Goal: Task Accomplishment & Management: Use online tool/utility

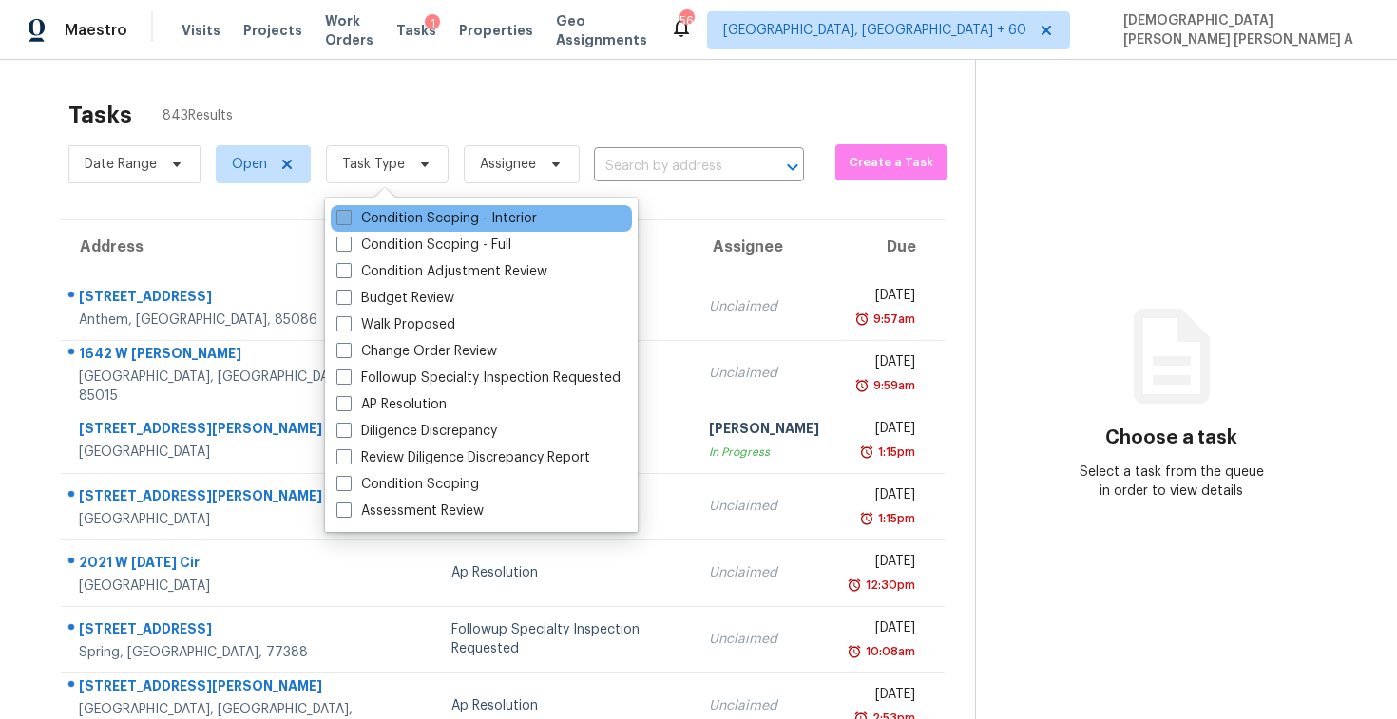
click at [379, 211] on label "Condition Scoping - Interior" at bounding box center [436, 218] width 201 height 19
click at [349, 211] on input "Condition Scoping - Interior" at bounding box center [342, 215] width 12 height 12
checkbox input "true"
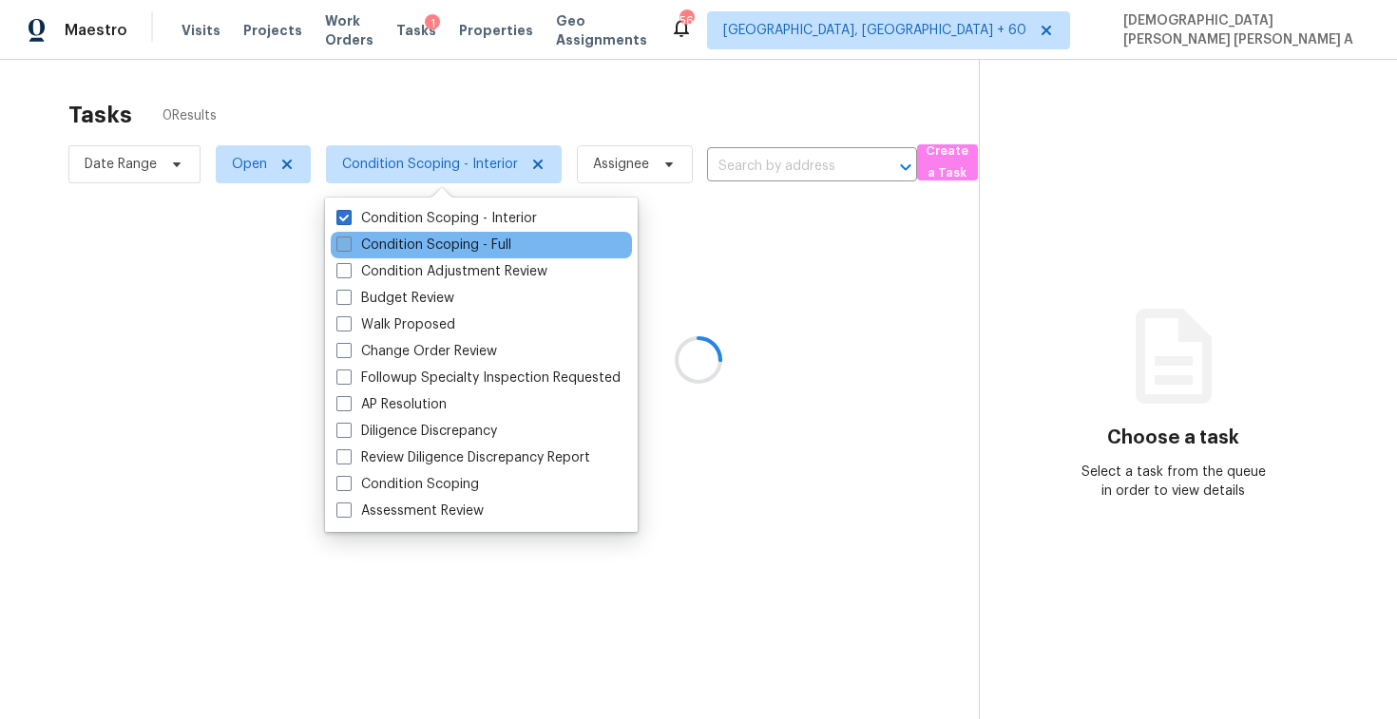
click at [373, 246] on label "Condition Scoping - Full" at bounding box center [423, 245] width 175 height 19
click at [349, 246] on input "Condition Scoping - Full" at bounding box center [342, 242] width 12 height 12
checkbox input "true"
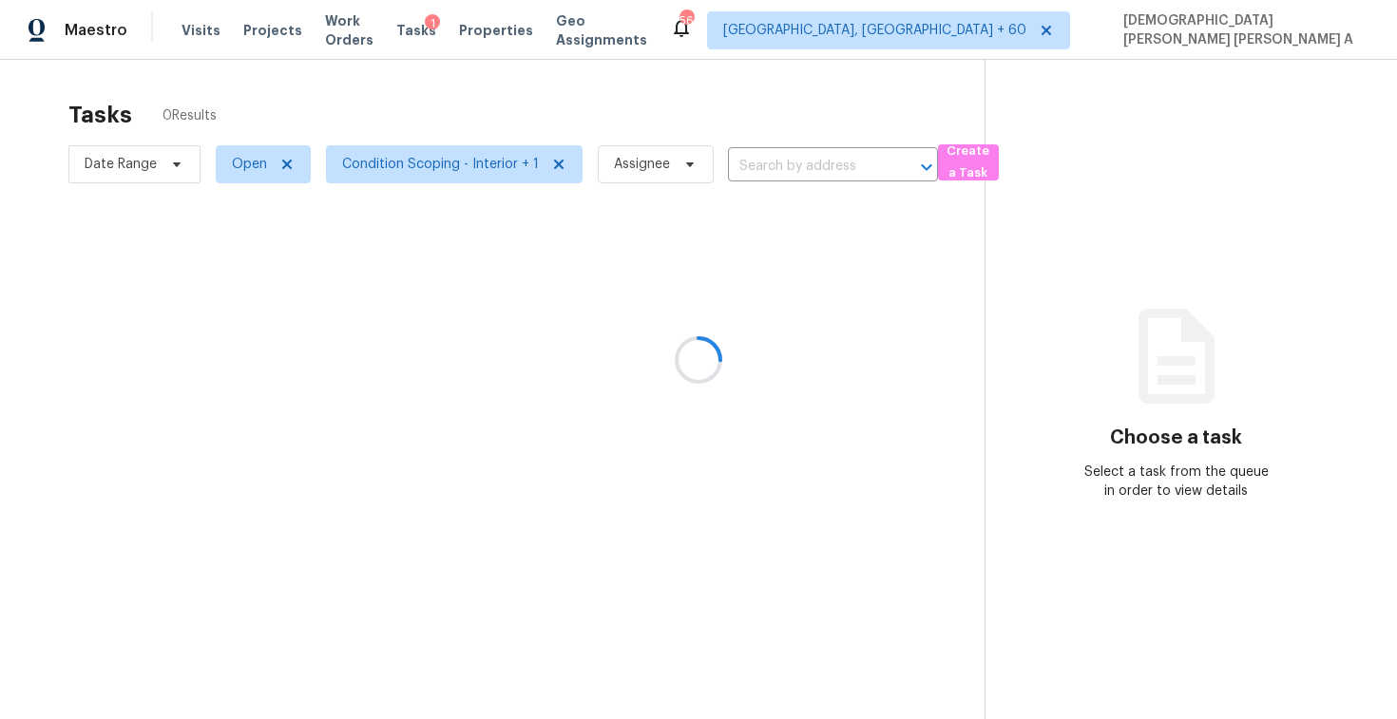
click at [429, 124] on div at bounding box center [698, 359] width 1397 height 719
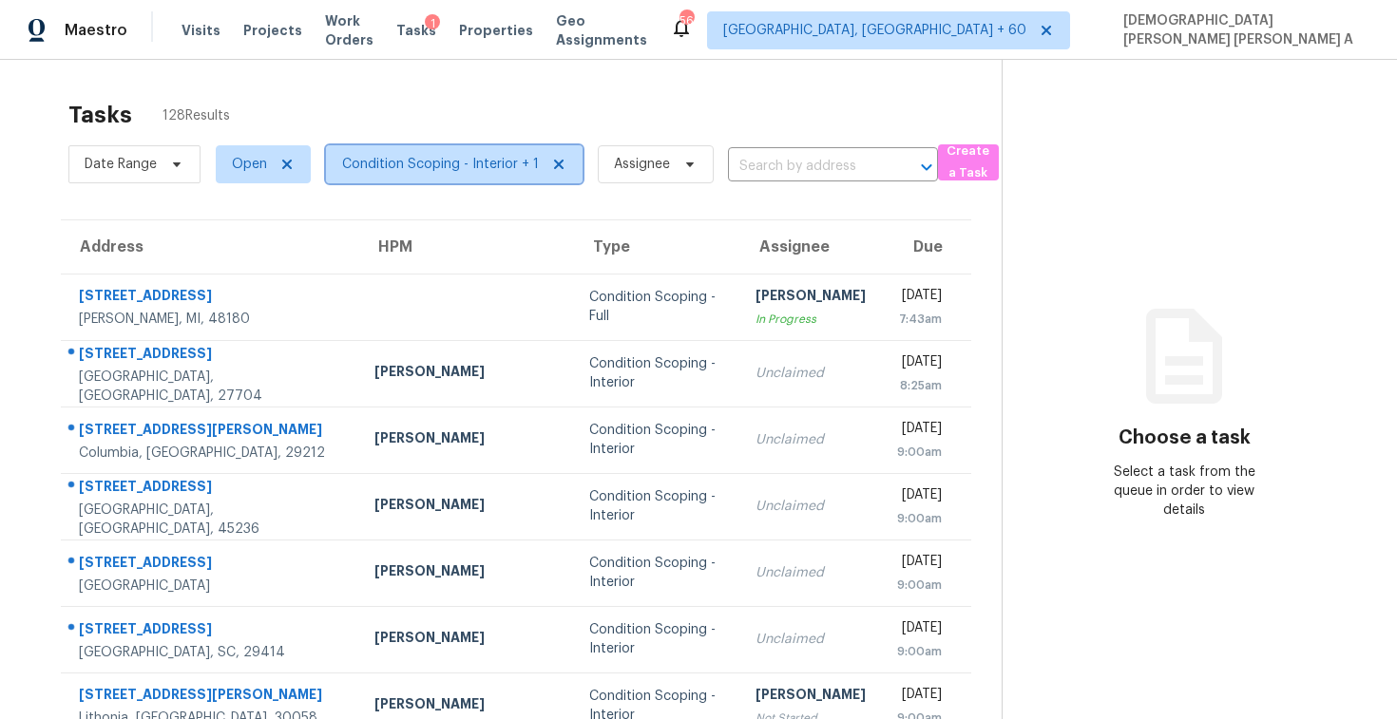
click at [363, 166] on span "Condition Scoping - Interior + 1" at bounding box center [440, 164] width 197 height 19
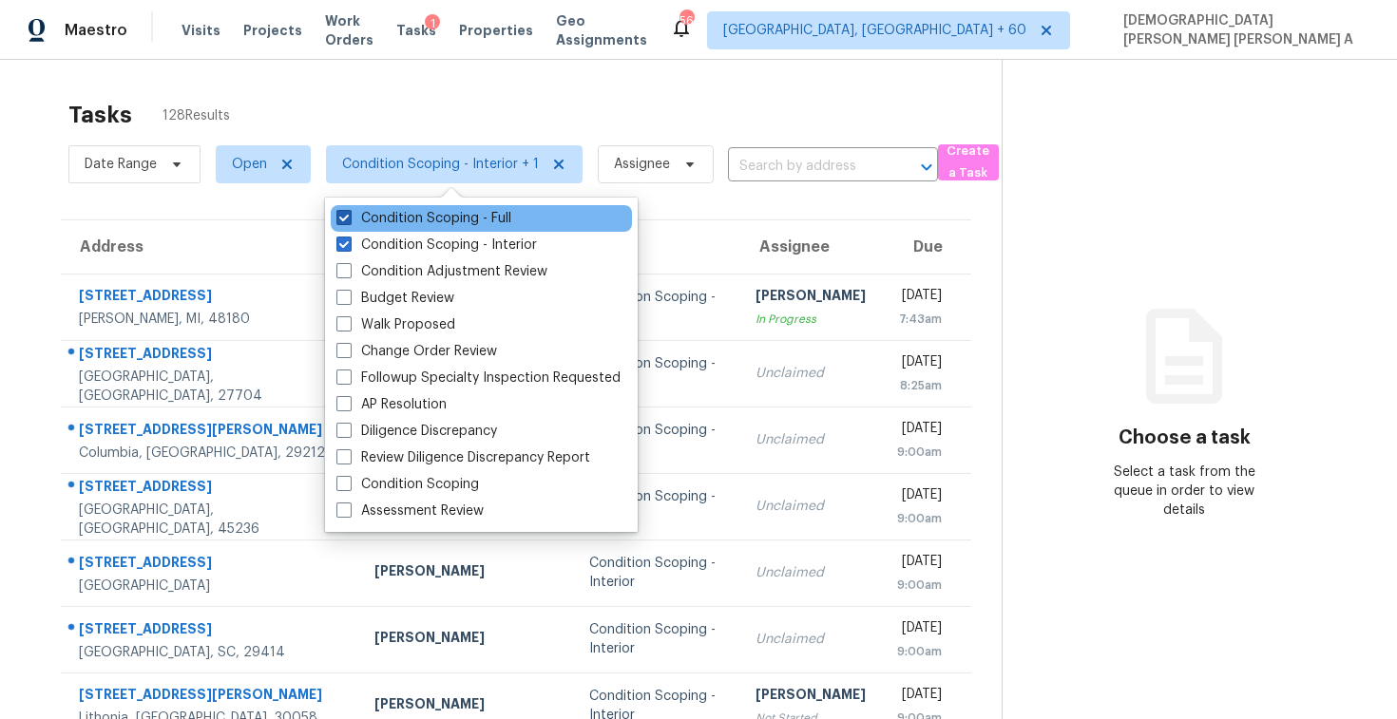
click at [386, 220] on label "Condition Scoping - Full" at bounding box center [423, 218] width 175 height 19
click at [349, 220] on input "Condition Scoping - Full" at bounding box center [342, 215] width 12 height 12
checkbox input "false"
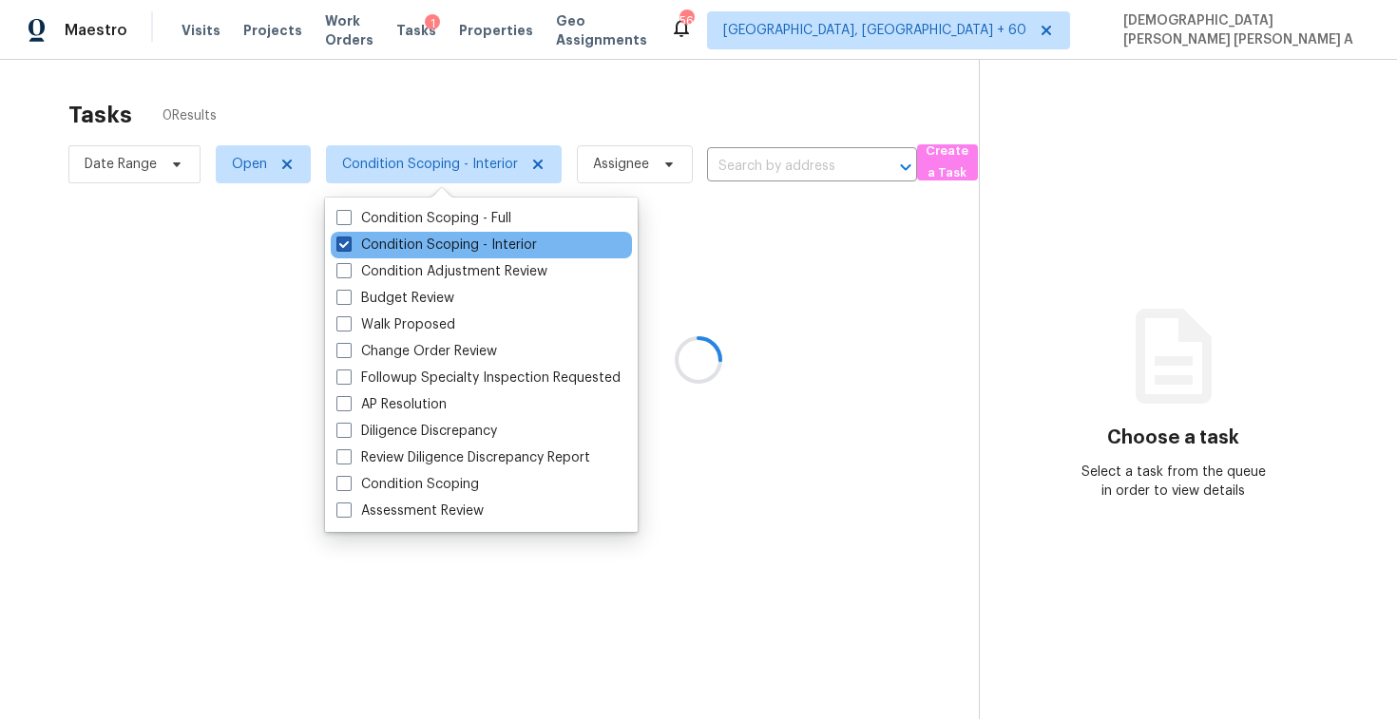
click at [382, 241] on label "Condition Scoping - Interior" at bounding box center [436, 245] width 201 height 19
click at [349, 241] on input "Condition Scoping - Interior" at bounding box center [342, 242] width 12 height 12
checkbox input "false"
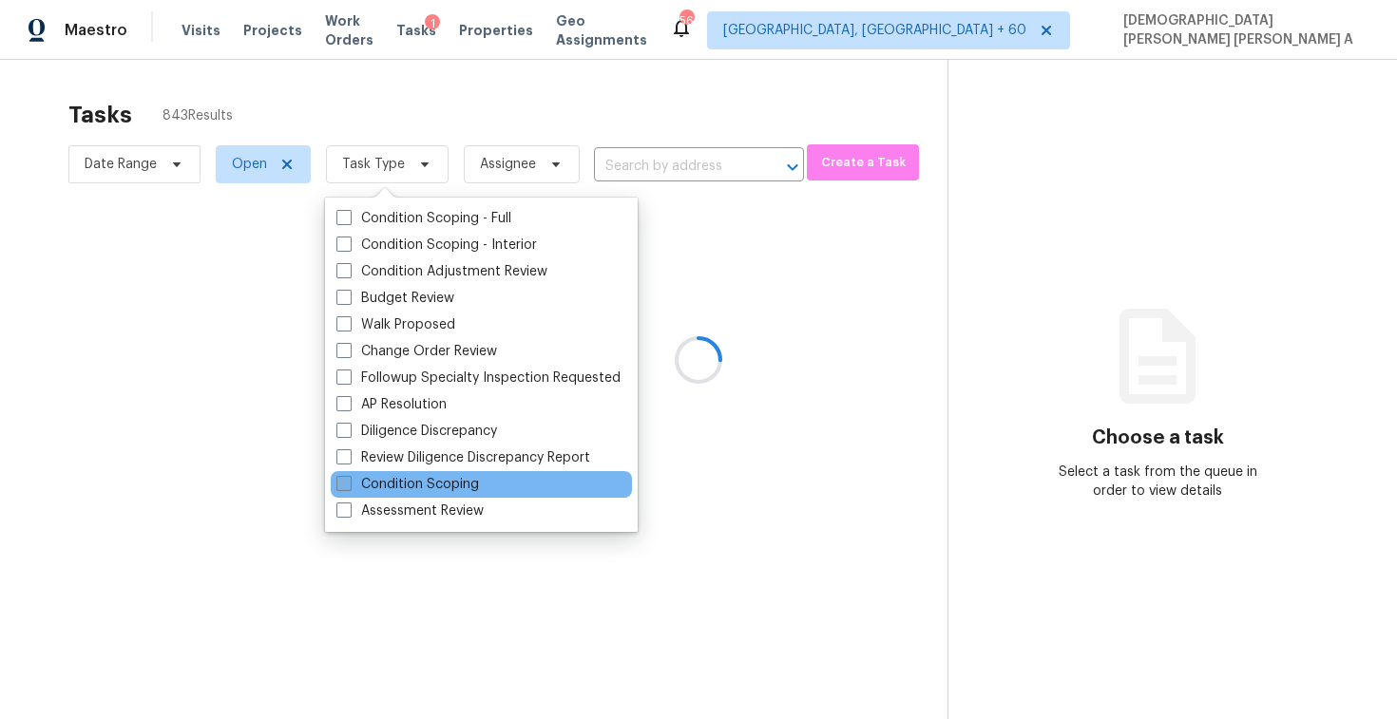
click at [405, 485] on label "Condition Scoping" at bounding box center [407, 484] width 143 height 19
click at [349, 485] on input "Condition Scoping" at bounding box center [342, 481] width 12 height 12
checkbox input "true"
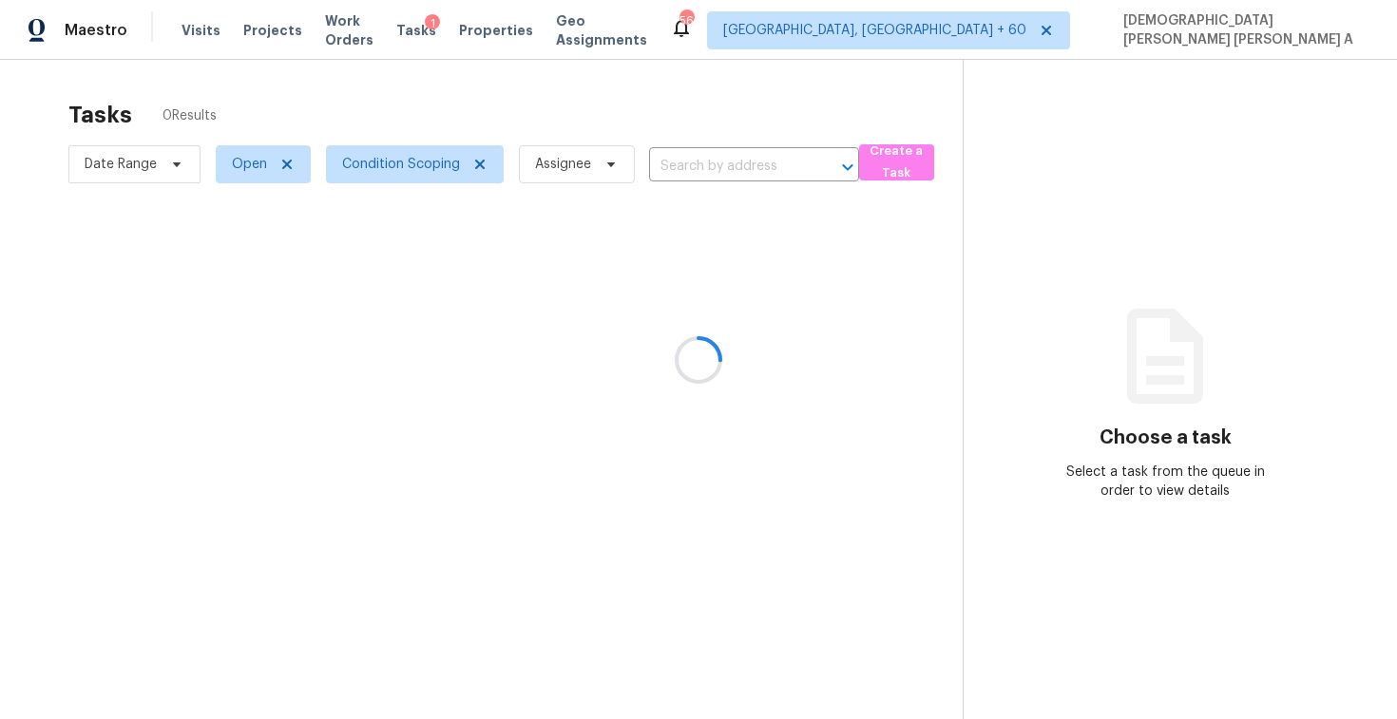
click at [453, 102] on div at bounding box center [698, 359] width 1397 height 719
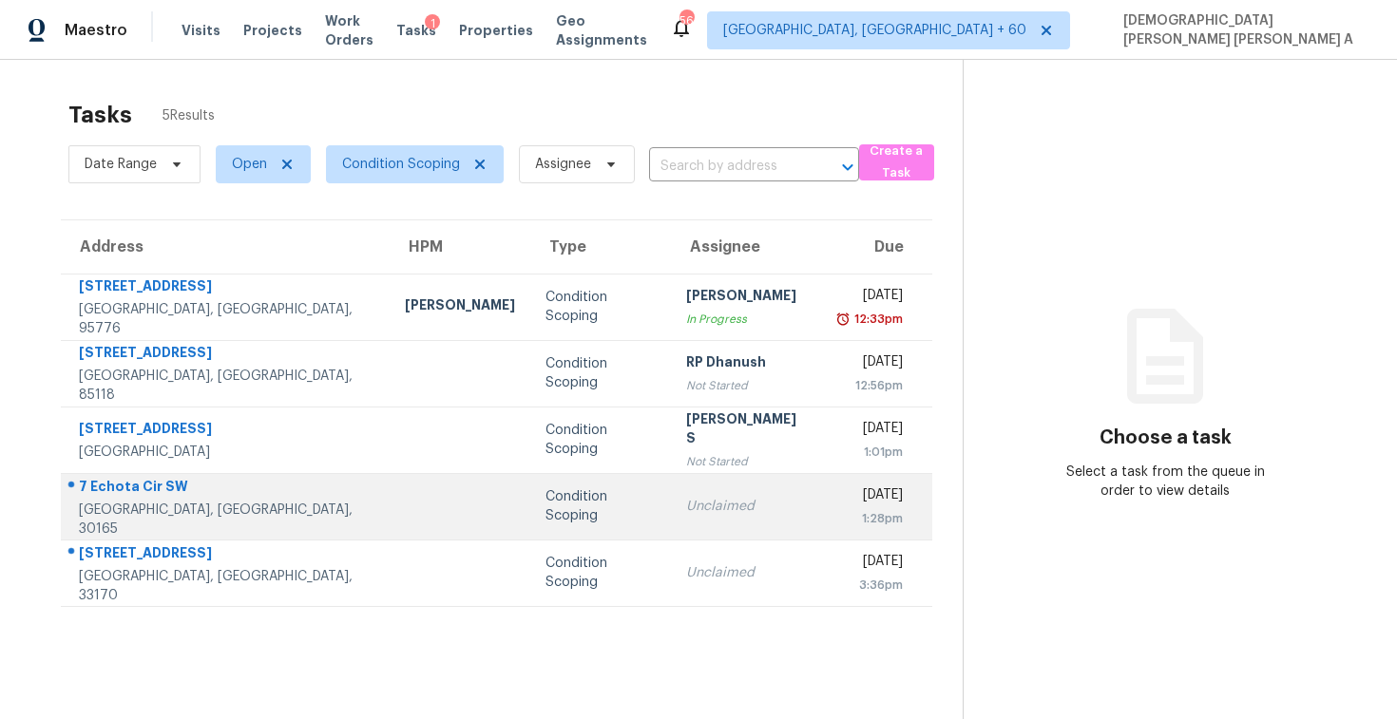
click at [545, 499] on div "Condition Scoping" at bounding box center [600, 507] width 110 height 38
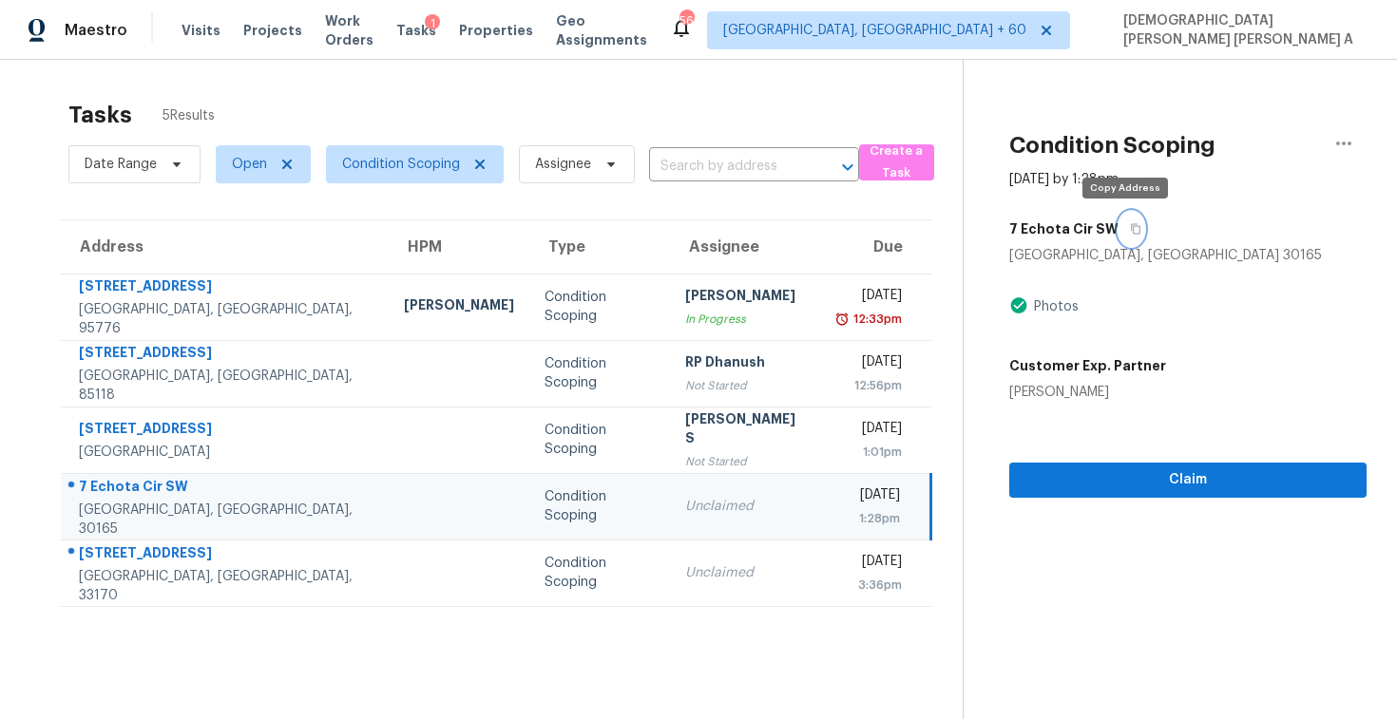
click at [1122, 220] on button "button" at bounding box center [1132, 229] width 26 height 34
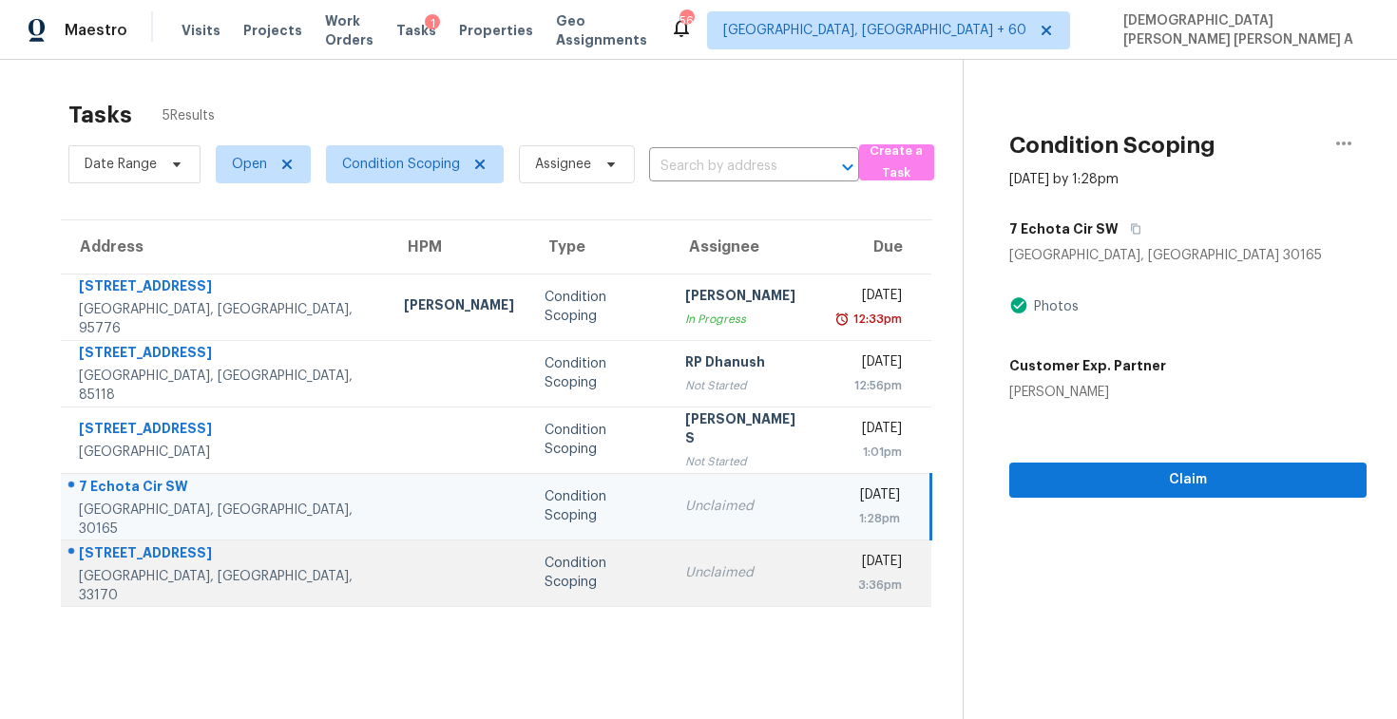
click at [529, 592] on td "Condition Scoping" at bounding box center [599, 573] width 141 height 67
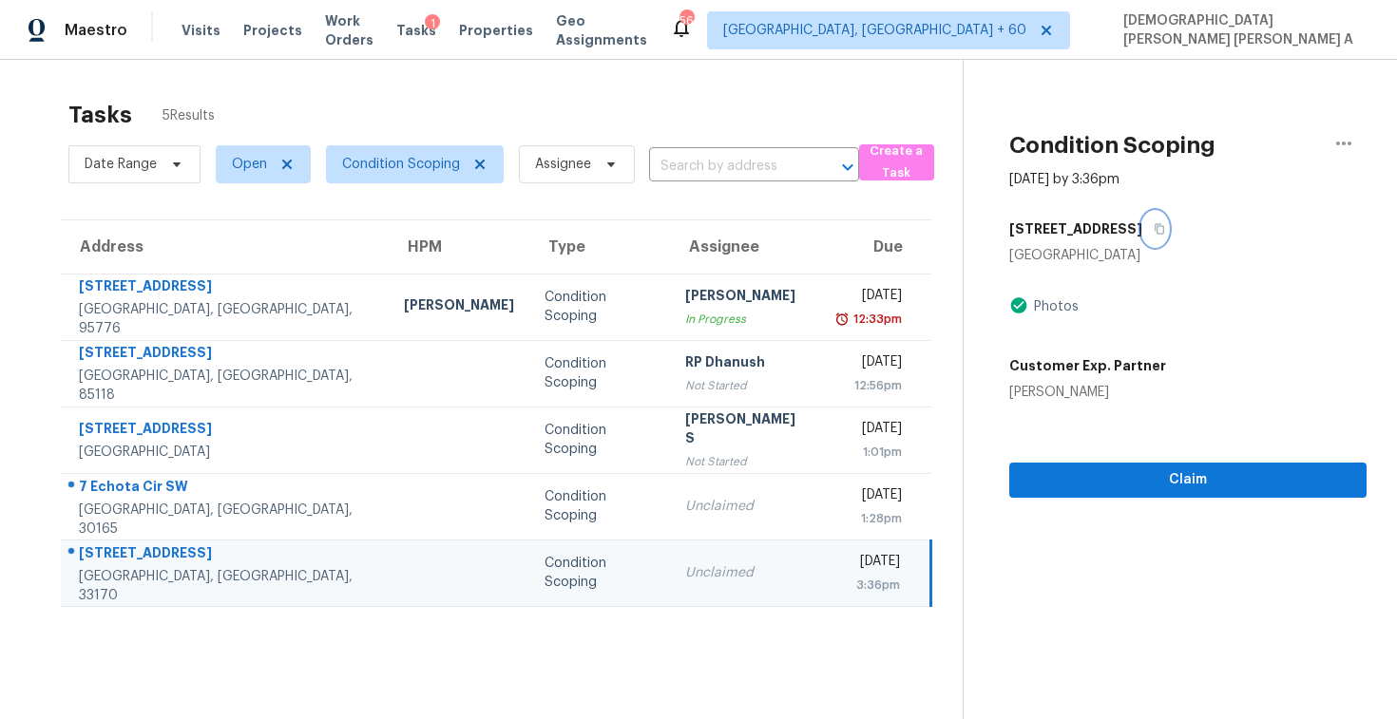
click at [1149, 230] on button "button" at bounding box center [1155, 229] width 26 height 34
click at [1144, 221] on button "button" at bounding box center [1155, 229] width 26 height 34
click at [402, 158] on span "Condition Scoping" at bounding box center [401, 164] width 118 height 19
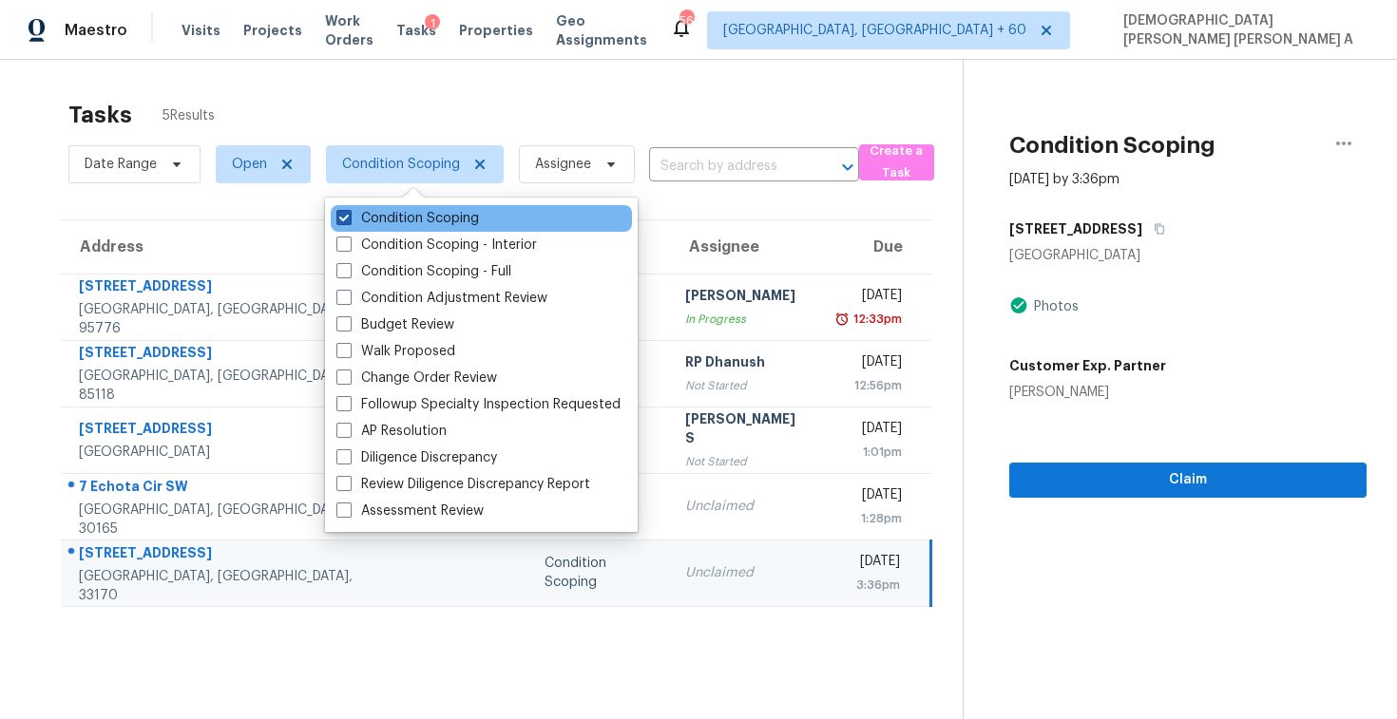
click at [358, 212] on label "Condition Scoping" at bounding box center [407, 218] width 143 height 19
click at [349, 212] on input "Condition Scoping" at bounding box center [342, 215] width 12 height 12
checkbox input "false"
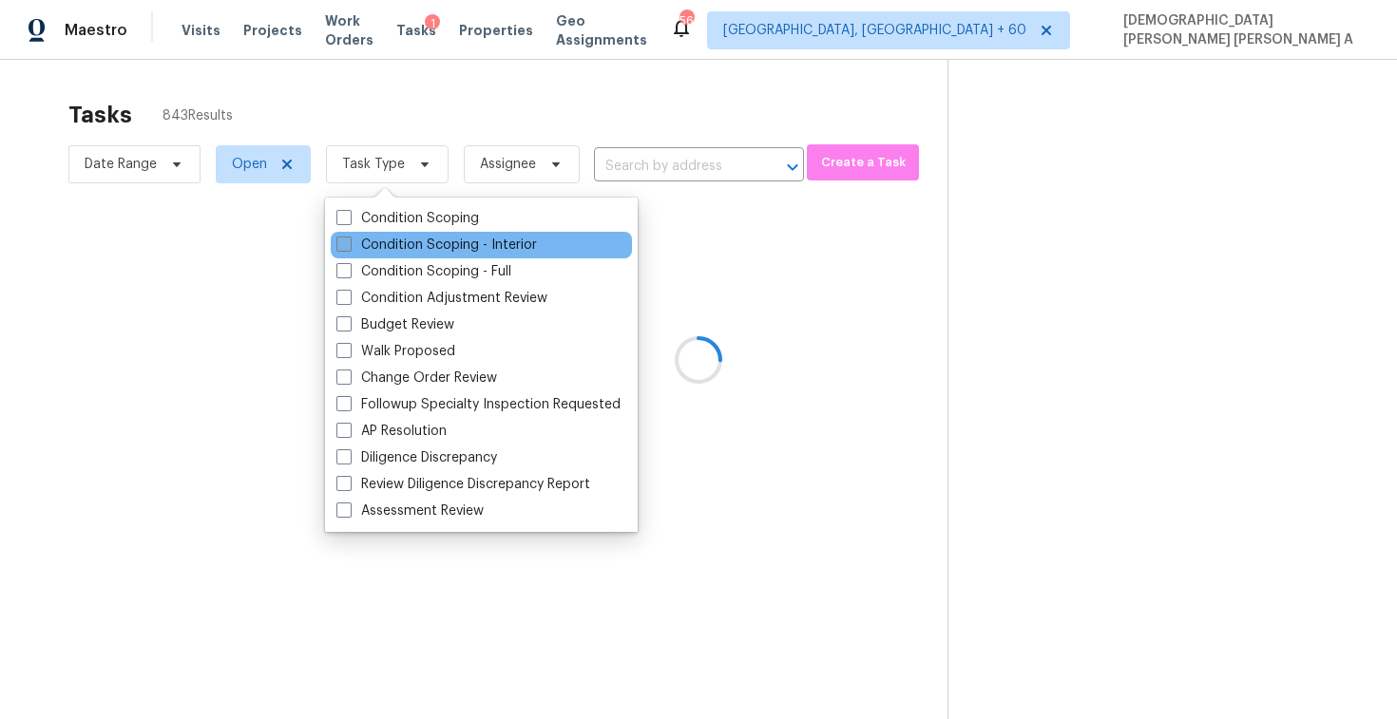
click at [384, 242] on label "Condition Scoping - Interior" at bounding box center [436, 245] width 201 height 19
click at [349, 242] on input "Condition Scoping - Interior" at bounding box center [342, 242] width 12 height 12
checkbox input "true"
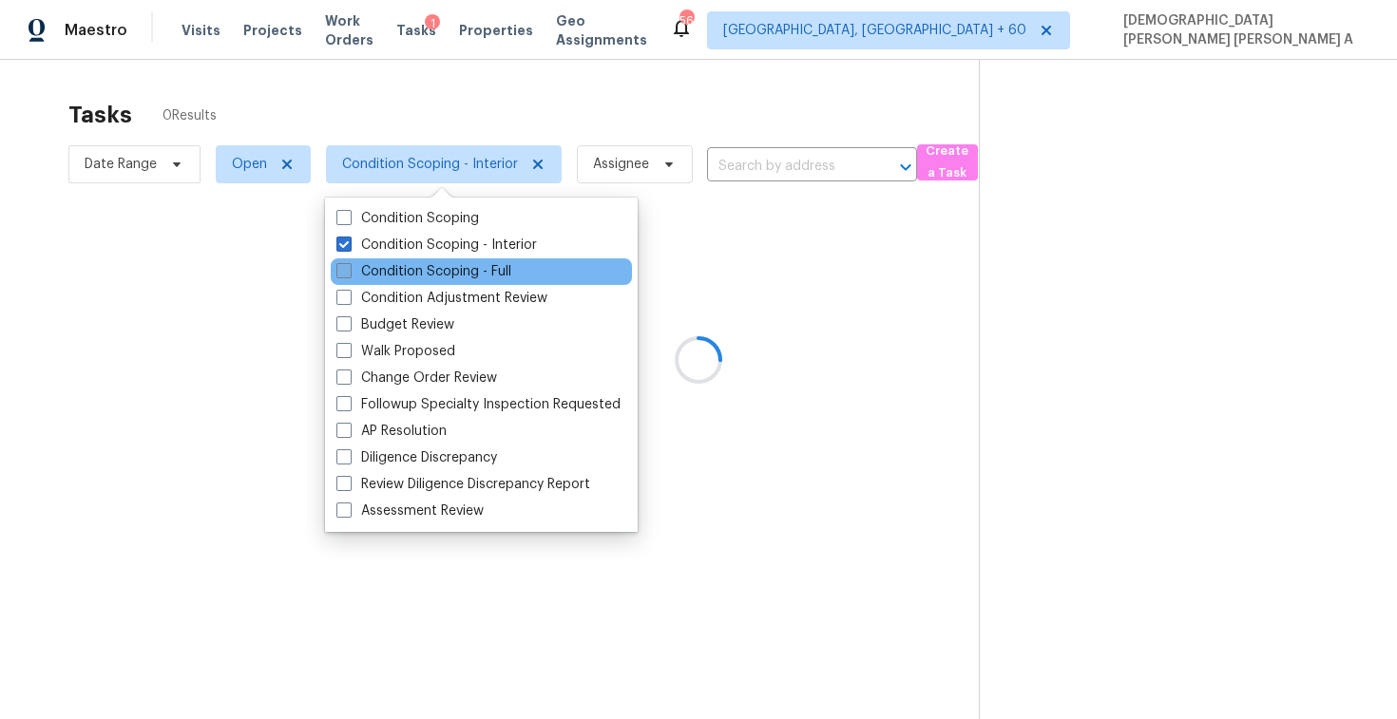
click at [380, 262] on label "Condition Scoping - Full" at bounding box center [423, 271] width 175 height 19
click at [349, 262] on input "Condition Scoping - Full" at bounding box center [342, 268] width 12 height 12
checkbox input "true"
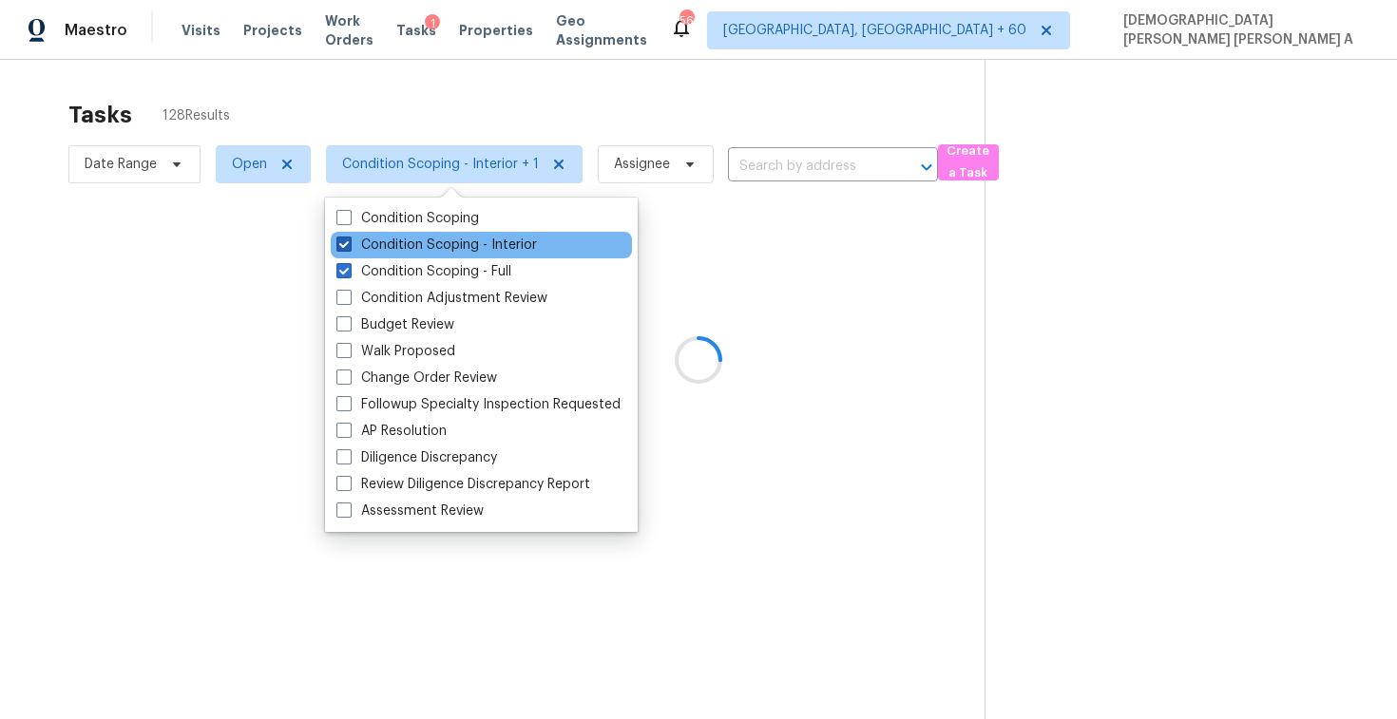
click at [383, 243] on label "Condition Scoping - Interior" at bounding box center [436, 245] width 201 height 19
click at [349, 243] on input "Condition Scoping - Interior" at bounding box center [342, 242] width 12 height 12
checkbox input "false"
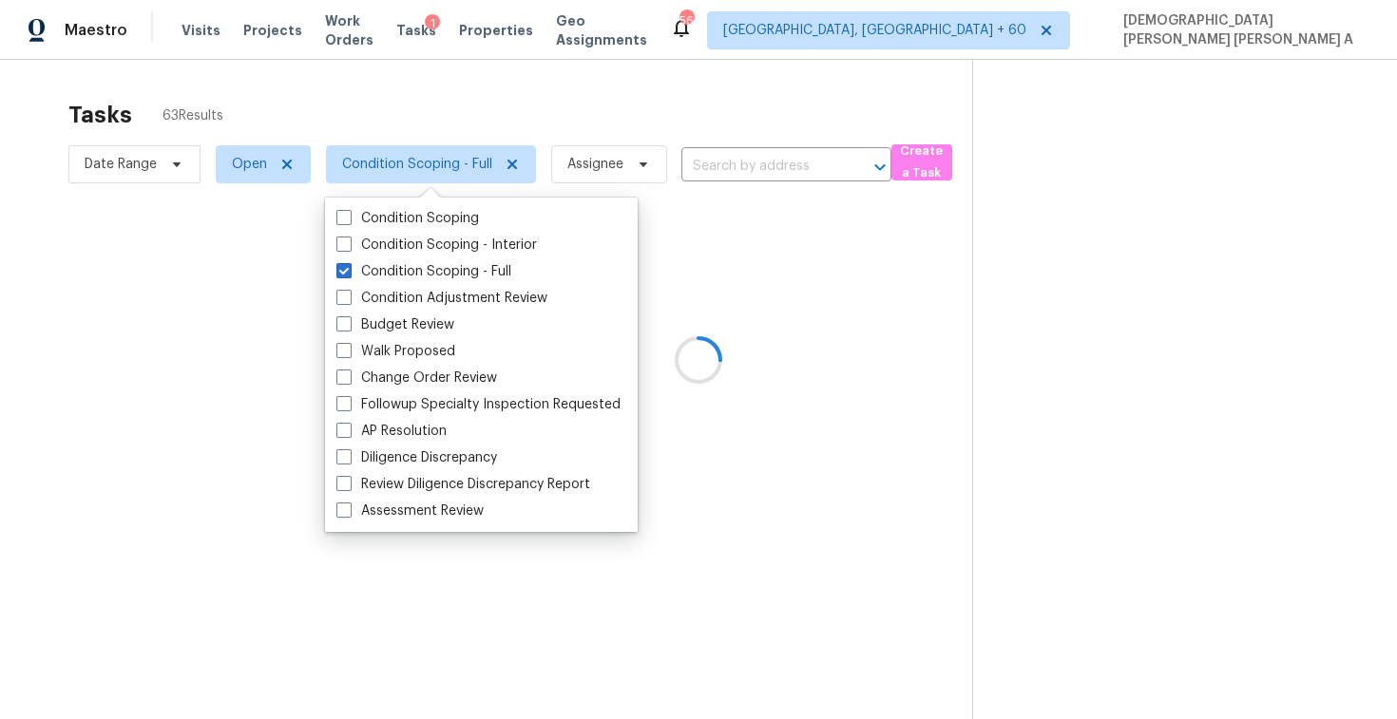
click at [373, 86] on div at bounding box center [698, 359] width 1397 height 719
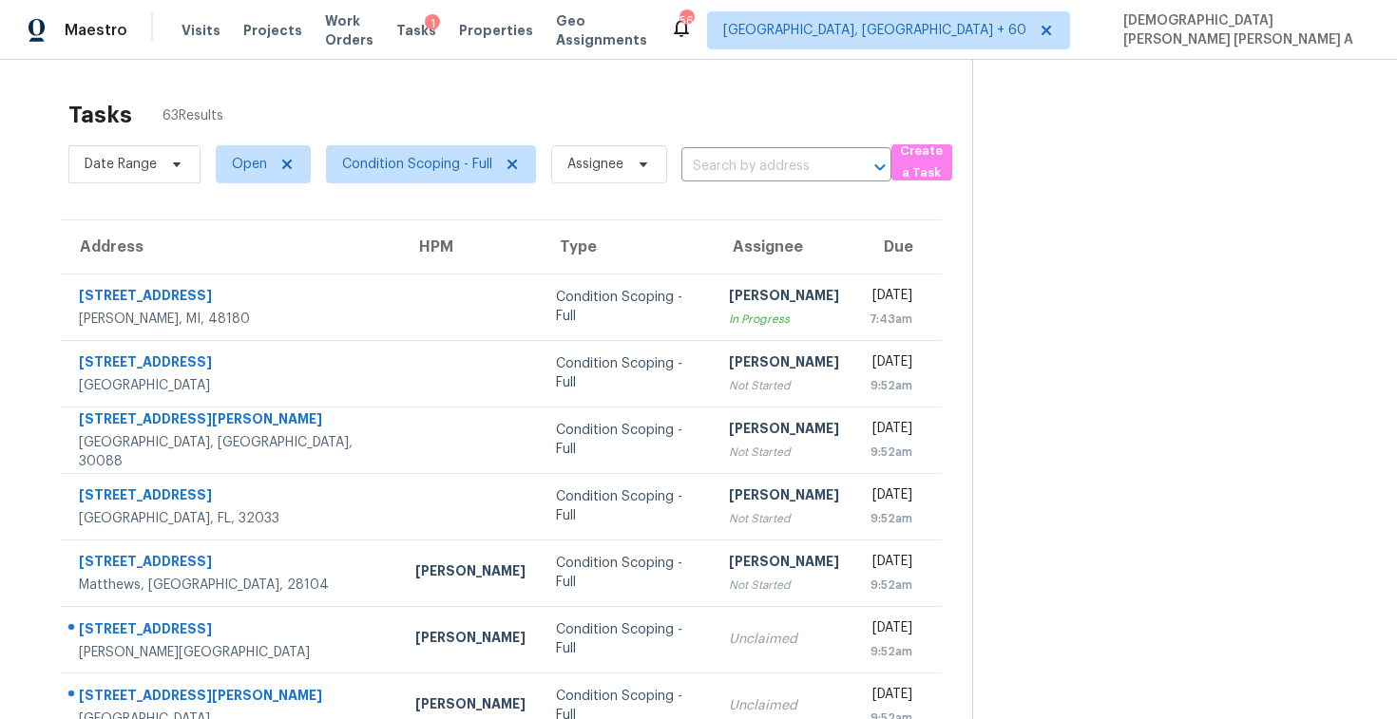
scroll to position [270, 0]
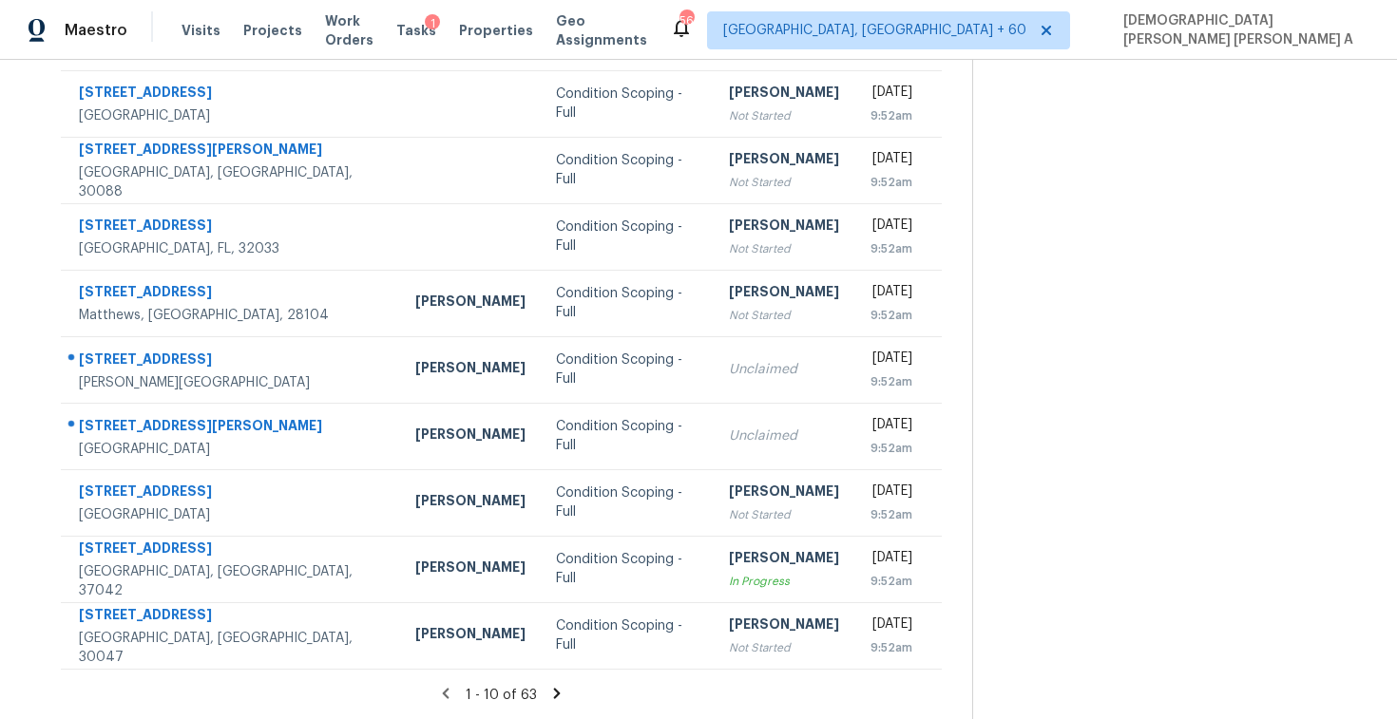
click at [560, 686] on icon at bounding box center [556, 693] width 17 height 17
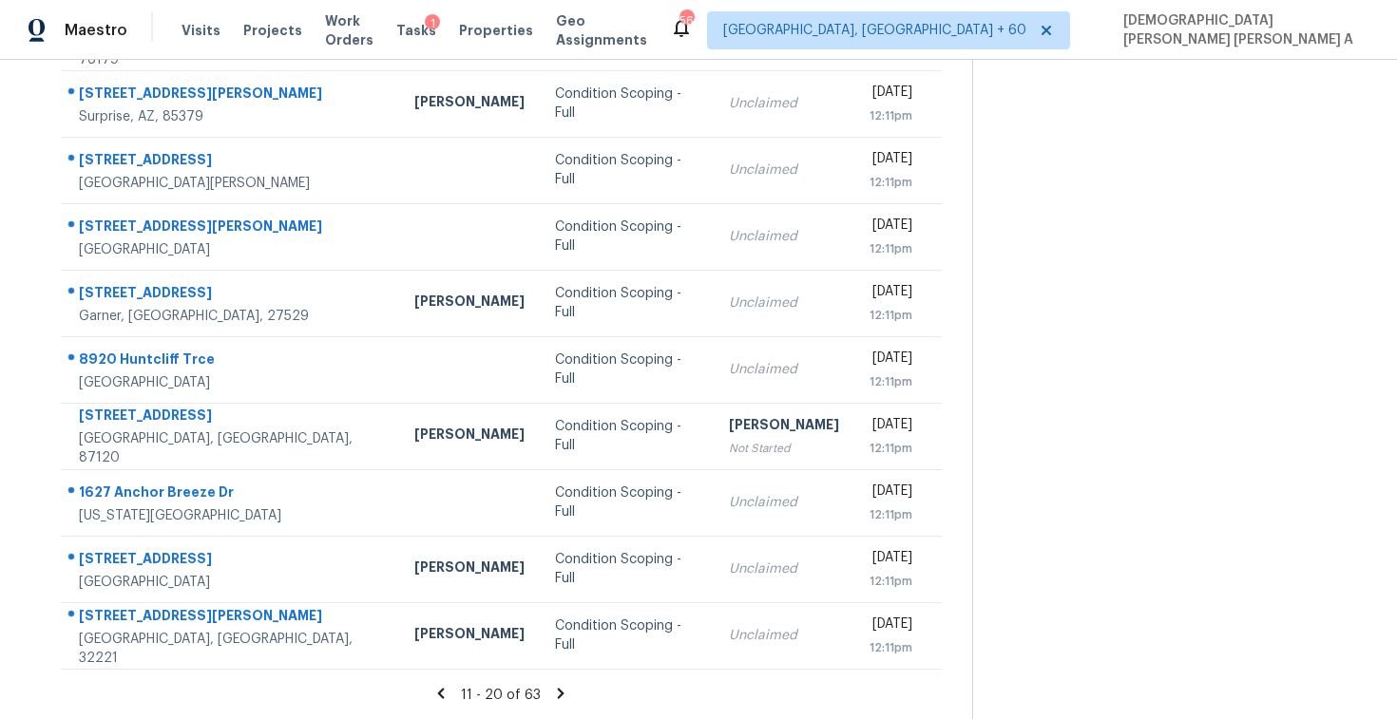
click at [560, 686] on icon at bounding box center [560, 693] width 17 height 17
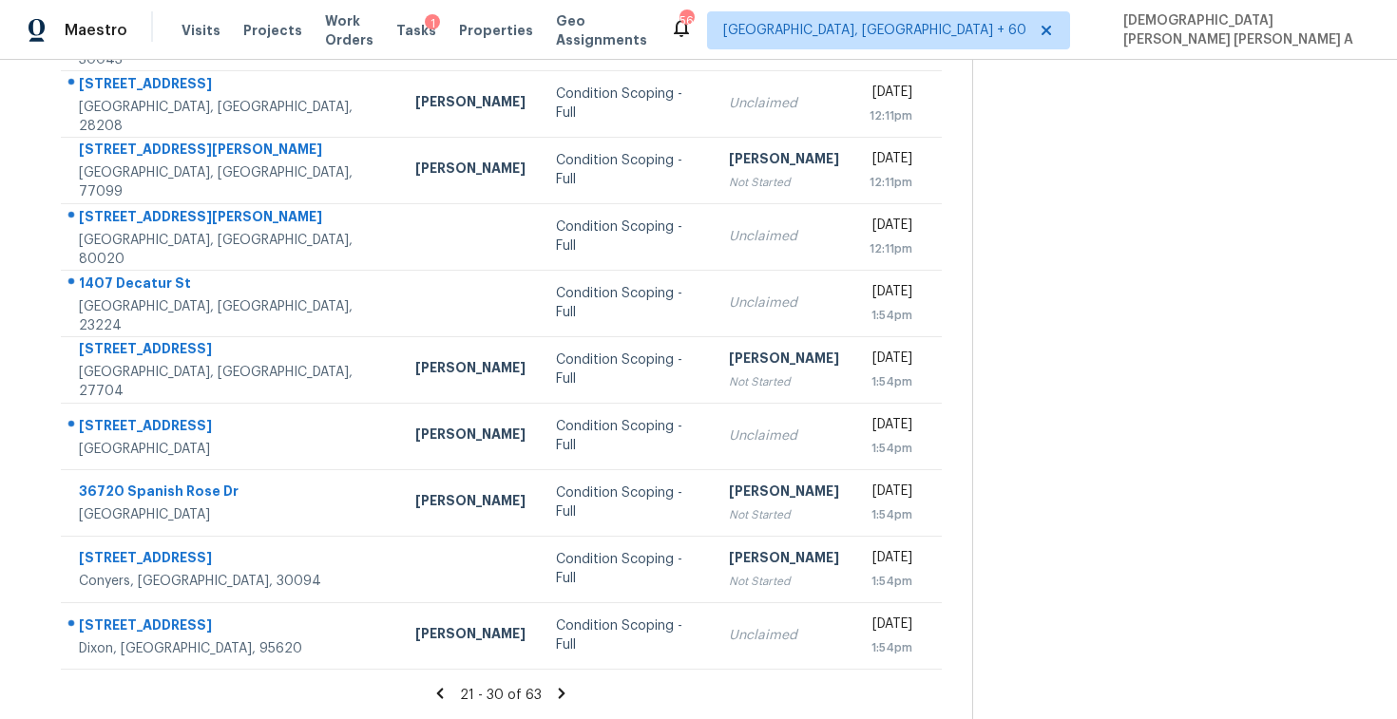
click at [560, 686] on icon at bounding box center [561, 693] width 17 height 17
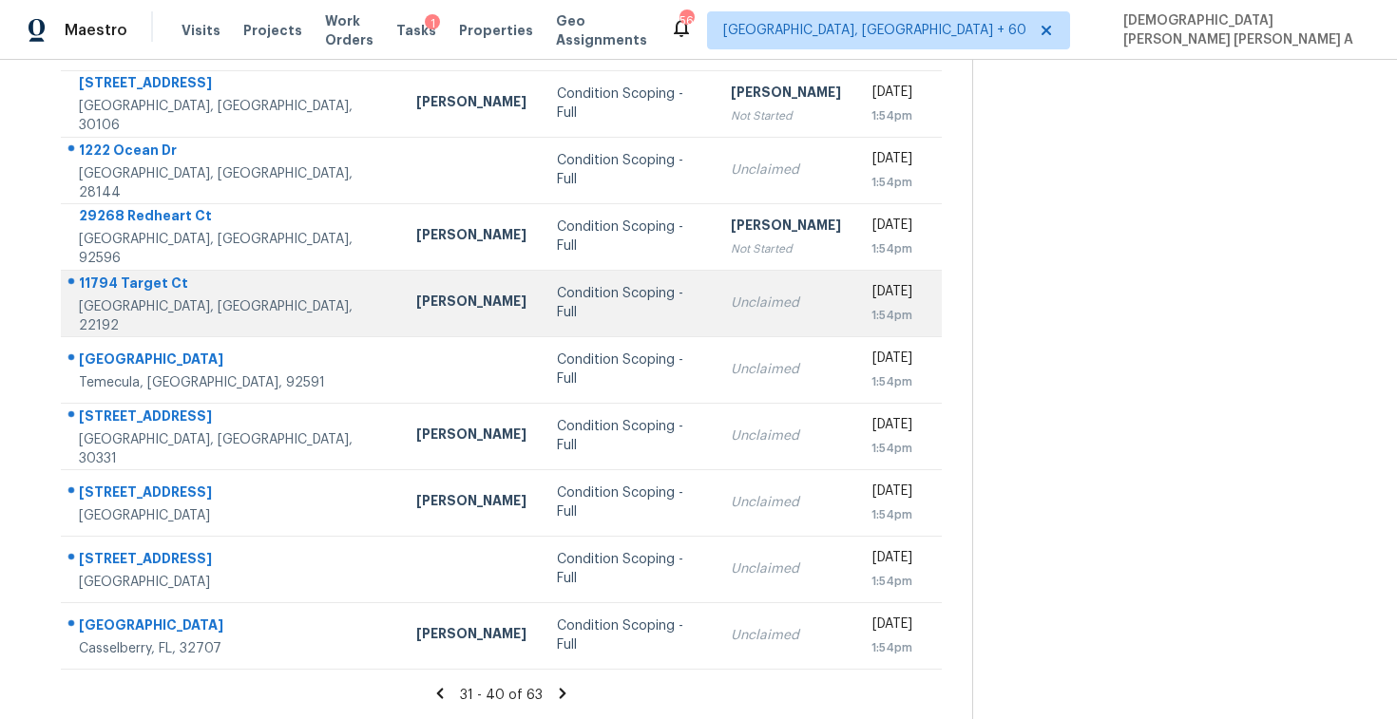
click at [404, 328] on td "Nelson Flores" at bounding box center [471, 303] width 141 height 67
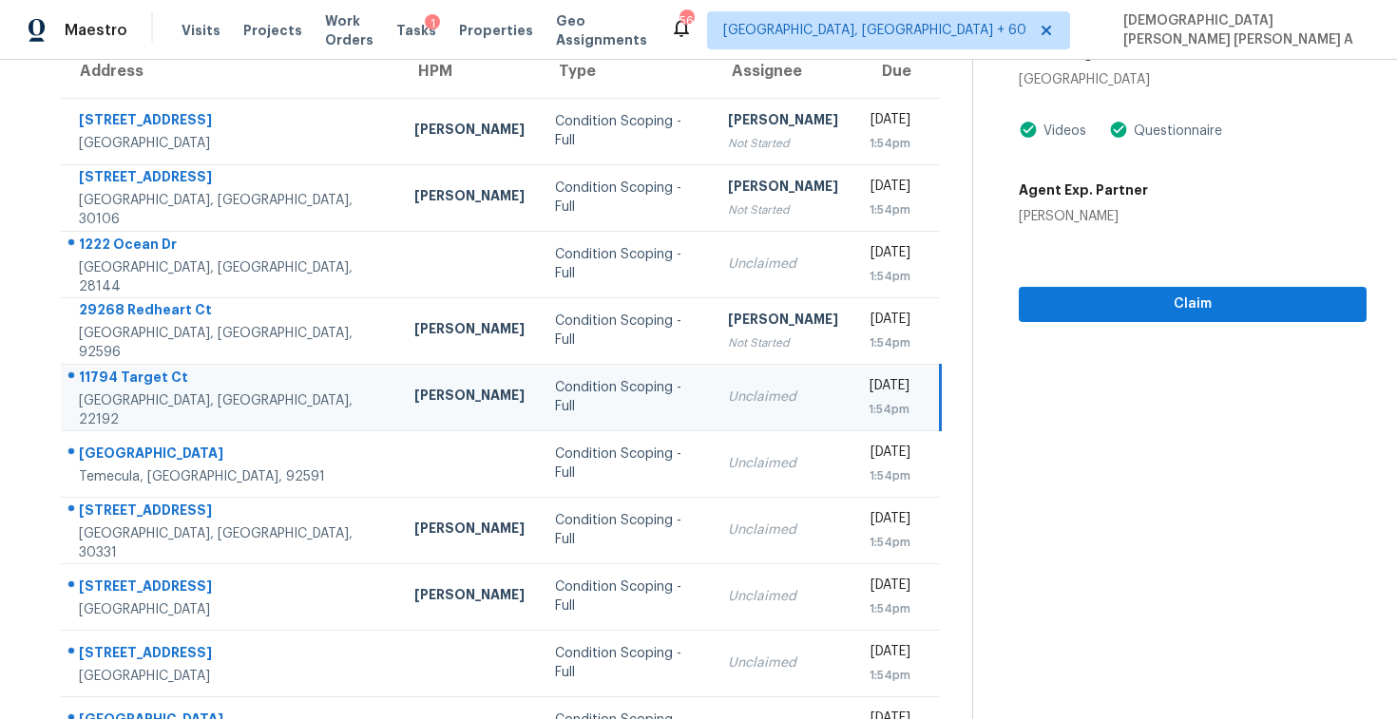
scroll to position [112, 0]
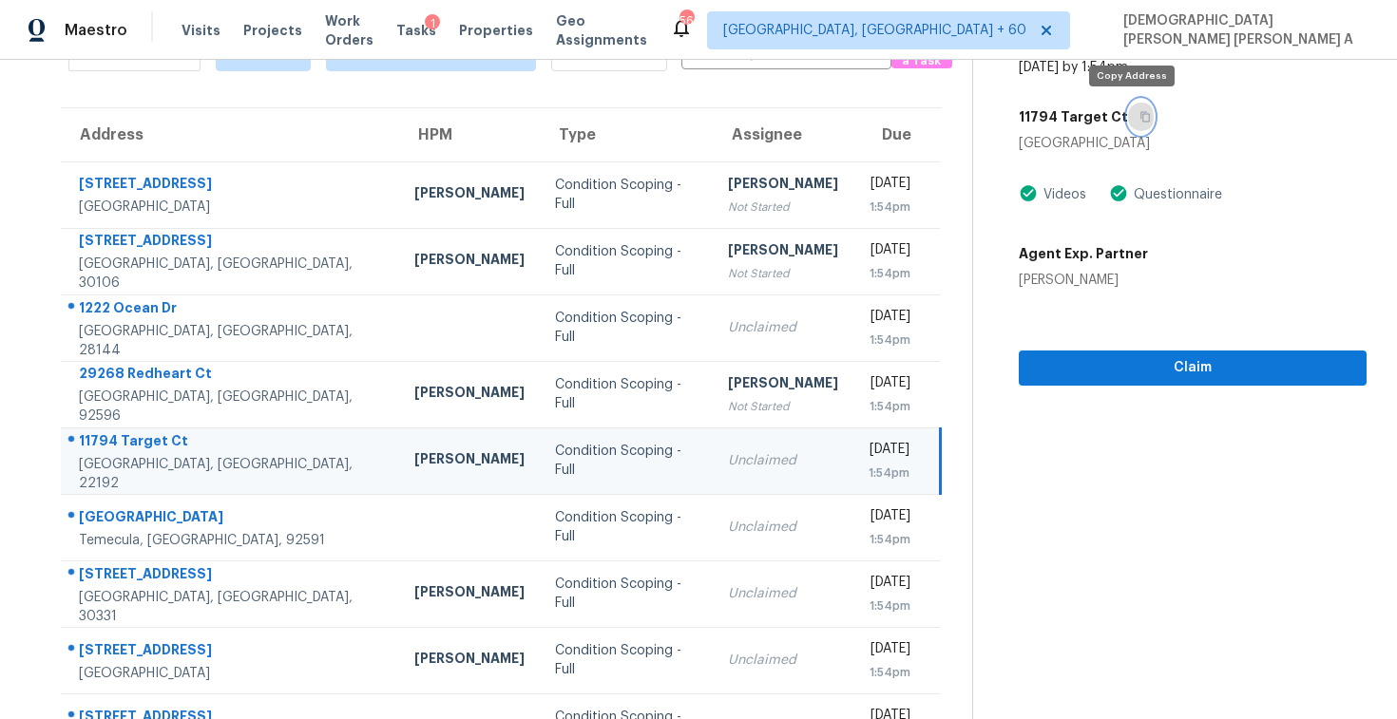
click at [1139, 115] on icon "button" at bounding box center [1144, 116] width 11 height 11
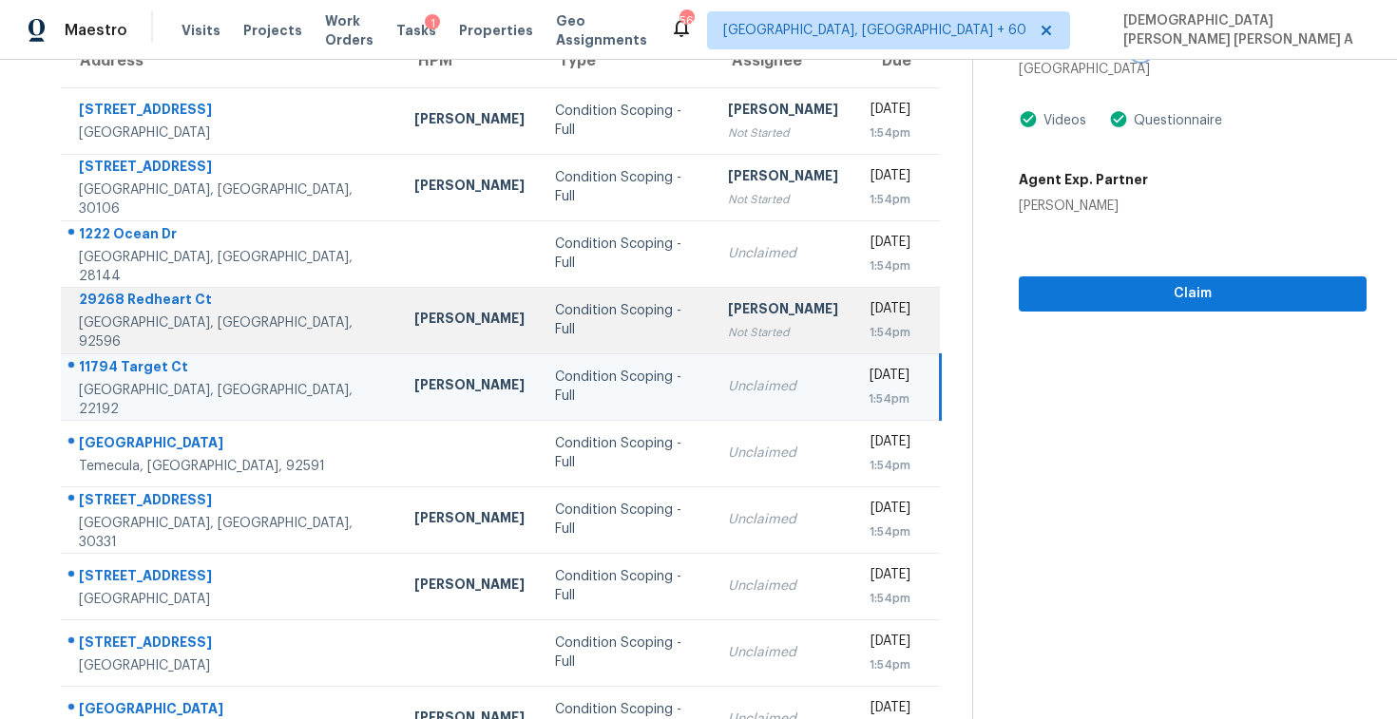
scroll to position [191, 0]
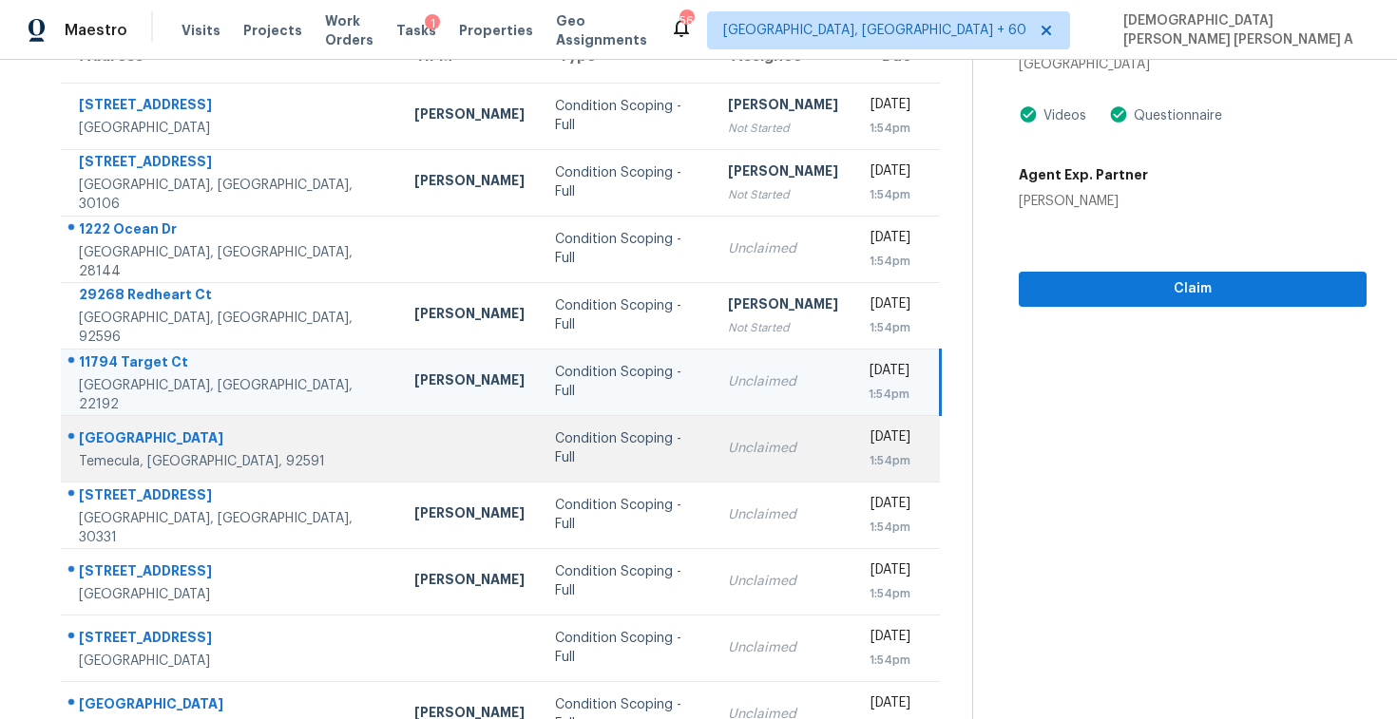
click at [572, 421] on td "Condition Scoping - Full" at bounding box center [626, 448] width 173 height 67
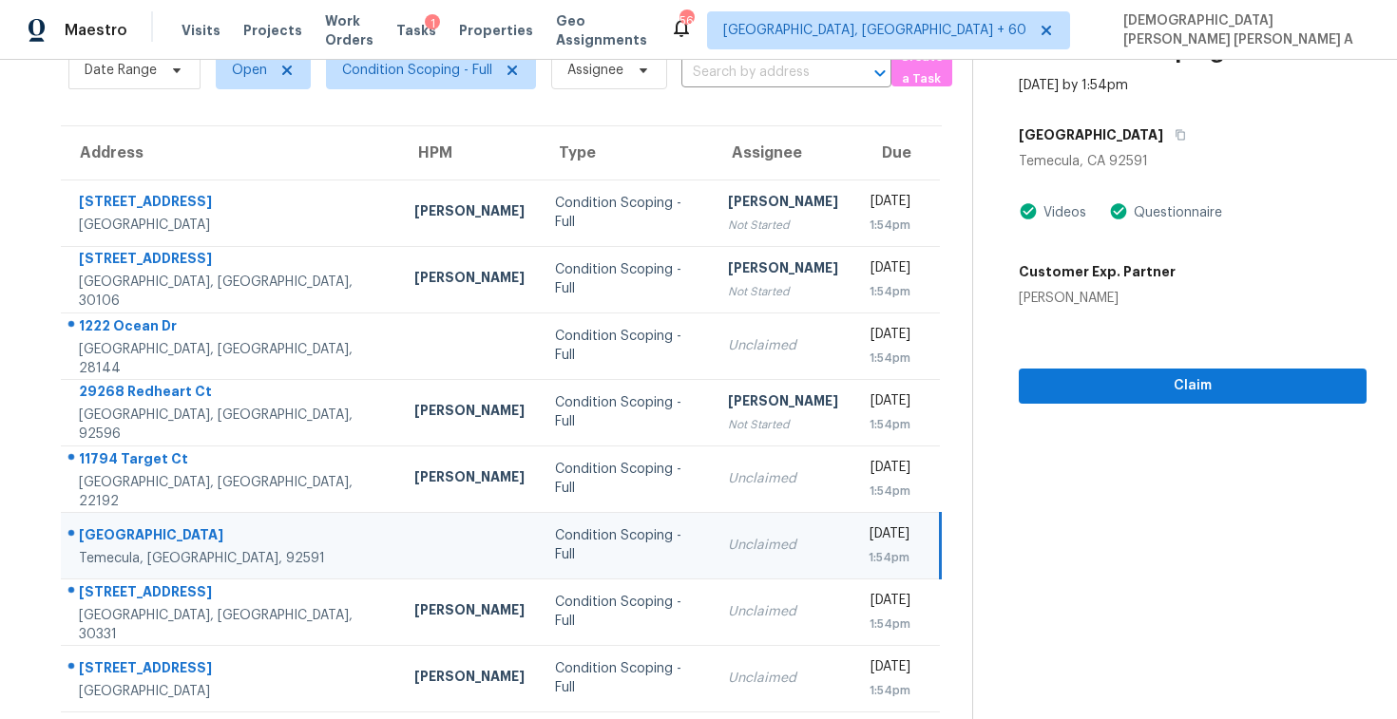
scroll to position [0, 0]
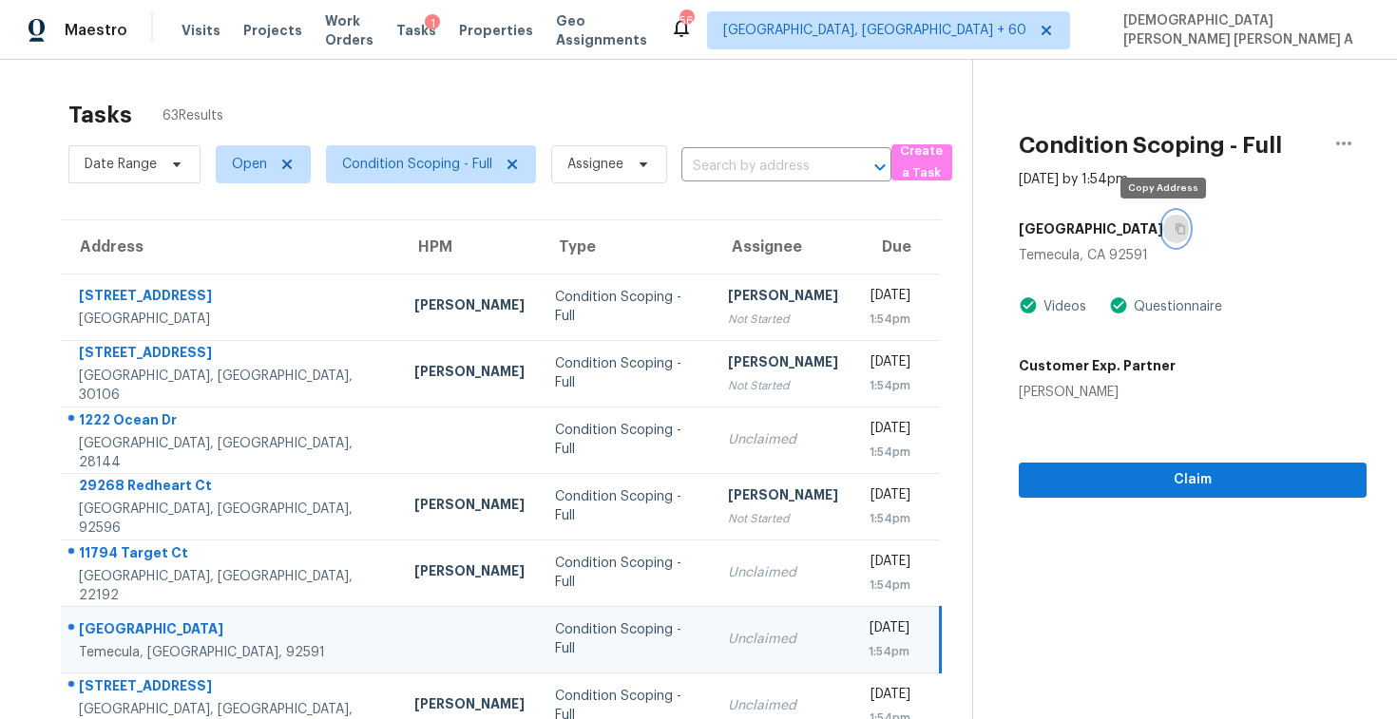
click at [1175, 228] on icon "button" at bounding box center [1180, 228] width 11 height 11
click at [1175, 225] on icon "button" at bounding box center [1180, 228] width 11 height 11
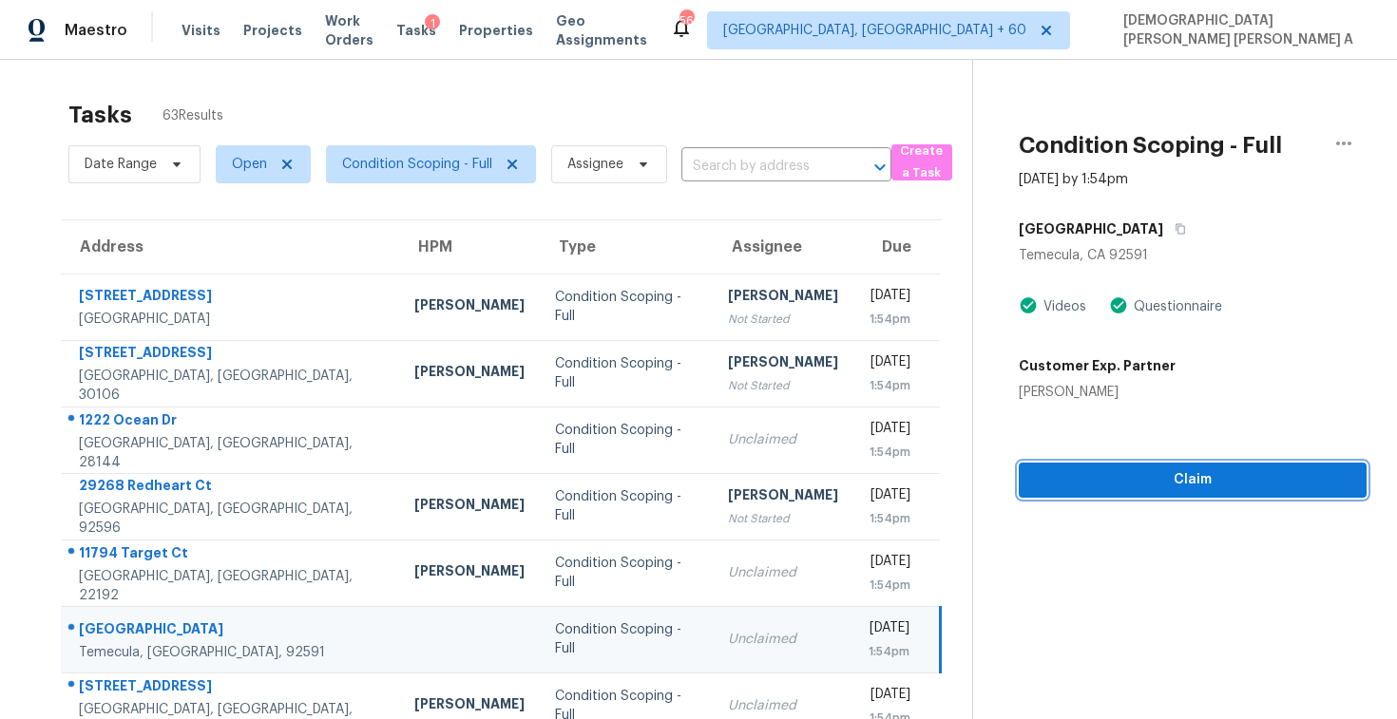
click at [1117, 480] on span "Claim" at bounding box center [1192, 481] width 317 height 24
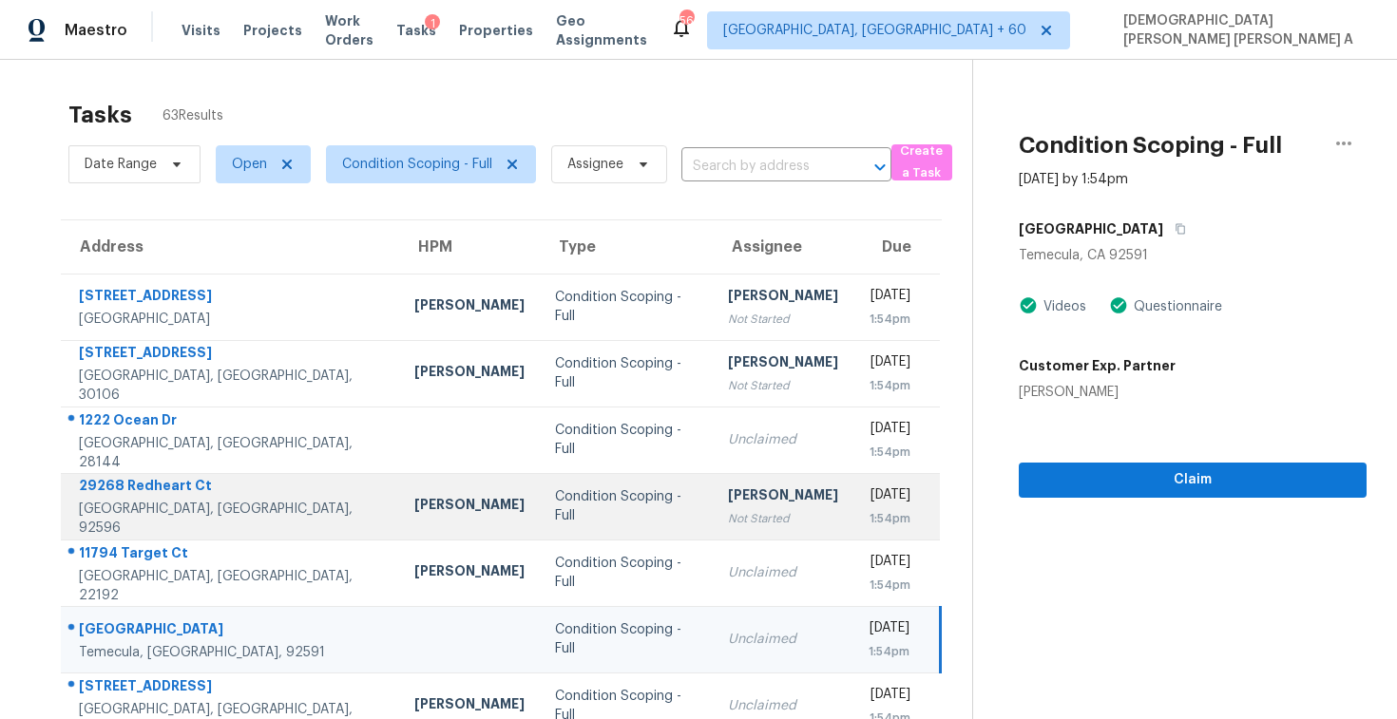
scroll to position [64, 0]
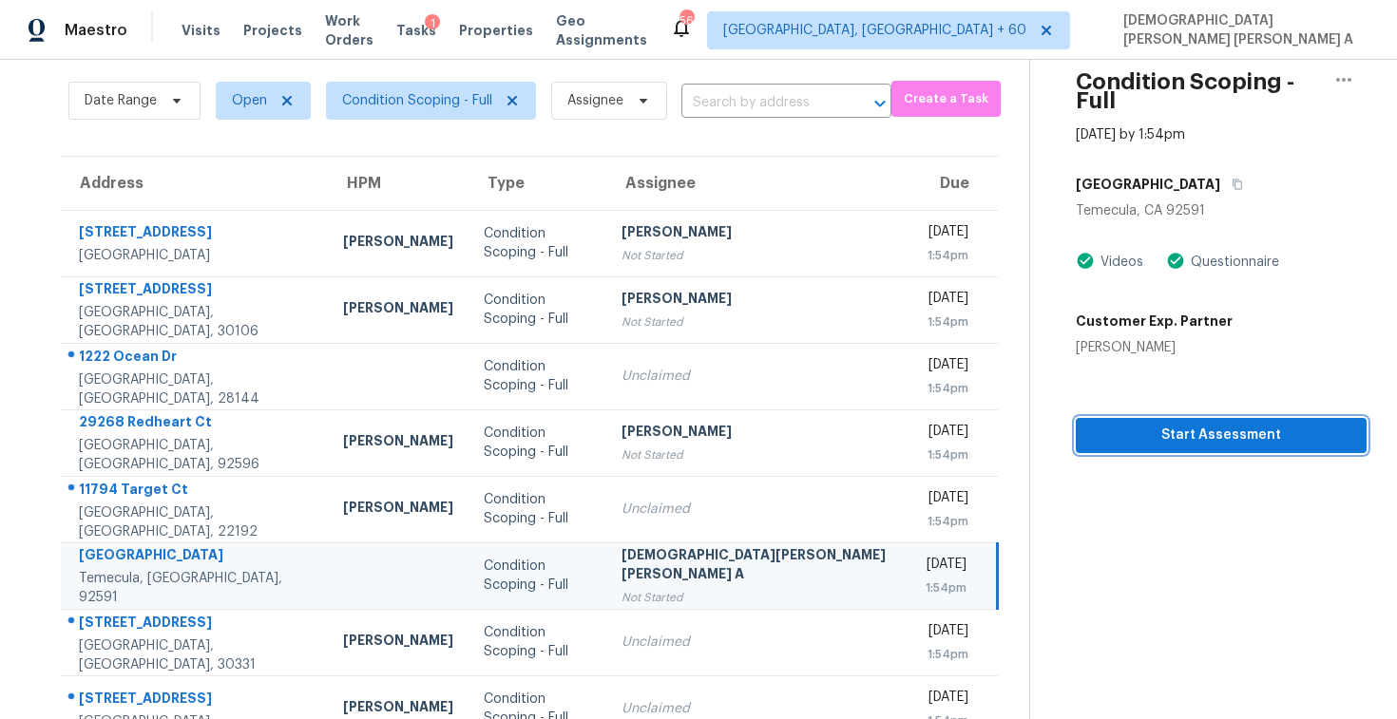
click at [1112, 424] on span "Start Assessment" at bounding box center [1221, 436] width 260 height 24
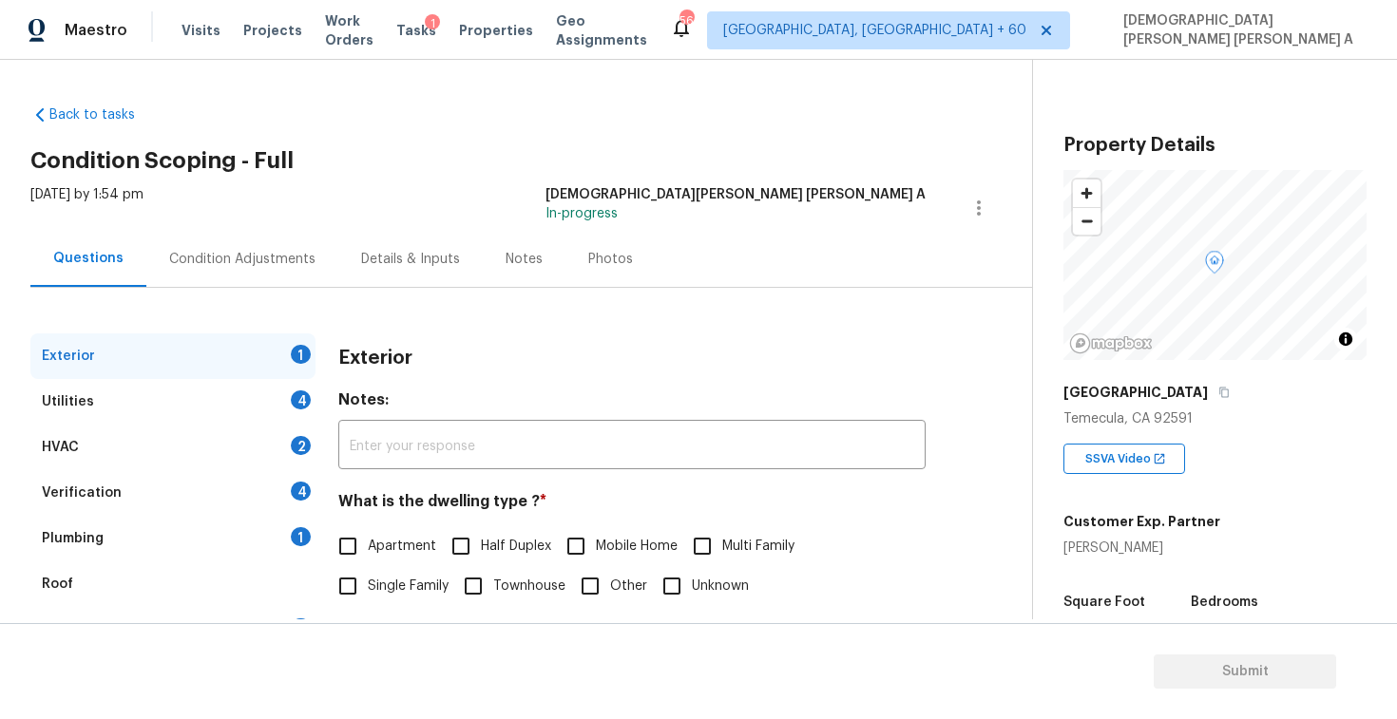
click at [454, 153] on h2 "Condition Scoping - Full" at bounding box center [531, 160] width 1002 height 19
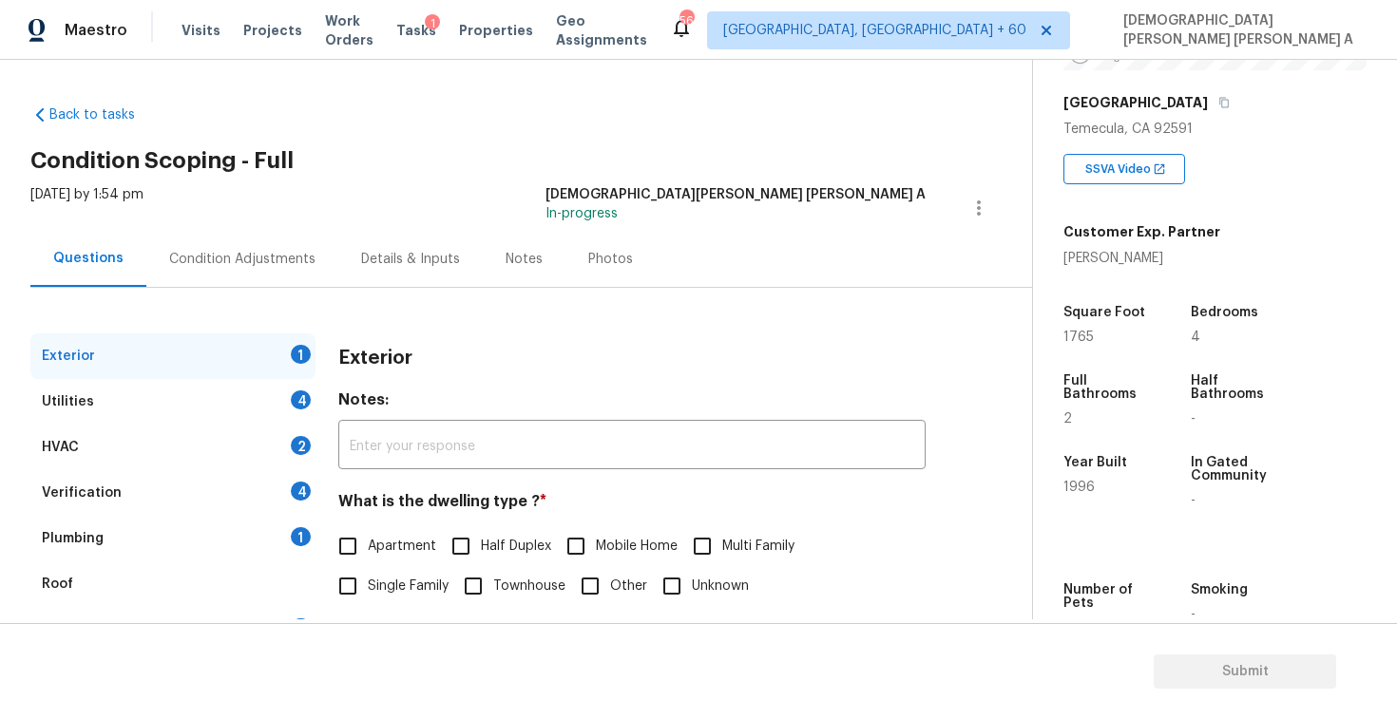
click at [345, 590] on input "Single Family" at bounding box center [348, 586] width 40 height 40
checkbox input "true"
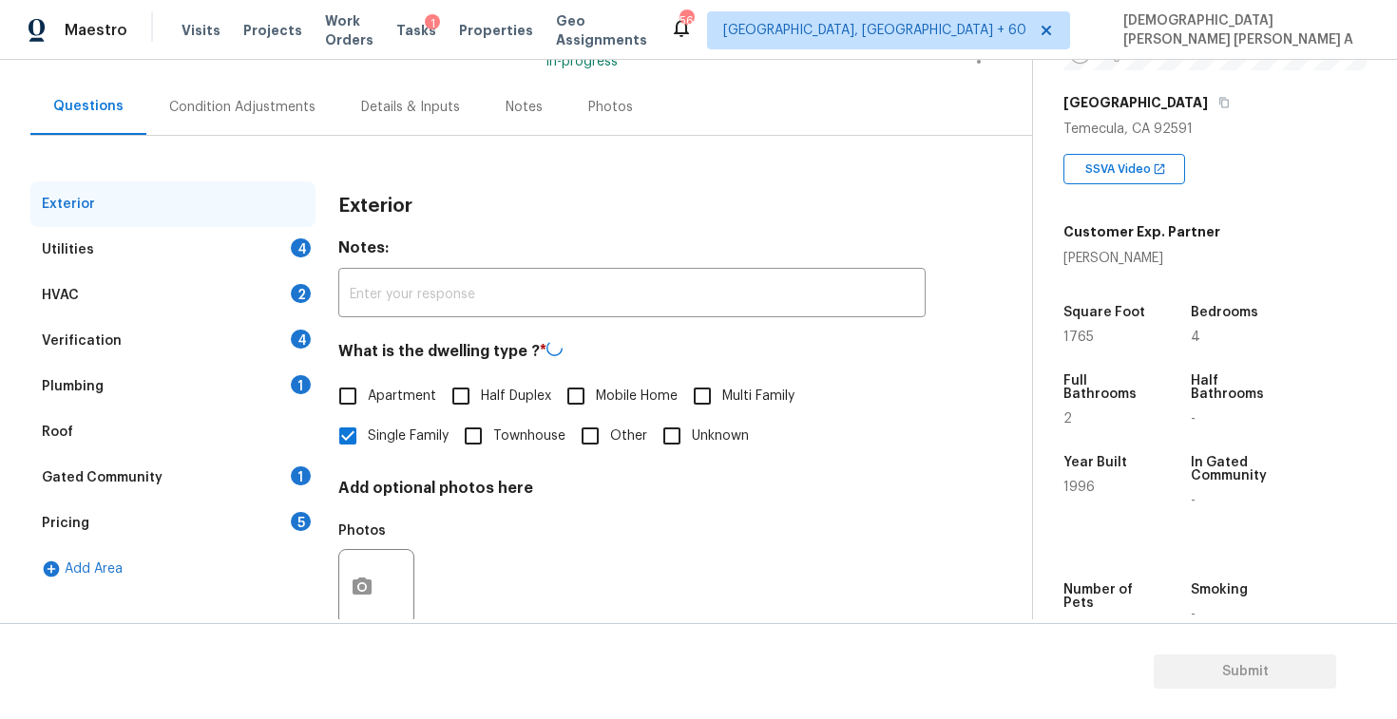
scroll to position [195, 0]
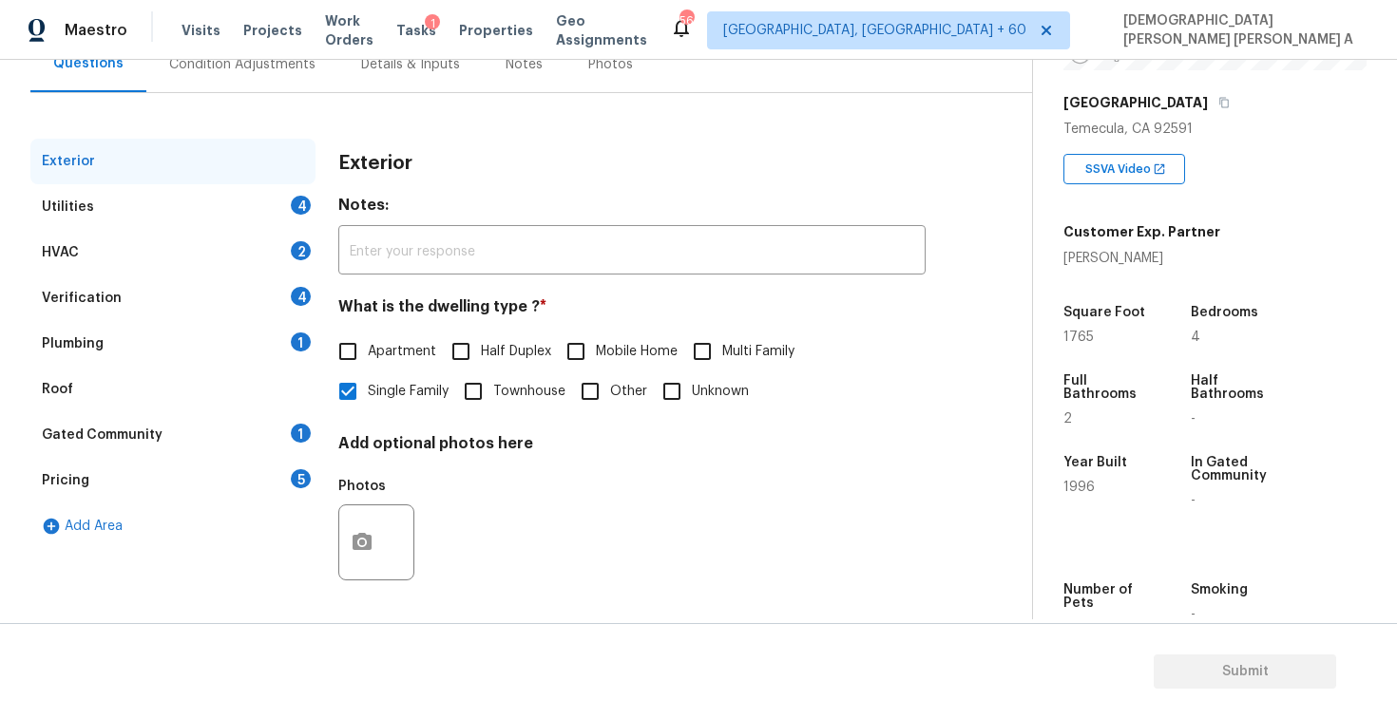
click at [158, 210] on div "Utilities 4" at bounding box center [172, 207] width 285 height 46
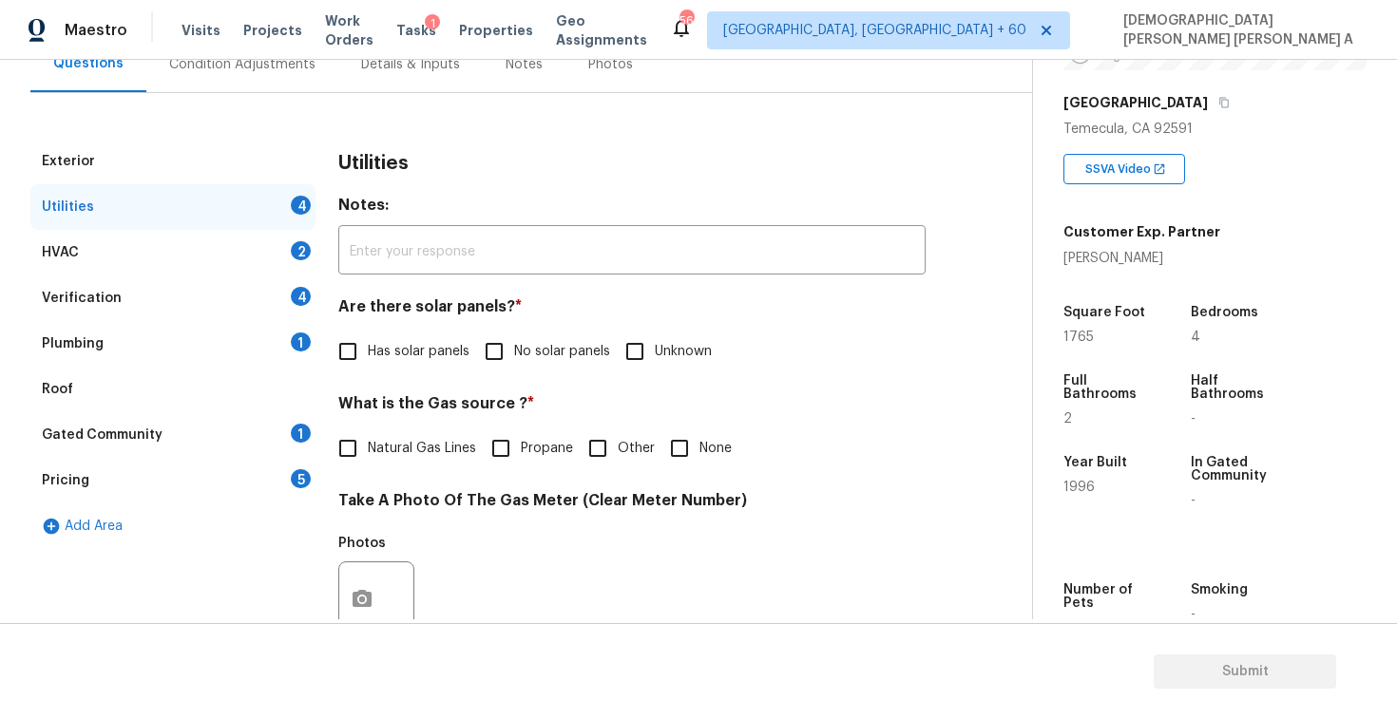
click at [507, 350] on input "No solar panels" at bounding box center [494, 352] width 40 height 40
checkbox input "true"
click at [345, 456] on input "Natural Gas Lines" at bounding box center [348, 449] width 40 height 40
checkbox input "true"
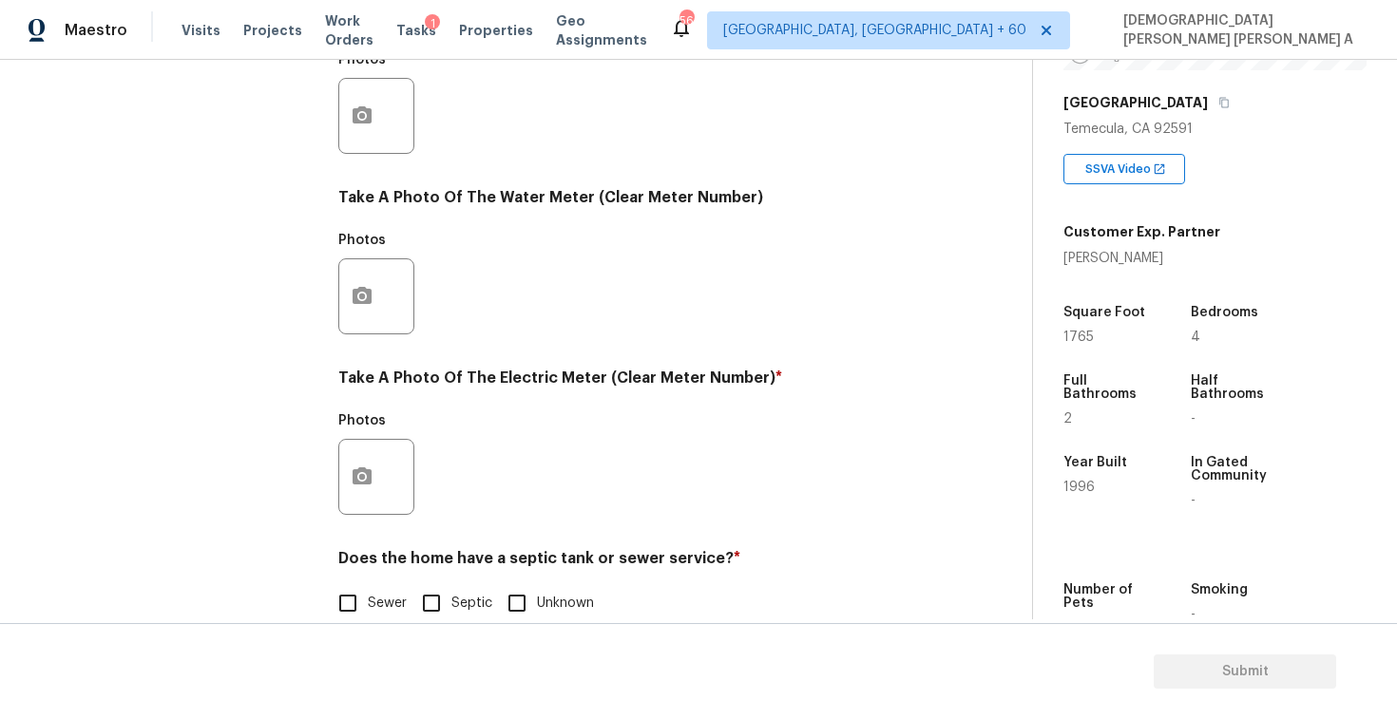
scroll to position [711, 0]
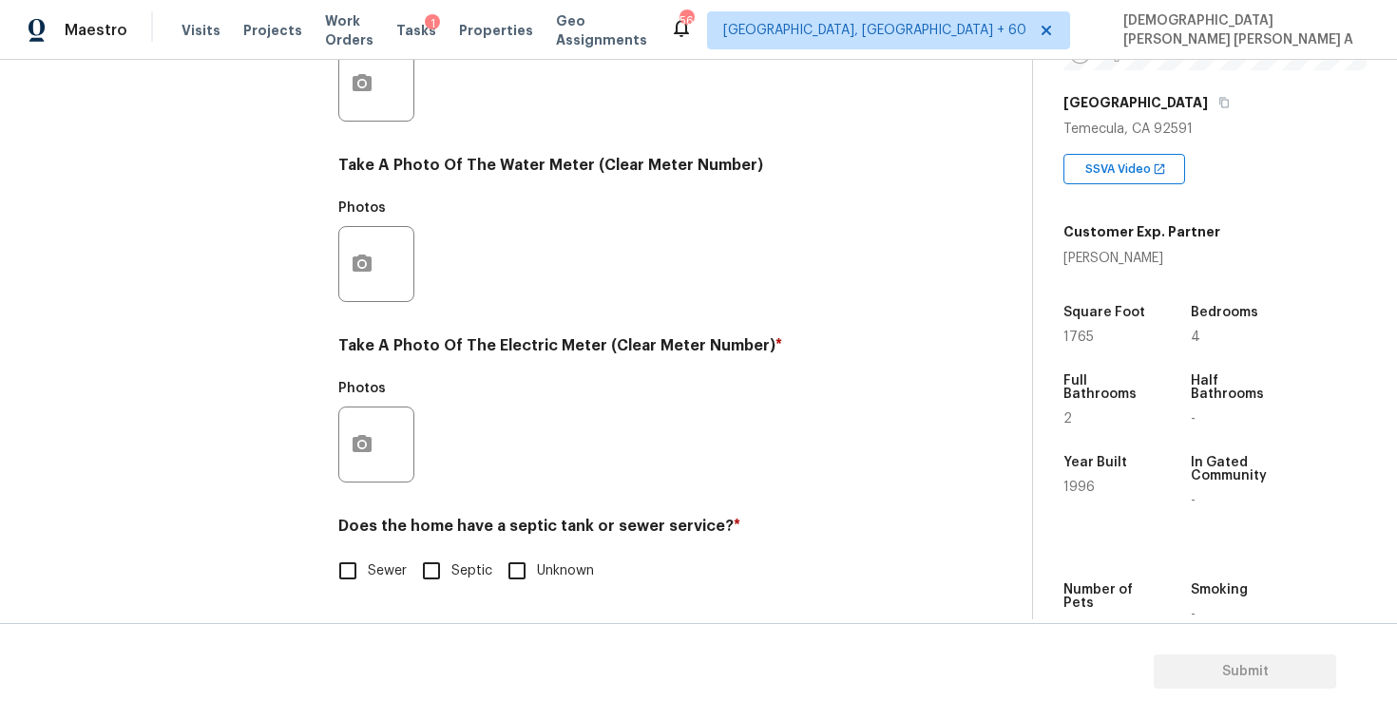
click at [342, 581] on input "Sewer" at bounding box center [348, 571] width 40 height 40
checkbox input "true"
click at [356, 411] on button "button" at bounding box center [362, 445] width 46 height 74
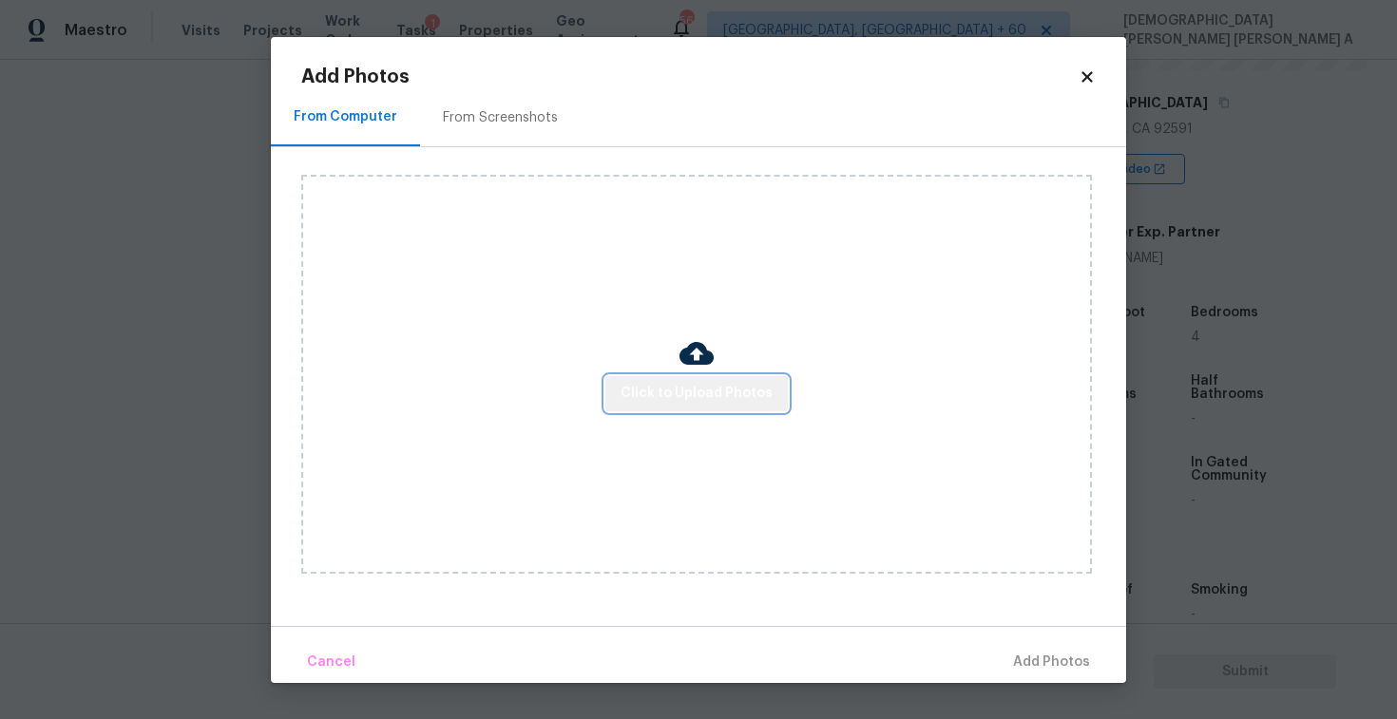
click at [721, 391] on span "Click to Upload Photos" at bounding box center [697, 394] width 152 height 24
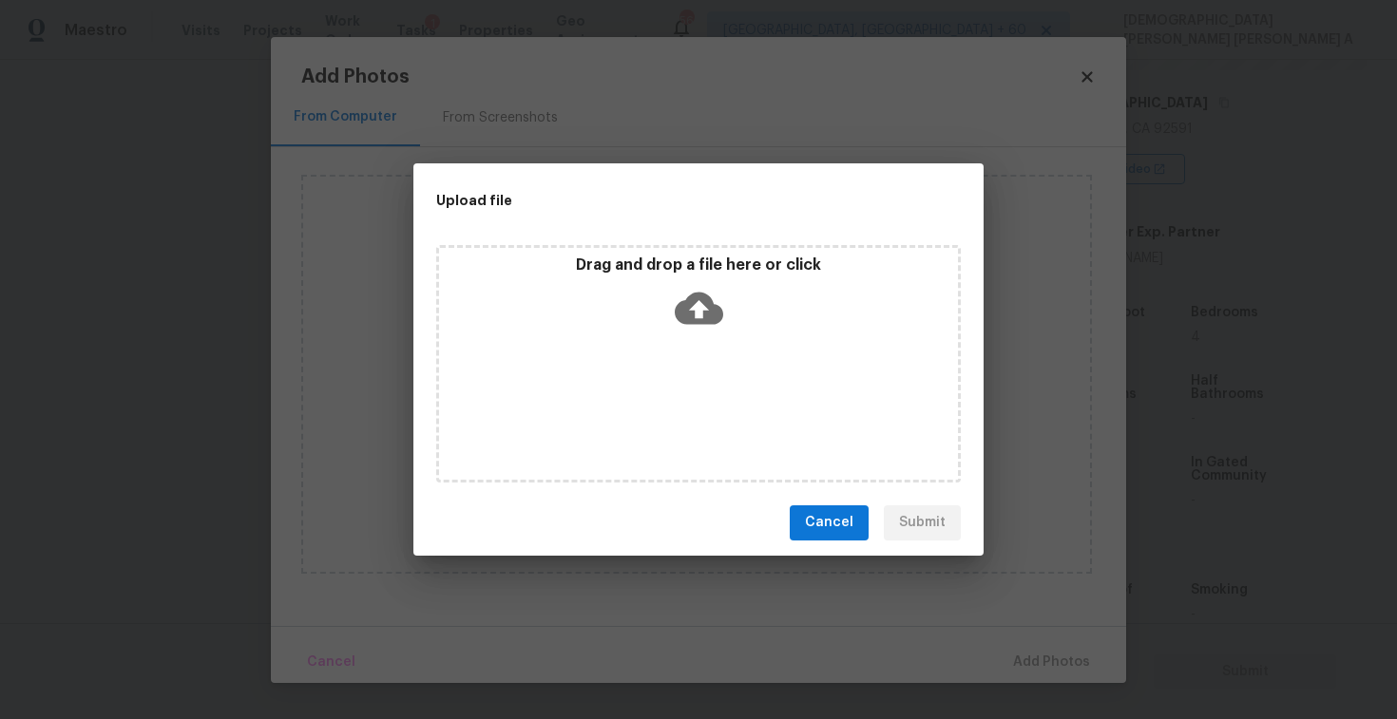
click at [680, 312] on icon at bounding box center [699, 308] width 48 height 32
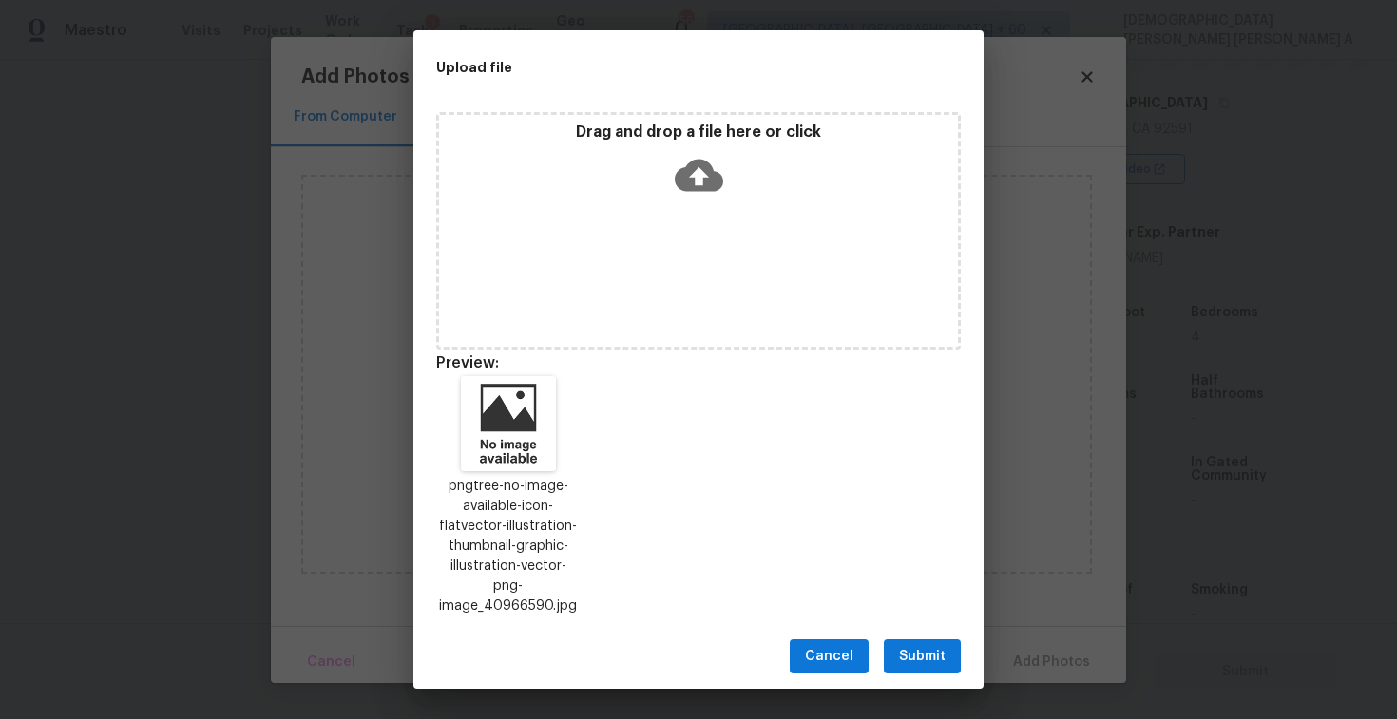
click at [925, 646] on span "Submit" at bounding box center [922, 657] width 47 height 24
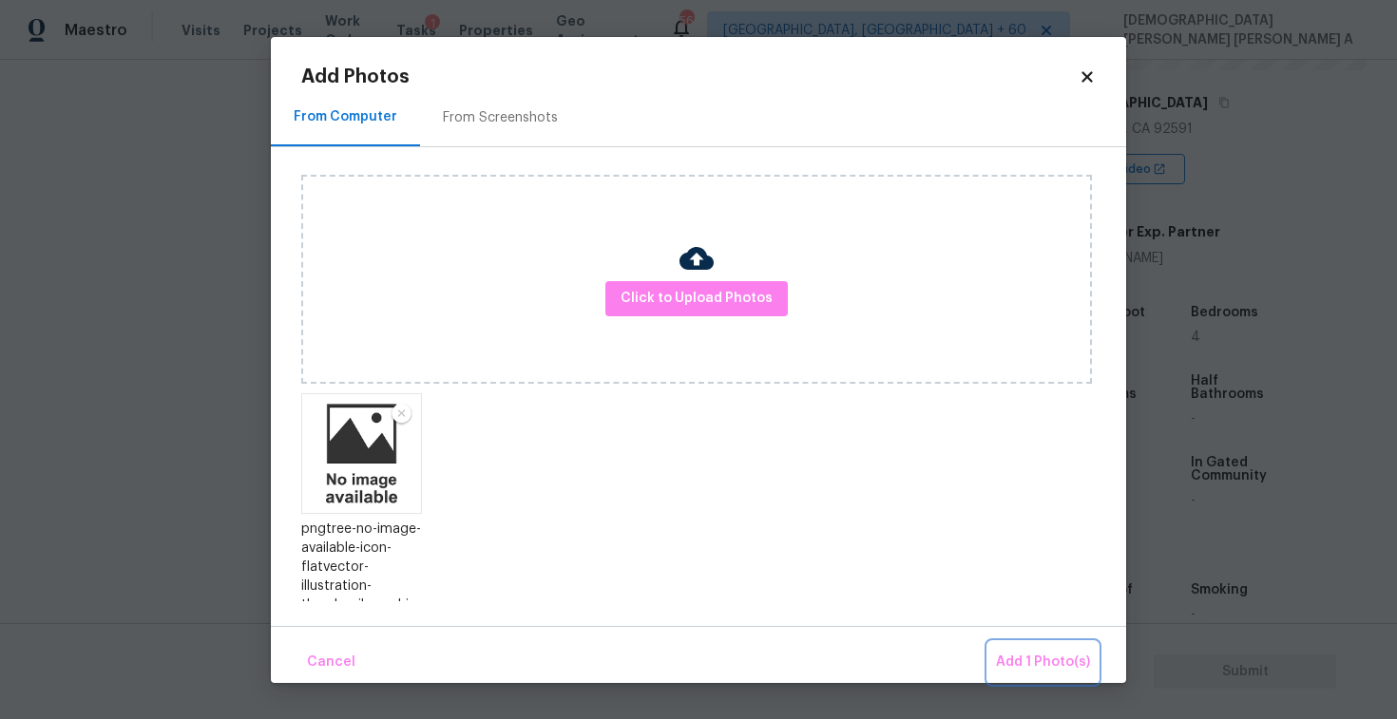
click at [1043, 678] on button "Add 1 Photo(s)" at bounding box center [1042, 662] width 109 height 41
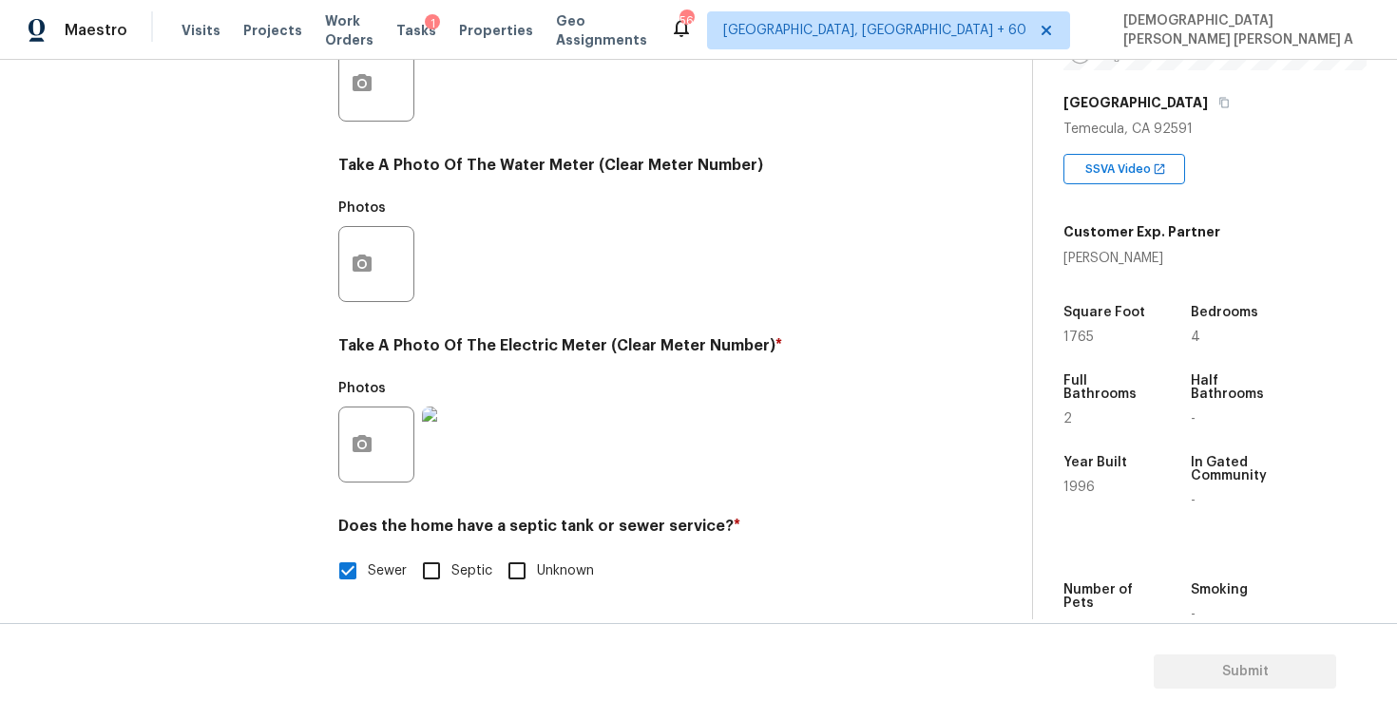
scroll to position [0, 0]
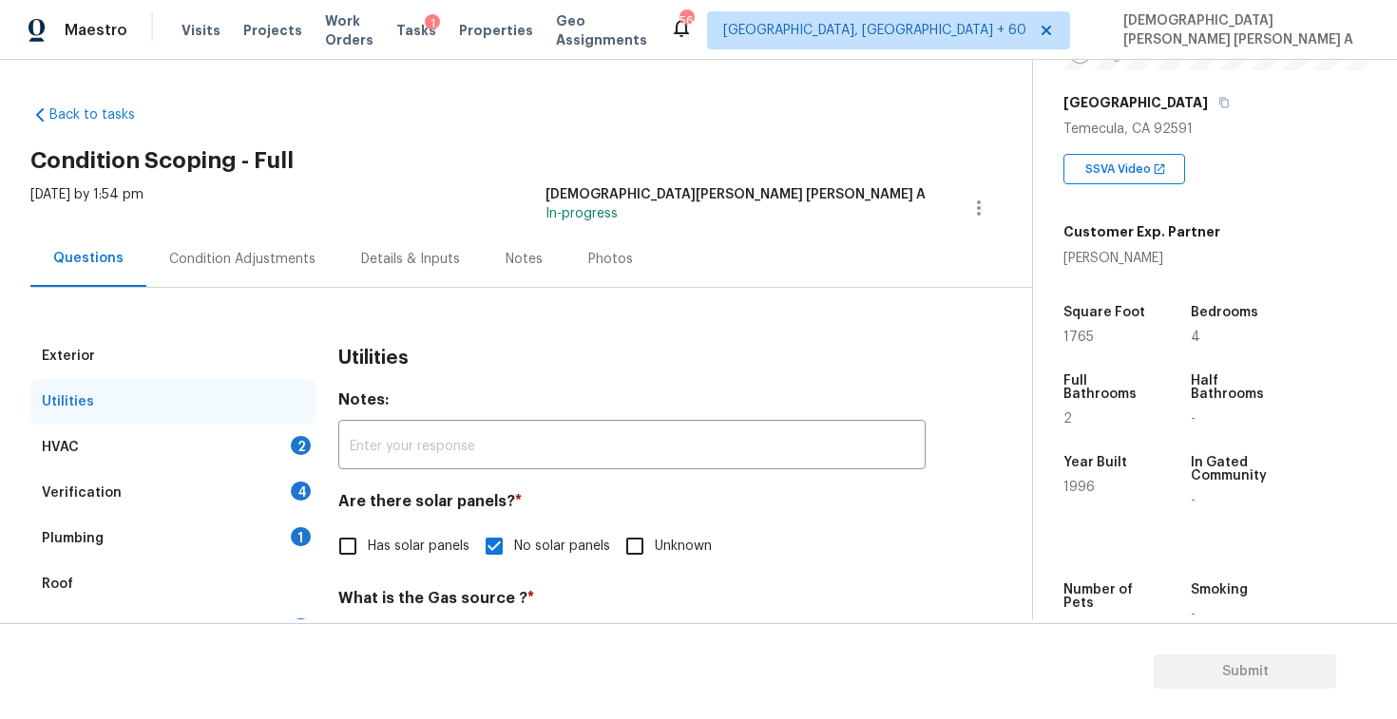
click at [223, 442] on div "HVAC 2" at bounding box center [172, 448] width 285 height 46
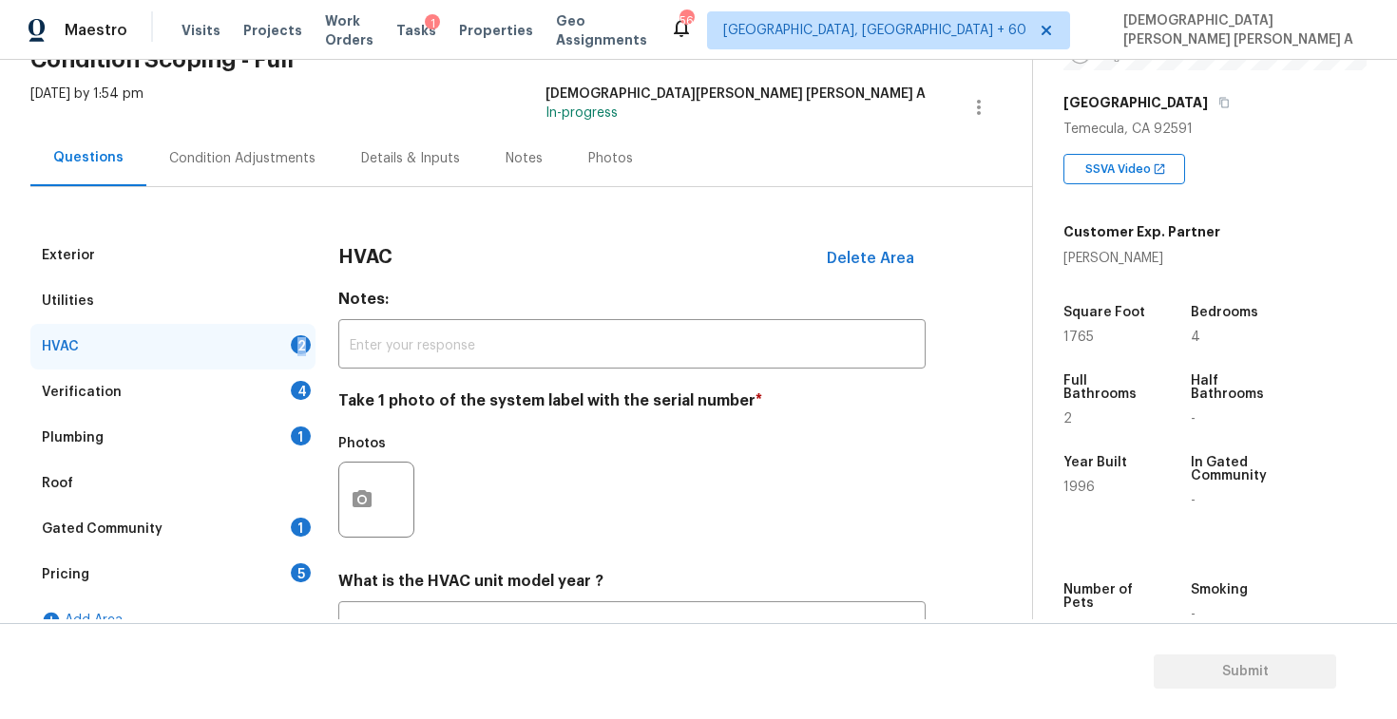
scroll to position [258, 0]
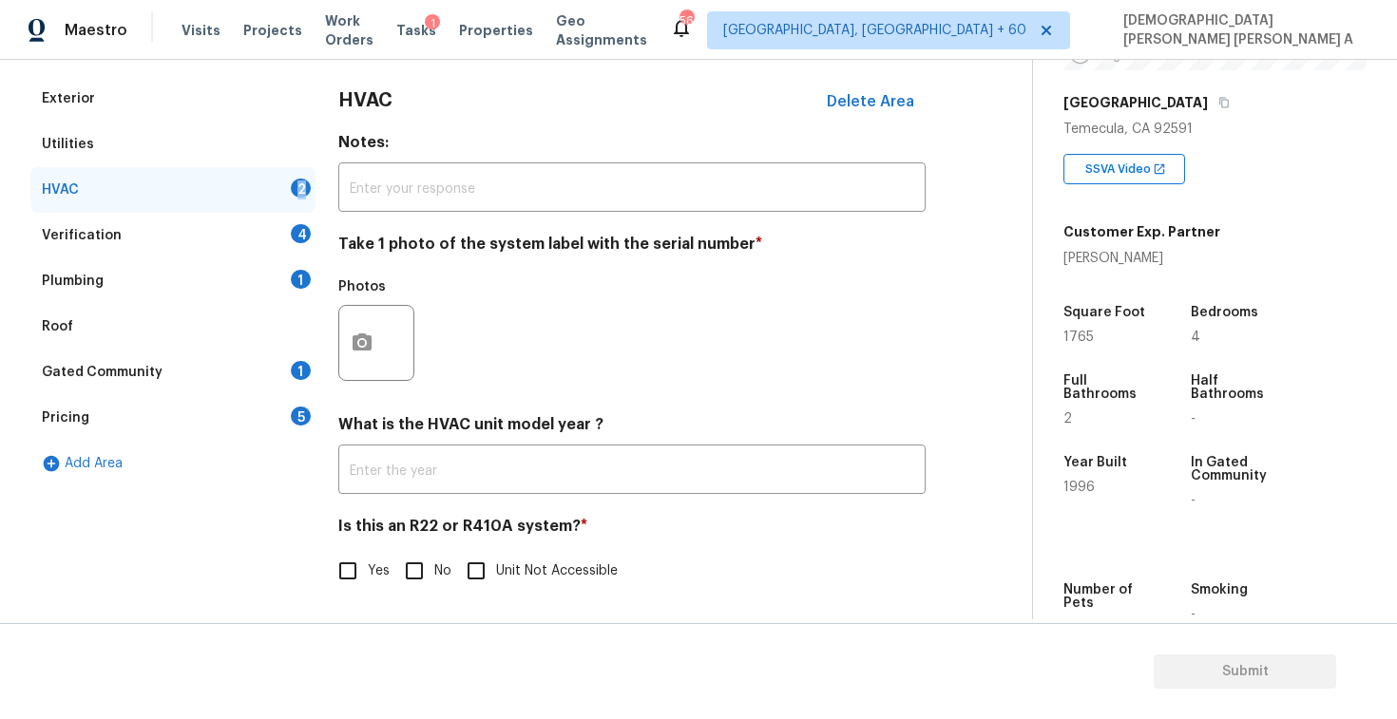
click at [401, 564] on input "No" at bounding box center [414, 571] width 40 height 40
checkbox input "true"
click at [348, 337] on button "button" at bounding box center [362, 342] width 46 height 74
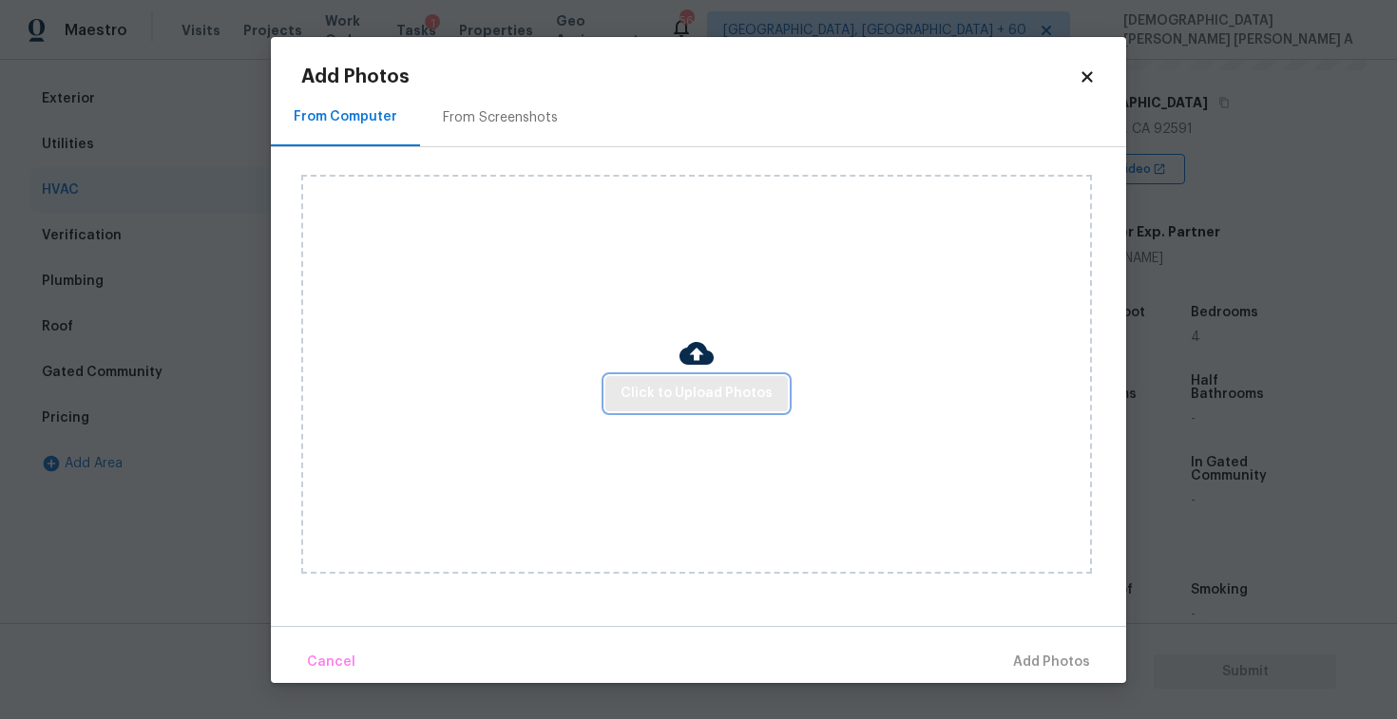
click at [709, 387] on span "Click to Upload Photos" at bounding box center [697, 394] width 152 height 24
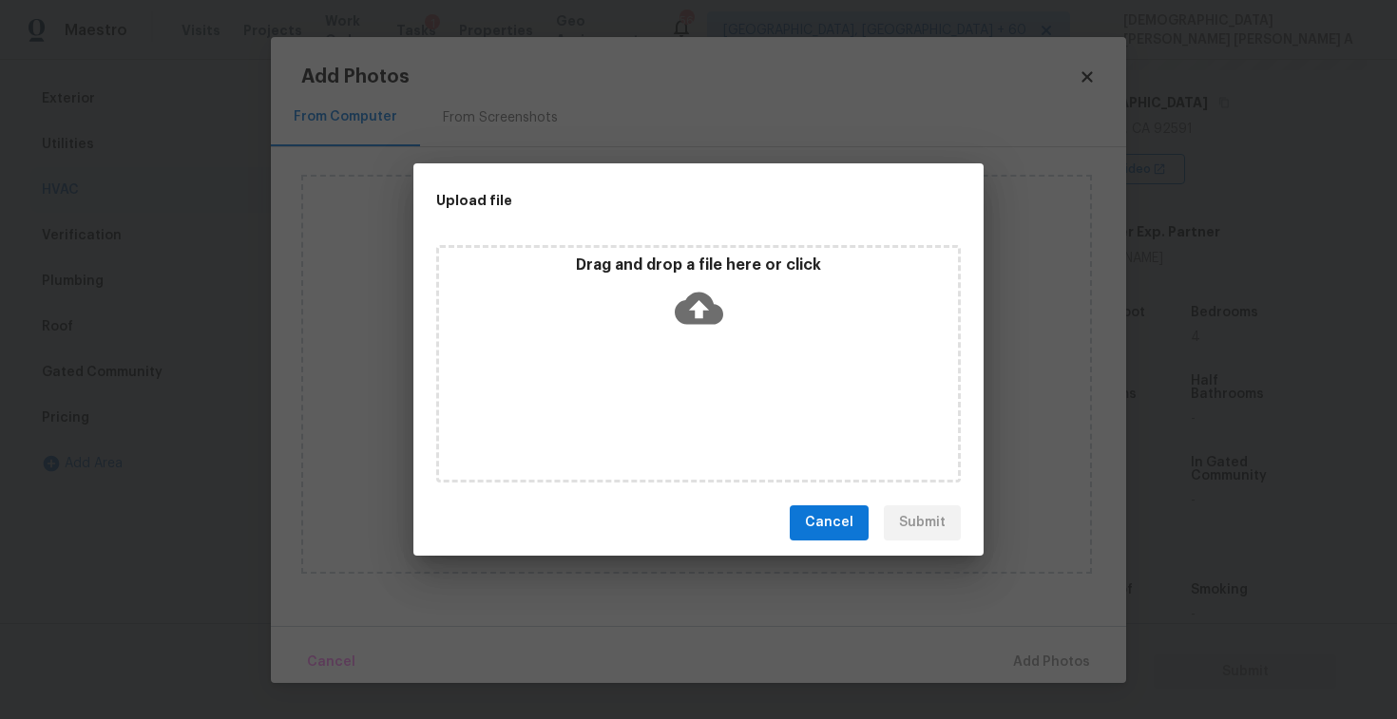
click at [709, 348] on div "Drag and drop a file here or click" at bounding box center [698, 364] width 525 height 238
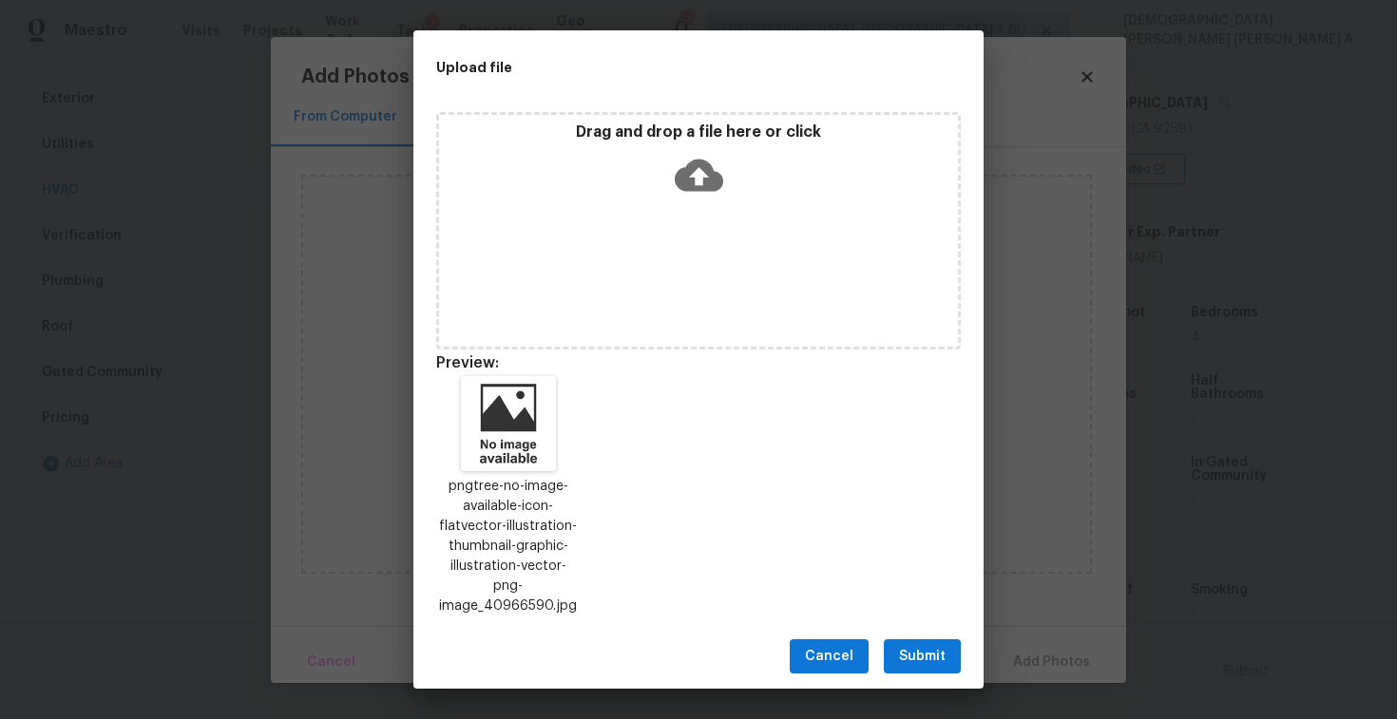
click at [920, 645] on span "Submit" at bounding box center [922, 657] width 47 height 24
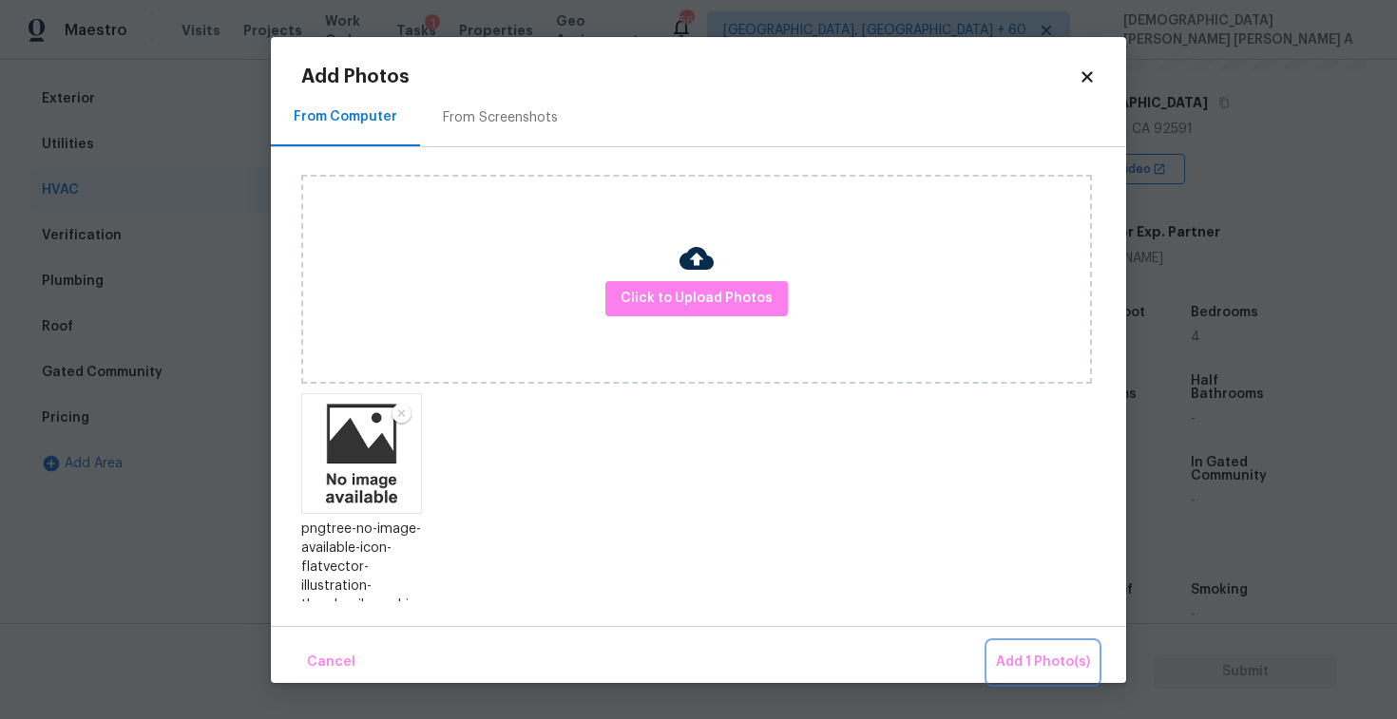
click at [1003, 654] on span "Add 1 Photo(s)" at bounding box center [1043, 663] width 94 height 24
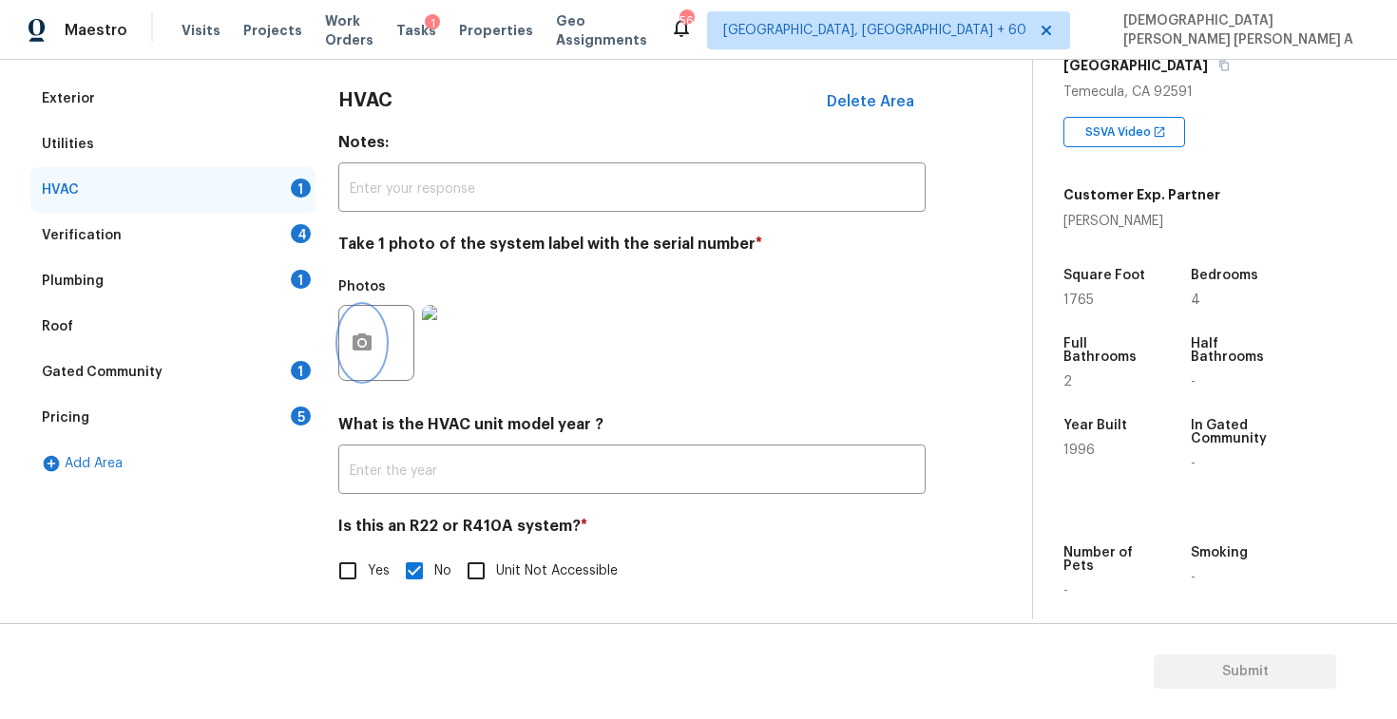
scroll to position [333, 0]
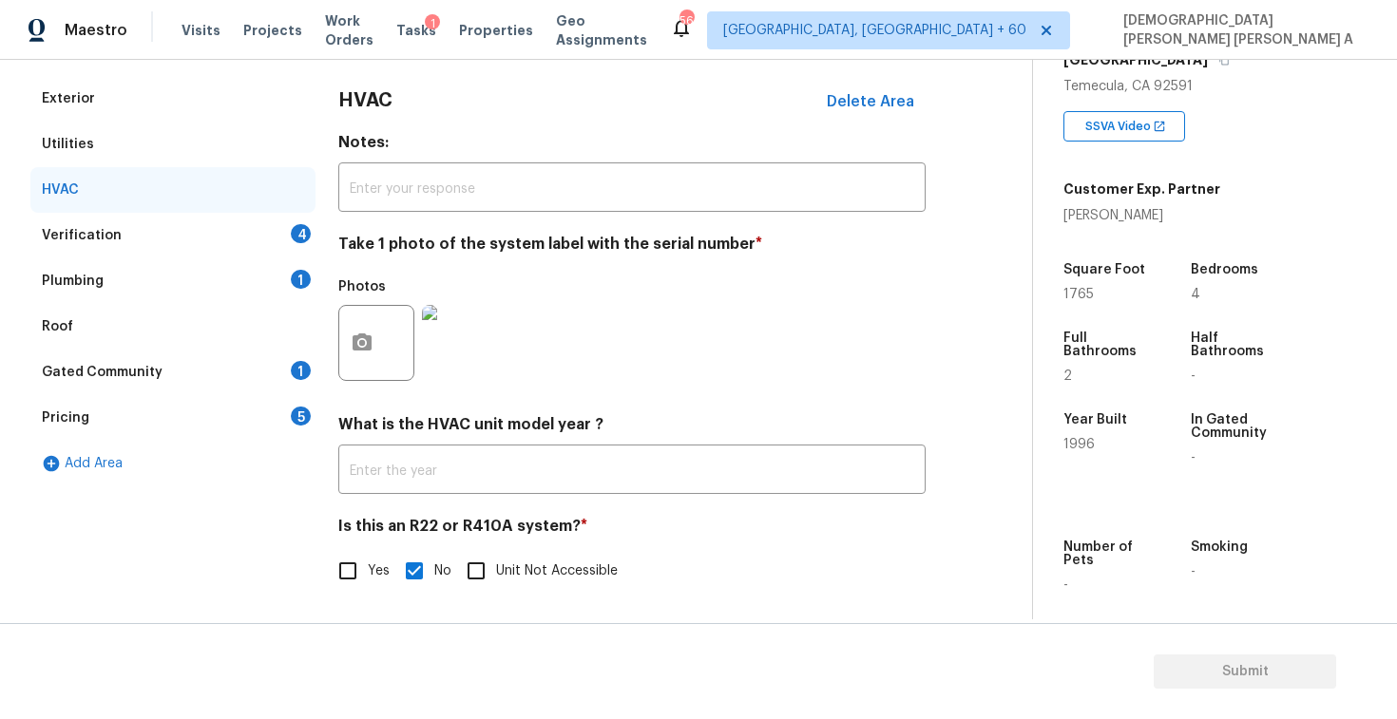
click at [155, 230] on div "Verification 4" at bounding box center [172, 236] width 285 height 46
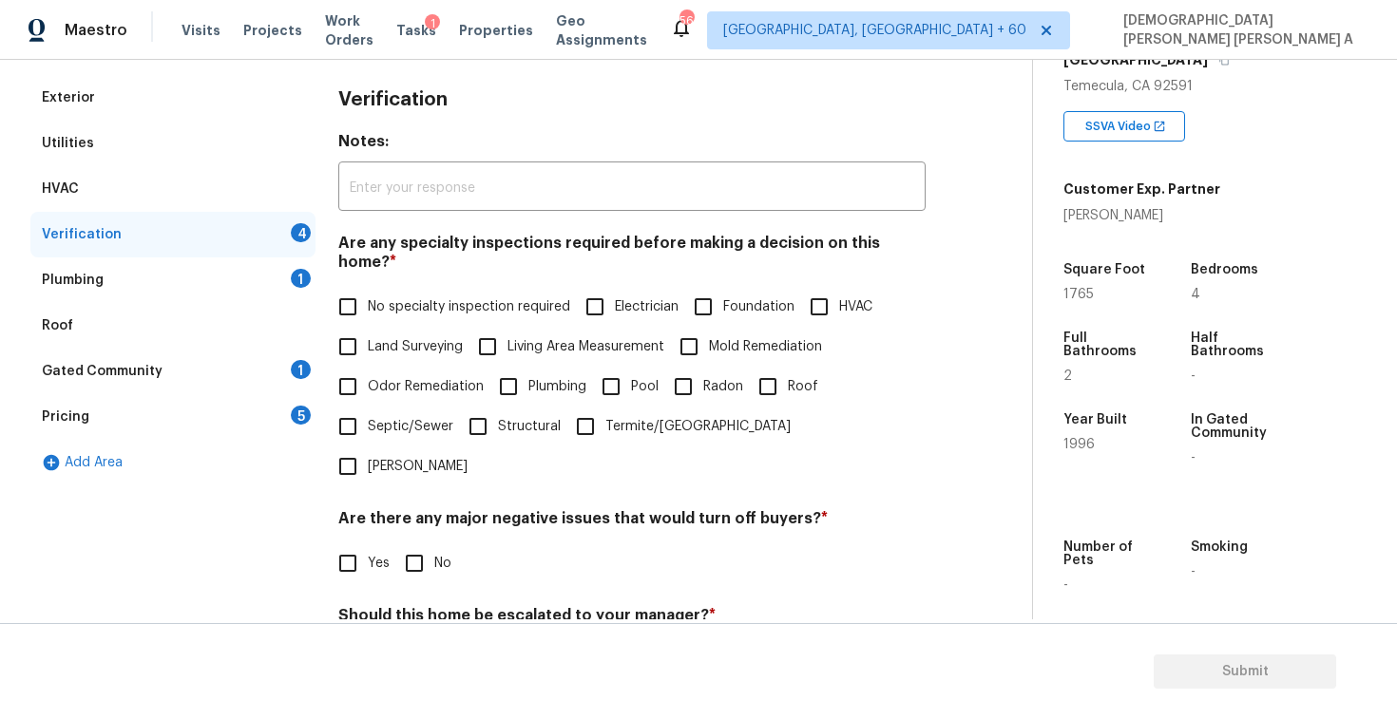
click at [332, 287] on input "No specialty inspection required" at bounding box center [348, 307] width 40 height 40
checkbox input "true"
click at [407, 544] on input "No" at bounding box center [414, 564] width 40 height 40
checkbox input "true"
click at [415, 642] on input "No" at bounding box center [414, 662] width 40 height 40
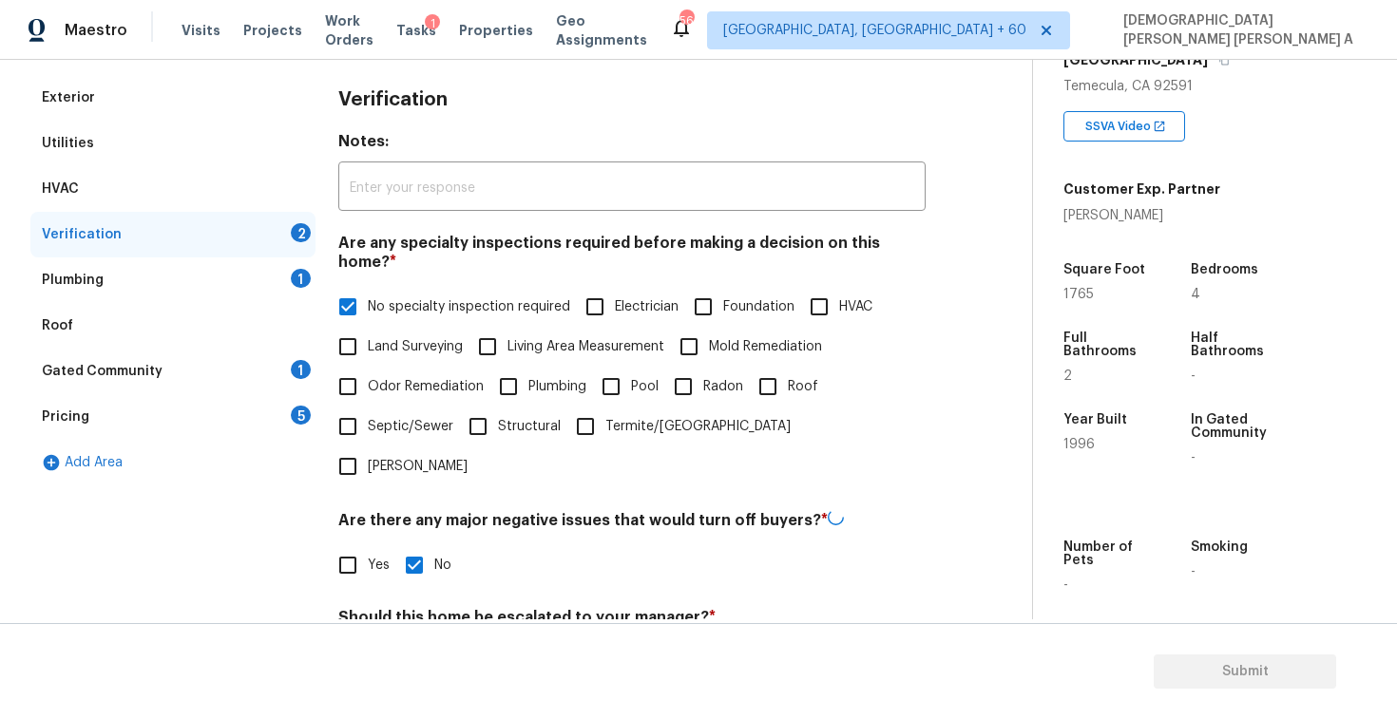
checkbox input "true"
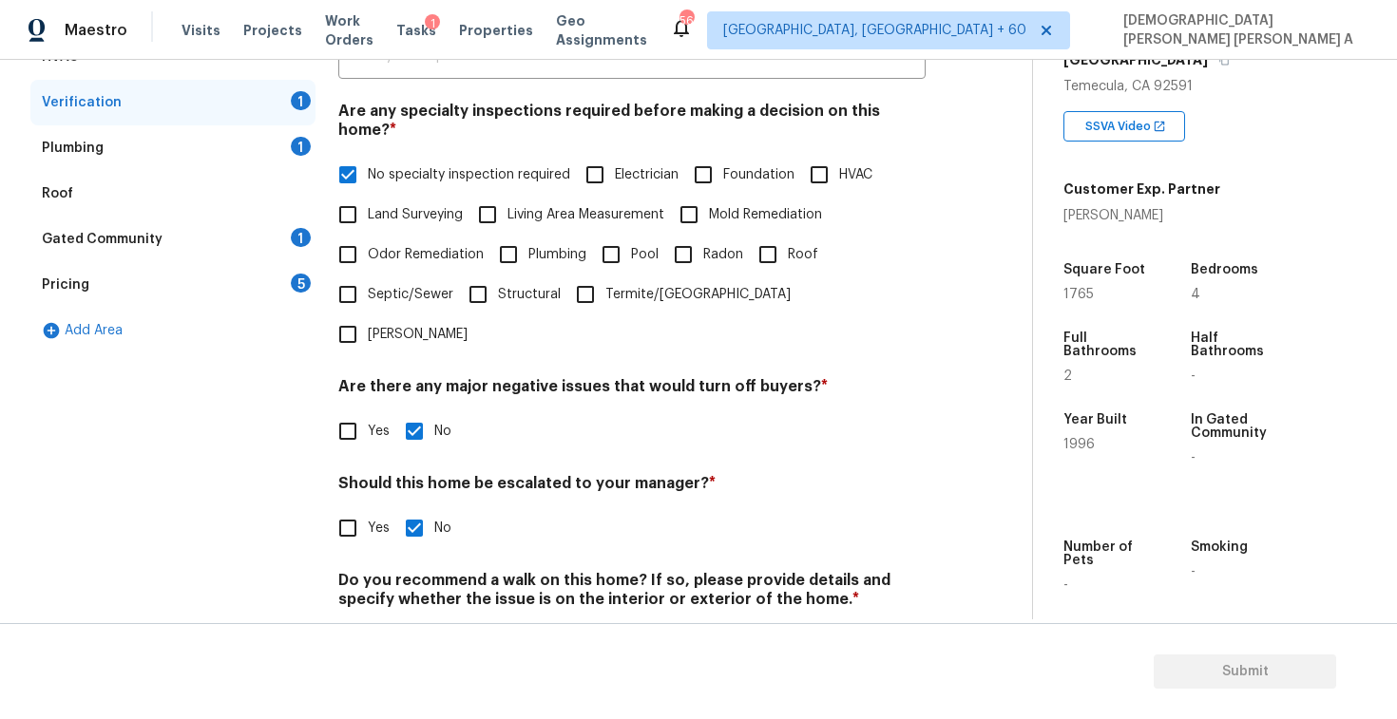
scroll to position [405, 0]
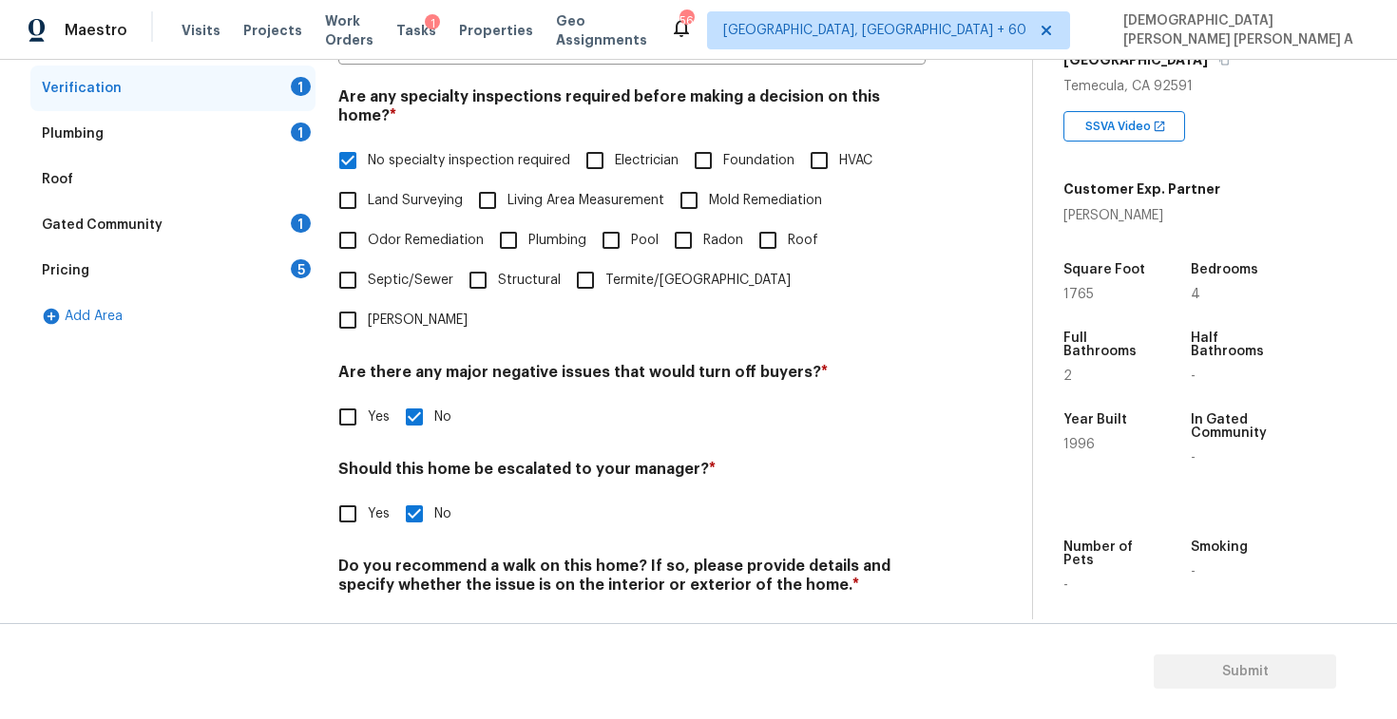
click at [410, 610] on input "No" at bounding box center [414, 630] width 40 height 40
checkbox input "true"
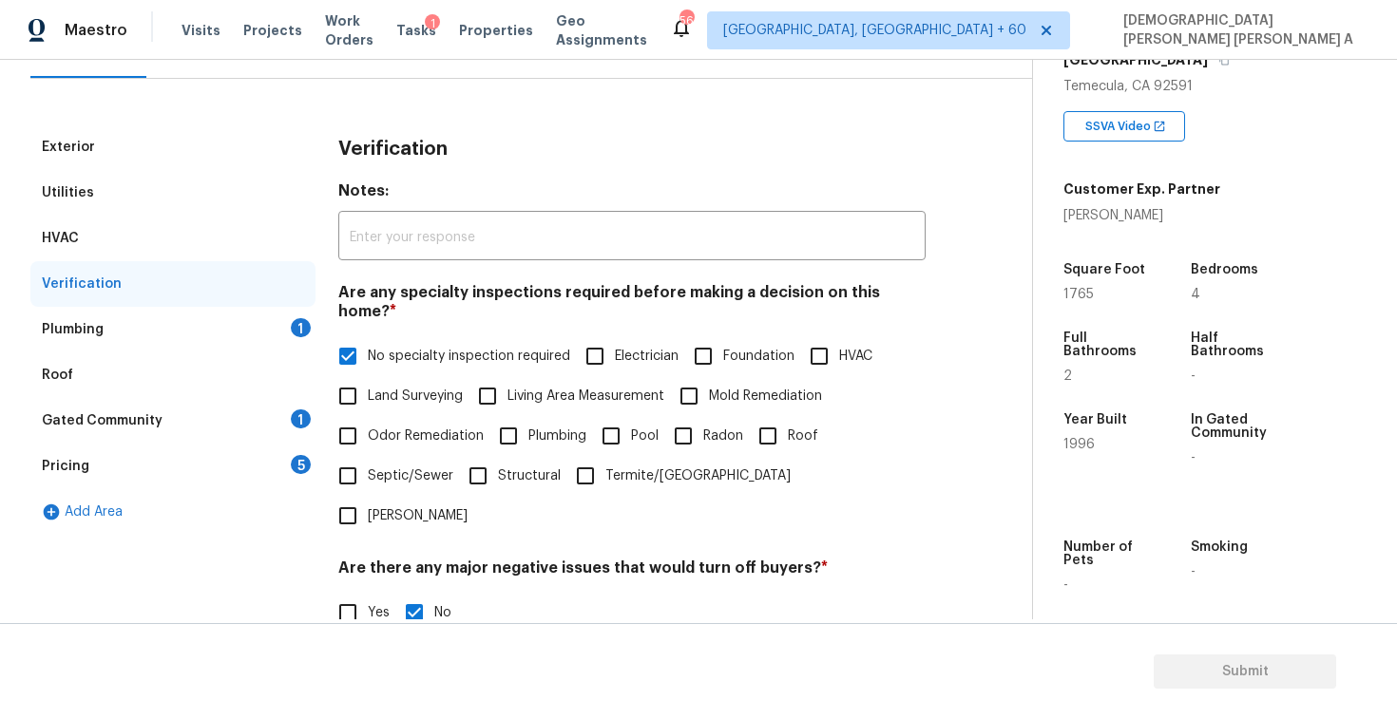
click at [224, 325] on div "Plumbing 1" at bounding box center [172, 330] width 285 height 46
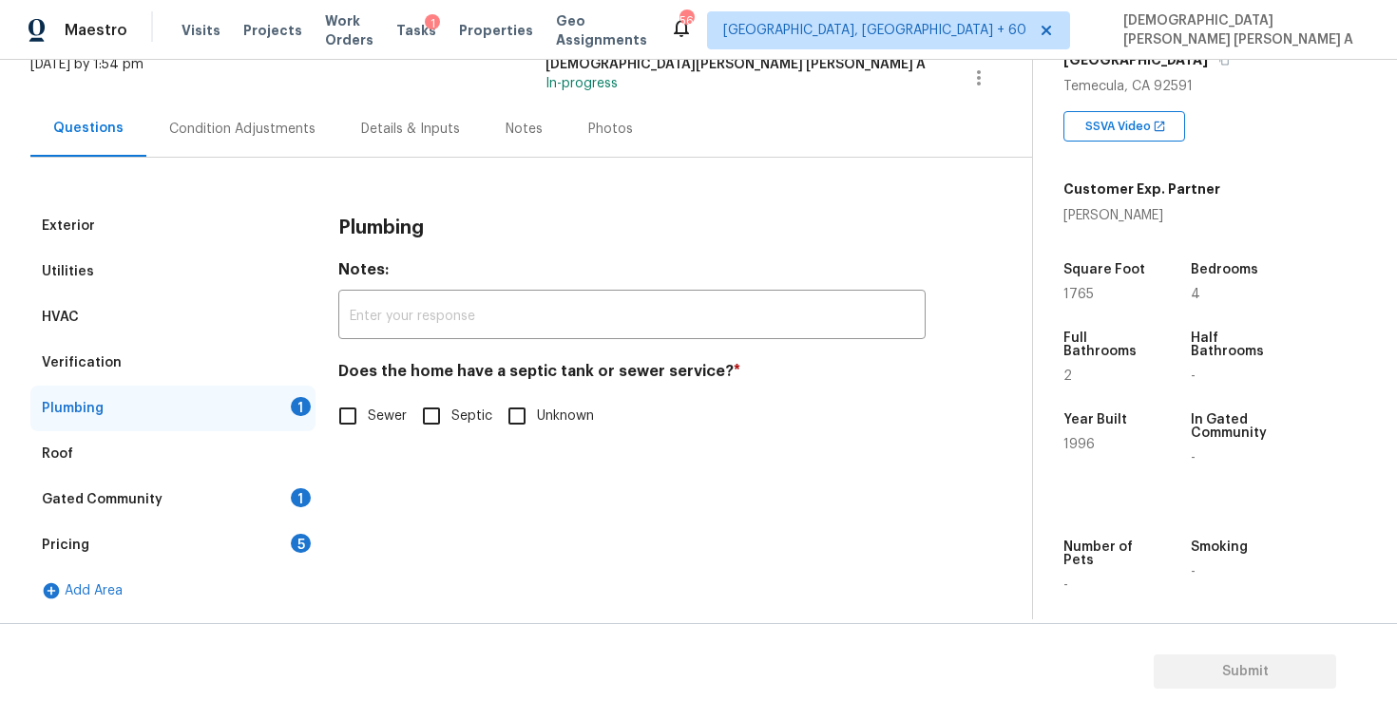
click at [346, 415] on input "Sewer" at bounding box center [348, 416] width 40 height 40
checkbox input "true"
click at [210, 491] on div "Gated Community 1" at bounding box center [172, 500] width 285 height 46
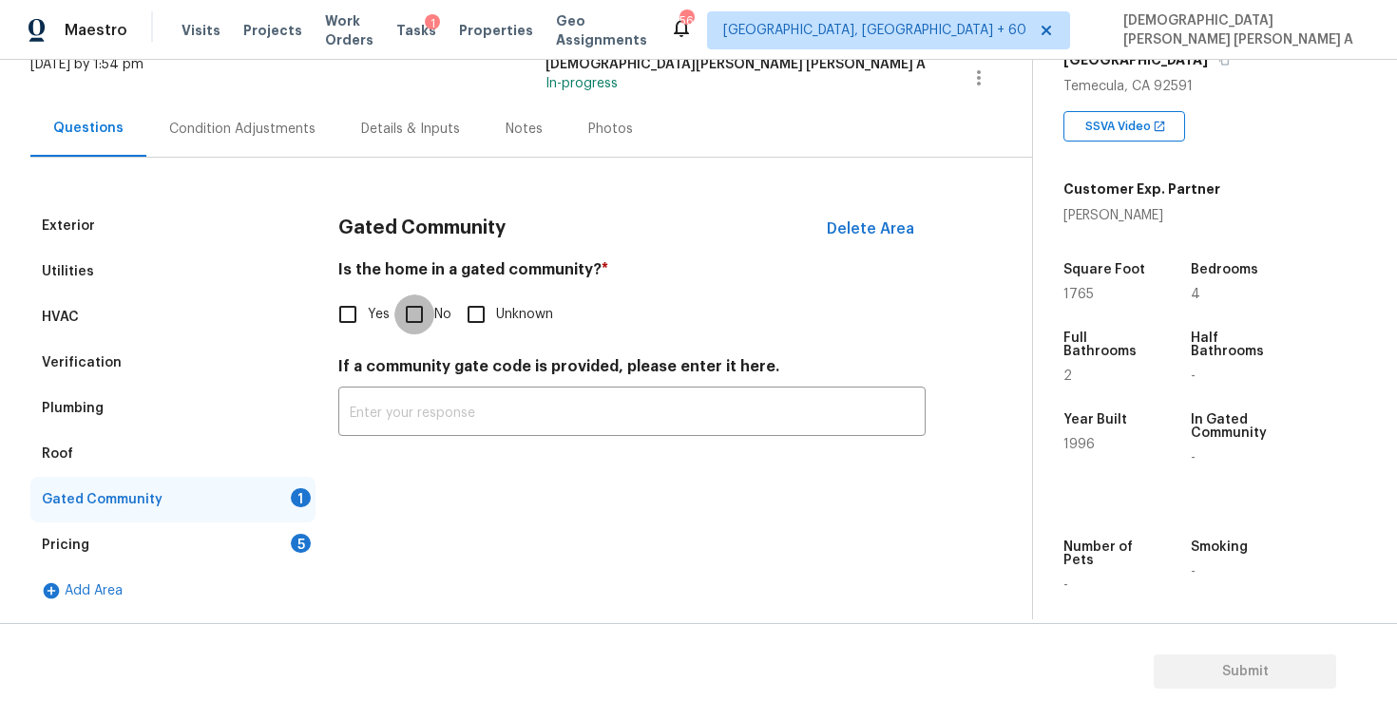
click at [412, 309] on input "No" at bounding box center [414, 315] width 40 height 40
checkbox input "true"
click at [150, 535] on div "Pricing 5" at bounding box center [172, 546] width 285 height 46
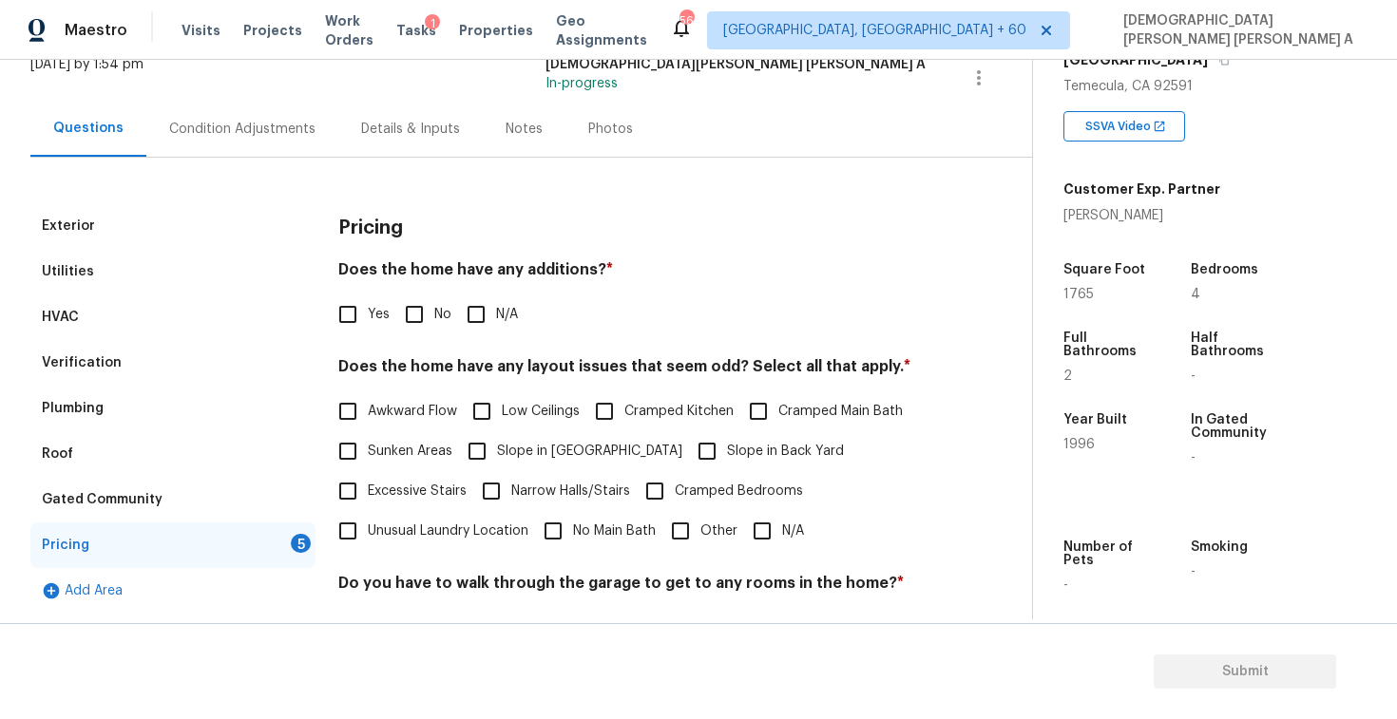
click at [416, 317] on input "No" at bounding box center [414, 315] width 40 height 40
checkbox input "true"
click at [759, 529] on input "N/A" at bounding box center [762, 531] width 40 height 40
checkbox input "true"
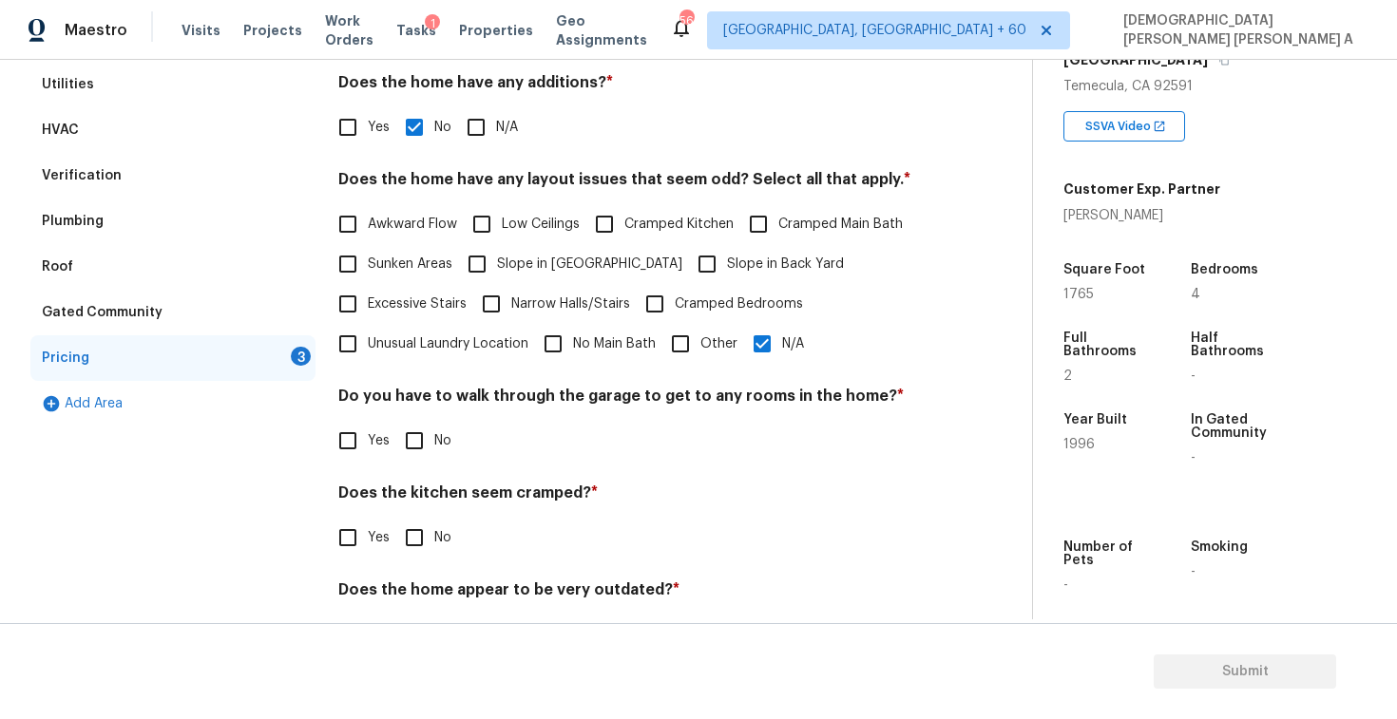
click at [412, 431] on input "No" at bounding box center [414, 441] width 40 height 40
checkbox input "true"
click at [411, 544] on input "No" at bounding box center [414, 540] width 40 height 40
checkbox input "true"
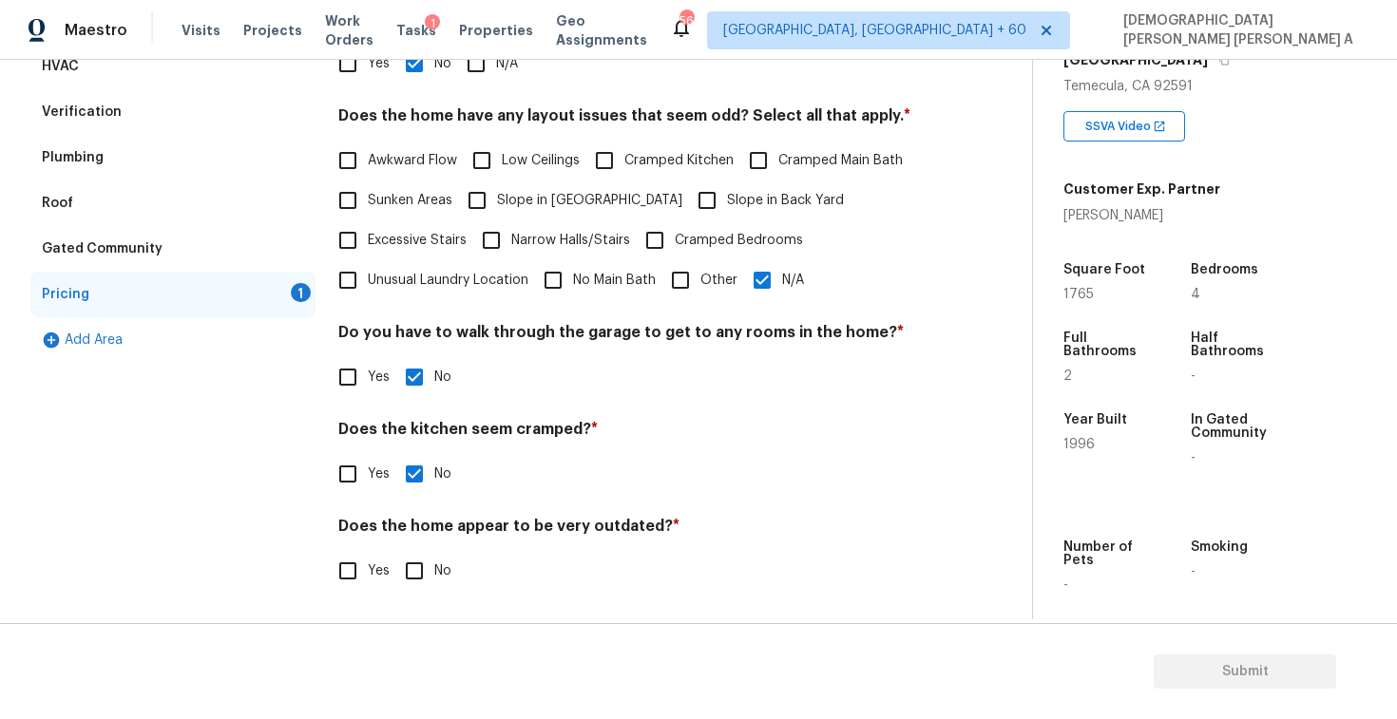
click at [408, 569] on input "No" at bounding box center [414, 571] width 40 height 40
checkbox input "true"
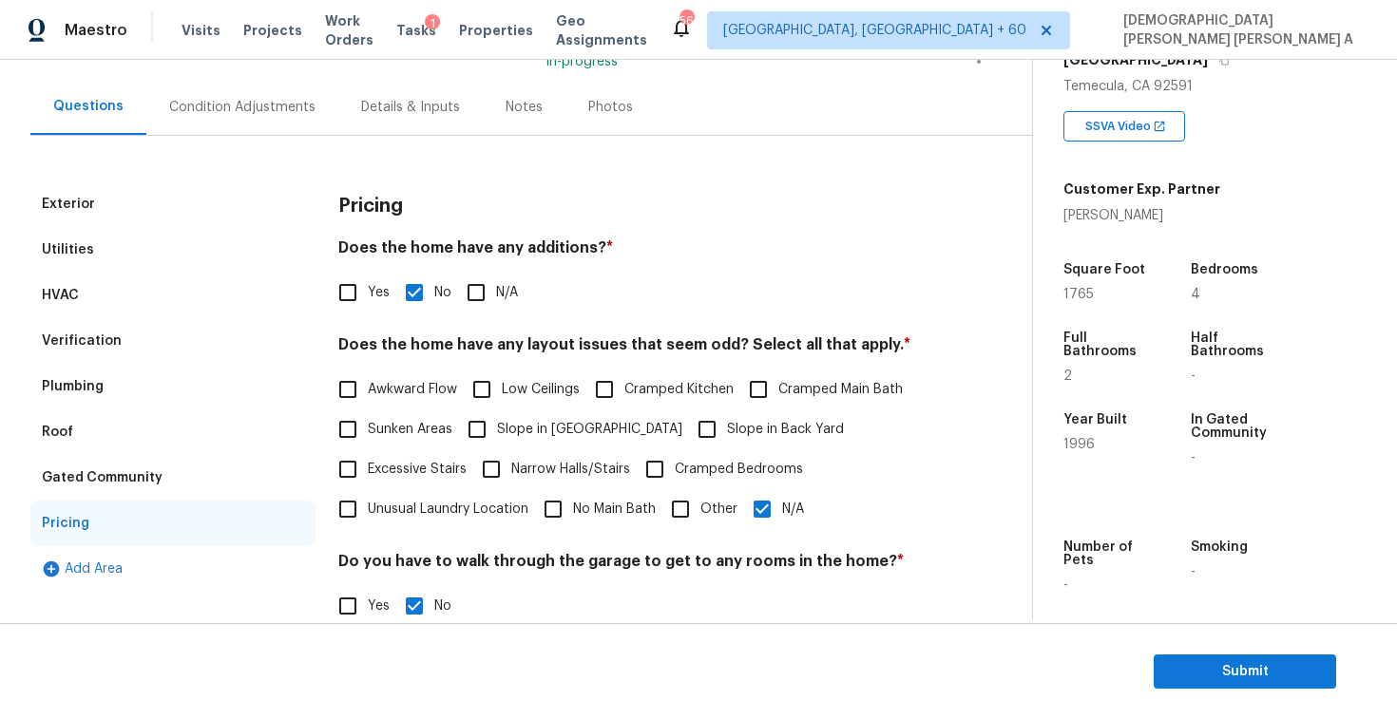
scroll to position [0, 0]
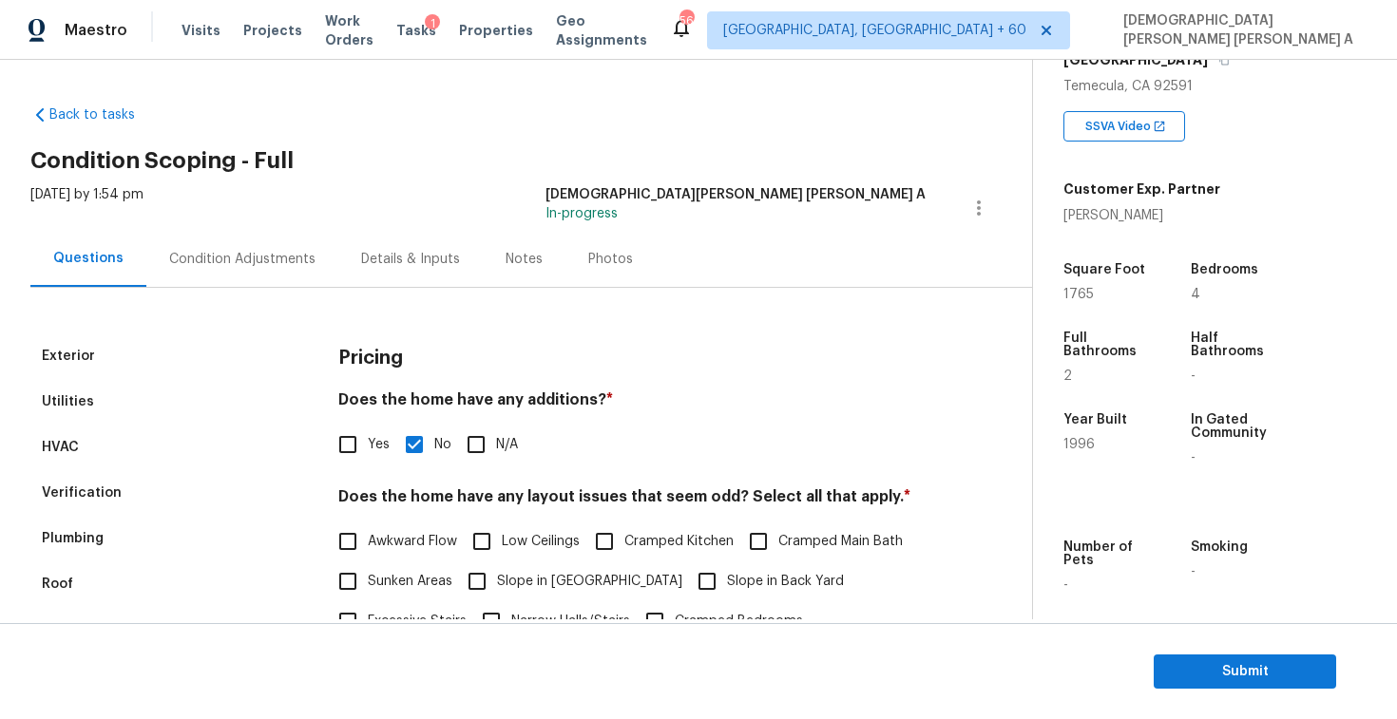
click at [602, 270] on div "Photos" at bounding box center [610, 259] width 90 height 56
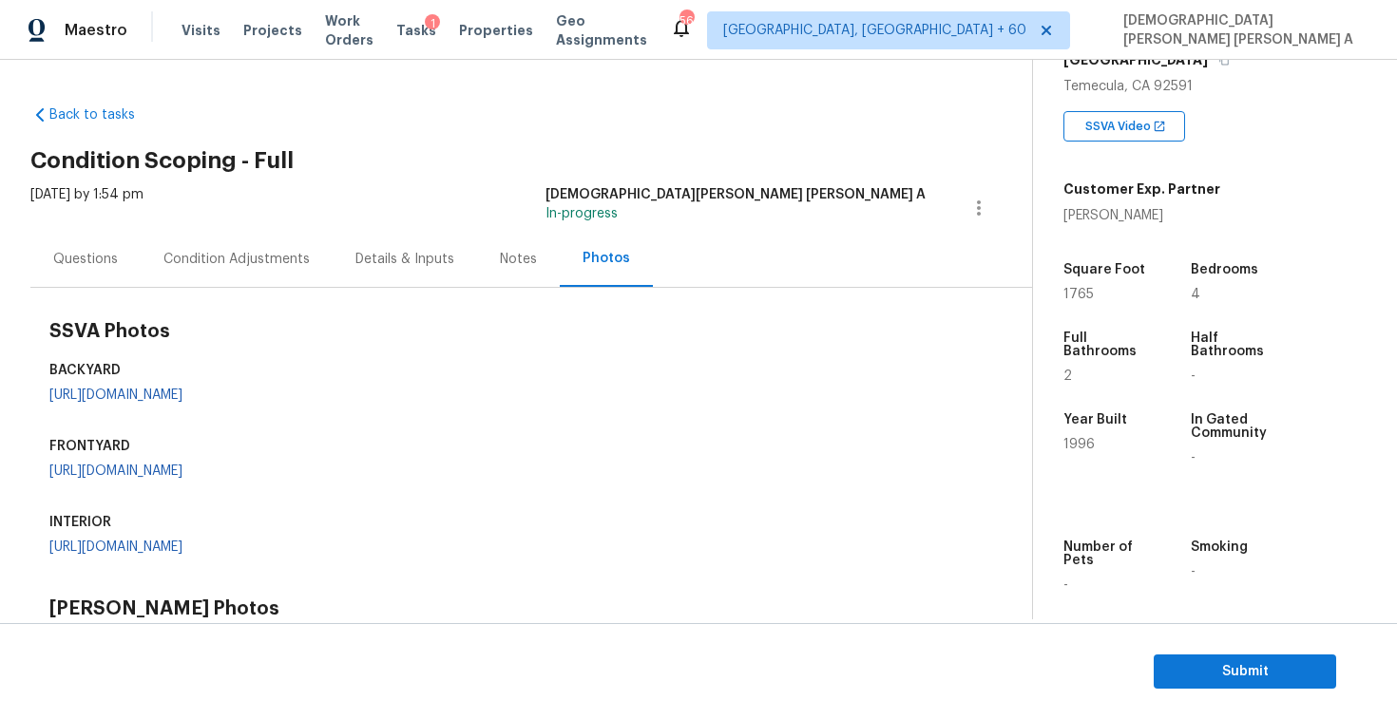
scroll to position [522, 0]
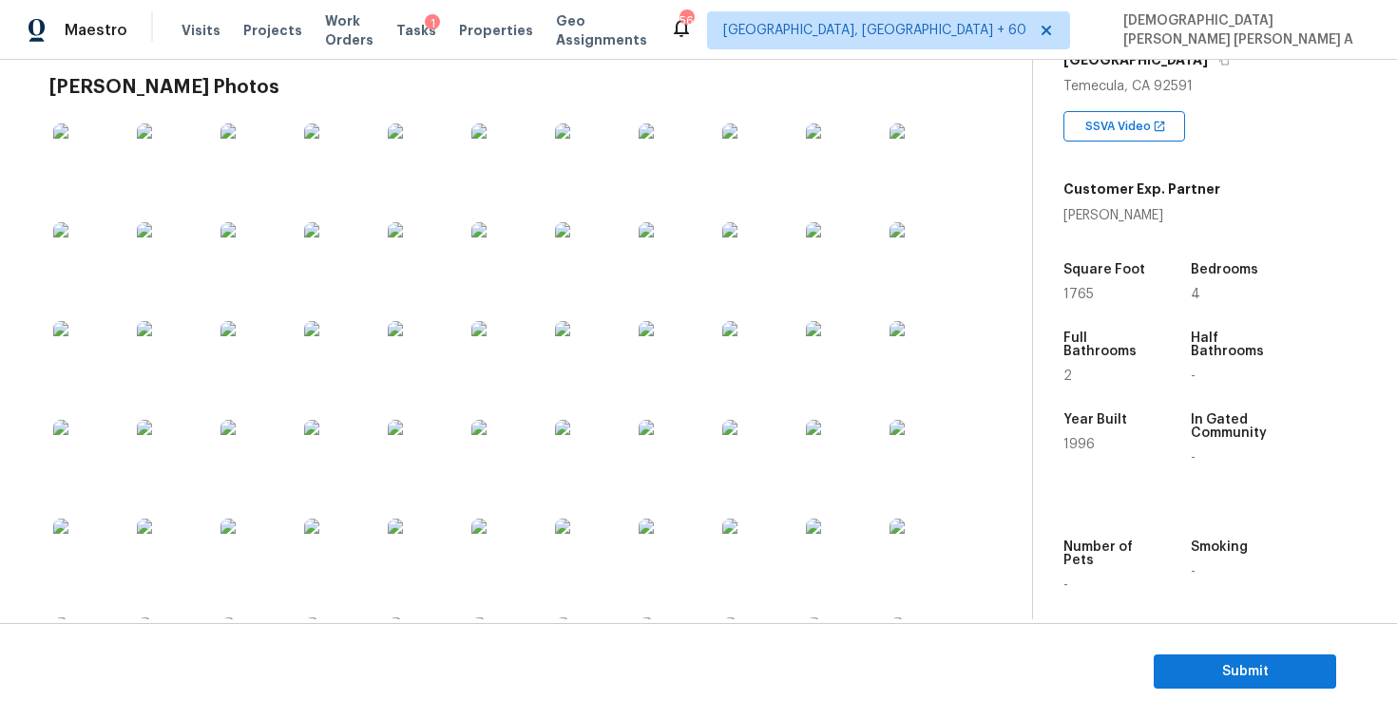
click at [71, 32] on link "https://opendoor-admin-client-upload-production.s3.amazonaws.com/uploads/Cake/S…" at bounding box center [115, 25] width 133 height 13
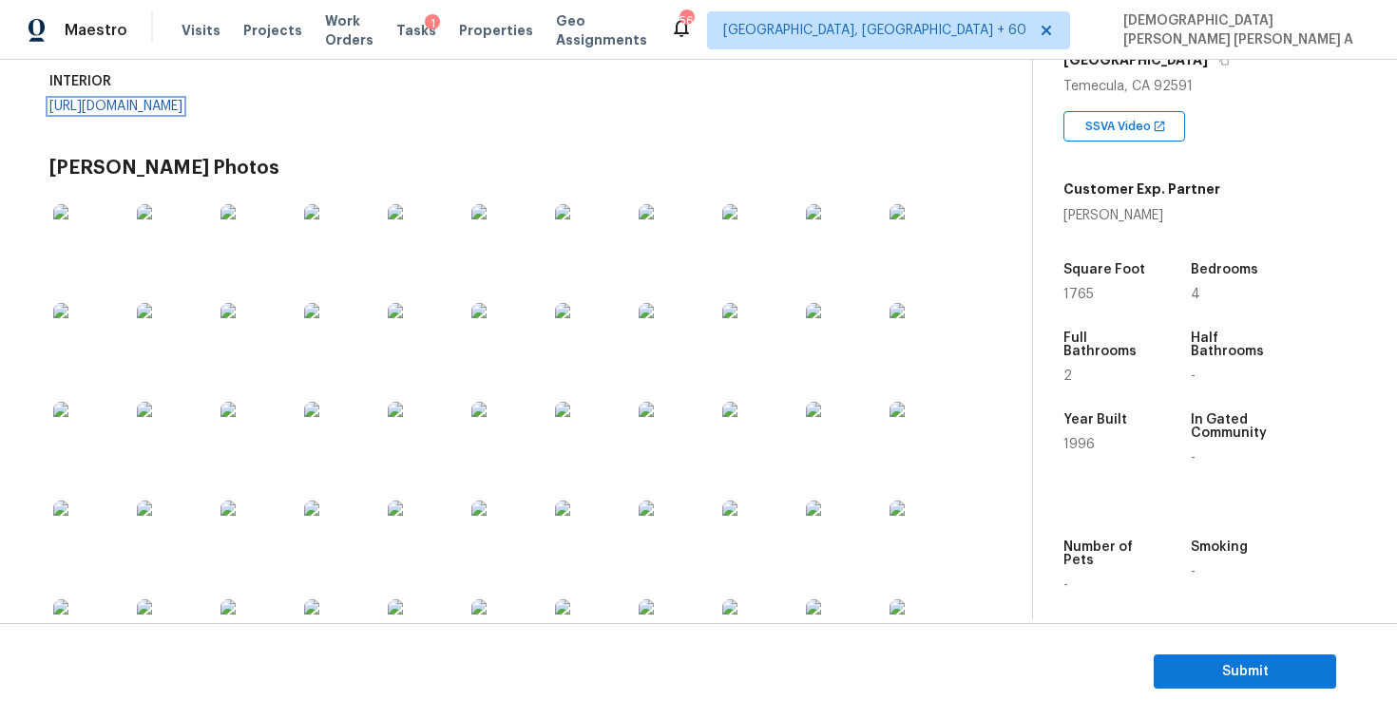
scroll to position [418, 0]
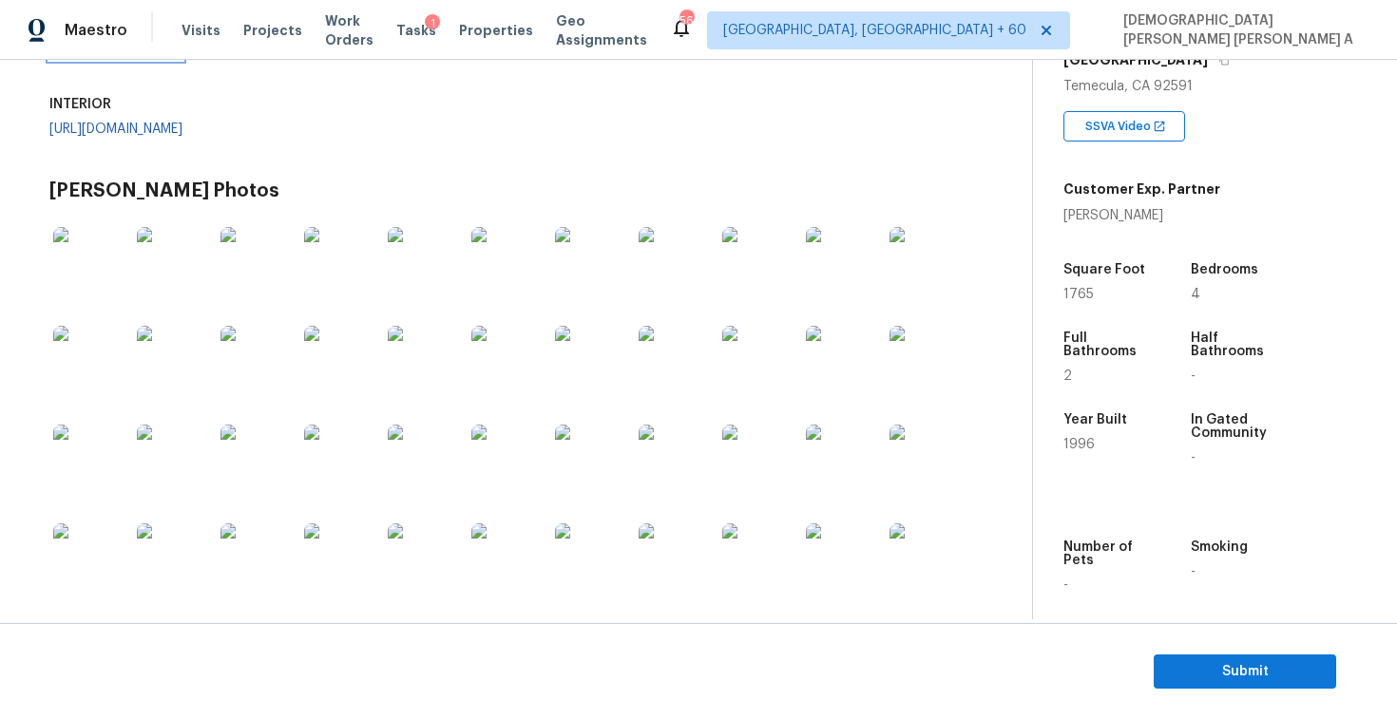
click at [142, 60] on link "https://opendoor-admin-client-upload-production.s3.amazonaws.com/uploads/Cake/S…" at bounding box center [115, 53] width 133 height 13
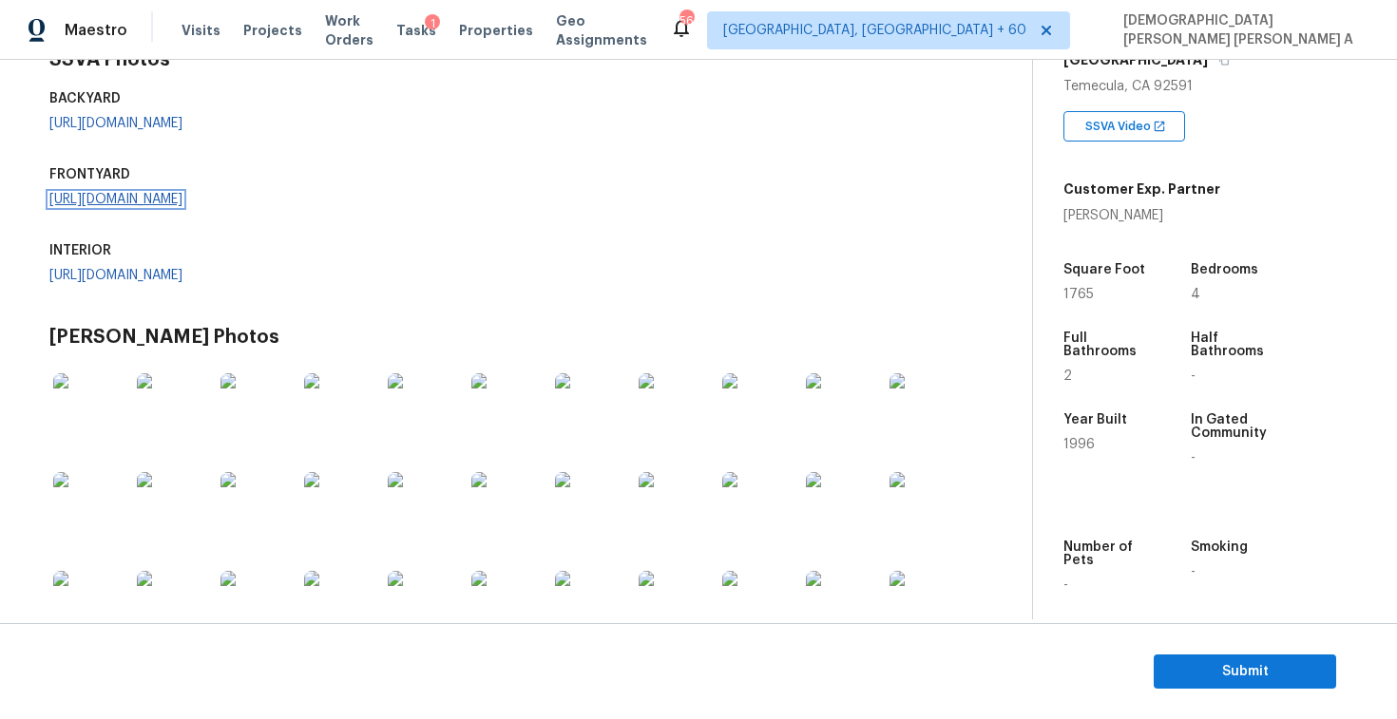
scroll to position [236, 0]
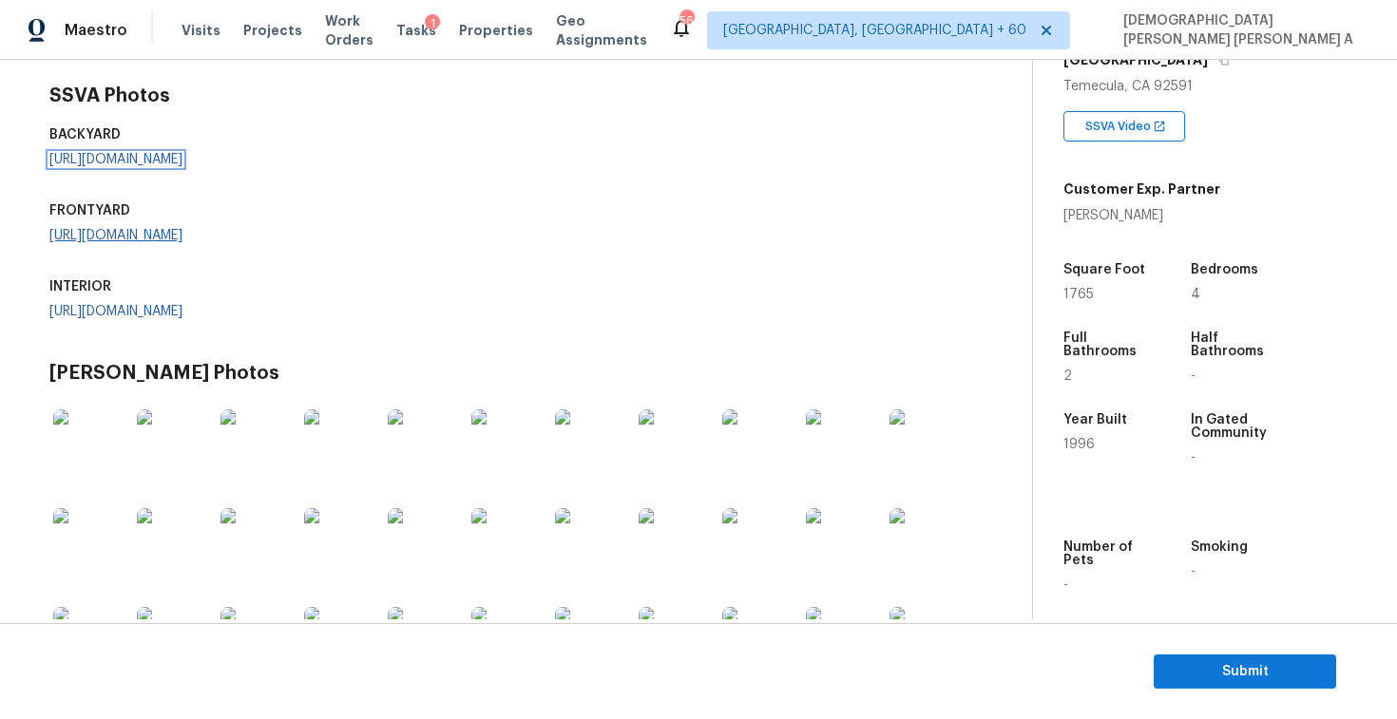
click at [142, 166] on link "https://opendoor-admin-client-upload-production.s3.amazonaws.com/uploads/Cake/S…" at bounding box center [115, 159] width 133 height 13
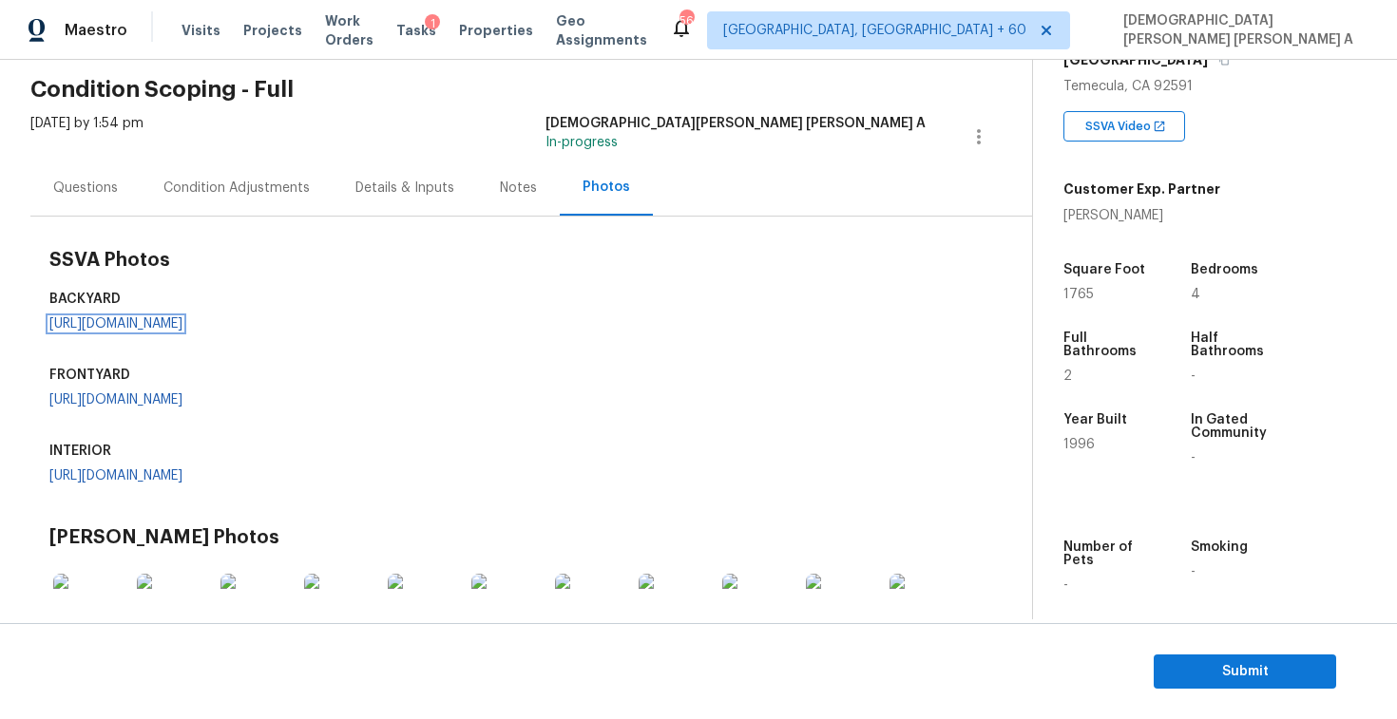
scroll to position [13, 0]
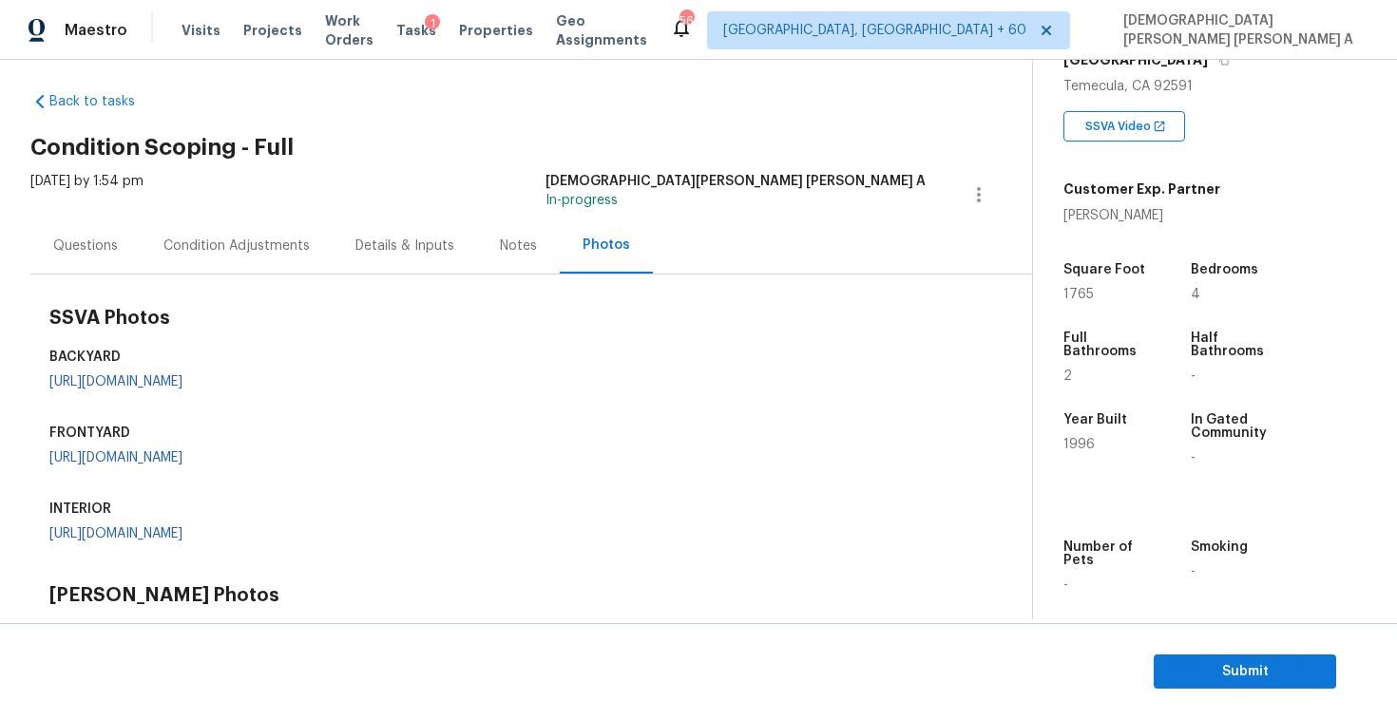
click at [246, 244] on div "Condition Adjustments" at bounding box center [236, 246] width 146 height 19
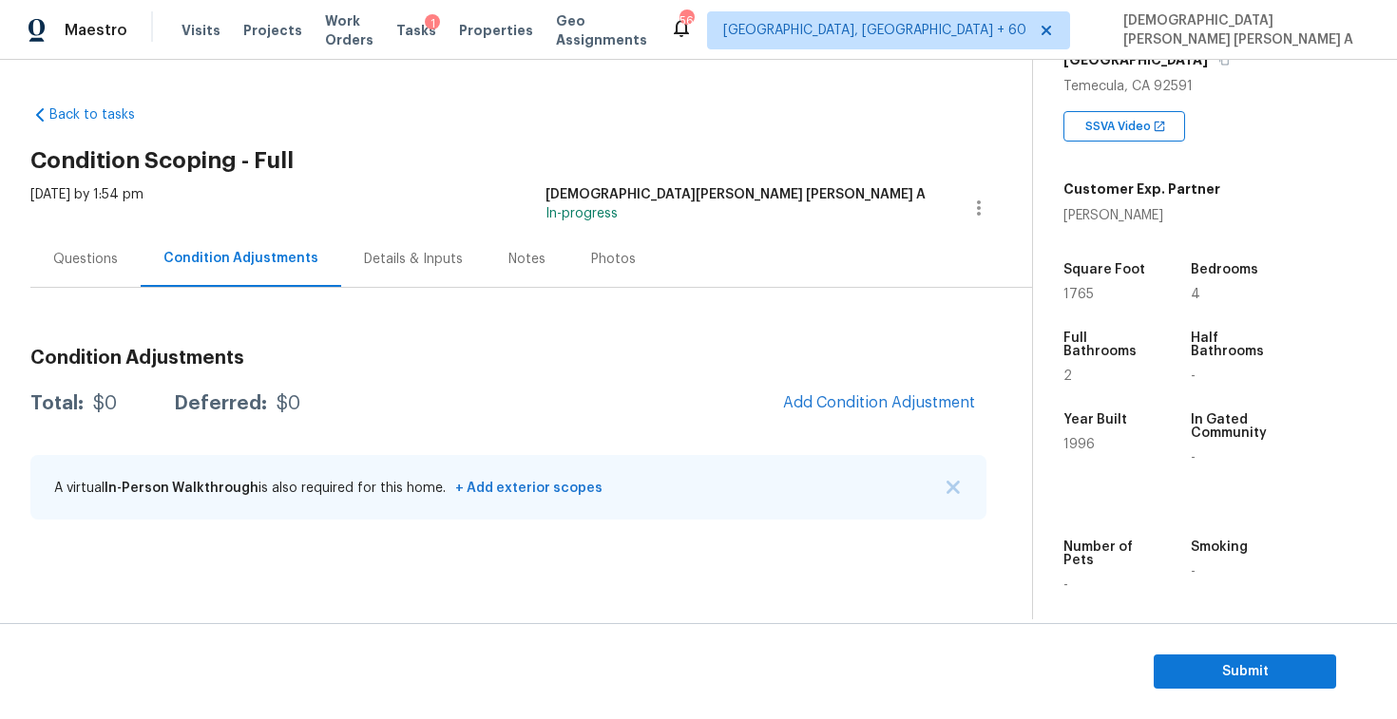
click at [122, 242] on div "Questions" at bounding box center [85, 259] width 110 height 56
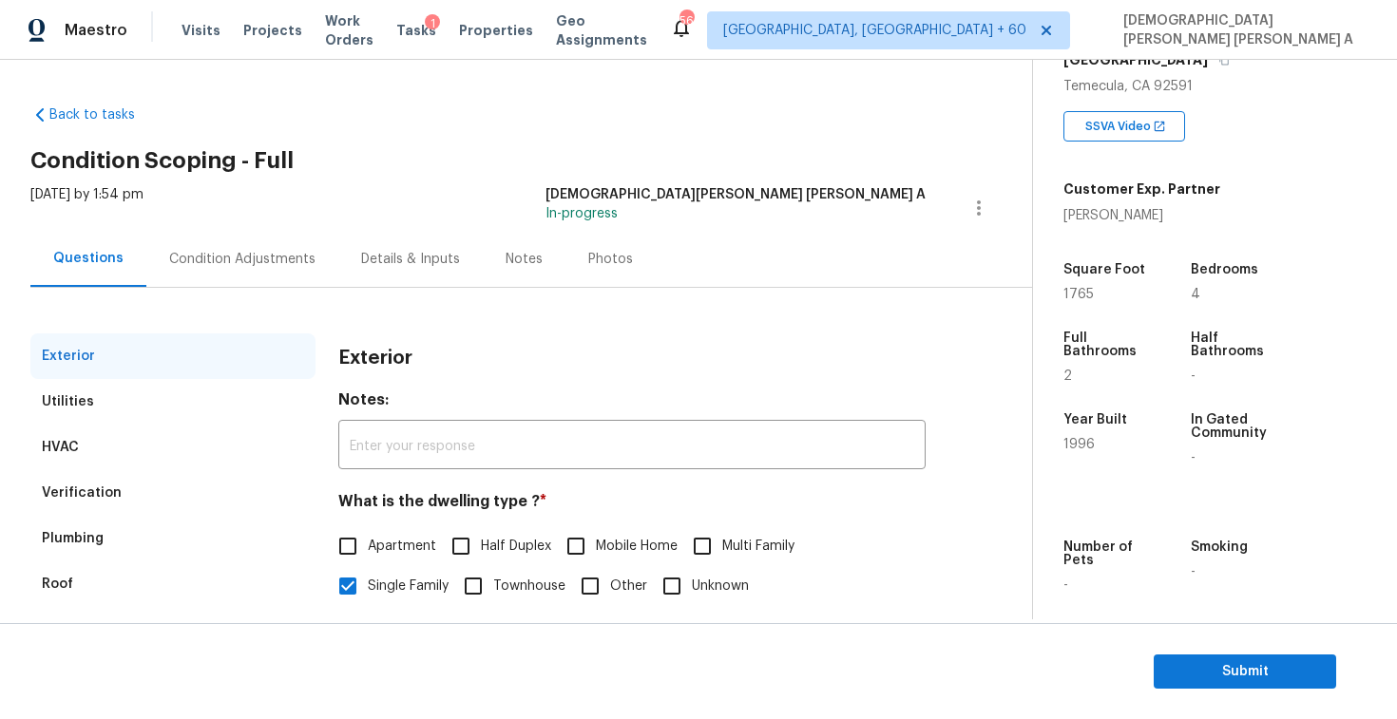
scroll to position [196, 0]
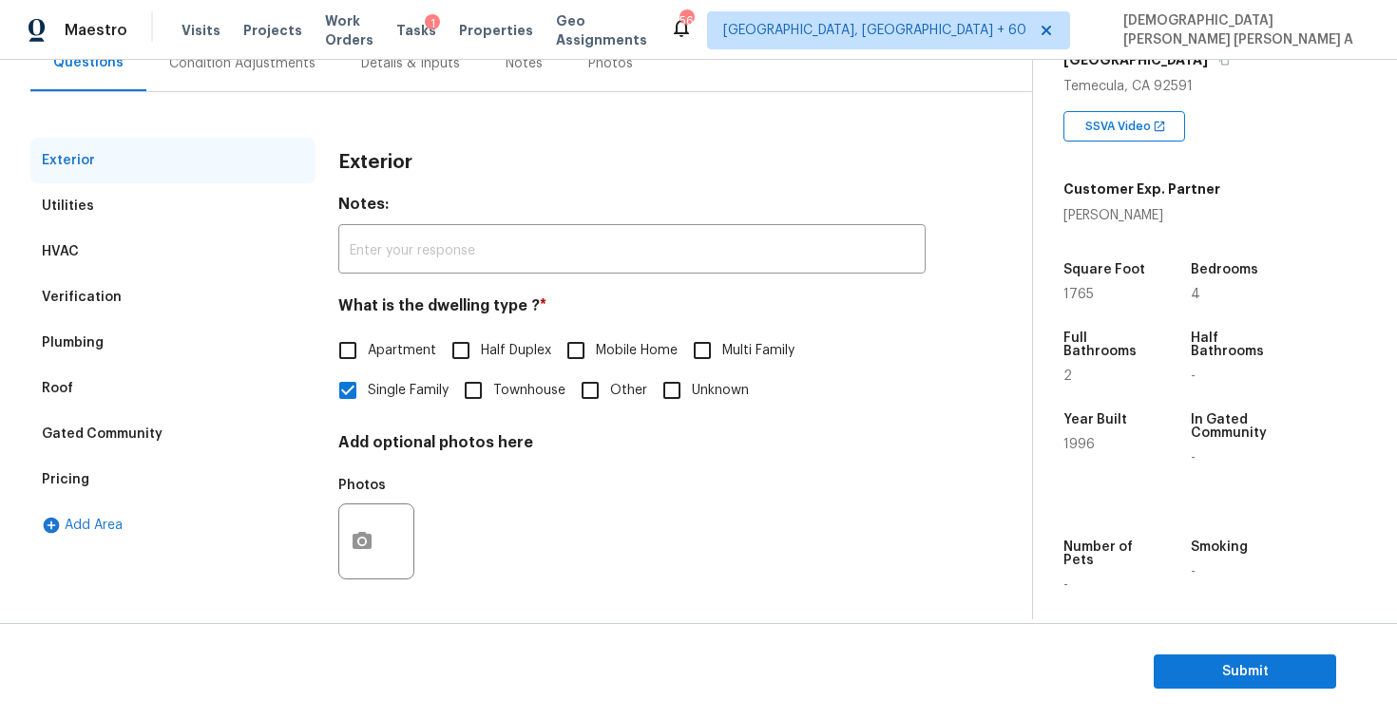
click at [79, 470] on div "Pricing" at bounding box center [66, 479] width 48 height 19
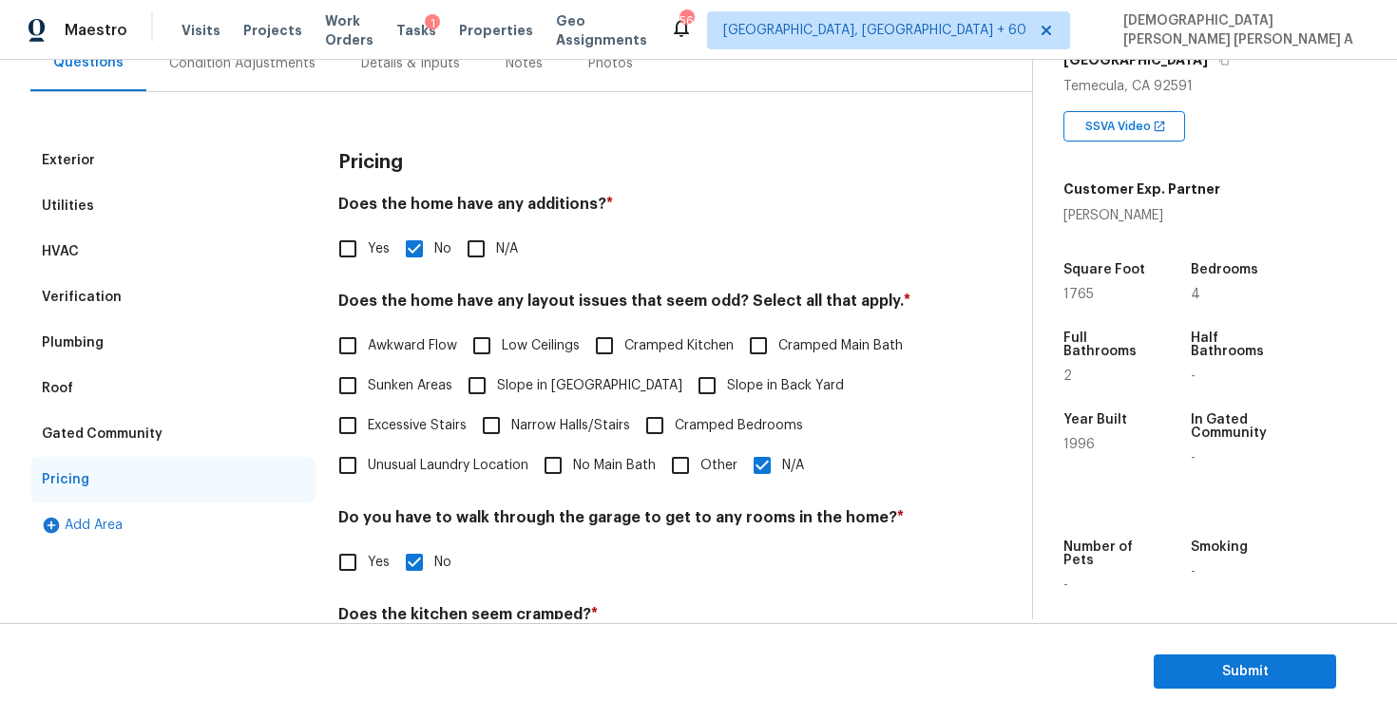
scroll to position [381, 0]
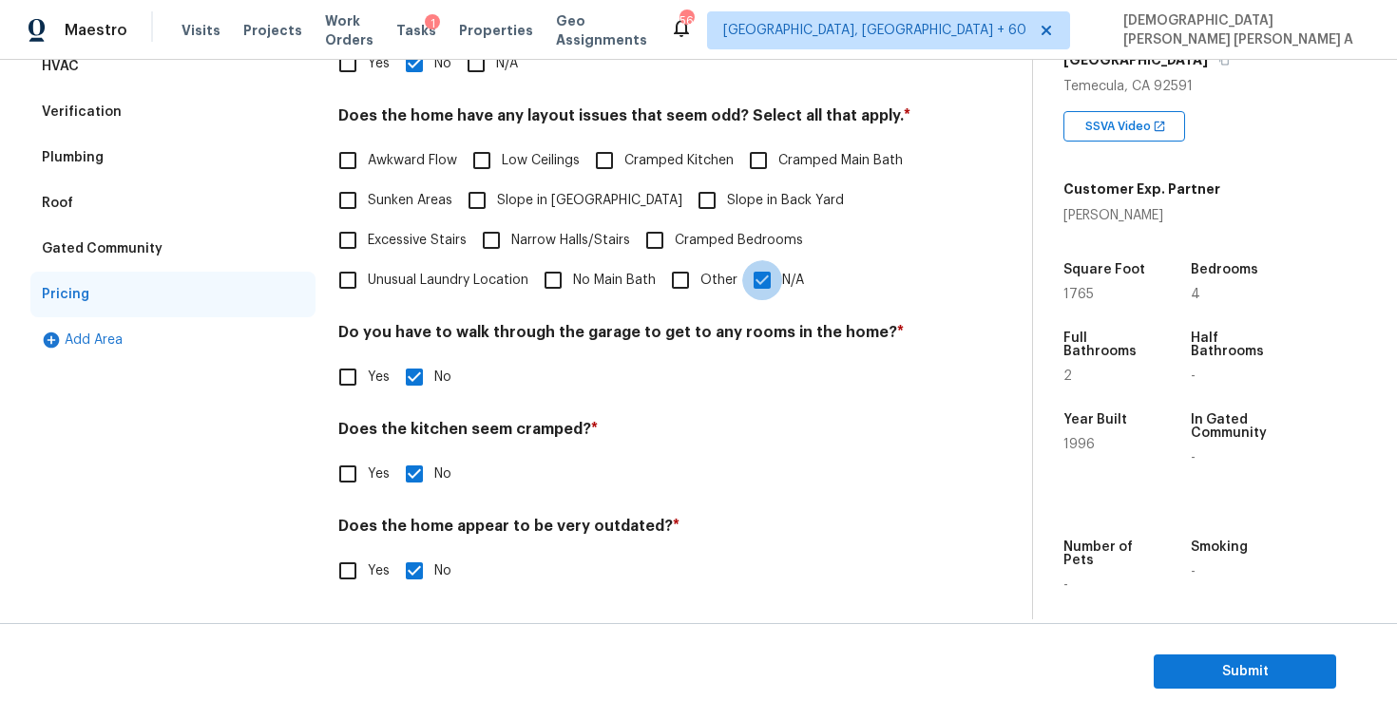
click at [758, 288] on input "N/A" at bounding box center [762, 280] width 40 height 40
checkbox input "false"
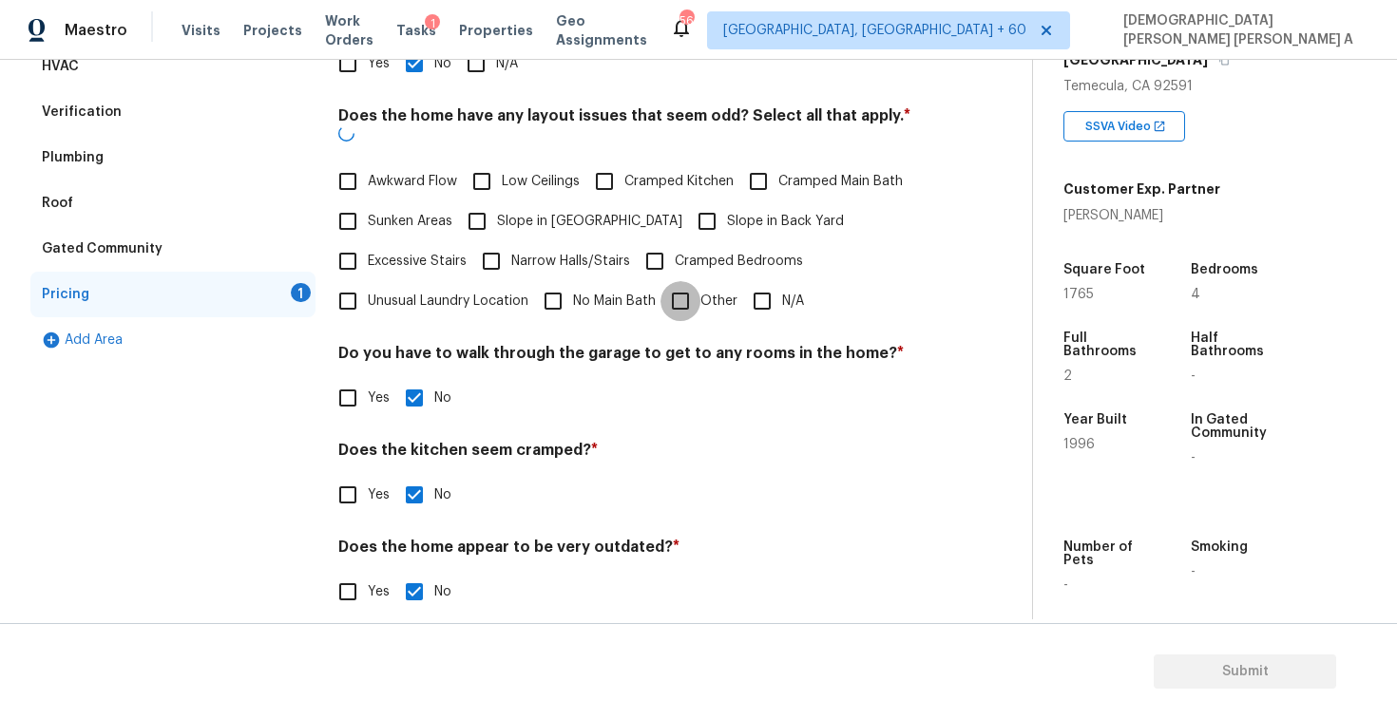
click at [682, 281] on input "Other" at bounding box center [680, 301] width 40 height 40
checkbox input "true"
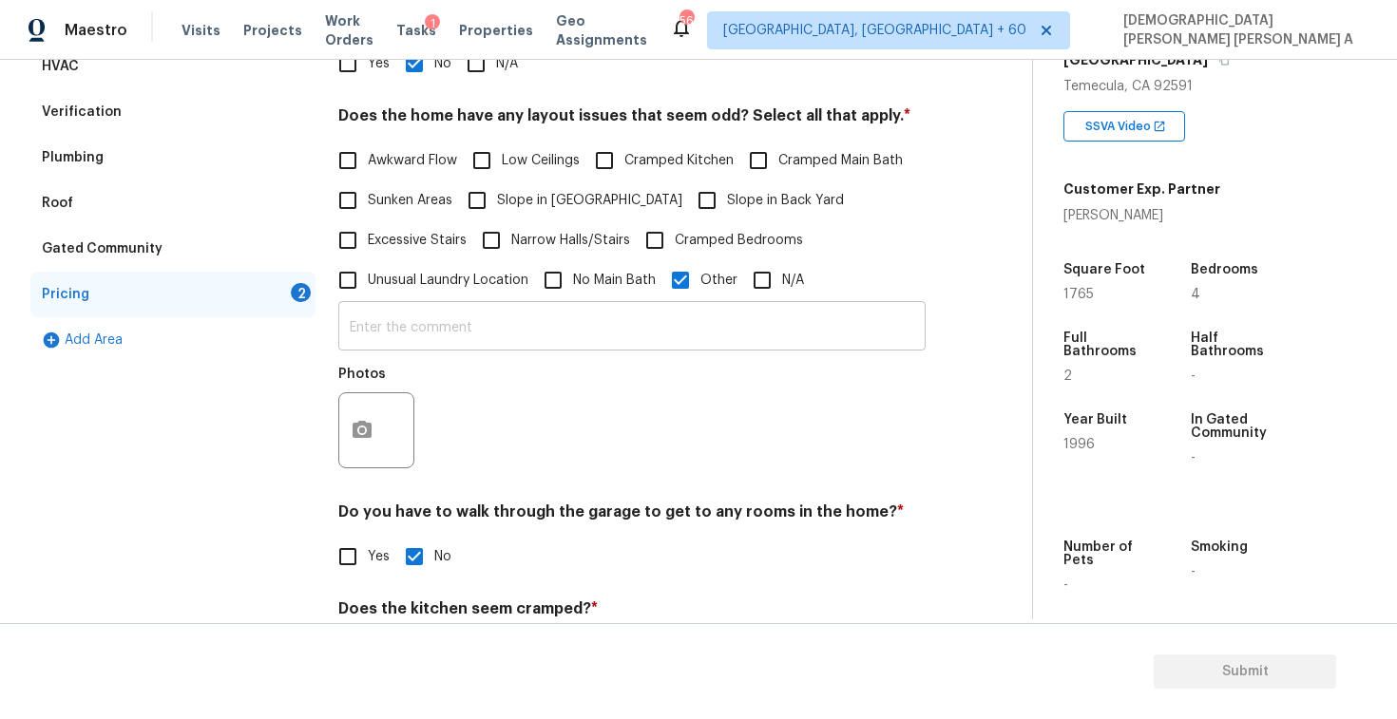
click at [650, 332] on input "text" at bounding box center [631, 328] width 587 height 45
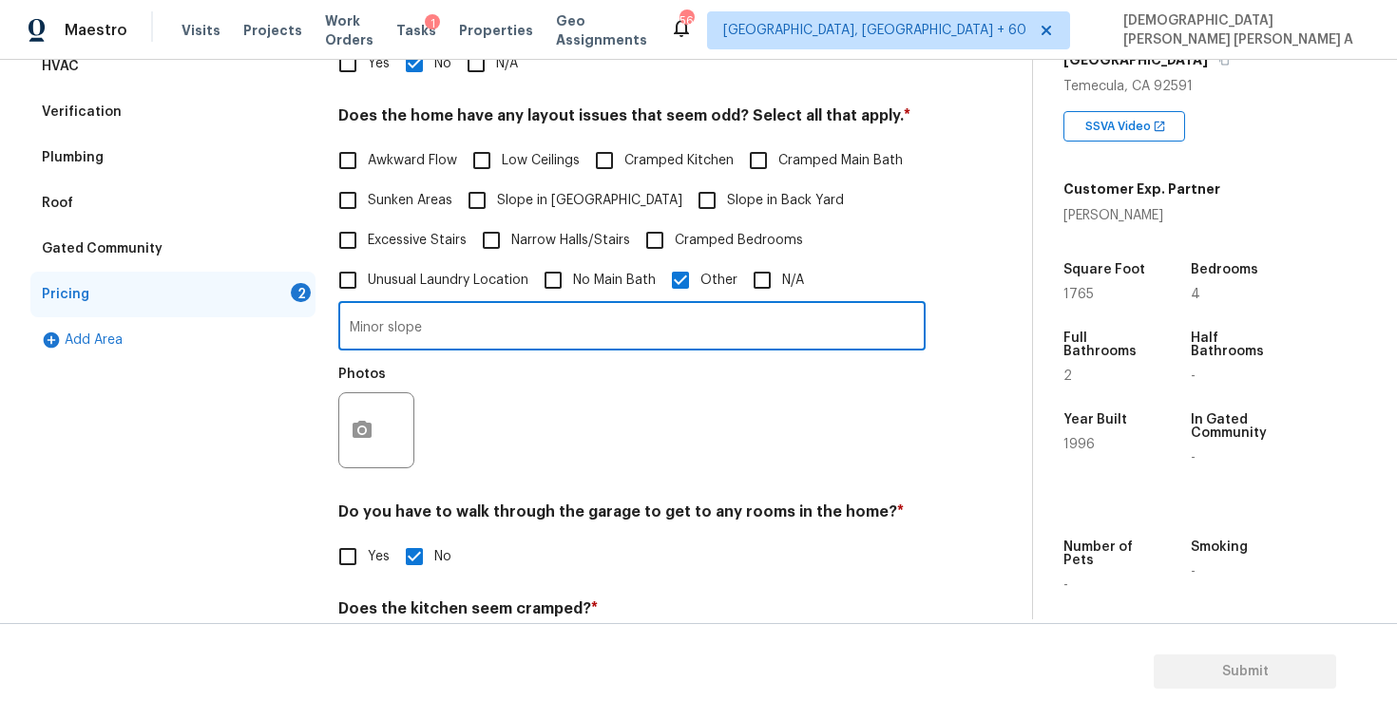
type input "Minor slope"
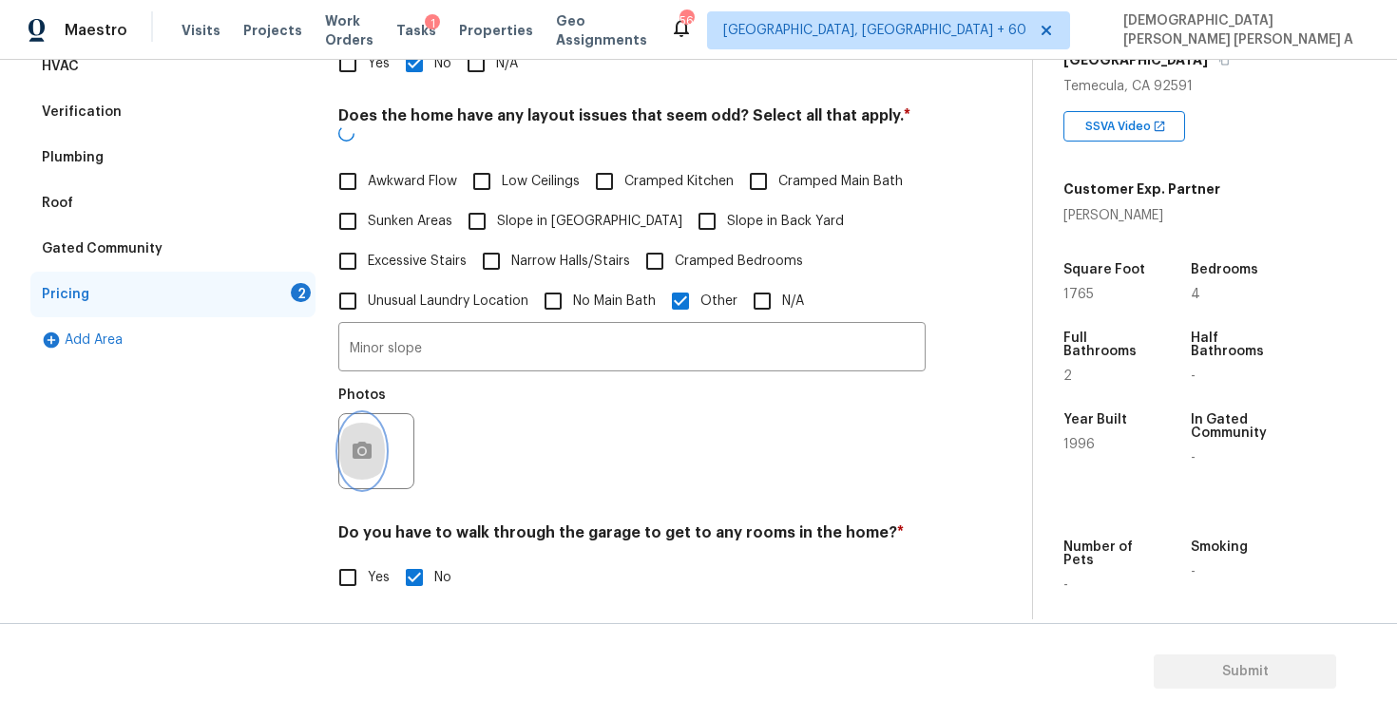
click at [369, 442] on icon "button" at bounding box center [362, 450] width 19 height 17
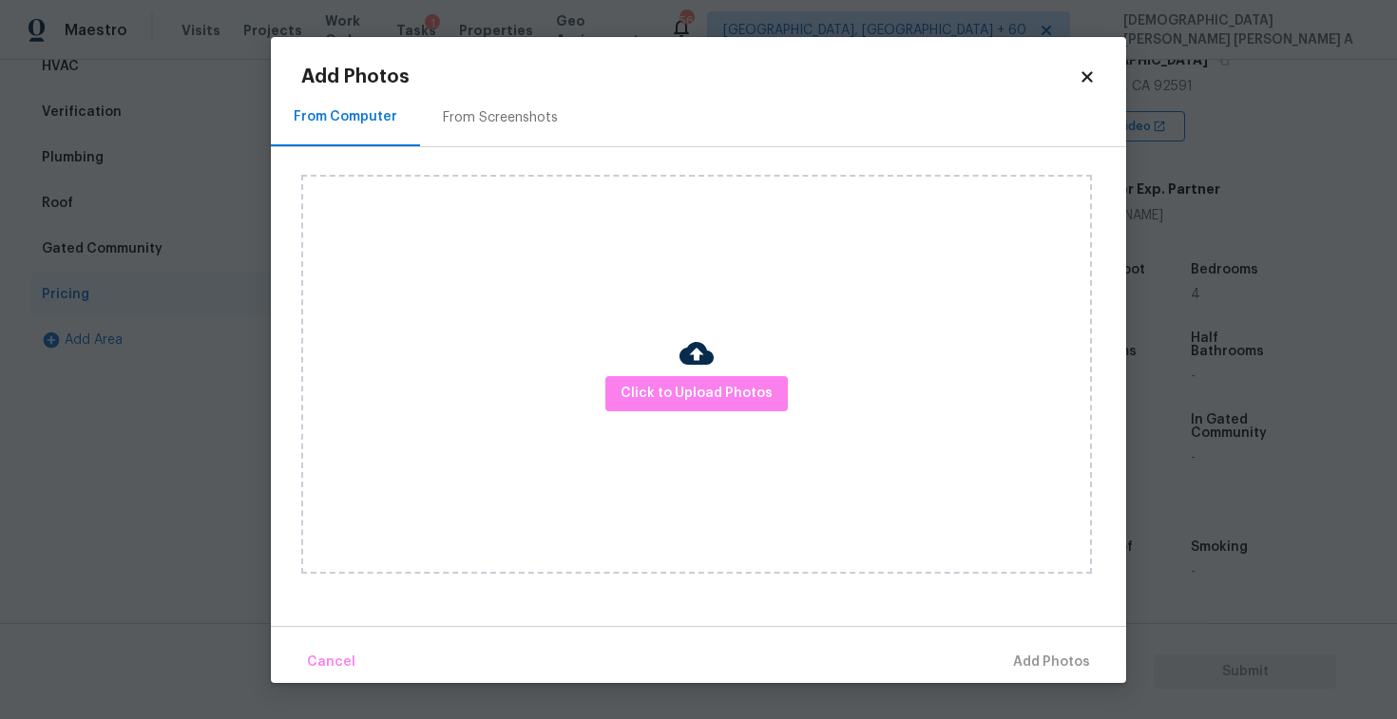
click at [458, 123] on div "From Screenshots" at bounding box center [500, 117] width 115 height 19
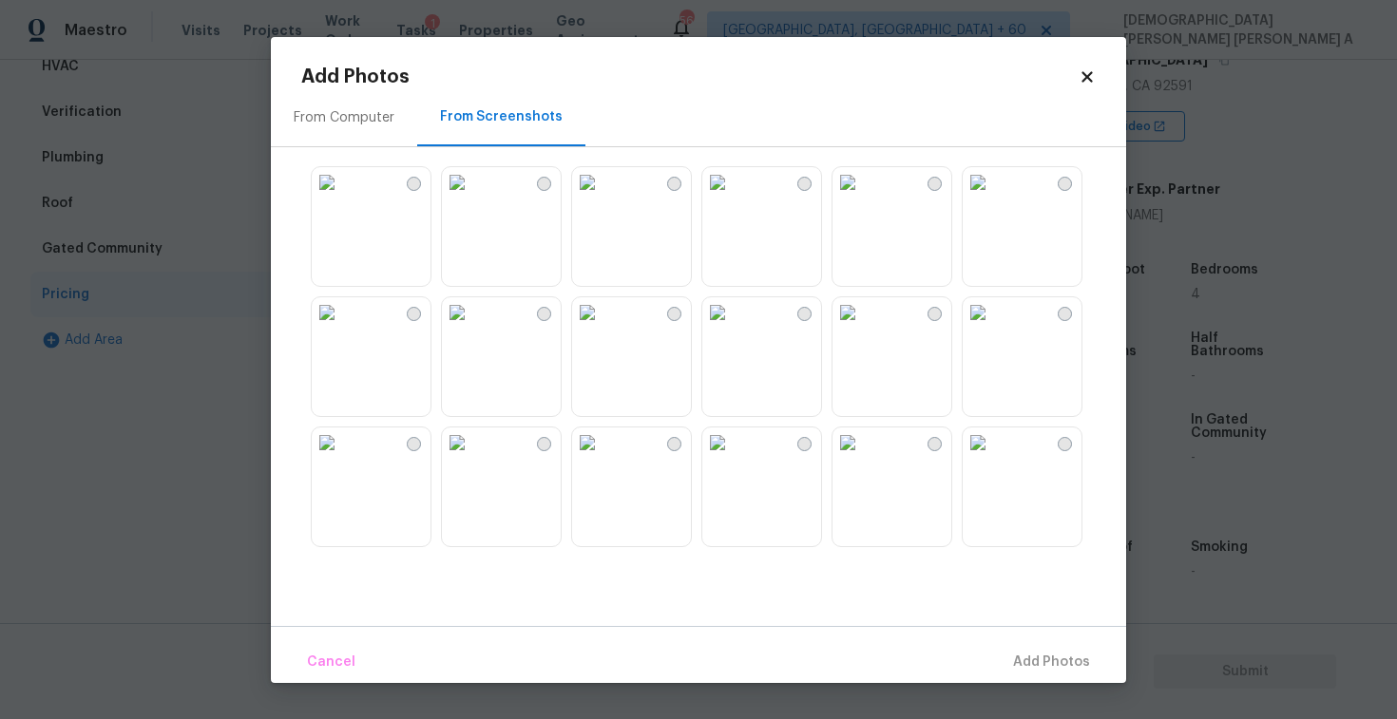
click at [733, 328] on img at bounding box center [717, 312] width 30 height 30
click at [591, 328] on img at bounding box center [587, 312] width 30 height 30
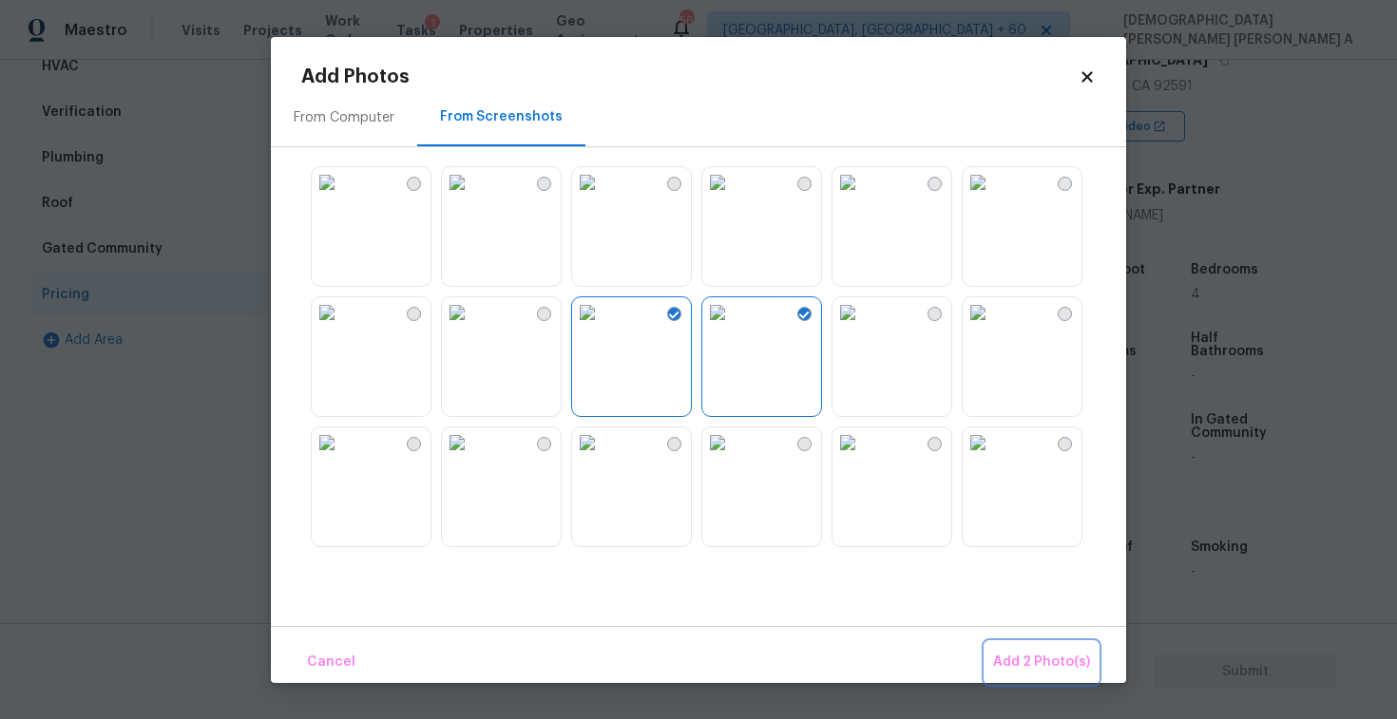
click at [1045, 657] on span "Add 2 Photo(s)" at bounding box center [1041, 663] width 97 height 24
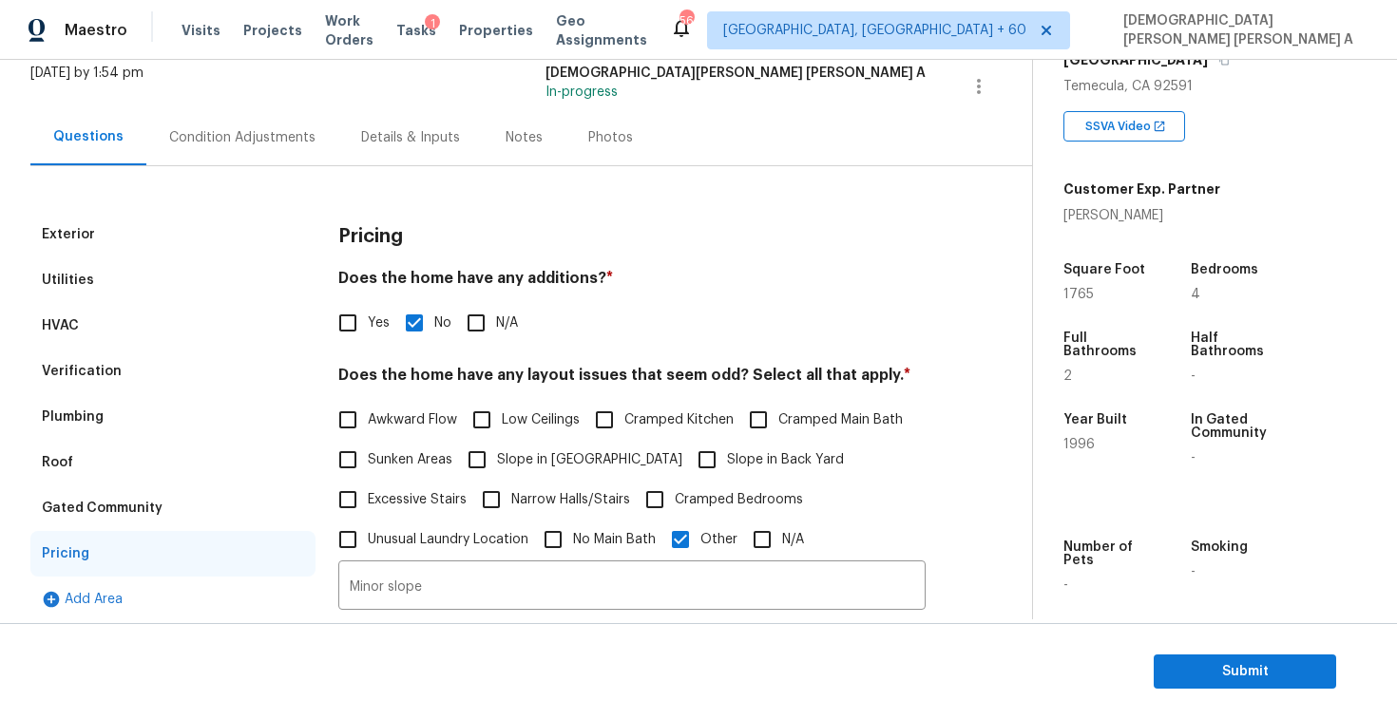
scroll to position [0, 0]
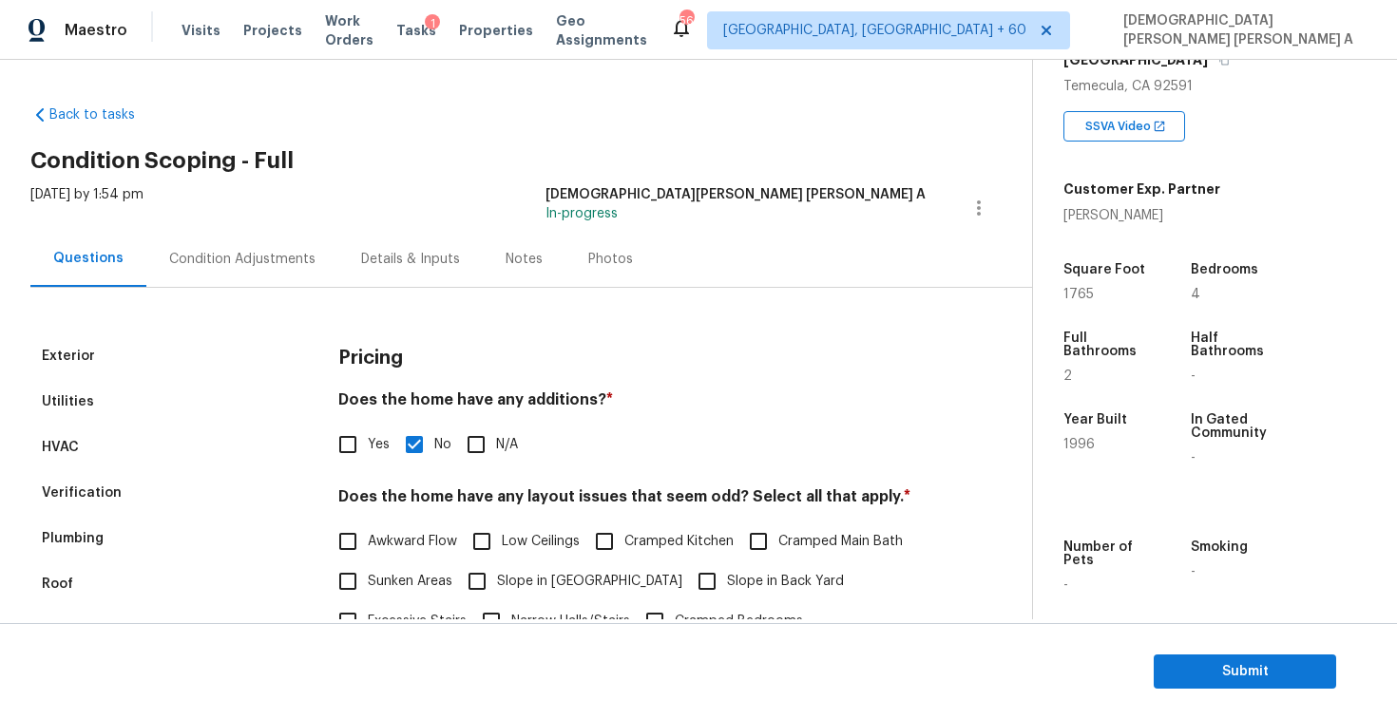
click at [240, 268] on div "Condition Adjustments" at bounding box center [242, 259] width 146 height 19
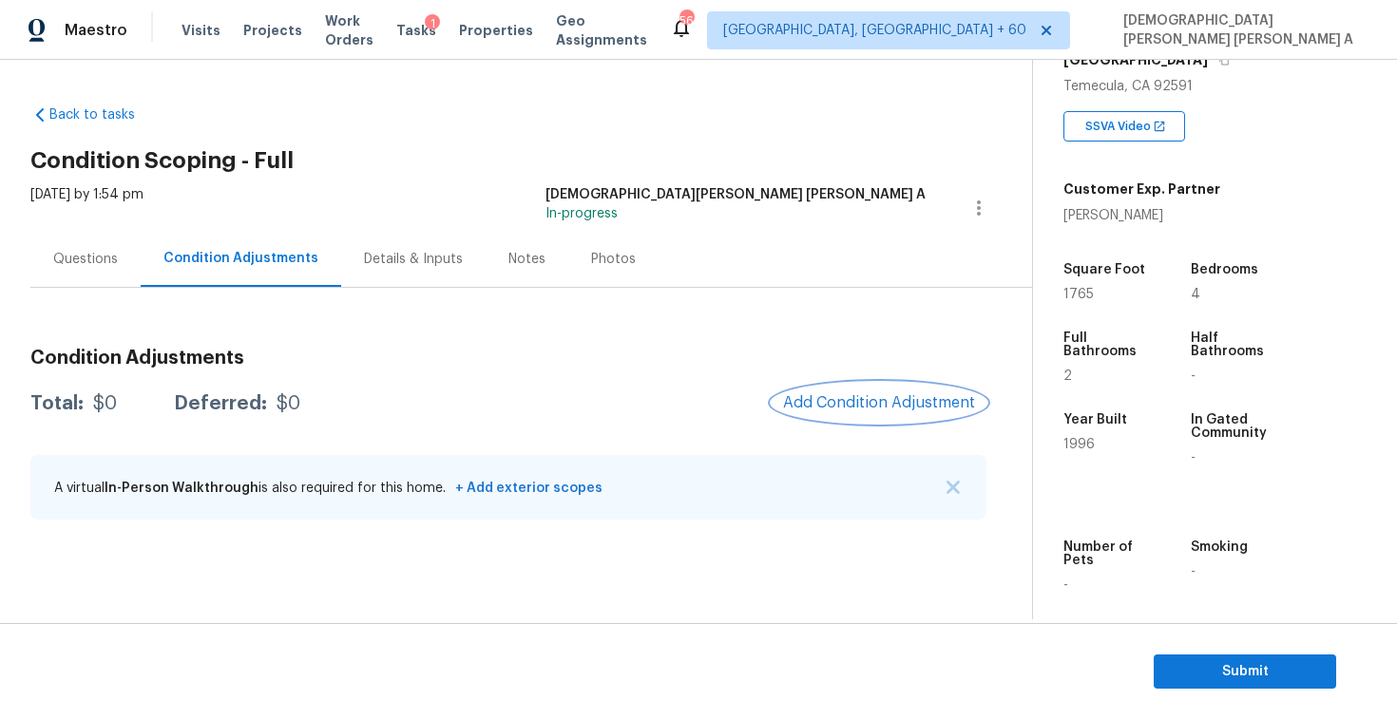
click at [851, 403] on span "Add Condition Adjustment" at bounding box center [879, 402] width 192 height 17
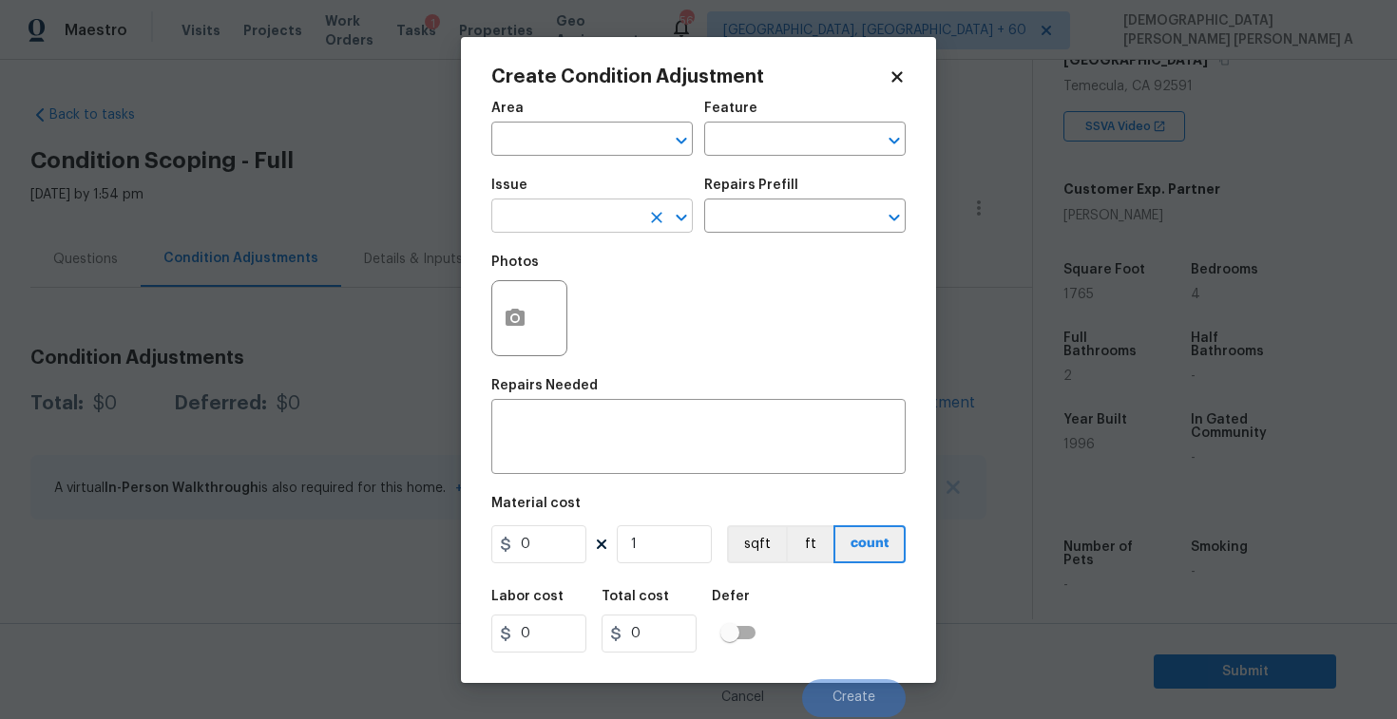
click at [556, 220] on input "text" at bounding box center [565, 217] width 148 height 29
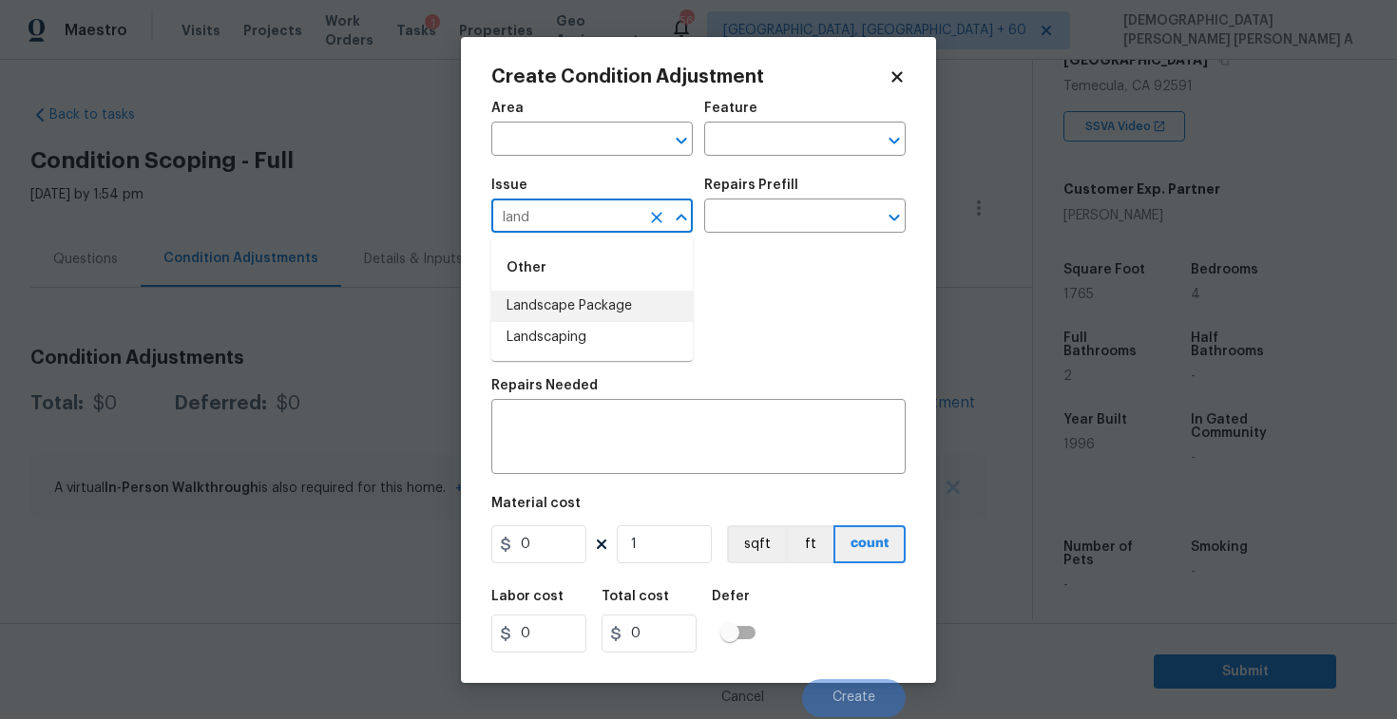
click at [556, 301] on li "Landscape Package" at bounding box center [591, 306] width 201 height 31
type input "Landscape Package"
click at [786, 223] on input "text" at bounding box center [778, 217] width 148 height 29
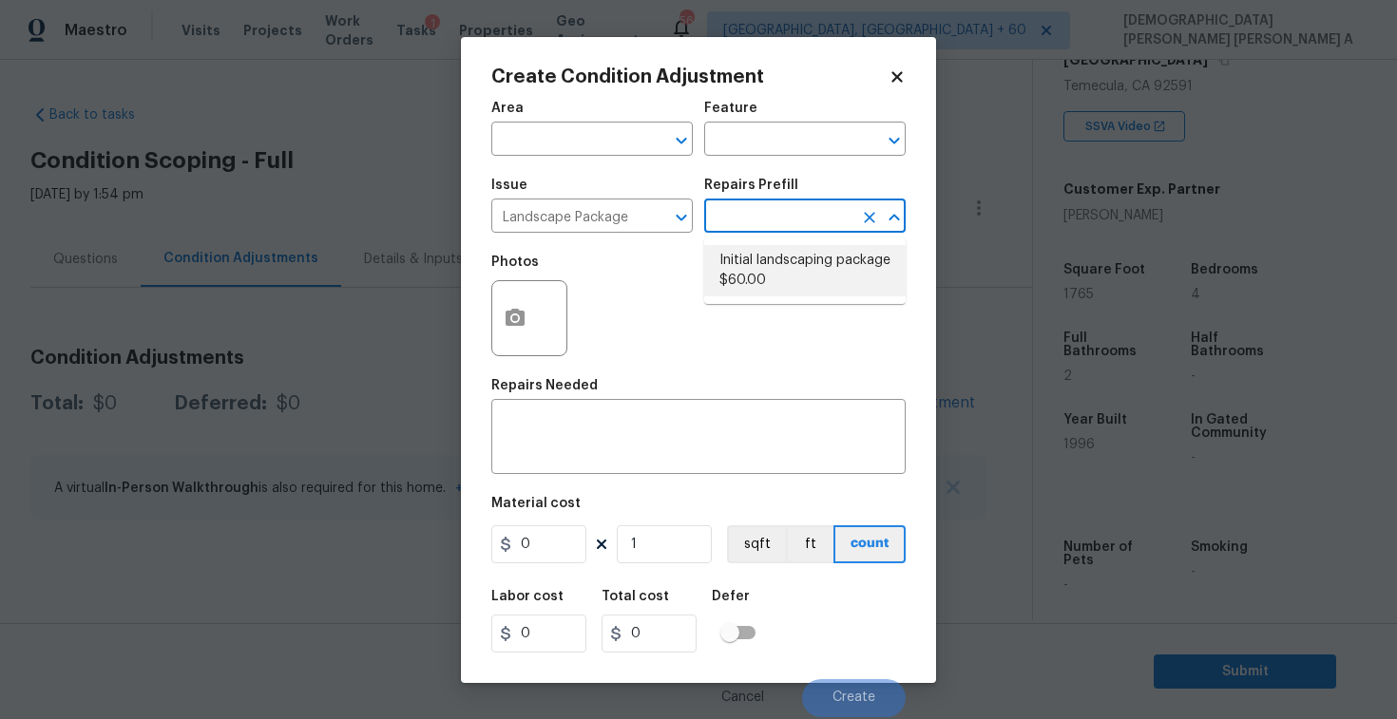
click at [779, 264] on li "Initial landscaping package $60.00" at bounding box center [804, 270] width 201 height 51
type input "Home Readiness Packages"
type textarea "Mowing of grass up to 6" in height. Mow, edge along driveways & sidewalks, trim…"
type input "60"
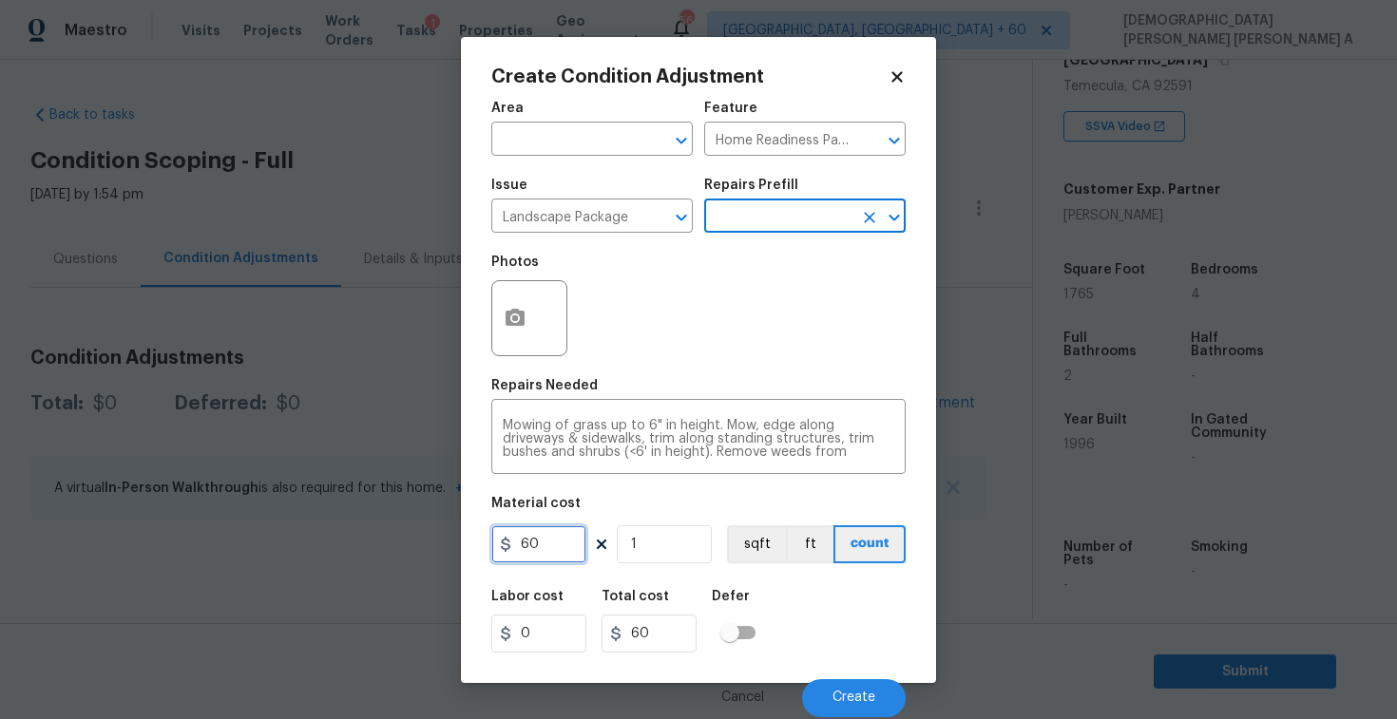
click at [558, 528] on input "60" at bounding box center [538, 545] width 95 height 38
type input "700"
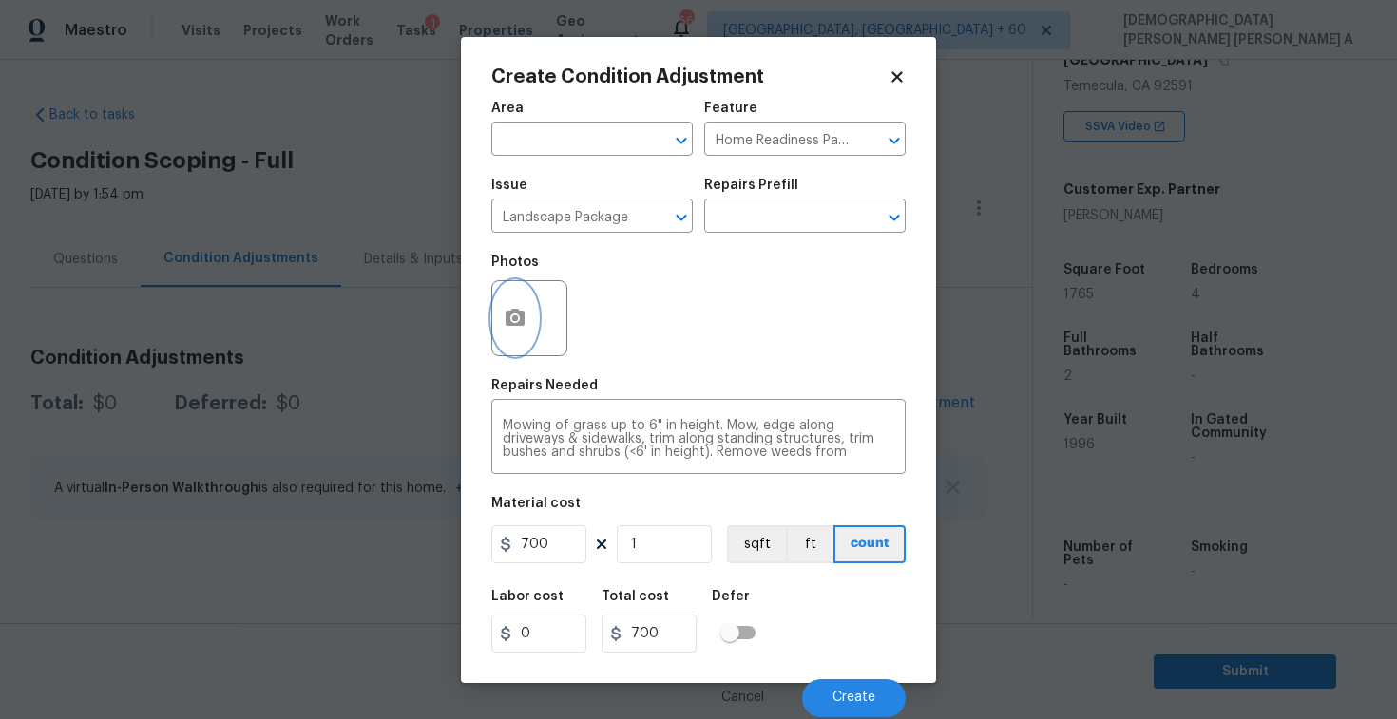
click at [528, 325] on button "button" at bounding box center [515, 318] width 46 height 74
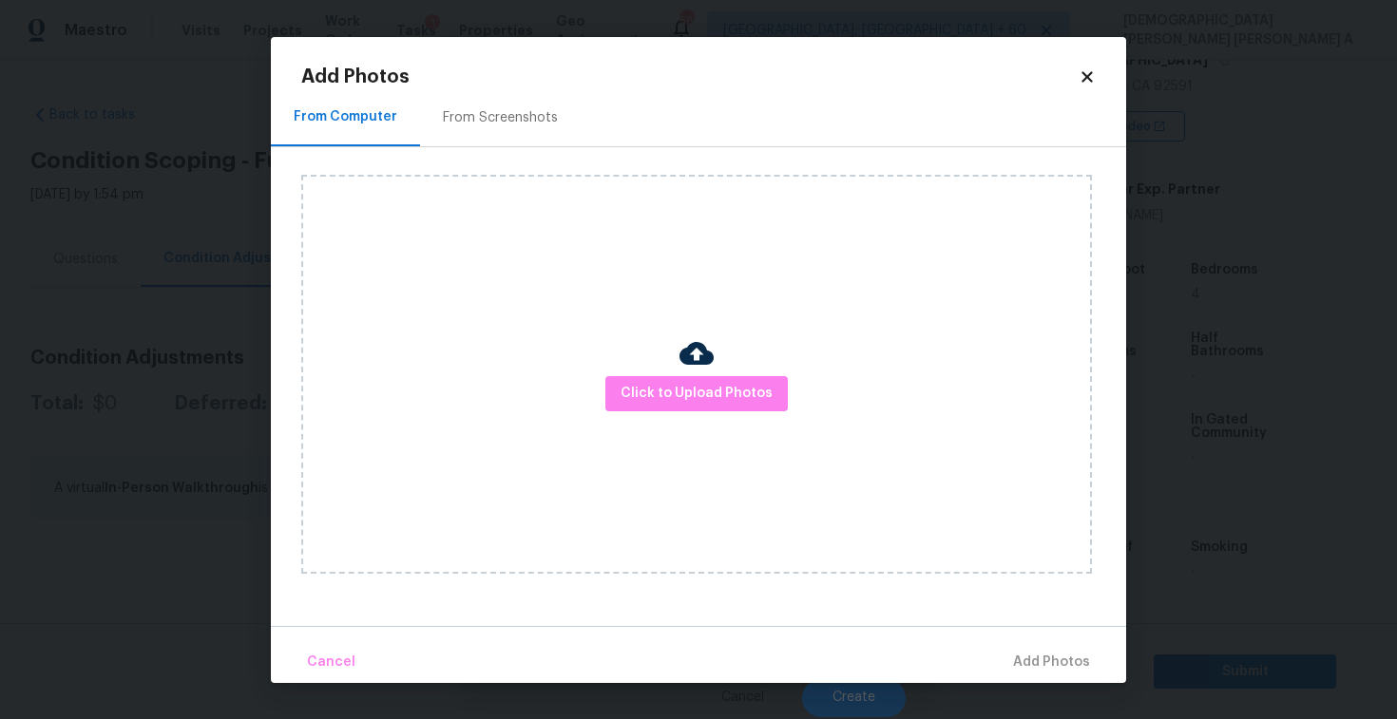
click at [488, 120] on div "From Screenshots" at bounding box center [500, 117] width 115 height 19
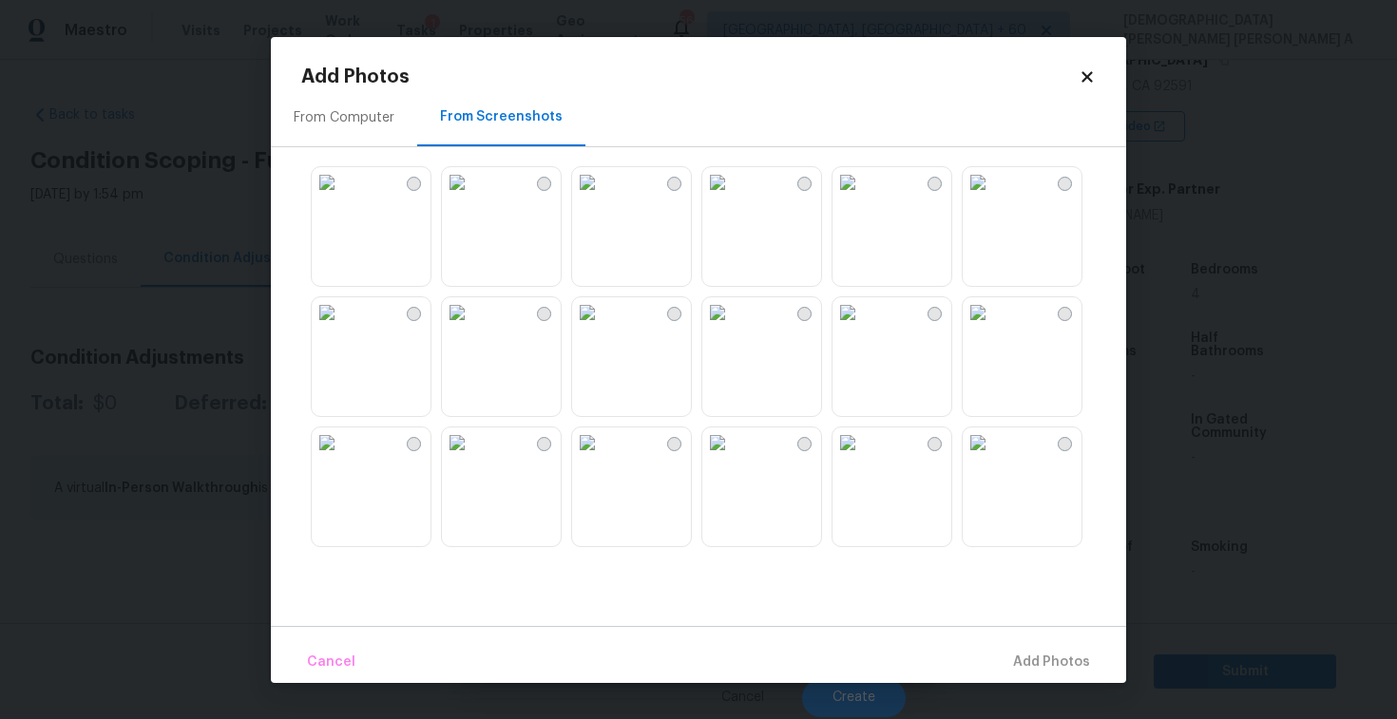
click at [863, 328] on img at bounding box center [847, 312] width 30 height 30
click at [733, 328] on img at bounding box center [717, 312] width 30 height 30
click at [603, 328] on img at bounding box center [587, 312] width 30 height 30
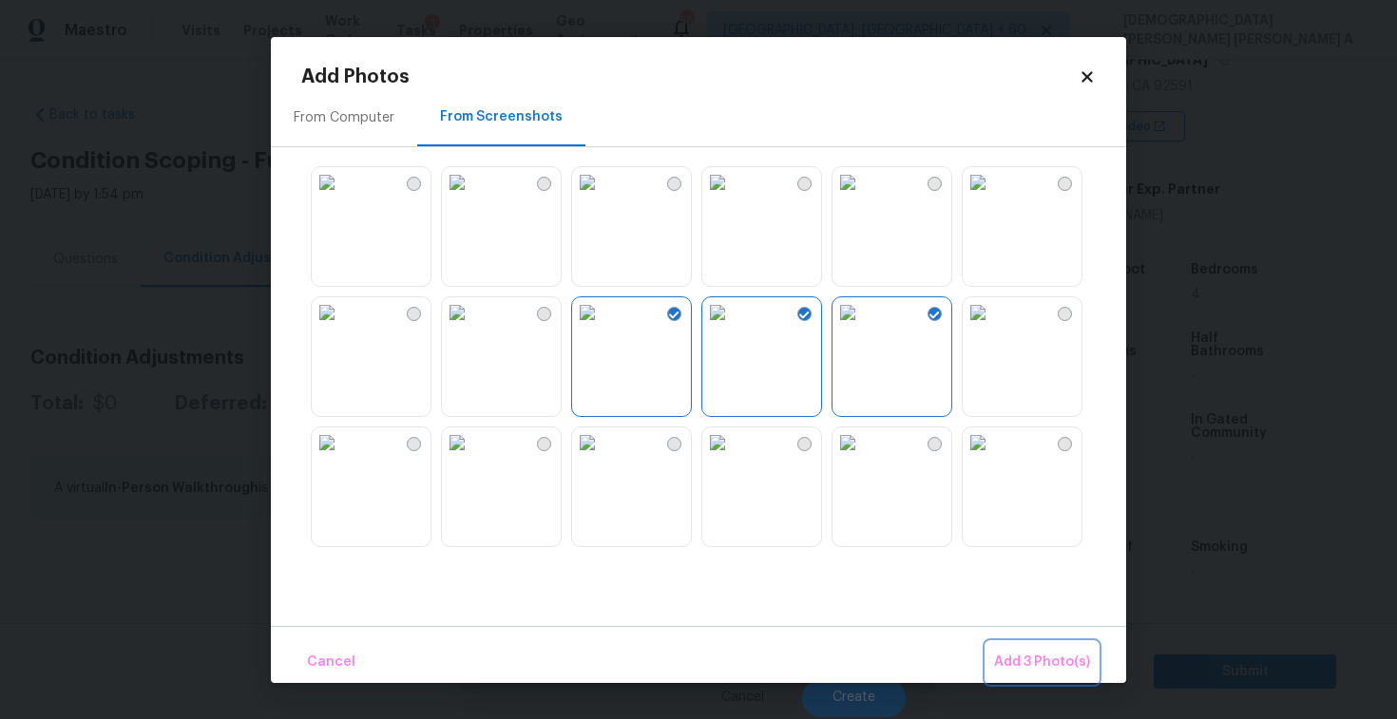
click at [1017, 661] on span "Add 3 Photo(s)" at bounding box center [1042, 663] width 96 height 24
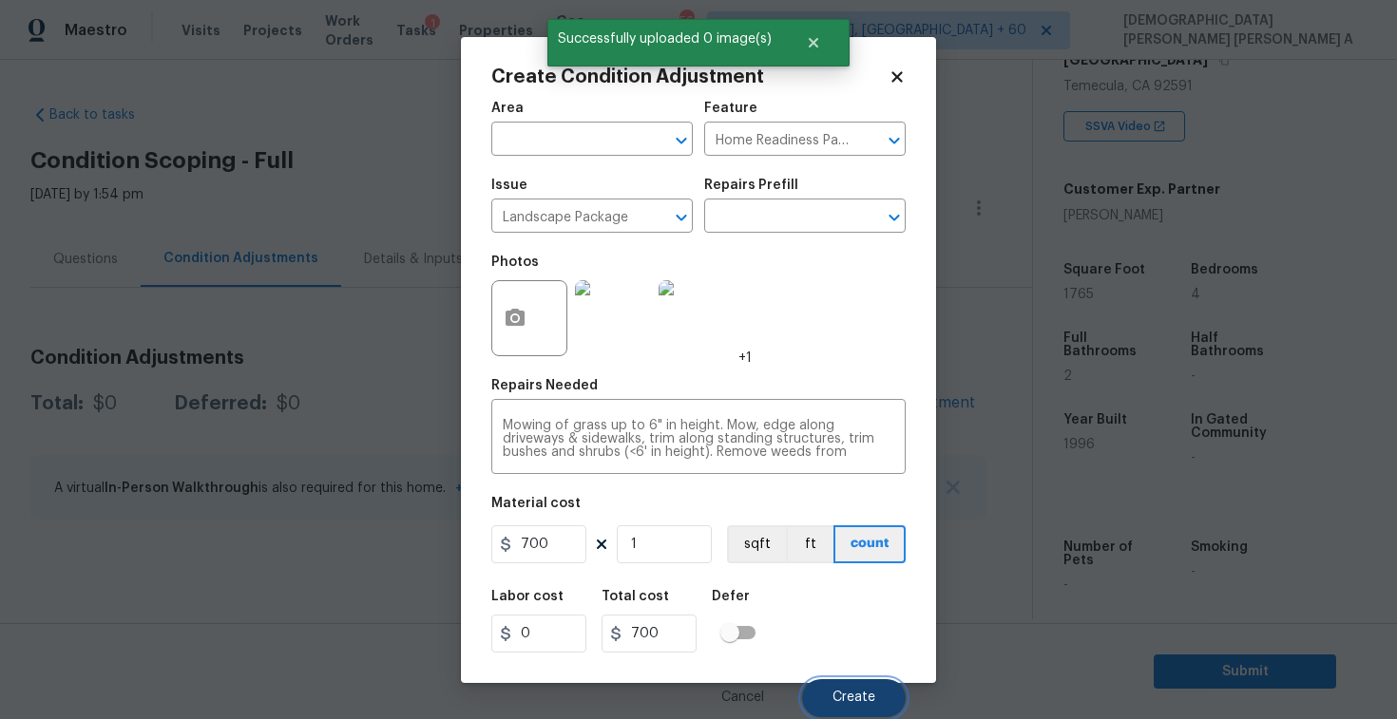
click at [852, 679] on button "Create" at bounding box center [854, 698] width 104 height 38
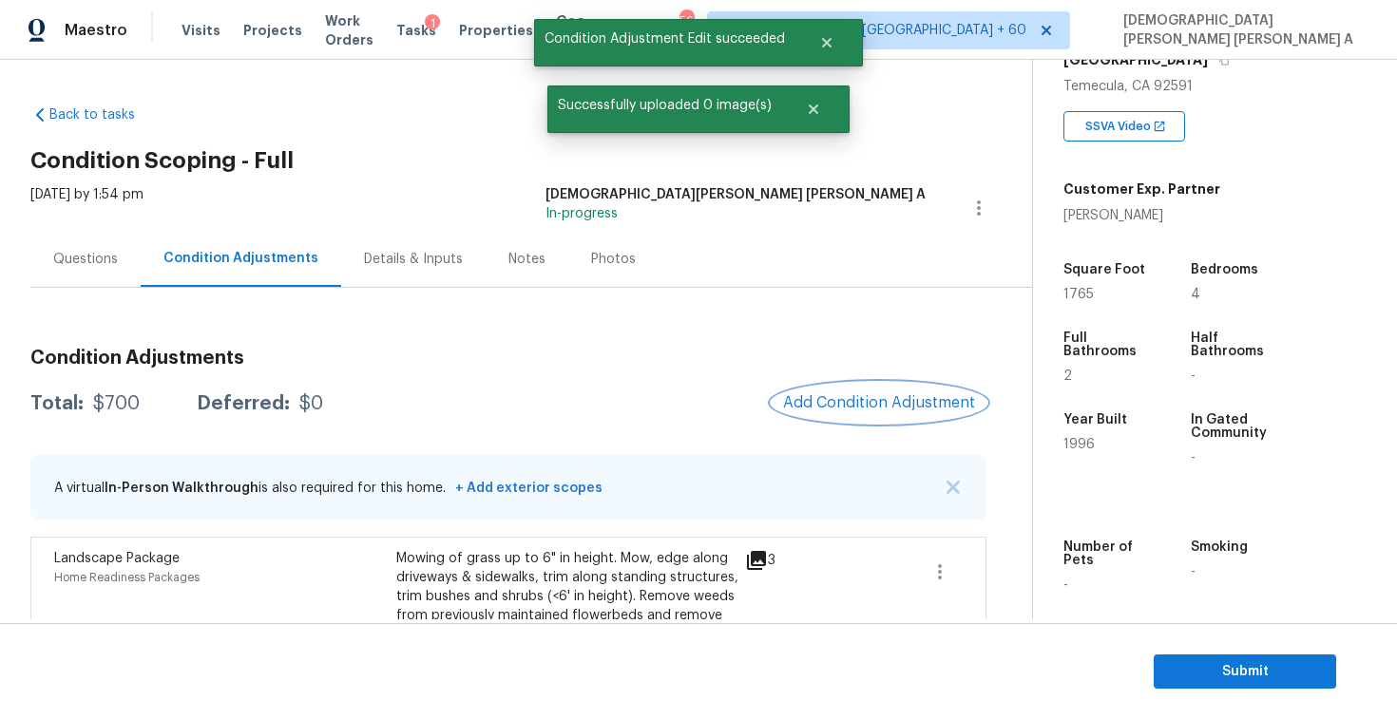
click at [910, 419] on button "Add Condition Adjustment" at bounding box center [879, 403] width 215 height 40
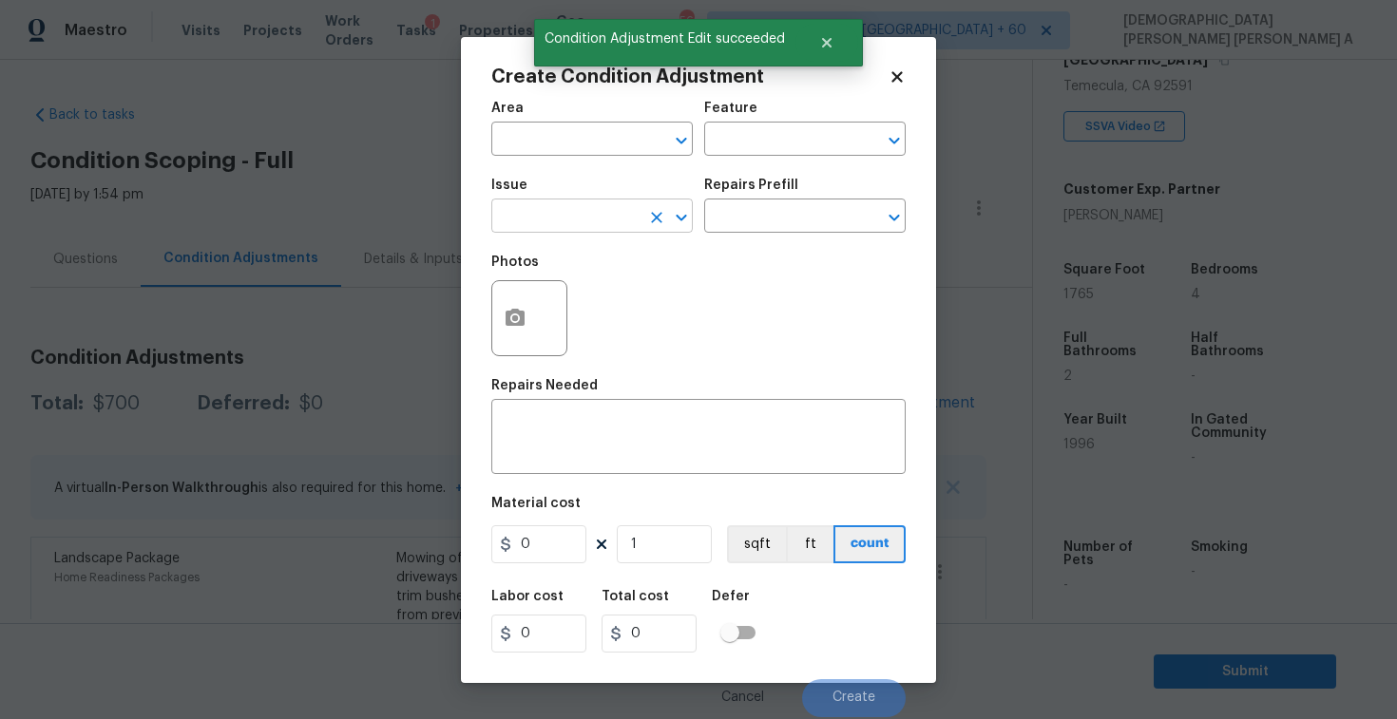
click at [540, 208] on input "text" at bounding box center [565, 217] width 148 height 29
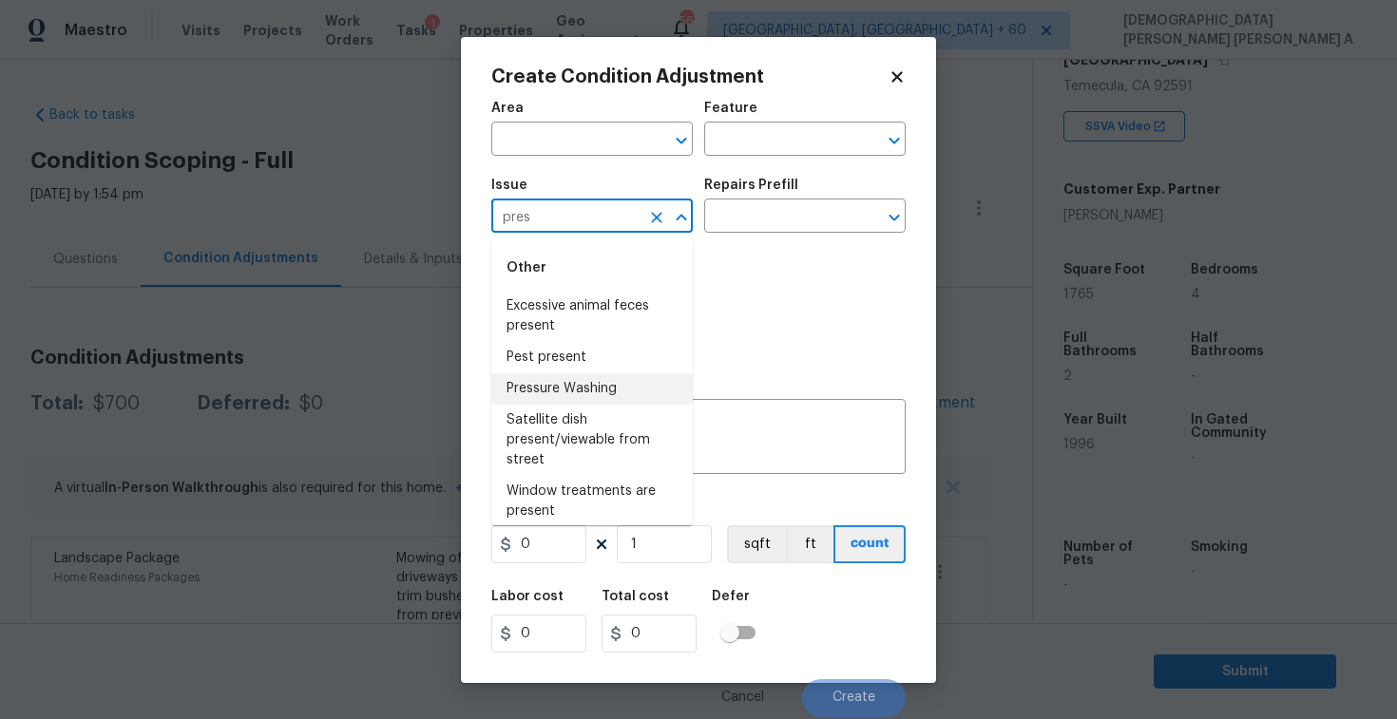
click at [563, 392] on li "Pressure Washing" at bounding box center [591, 388] width 201 height 31
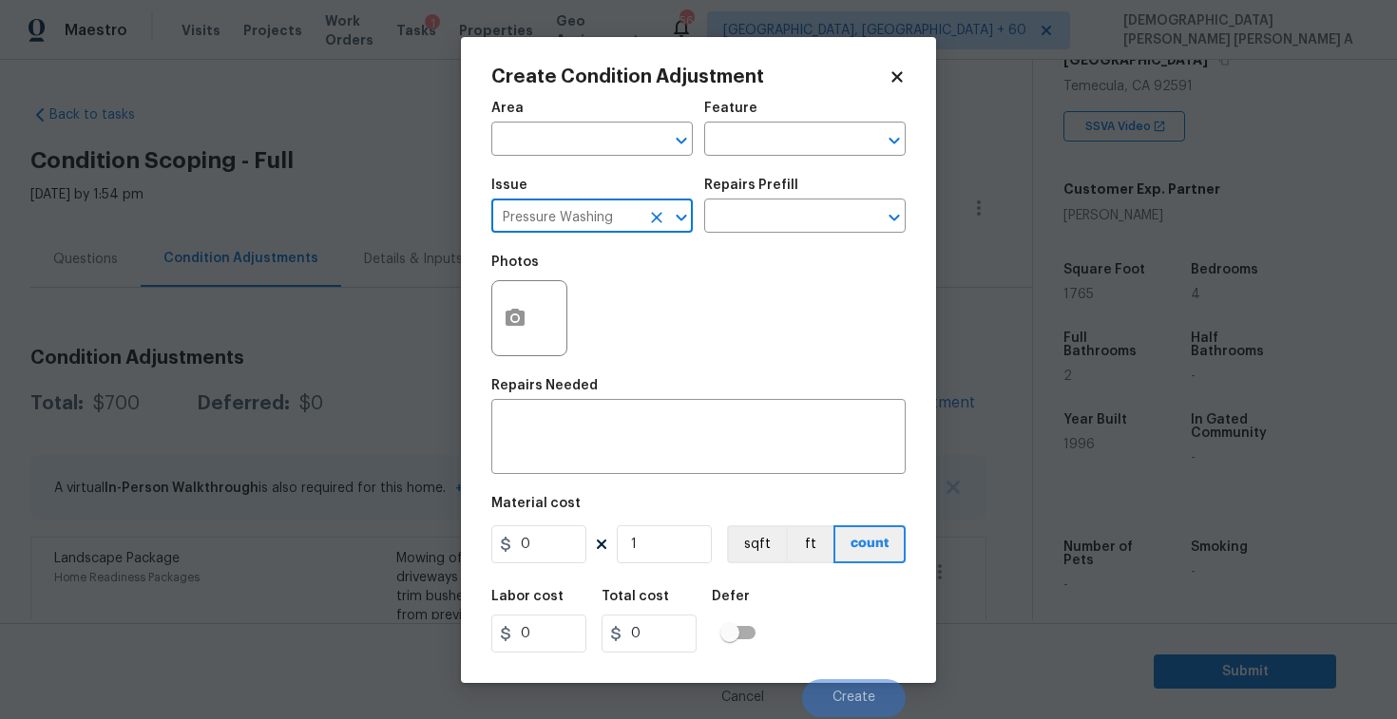
type input "Pressure Washing"
click at [747, 201] on div "Repairs Prefill" at bounding box center [804, 191] width 201 height 25
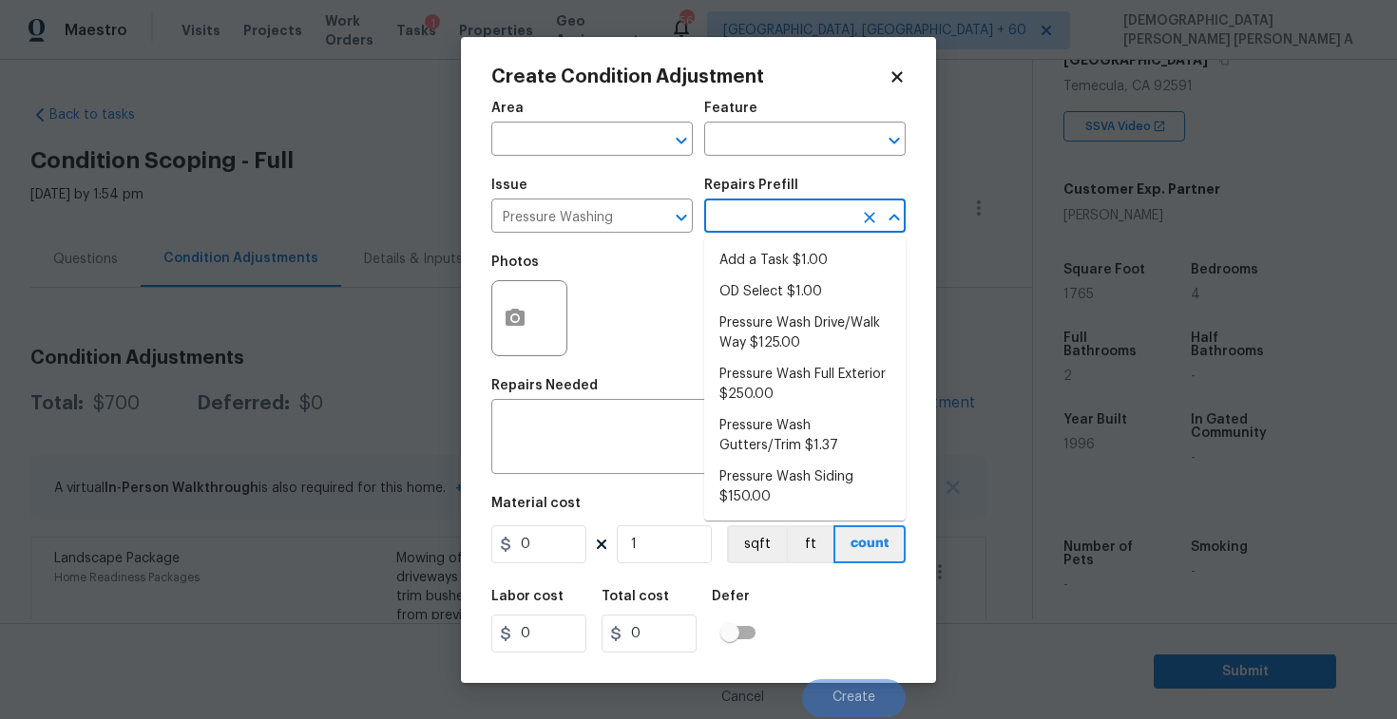
click at [747, 223] on input "text" at bounding box center [778, 217] width 148 height 29
click at [753, 335] on li "Pressure Wash Drive/Walk Way $125.00" at bounding box center [804, 333] width 201 height 51
type input "Siding"
type textarea "Pressure wash the driveways/walkways as directed by the PM. Ensure that all deb…"
type input "125"
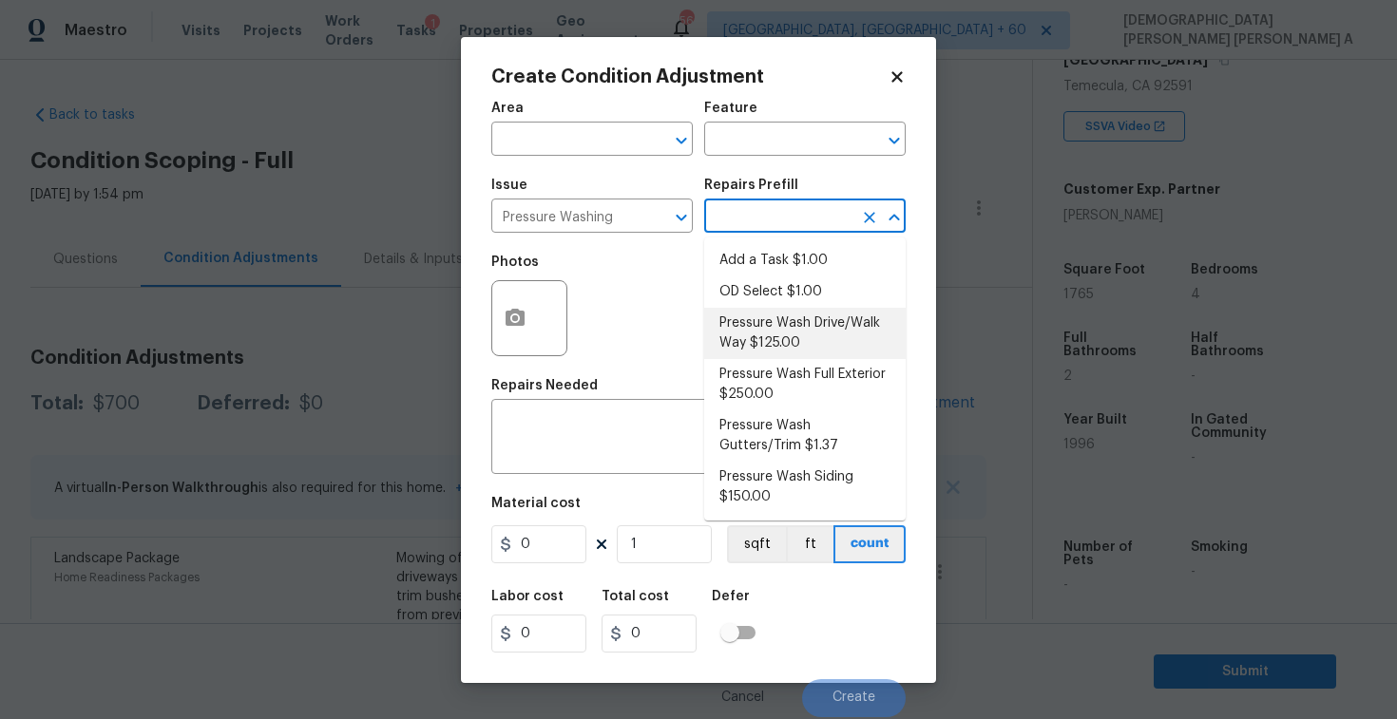
type input "125"
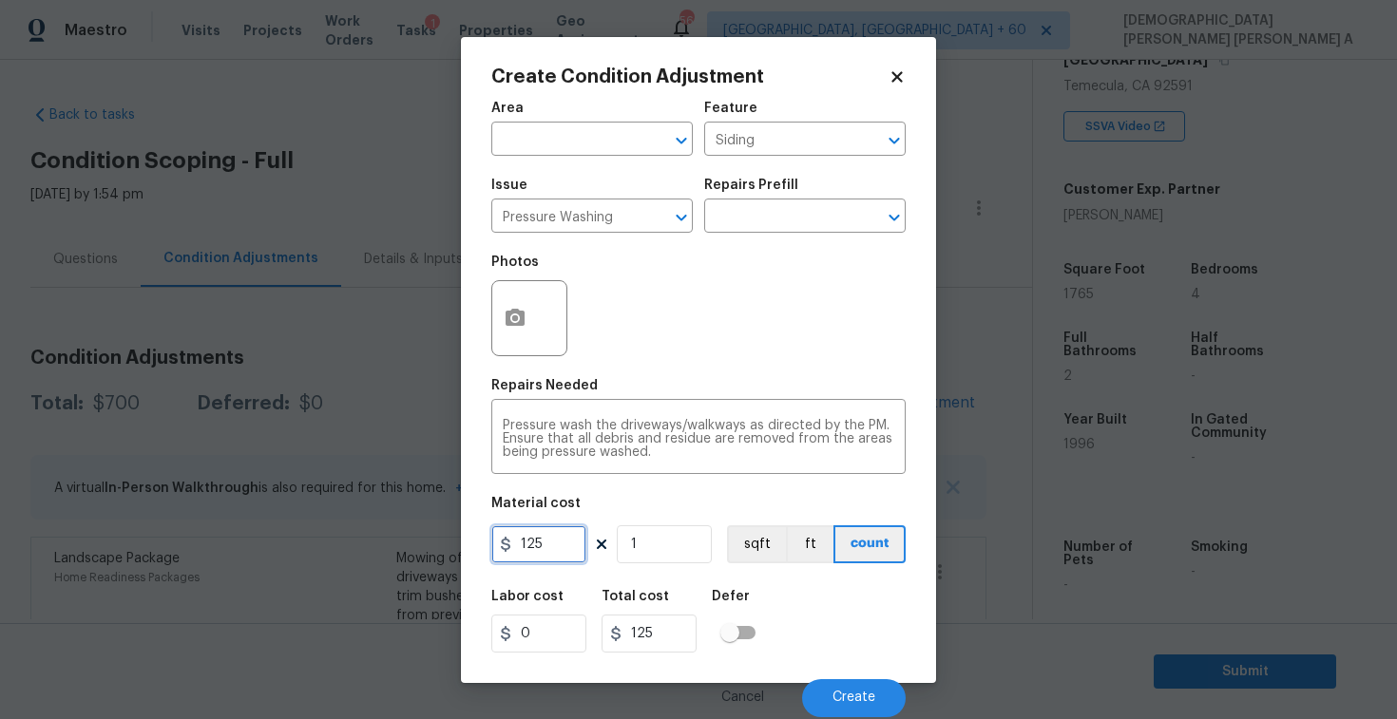
click at [553, 541] on input "125" at bounding box center [538, 545] width 95 height 38
type input "200"
click at [838, 697] on span "Create" at bounding box center [853, 698] width 43 height 14
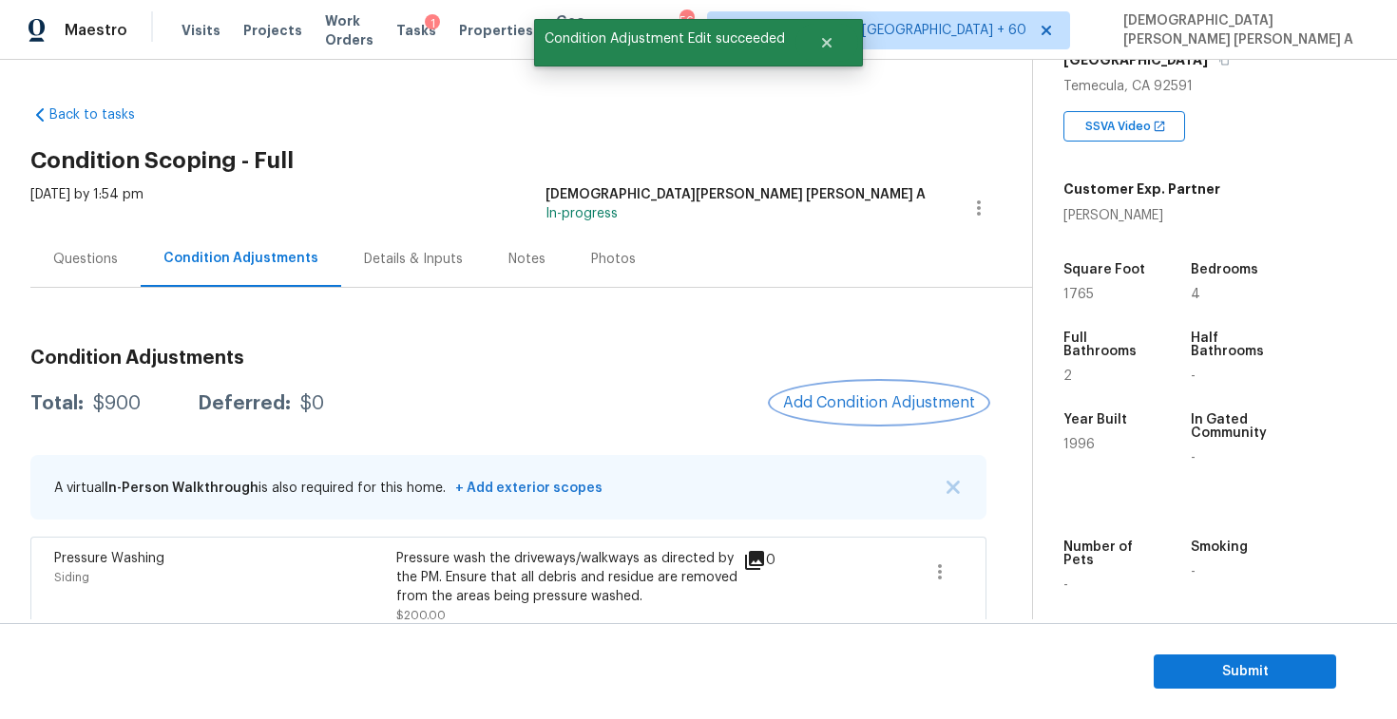
click at [870, 408] on span "Add Condition Adjustment" at bounding box center [879, 402] width 192 height 17
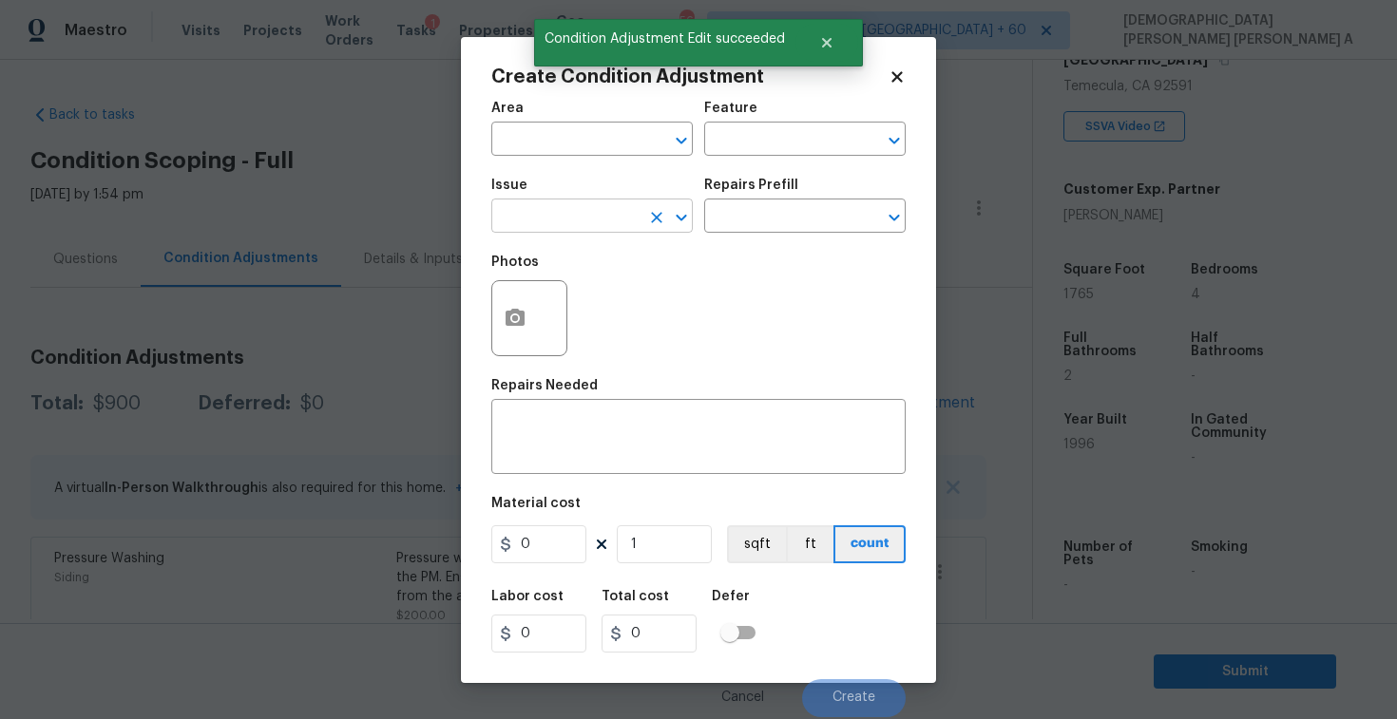
click at [602, 214] on input "text" at bounding box center [565, 217] width 148 height 29
click at [619, 315] on li "Debris/garbage on site" at bounding box center [591, 306] width 201 height 31
type input "Debris/garbage on site"
click at [760, 225] on input "text" at bounding box center [778, 217] width 148 height 29
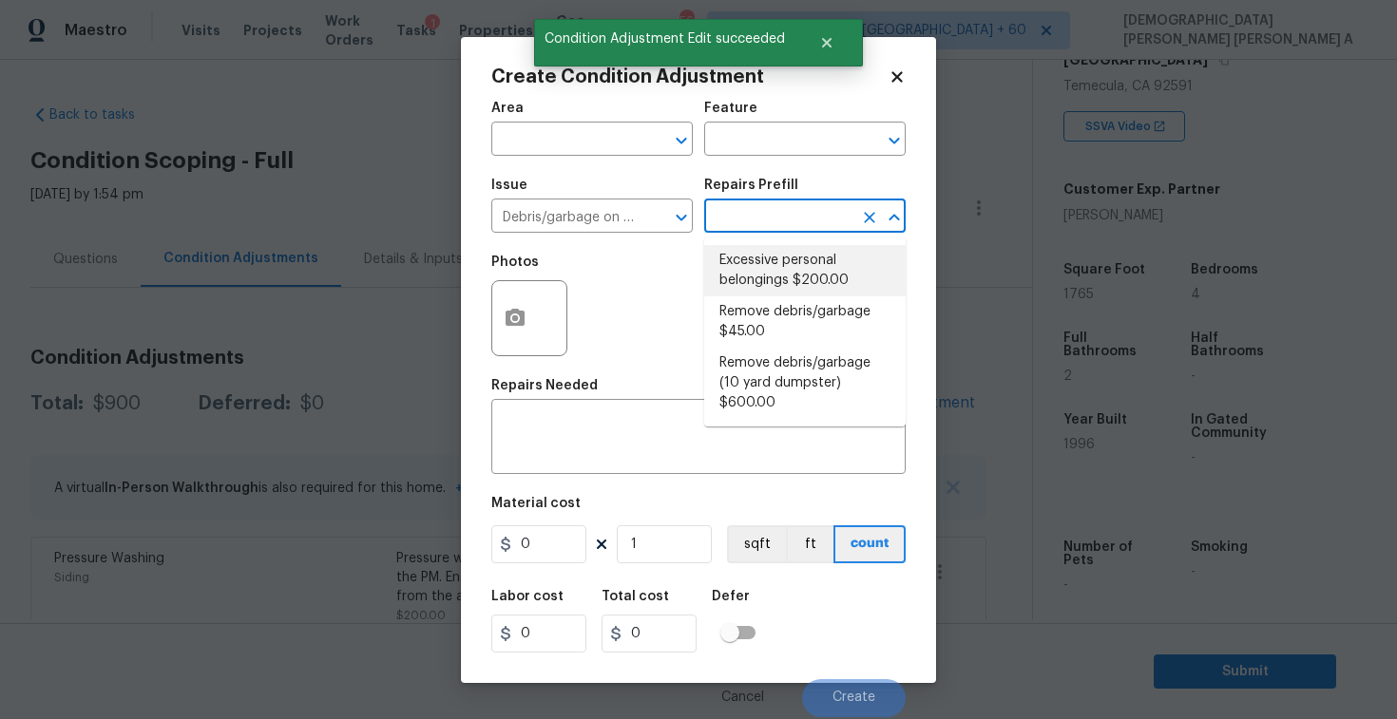
click at [760, 261] on li "Excessive personal belongings $200.00" at bounding box center [804, 270] width 201 height 51
type textarea "Contingency for excessive items to be removed - During assessment, the home con…"
type input "200"
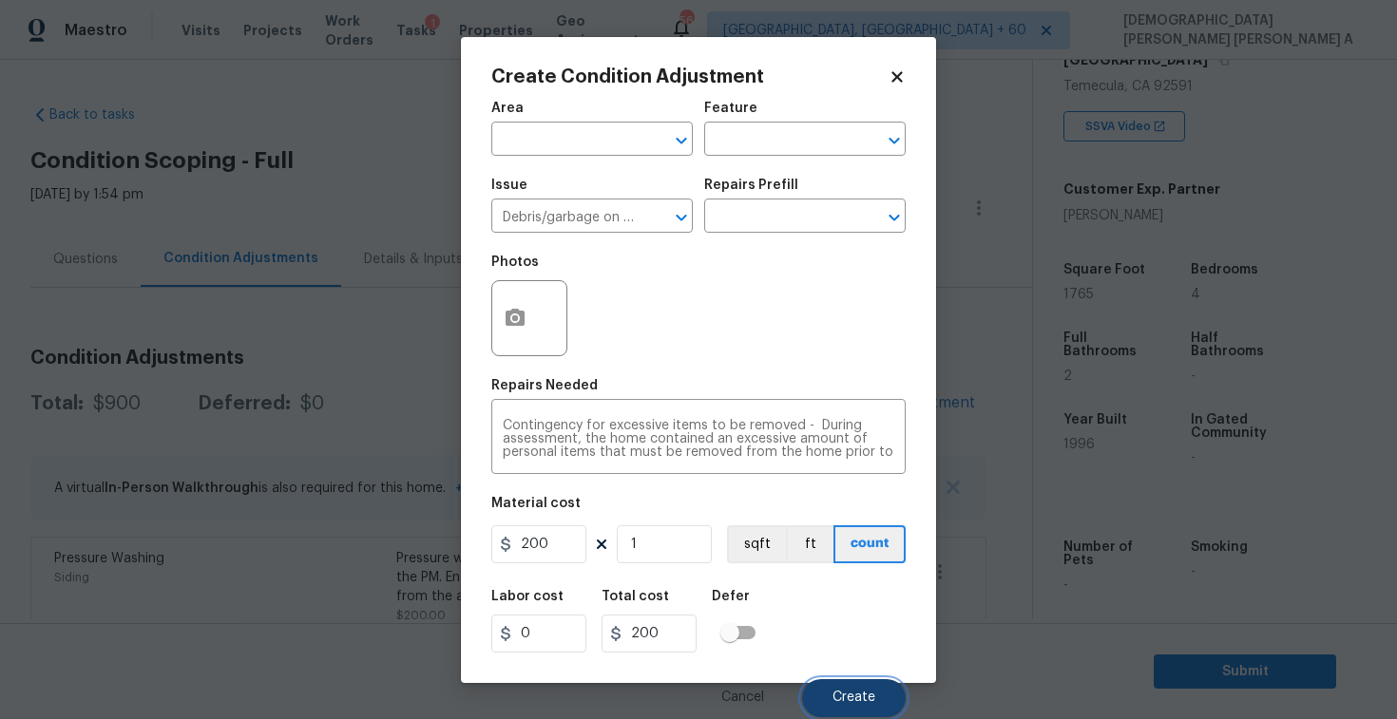
click at [879, 709] on button "Create" at bounding box center [854, 698] width 104 height 38
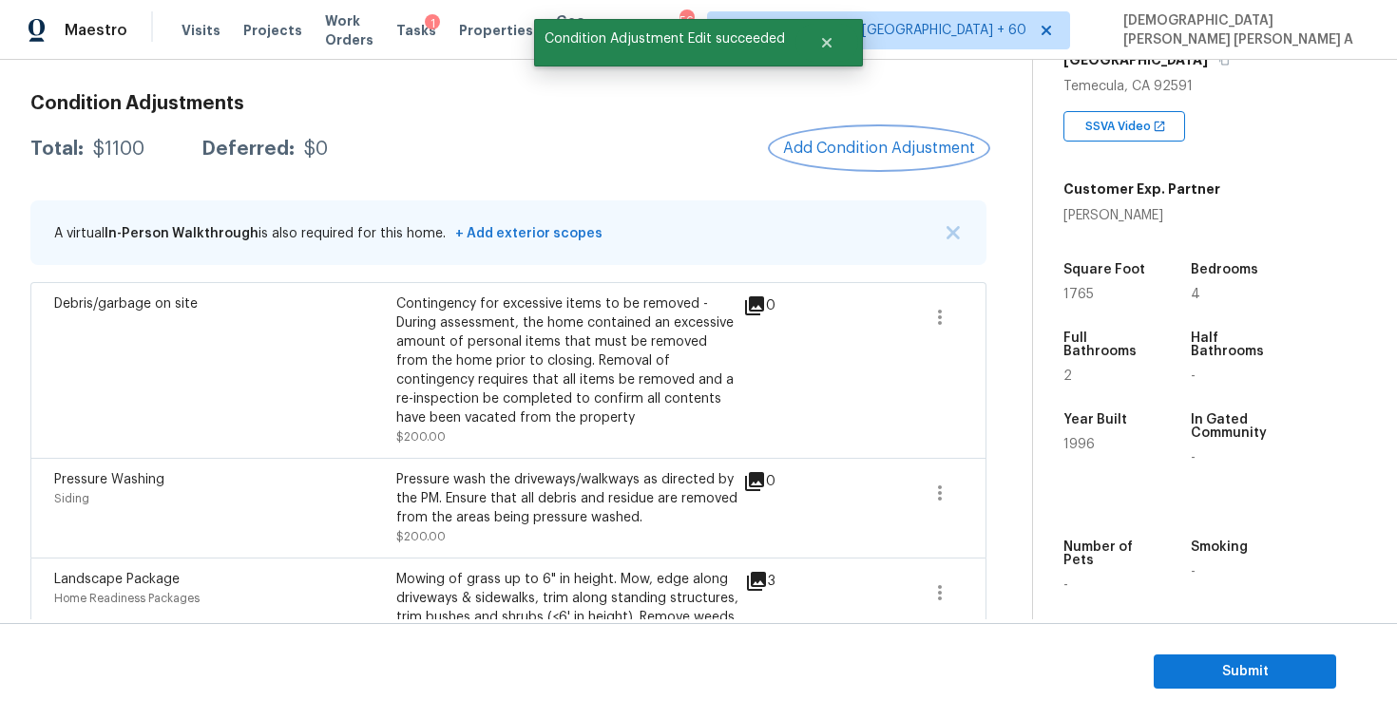
scroll to position [162, 0]
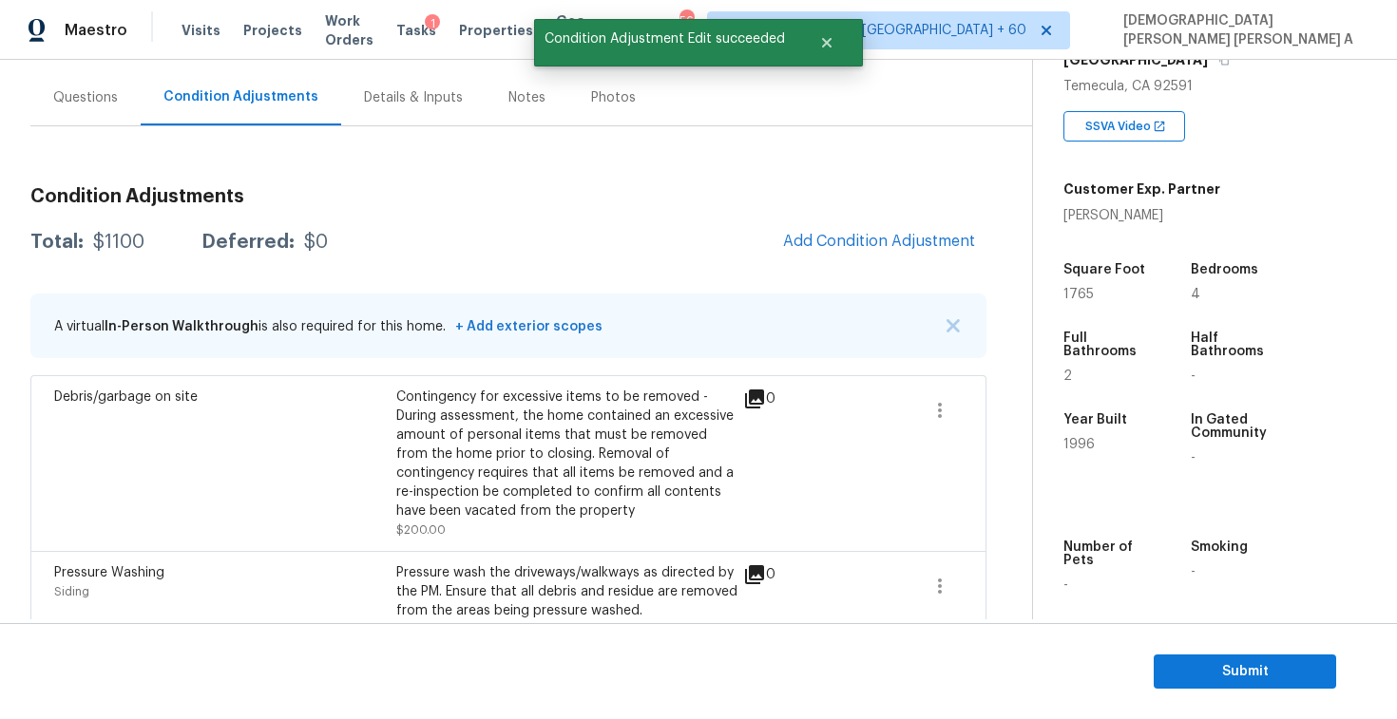
click at [862, 262] on span "Add Condition Adjustment" at bounding box center [879, 242] width 215 height 42
click at [866, 236] on span "Add Condition Adjustment" at bounding box center [879, 241] width 192 height 17
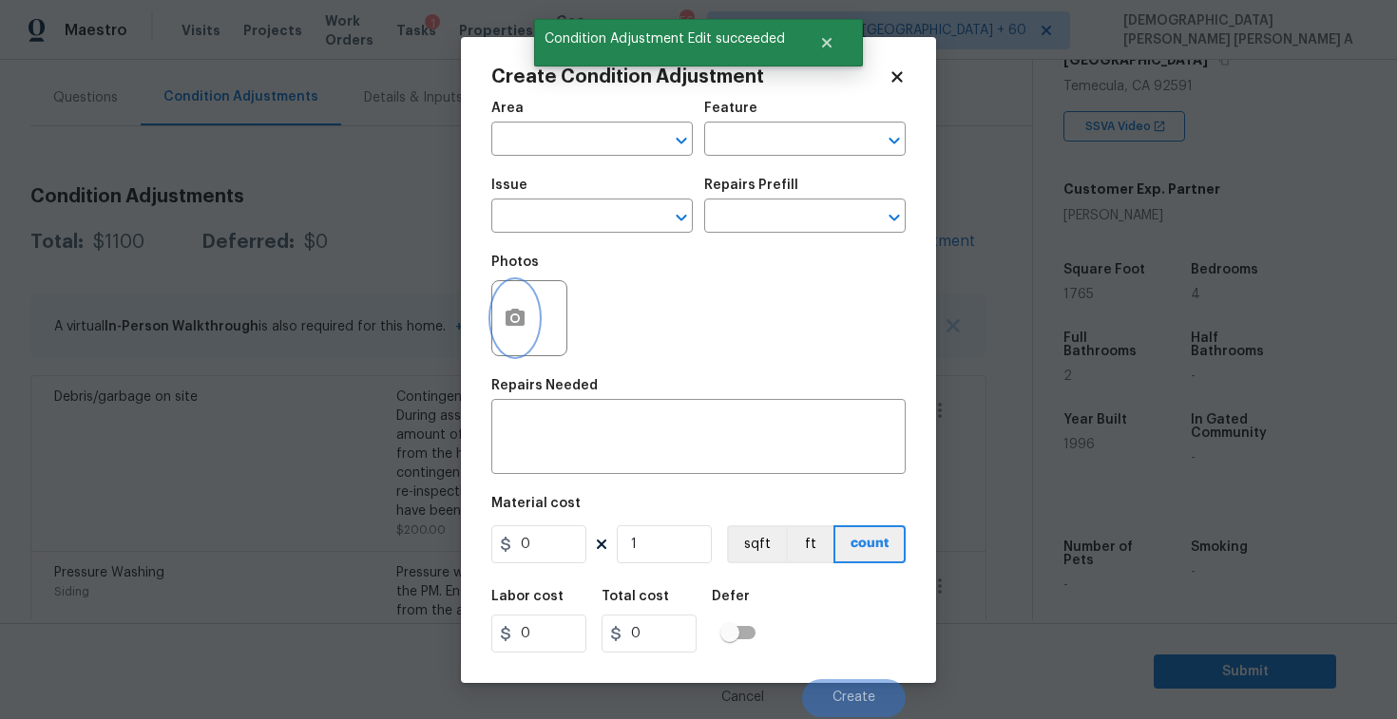
click at [499, 308] on button "button" at bounding box center [515, 318] width 46 height 74
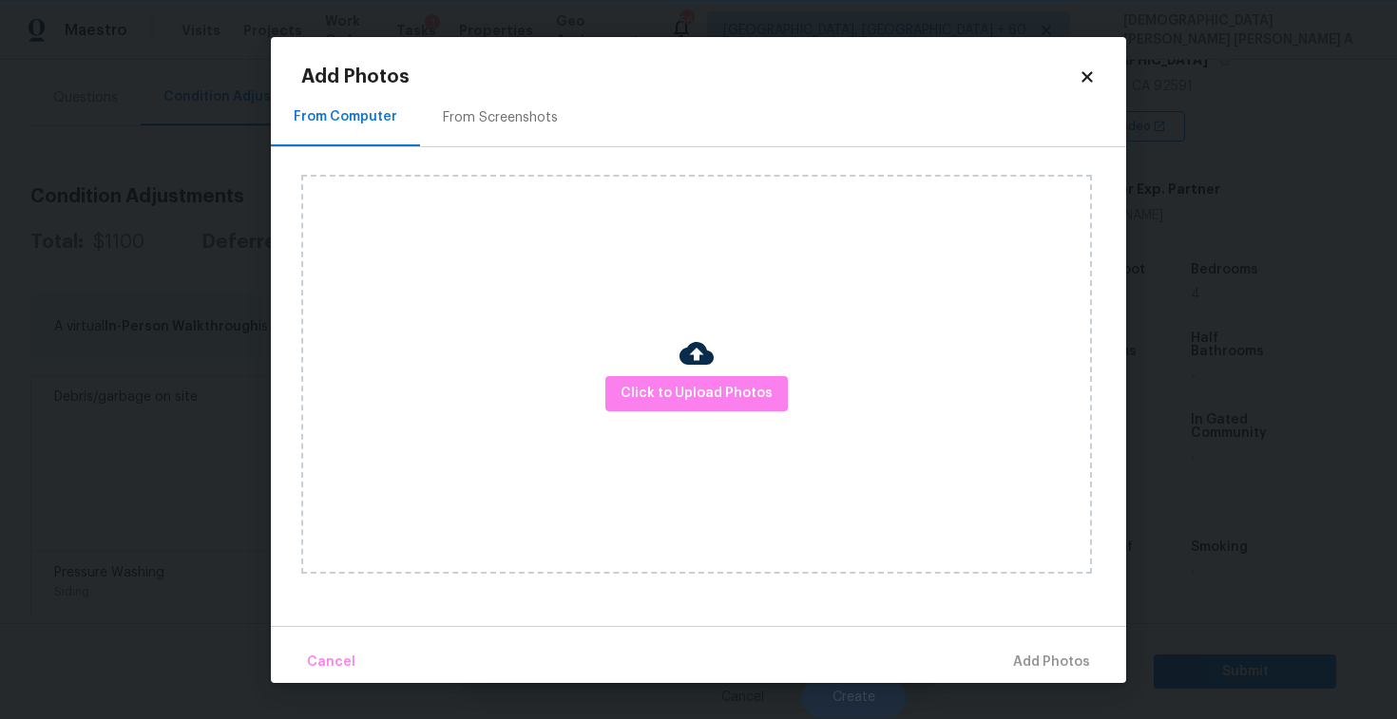
click at [489, 145] on div "From Screenshots" at bounding box center [500, 118] width 161 height 56
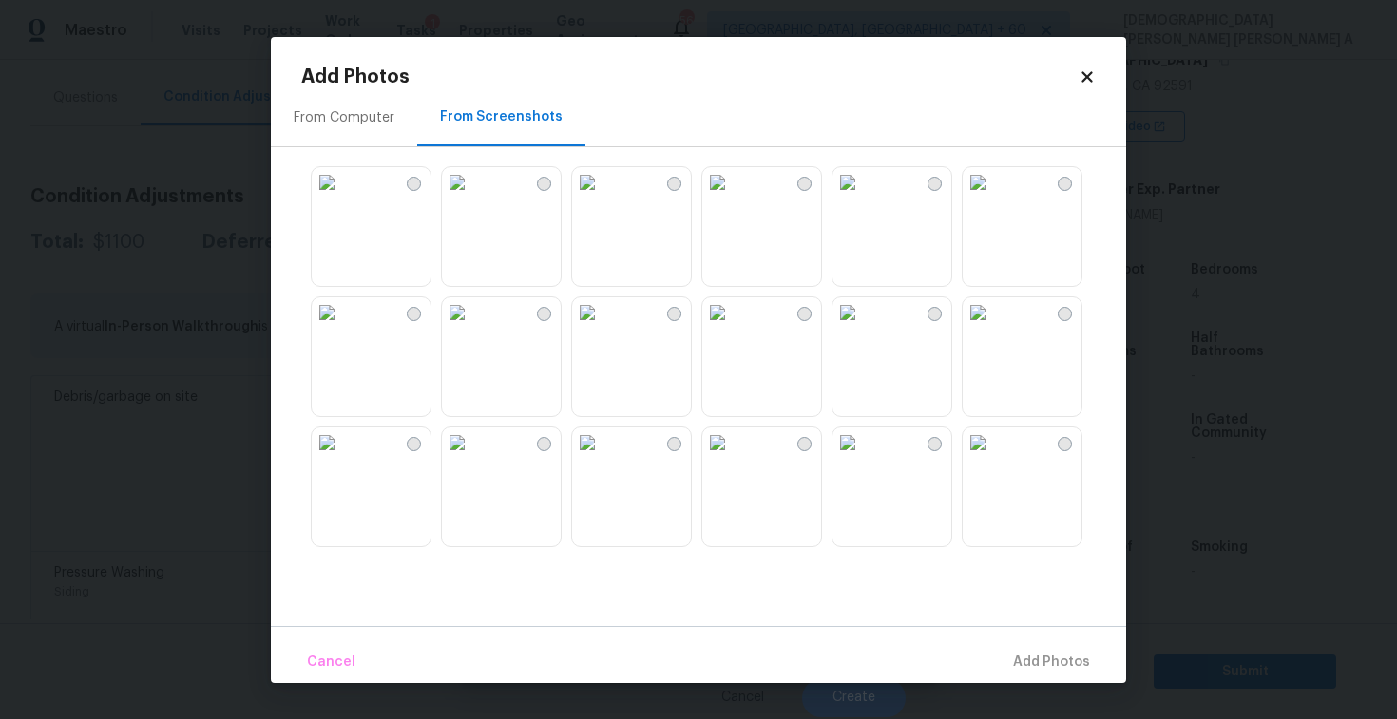
click at [603, 328] on img at bounding box center [587, 312] width 30 height 30
click at [1007, 651] on span "Add 1 Photo(s)" at bounding box center [1043, 663] width 94 height 24
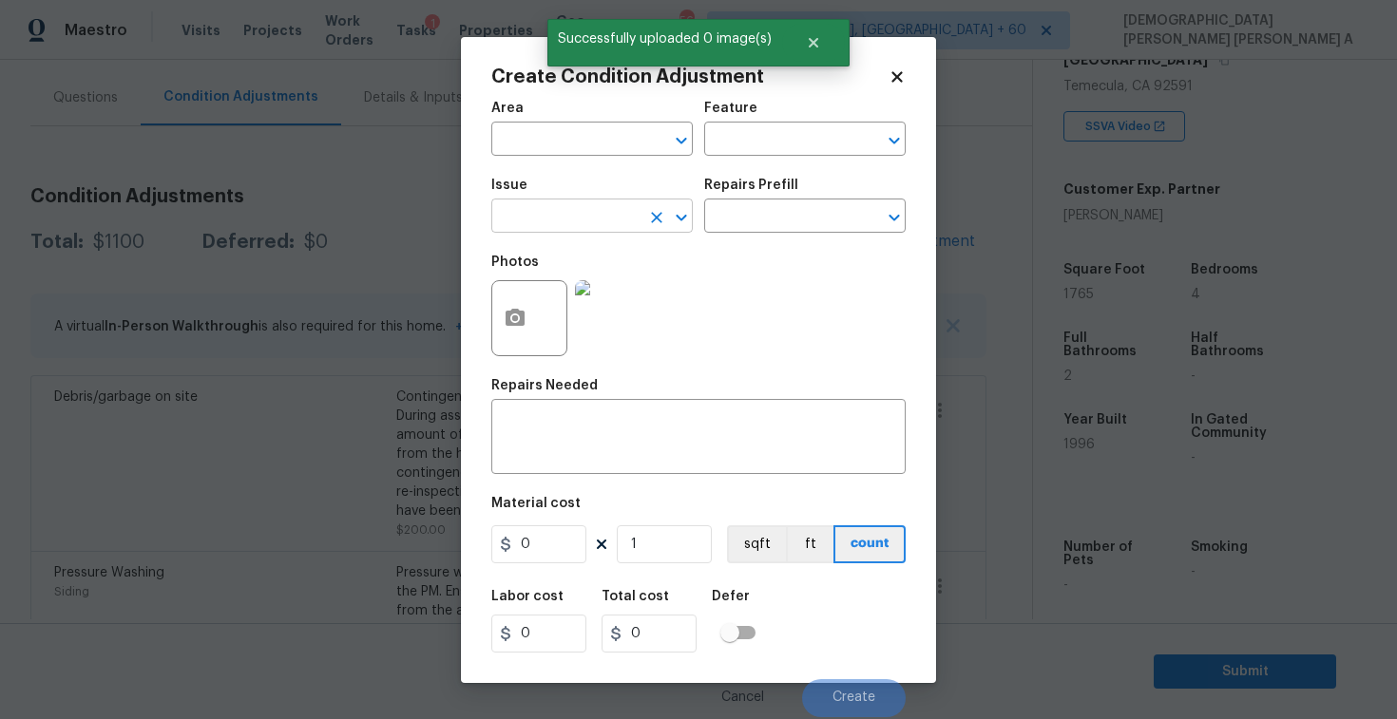
click at [580, 206] on input "text" at bounding box center [565, 217] width 148 height 29
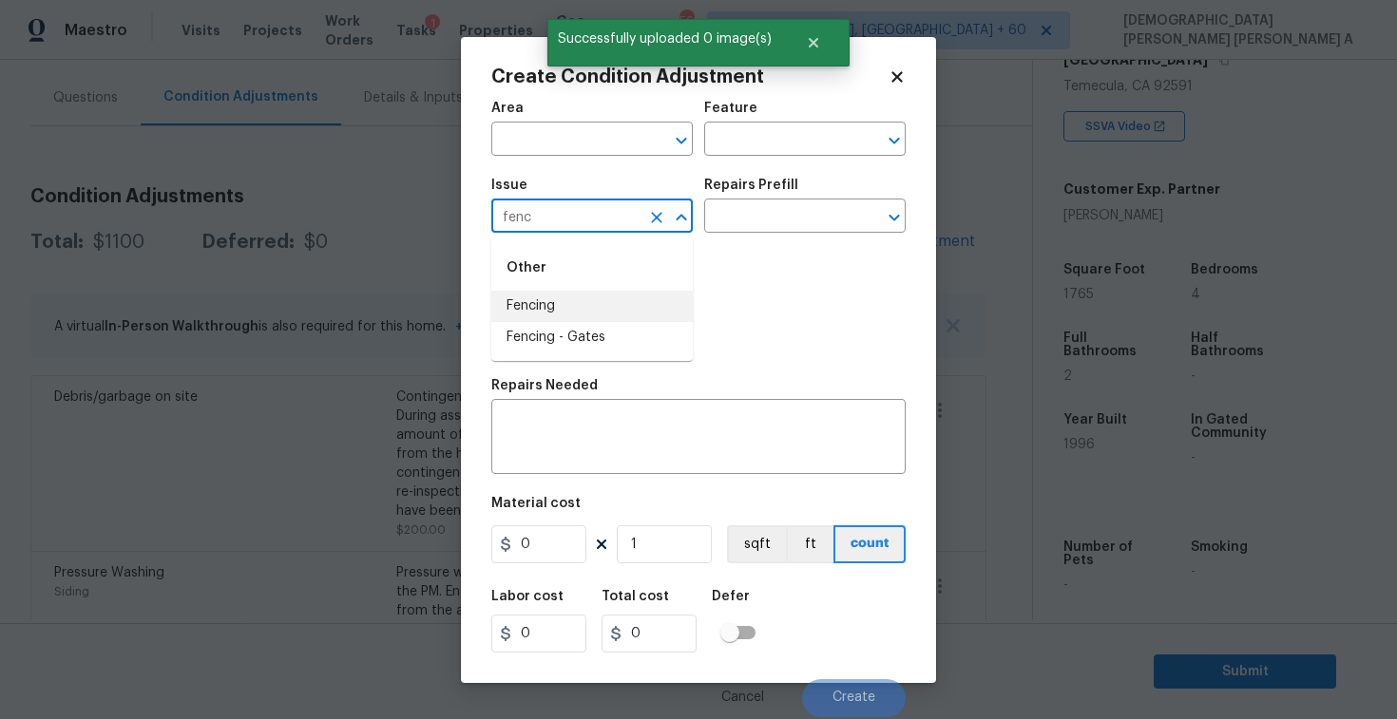
click at [597, 308] on li "Fencing" at bounding box center [591, 306] width 201 height 31
type input "Fencing"
click at [773, 224] on input "text" at bounding box center [778, 217] width 148 height 29
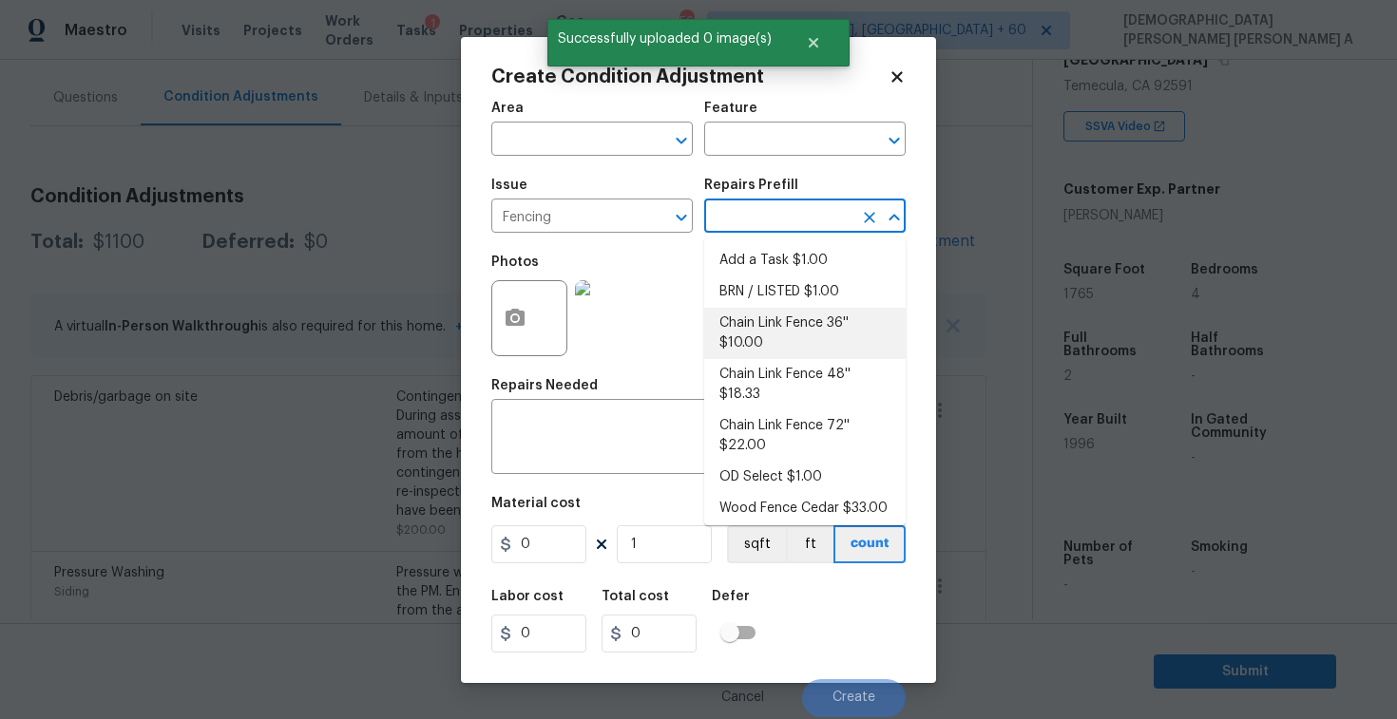
click at [767, 343] on li "Chain Link Fence 36'' $10.00" at bounding box center [804, 333] width 201 height 51
type textarea "Prep the work area and install a new 36'' chain link fence. Ensure that all of …"
type input "10"
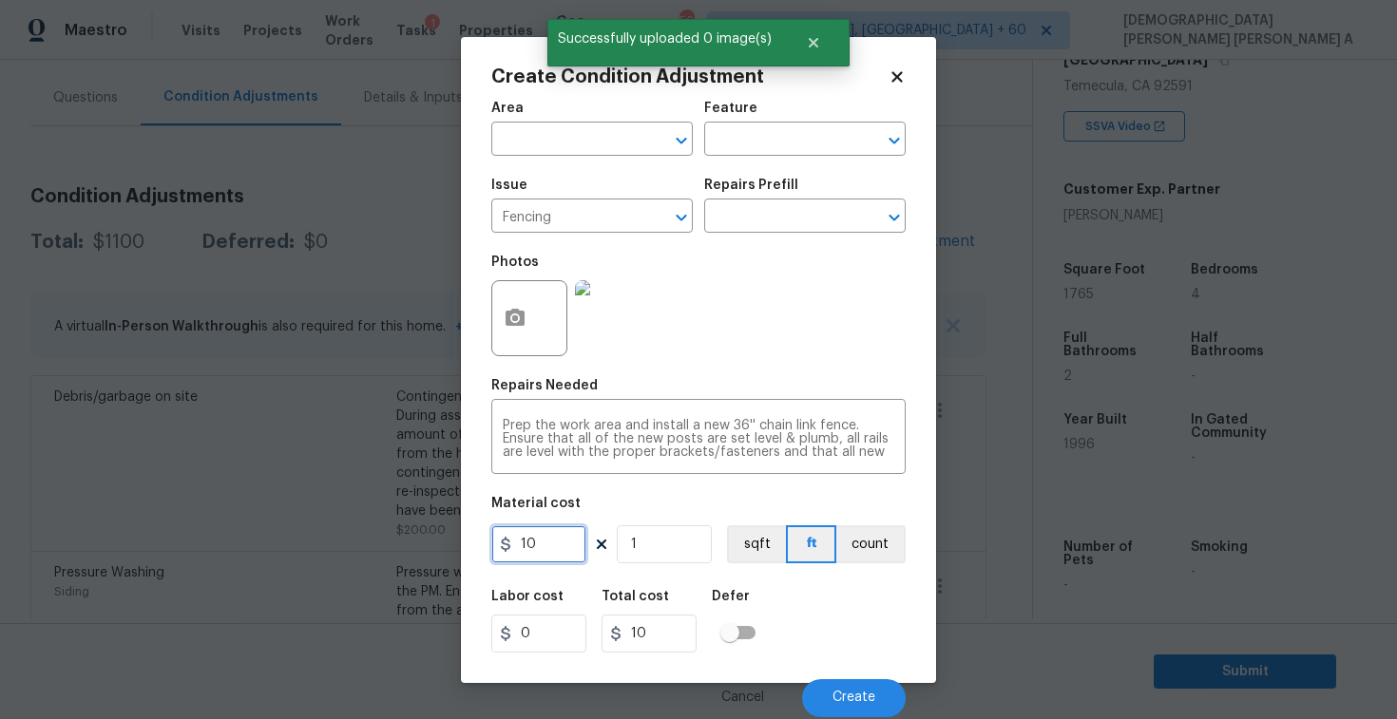
click at [547, 558] on input "10" at bounding box center [538, 545] width 95 height 38
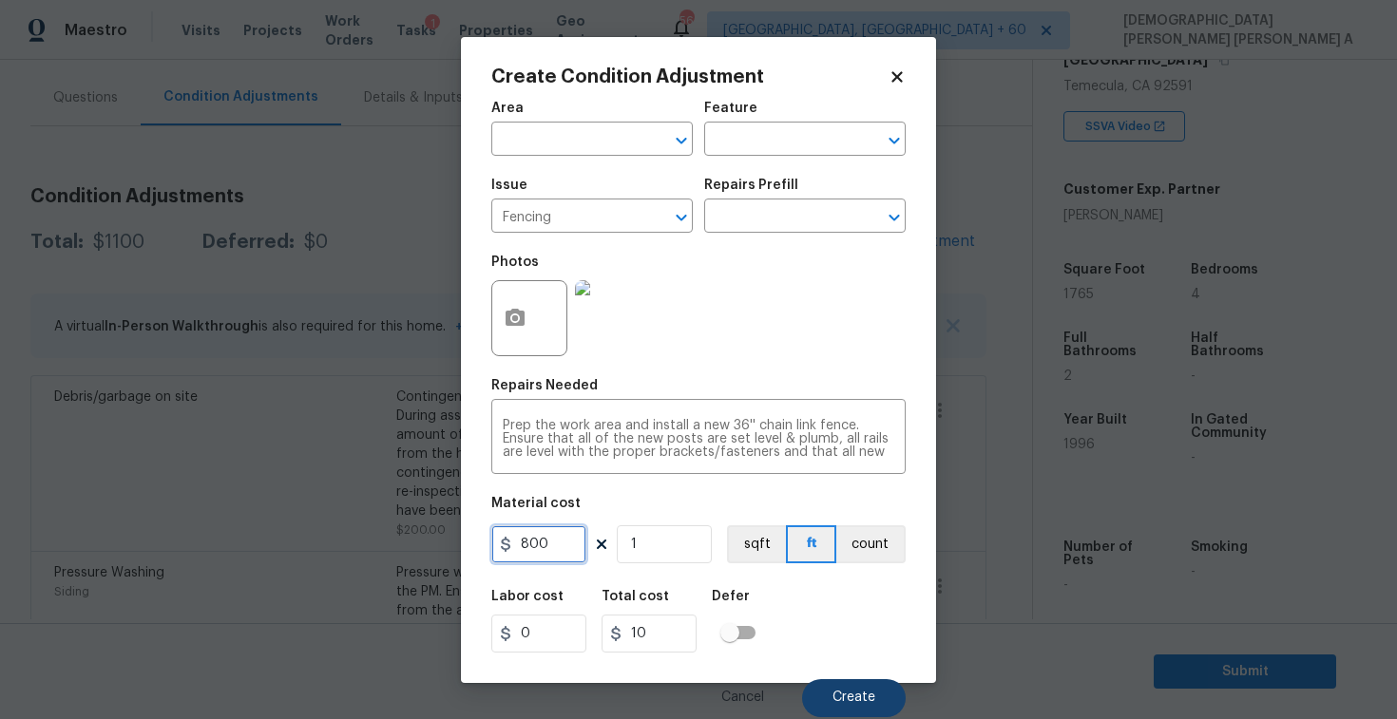
type input "800"
click at [851, 682] on button "Create" at bounding box center [854, 698] width 104 height 38
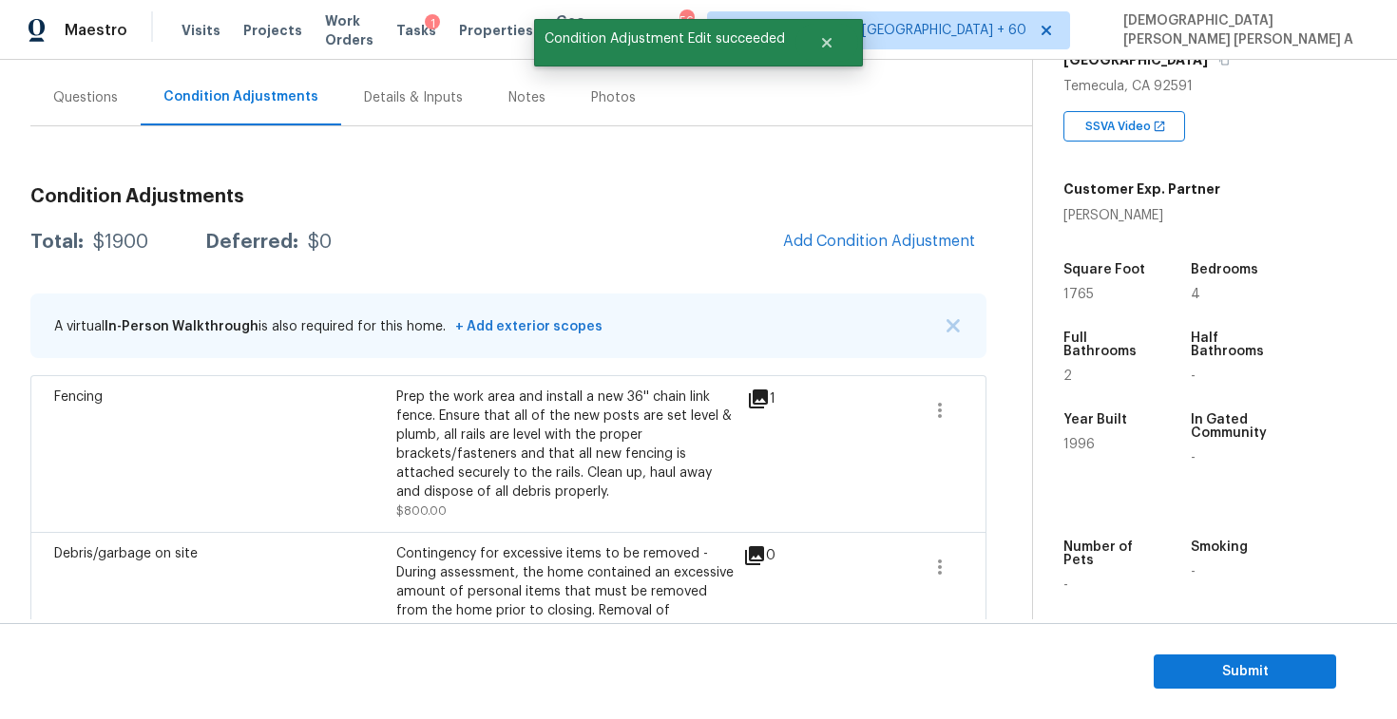
click at [557, 263] on div "Condition Adjustments Total: $1900 Deferred: $0 Add Condition Adjustment A virt…" at bounding box center [508, 578] width 956 height 813
click at [861, 238] on span "Add Condition Adjustment" at bounding box center [879, 241] width 192 height 17
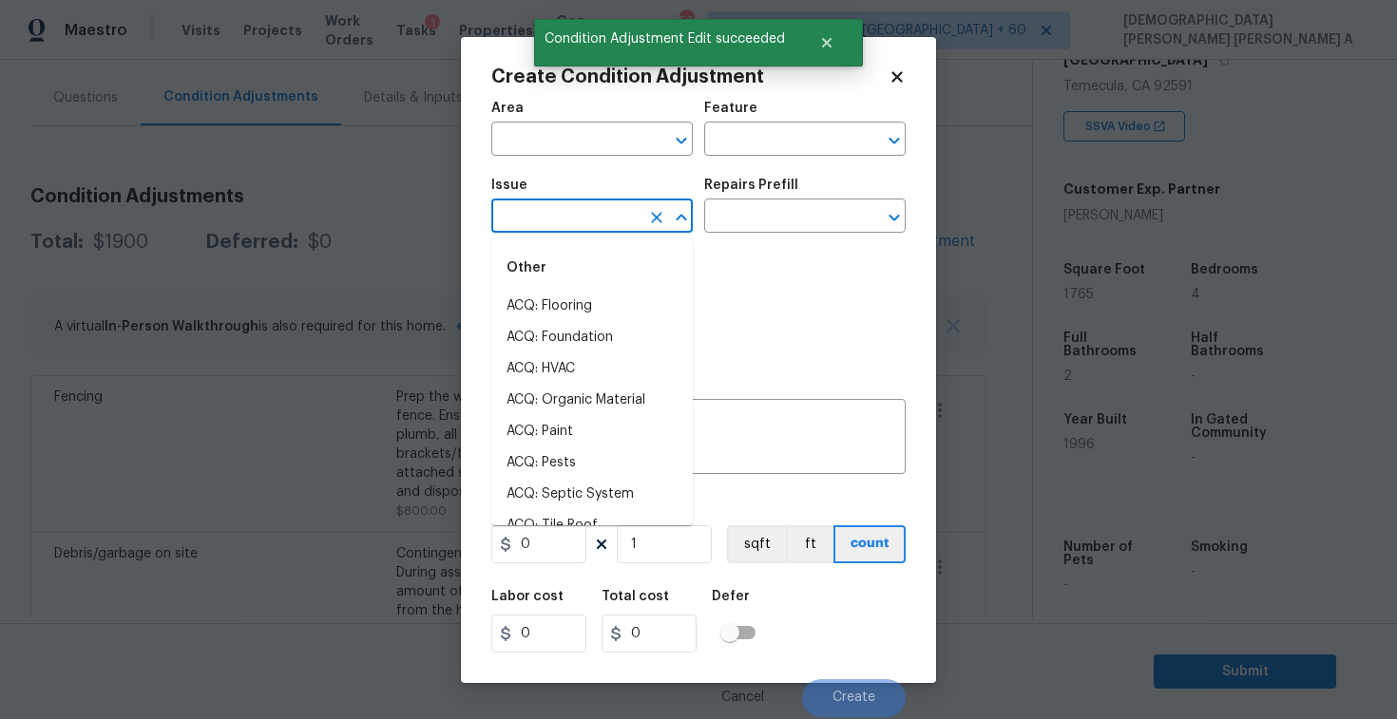
click at [572, 208] on input "text" at bounding box center [565, 217] width 148 height 29
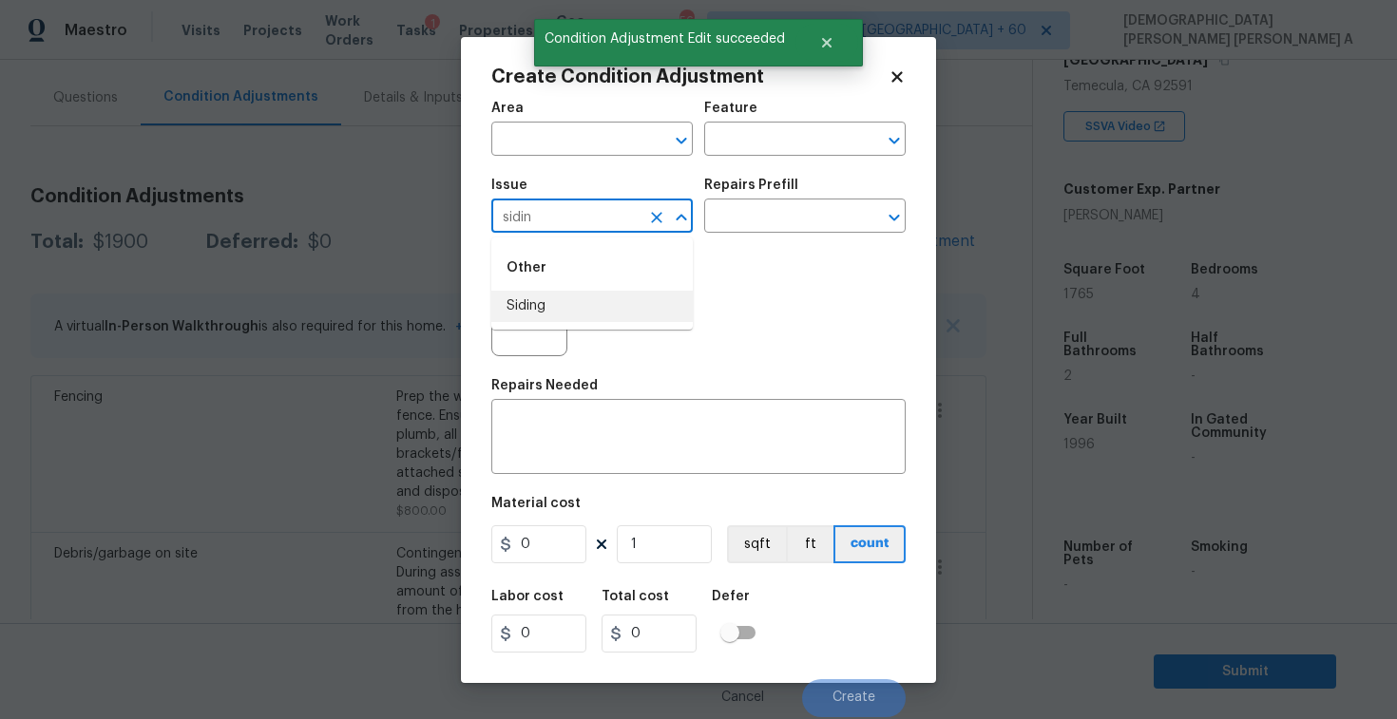
click at [571, 326] on ul "Other Siding" at bounding box center [591, 284] width 201 height 92
click at [573, 316] on li "Siding" at bounding box center [591, 306] width 201 height 31
type input "Siding"
click at [785, 214] on input "text" at bounding box center [778, 217] width 148 height 29
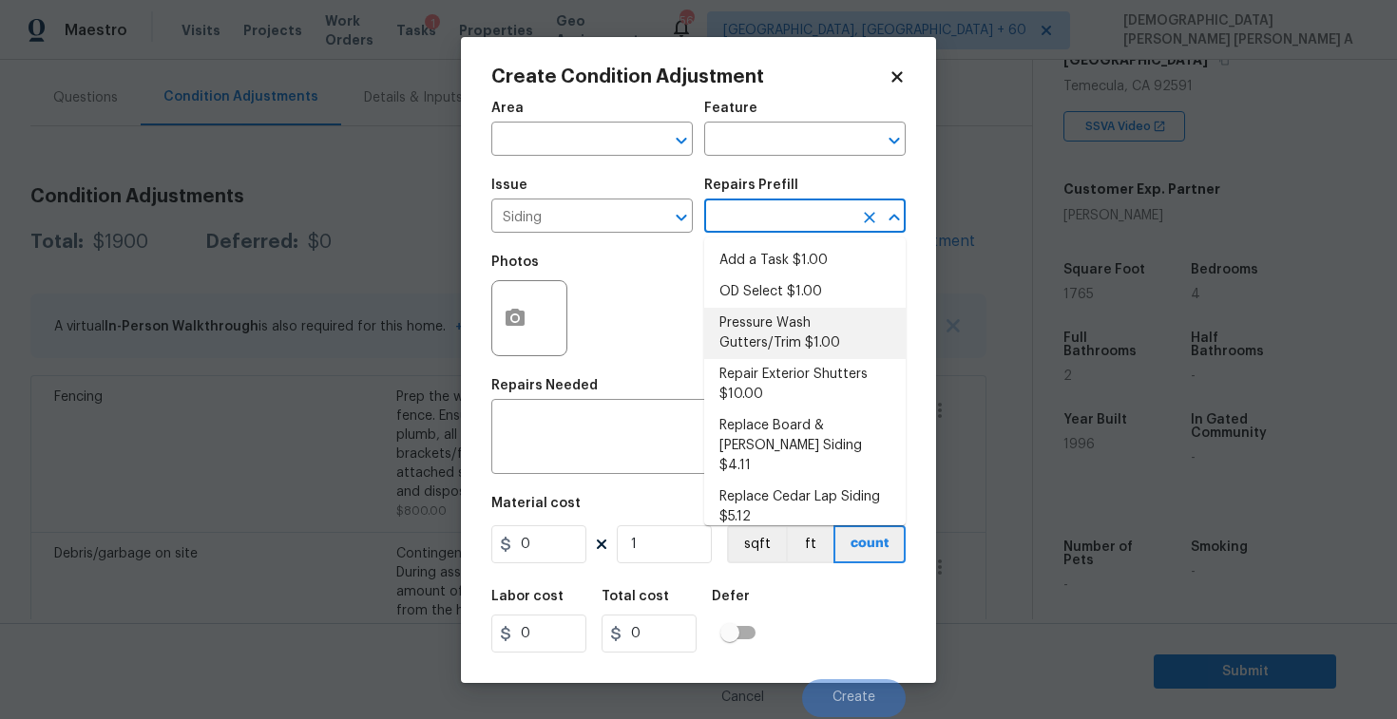
click at [781, 335] on li "Pressure Wash Gutters/Trim $1.00" at bounding box center [804, 333] width 201 height 51
type input "Siding"
type textarea "Protect areas as needed for pressure washing. Pressure wash the gutters and tri…"
type input "1"
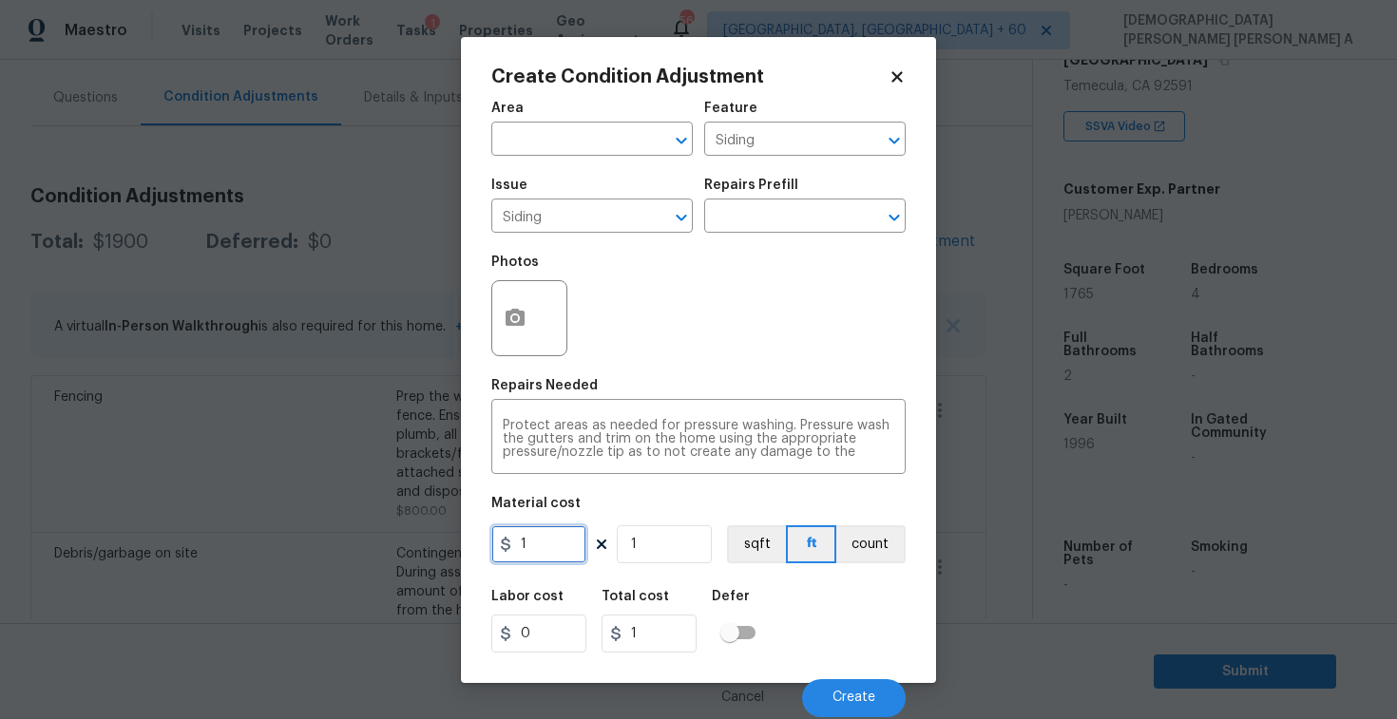
click at [539, 546] on input "1" at bounding box center [538, 545] width 95 height 38
type input "575"
click at [511, 315] on icon "button" at bounding box center [515, 317] width 19 height 17
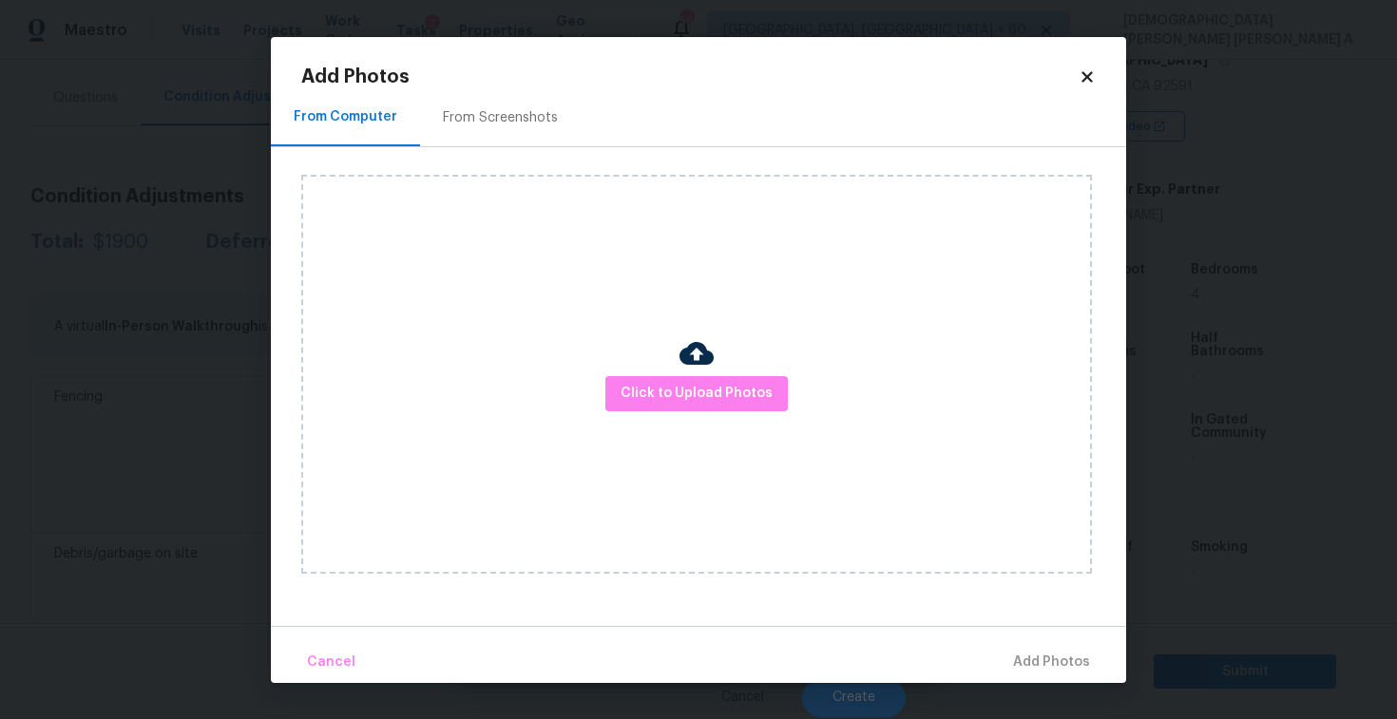
click at [459, 120] on div "From Screenshots" at bounding box center [500, 117] width 115 height 19
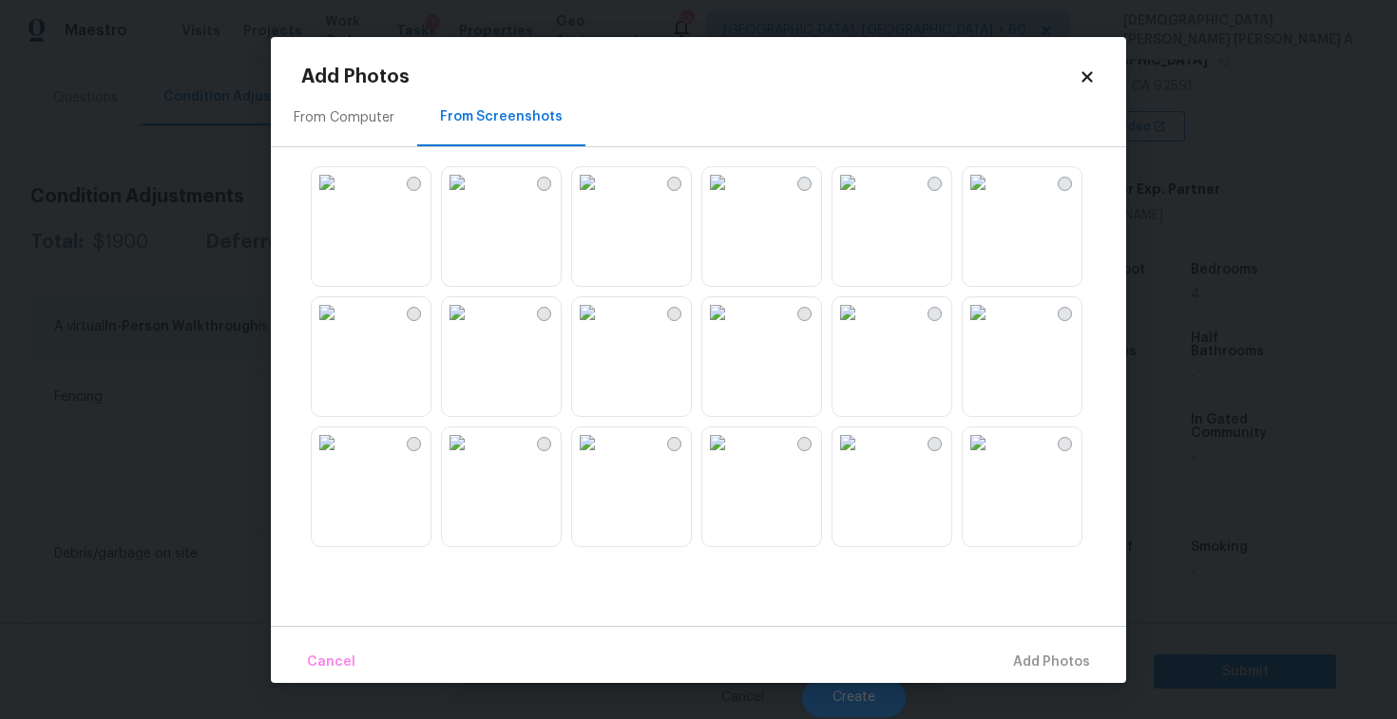
click at [603, 328] on img at bounding box center [587, 312] width 30 height 30
click at [468, 198] on img at bounding box center [457, 182] width 30 height 30
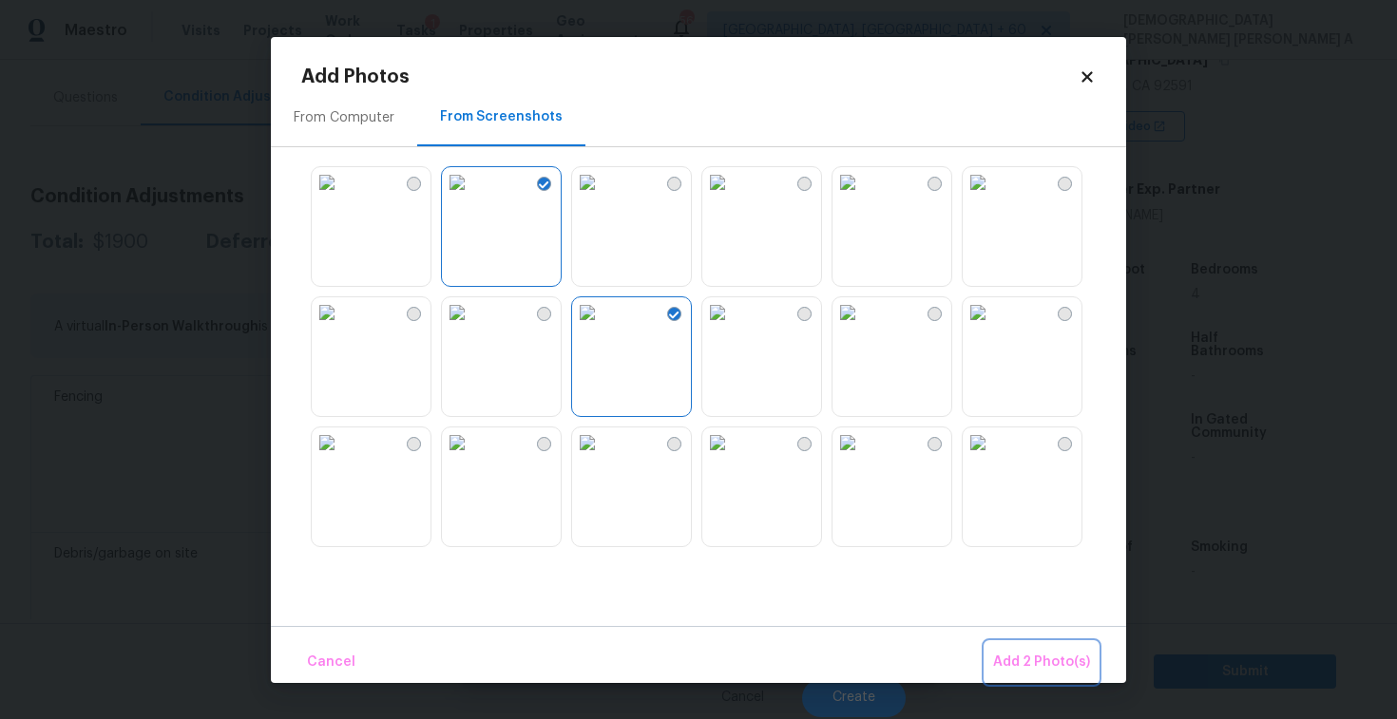
click at [1025, 662] on span "Add 2 Photo(s)" at bounding box center [1041, 663] width 97 height 24
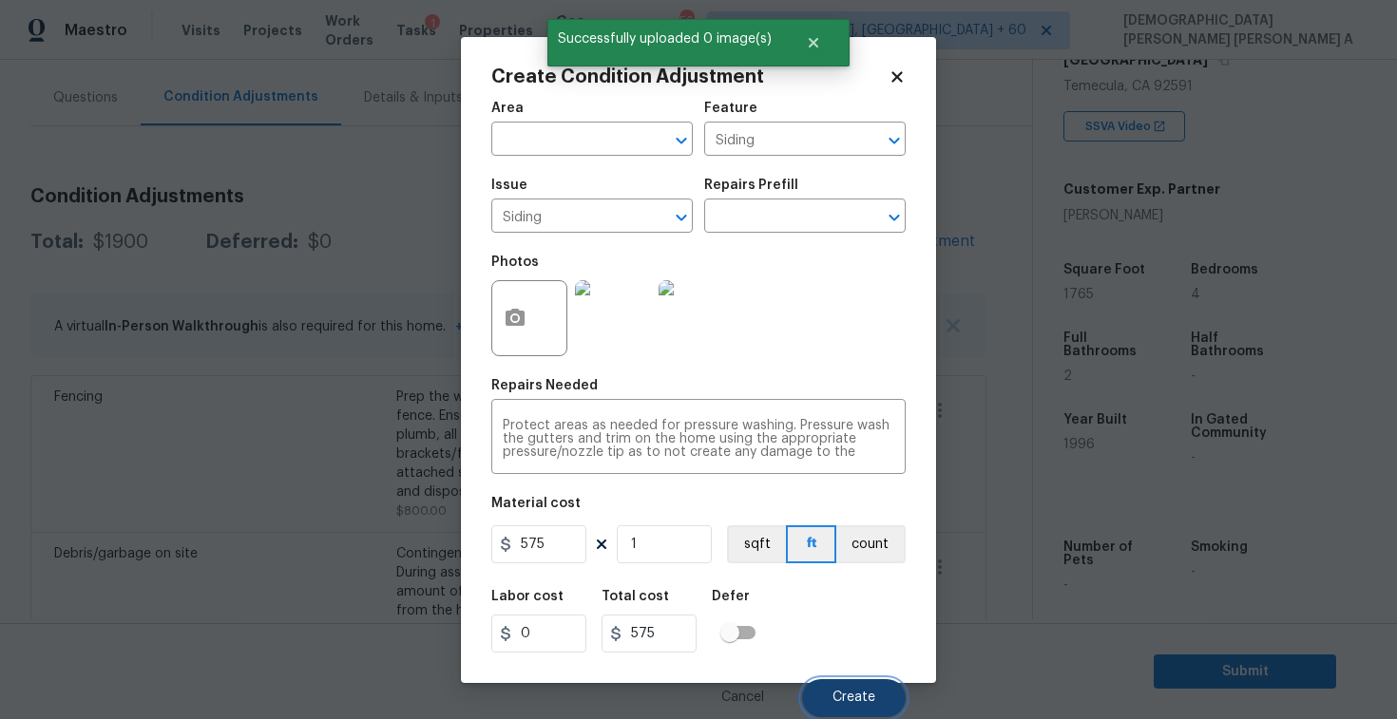
click at [871, 712] on button "Create" at bounding box center [854, 698] width 104 height 38
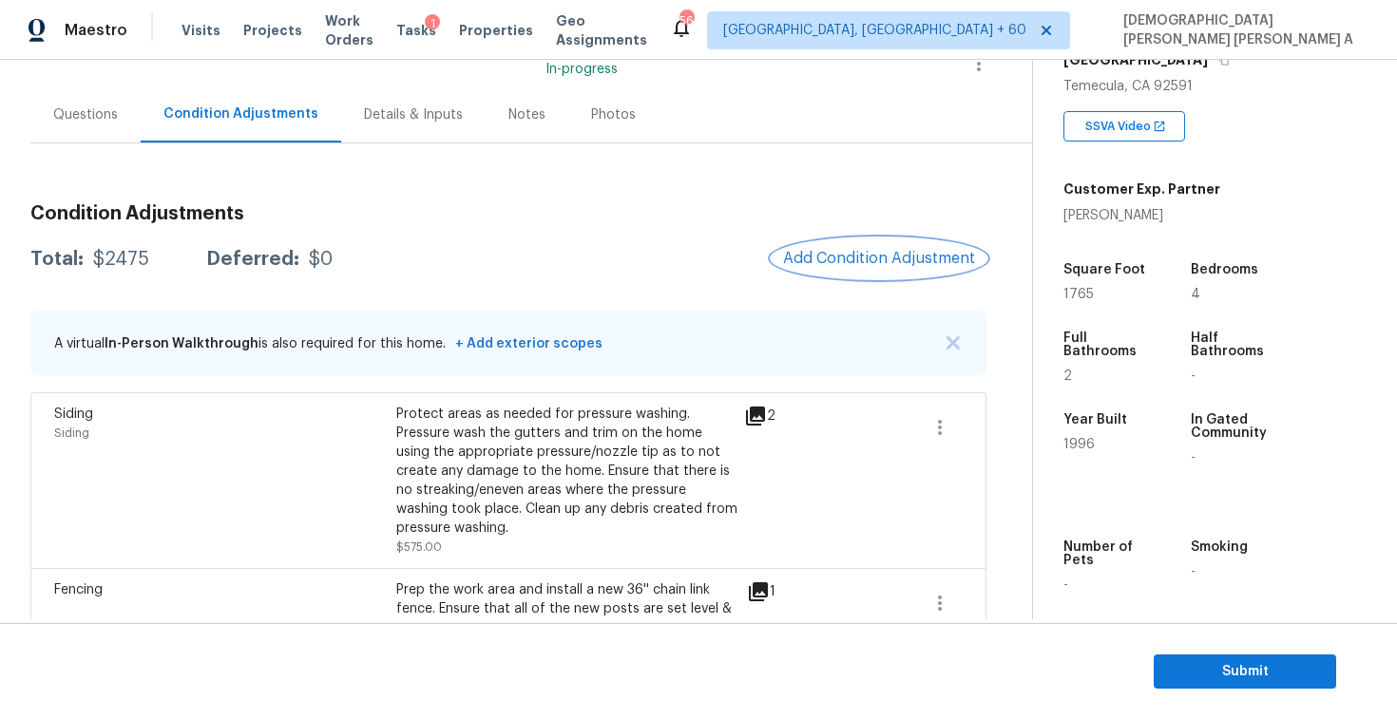
scroll to position [105, 0]
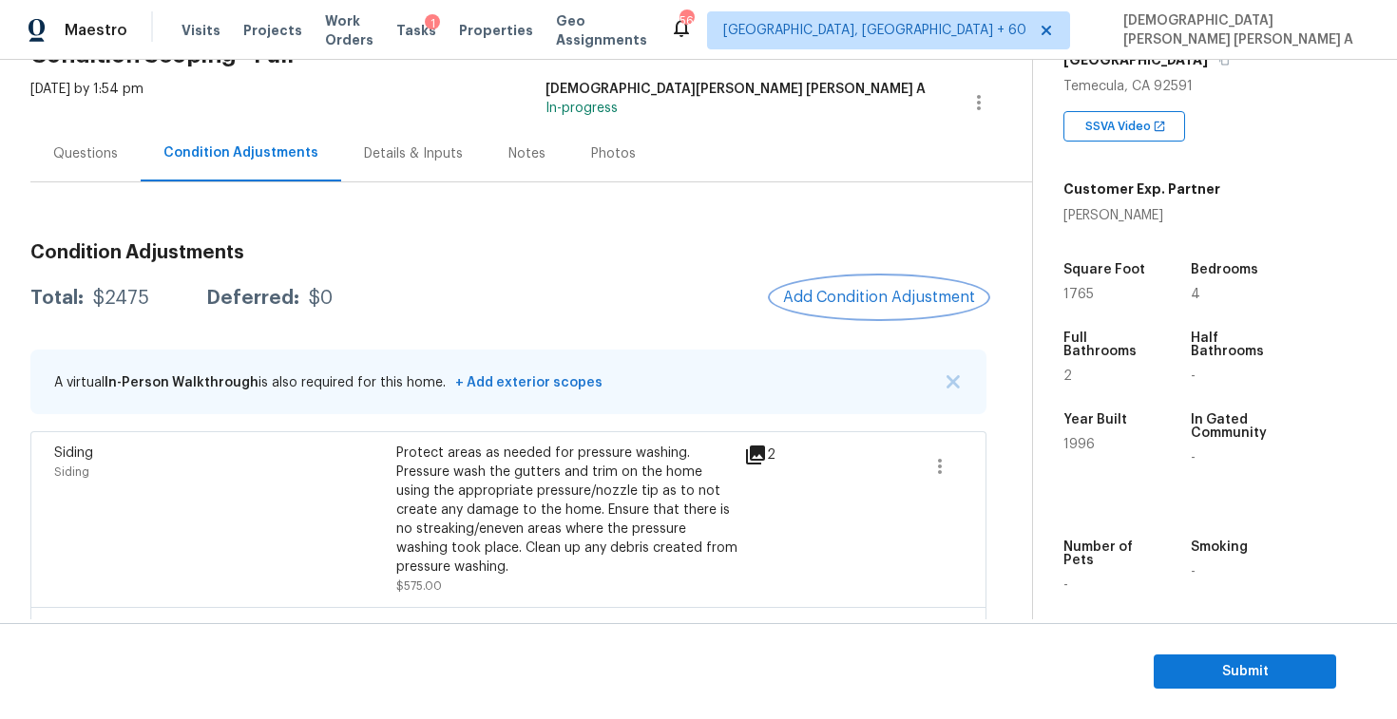
click at [829, 303] on span "Add Condition Adjustment" at bounding box center [879, 297] width 192 height 17
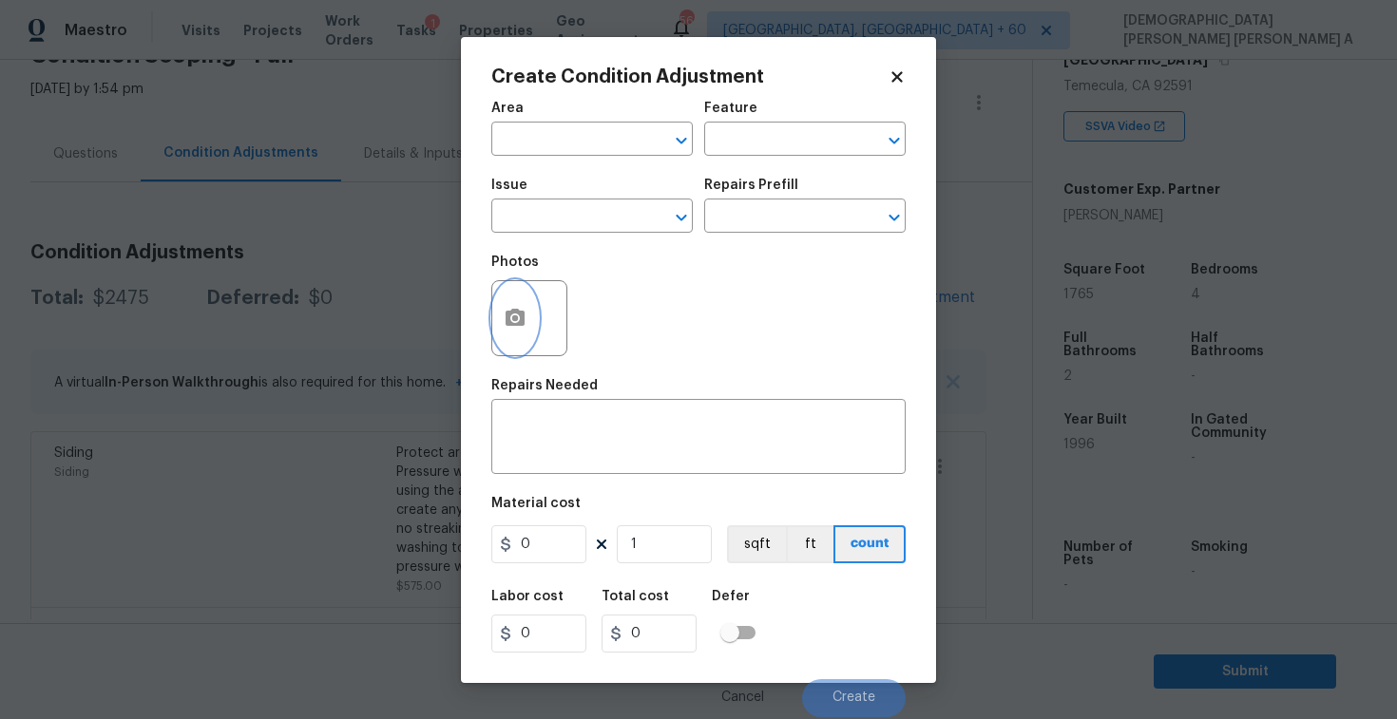
click at [508, 321] on icon "button" at bounding box center [515, 317] width 19 height 17
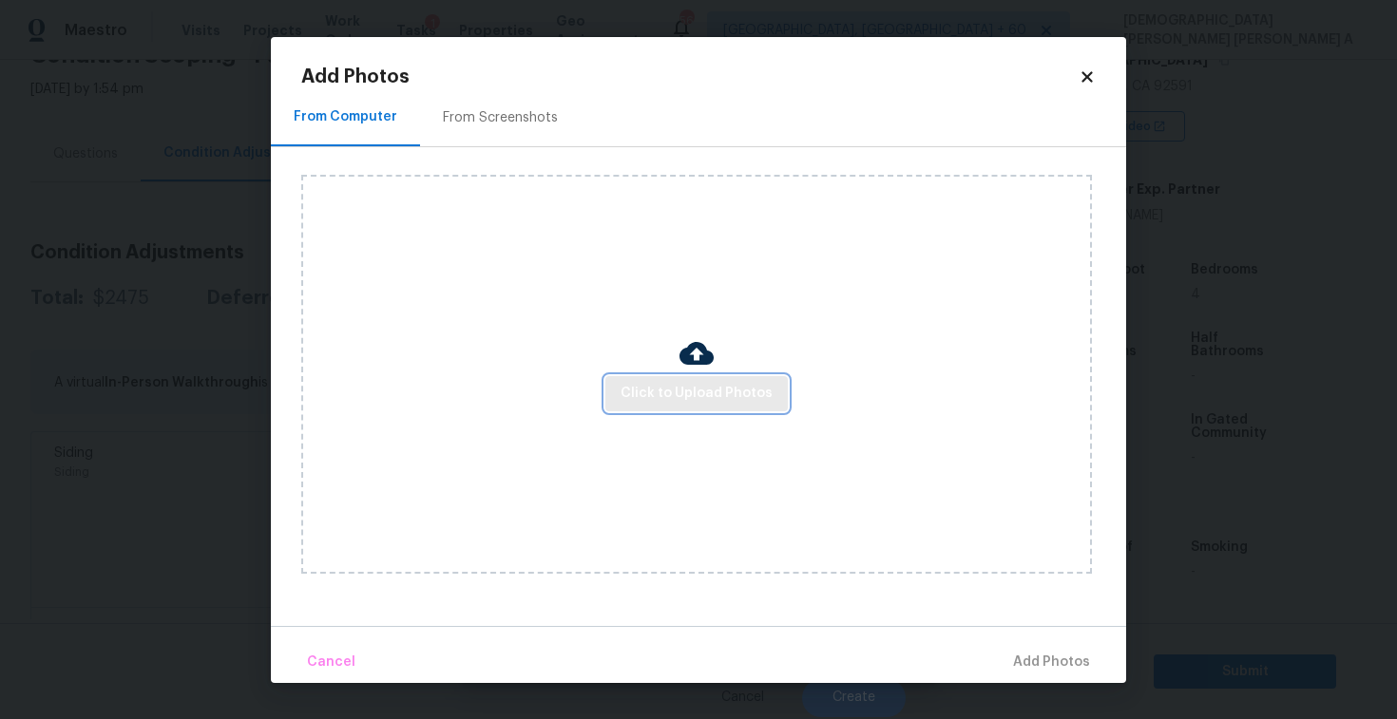
click at [718, 386] on span "Click to Upload Photos" at bounding box center [697, 394] width 152 height 24
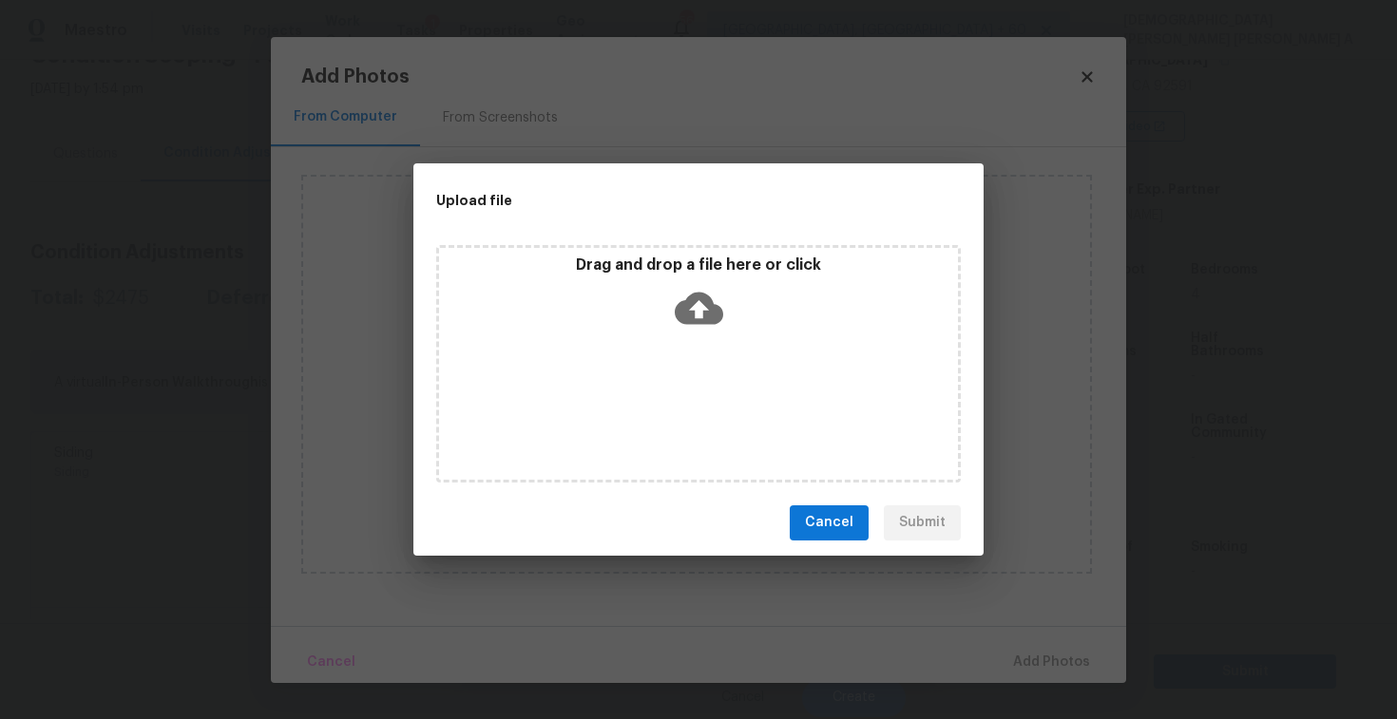
click at [700, 333] on div "Drag and drop a file here or click" at bounding box center [698, 297] width 519 height 82
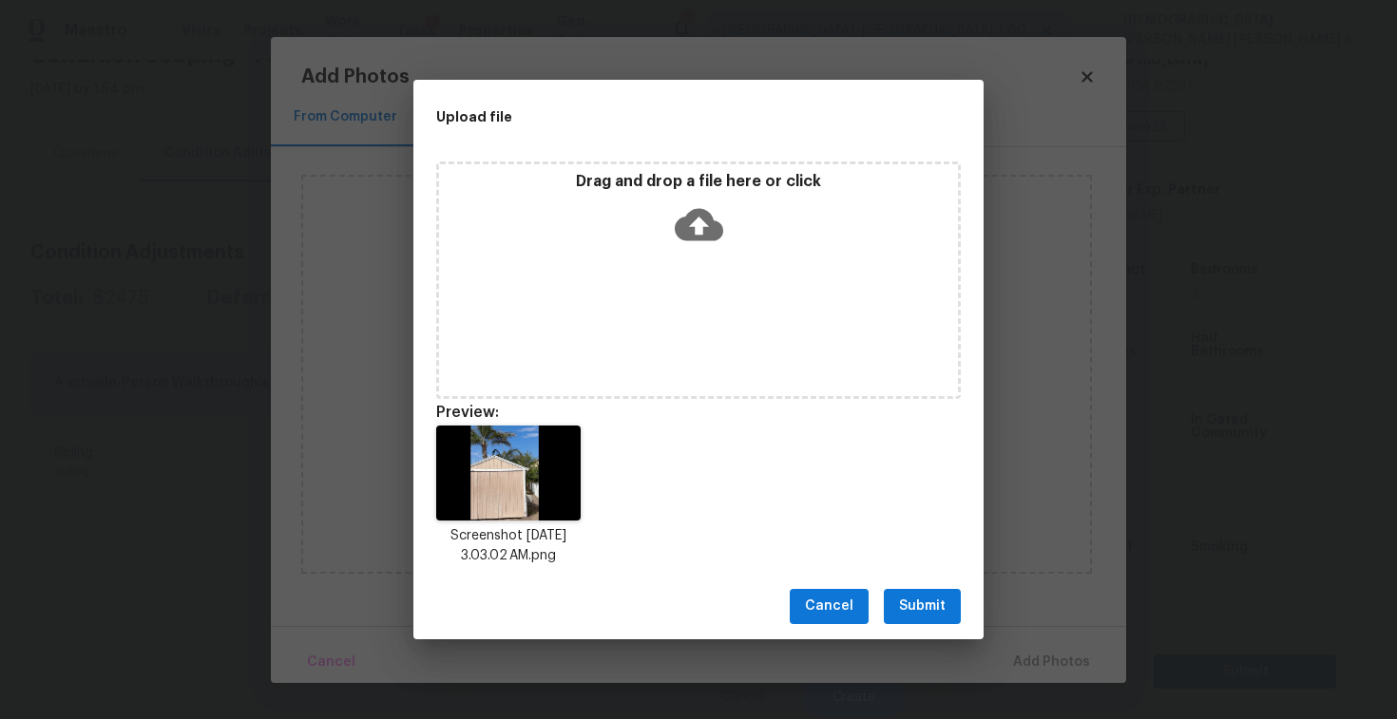
click at [914, 608] on span "Submit" at bounding box center [922, 607] width 47 height 24
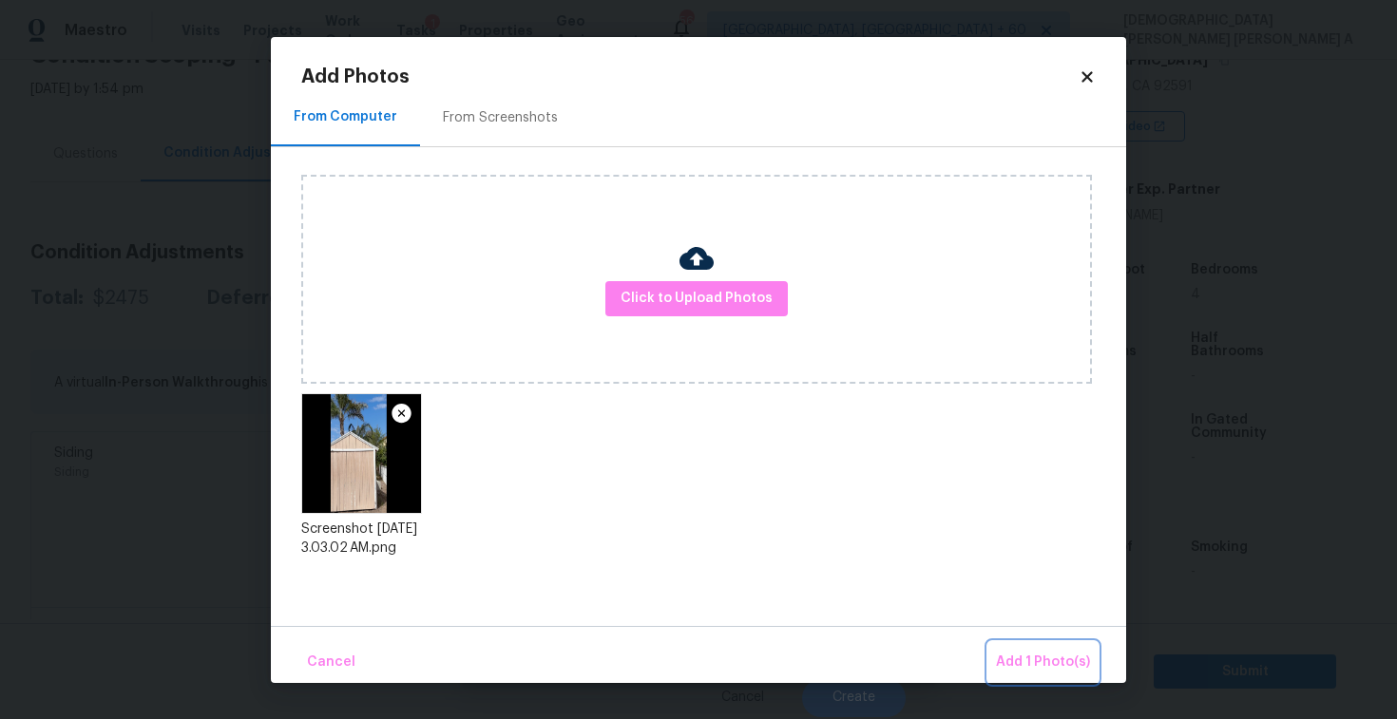
click at [1038, 659] on span "Add 1 Photo(s)" at bounding box center [1043, 663] width 94 height 24
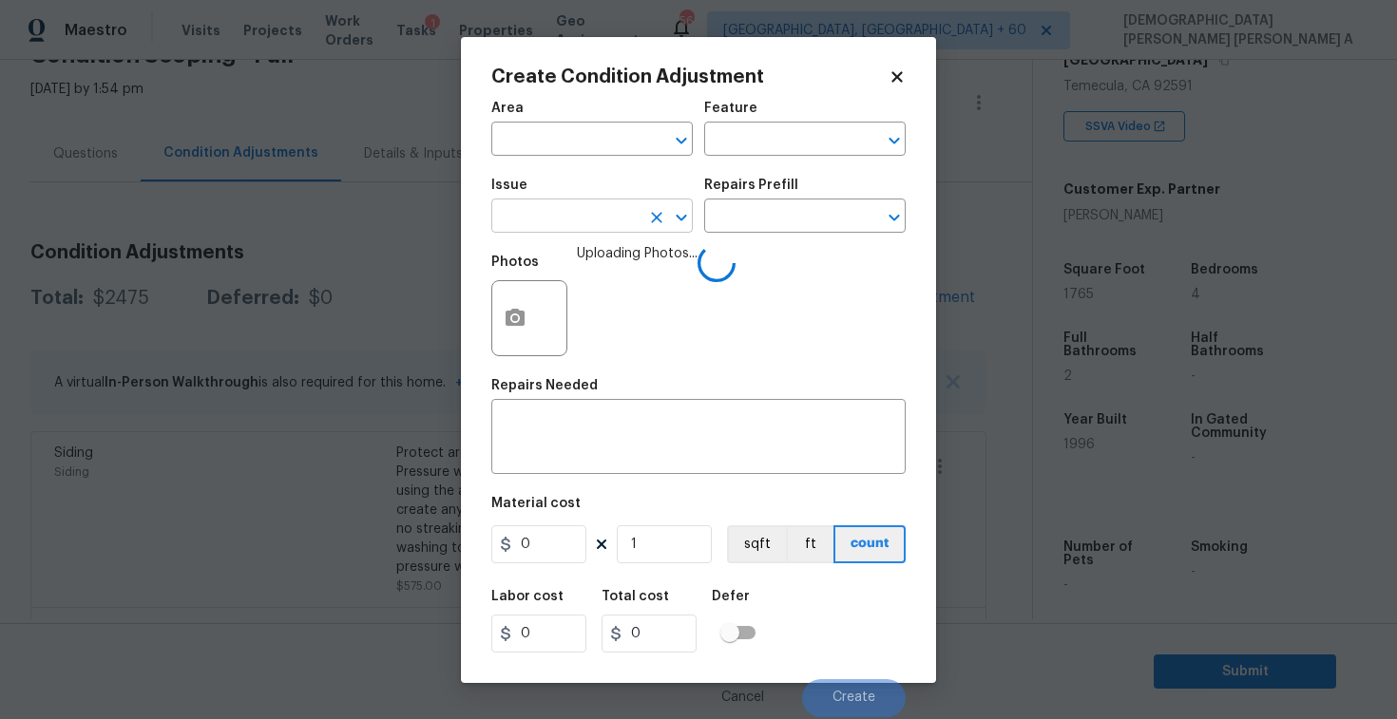
click at [557, 230] on input "text" at bounding box center [565, 217] width 148 height 29
type input "shed"
click at [772, 143] on input "text" at bounding box center [778, 140] width 148 height 29
click at [744, 240] on li "Shed" at bounding box center [804, 228] width 201 height 31
type input "Shed"
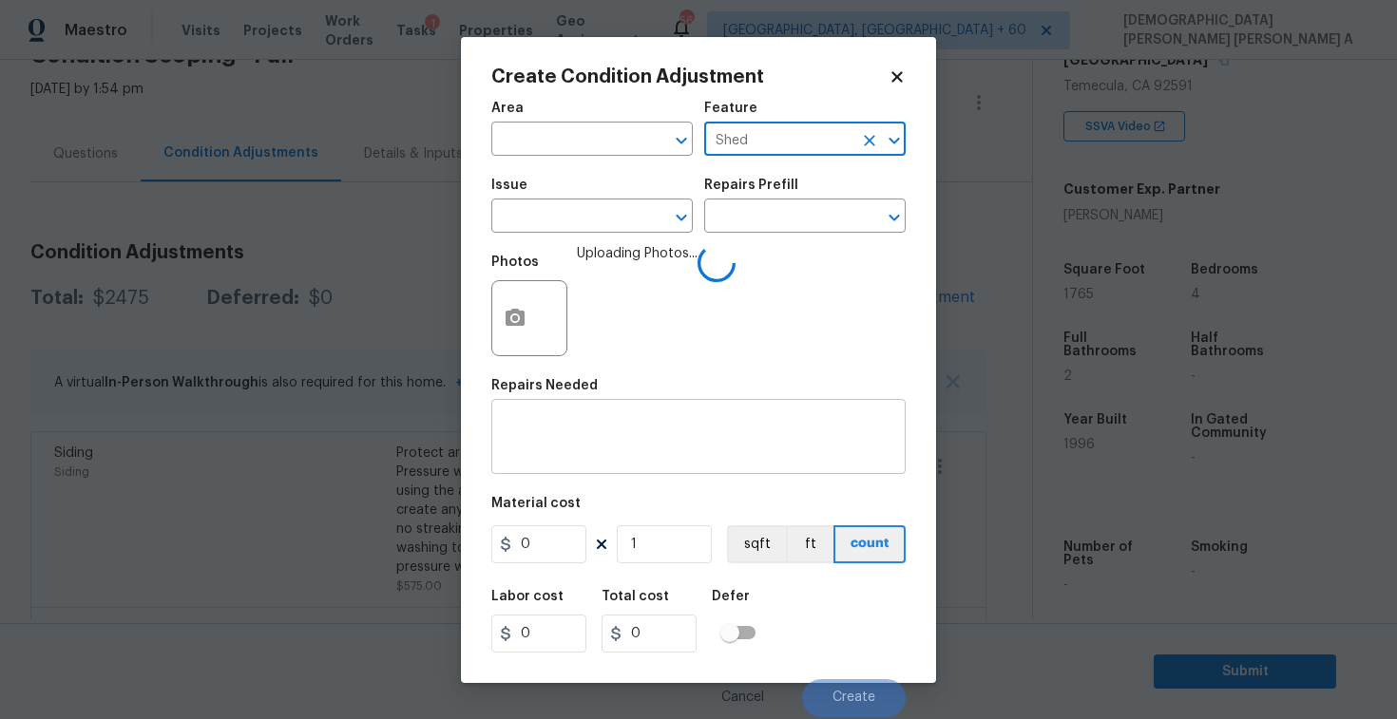
click at [637, 421] on textarea at bounding box center [699, 439] width 392 height 40
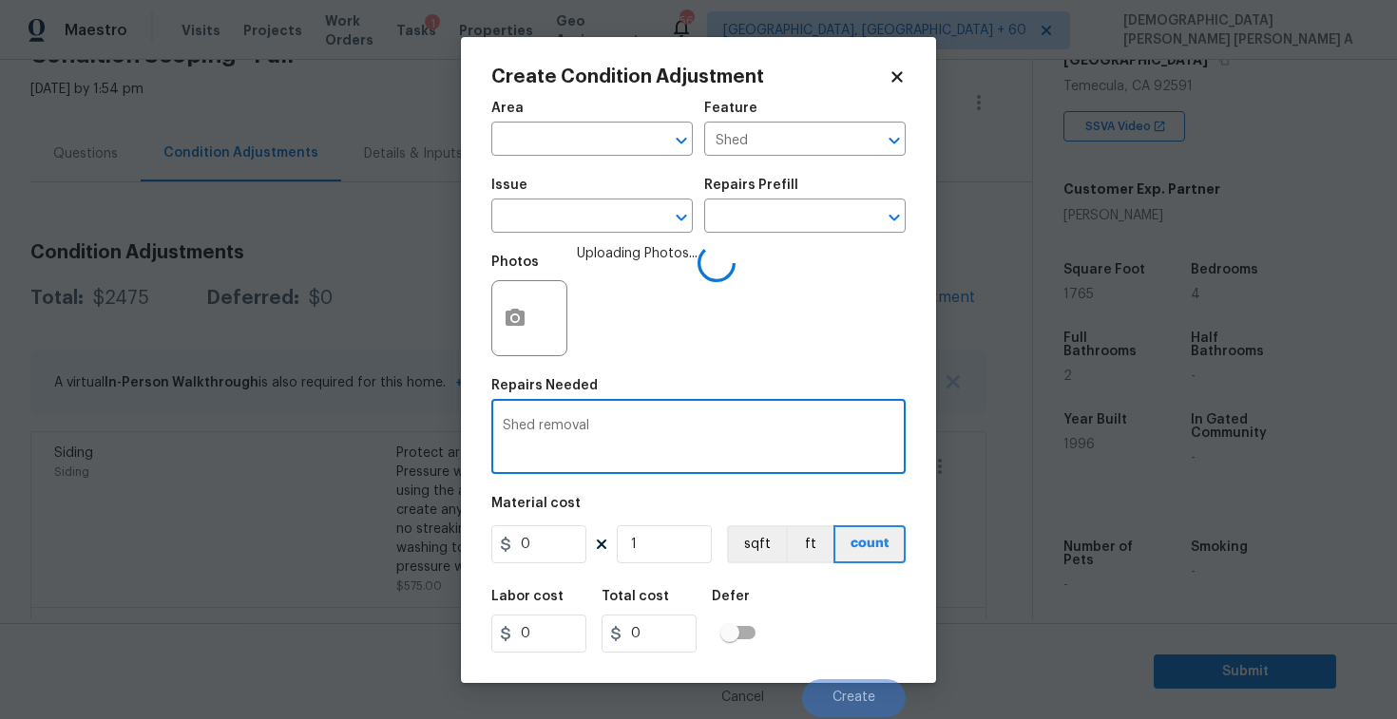
type textarea "Shed removal"
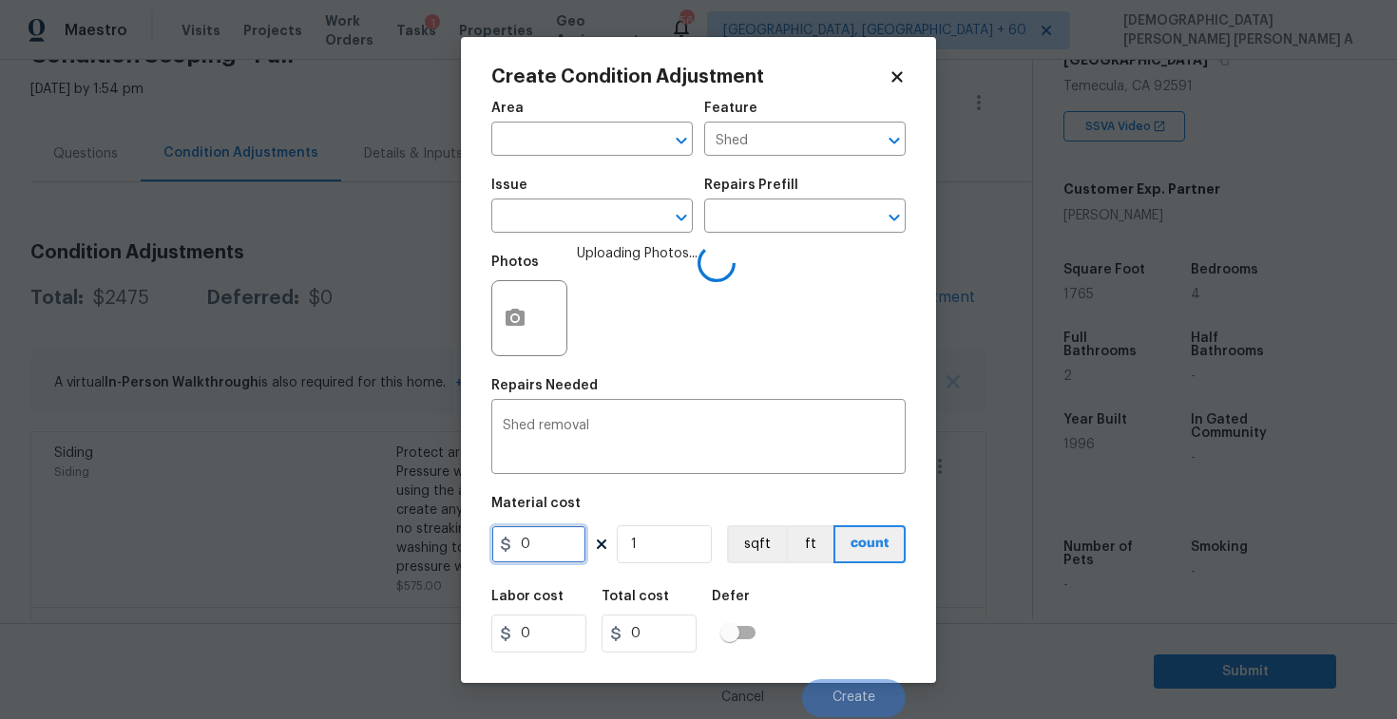
click at [560, 545] on input "0" at bounding box center [538, 545] width 95 height 38
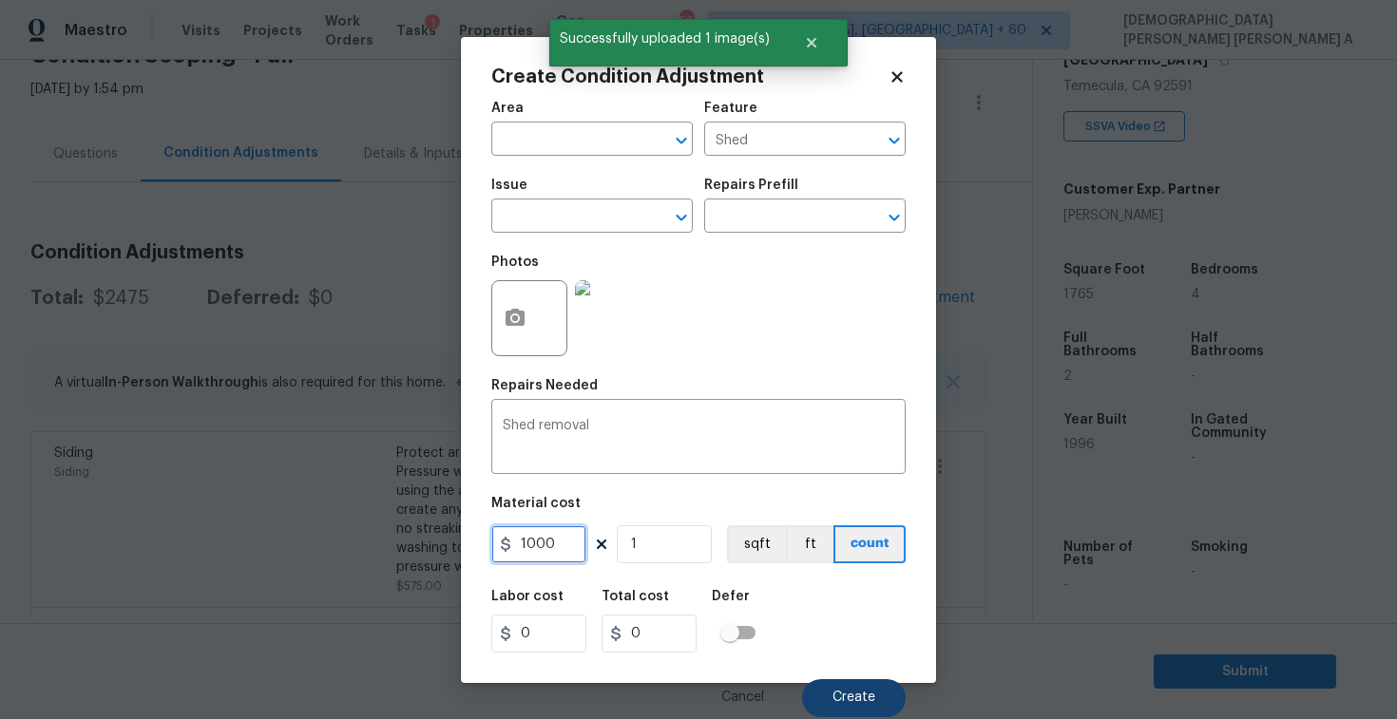
type input "1000"
click at [829, 696] on button "Create" at bounding box center [854, 698] width 104 height 38
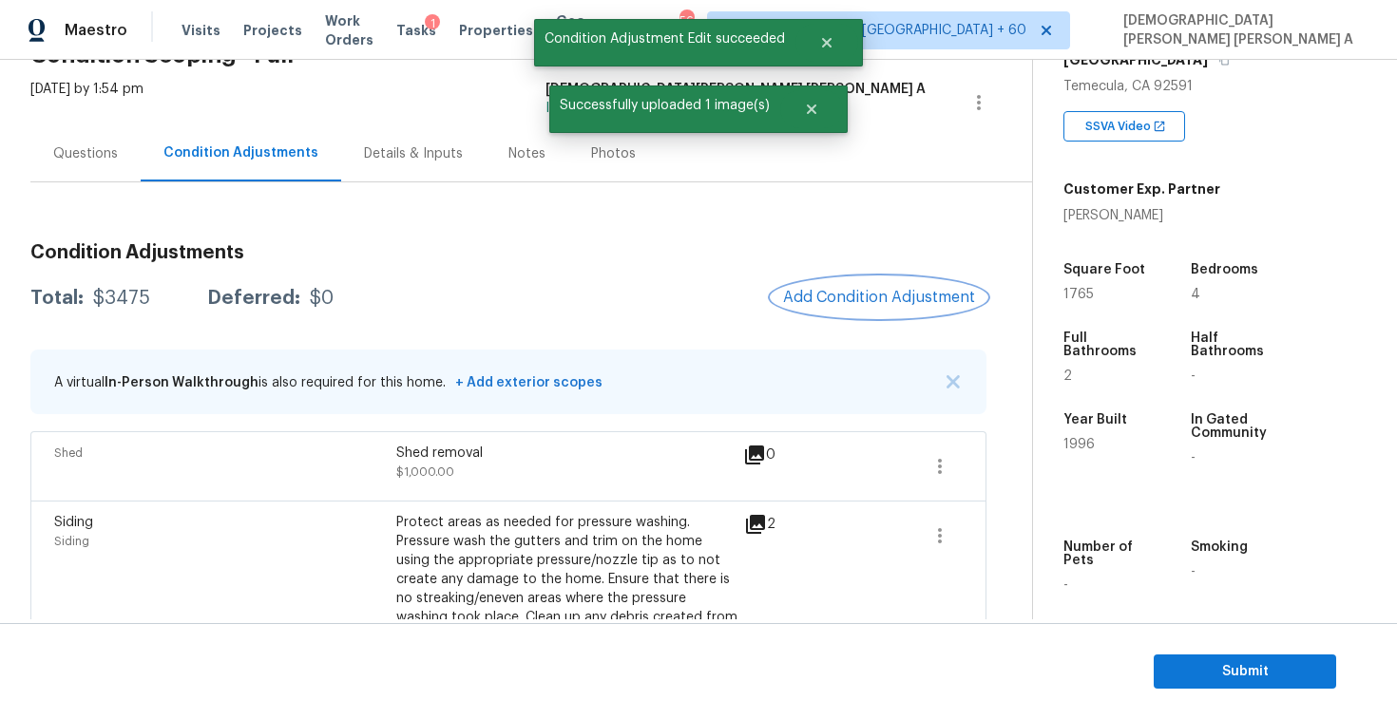
click at [889, 289] on span "Add Condition Adjustment" at bounding box center [879, 297] width 192 height 17
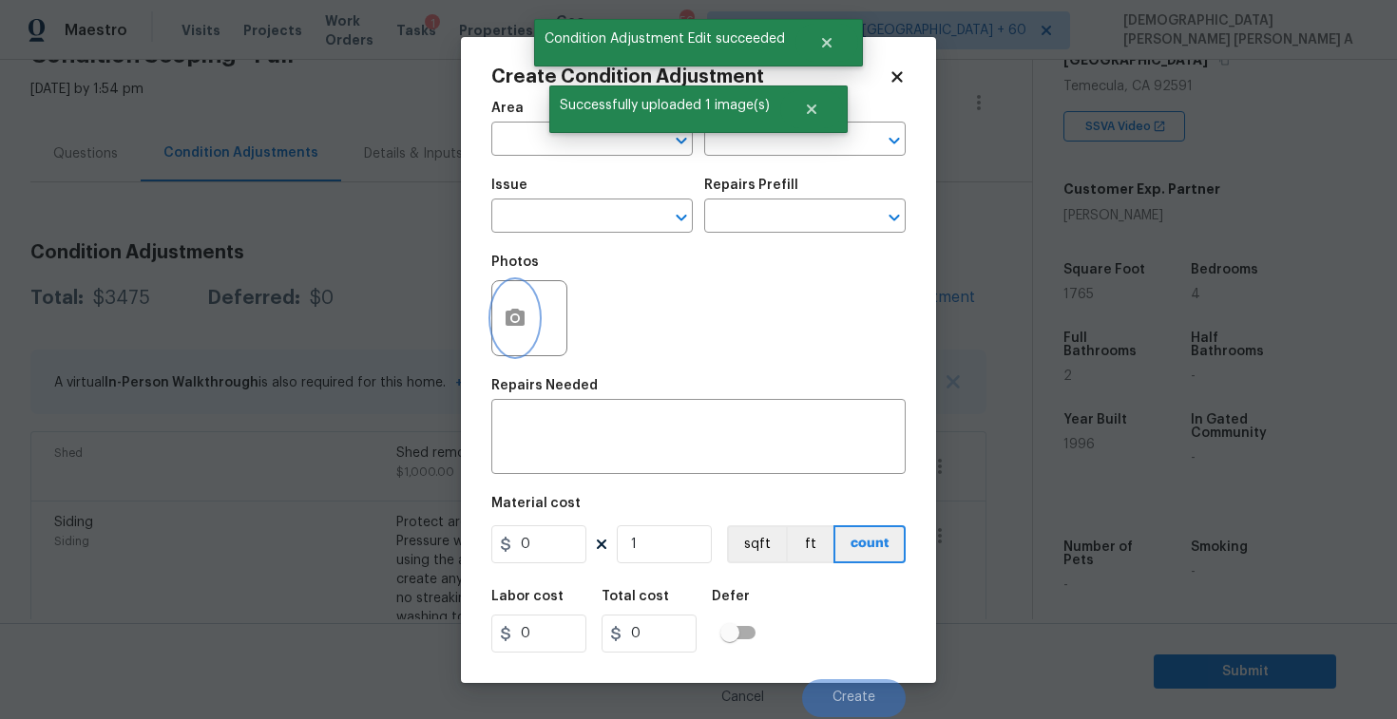
click at [525, 307] on icon "button" at bounding box center [515, 318] width 23 height 23
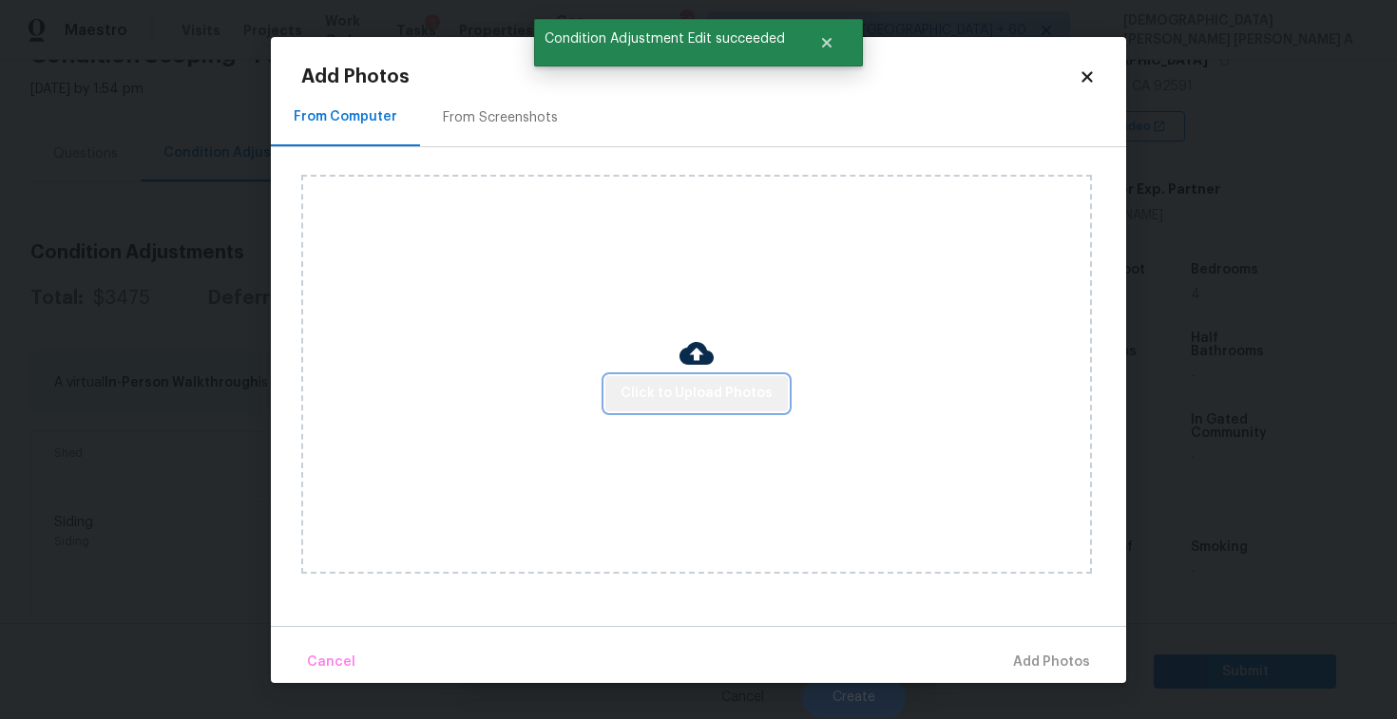
click at [715, 397] on span "Click to Upload Photos" at bounding box center [697, 394] width 152 height 24
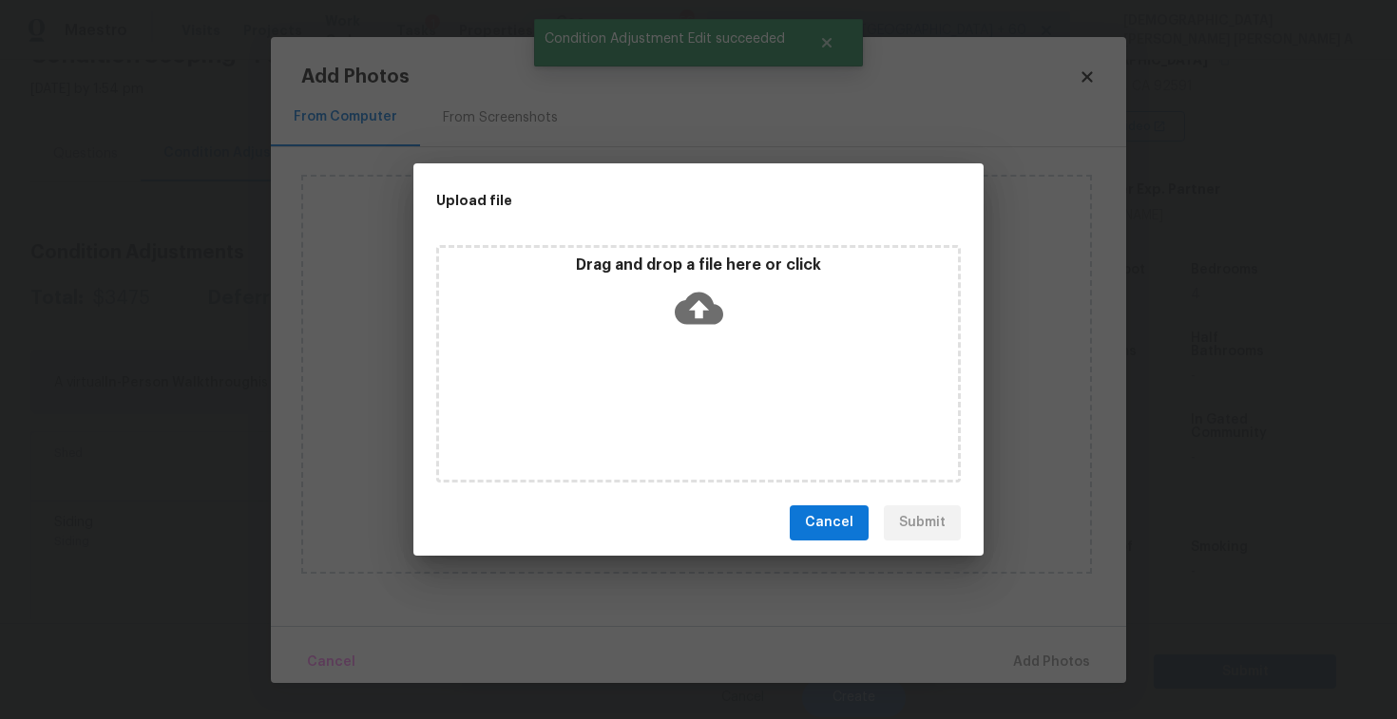
click at [710, 354] on div "Drag and drop a file here or click" at bounding box center [698, 364] width 525 height 238
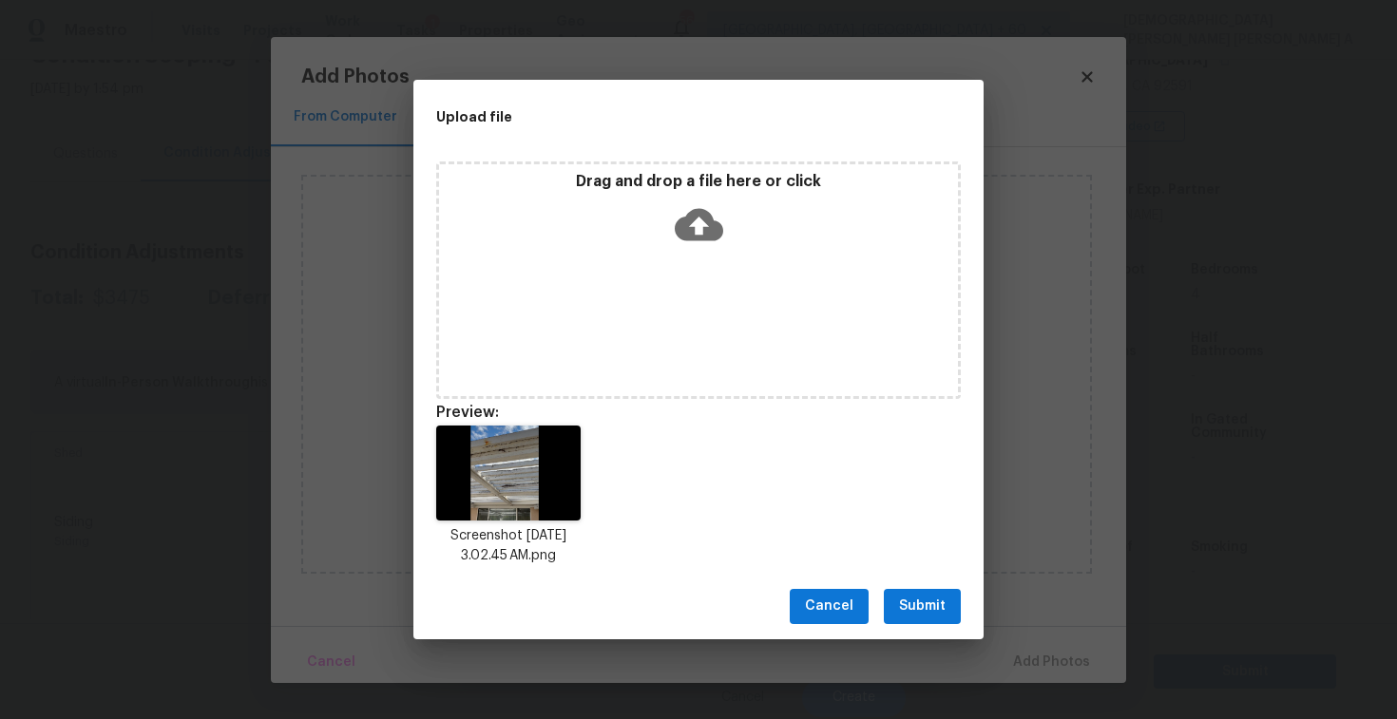
click at [917, 611] on span "Submit" at bounding box center [922, 607] width 47 height 24
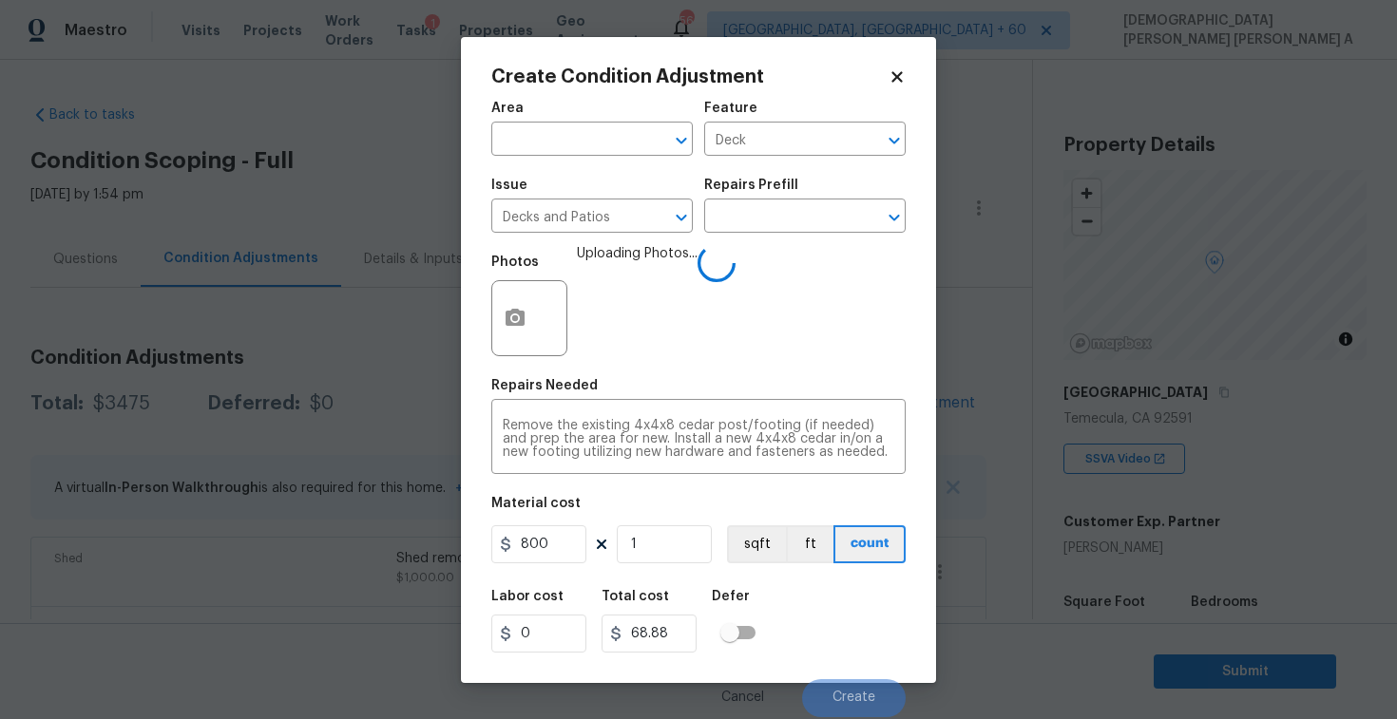
scroll to position [333, 0]
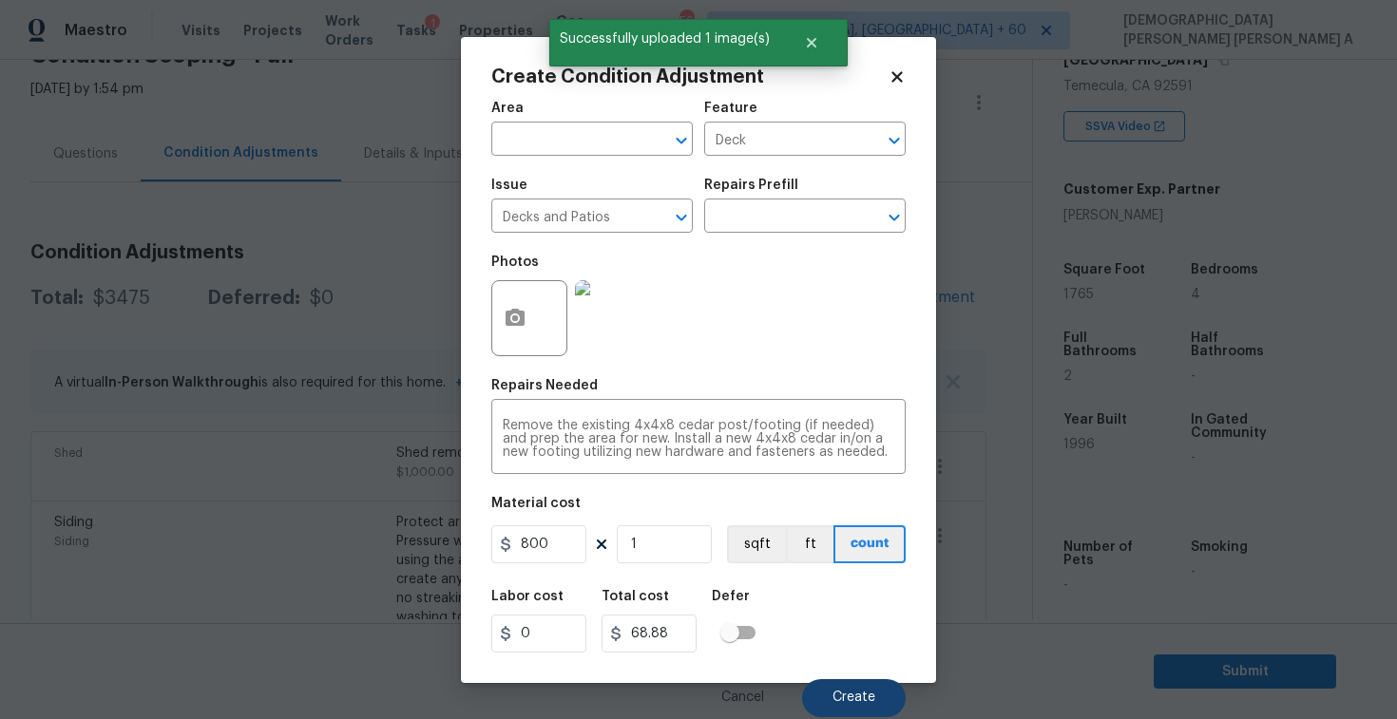
type input "800"
click at [871, 706] on button "Create" at bounding box center [854, 698] width 104 height 38
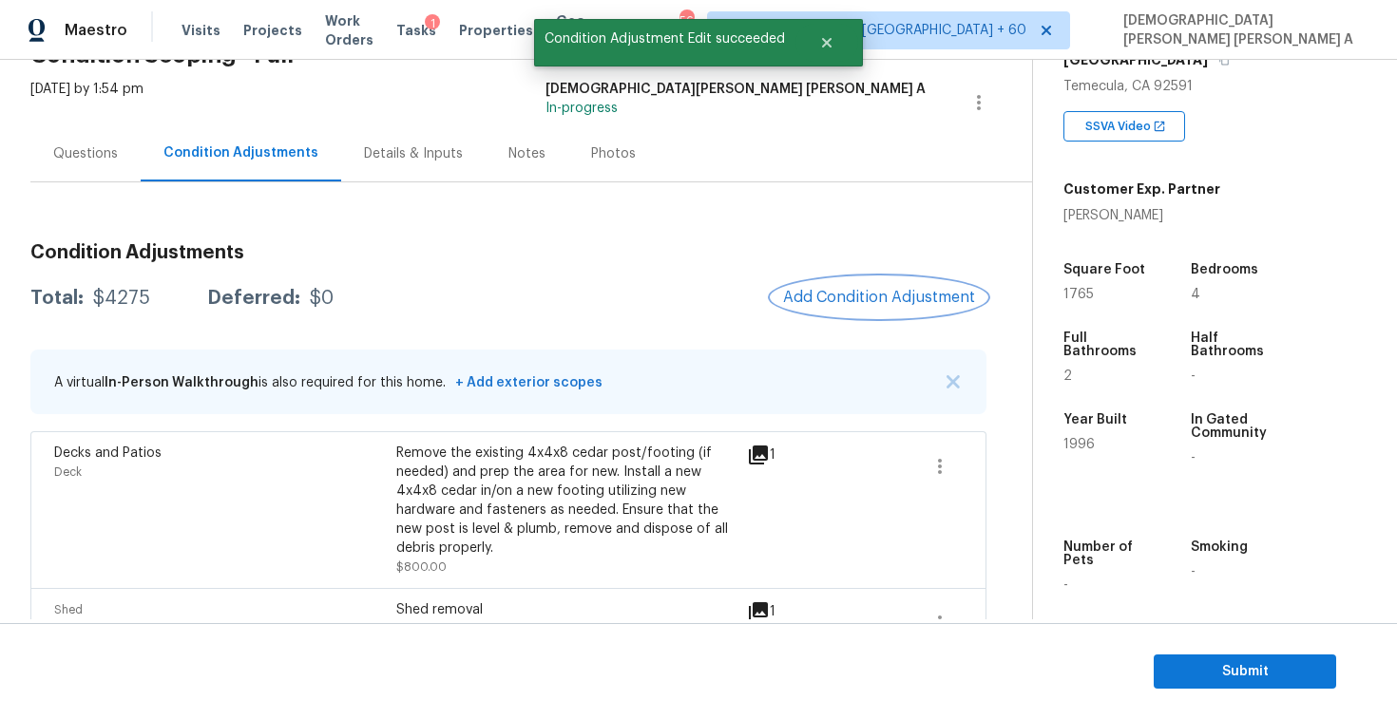
click at [874, 289] on span "Add Condition Adjustment" at bounding box center [879, 297] width 192 height 17
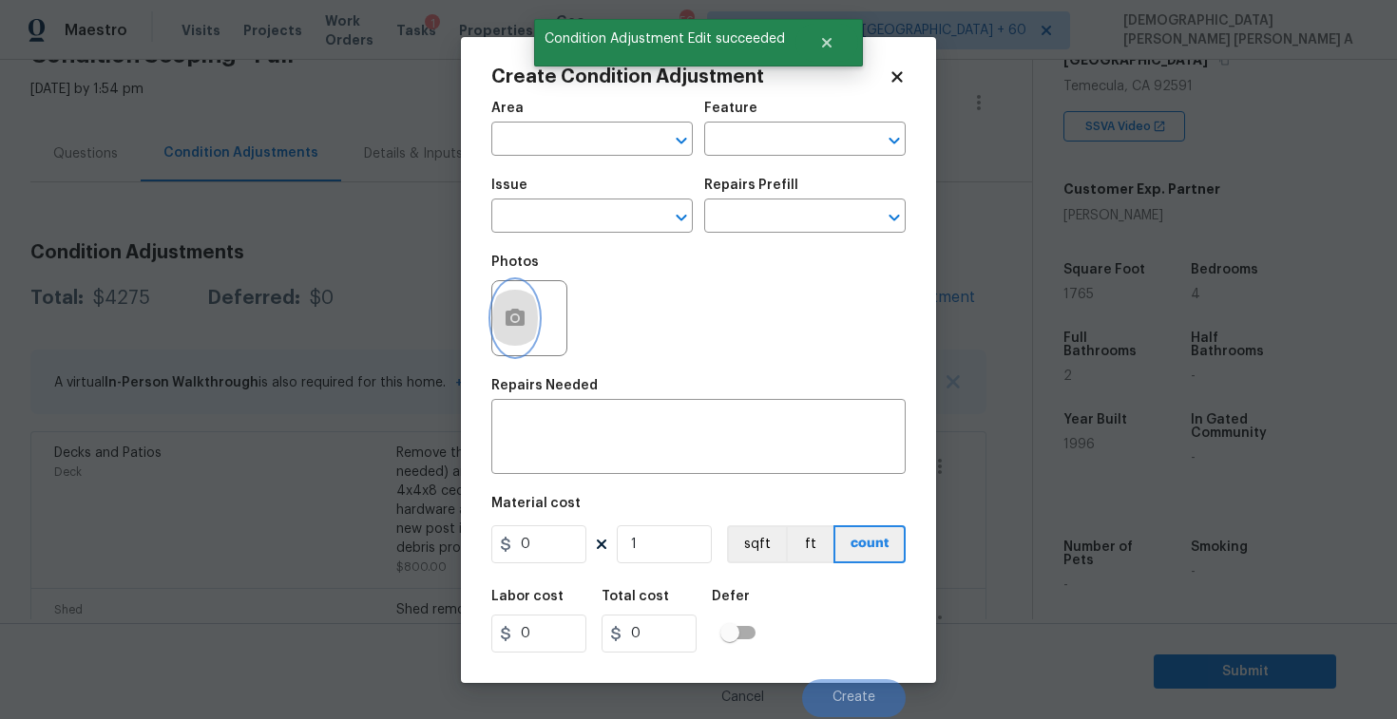
click at [514, 354] on button "button" at bounding box center [515, 318] width 46 height 74
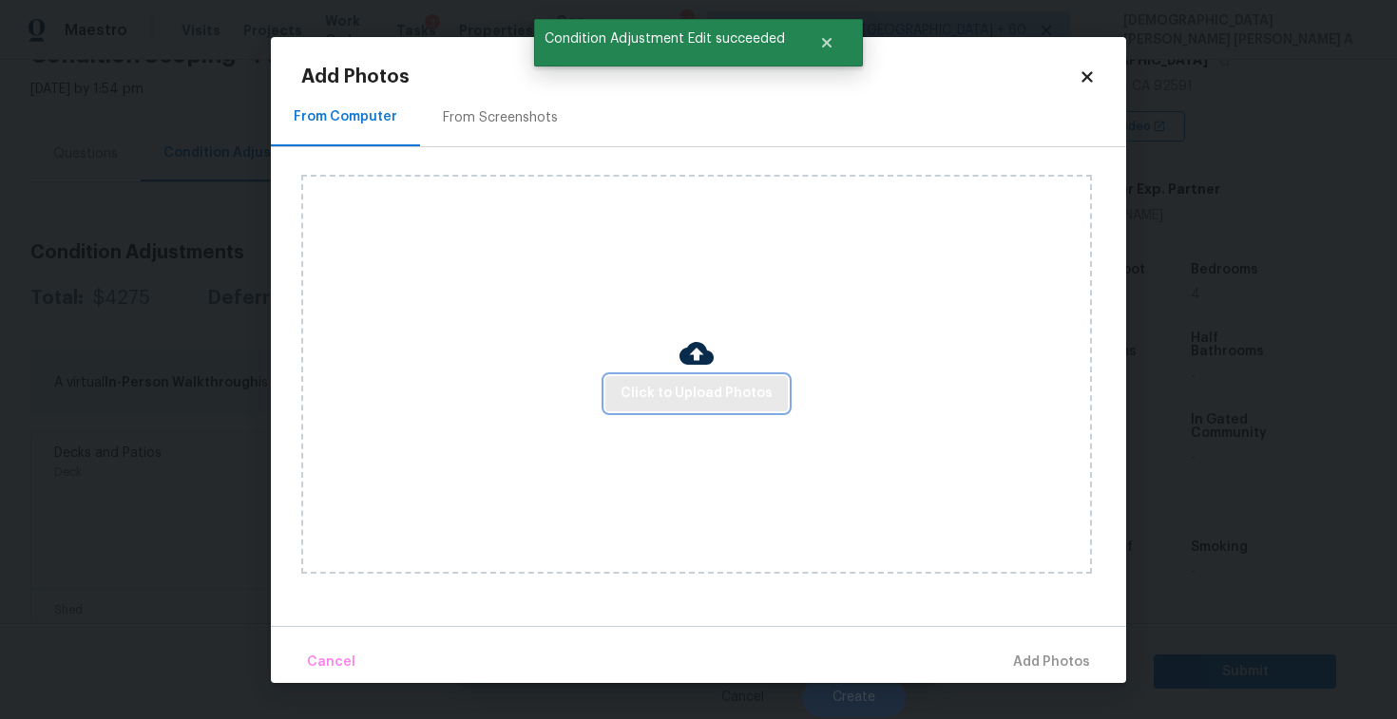
click at [731, 402] on span "Click to Upload Photos" at bounding box center [697, 394] width 152 height 24
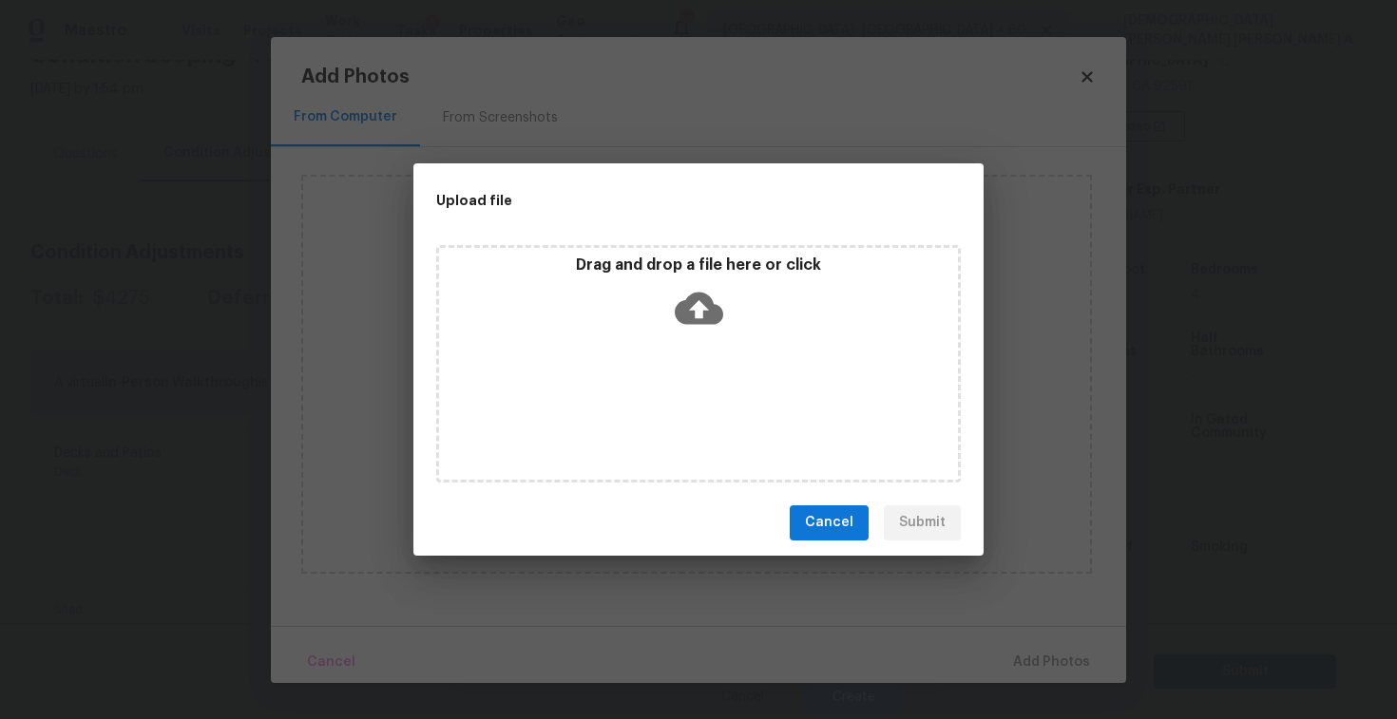
click at [661, 277] on div "Drag and drop a file here or click" at bounding box center [698, 297] width 519 height 82
click at [837, 524] on span "Cancel" at bounding box center [829, 523] width 48 height 24
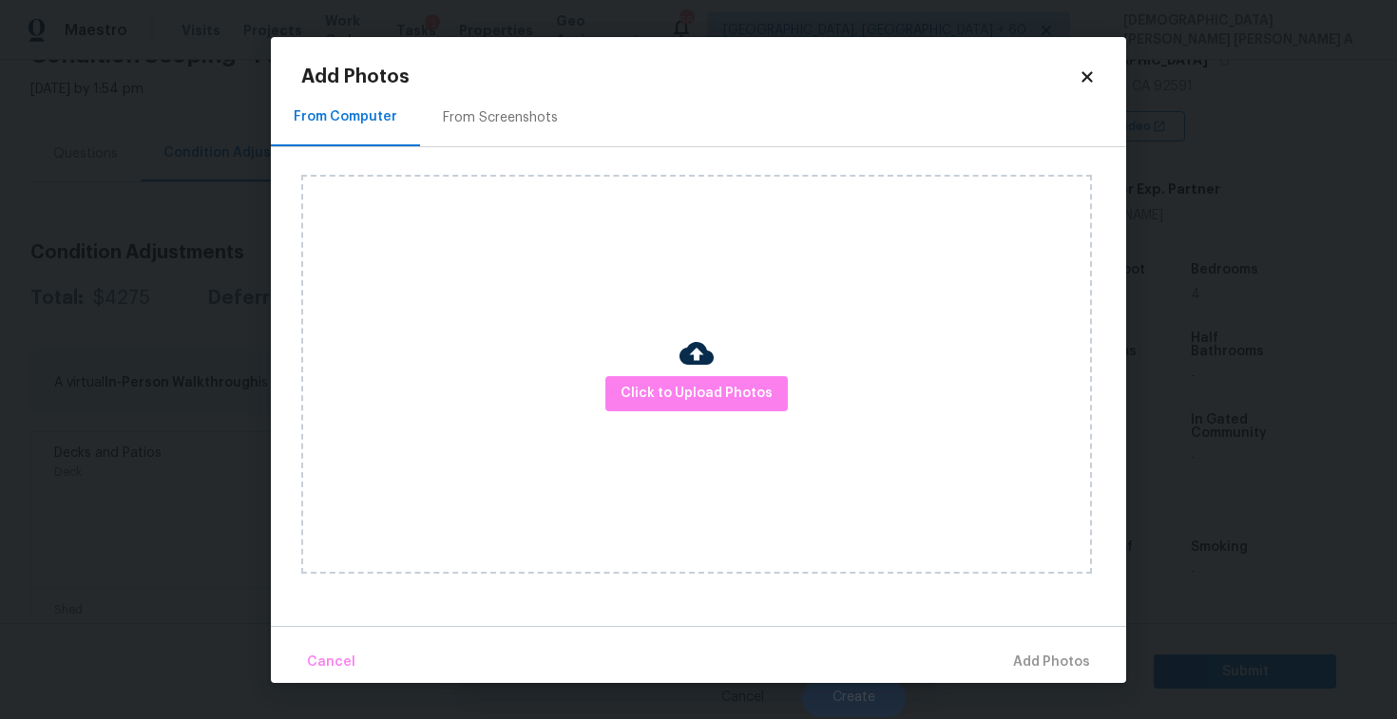
click at [1080, 74] on icon at bounding box center [1087, 76] width 17 height 17
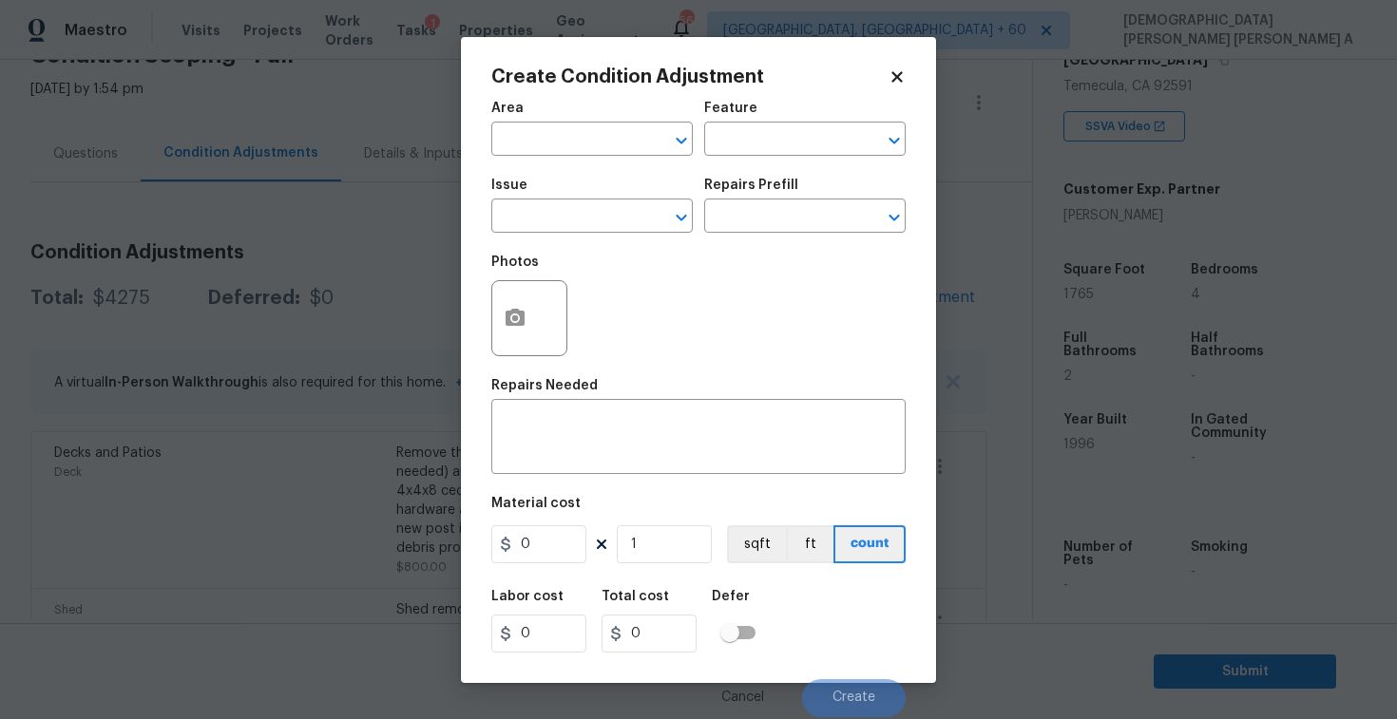
click at [904, 75] on icon at bounding box center [897, 76] width 17 height 17
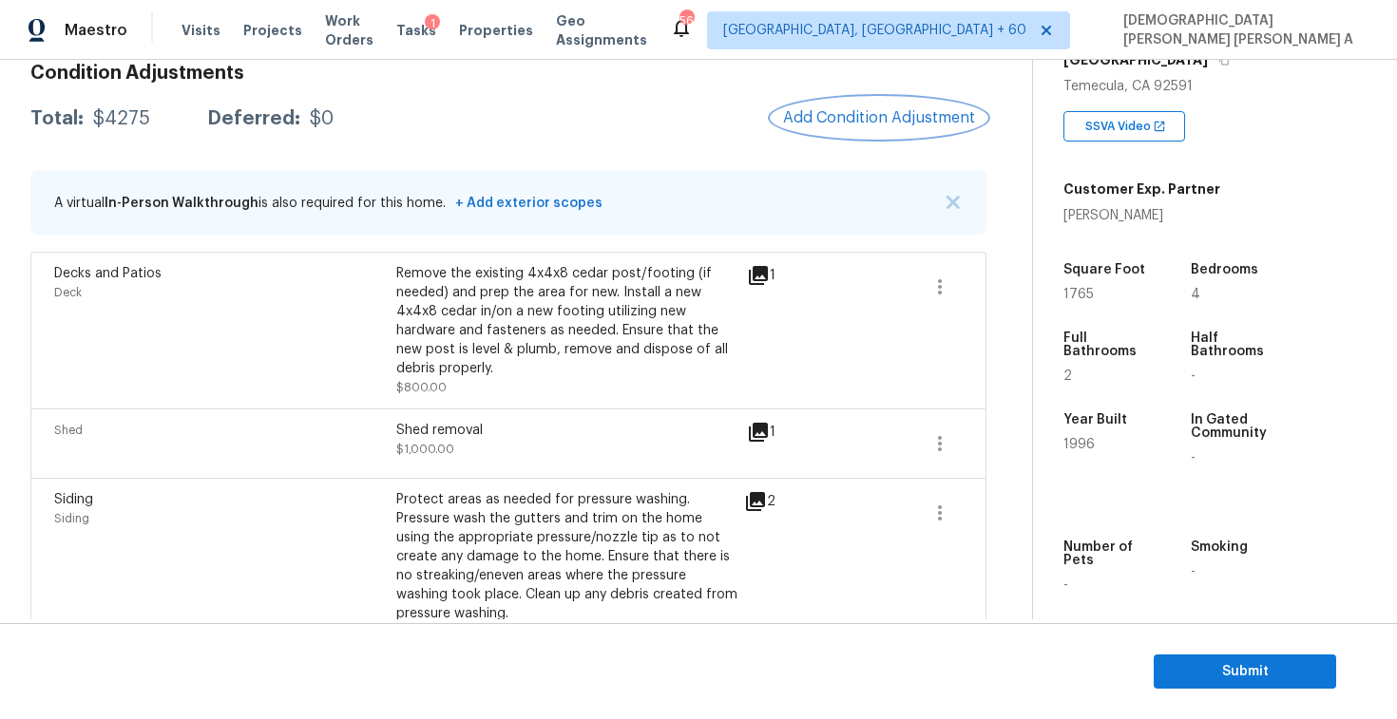
scroll to position [237, 0]
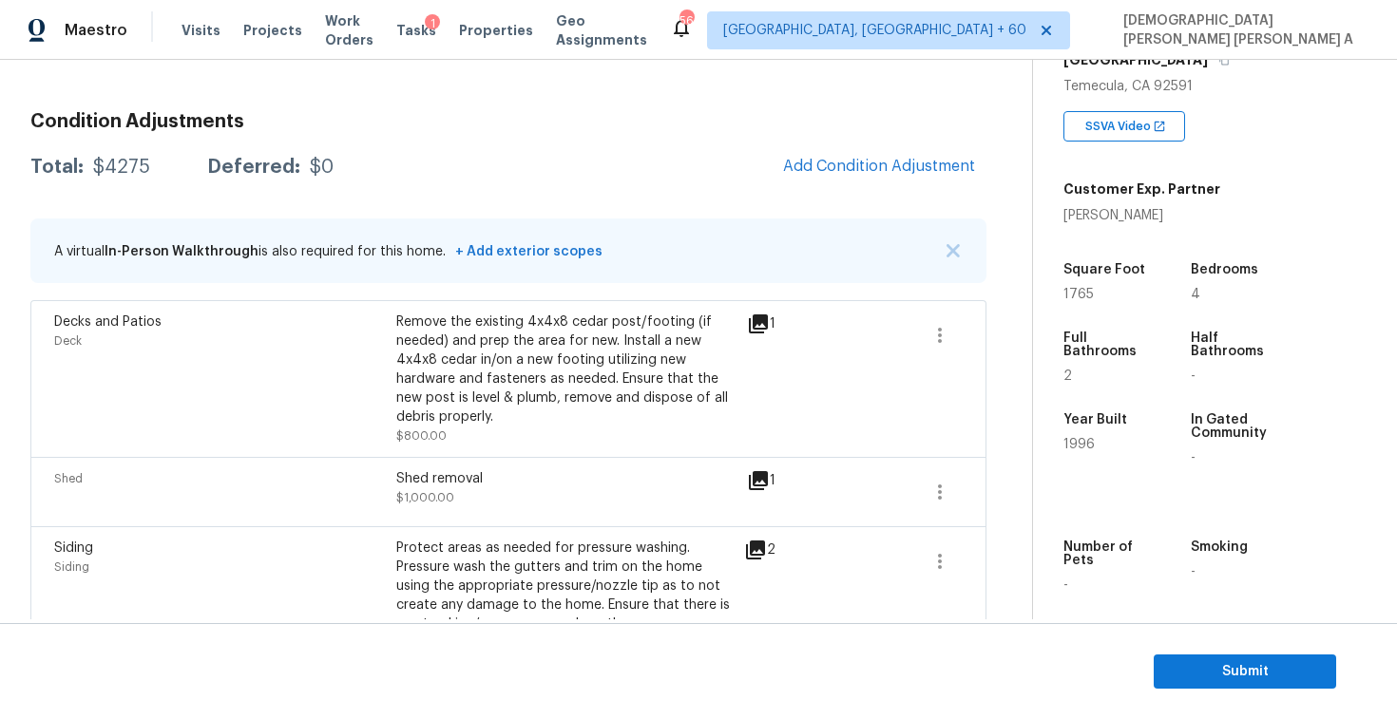
click at [865, 190] on div "Condition Adjustments Total: $4275 Deferred: $0 Add Condition Adjustment A virt…" at bounding box center [508, 704] width 956 height 1215
click at [859, 165] on span "Add Condition Adjustment" at bounding box center [879, 166] width 192 height 17
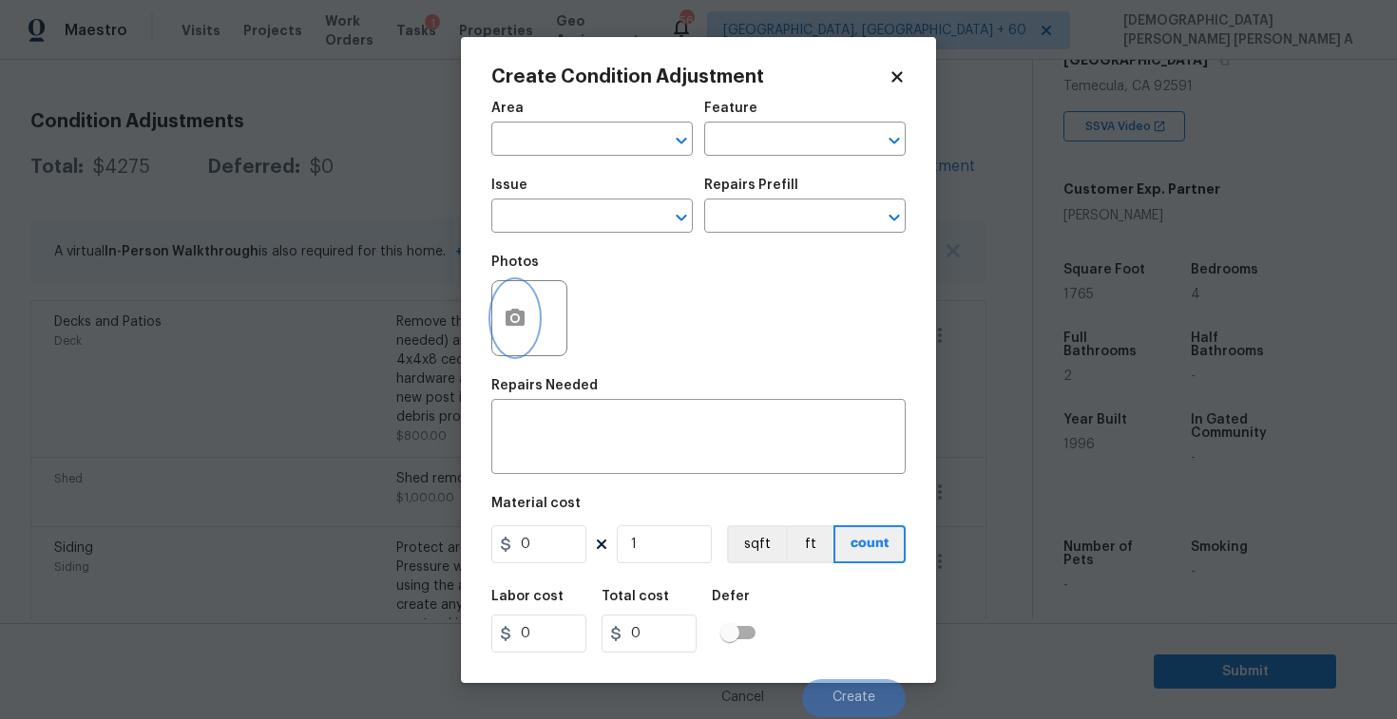
click at [517, 309] on icon "button" at bounding box center [515, 317] width 19 height 17
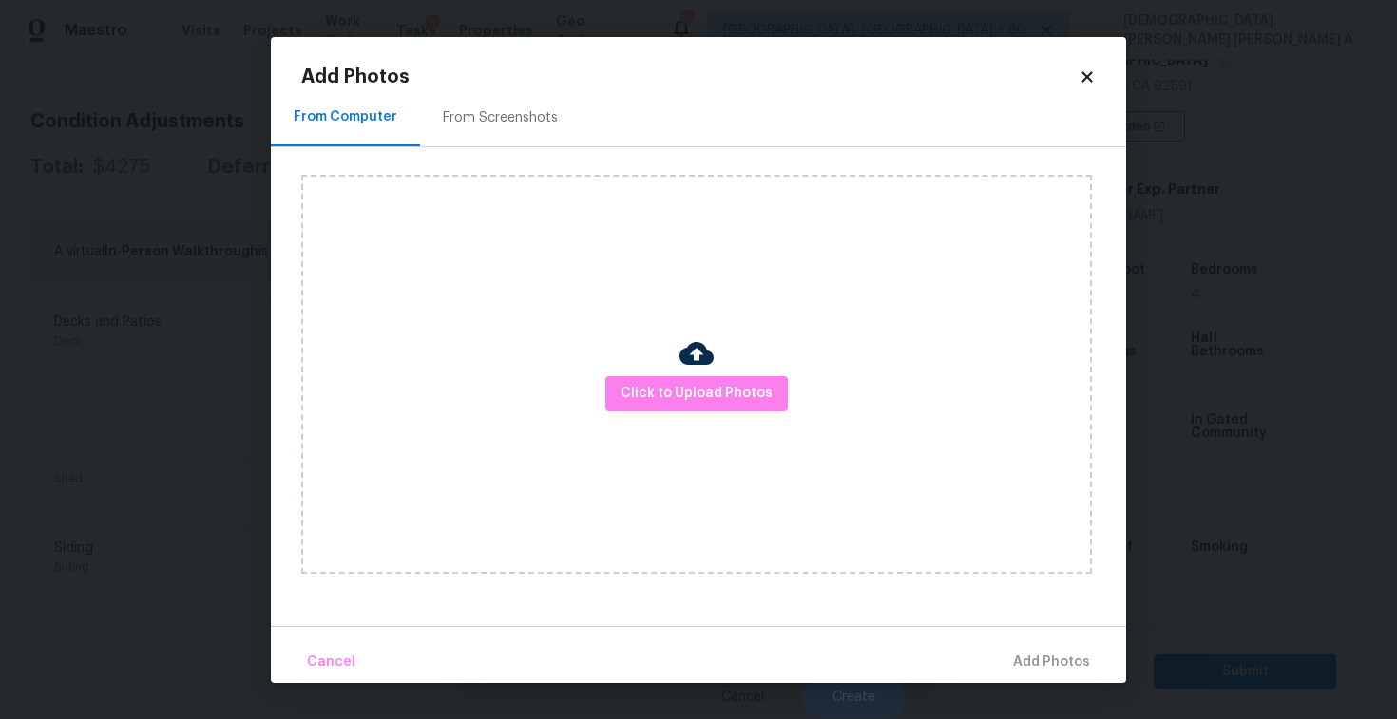
click at [447, 124] on div "From Screenshots" at bounding box center [500, 117] width 115 height 19
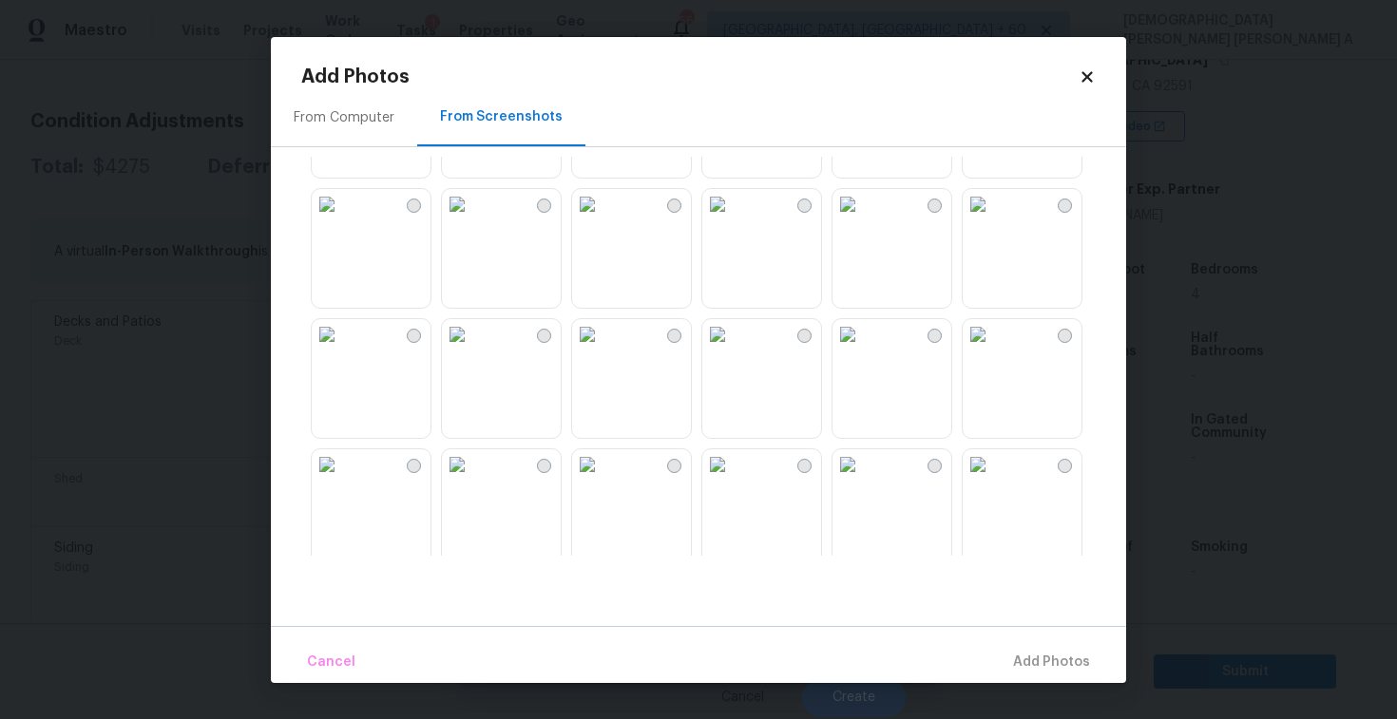
scroll to position [109, 0]
click at [603, 349] on img at bounding box center [587, 333] width 30 height 30
click at [733, 479] on img at bounding box center [717, 464] width 30 height 30
click at [472, 464] on img at bounding box center [457, 464] width 30 height 30
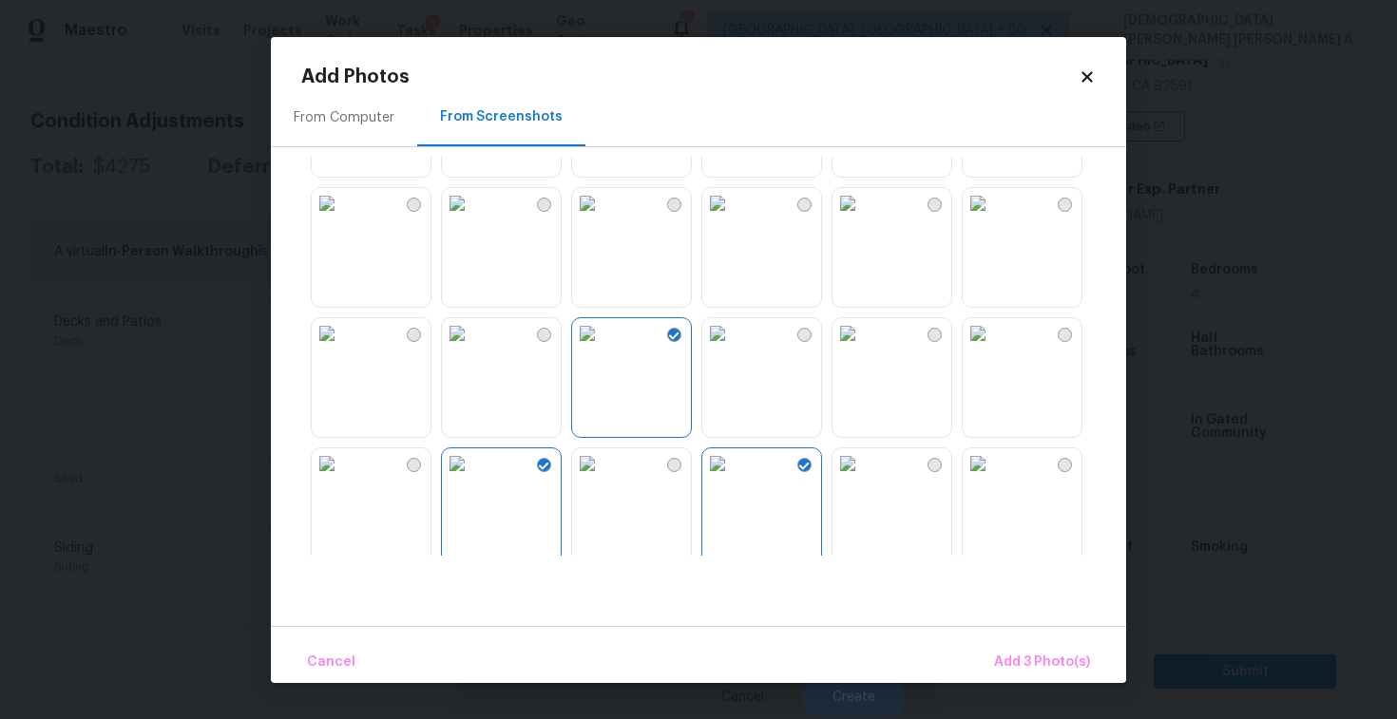
click at [335, 479] on img at bounding box center [327, 464] width 30 height 30
click at [1035, 661] on span "Add 4 Photo(s)" at bounding box center [1041, 663] width 98 height 24
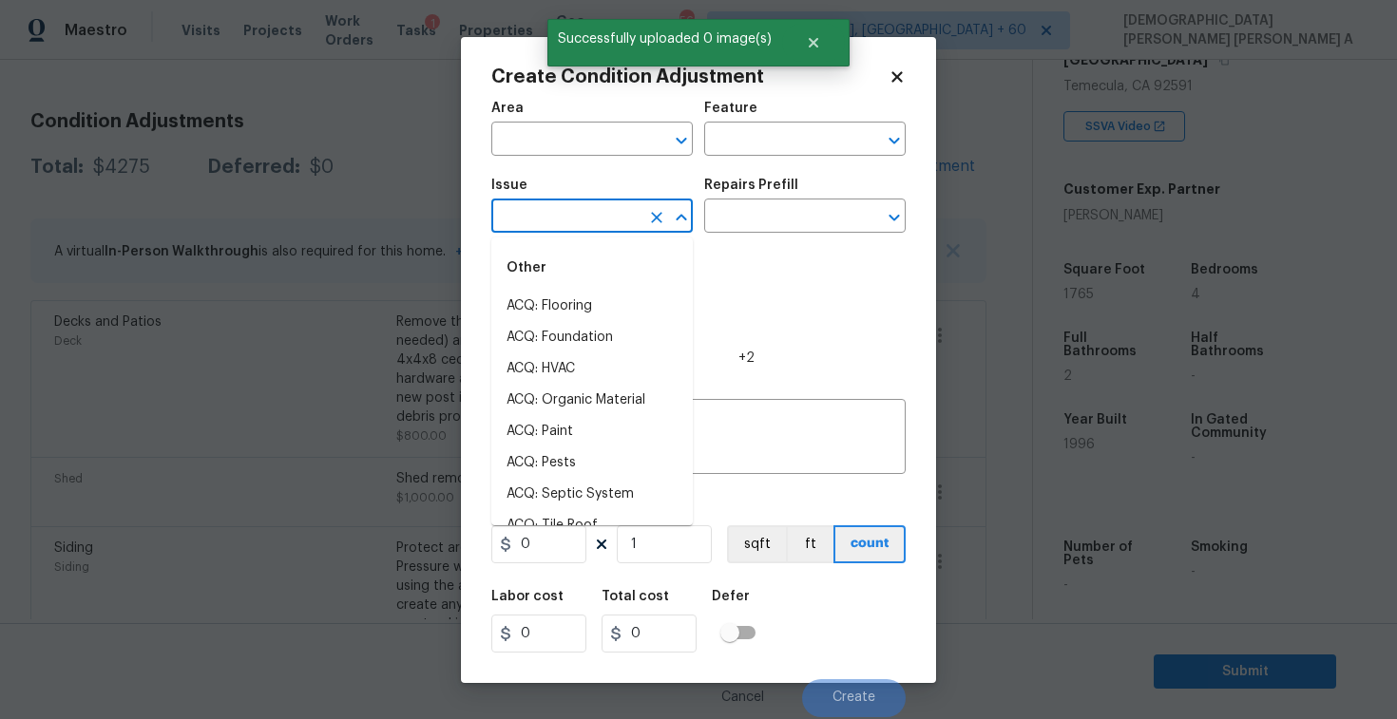
click at [548, 219] on input "text" at bounding box center [565, 217] width 148 height 29
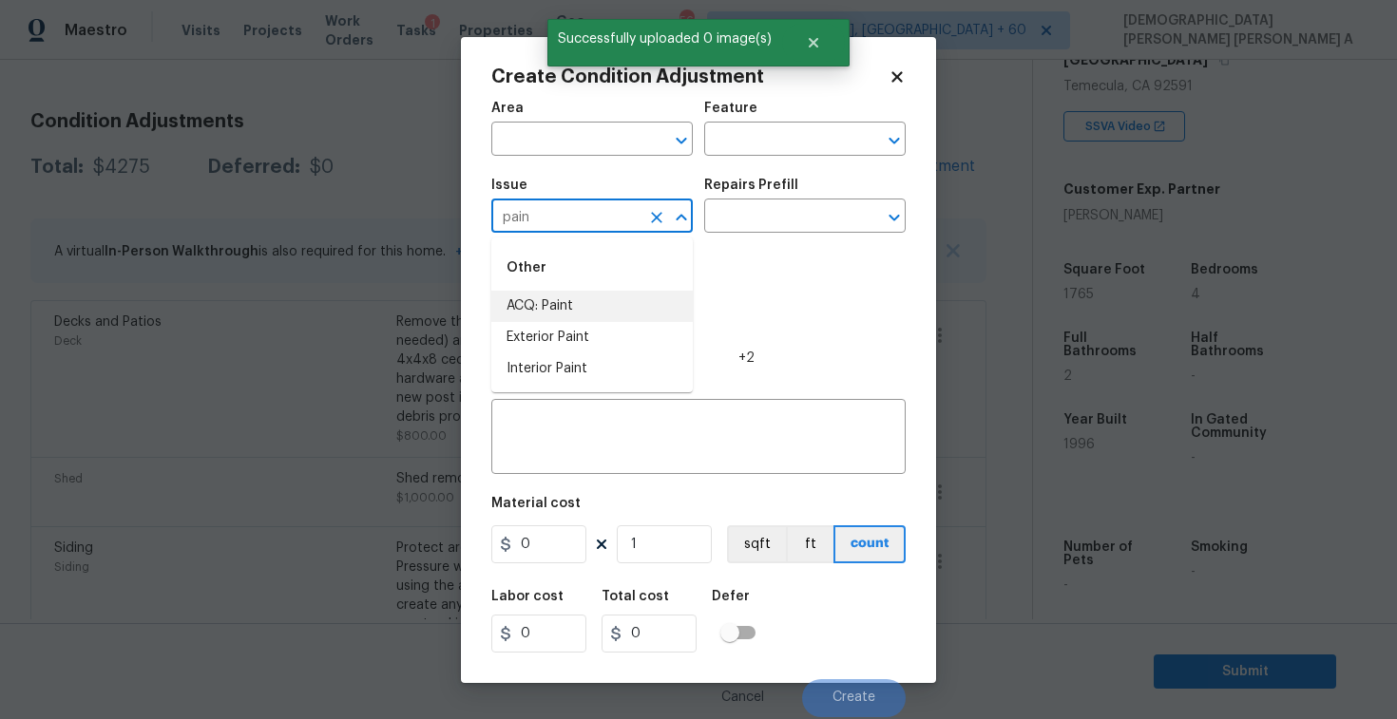
click at [559, 290] on div "Other" at bounding box center [591, 268] width 201 height 46
click at [559, 295] on li "ACQ: Paint" at bounding box center [591, 306] width 201 height 31
type input "ACQ: Paint"
click at [785, 218] on input "text" at bounding box center [778, 217] width 148 height 29
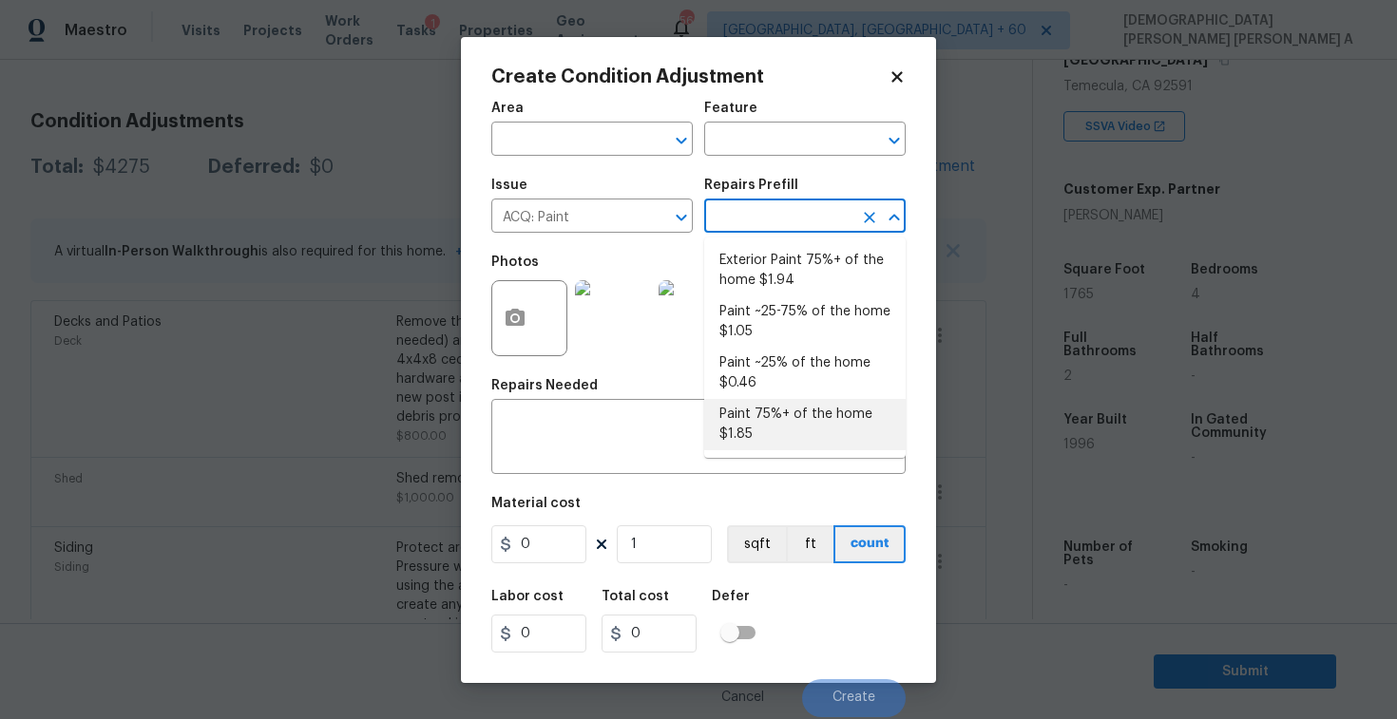
click at [824, 439] on li "Paint 75%+ of the home $1.85" at bounding box center [804, 424] width 201 height 51
type input "Acquisition"
type textarea "Acquisition Scope: 75%+ of the home will likely require interior paint"
type input "1.85"
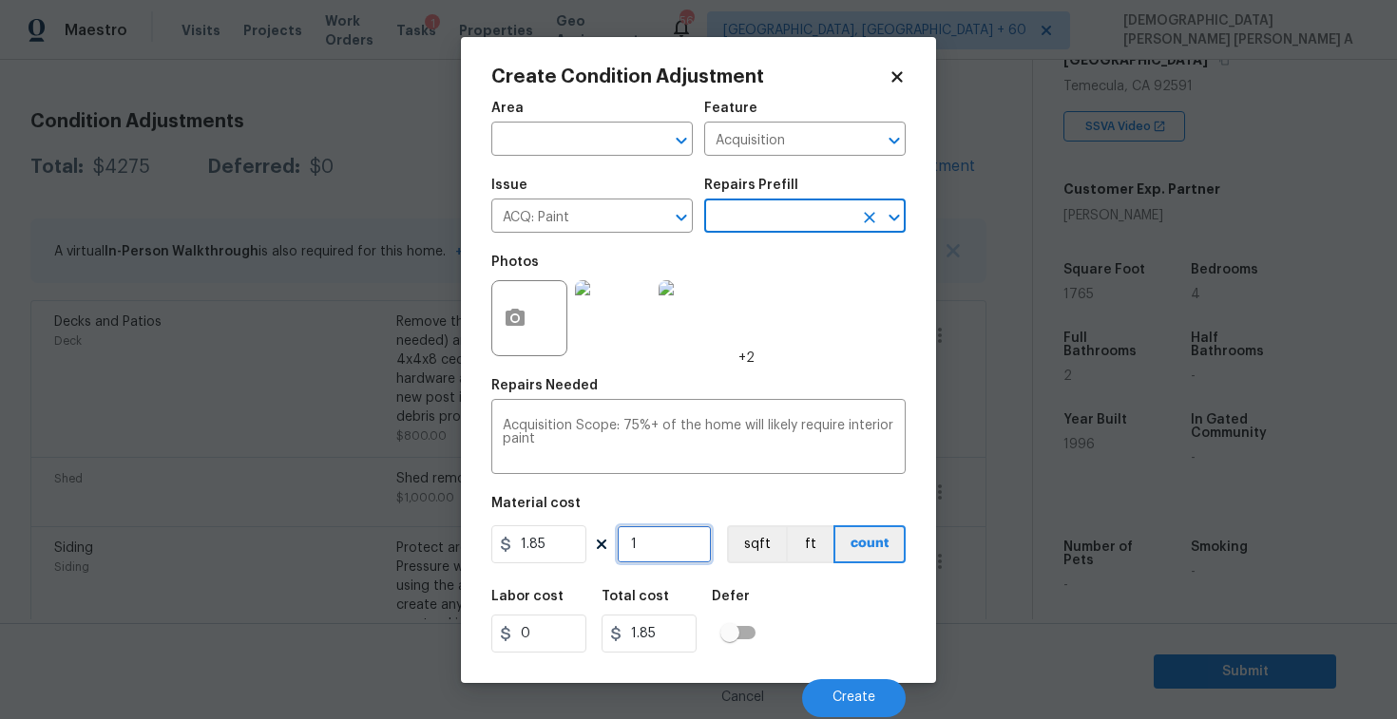
click at [682, 543] on input "1" at bounding box center [664, 545] width 95 height 38
type input "17"
type input "31.45"
type input "176"
type input "325.6"
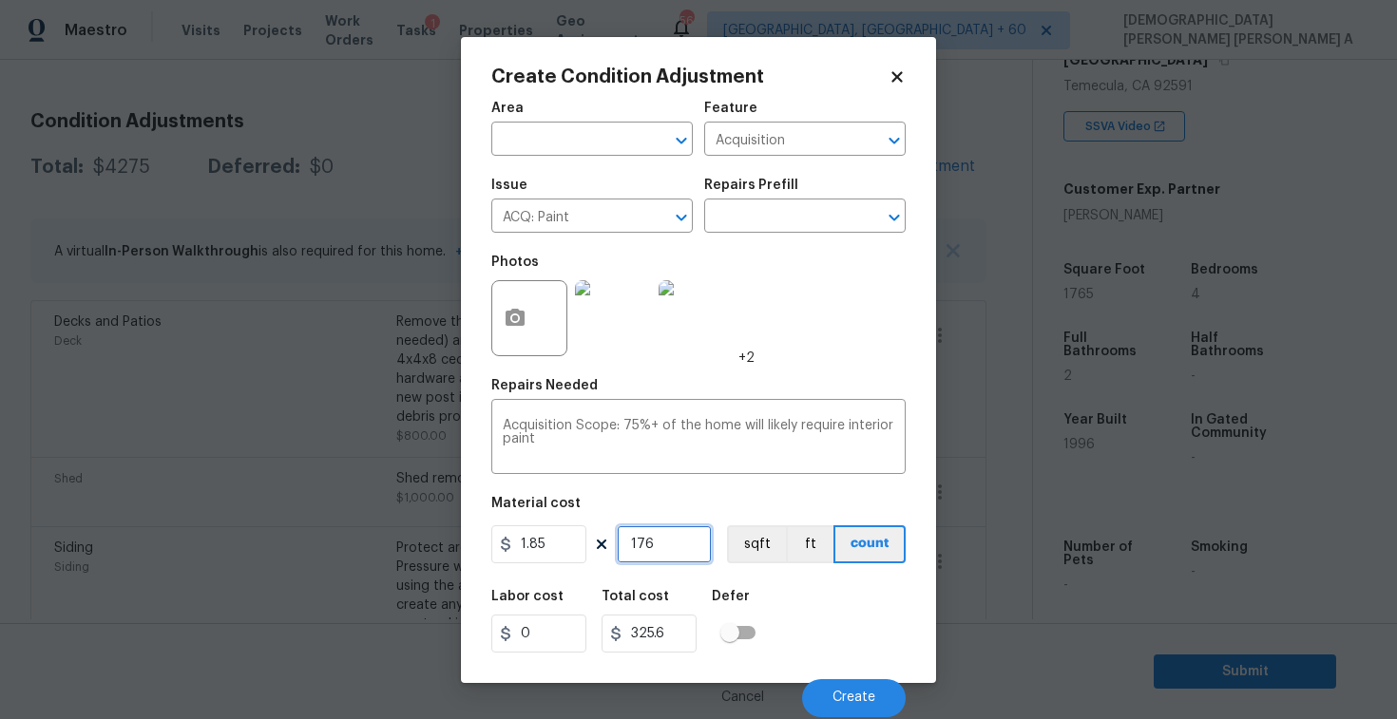
type input "1765"
type input "3265.25"
type input "1765"
click at [758, 548] on button "sqft" at bounding box center [756, 545] width 59 height 38
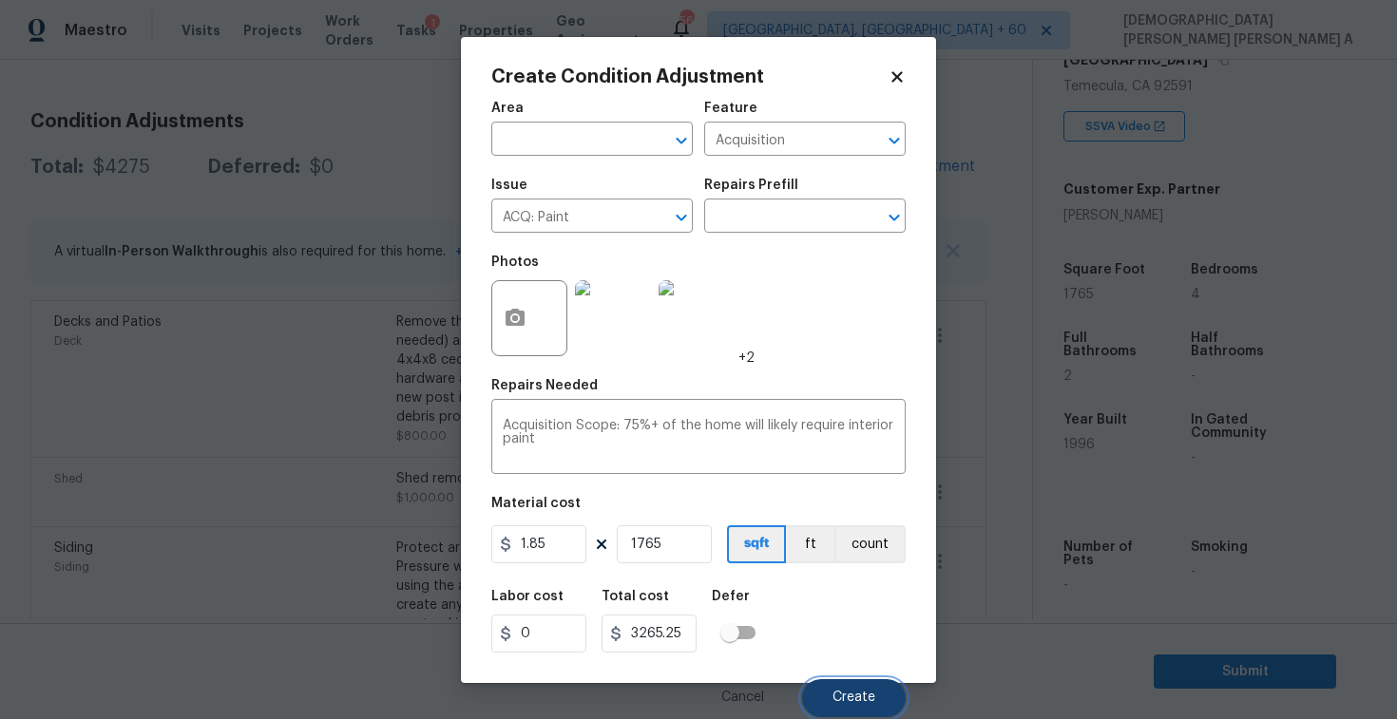
click at [898, 706] on button "Create" at bounding box center [854, 698] width 104 height 38
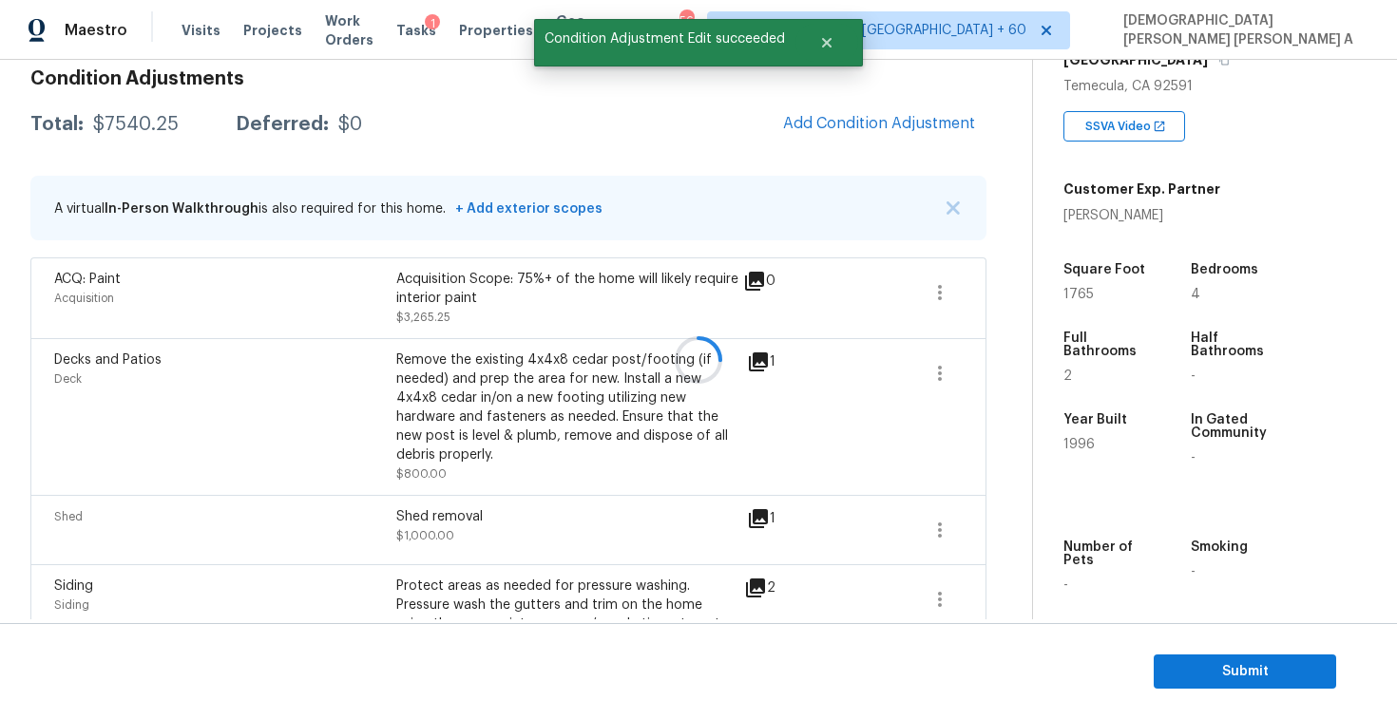
scroll to position [237, 0]
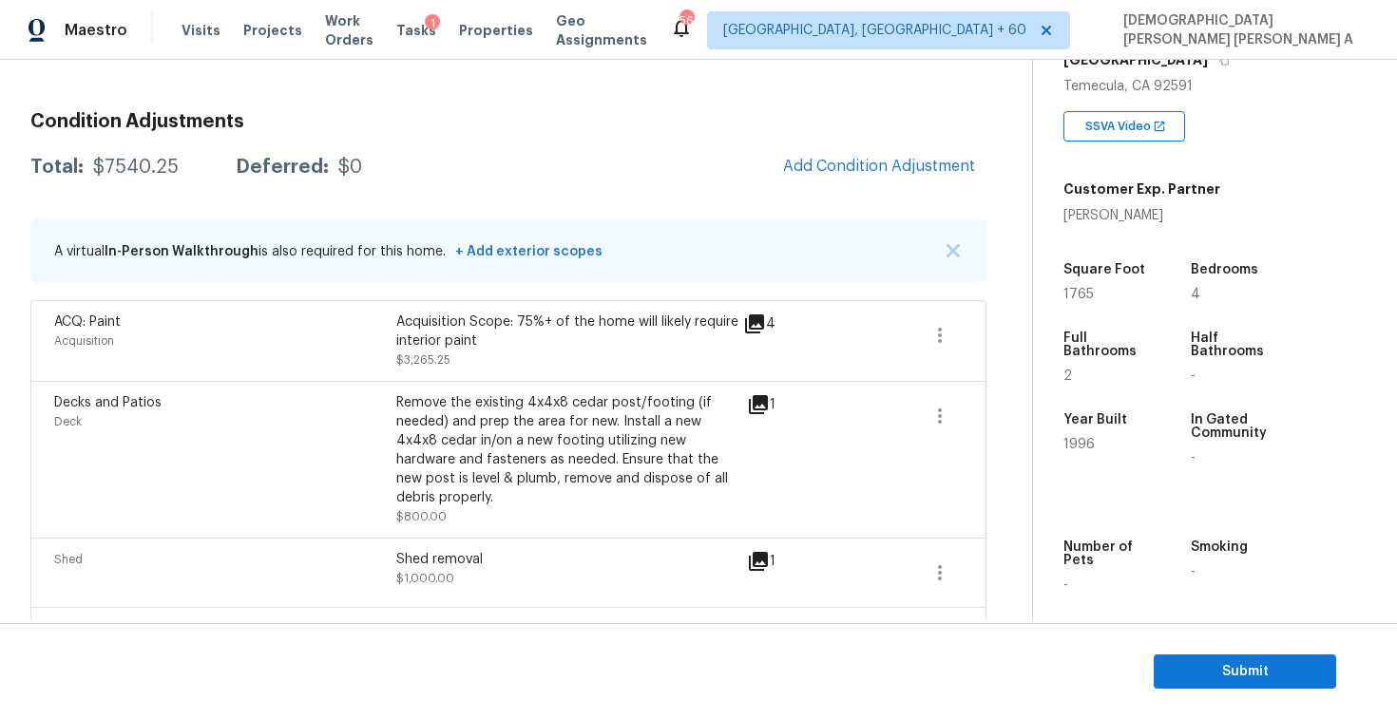
click at [865, 164] on span "Add Condition Adjustment" at bounding box center [879, 166] width 192 height 17
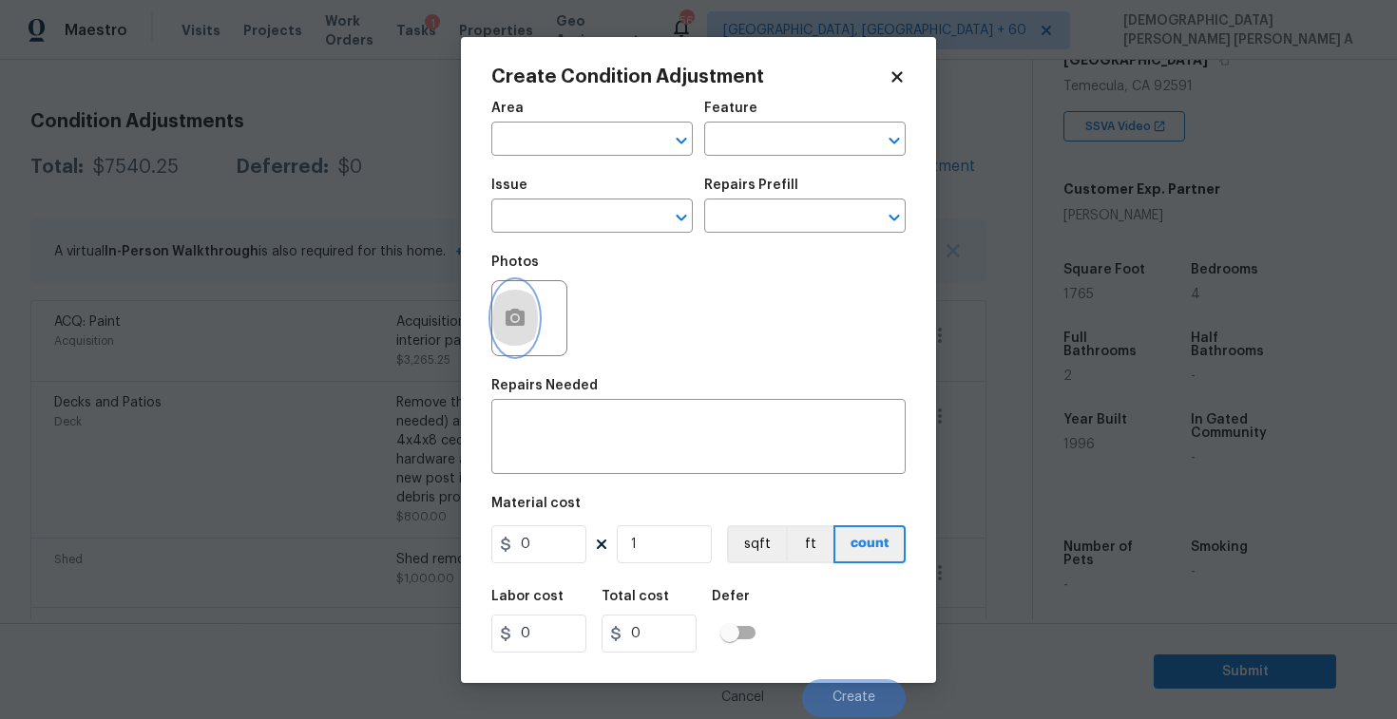
click at [516, 327] on icon "button" at bounding box center [515, 318] width 23 height 23
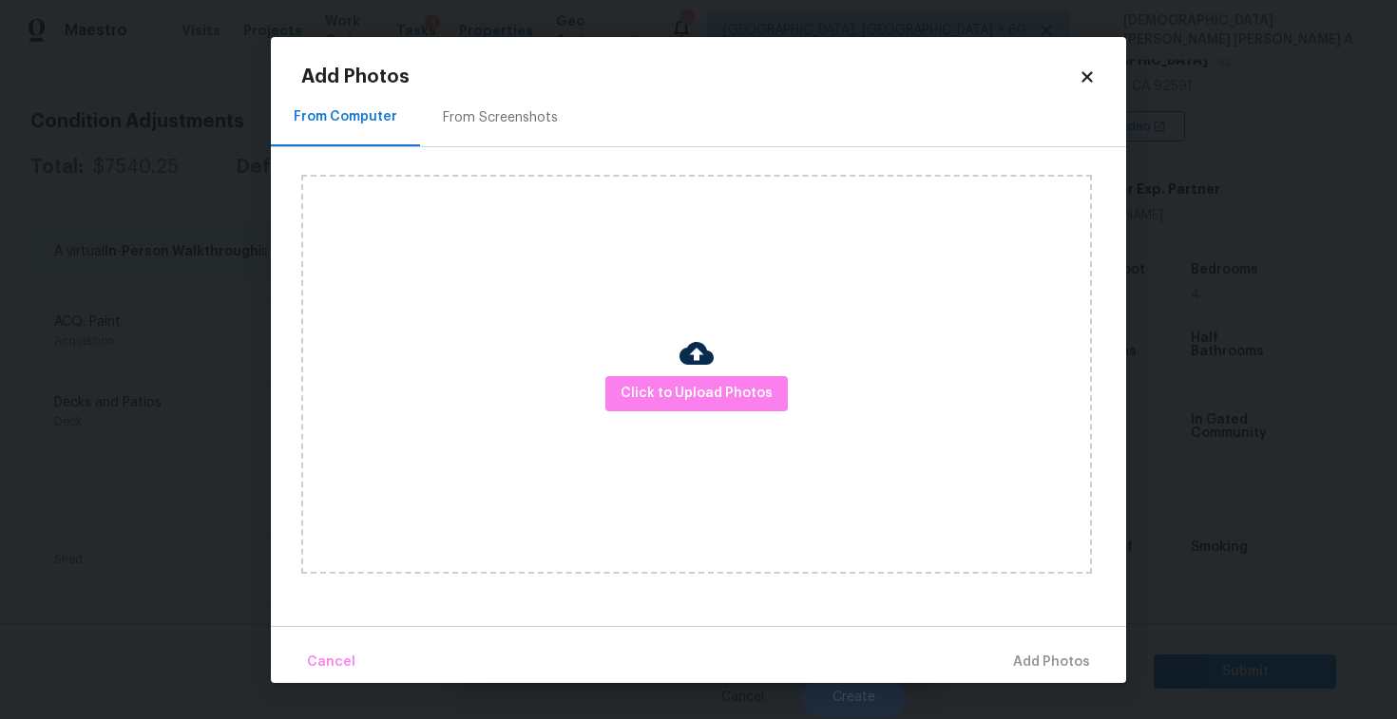
click at [470, 133] on div "From Screenshots" at bounding box center [500, 118] width 161 height 56
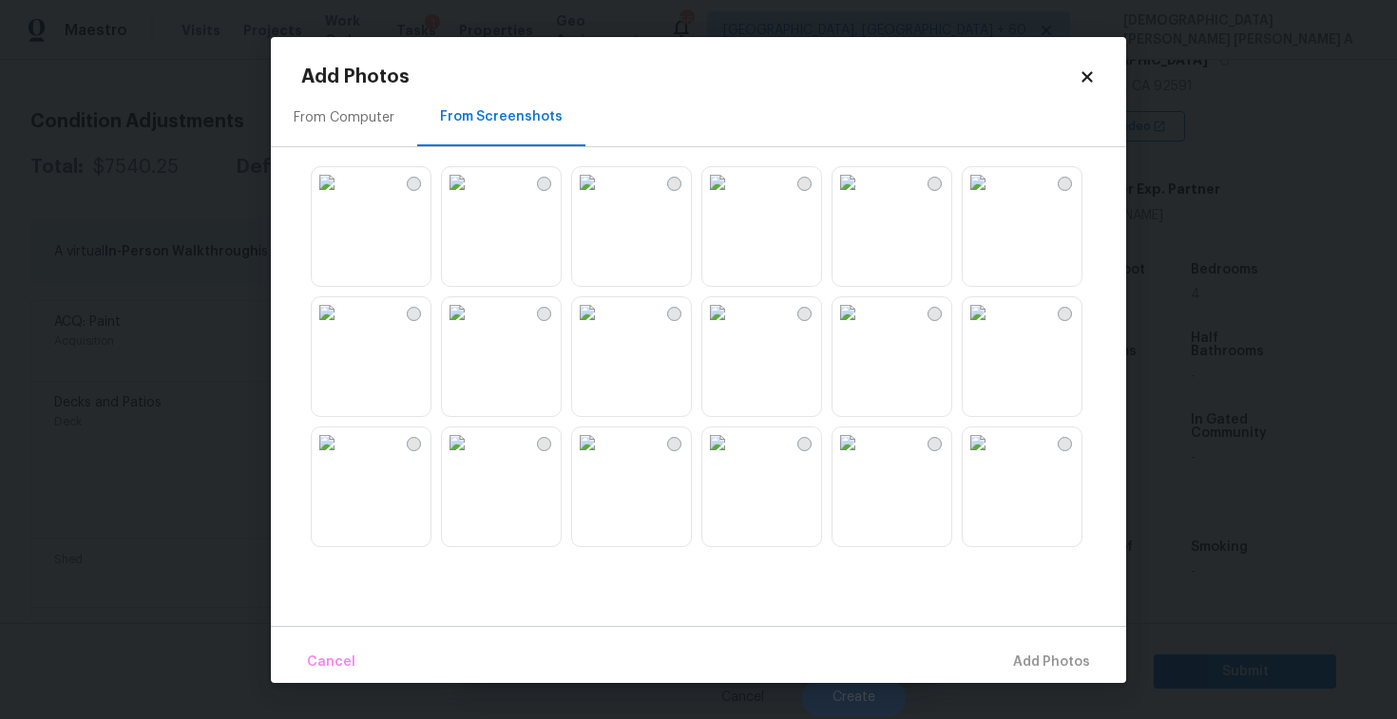
click at [993, 328] on img at bounding box center [978, 312] width 30 height 30
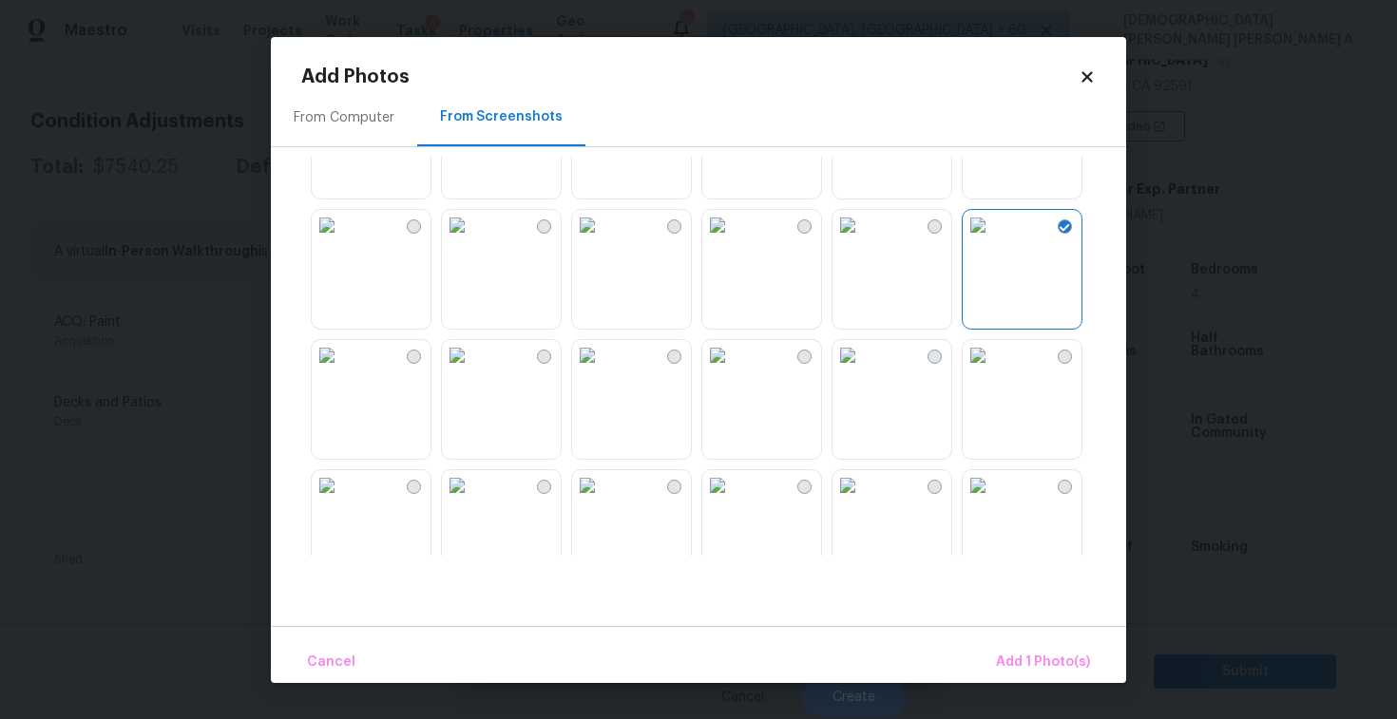
click at [603, 371] on img at bounding box center [587, 355] width 30 height 30
click at [894, 556] on div "From Computer From Screenshots" at bounding box center [698, 358] width 855 height 536
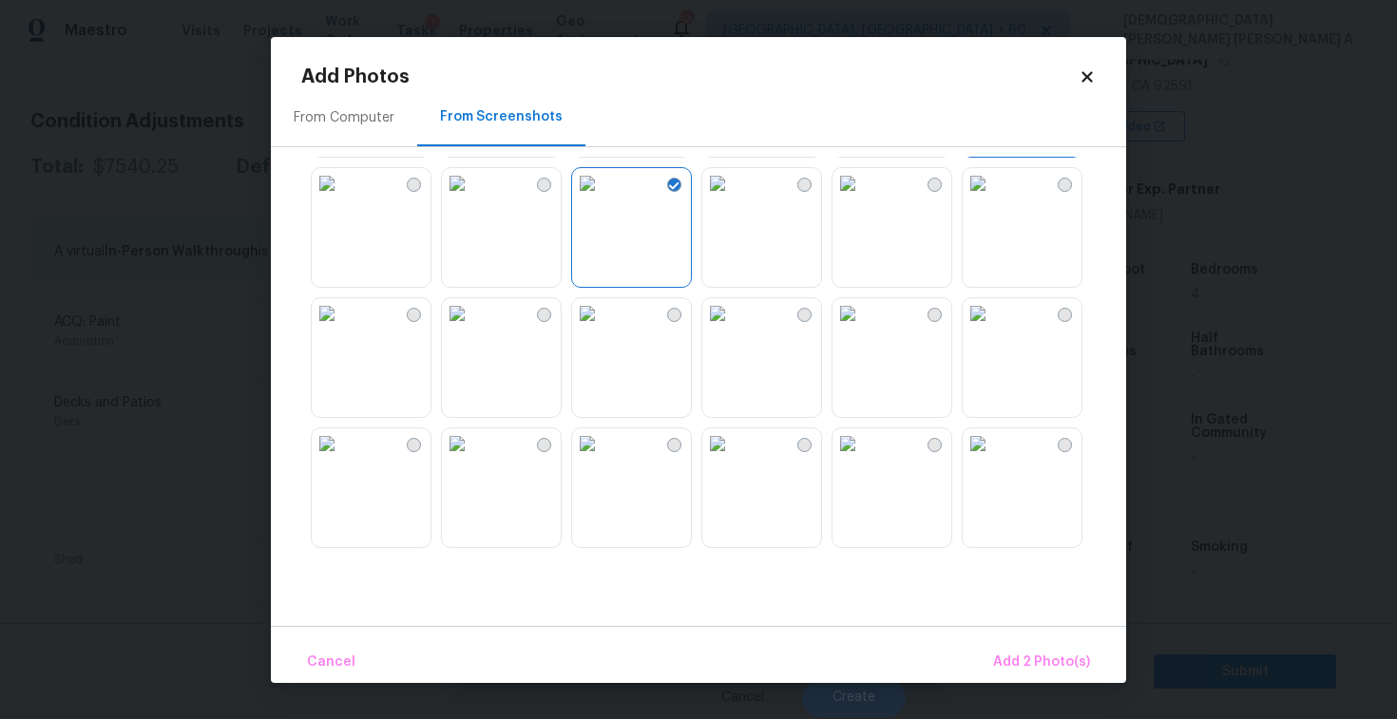
click at [472, 329] on img at bounding box center [457, 313] width 30 height 30
click at [342, 329] on img at bounding box center [327, 313] width 30 height 30
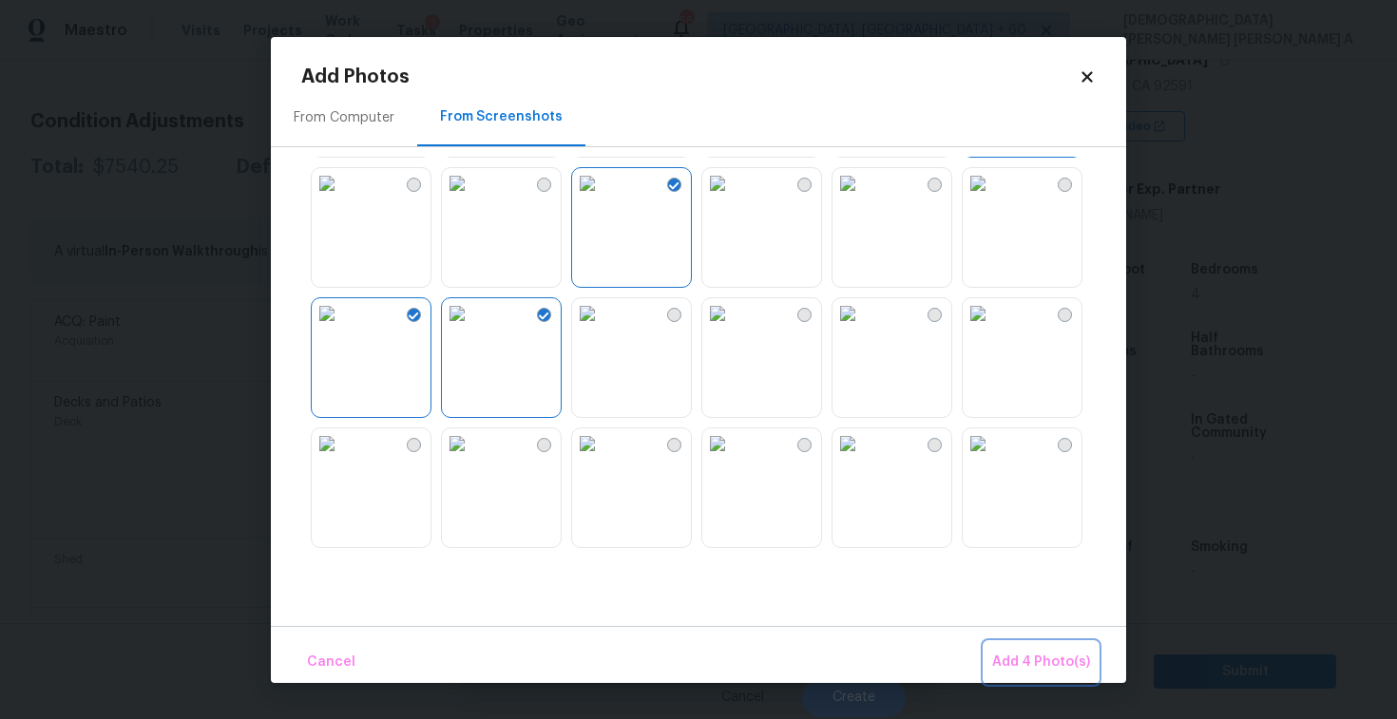
click at [1022, 674] on span "Add 4 Photo(s)" at bounding box center [1041, 663] width 98 height 24
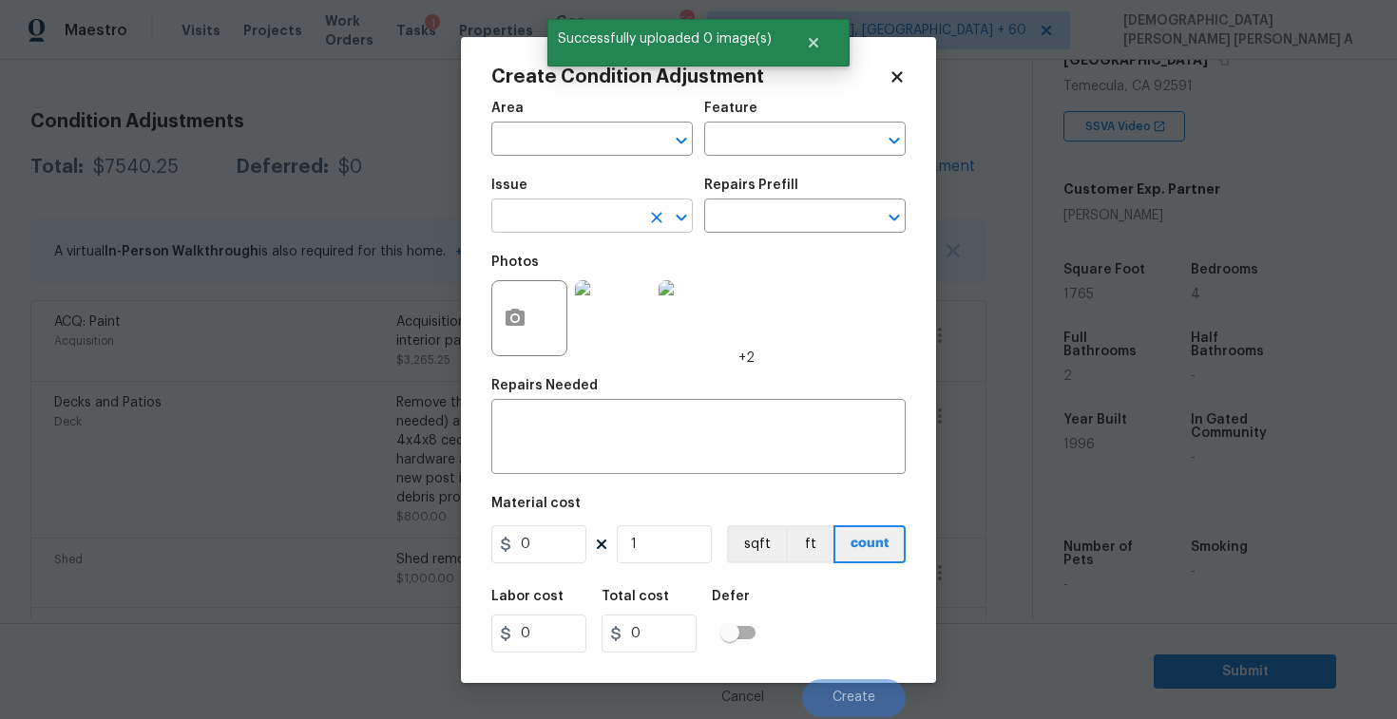
click at [591, 221] on input "text" at bounding box center [565, 217] width 148 height 29
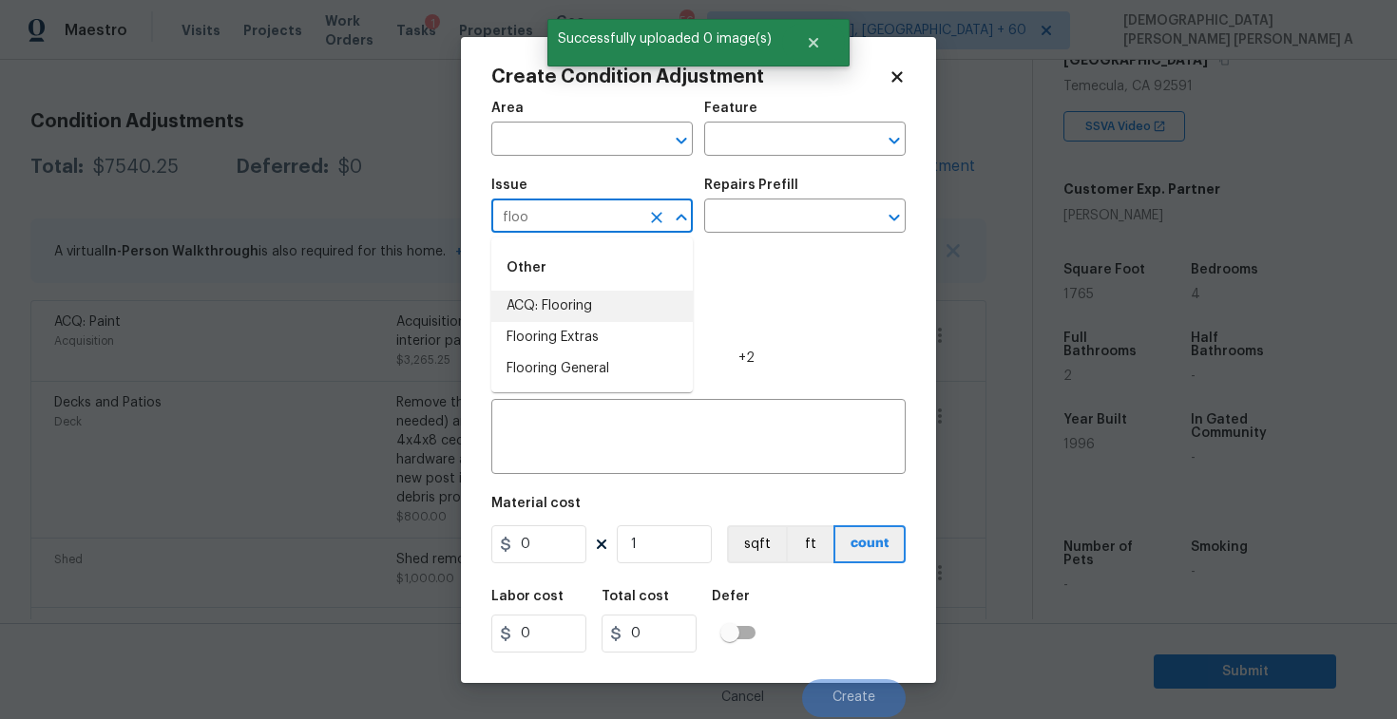
click at [593, 312] on li "ACQ: Flooring" at bounding box center [591, 306] width 201 height 31
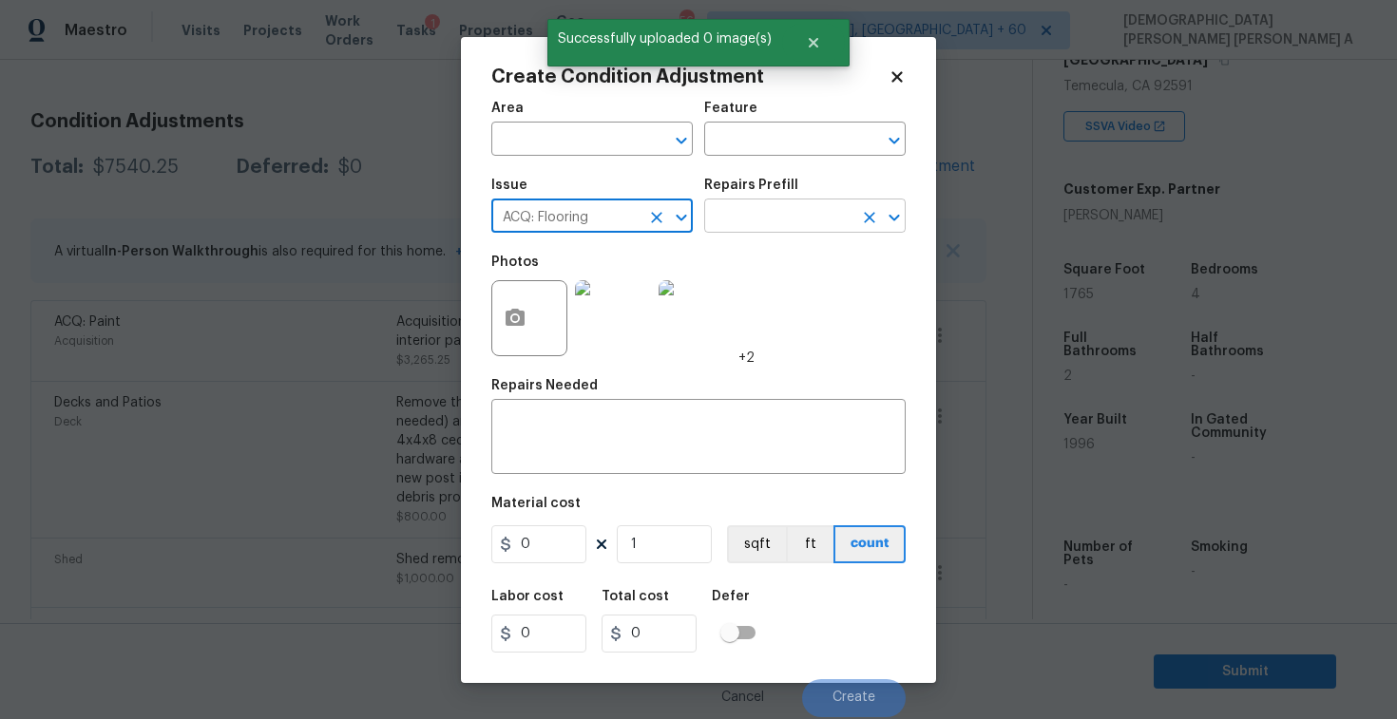
type input "ACQ: Flooring"
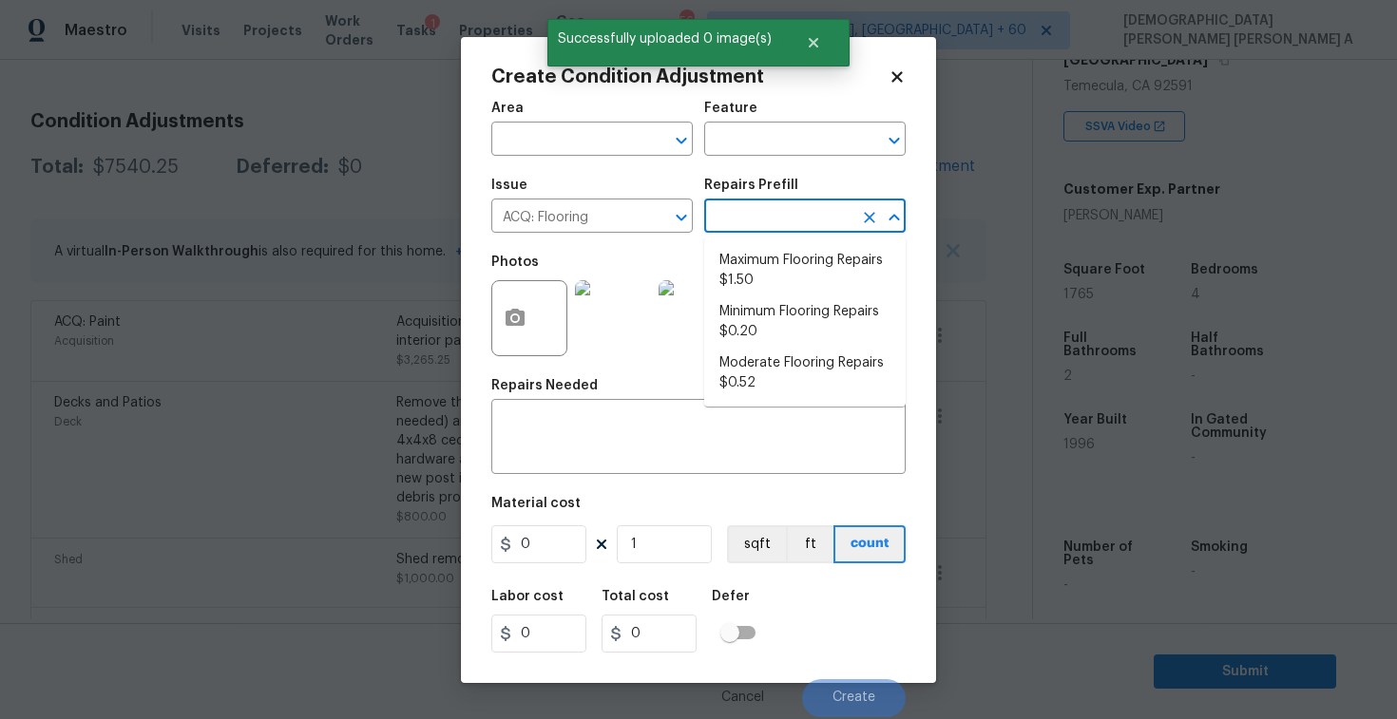
click at [763, 222] on input "text" at bounding box center [778, 217] width 148 height 29
click at [774, 384] on li "Moderate Flooring Repairs $0.52" at bounding box center [804, 373] width 201 height 51
type input "Acquisition"
type textarea "Acquisition Scope: Moderate flooring repairs"
type input "0.52"
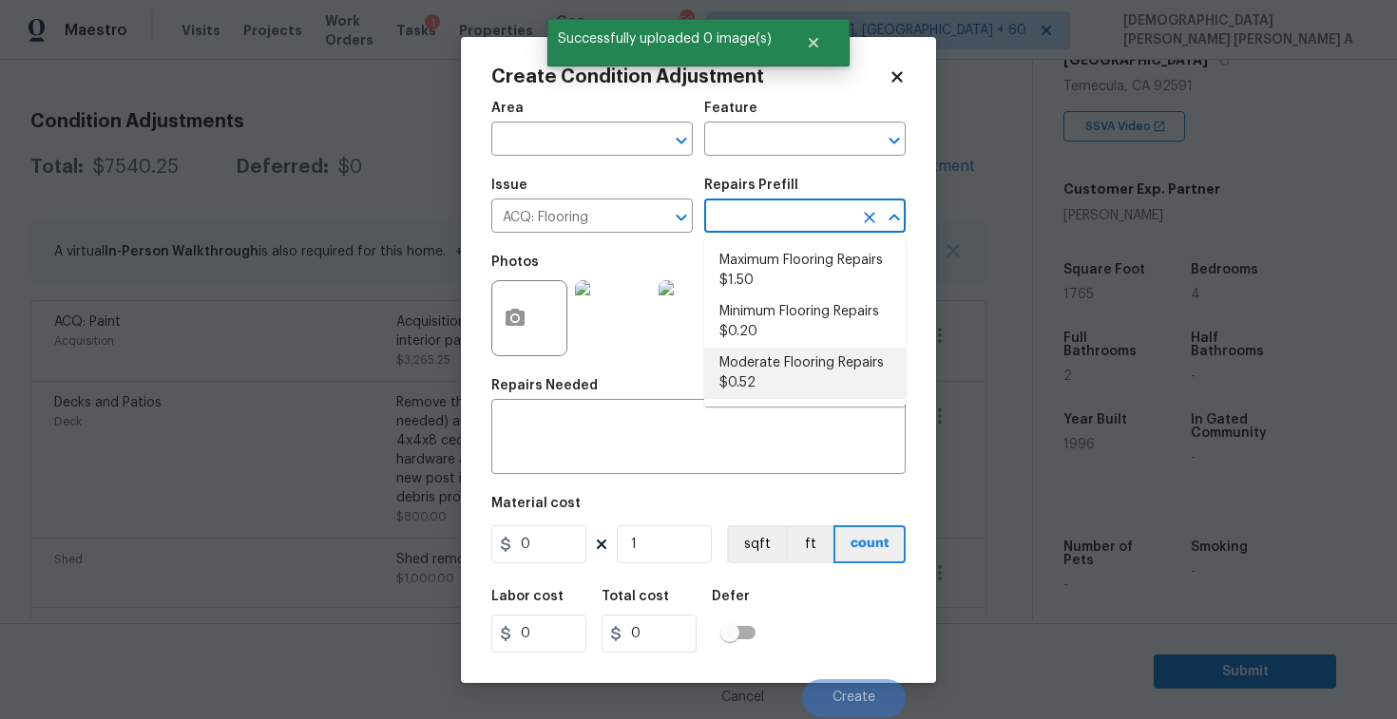
type input "0.52"
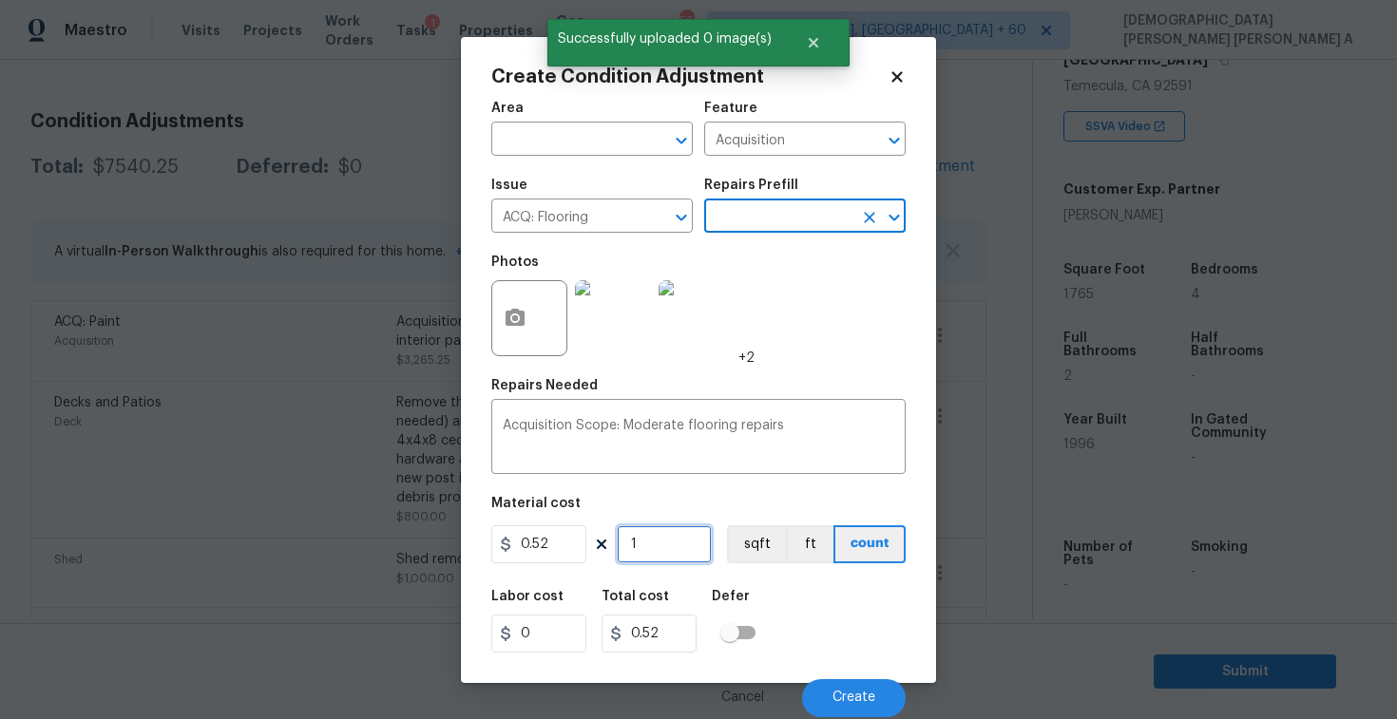
click at [682, 539] on input "1" at bounding box center [664, 545] width 95 height 38
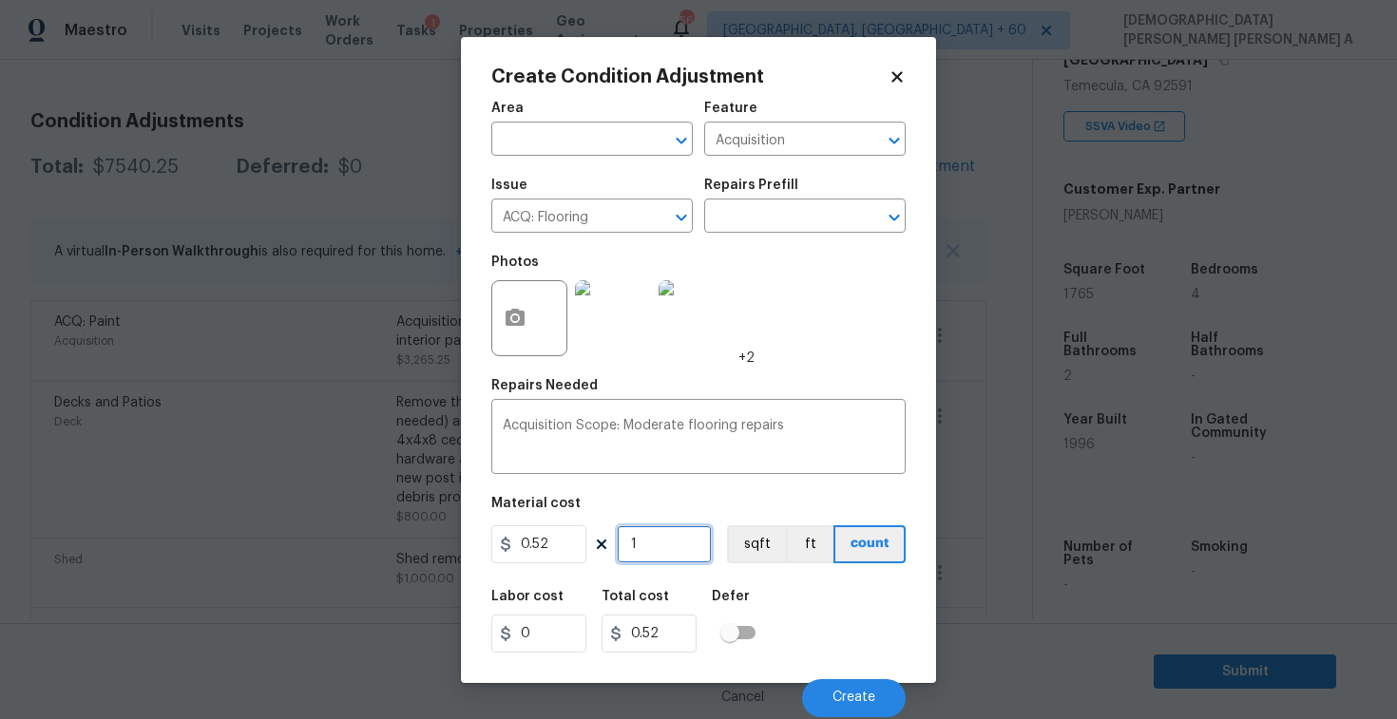
type input "17"
type input "8.84"
type input "176"
type input "91.52"
type input "1765"
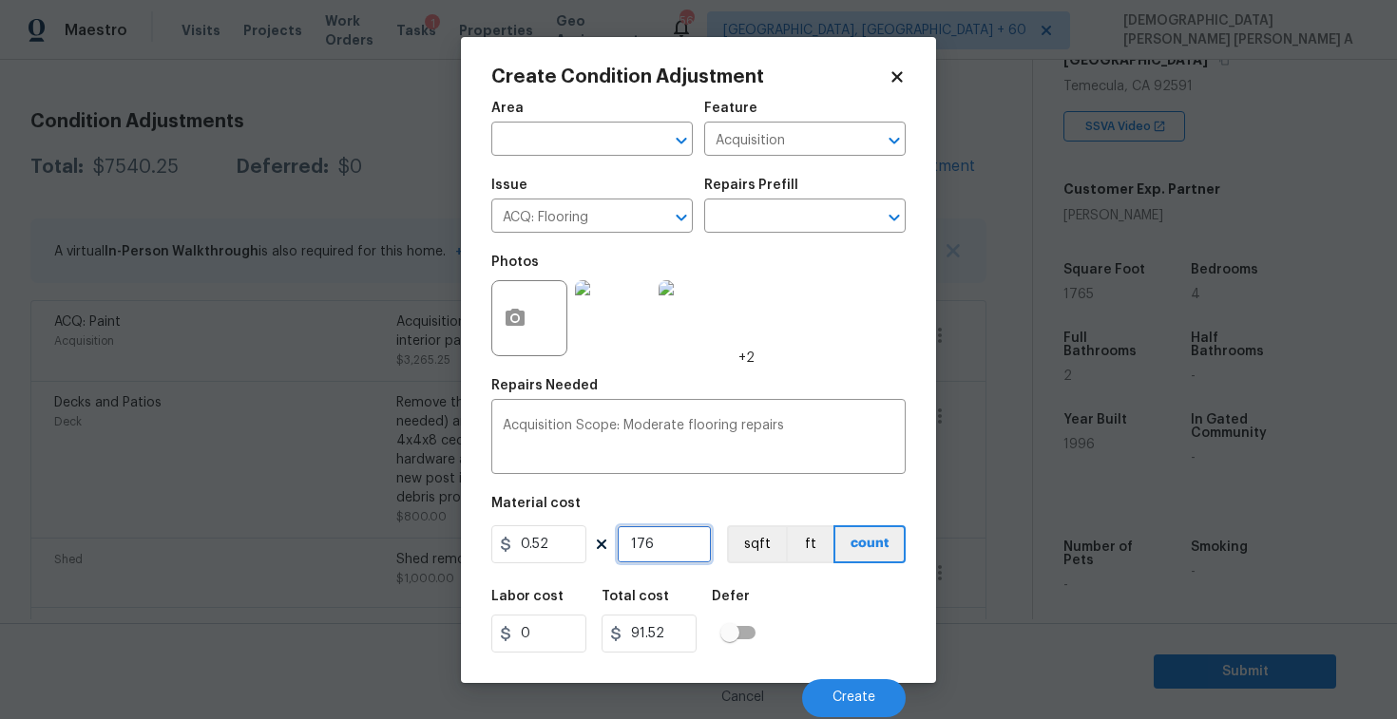
type input "917.8"
type input "1765"
click at [774, 546] on button "sqft" at bounding box center [756, 545] width 59 height 38
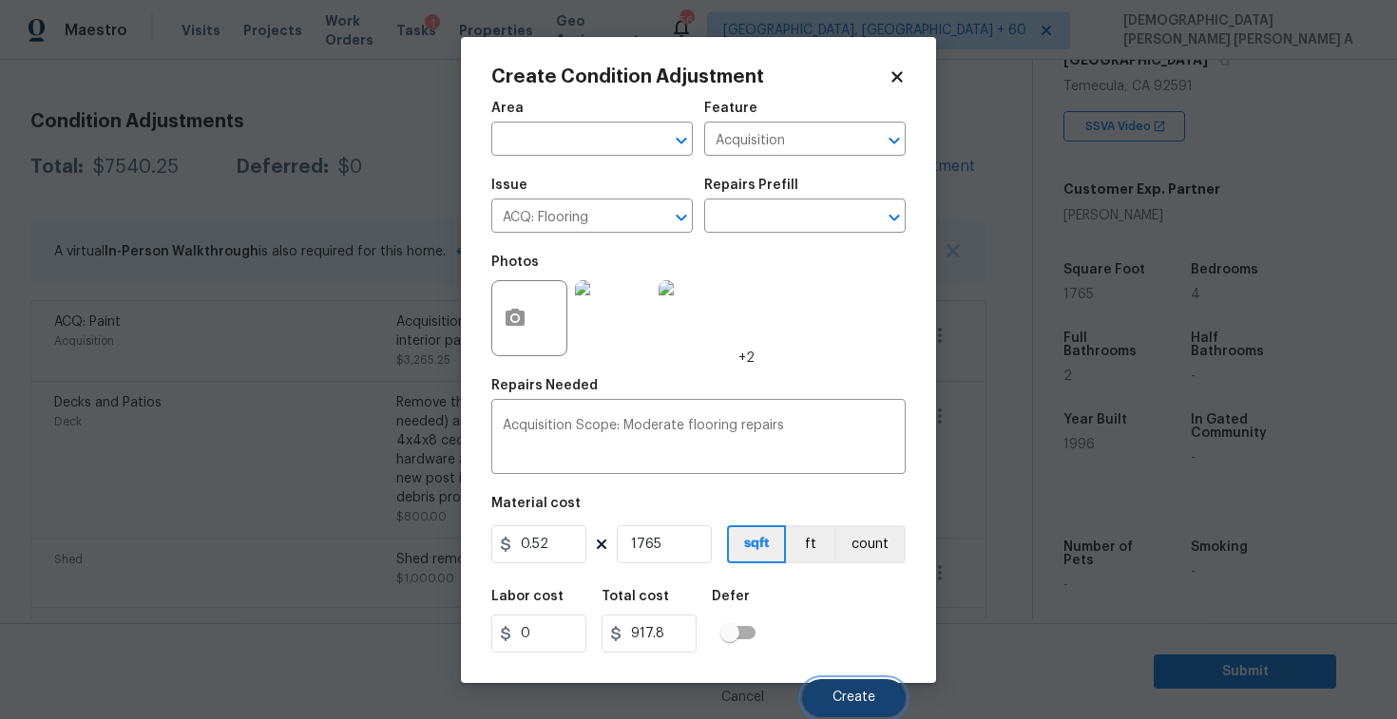
click at [860, 689] on button "Create" at bounding box center [854, 698] width 104 height 38
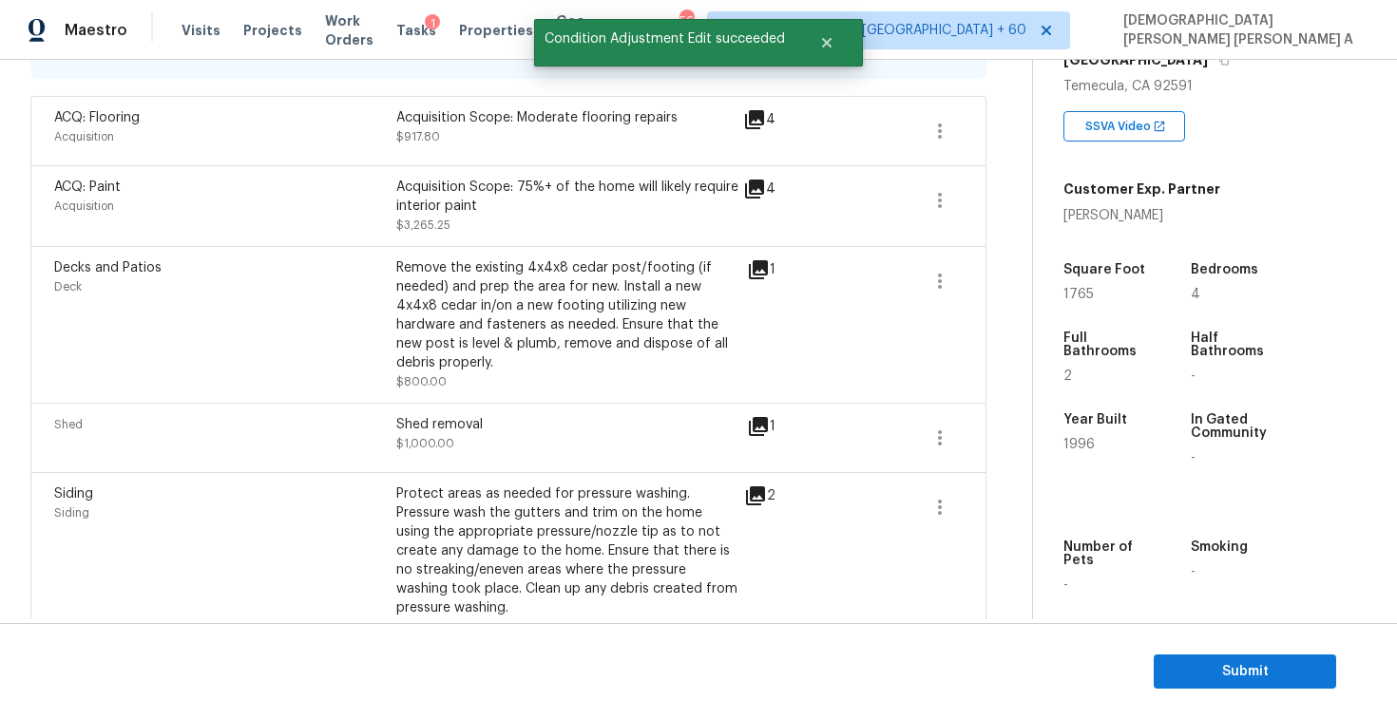
scroll to position [267, 0]
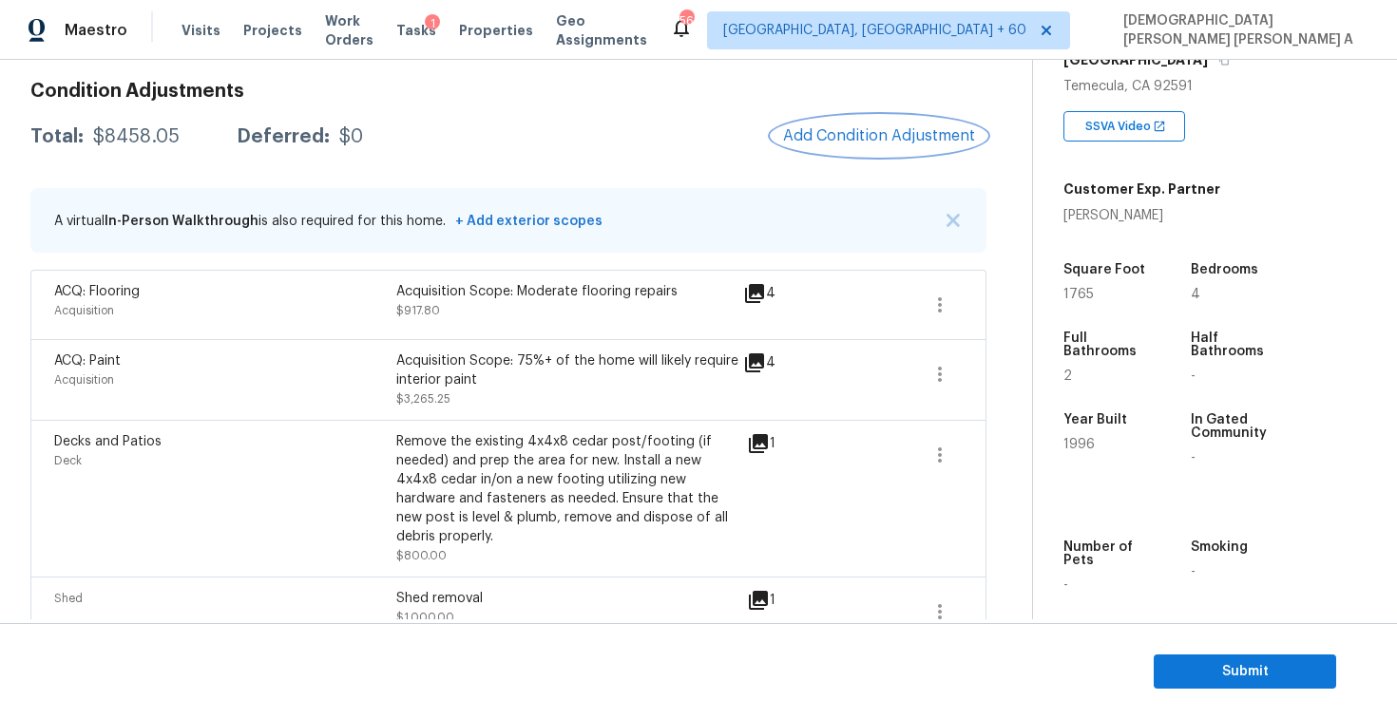
click at [846, 121] on button "Add Condition Adjustment" at bounding box center [879, 136] width 215 height 40
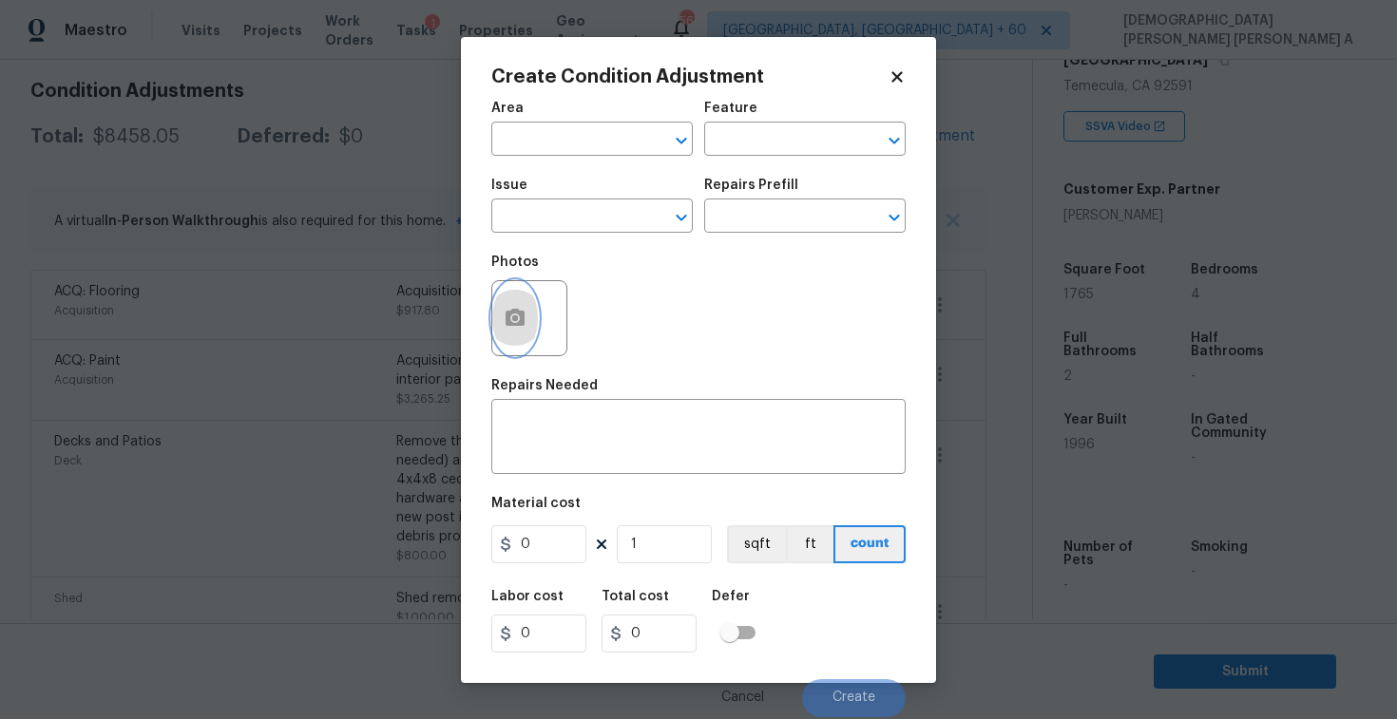
click at [519, 317] on icon "button" at bounding box center [515, 318] width 23 height 23
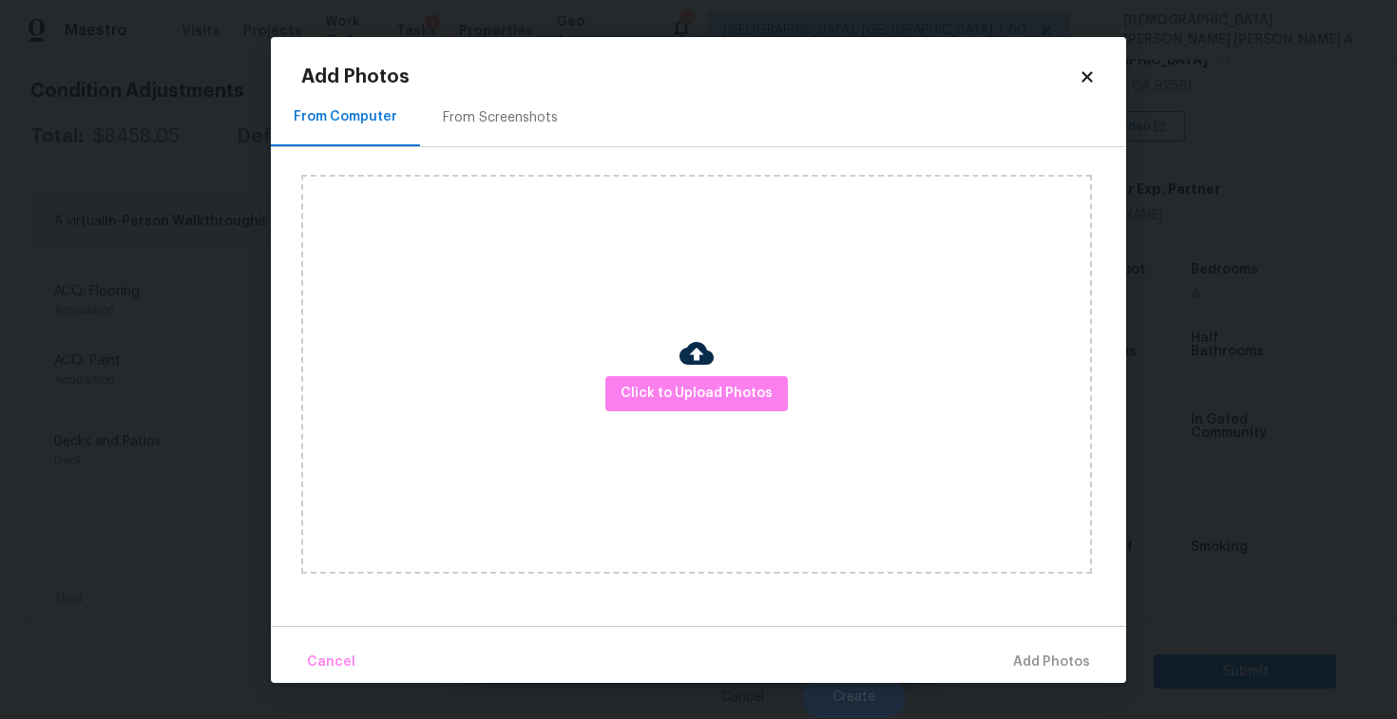
click at [523, 125] on div "From Screenshots" at bounding box center [500, 117] width 115 height 19
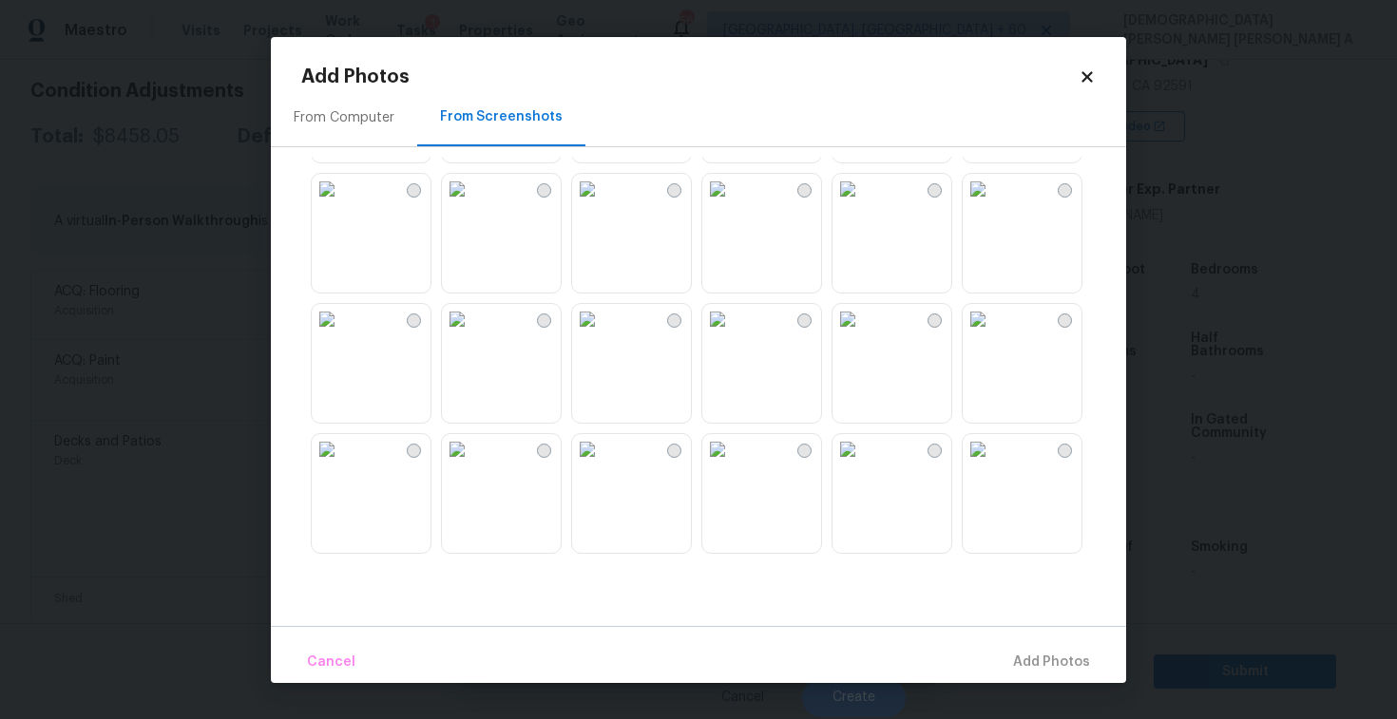
scroll to position [818, 0]
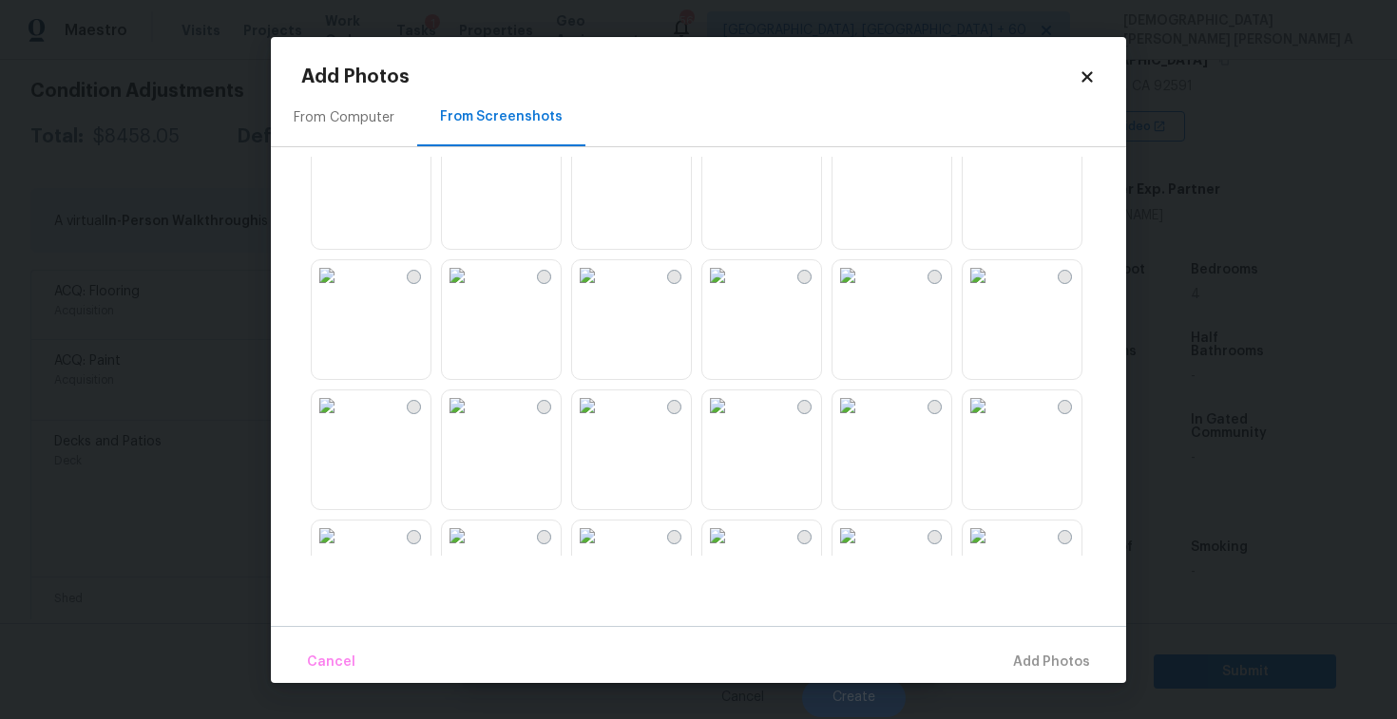
click at [603, 291] on img at bounding box center [587, 275] width 30 height 30
click at [472, 291] on img at bounding box center [457, 275] width 30 height 30
click at [1052, 665] on span "Add 2 Photo(s)" at bounding box center [1041, 663] width 97 height 24
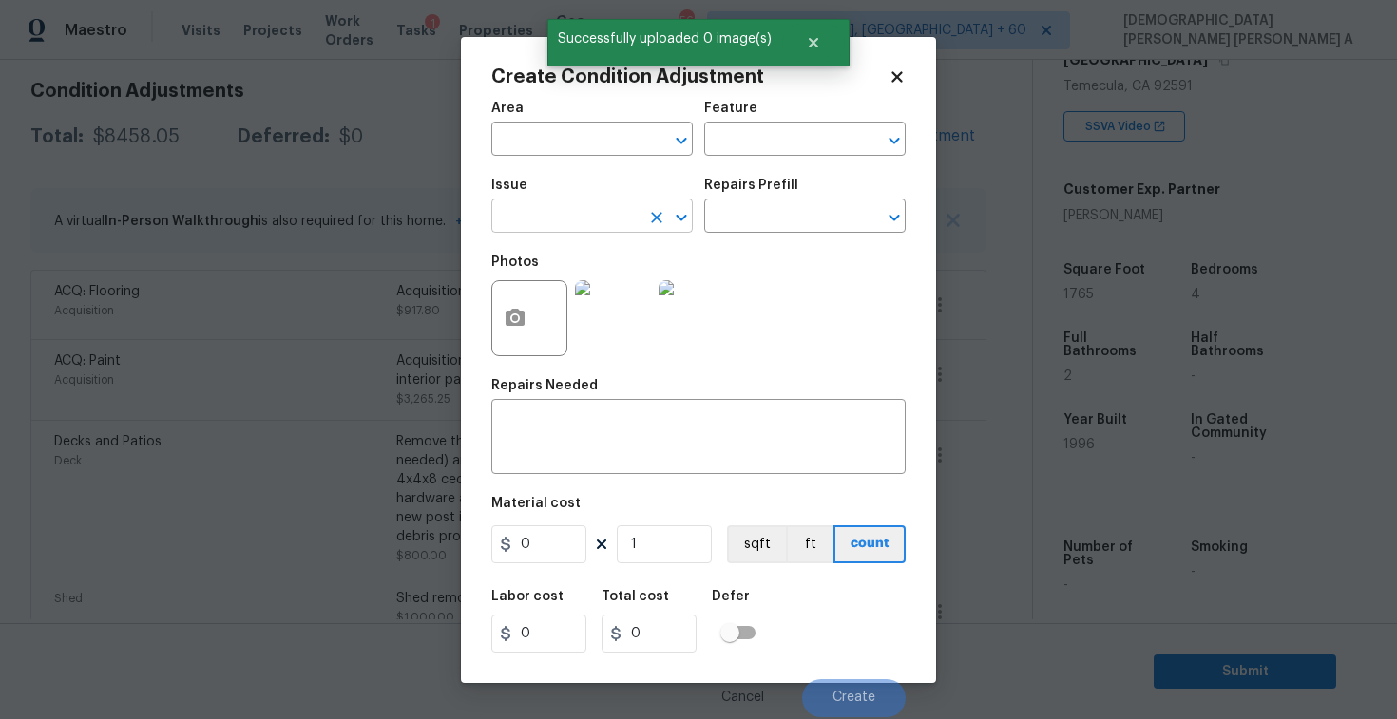
click at [550, 229] on input "text" at bounding box center [565, 217] width 148 height 29
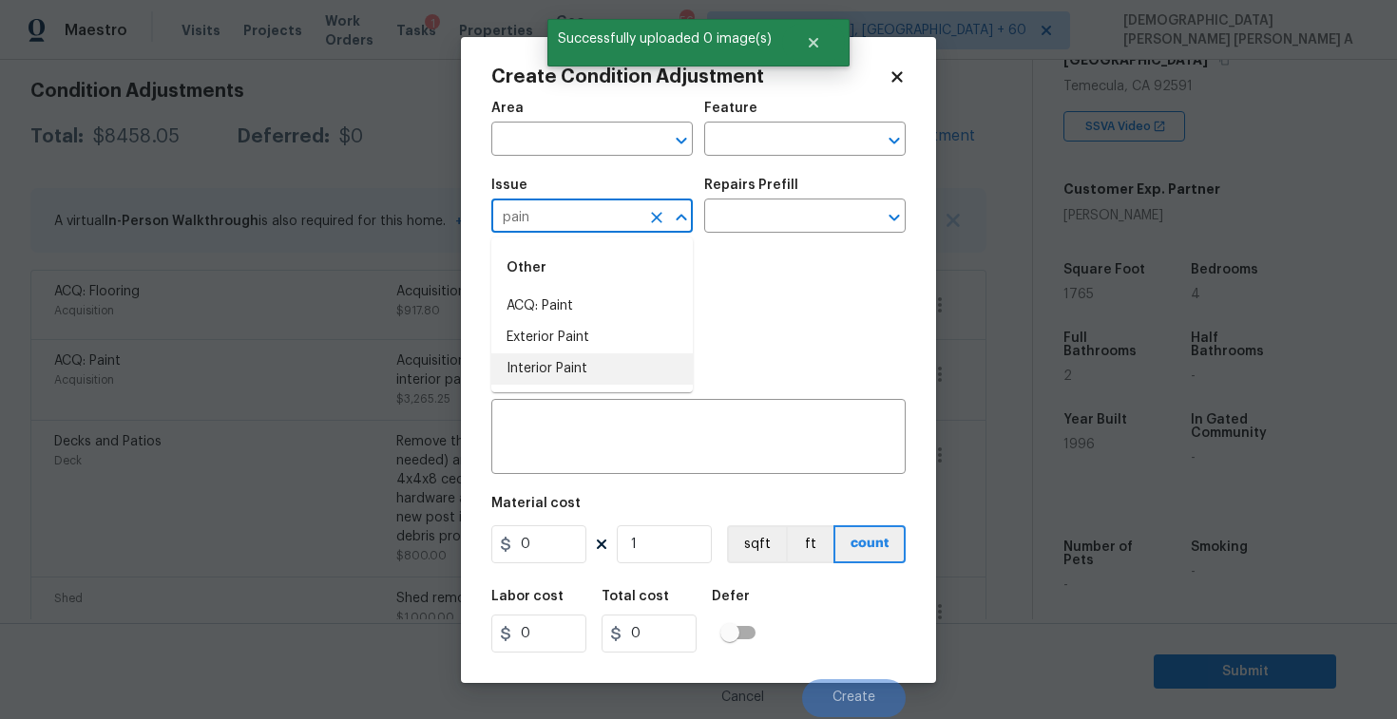
click at [557, 373] on li "Interior Paint" at bounding box center [591, 369] width 201 height 31
type input "Interior Paint"
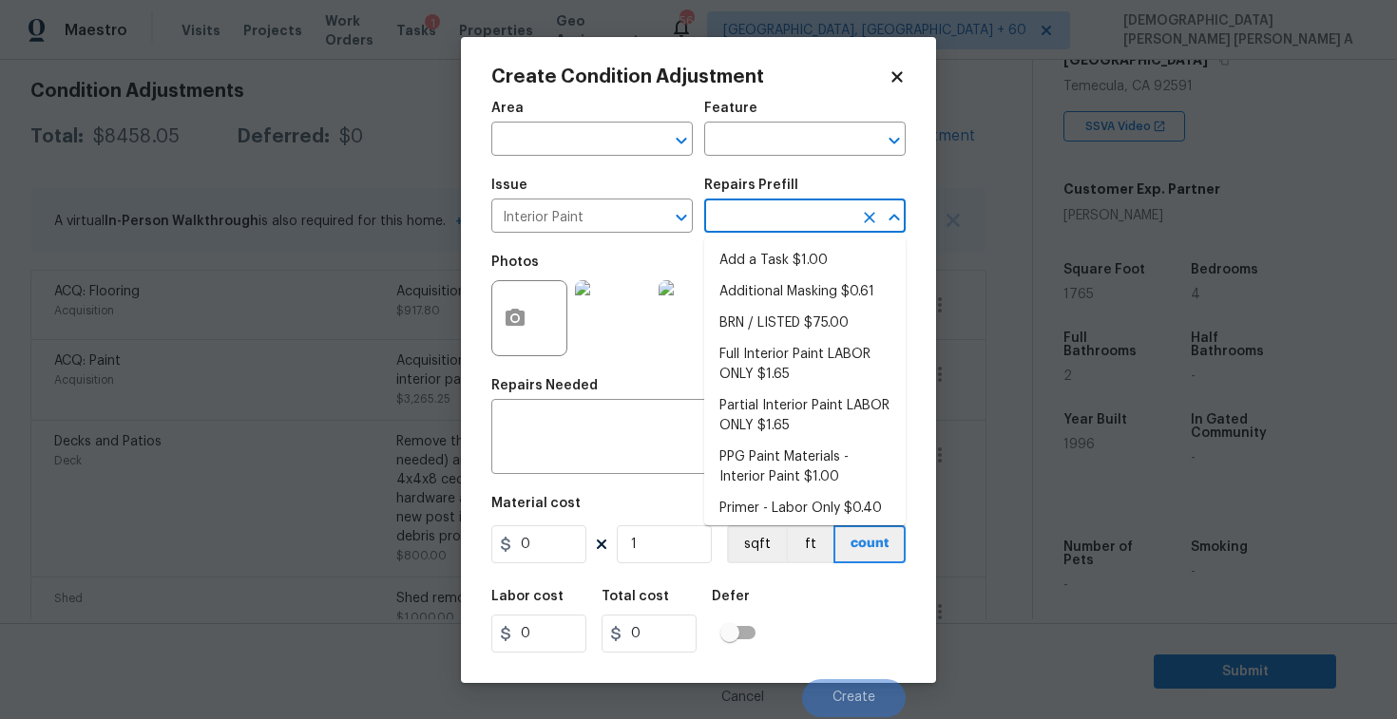
click at [784, 203] on input "text" at bounding box center [778, 217] width 148 height 29
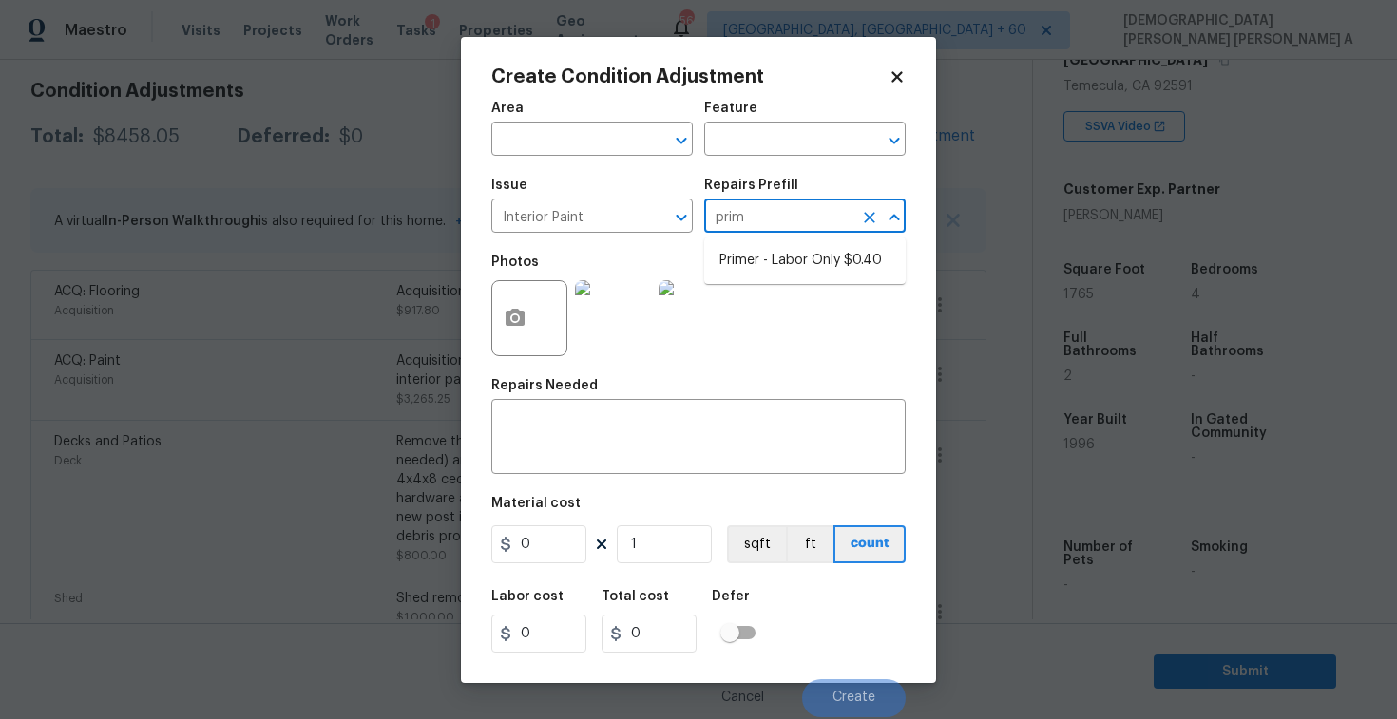
type input "prime"
click at [794, 255] on li "Primer - Labor Only $0.40" at bounding box center [804, 260] width 201 height 31
type input "Overall Paint"
type textarea "Interior primer - PRIMER PROVIDED BY OPENDOOR - All nails, screws, drywall anch…"
type input "0.4"
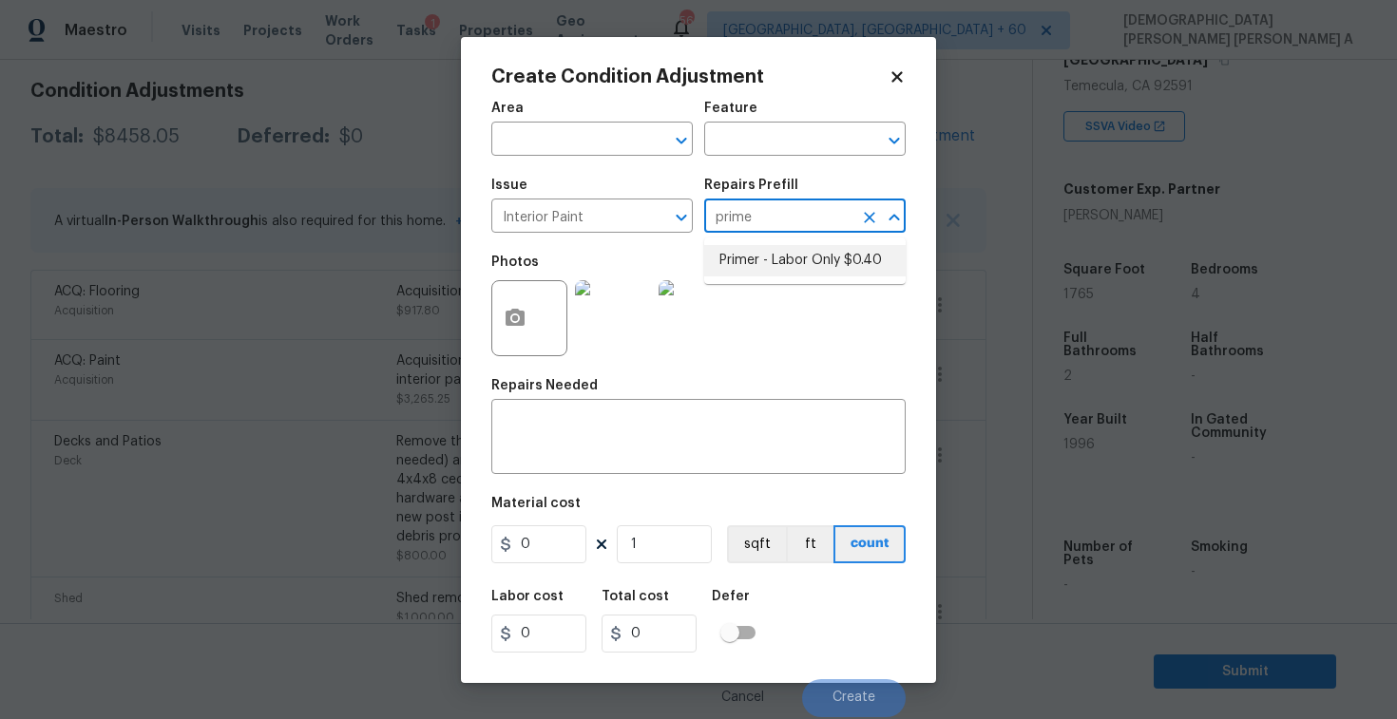
type input "0.4"
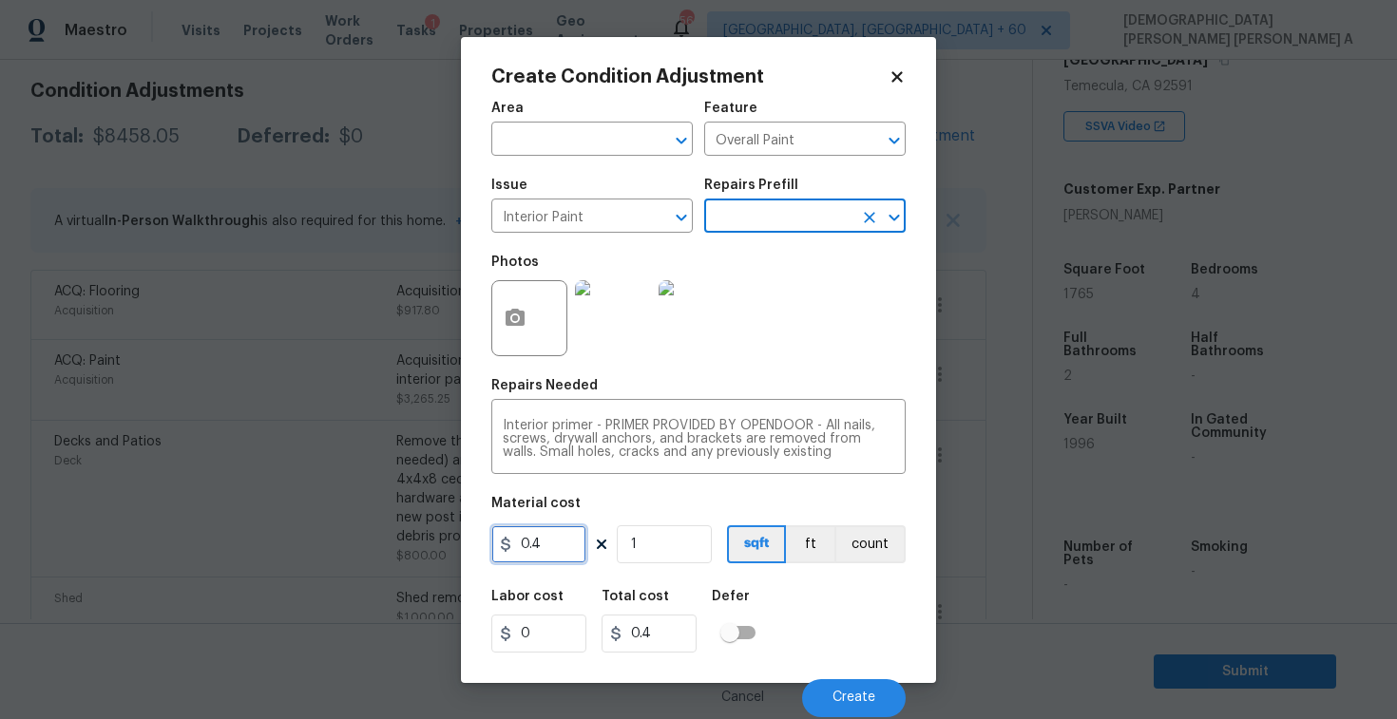
click at [565, 551] on input "0.4" at bounding box center [538, 545] width 95 height 38
type input "200"
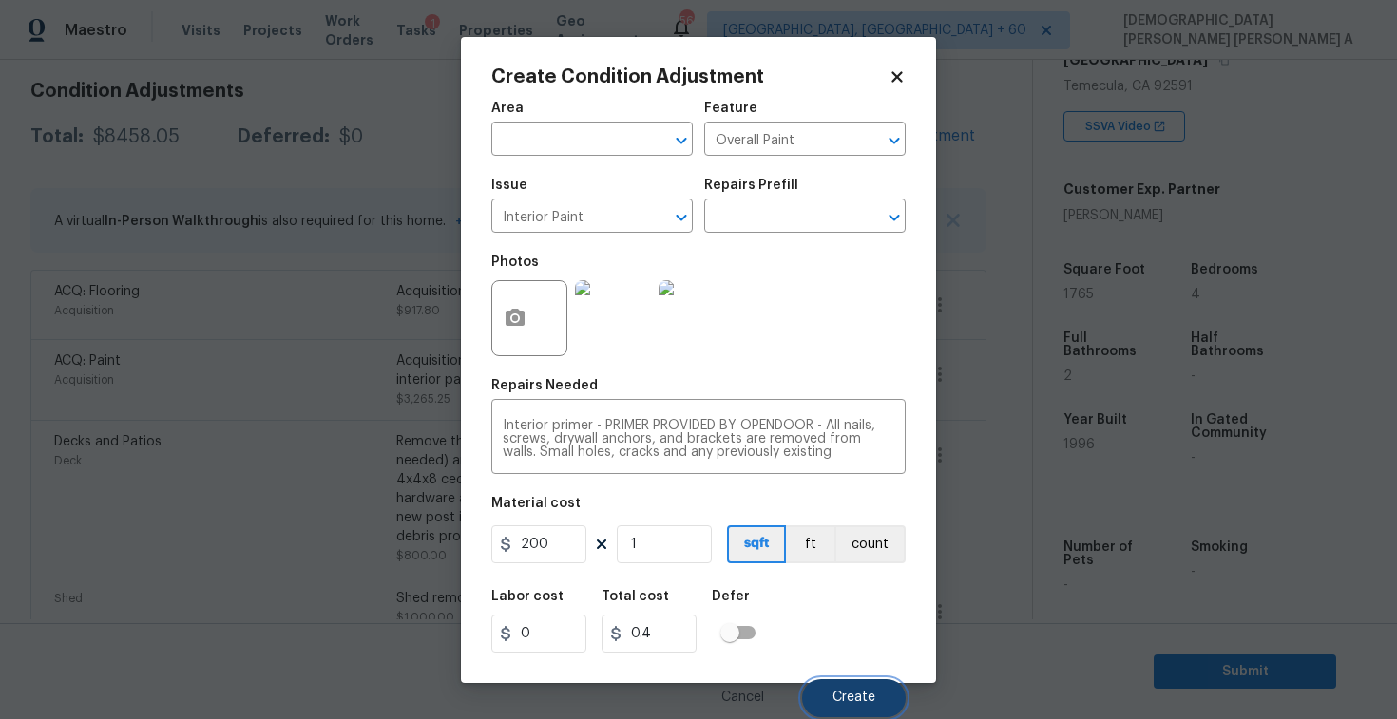
type input "200"
click at [854, 704] on span "Create" at bounding box center [853, 698] width 43 height 14
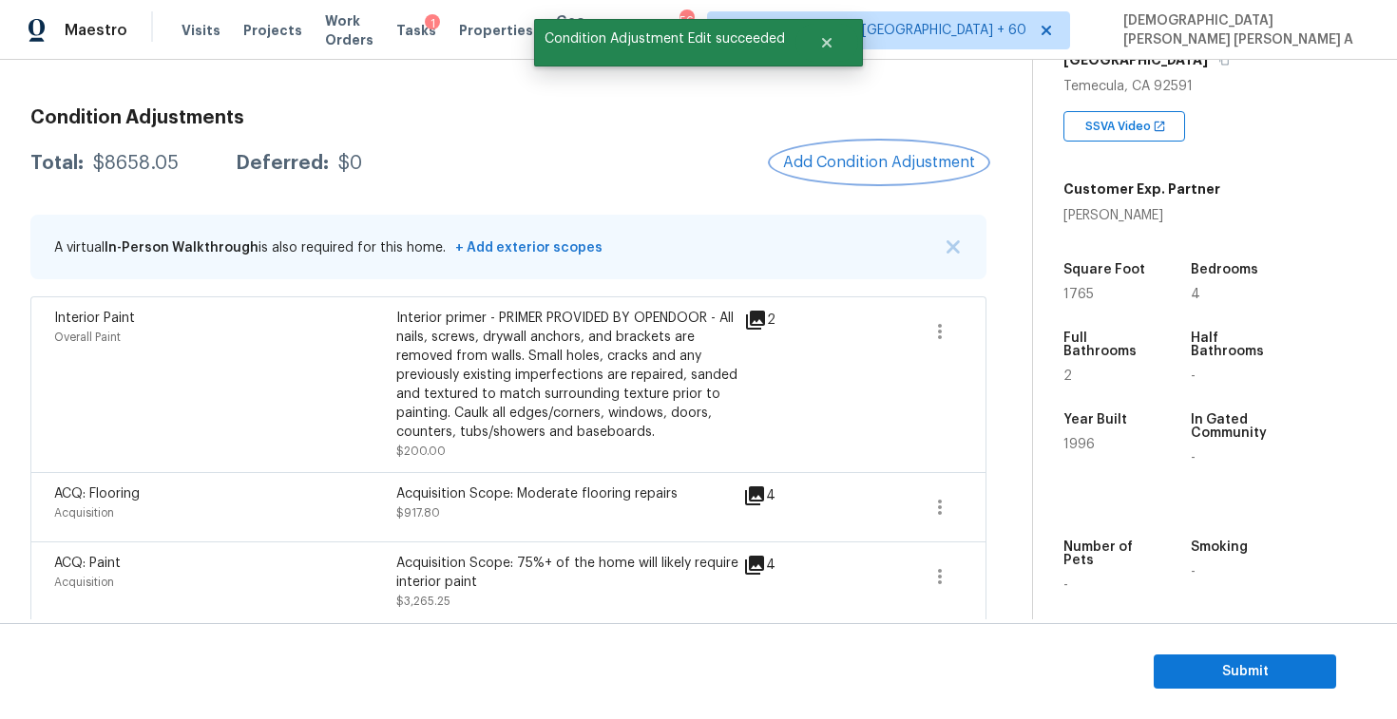
scroll to position [158, 0]
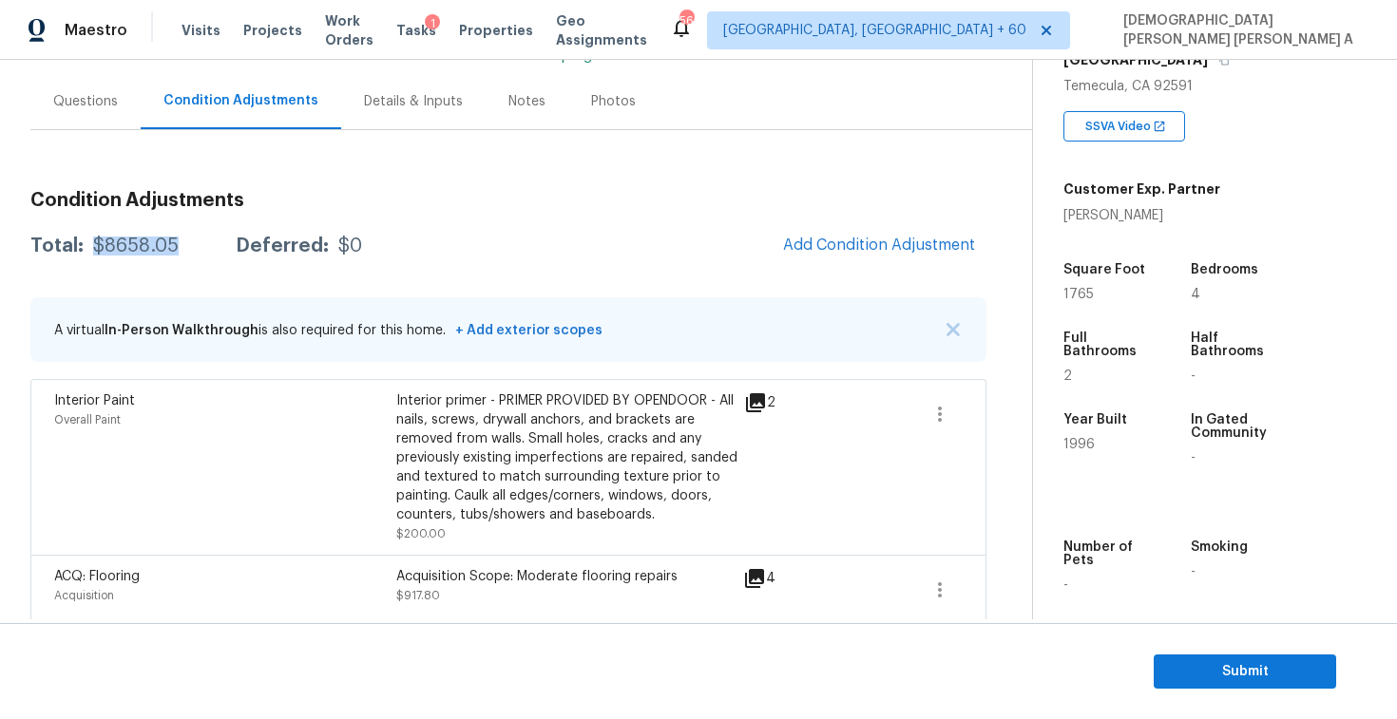
drag, startPoint x: 186, startPoint y: 252, endPoint x: 91, endPoint y: 243, distance: 95.4
click at [91, 243] on div "Total: $8658.05 Deferred: $0" at bounding box center [196, 246] width 332 height 19
copy div "$8658.05"
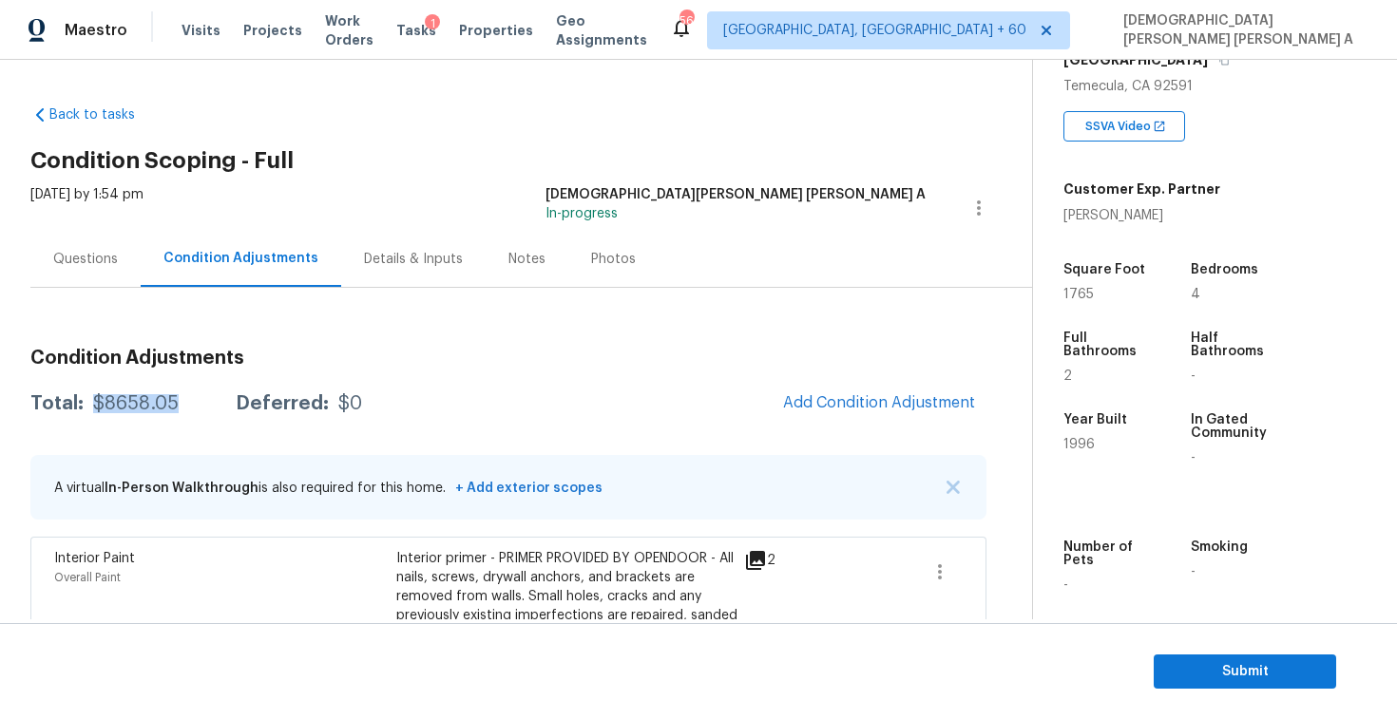
click at [94, 258] on div "Questions" at bounding box center [85, 259] width 65 height 19
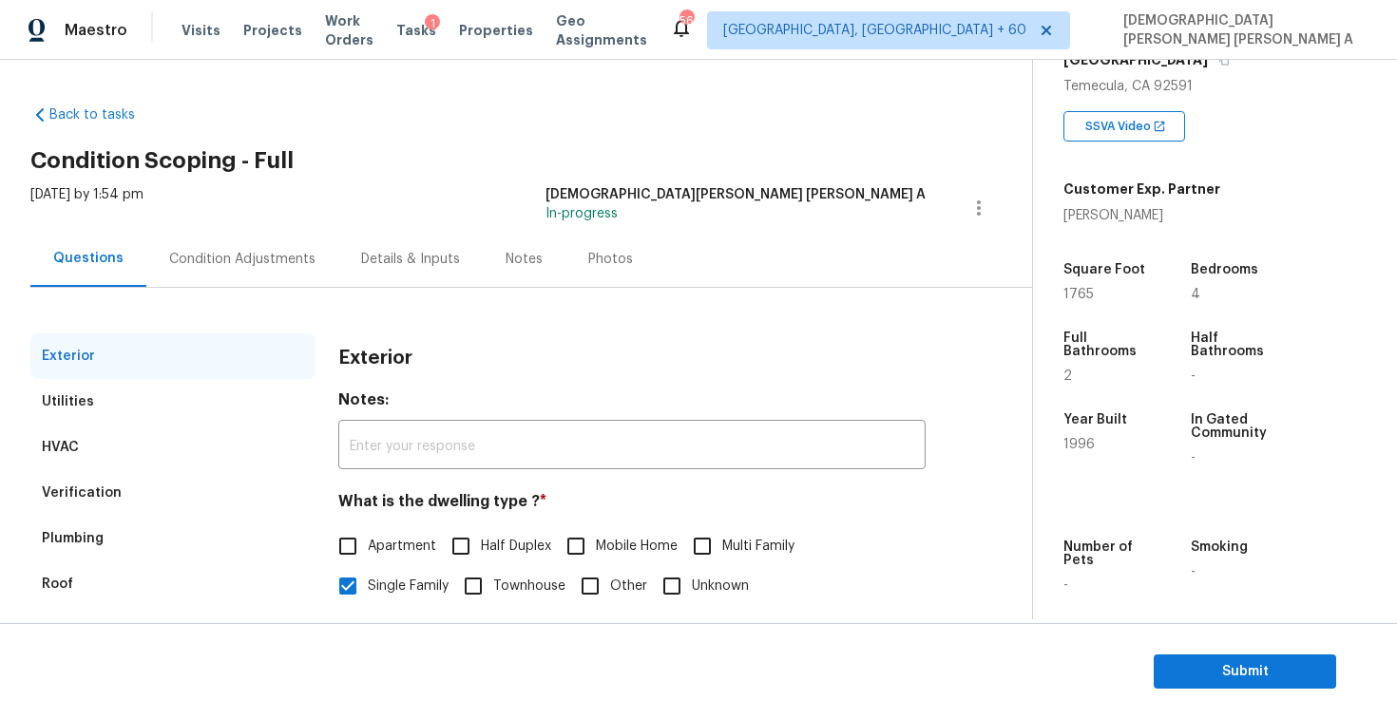
scroll to position [196, 0]
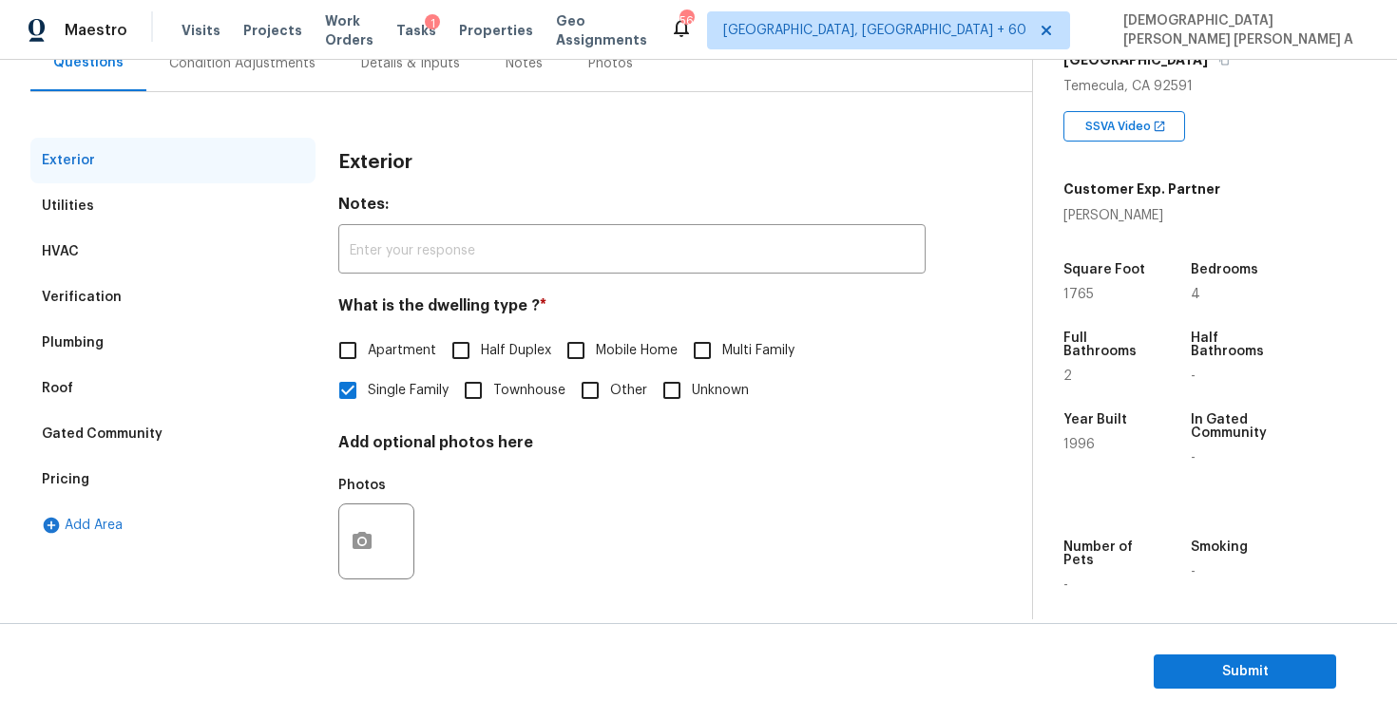
click at [72, 463] on div "Pricing" at bounding box center [172, 480] width 285 height 46
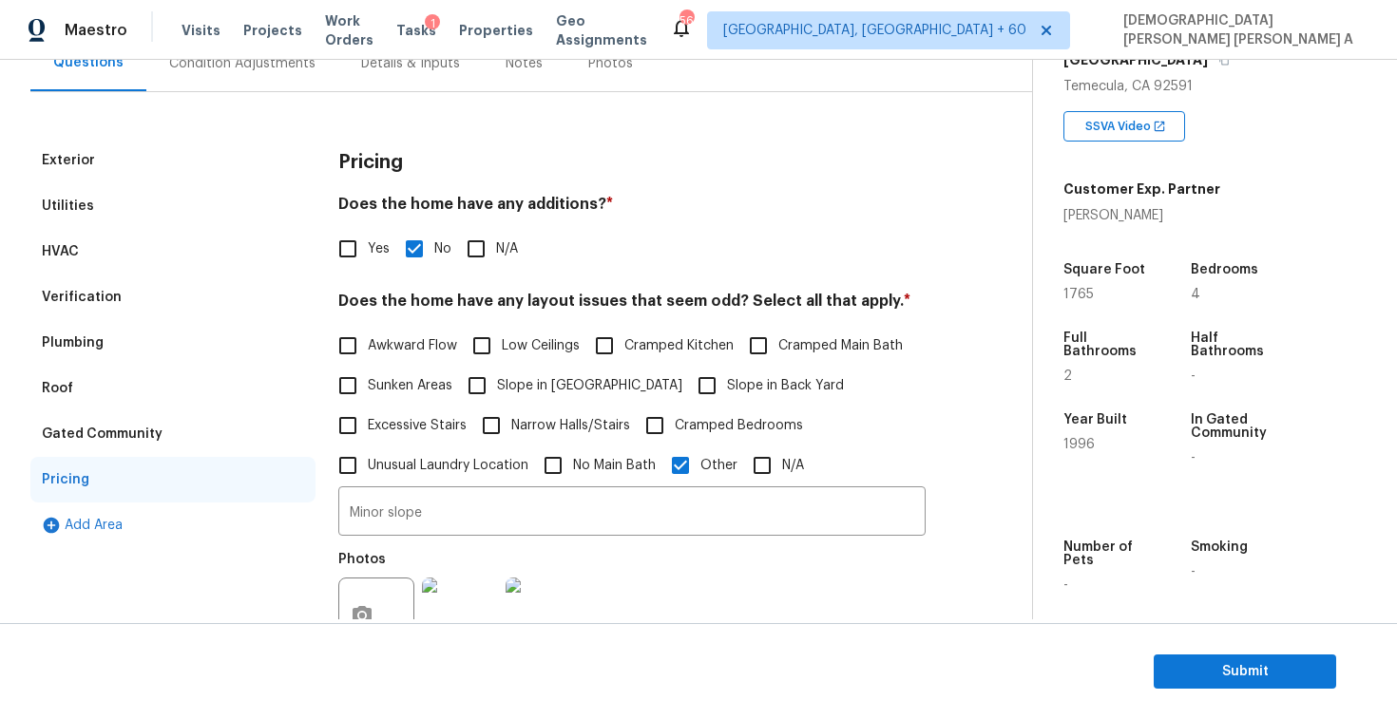
scroll to position [384, 0]
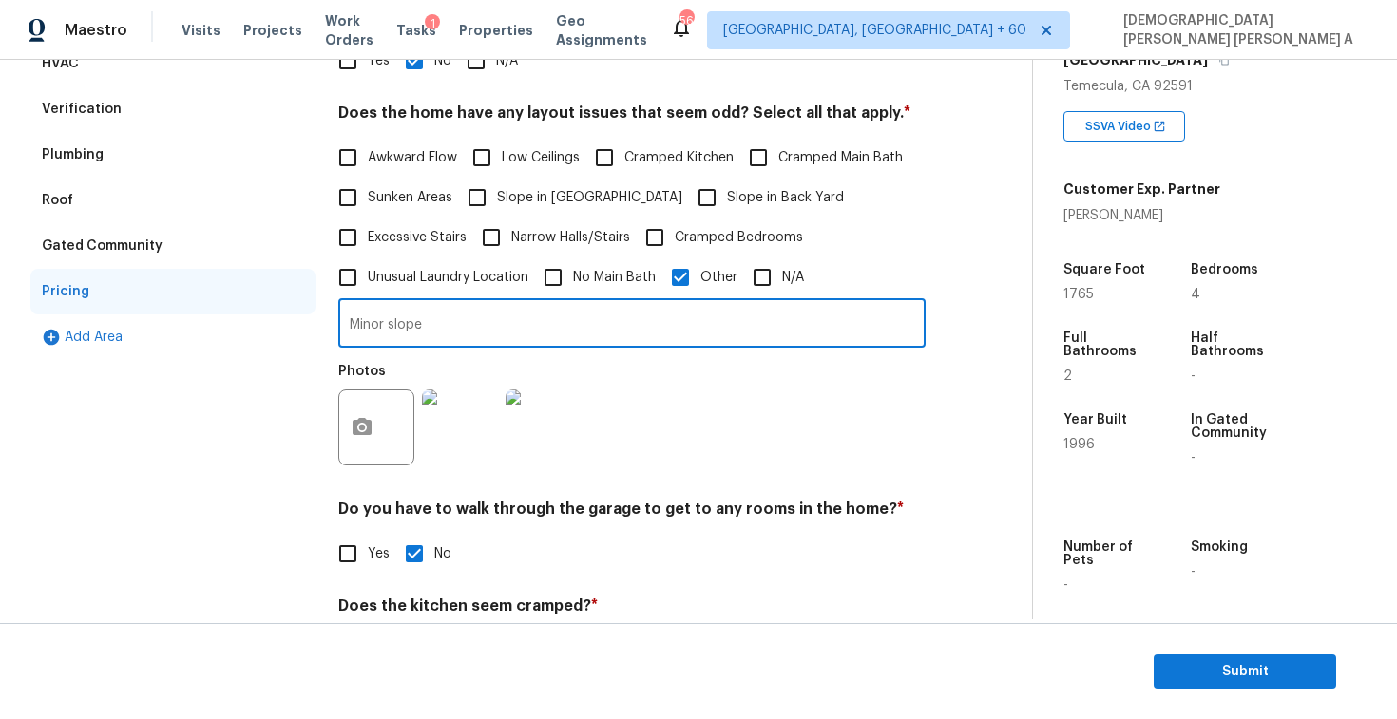
click at [371, 308] on input "Minor slope" at bounding box center [631, 325] width 587 height 45
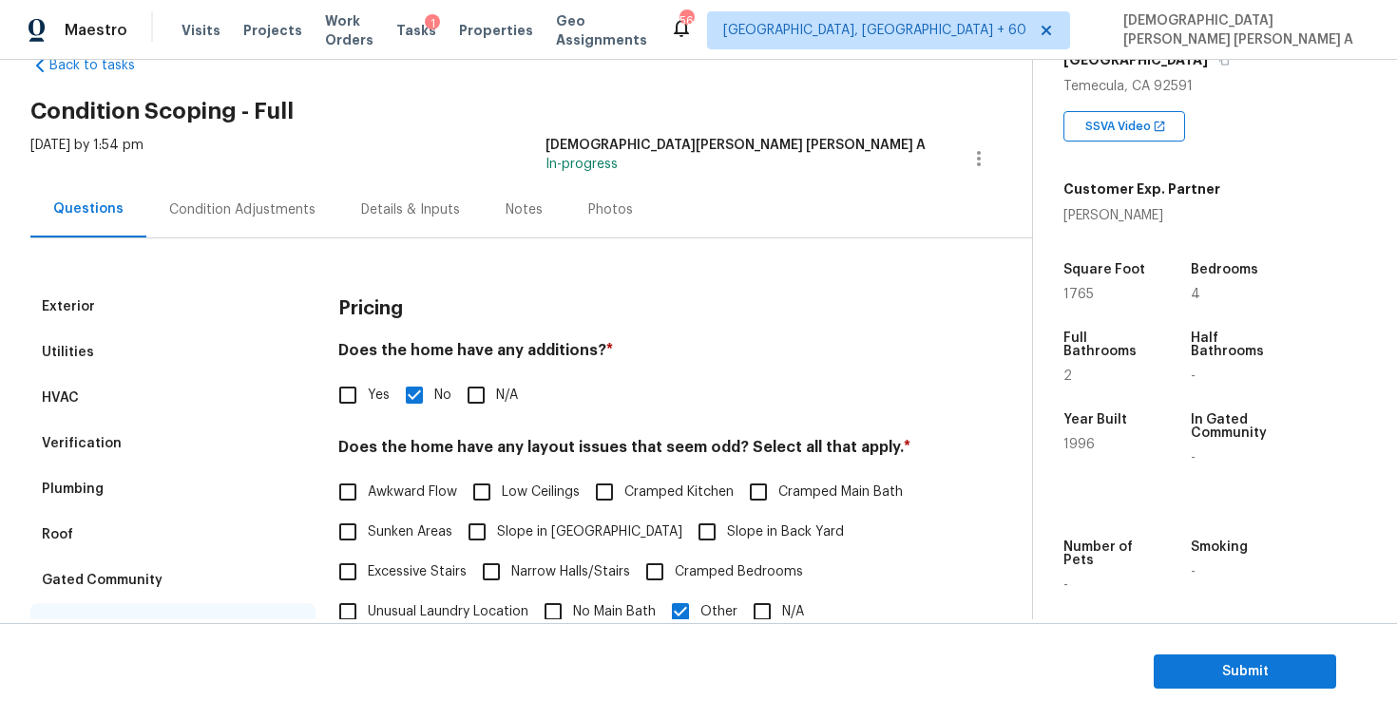
scroll to position [0, 0]
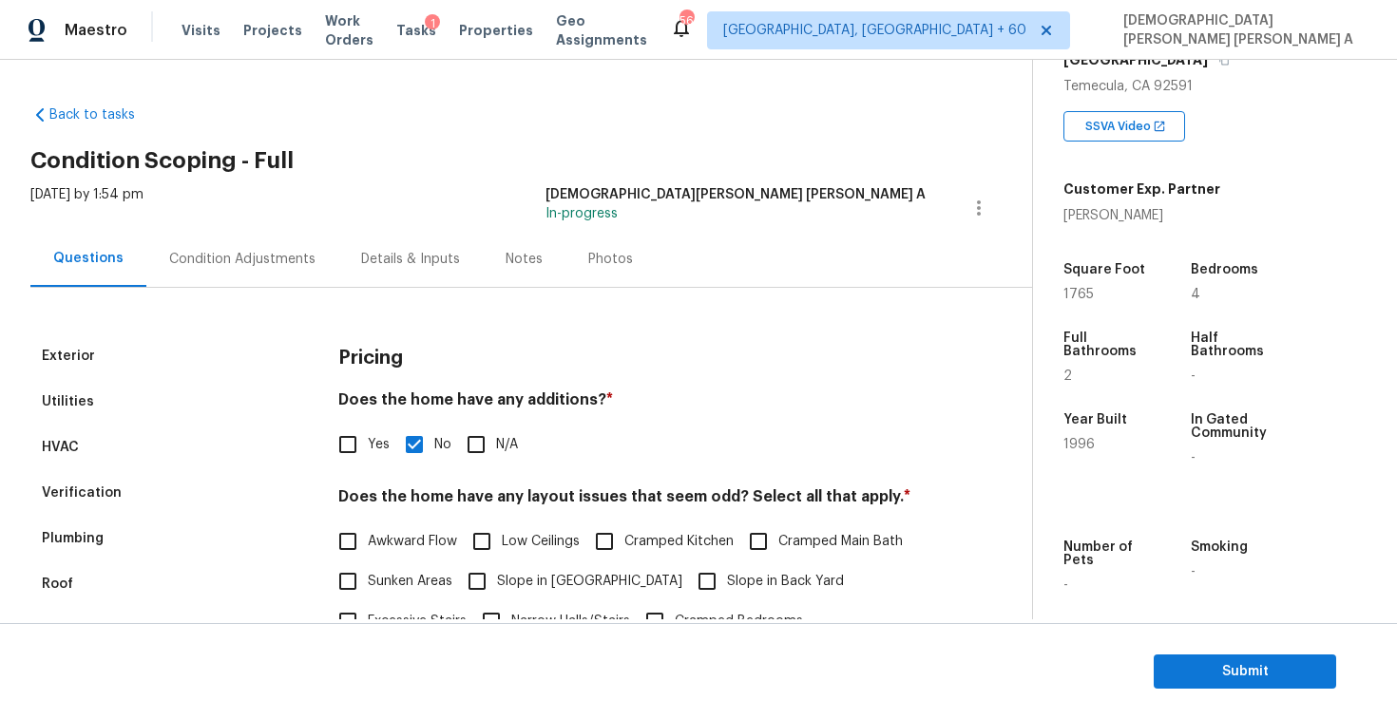
click at [257, 255] on div "Condition Adjustments" at bounding box center [242, 259] width 146 height 19
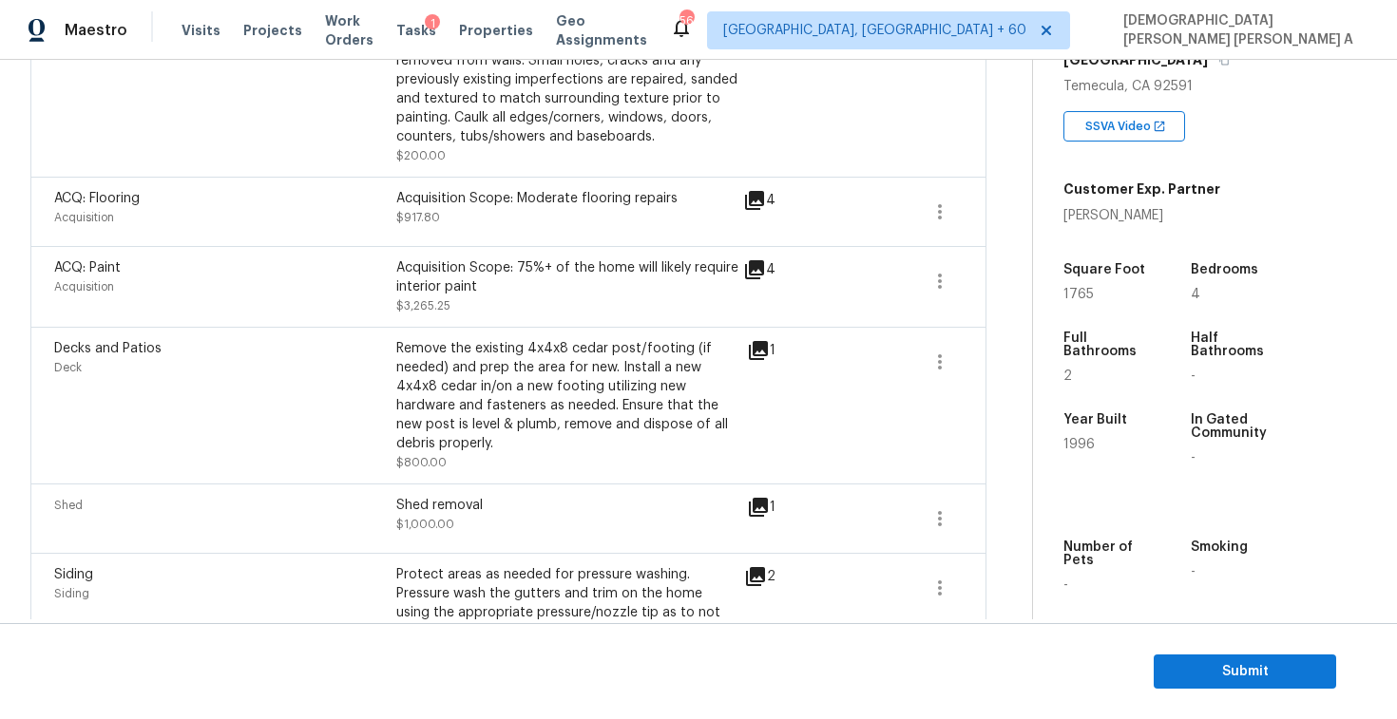
scroll to position [231, 0]
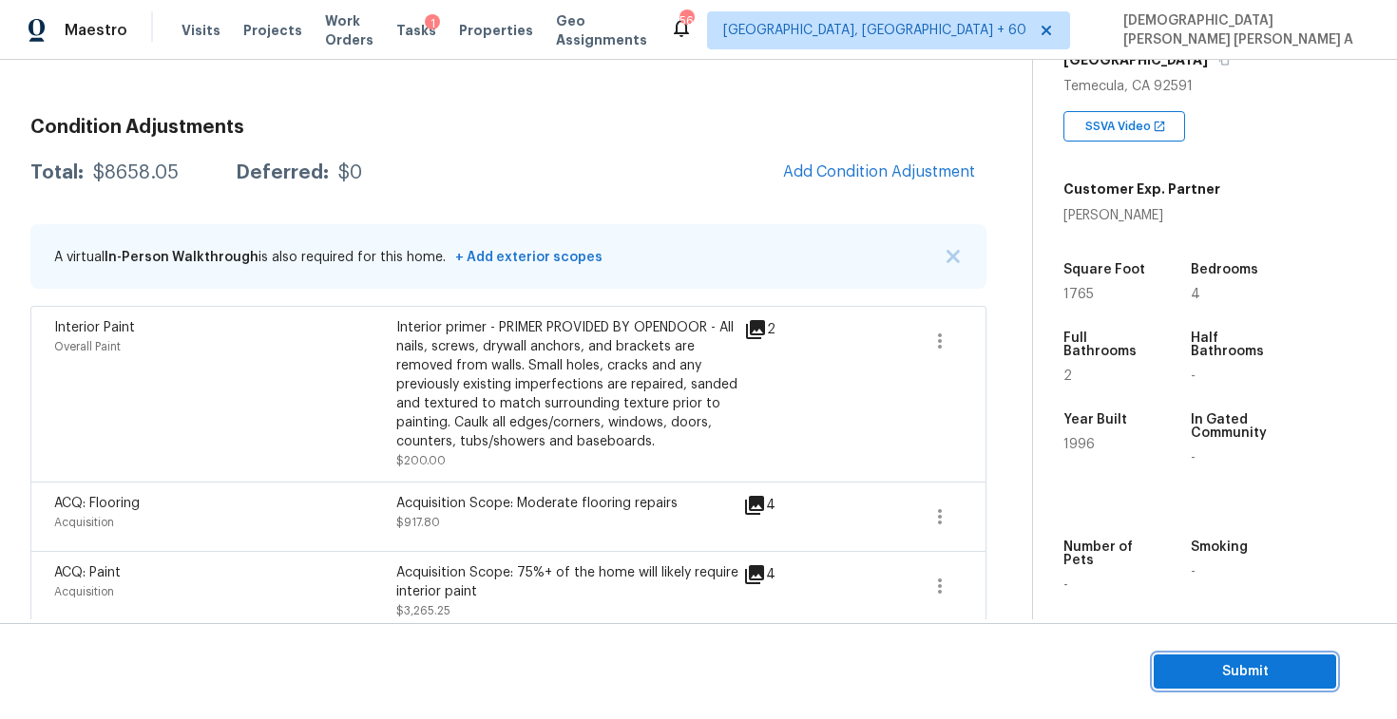
click at [1221, 666] on span "Submit" at bounding box center [1245, 672] width 152 height 24
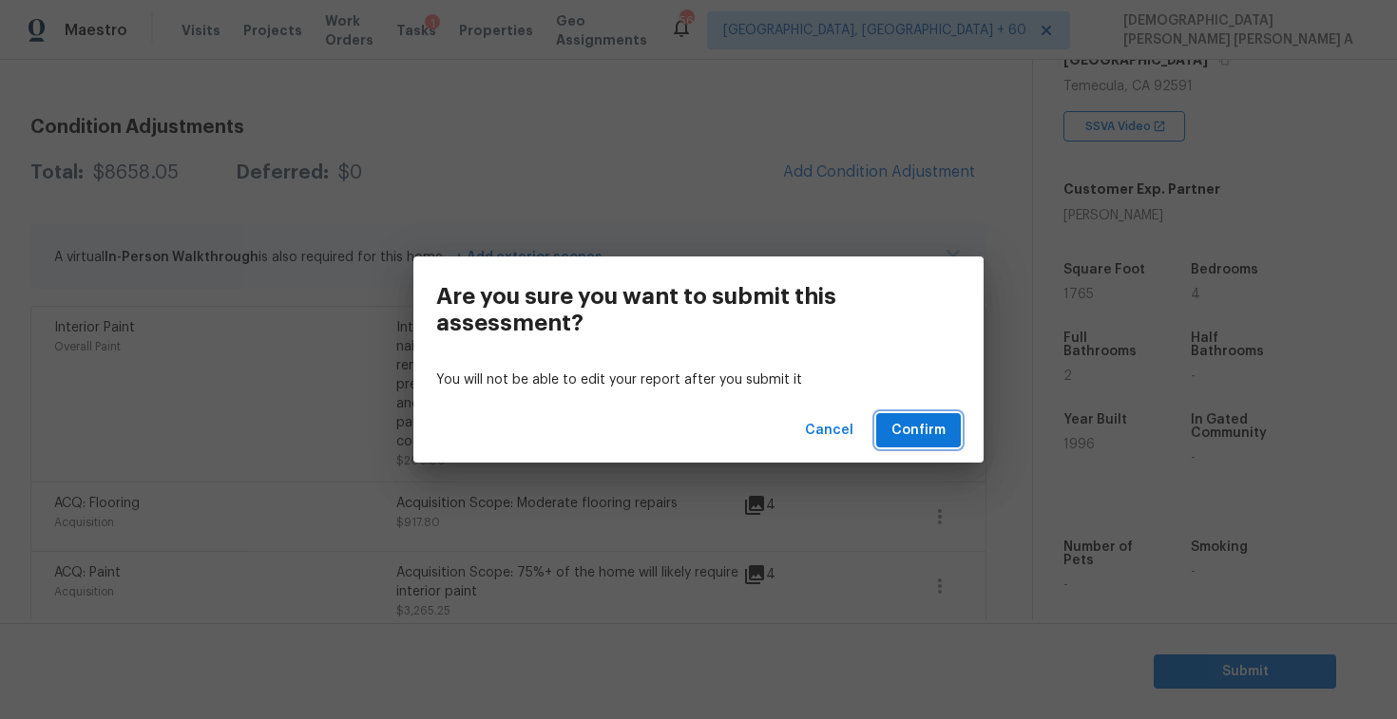
click at [909, 434] on span "Confirm" at bounding box center [918, 431] width 54 height 24
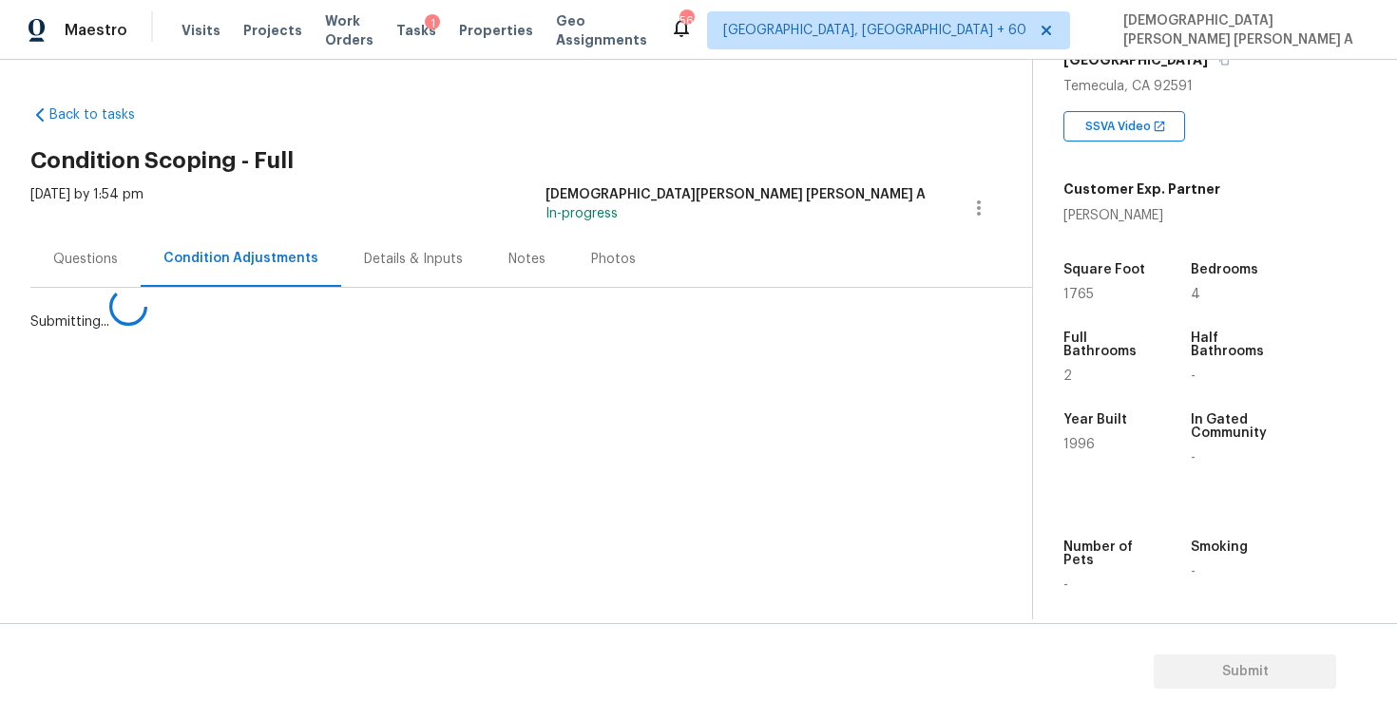
scroll to position [0, 0]
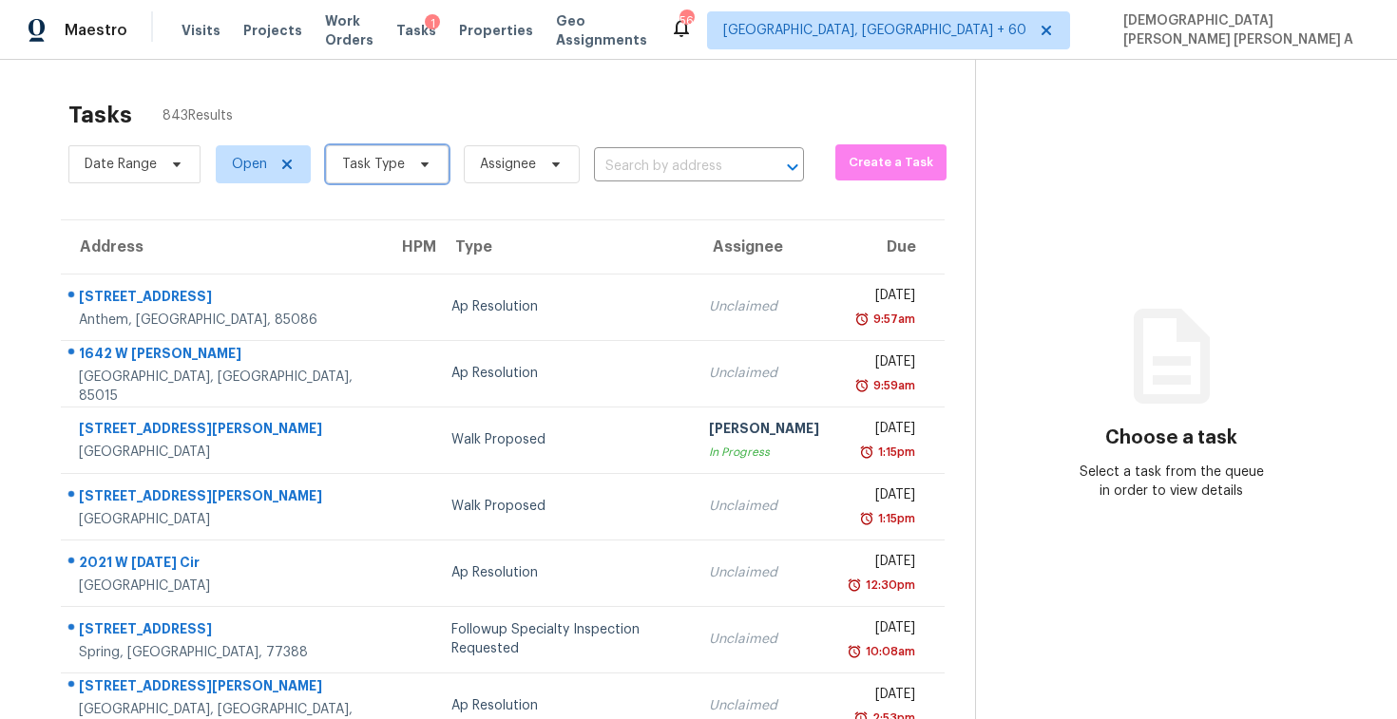
click at [374, 169] on span "Task Type" at bounding box center [373, 164] width 63 height 19
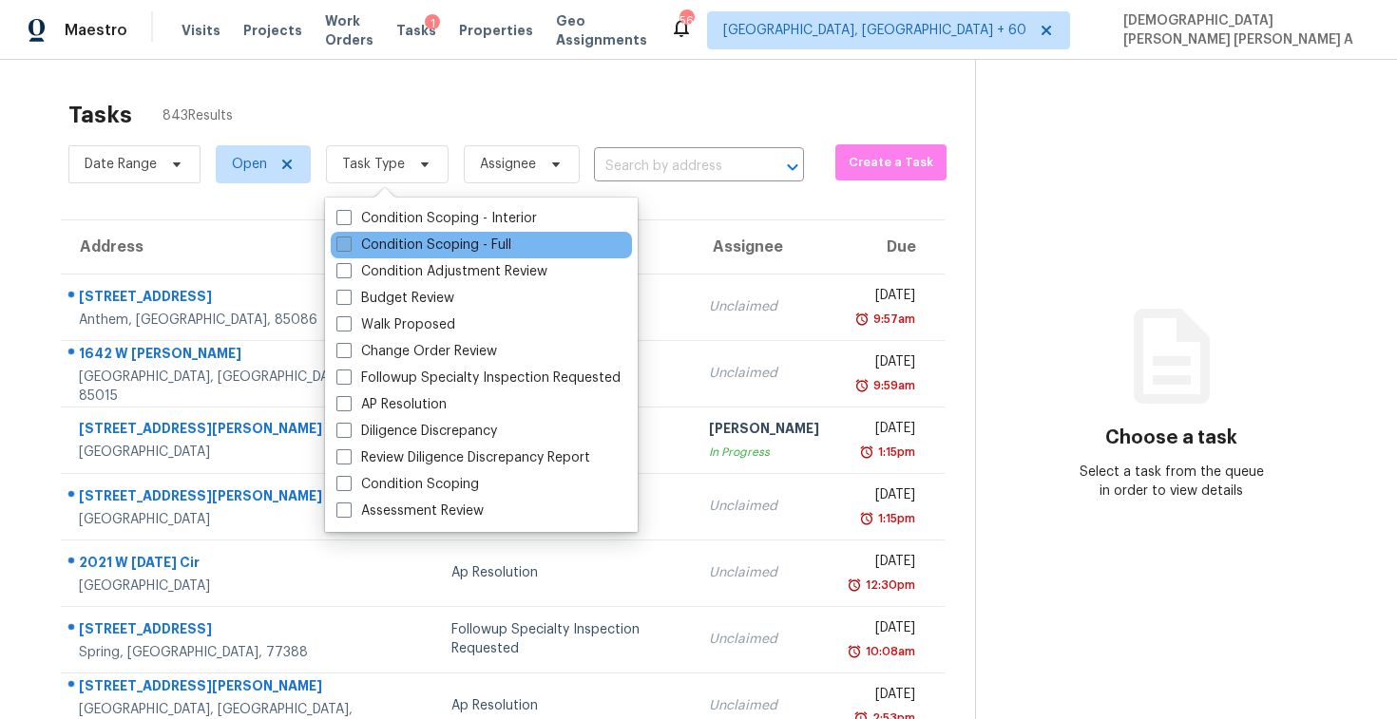
click at [373, 247] on label "Condition Scoping - Full" at bounding box center [423, 245] width 175 height 19
click at [349, 247] on input "Condition Scoping - Full" at bounding box center [342, 242] width 12 height 12
checkbox input "true"
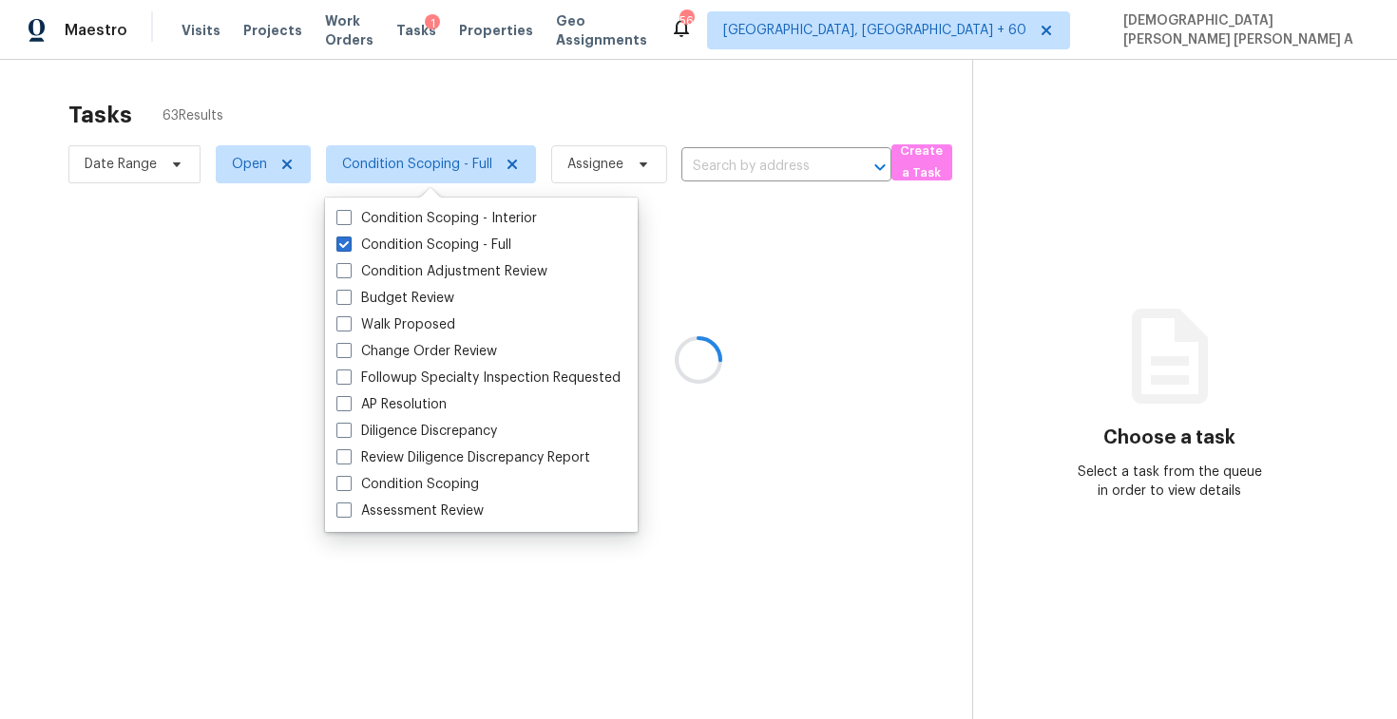
click at [410, 98] on div at bounding box center [698, 359] width 1397 height 719
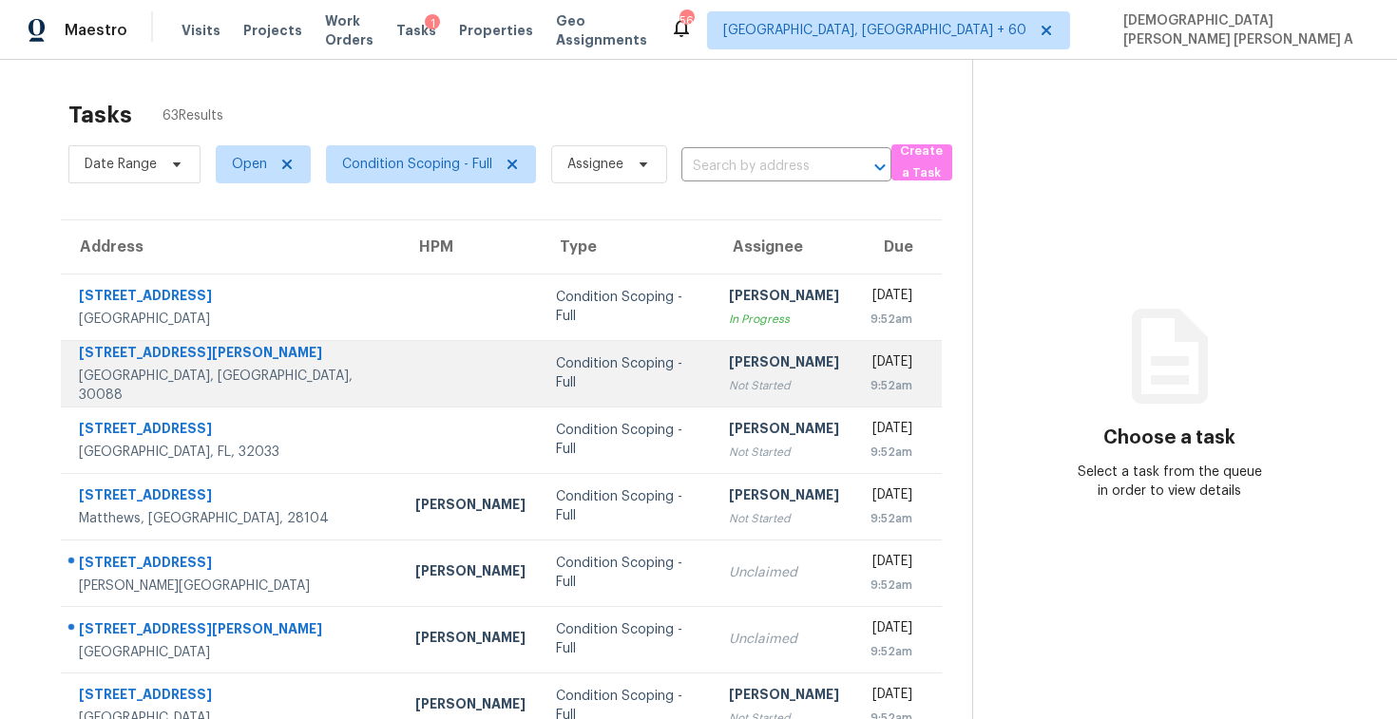
scroll to position [270, 0]
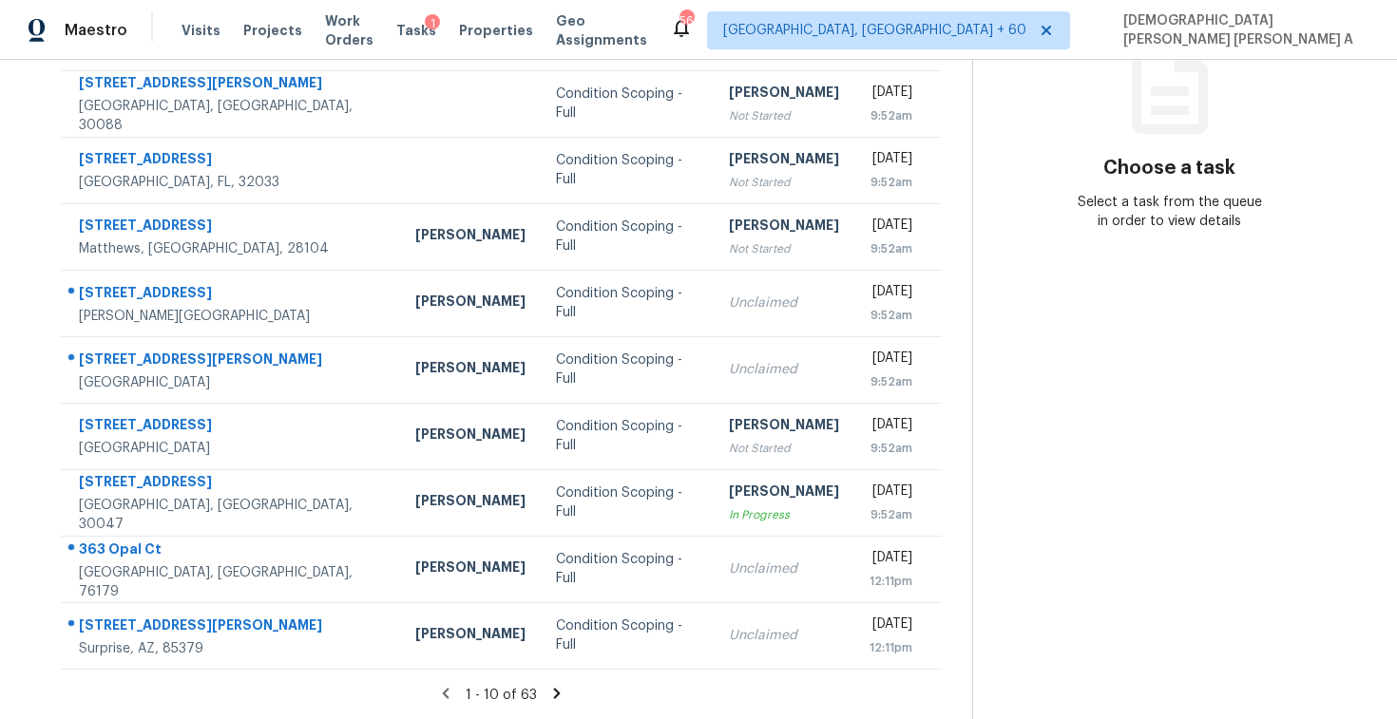
click at [555, 695] on icon at bounding box center [557, 693] width 7 height 10
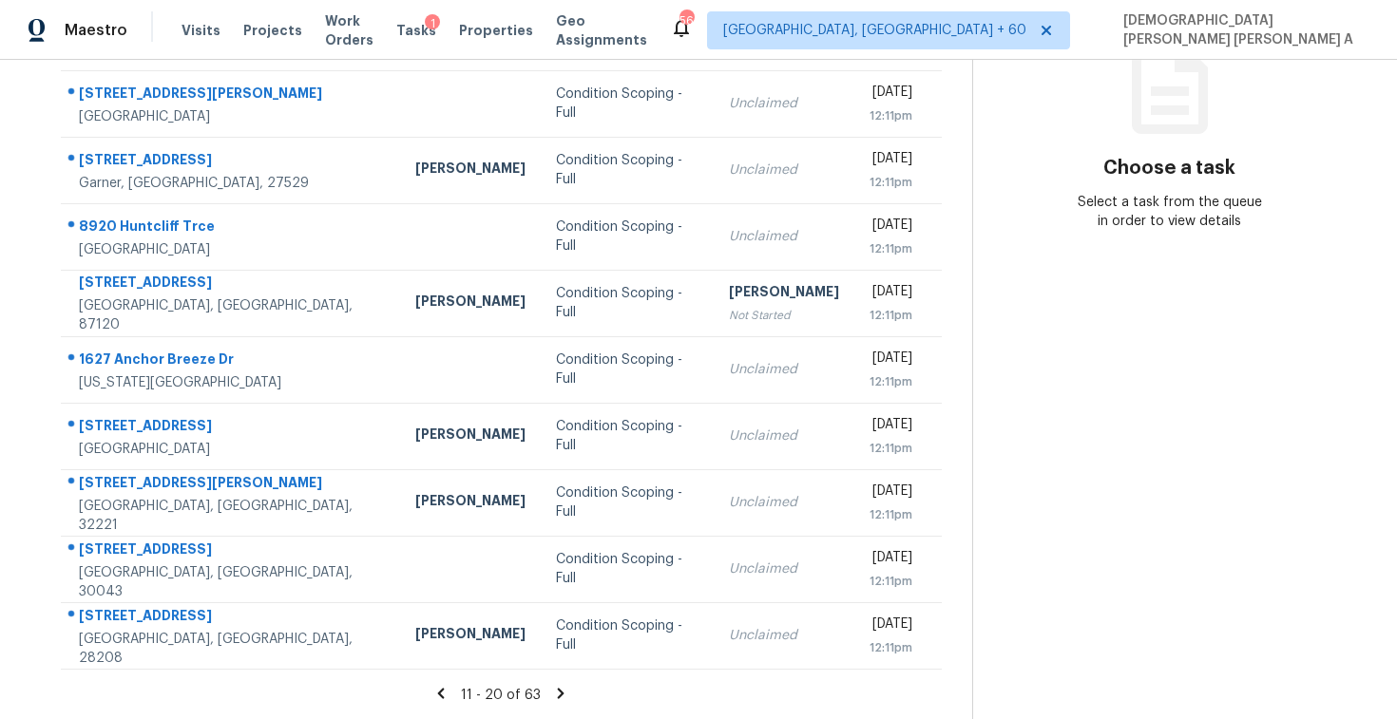
click at [555, 695] on icon at bounding box center [560, 693] width 17 height 17
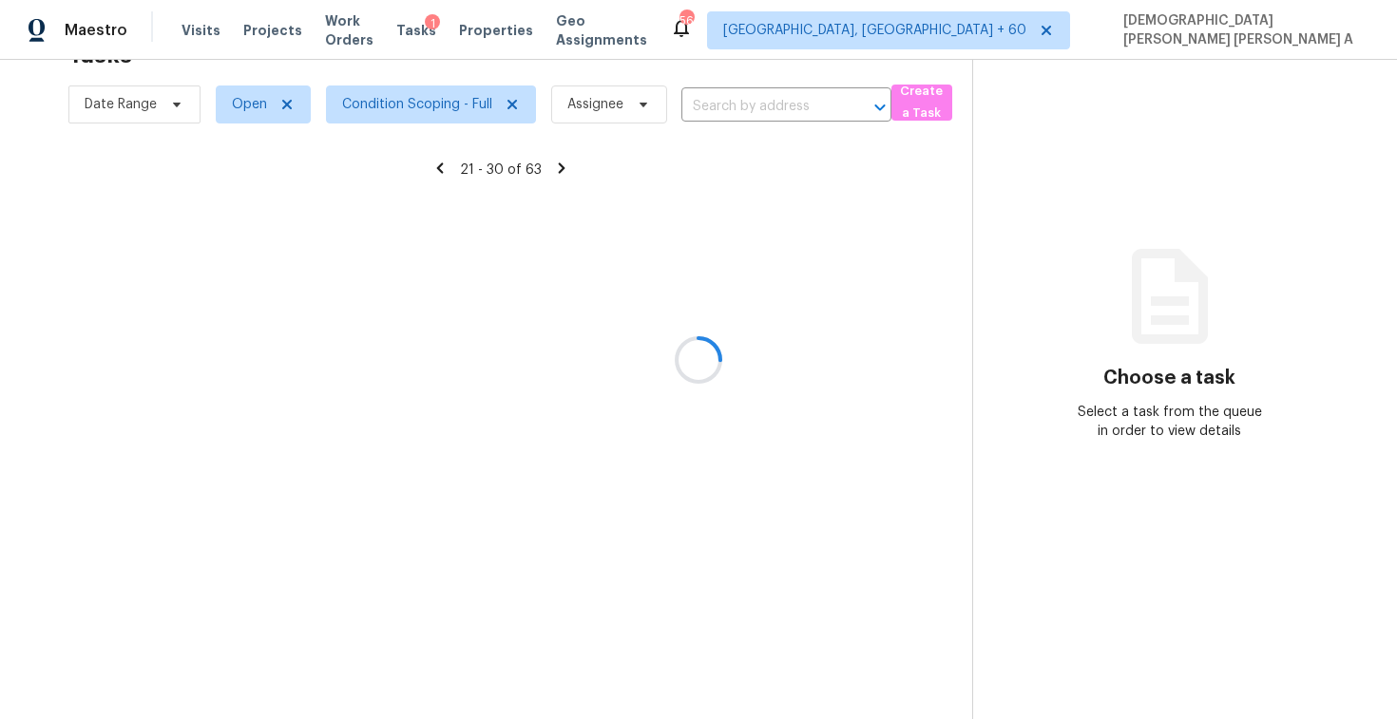
scroll to position [60, 0]
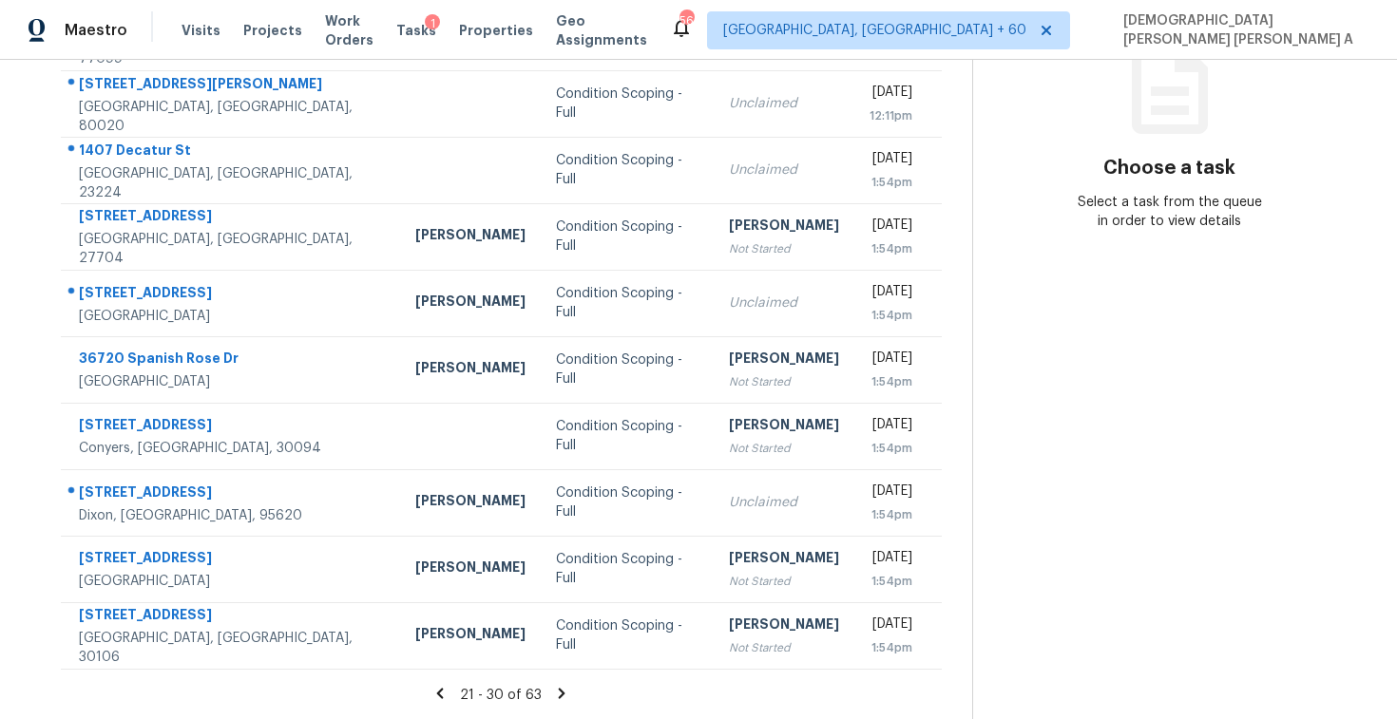
click at [562, 687] on icon at bounding box center [561, 693] width 17 height 17
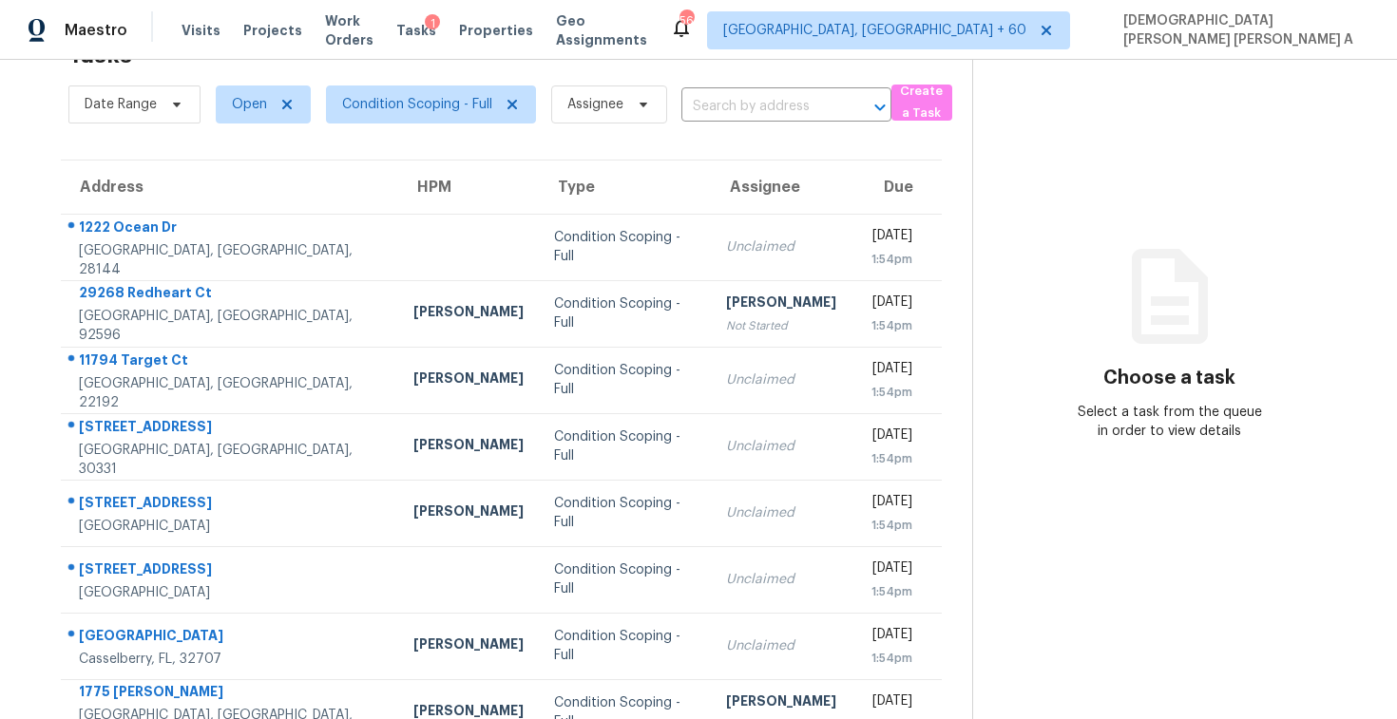
scroll to position [270, 0]
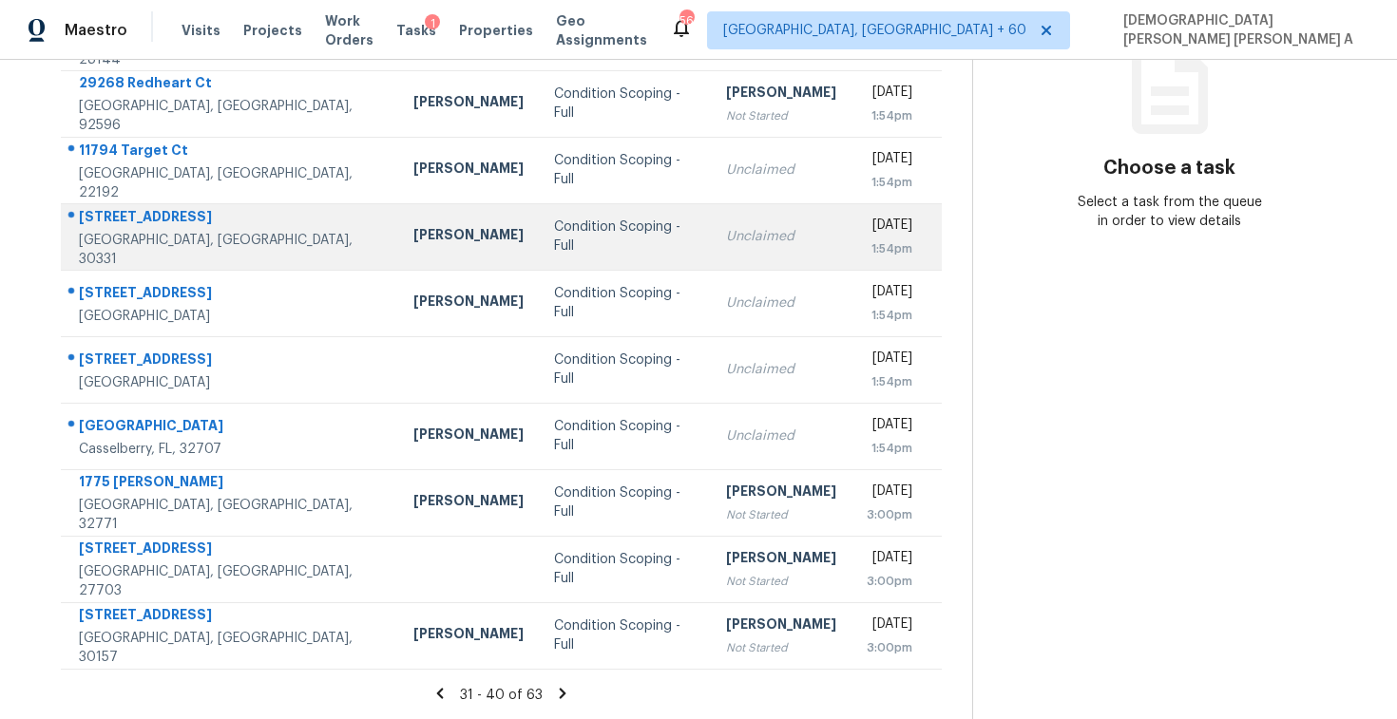
click at [539, 216] on td "Condition Scoping - Full" at bounding box center [625, 236] width 172 height 67
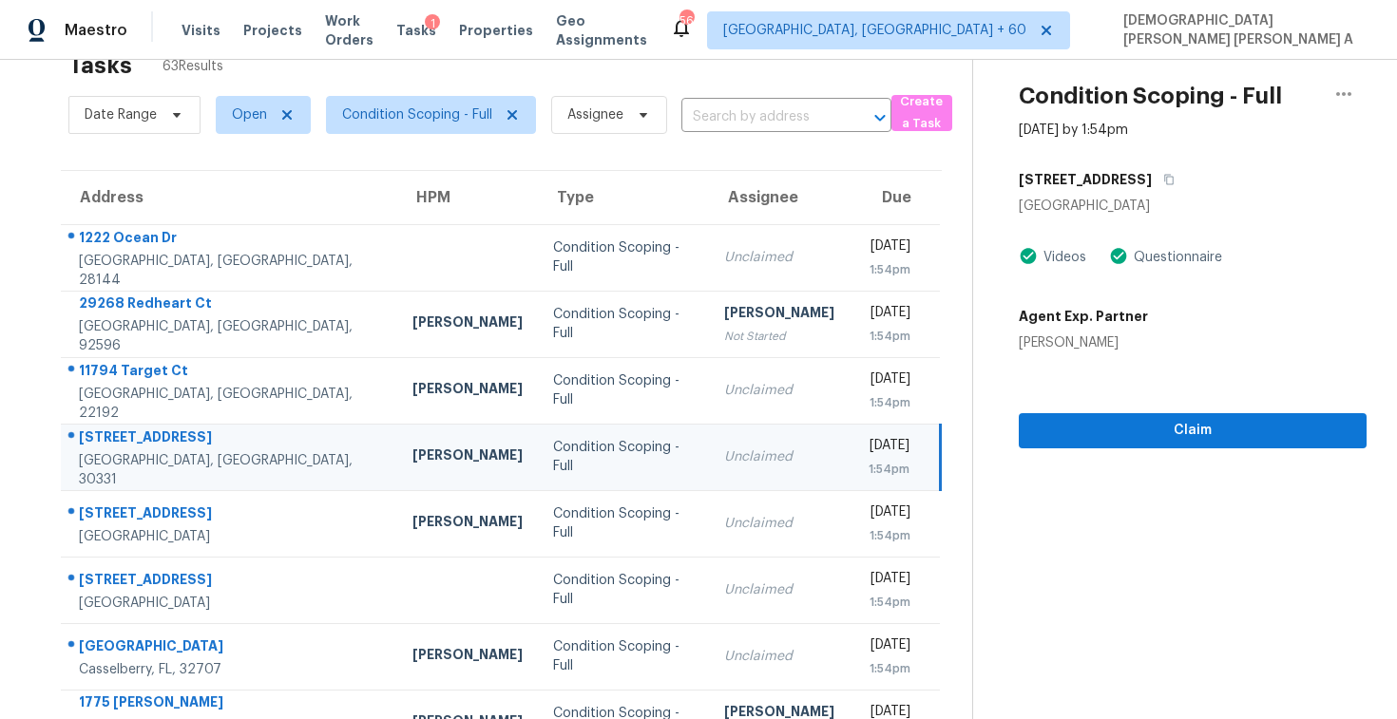
scroll to position [0, 0]
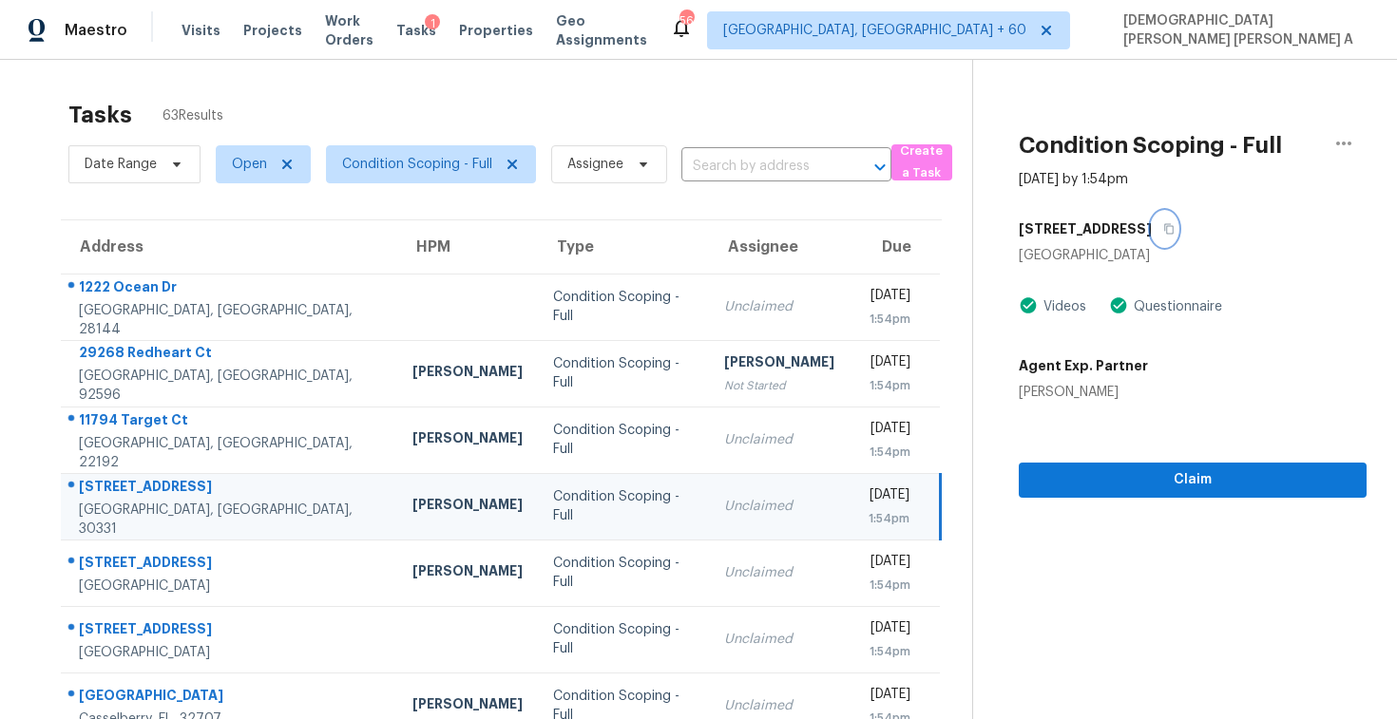
click at [1175, 231] on icon "button" at bounding box center [1168, 228] width 11 height 11
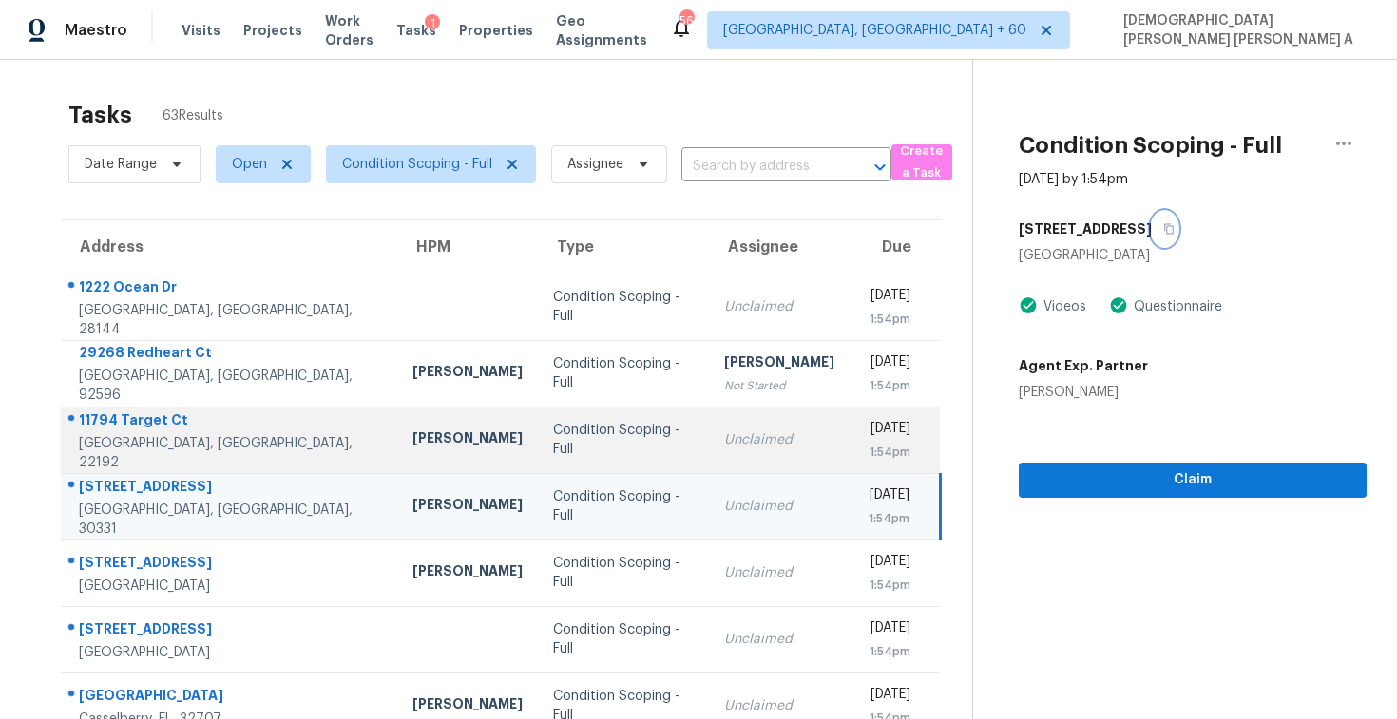
scroll to position [270, 0]
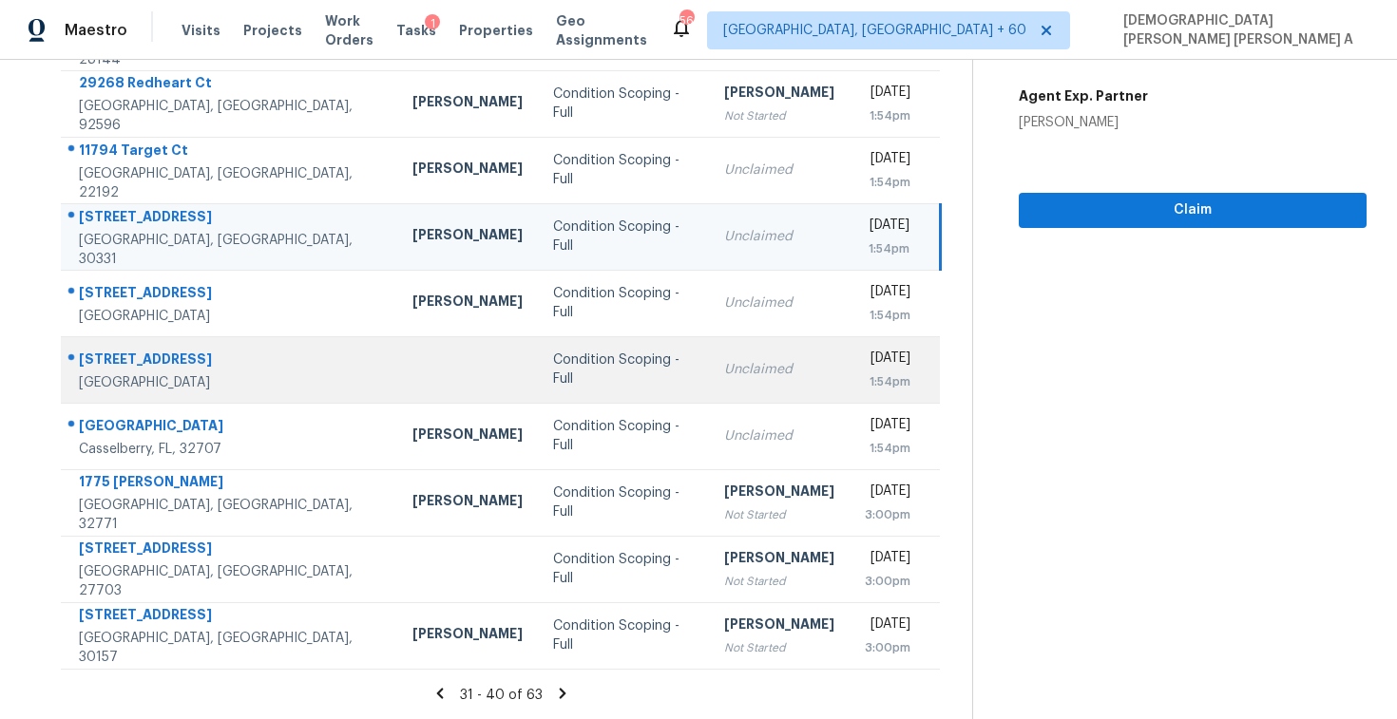
click at [538, 400] on td "Condition Scoping - Full" at bounding box center [624, 369] width 172 height 67
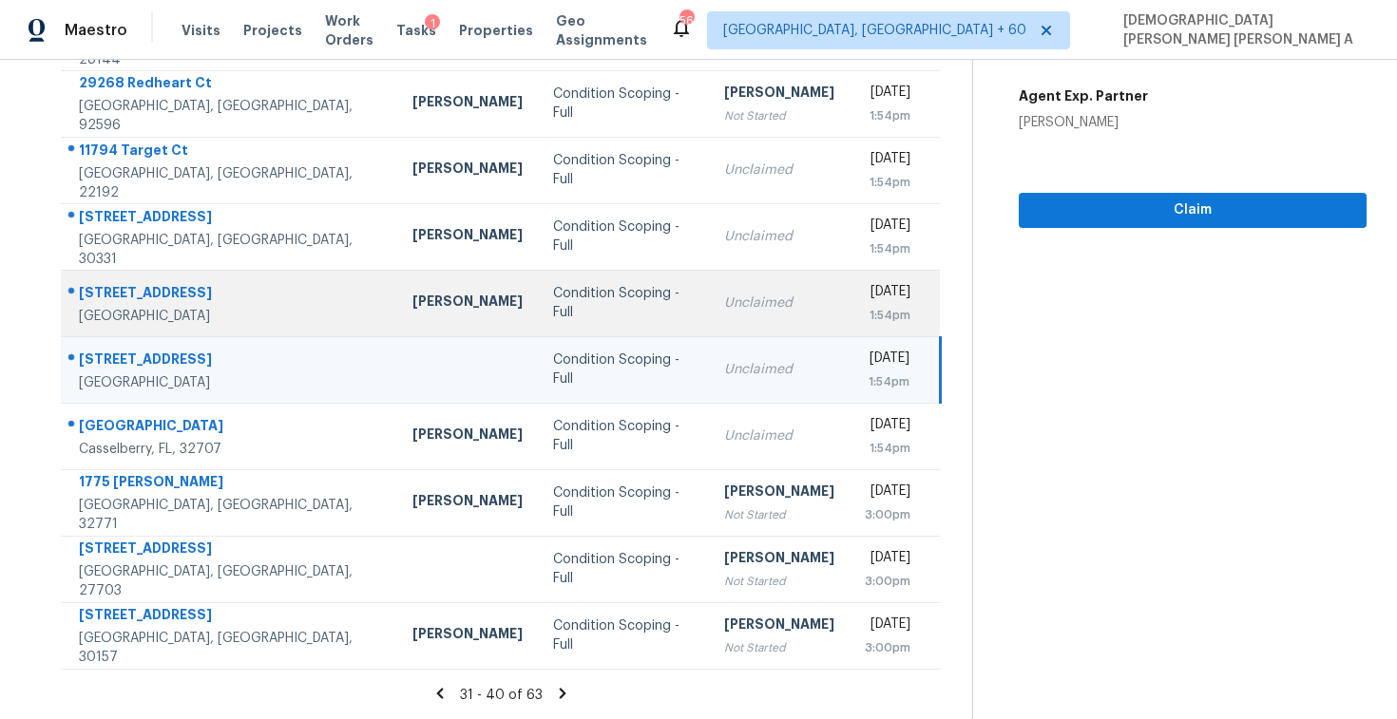
click at [553, 309] on div "Condition Scoping - Full" at bounding box center [624, 303] width 142 height 38
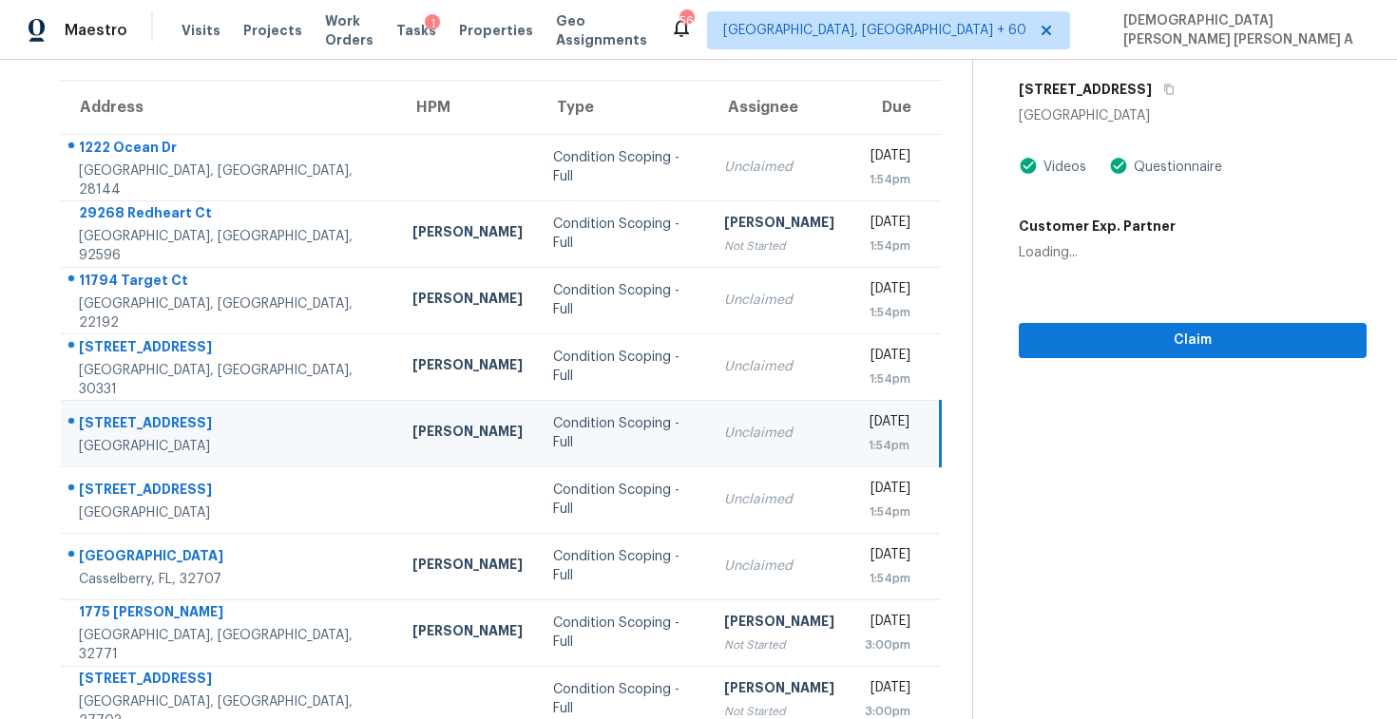
scroll to position [41, 0]
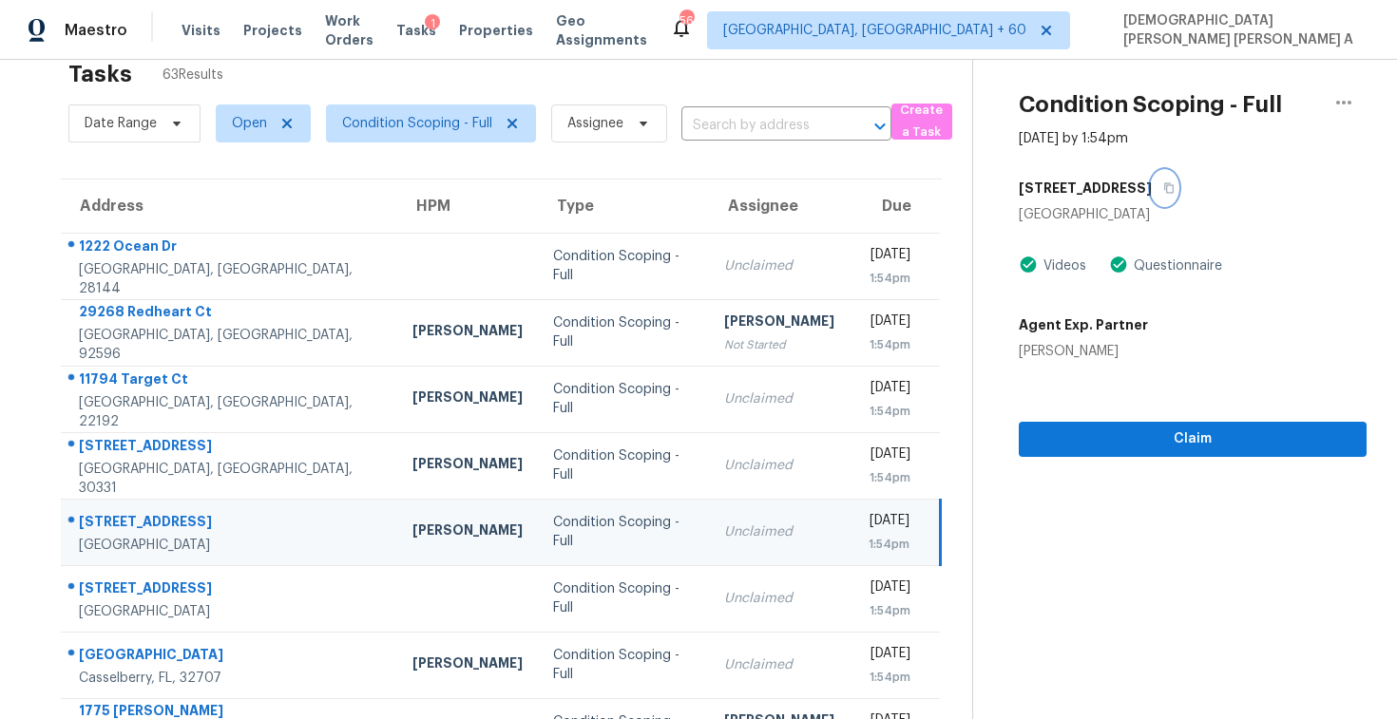
click at [1164, 184] on icon "button" at bounding box center [1169, 188] width 10 height 10
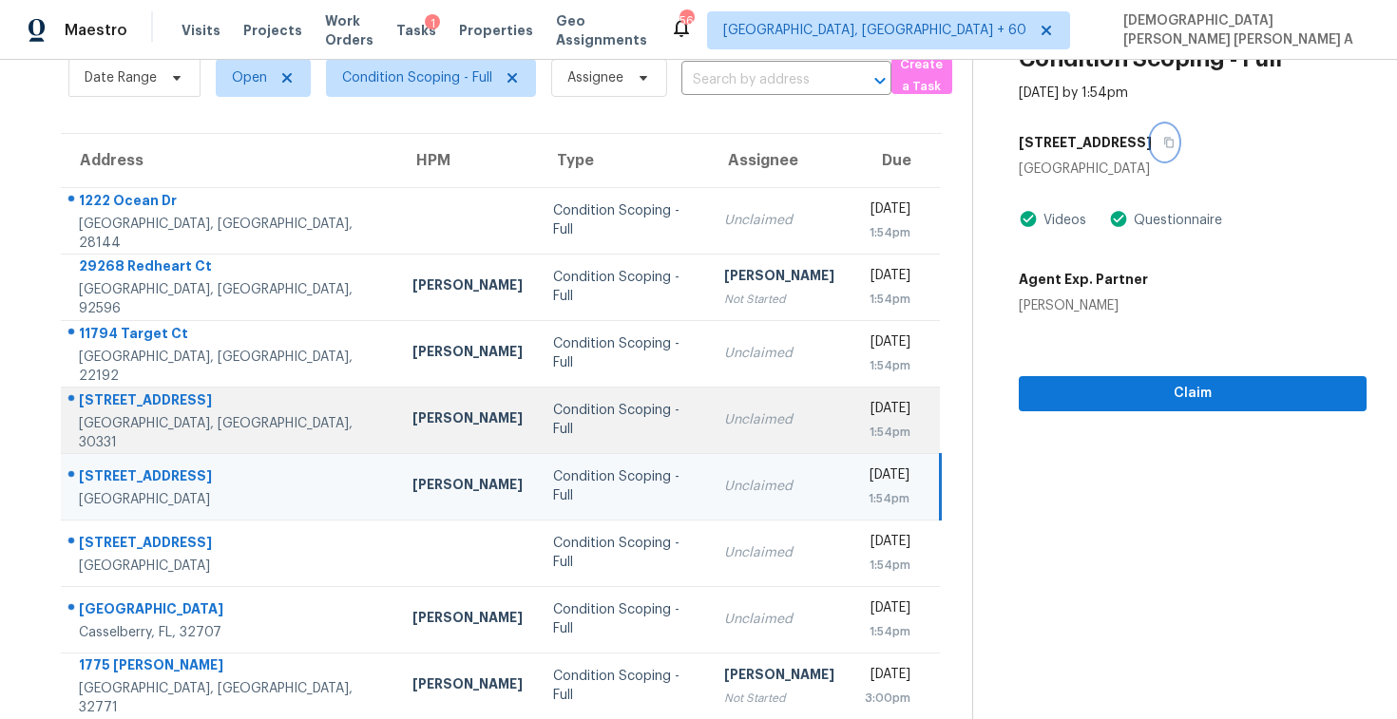
scroll to position [39, 0]
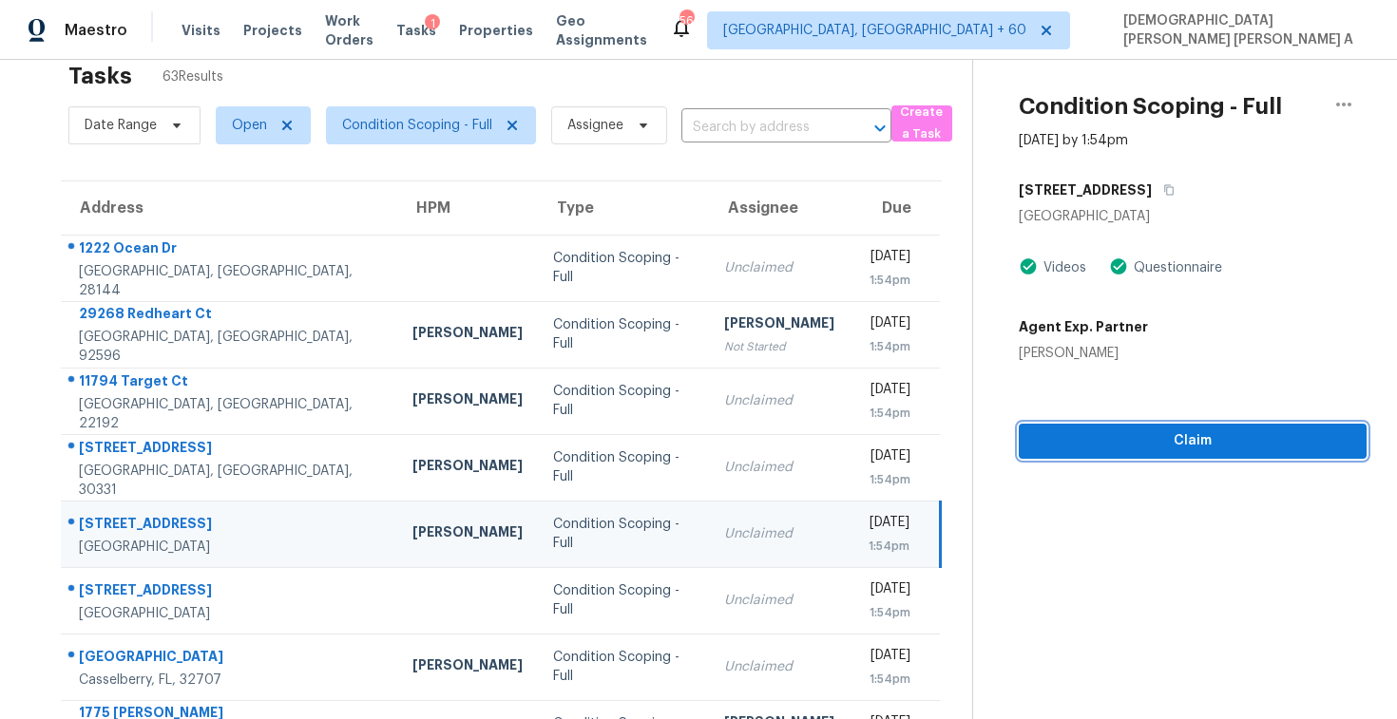
click at [1138, 440] on span "Claim" at bounding box center [1192, 442] width 317 height 24
click at [1152, 194] on button "button" at bounding box center [1165, 190] width 26 height 34
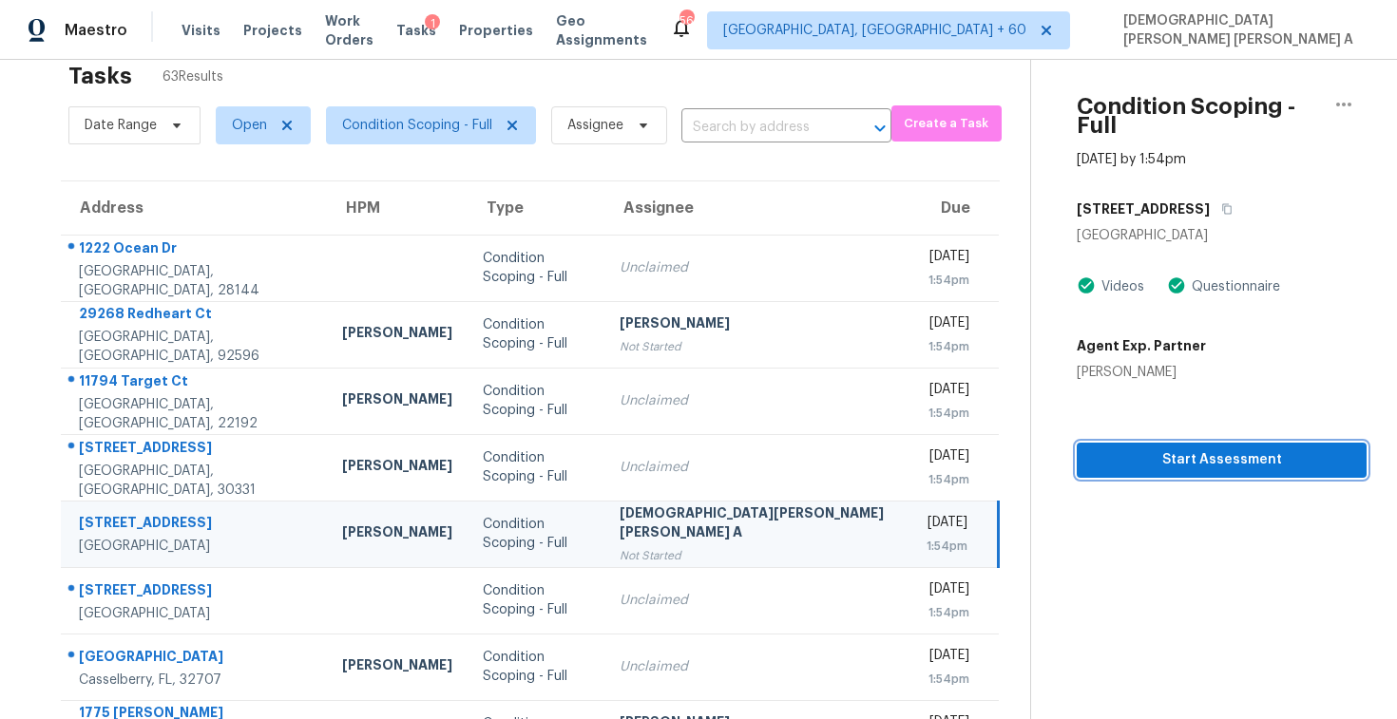
click at [1178, 449] on span "Start Assessment" at bounding box center [1221, 461] width 259 height 24
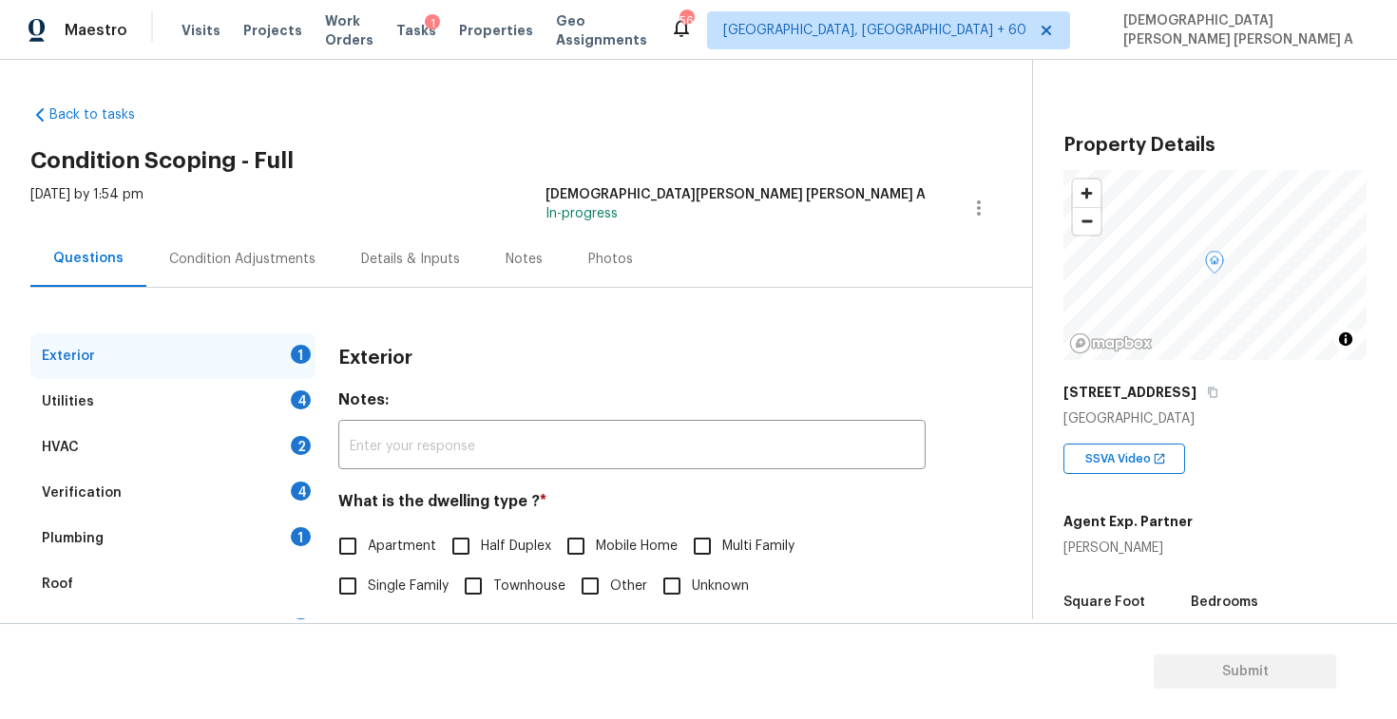
click at [453, 165] on h2 "Condition Scoping - Full" at bounding box center [531, 160] width 1002 height 19
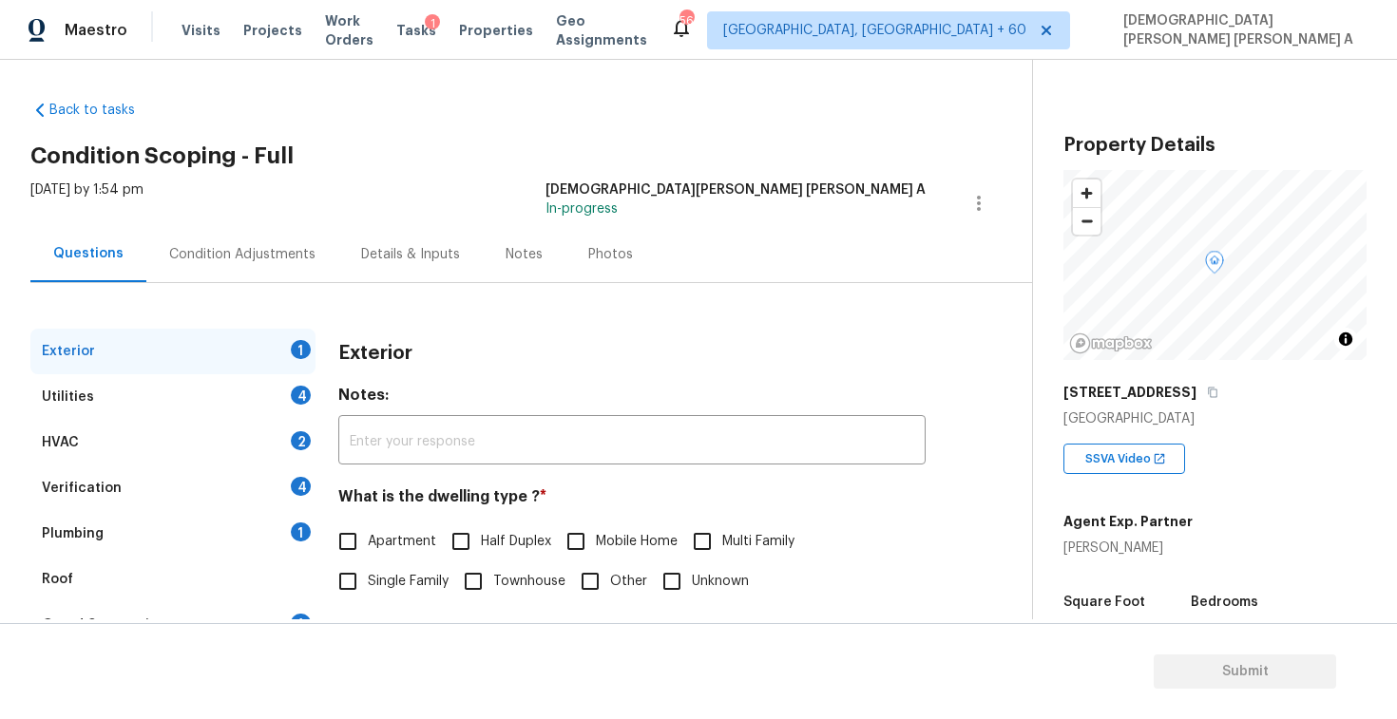
scroll to position [257, 0]
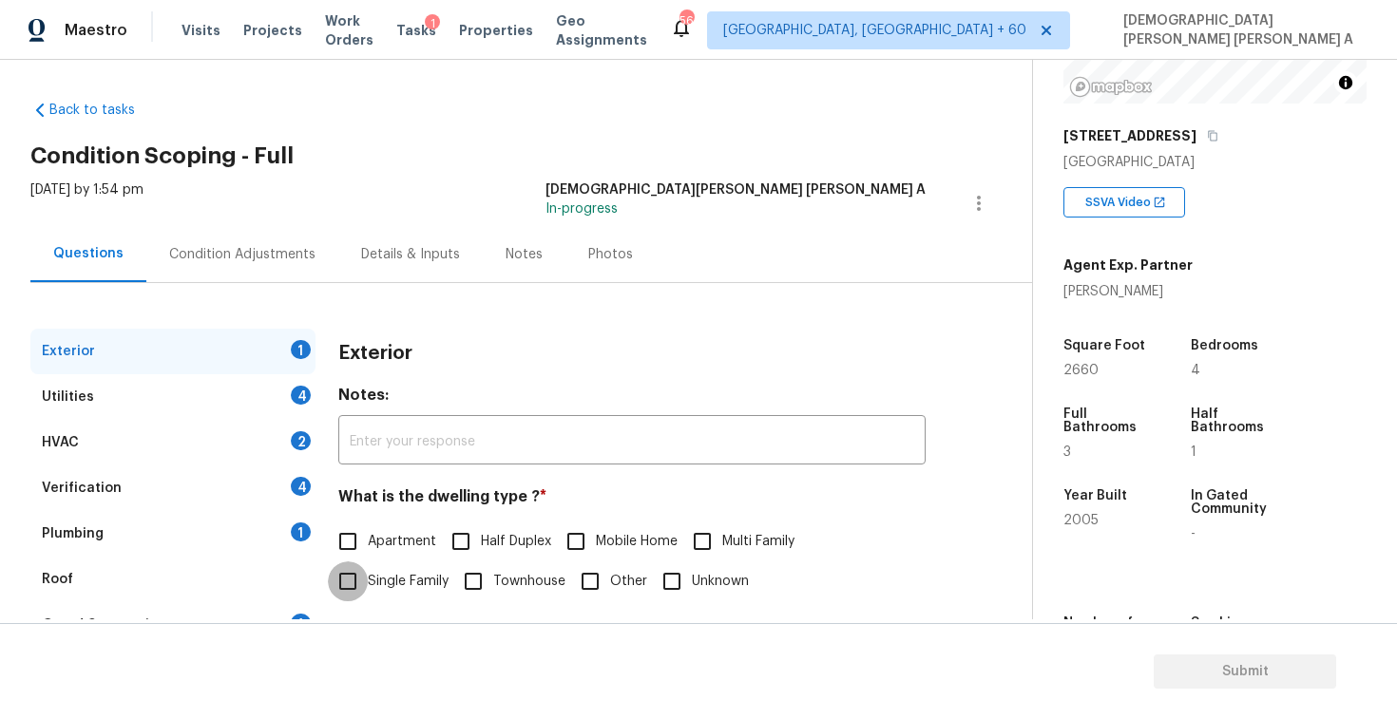
click at [351, 591] on input "Single Family" at bounding box center [348, 582] width 40 height 40
checkbox input "true"
click at [225, 401] on div "Utilities 4" at bounding box center [172, 397] width 285 height 46
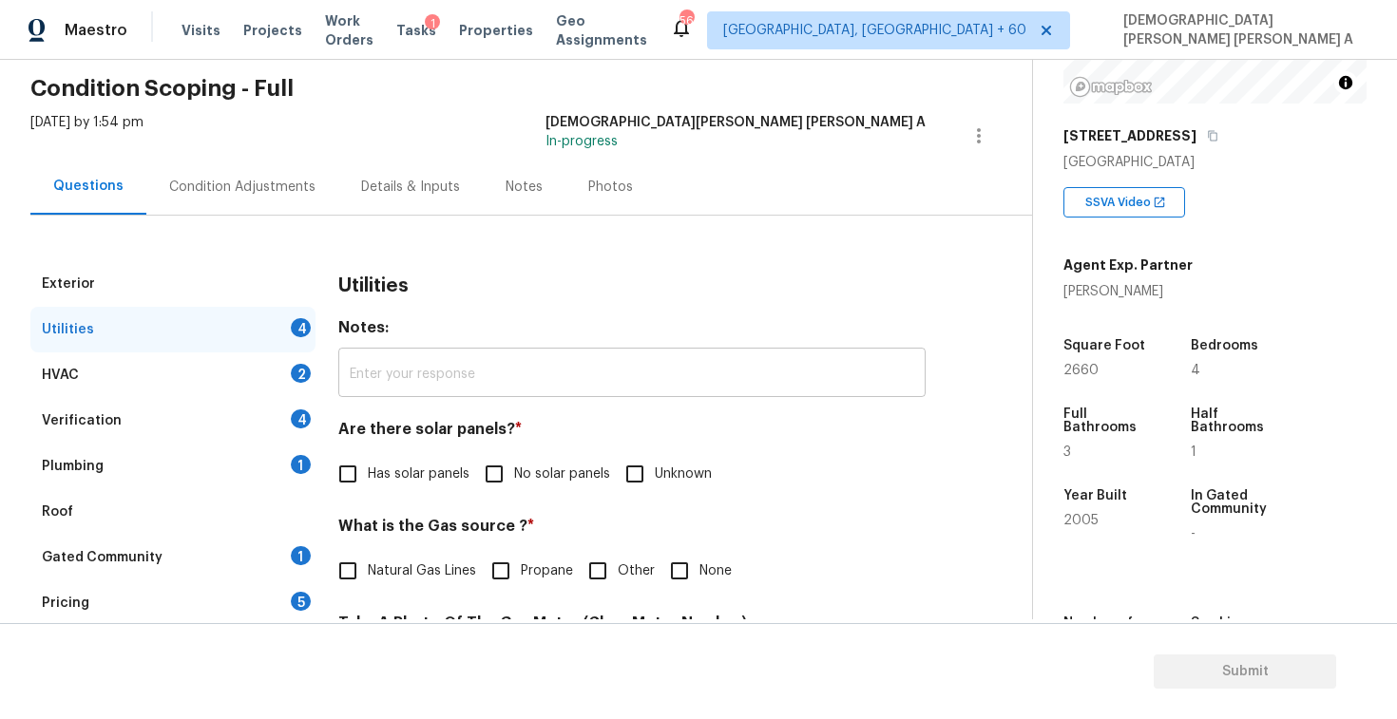
scroll to position [252, 0]
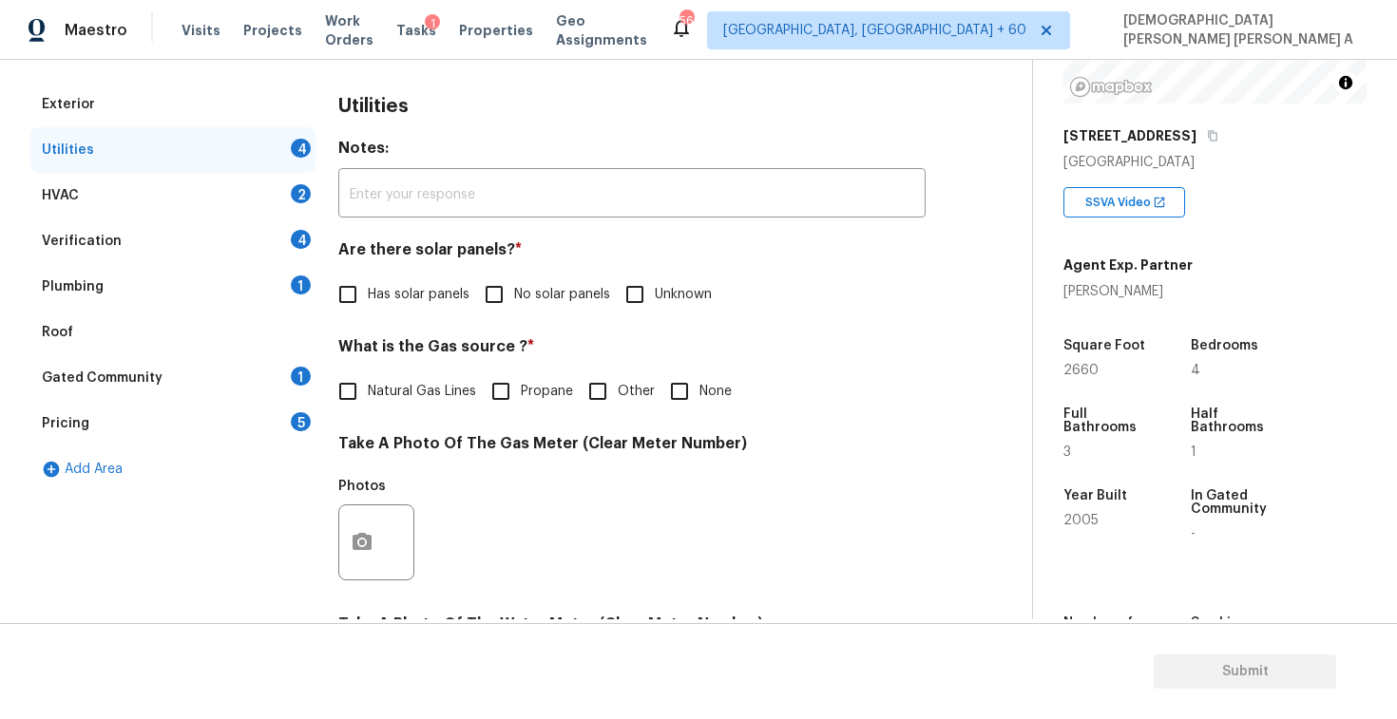
click at [491, 296] on input "No solar panels" at bounding box center [494, 295] width 40 height 40
checkbox input "true"
click at [336, 392] on input "Natural Gas Lines" at bounding box center [348, 392] width 40 height 40
checkbox input "true"
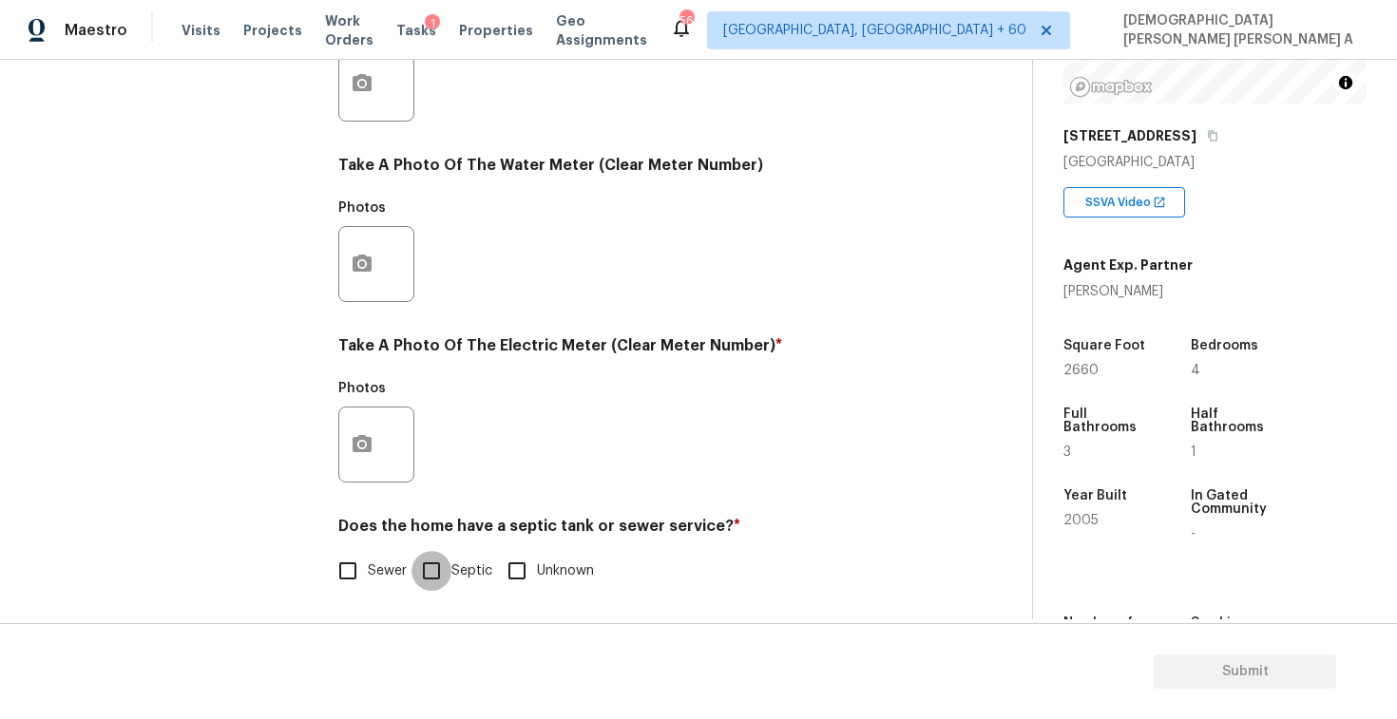
click at [446, 581] on input "Septic" at bounding box center [431, 571] width 40 height 40
checkbox input "true"
click at [347, 437] on button "button" at bounding box center [362, 445] width 46 height 74
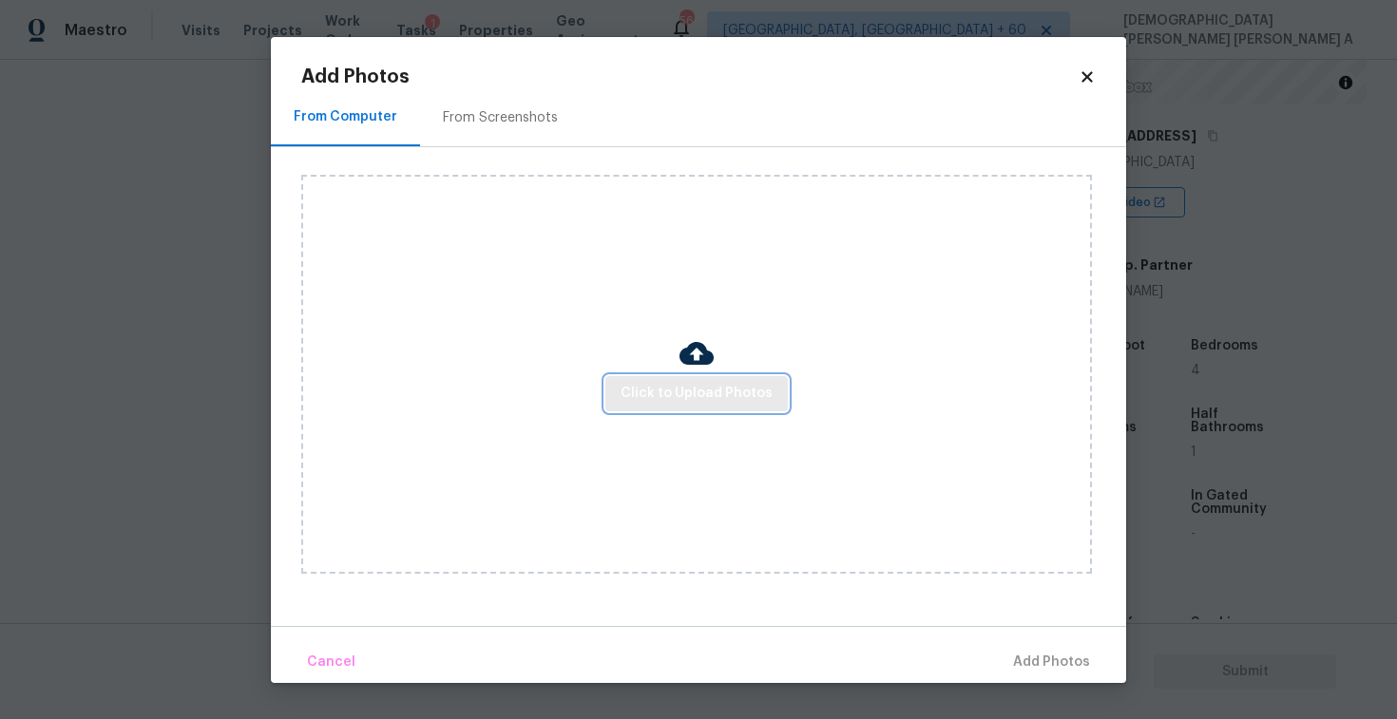
click at [667, 393] on span "Click to Upload Photos" at bounding box center [697, 394] width 152 height 24
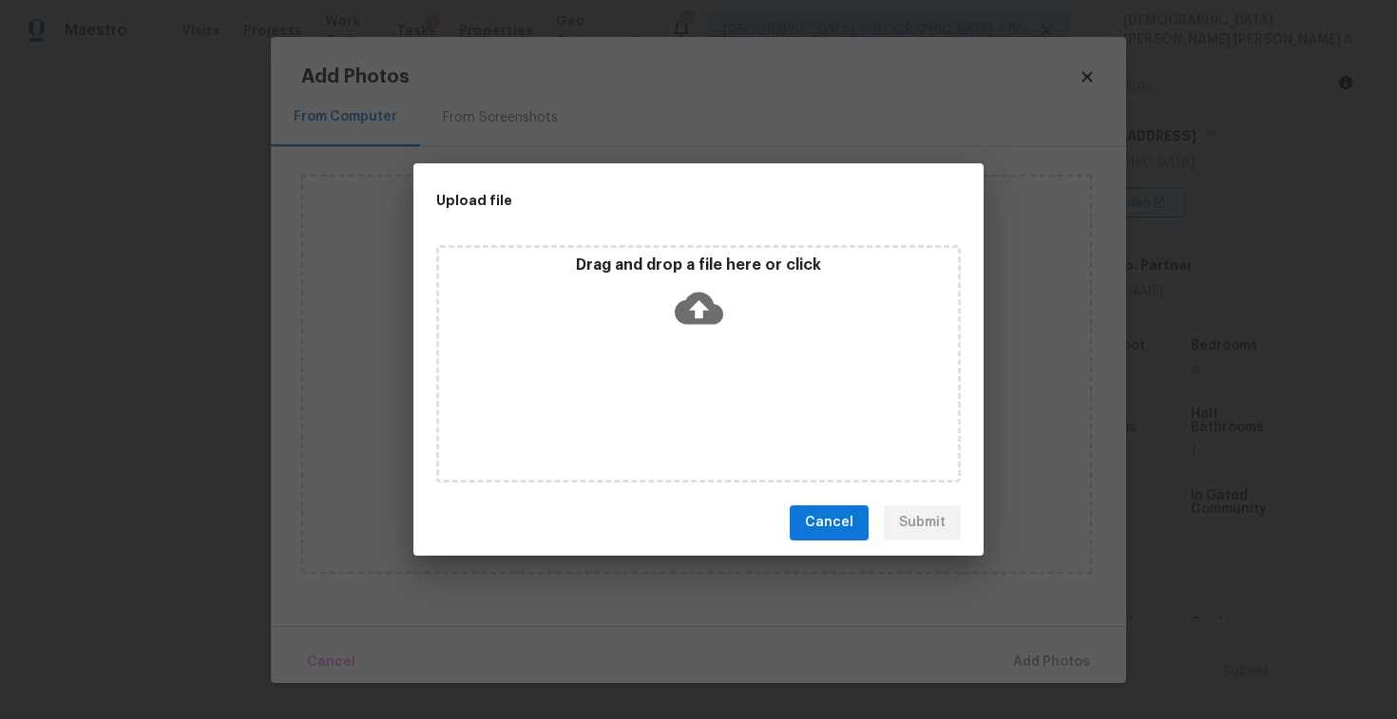
click at [718, 336] on div "Drag and drop a file here or click" at bounding box center [698, 364] width 525 height 238
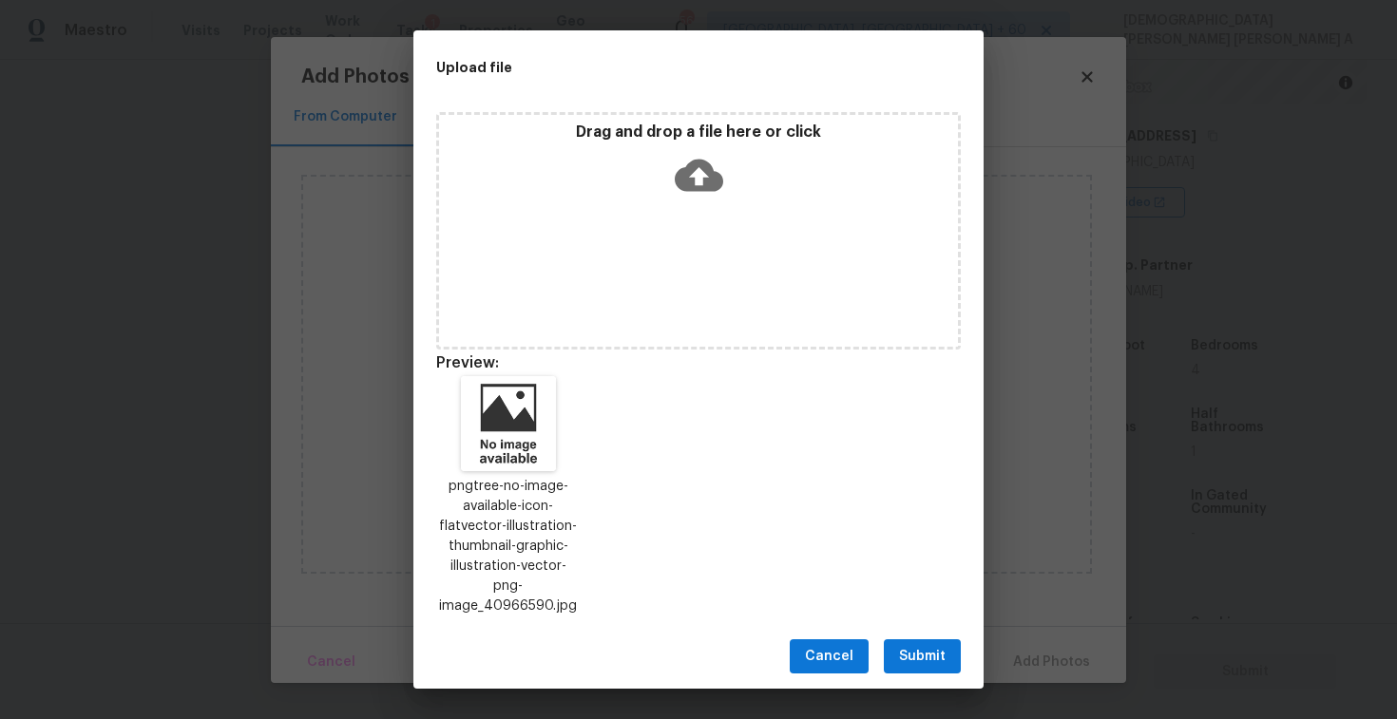
click at [922, 645] on span "Submit" at bounding box center [922, 657] width 47 height 24
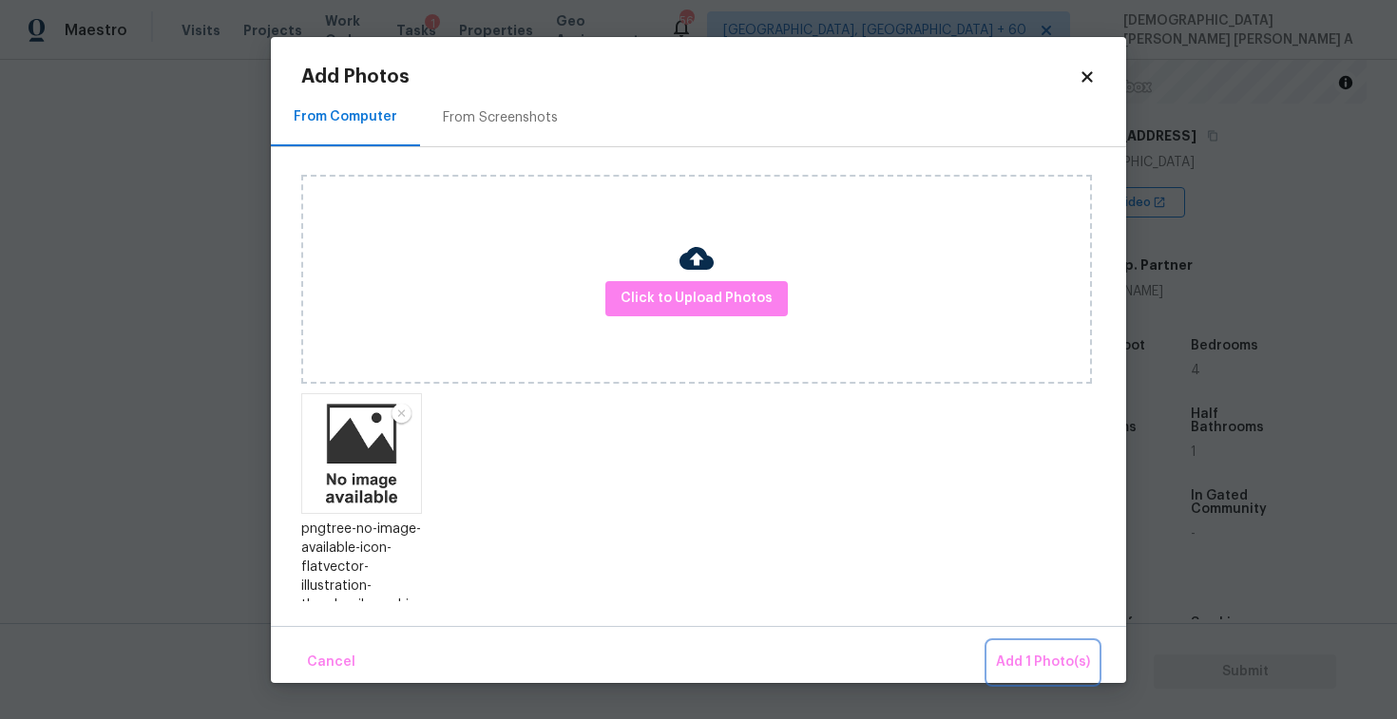
click at [1054, 669] on span "Add 1 Photo(s)" at bounding box center [1043, 663] width 94 height 24
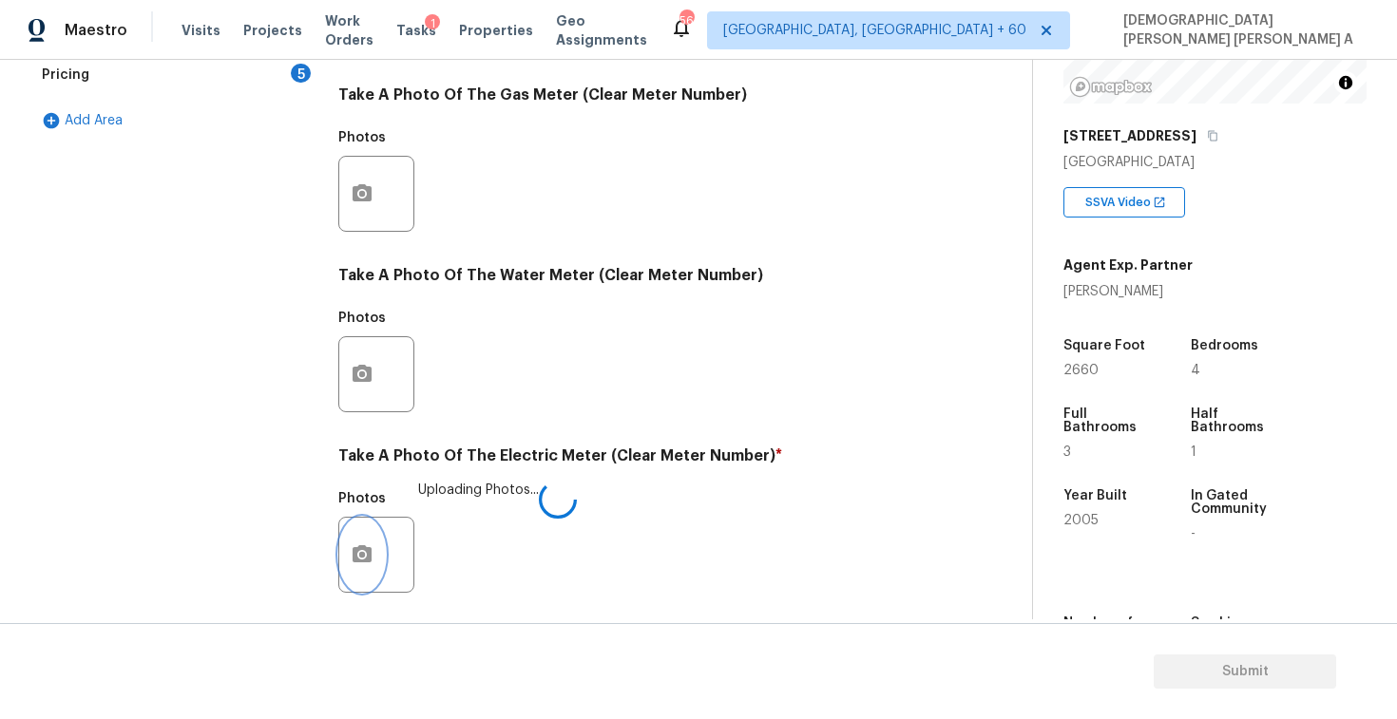
scroll to position [243, 0]
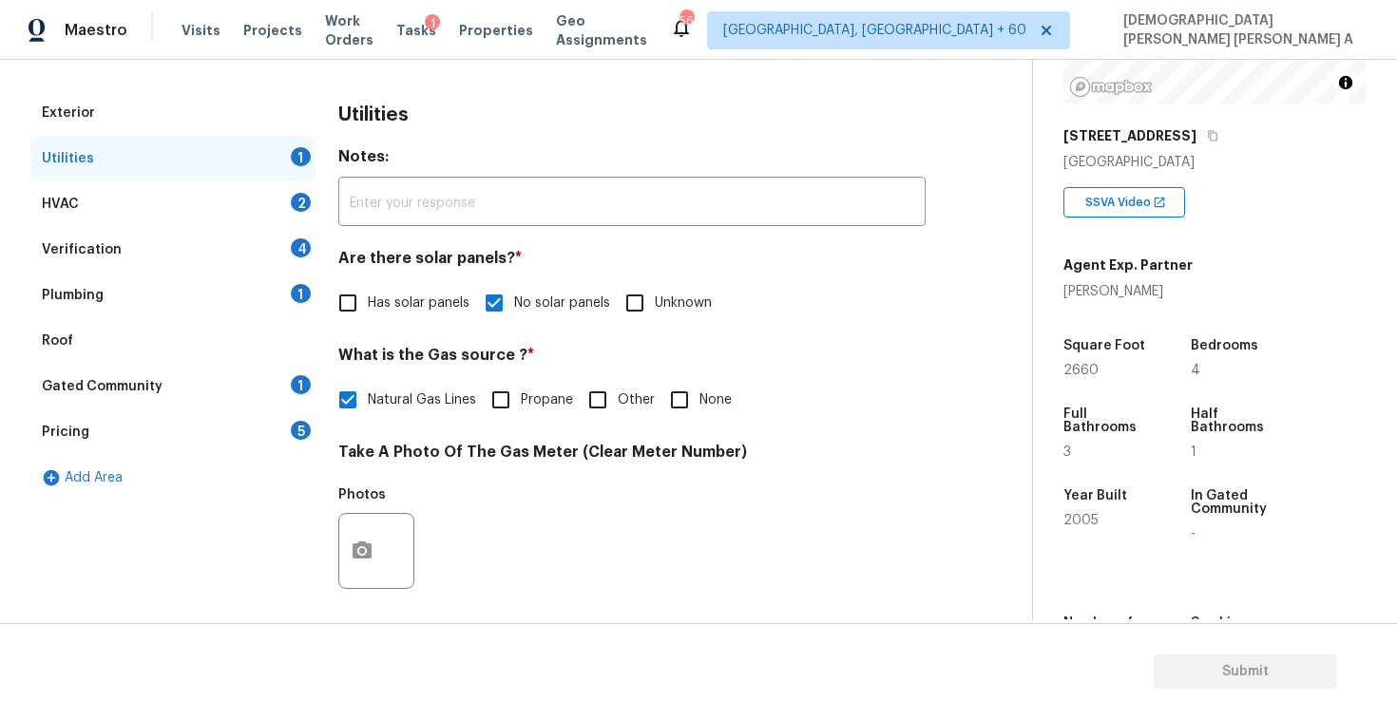
click at [222, 190] on div "HVAC 2" at bounding box center [172, 205] width 285 height 46
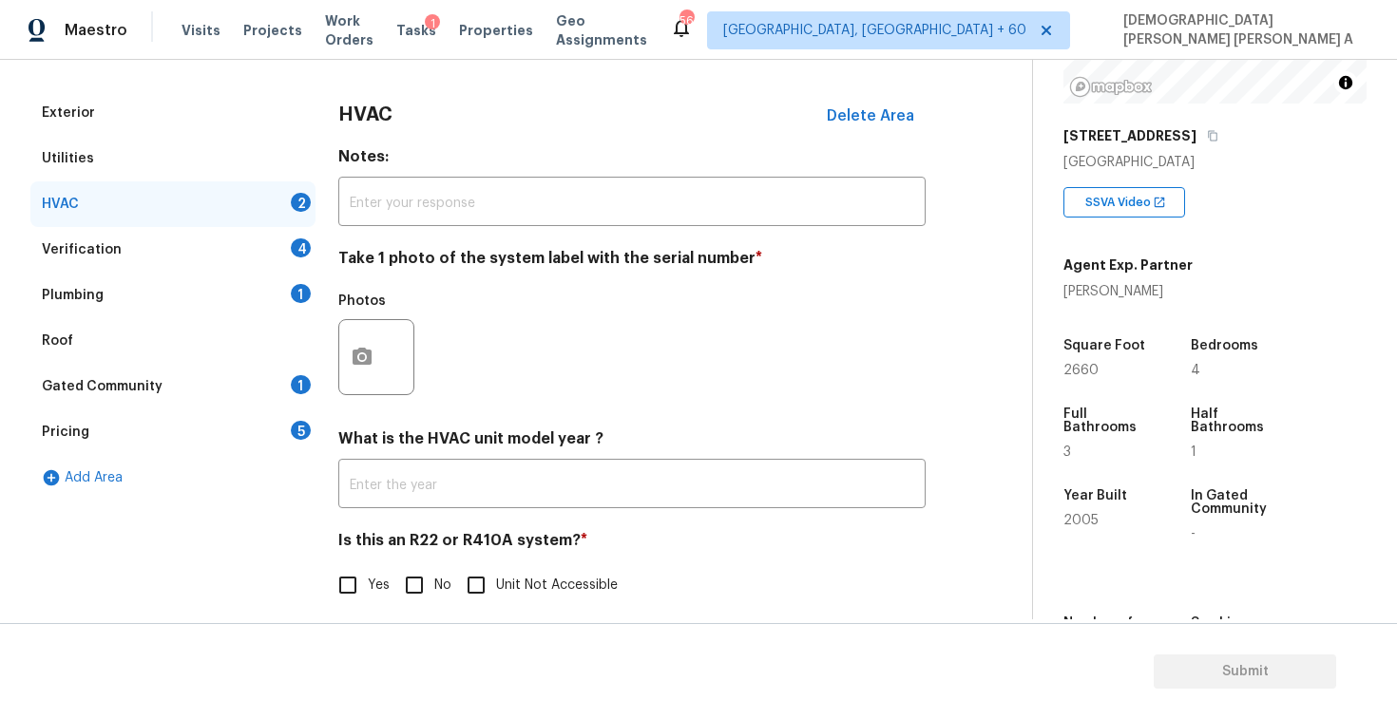
click at [411, 582] on input "No" at bounding box center [414, 585] width 40 height 40
checkbox input "true"
click at [354, 363] on icon "button" at bounding box center [362, 356] width 19 height 17
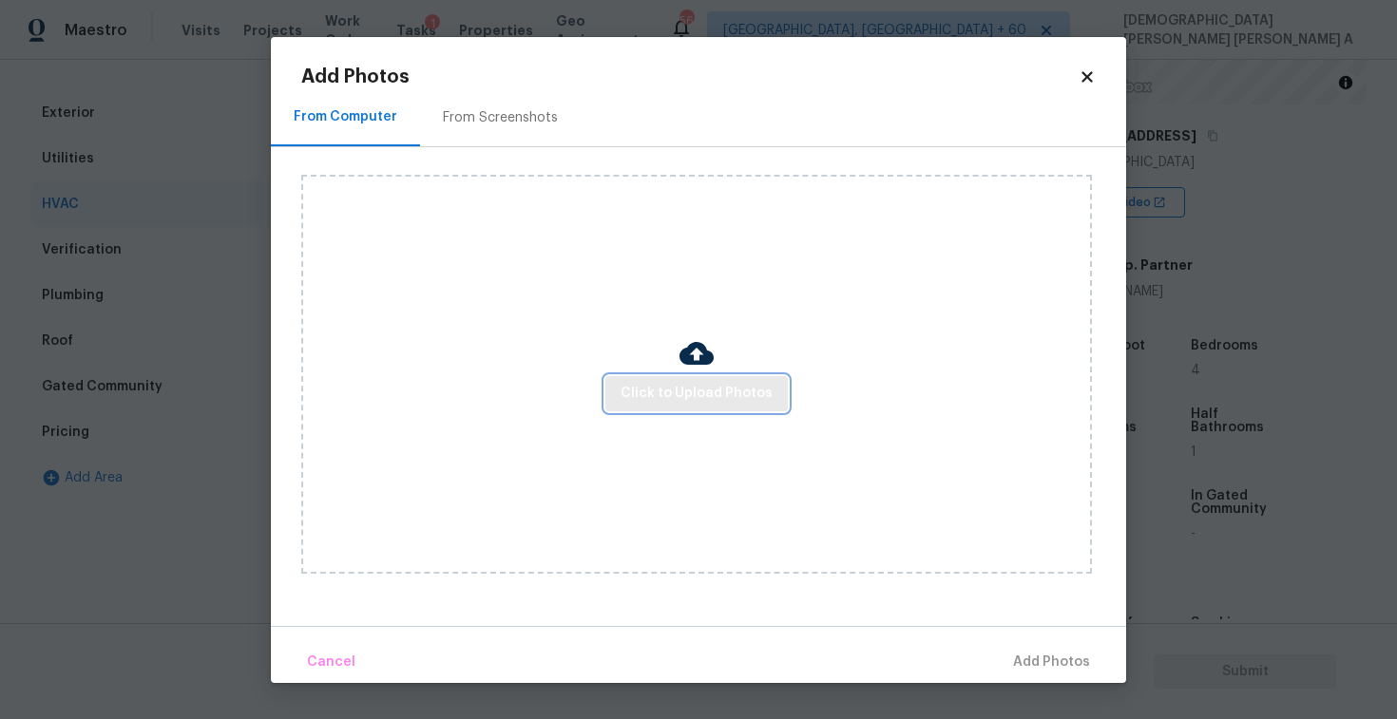
click at [690, 398] on span "Click to Upload Photos" at bounding box center [697, 394] width 152 height 24
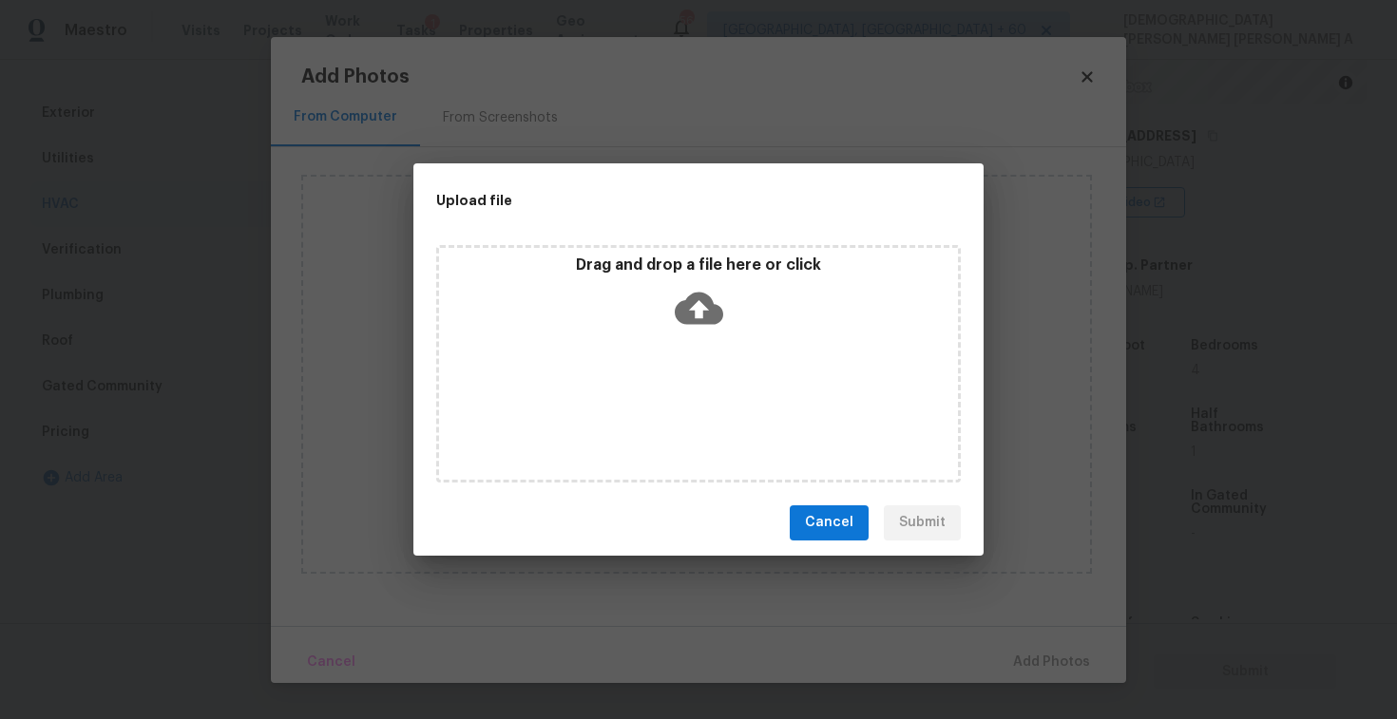
click at [736, 316] on div "Drag and drop a file here or click" at bounding box center [698, 297] width 519 height 82
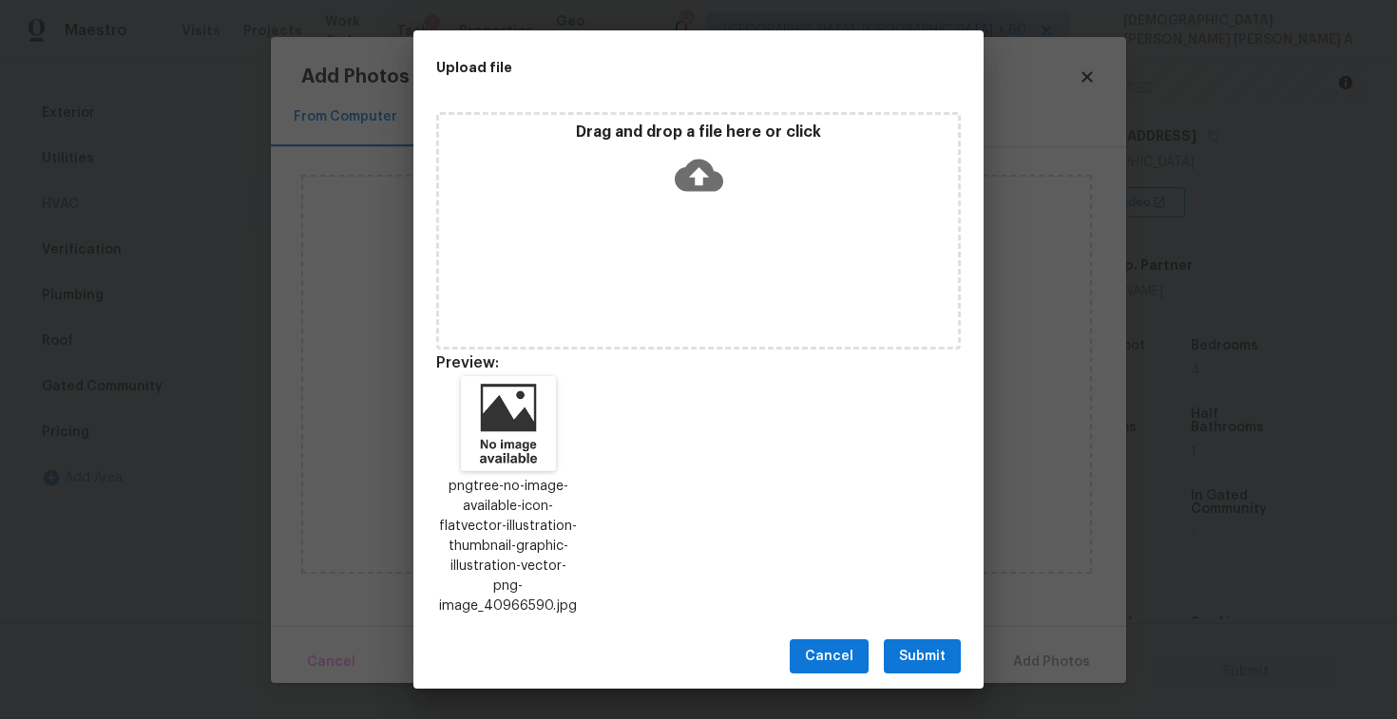
click at [925, 640] on button "Submit" at bounding box center [922, 657] width 77 height 35
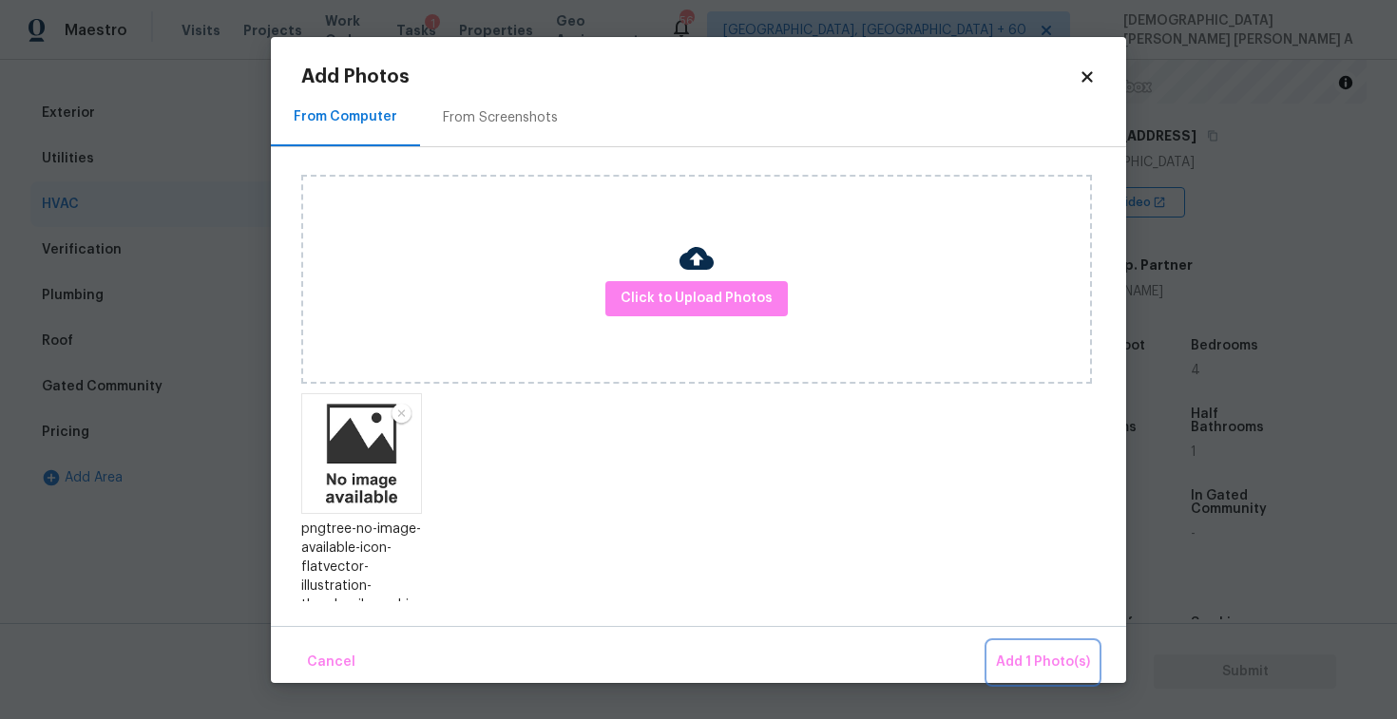
click at [1043, 664] on span "Add 1 Photo(s)" at bounding box center [1043, 663] width 94 height 24
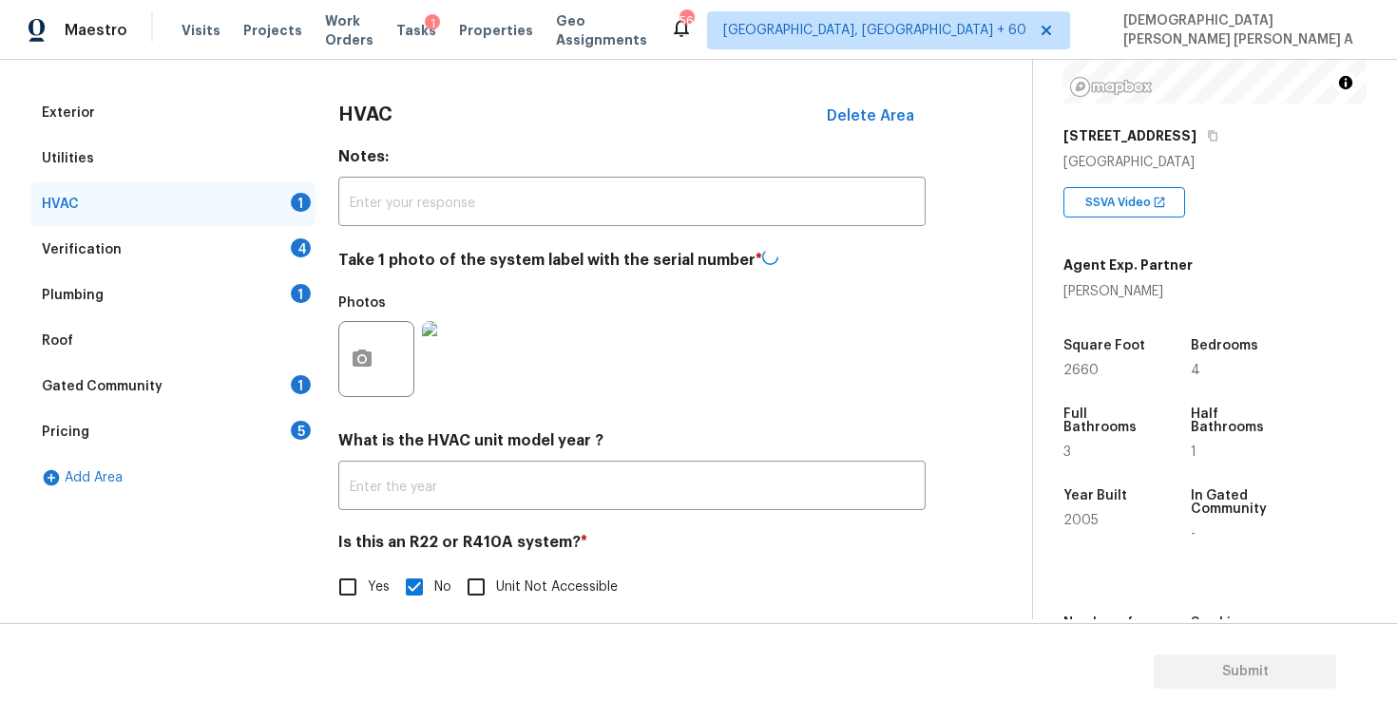
click at [154, 259] on div "Verification 4" at bounding box center [172, 250] width 285 height 46
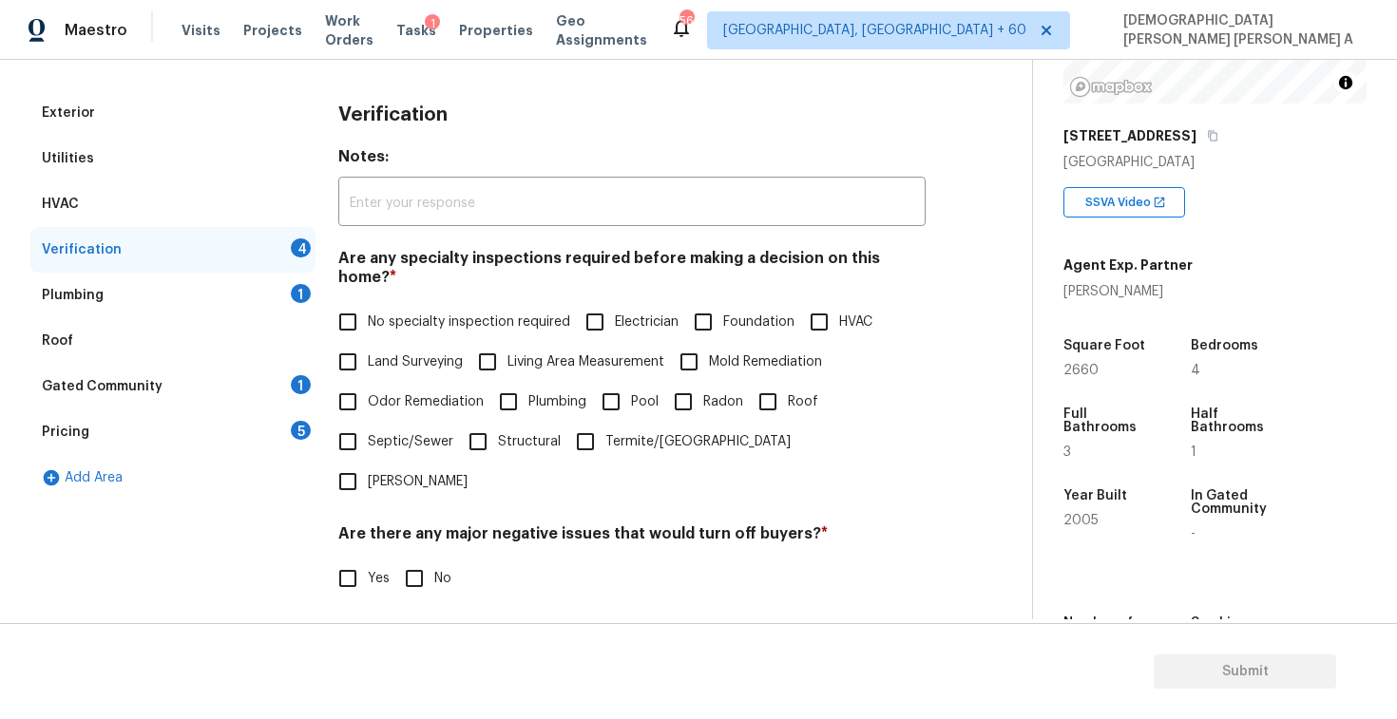
click at [349, 314] on input "No specialty inspection required" at bounding box center [348, 322] width 40 height 40
checkbox input "true"
click at [413, 559] on input "No" at bounding box center [414, 579] width 40 height 40
checkbox input "true"
click at [414, 658] on input "No" at bounding box center [414, 678] width 40 height 40
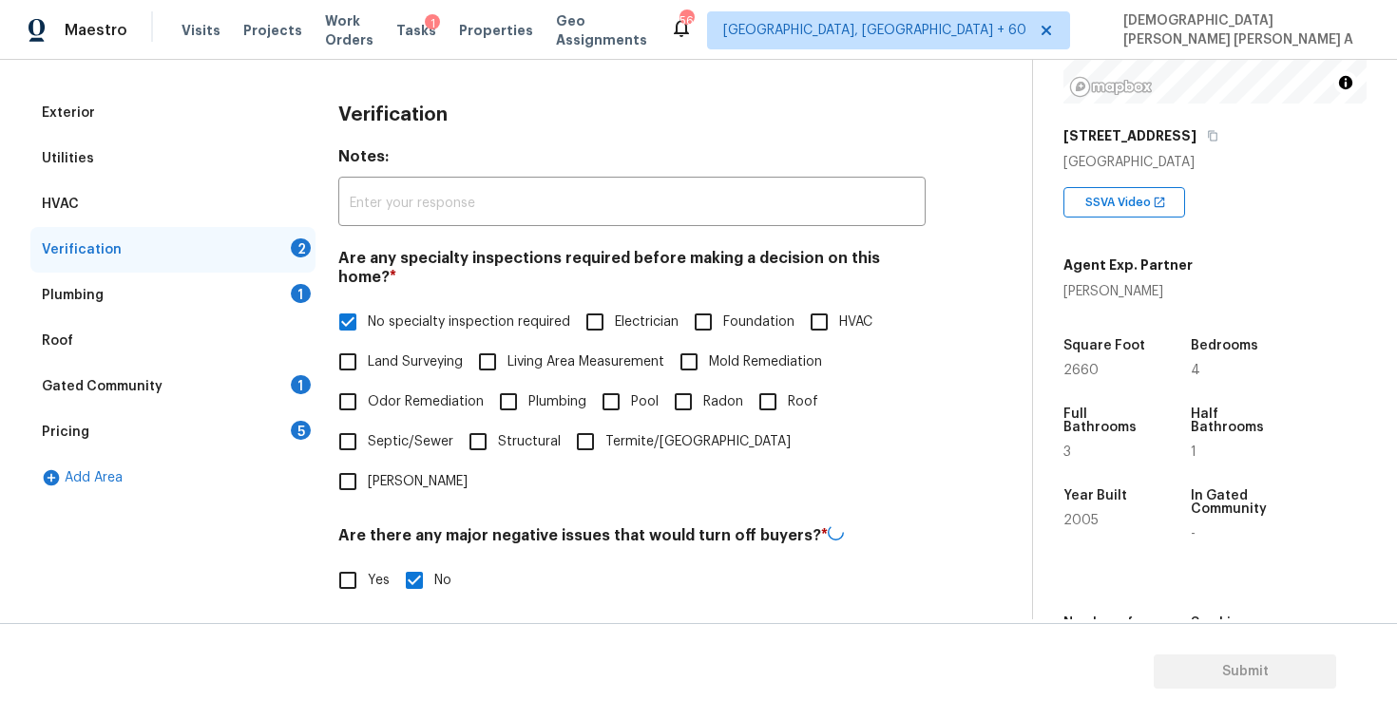
checkbox input "true"
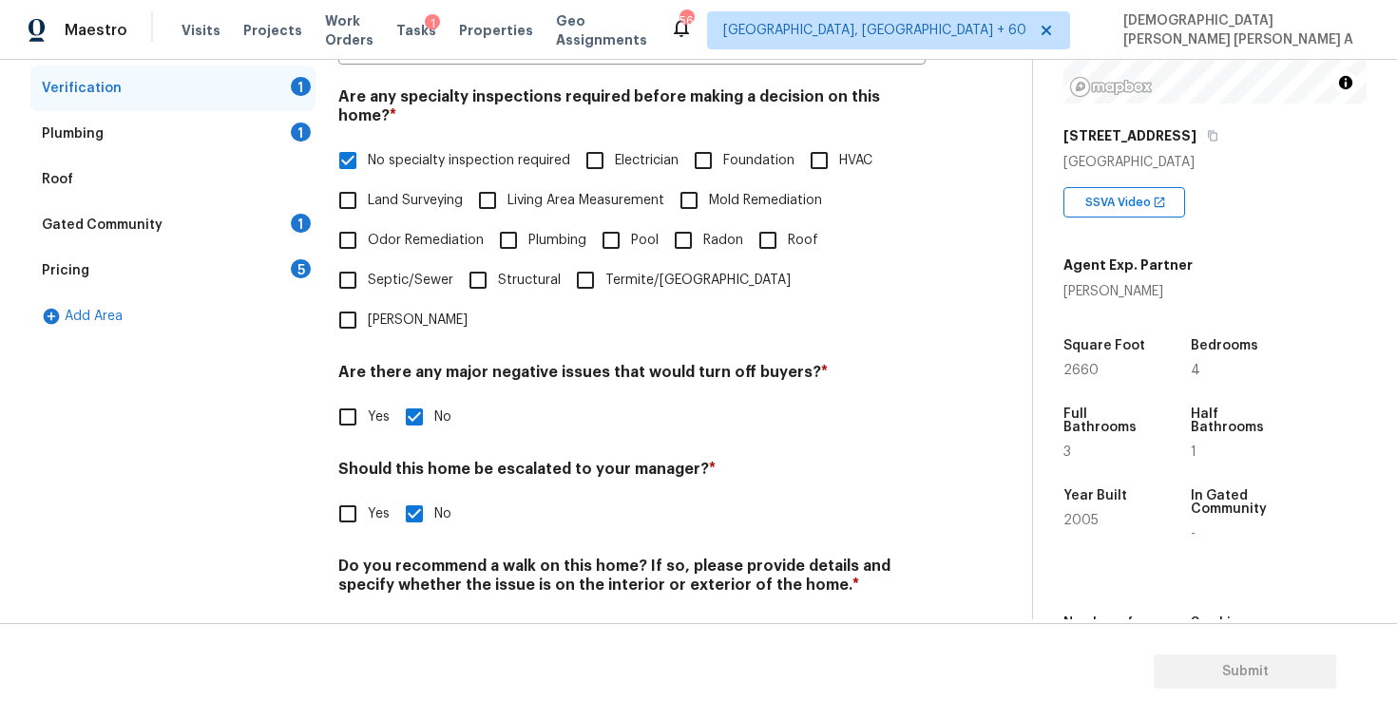
click at [415, 610] on input "No" at bounding box center [414, 630] width 40 height 40
checkbox input "true"
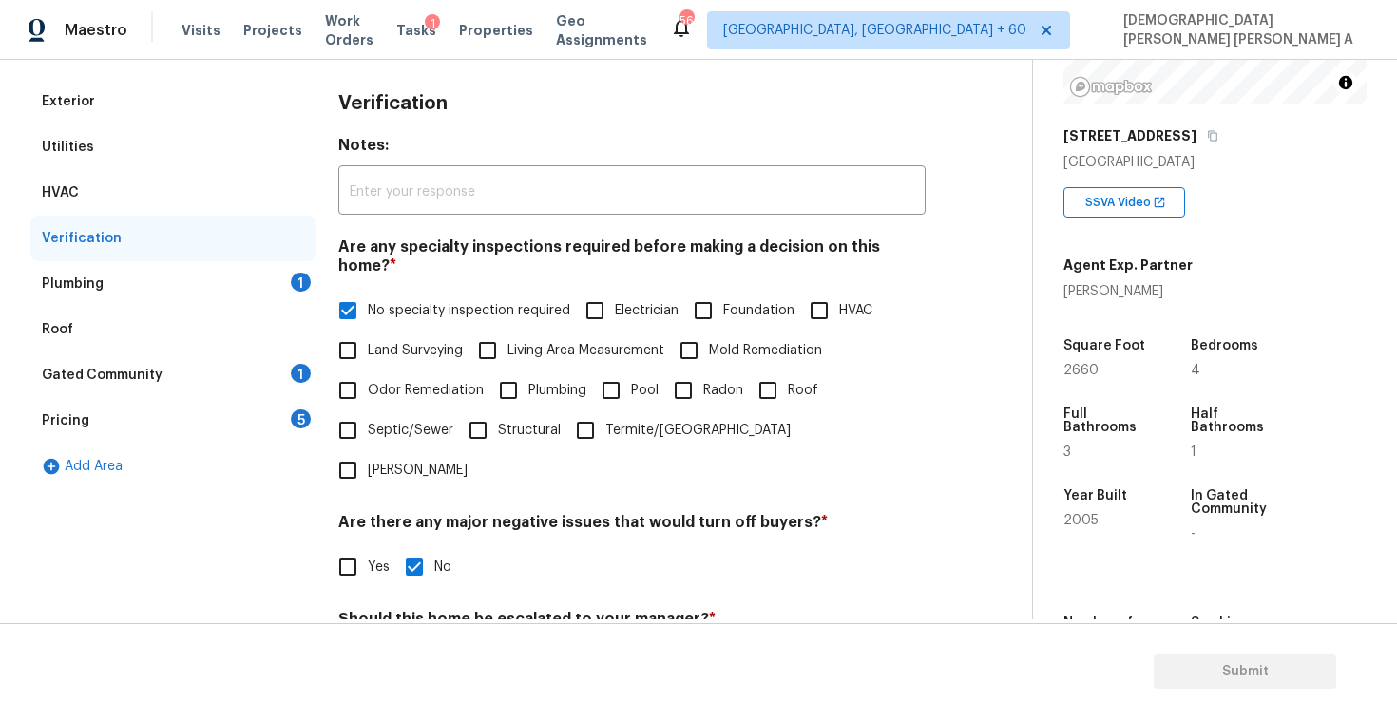
click at [238, 291] on div "Plumbing 1" at bounding box center [172, 284] width 285 height 46
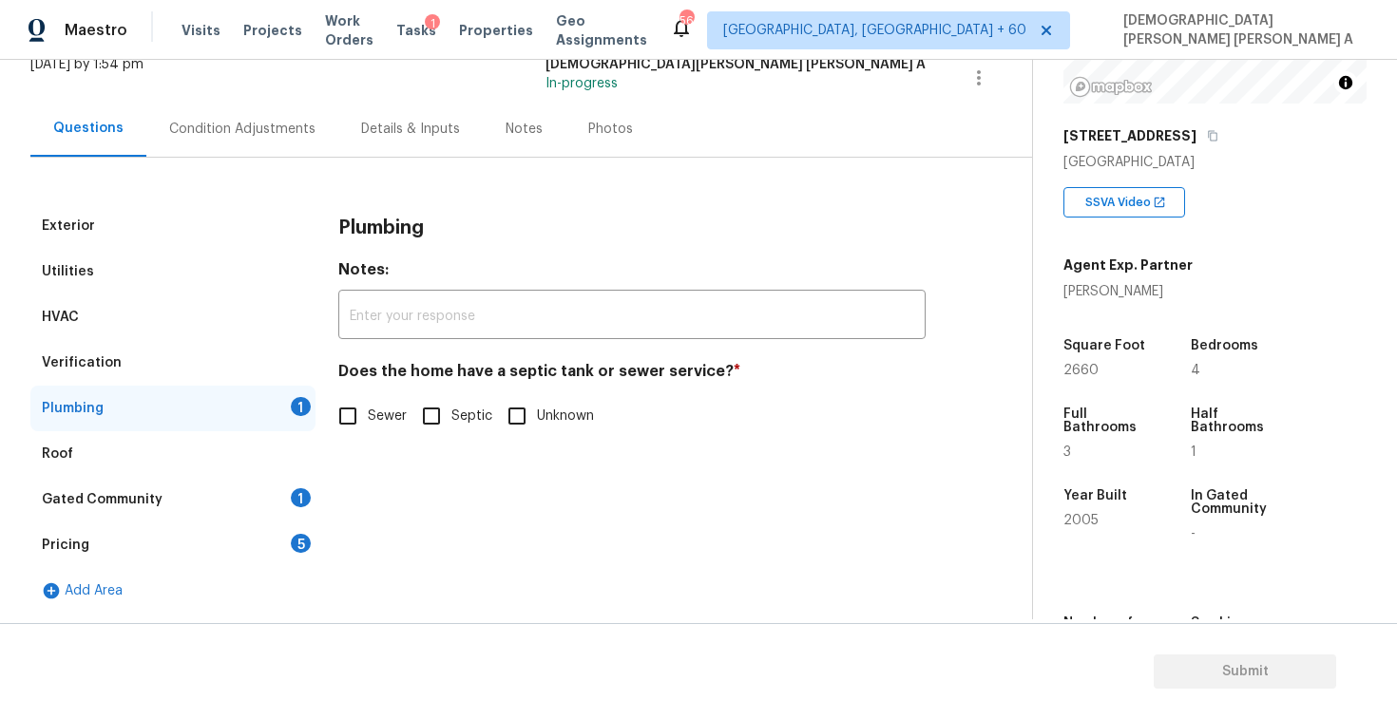
scroll to position [130, 0]
click at [350, 427] on input "Sewer" at bounding box center [348, 416] width 40 height 40
checkbox input "true"
click at [246, 491] on div "Gated Community 1" at bounding box center [172, 500] width 285 height 46
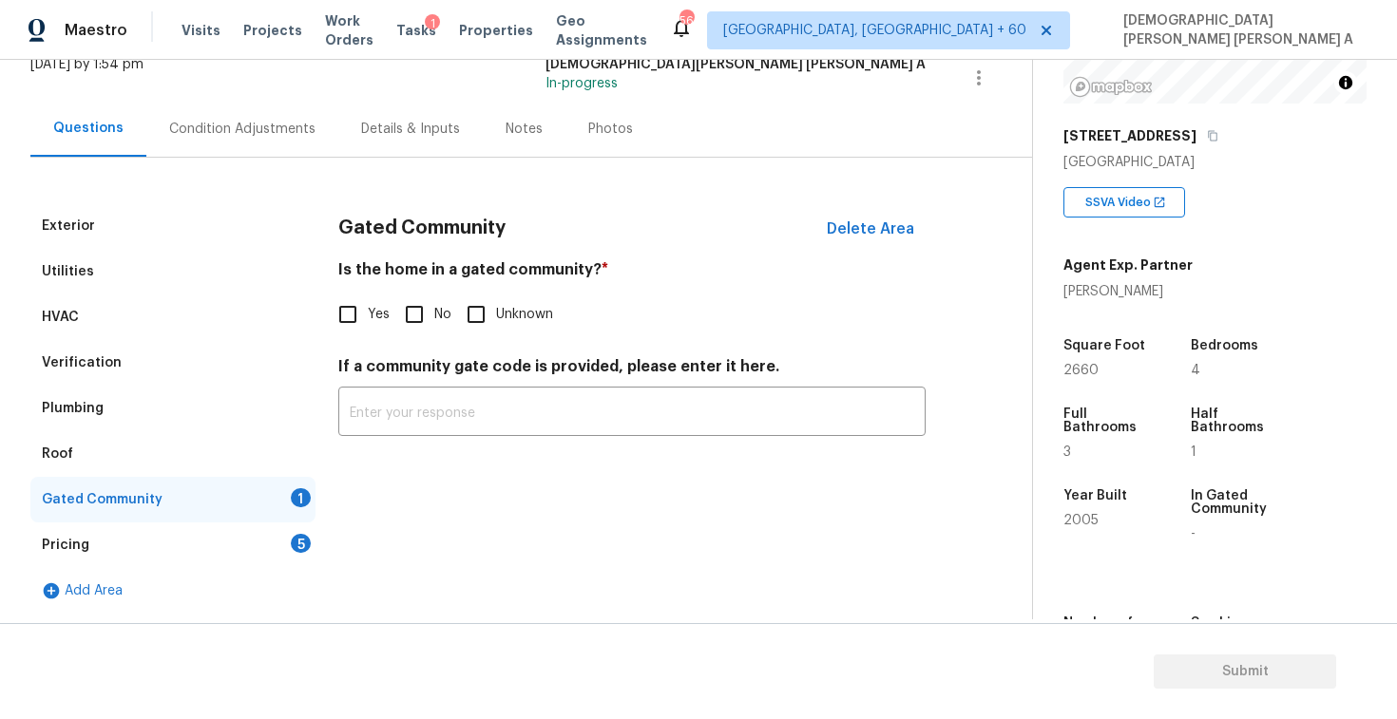
click at [208, 443] on div "Roof" at bounding box center [172, 454] width 285 height 46
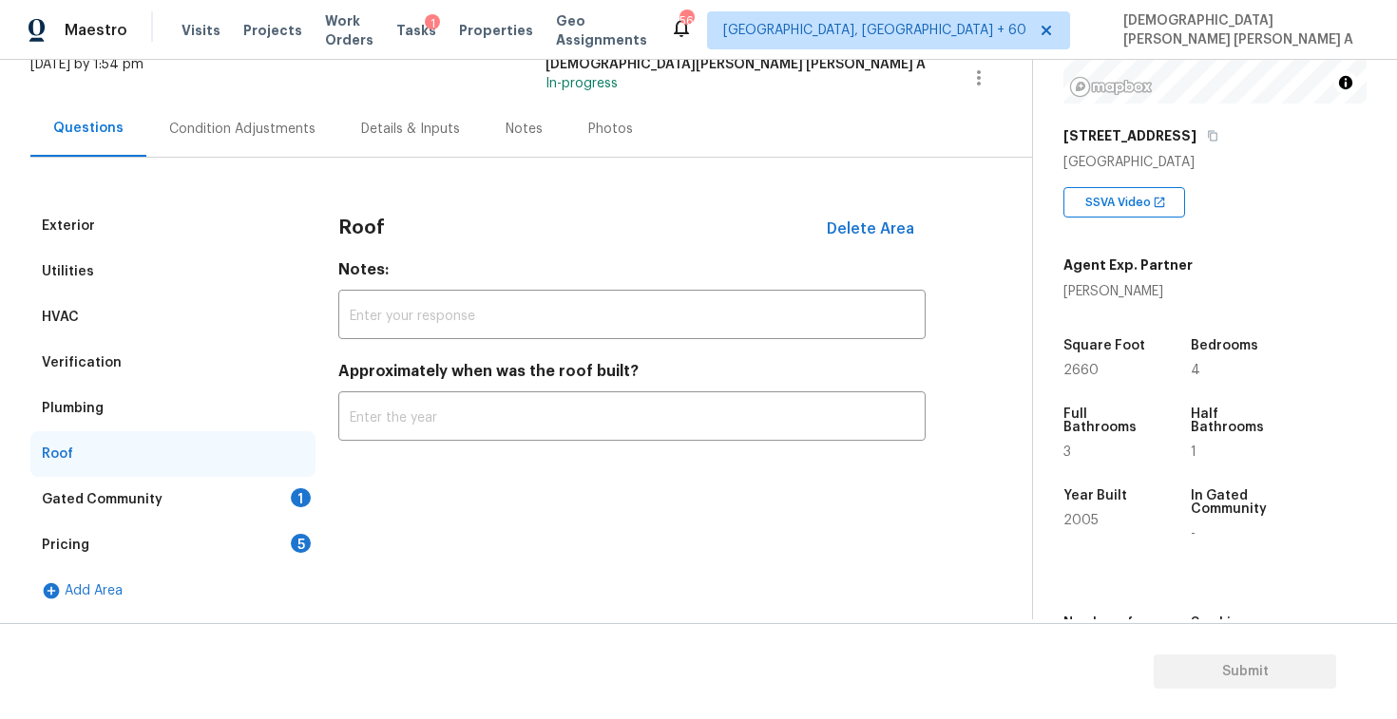
click at [202, 395] on div "Plumbing" at bounding box center [172, 409] width 285 height 46
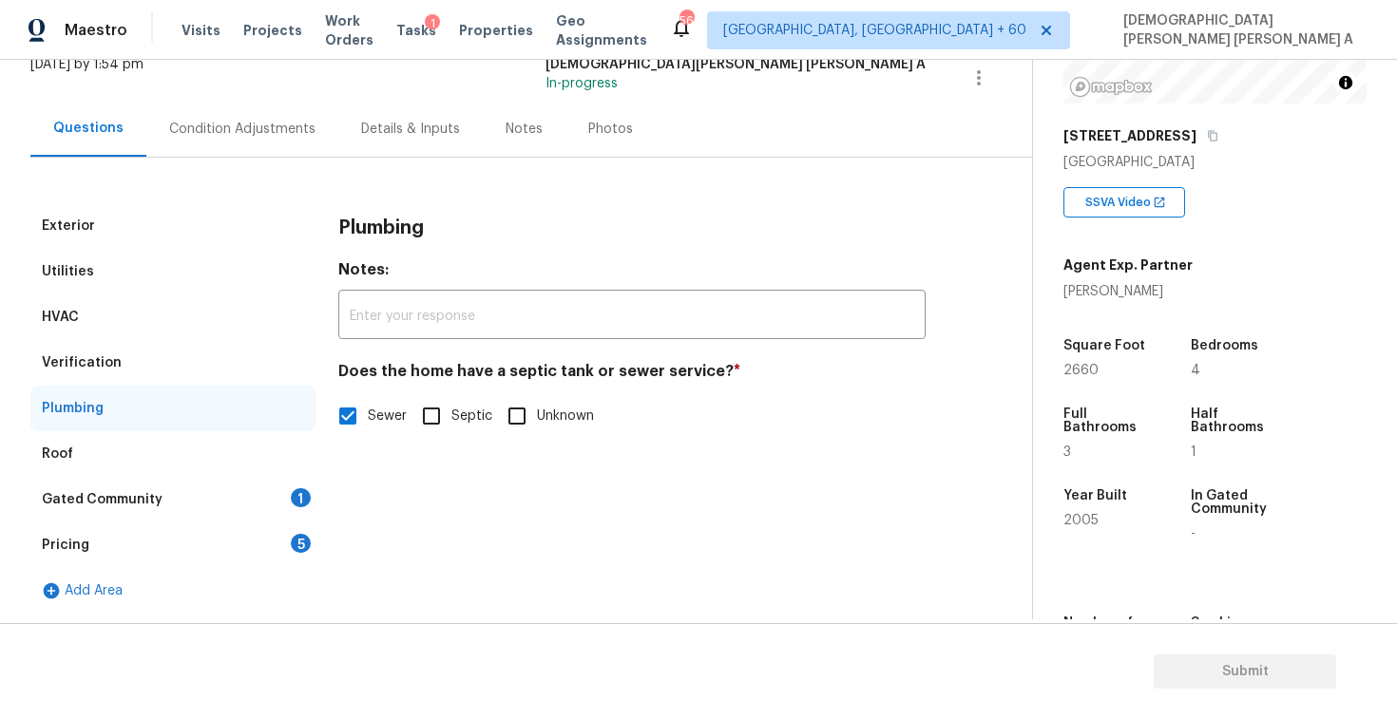
click at [433, 409] on input "Septic" at bounding box center [431, 416] width 40 height 40
checkbox input "true"
checkbox input "false"
click at [206, 492] on div "Gated Community 1" at bounding box center [172, 500] width 285 height 46
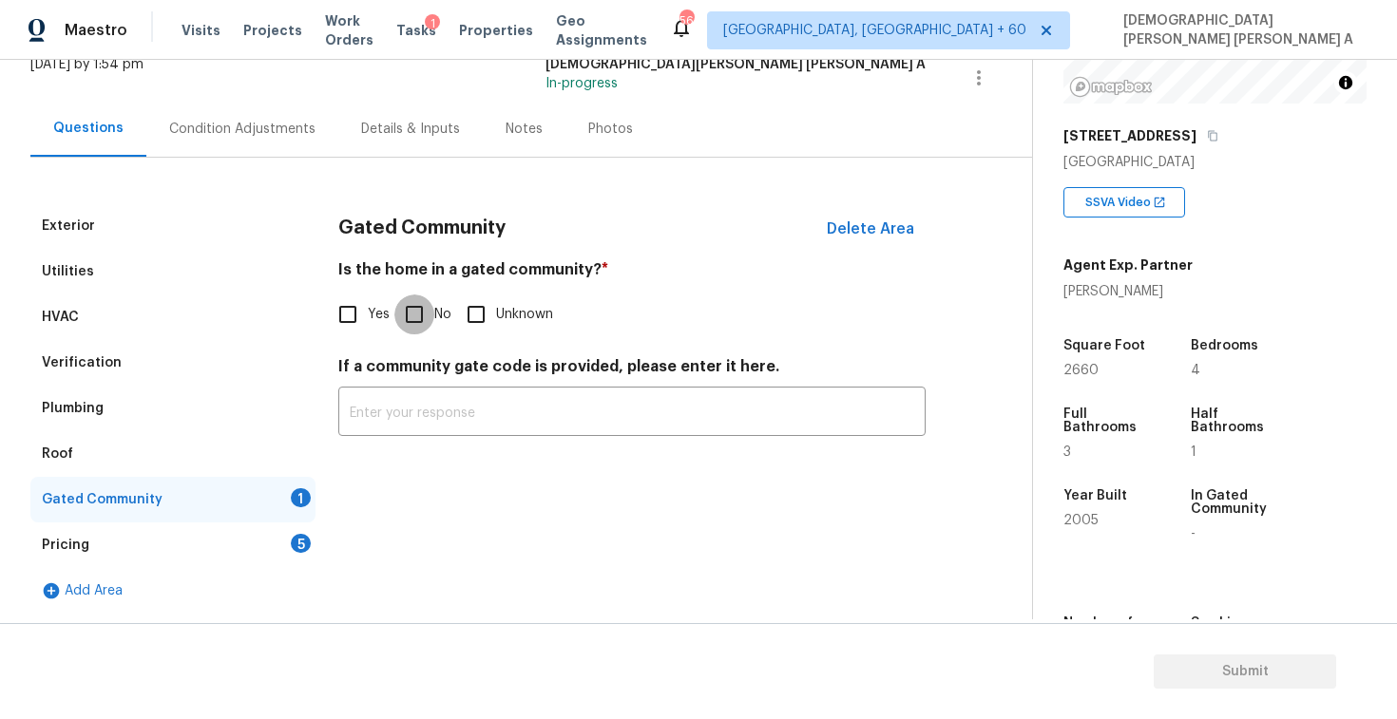
click at [426, 316] on input "No" at bounding box center [414, 315] width 40 height 40
checkbox input "true"
click at [237, 535] on div "Pricing 5" at bounding box center [172, 546] width 285 height 46
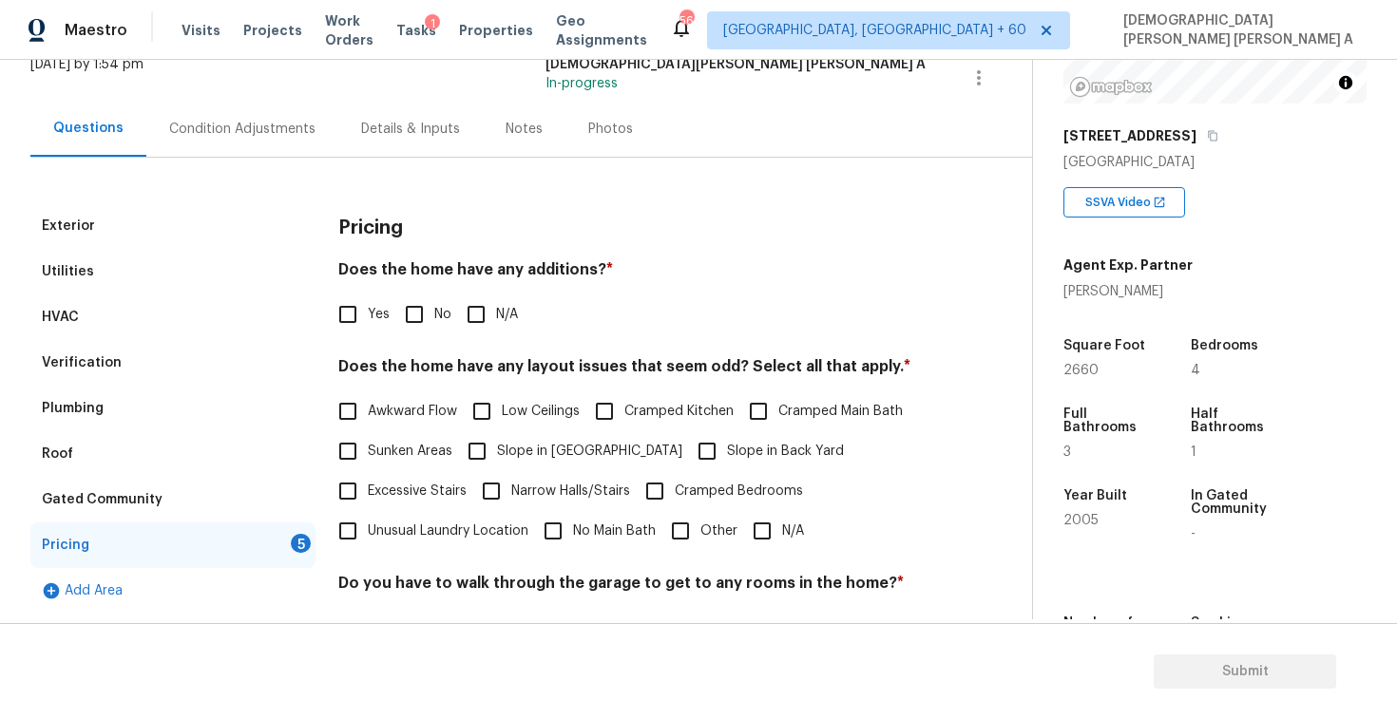
click at [418, 308] on input "No" at bounding box center [414, 315] width 40 height 40
checkbox input "true"
click at [767, 519] on input "N/A" at bounding box center [762, 533] width 40 height 40
checkbox input "true"
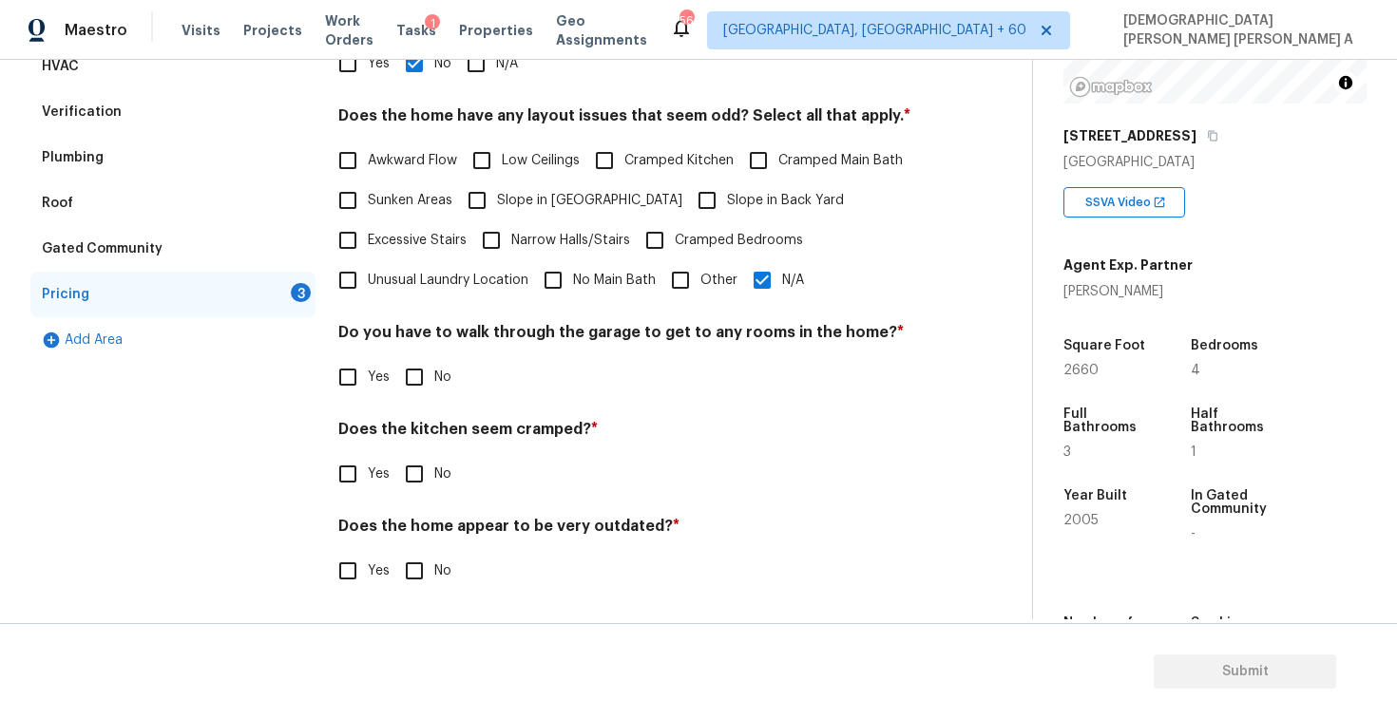
scroll to position [381, 0]
click at [414, 383] on input "No" at bounding box center [414, 377] width 40 height 40
checkbox input "true"
click at [417, 487] on input "No" at bounding box center [414, 476] width 40 height 40
checkbox input "true"
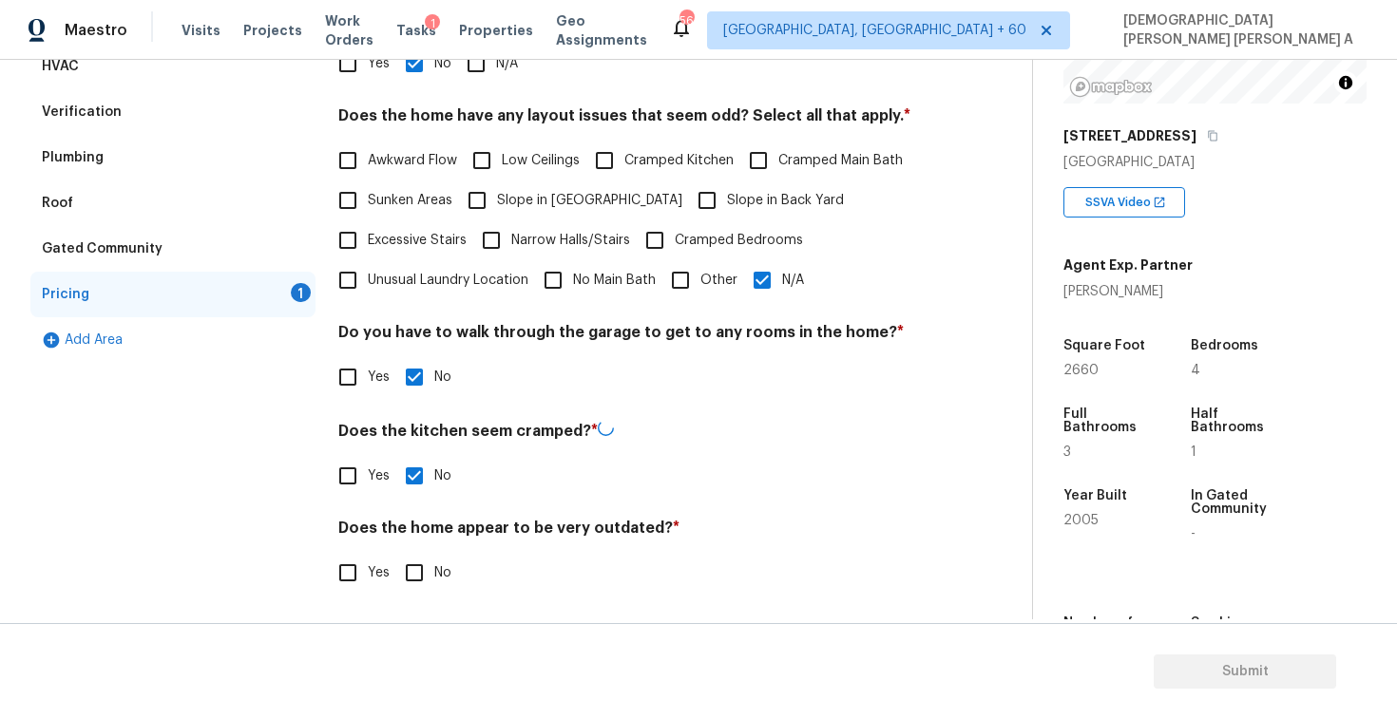
click at [418, 601] on div "Pricing Does the home have any additions? * Yes No N/A Does the home have any l…" at bounding box center [631, 283] width 587 height 663
click at [418, 579] on input "No" at bounding box center [414, 571] width 40 height 40
checkbox input "true"
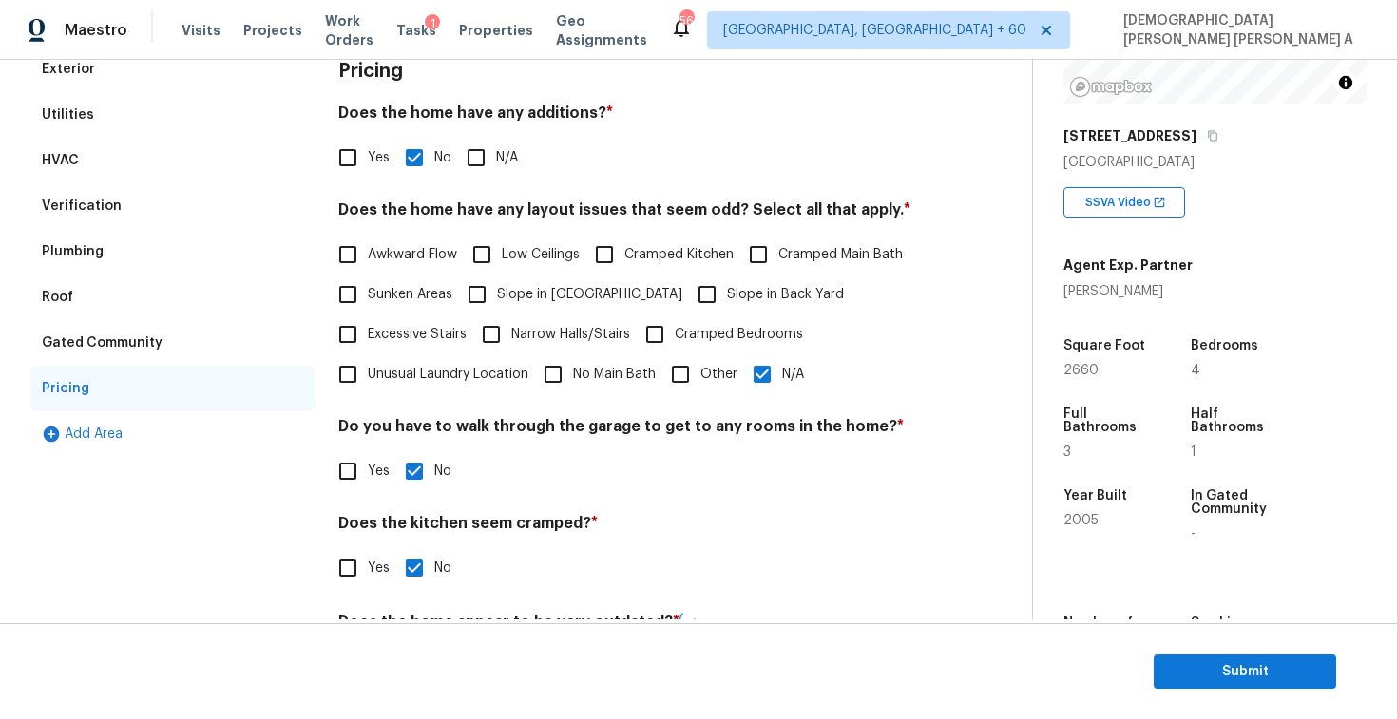
scroll to position [33, 0]
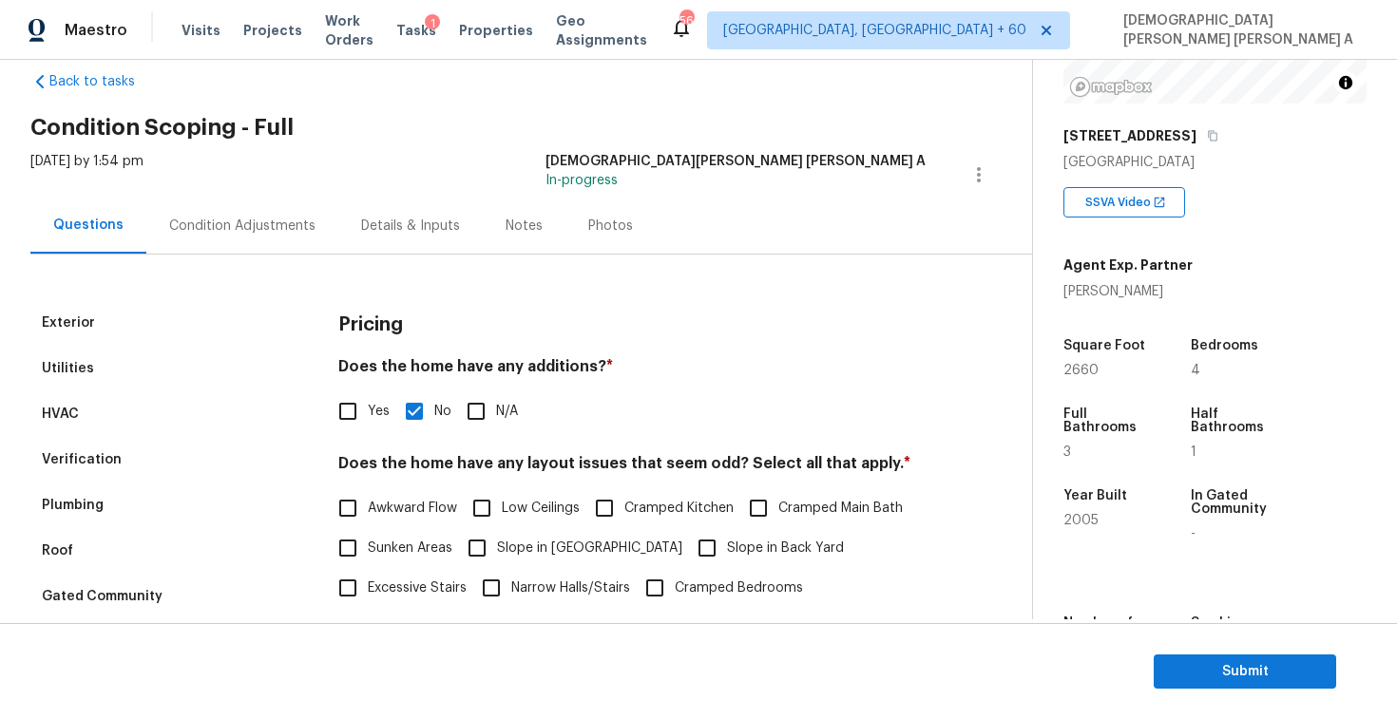
click at [595, 237] on div "Photos" at bounding box center [610, 226] width 90 height 56
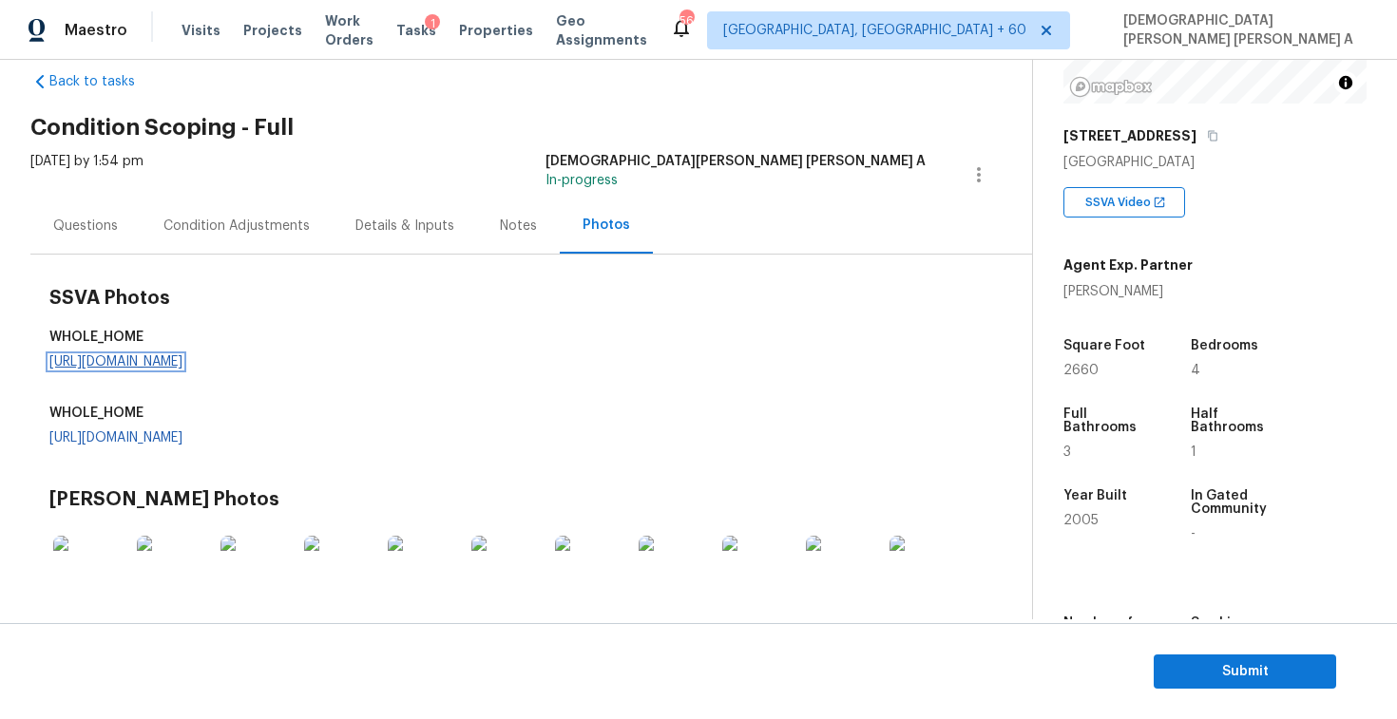
click at [182, 359] on link "https://d285kkeqns3g4j.cloudfront.net/Opportunity%2F006PD00000K5ZMdYAN%2FGO%20M…" at bounding box center [115, 361] width 133 height 13
click at [106, 233] on div "Questions" at bounding box center [85, 226] width 65 height 19
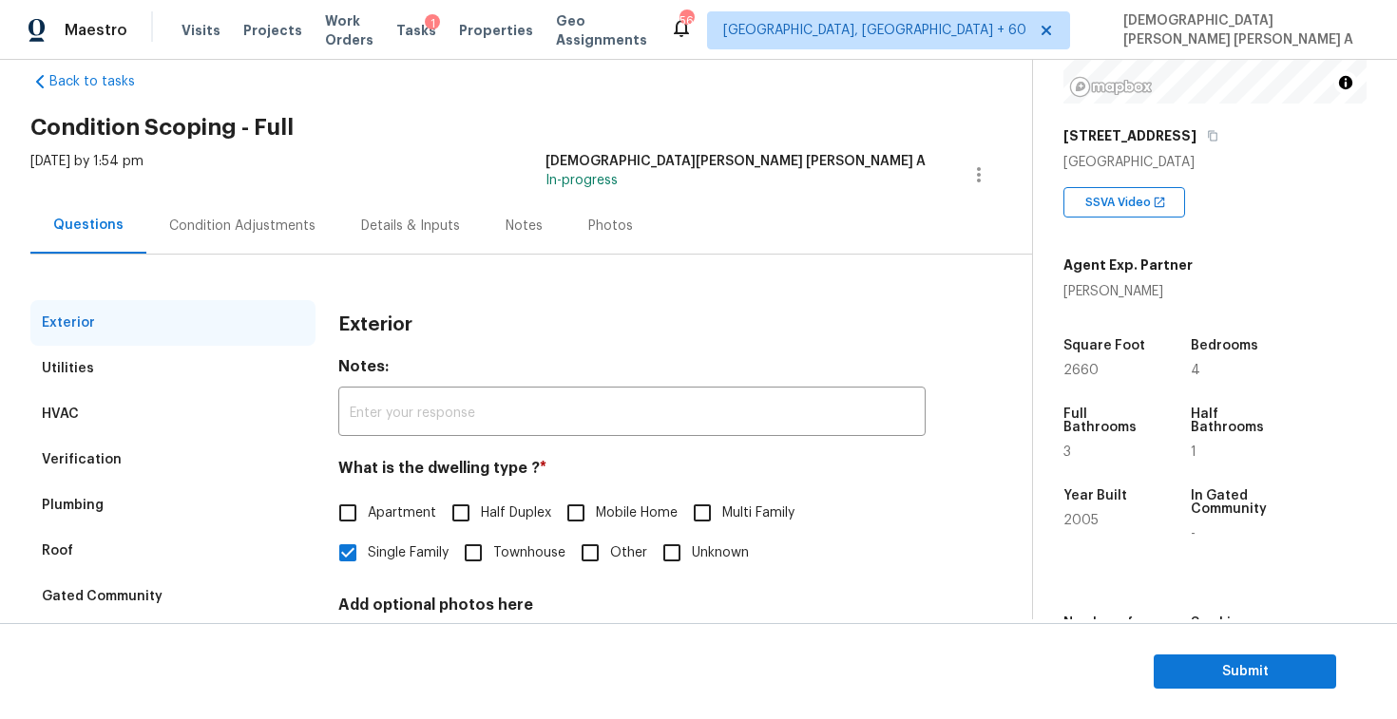
scroll to position [196, 0]
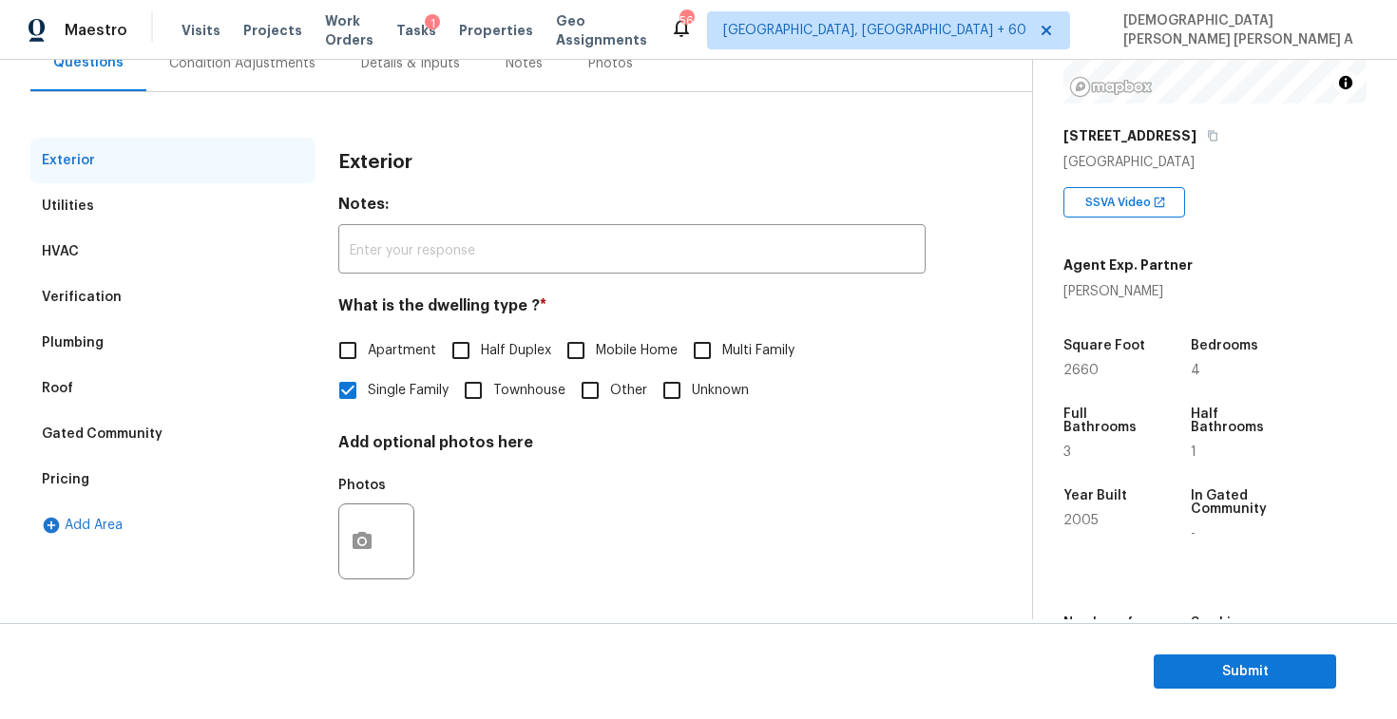
click at [74, 470] on div "Pricing" at bounding box center [66, 479] width 48 height 19
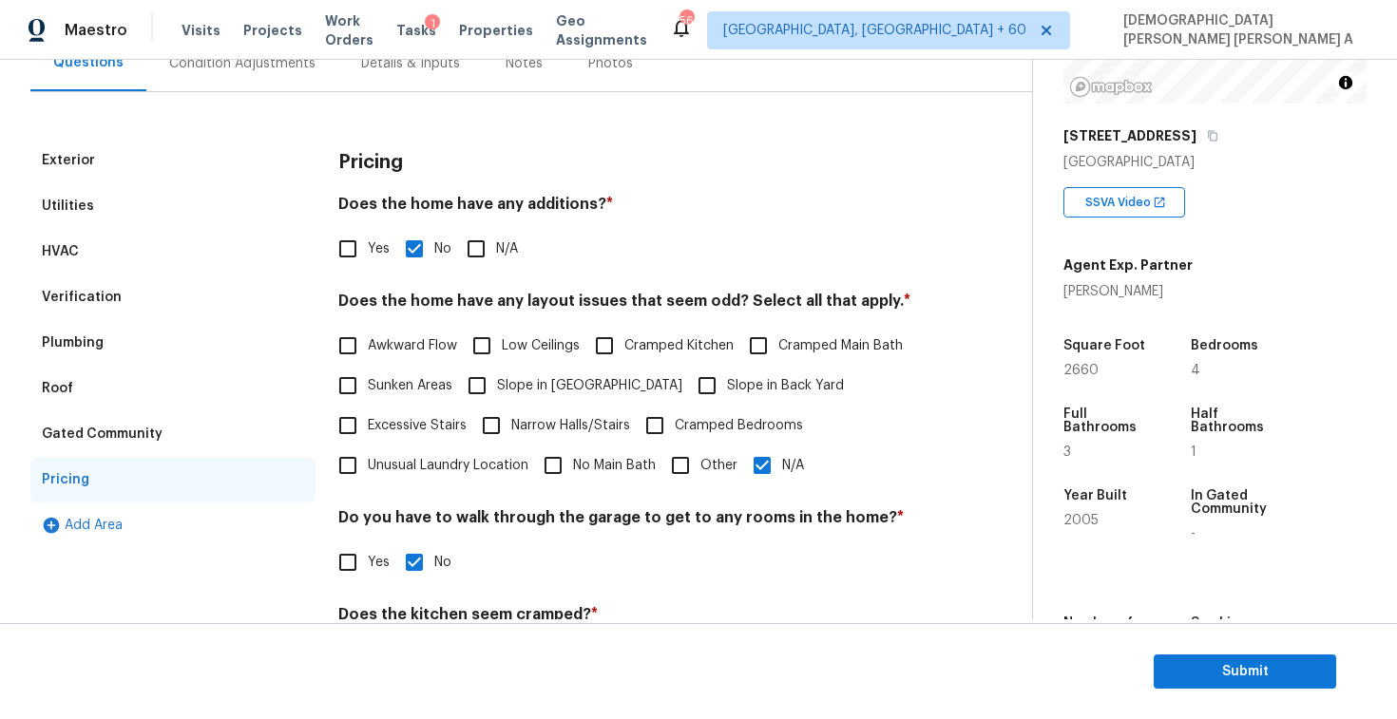
click at [765, 453] on input "N/A" at bounding box center [762, 466] width 40 height 40
checkbox input "false"
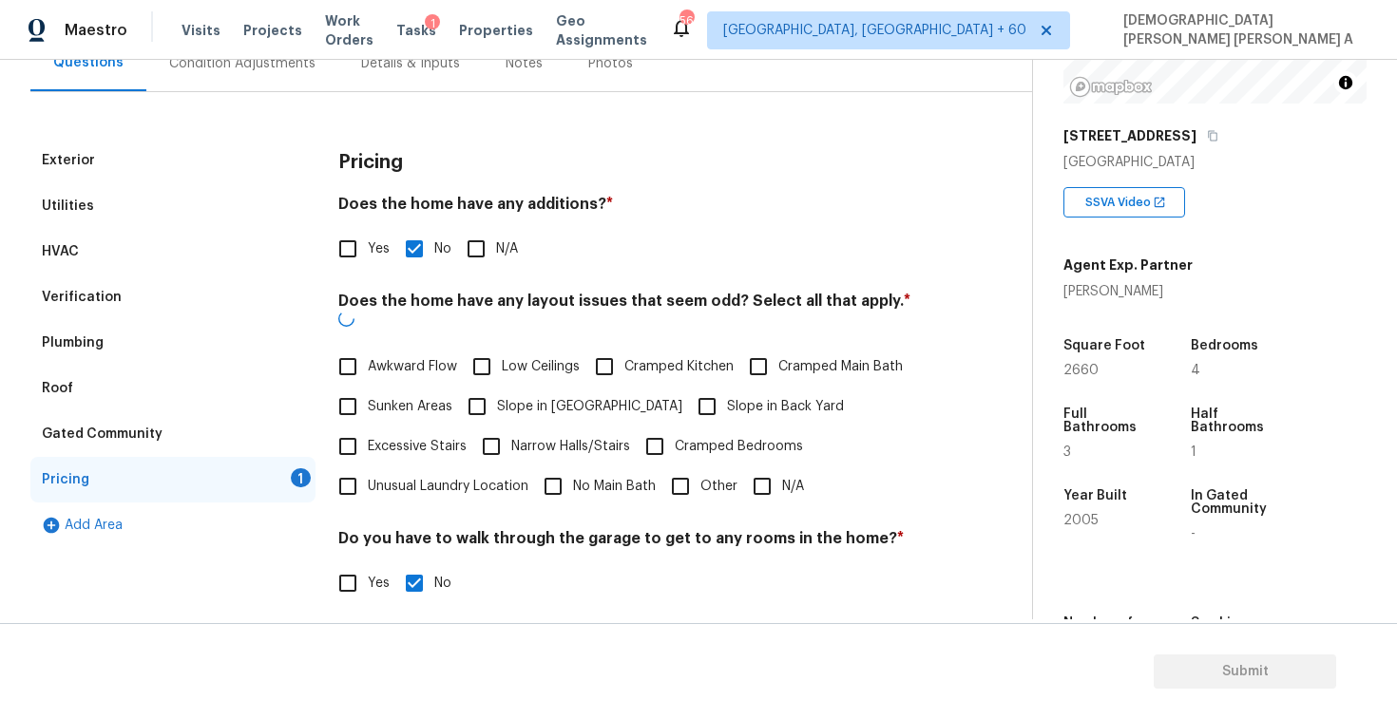
click at [669, 484] on input "Other" at bounding box center [680, 487] width 40 height 40
checkbox input "true"
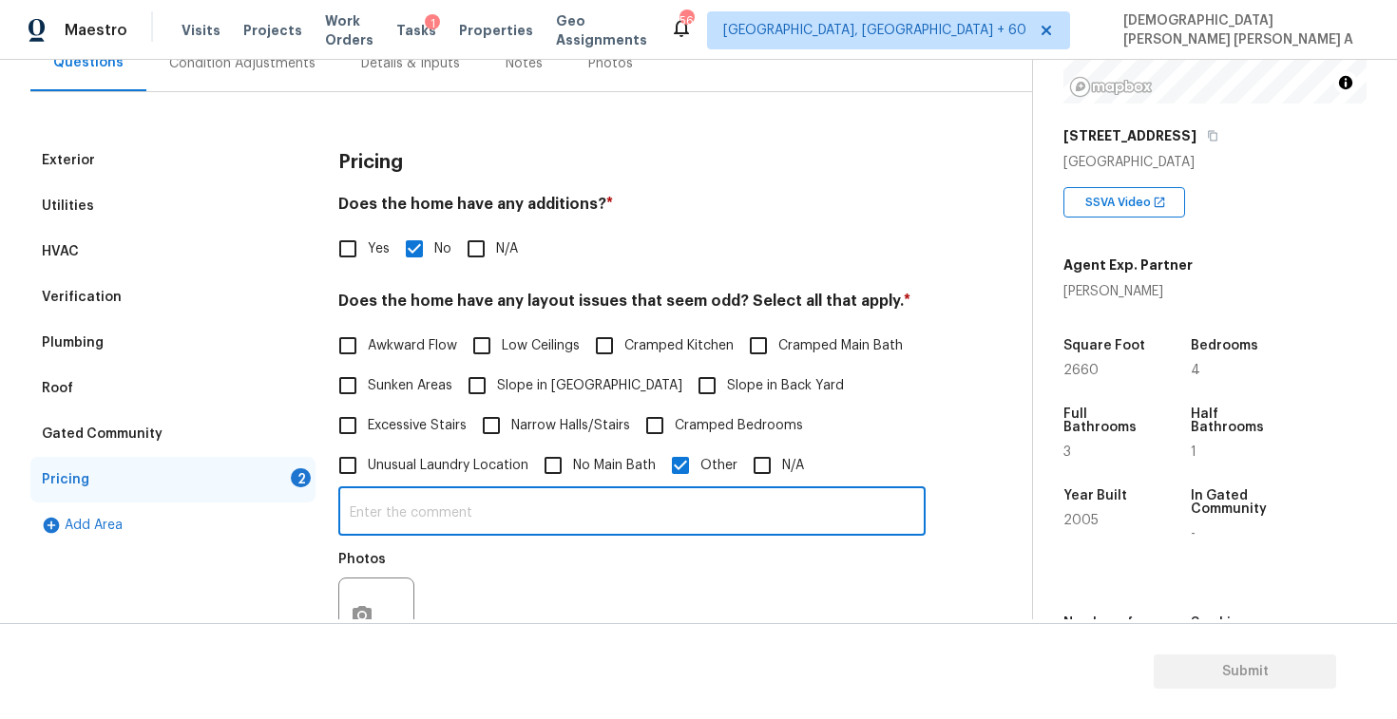
click at [576, 511] on input "text" at bounding box center [631, 513] width 587 height 45
type input "Slope area"
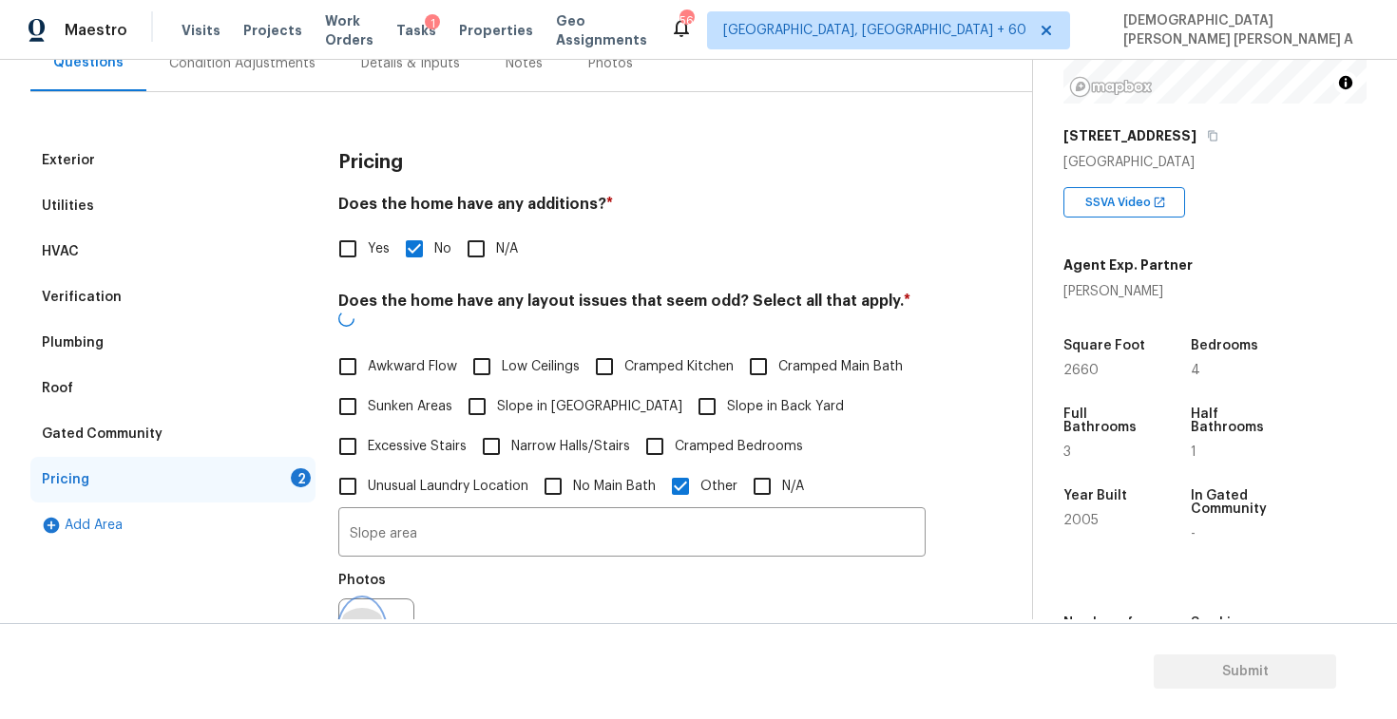
click at [354, 600] on button "button" at bounding box center [362, 637] width 46 height 74
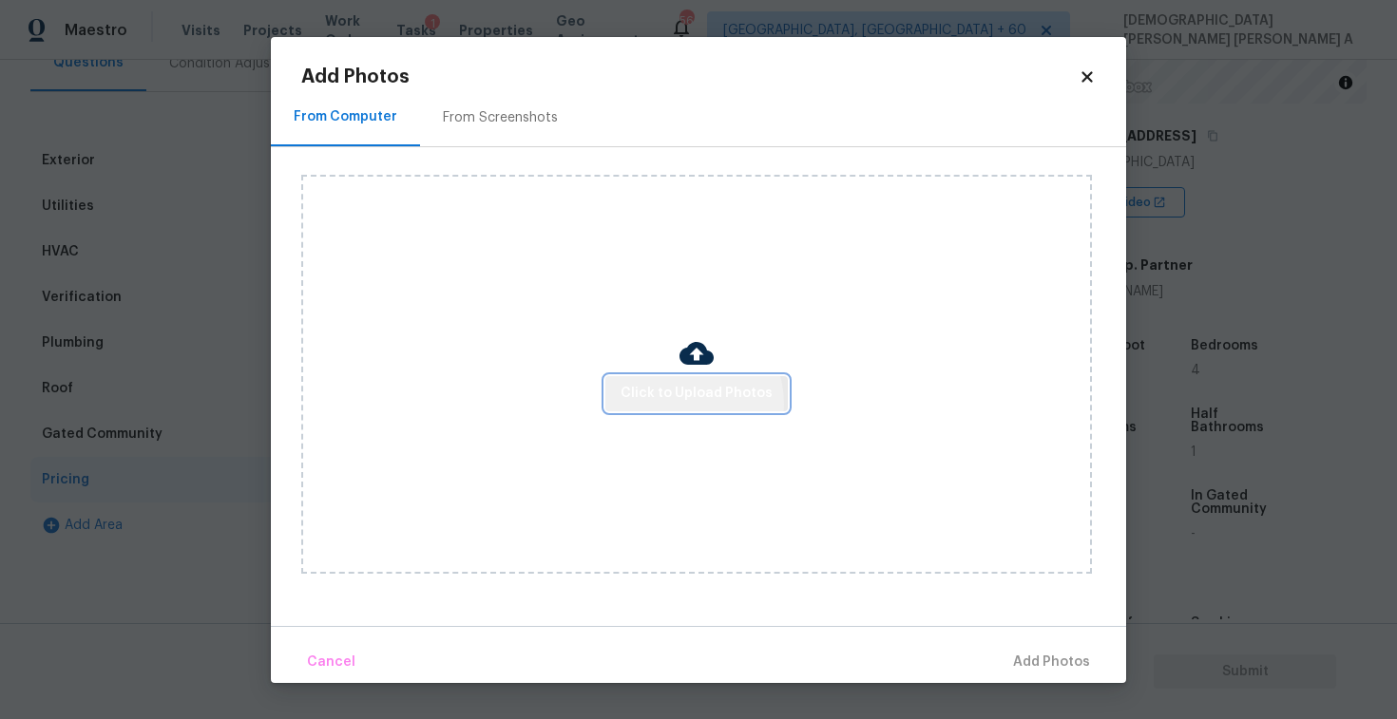
click at [682, 403] on span "Click to Upload Photos" at bounding box center [697, 394] width 152 height 24
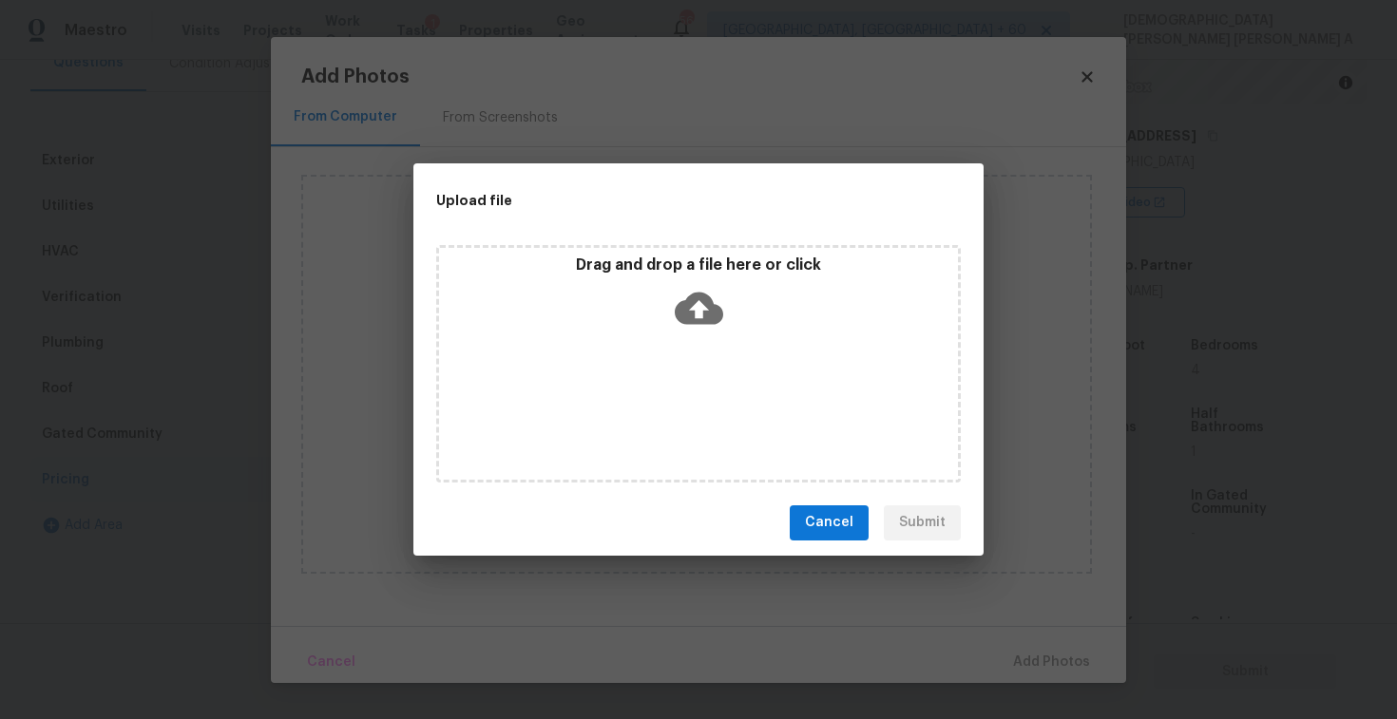
click at [689, 347] on div "Drag and drop a file here or click" at bounding box center [698, 364] width 525 height 238
click at [678, 288] on icon at bounding box center [699, 308] width 48 height 48
click at [816, 522] on span "Cancel" at bounding box center [829, 523] width 48 height 24
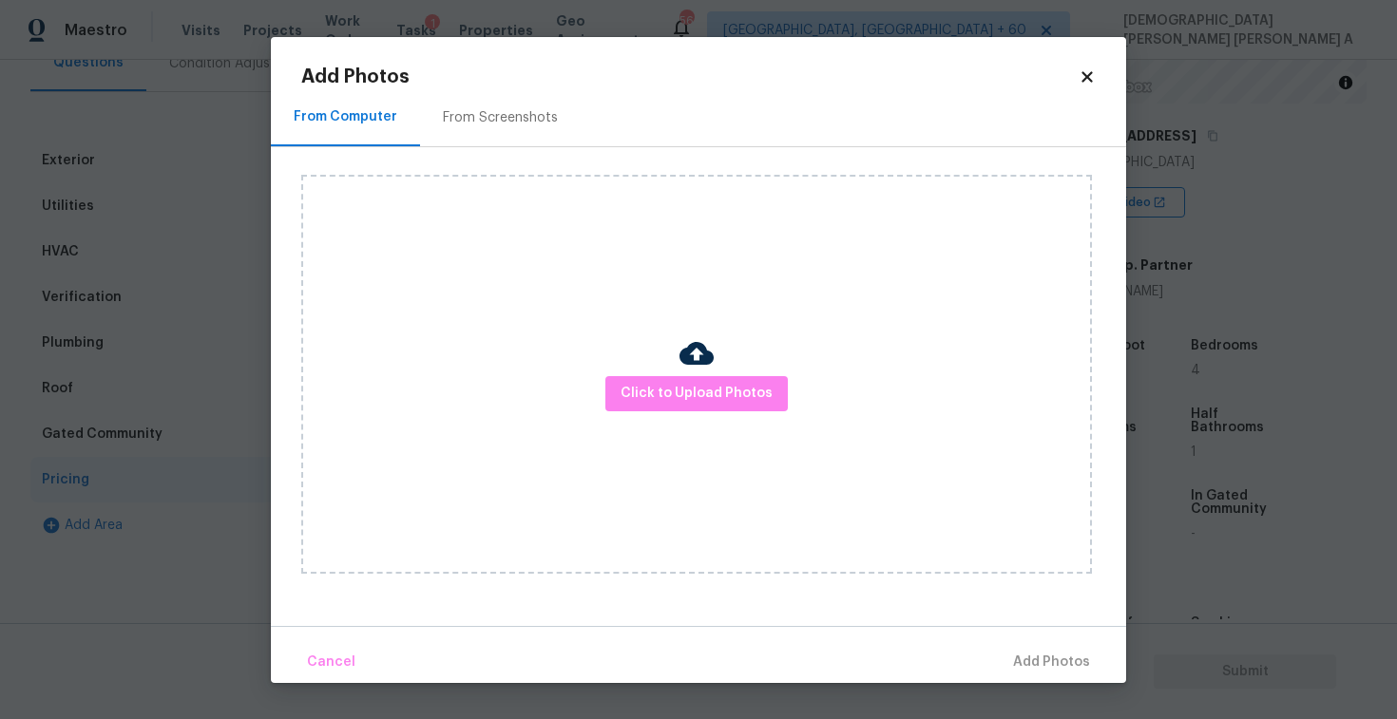
click at [517, 133] on div "From Screenshots" at bounding box center [500, 118] width 161 height 56
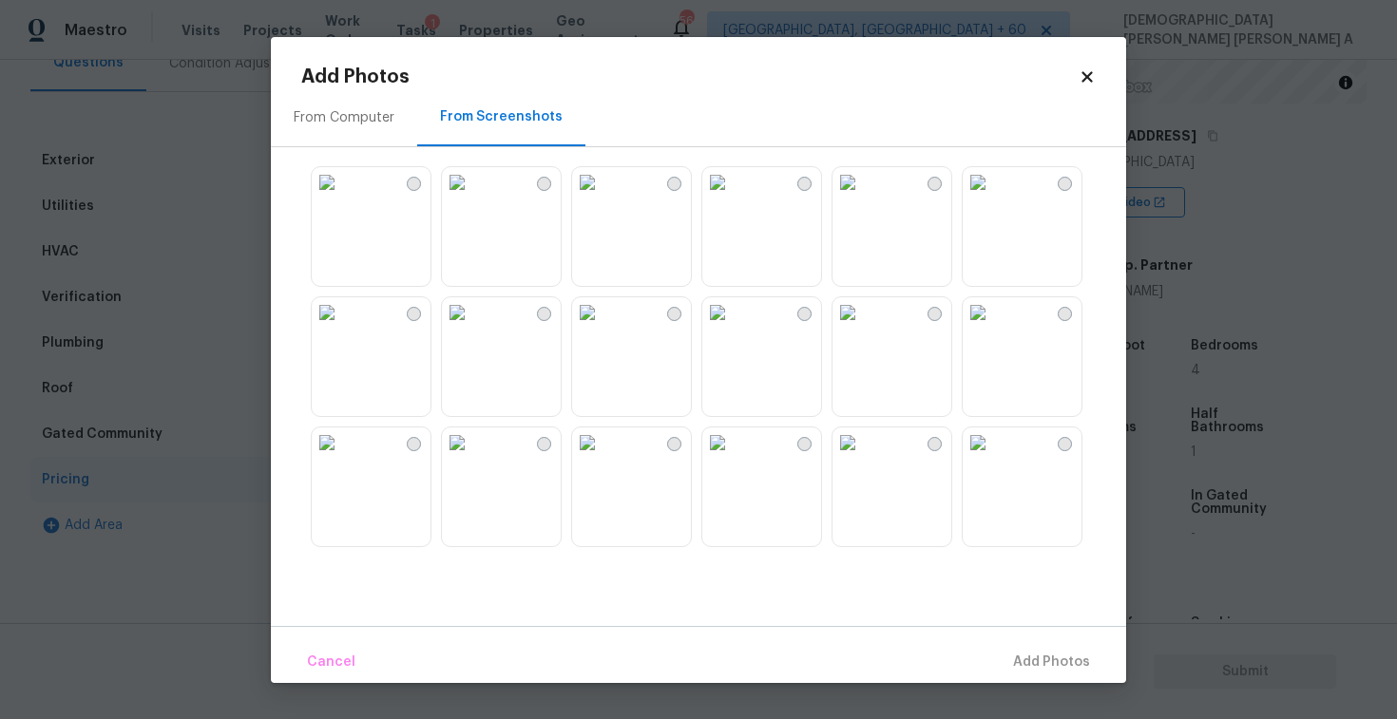
click at [342, 328] on img at bounding box center [327, 312] width 30 height 30
click at [1055, 669] on span "Add 1 Photo(s)" at bounding box center [1043, 663] width 94 height 24
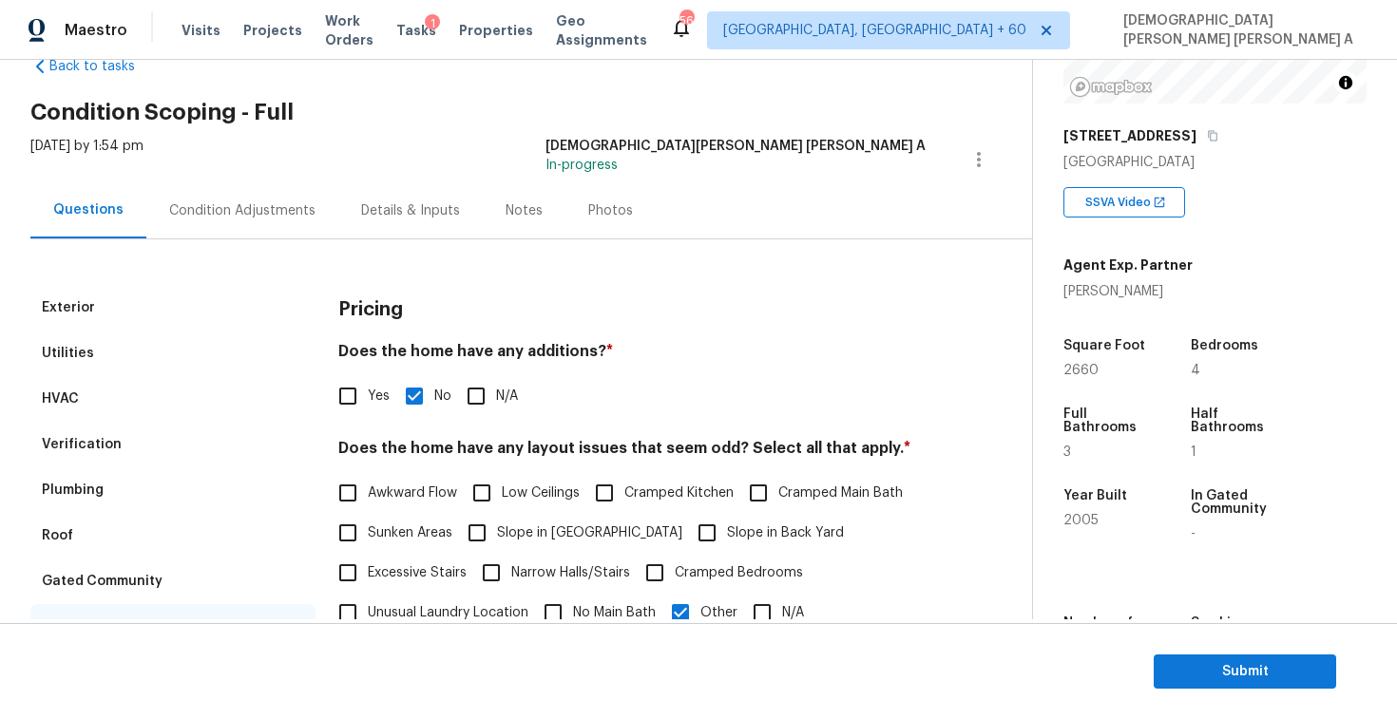
scroll to position [0, 0]
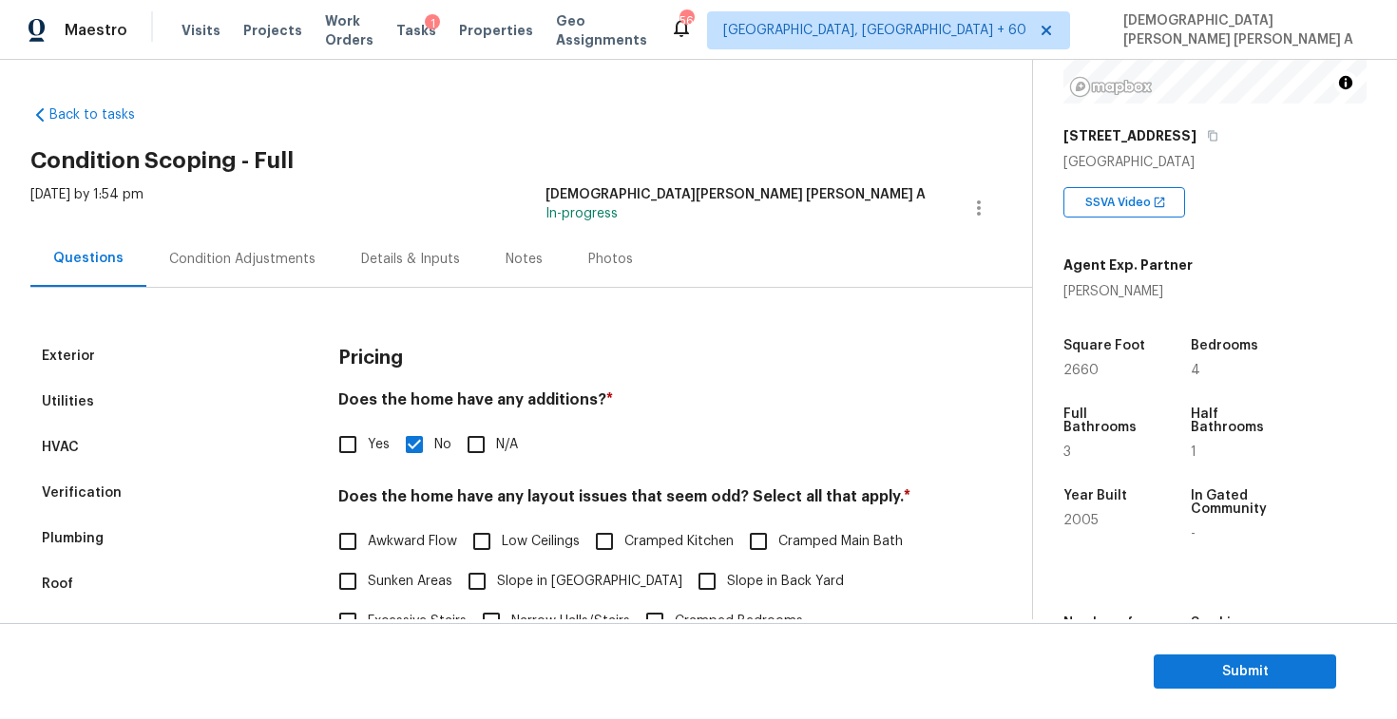
click at [205, 256] on div "Condition Adjustments" at bounding box center [242, 259] width 146 height 19
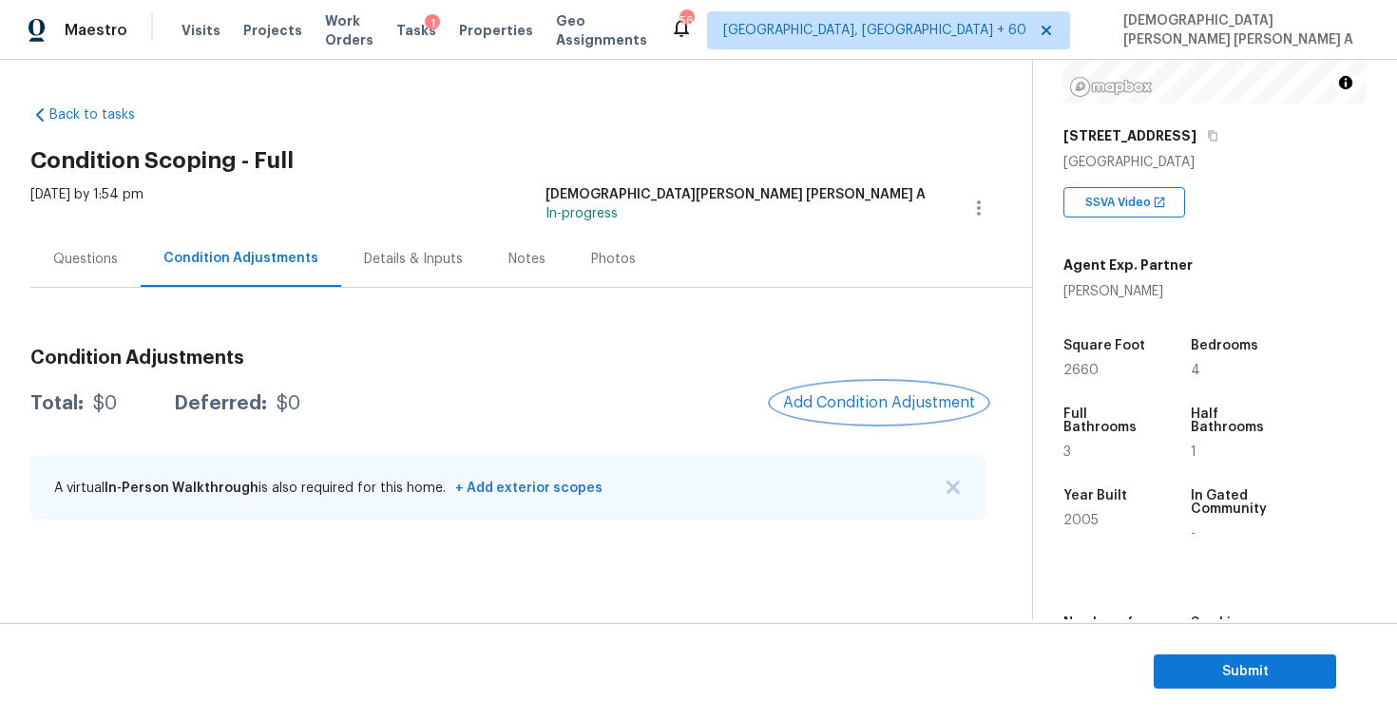
click at [892, 411] on span "Add Condition Adjustment" at bounding box center [879, 402] width 192 height 17
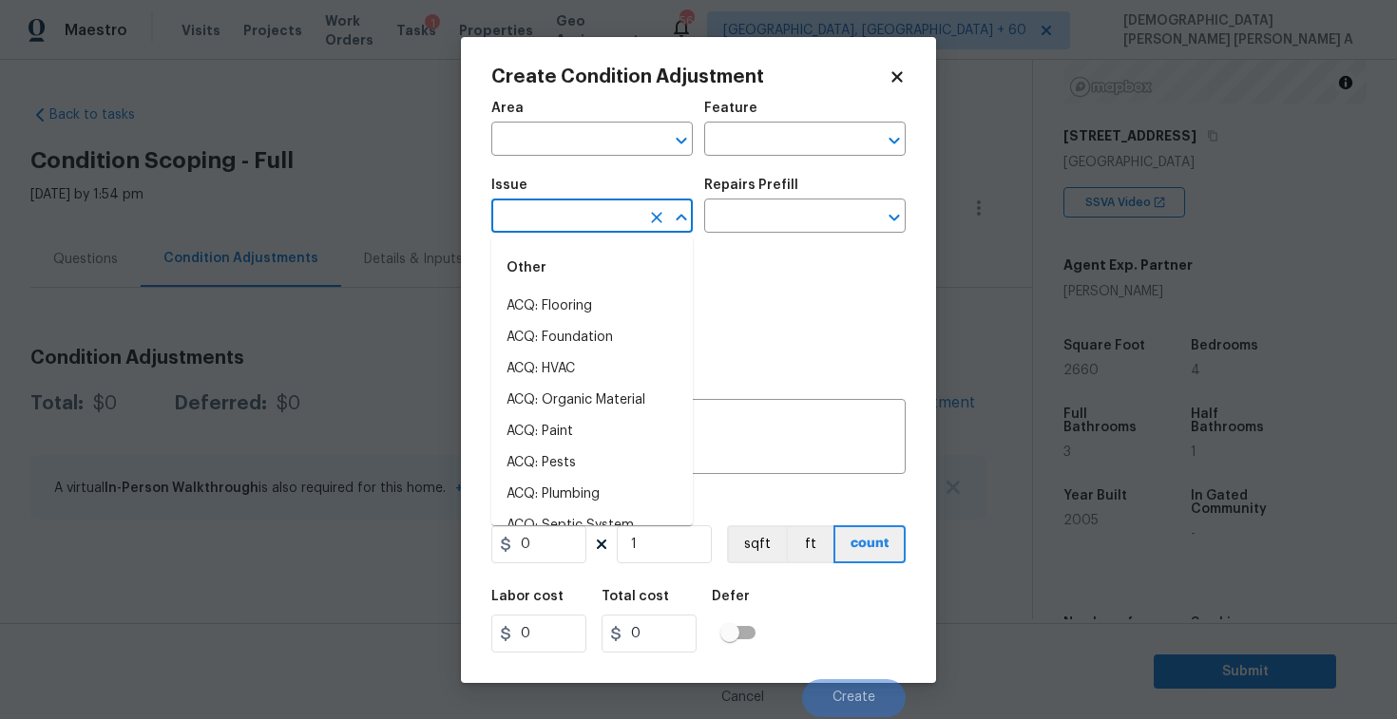
click at [555, 212] on input "text" at bounding box center [565, 217] width 148 height 29
type input "l"
type input "an"
type input "d"
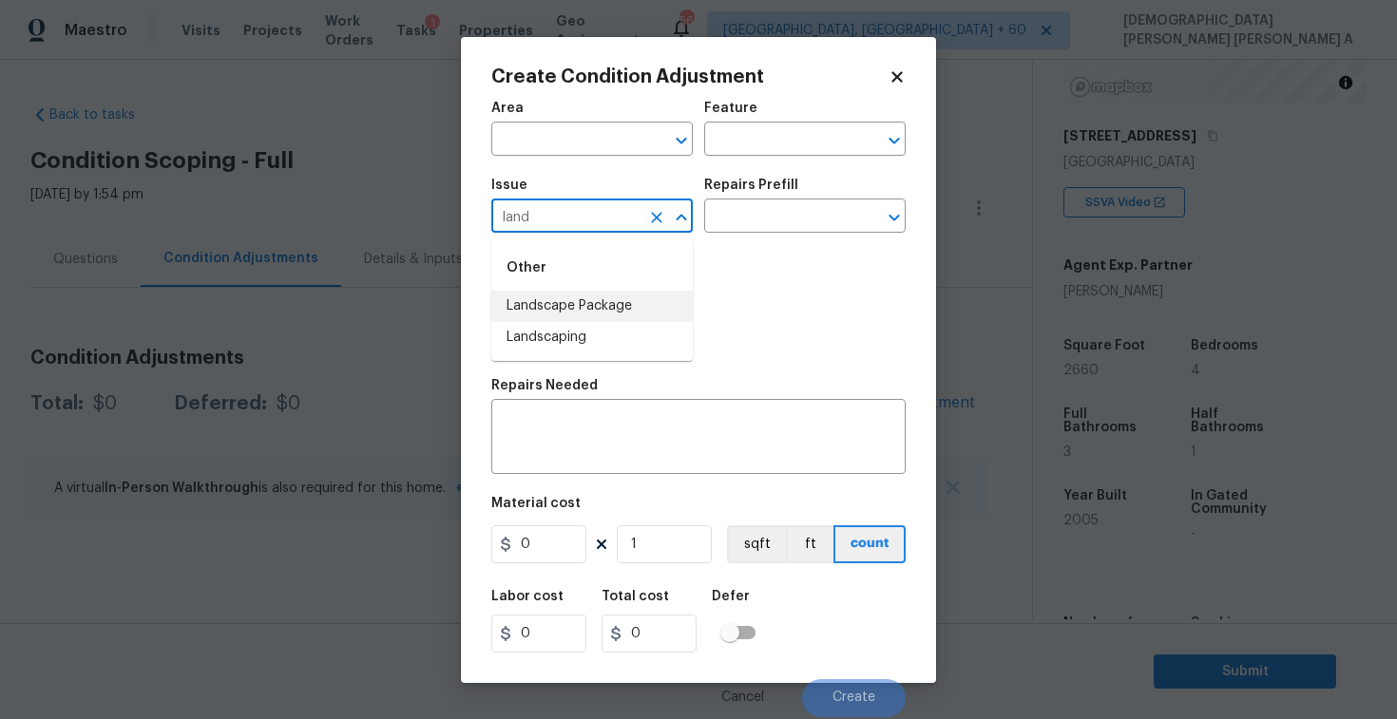
click at [604, 298] on li "Landscape Package" at bounding box center [591, 306] width 201 height 31
type input "Landscape Package"
click at [779, 218] on input "text" at bounding box center [778, 217] width 148 height 29
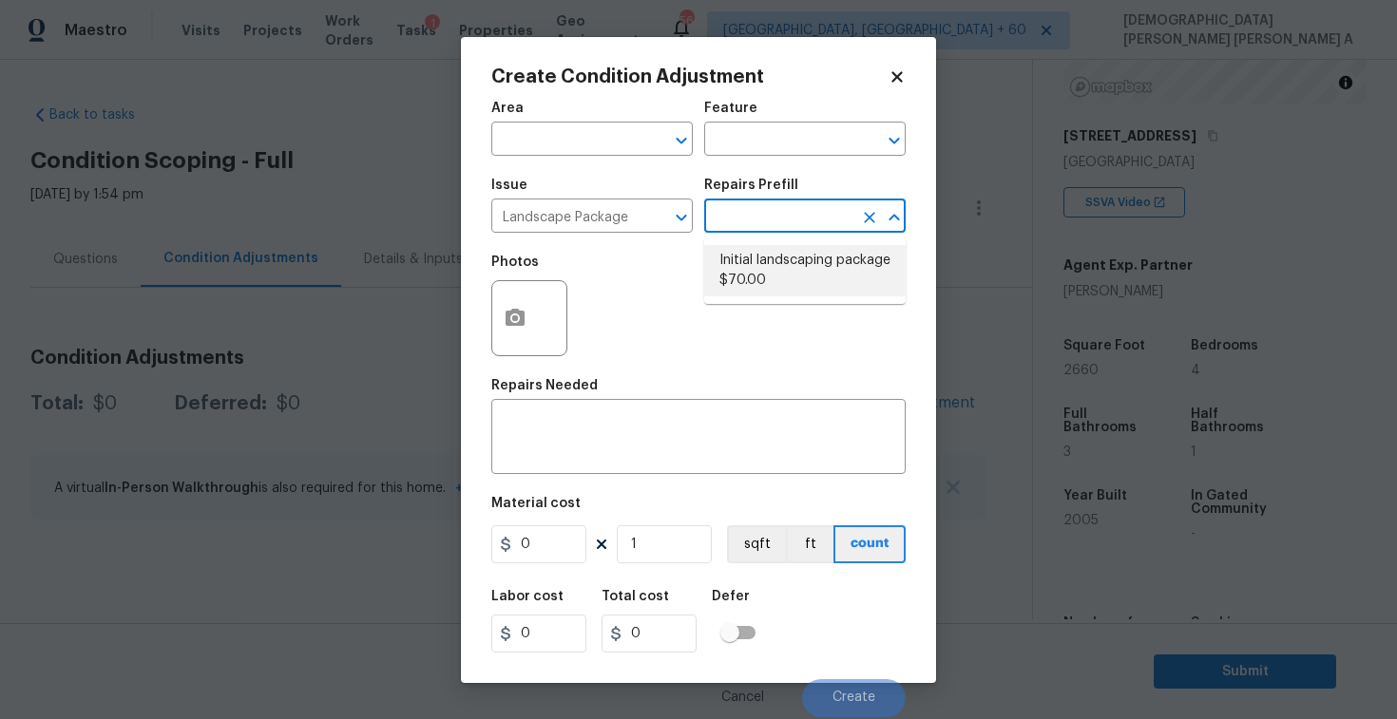
click at [772, 268] on li "Initial landscaping package $70.00" at bounding box center [804, 270] width 201 height 51
type input "Home Readiness Packages"
type textarea "Mowing of grass up to 6" in height. Mow, edge along driveways & sidewalks, trim…"
type input "70"
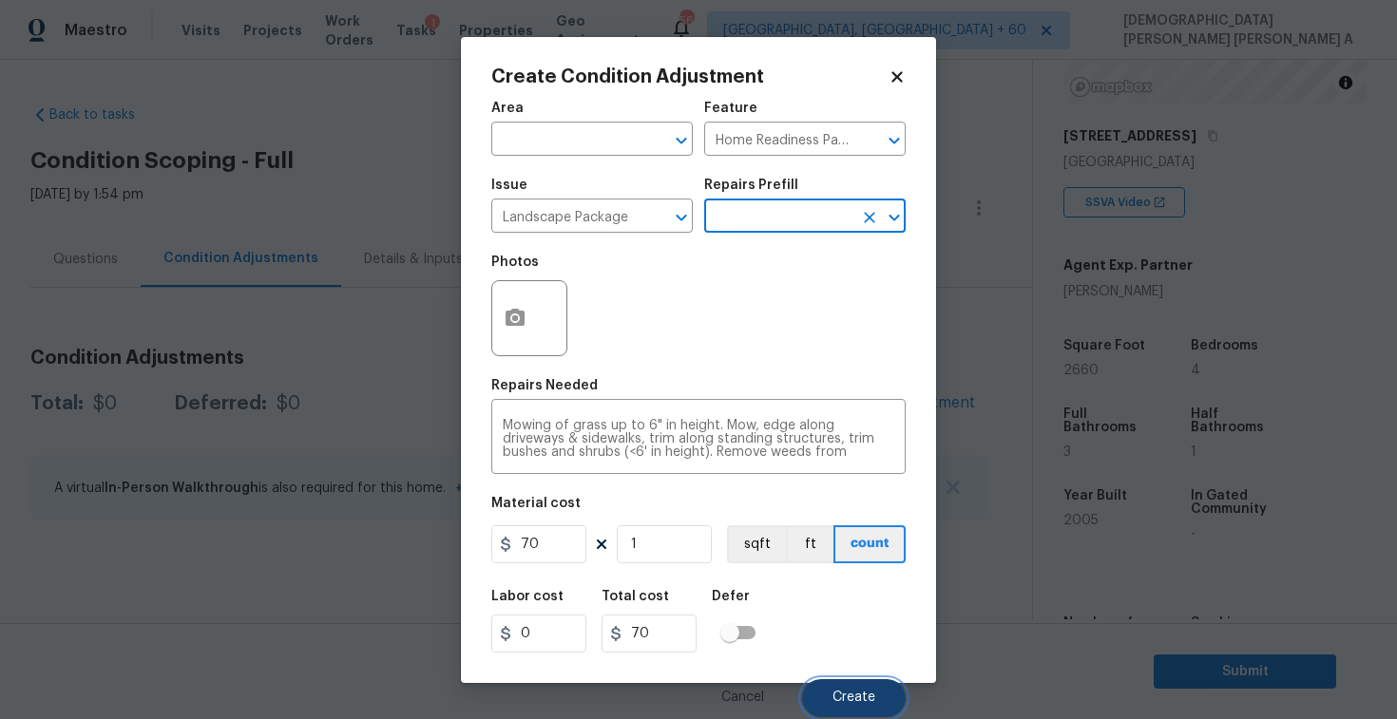
click at [848, 702] on span "Create" at bounding box center [853, 698] width 43 height 14
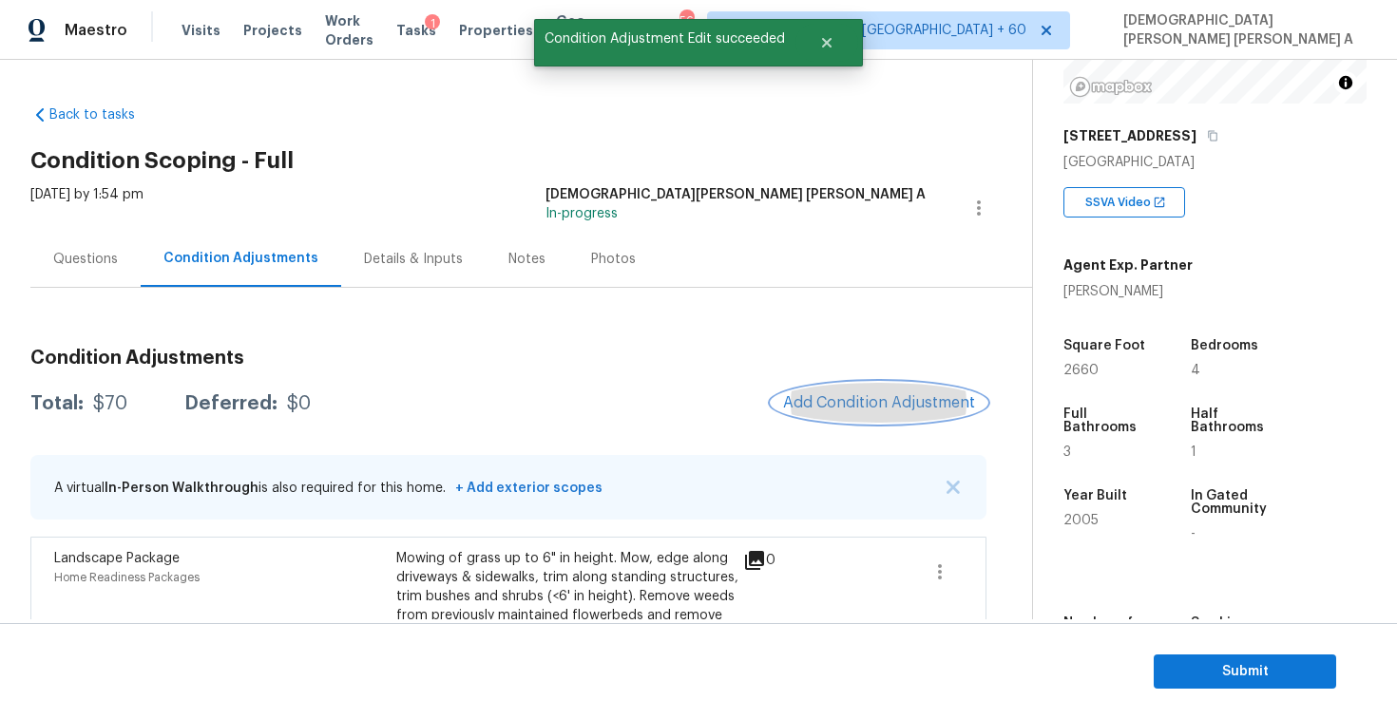
click at [853, 407] on span "Add Condition Adjustment" at bounding box center [879, 402] width 192 height 17
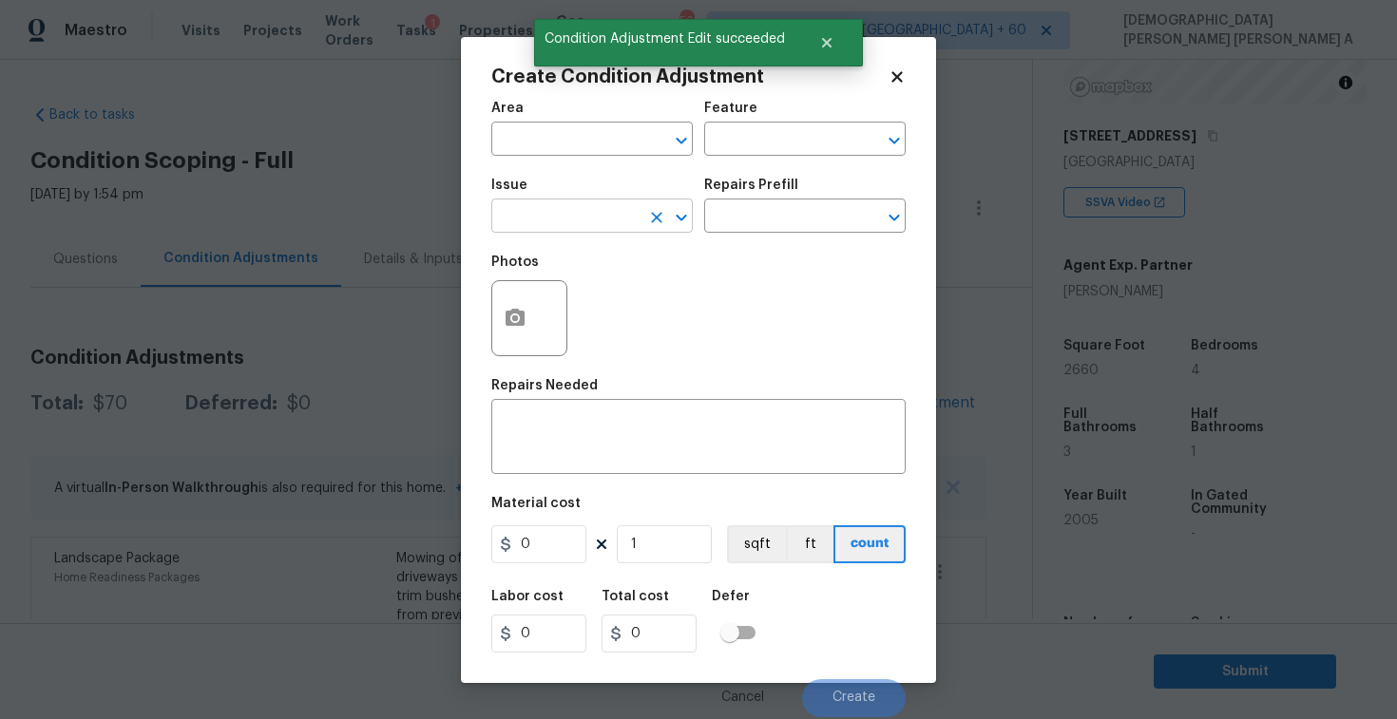
click at [550, 223] on input "text" at bounding box center [565, 217] width 148 height 29
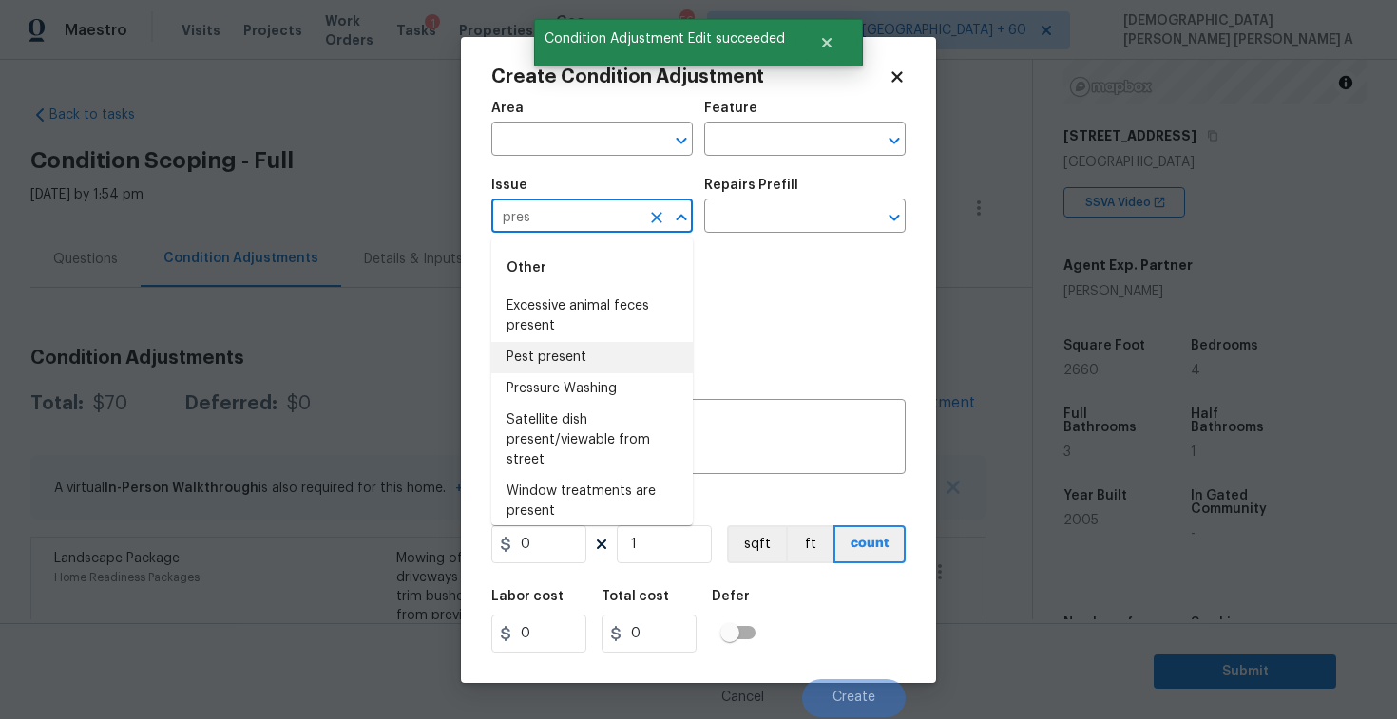
click at [572, 388] on li "Pressure Washing" at bounding box center [591, 388] width 201 height 31
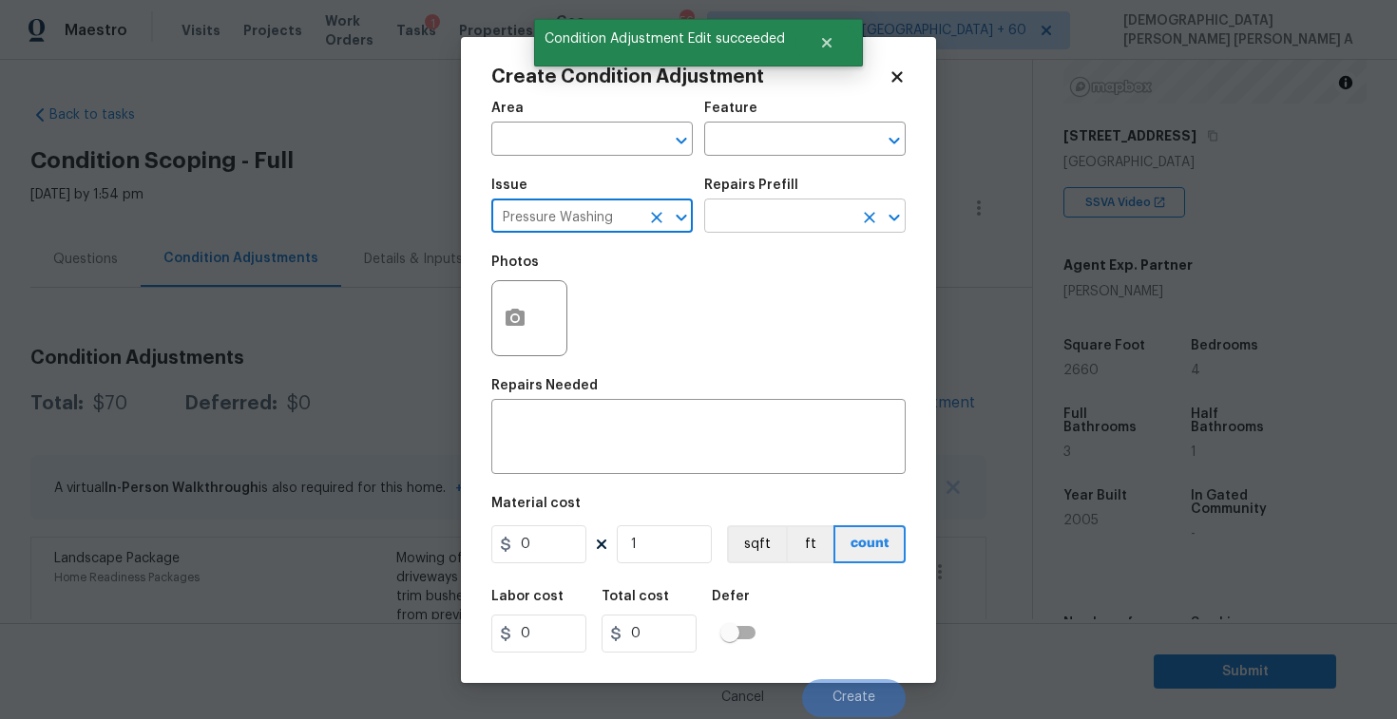
type input "Pressure Washing"
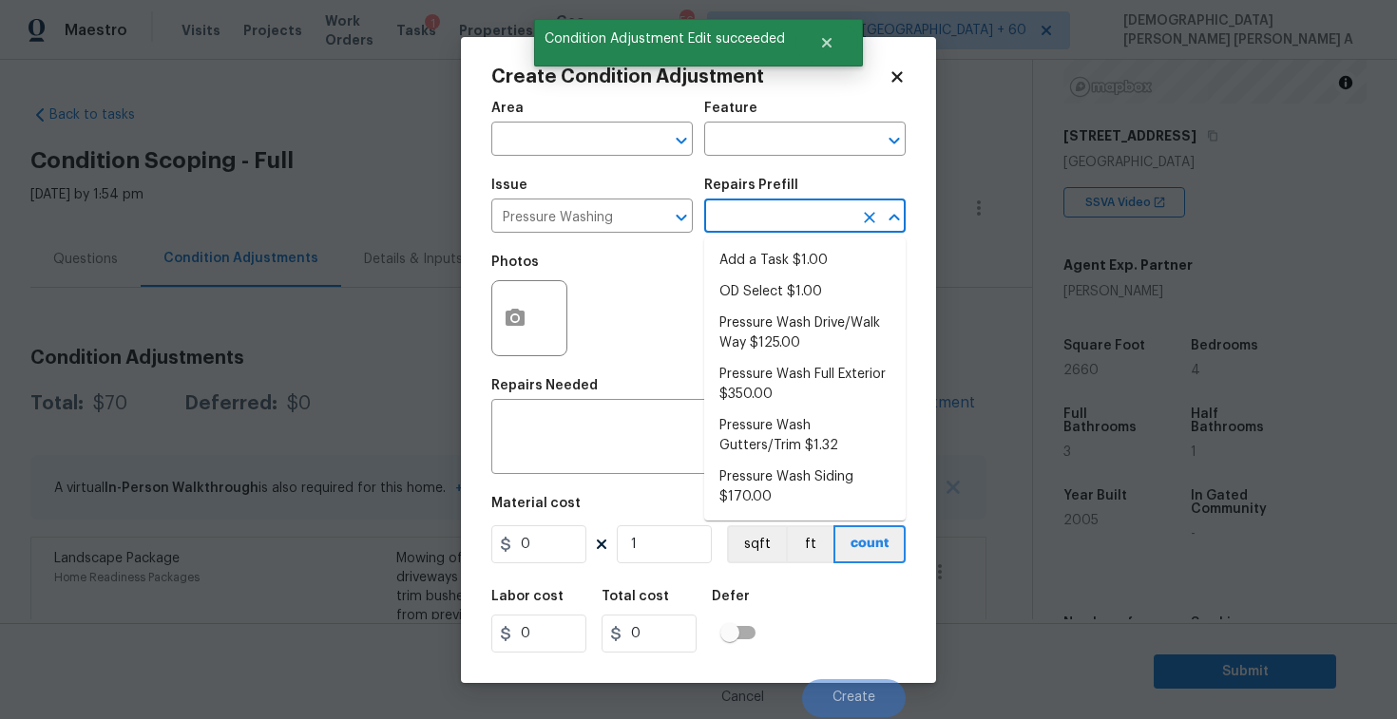
click at [771, 231] on input "text" at bounding box center [778, 217] width 148 height 29
click at [784, 323] on li "Pressure Wash Drive/Walk Way $125.00" at bounding box center [804, 333] width 201 height 51
type input "Siding"
type textarea "Pressure wash the driveways/walkways as directed by the PM. Ensure that all deb…"
type input "125"
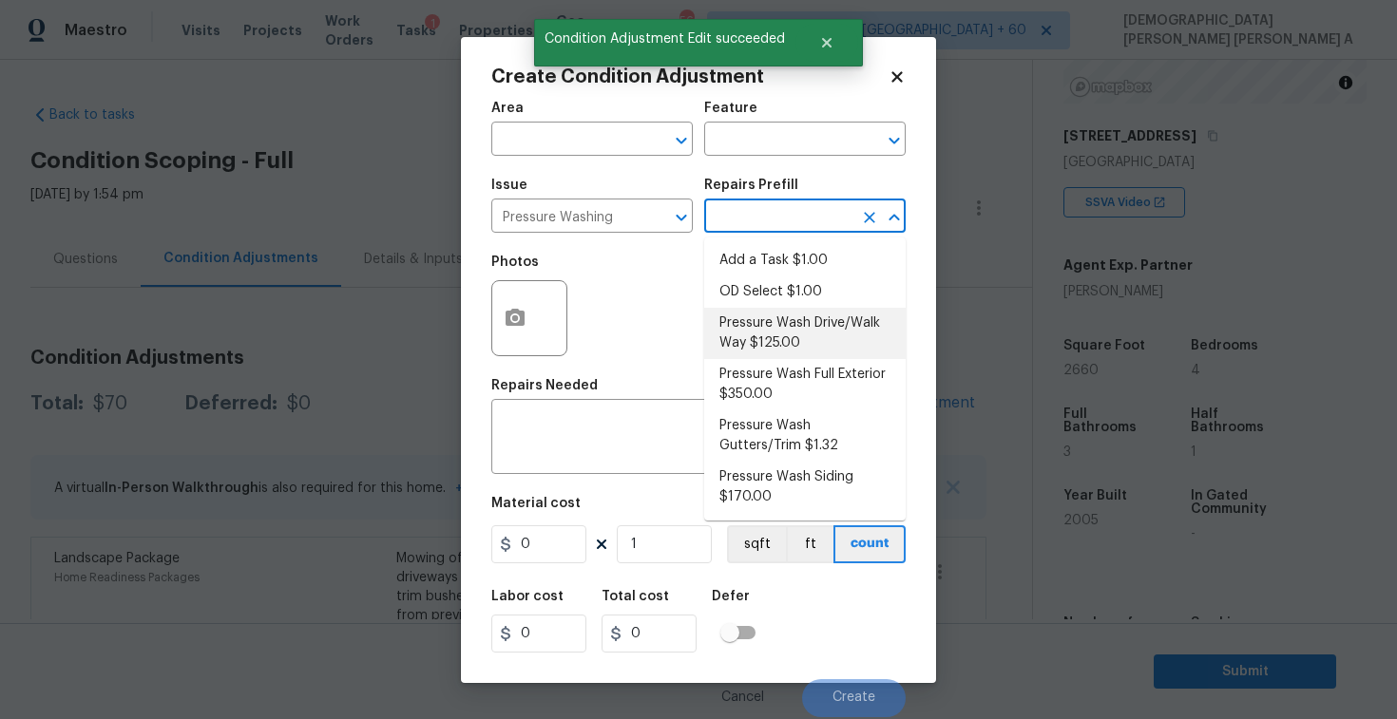
type input "125"
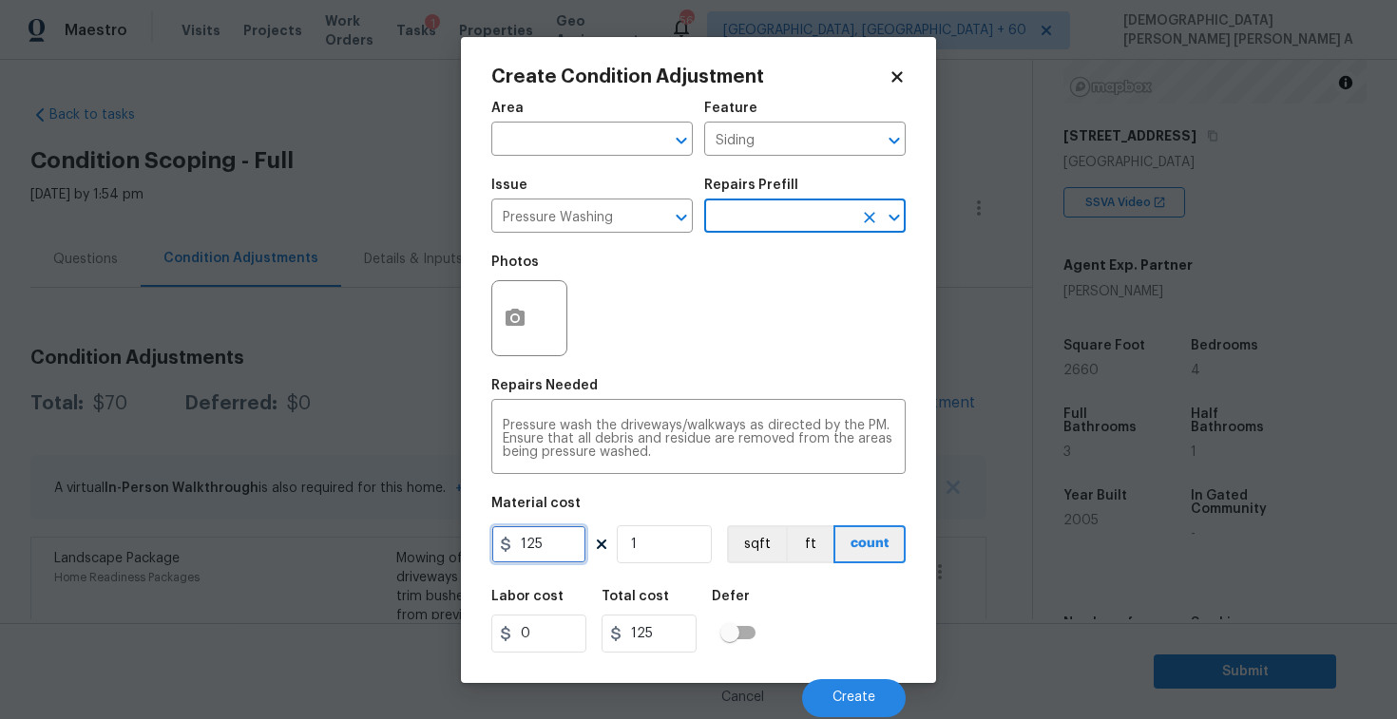
click at [540, 542] on input "125" at bounding box center [538, 545] width 95 height 38
type input "200"
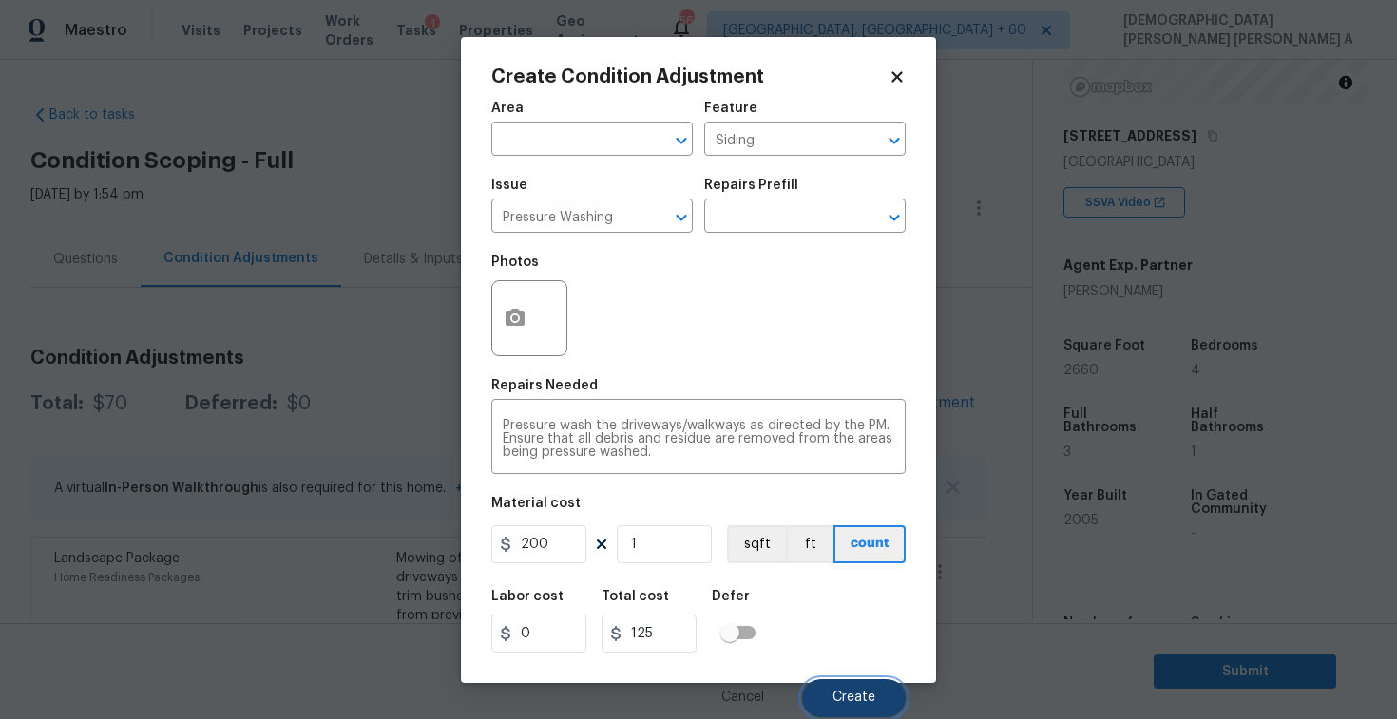
type input "200"
click at [864, 692] on span "Create" at bounding box center [853, 698] width 43 height 14
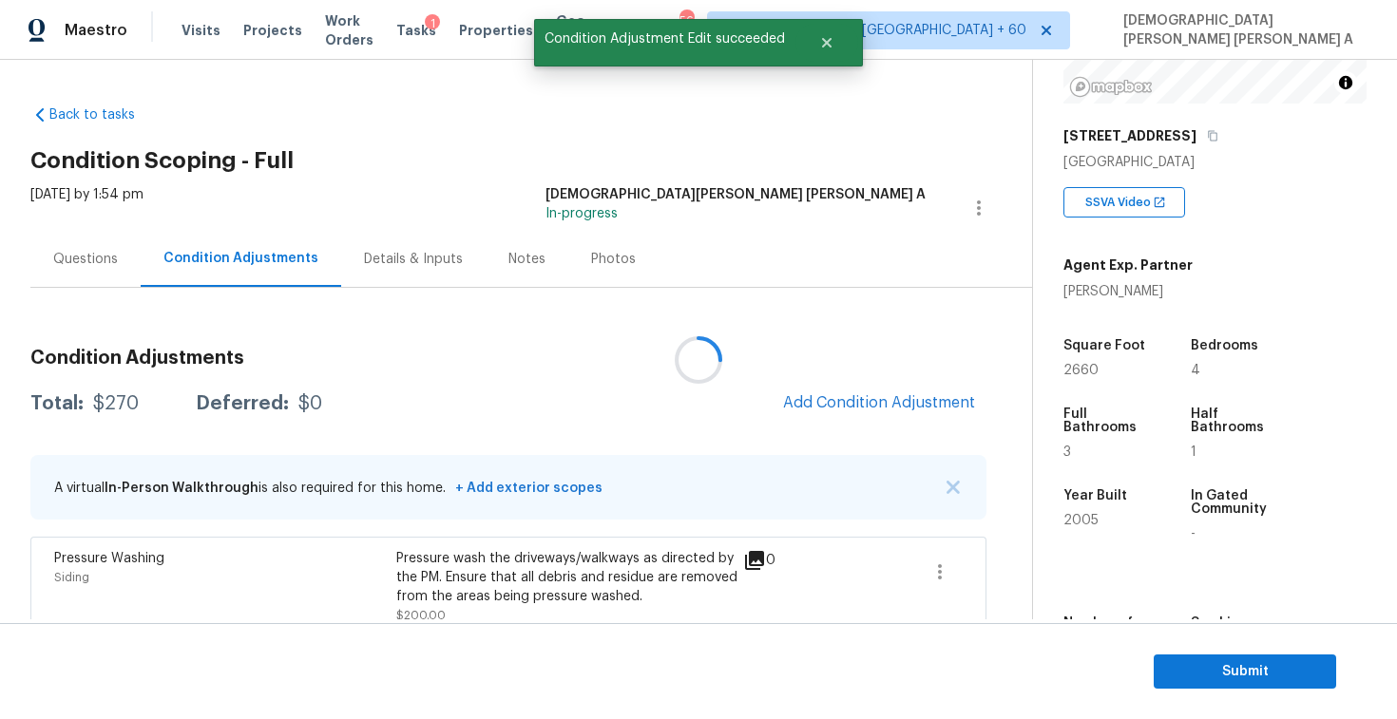
click at [862, 423] on div at bounding box center [698, 359] width 1397 height 719
click at [862, 423] on span "Add Condition Adjustment" at bounding box center [879, 404] width 215 height 42
click at [844, 411] on span "Add Condition Adjustment" at bounding box center [879, 402] width 192 height 17
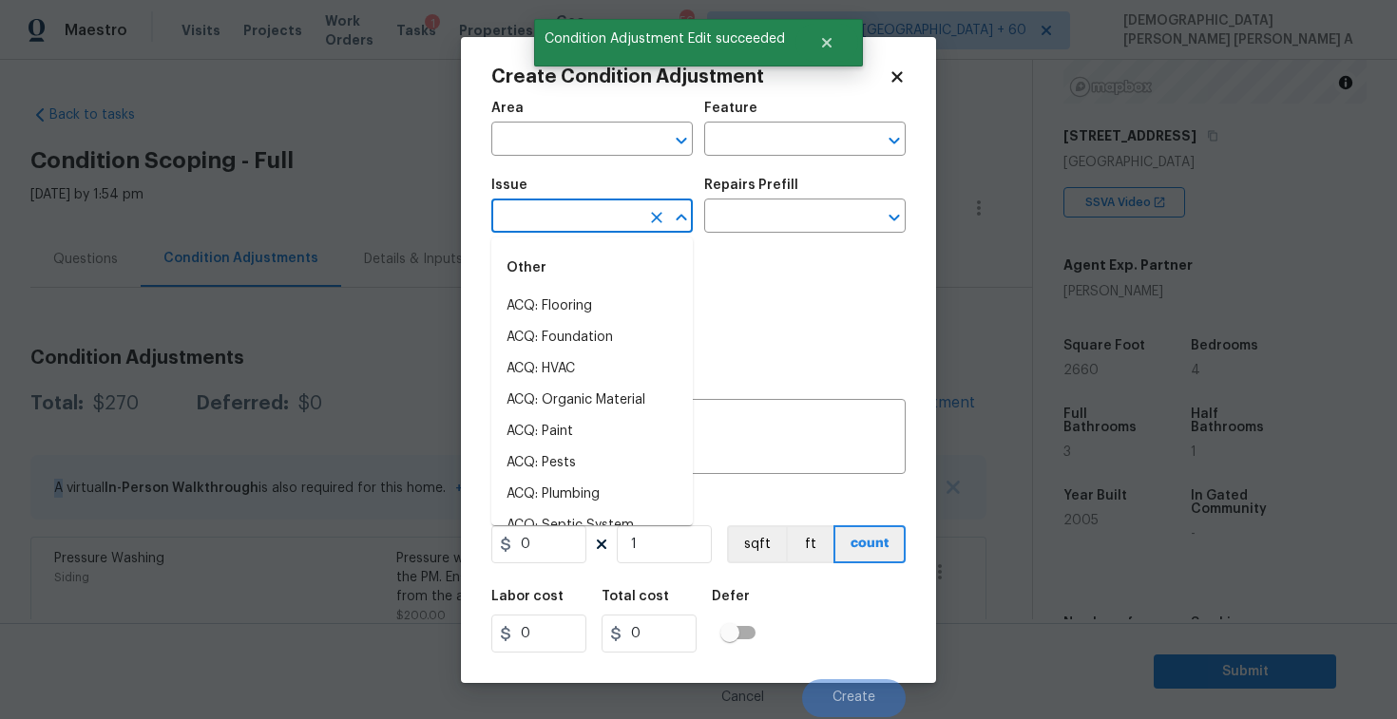
click at [557, 206] on input "text" at bounding box center [565, 217] width 148 height 29
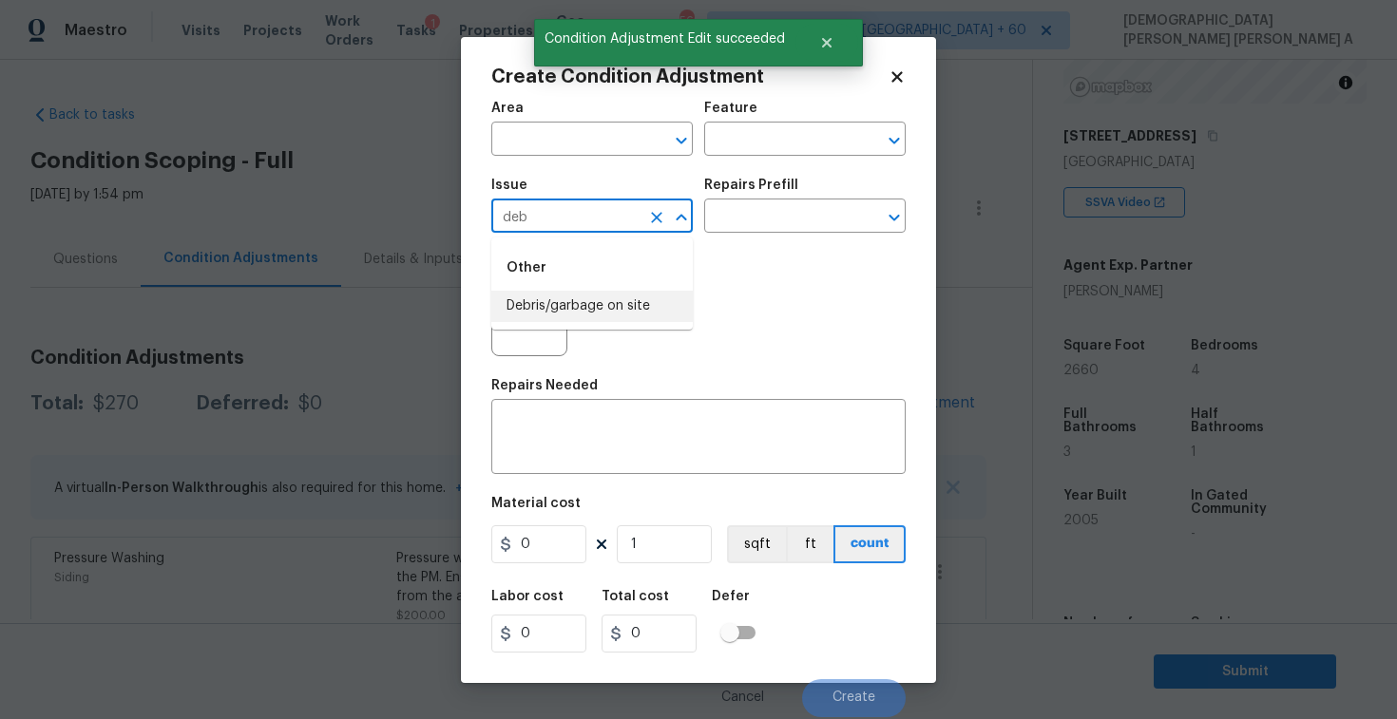
click at [556, 307] on li "Debris/garbage on site" at bounding box center [591, 306] width 201 height 31
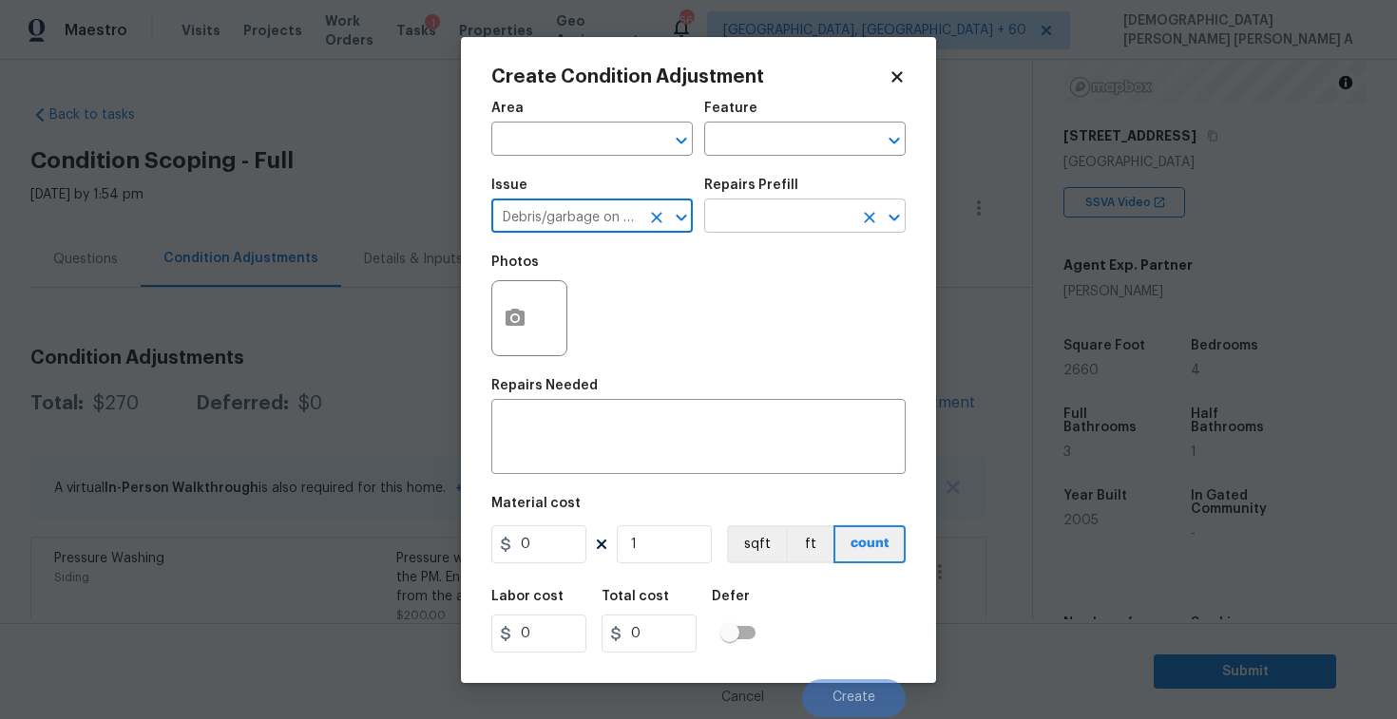
type input "Debris/garbage on site"
click at [776, 223] on input "text" at bounding box center [778, 217] width 148 height 29
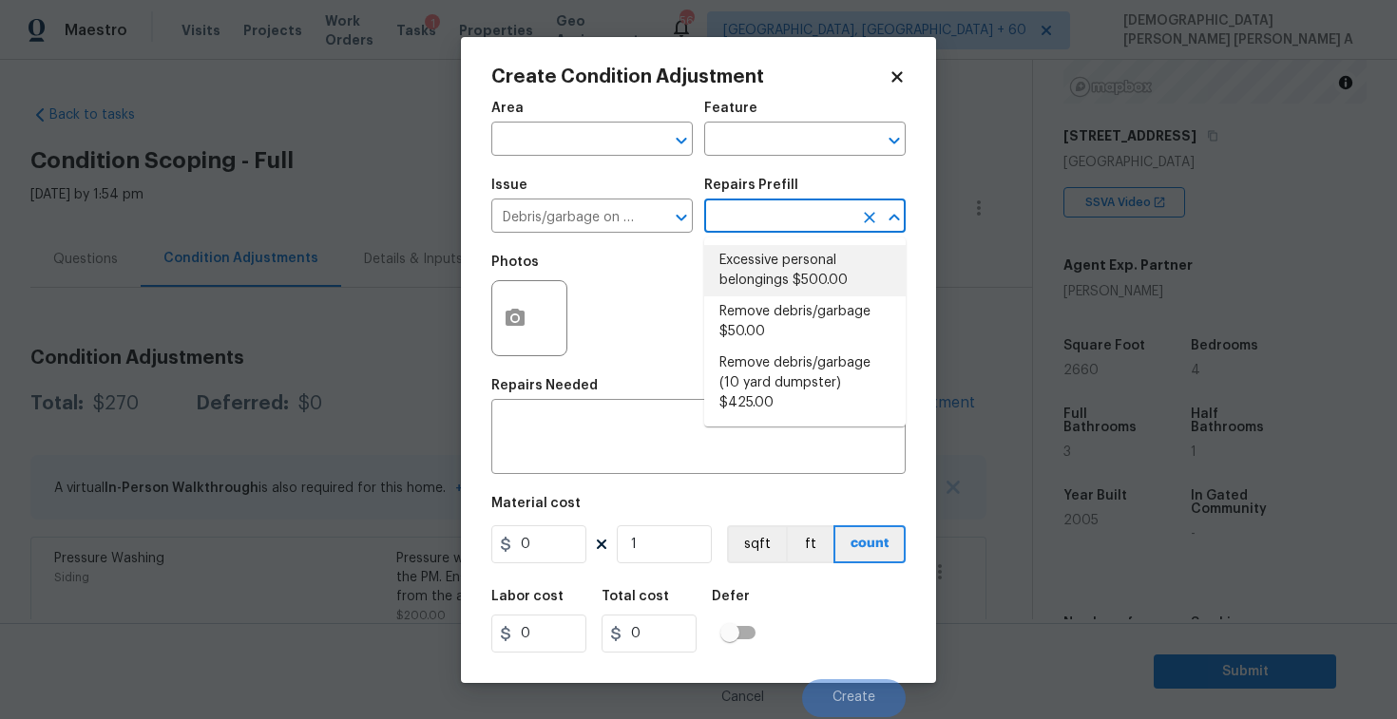
click at [775, 289] on li "Excessive personal belongings $500.00" at bounding box center [804, 270] width 201 height 51
type textarea "Contingency for excessive items to be removed - During assessment, the home con…"
type input "500"
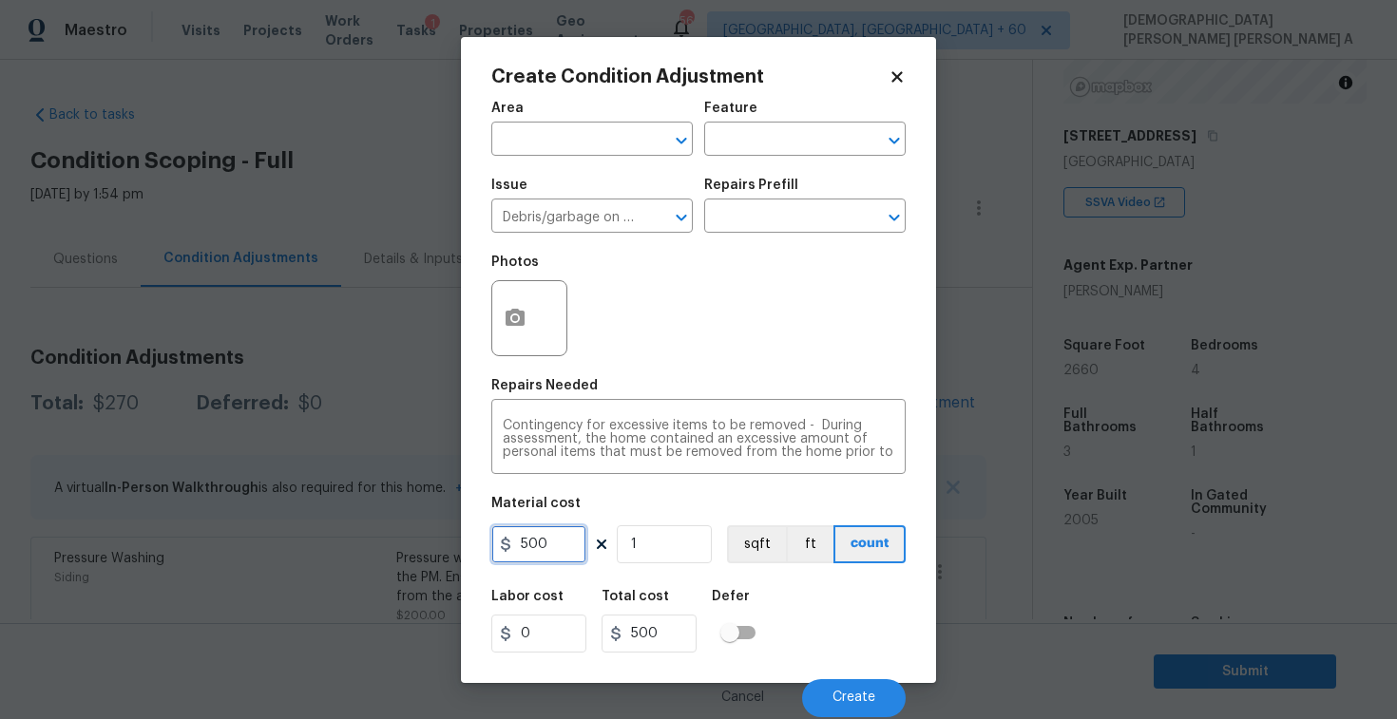
click at [546, 541] on input "500" at bounding box center [538, 545] width 95 height 38
type input "200"
click at [856, 701] on span "Create" at bounding box center [853, 698] width 43 height 14
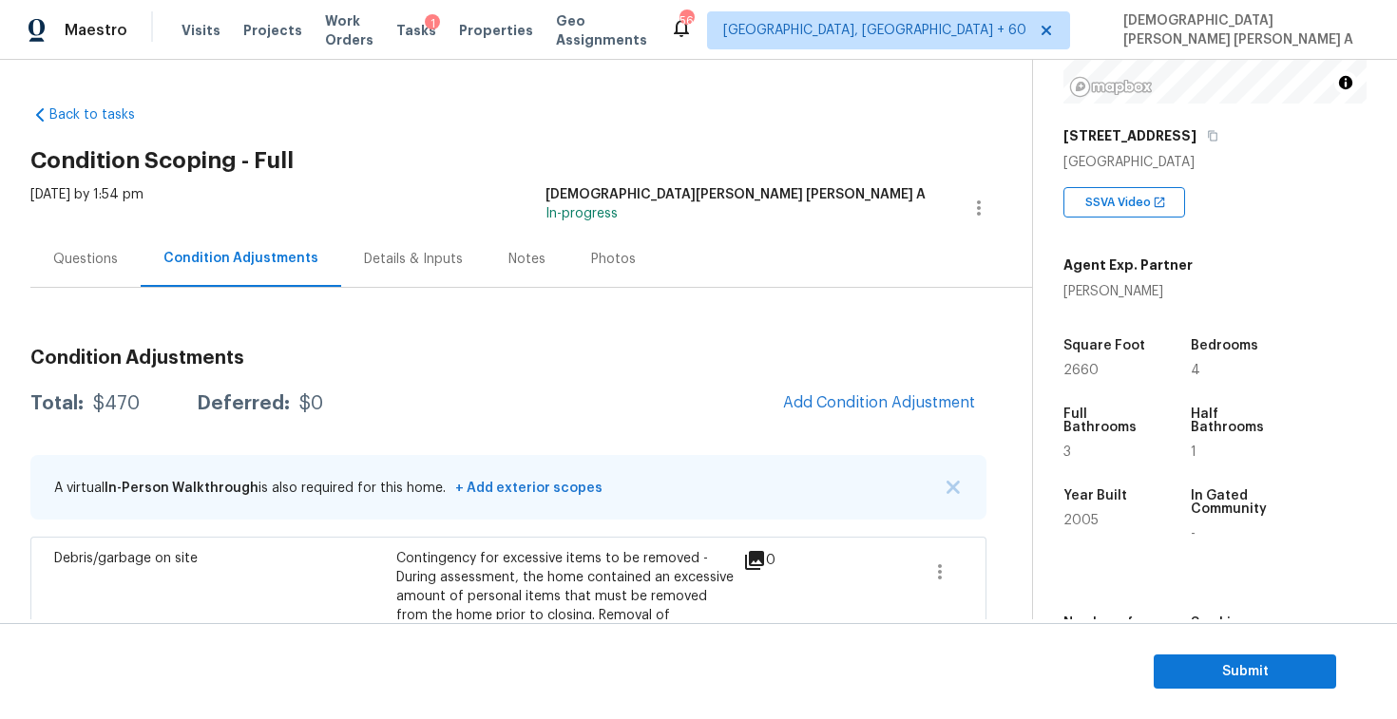
click at [576, 348] on div "Condition Adjustments Total: $470 Deferred: $0 Add Condition Adjustment A virtu…" at bounding box center [508, 662] width 956 height 656
click at [852, 421] on button "Add Condition Adjustment" at bounding box center [879, 403] width 215 height 40
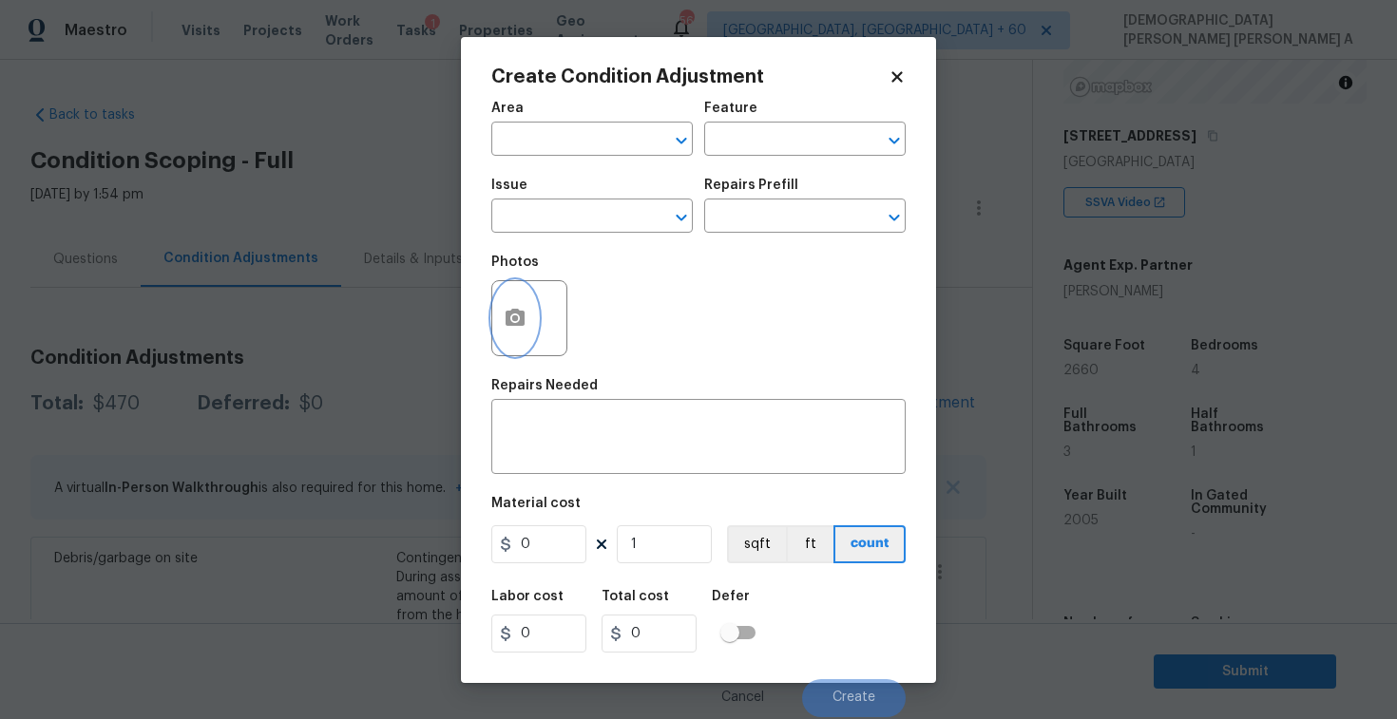
click at [524, 328] on icon "button" at bounding box center [515, 318] width 23 height 23
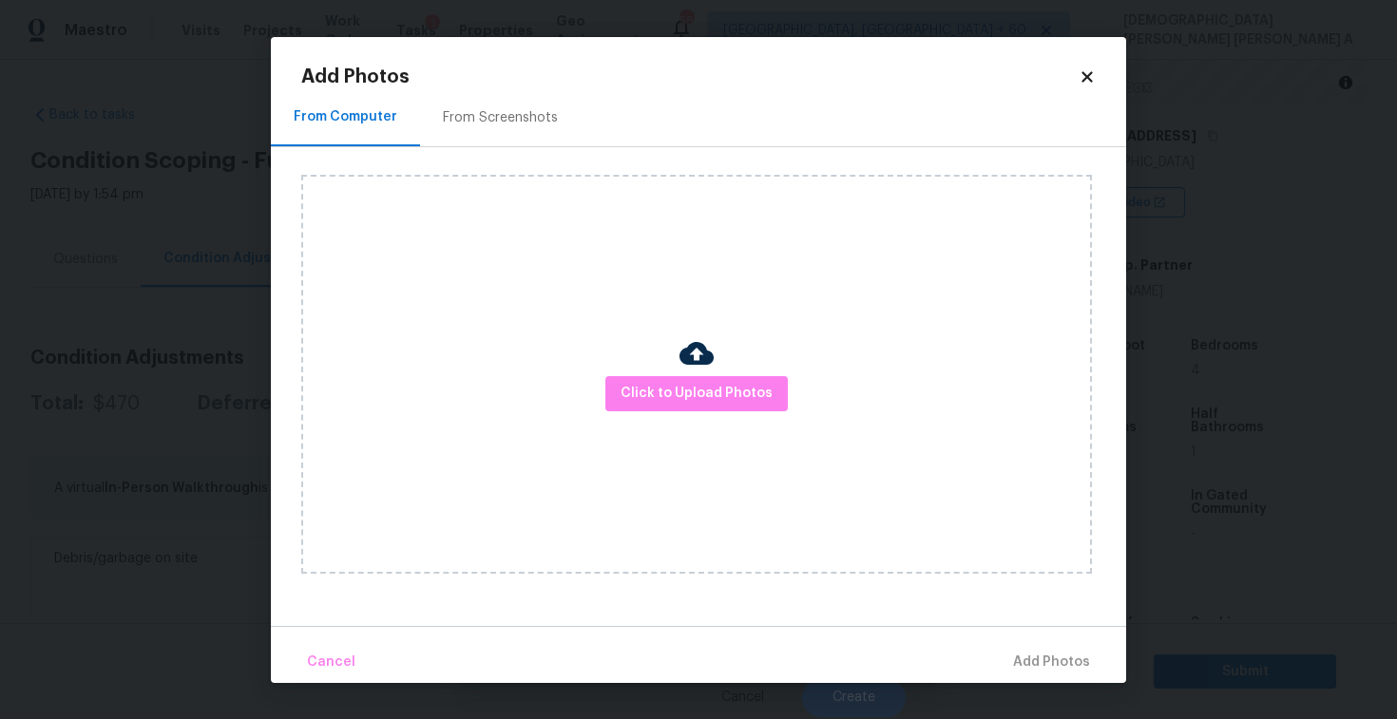
click at [494, 115] on div "From Screenshots" at bounding box center [500, 117] width 115 height 19
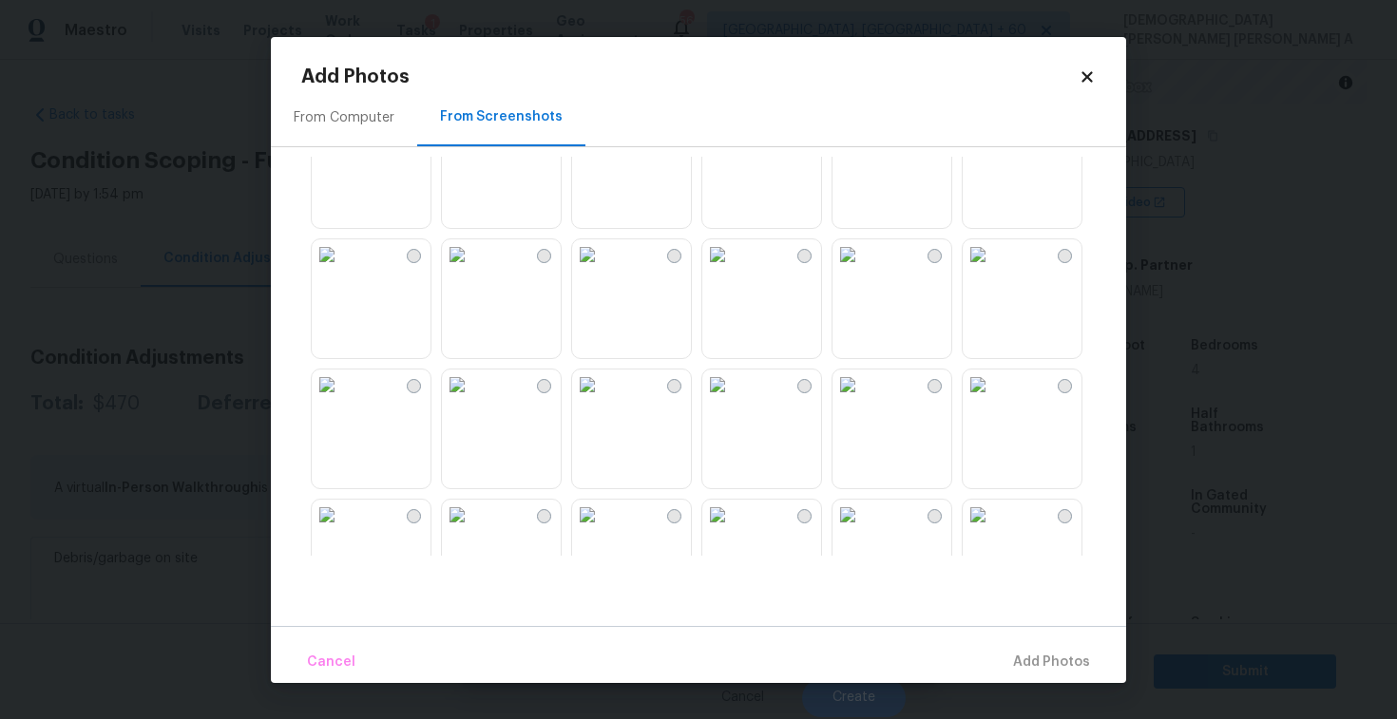
scroll to position [316, 0]
click at [863, 272] on img at bounding box center [847, 256] width 30 height 30
click at [1044, 653] on span "Add 1 Photo(s)" at bounding box center [1043, 663] width 94 height 24
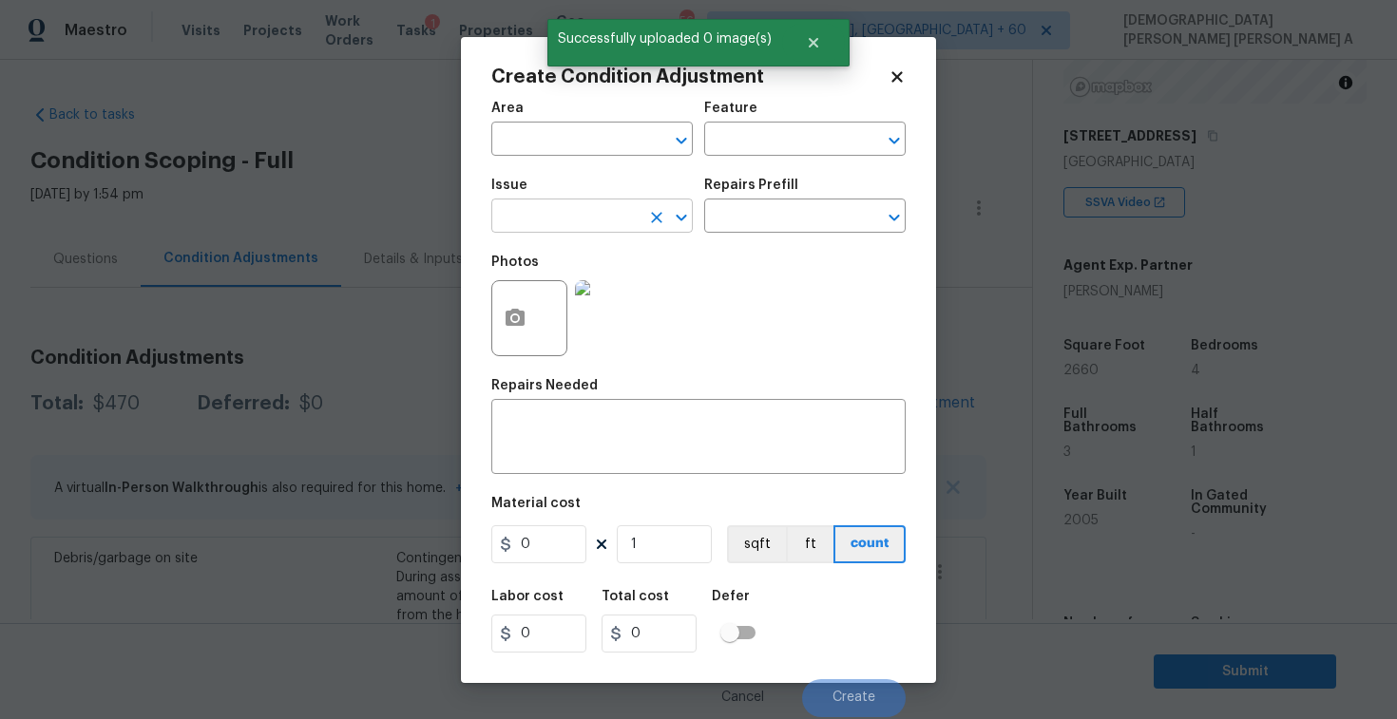
click at [613, 225] on input "text" at bounding box center [565, 217] width 148 height 29
click at [603, 313] on li "Siding" at bounding box center [591, 306] width 201 height 31
type input "Siding"
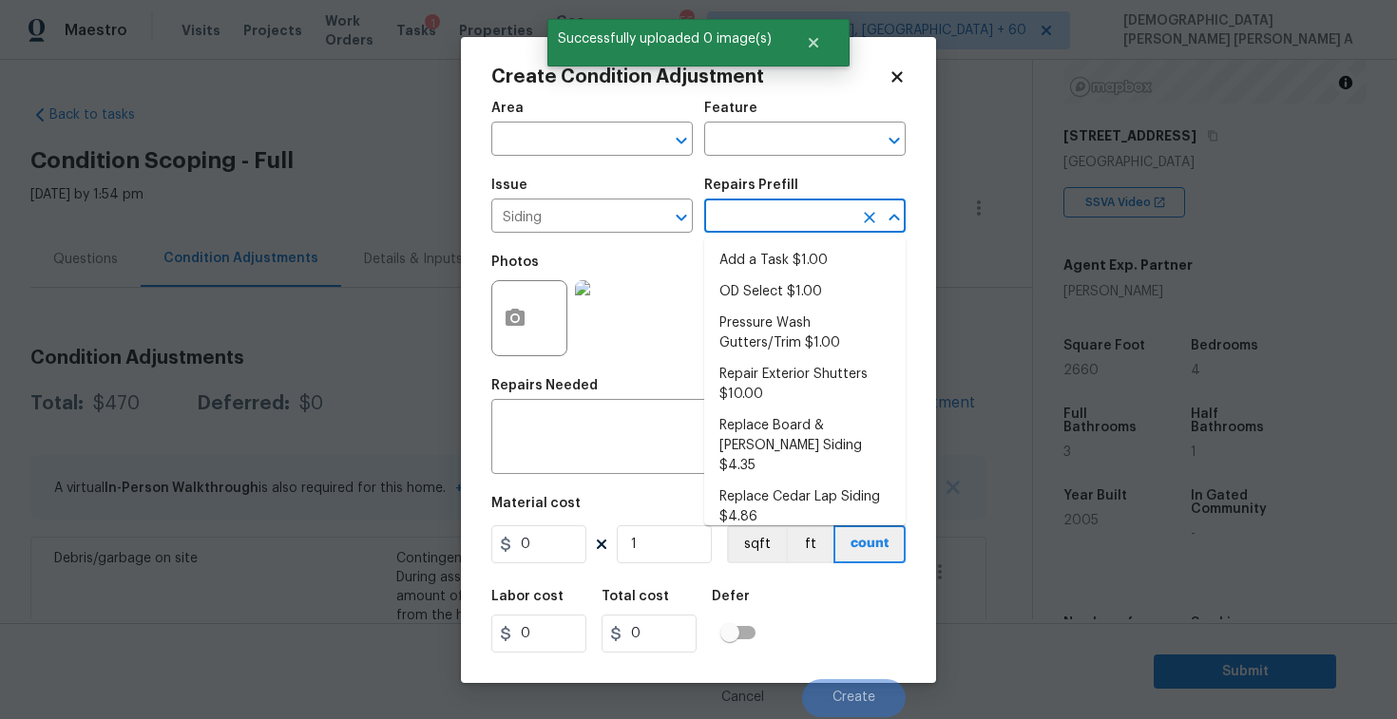
click at [784, 222] on input "text" at bounding box center [778, 217] width 148 height 29
click at [777, 317] on li "Pressure Wash Gutters/Trim $1.00" at bounding box center [804, 333] width 201 height 51
type input "Siding"
type textarea "Protect areas as needed for pressure washing. Pressure wash the gutters and tri…"
type input "1"
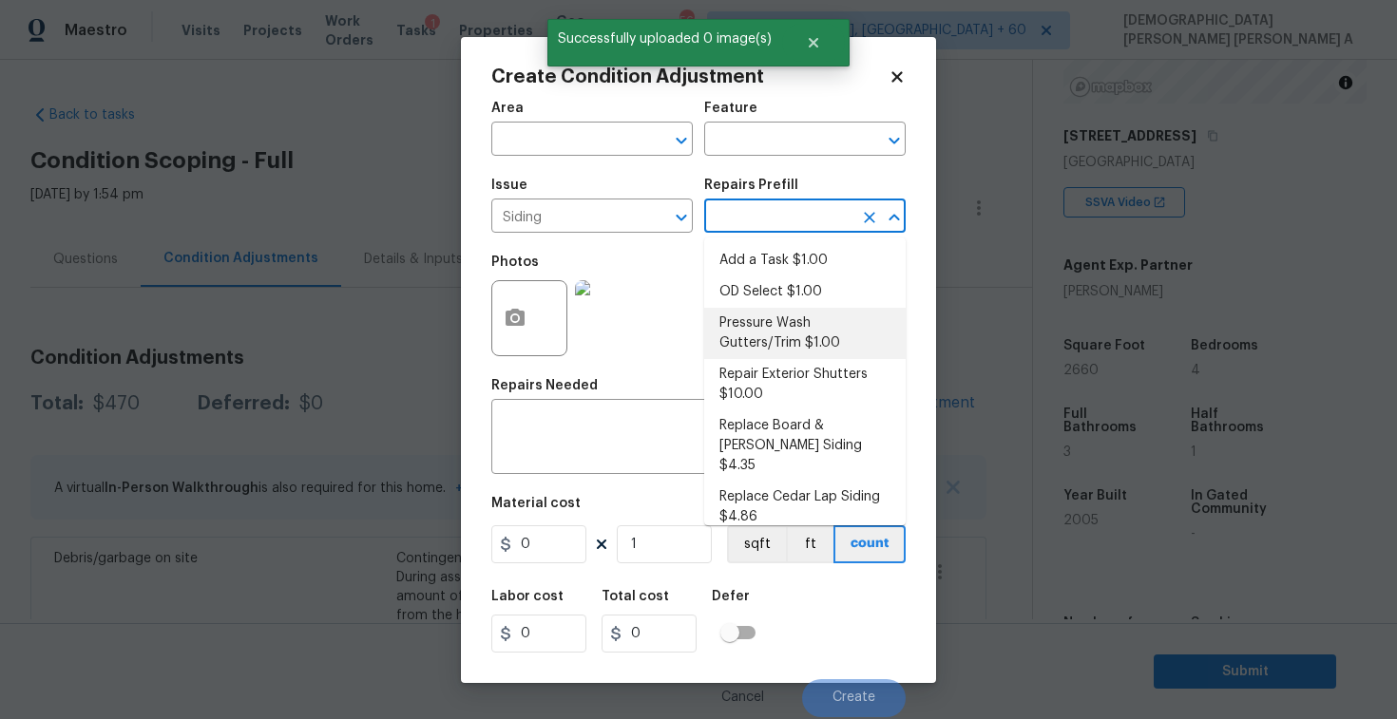
type input "1"
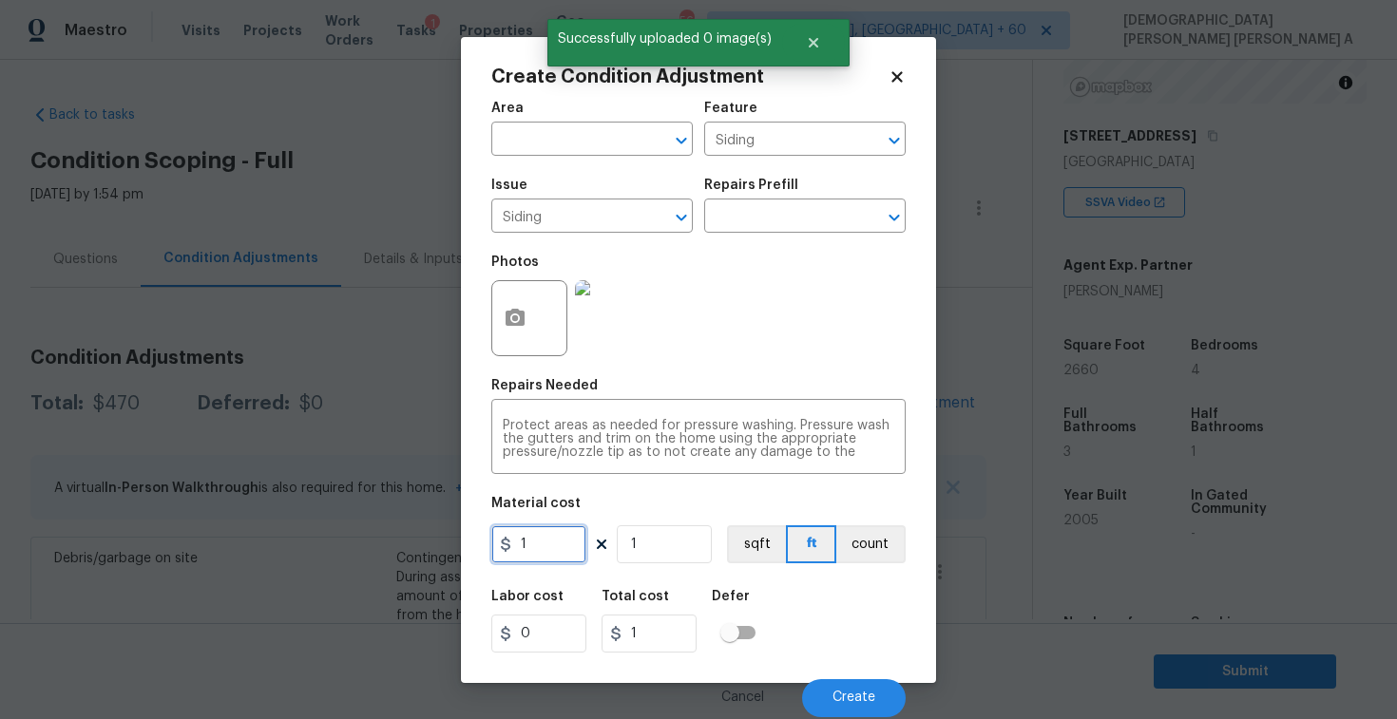
click at [571, 551] on input "1" at bounding box center [538, 545] width 95 height 38
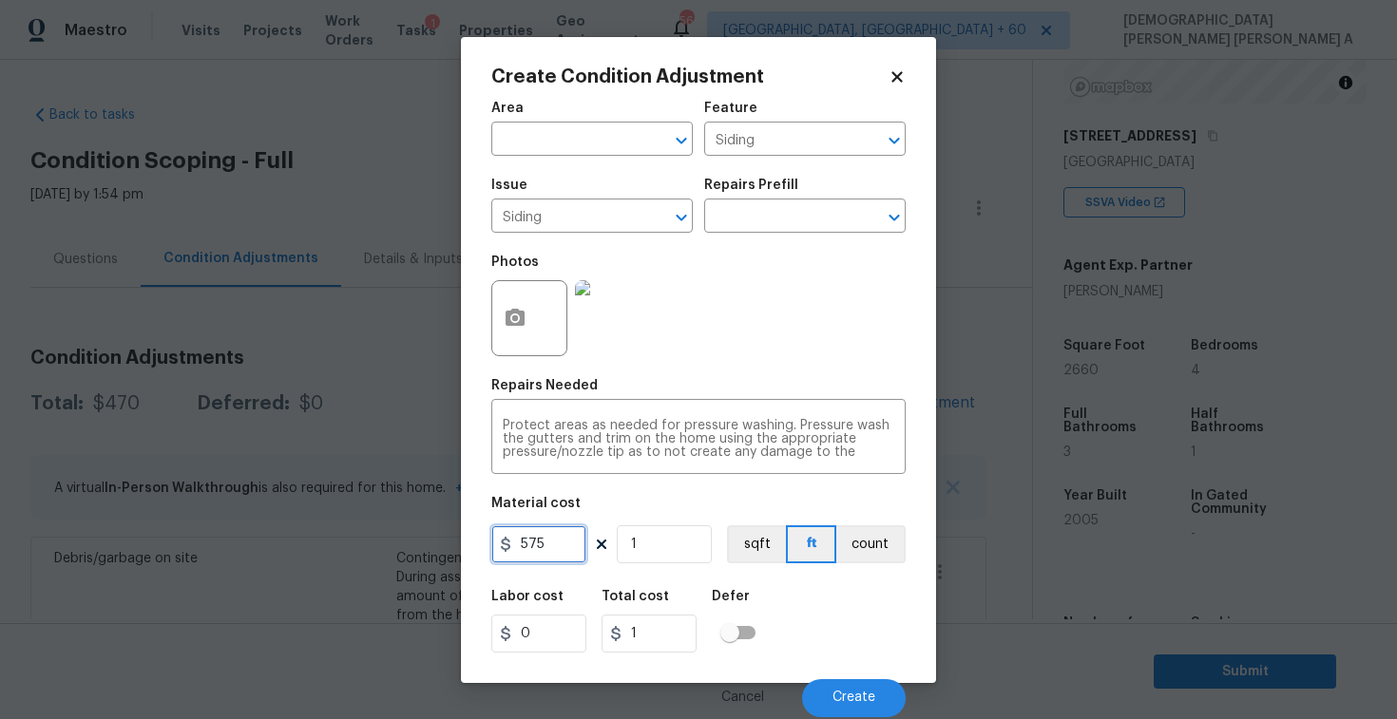
type input "575"
click at [829, 674] on div "Cancel Create" at bounding box center [698, 690] width 414 height 53
click at [829, 698] on button "Create" at bounding box center [854, 698] width 104 height 38
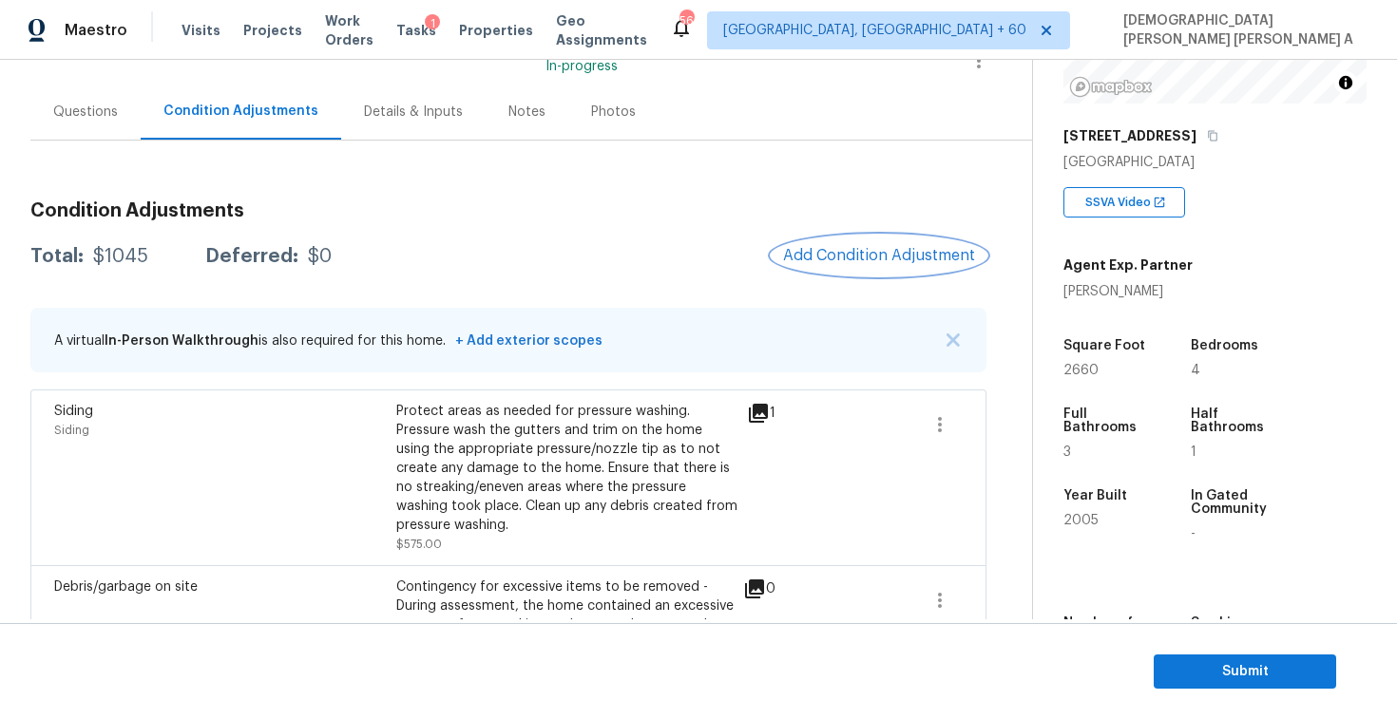
scroll to position [270, 0]
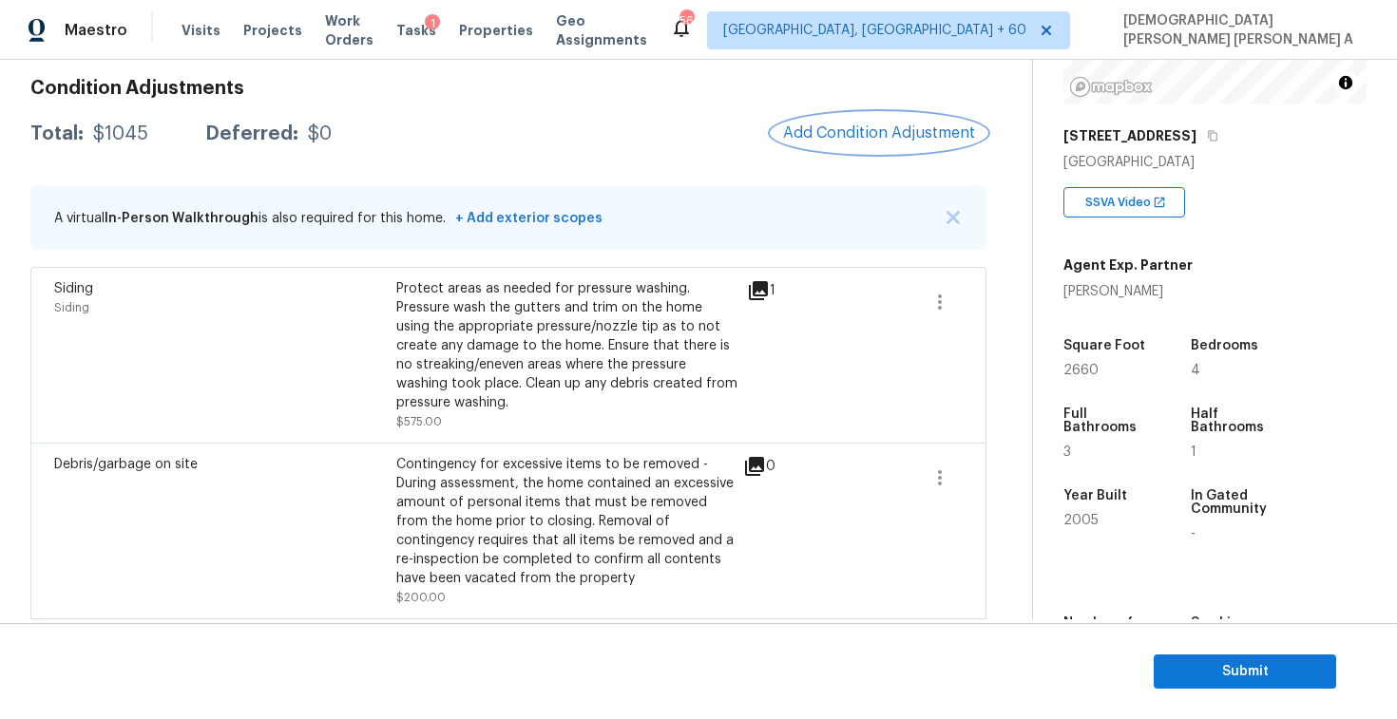
click at [875, 122] on button "Add Condition Adjustment" at bounding box center [879, 133] width 215 height 40
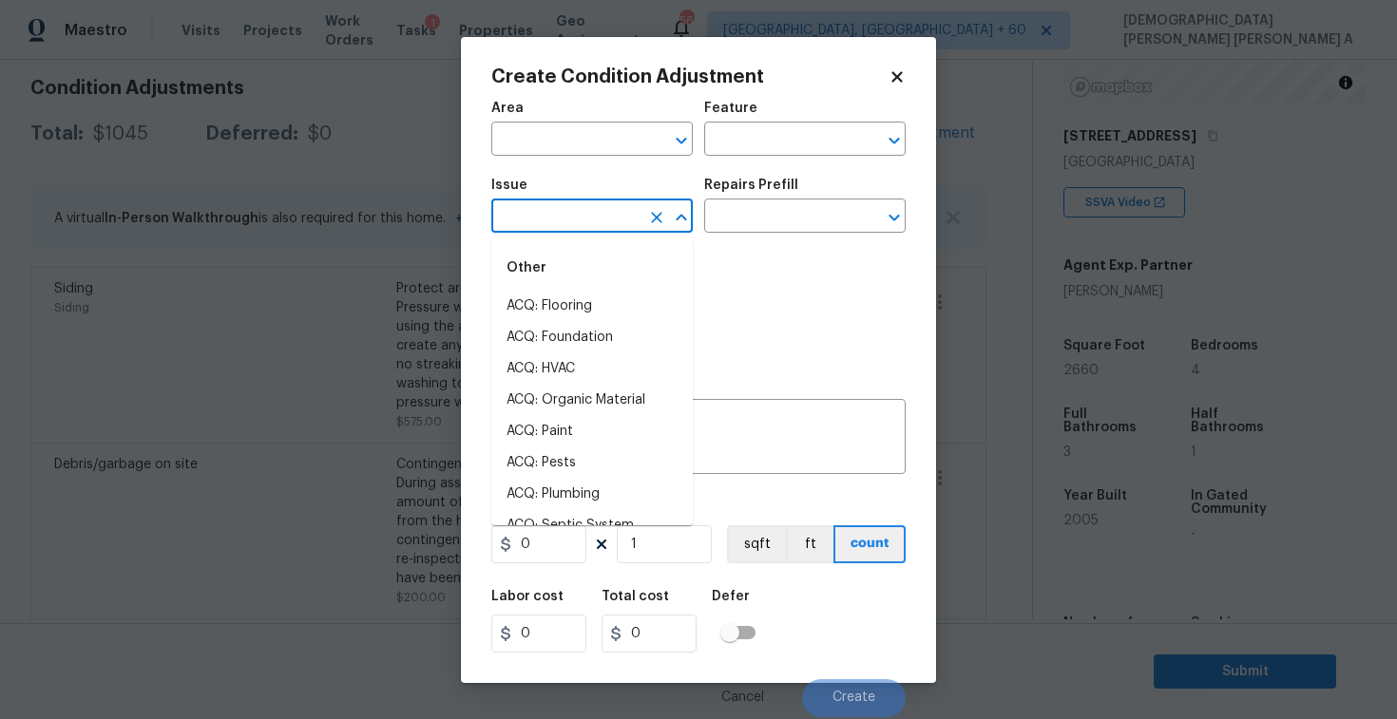
click at [584, 220] on input "text" at bounding box center [565, 217] width 148 height 29
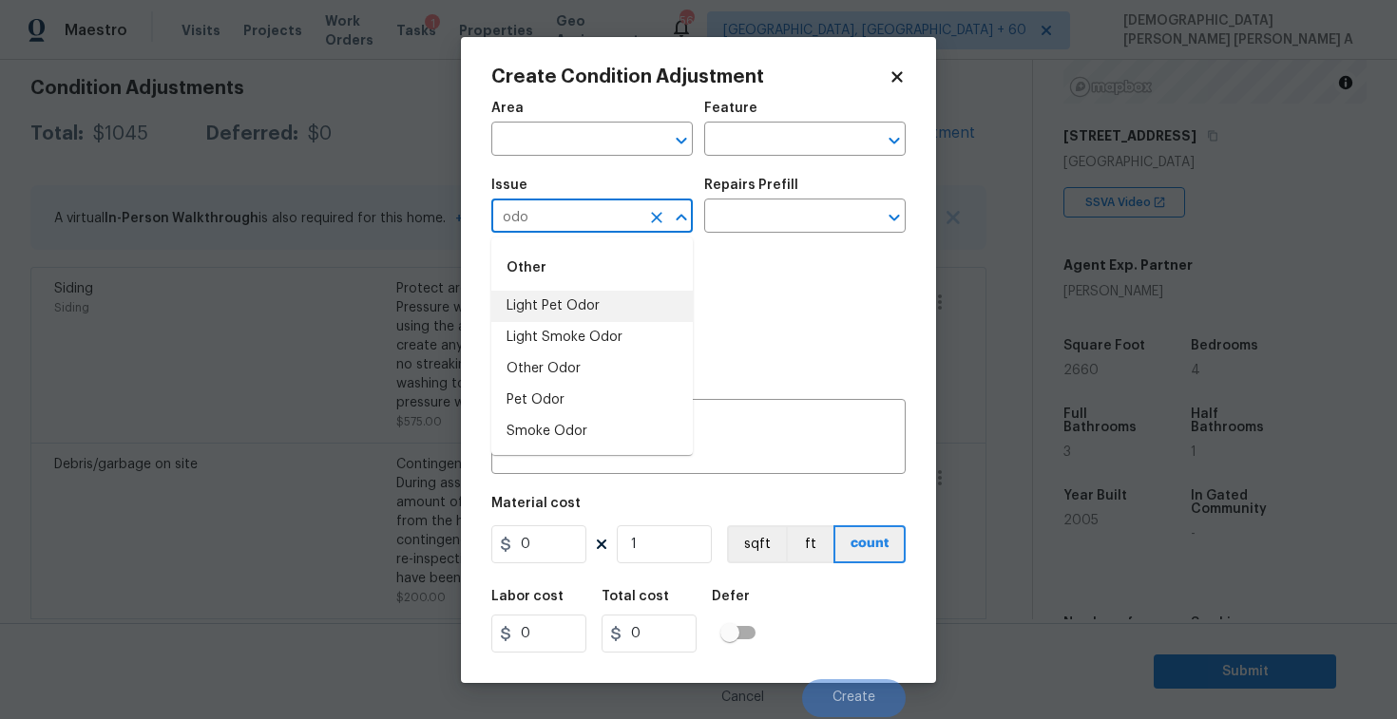
click at [596, 299] on li "Light Pet Odor" at bounding box center [591, 306] width 201 height 31
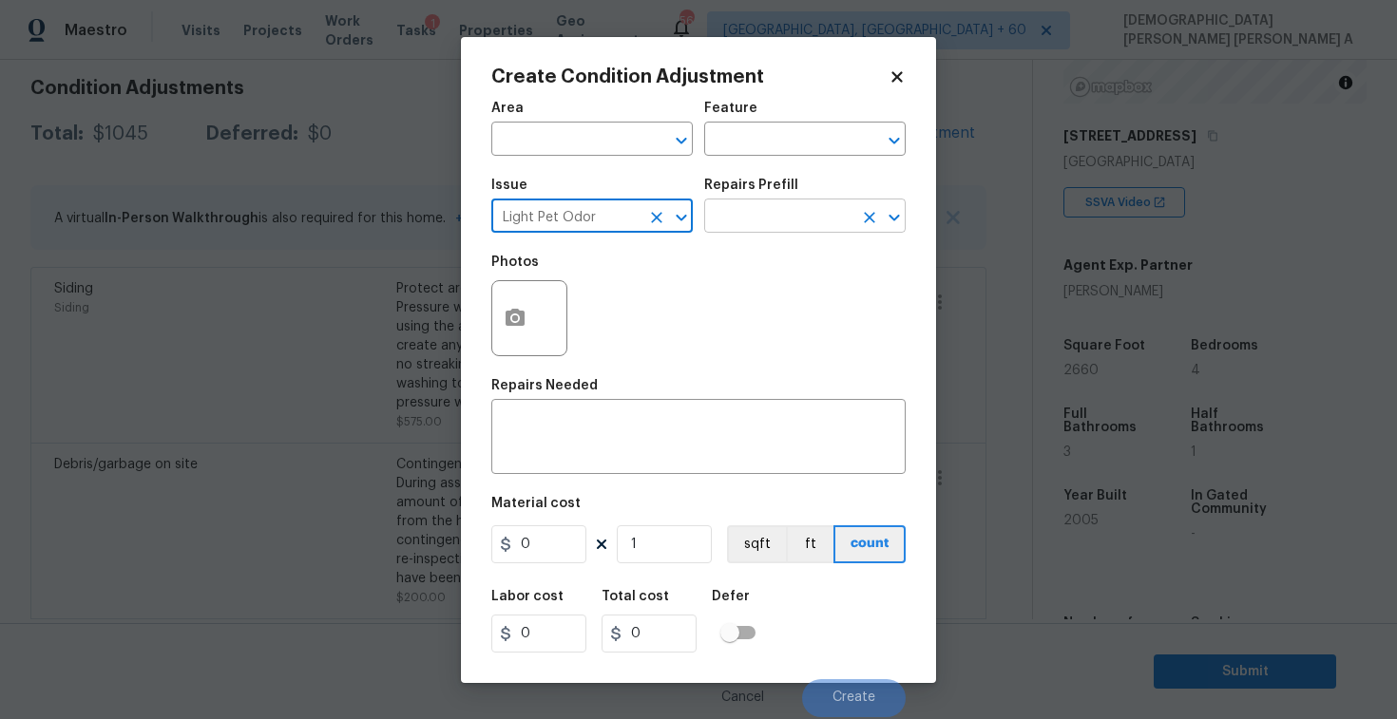
type input "Light Pet Odor"
click at [755, 216] on input "text" at bounding box center [778, 217] width 148 height 29
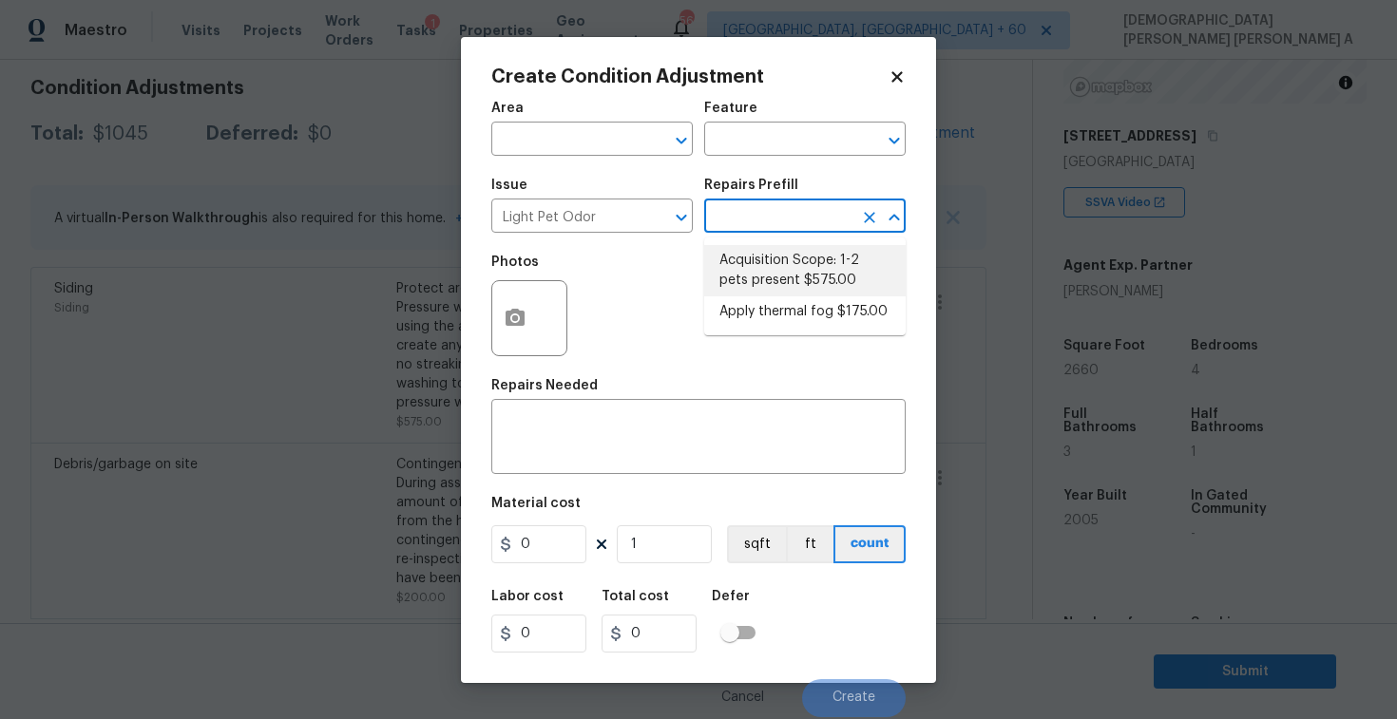
click at [755, 277] on li "Acquisition Scope: 1-2 pets present $575.00" at bounding box center [804, 270] width 201 height 51
type textarea "Acquisition Scope: 1-2 pets present"
type input "575"
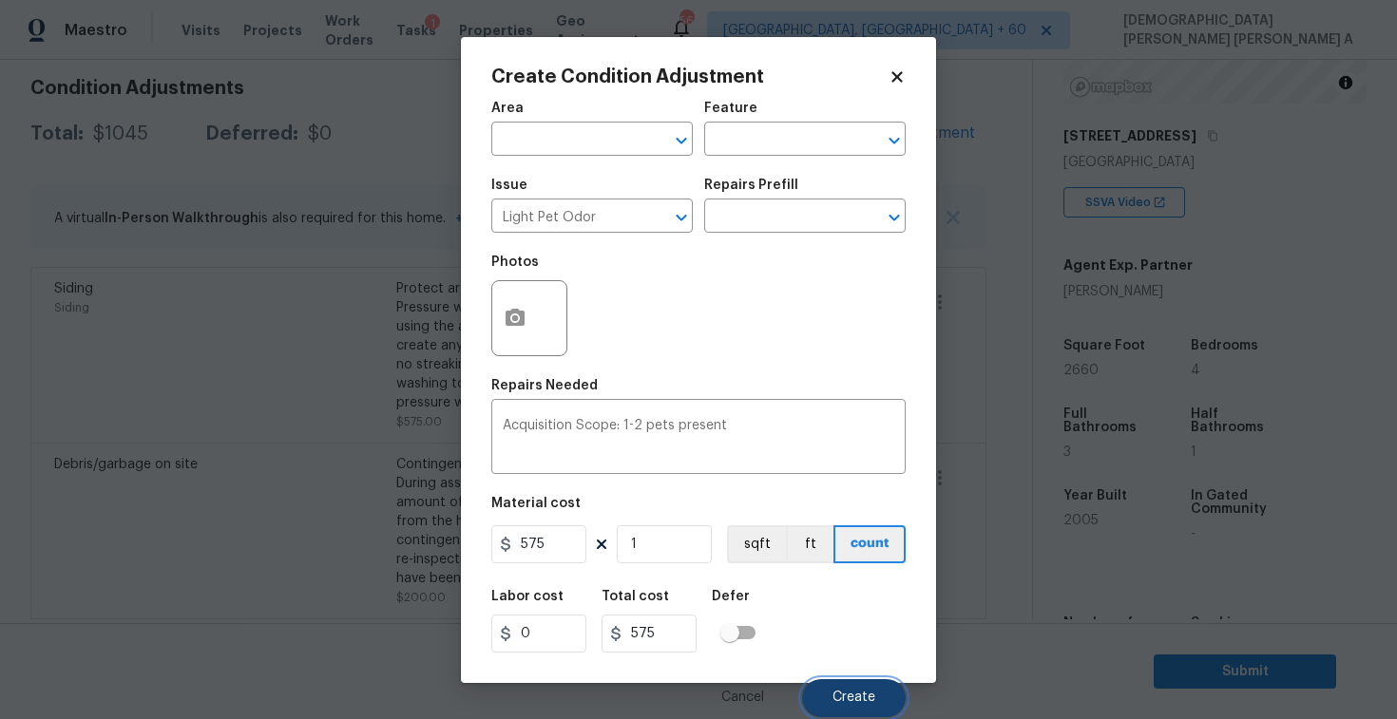
click at [851, 695] on span "Create" at bounding box center [853, 698] width 43 height 14
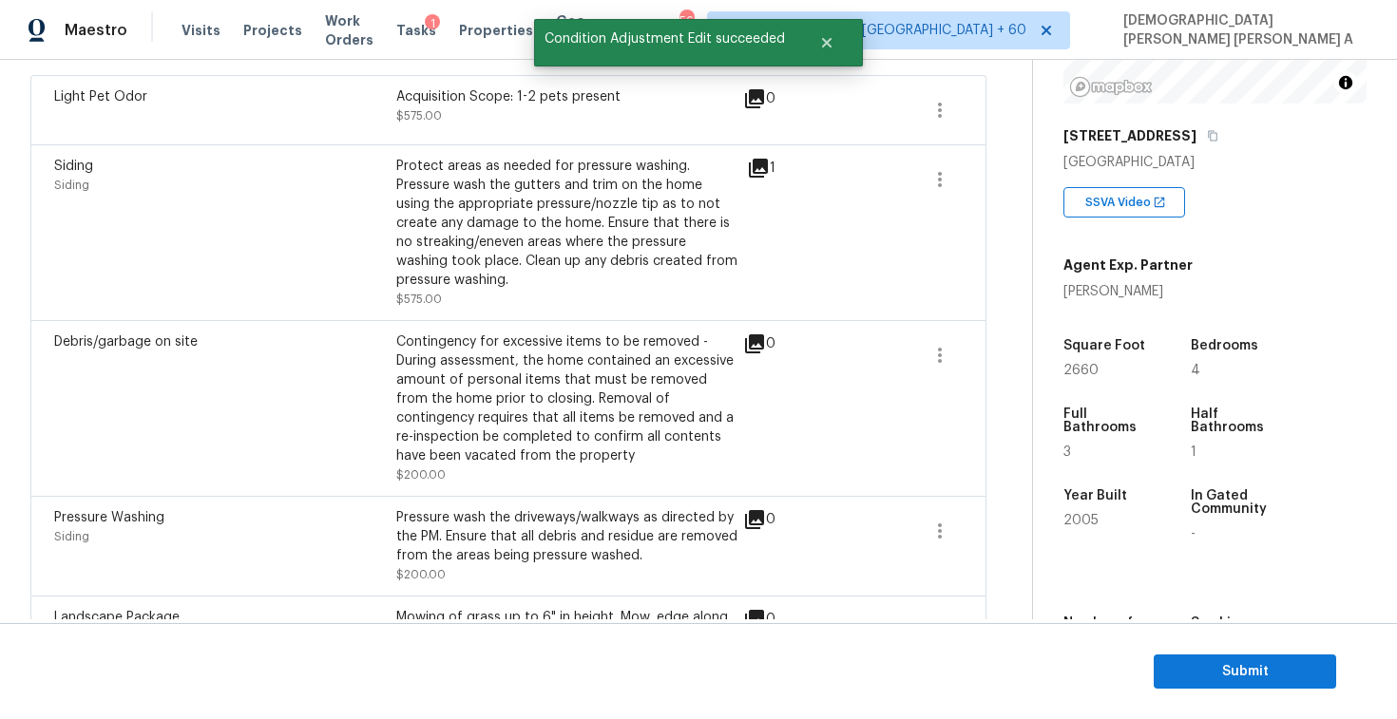
scroll to position [622, 0]
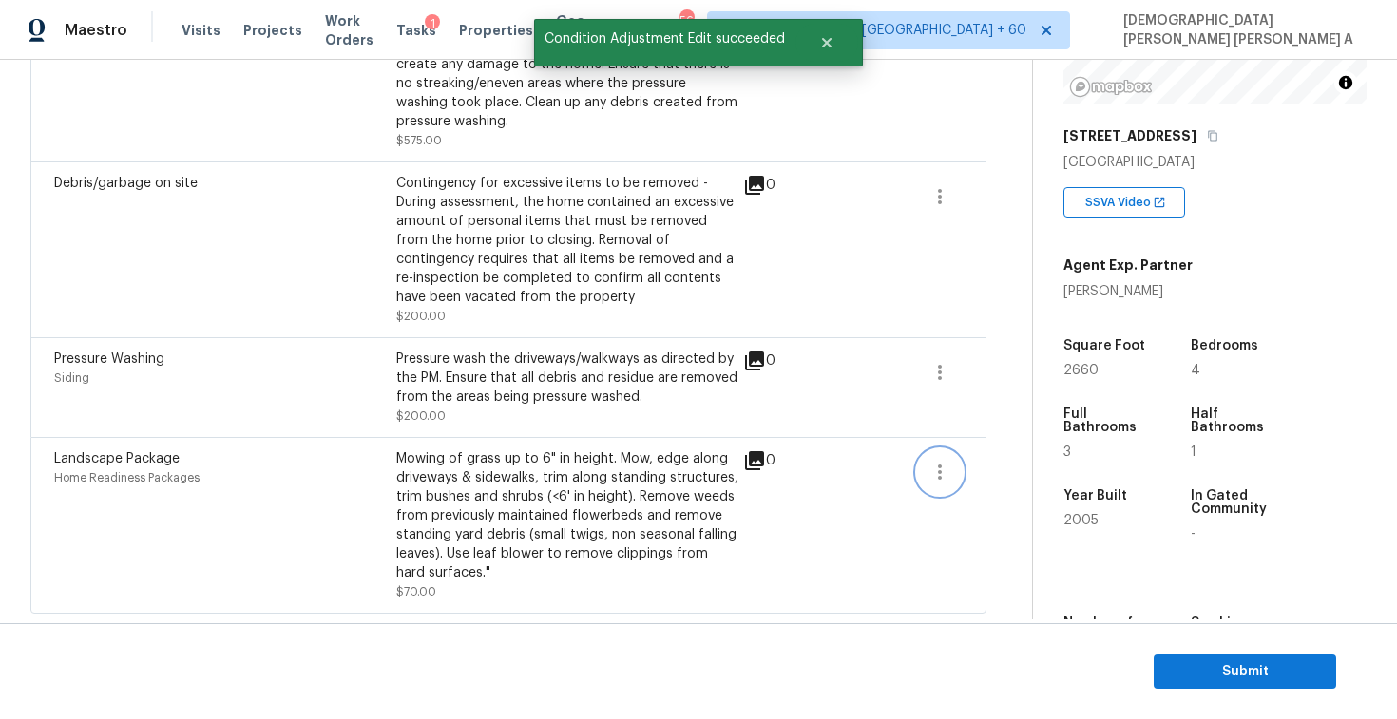
click at [939, 486] on button "button" at bounding box center [940, 473] width 46 height 46
click at [993, 472] on div "Edit" at bounding box center [1048, 468] width 148 height 19
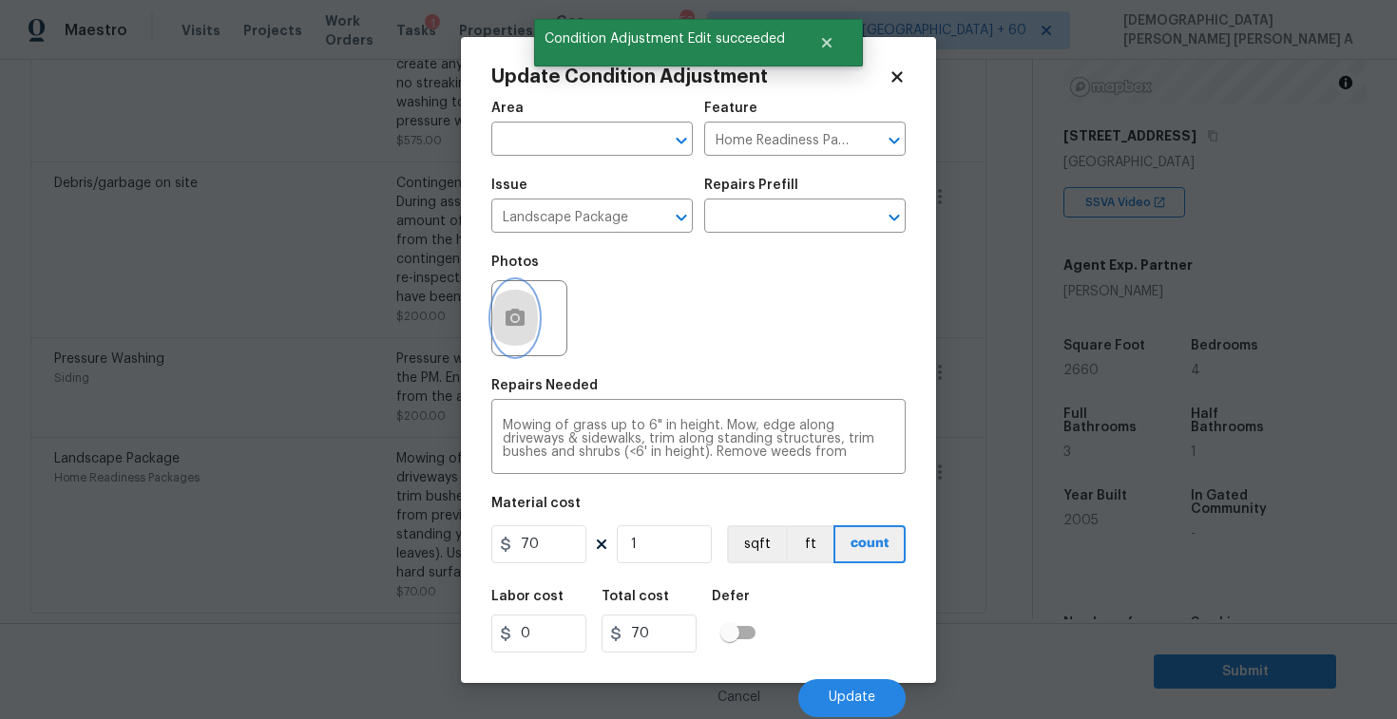
click at [527, 321] on button "button" at bounding box center [515, 318] width 46 height 74
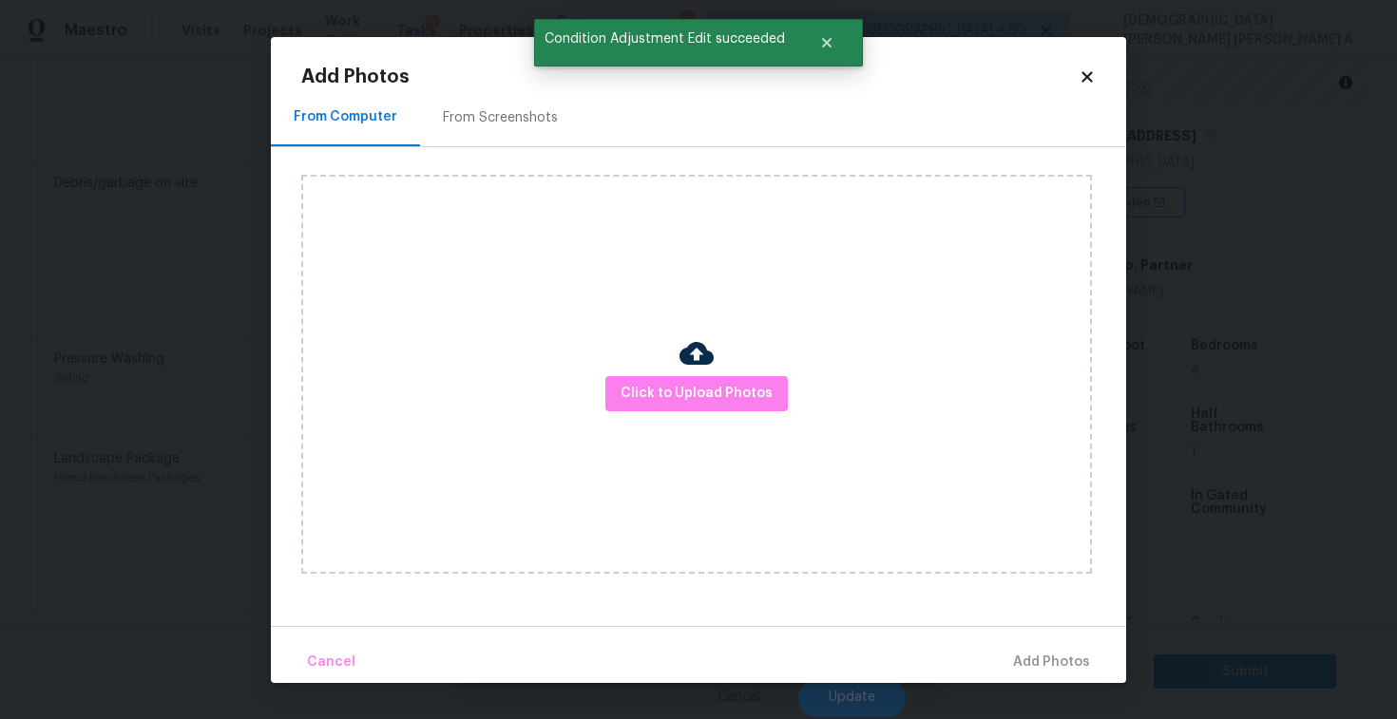
click at [508, 128] on div "From Screenshots" at bounding box center [500, 118] width 161 height 56
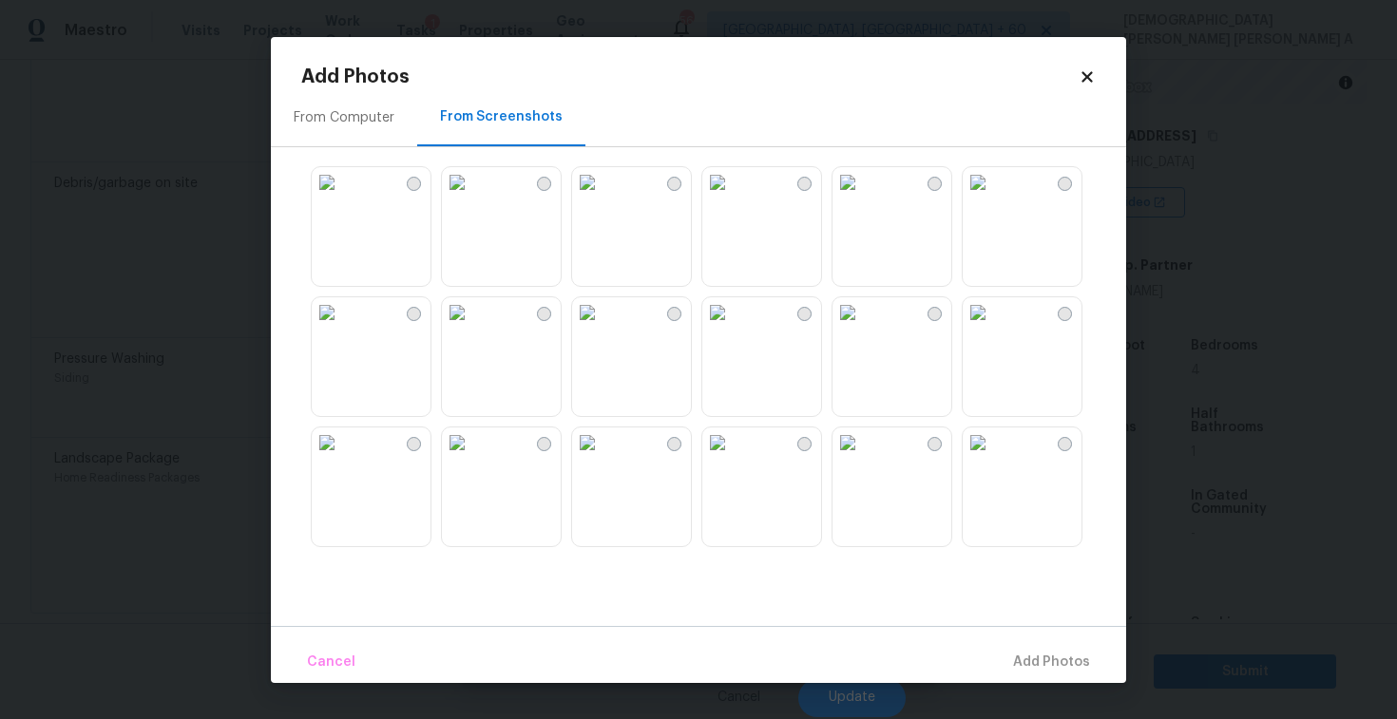
click at [733, 458] on img at bounding box center [717, 443] width 30 height 30
click at [1018, 653] on span "Add 1 Photo(s)" at bounding box center [1043, 663] width 94 height 24
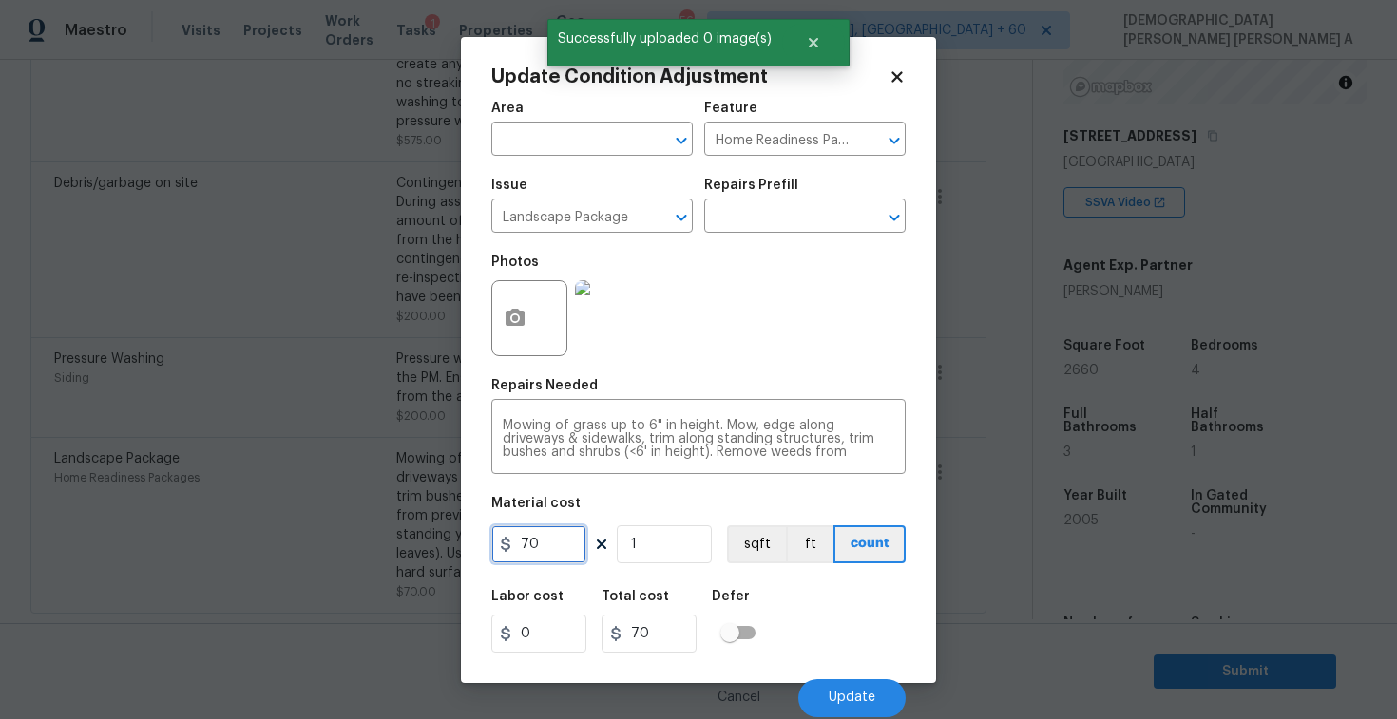
click at [541, 561] on input "70" at bounding box center [538, 545] width 95 height 38
type input "2000"
click at [853, 696] on span "Update" at bounding box center [852, 698] width 47 height 14
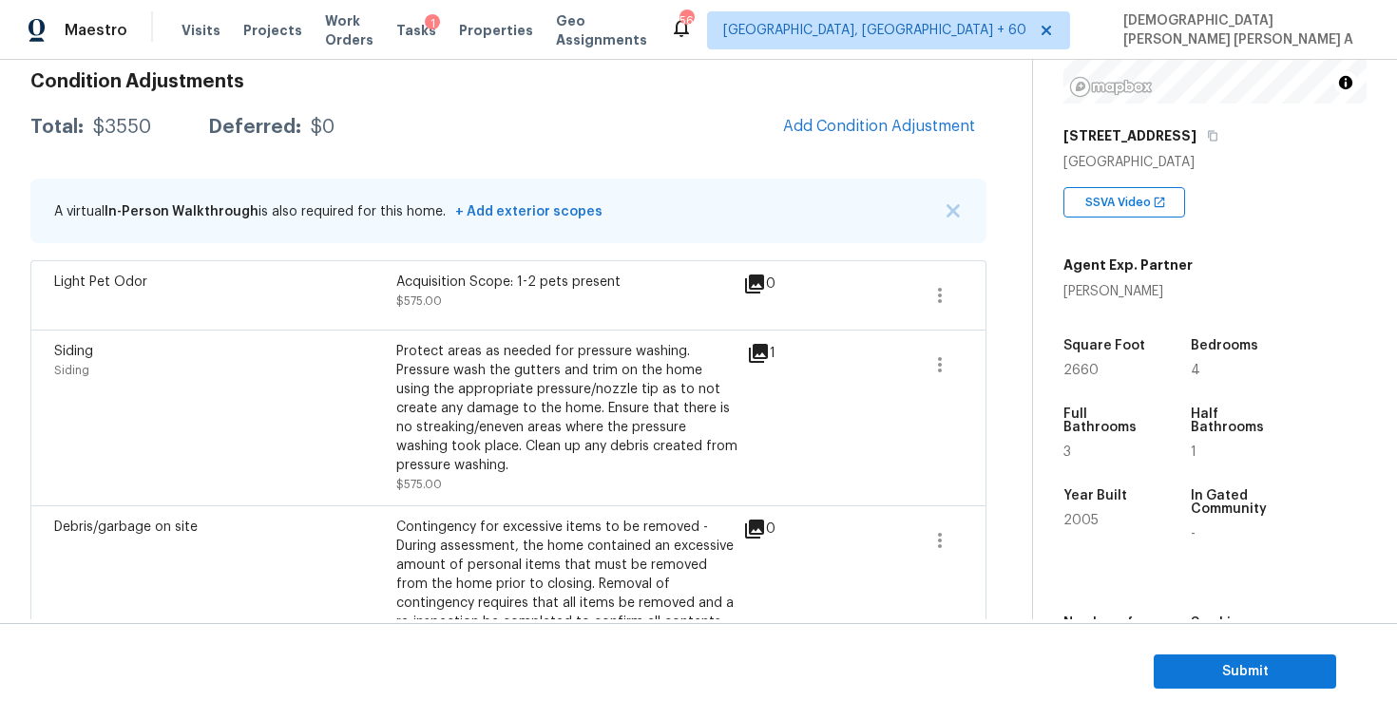
scroll to position [240, 0]
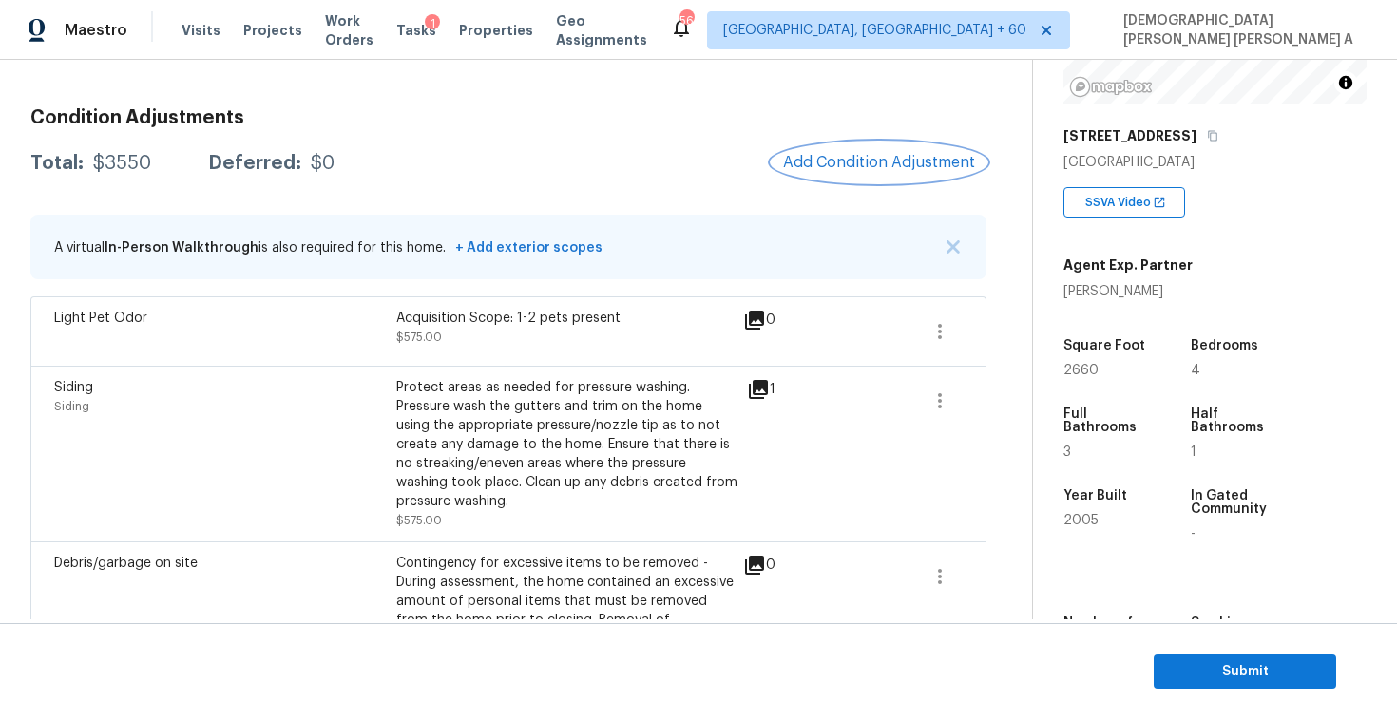
click at [877, 166] on span "Add Condition Adjustment" at bounding box center [879, 162] width 192 height 17
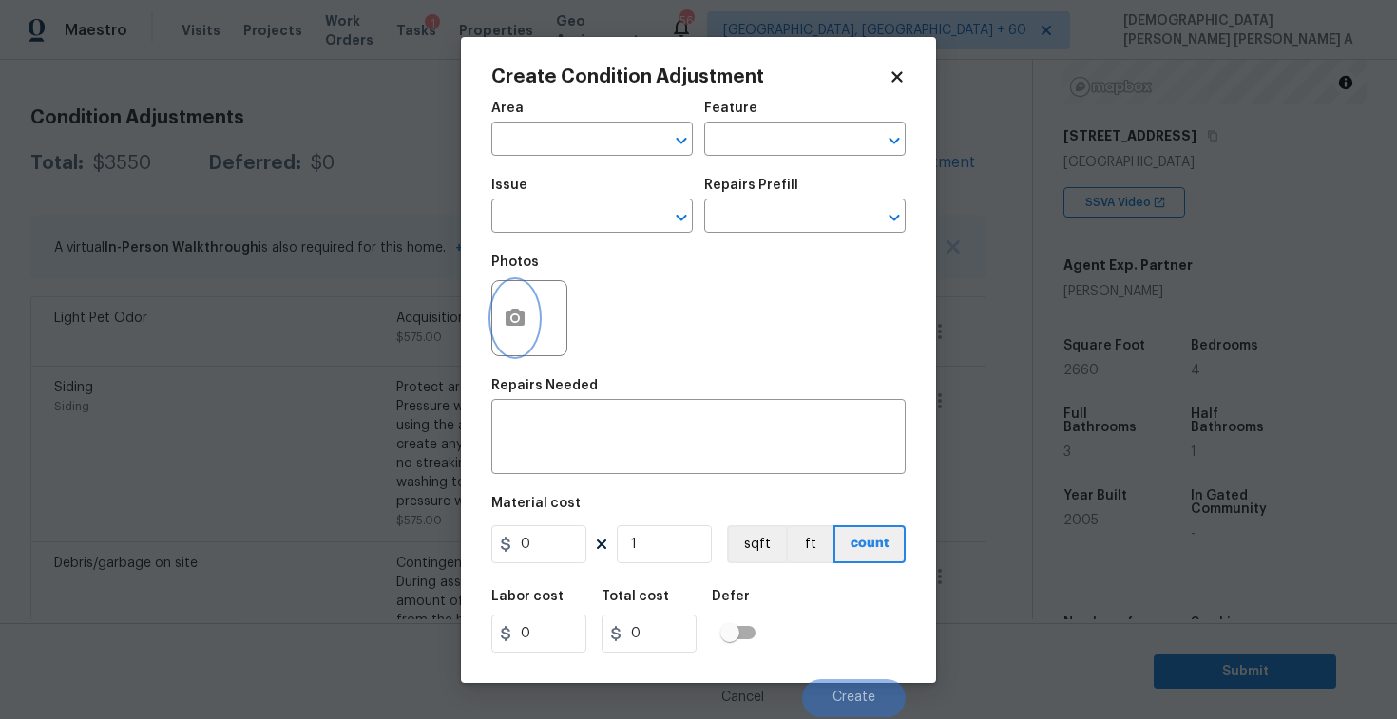
click at [512, 336] on button "button" at bounding box center [515, 318] width 46 height 74
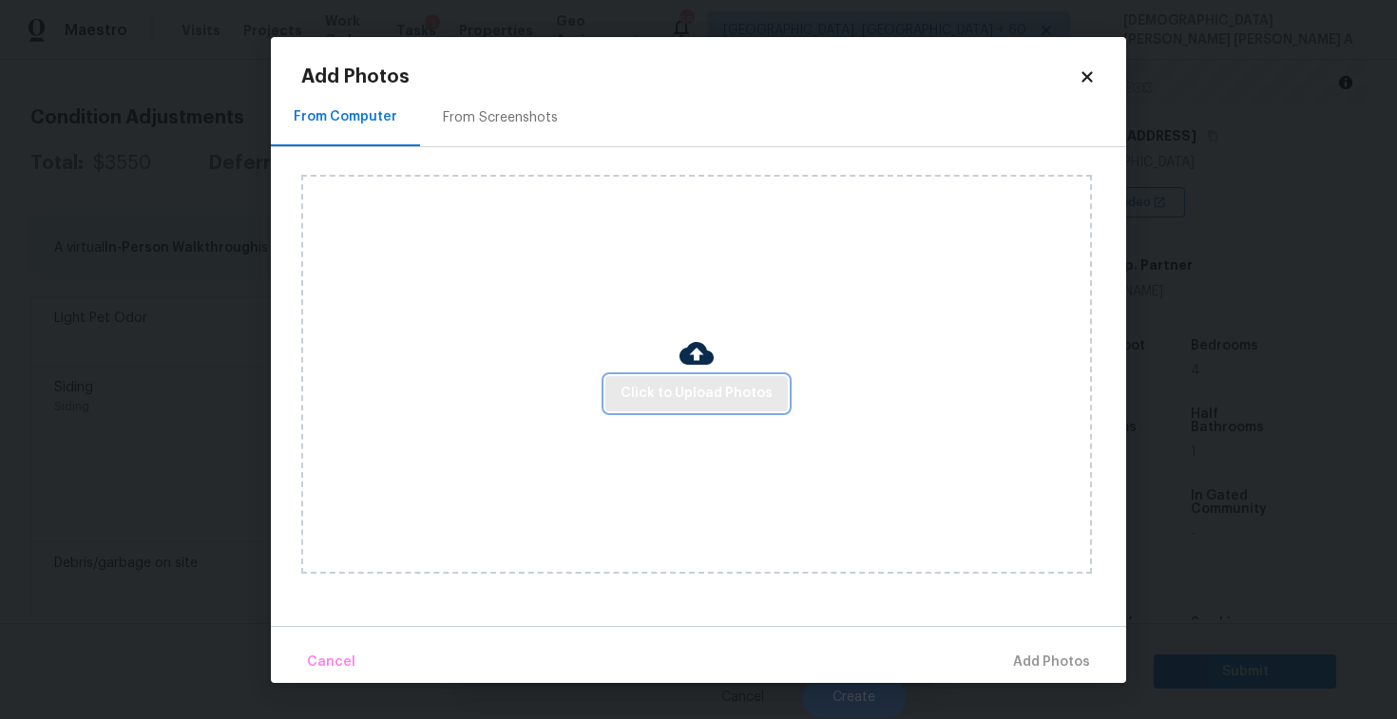
click at [718, 389] on span "Click to Upload Photos" at bounding box center [697, 394] width 152 height 24
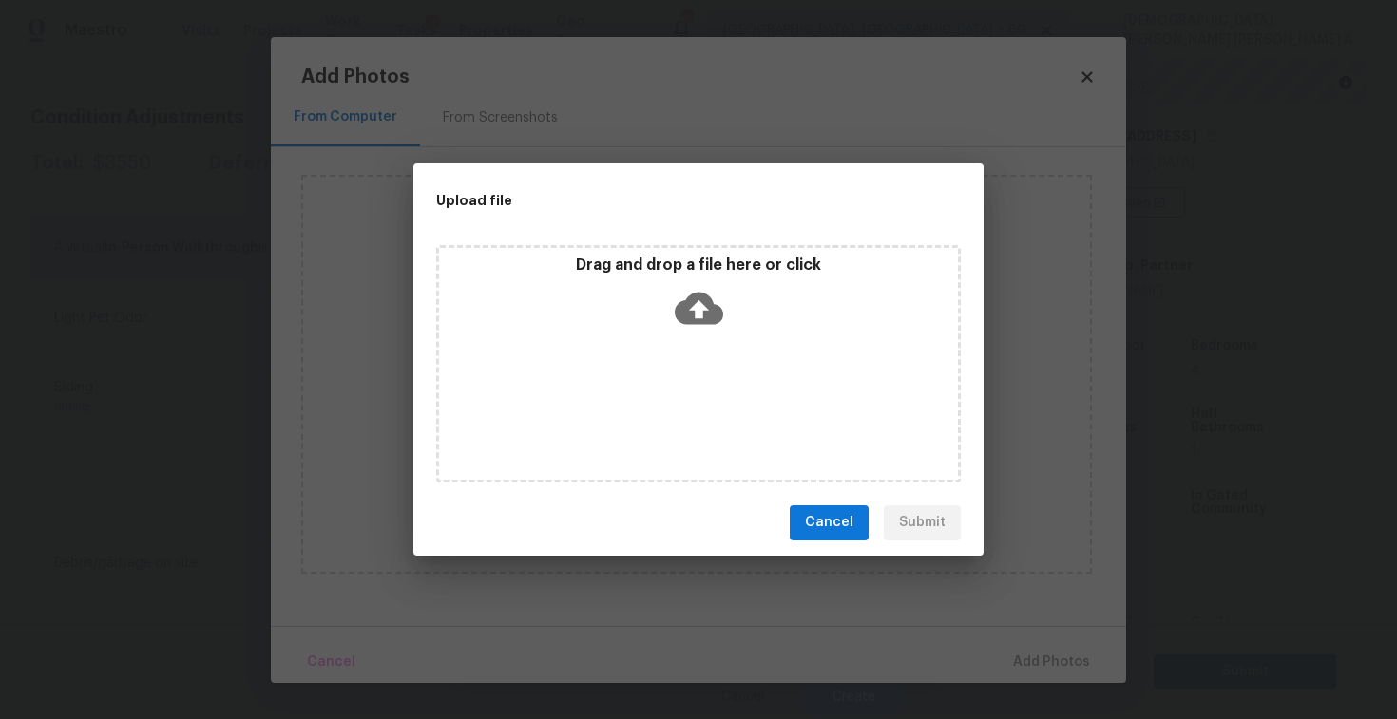
click at [708, 322] on icon at bounding box center [699, 308] width 48 height 32
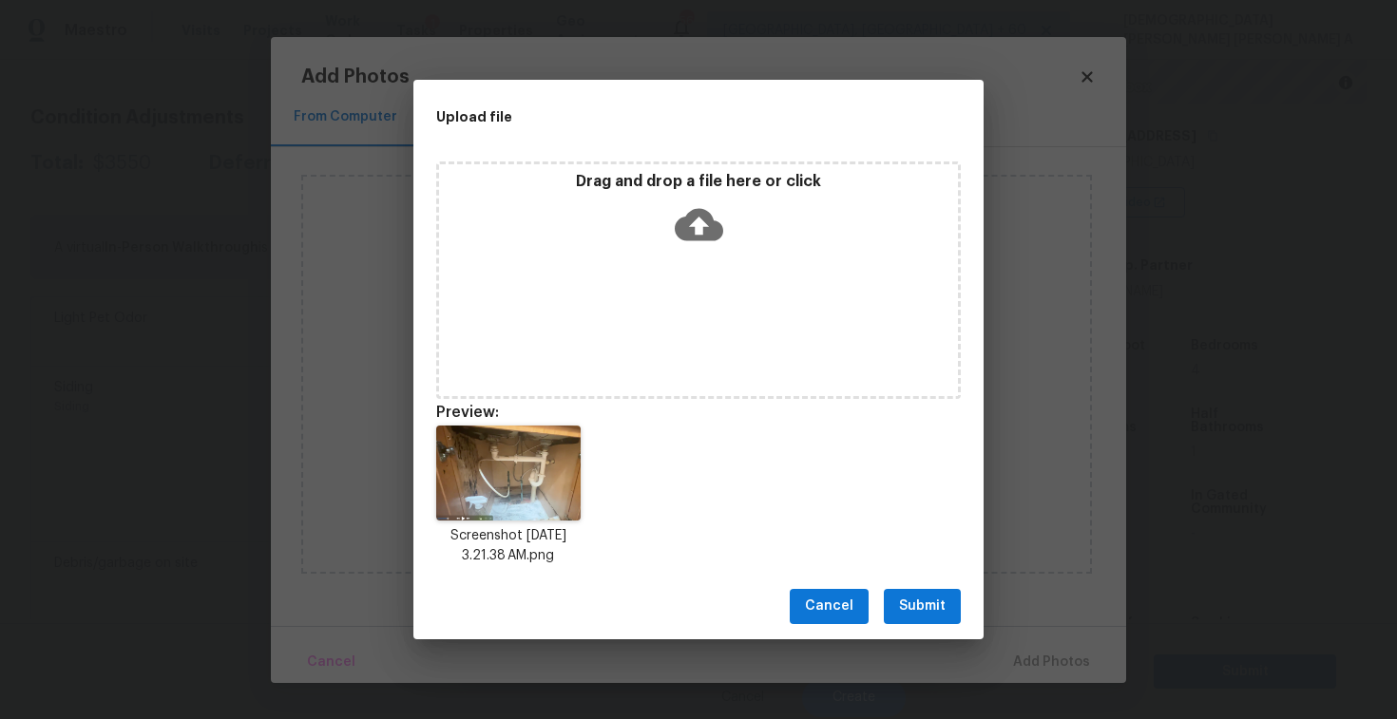
click at [933, 601] on span "Submit" at bounding box center [922, 607] width 47 height 24
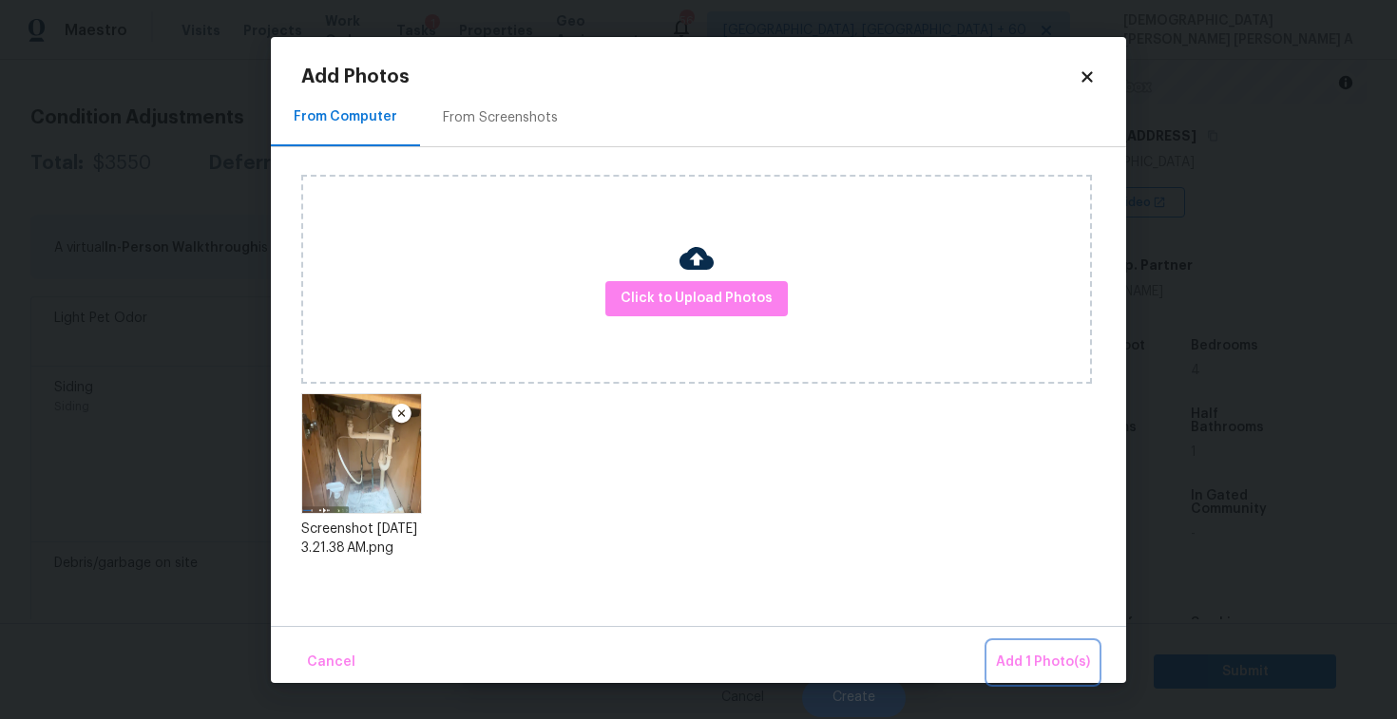
click at [1046, 660] on span "Add 1 Photo(s)" at bounding box center [1043, 663] width 94 height 24
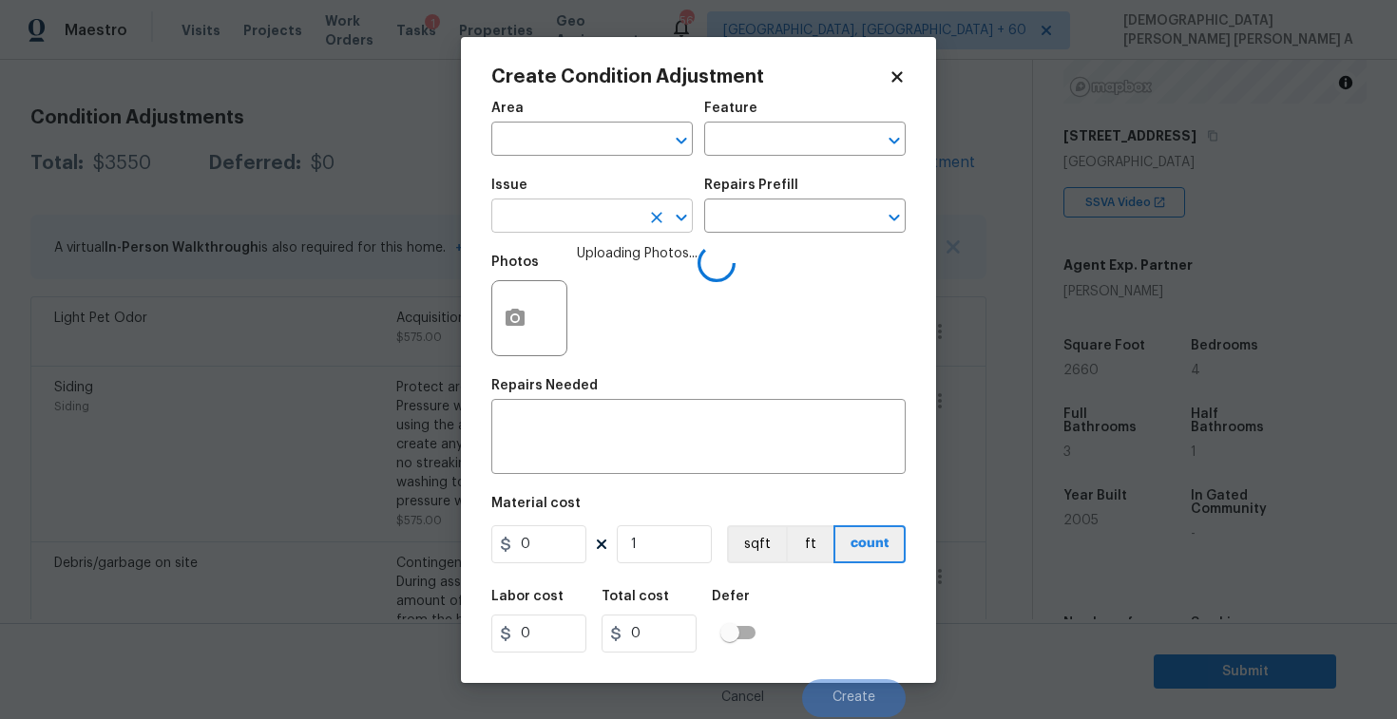
click at [603, 220] on input "text" at bounding box center [565, 217] width 148 height 29
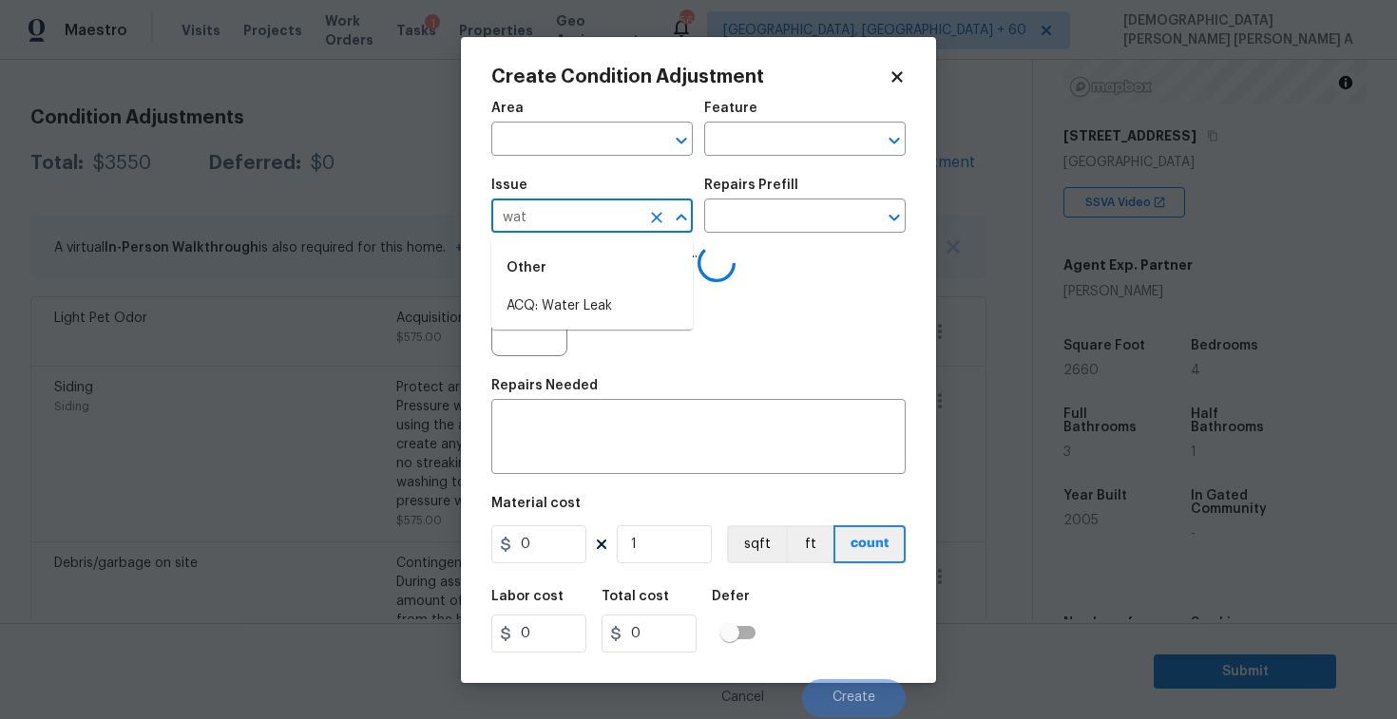
click at [598, 286] on div "Other" at bounding box center [591, 268] width 201 height 46
click at [596, 301] on li "ACQ: Water Leak" at bounding box center [591, 306] width 201 height 31
type input "ACQ: Water Leak"
click at [804, 211] on input "text" at bounding box center [778, 217] width 148 height 29
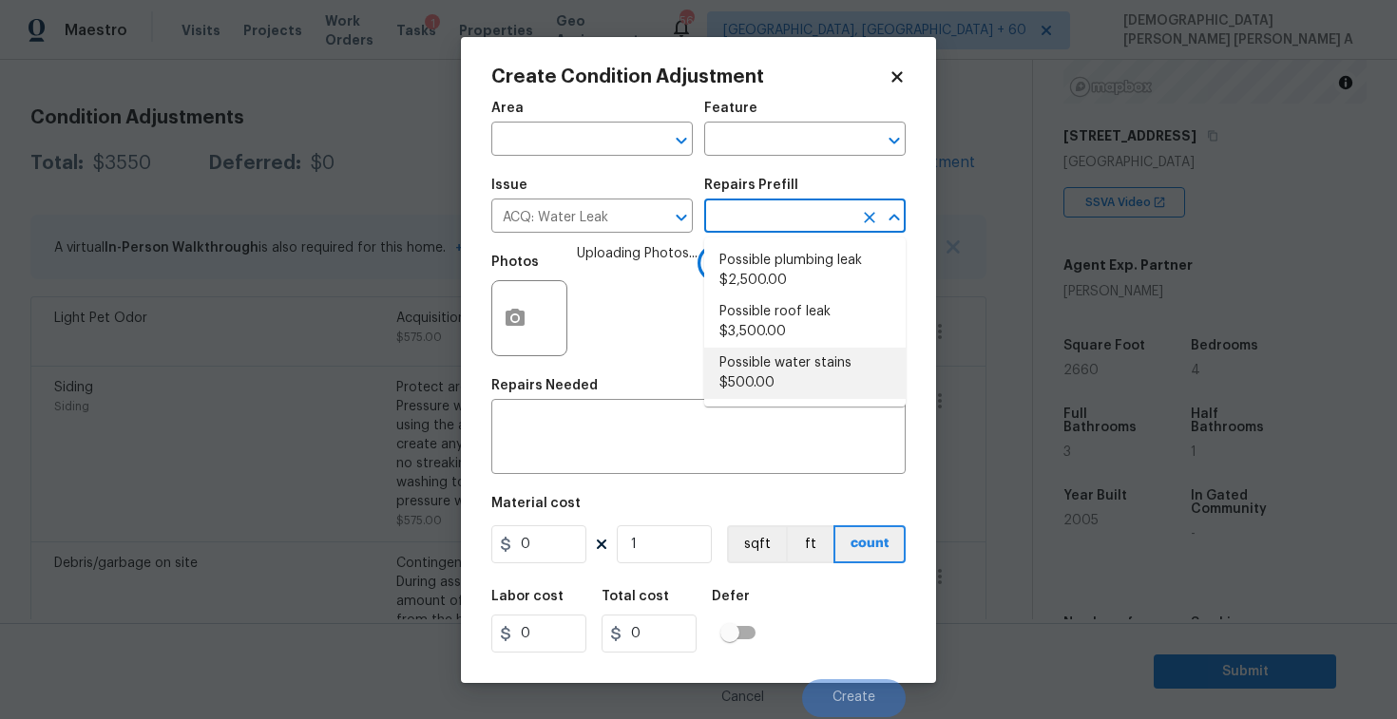
click at [796, 377] on li "Possible water stains $500.00" at bounding box center [804, 373] width 201 height 51
type input "Acquisition"
type textarea "Acquisition Scope: Possible water stains"
type input "500"
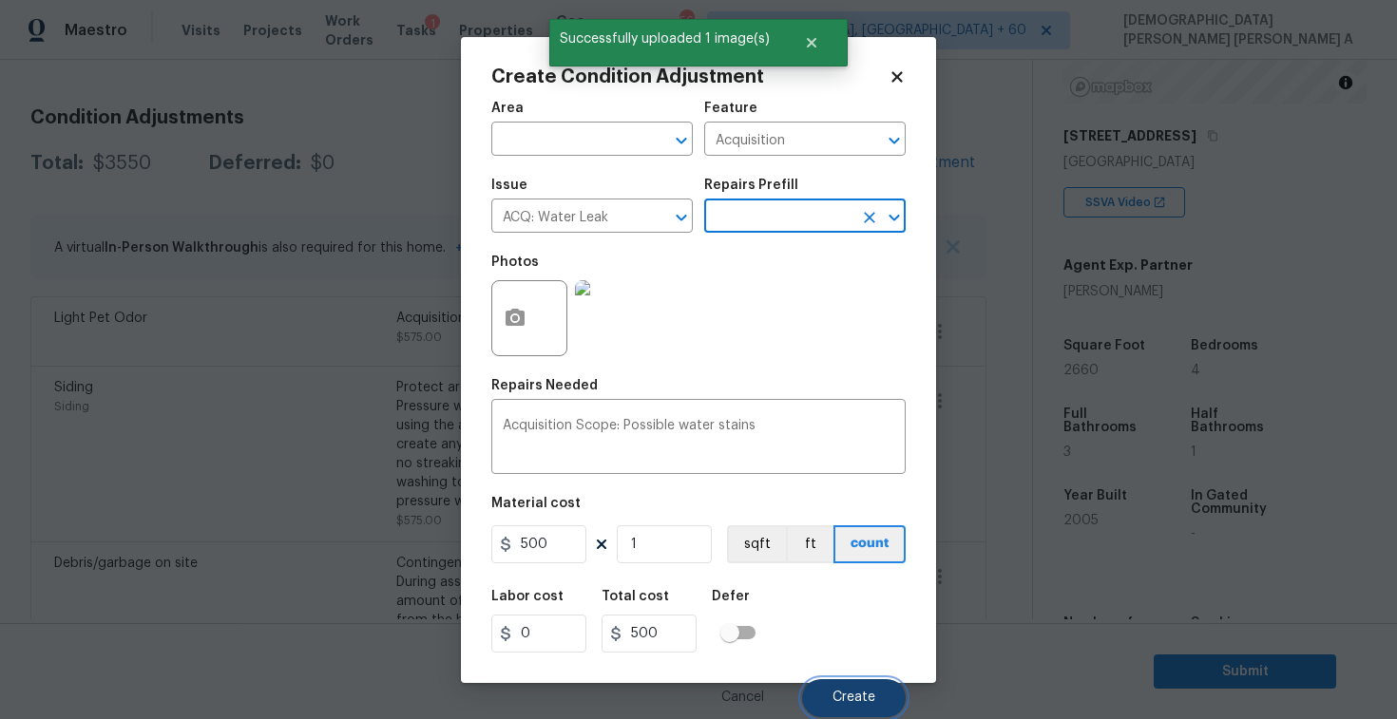
click at [848, 700] on span "Create" at bounding box center [853, 698] width 43 height 14
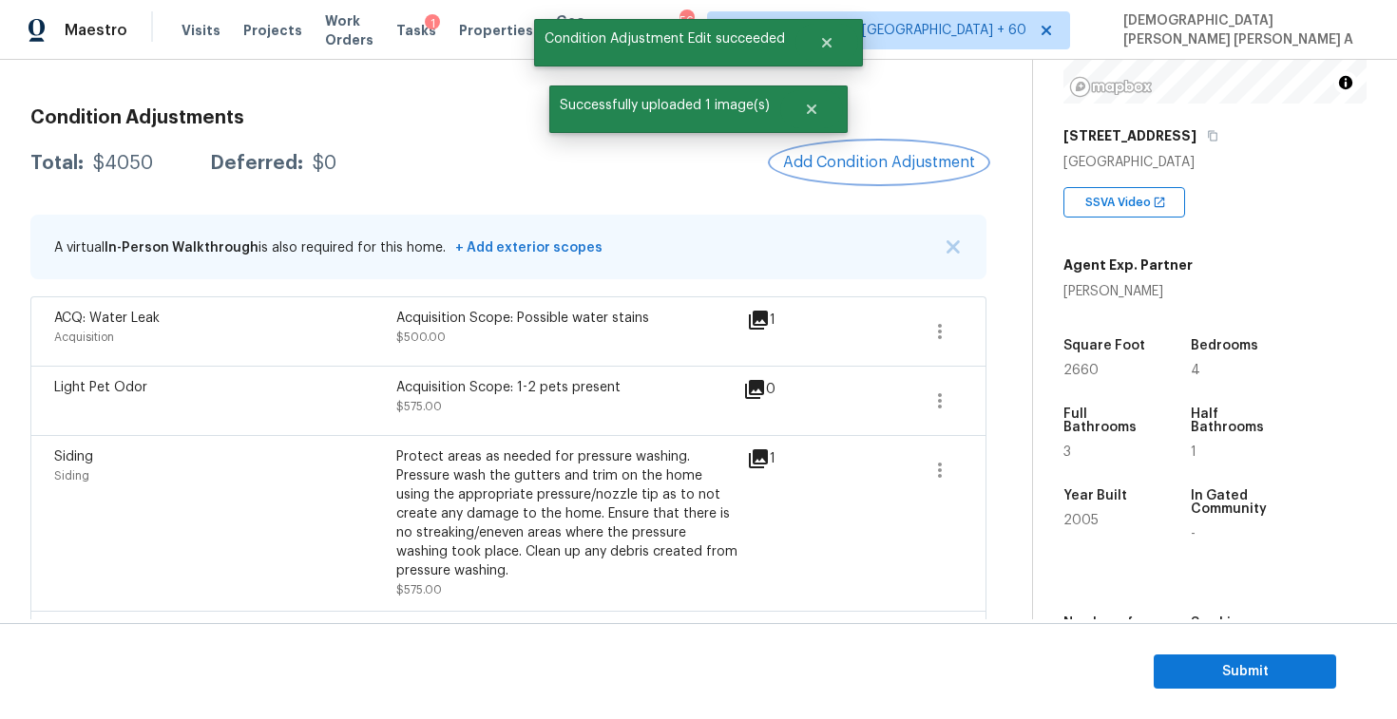
click at [850, 147] on button "Add Condition Adjustment" at bounding box center [879, 163] width 215 height 40
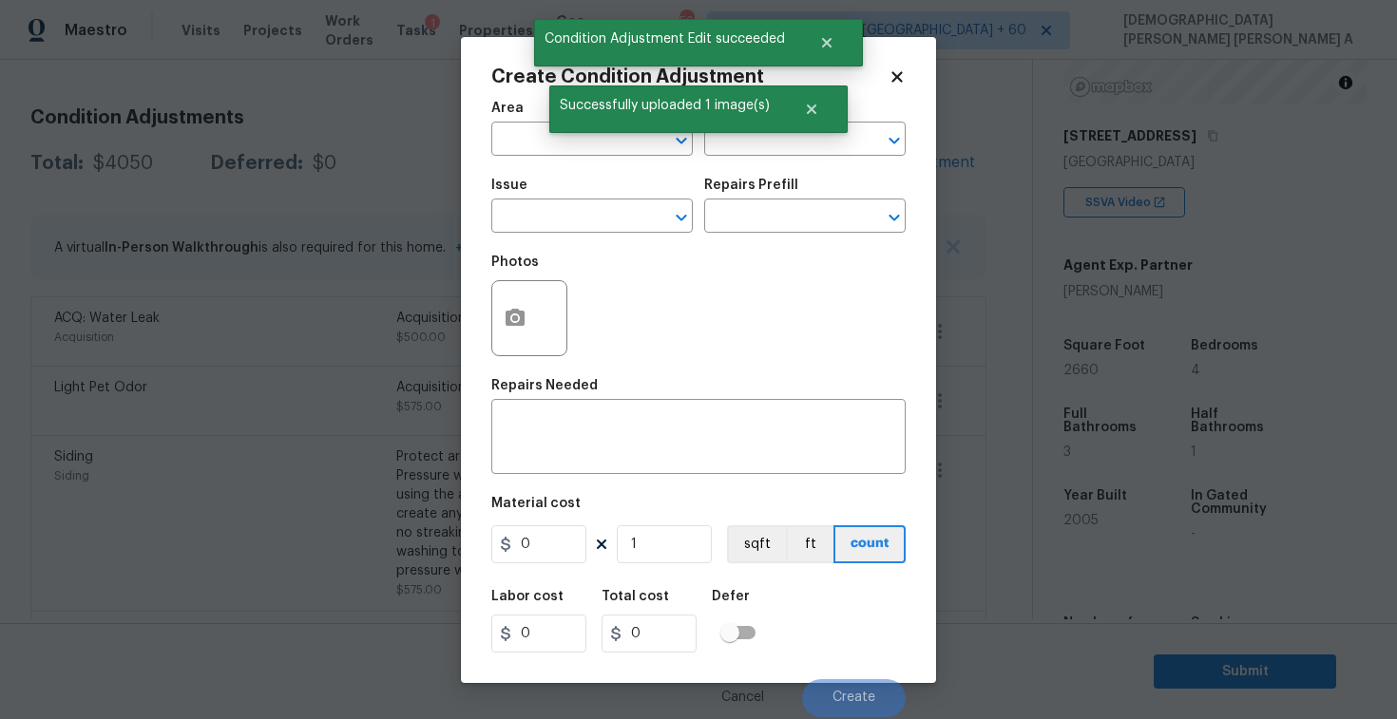
click at [850, 147] on input "text" at bounding box center [778, 140] width 148 height 29
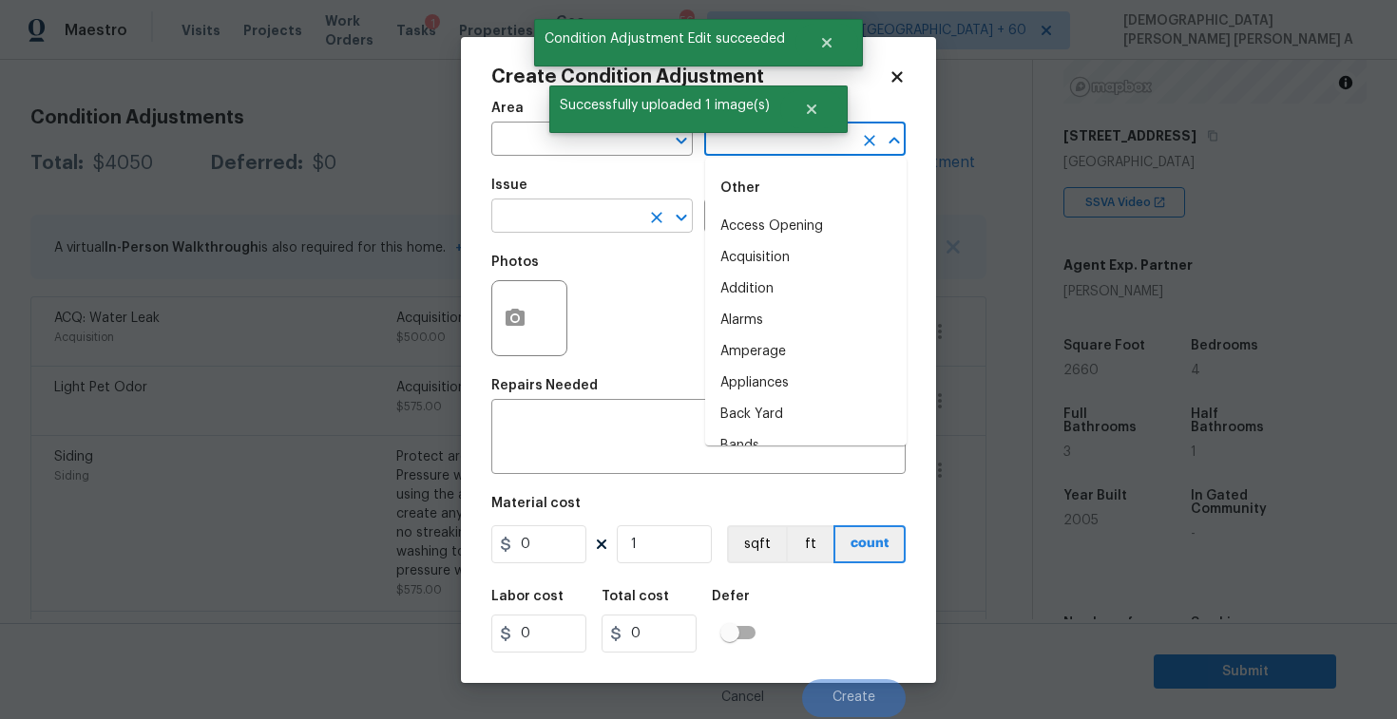
click at [602, 217] on input "text" at bounding box center [565, 217] width 148 height 29
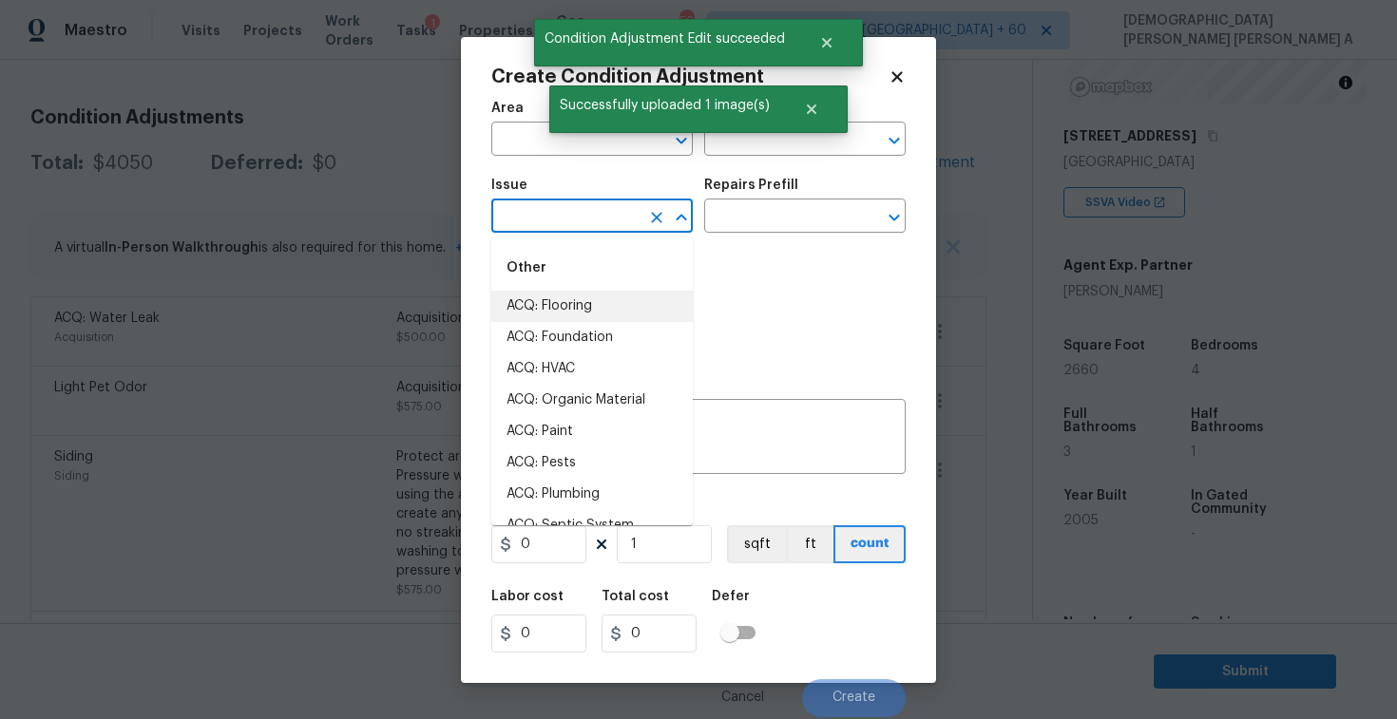
click at [849, 318] on div "Photos" at bounding box center [698, 306] width 414 height 124
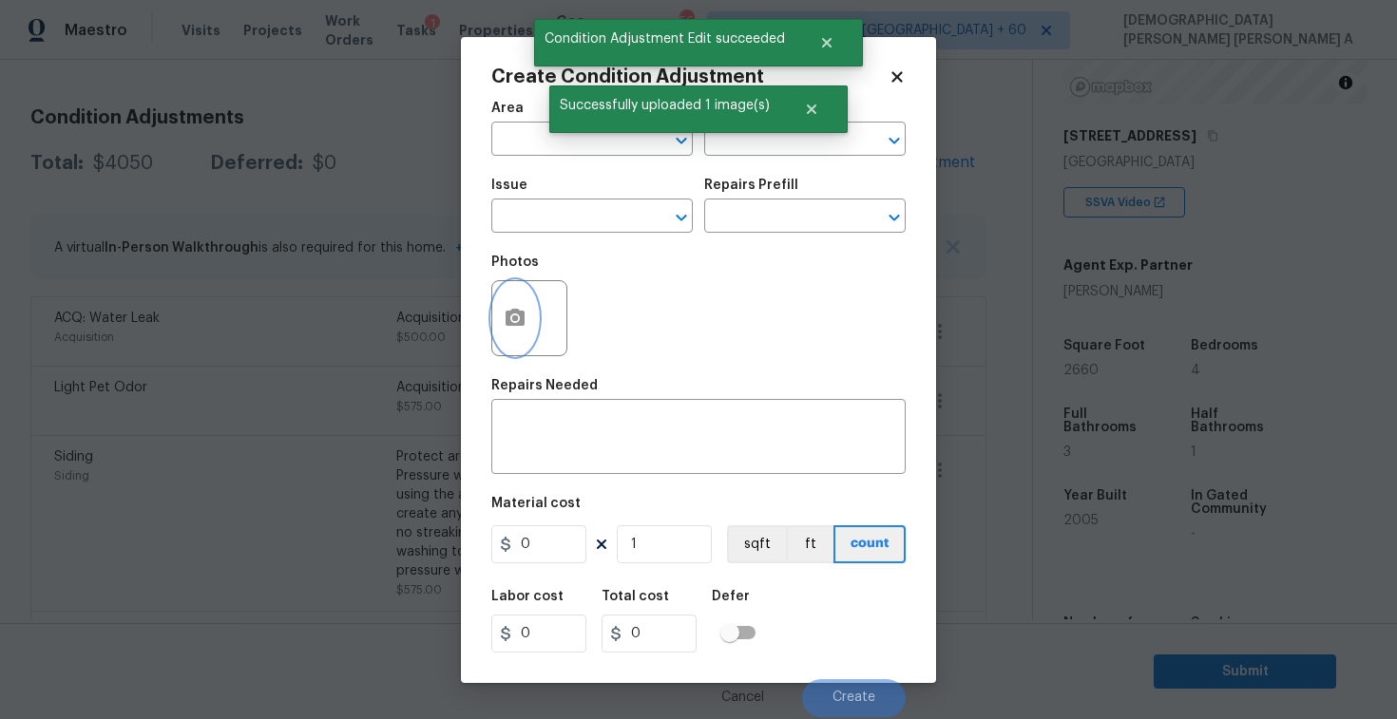
click at [525, 310] on icon "button" at bounding box center [515, 318] width 23 height 23
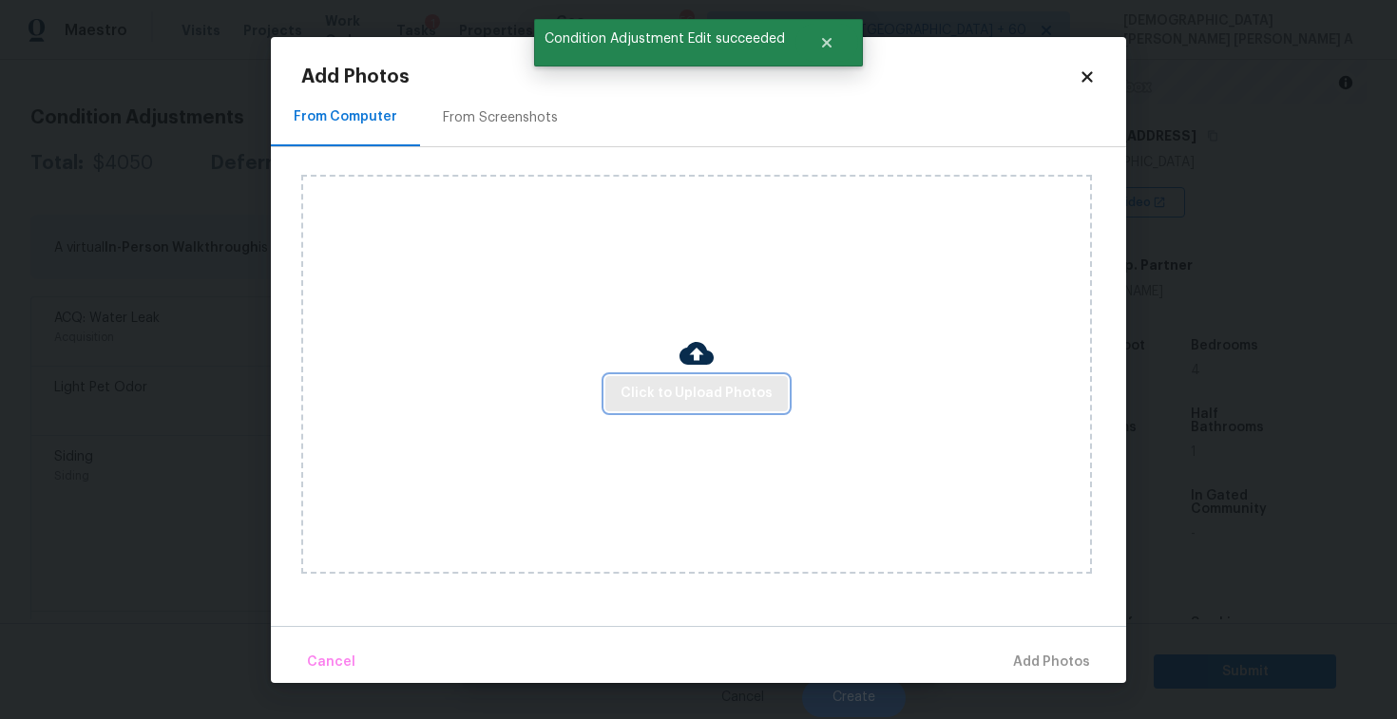
click at [673, 398] on span "Click to Upload Photos" at bounding box center [697, 394] width 152 height 24
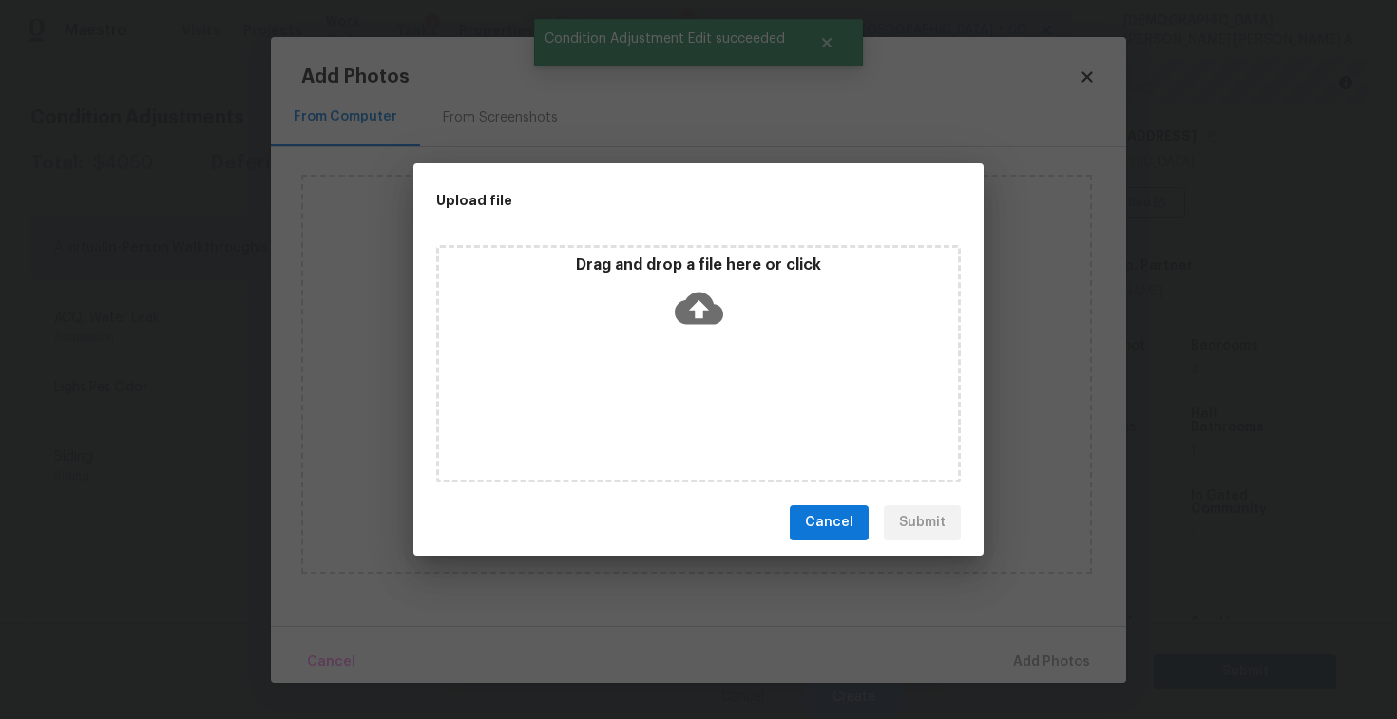
click at [680, 302] on icon at bounding box center [699, 308] width 48 height 32
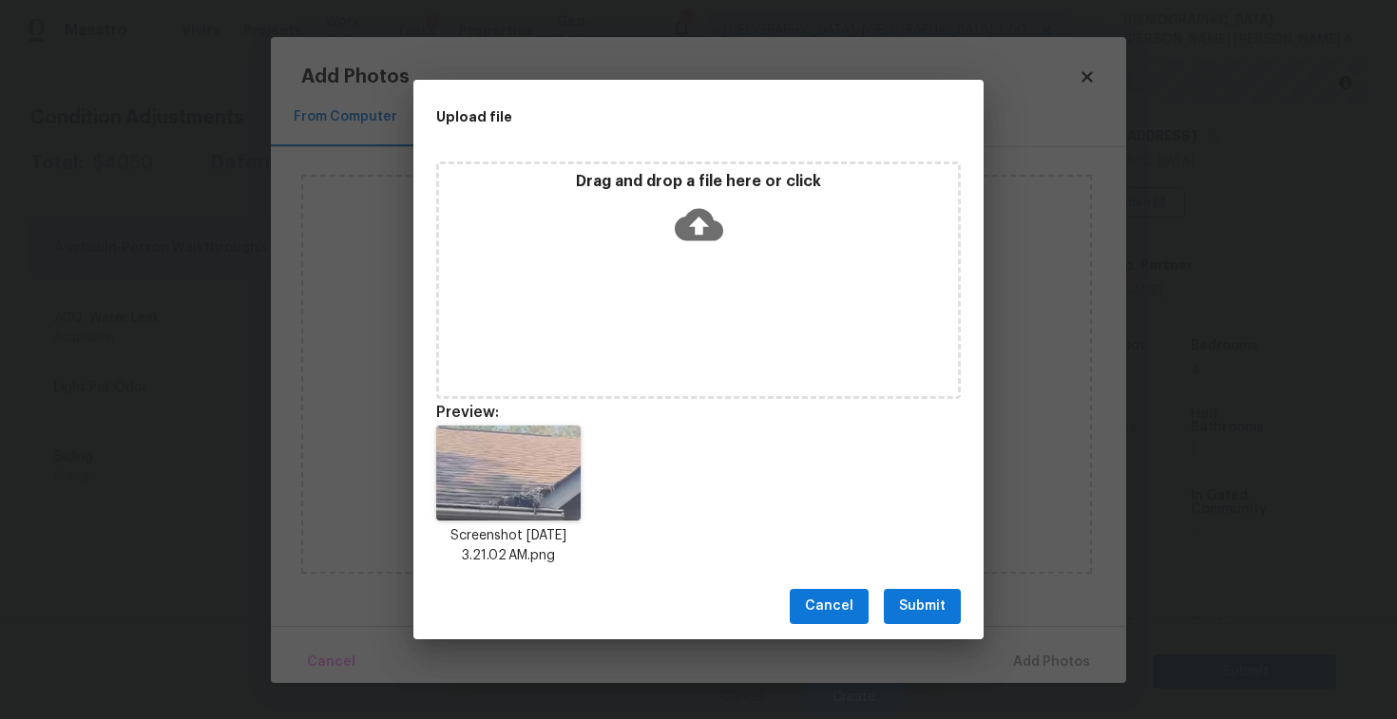
click at [925, 605] on span "Submit" at bounding box center [922, 607] width 47 height 24
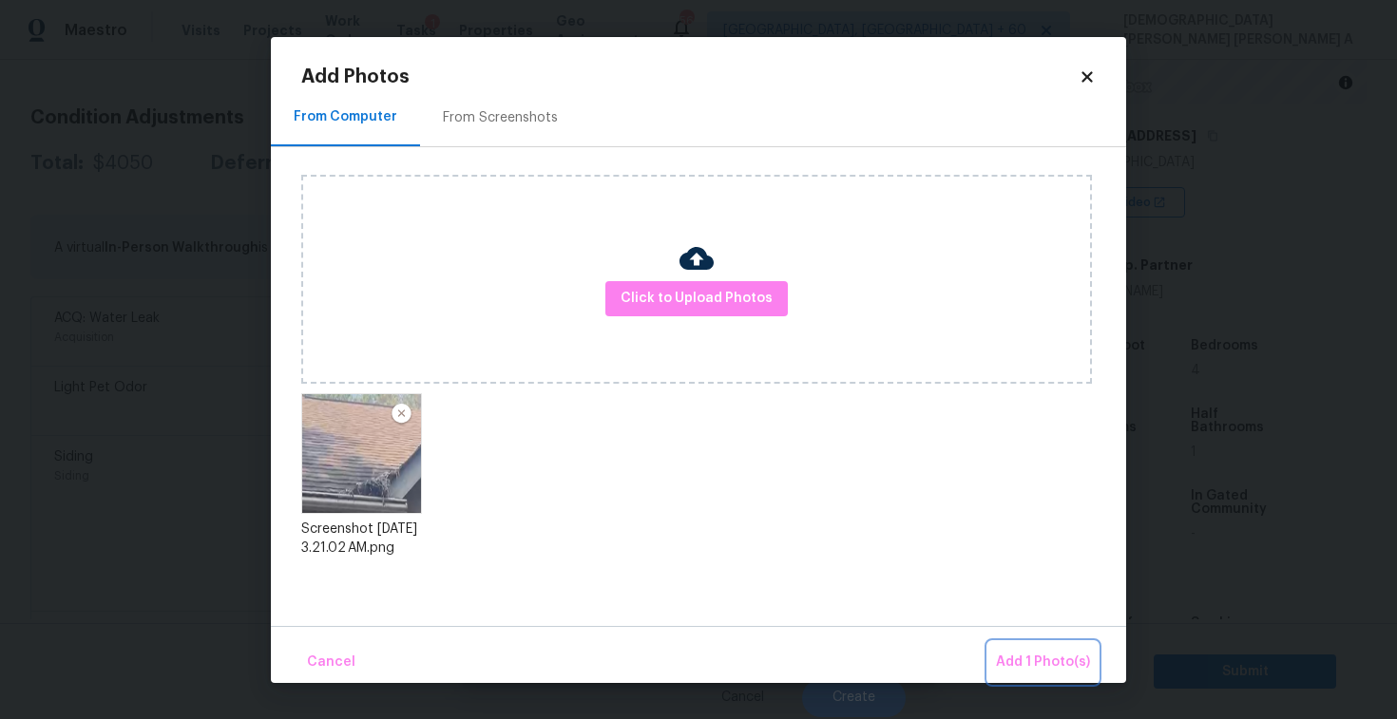
click at [1041, 680] on button "Add 1 Photo(s)" at bounding box center [1042, 662] width 109 height 41
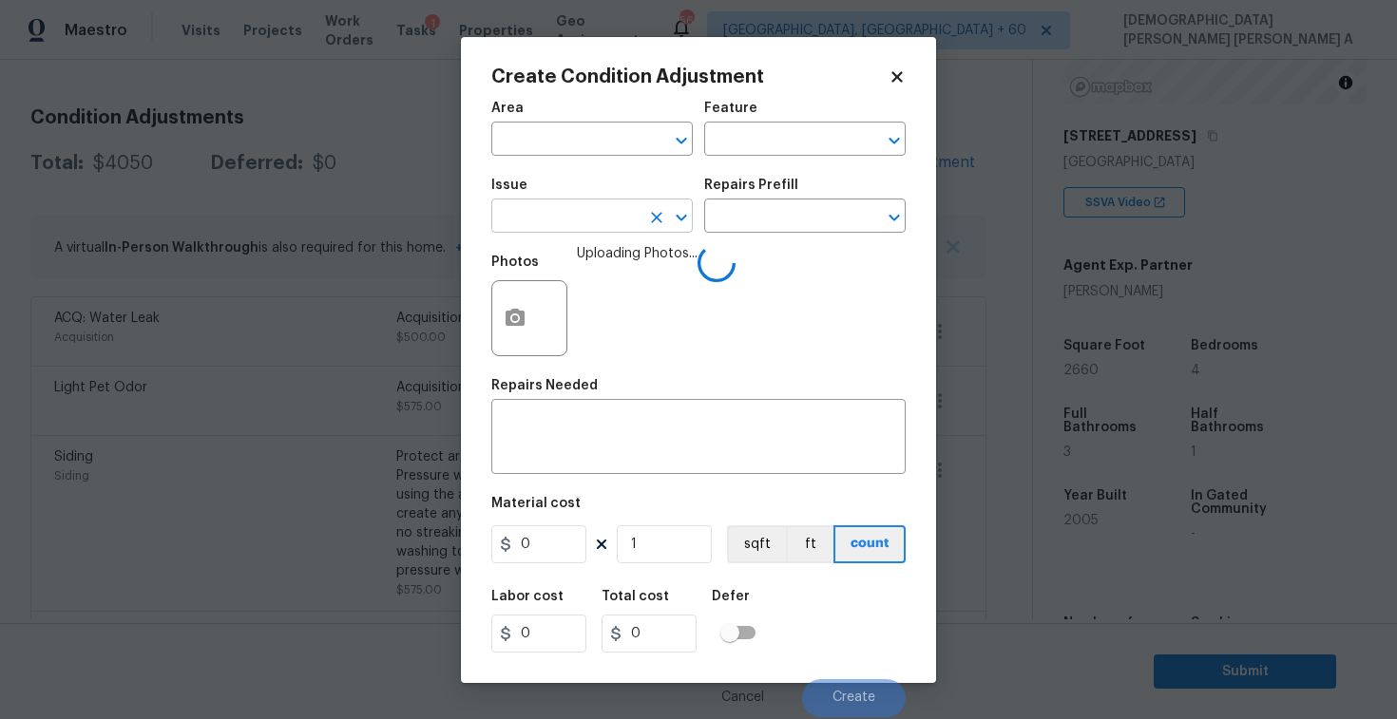
click at [553, 224] on input "text" at bounding box center [565, 217] width 148 height 29
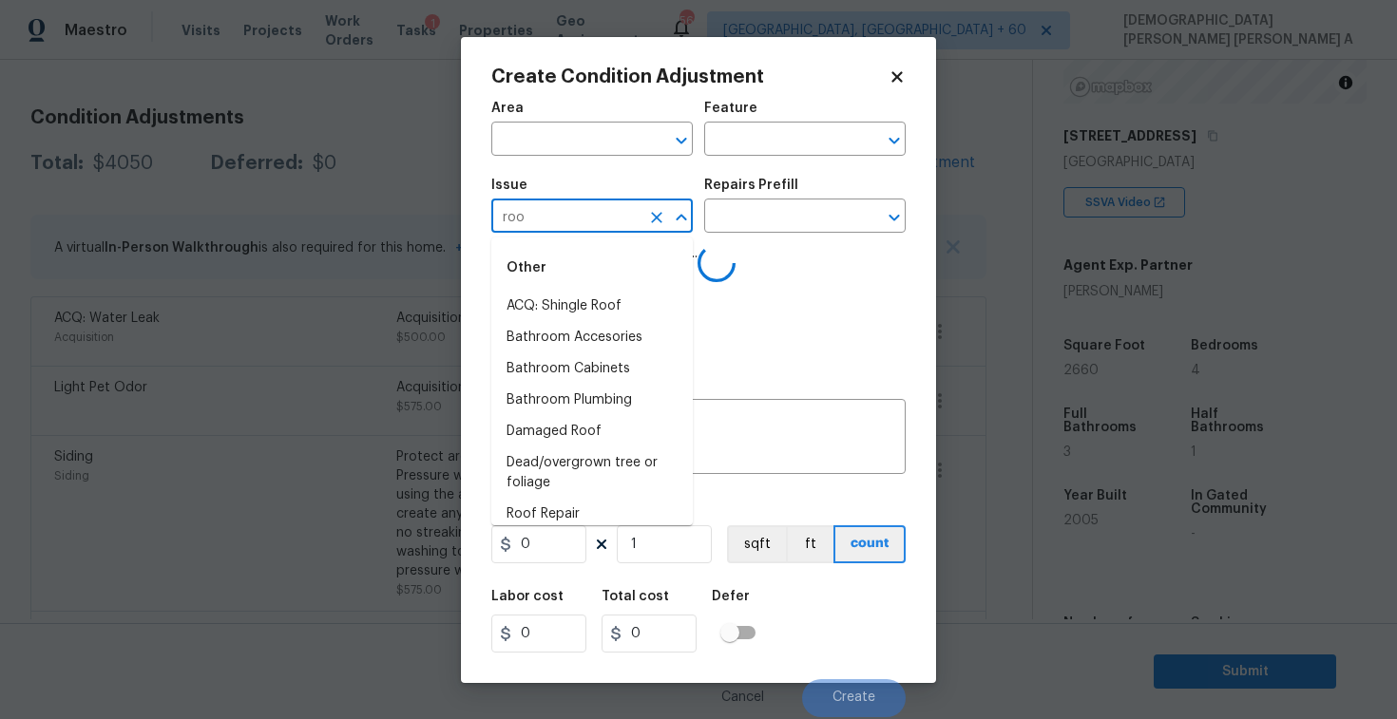
type input "roof"
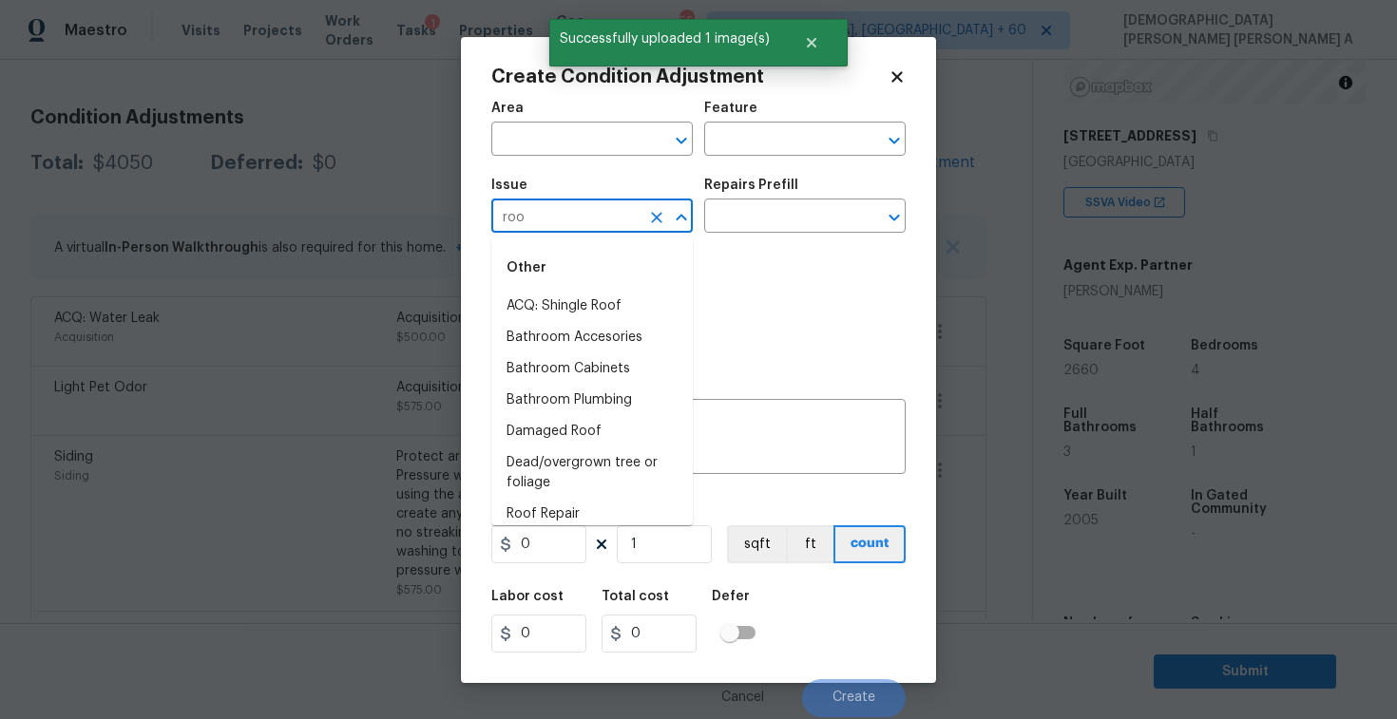
type input "roof"
click at [578, 368] on li "Roof Repair" at bounding box center [591, 369] width 201 height 31
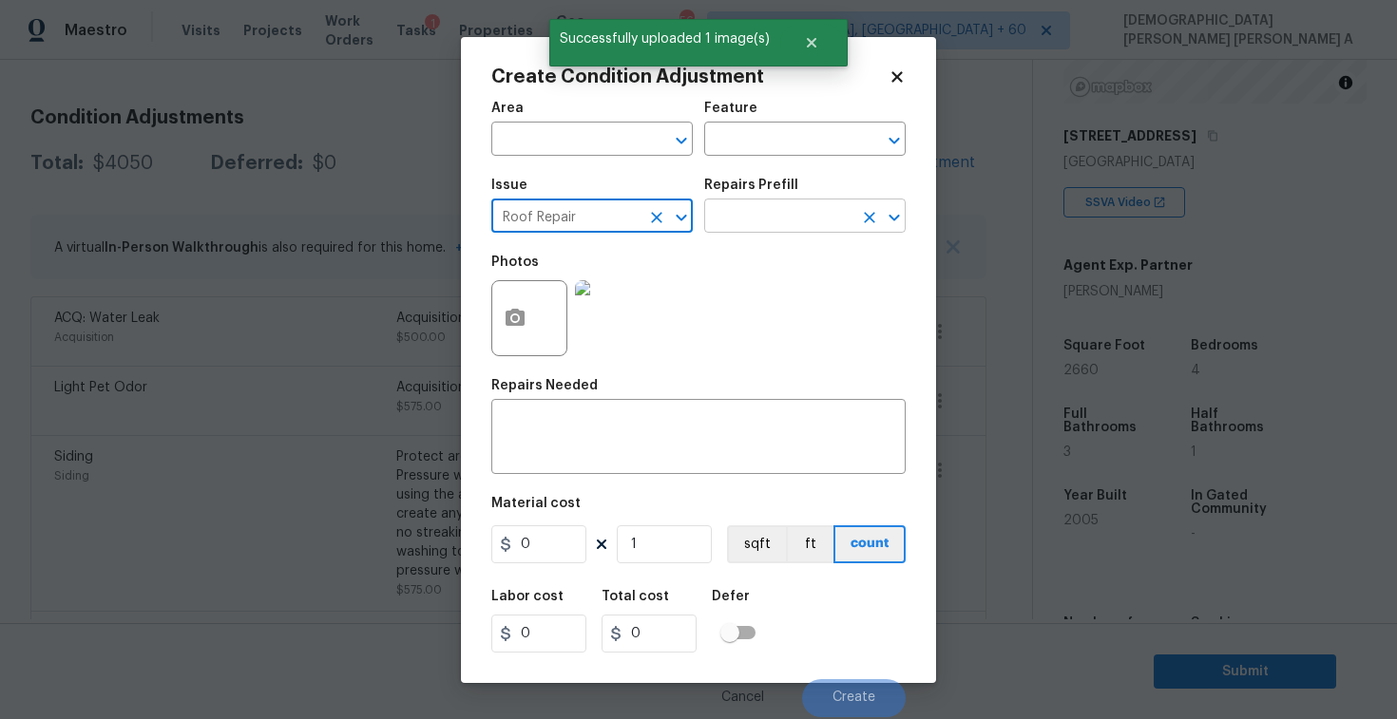
type input "Roof Repair"
click at [793, 228] on input "text" at bounding box center [778, 217] width 148 height 29
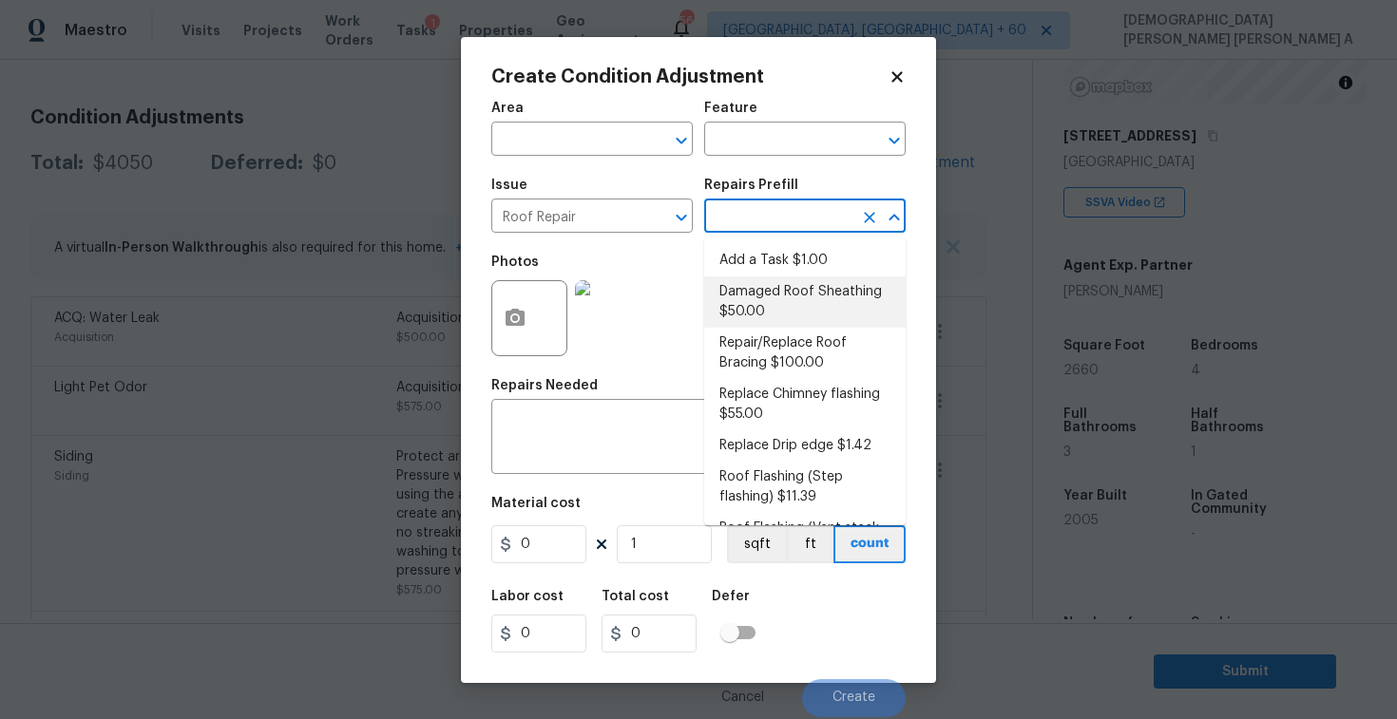
click at [777, 321] on li "Damaged Roof Sheathing $50.00" at bounding box center [804, 302] width 201 height 51
type input "[PERSON_NAME] and Trim"
type textarea "Remove the existing damaged/rotted OSB plywood on the roof and replace with new…"
type input "50"
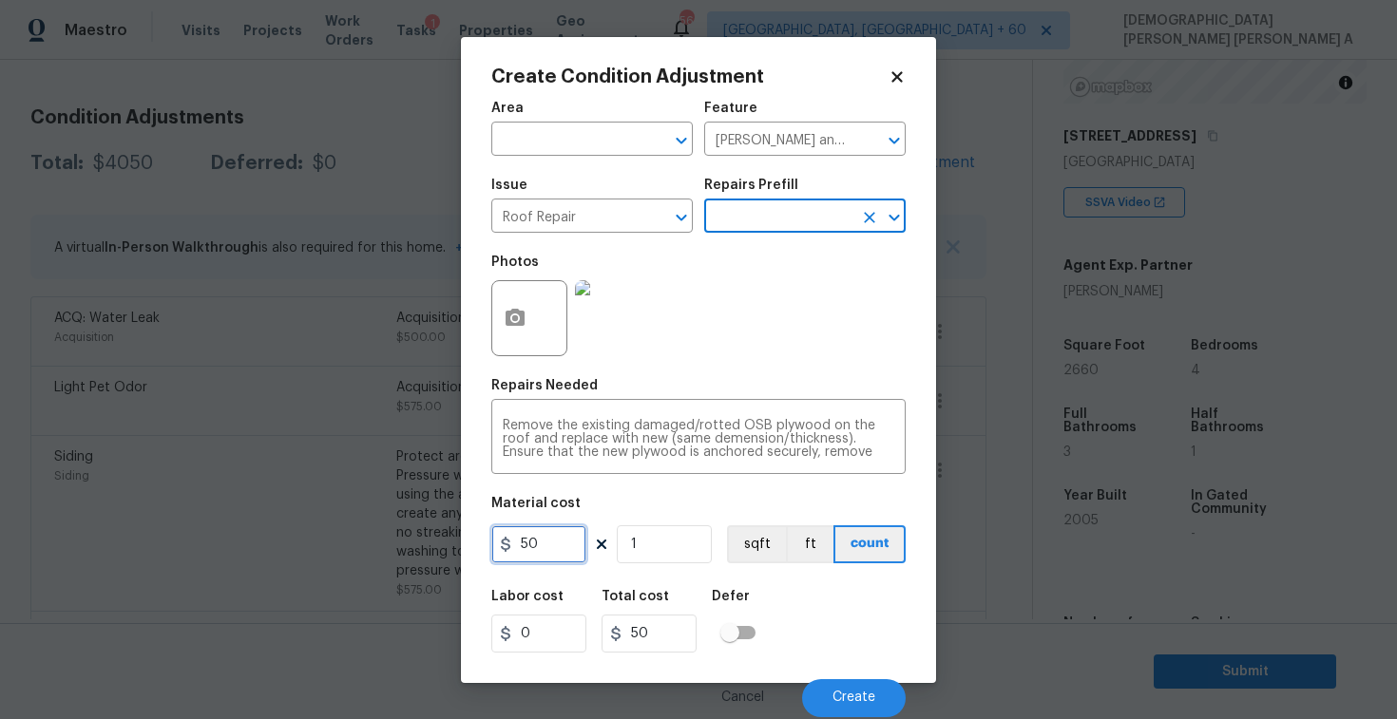
click at [554, 542] on input "50" at bounding box center [538, 545] width 95 height 38
type input "750"
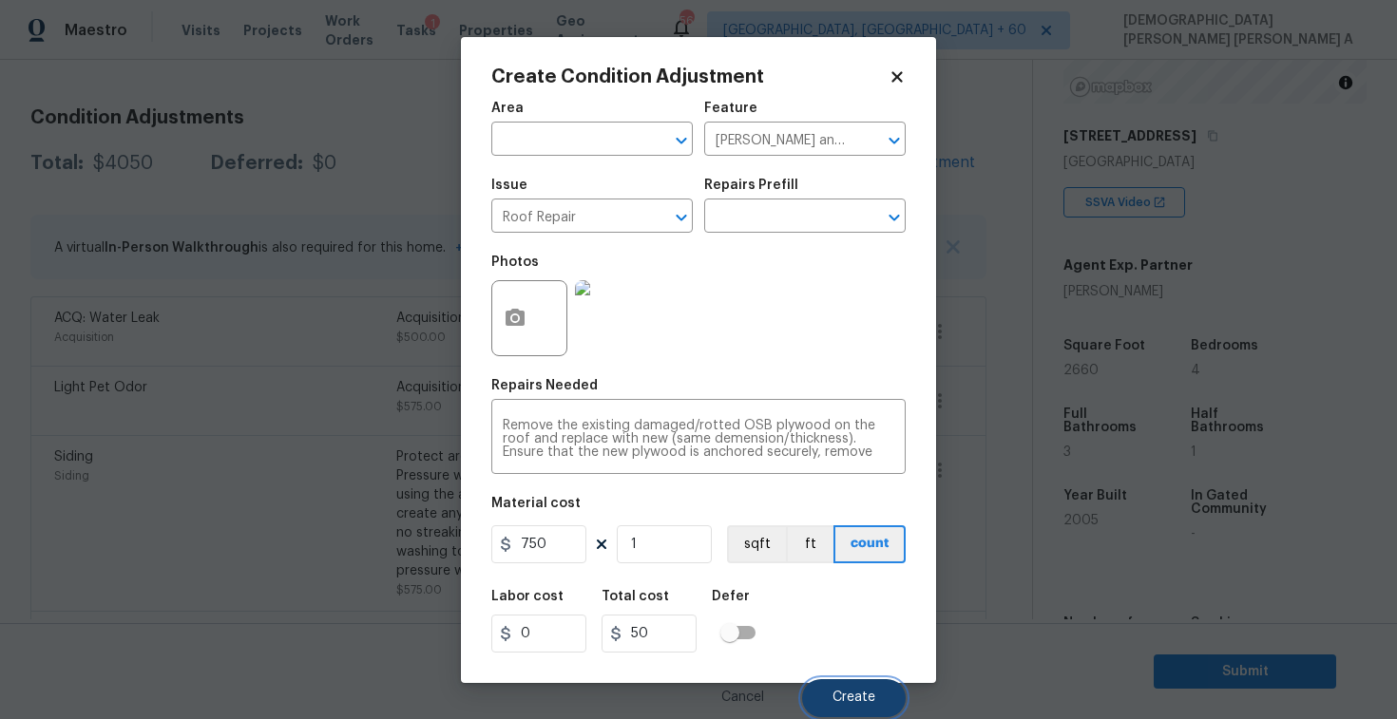
type input "750"
click at [850, 688] on button "Create" at bounding box center [854, 698] width 104 height 38
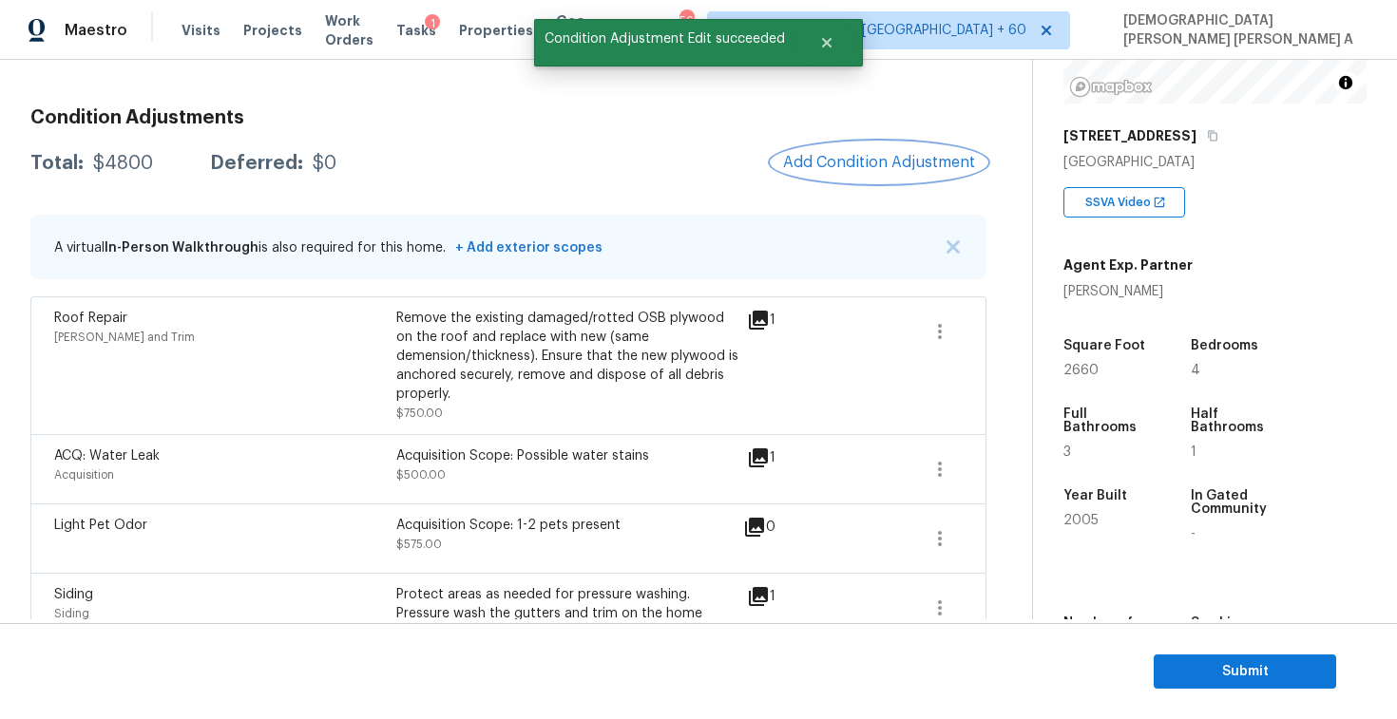
click at [889, 160] on span "Add Condition Adjustment" at bounding box center [879, 162] width 192 height 17
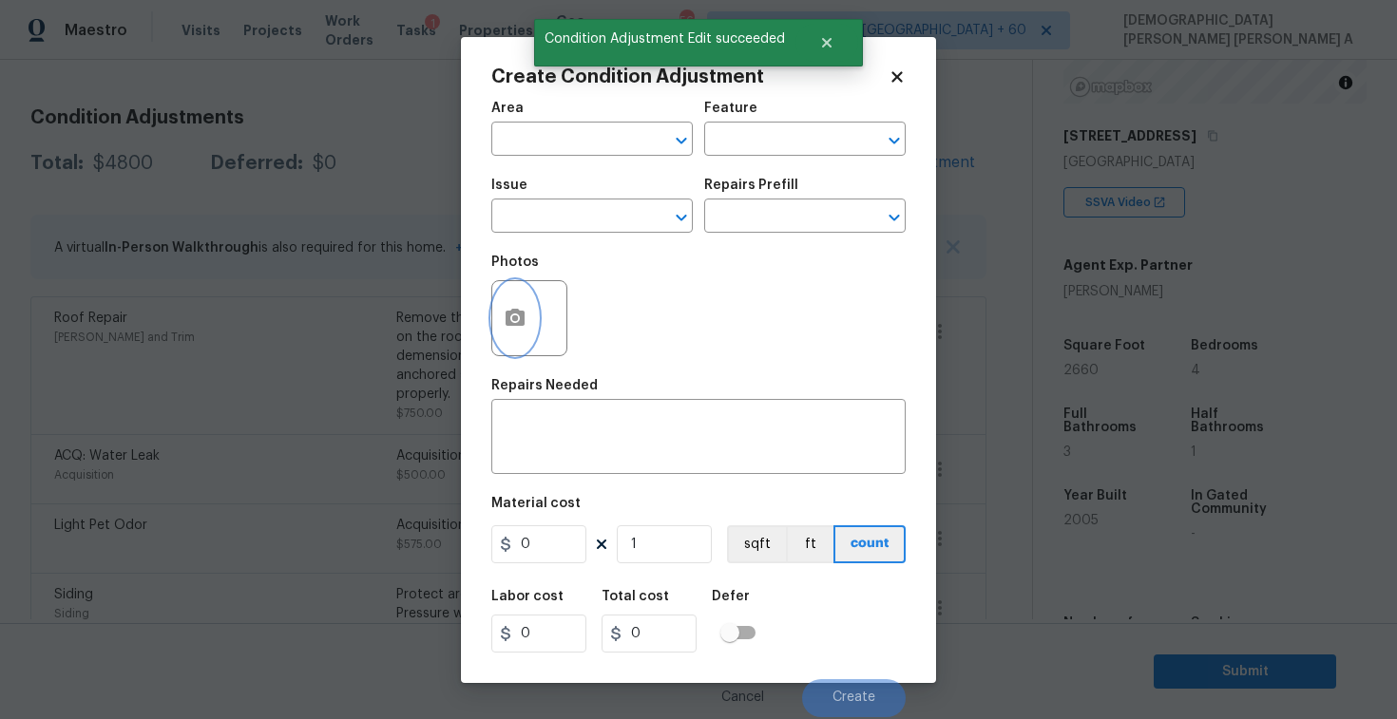
click at [509, 320] on icon "button" at bounding box center [515, 317] width 19 height 17
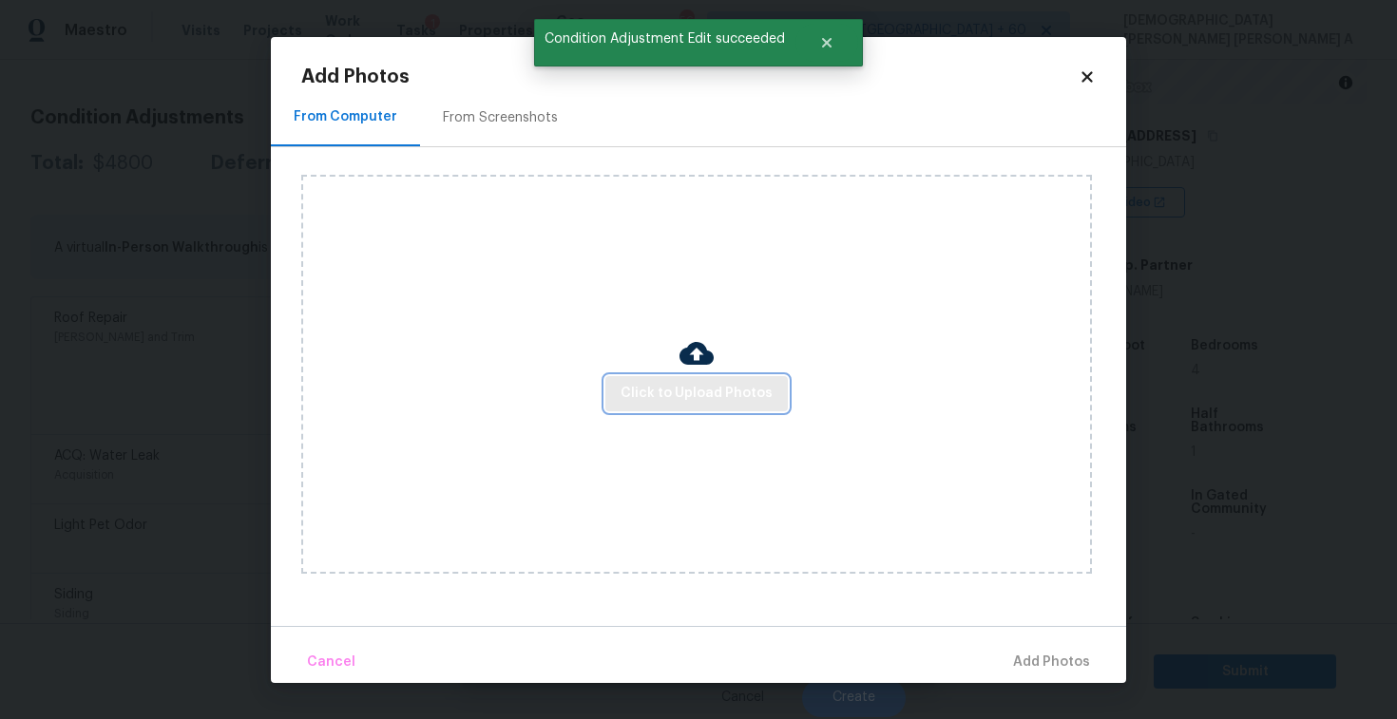
click at [724, 387] on span "Click to Upload Photos" at bounding box center [697, 394] width 152 height 24
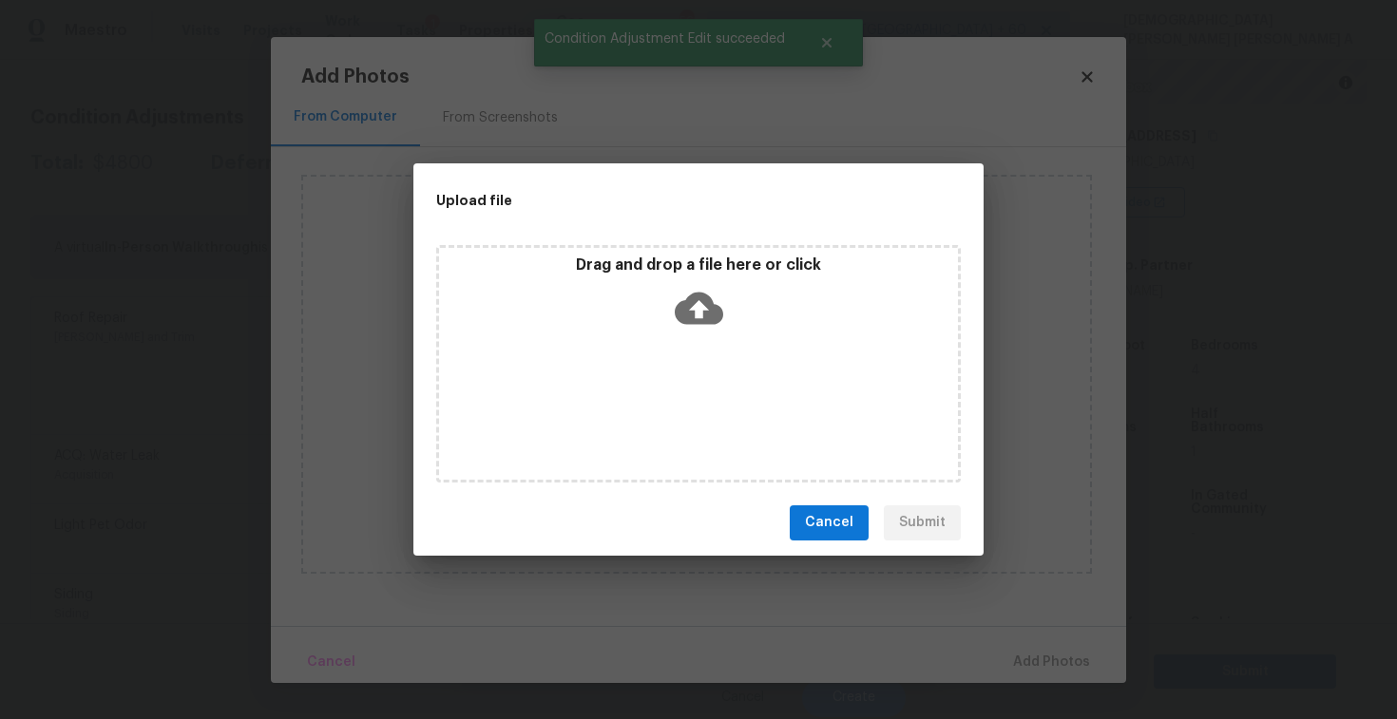
click at [713, 357] on div "Drag and drop a file here or click" at bounding box center [698, 364] width 525 height 238
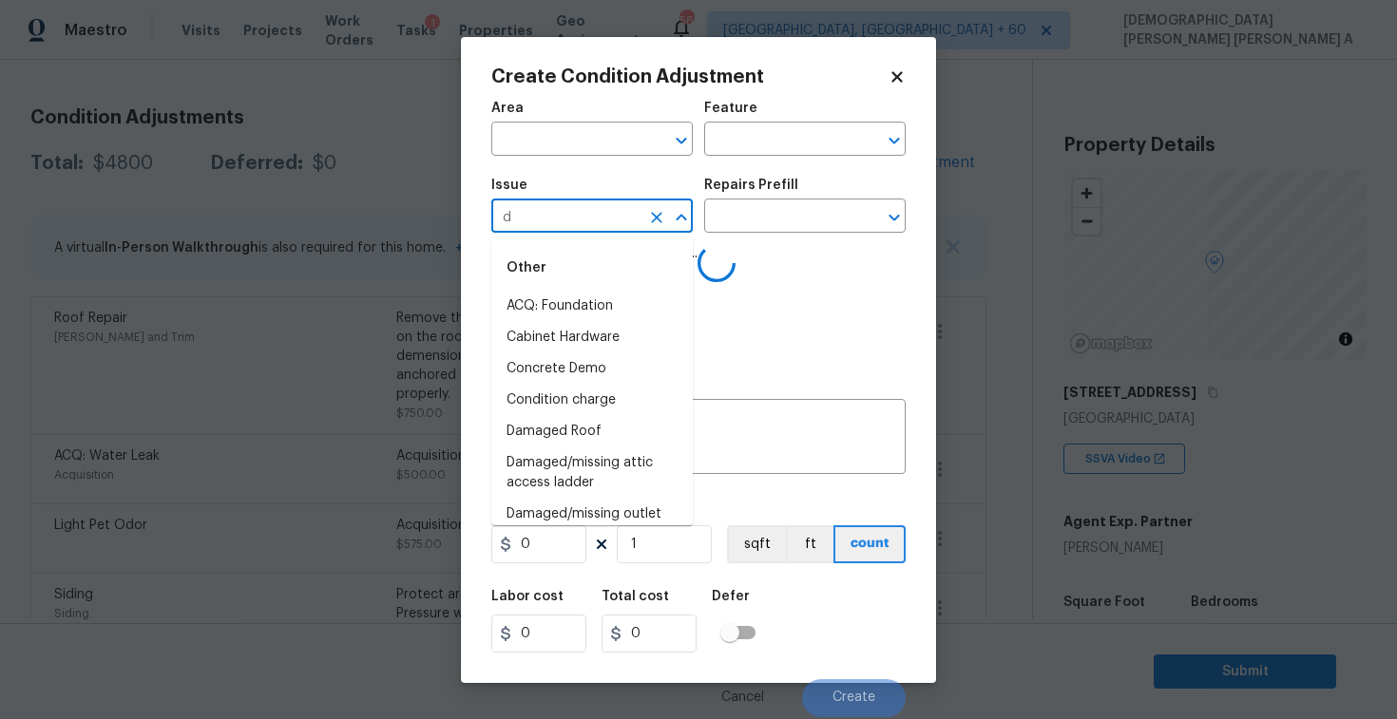
scroll to position [257, 0]
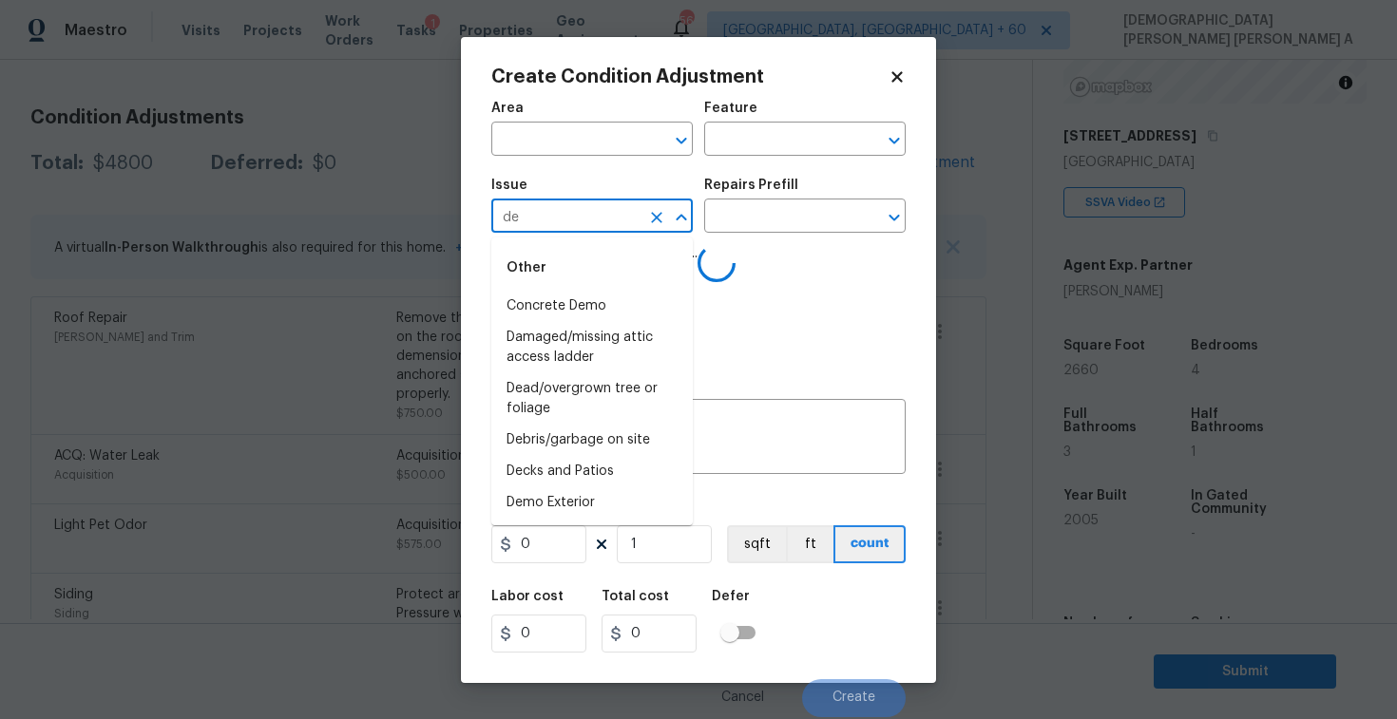
type input "dec"
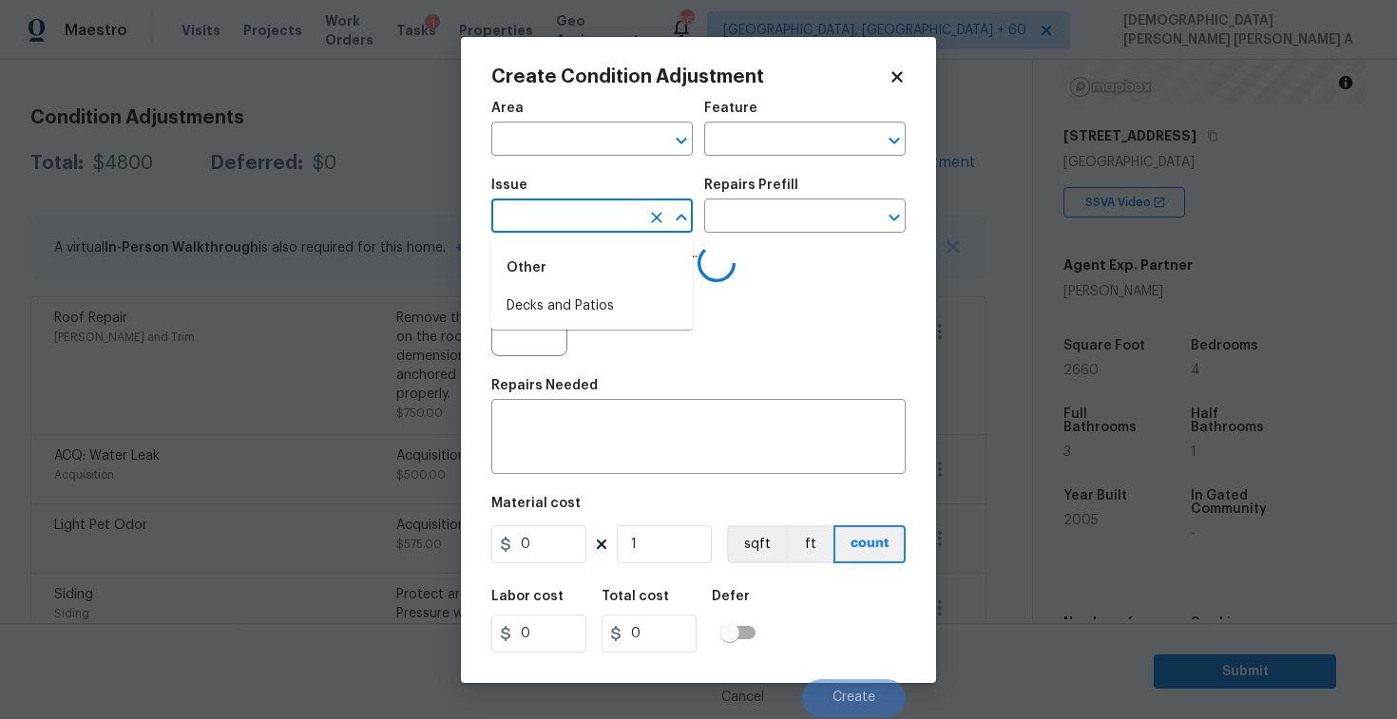
type input "k"
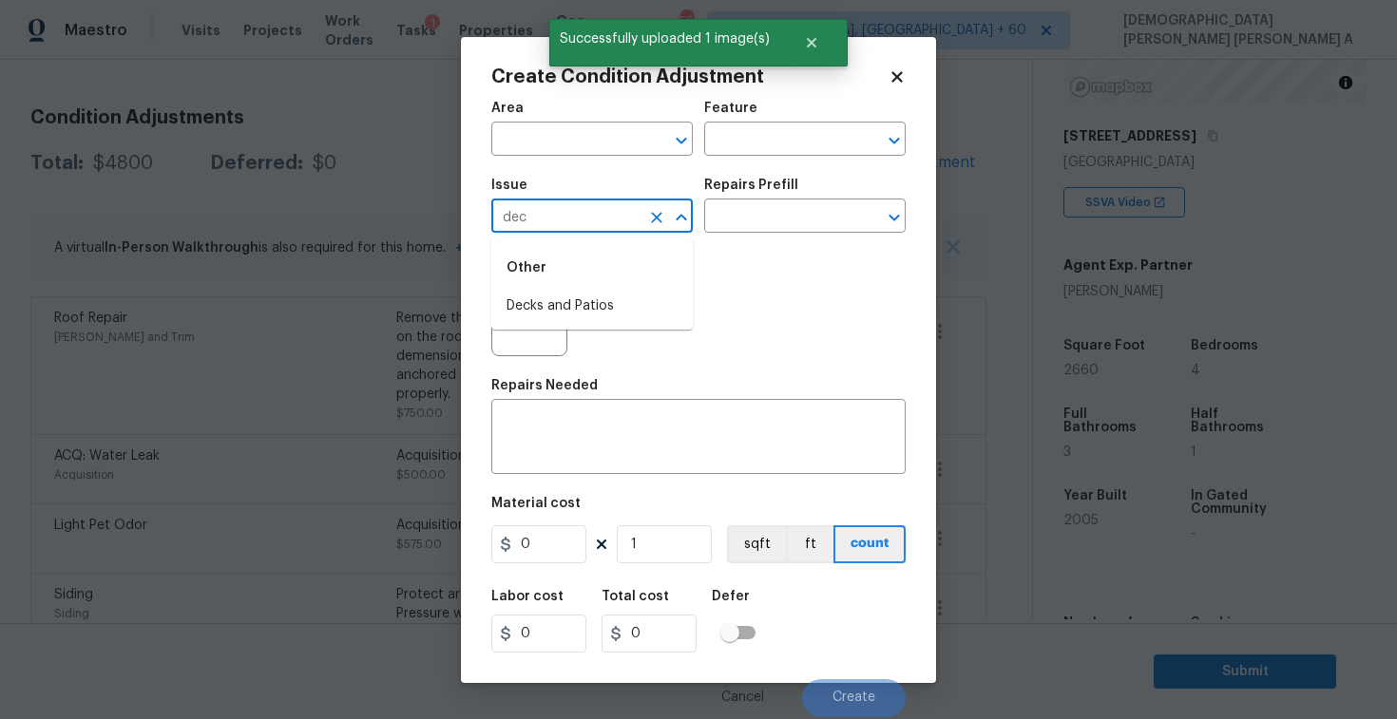
type input "deck"
click at [583, 294] on li "Decks and Patios" at bounding box center [591, 306] width 201 height 31
type input "Decks and Patios"
click at [774, 220] on input "text" at bounding box center [778, 217] width 148 height 29
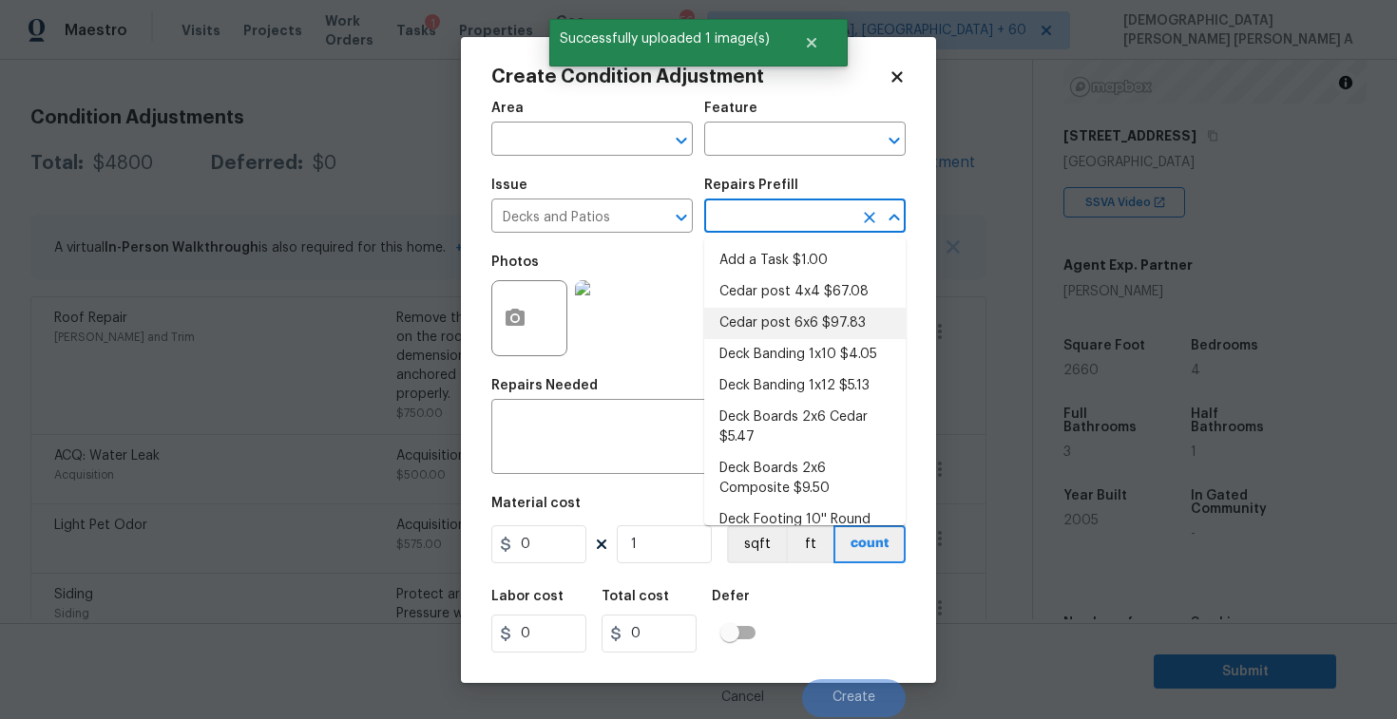
click at [766, 315] on li "Cedar post 6x6 $97.83" at bounding box center [804, 323] width 201 height 31
type input "Deck"
type input "97.83"
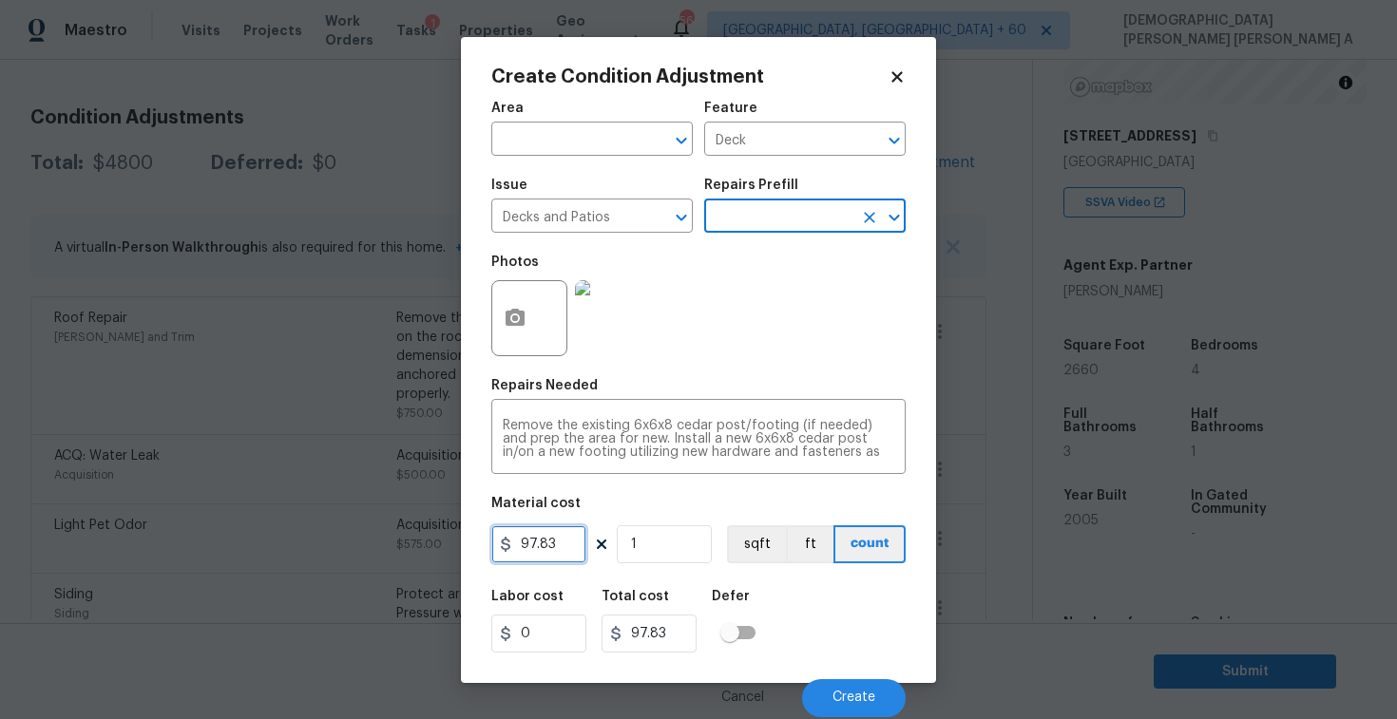
click at [552, 548] on input "97.83" at bounding box center [538, 545] width 95 height 38
type input "800"
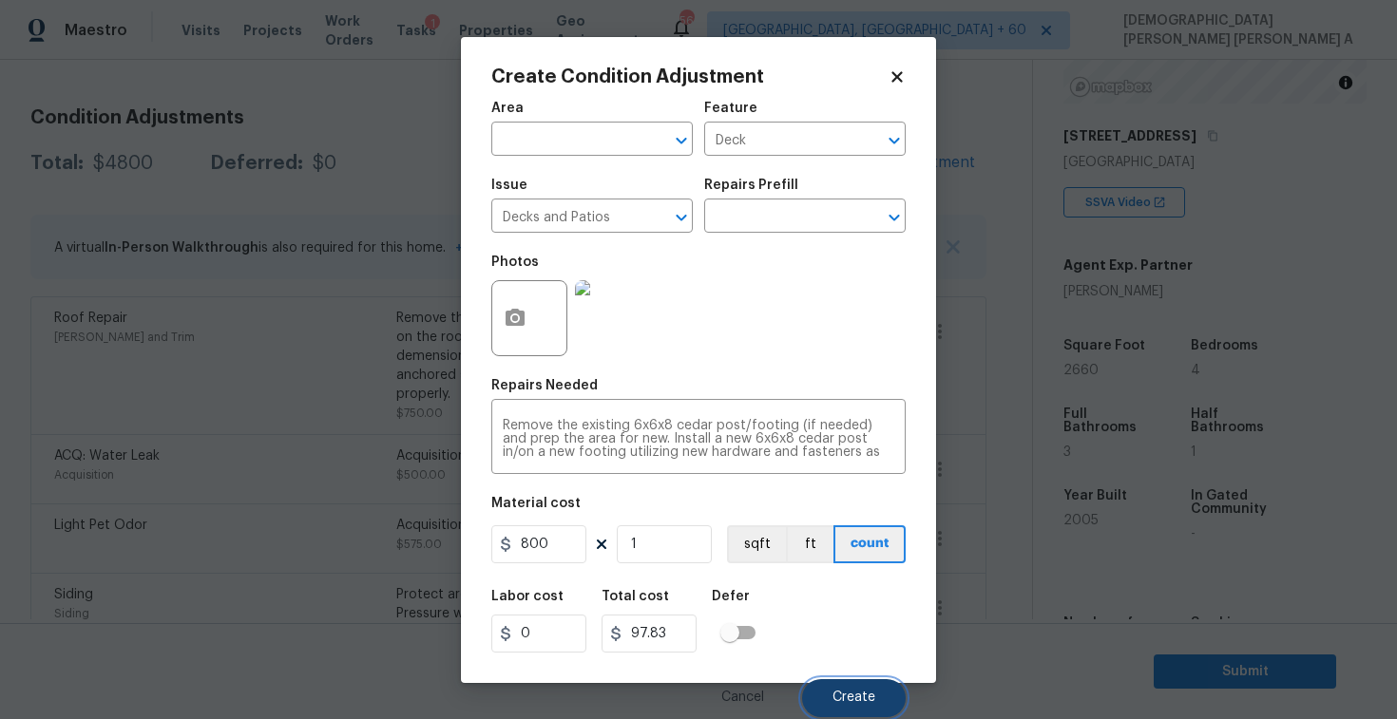
type input "800"
click at [859, 688] on button "Create" at bounding box center [854, 698] width 104 height 38
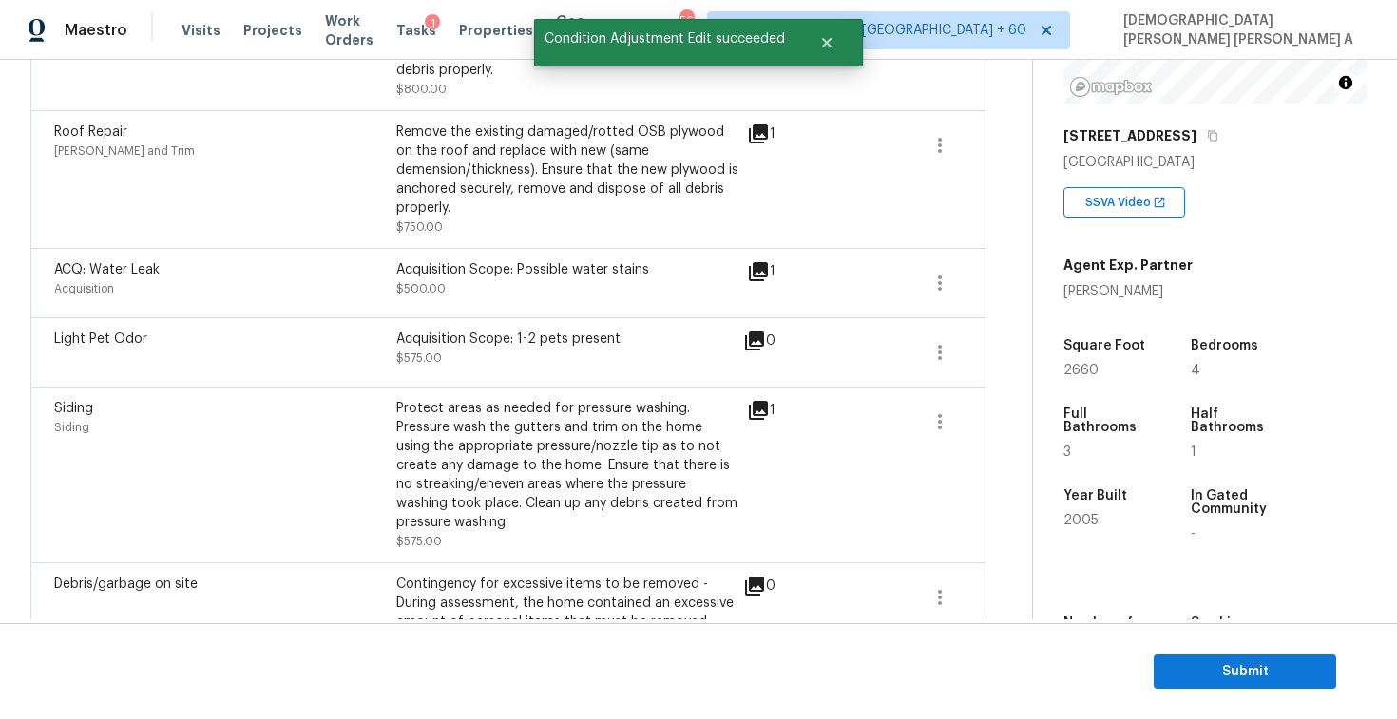
scroll to position [285, 0]
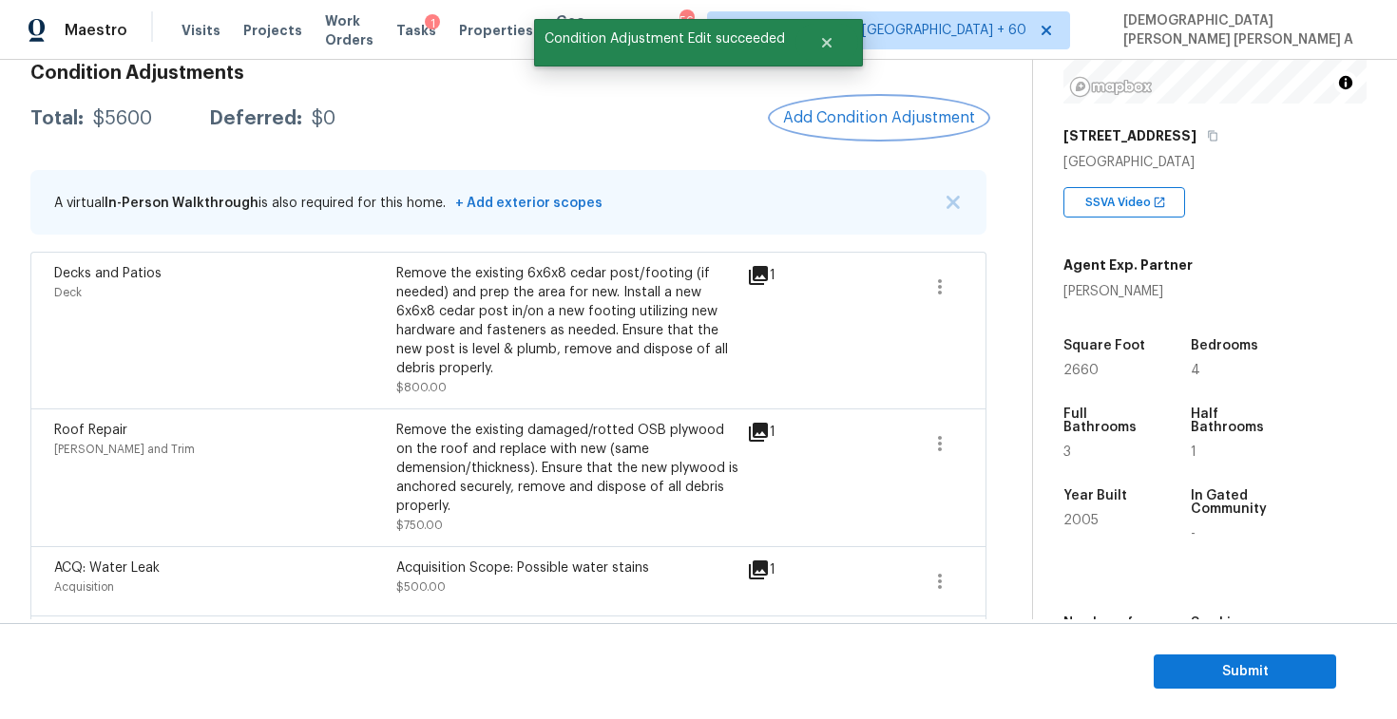
click at [857, 112] on span "Add Condition Adjustment" at bounding box center [879, 117] width 192 height 17
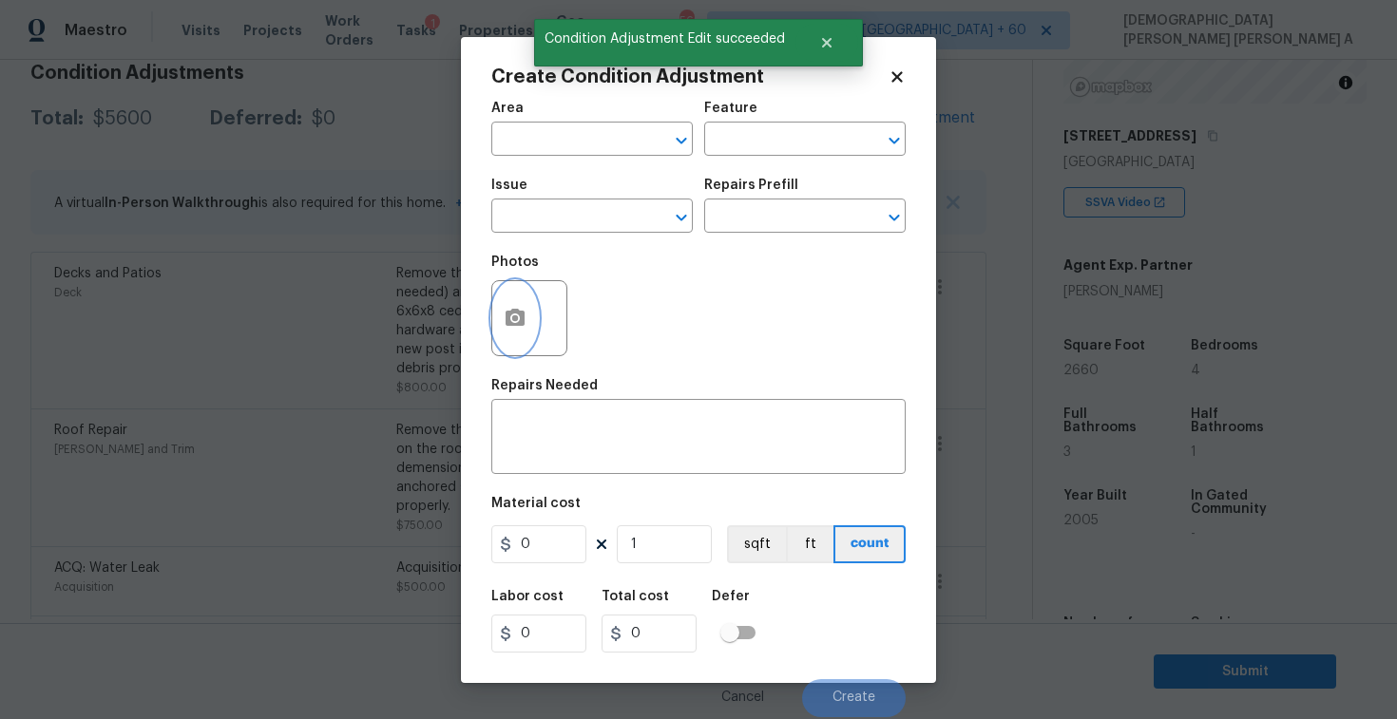
click at [518, 318] on icon "button" at bounding box center [515, 318] width 23 height 23
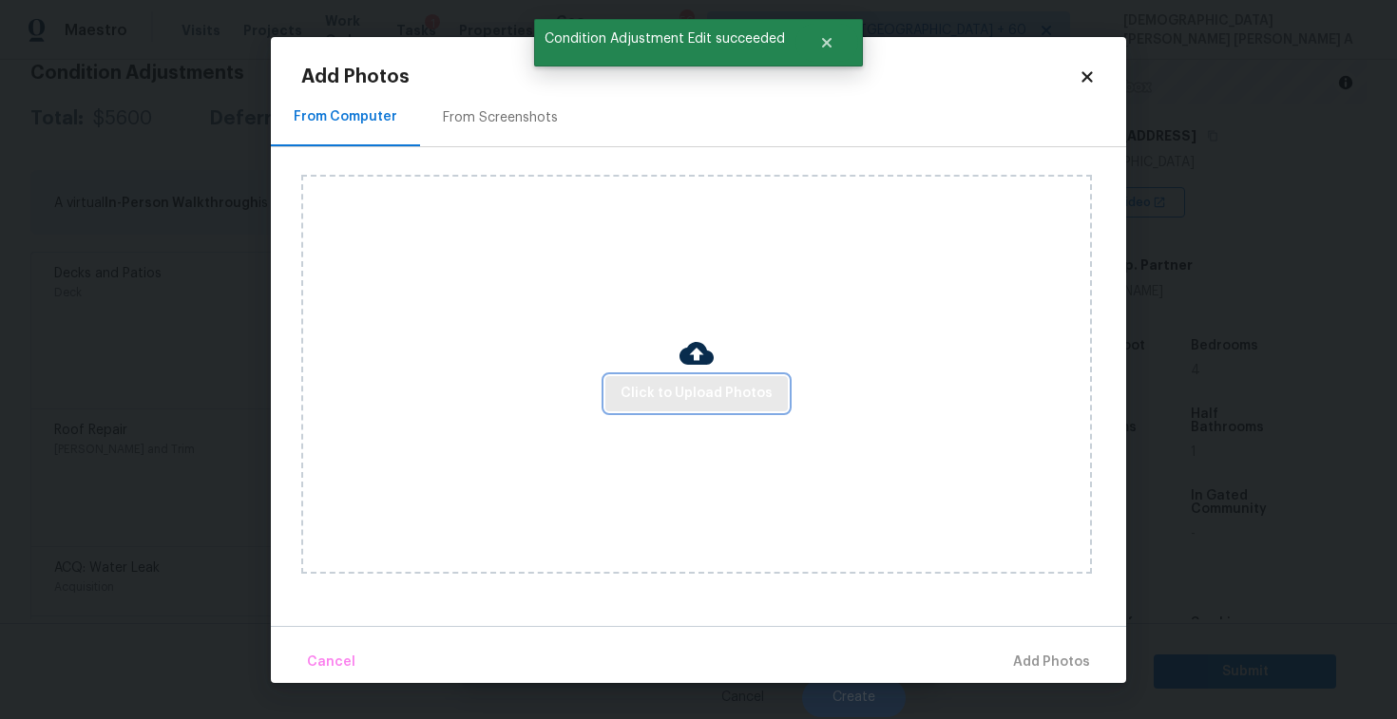
click at [749, 397] on span "Click to Upload Photos" at bounding box center [697, 394] width 152 height 24
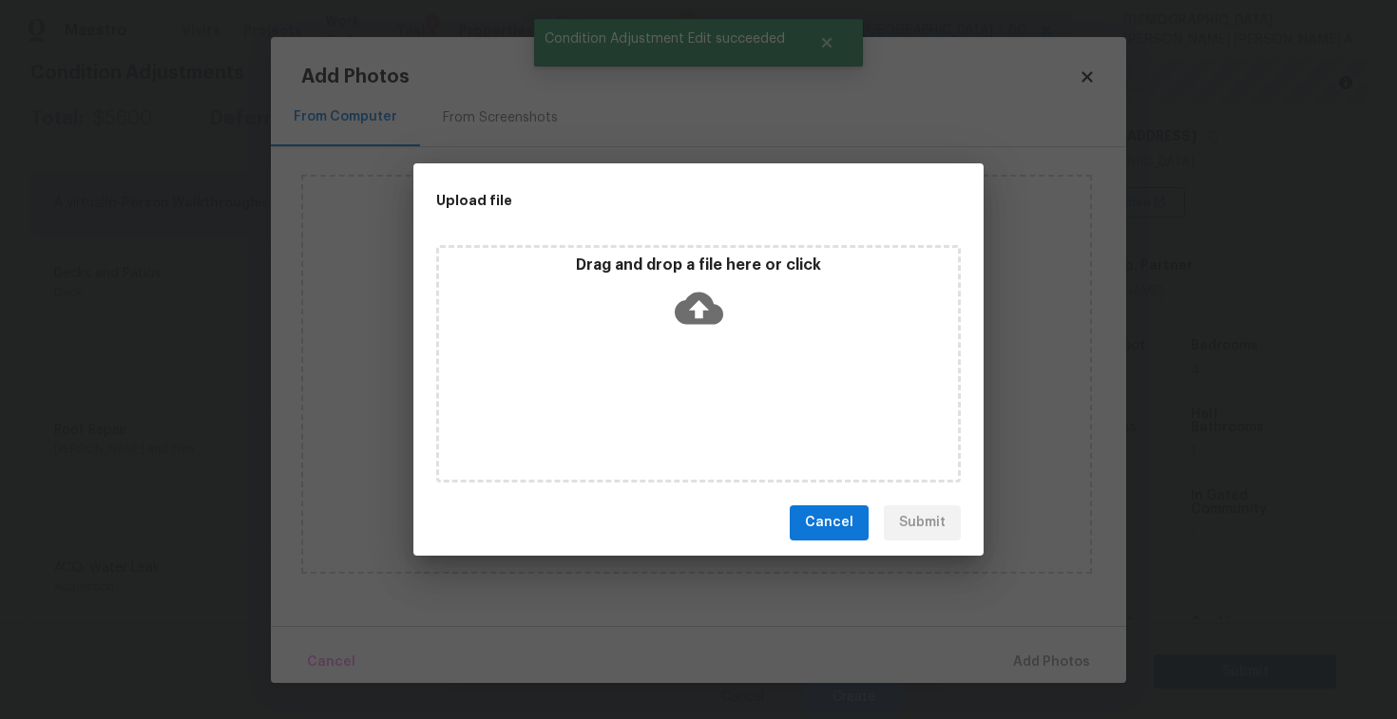
click at [677, 324] on icon at bounding box center [699, 308] width 48 height 48
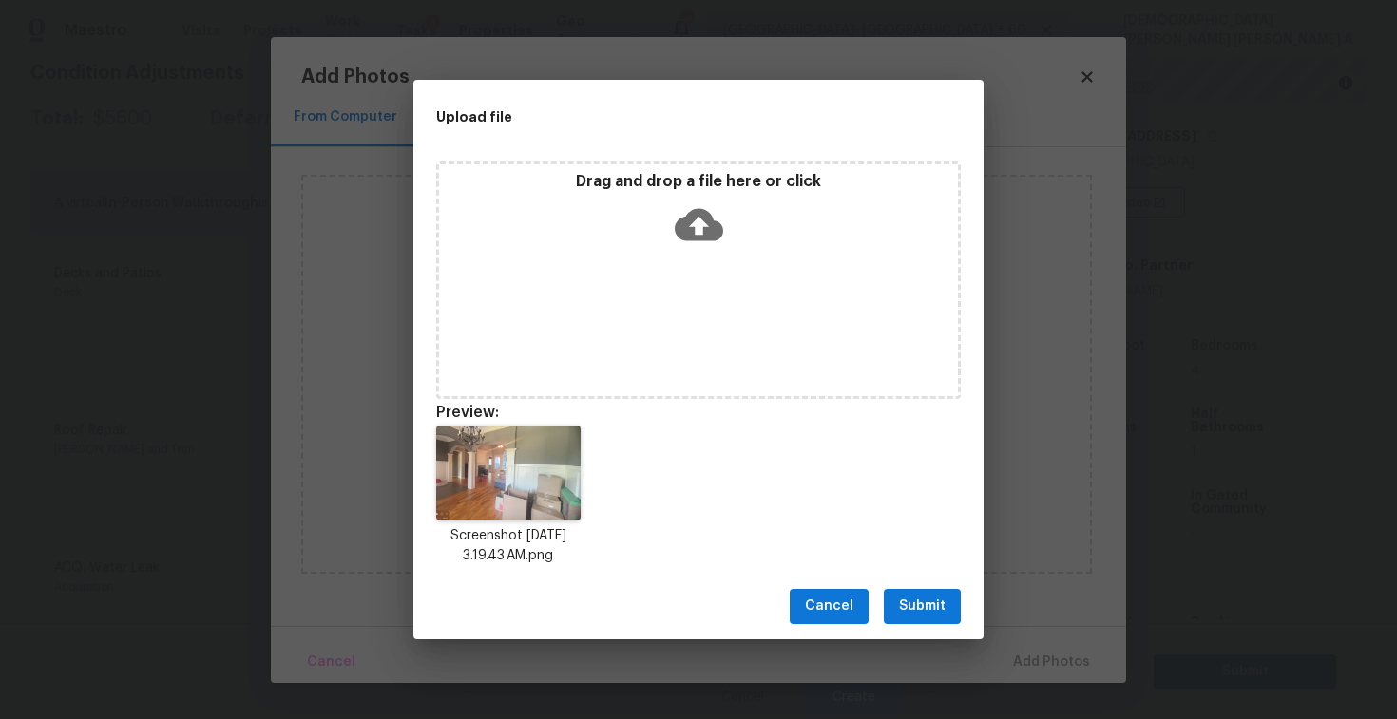
click at [926, 604] on span "Submit" at bounding box center [922, 607] width 47 height 24
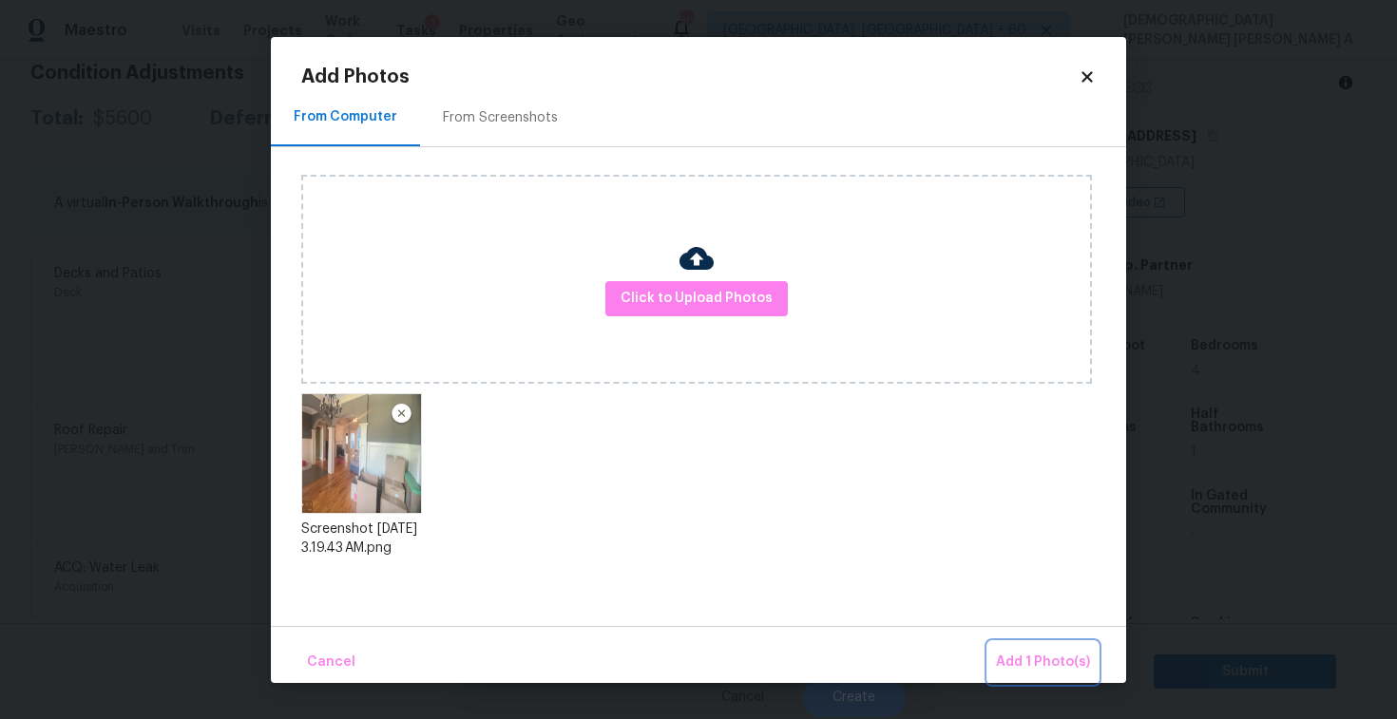
click at [1064, 666] on span "Add 1 Photo(s)" at bounding box center [1043, 663] width 94 height 24
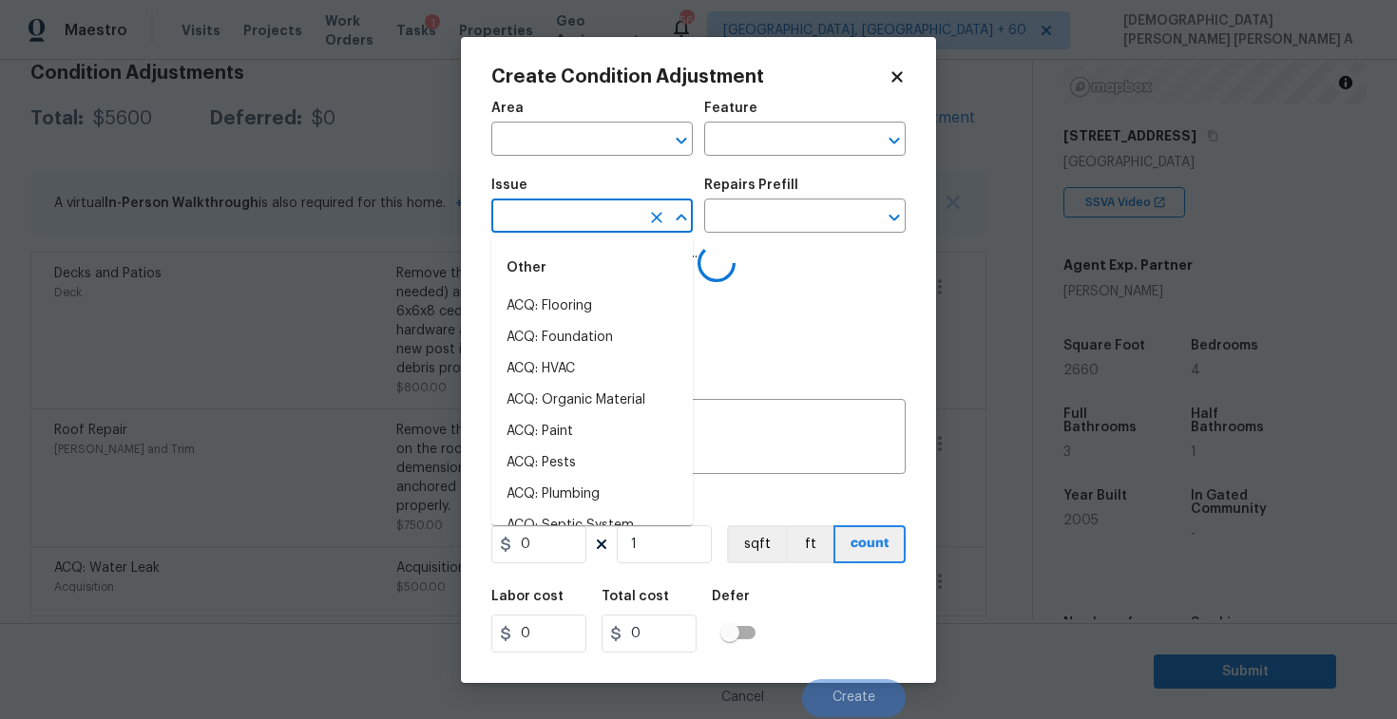
click at [595, 227] on input "text" at bounding box center [565, 217] width 148 height 29
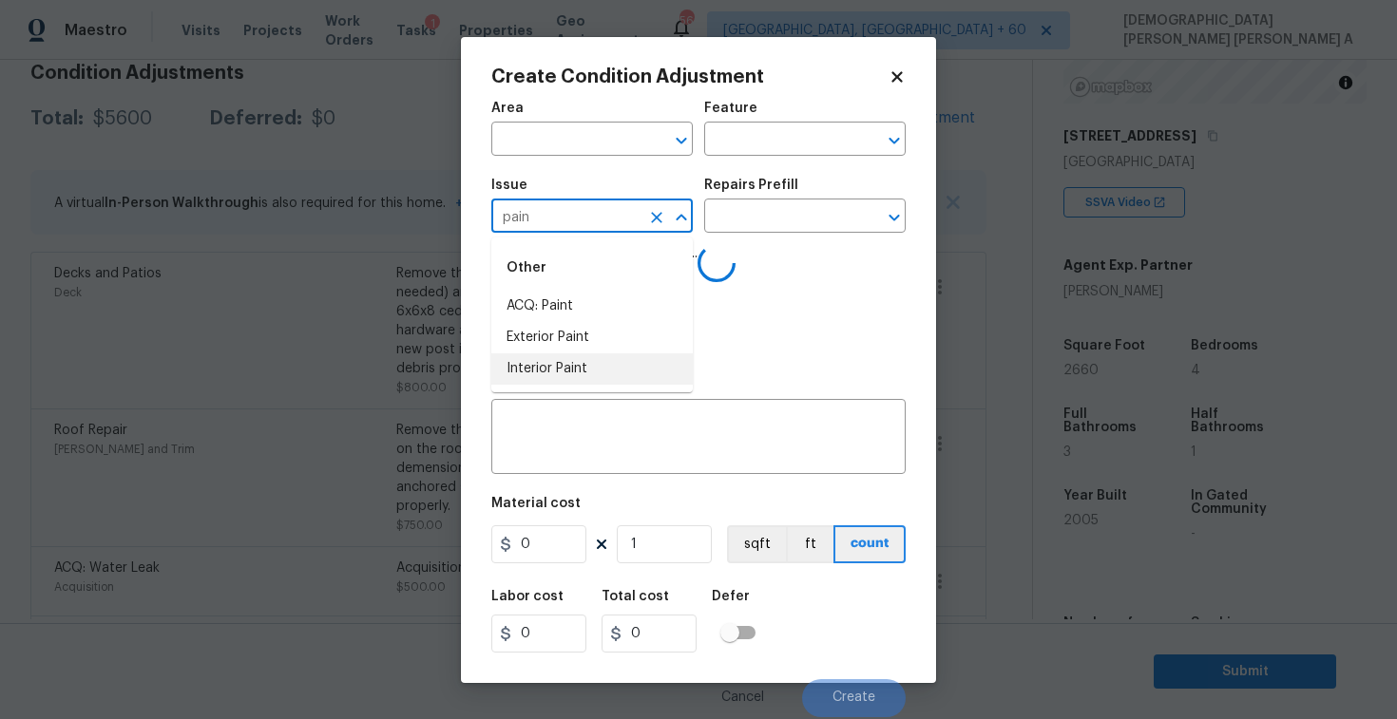
click at [609, 364] on li "Interior Paint" at bounding box center [591, 369] width 201 height 31
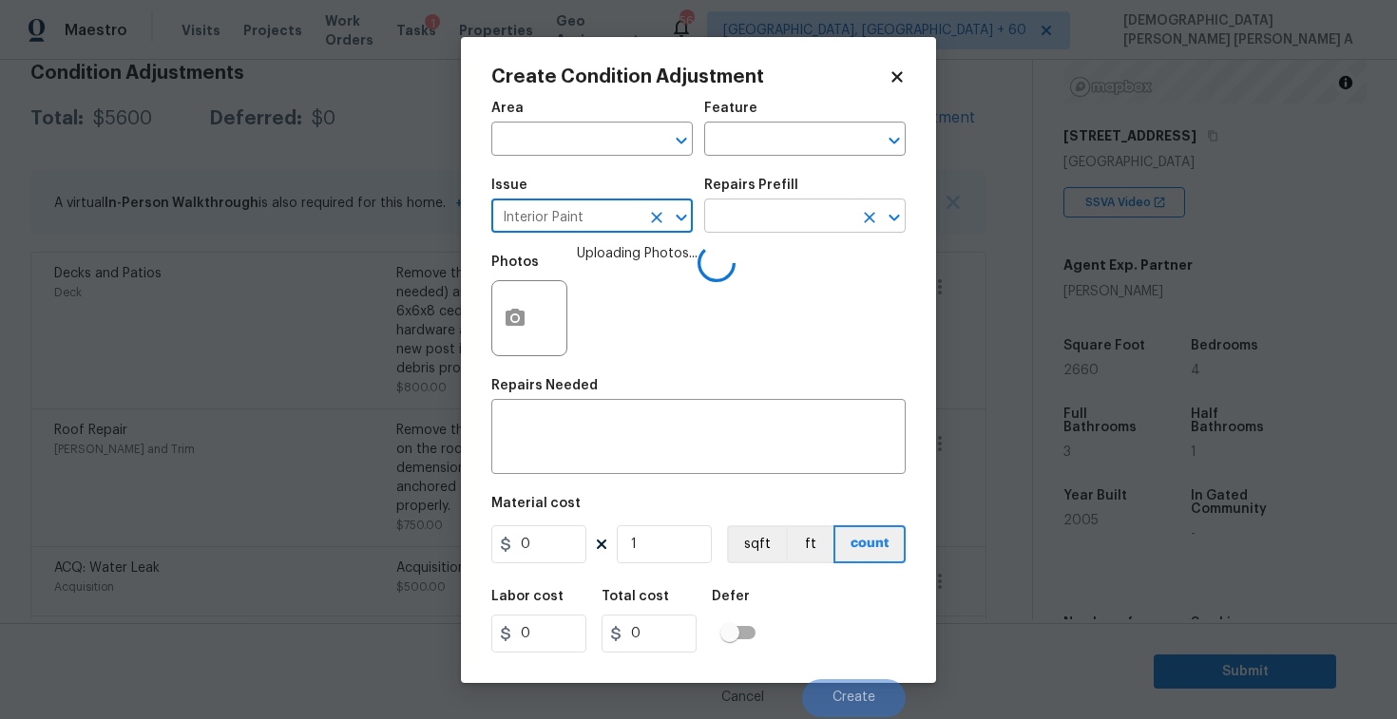
type input "Interior Paint"
click at [792, 219] on input "text" at bounding box center [778, 217] width 148 height 29
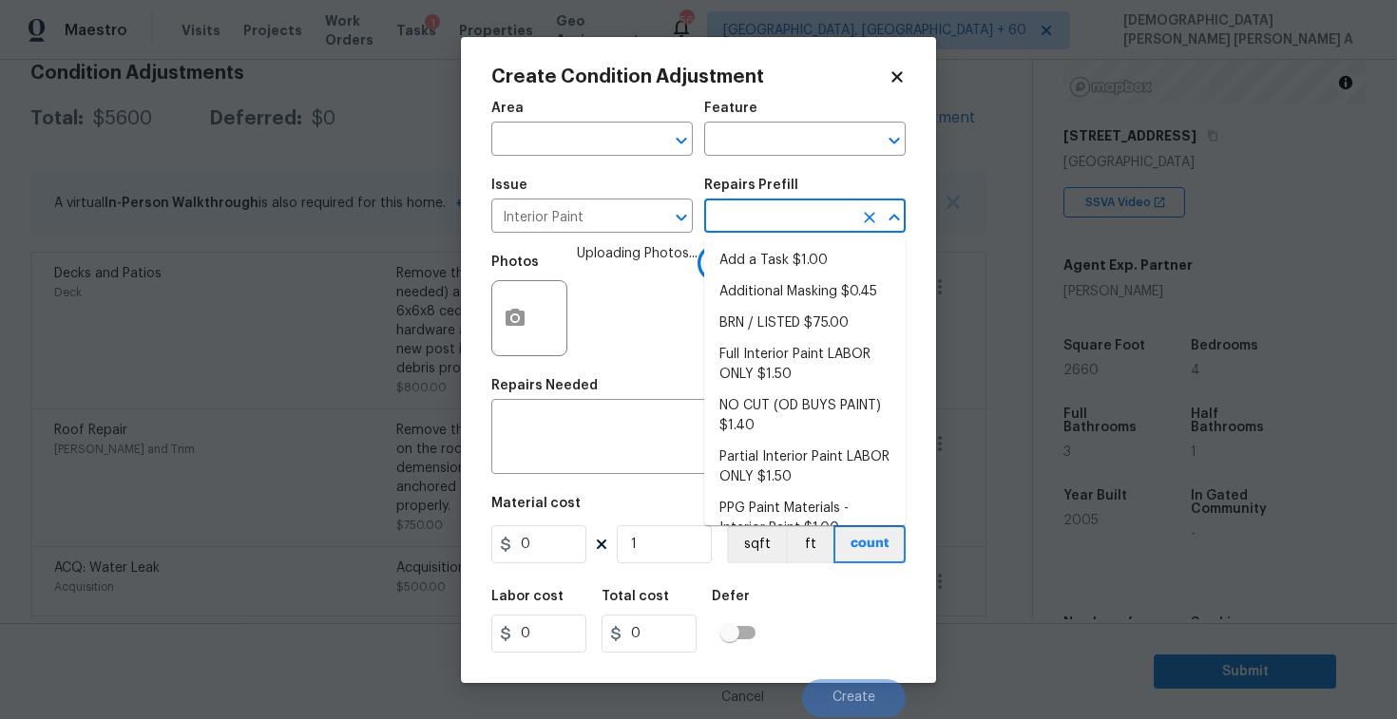
type input "p"
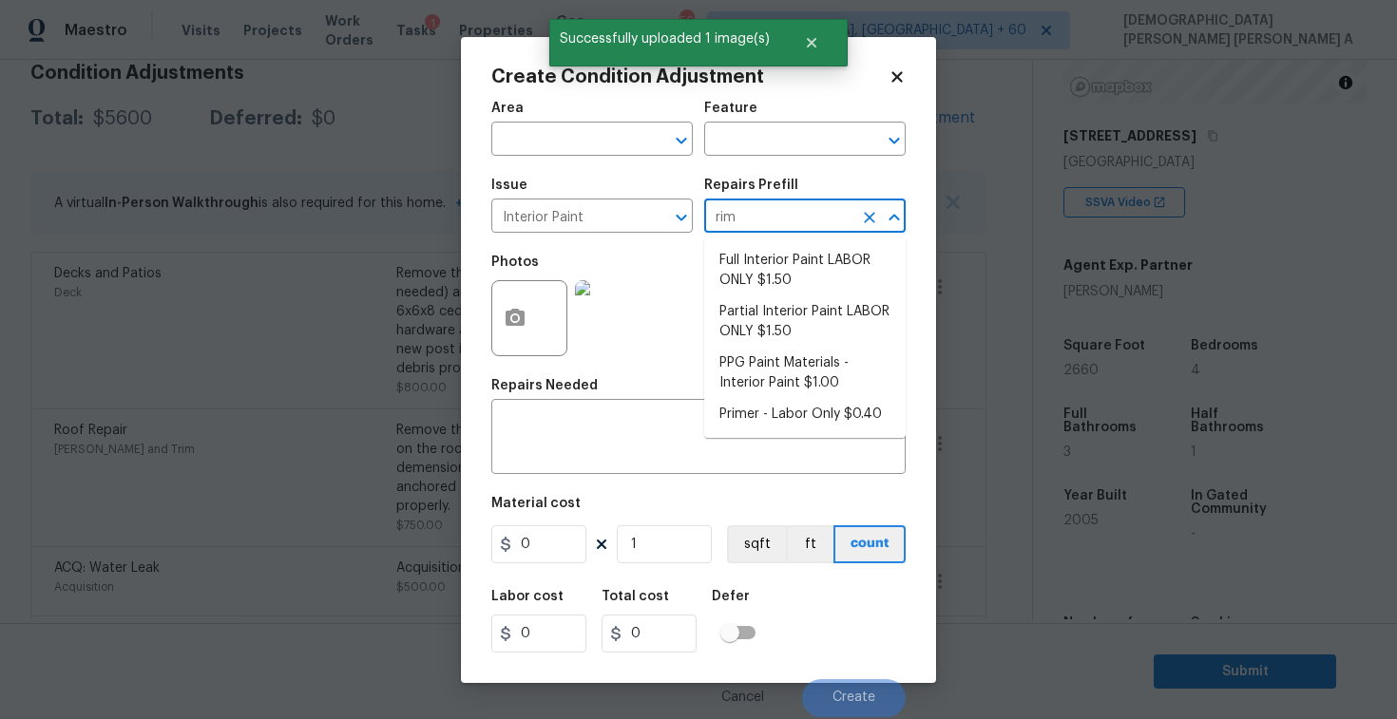
type input "rime"
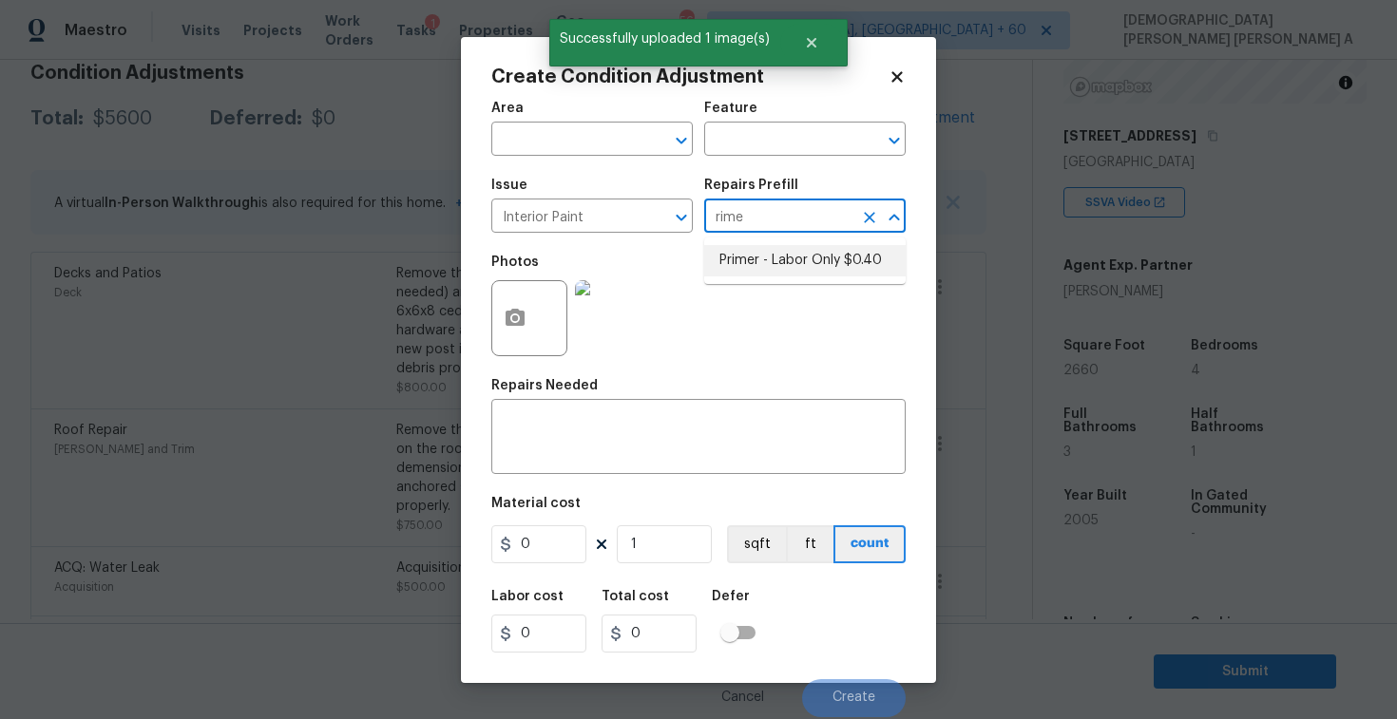
click at [785, 261] on li "Primer - Labor Only $0.40" at bounding box center [804, 260] width 201 height 31
type input "Overall Paint"
type textarea "Interior primer - PRIMER PROVIDED BY OPENDOOR - All nails, screws, drywall anch…"
type input "0.4"
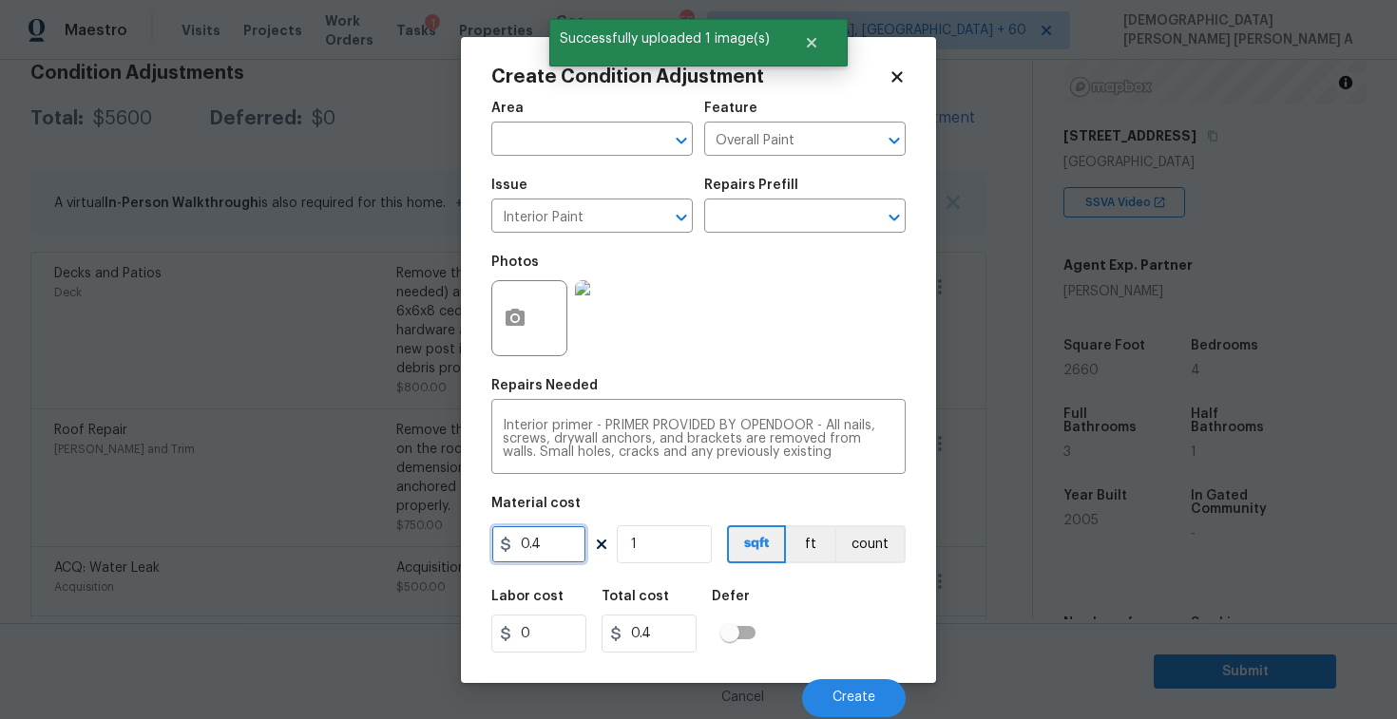
click at [564, 550] on input "0.4" at bounding box center [538, 545] width 95 height 38
type input "200"
click at [867, 692] on span "Create" at bounding box center [853, 698] width 43 height 14
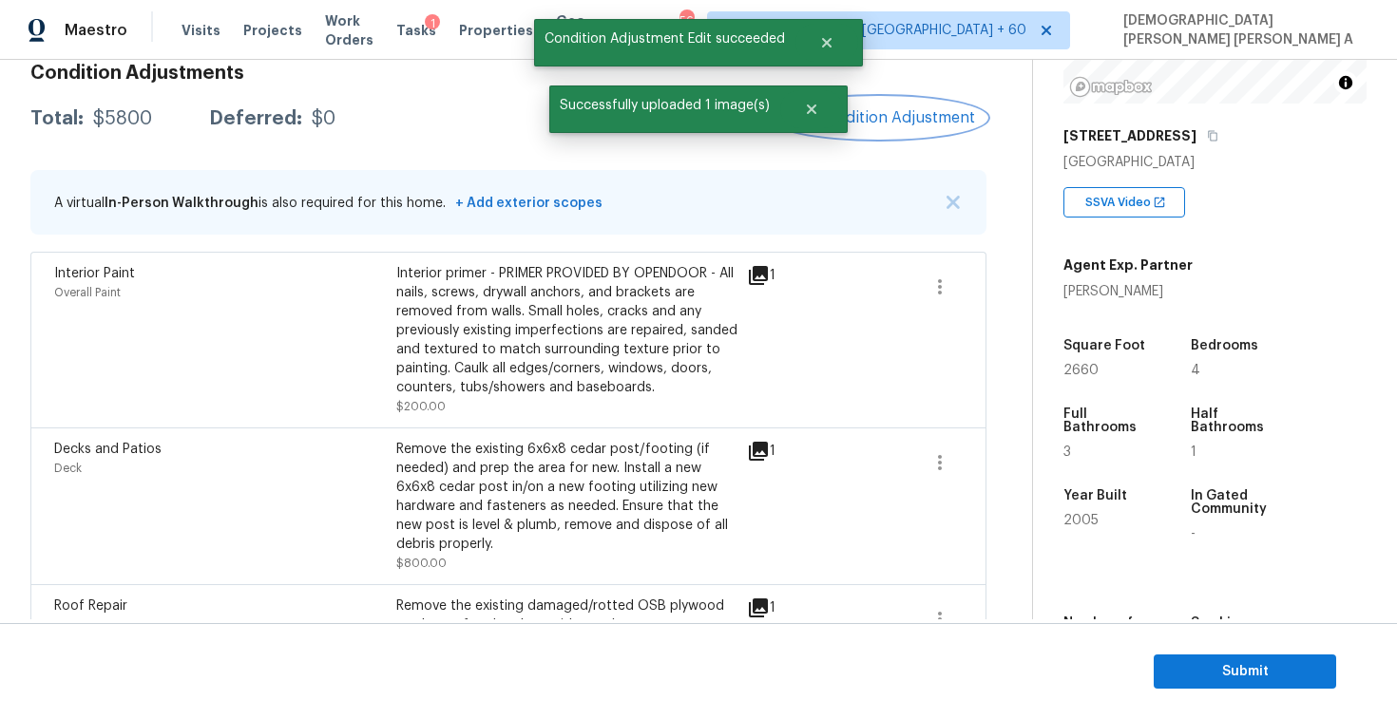
click at [889, 122] on span "Add Condition Adjustment" at bounding box center [879, 117] width 192 height 17
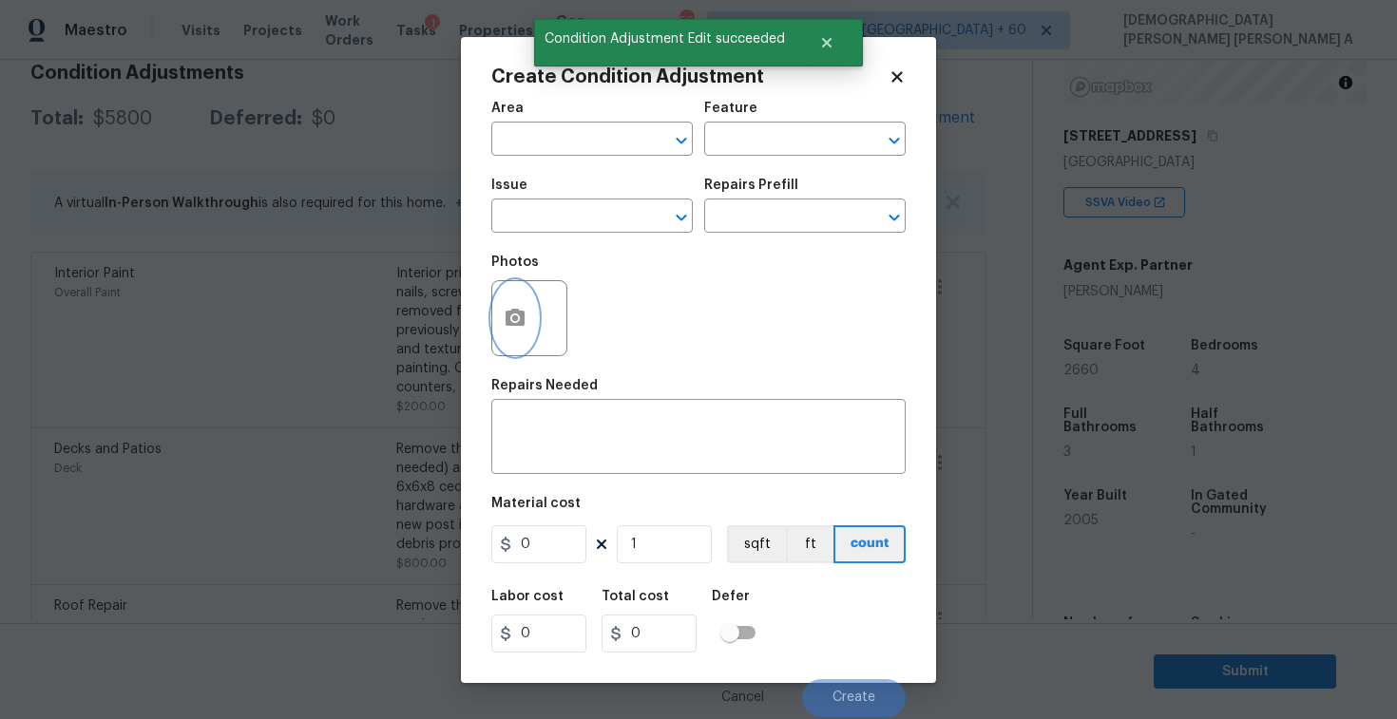
click at [519, 329] on icon "button" at bounding box center [515, 318] width 23 height 23
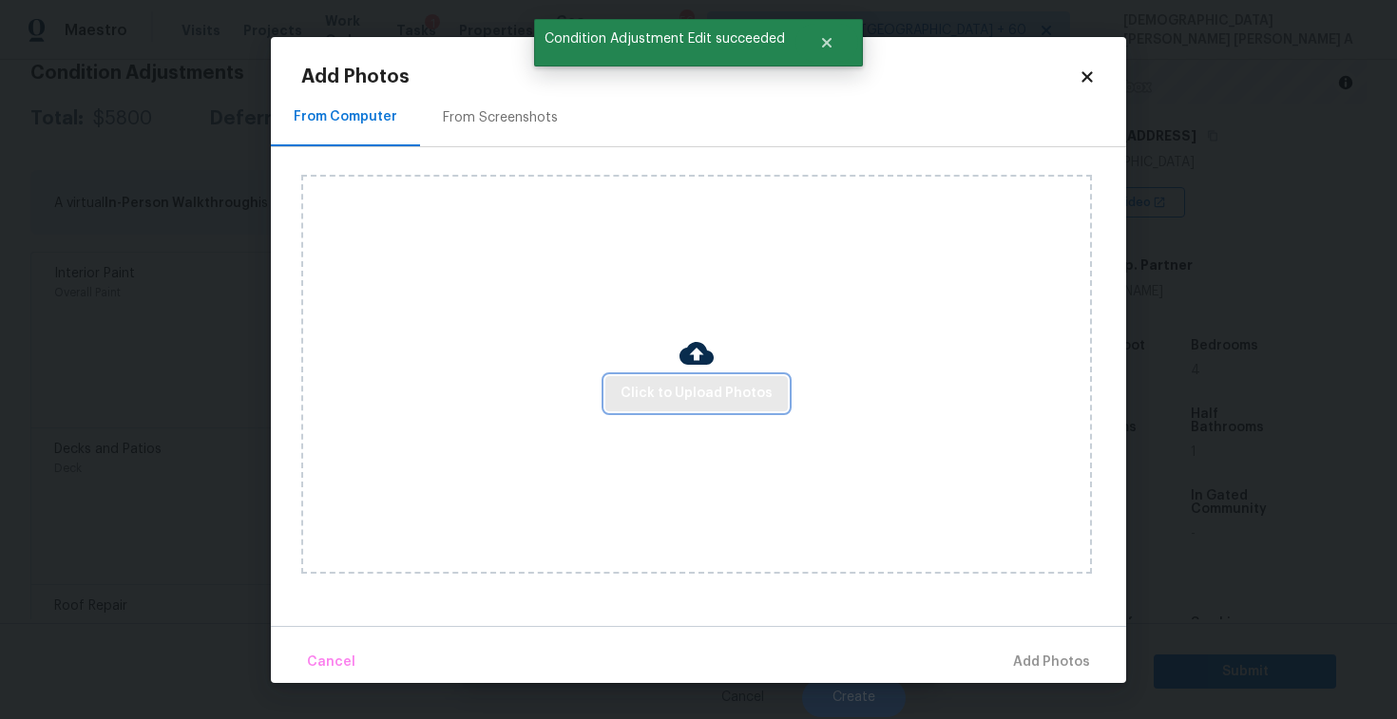
click at [727, 378] on button "Click to Upload Photos" at bounding box center [696, 393] width 182 height 35
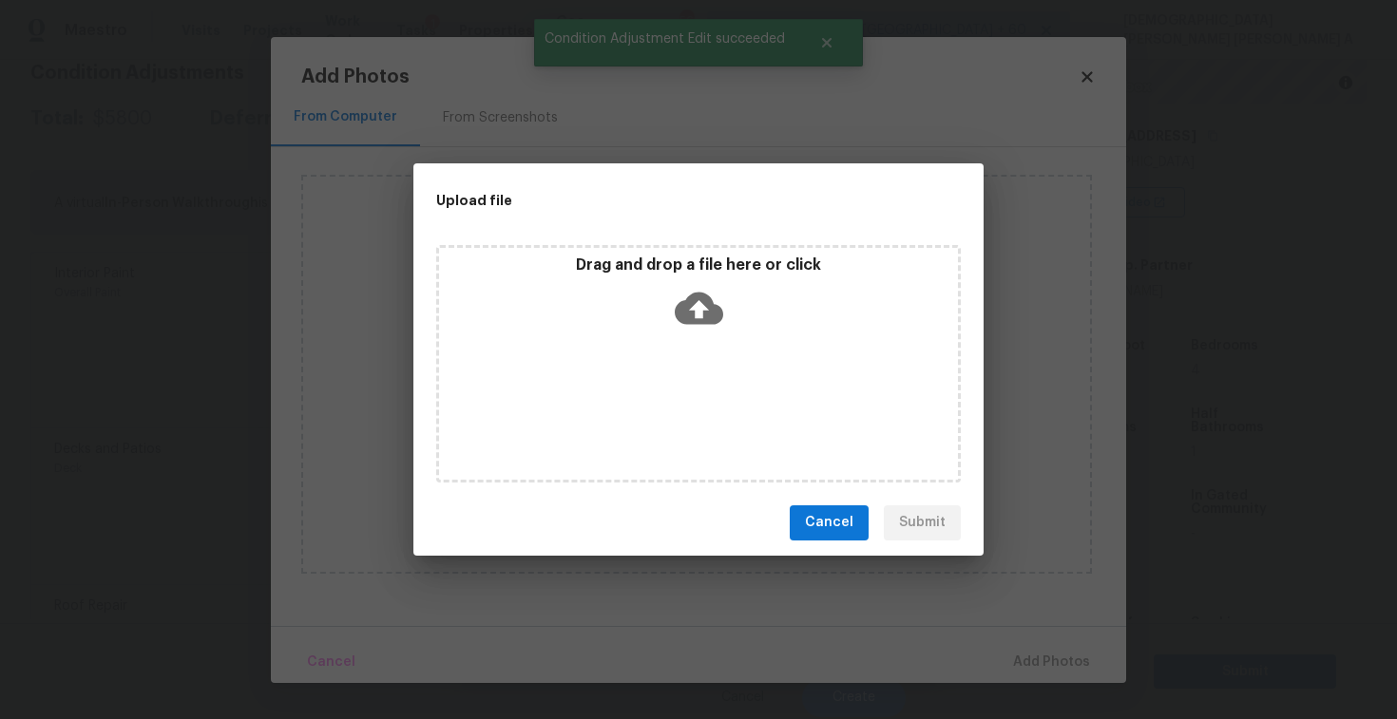
click at [711, 335] on div "Drag and drop a file here or click" at bounding box center [698, 297] width 519 height 82
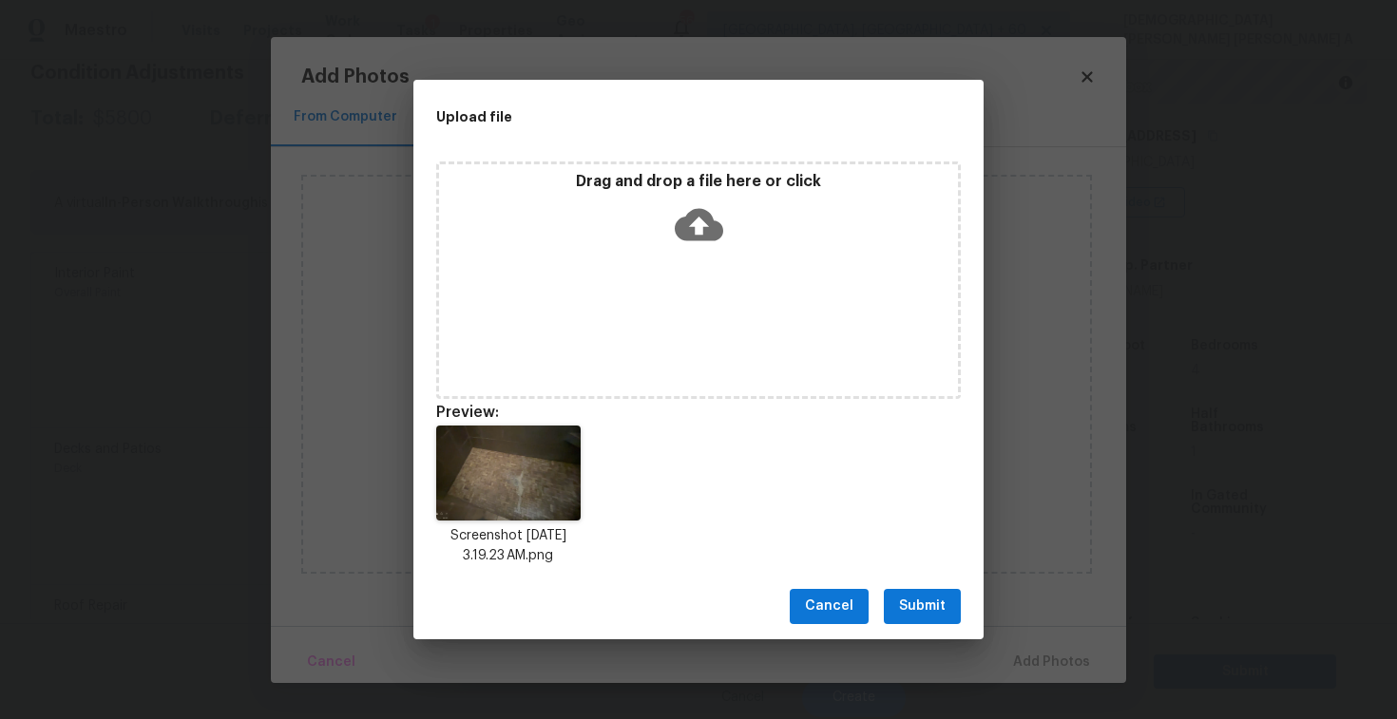
click at [928, 607] on span "Submit" at bounding box center [922, 607] width 47 height 24
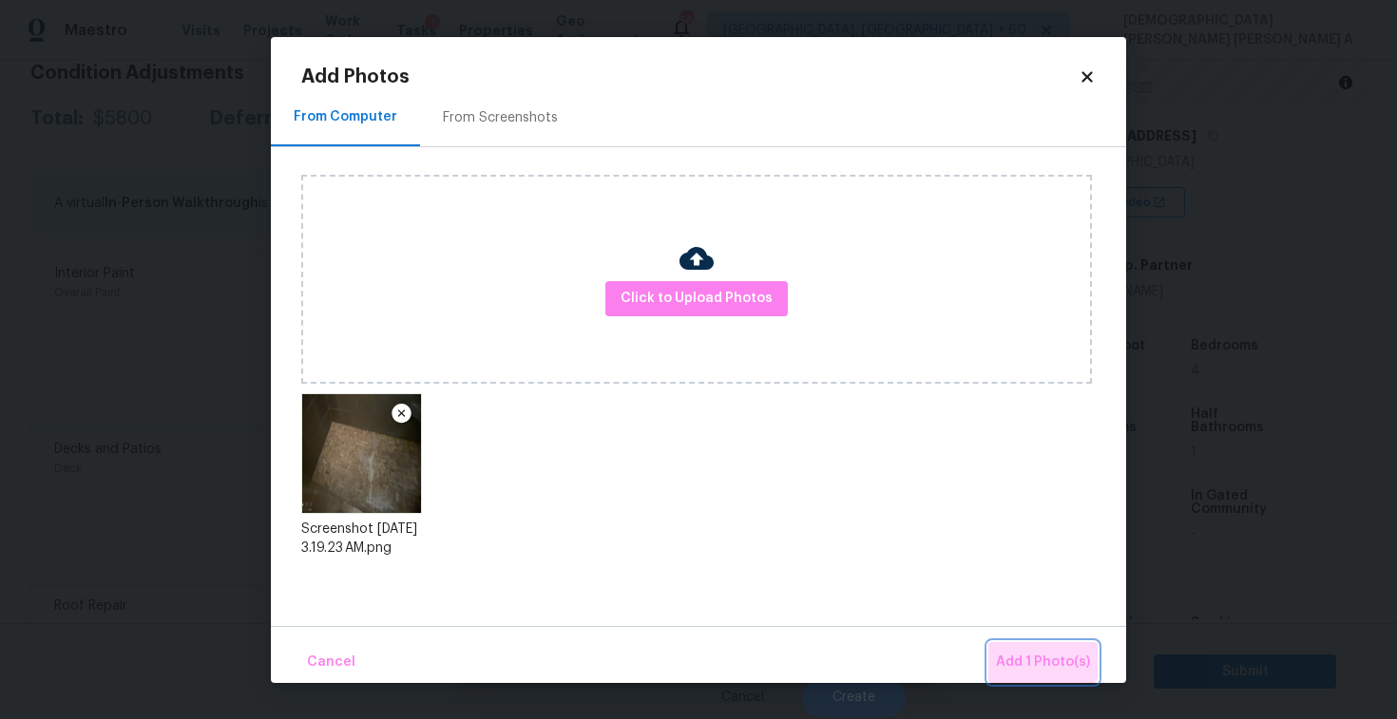
click at [1025, 647] on button "Add 1 Photo(s)" at bounding box center [1042, 662] width 109 height 41
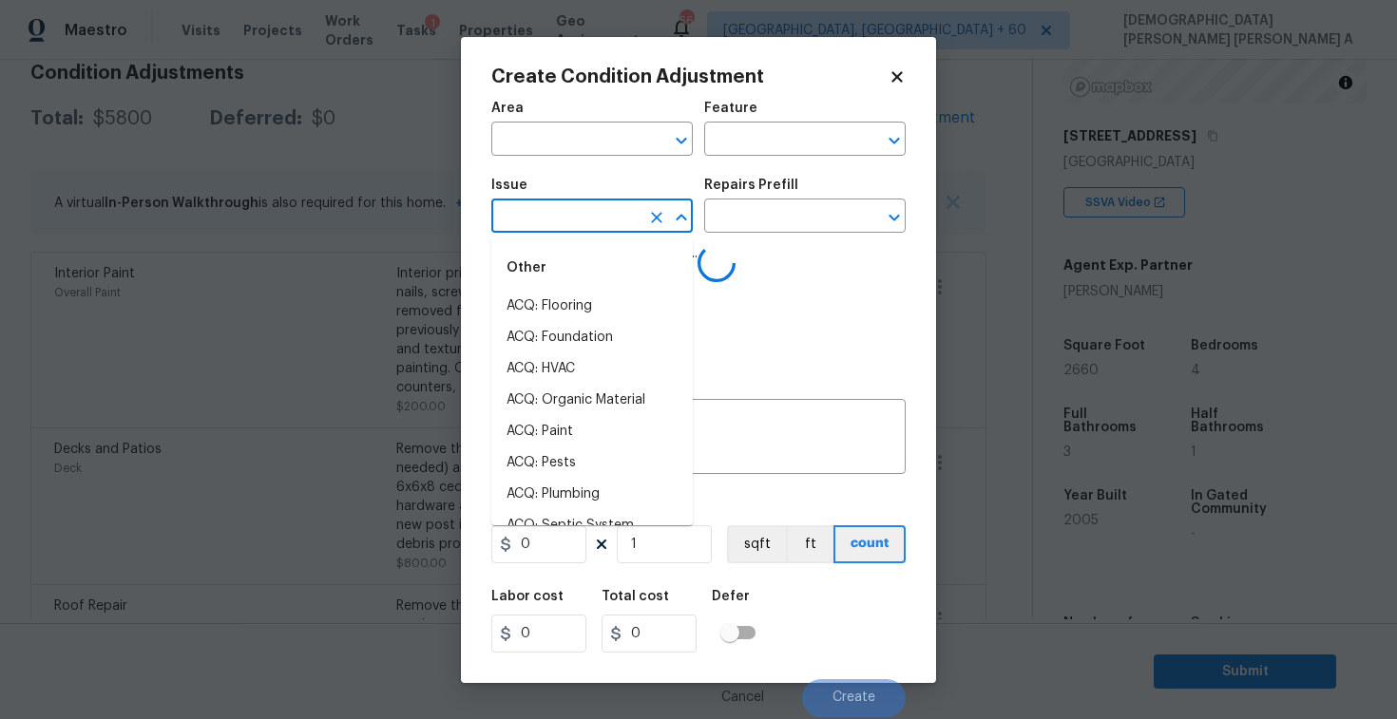
click at [609, 229] on input "text" at bounding box center [565, 217] width 148 height 29
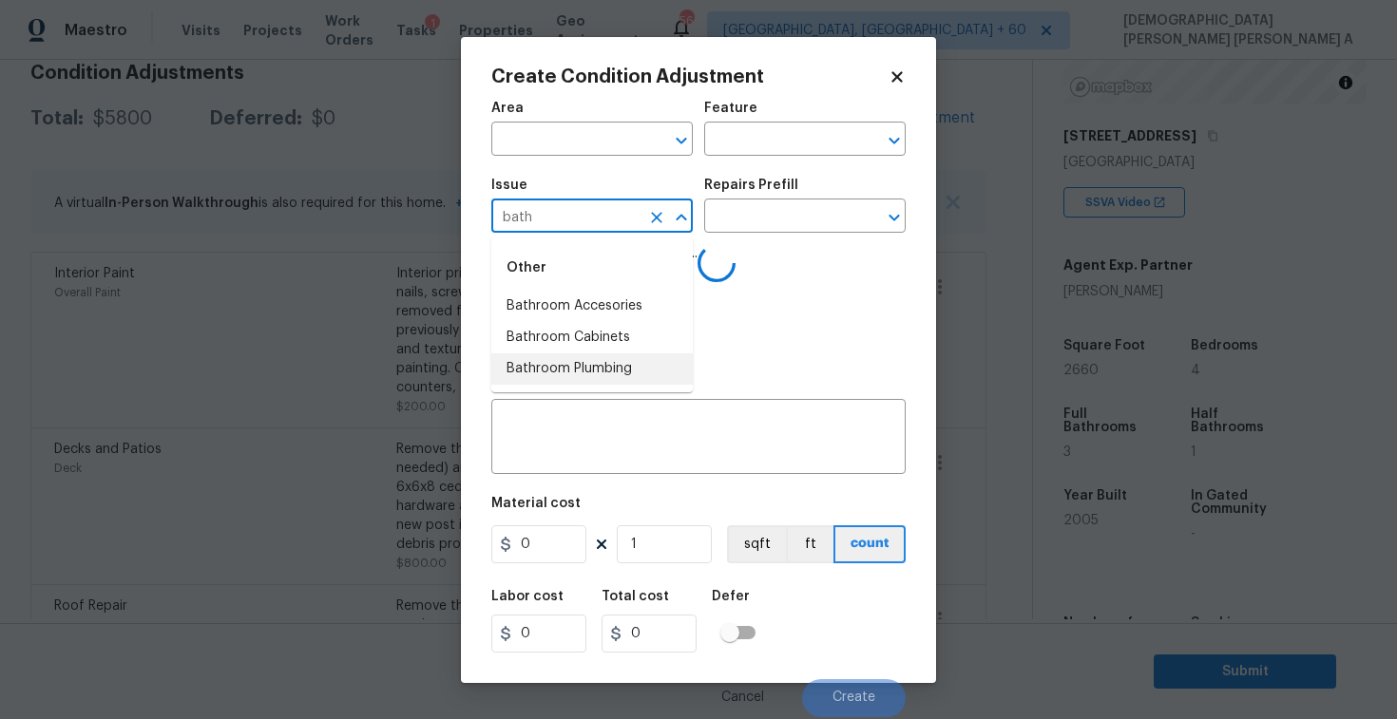
click at [603, 369] on li "Bathroom Plumbing" at bounding box center [591, 369] width 201 height 31
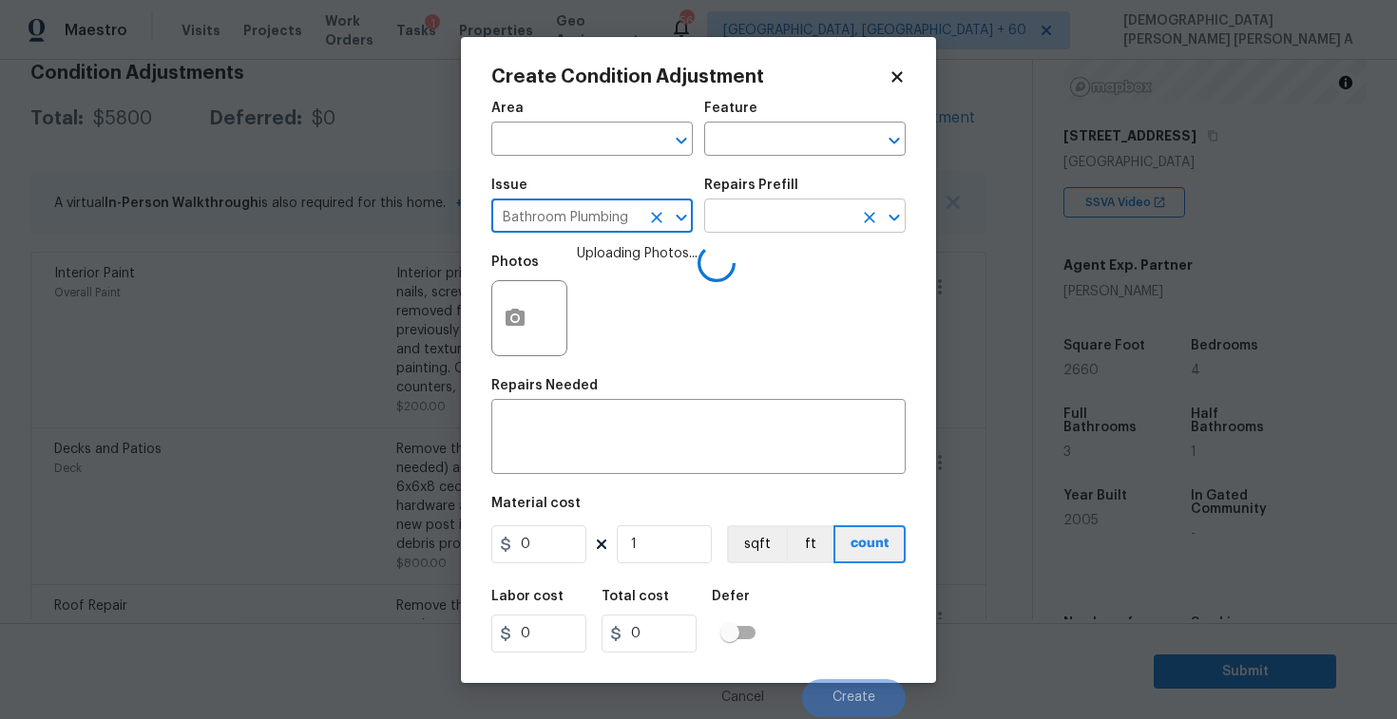
type input "Bathroom Plumbing"
click at [786, 206] on input "text" at bounding box center [778, 217] width 148 height 29
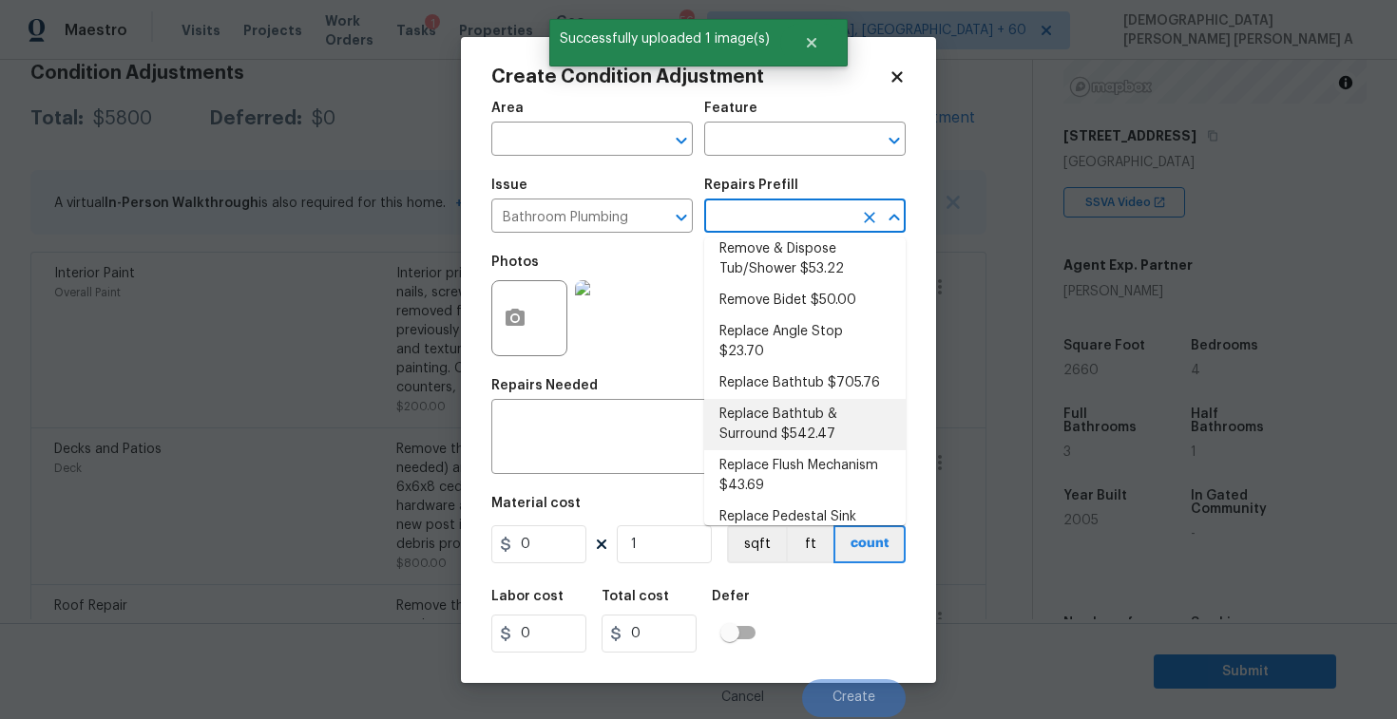
scroll to position [520, 0]
click at [793, 395] on li "Replace Bathtub & Surround $542.47" at bounding box center [804, 420] width 201 height 51
type input "Plumbing"
type textarea "Remove the existing bath tub & surround, confirm that the drain is still usable…"
type input "542.47"
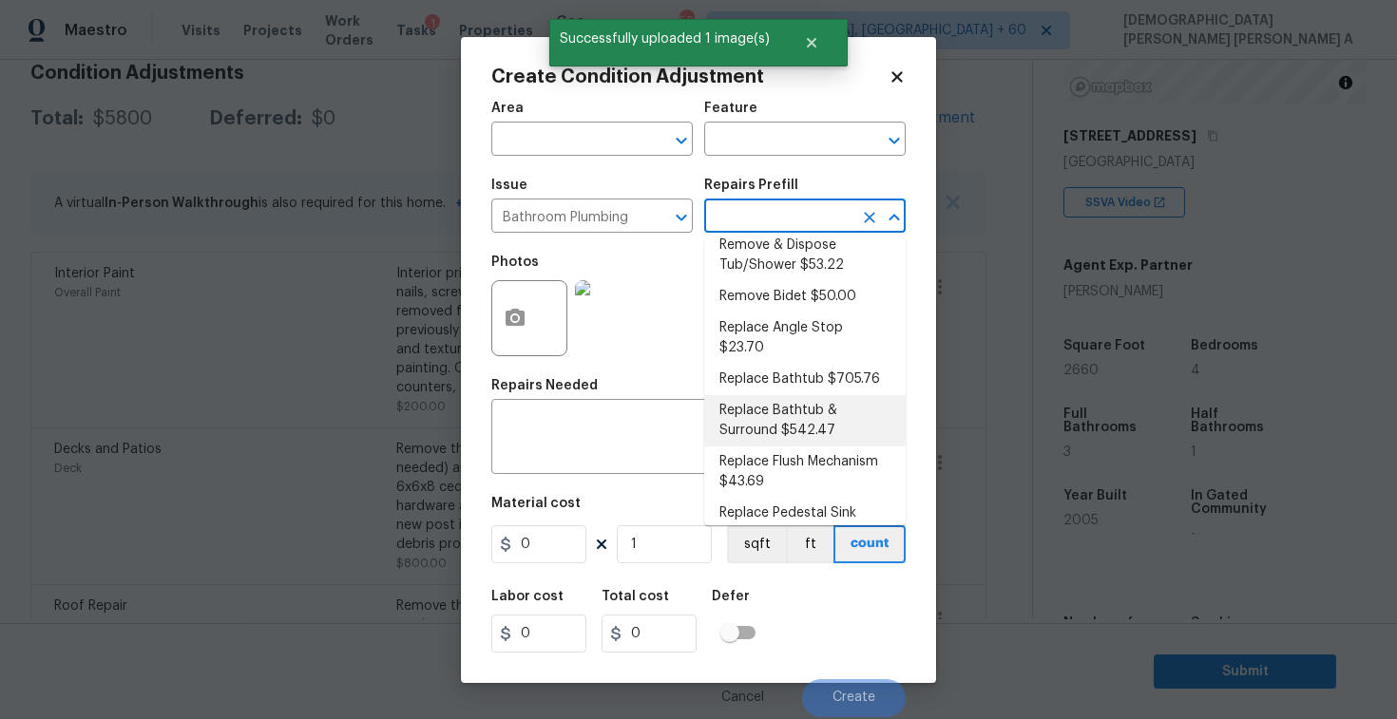
type input "542.47"
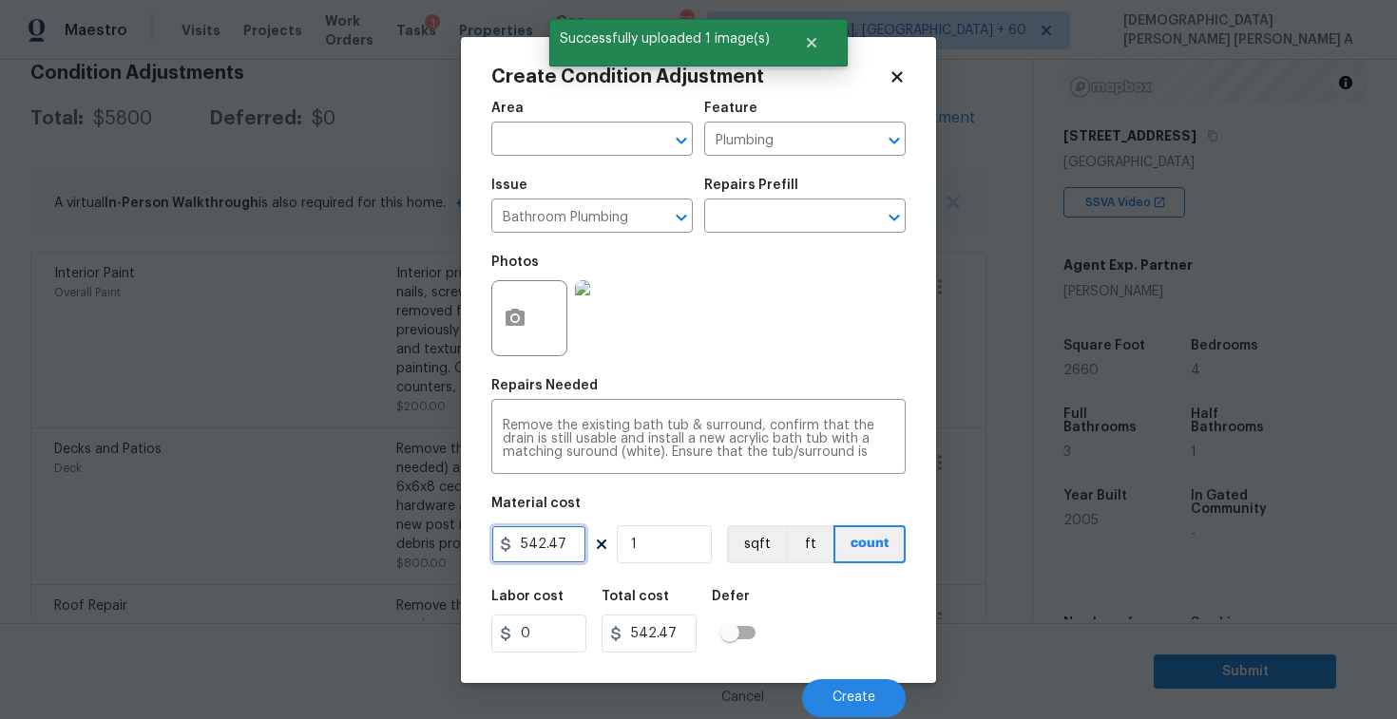
click at [531, 553] on input "542.47" at bounding box center [538, 545] width 95 height 38
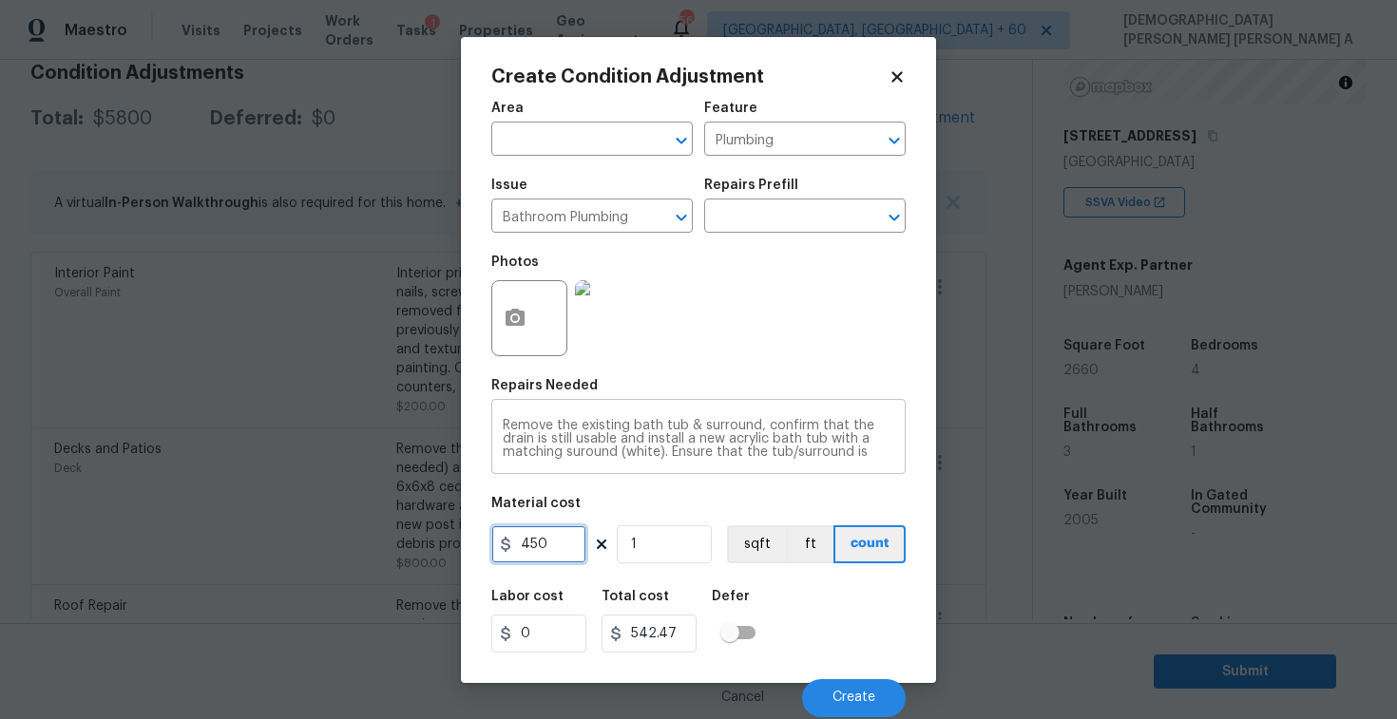
type input "450"
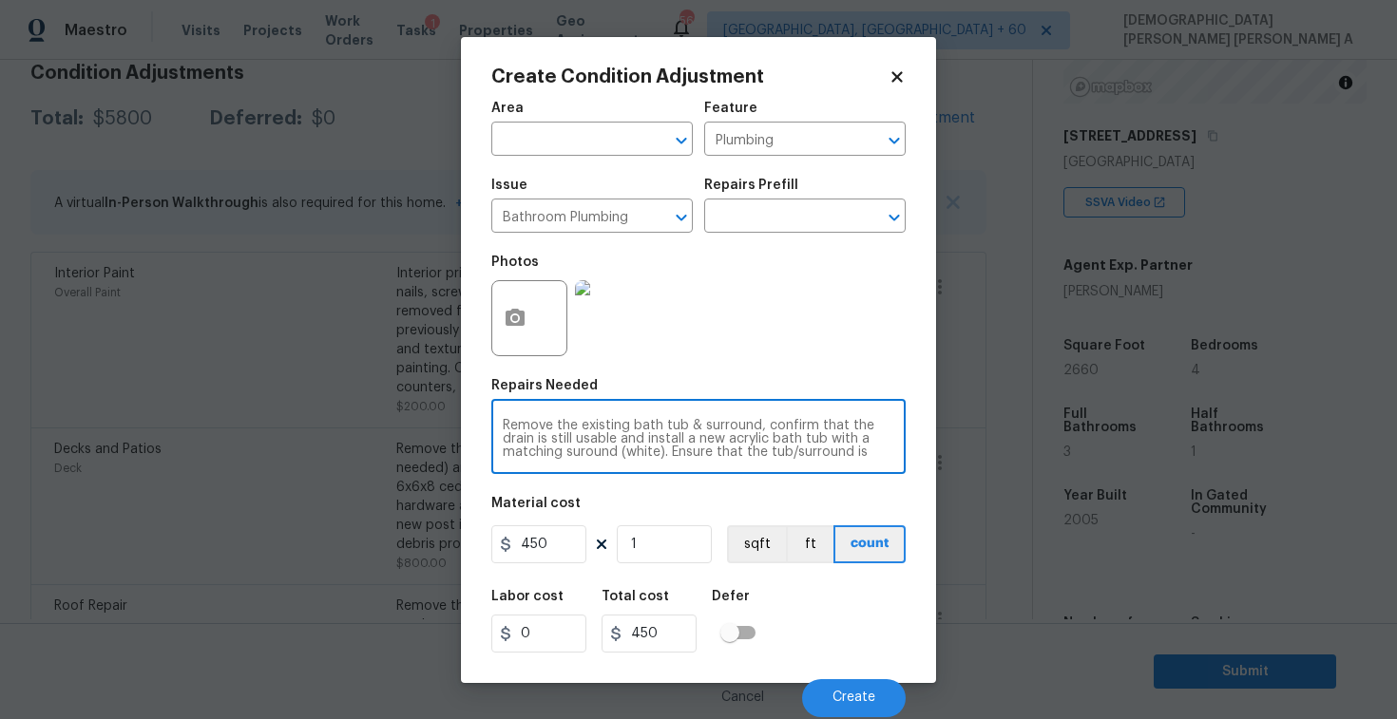
click at [875, 450] on textarea "Remove the existing bath tub & surround, confirm that the drain is still usable…" at bounding box center [699, 439] width 392 height 40
click at [841, 707] on button "Create" at bounding box center [854, 698] width 104 height 38
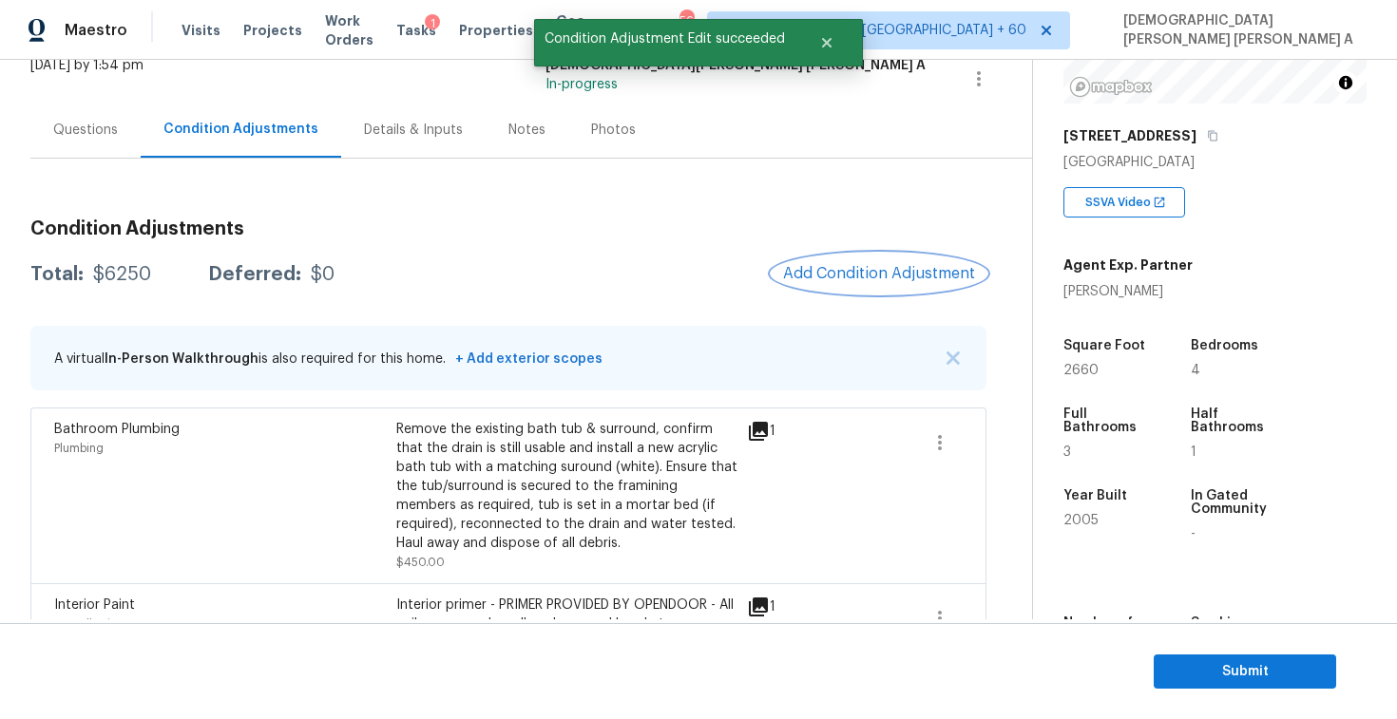
scroll to position [0, 0]
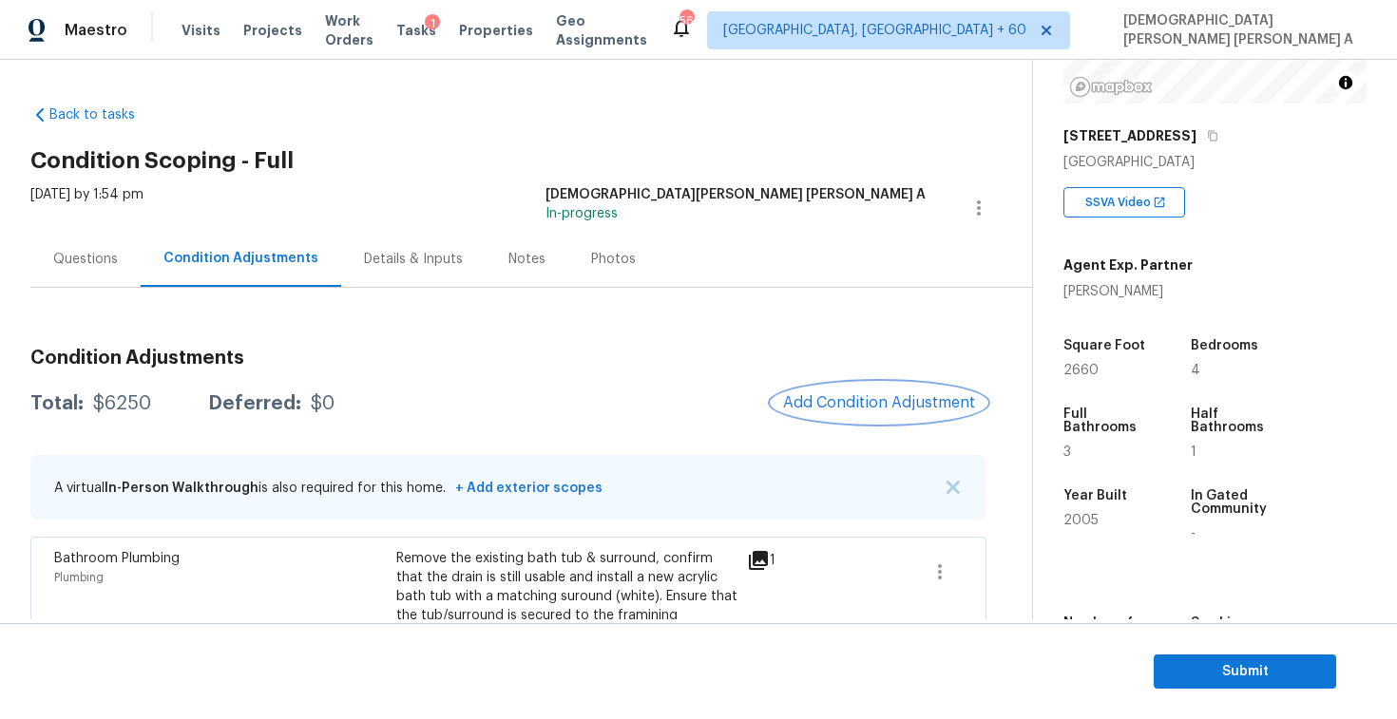
click at [874, 407] on span "Add Condition Adjustment" at bounding box center [879, 402] width 192 height 17
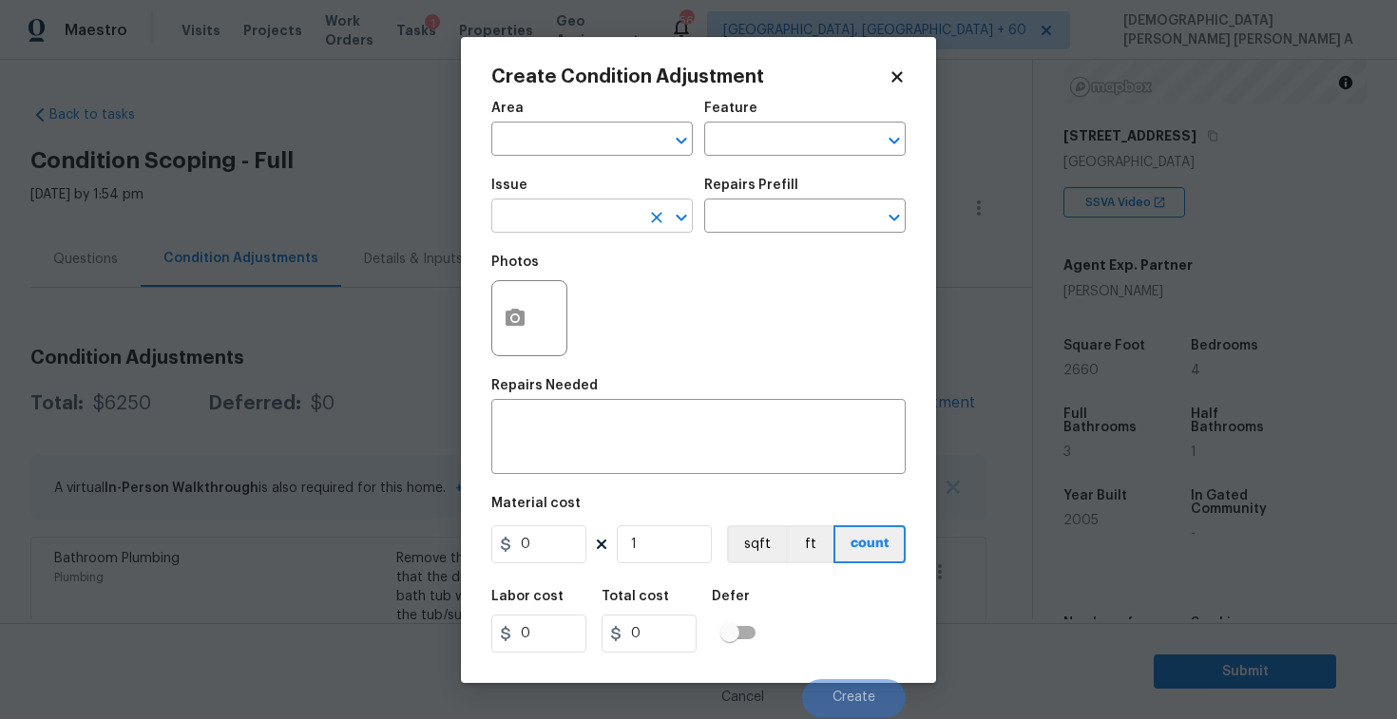
click at [559, 228] on input "text" at bounding box center [565, 217] width 148 height 29
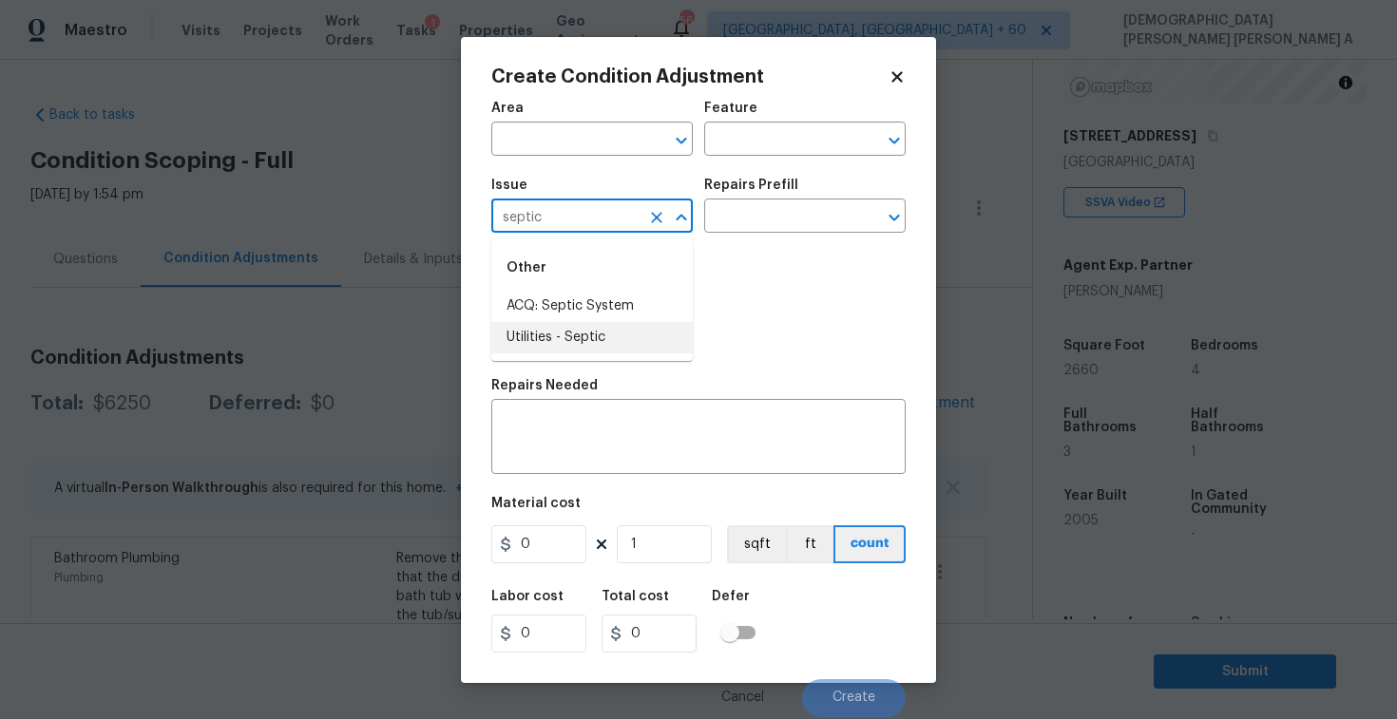
click at [588, 339] on li "Utilities - Septic" at bounding box center [591, 337] width 201 height 31
type input "Utilities - Septic"
click at [803, 209] on input "text" at bounding box center [778, 217] width 148 height 29
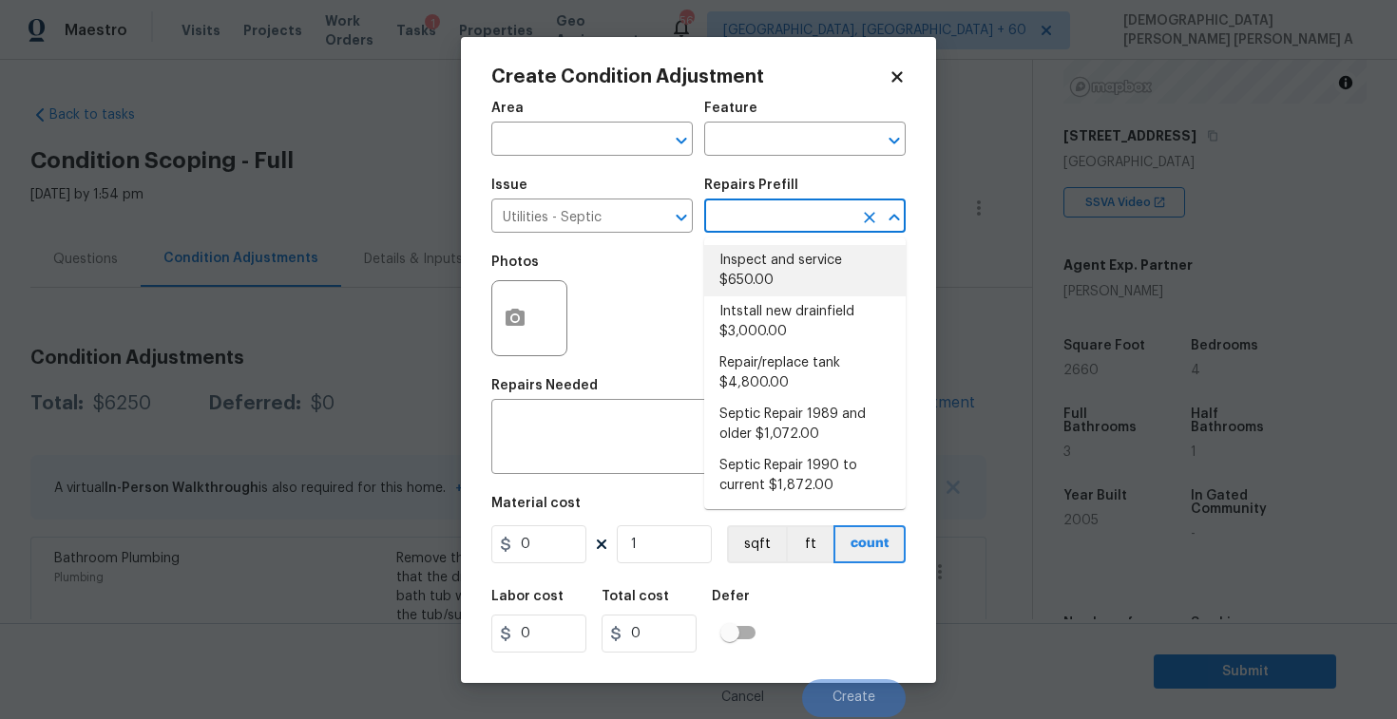
click at [800, 252] on li "Inspect and service $650.00" at bounding box center [804, 270] width 201 height 51
type textarea "Pump and inspect septic tank and provide clean bill of health from specialist c…"
type input "650"
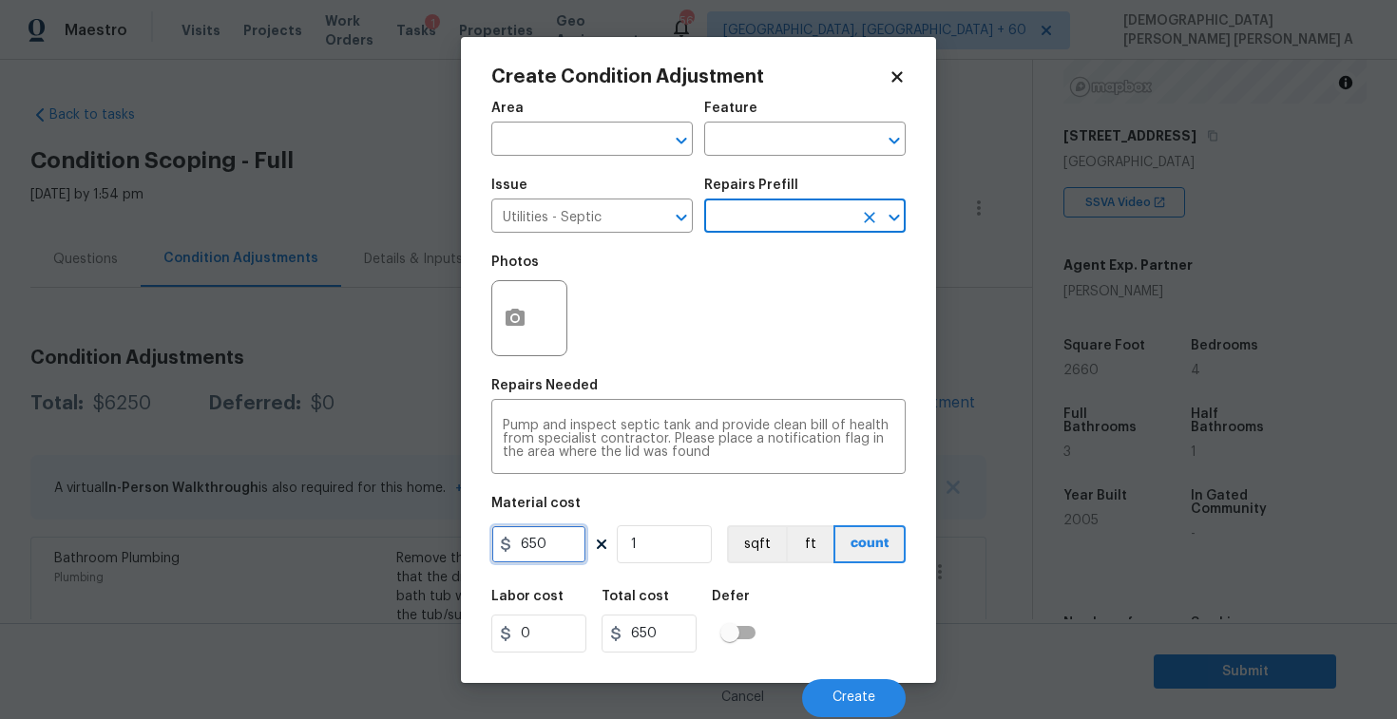
click at [548, 553] on input "650" at bounding box center [538, 545] width 95 height 38
type input "2000"
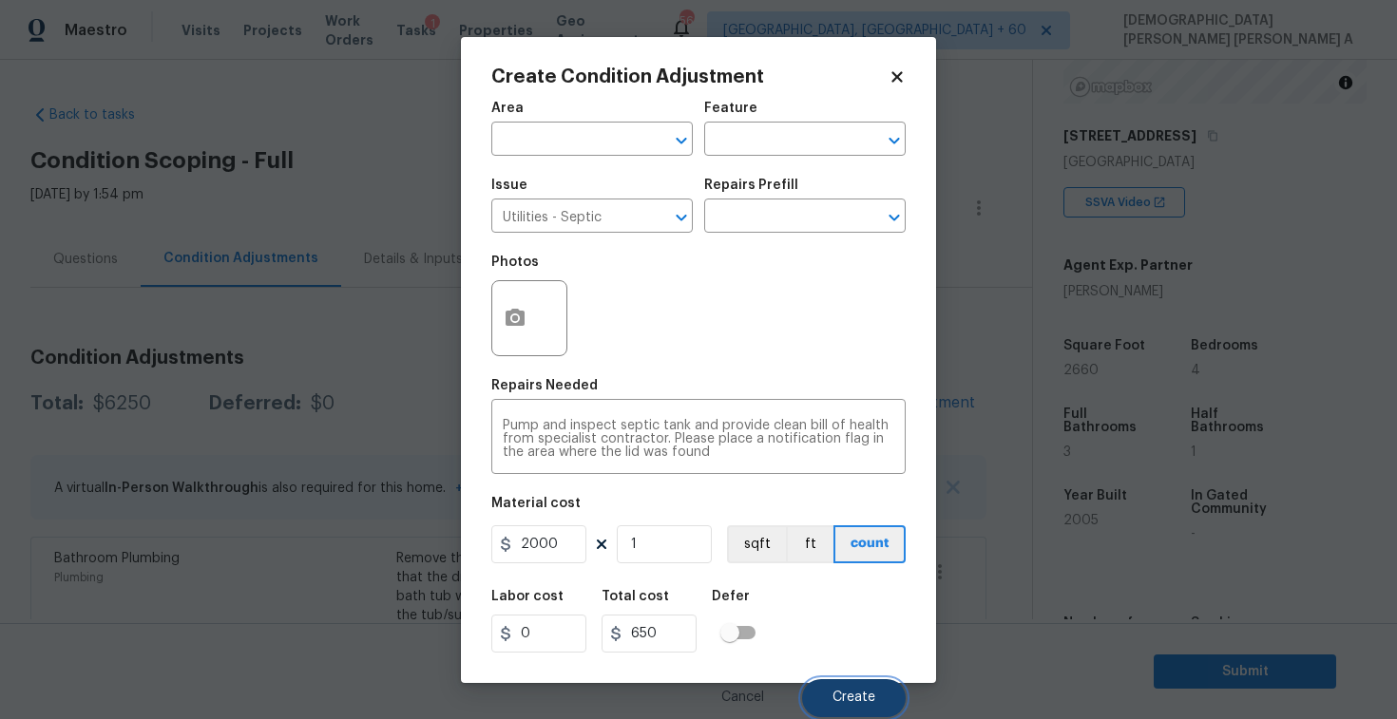
type input "2000"
click at [864, 703] on span "Create" at bounding box center [853, 698] width 43 height 14
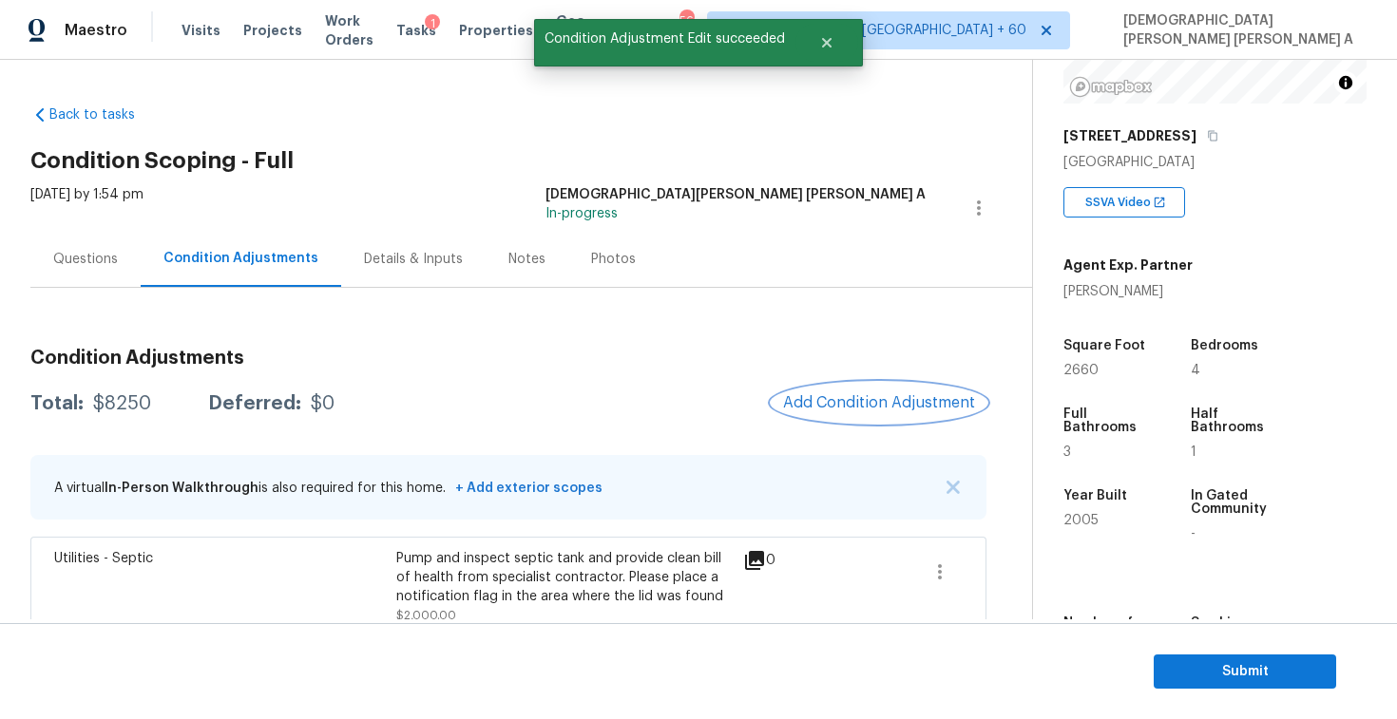
click at [932, 406] on span "Add Condition Adjustment" at bounding box center [879, 402] width 192 height 17
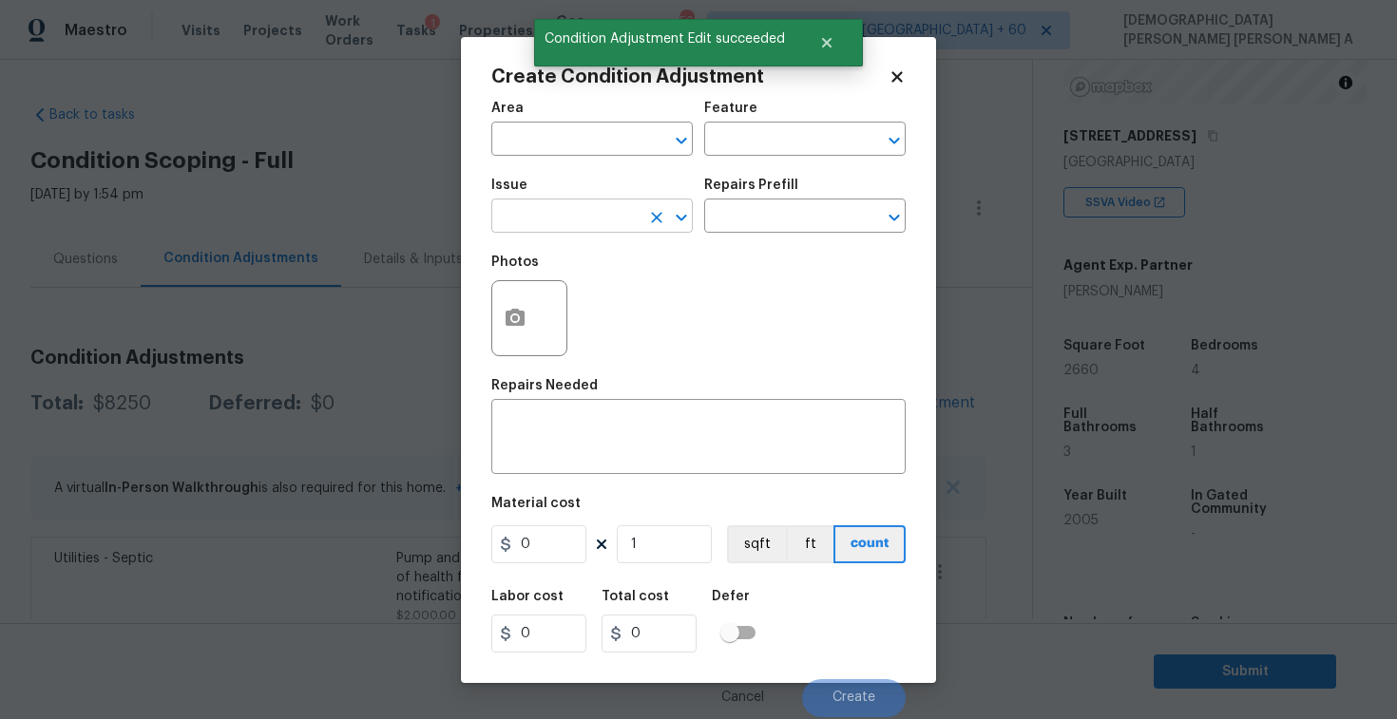
click at [594, 214] on input "text" at bounding box center [565, 217] width 148 height 29
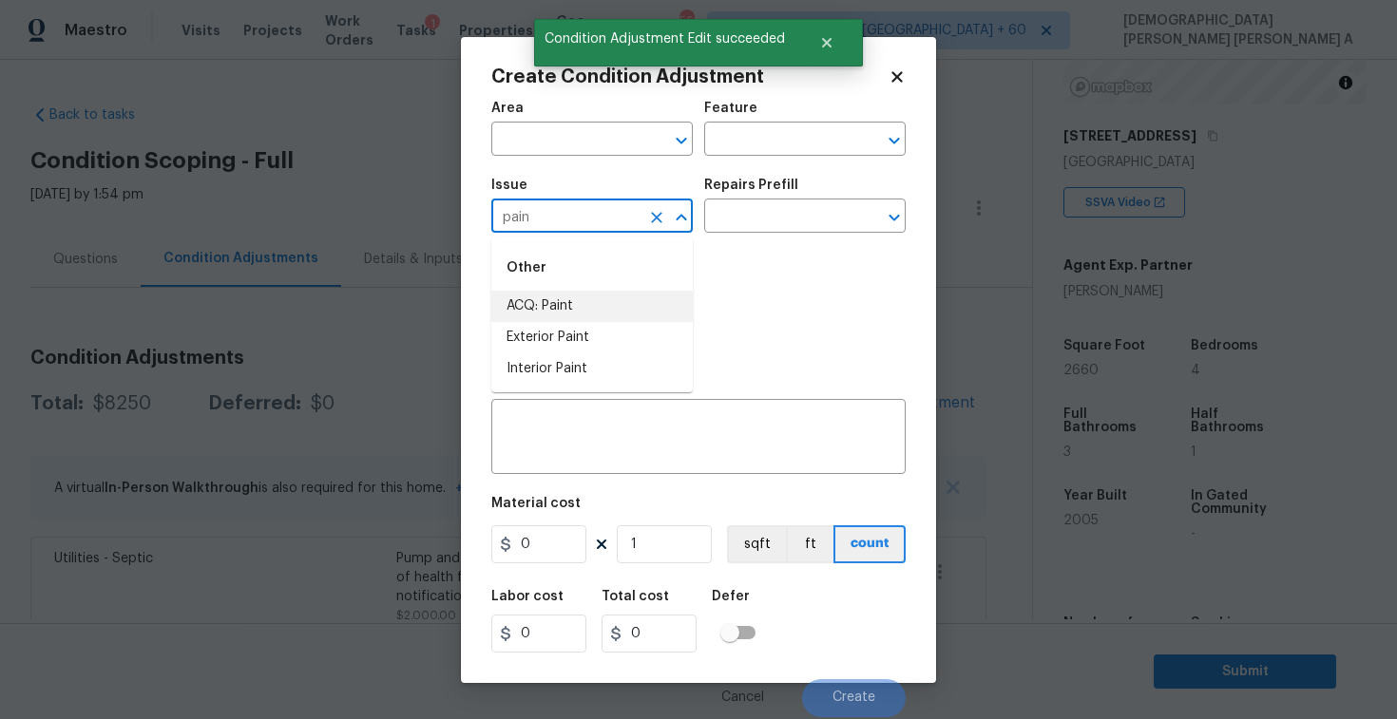
click at [584, 313] on li "ACQ: Paint" at bounding box center [591, 306] width 201 height 31
type input "ACQ: Paint"
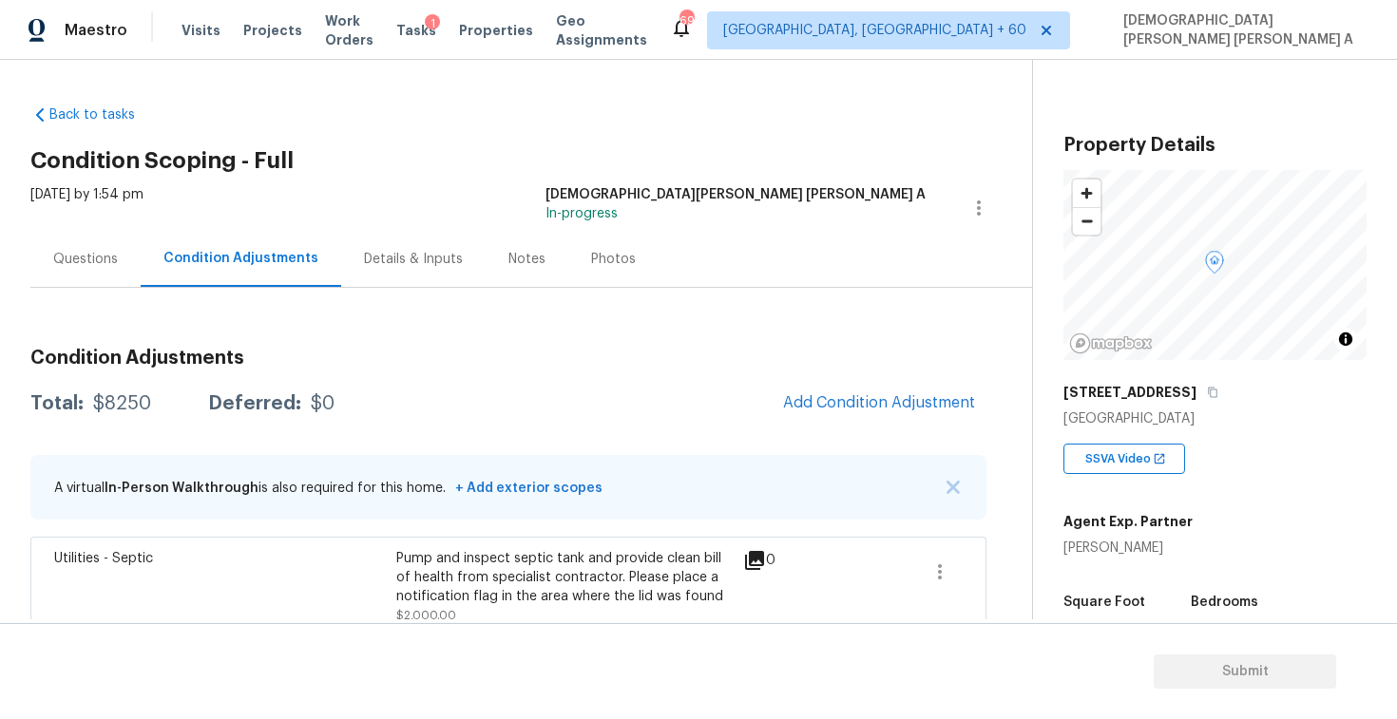
scroll to position [160, 0]
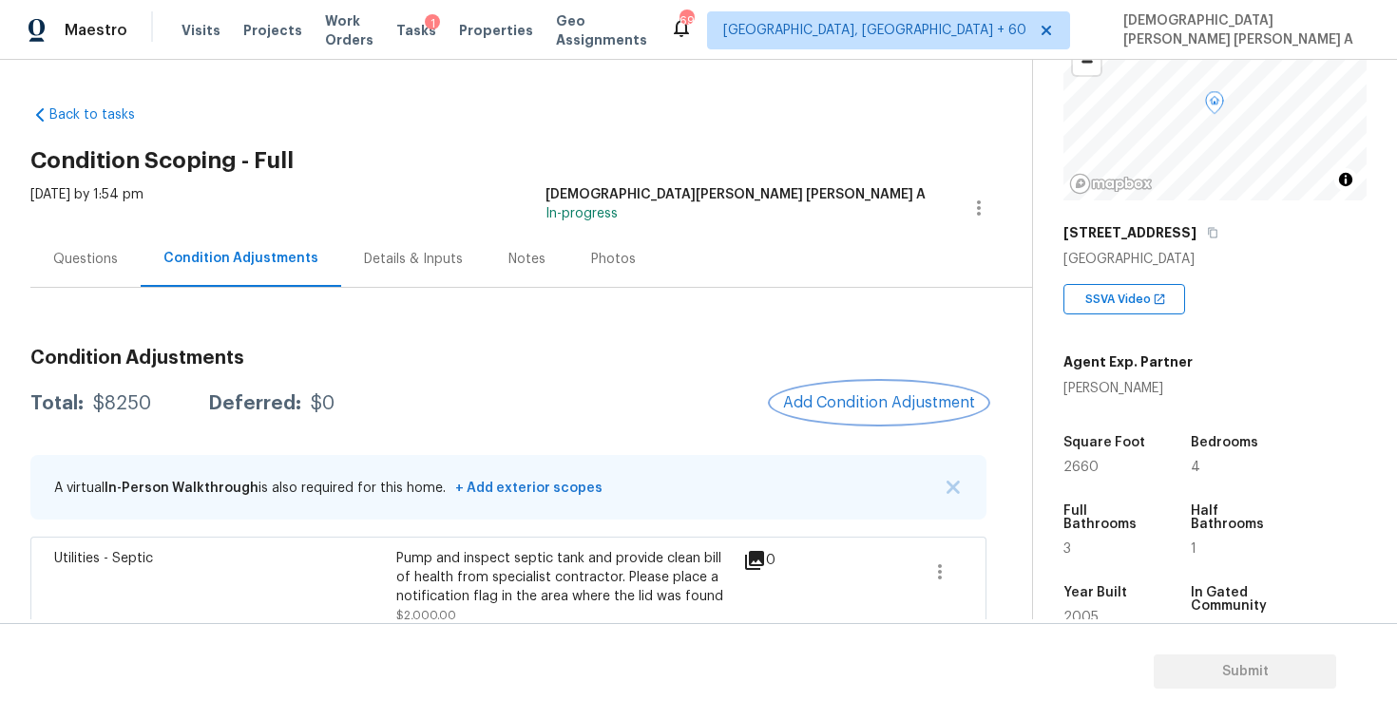
click at [862, 414] on button "Add Condition Adjustment" at bounding box center [879, 403] width 215 height 40
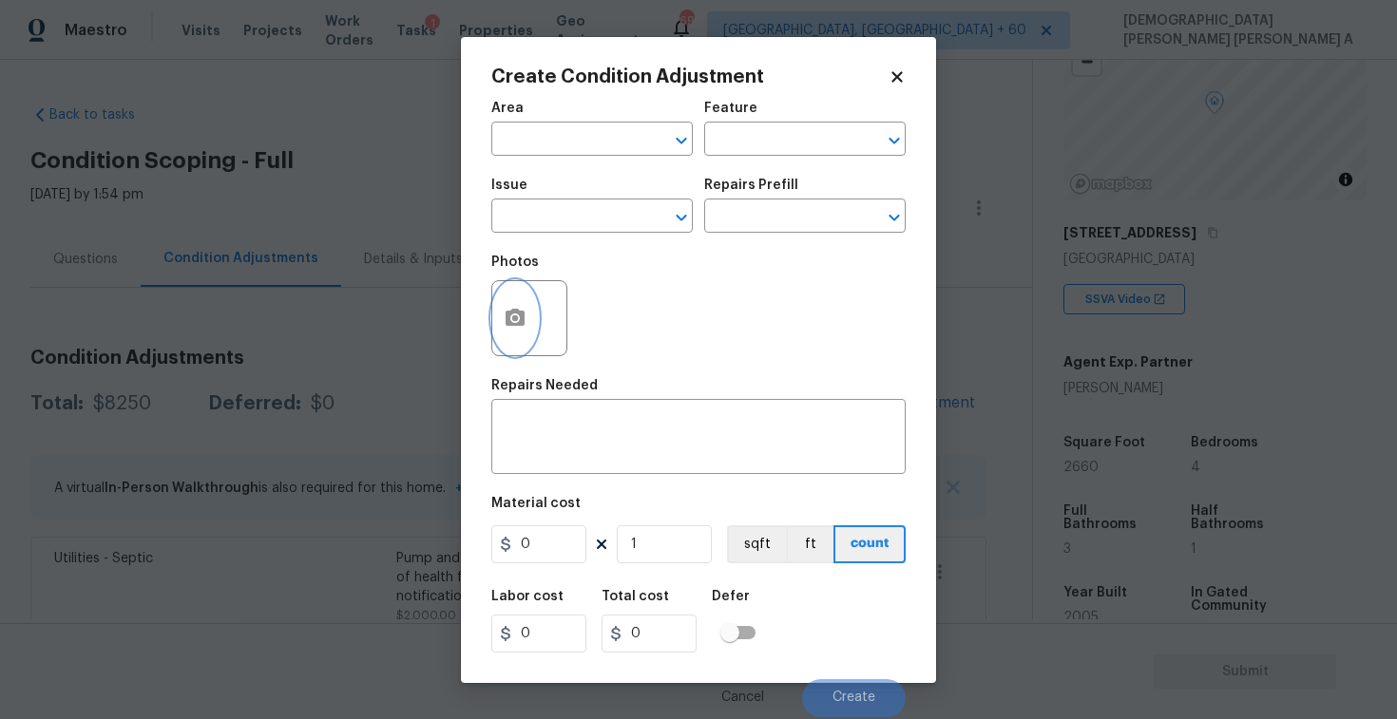
click at [530, 336] on button "button" at bounding box center [515, 318] width 46 height 74
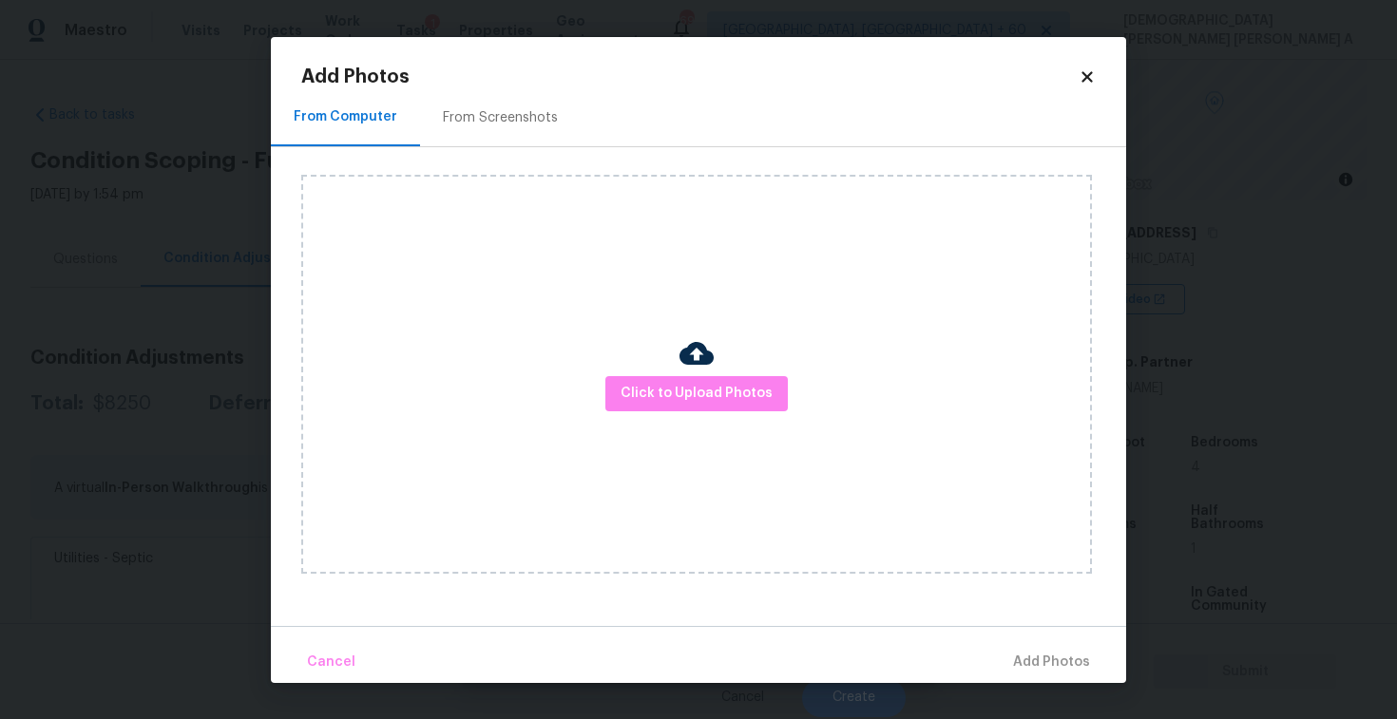
click at [488, 126] on div "From Screenshots" at bounding box center [500, 117] width 115 height 19
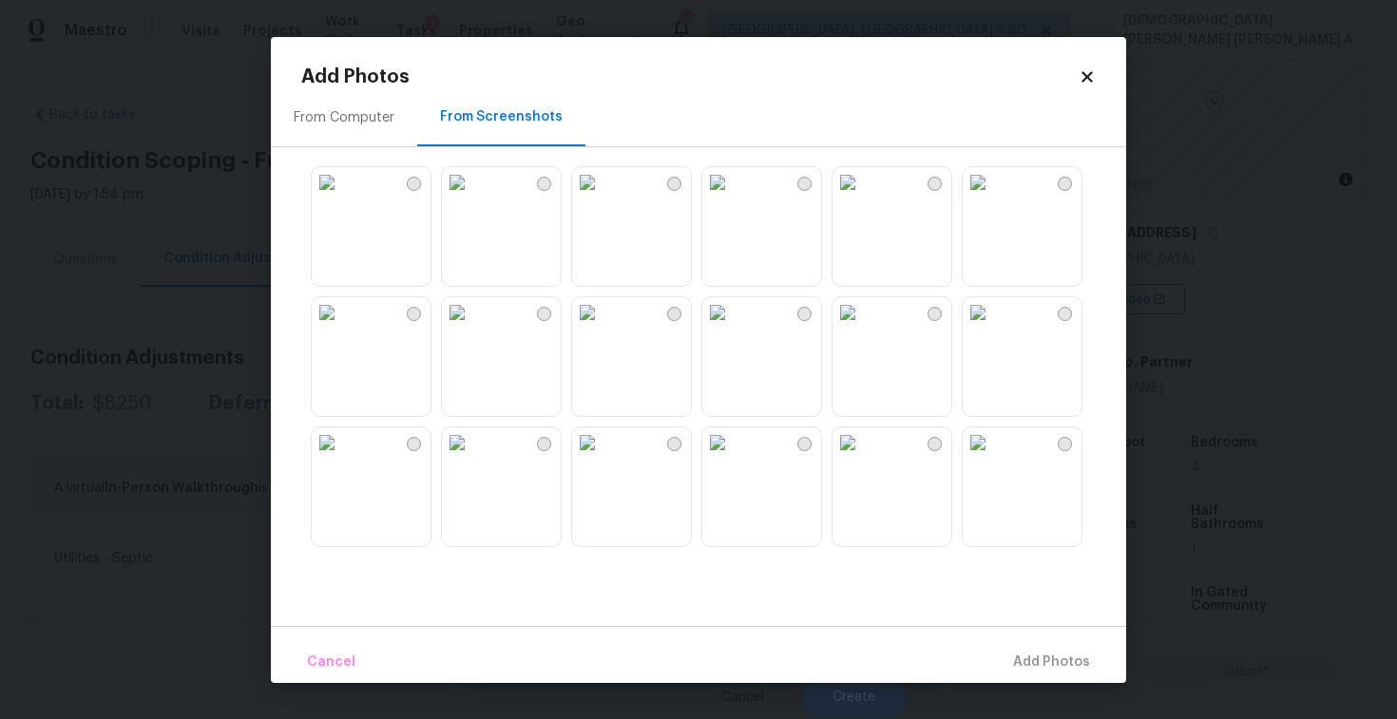
click at [733, 198] on img at bounding box center [717, 182] width 30 height 30
click at [733, 324] on img at bounding box center [717, 312] width 30 height 30
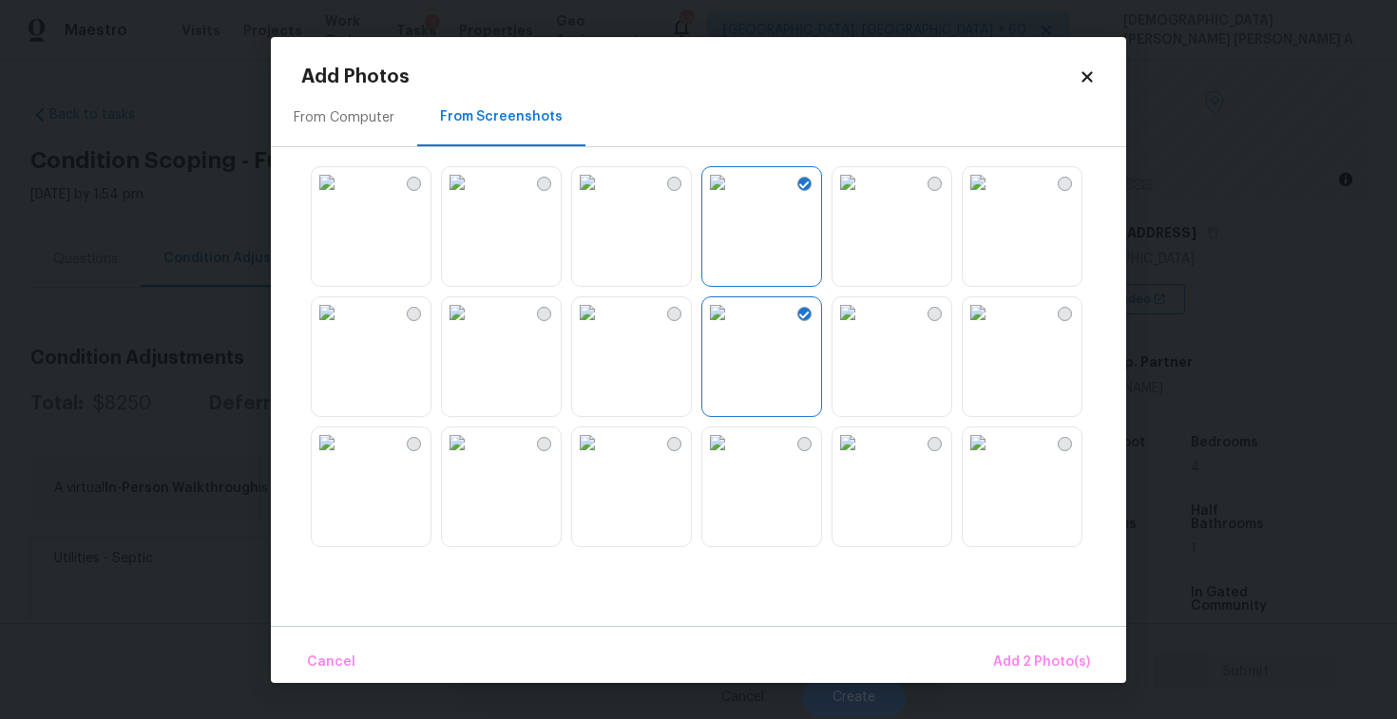
click at [852, 327] on img at bounding box center [847, 312] width 30 height 30
click at [993, 328] on img at bounding box center [978, 312] width 30 height 30
click at [993, 458] on img at bounding box center [978, 443] width 30 height 30
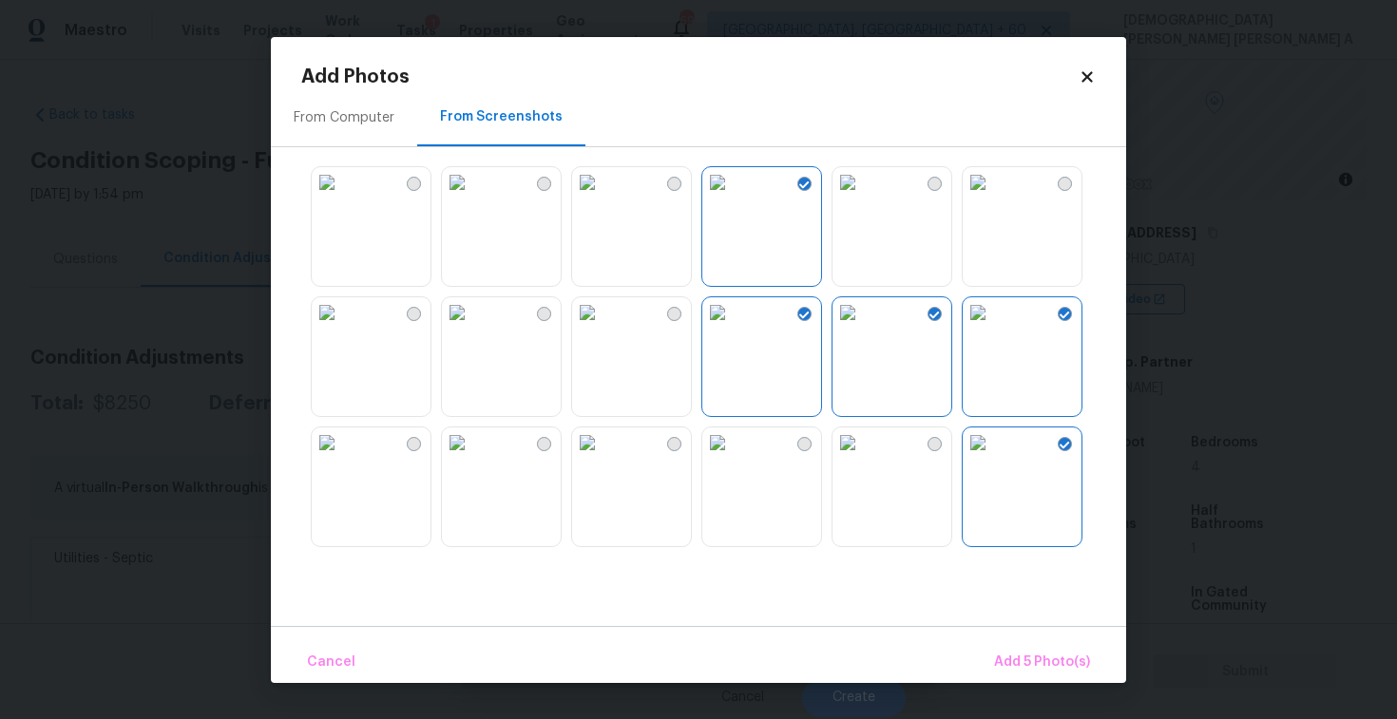
click at [853, 458] on img at bounding box center [847, 443] width 30 height 30
click at [1042, 663] on span "Add 6 Photo(s)" at bounding box center [1041, 663] width 97 height 24
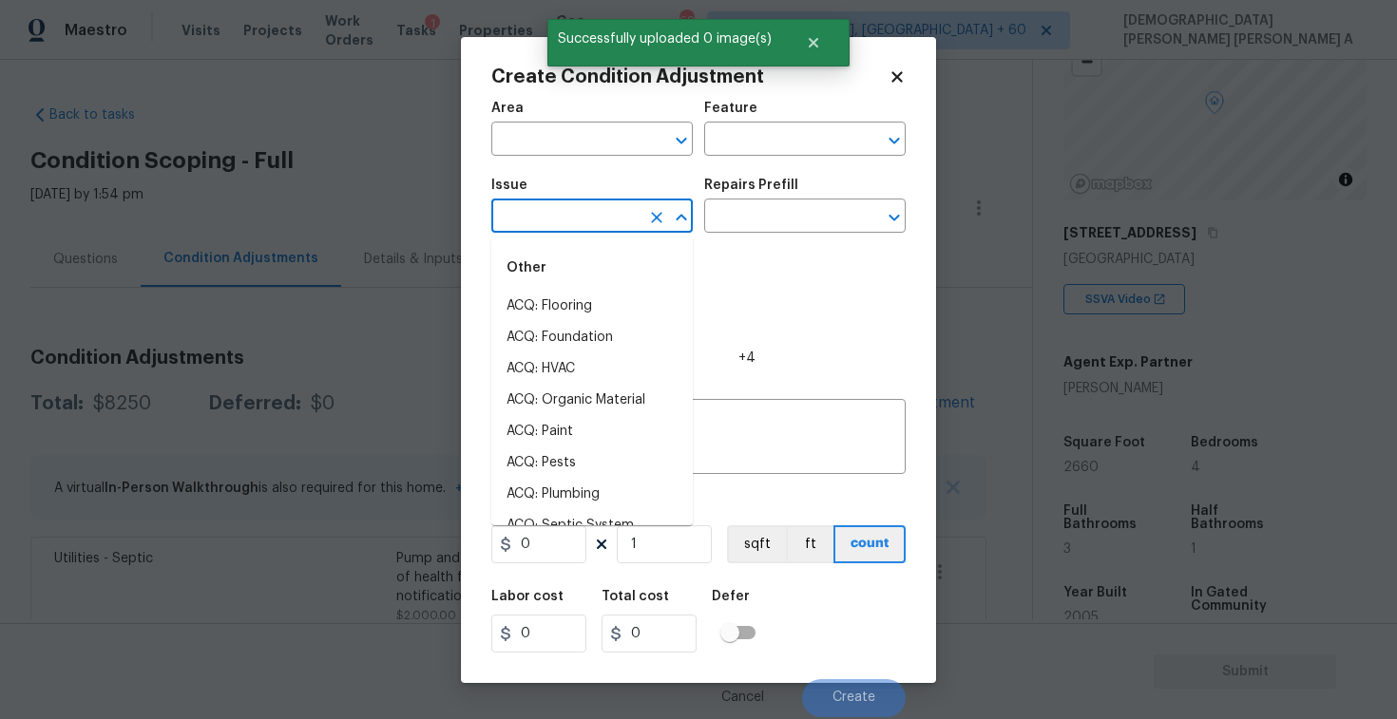
click at [638, 226] on input "text" at bounding box center [565, 217] width 148 height 29
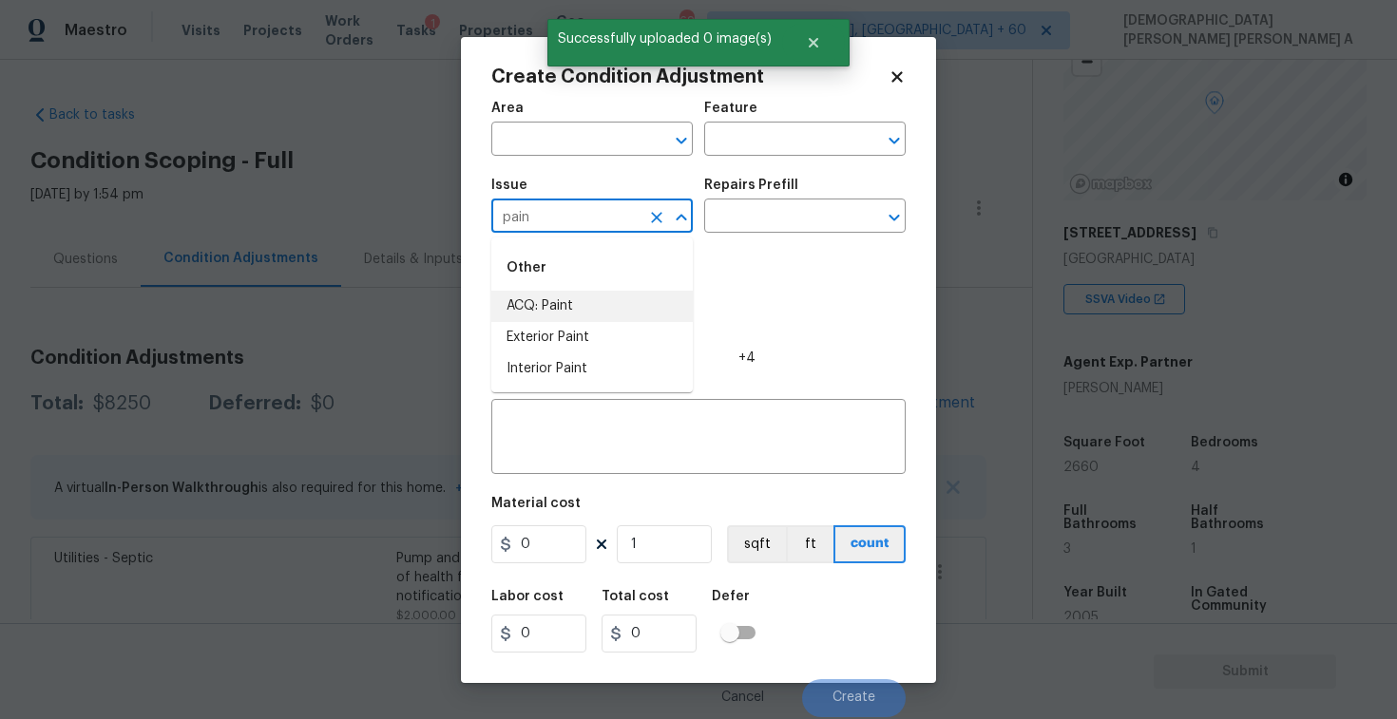
click at [634, 300] on li "ACQ: Paint" at bounding box center [591, 306] width 201 height 31
type input "ACQ: Paint"
click at [780, 209] on input "text" at bounding box center [778, 217] width 148 height 29
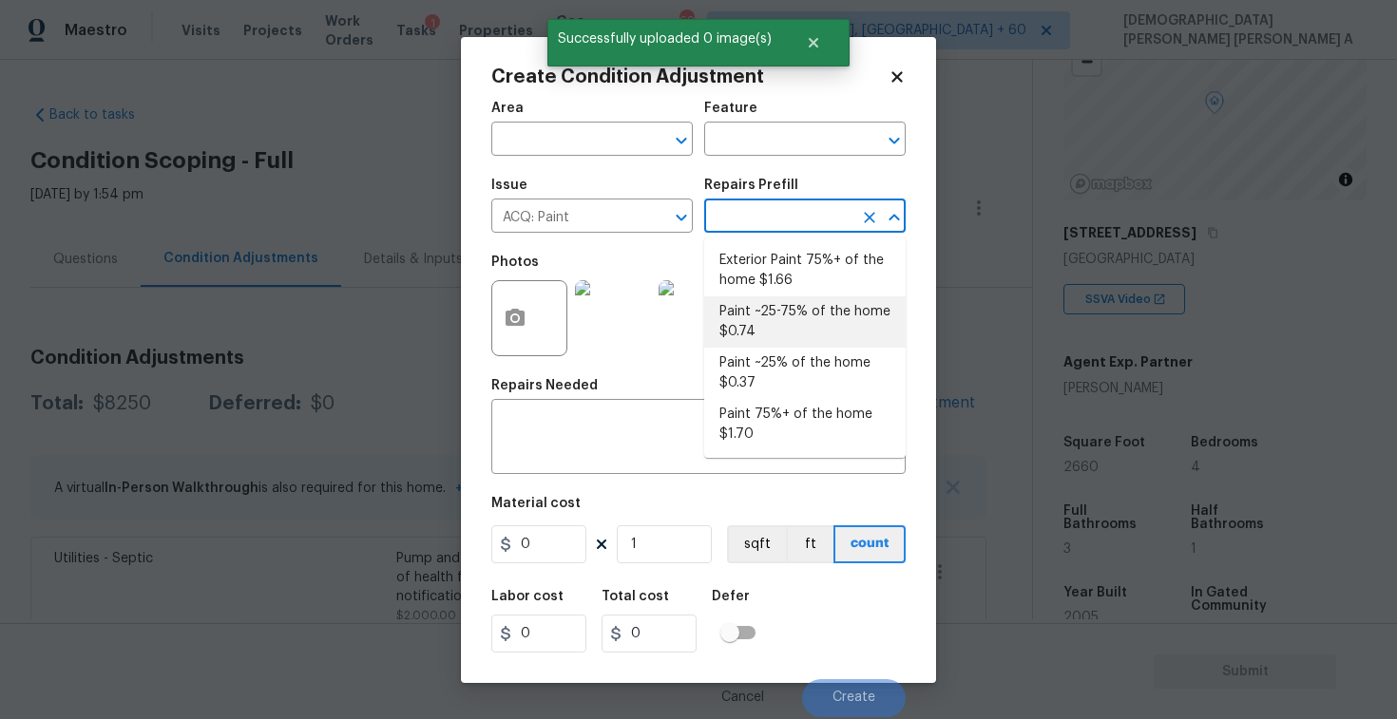
click at [789, 321] on li "Paint ~25-75% of the home $0.74" at bounding box center [804, 322] width 201 height 51
type input "Acquisition"
type textarea "Acquisition Scope: ~25 - 75% of the home needs interior paint"
type input "0.74"
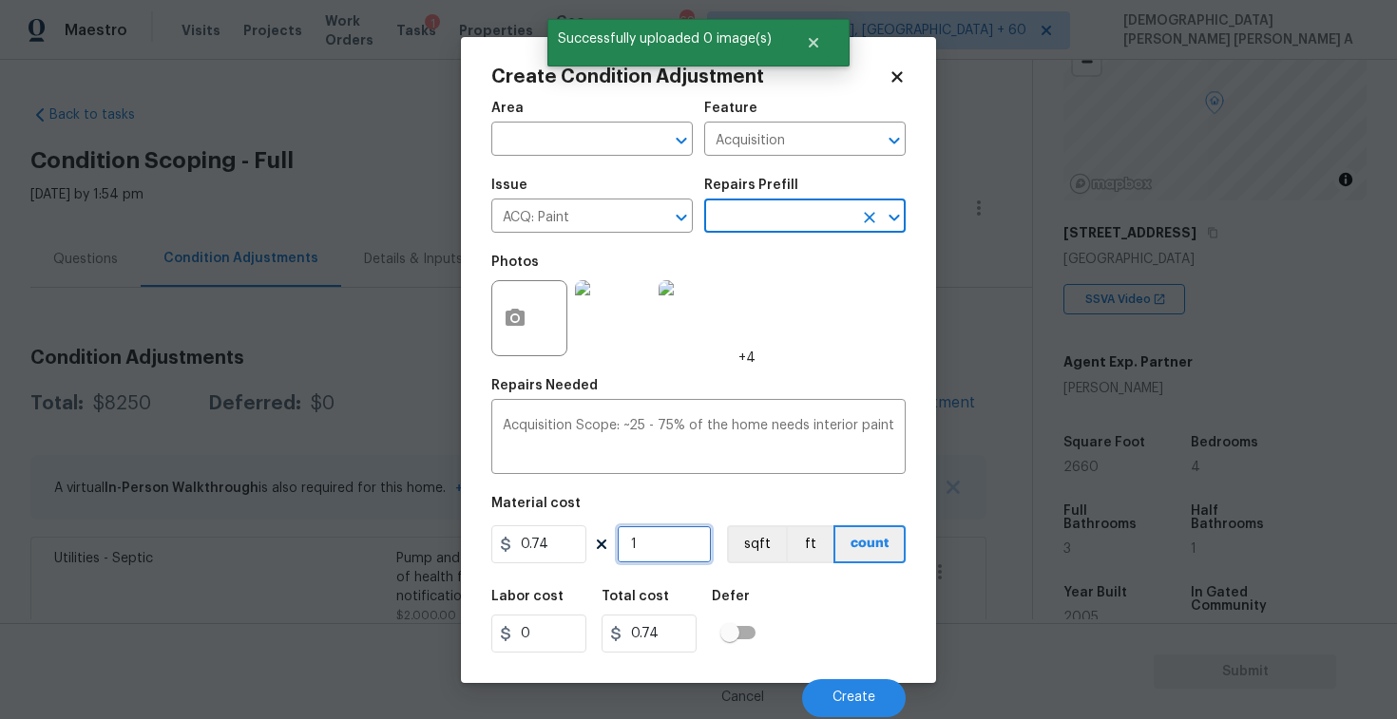
click at [662, 542] on input "1" at bounding box center [664, 545] width 95 height 38
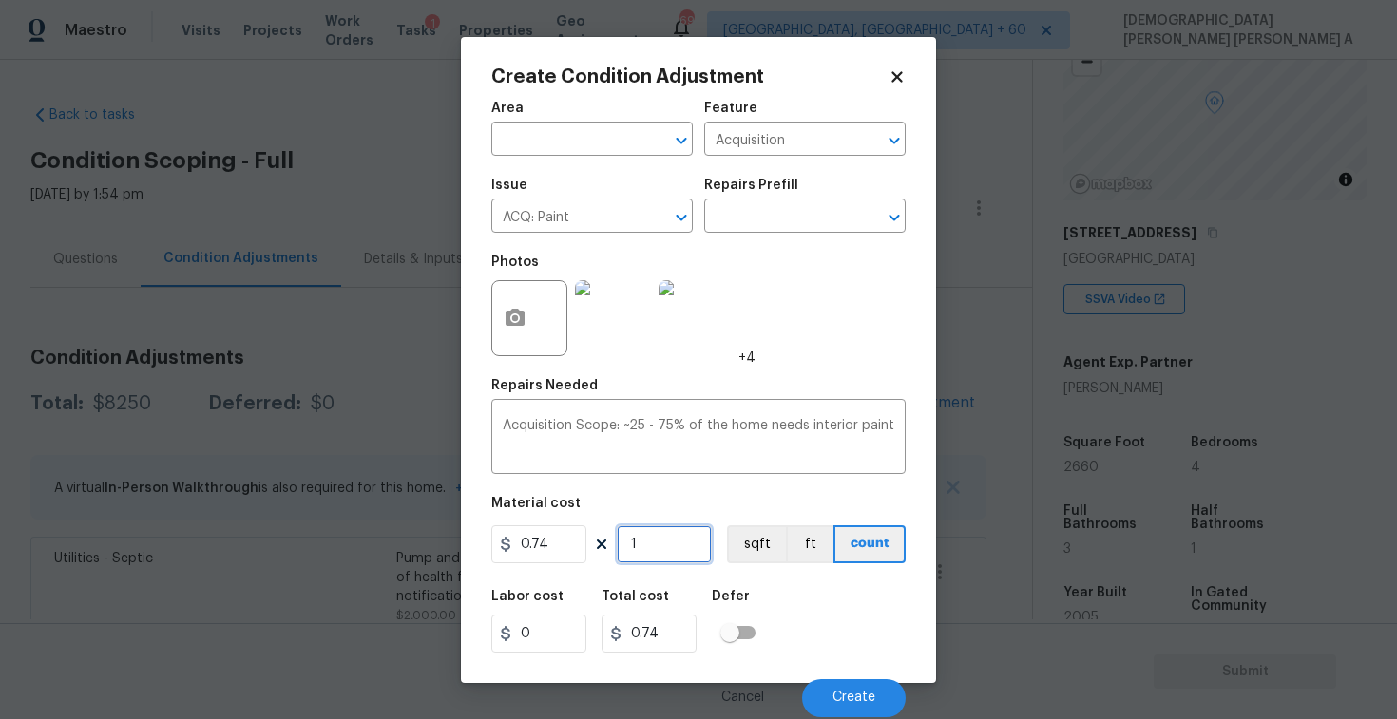
type input "0"
type input "2"
type input "1.48"
type input "26"
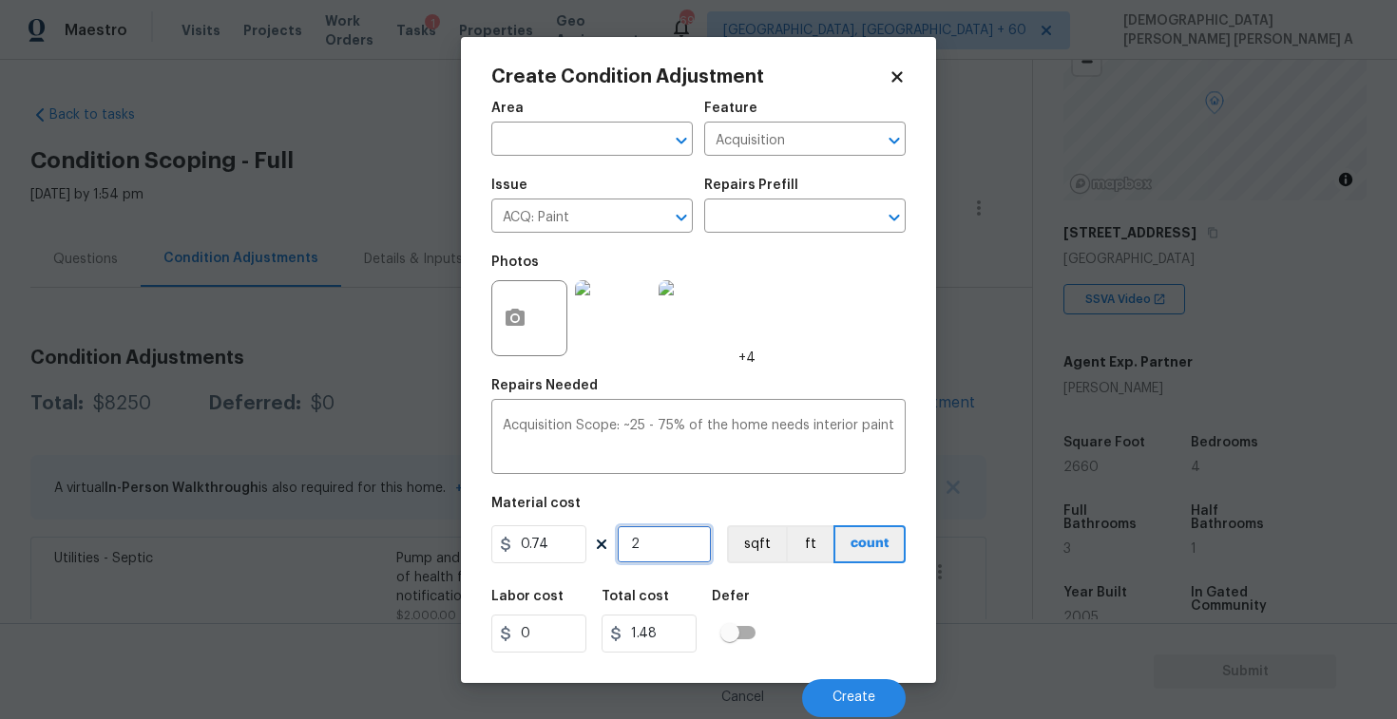
type input "19.24"
type input "266"
type input "196.84"
type input "2660"
type input "1968.4"
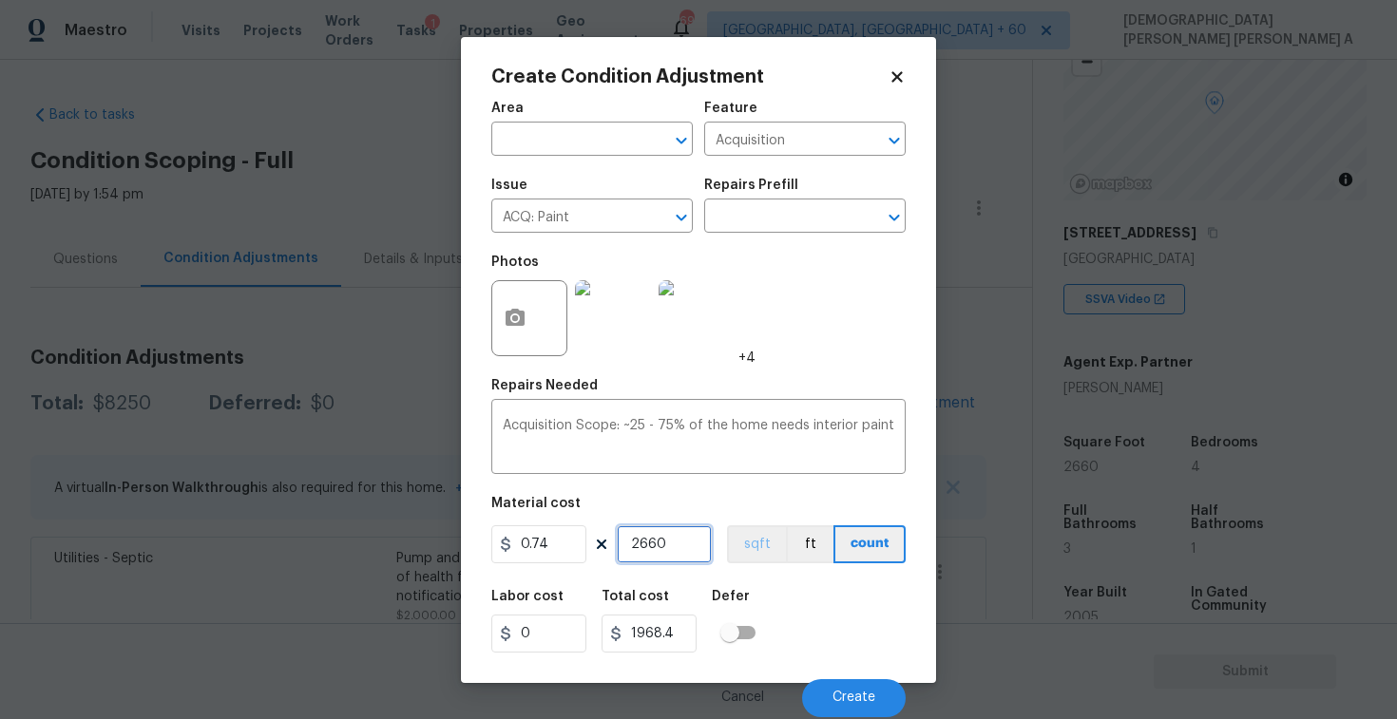
type input "2660"
click at [759, 550] on button "sqft" at bounding box center [756, 545] width 59 height 38
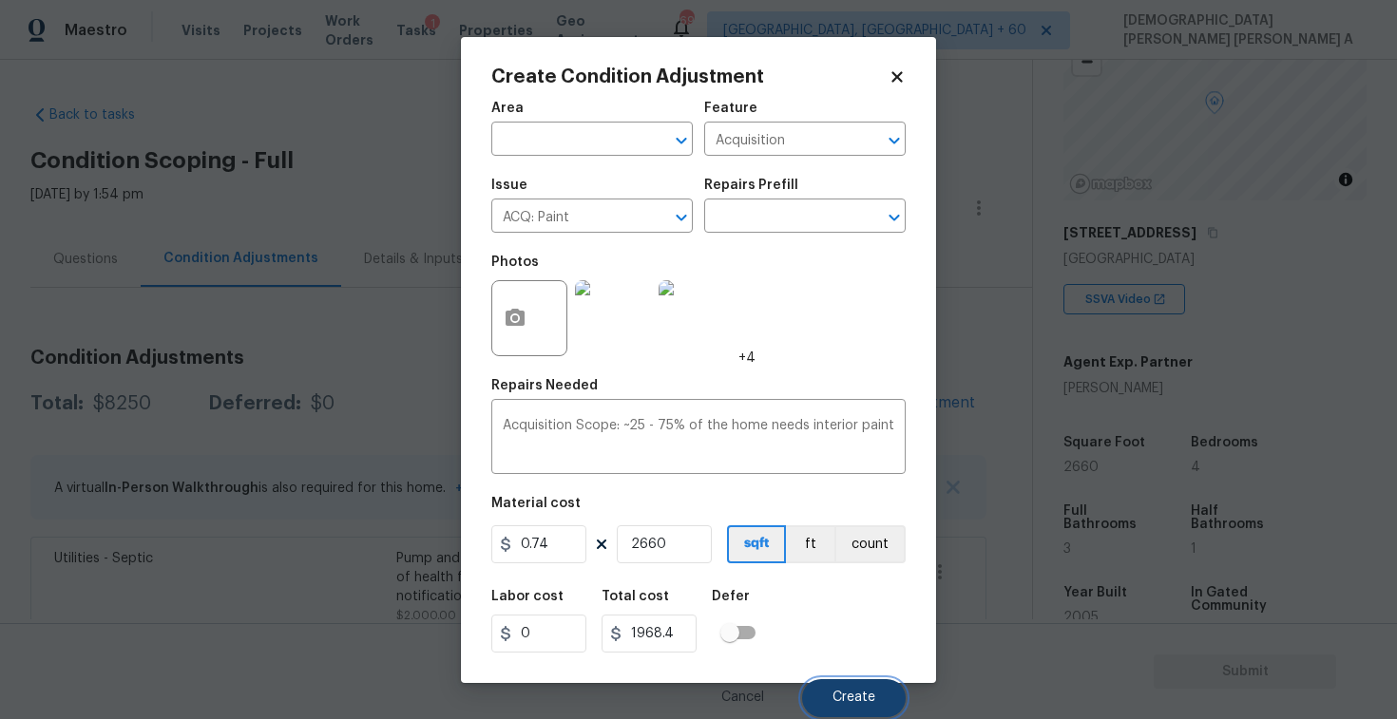
click at [885, 712] on button "Create" at bounding box center [854, 698] width 104 height 38
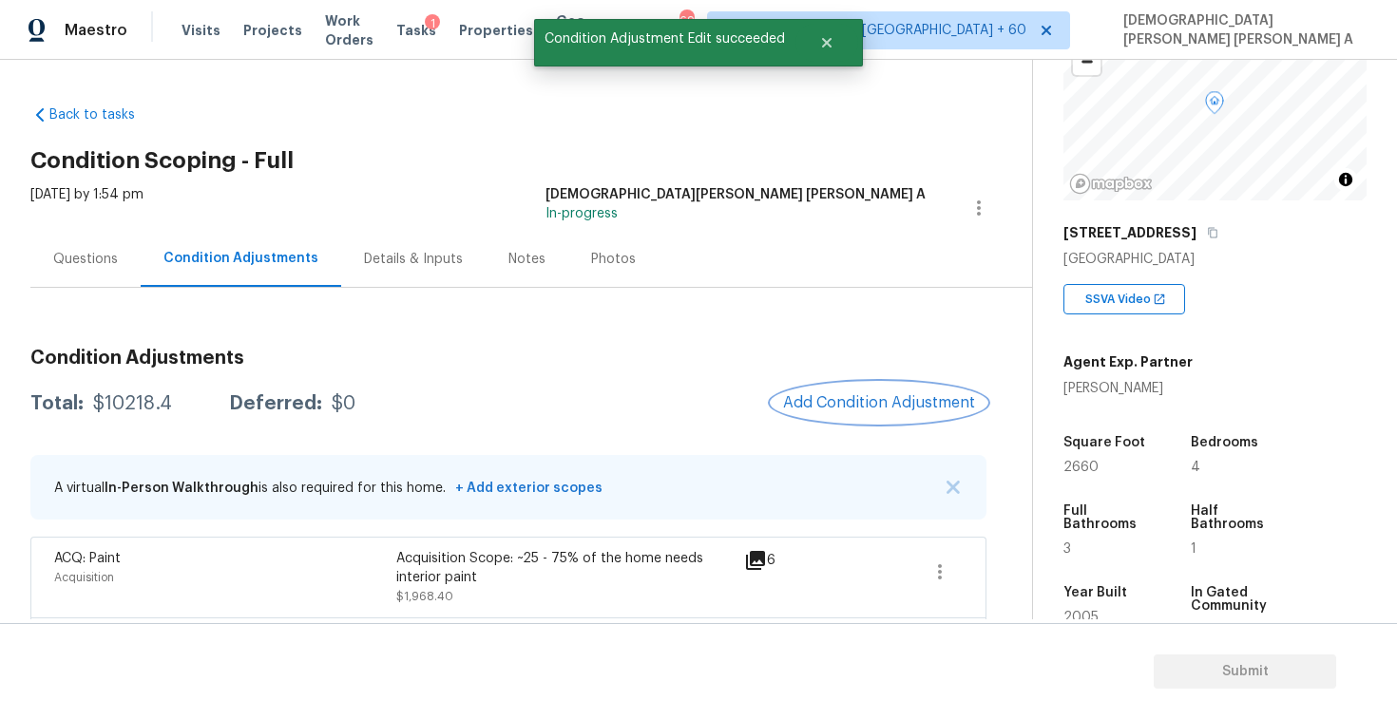
click at [872, 402] on span "Add Condition Adjustment" at bounding box center [879, 402] width 192 height 17
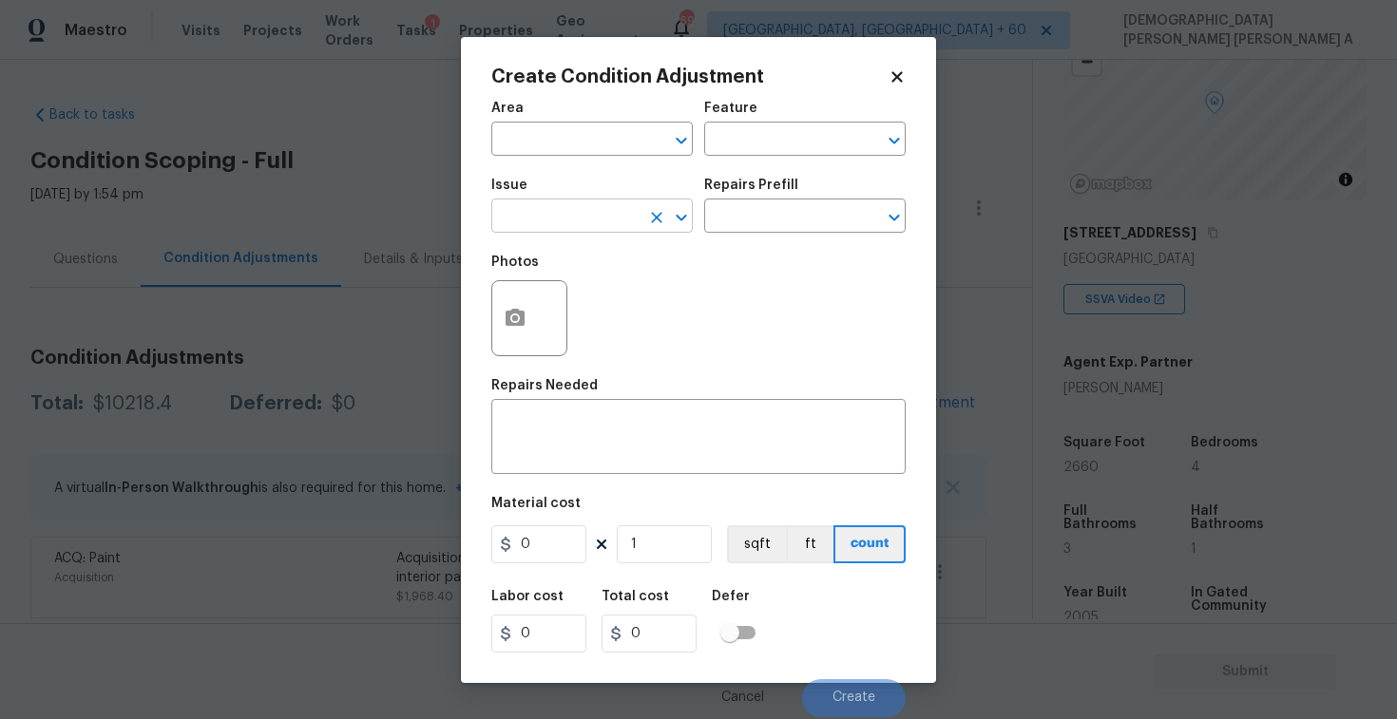
click at [597, 216] on input "text" at bounding box center [565, 217] width 148 height 29
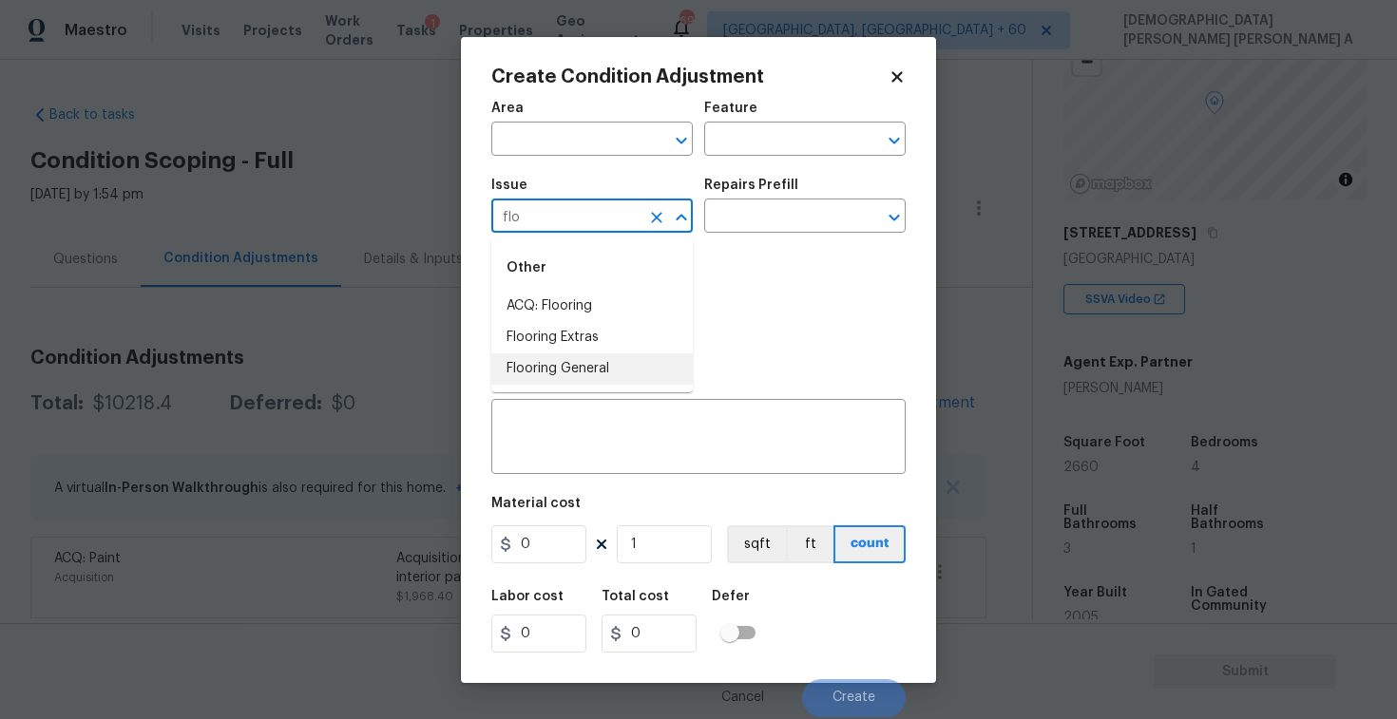
click at [611, 368] on li "Flooring General" at bounding box center [591, 369] width 201 height 31
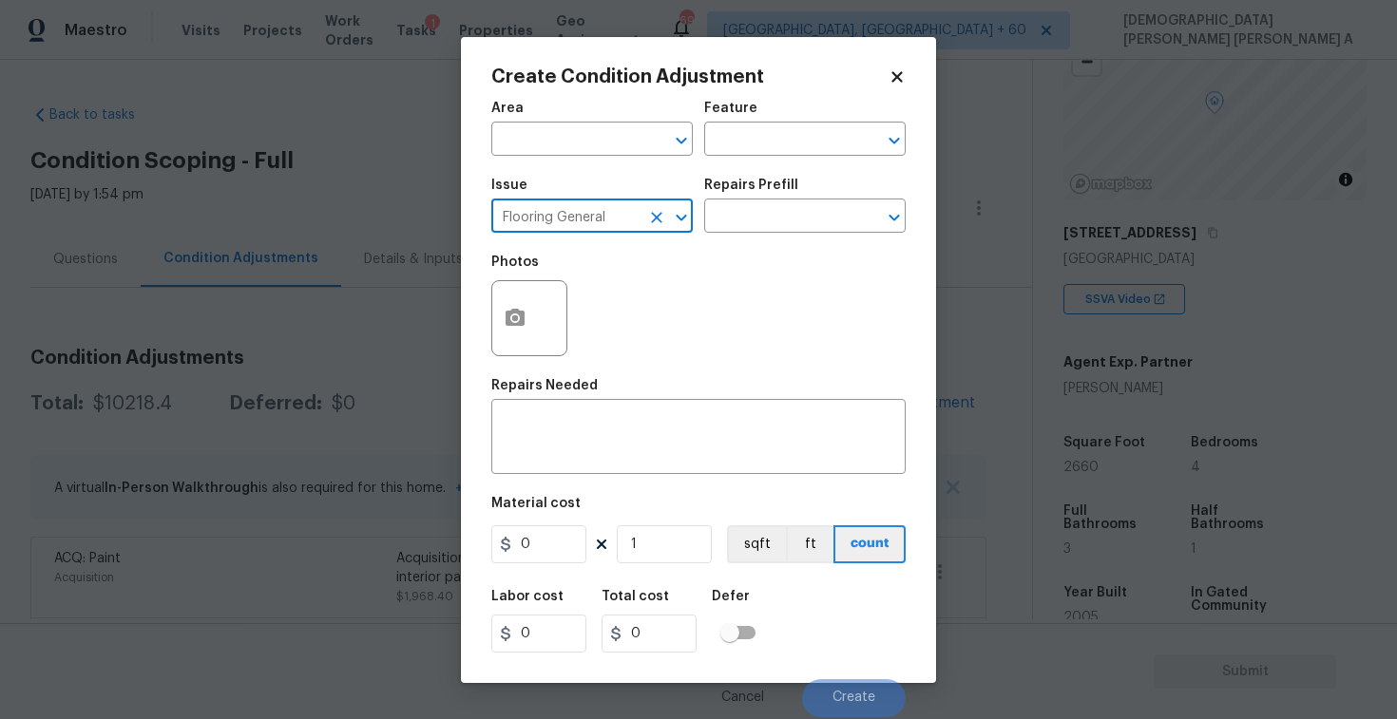
type input "Flooring General"
click at [741, 236] on div "Issue Flooring General ​ Repairs Prefill ​" at bounding box center [698, 205] width 414 height 77
click at [742, 225] on input "text" at bounding box center [778, 217] width 148 height 29
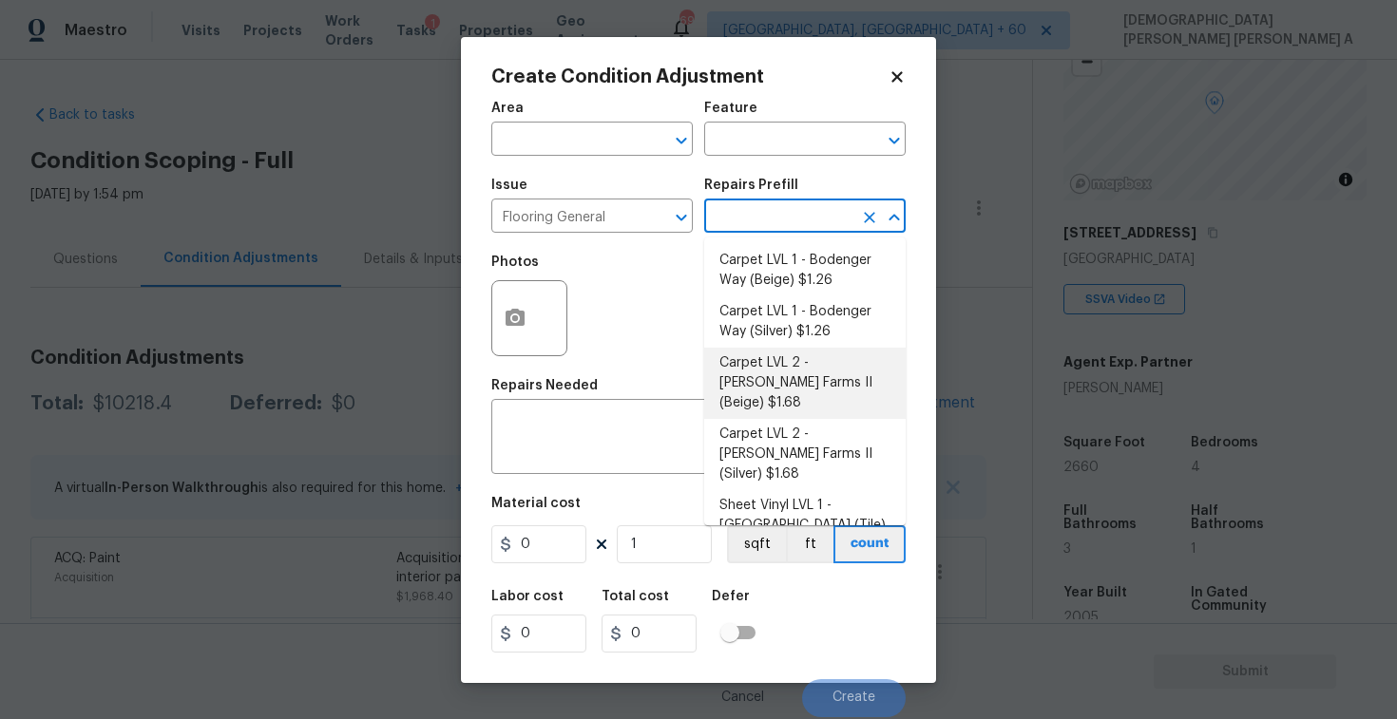
click at [776, 376] on li "Carpet LVL 2 - Abshire Farms II (Beige) $1.68" at bounding box center [804, 383] width 201 height 71
type input "Overall Flooring"
type textarea "Install new carpet (Abshire Farms II - 749 Stony Glade) at all previously carpe…"
type input "1.68"
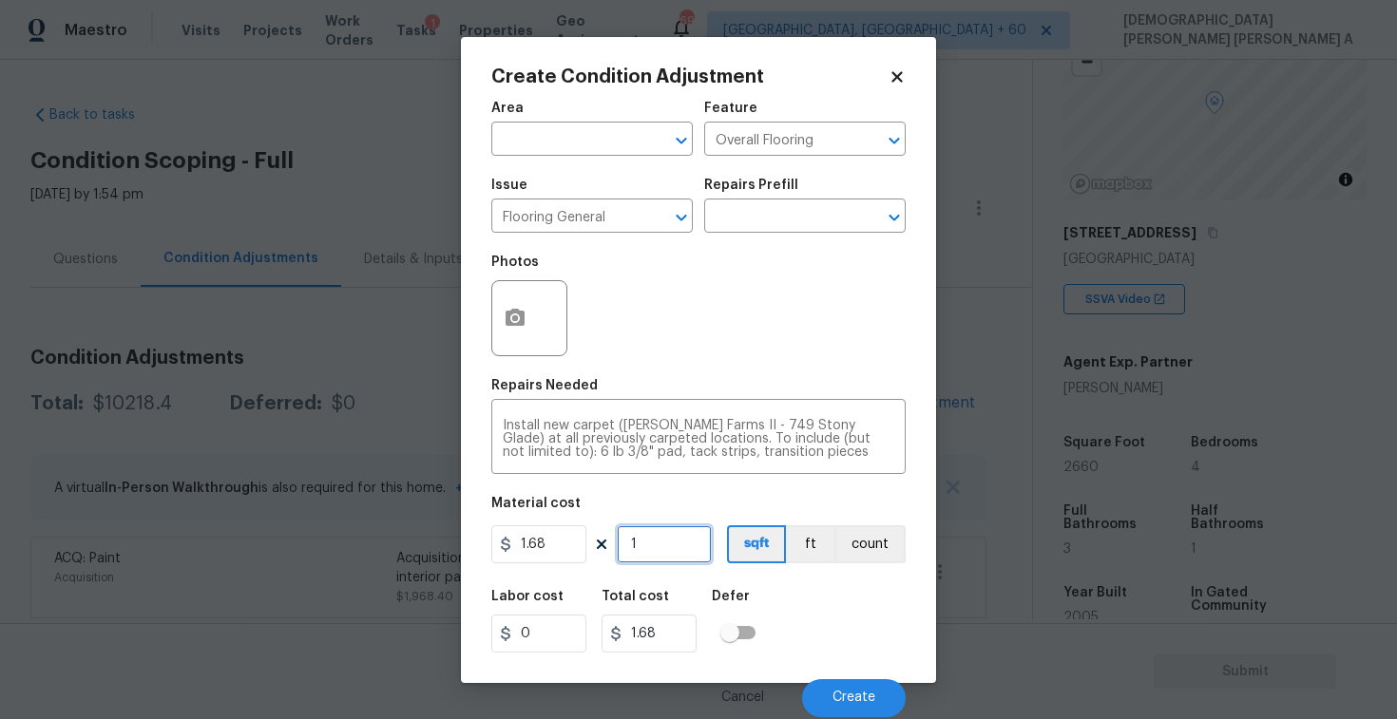
click at [639, 551] on input "1" at bounding box center [664, 545] width 95 height 38
type input "0"
type input "1"
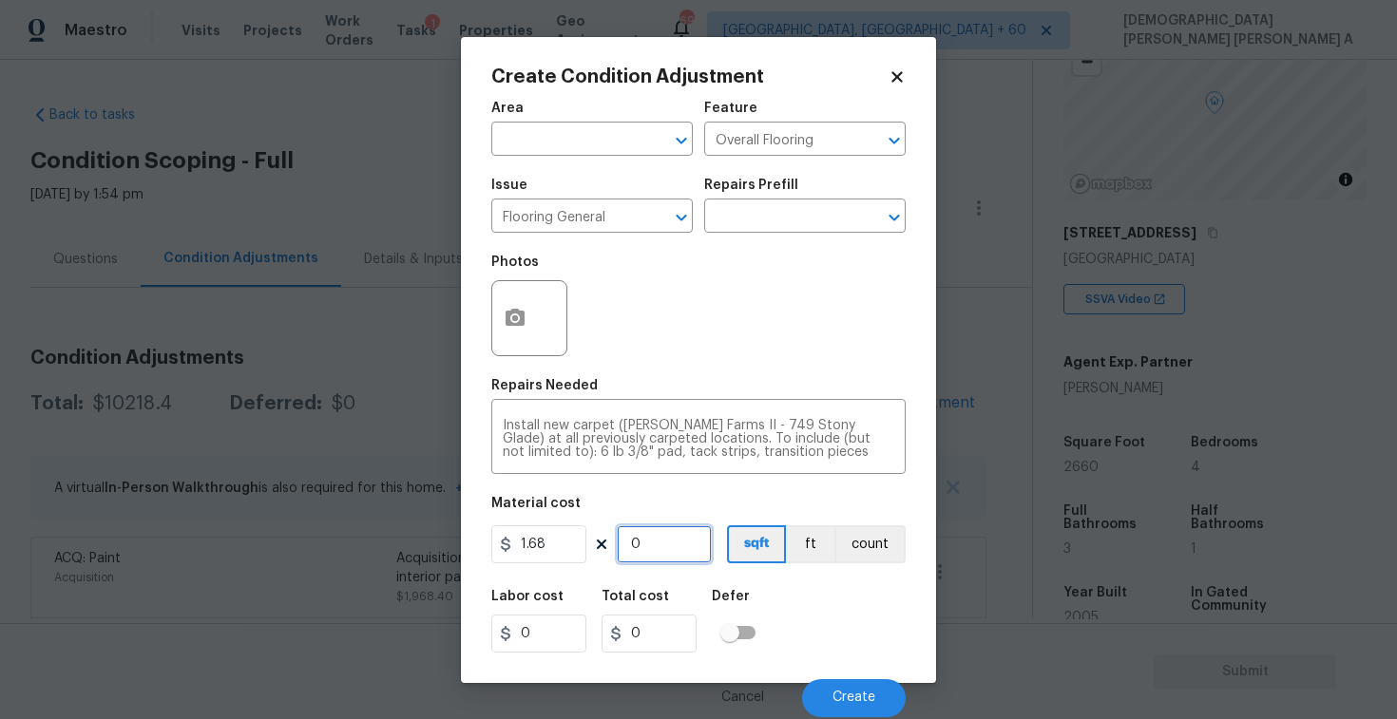
type input "1.68"
type input "12"
type input "20.16"
type input "120"
type input "201.6"
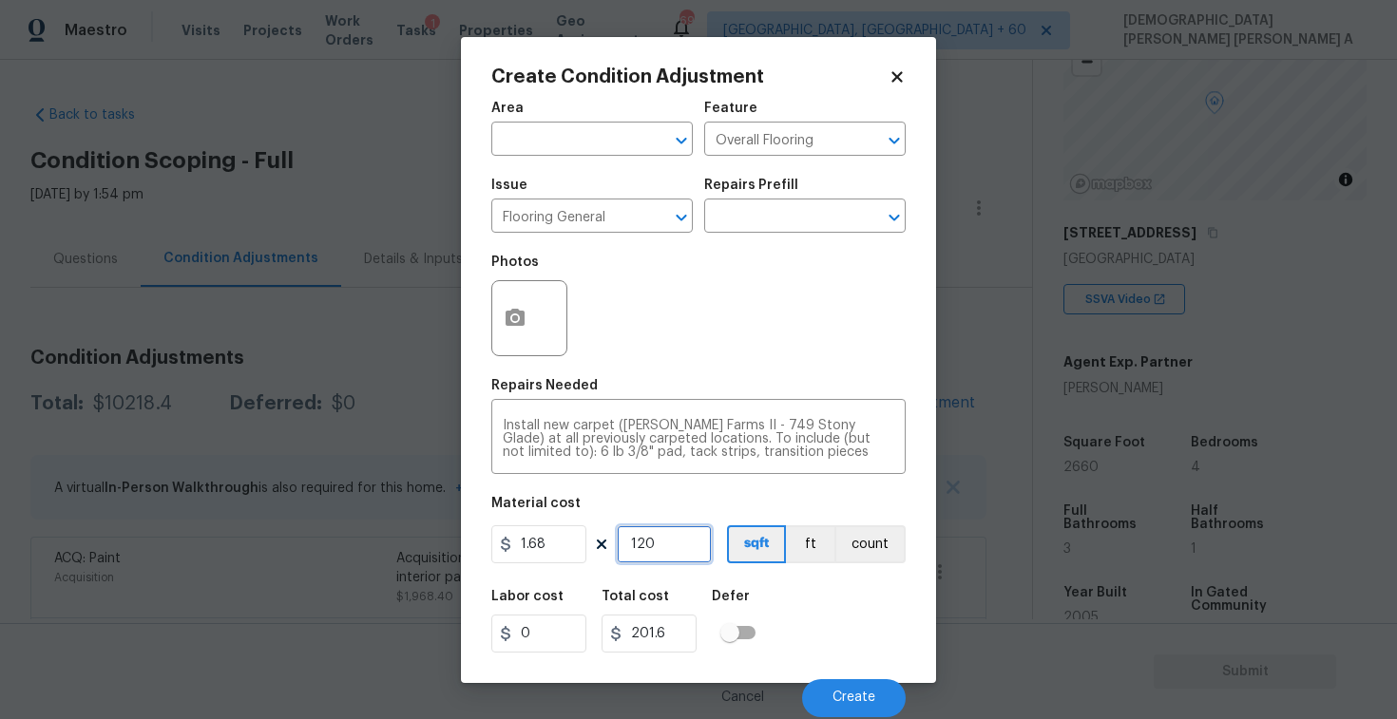
type input "1200"
type input "2016"
type input "1200"
click at [508, 326] on icon "button" at bounding box center [515, 317] width 19 height 17
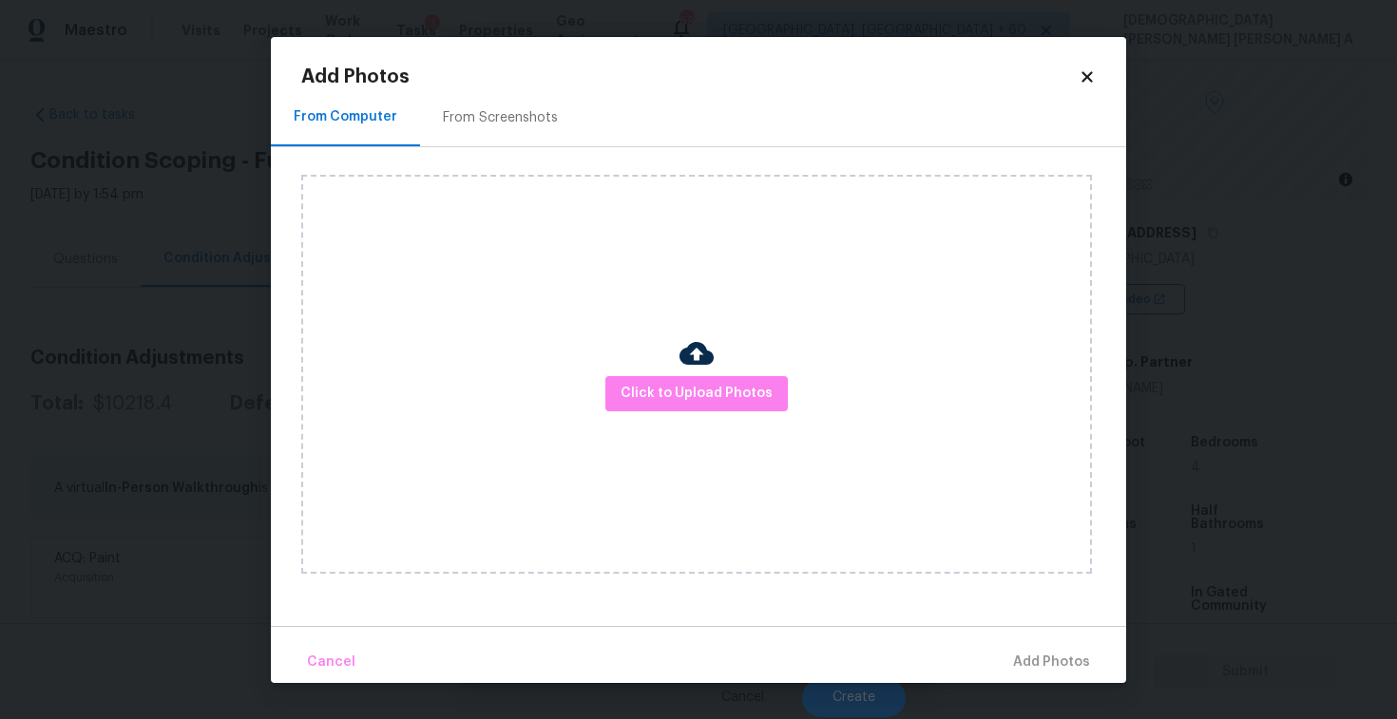
click at [476, 122] on div "From Screenshots" at bounding box center [500, 117] width 115 height 19
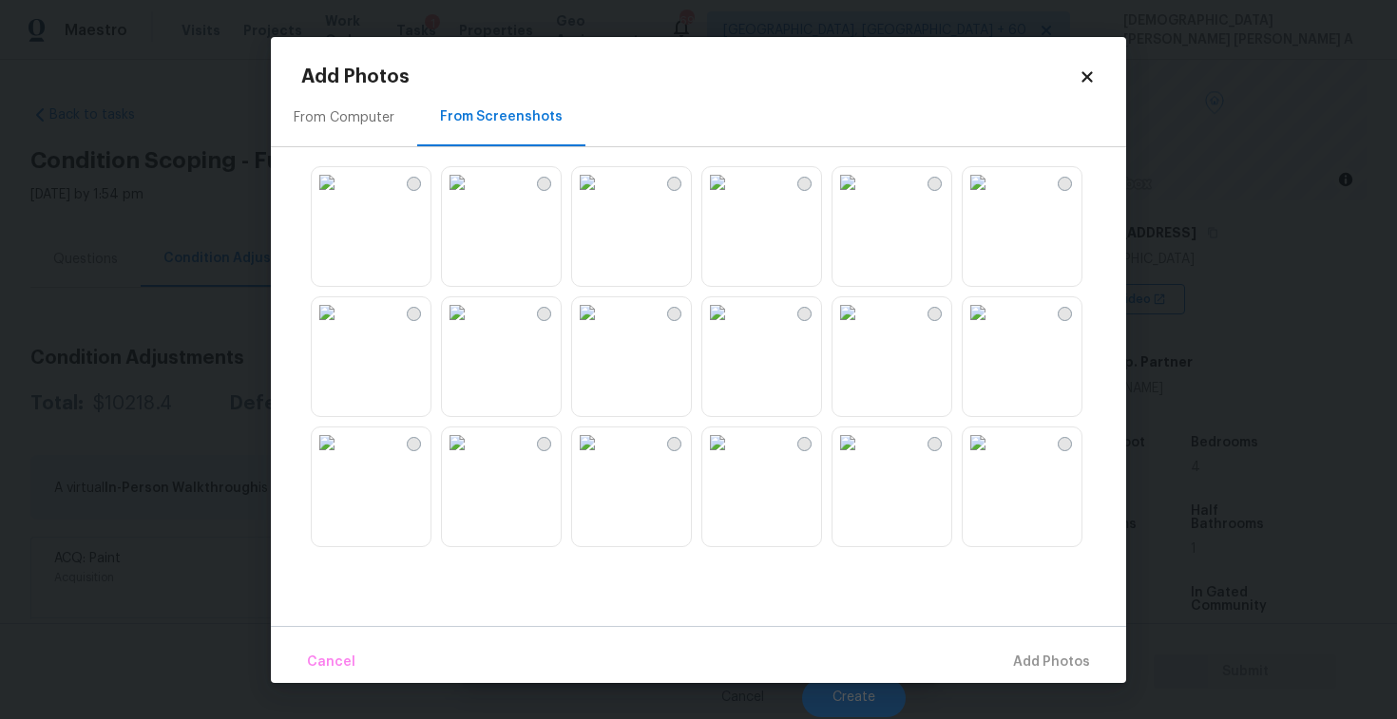
click at [733, 328] on img at bounding box center [717, 312] width 30 height 30
click at [863, 198] on img at bounding box center [847, 182] width 30 height 30
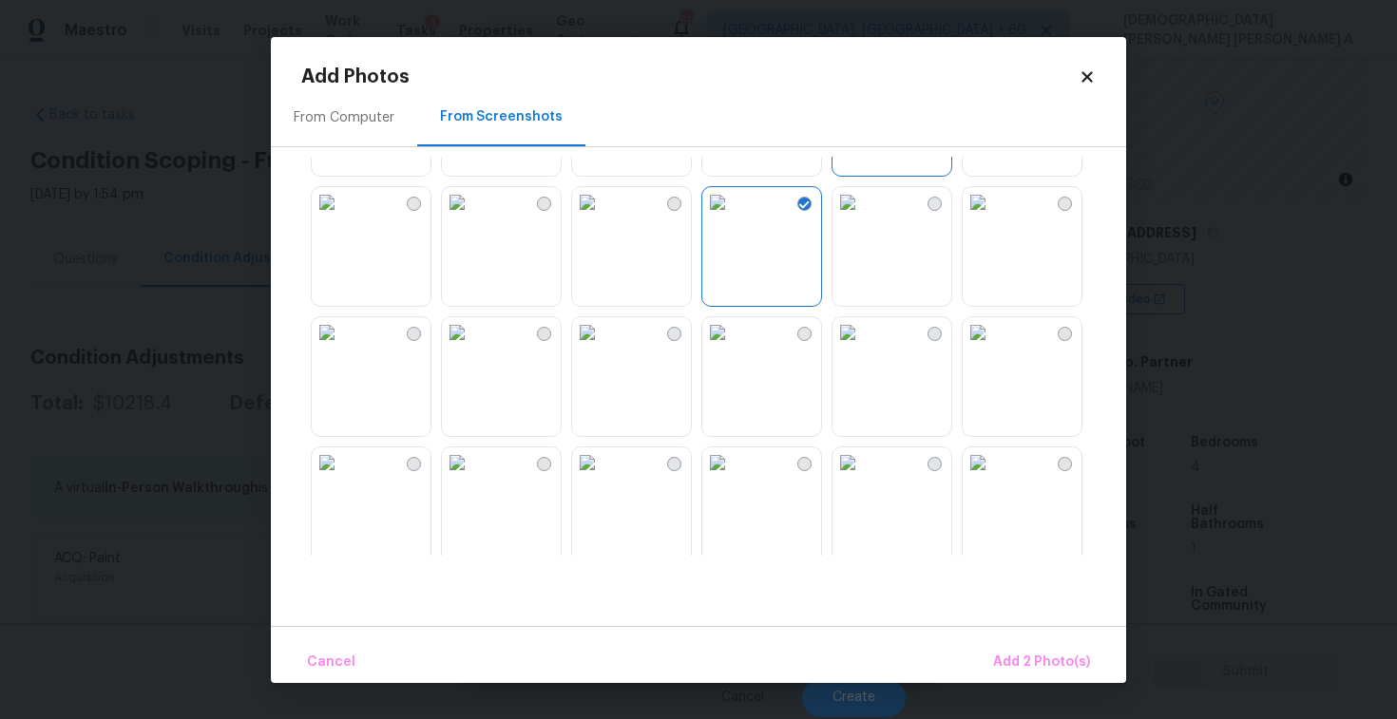
scroll to position [113, 0]
click at [603, 345] on img at bounding box center [587, 330] width 30 height 30
click at [472, 475] on img at bounding box center [457, 460] width 30 height 30
click at [998, 663] on span "Add 4 Photo(s)" at bounding box center [1041, 663] width 98 height 24
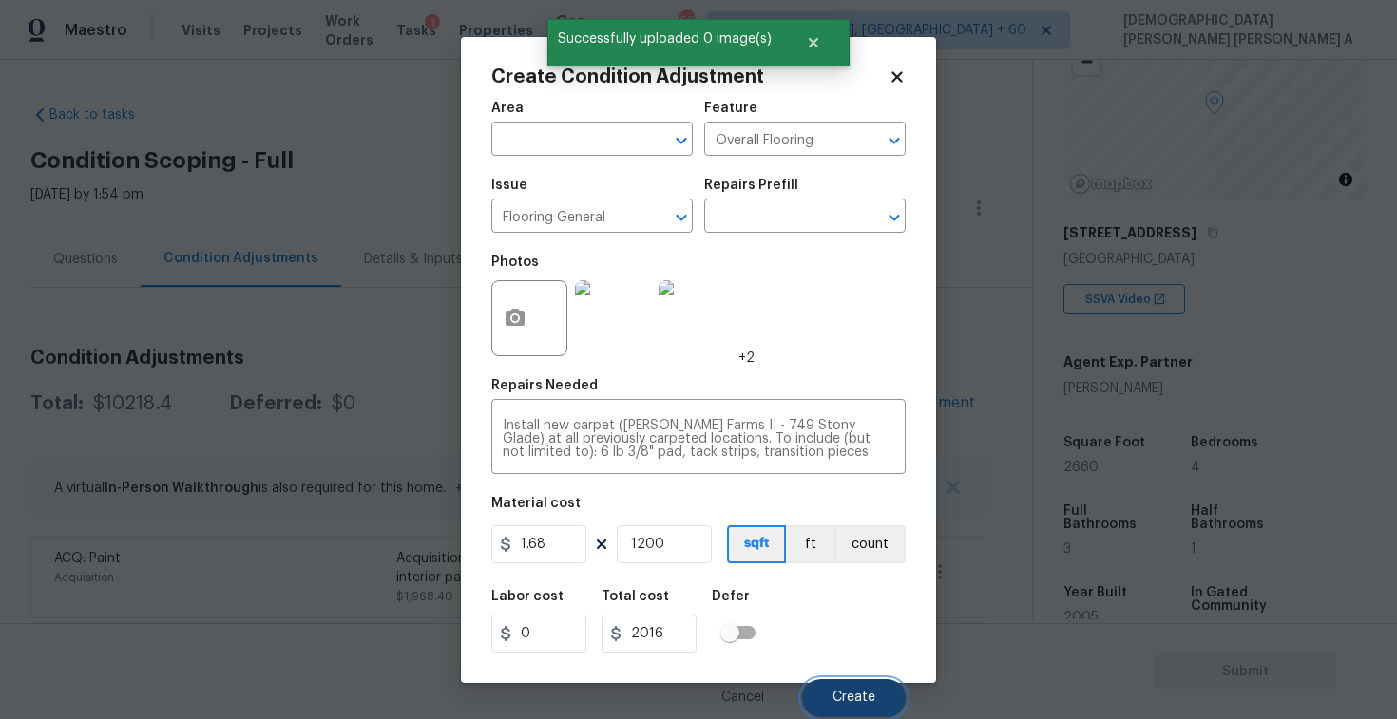
click at [845, 696] on span "Create" at bounding box center [853, 698] width 43 height 14
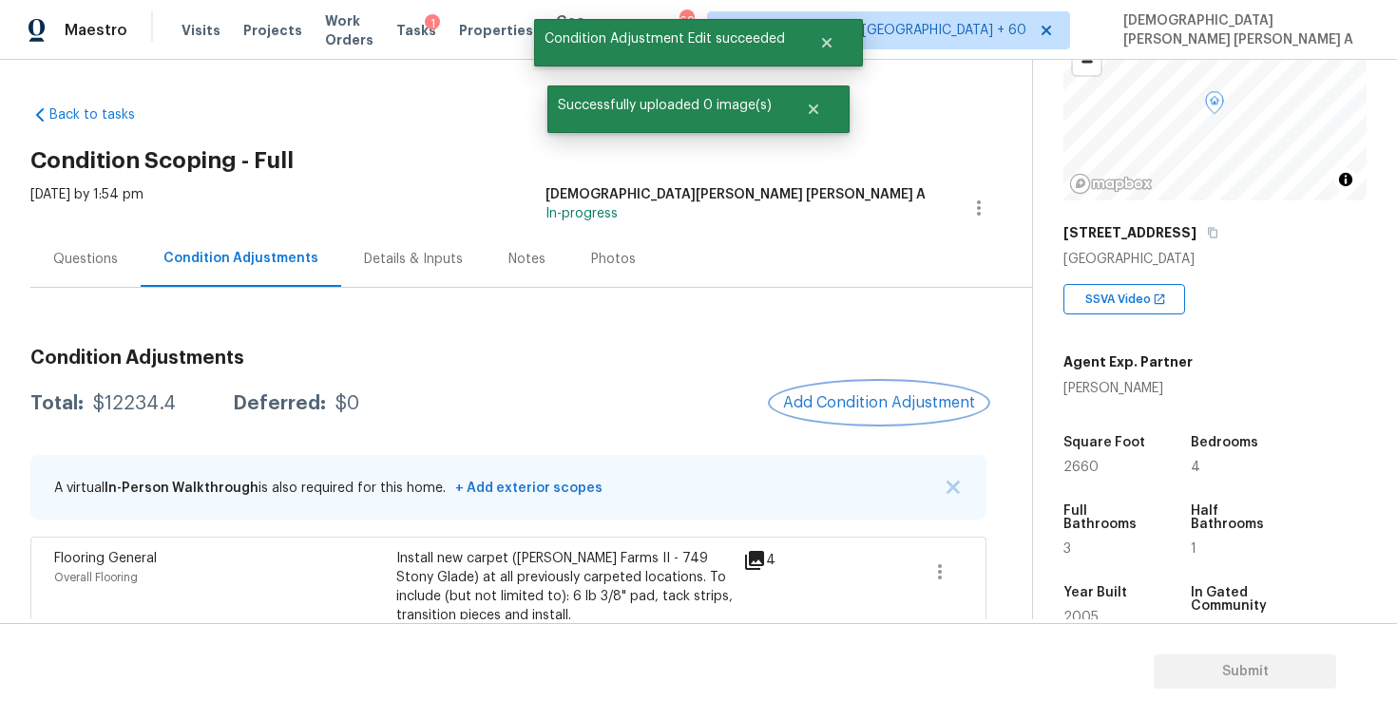
scroll to position [88, 0]
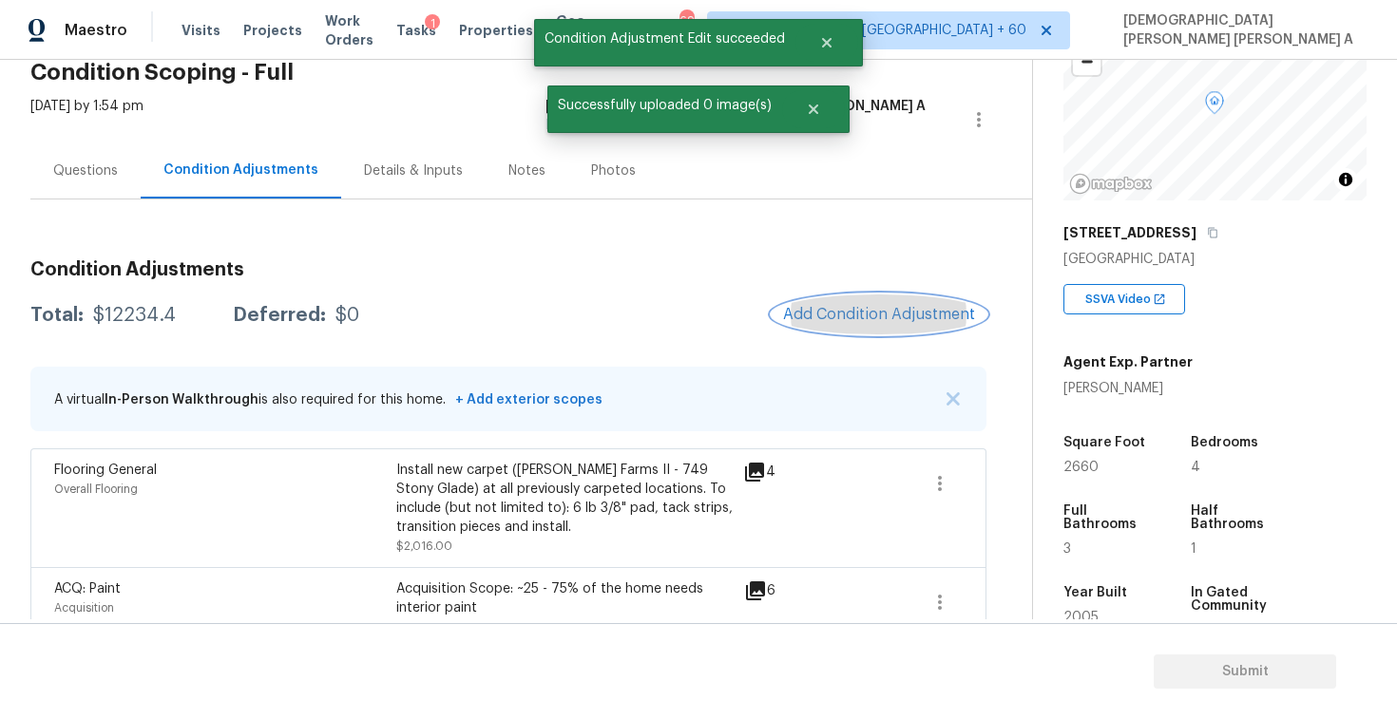
click at [849, 312] on span "Add Condition Adjustment" at bounding box center [879, 314] width 192 height 17
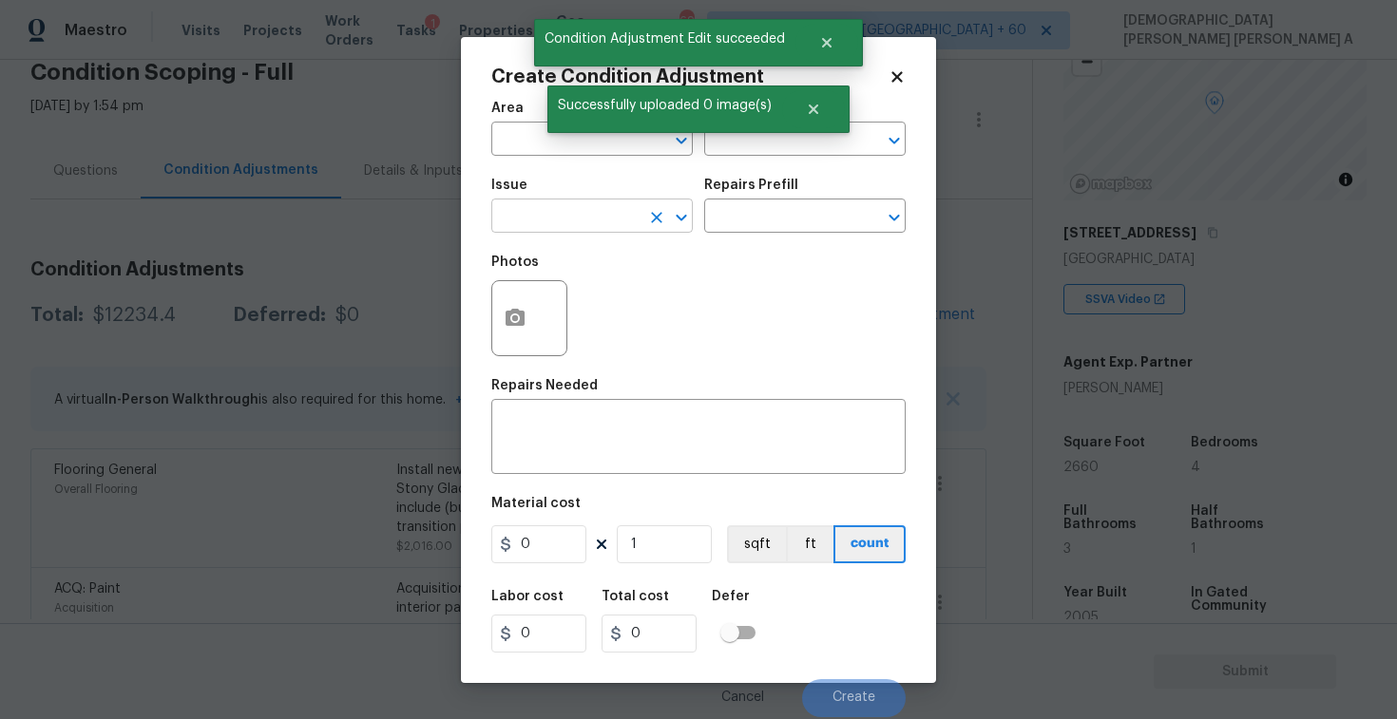
click at [559, 219] on input "text" at bounding box center [565, 217] width 148 height 29
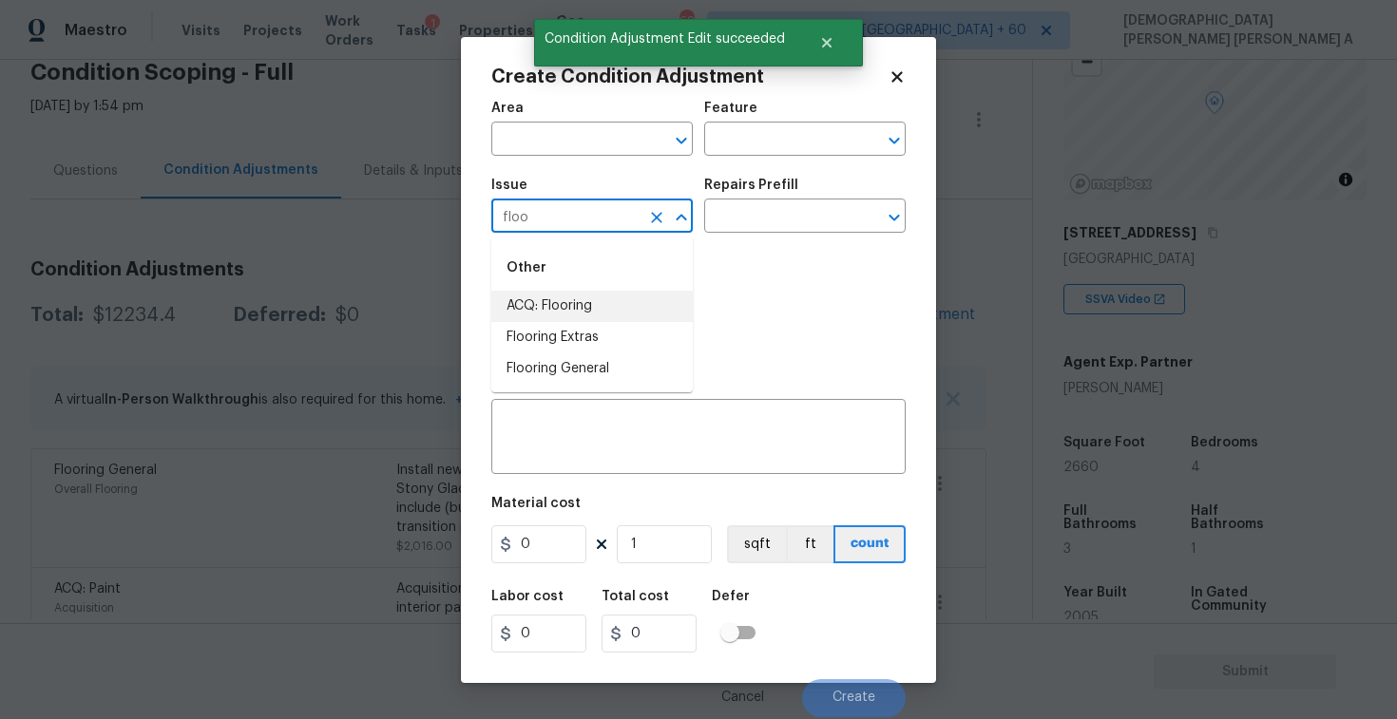
click at [584, 301] on li "ACQ: Flooring" at bounding box center [591, 306] width 201 height 31
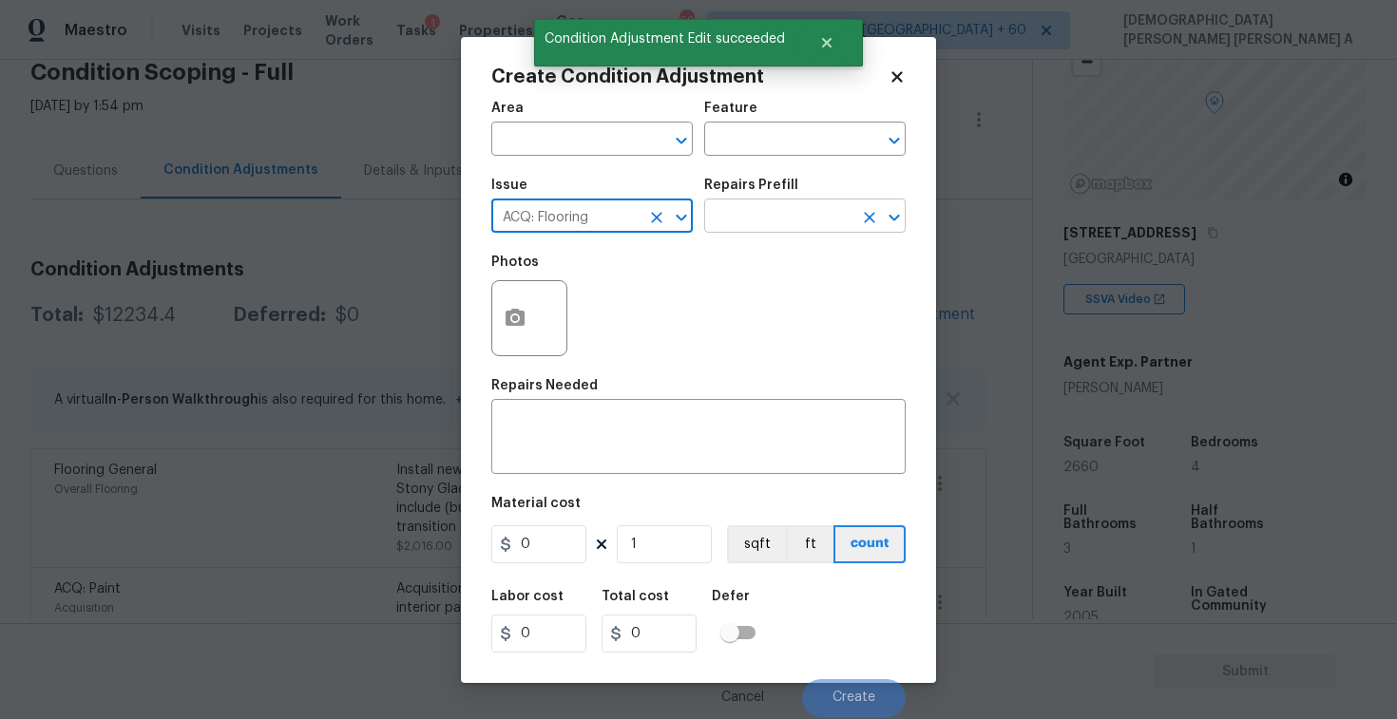
type input "ACQ: Flooring"
click at [756, 213] on input "text" at bounding box center [778, 217] width 148 height 29
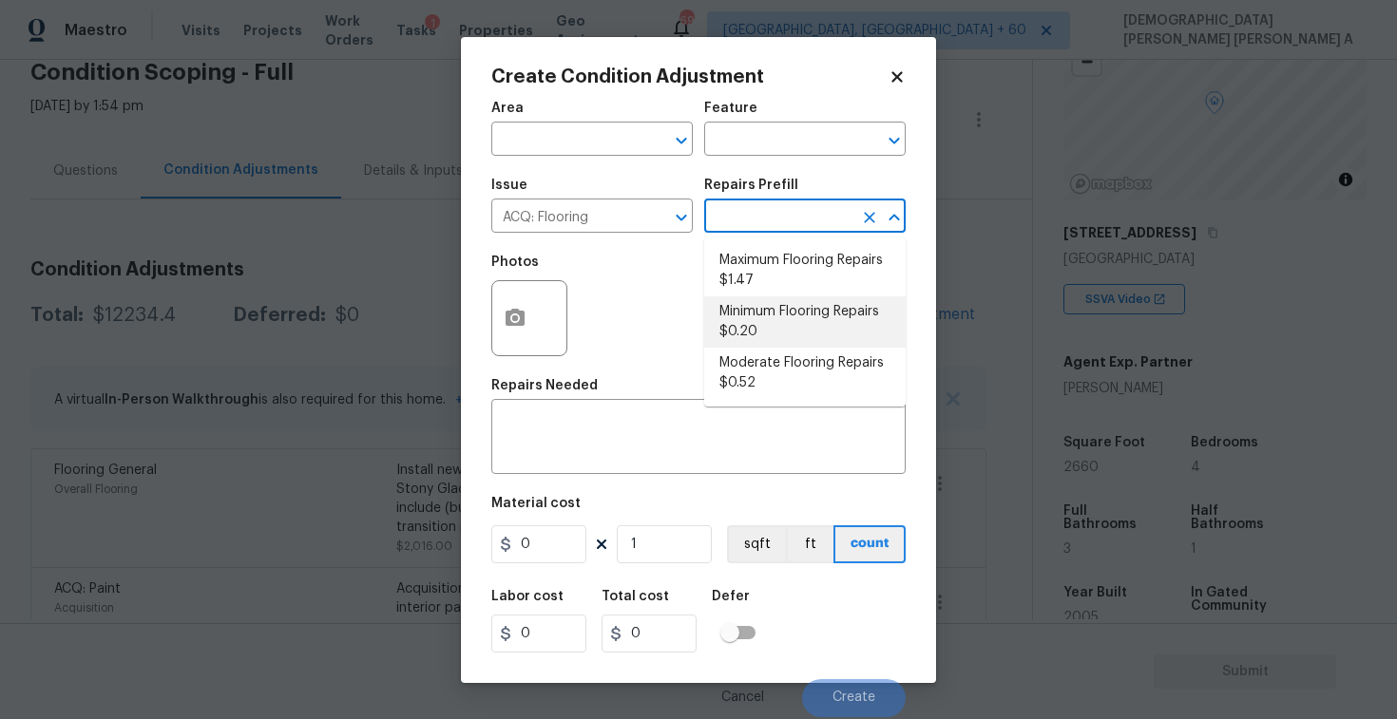
click at [771, 318] on li "Minimum Flooring Repairs $0.20" at bounding box center [804, 322] width 201 height 51
type input "Acquisition"
type textarea "Acquisition Scope: Minimum flooring repairs"
type input "0.2"
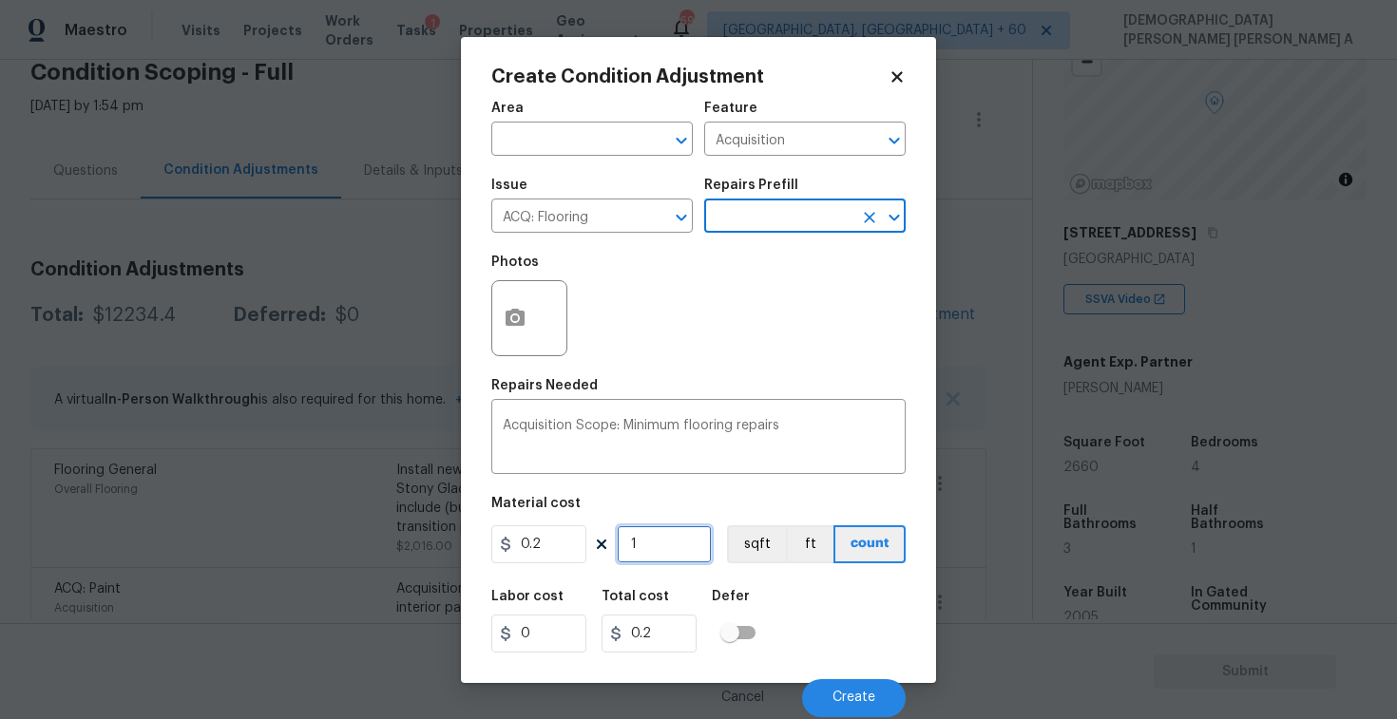
click at [668, 557] on input "1" at bounding box center [664, 545] width 95 height 38
type input "14"
type input "2.8"
type input "146"
type input "29.2"
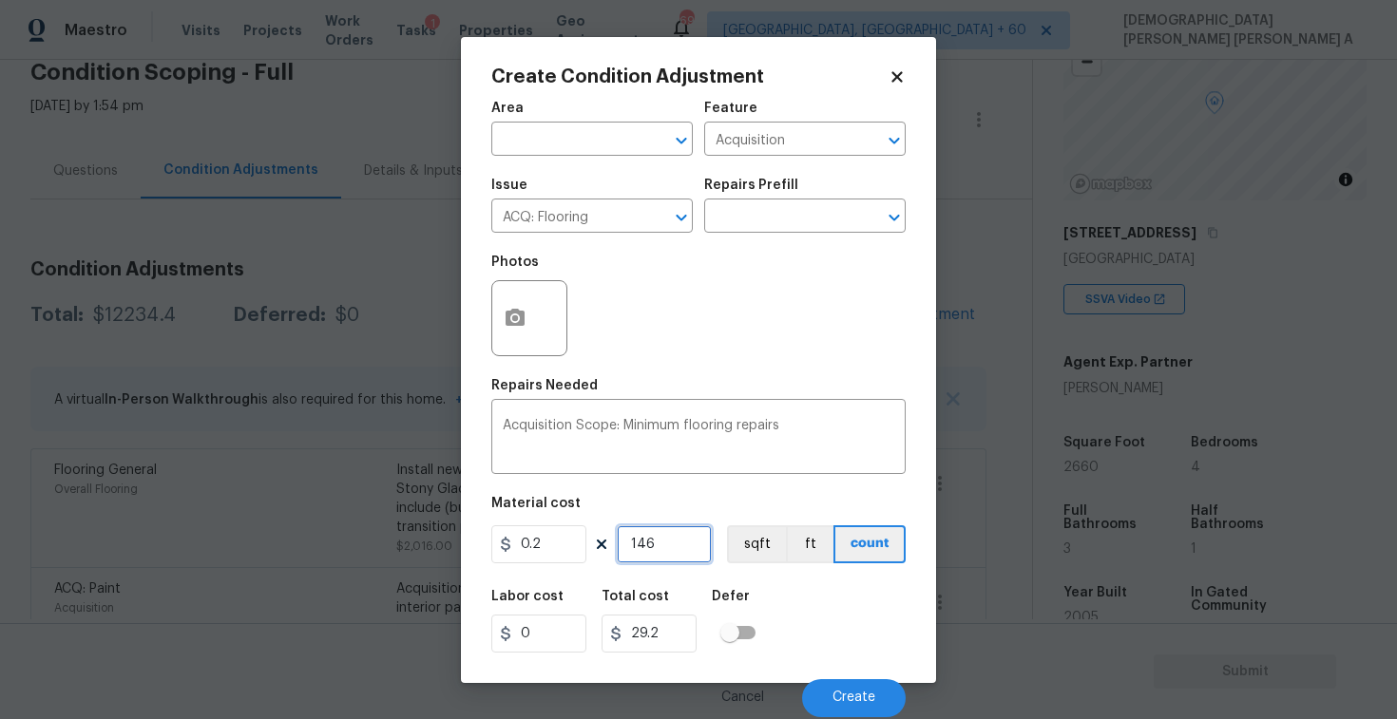
type input "1460"
type input "292"
type input "1460"
click at [757, 539] on button "sqft" at bounding box center [756, 545] width 59 height 38
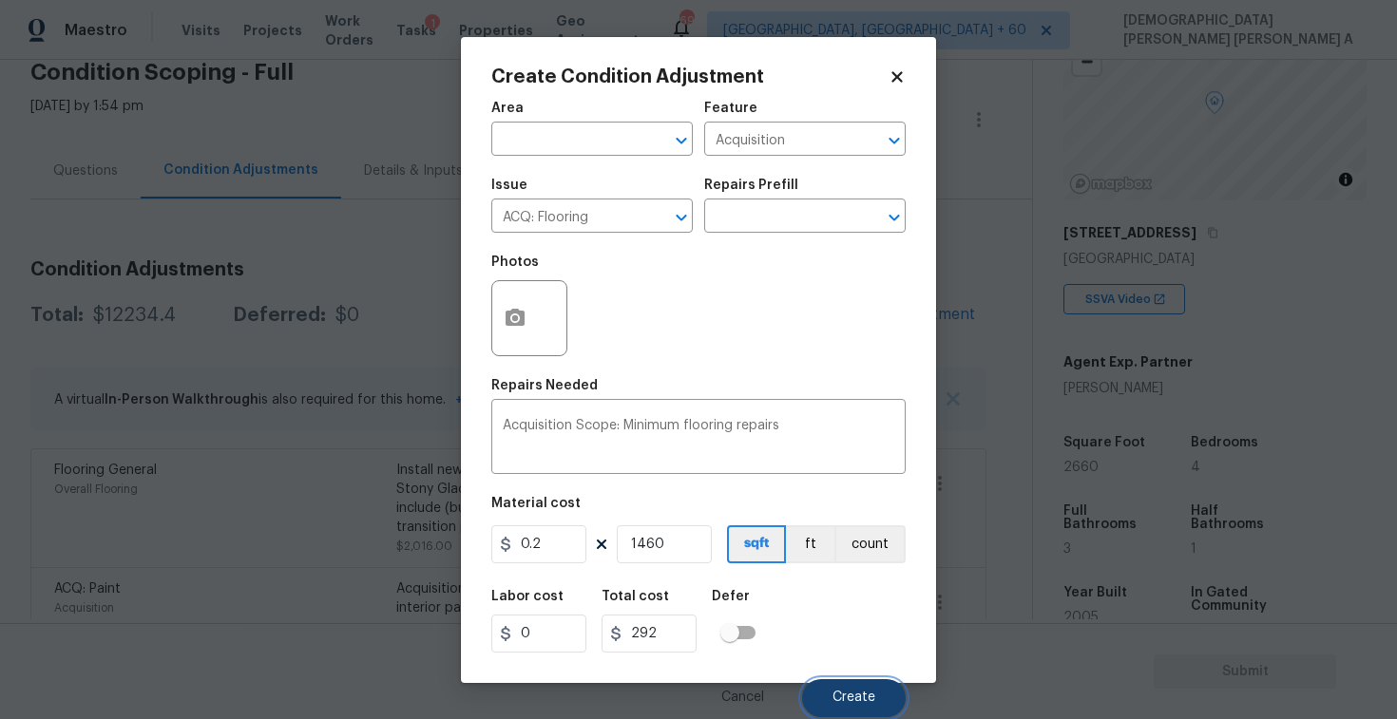
click at [851, 694] on span "Create" at bounding box center [853, 698] width 43 height 14
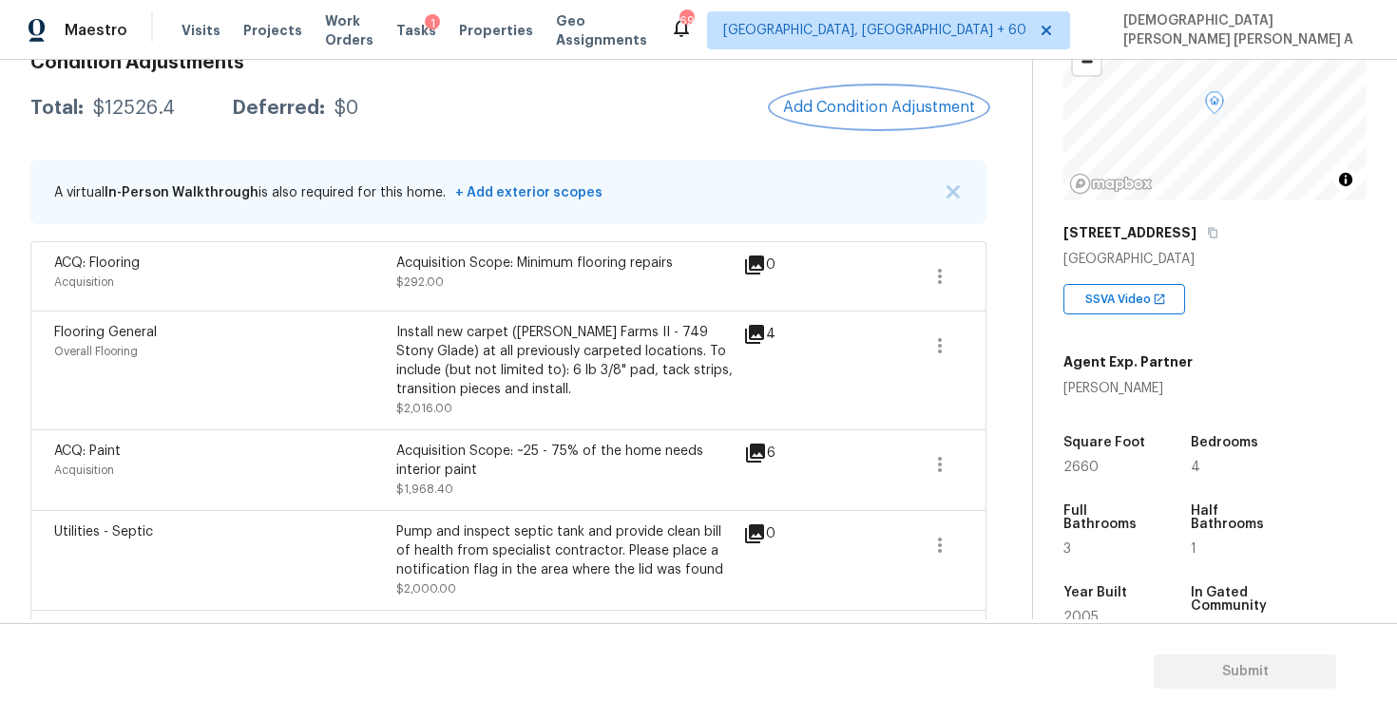
scroll to position [253, 0]
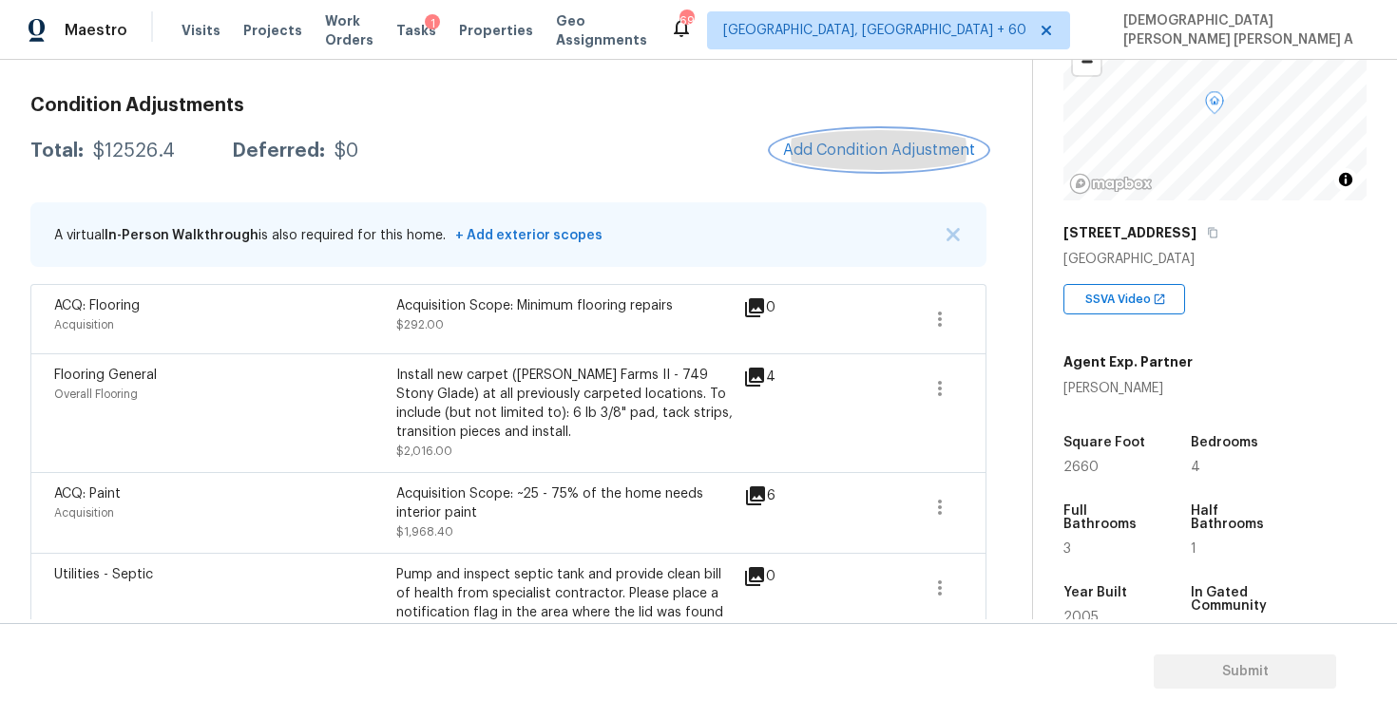
click at [866, 144] on span "Add Condition Adjustment" at bounding box center [879, 150] width 192 height 17
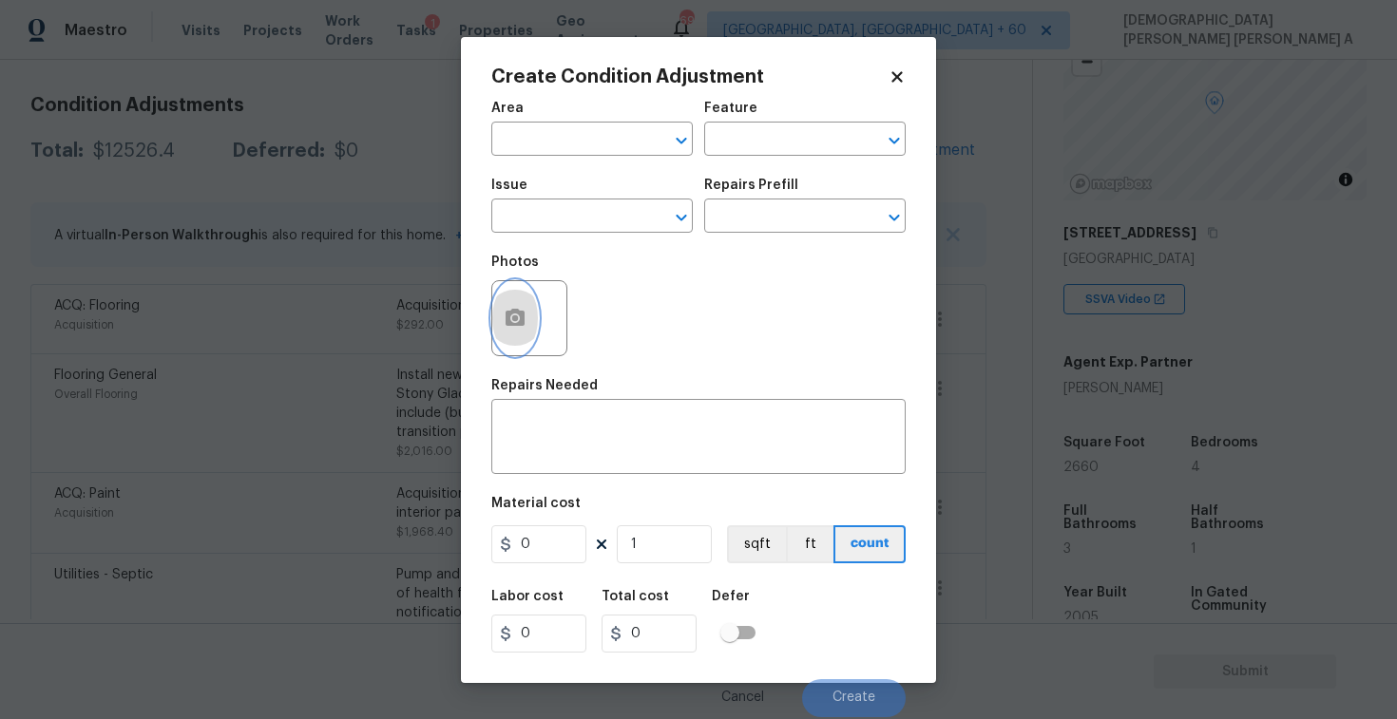
click at [504, 323] on icon "button" at bounding box center [515, 318] width 23 height 23
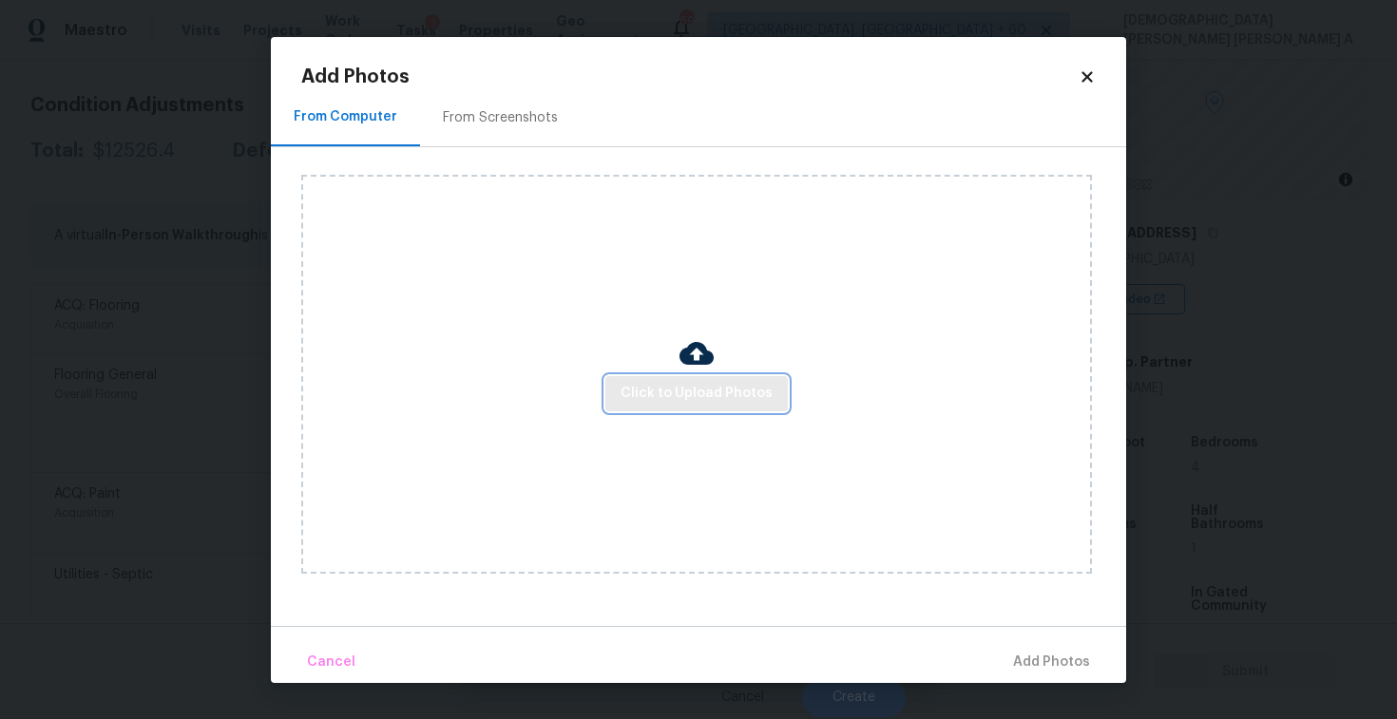
click at [721, 392] on span "Click to Upload Photos" at bounding box center [697, 394] width 152 height 24
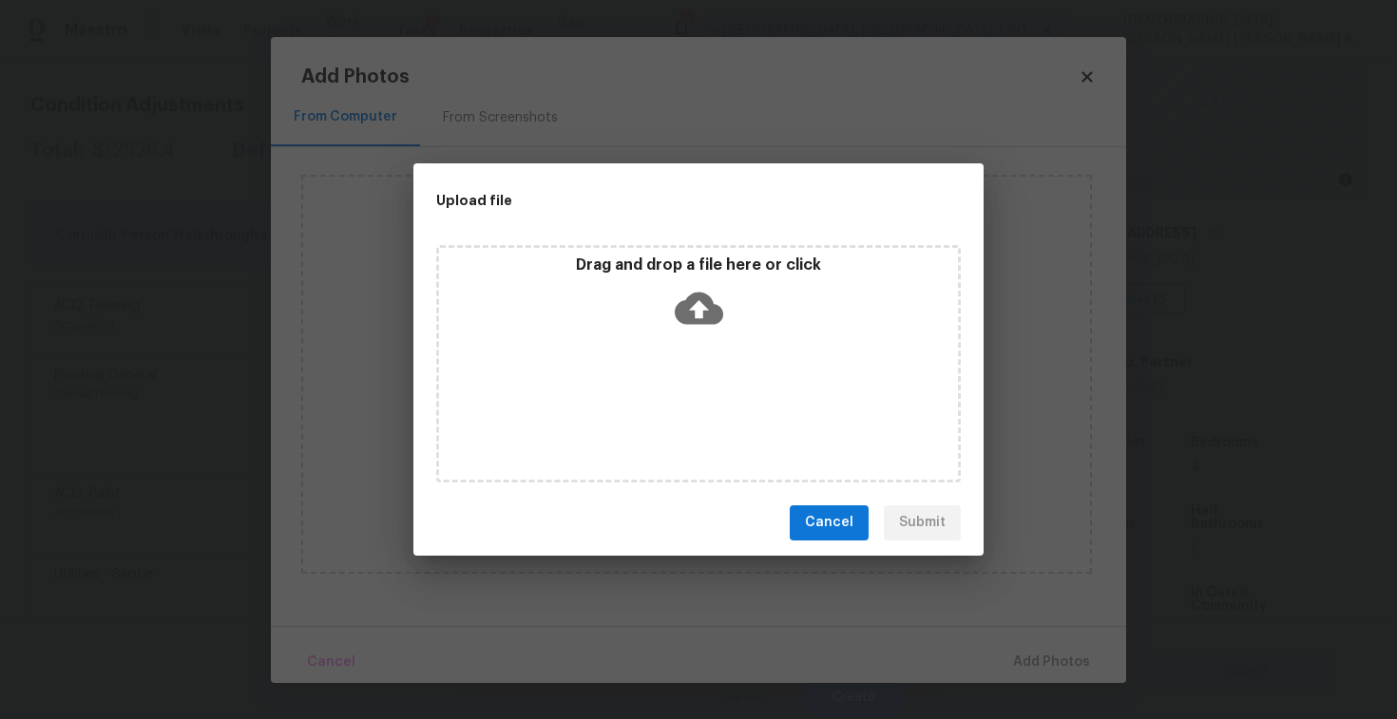
click at [674, 281] on div "Drag and drop a file here or click" at bounding box center [698, 297] width 519 height 82
click at [834, 530] on span "Cancel" at bounding box center [829, 523] width 48 height 24
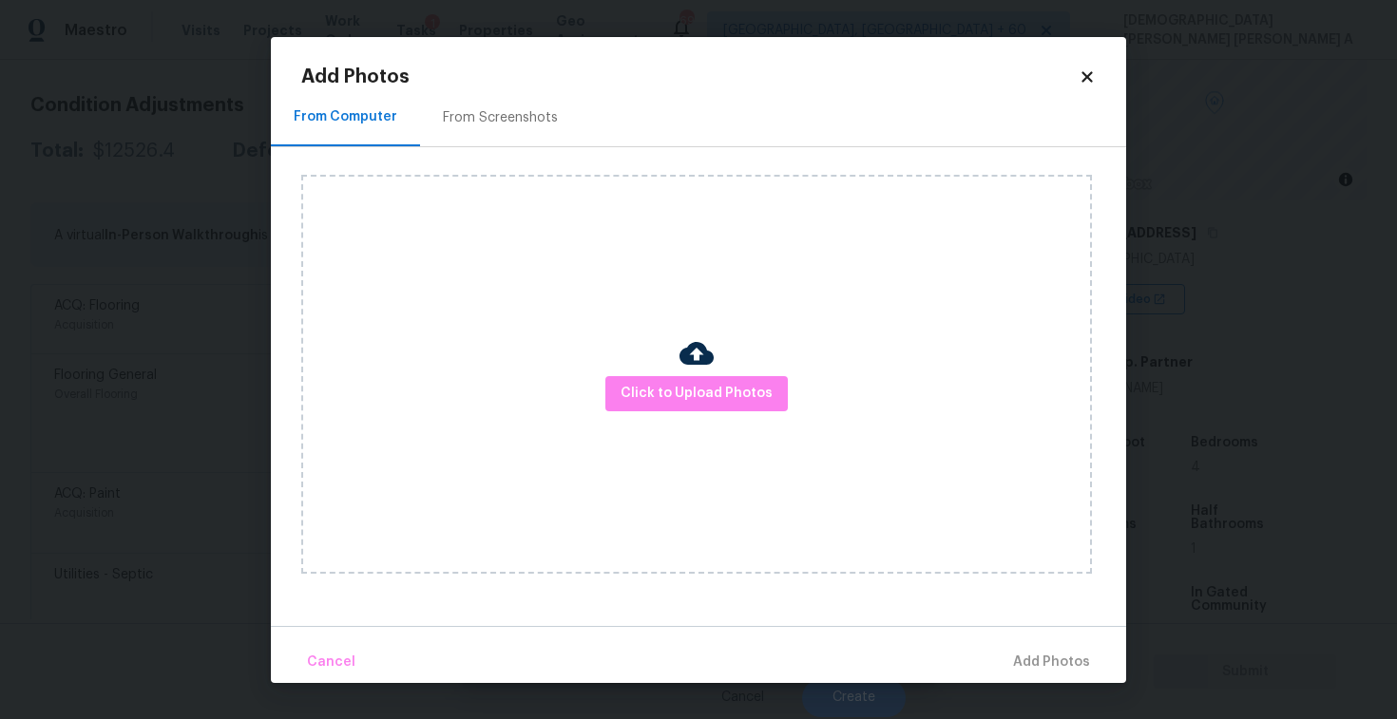
click at [1087, 75] on icon at bounding box center [1086, 76] width 10 height 10
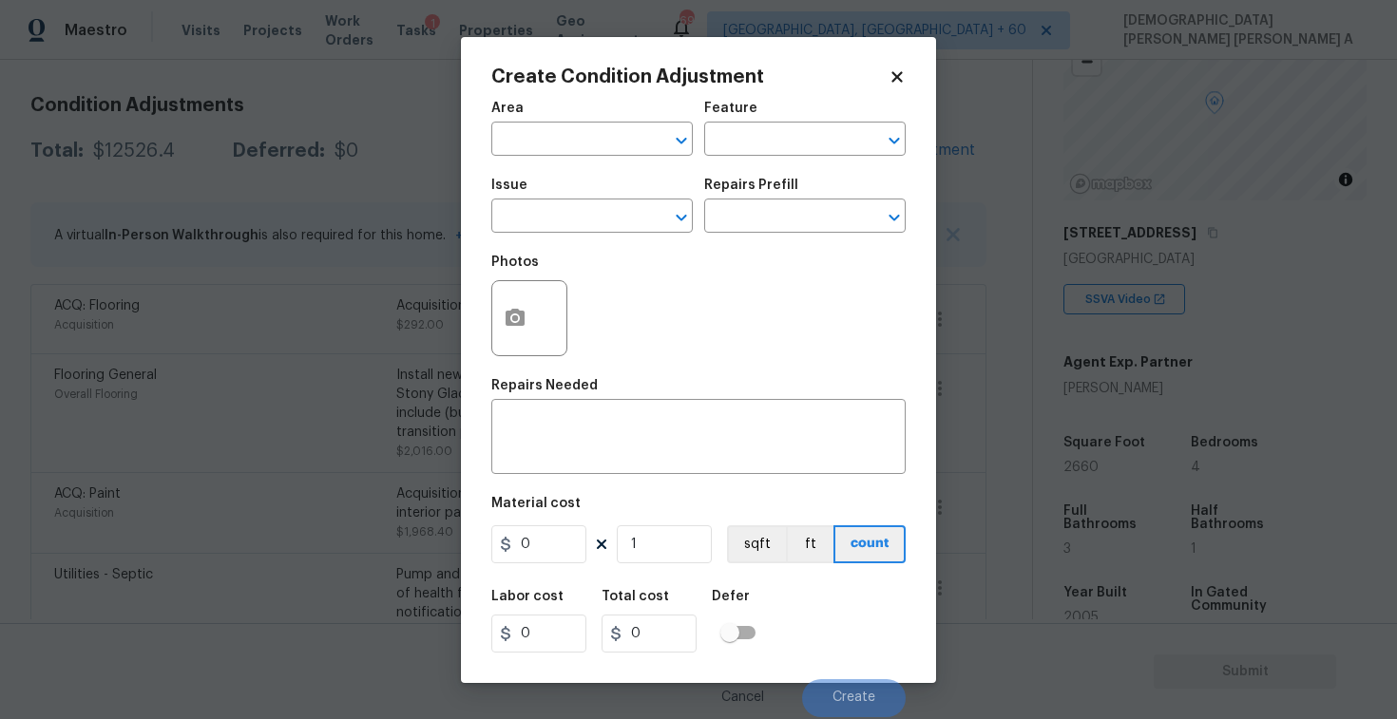
click at [895, 77] on icon at bounding box center [896, 76] width 10 height 10
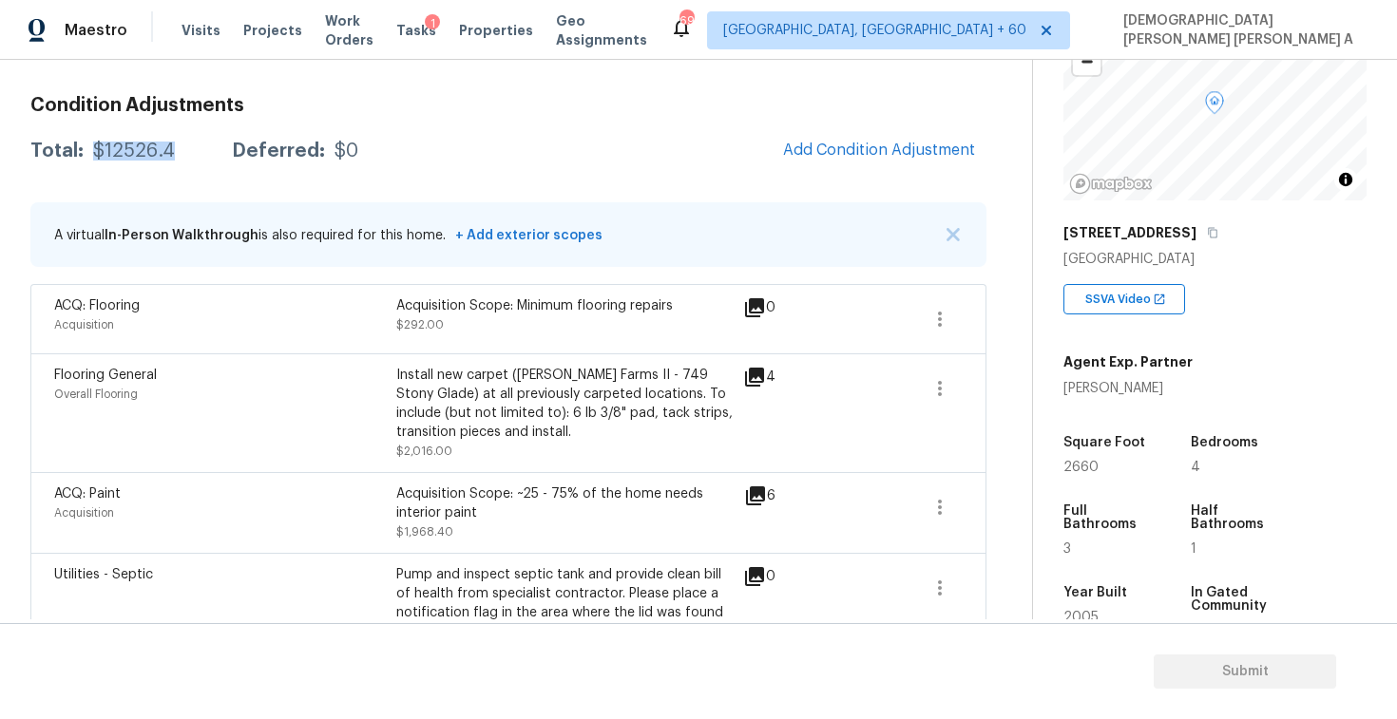
drag, startPoint x: 175, startPoint y: 146, endPoint x: 88, endPoint y: 146, distance: 86.5
click at [88, 146] on div "Total: $12526.4 Deferred: $0" at bounding box center [194, 151] width 328 height 19
copy div "$12526.4"
click at [532, 111] on h3 "Condition Adjustments" at bounding box center [508, 105] width 956 height 19
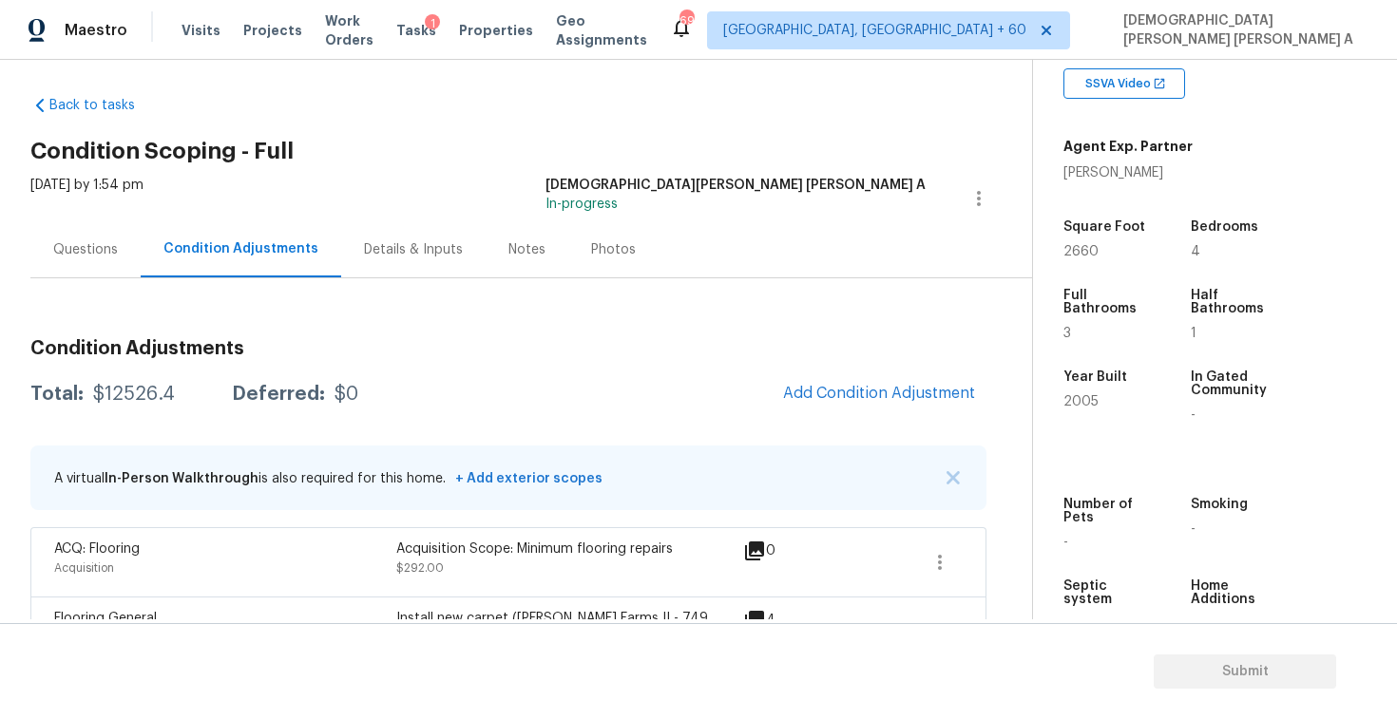
scroll to position [0, 0]
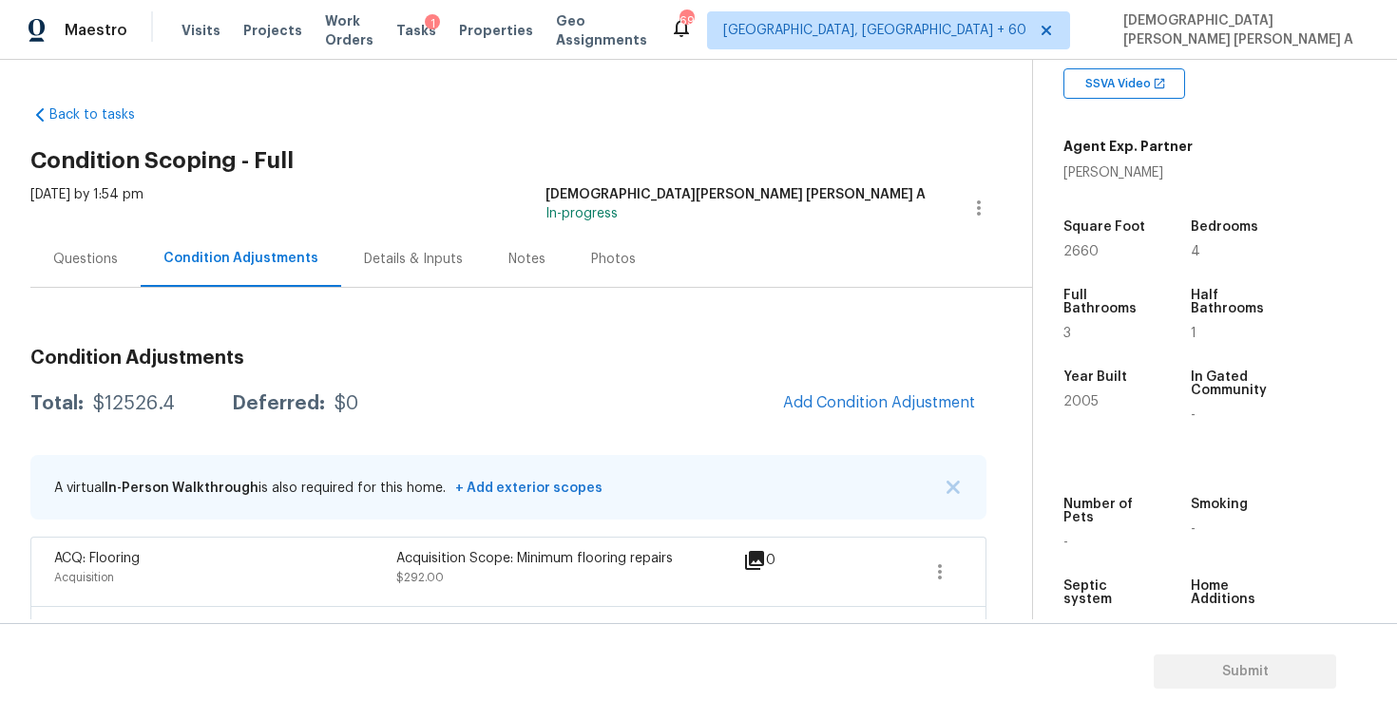
click at [85, 252] on div "Questions" at bounding box center [85, 259] width 65 height 19
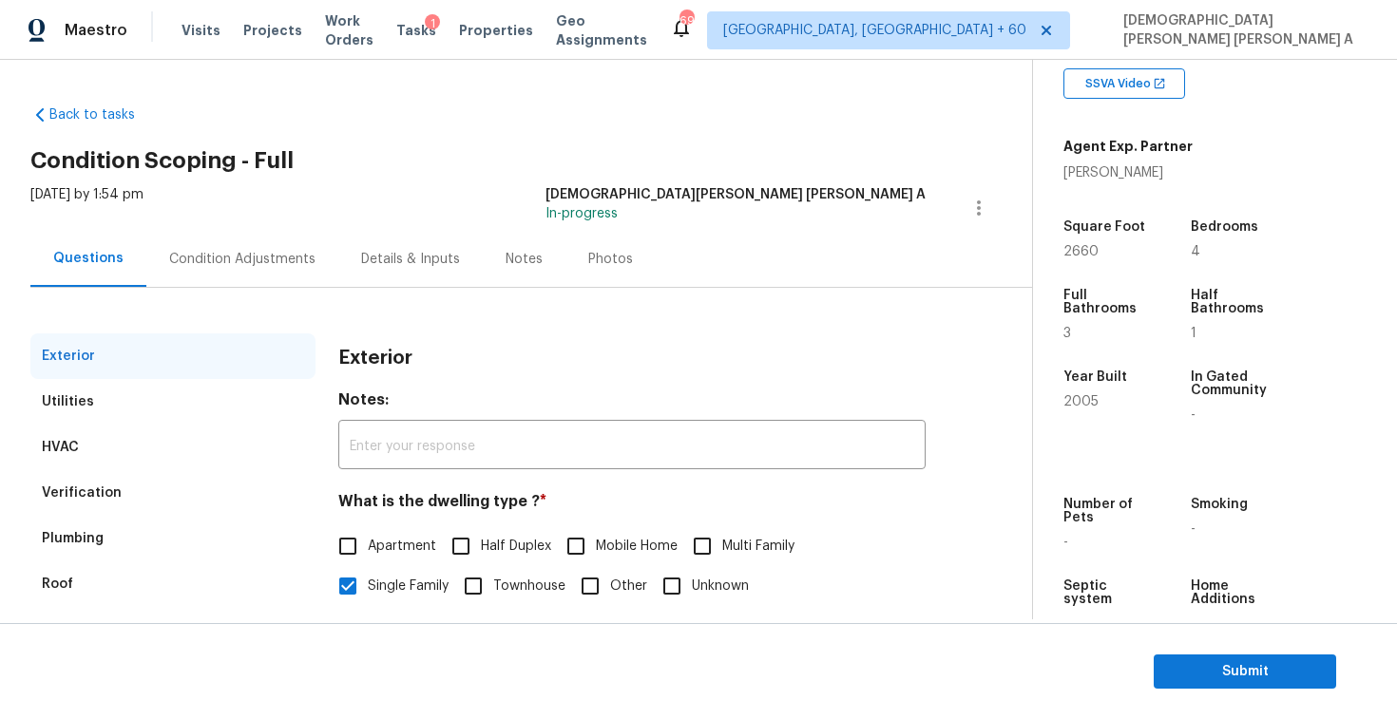
scroll to position [196, 0]
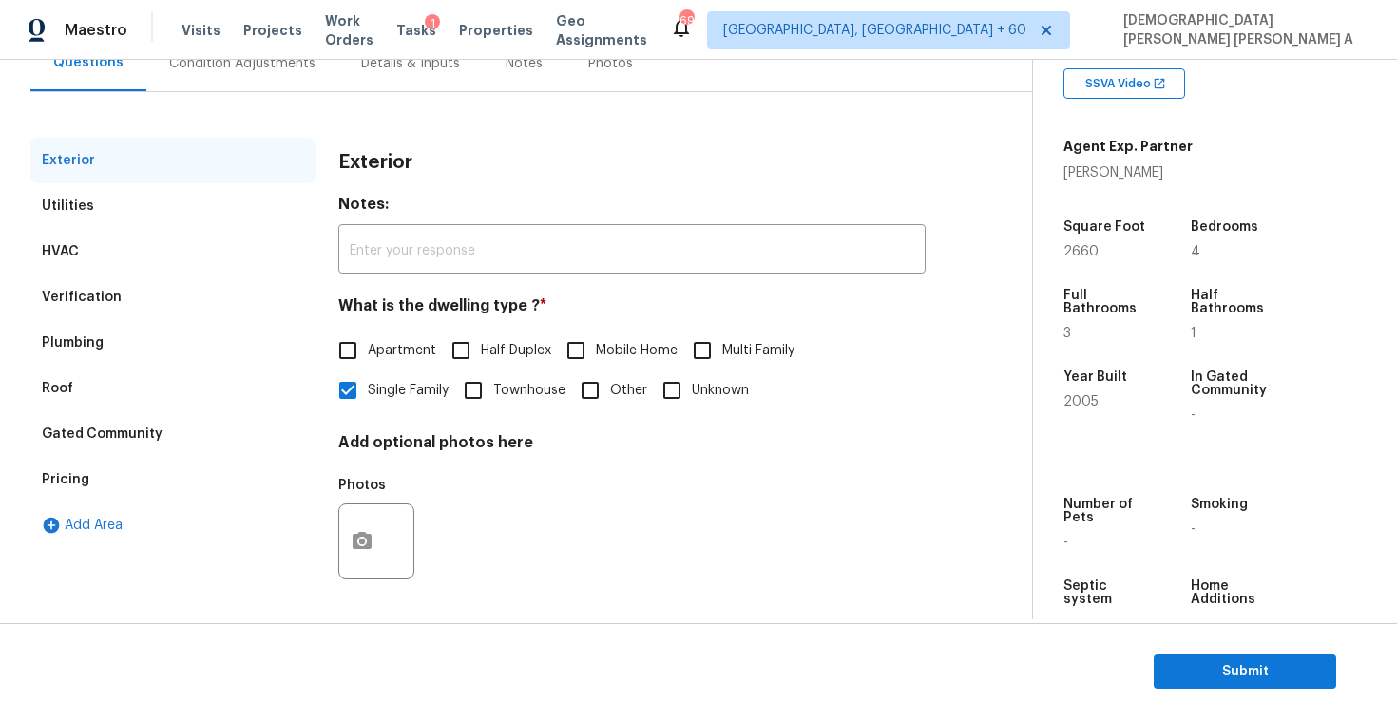
click at [111, 488] on div "Pricing" at bounding box center [172, 480] width 285 height 46
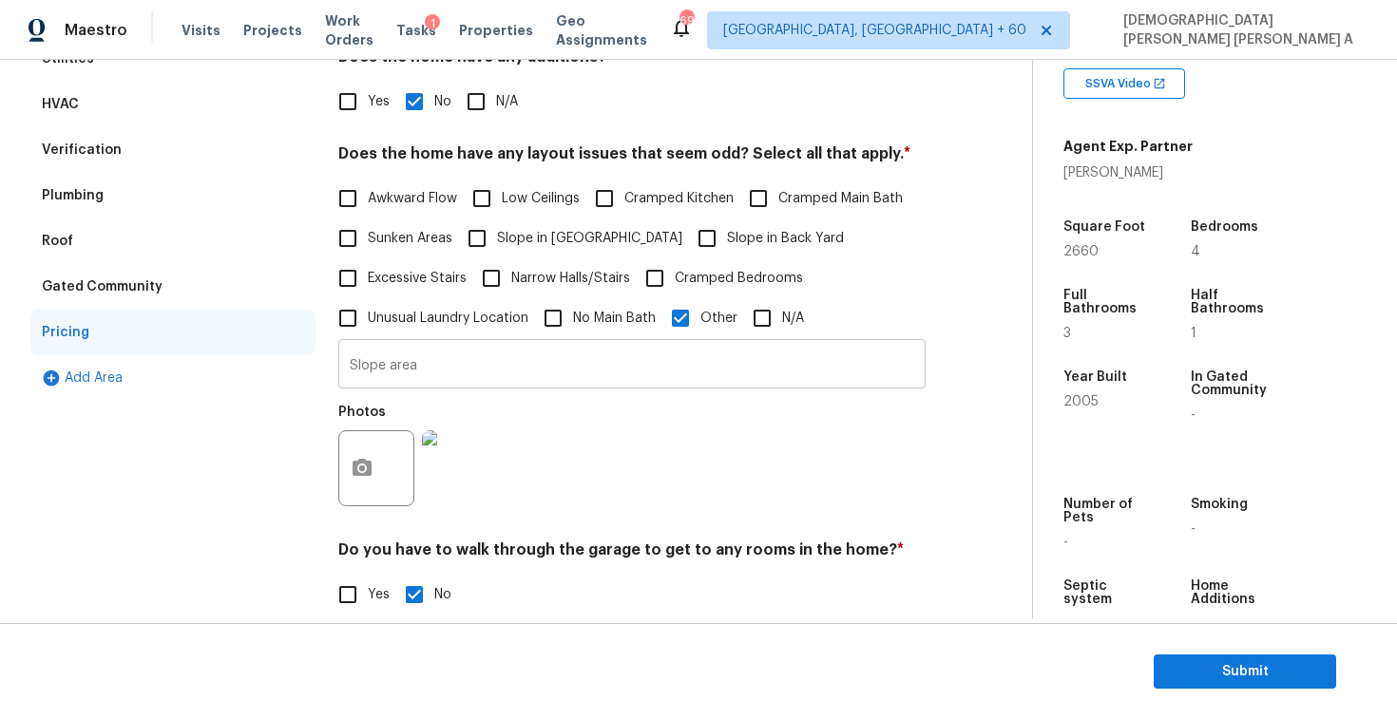
scroll to position [474, 0]
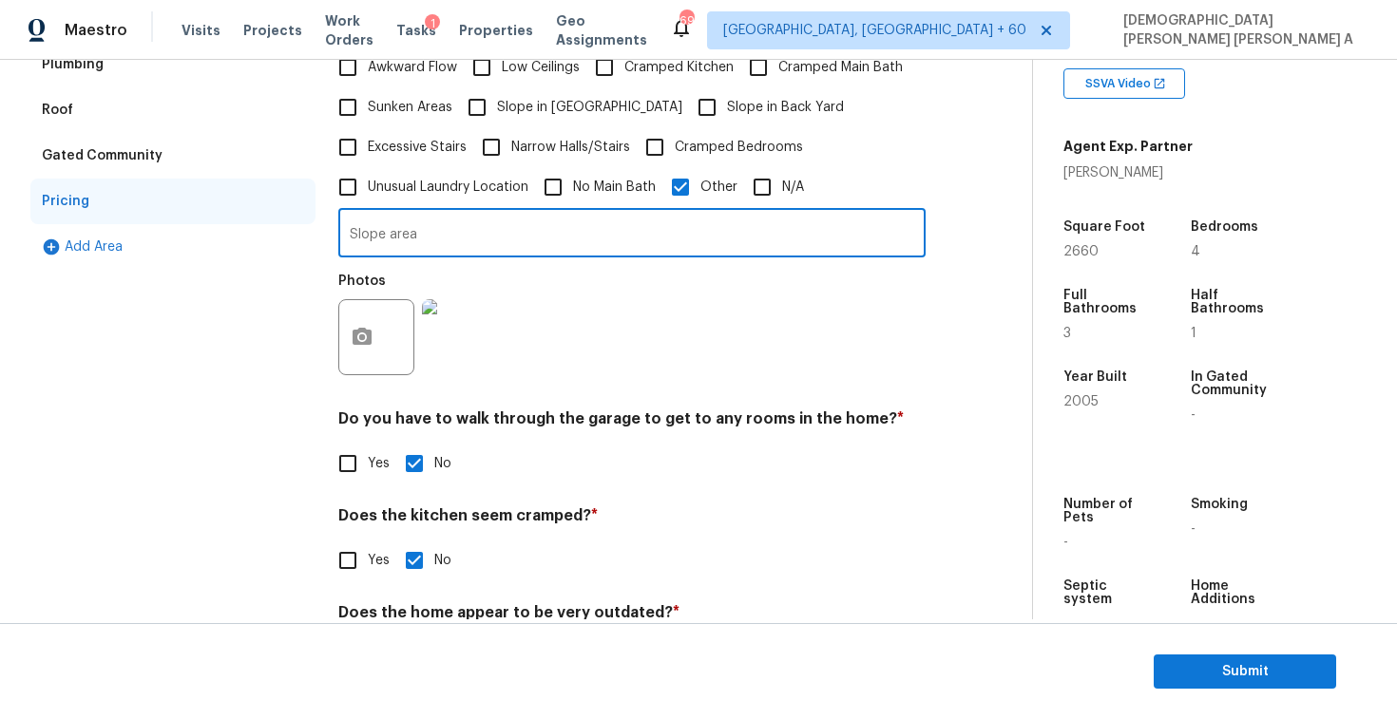
click at [428, 238] on input "Slope area" at bounding box center [631, 235] width 587 height 45
click at [404, 237] on input "Slope area, There is unfinished basement" at bounding box center [631, 235] width 587 height 45
type input "Slope area, There is unfinished basement"
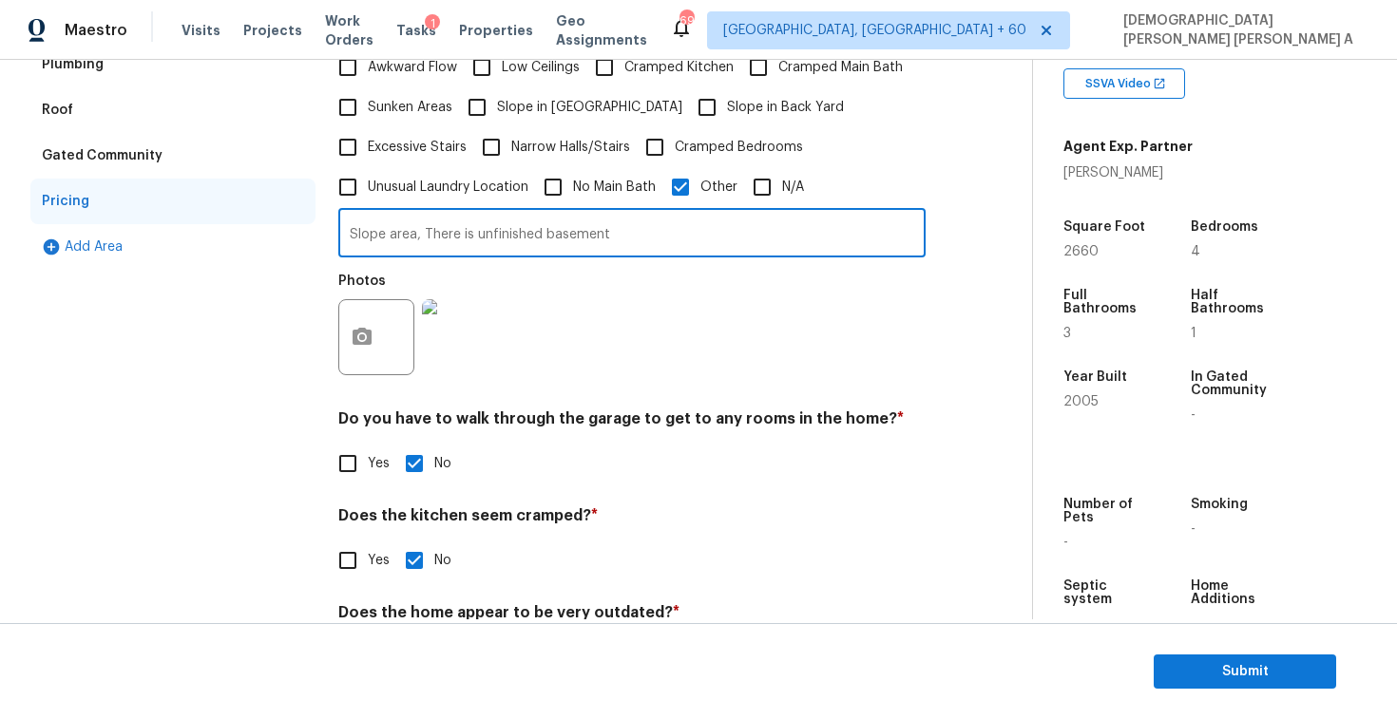
click at [811, 558] on div "Yes No" at bounding box center [631, 561] width 587 height 40
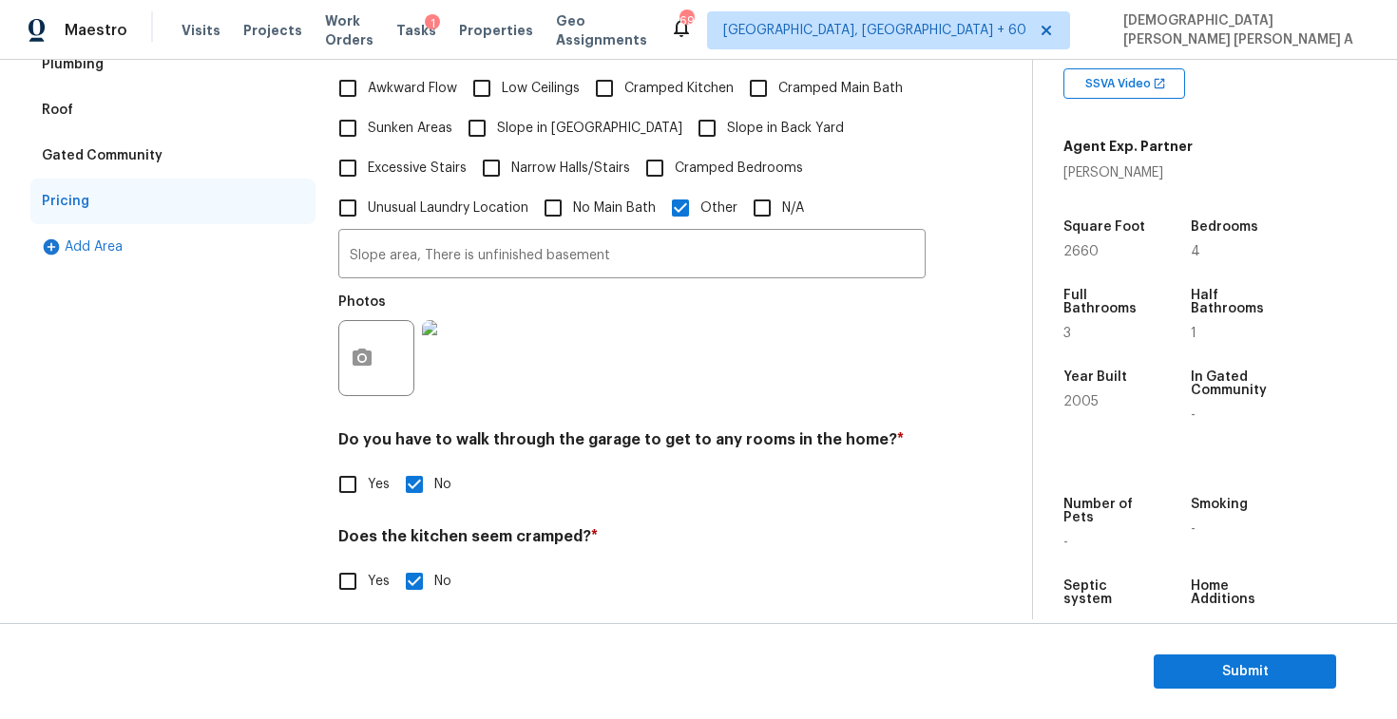
scroll to position [0, 0]
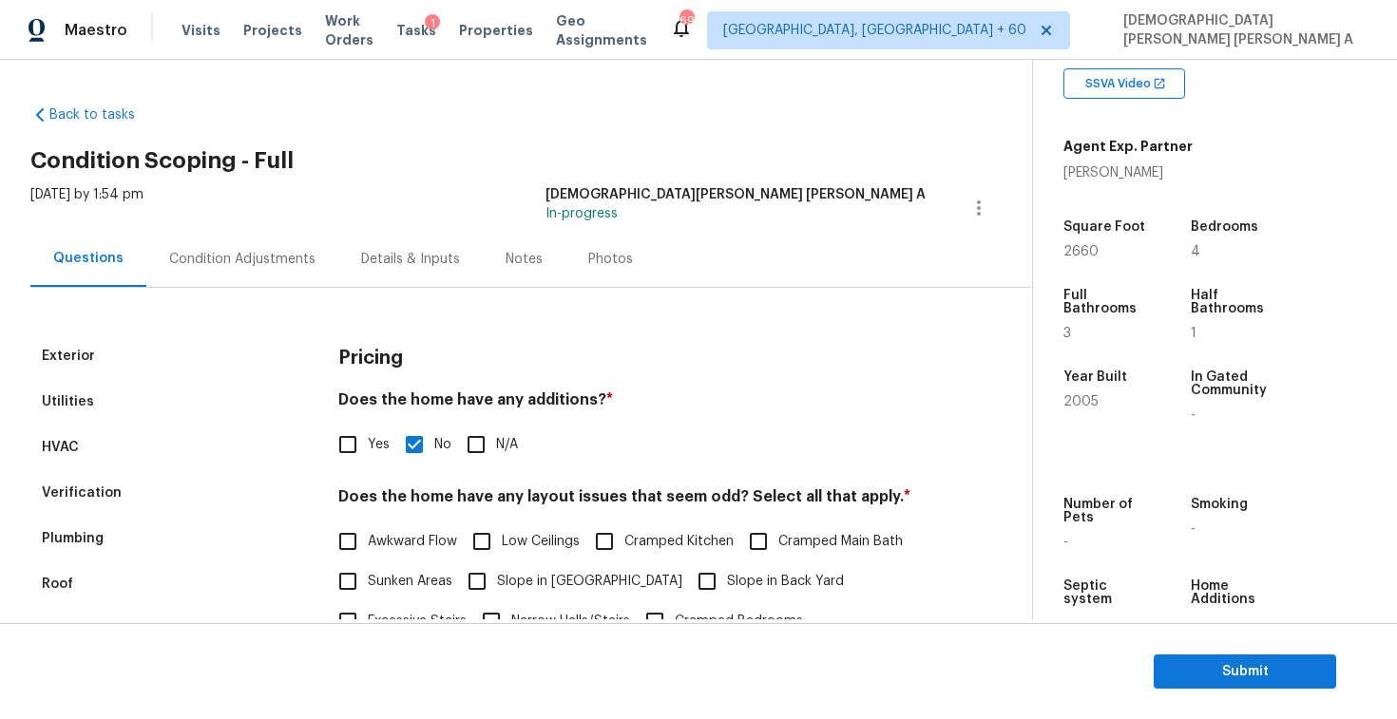
click at [258, 239] on div "Condition Adjustments" at bounding box center [242, 259] width 192 height 56
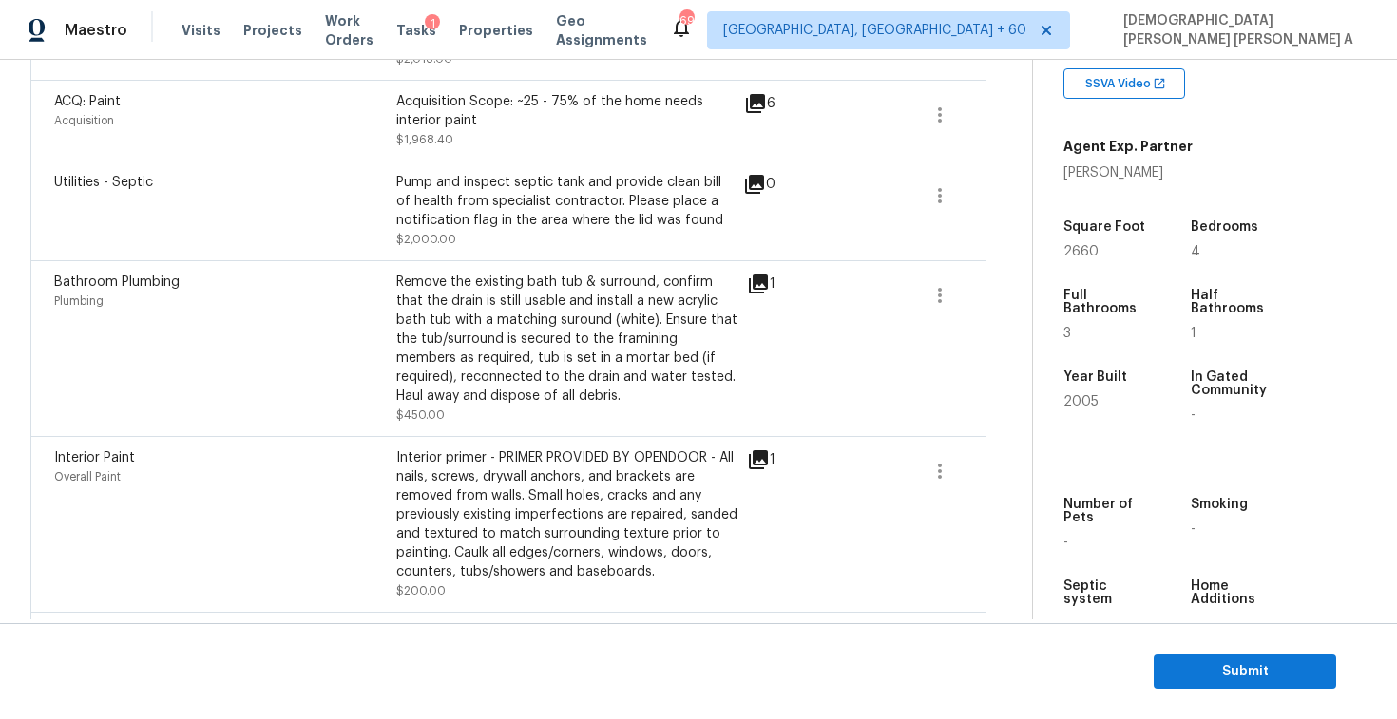
scroll to position [1710, 0]
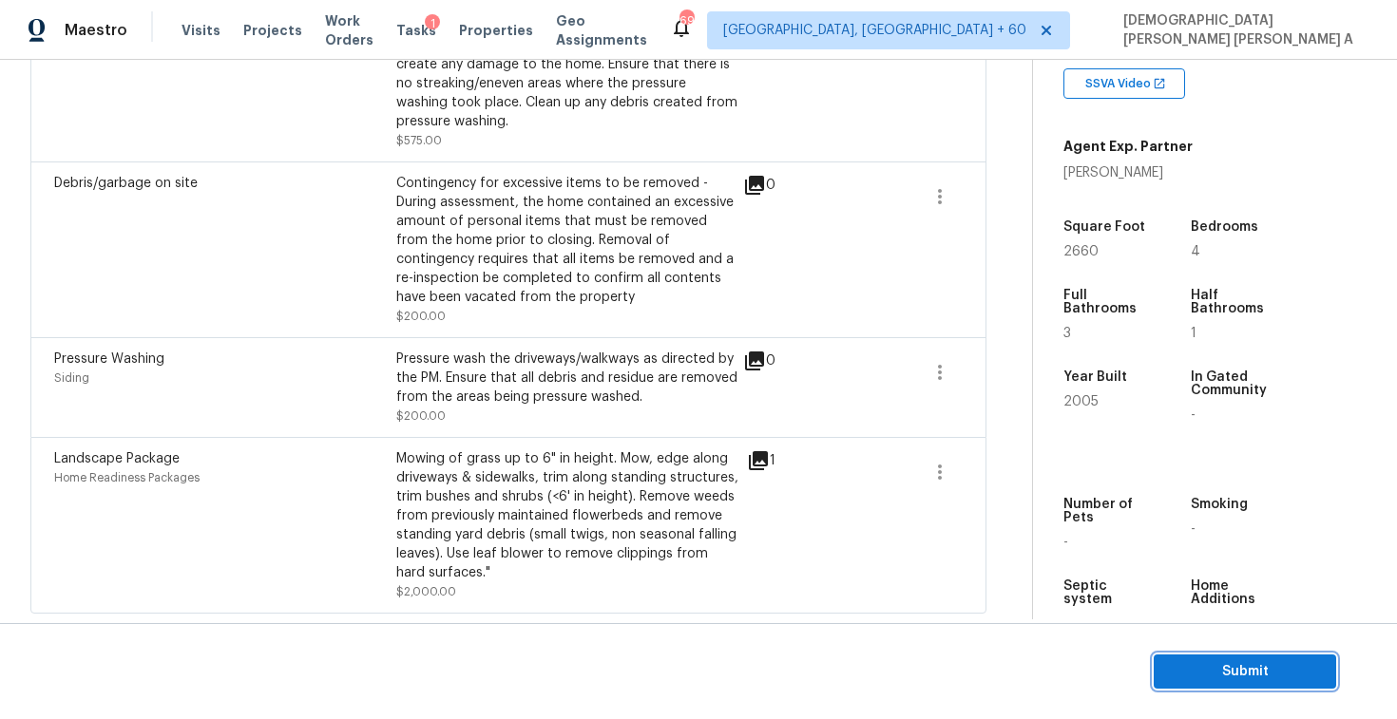
click at [1273, 685] on button "Submit" at bounding box center [1245, 672] width 182 height 35
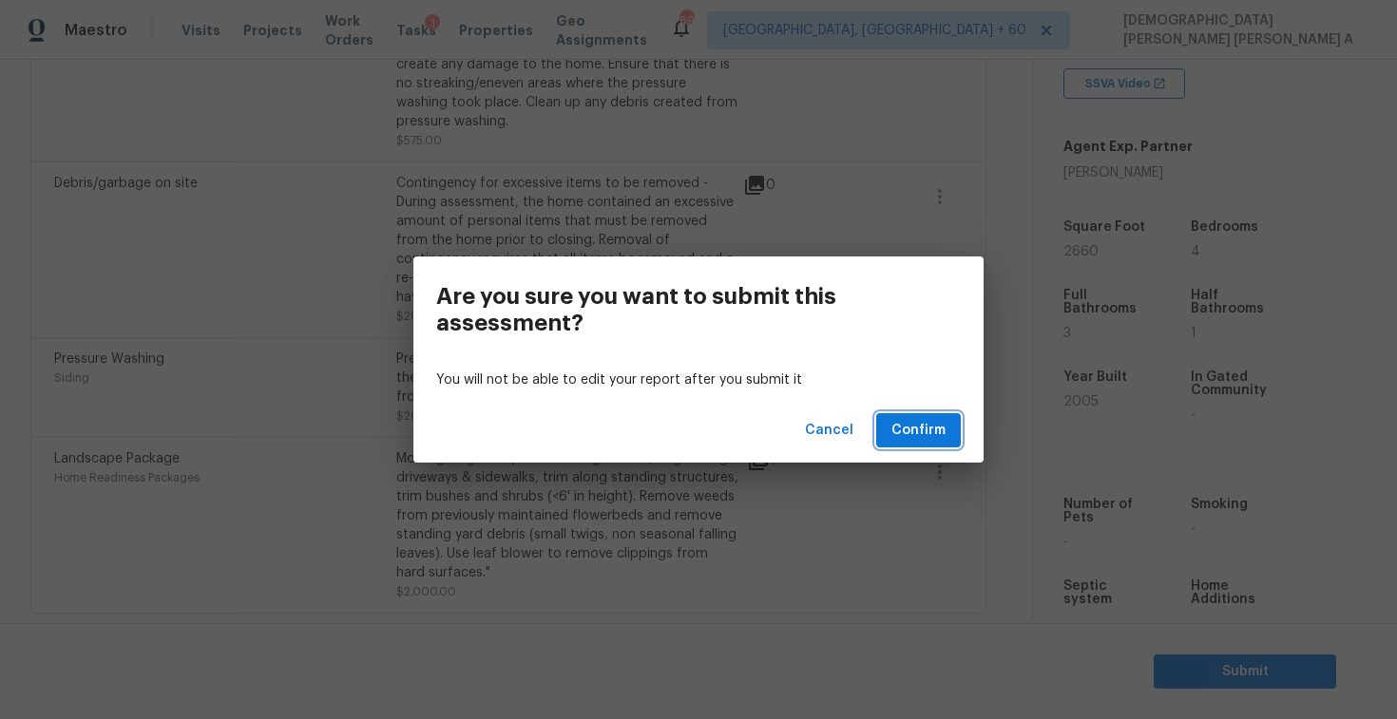
click at [918, 431] on span "Confirm" at bounding box center [918, 431] width 54 height 24
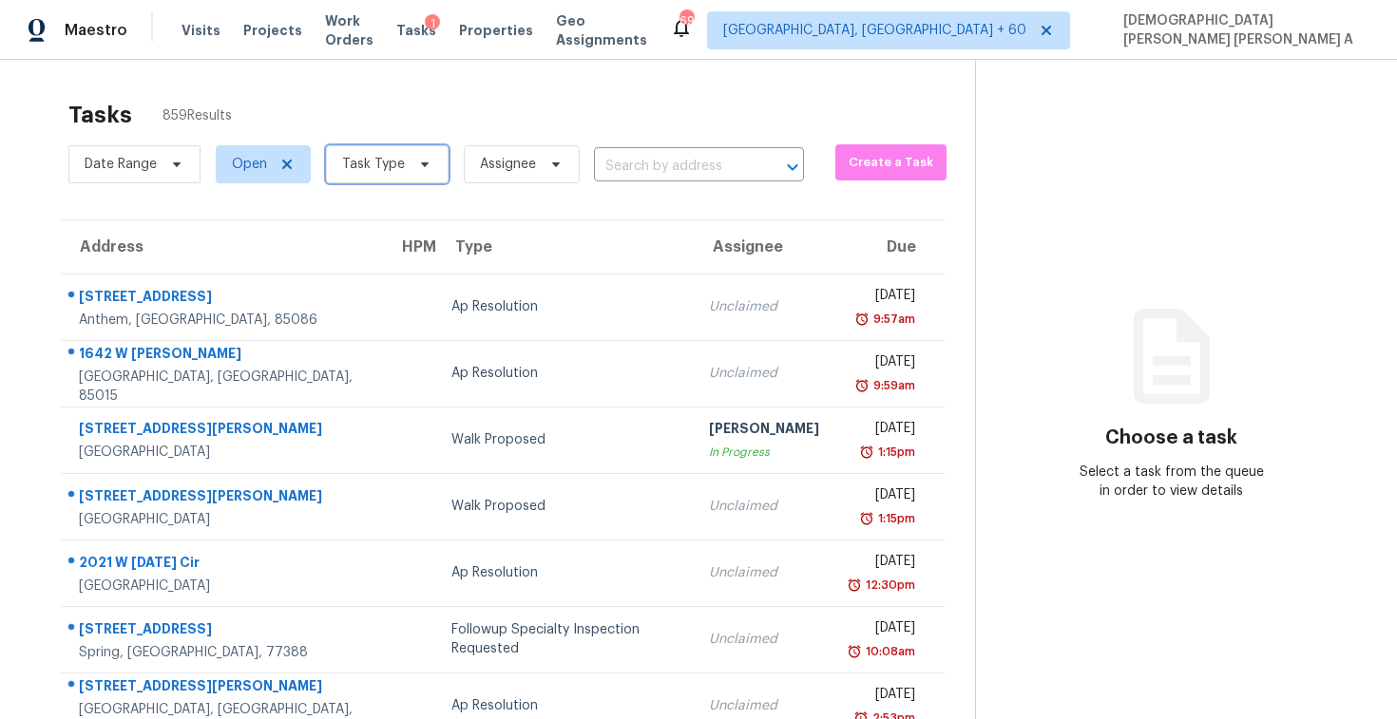
click at [405, 161] on span "Task Type" at bounding box center [387, 164] width 123 height 38
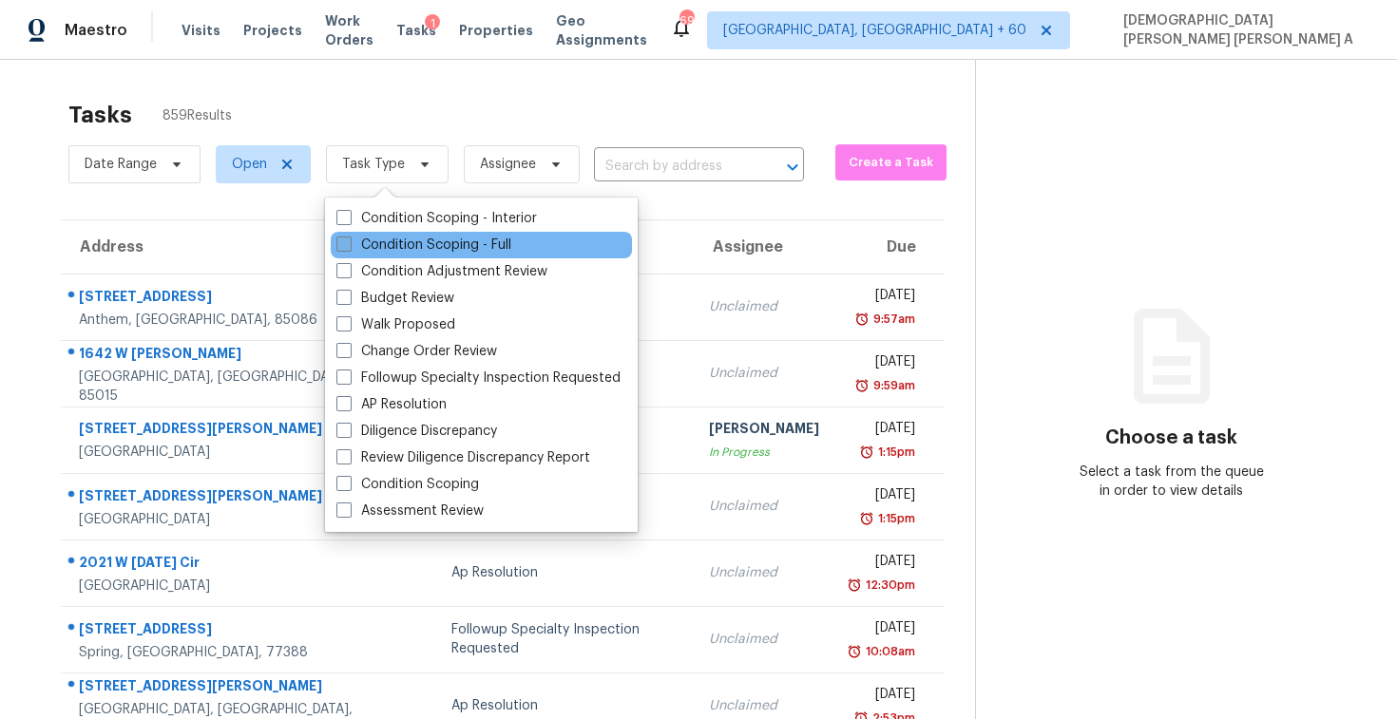
click at [399, 241] on label "Condition Scoping - Full" at bounding box center [423, 245] width 175 height 19
click at [349, 241] on input "Condition Scoping - Full" at bounding box center [342, 242] width 12 height 12
checkbox input "true"
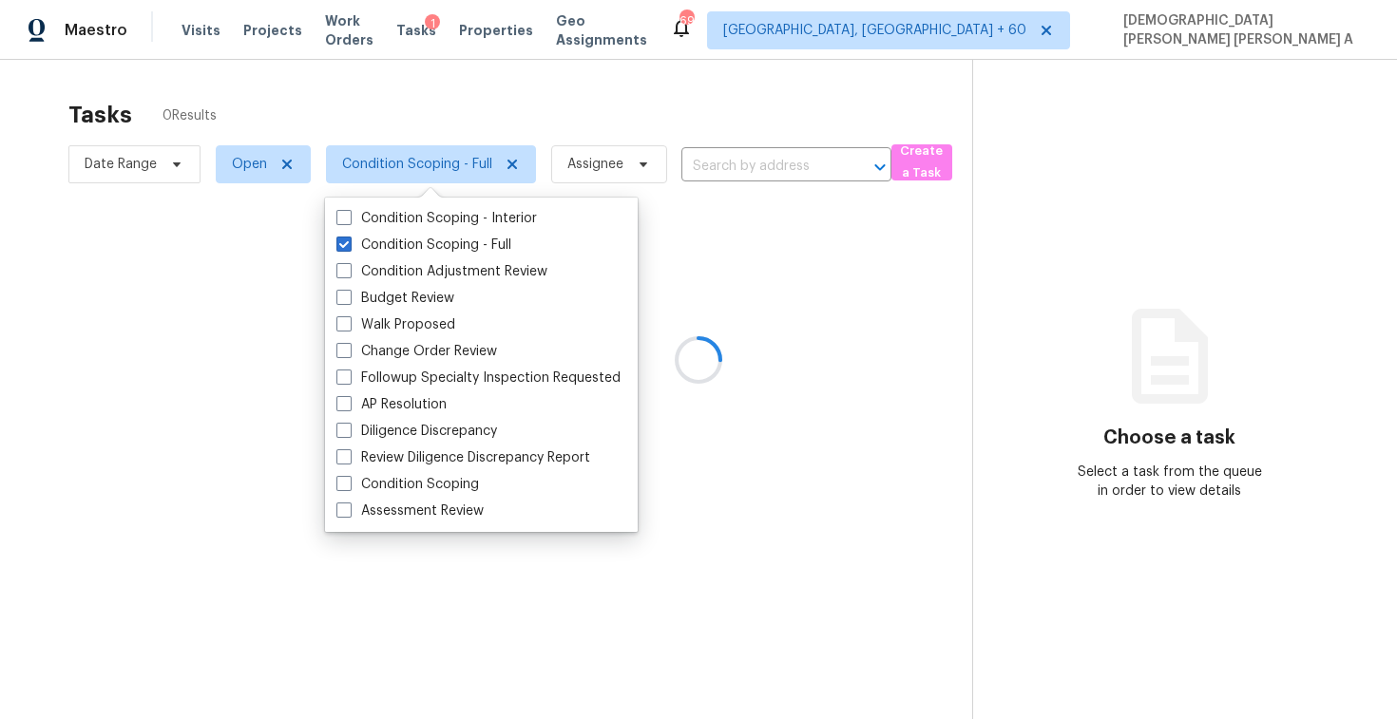
click at [409, 96] on div at bounding box center [698, 359] width 1397 height 719
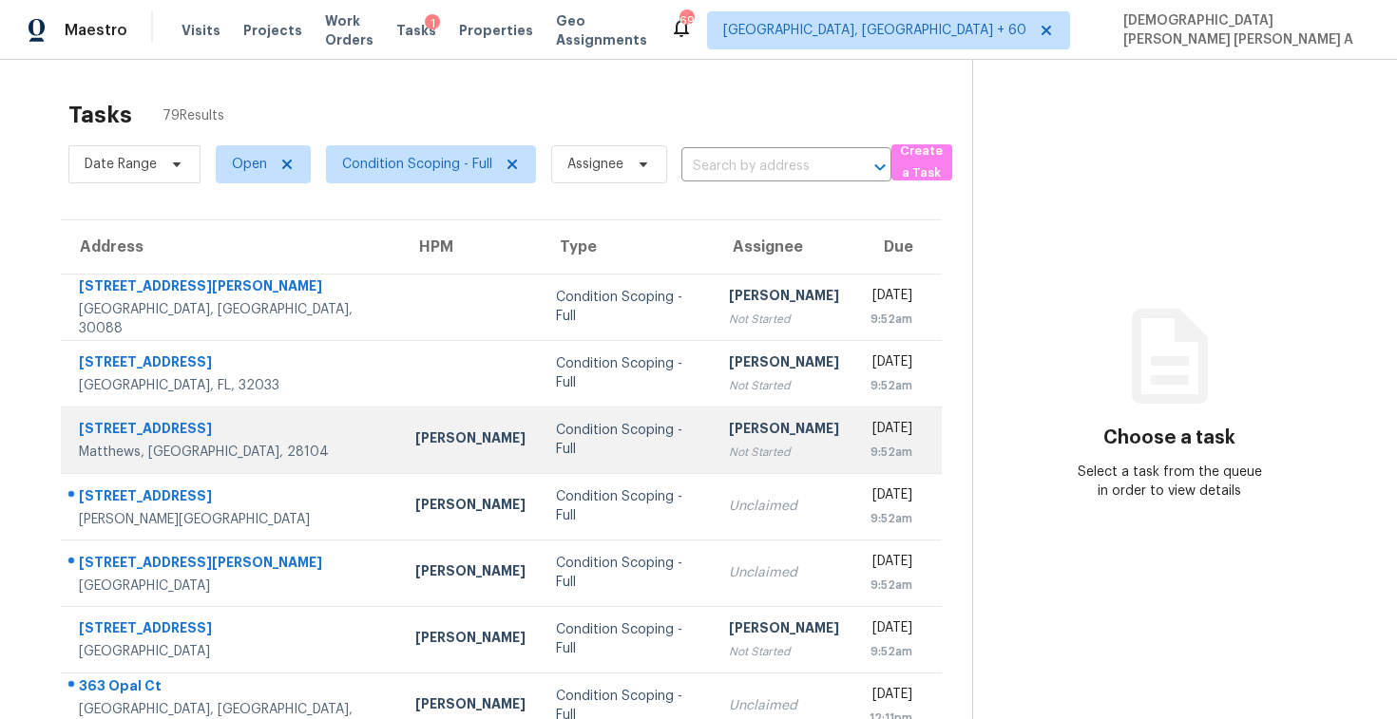
scroll to position [270, 0]
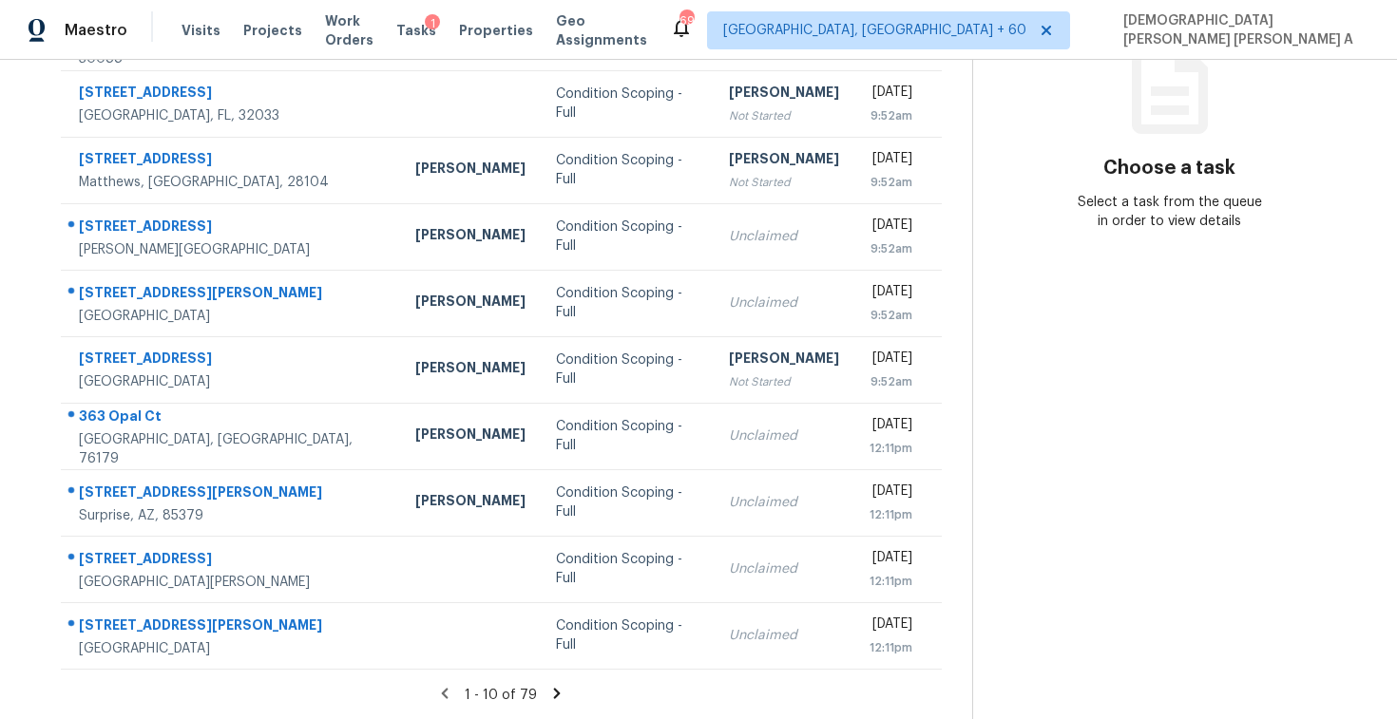
click at [560, 691] on icon at bounding box center [556, 693] width 17 height 17
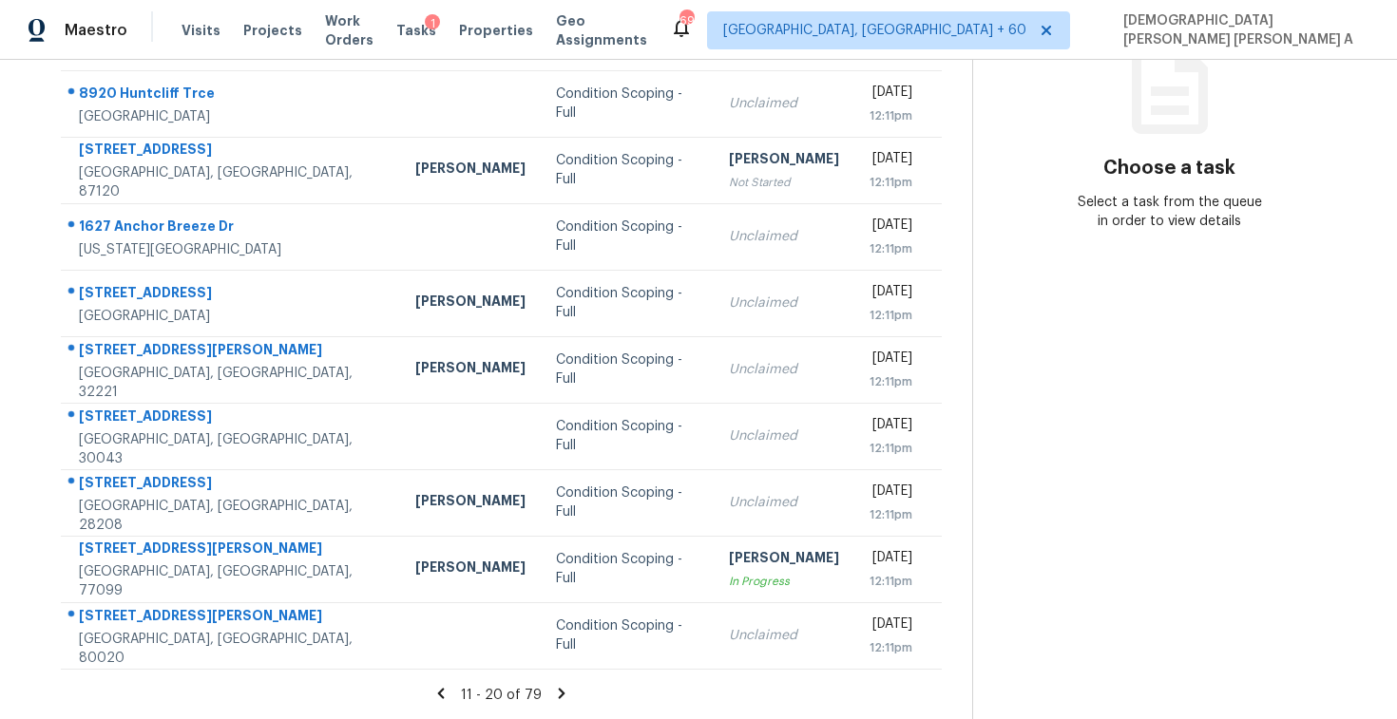
click at [547, 677] on section "Tasks 79 Results Date Range Open Condition Scoping - Full Assignee ​ Create a T…" at bounding box center [501, 270] width 942 height 900
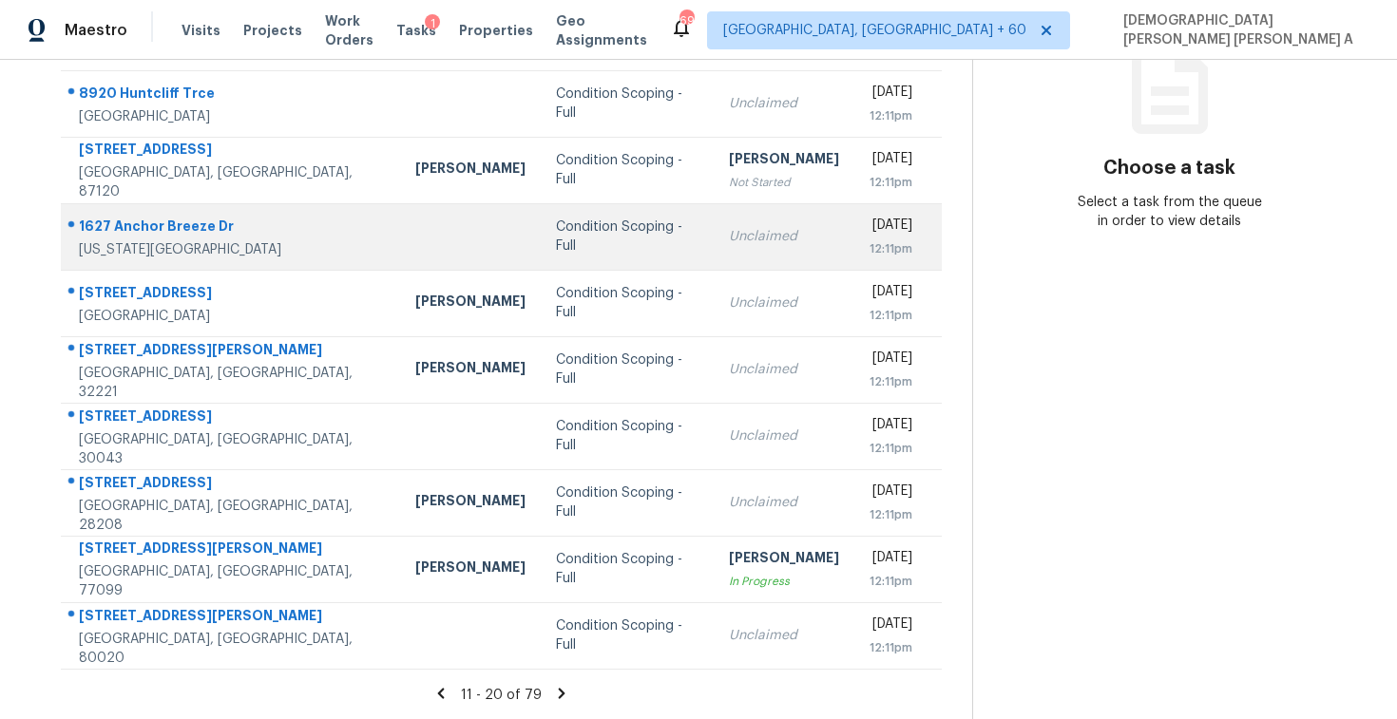
click at [541, 266] on td "Condition Scoping - Full" at bounding box center [627, 236] width 173 height 67
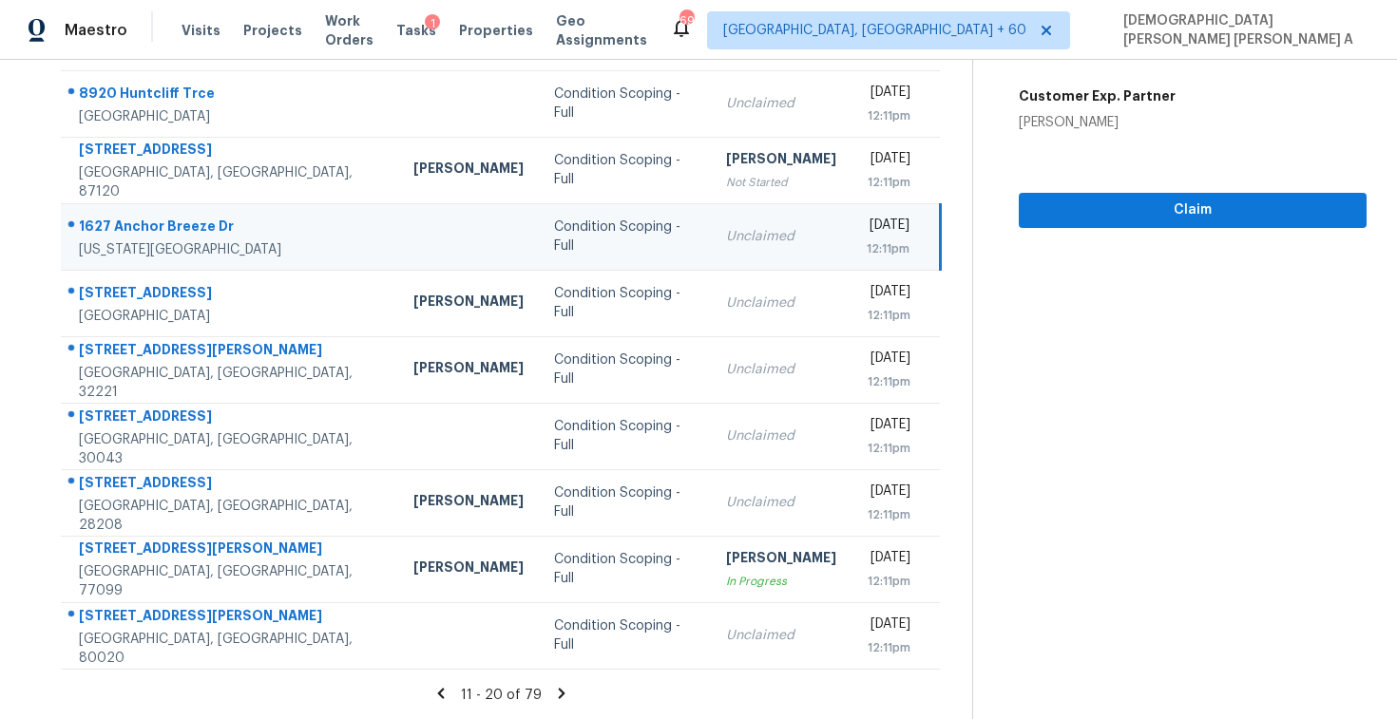
scroll to position [160, 0]
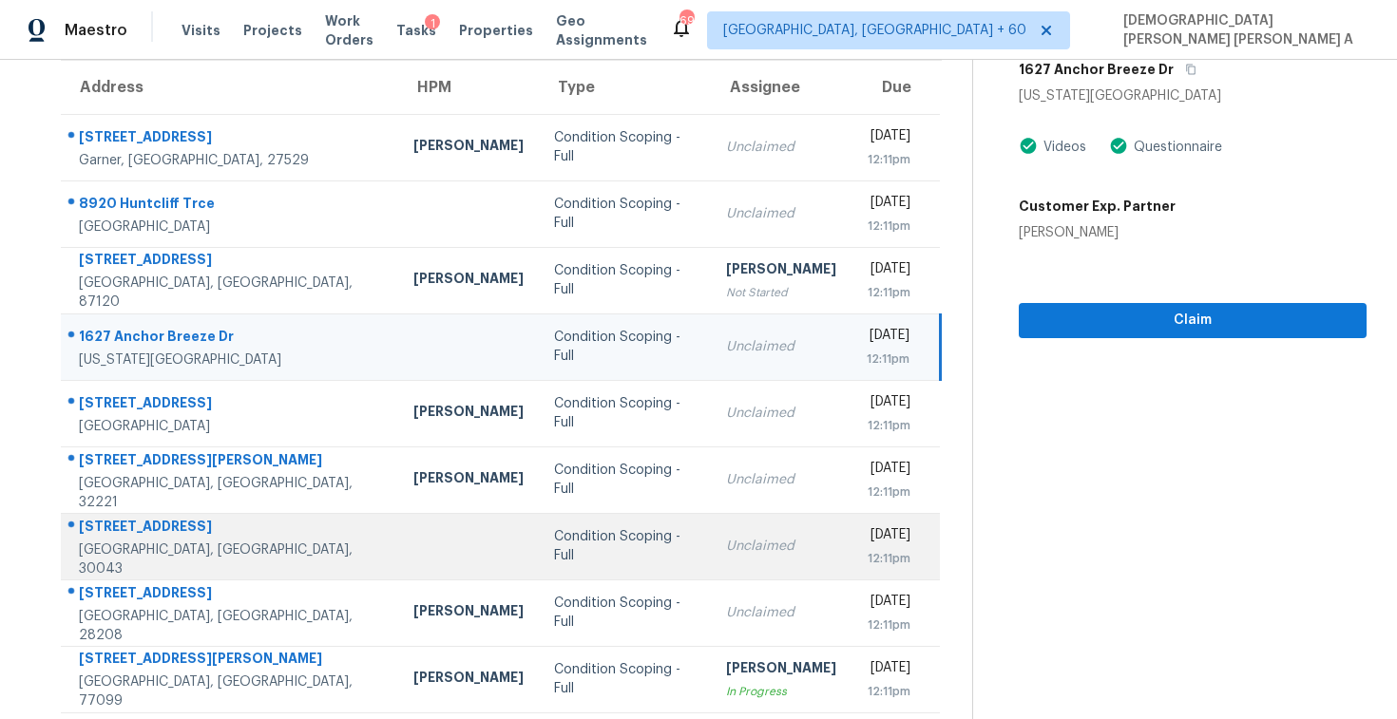
click at [852, 515] on td "Wed, Sep 24th 2025 12:11pm" at bounding box center [896, 546] width 89 height 67
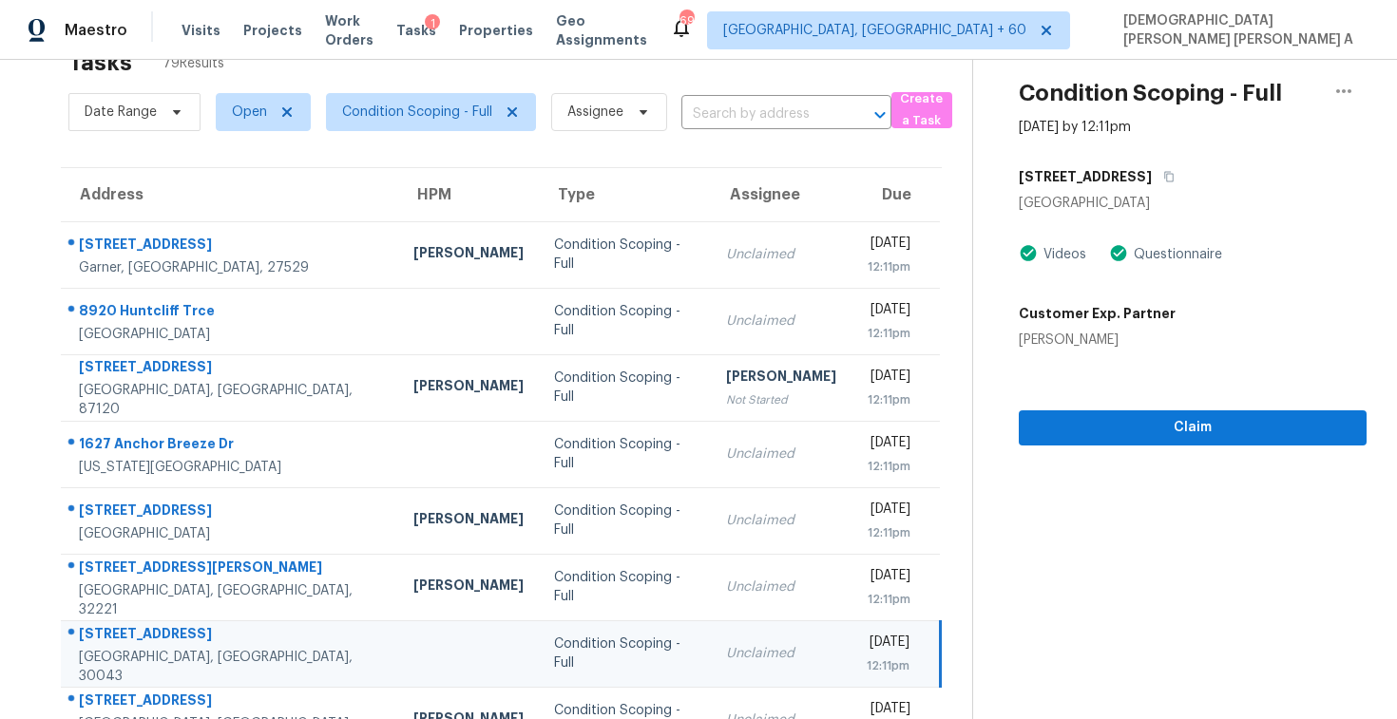
scroll to position [12, 0]
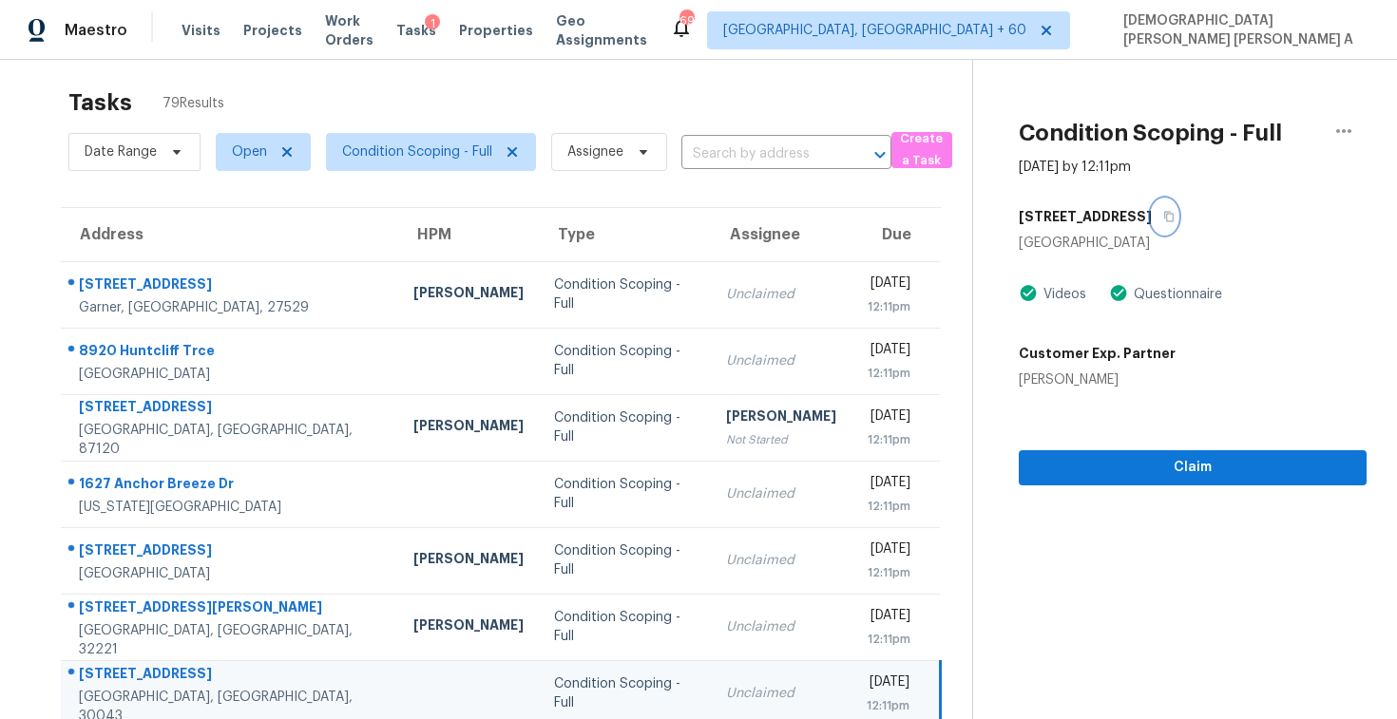
click at [1163, 218] on icon "button" at bounding box center [1168, 216] width 11 height 11
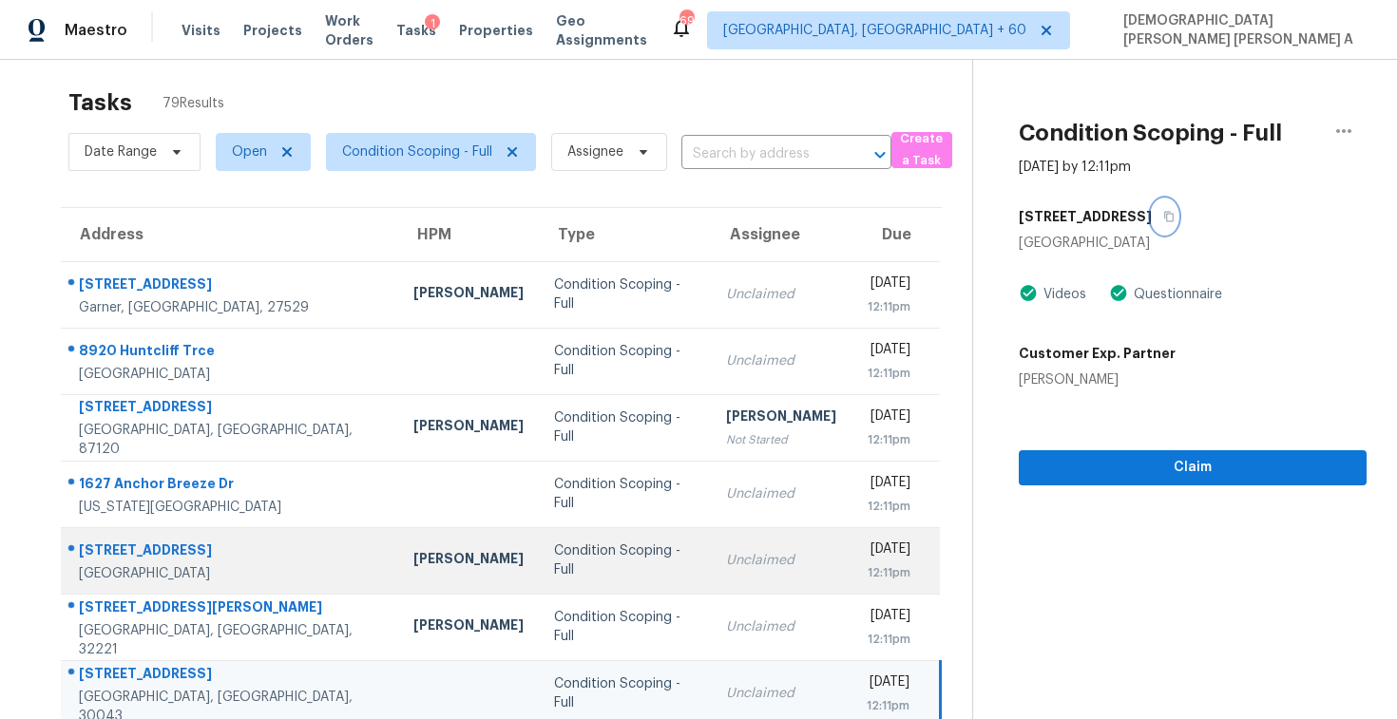
scroll to position [263, 0]
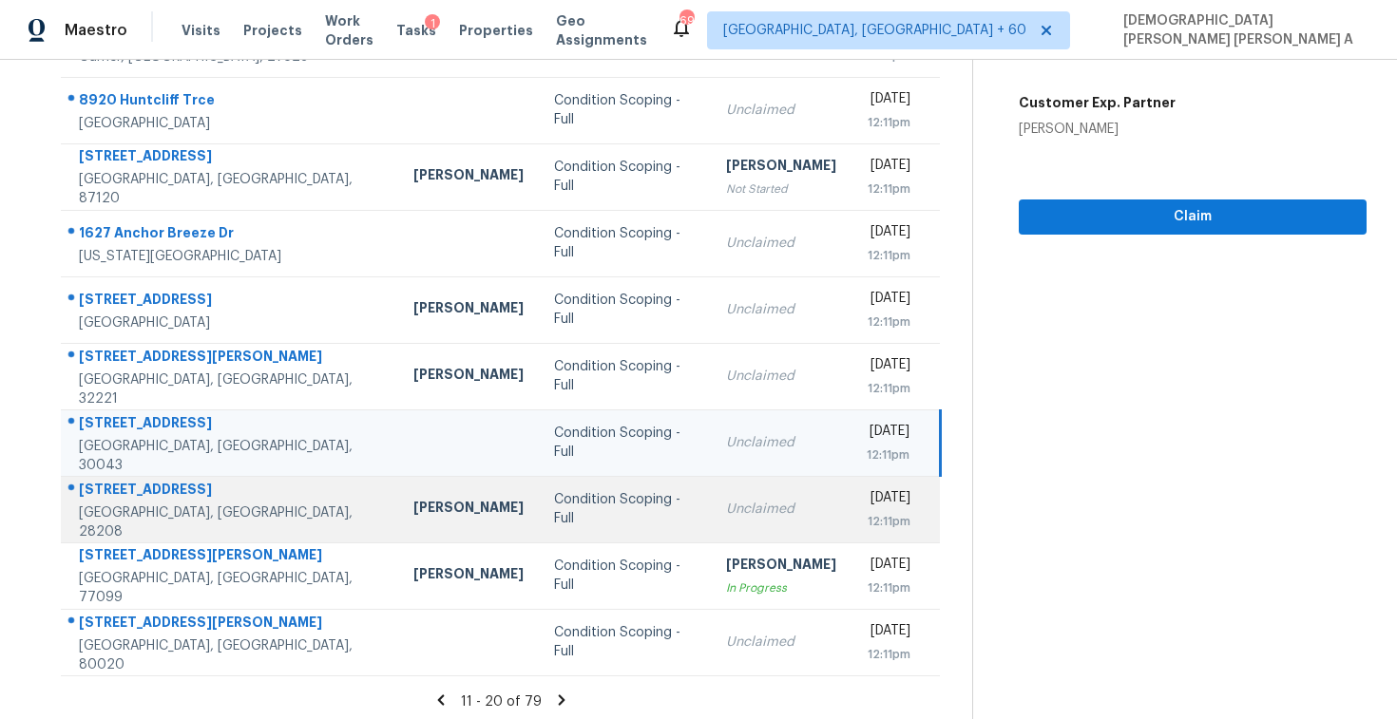
click at [711, 492] on td "Unclaimed" at bounding box center [781, 509] width 141 height 67
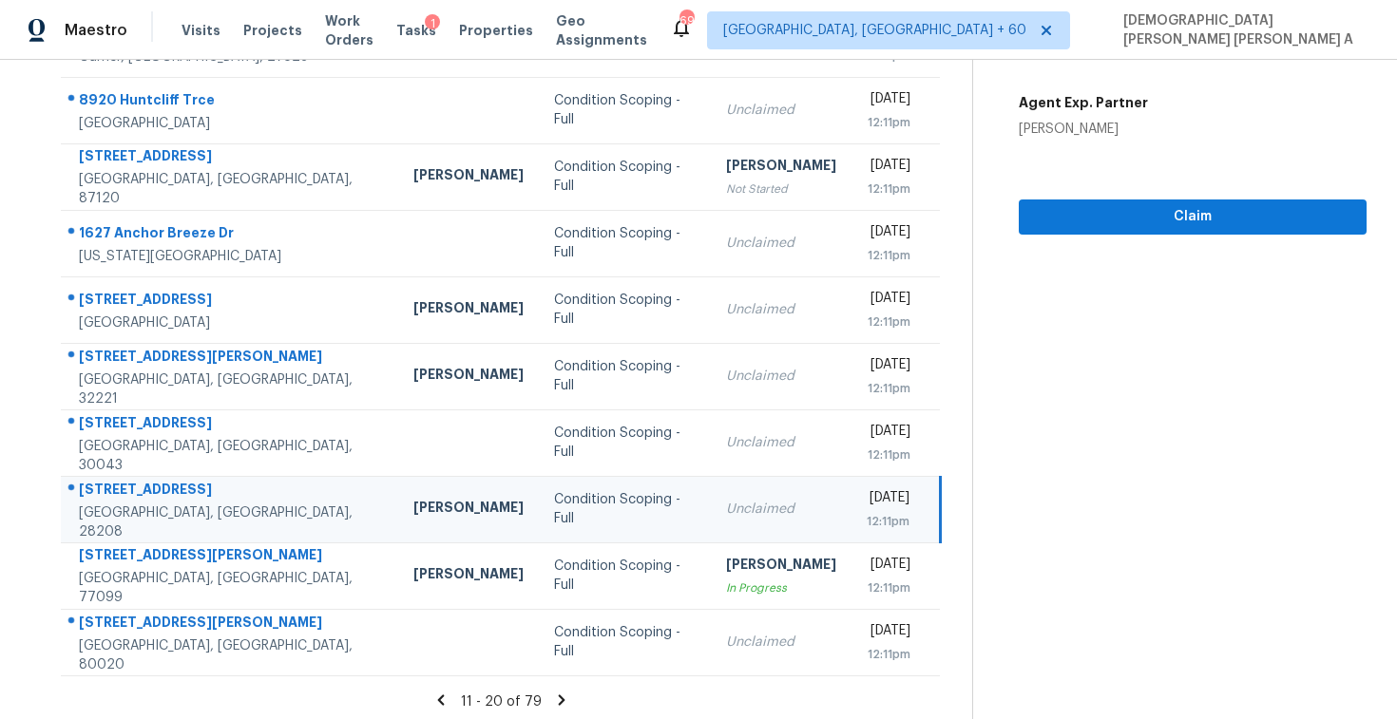
scroll to position [96, 0]
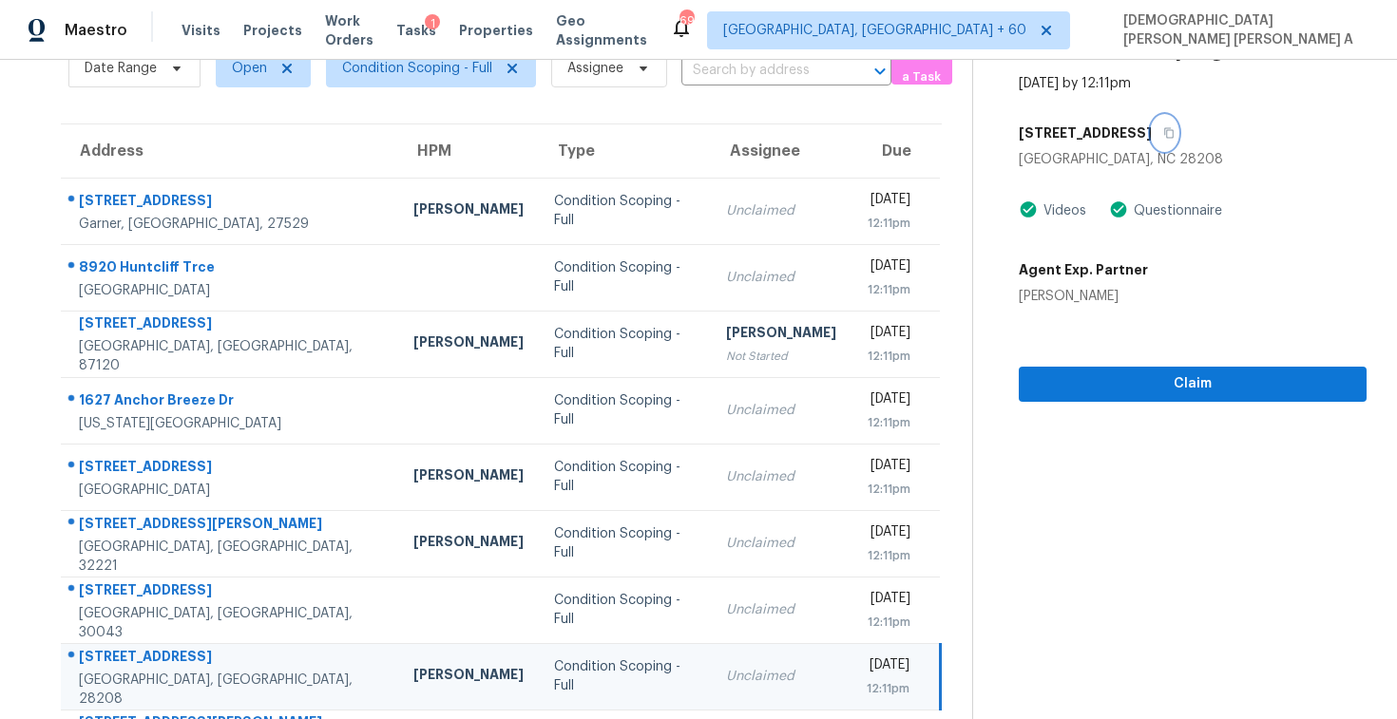
click at [1163, 129] on icon "button" at bounding box center [1168, 132] width 11 height 11
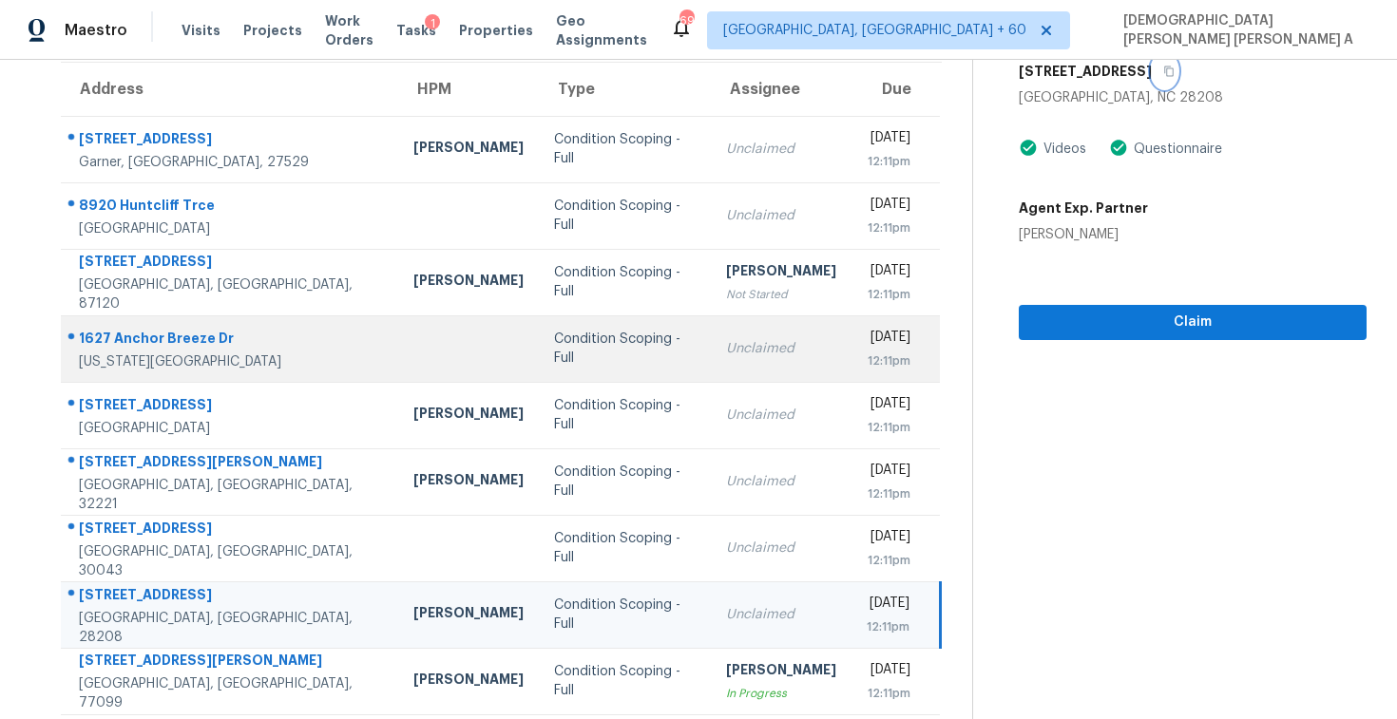
scroll to position [0, 0]
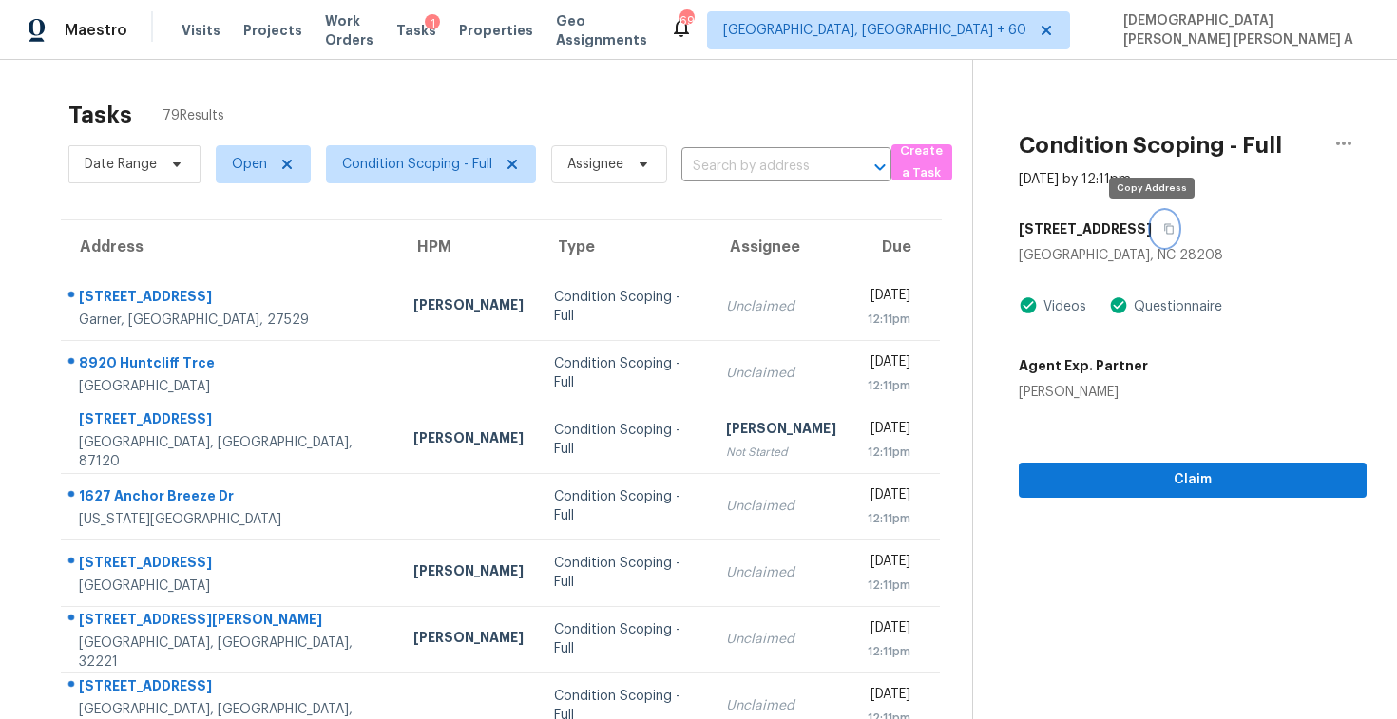
click at [1152, 221] on button "button" at bounding box center [1165, 229] width 26 height 34
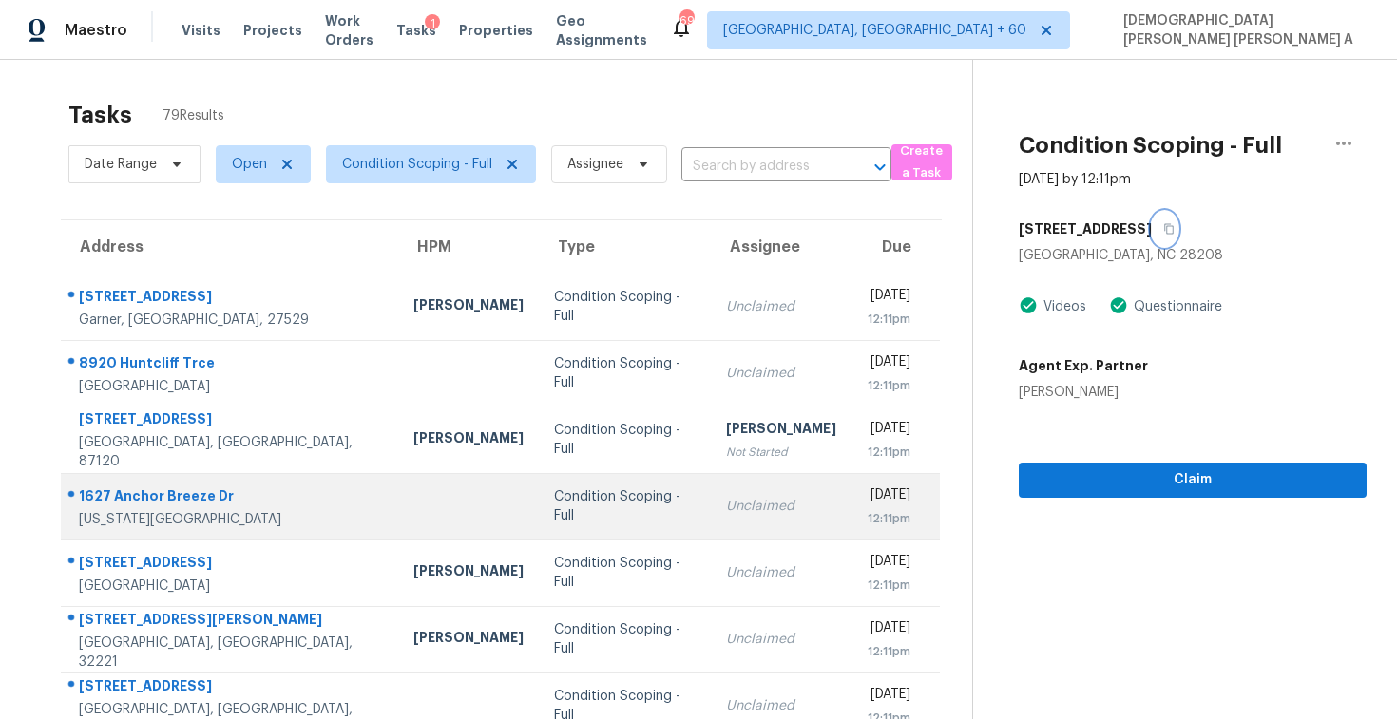
scroll to position [270, 0]
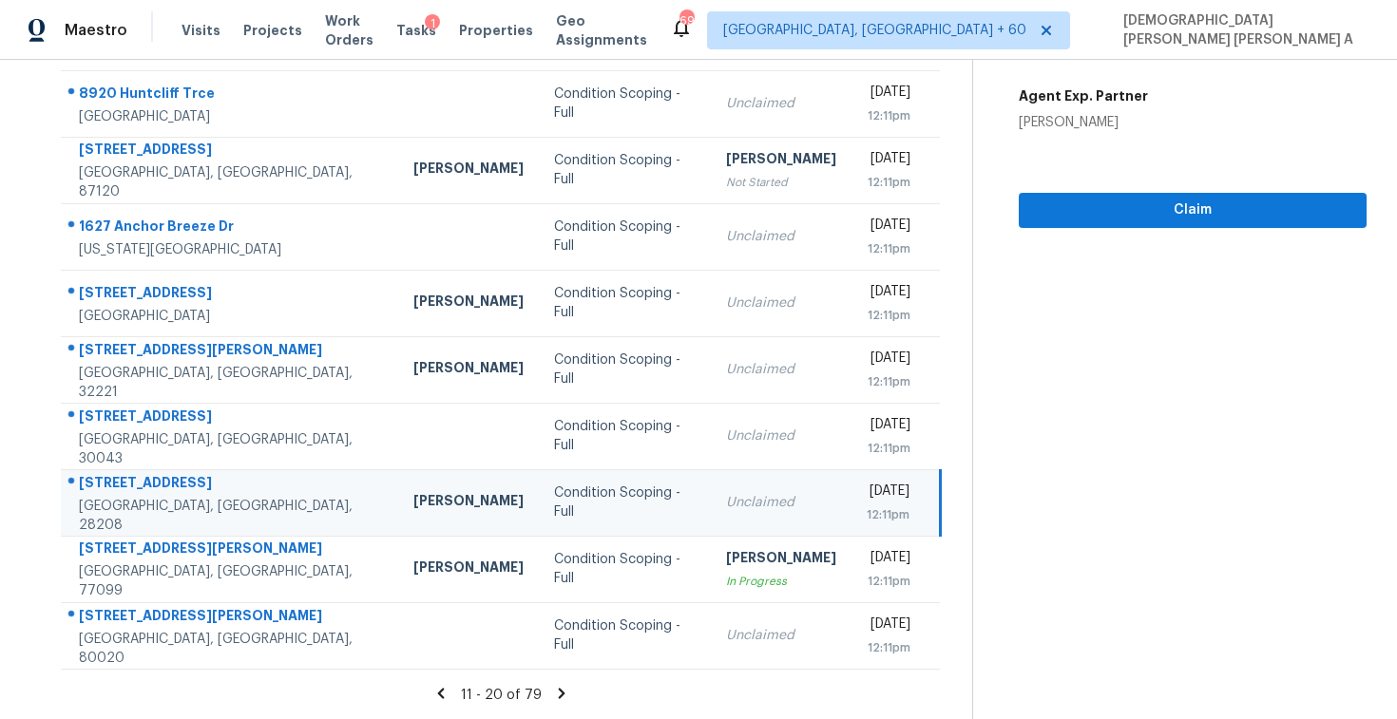
click at [559, 690] on icon at bounding box center [562, 693] width 7 height 10
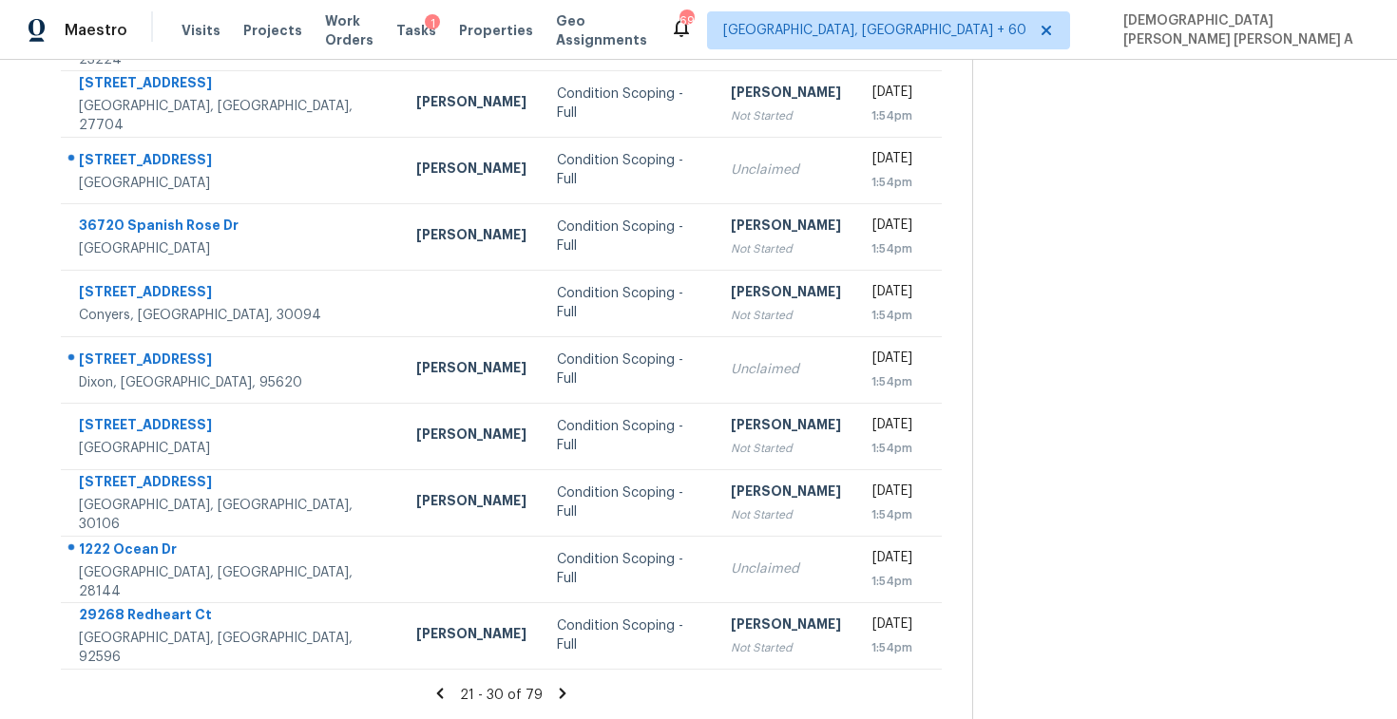
click at [554, 688] on icon at bounding box center [562, 693] width 17 height 17
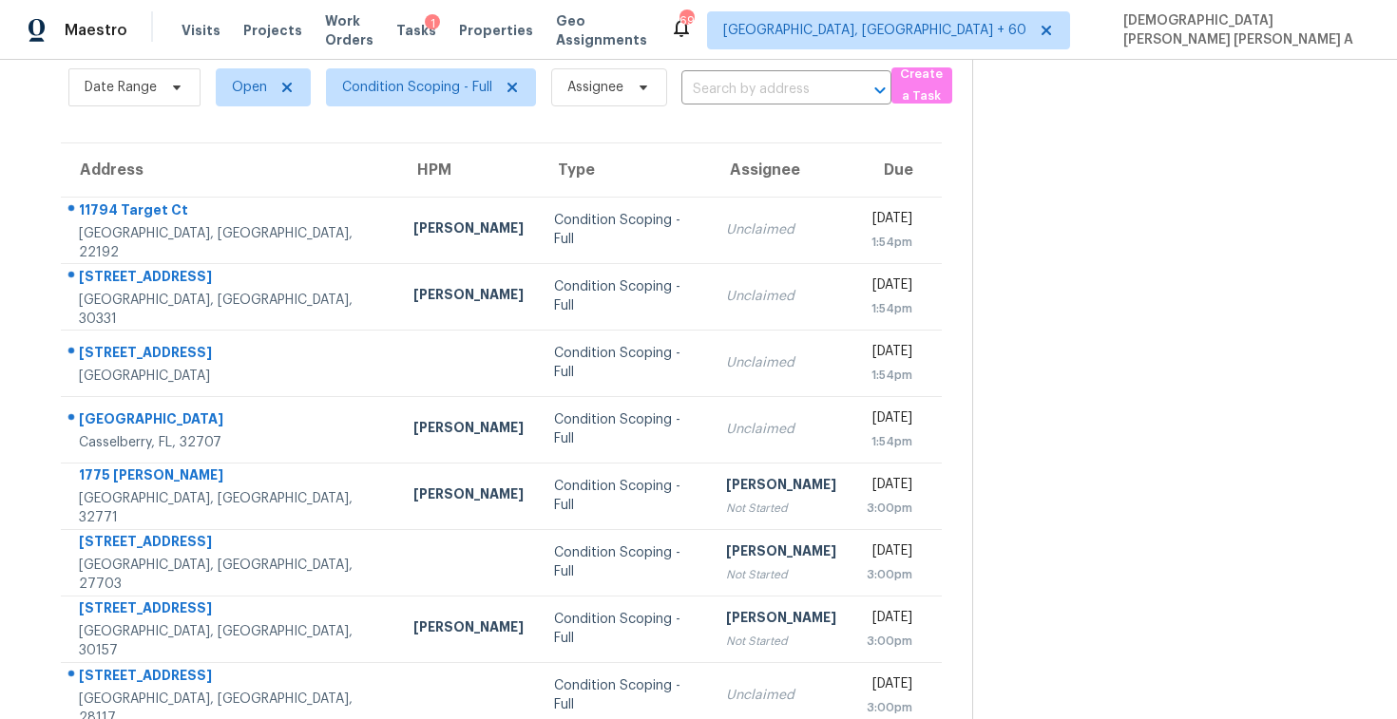
scroll to position [0, 0]
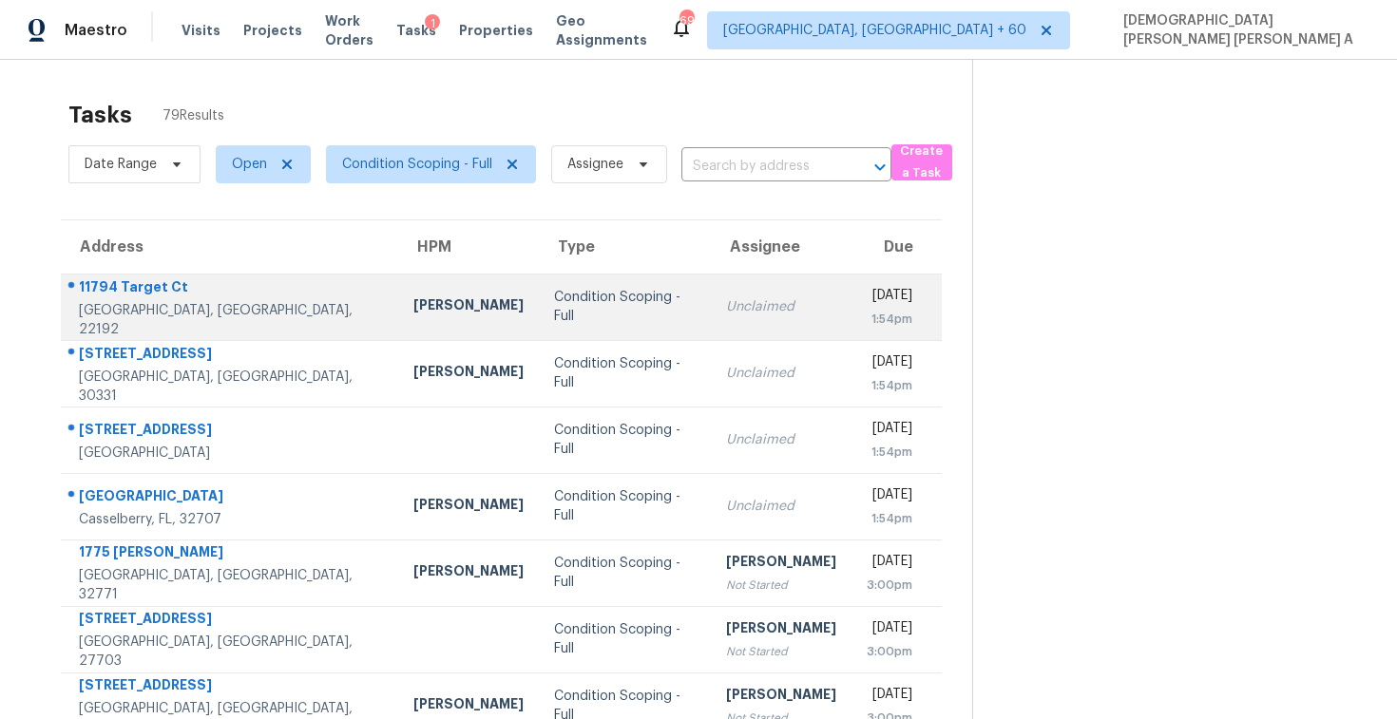
click at [552, 338] on td "Condition Scoping - Full" at bounding box center [625, 307] width 172 height 67
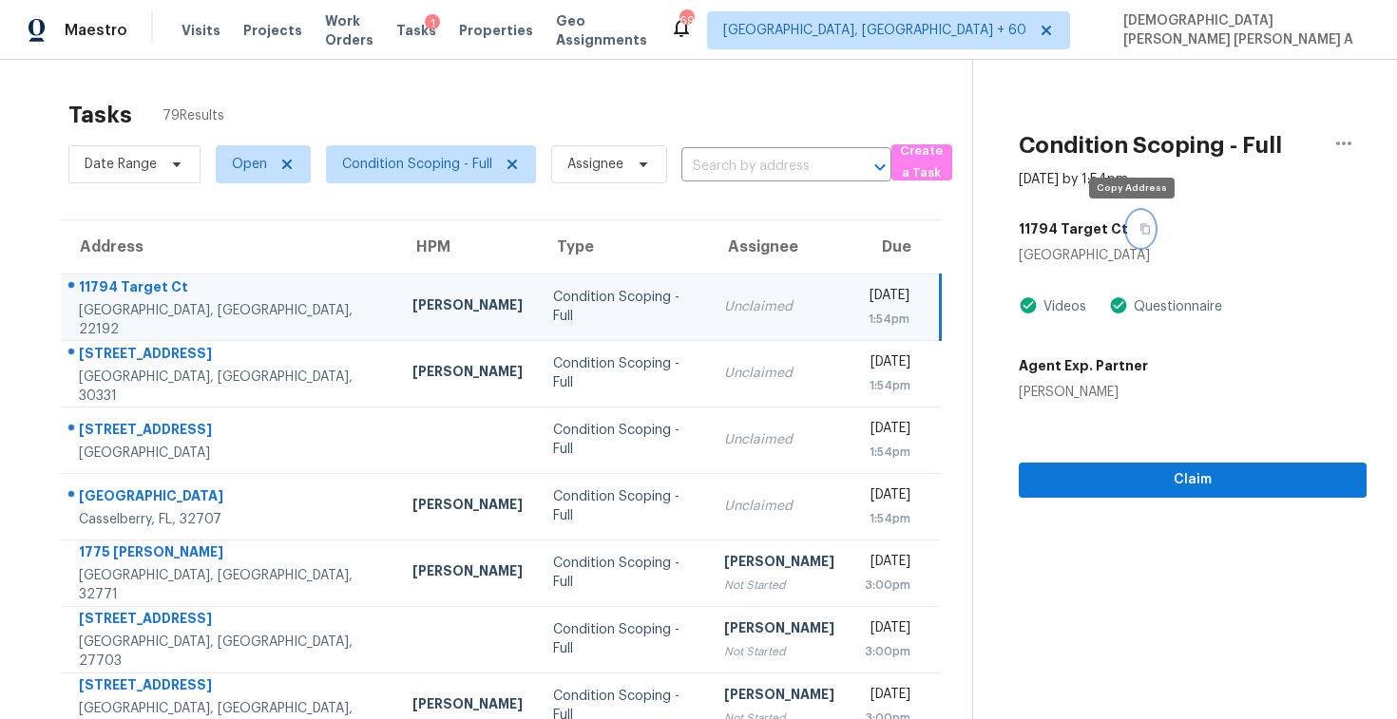
click at [1130, 238] on button "button" at bounding box center [1141, 229] width 26 height 34
click at [1139, 229] on icon "button" at bounding box center [1144, 228] width 11 height 11
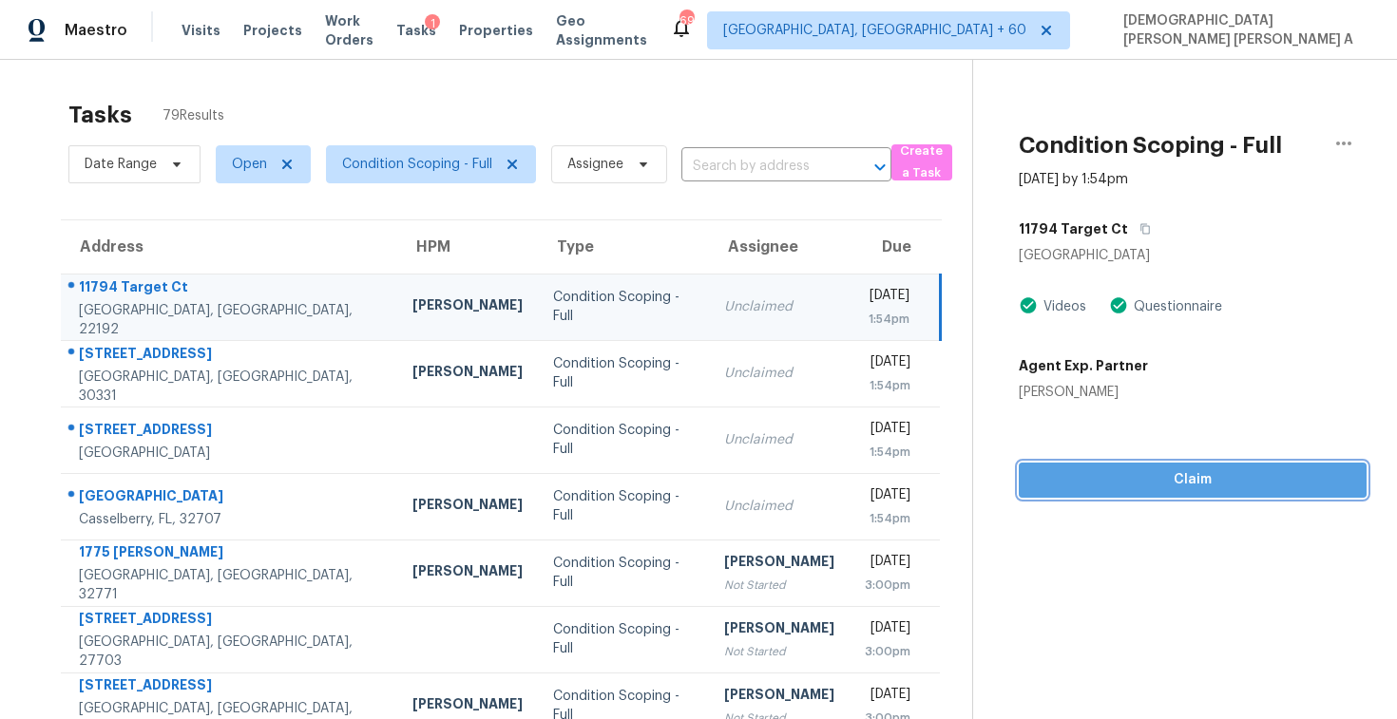
click at [1166, 487] on span "Claim" at bounding box center [1192, 481] width 317 height 24
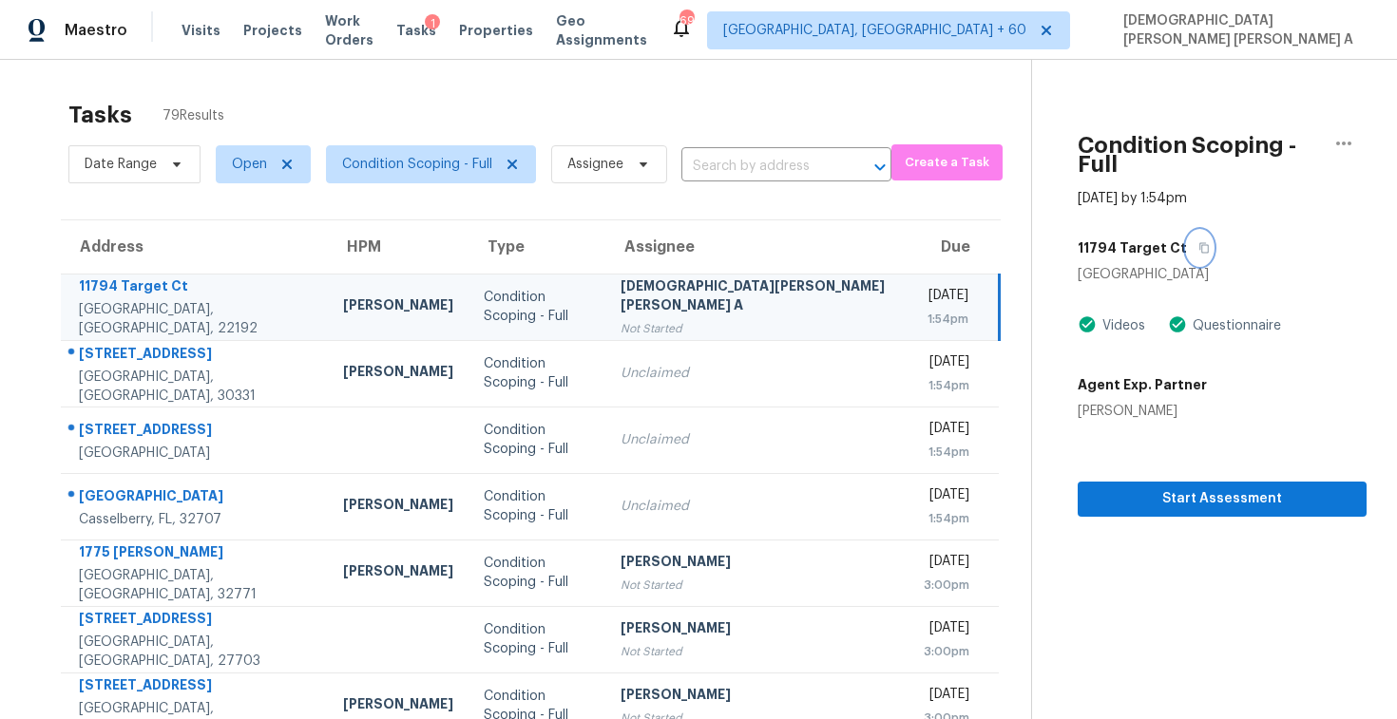
click at [1199, 243] on icon "button" at bounding box center [1204, 248] width 10 height 10
click at [1093, 488] on span "Start Assessment" at bounding box center [1222, 500] width 258 height 24
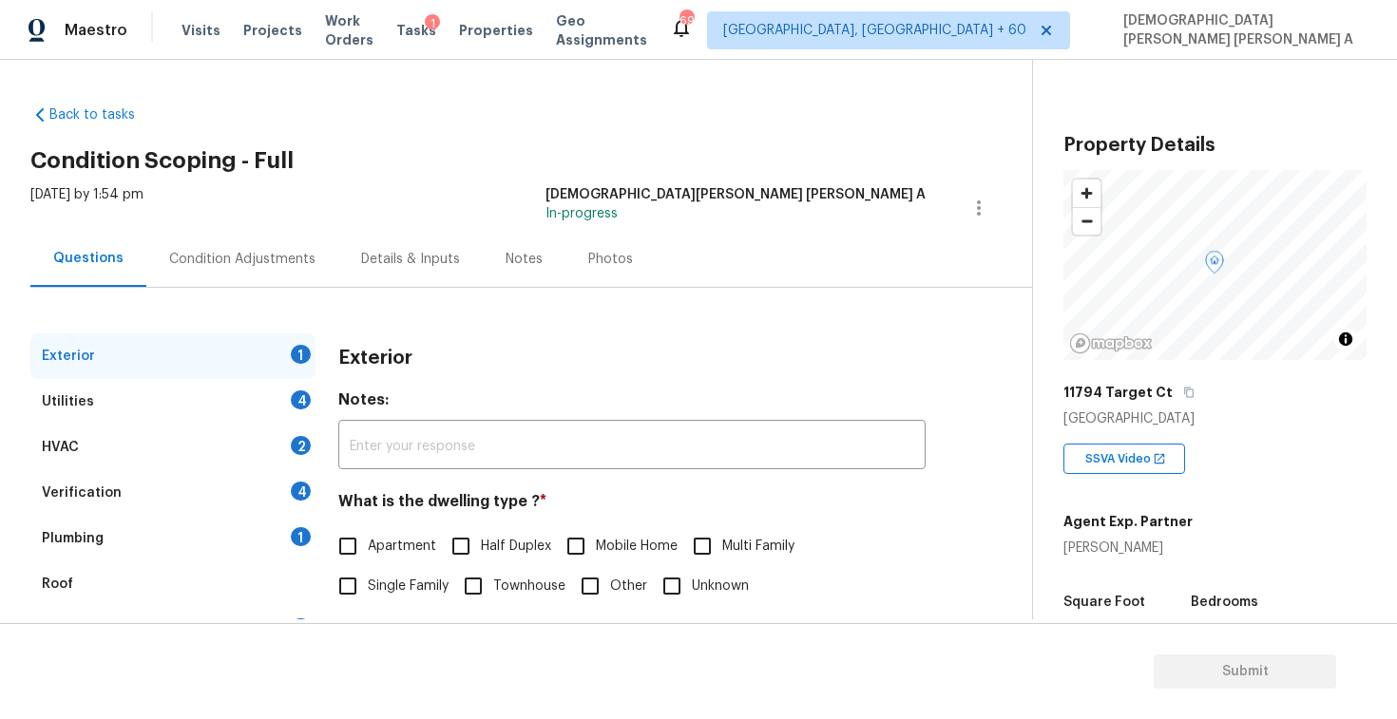
click at [595, 206] on div "Wed, Sep 24 2025 by 1:54 pm Mohamed Azeem Mohsin A In-progress" at bounding box center [531, 208] width 1002 height 46
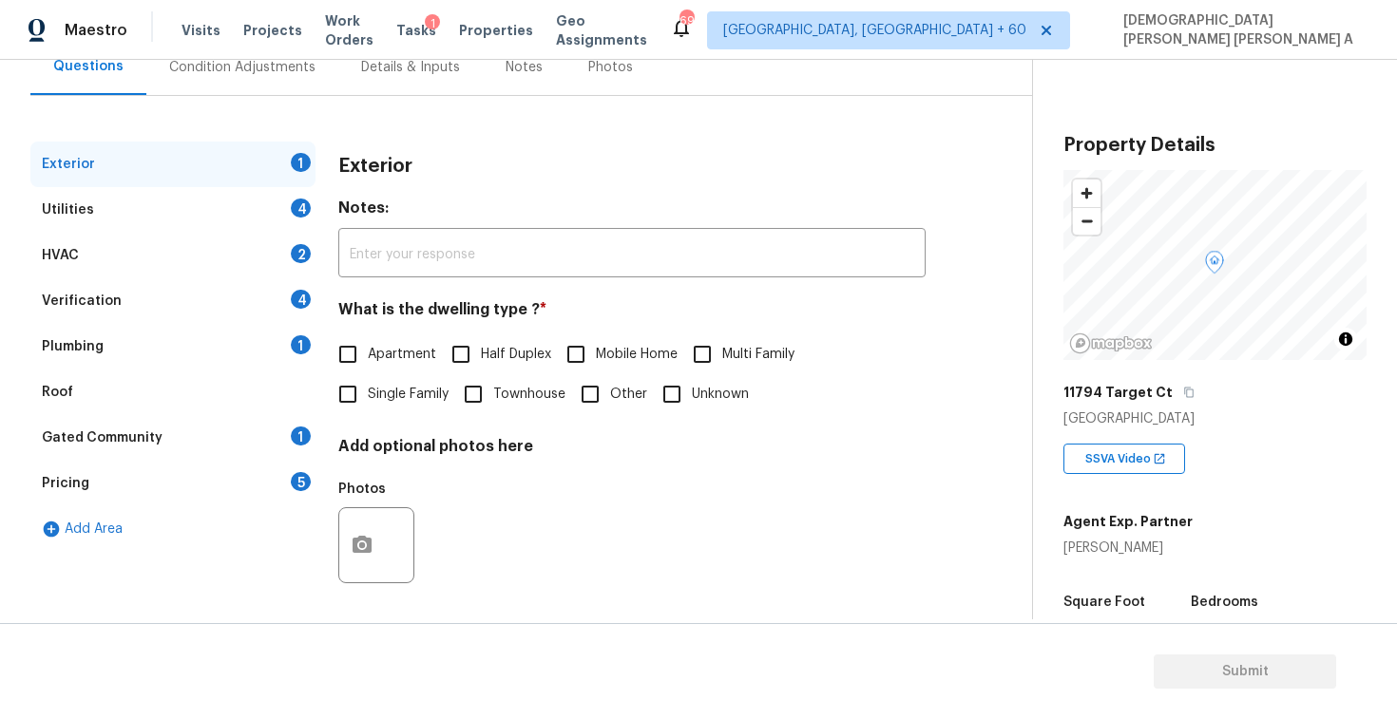
click at [333, 392] on input "Single Family" at bounding box center [348, 394] width 40 height 40
checkbox input "true"
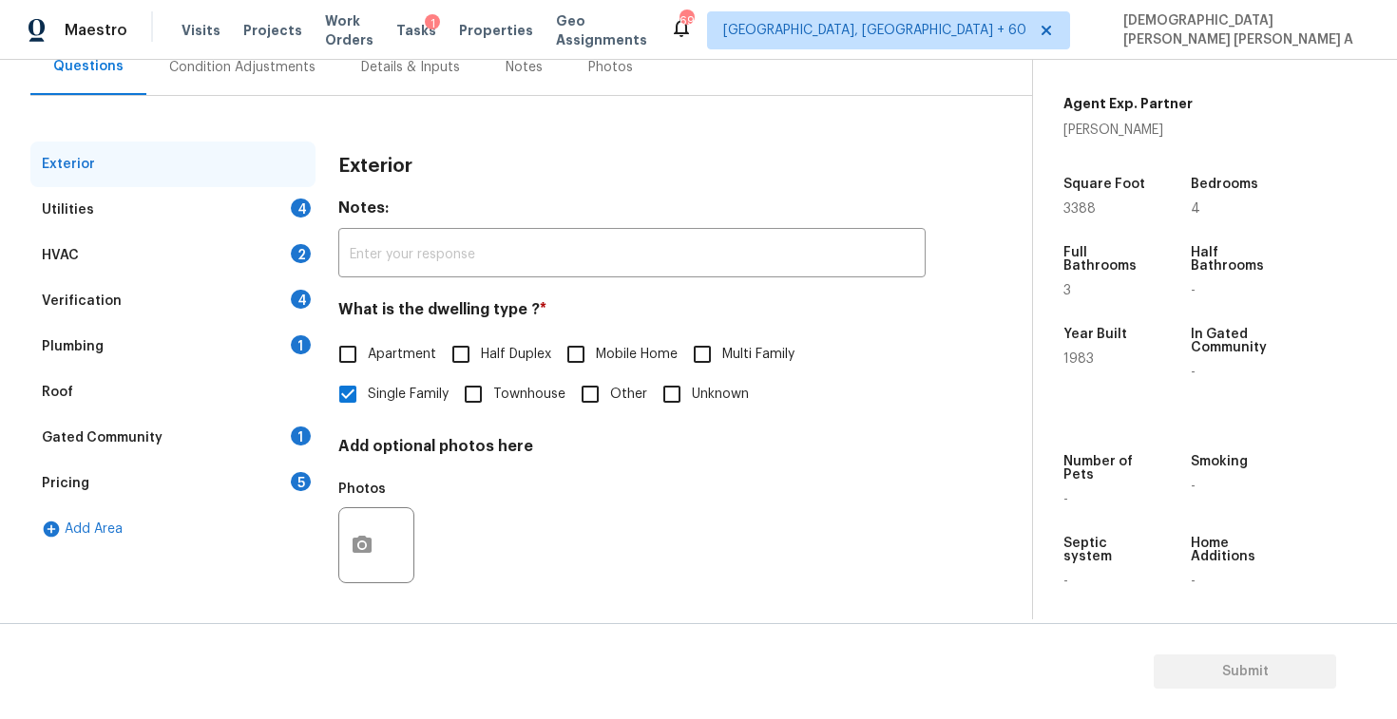
click at [228, 200] on div "Utilities 4" at bounding box center [172, 210] width 285 height 46
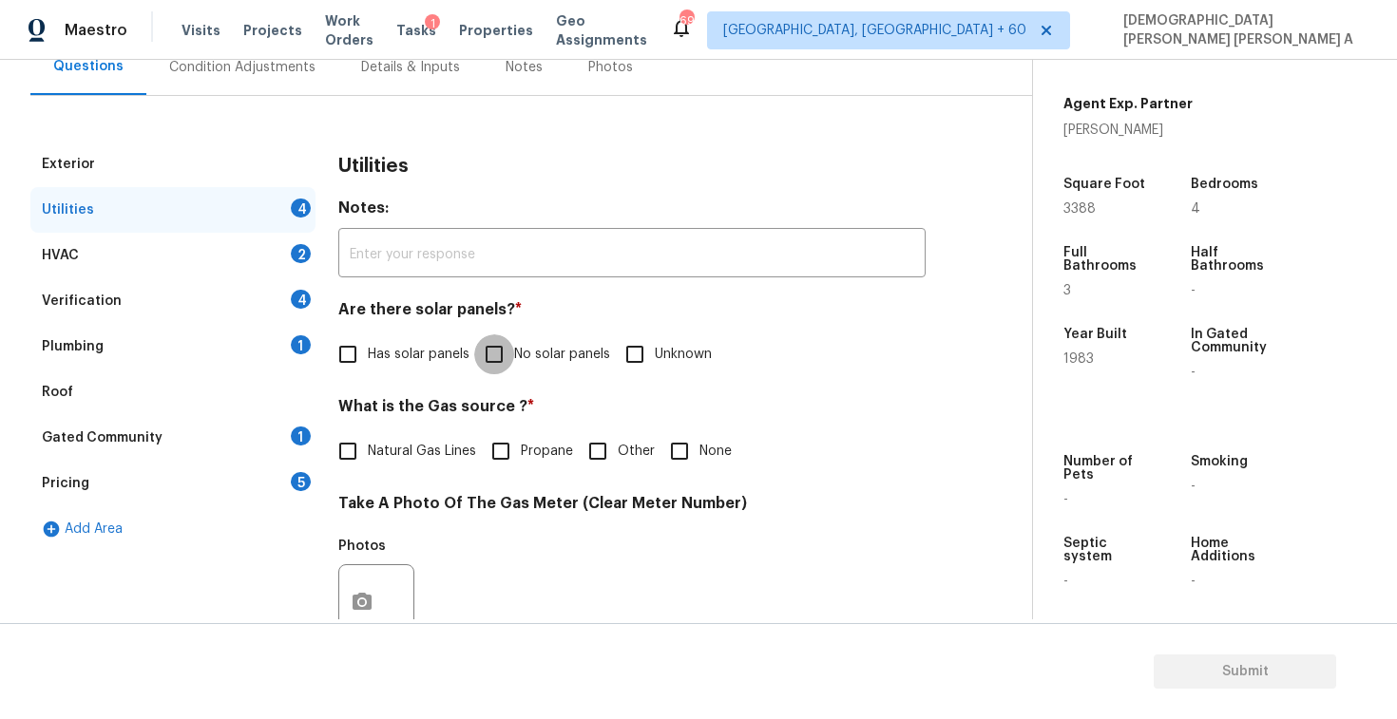
click at [484, 337] on input "No solar panels" at bounding box center [494, 355] width 40 height 40
checkbox input "true"
click at [345, 450] on input "Natural Gas Lines" at bounding box center [348, 451] width 40 height 40
checkbox input "true"
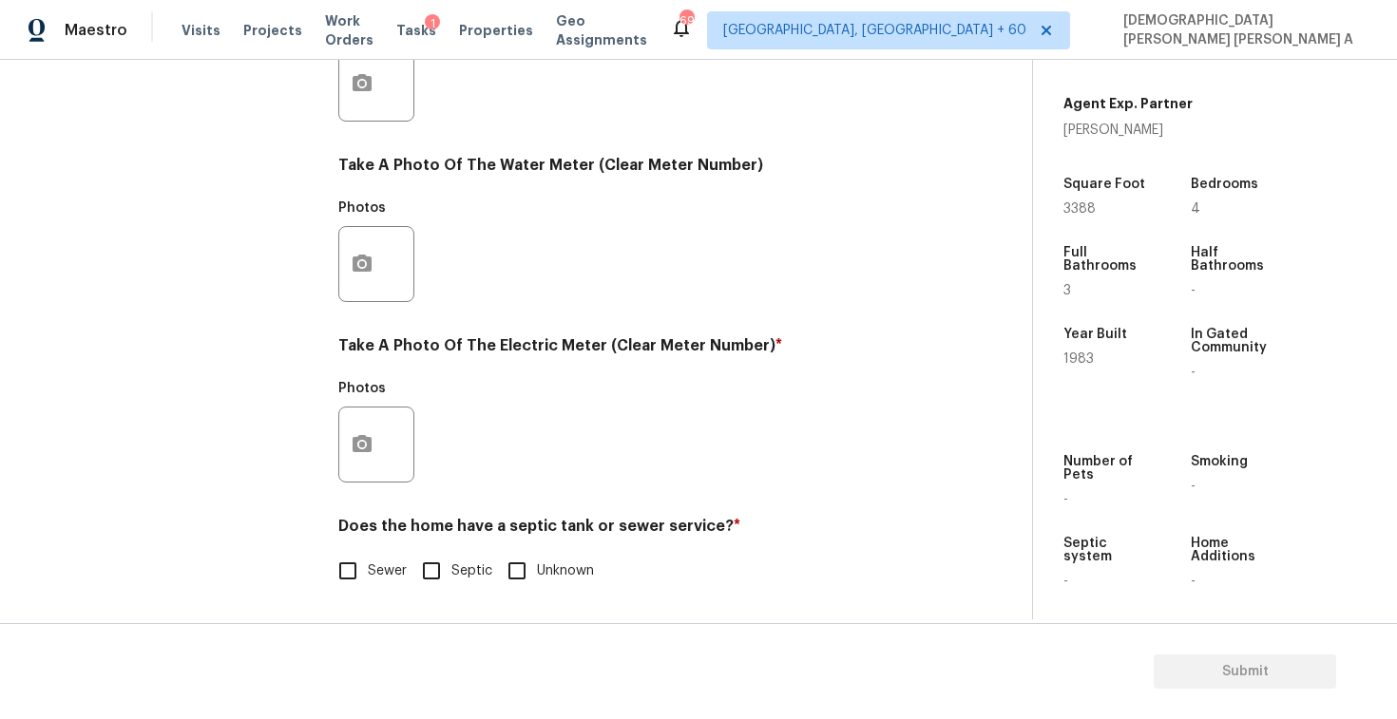
click at [464, 576] on span "Septic" at bounding box center [471, 572] width 41 height 20
click at [451, 576] on input "Septic" at bounding box center [431, 571] width 40 height 40
checkbox input "true"
click at [360, 431] on button "button" at bounding box center [362, 445] width 46 height 74
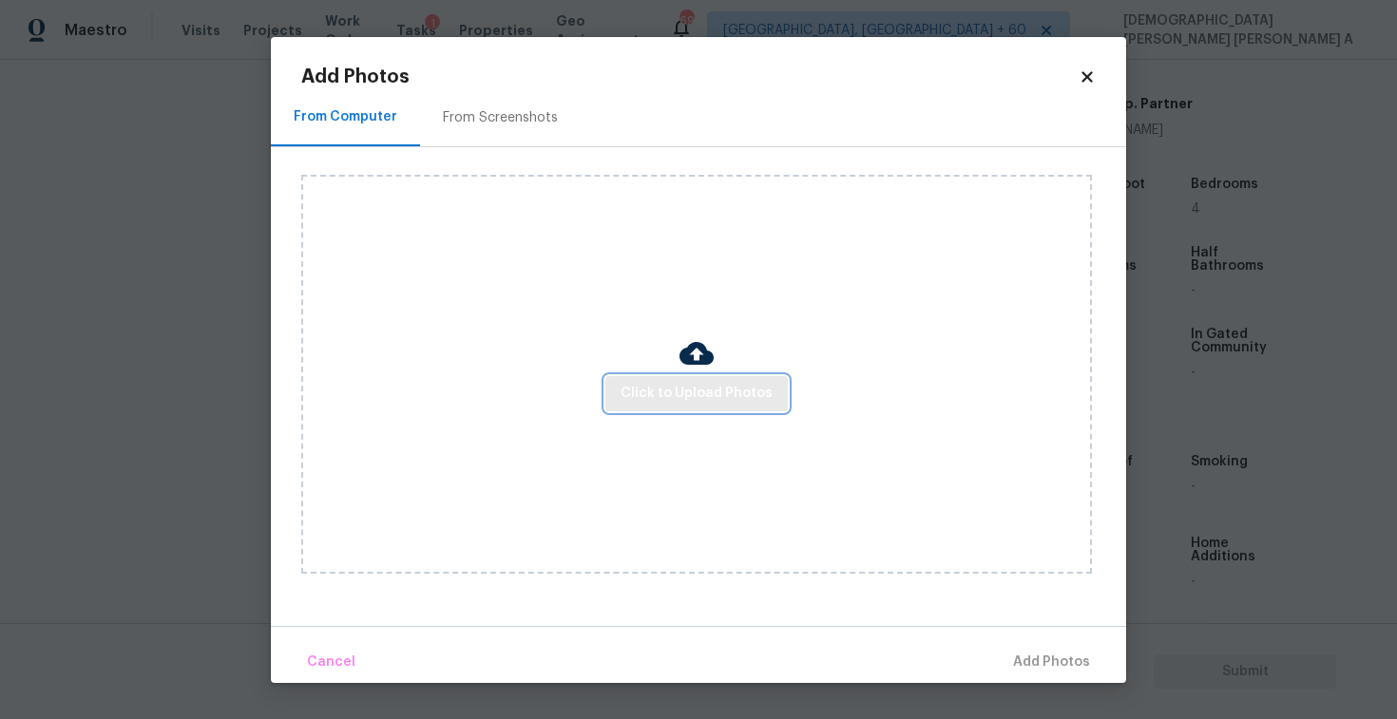
click at [750, 393] on span "Click to Upload Photos" at bounding box center [697, 394] width 152 height 24
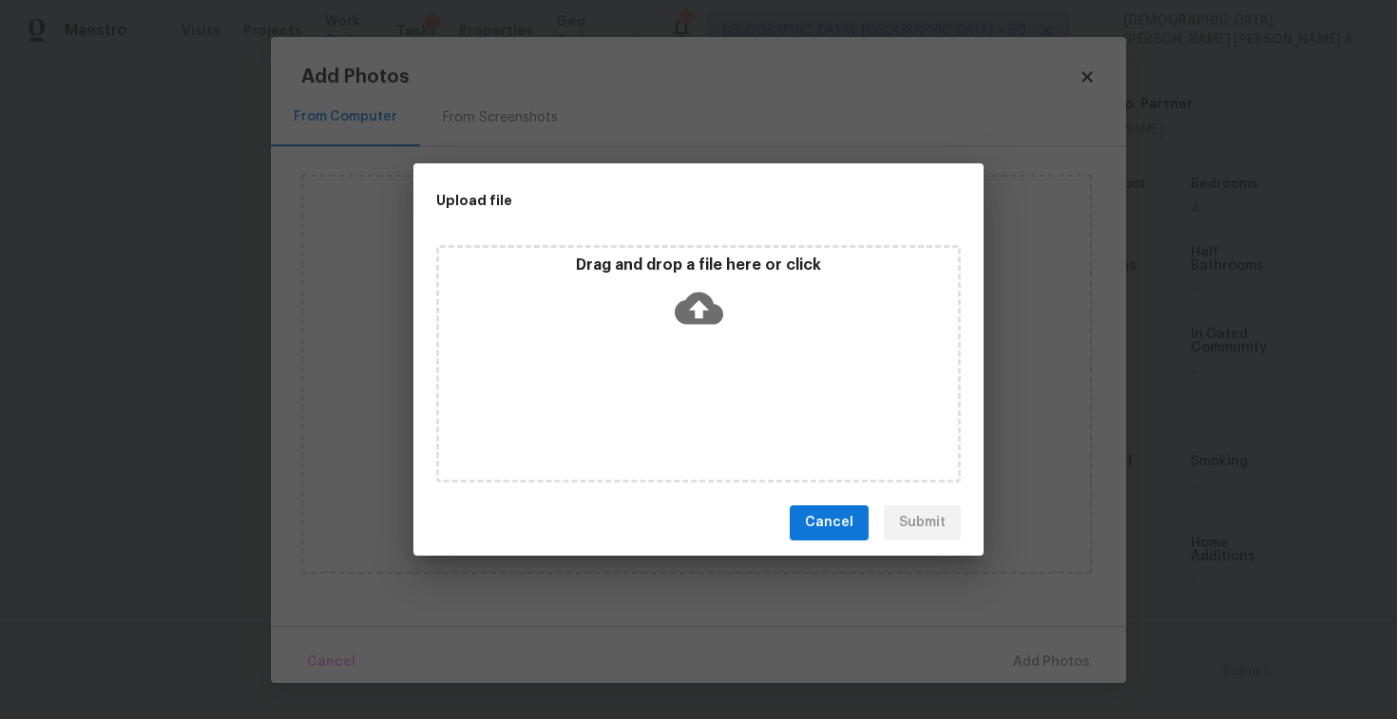
click at [718, 347] on div "Drag and drop a file here or click" at bounding box center [698, 364] width 525 height 238
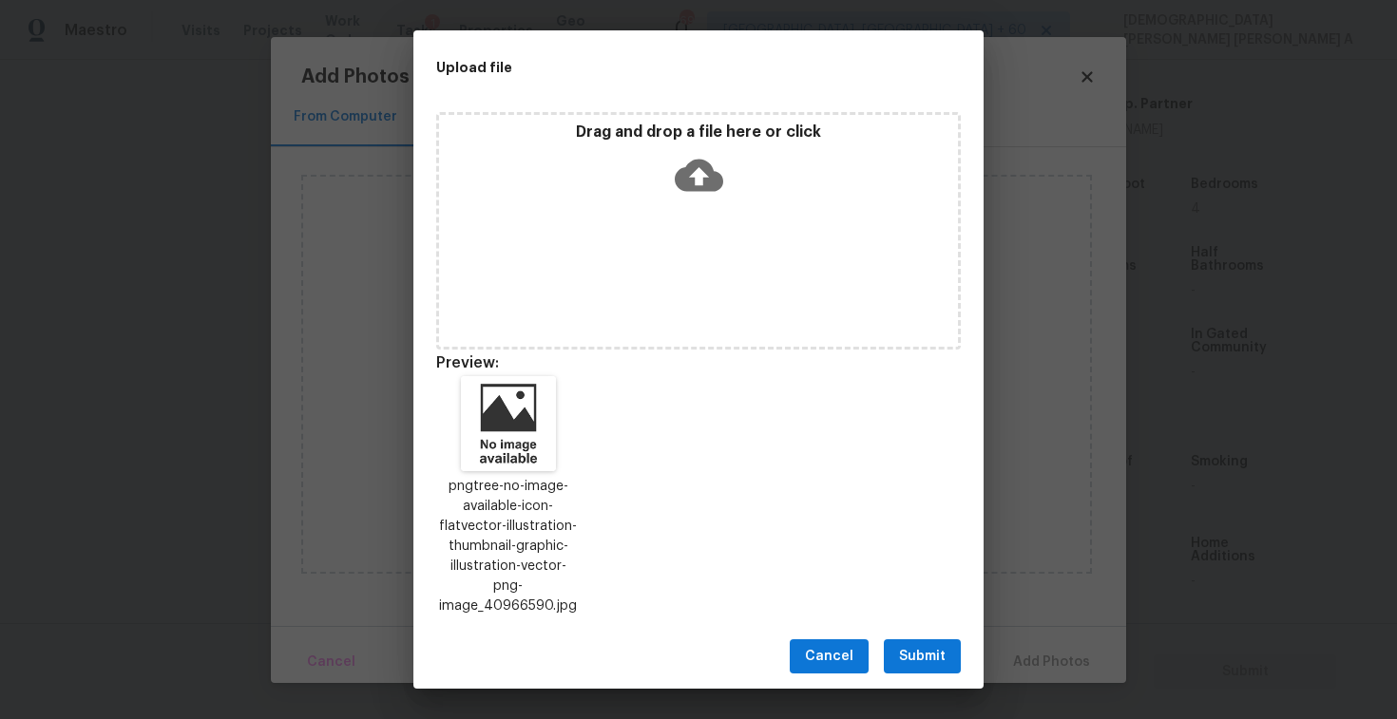
click at [932, 640] on button "Submit" at bounding box center [922, 657] width 77 height 35
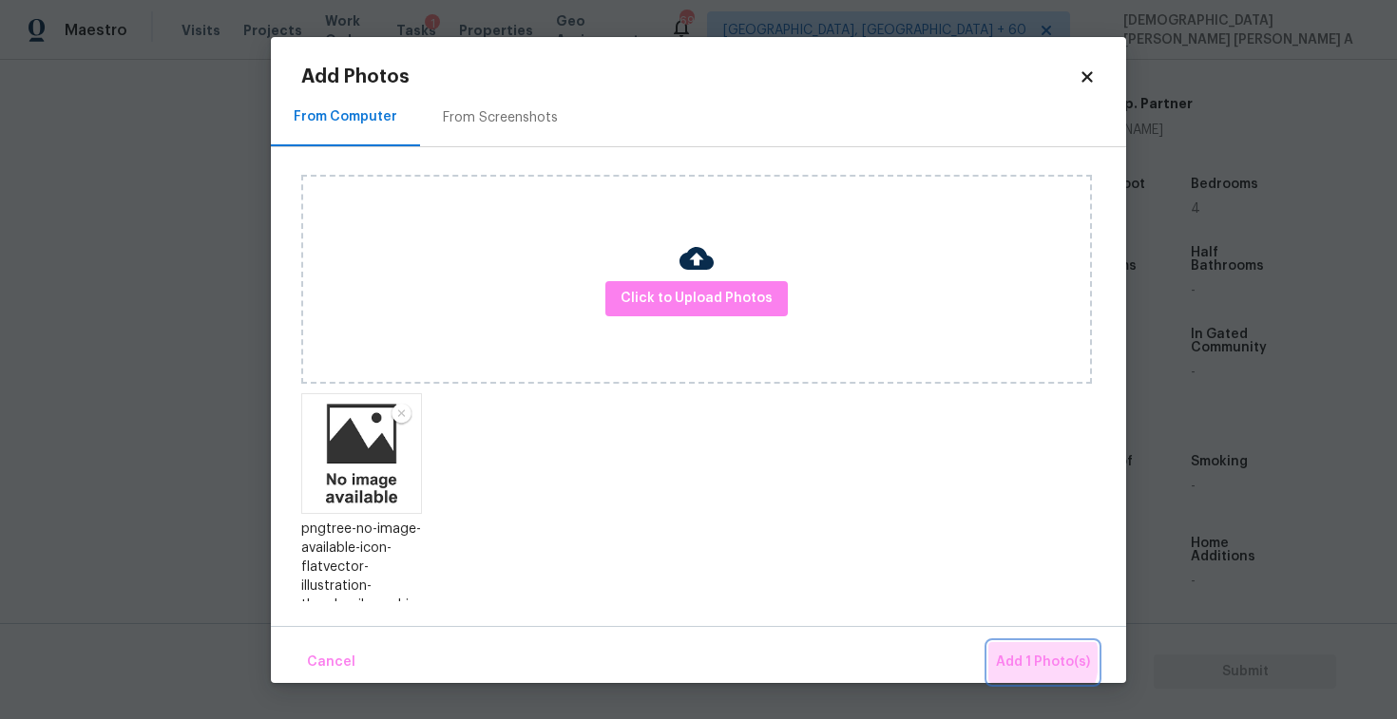
click at [1022, 660] on span "Add 1 Photo(s)" at bounding box center [1043, 663] width 94 height 24
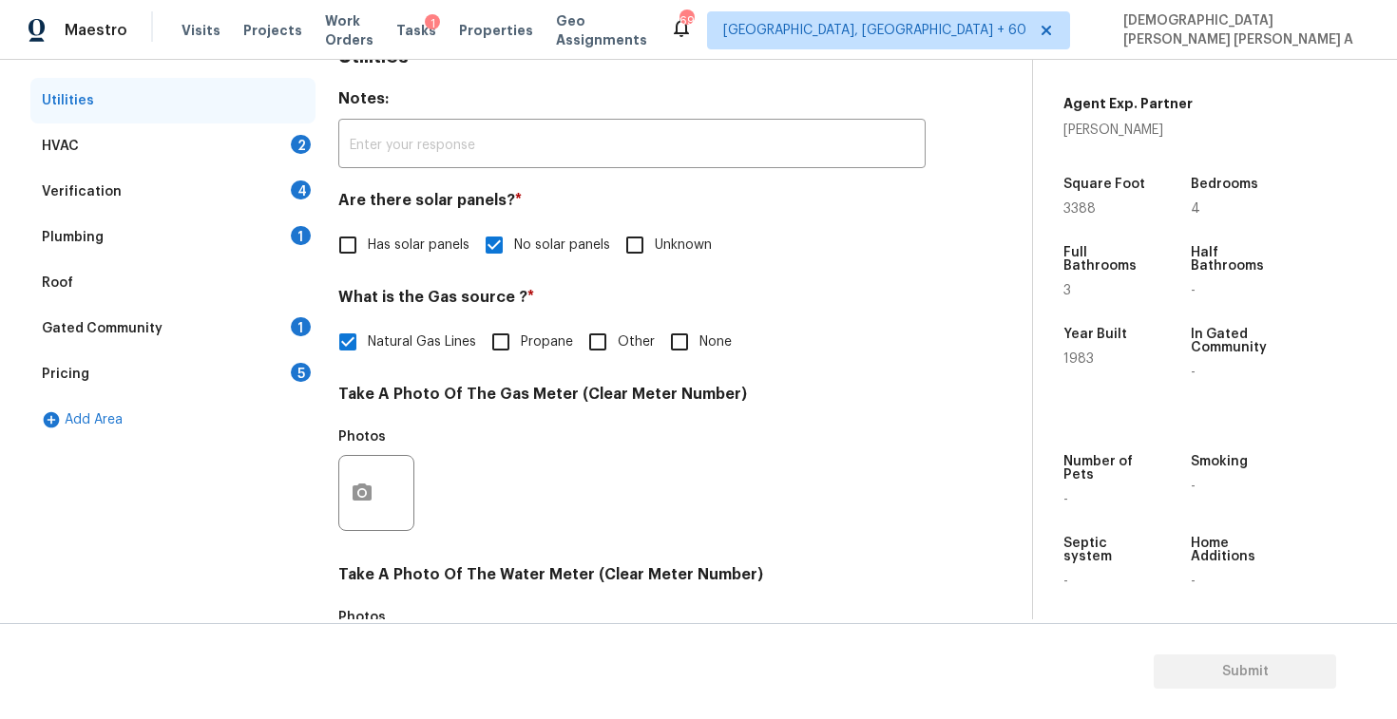
click at [235, 146] on div "HVAC 2" at bounding box center [172, 147] width 285 height 46
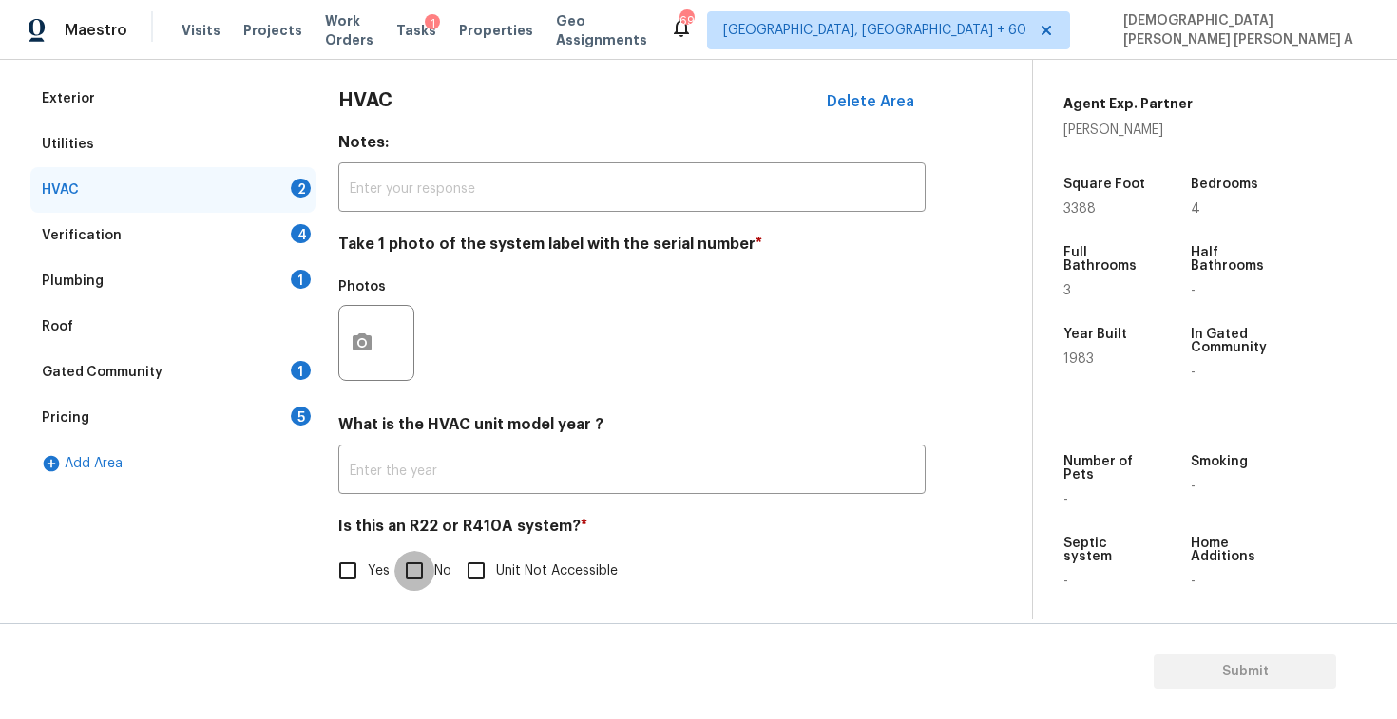
click at [404, 557] on input "No" at bounding box center [414, 571] width 40 height 40
checkbox input "true"
click at [356, 337] on icon "button" at bounding box center [362, 342] width 19 height 17
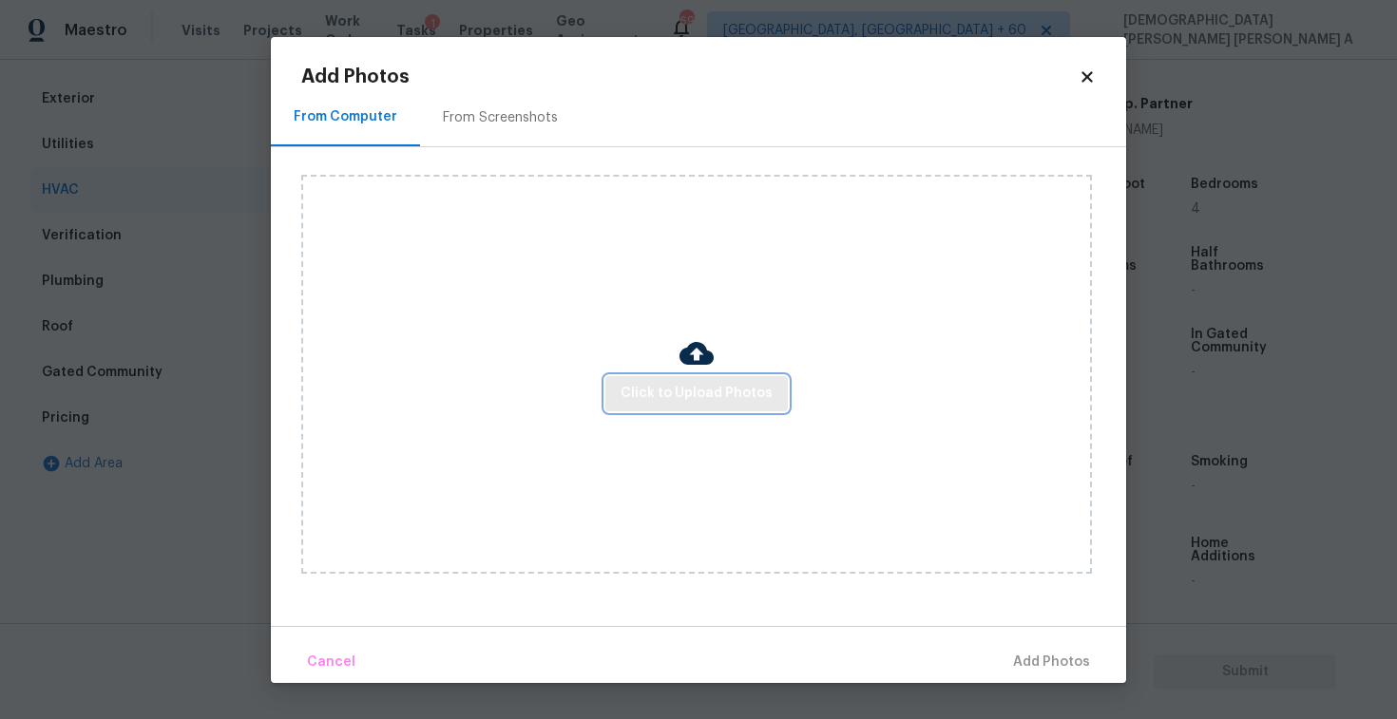
click at [674, 398] on span "Click to Upload Photos" at bounding box center [697, 394] width 152 height 24
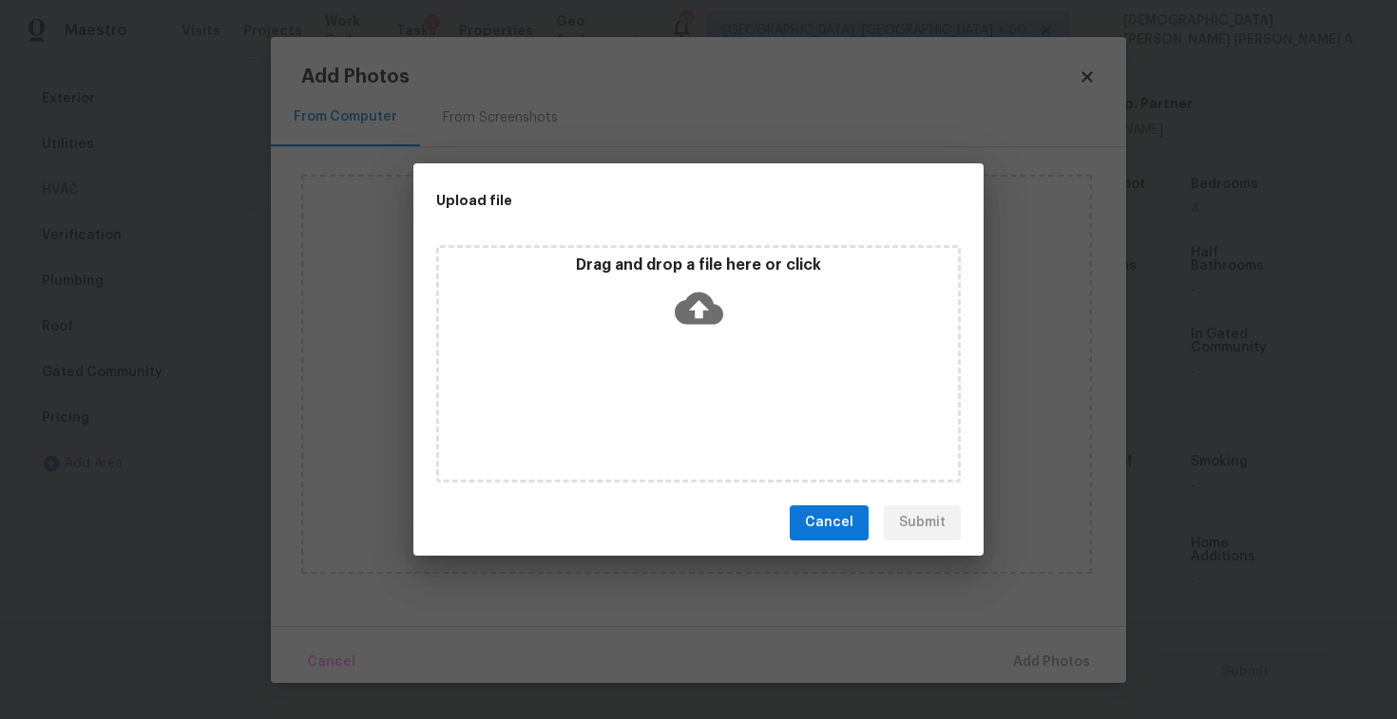
click at [675, 345] on div "Drag and drop a file here or click" at bounding box center [698, 364] width 525 height 238
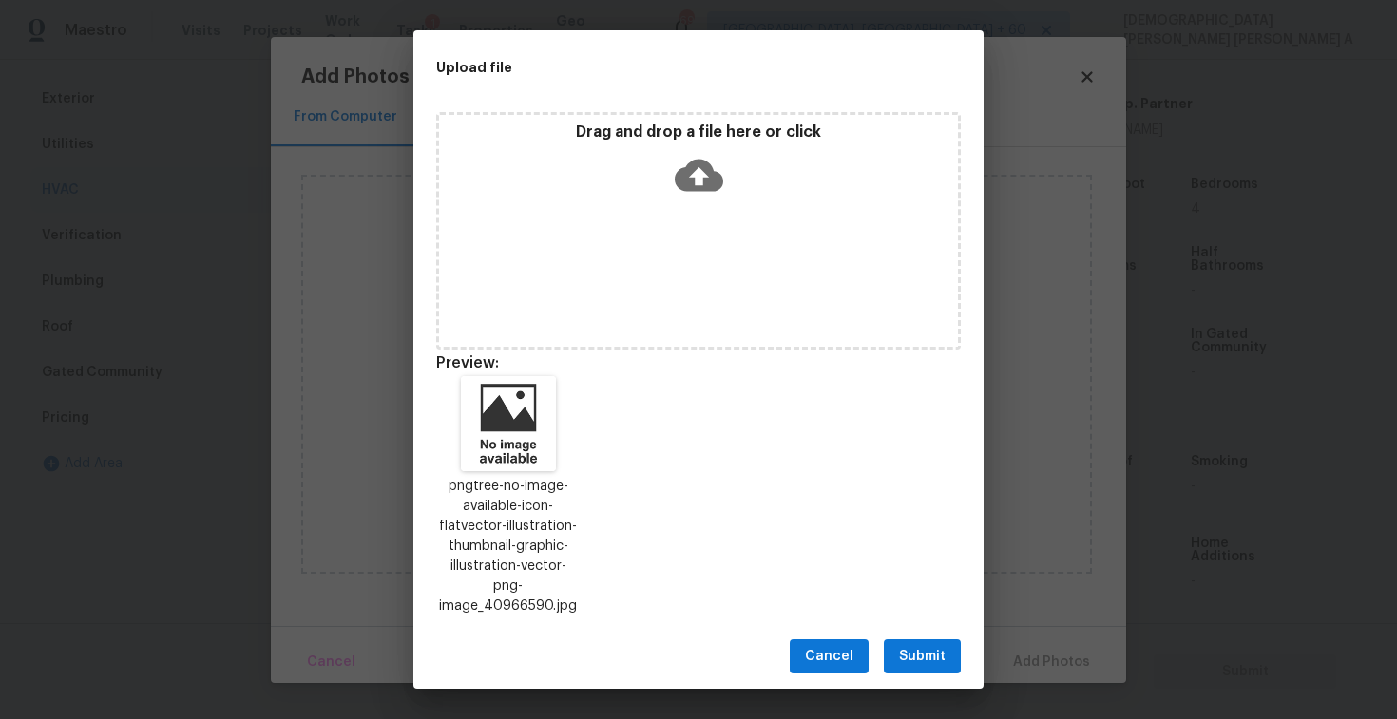
click at [911, 650] on span "Submit" at bounding box center [922, 657] width 47 height 24
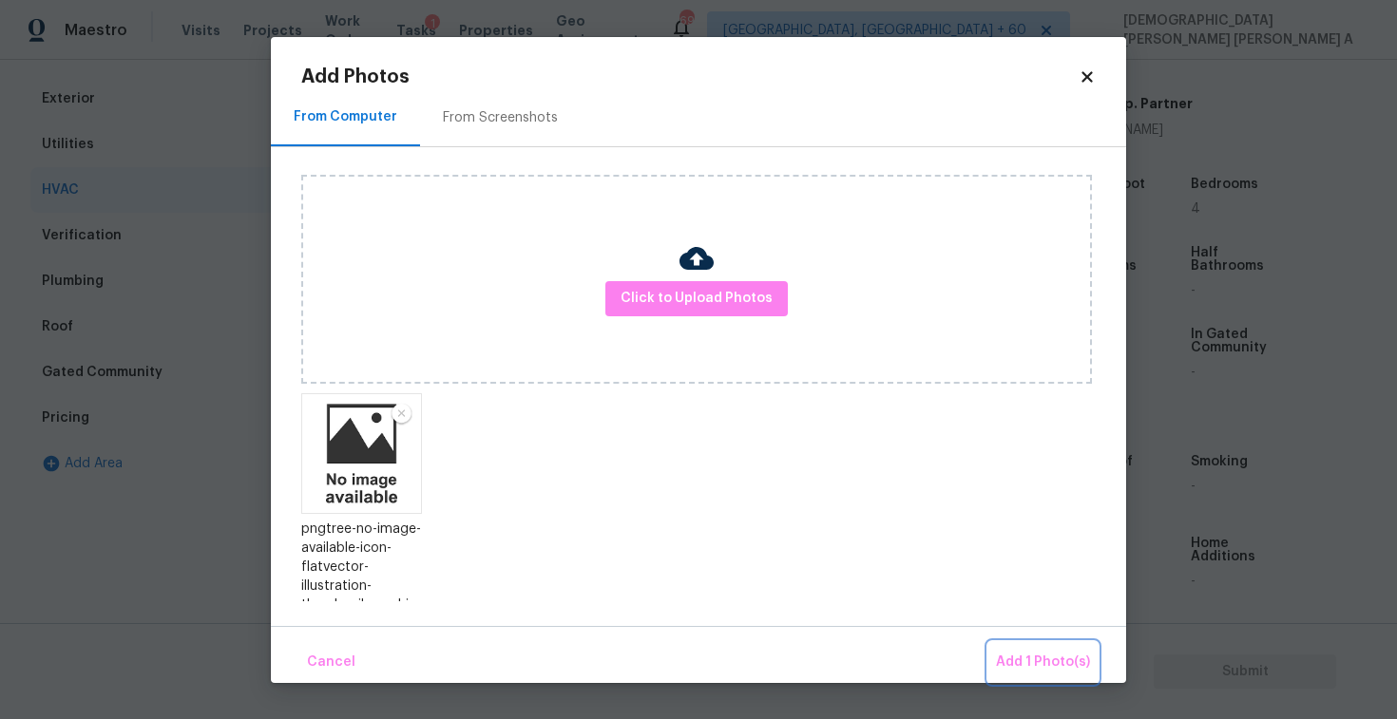
click at [1050, 651] on span "Add 1 Photo(s)" at bounding box center [1043, 663] width 94 height 24
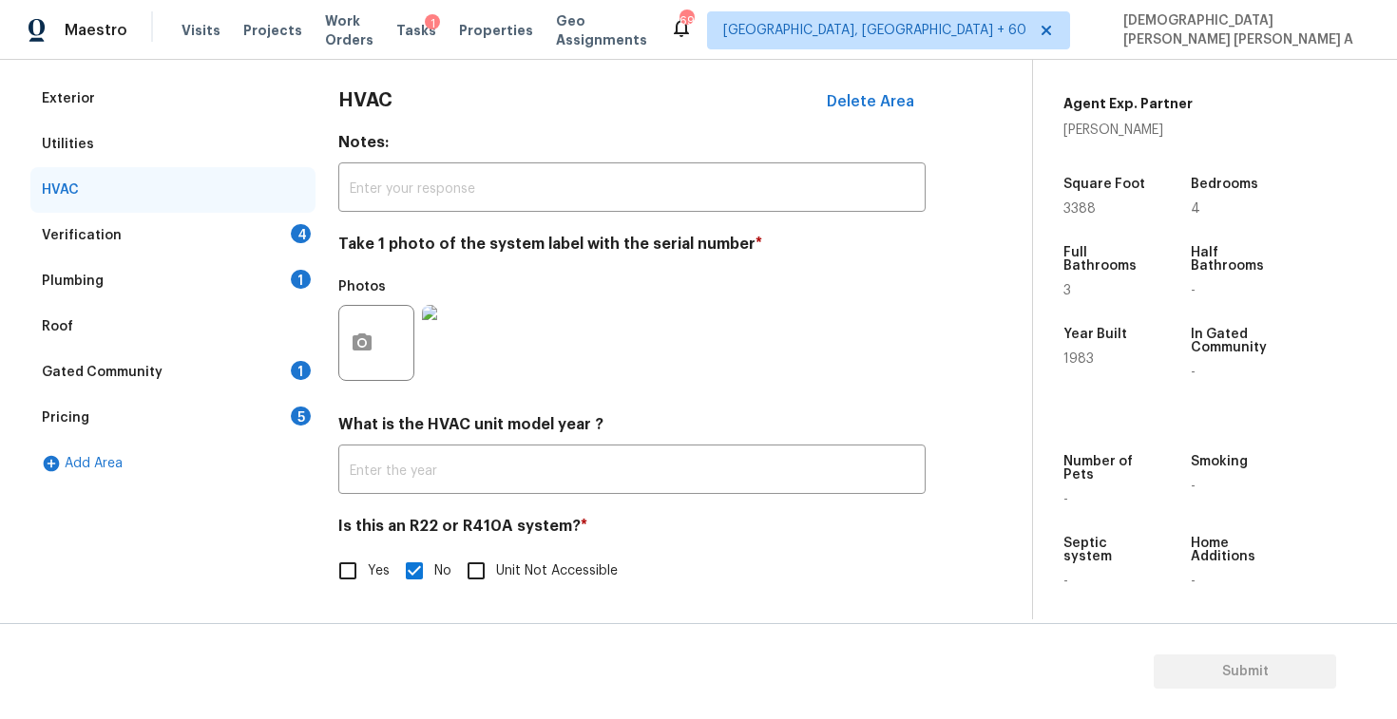
click at [212, 239] on div "Verification 4" at bounding box center [172, 236] width 285 height 46
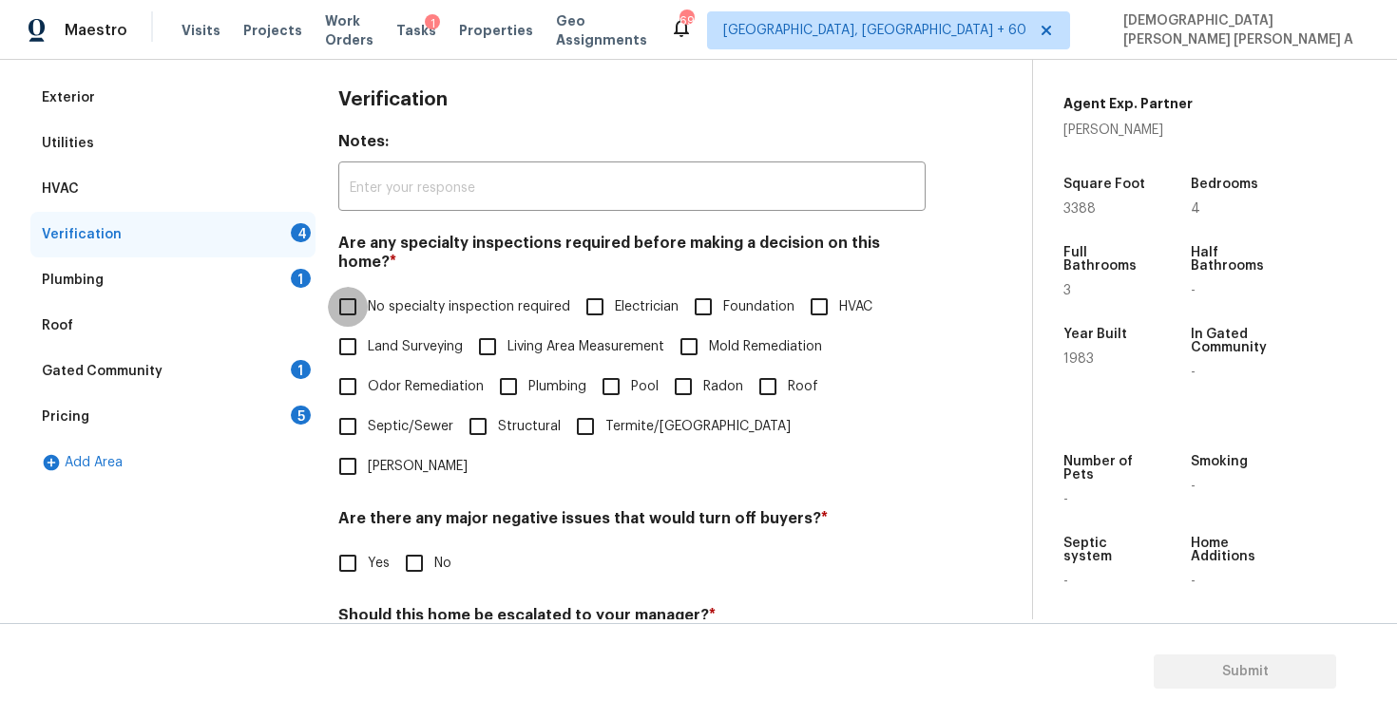
click at [359, 287] on input "No specialty inspection required" at bounding box center [348, 307] width 40 height 40
checkbox input "true"
click at [416, 544] on input "No" at bounding box center [414, 564] width 40 height 40
checkbox input "true"
click at [411, 641] on input "No" at bounding box center [414, 661] width 40 height 40
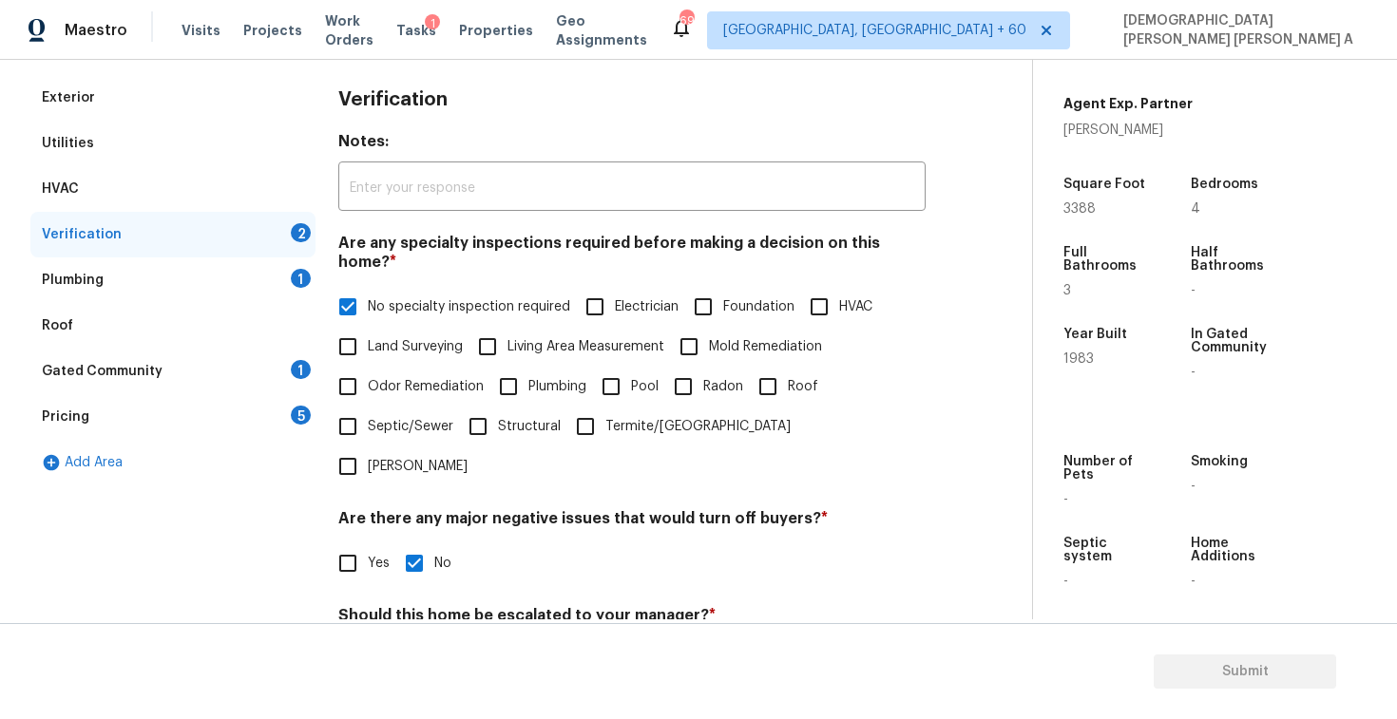
checkbox input "true"
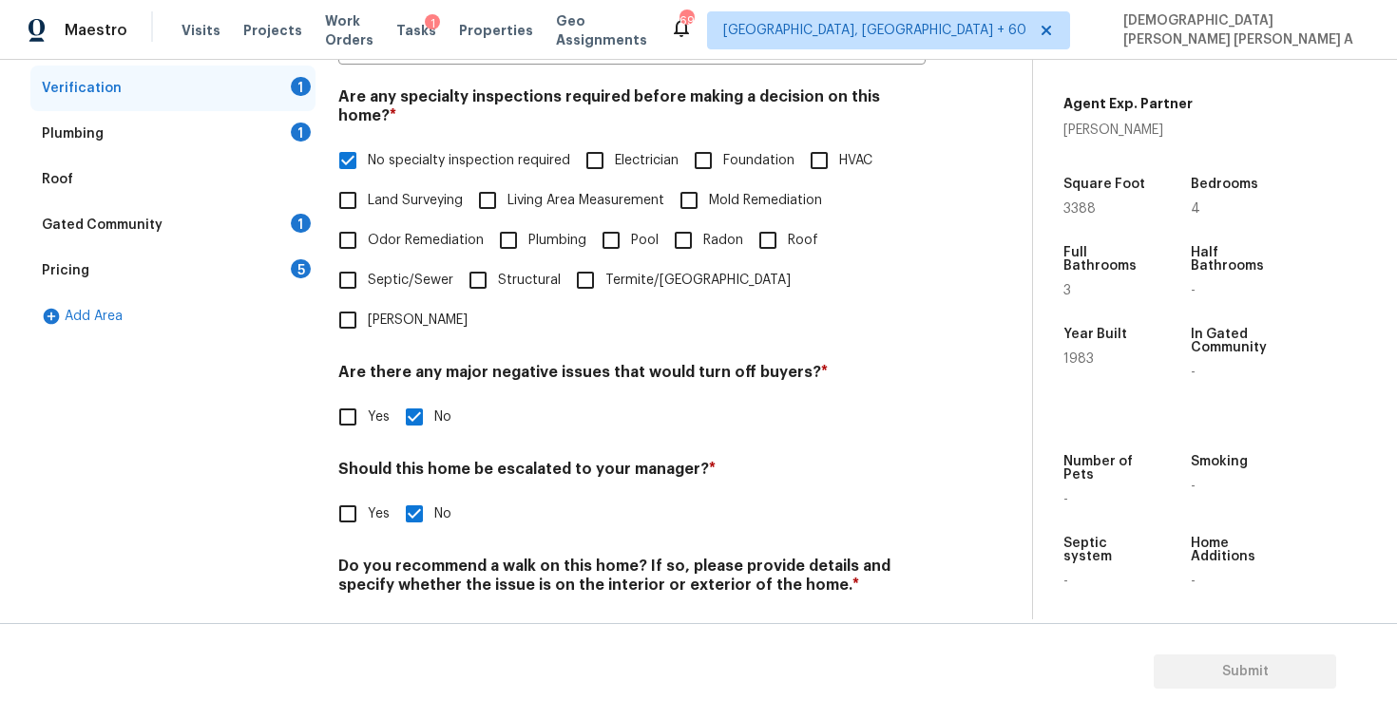
click at [412, 610] on input "No" at bounding box center [414, 630] width 40 height 40
checkbox input "true"
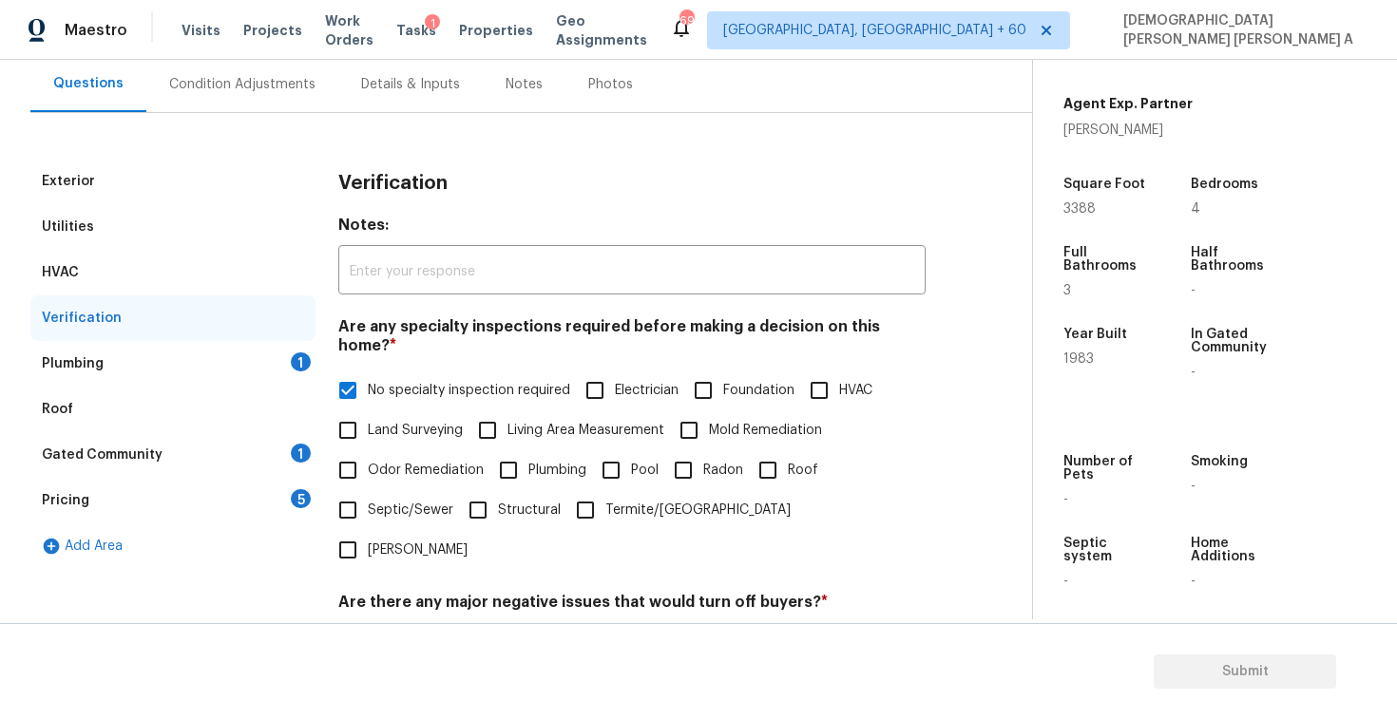
click at [254, 360] on div "Plumbing 1" at bounding box center [172, 364] width 285 height 46
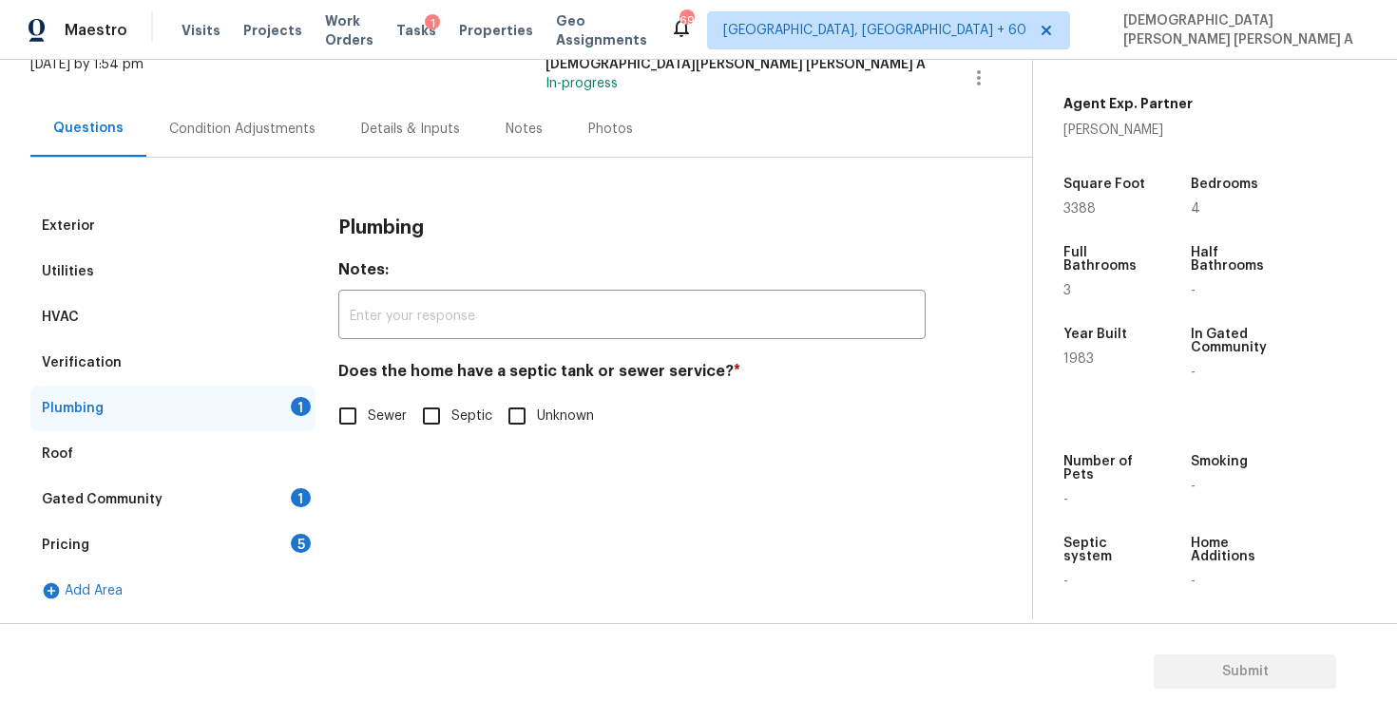
click at [353, 414] on input "Sewer" at bounding box center [348, 416] width 40 height 40
checkbox input "true"
click at [432, 426] on input "Septic" at bounding box center [431, 416] width 40 height 40
checkbox input "true"
checkbox input "false"
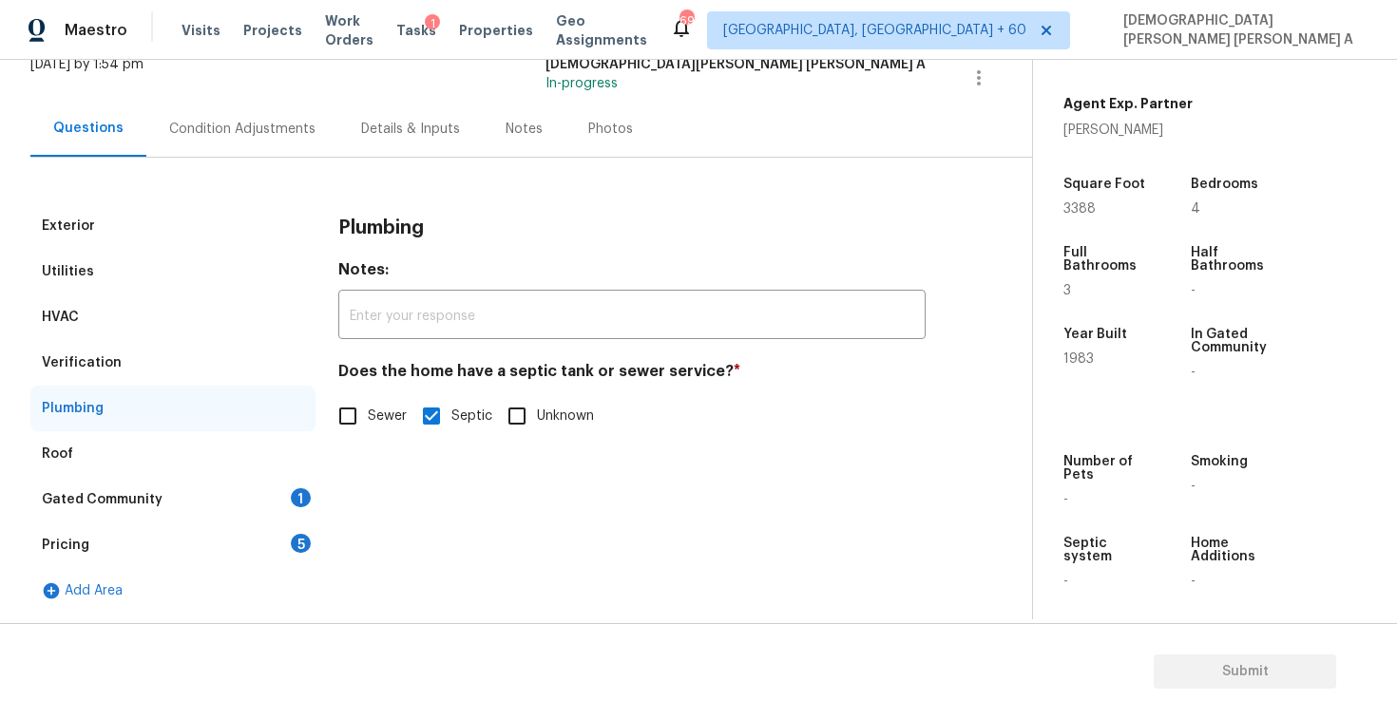
click at [209, 358] on div "Verification" at bounding box center [172, 363] width 285 height 46
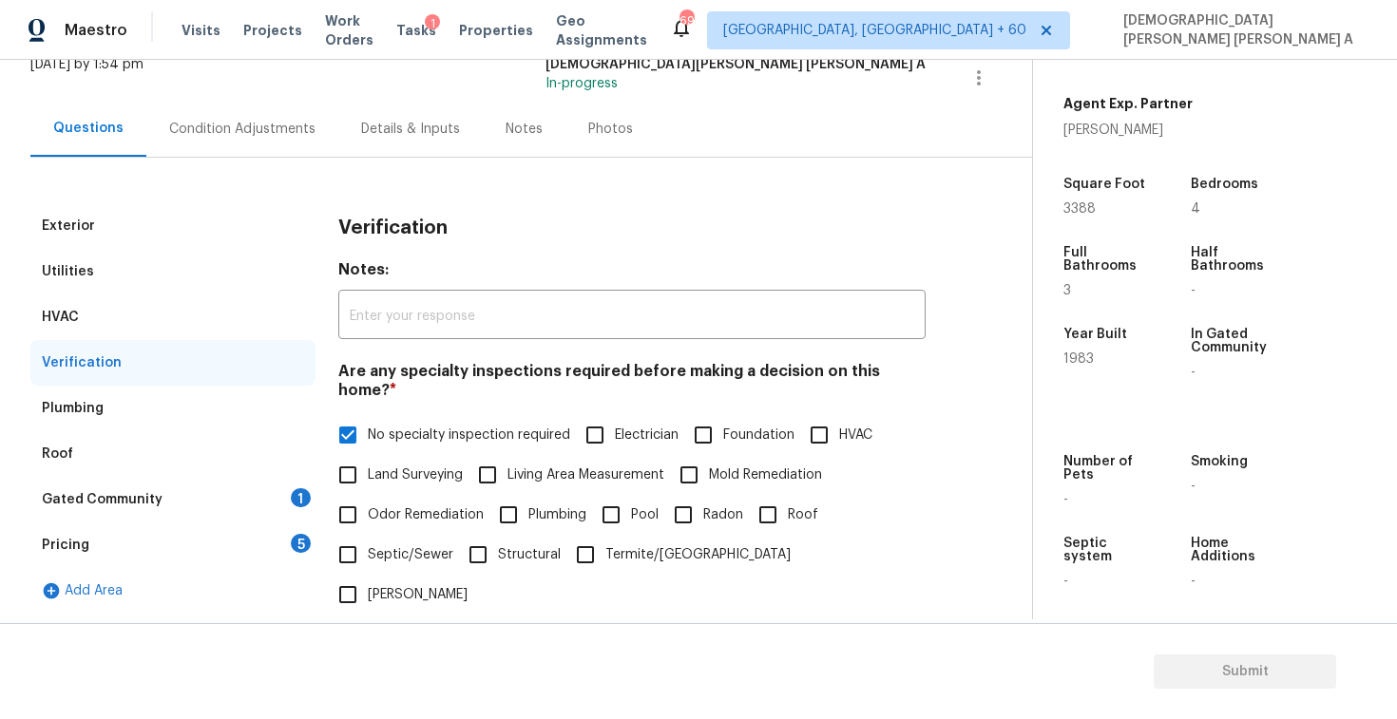
click at [148, 252] on div "Utilities" at bounding box center [172, 272] width 285 height 46
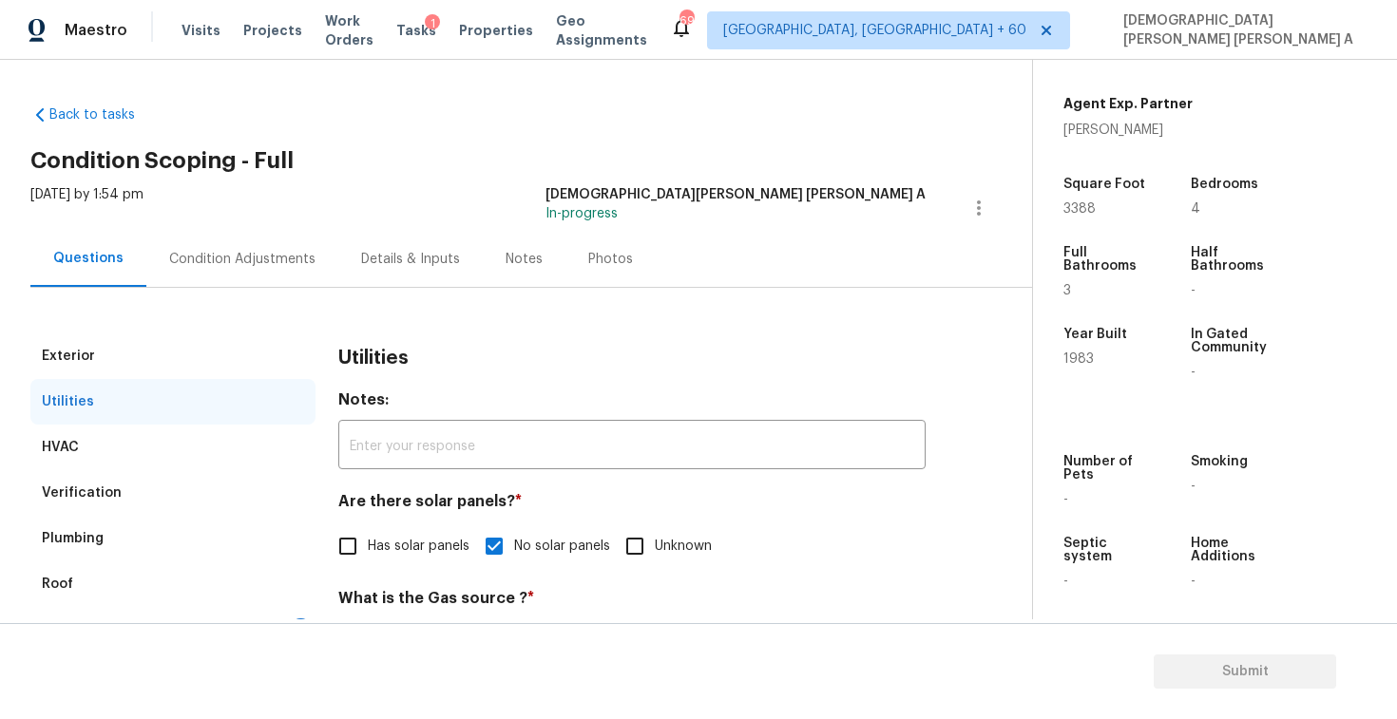
scroll to position [185, 0]
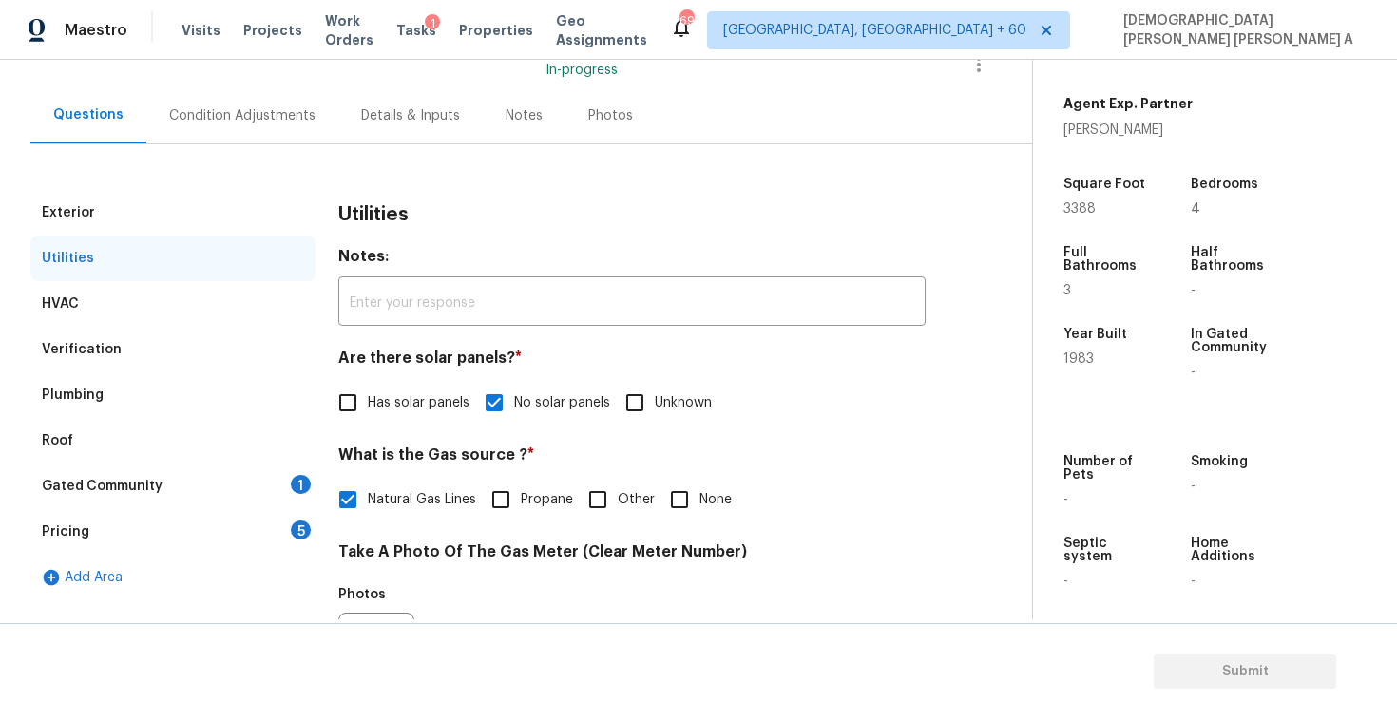
click at [183, 474] on div "Gated Community 1" at bounding box center [172, 487] width 285 height 46
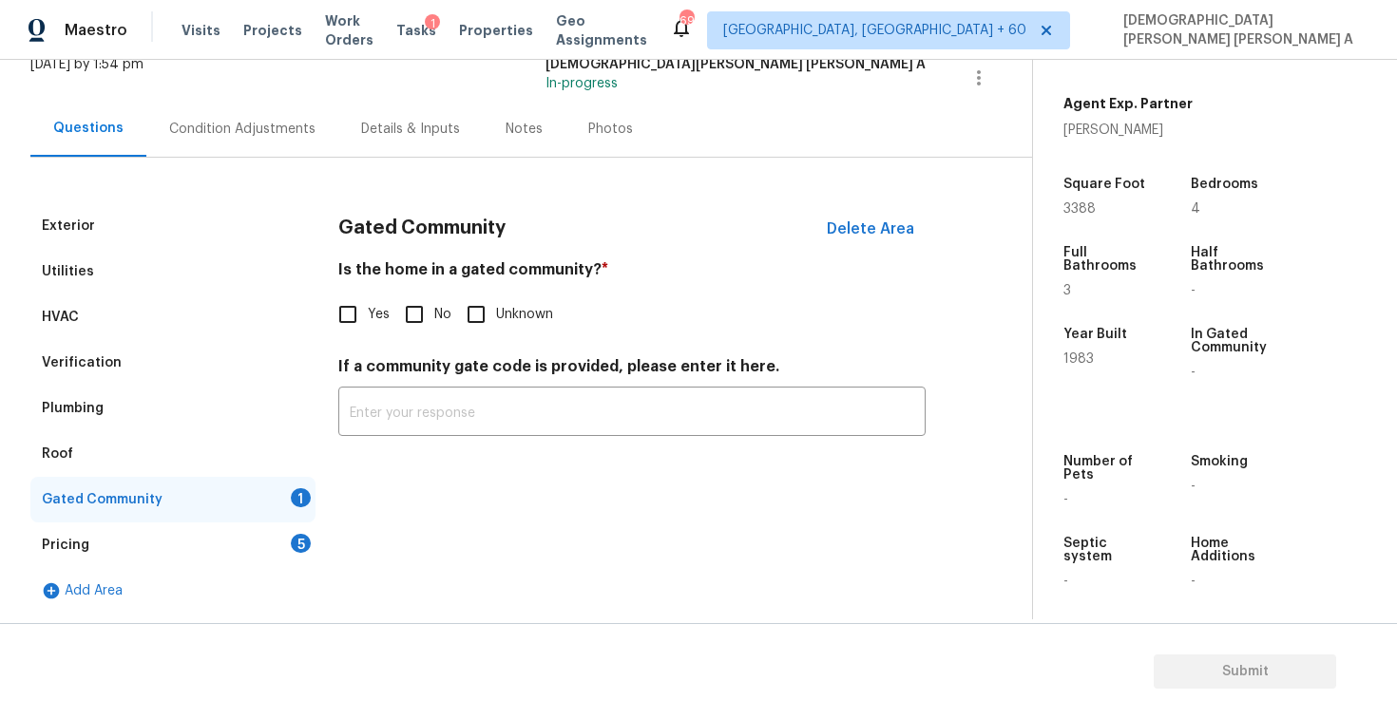
click at [412, 307] on input "No" at bounding box center [414, 315] width 40 height 40
checkbox input "true"
click at [176, 542] on div "Pricing 5" at bounding box center [172, 546] width 285 height 46
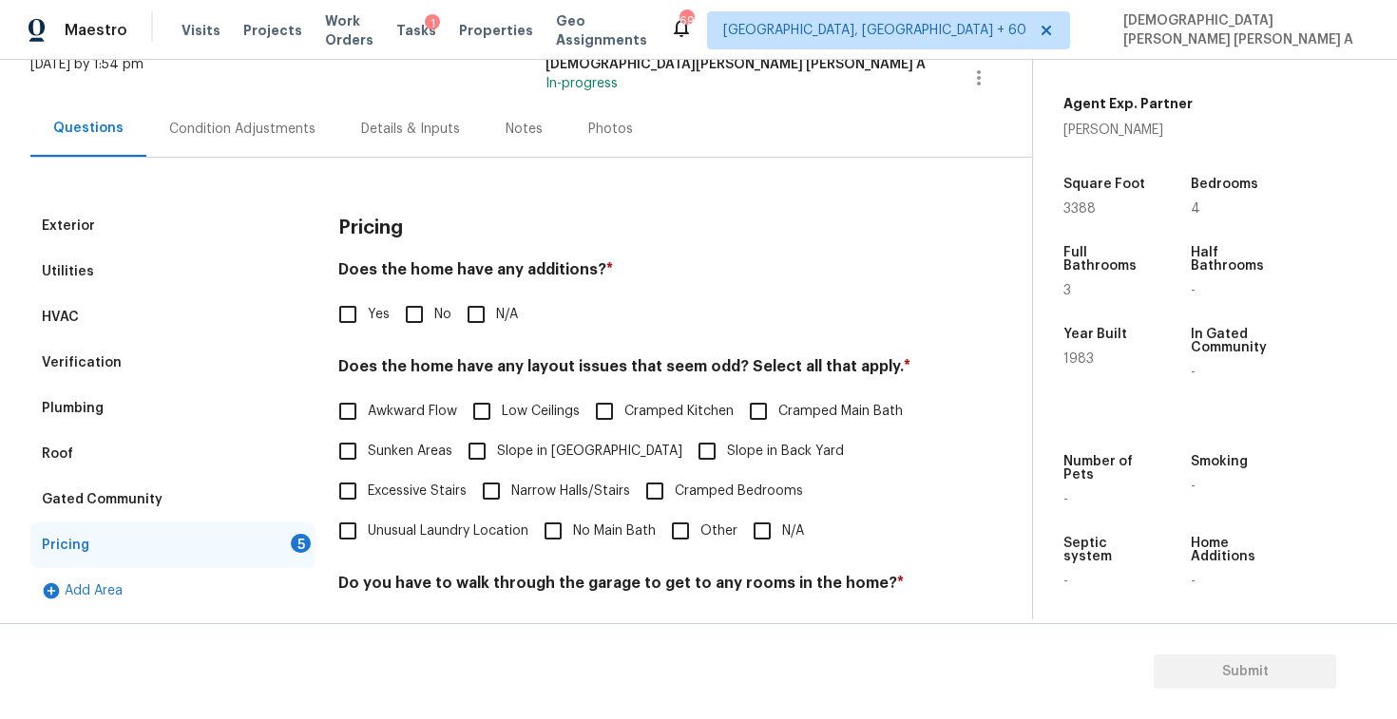
click at [411, 317] on input "No" at bounding box center [414, 315] width 40 height 40
checkbox input "true"
click at [752, 541] on input "N/A" at bounding box center [762, 531] width 40 height 40
checkbox input "true"
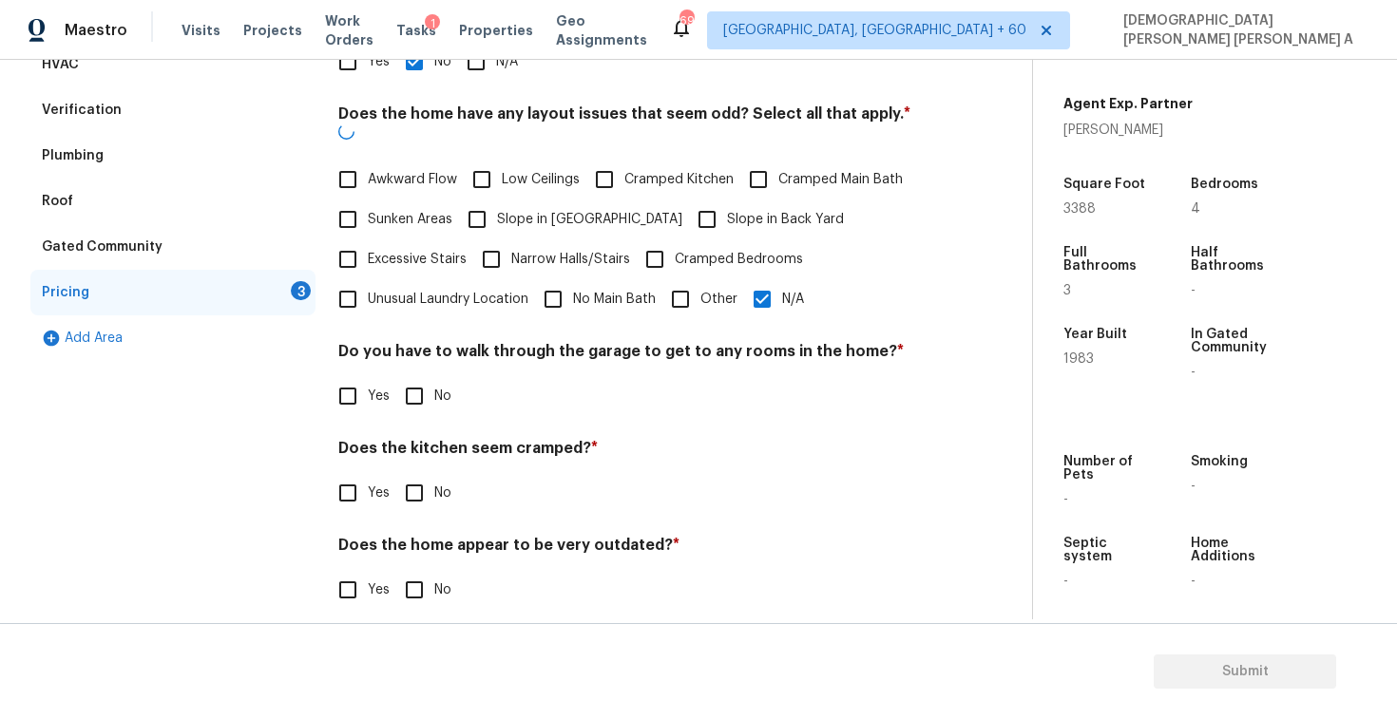
scroll to position [381, 0]
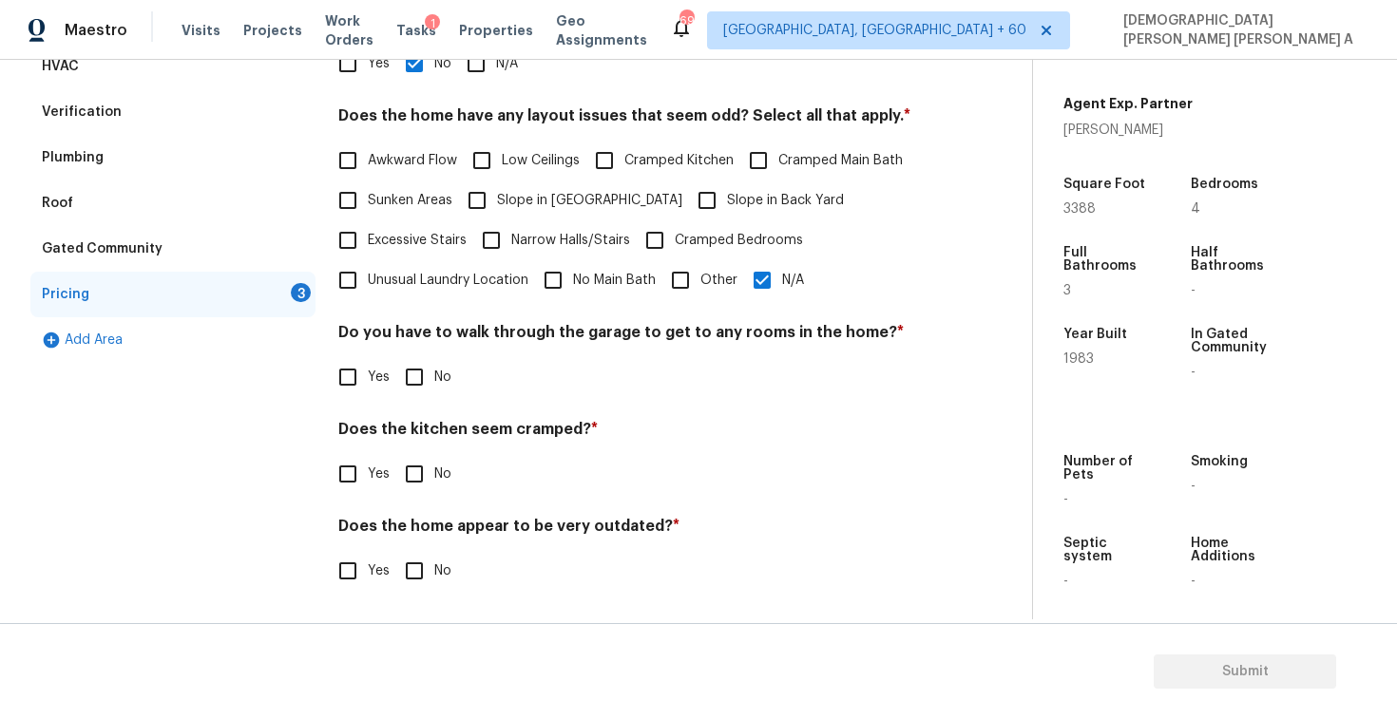
click at [411, 377] on input "No" at bounding box center [414, 377] width 40 height 40
checkbox input "true"
click at [425, 484] on input "No" at bounding box center [414, 474] width 40 height 40
checkbox input "true"
click at [420, 581] on input "No" at bounding box center [414, 573] width 40 height 40
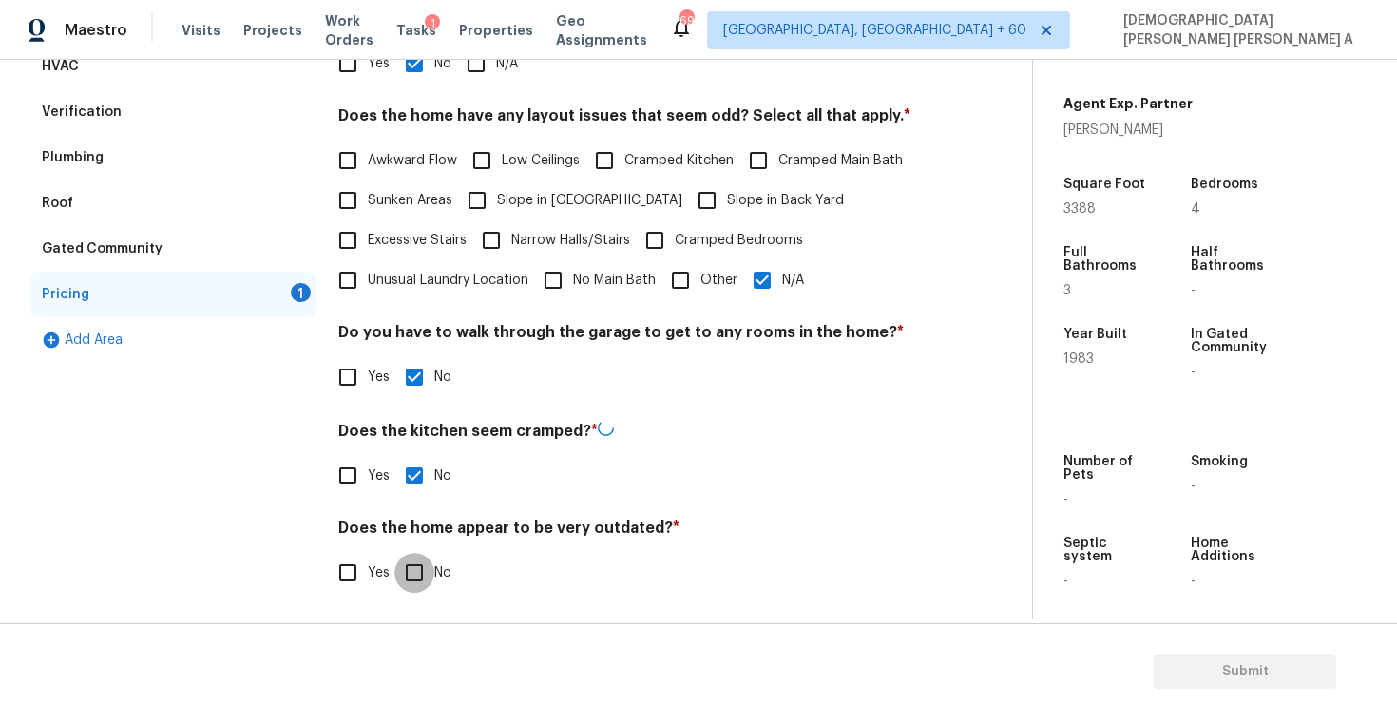
checkbox input "true"
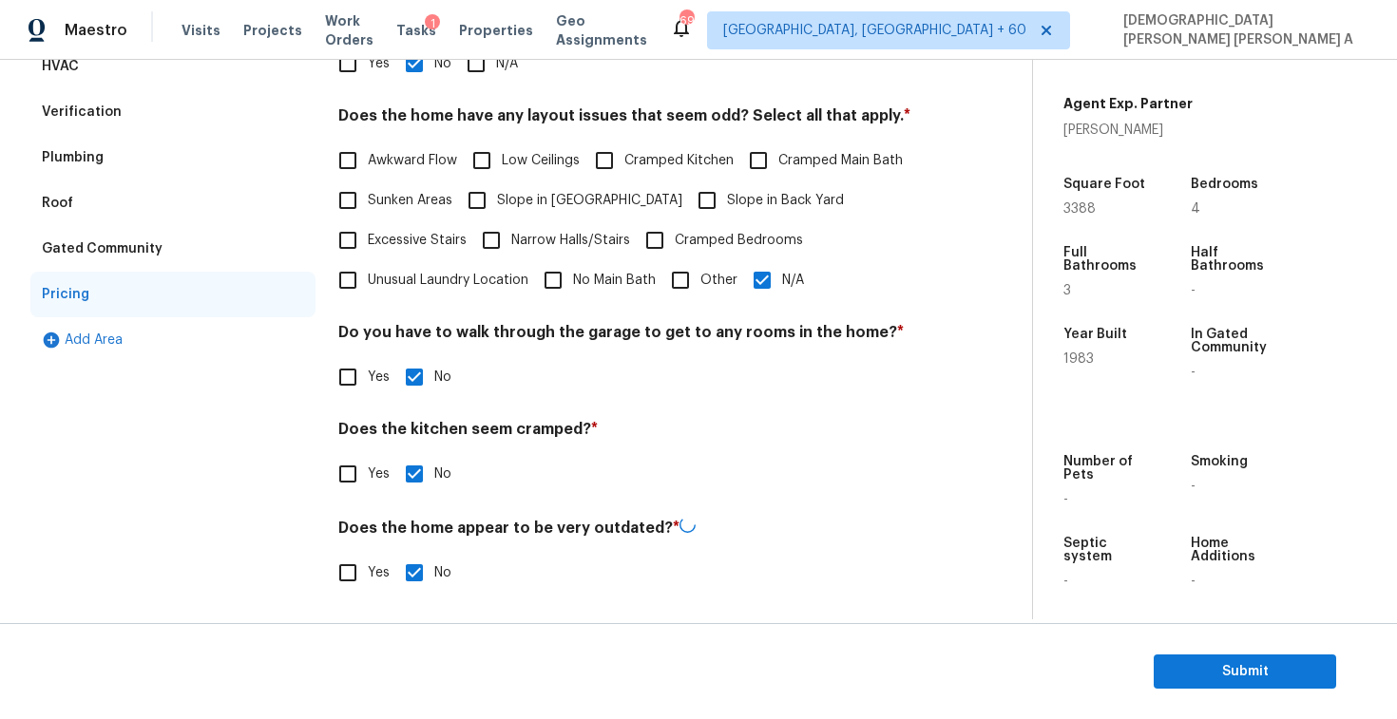
scroll to position [13, 0]
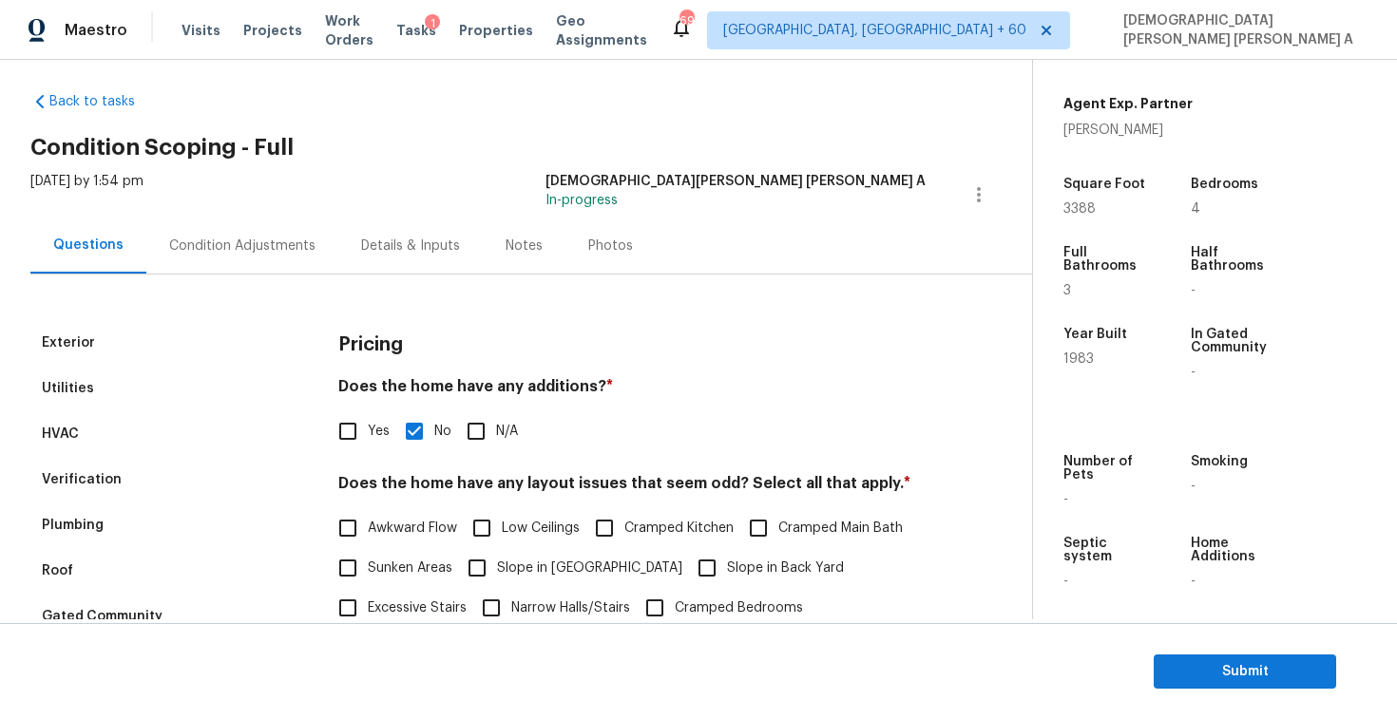
click at [247, 239] on div "Condition Adjustments" at bounding box center [242, 246] width 146 height 19
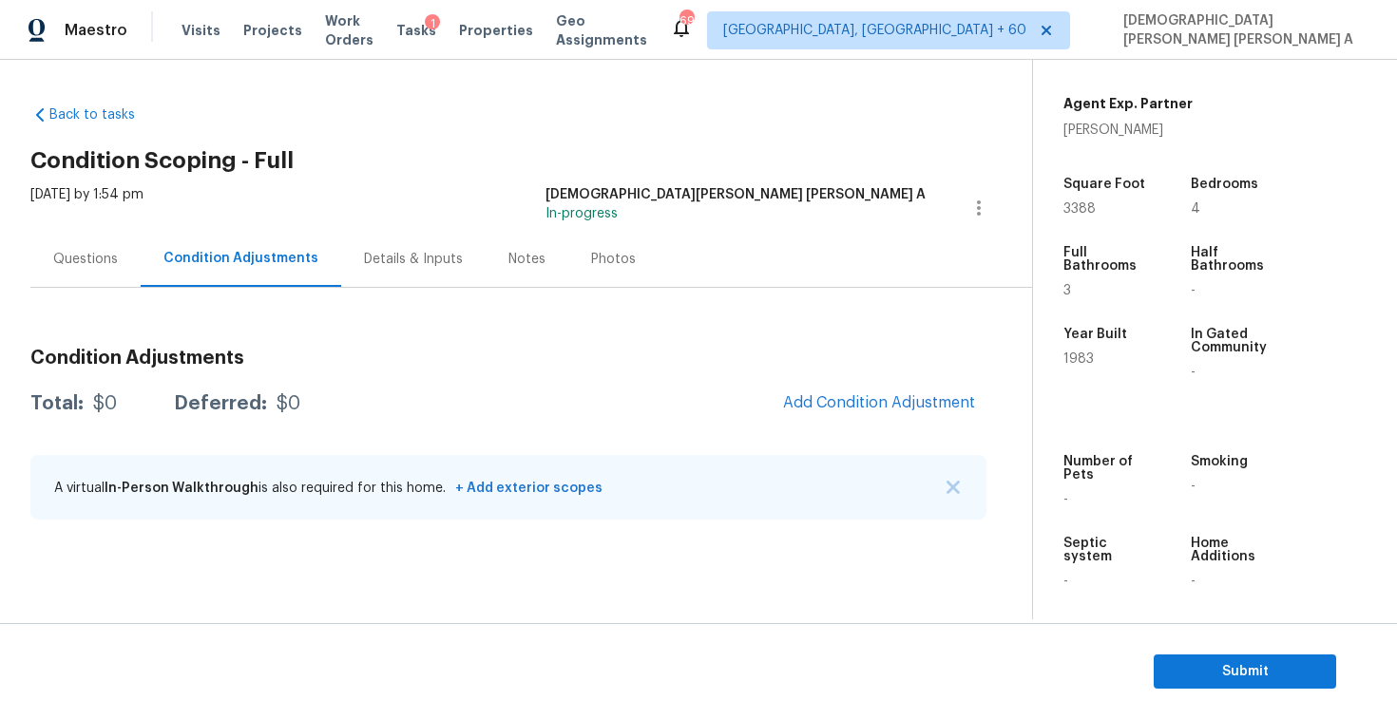
click at [594, 258] on div "Photos" at bounding box center [613, 259] width 45 height 19
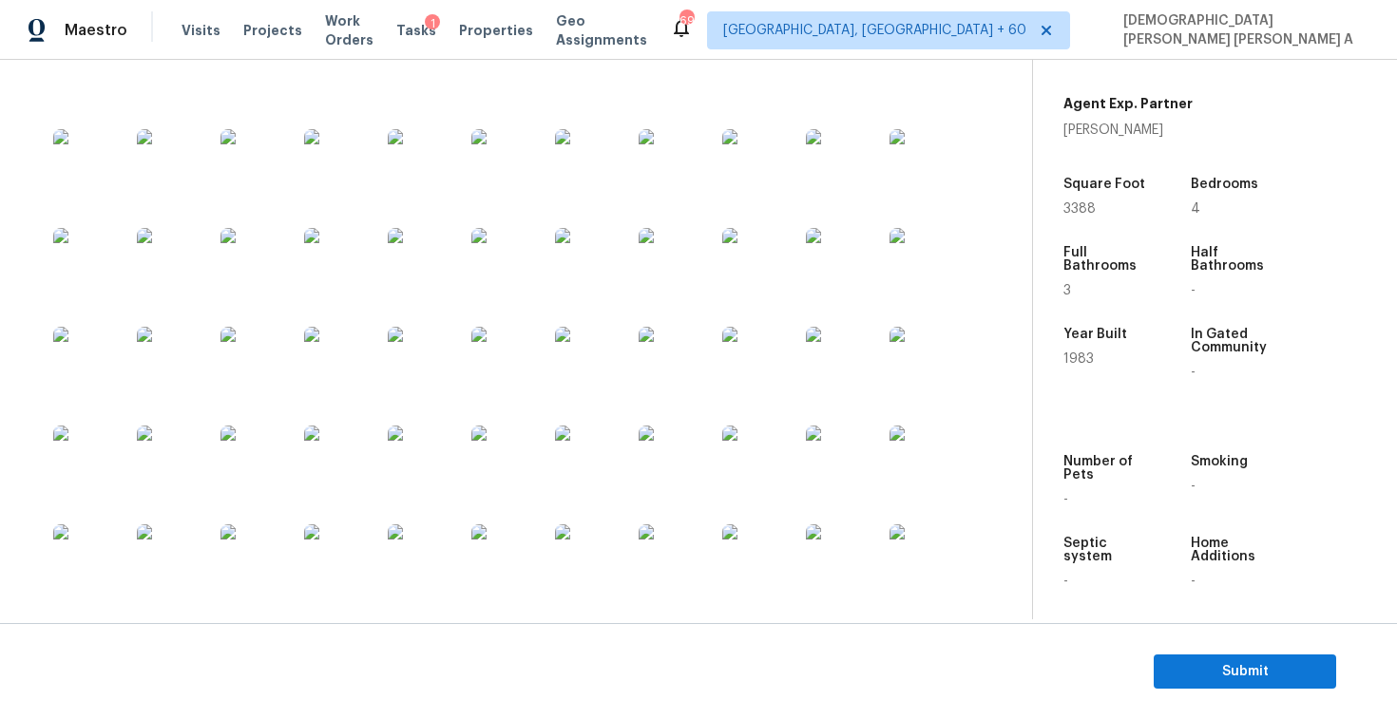
scroll to position [818, 0]
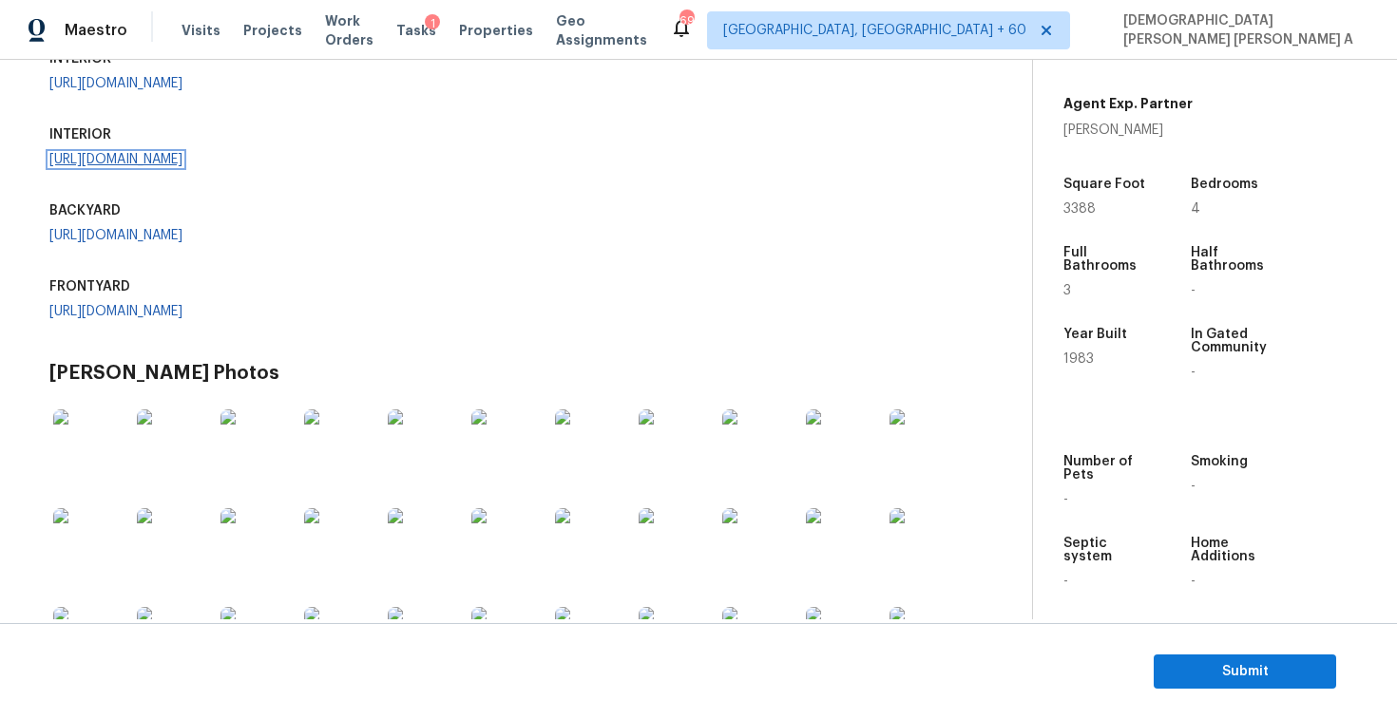
click at [162, 166] on link "https://opendoor-admin-client-upload-production.s3.amazonaws.com/uploads/Cake/S…" at bounding box center [115, 159] width 133 height 13
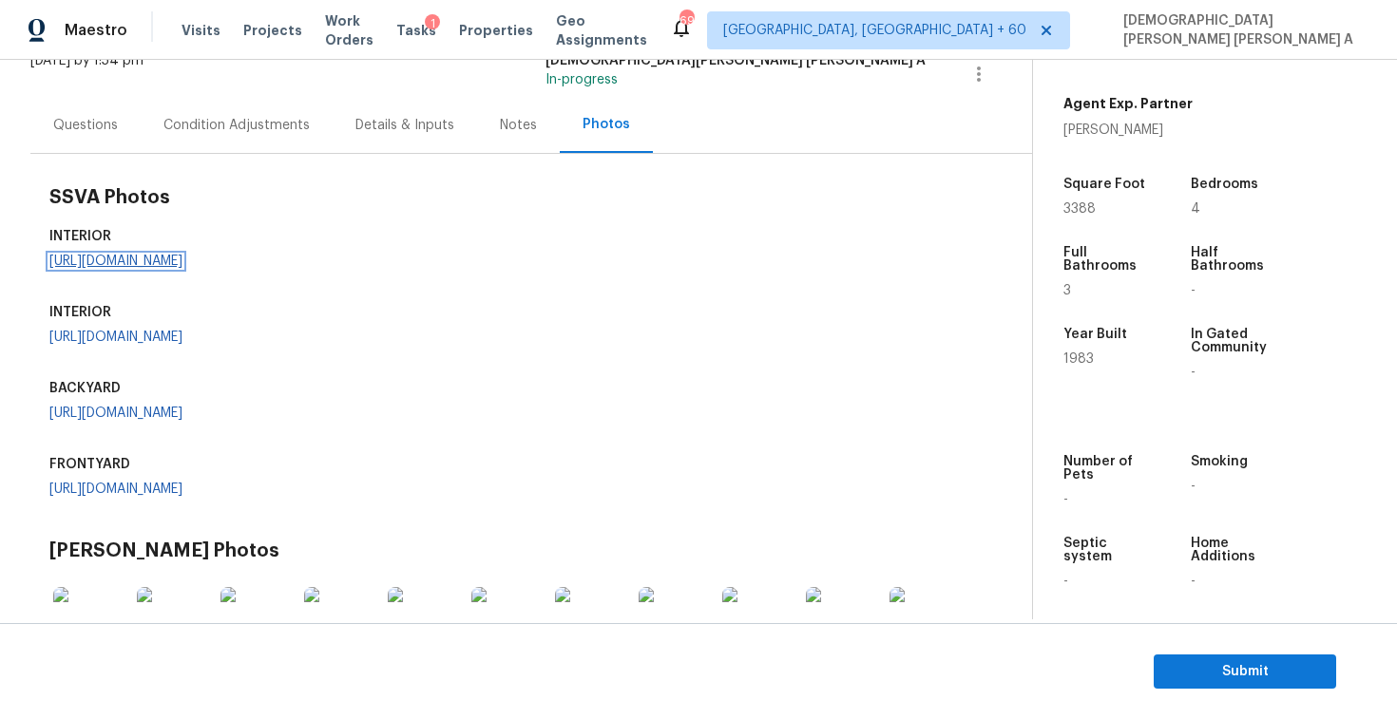
click at [171, 268] on link "https://opendoor-admin-client-upload-production.s3.amazonaws.com/uploads/Cake/S…" at bounding box center [115, 261] width 133 height 13
click at [182, 116] on div "Condition Adjustments" at bounding box center [236, 125] width 146 height 19
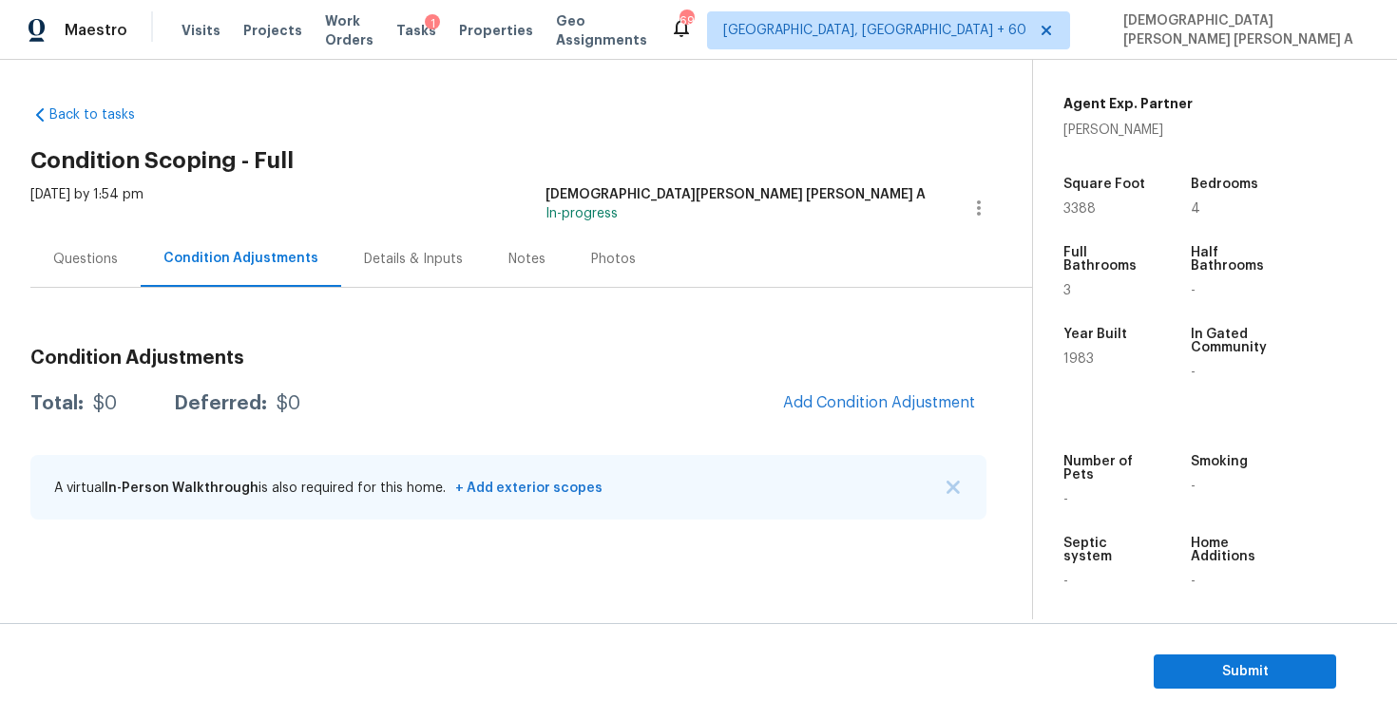
click at [76, 247] on div "Questions" at bounding box center [85, 259] width 110 height 56
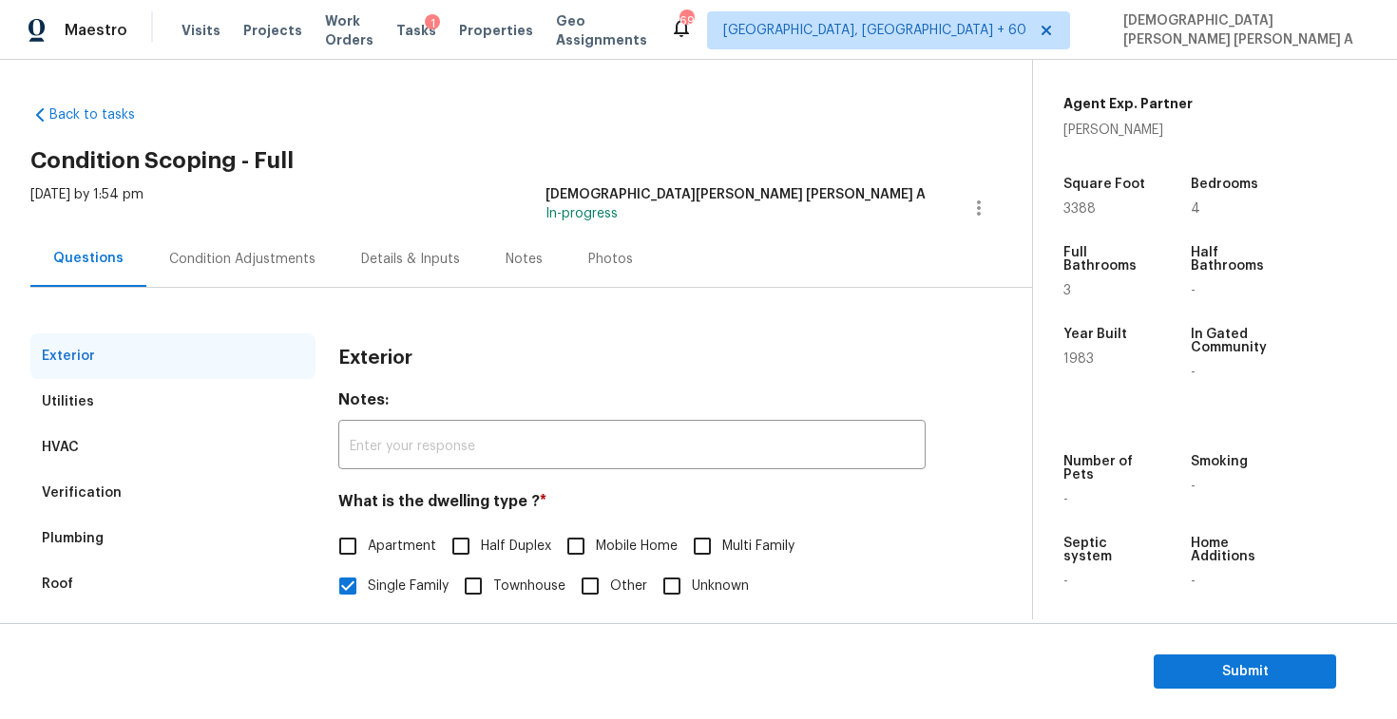
click at [230, 269] on div "Condition Adjustments" at bounding box center [242, 259] width 192 height 56
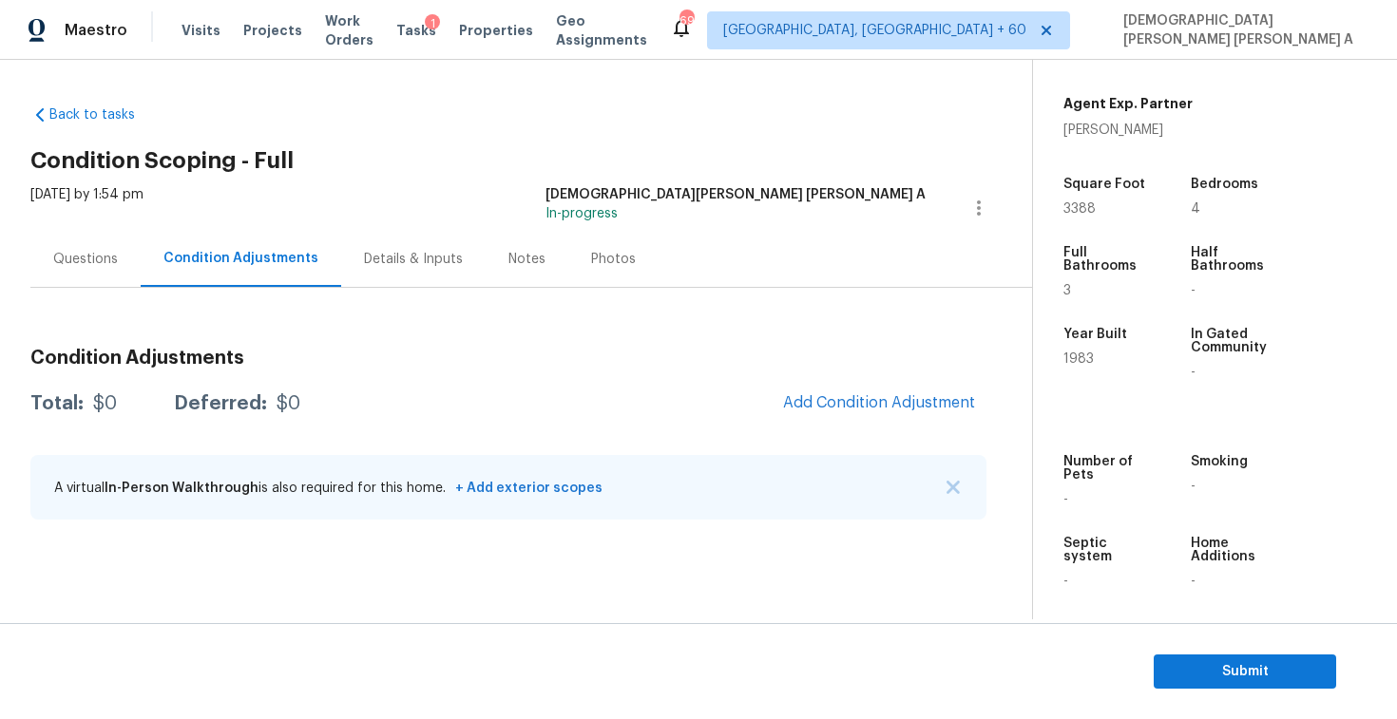
click at [92, 241] on div "Questions" at bounding box center [85, 259] width 110 height 56
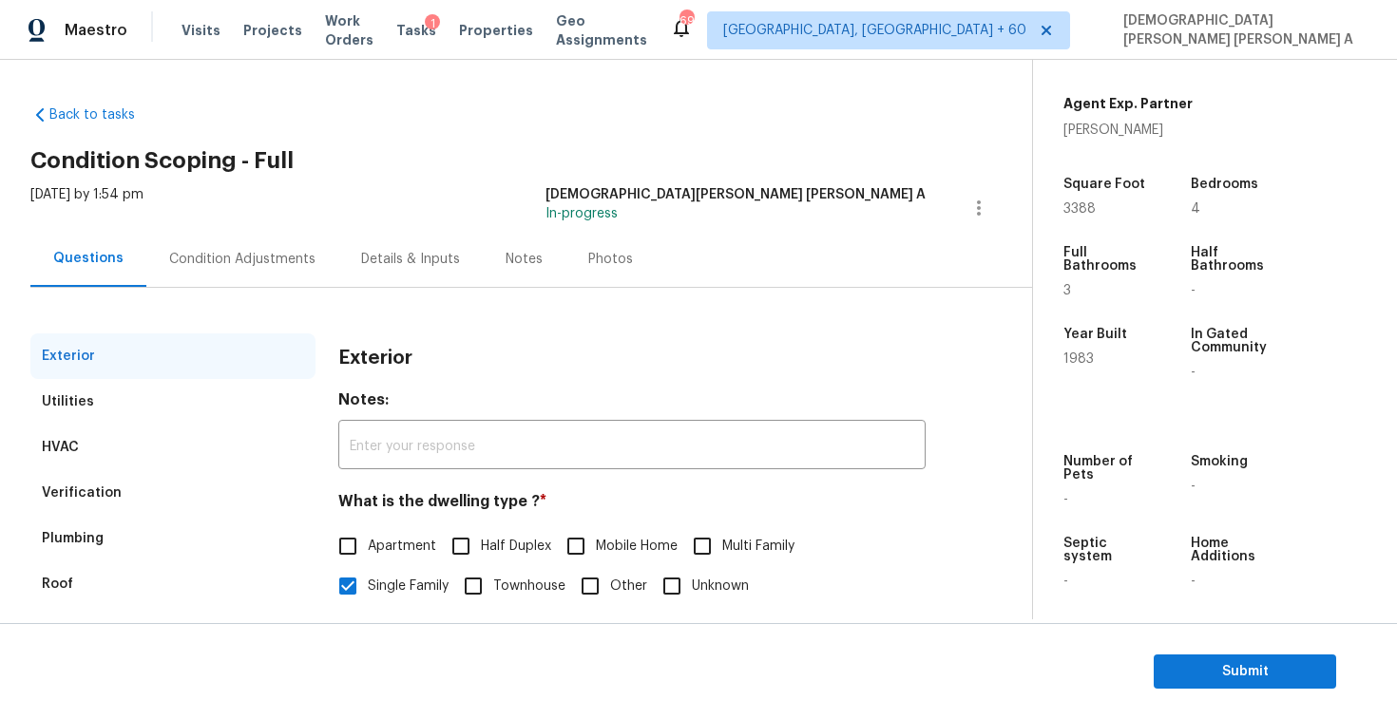
scroll to position [196, 0]
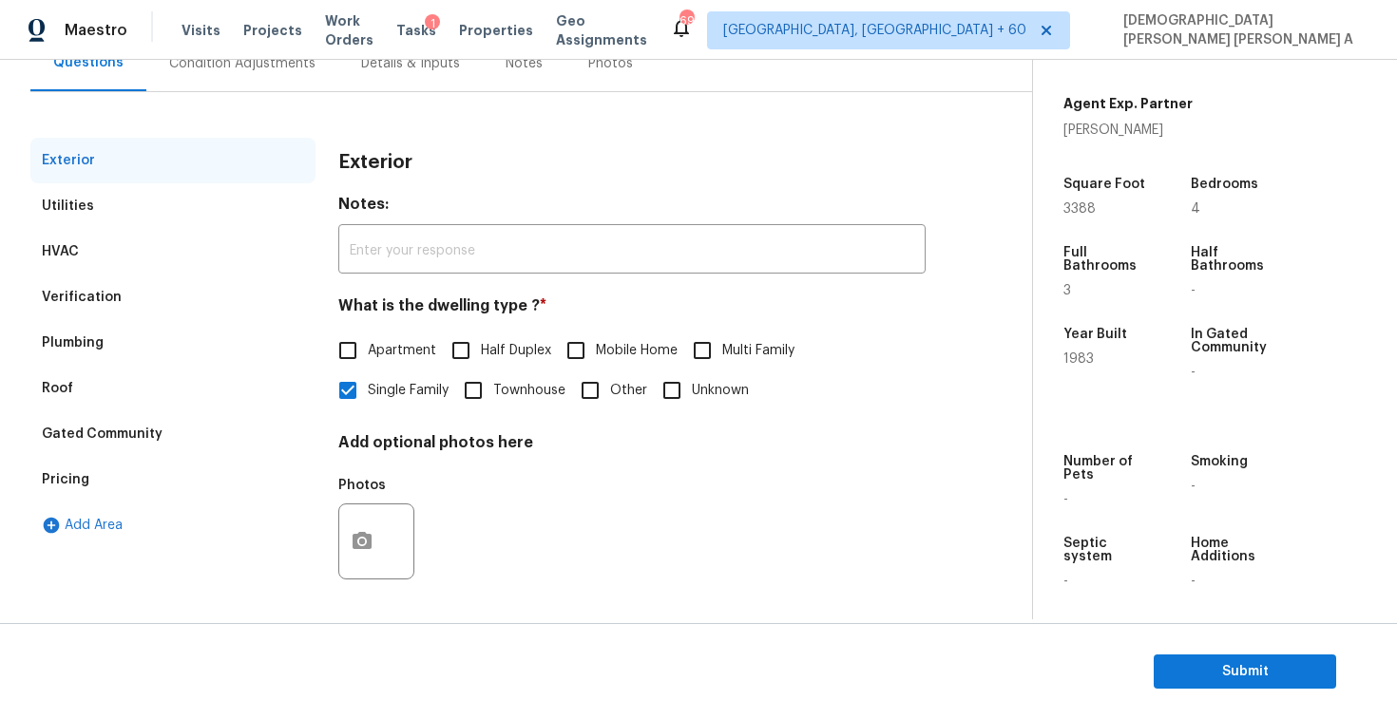
click at [68, 478] on div "Pricing" at bounding box center [66, 479] width 48 height 19
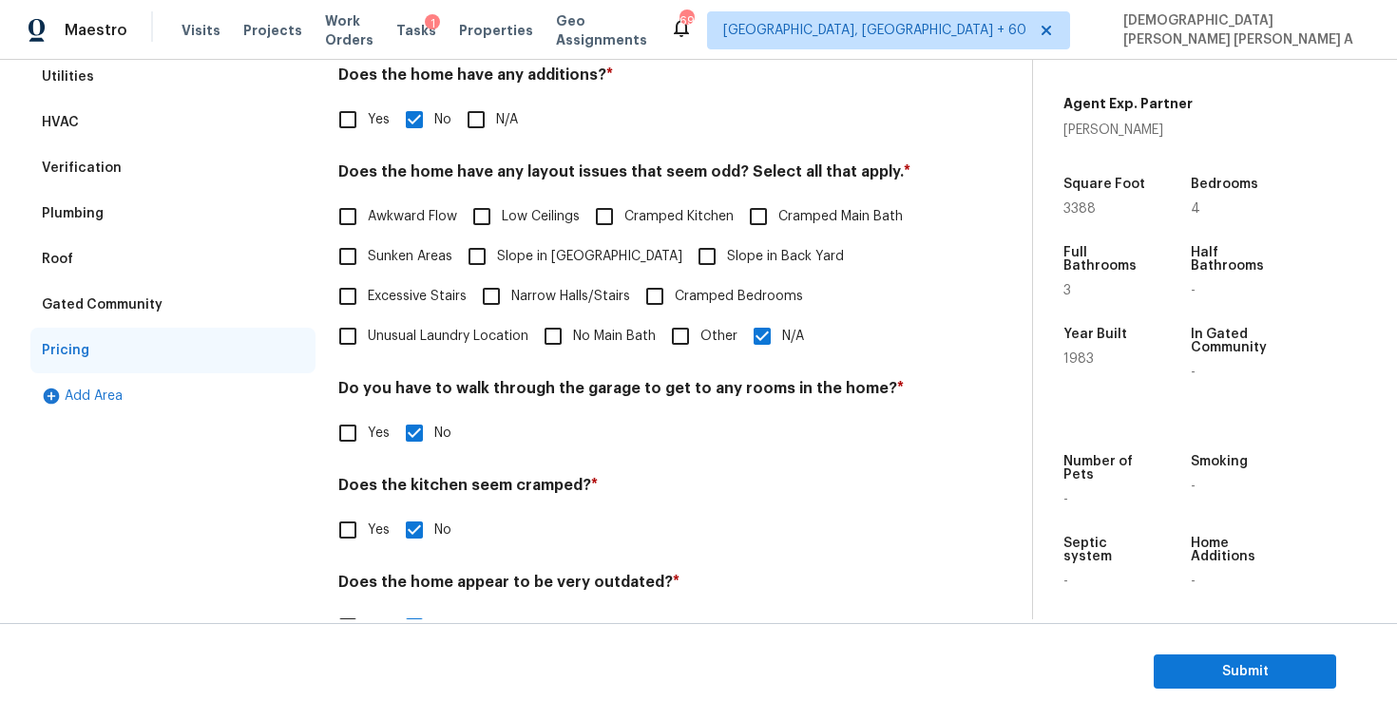
scroll to position [381, 0]
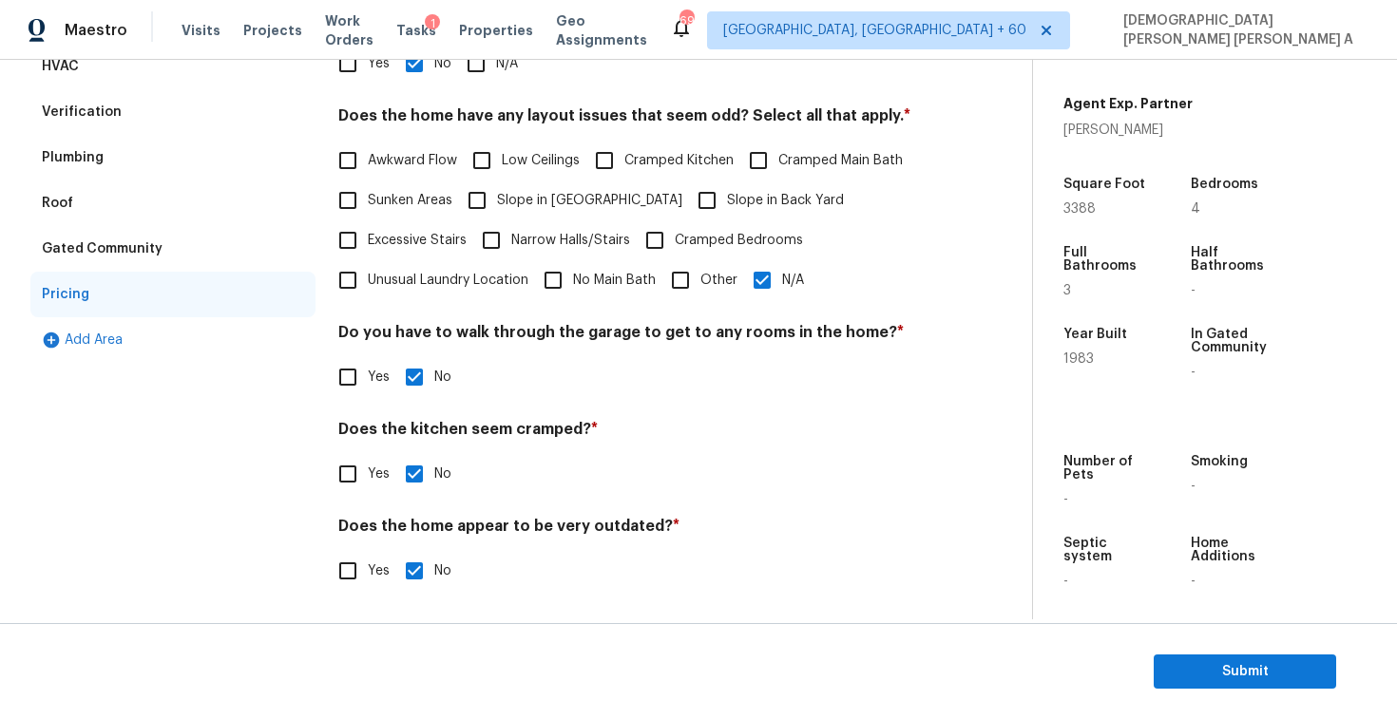
click at [749, 278] on input "N/A" at bounding box center [762, 280] width 40 height 40
checkbox input "false"
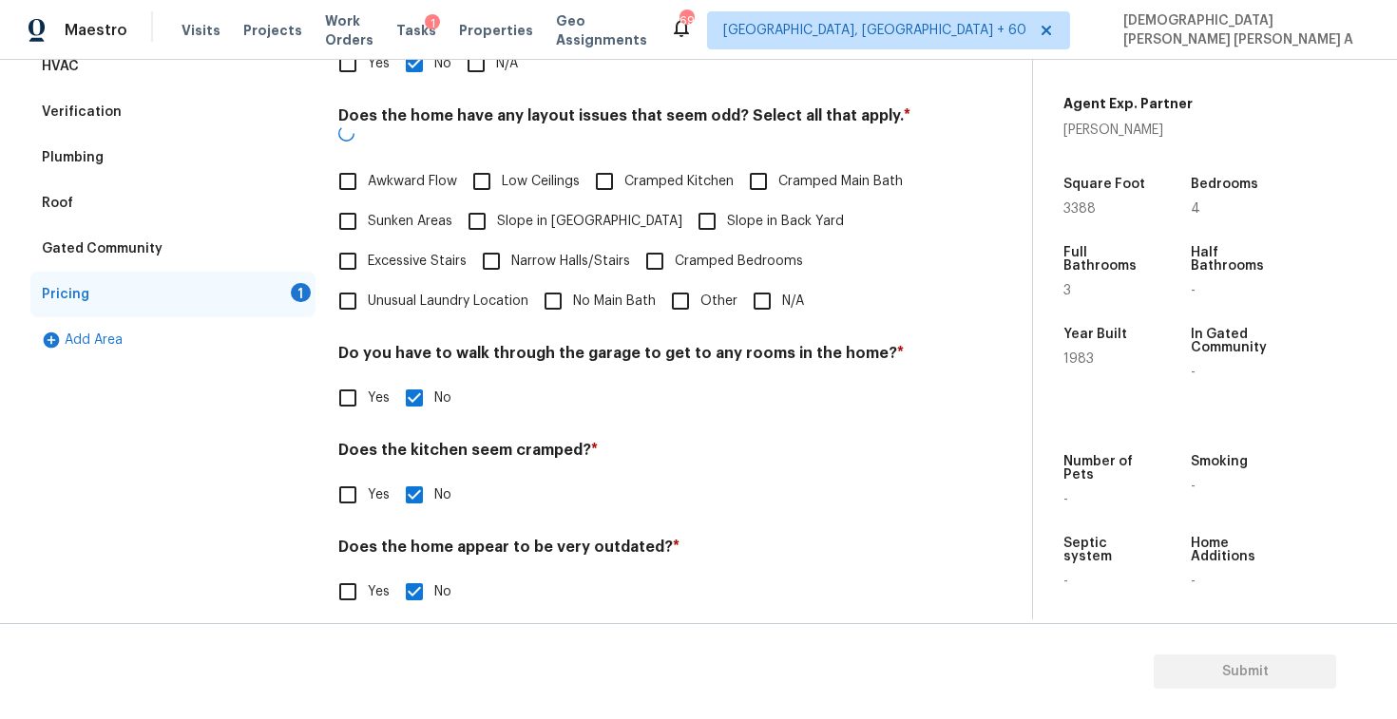
click at [659, 289] on div "Awkward Flow Low Ceilings Cramped Kitchen Cramped Main Bath Sunken Areas Slope …" at bounding box center [631, 242] width 587 height 160
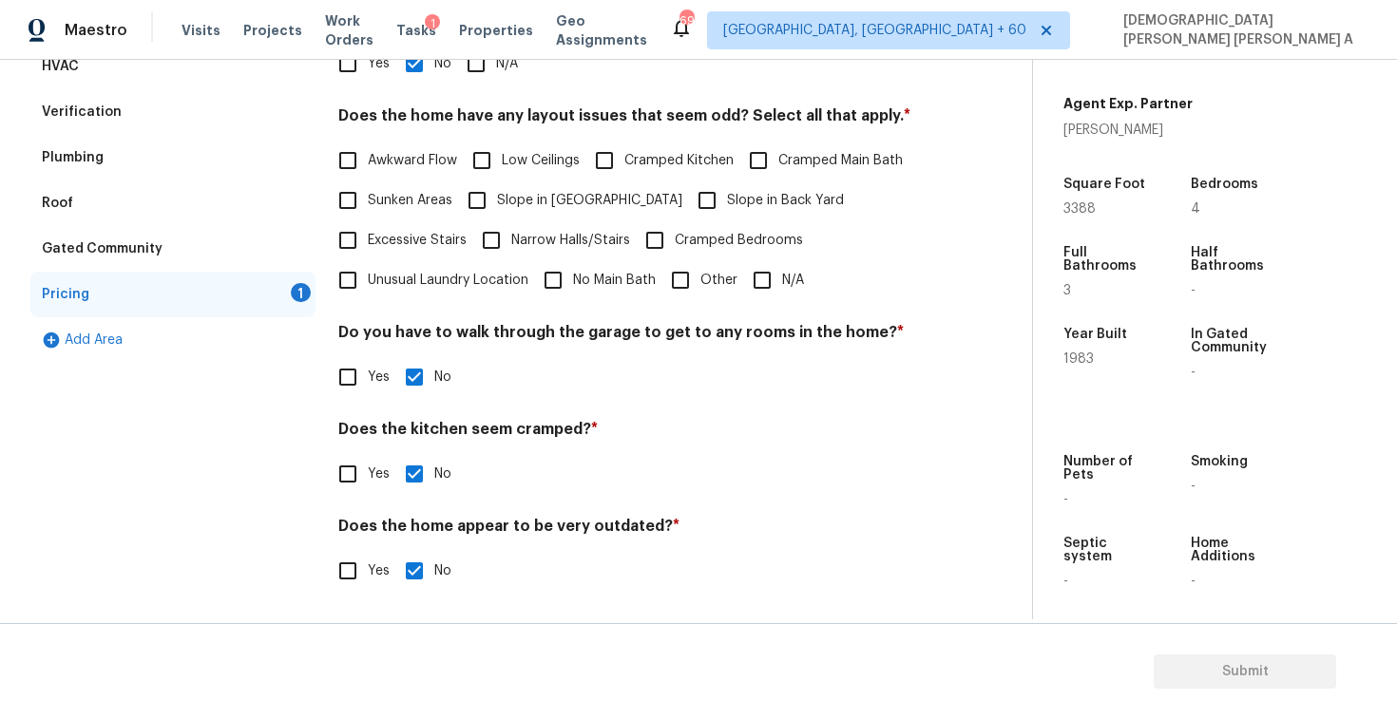
click at [684, 283] on input "Other" at bounding box center [680, 280] width 40 height 40
checkbox input "true"
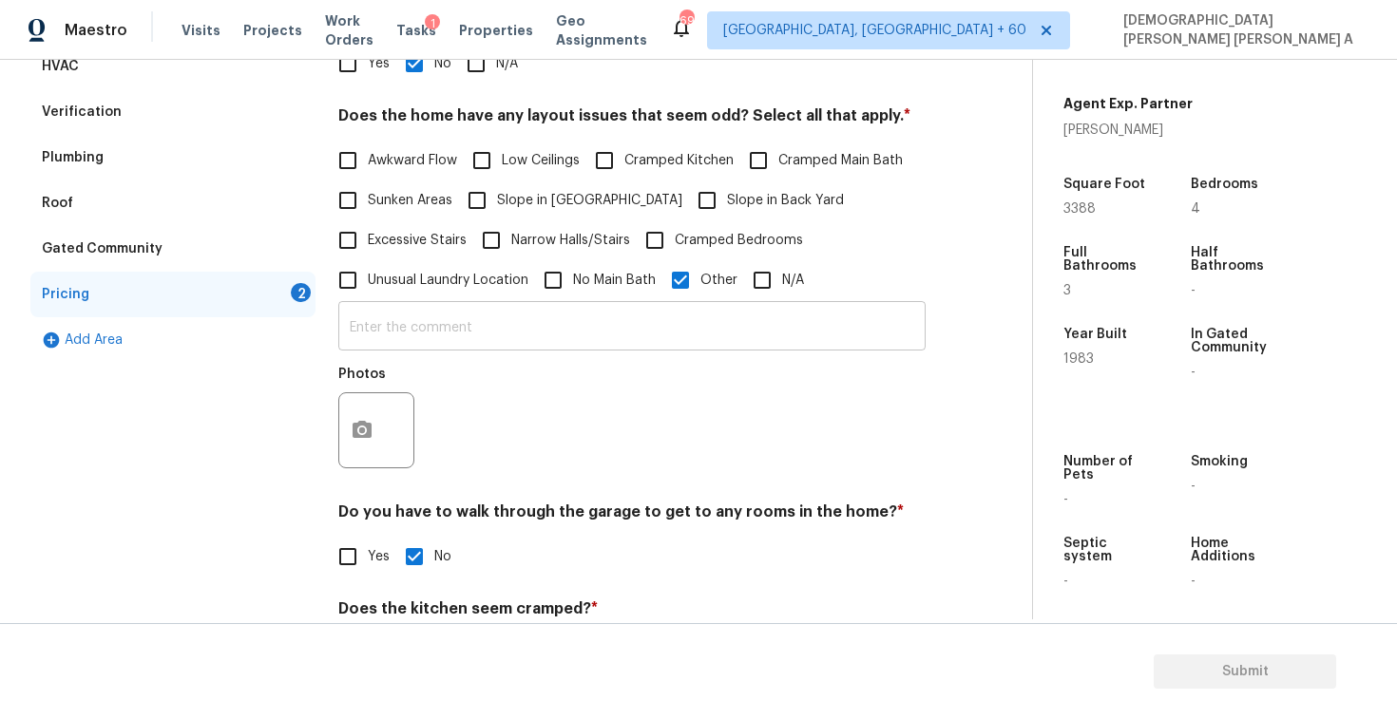
click at [525, 343] on input "text" at bounding box center [631, 328] width 587 height 45
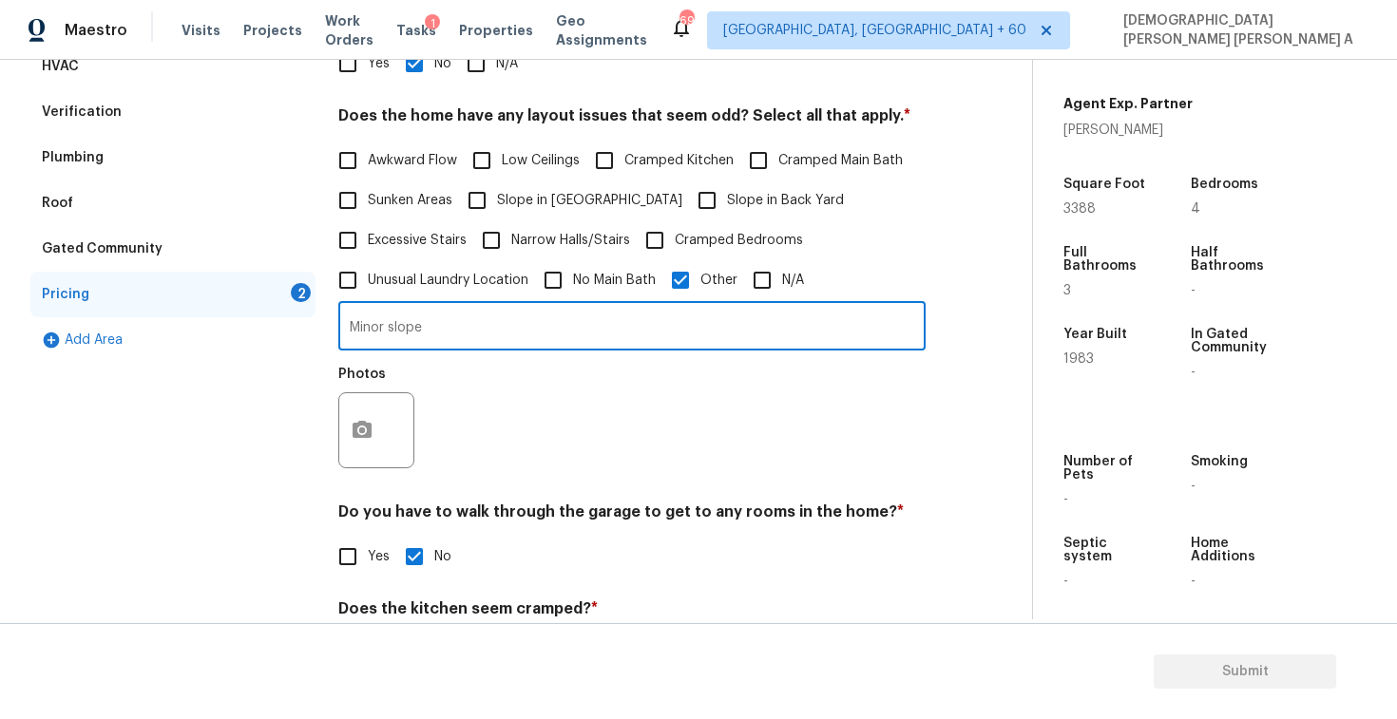
type input "Minor slope"
click at [342, 419] on button "button" at bounding box center [362, 430] width 46 height 74
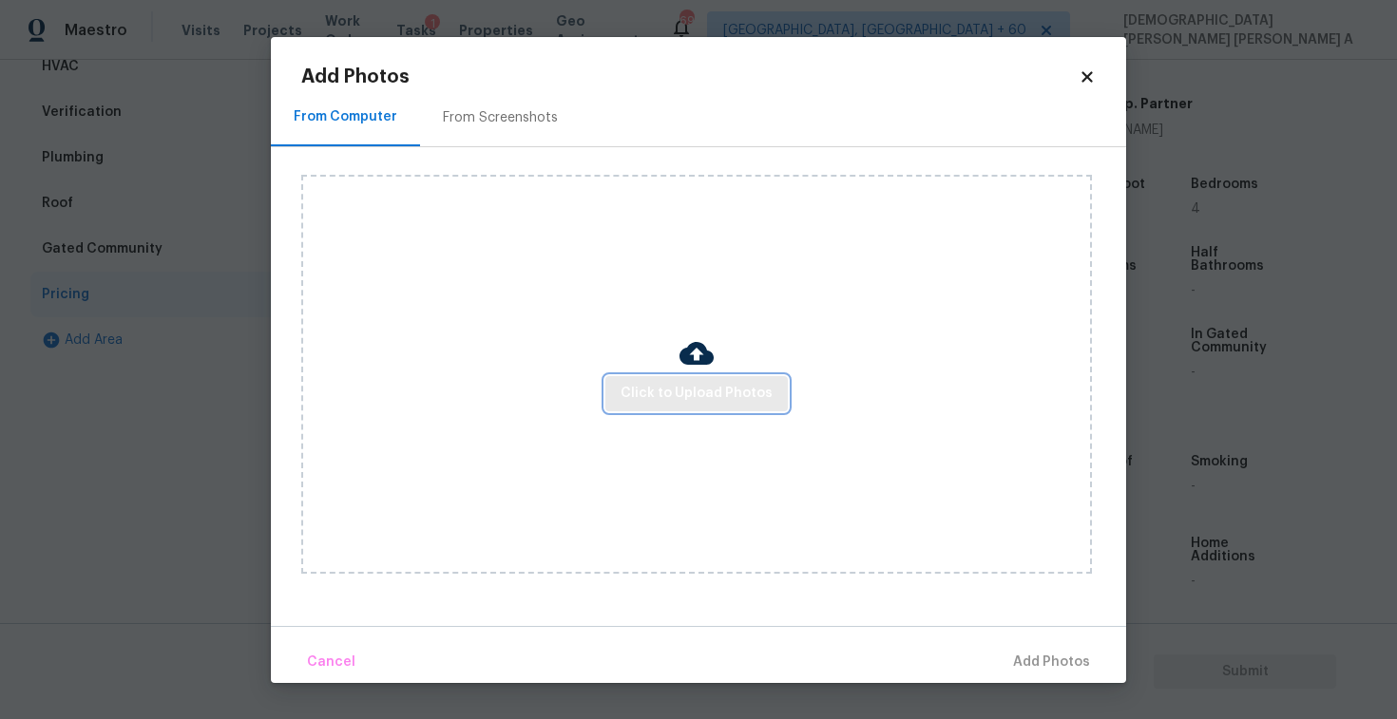
click at [678, 398] on span "Click to Upload Photos" at bounding box center [697, 394] width 152 height 24
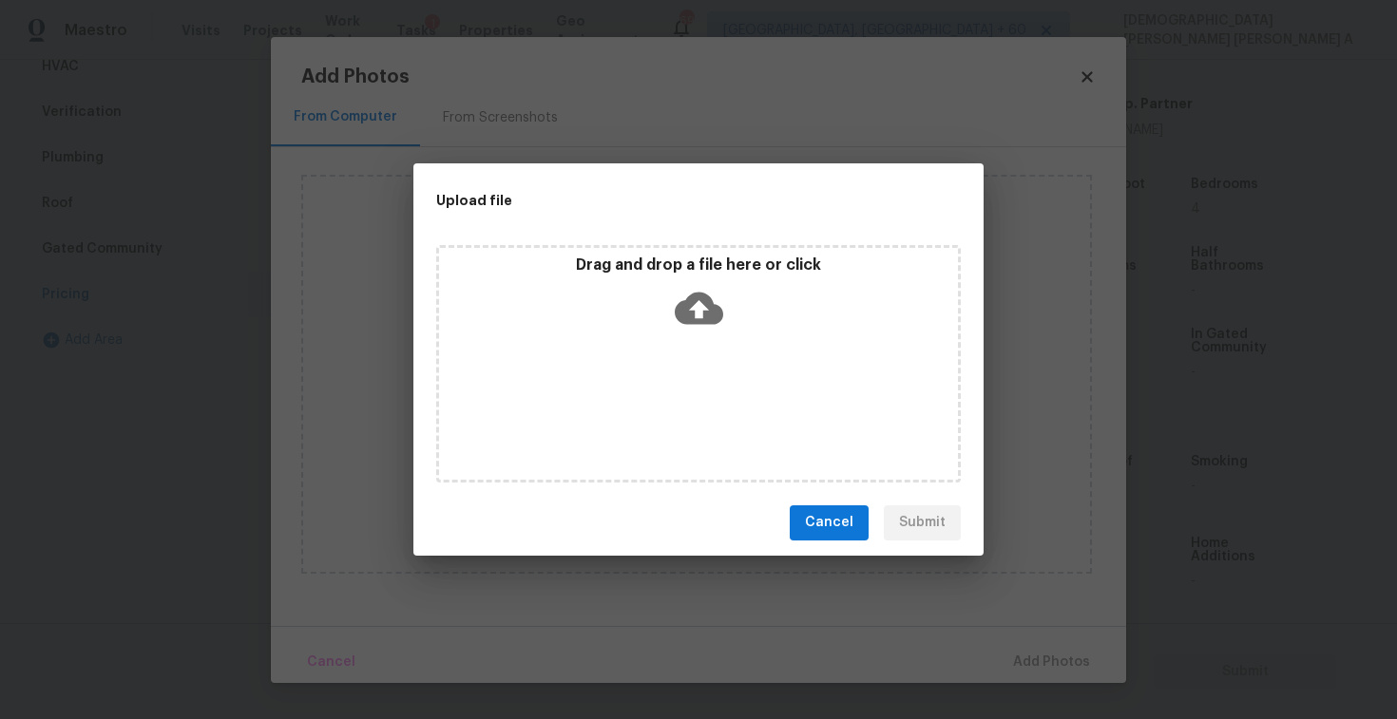
click at [687, 347] on div "Drag and drop a file here or click" at bounding box center [698, 364] width 525 height 238
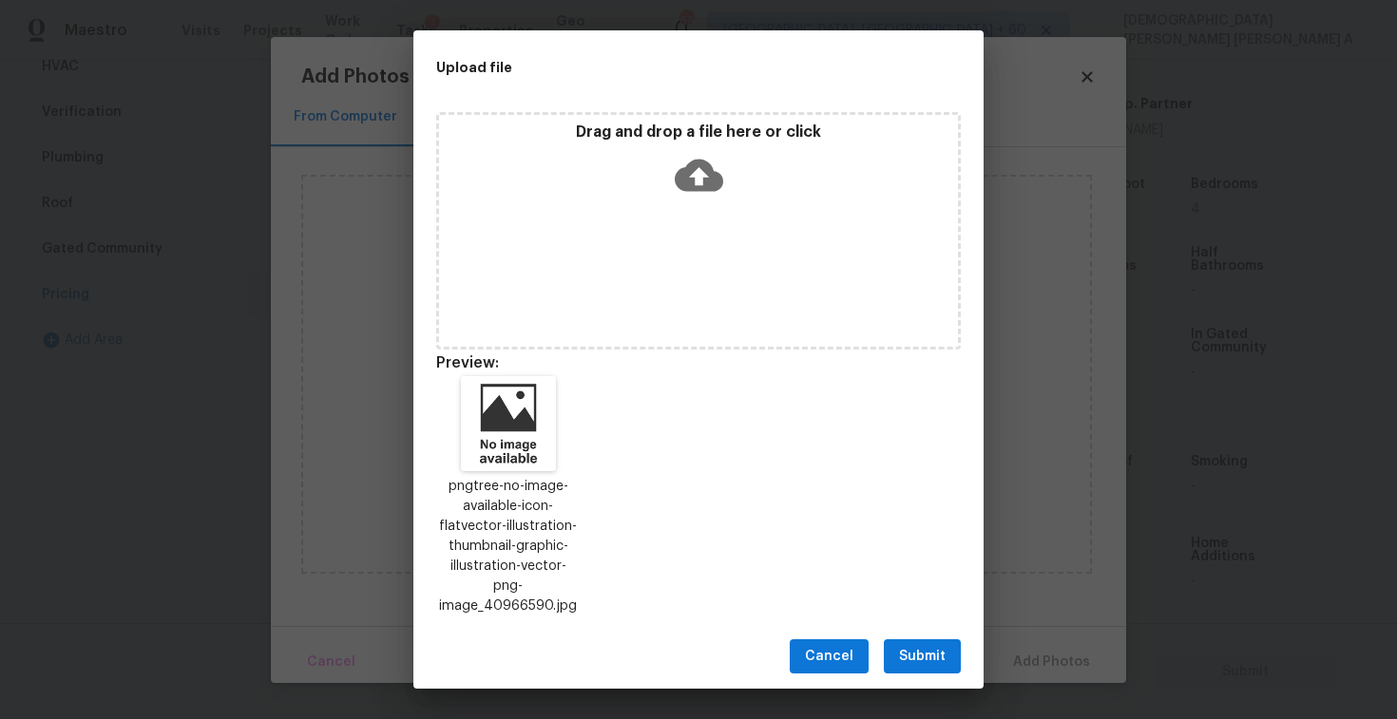
click at [926, 640] on button "Submit" at bounding box center [922, 657] width 77 height 35
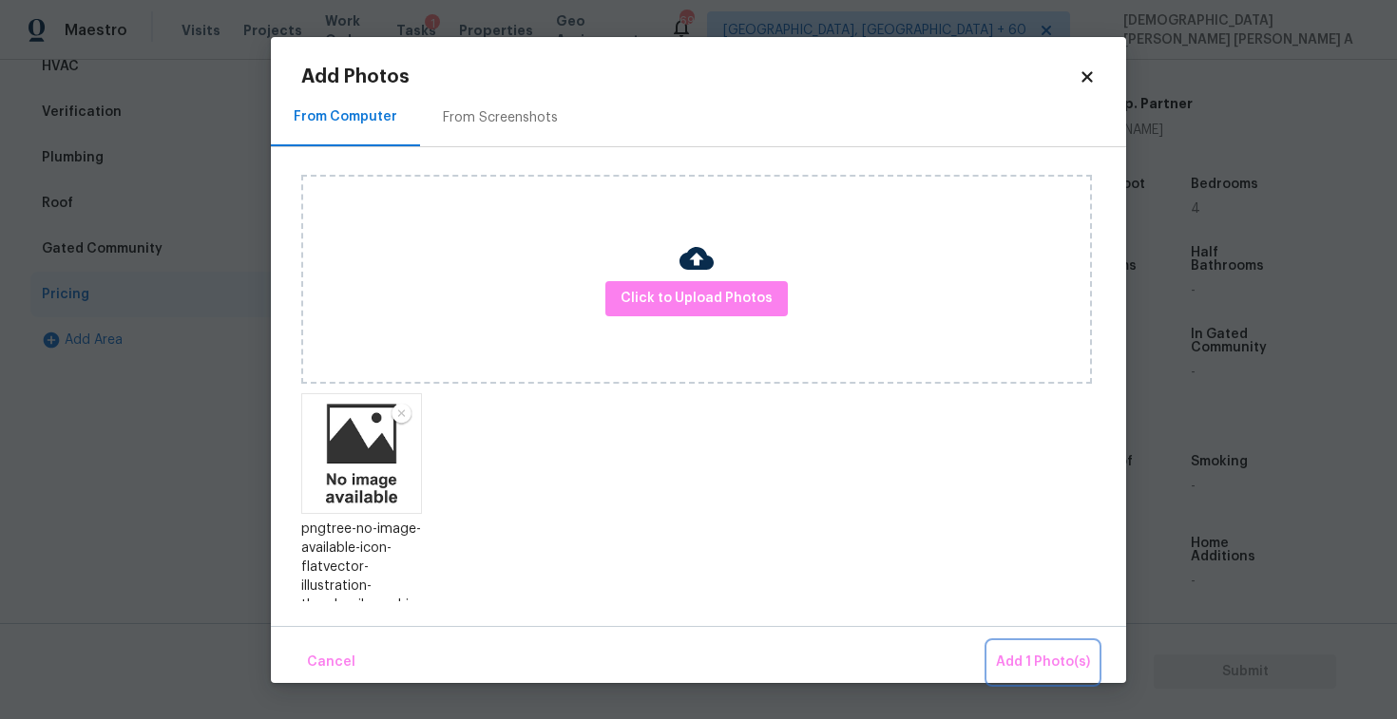
click at [1047, 649] on button "Add 1 Photo(s)" at bounding box center [1042, 662] width 109 height 41
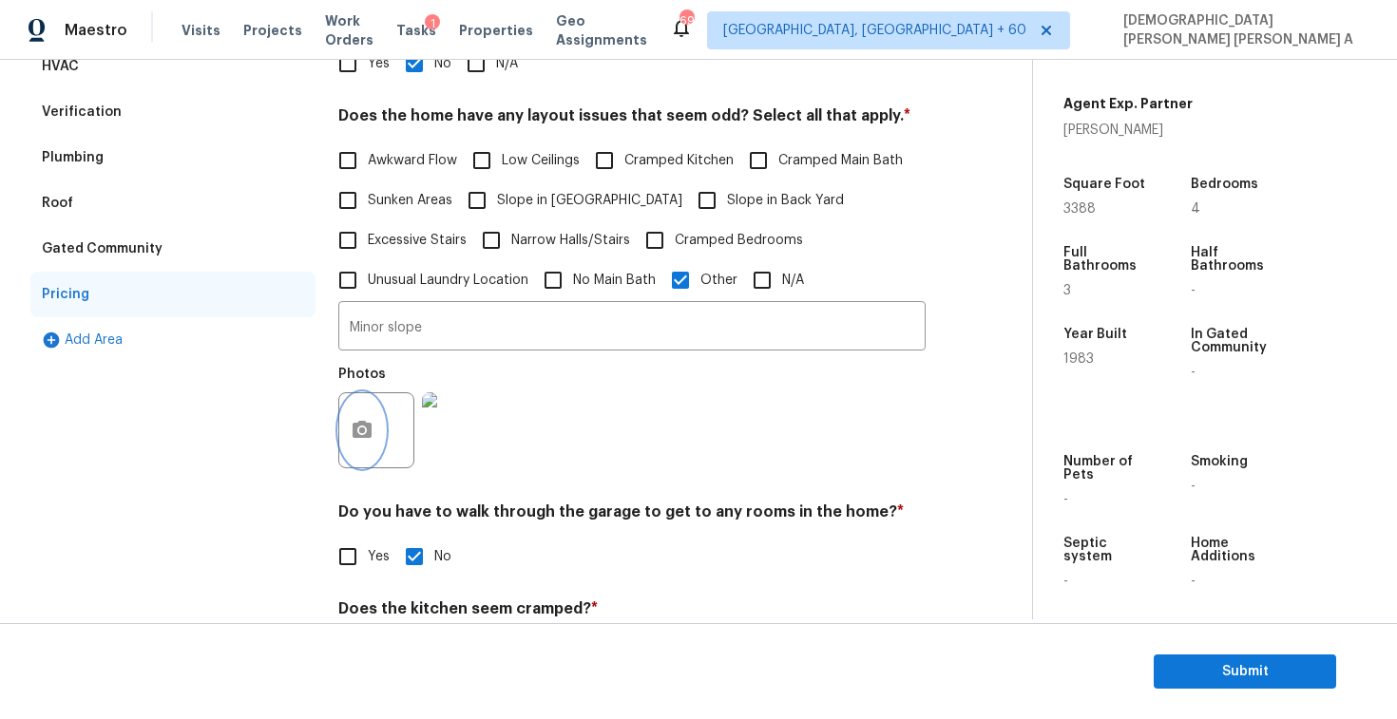
scroll to position [39, 0]
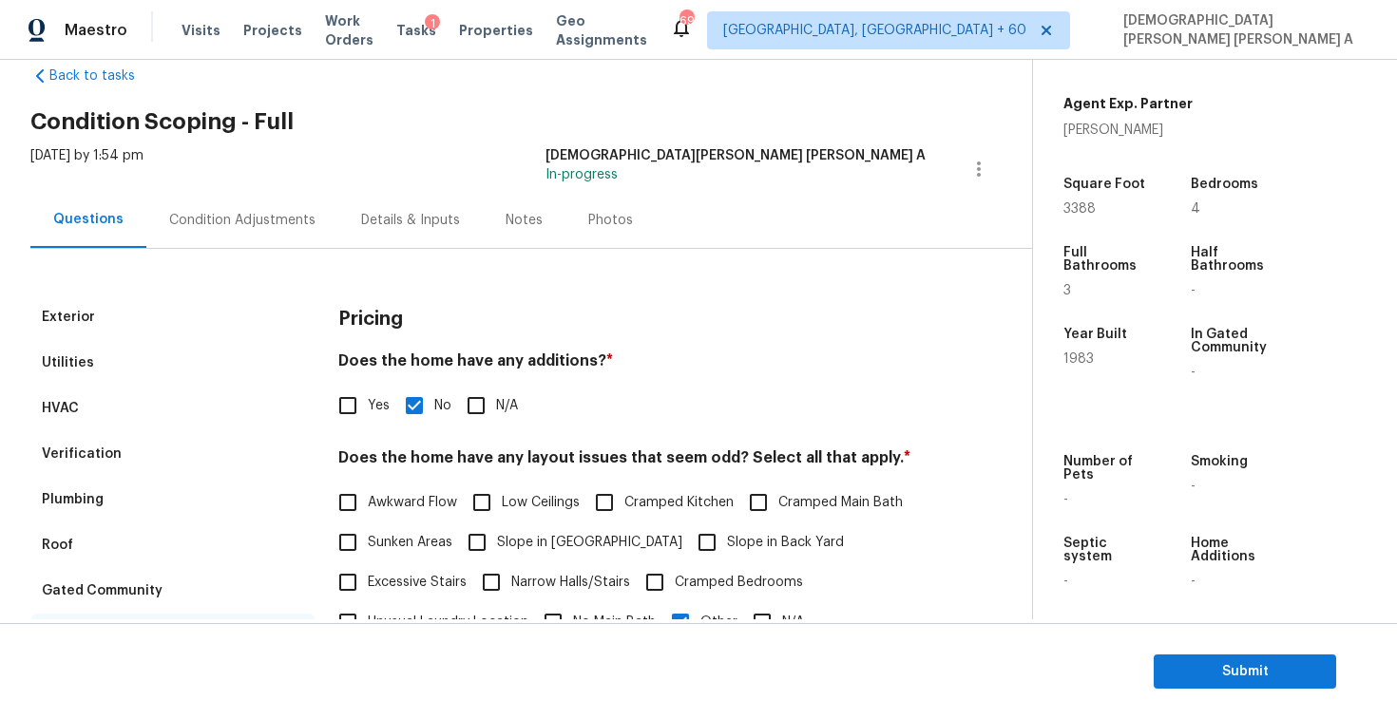
click at [252, 215] on div "Condition Adjustments" at bounding box center [242, 220] width 146 height 19
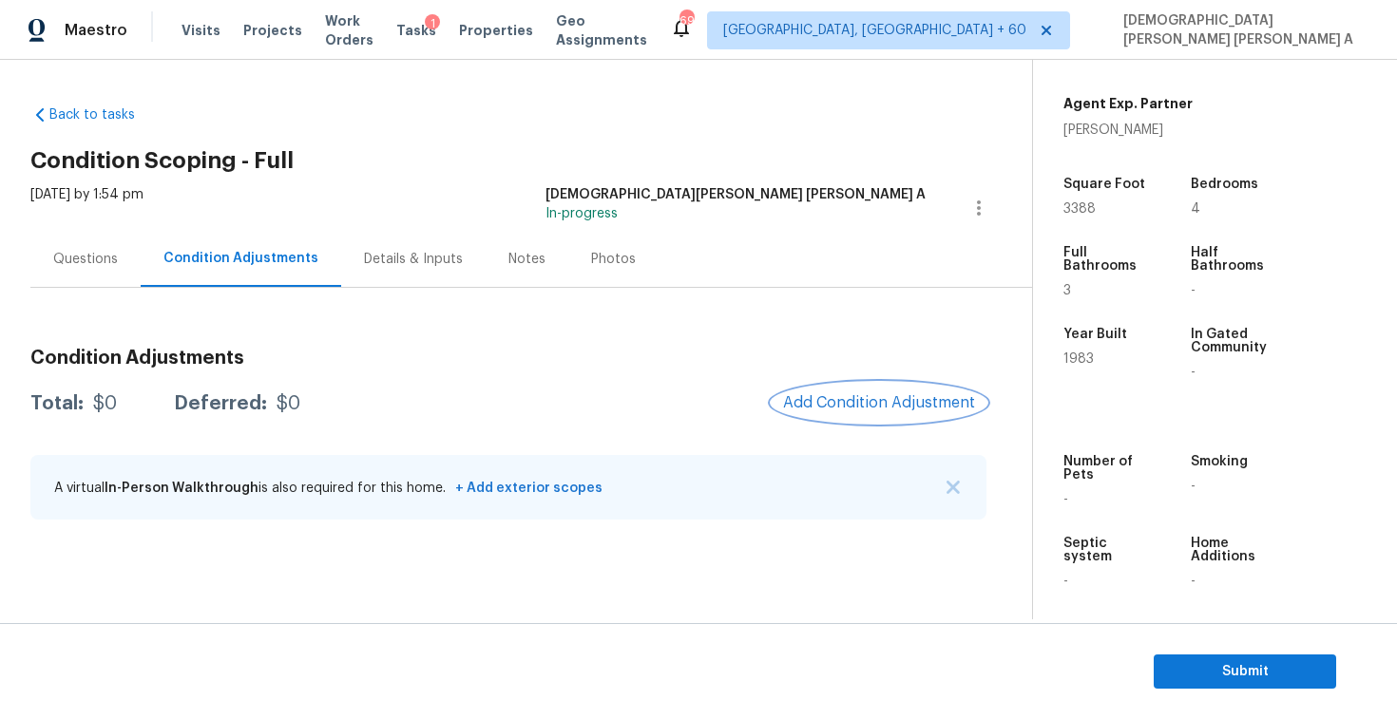
click at [874, 400] on span "Add Condition Adjustment" at bounding box center [879, 402] width 192 height 17
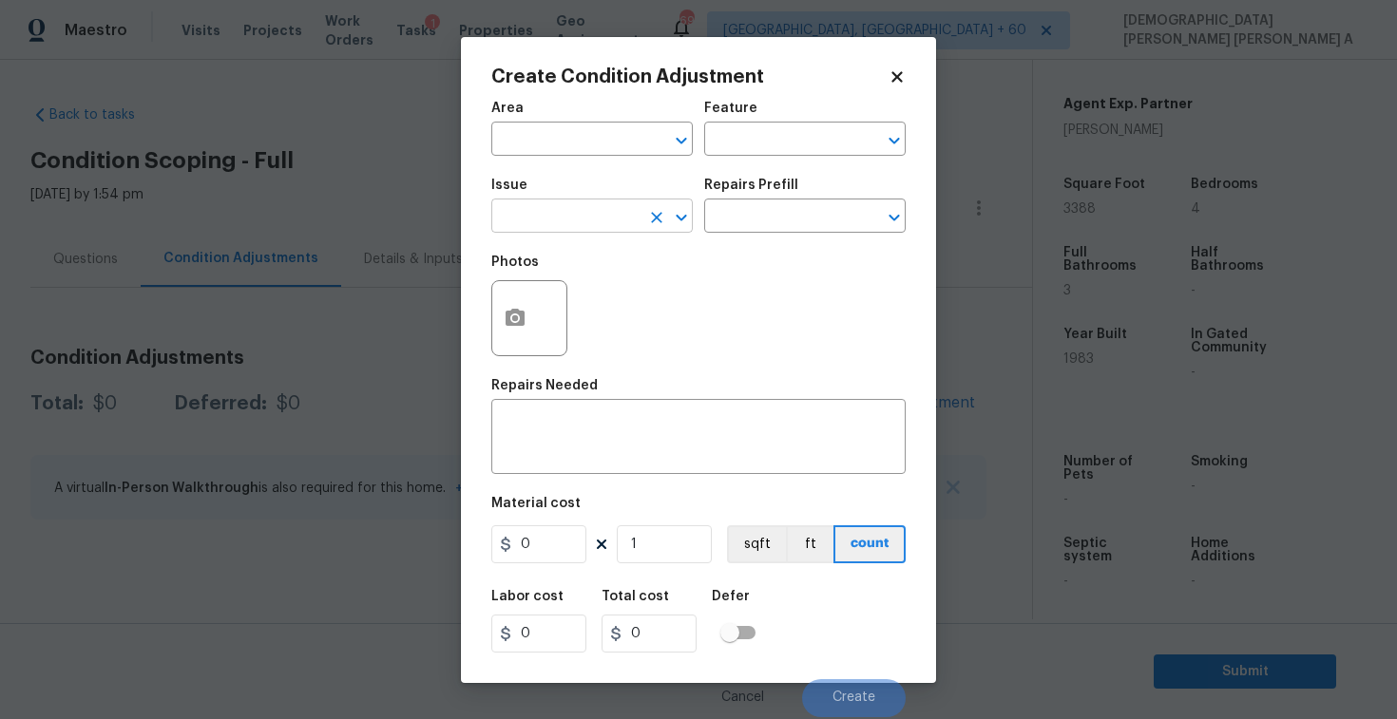
click at [521, 213] on input "text" at bounding box center [565, 217] width 148 height 29
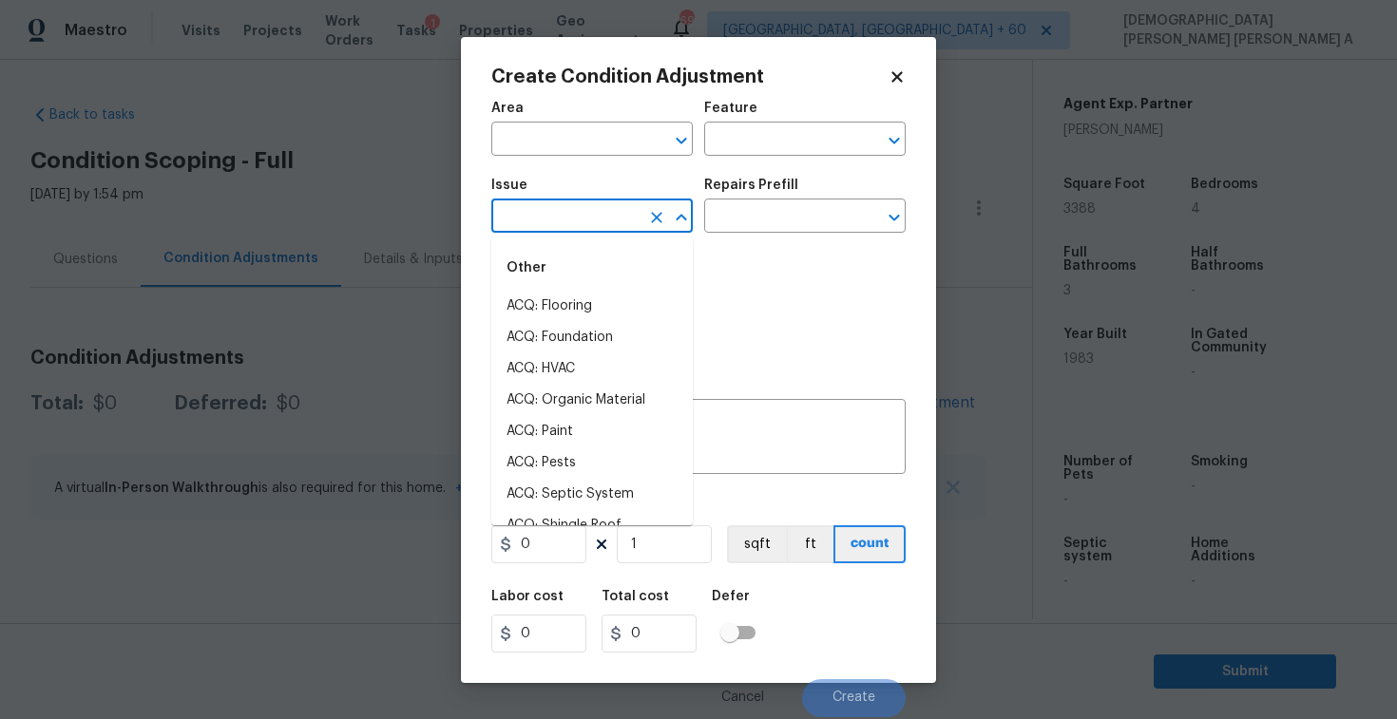
type input "s"
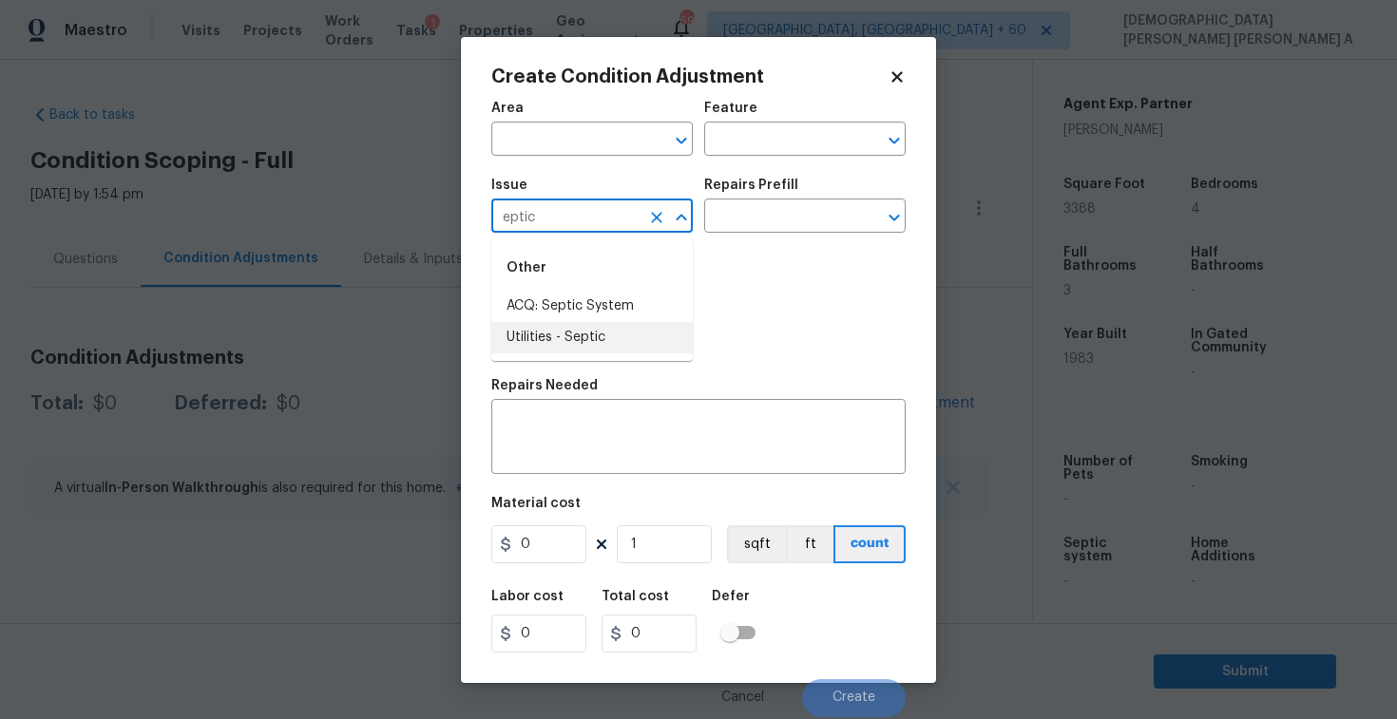
click at [566, 332] on li "Utilities - Septic" at bounding box center [591, 337] width 201 height 31
type input "Utilities - Septic"
click at [781, 224] on input "text" at bounding box center [778, 217] width 148 height 29
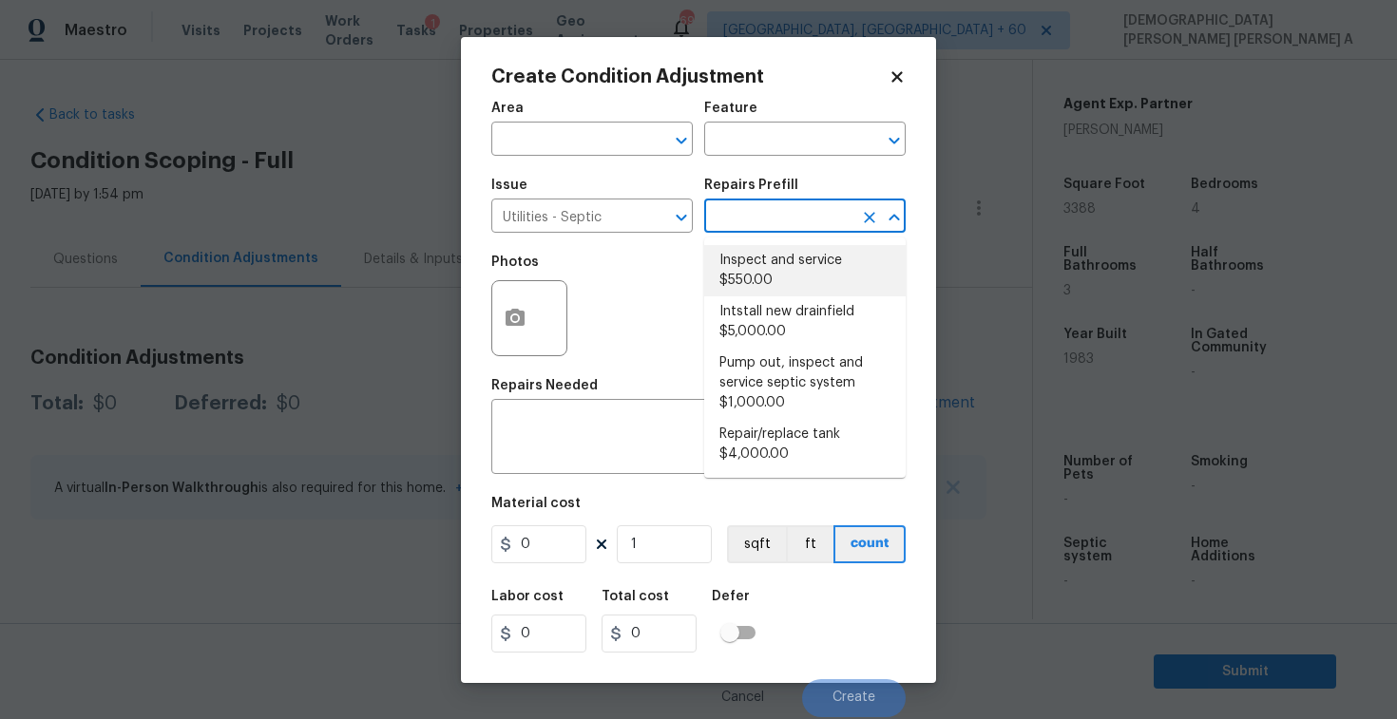
click at [774, 255] on li "Inspect and service $550.00" at bounding box center [804, 270] width 201 height 51
type textarea "Pump and inspect septic tank and provide clean bill of health from specialist c…"
type input "550"
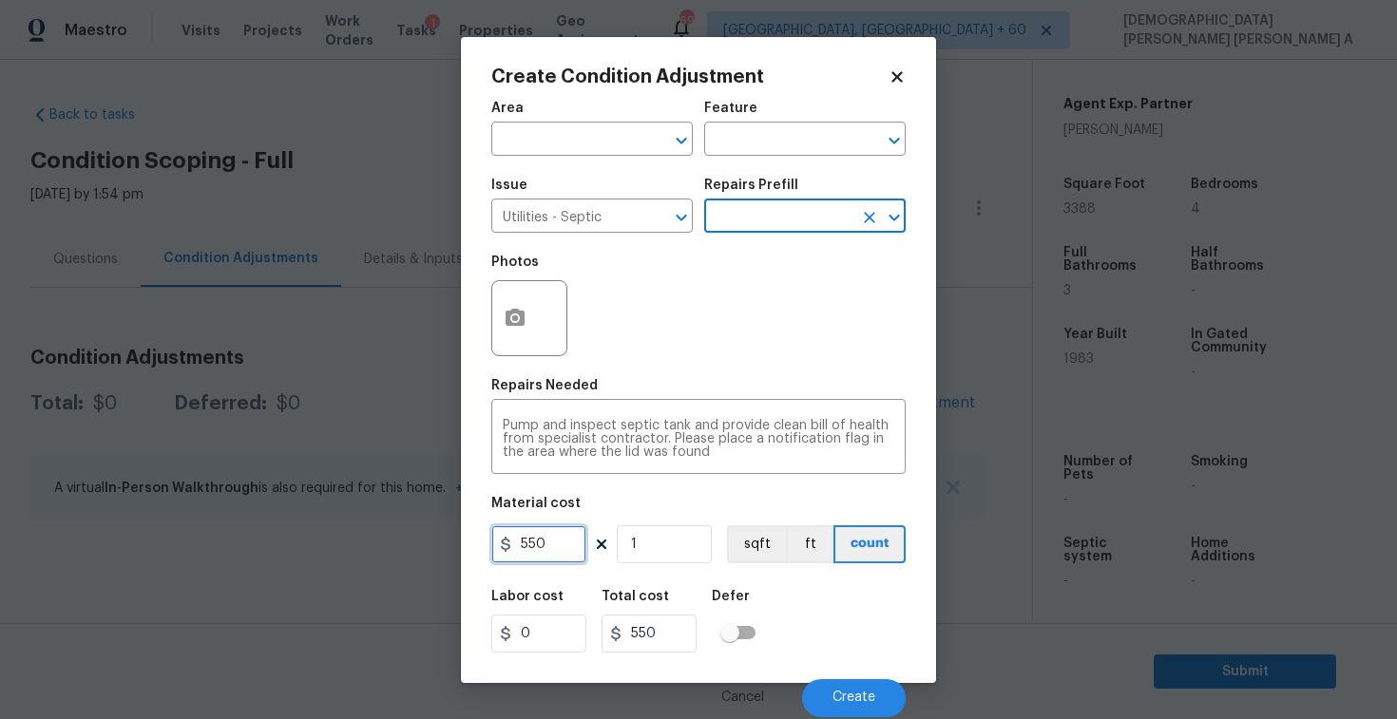
click at [551, 553] on input "550" at bounding box center [538, 545] width 95 height 38
type input "2000"
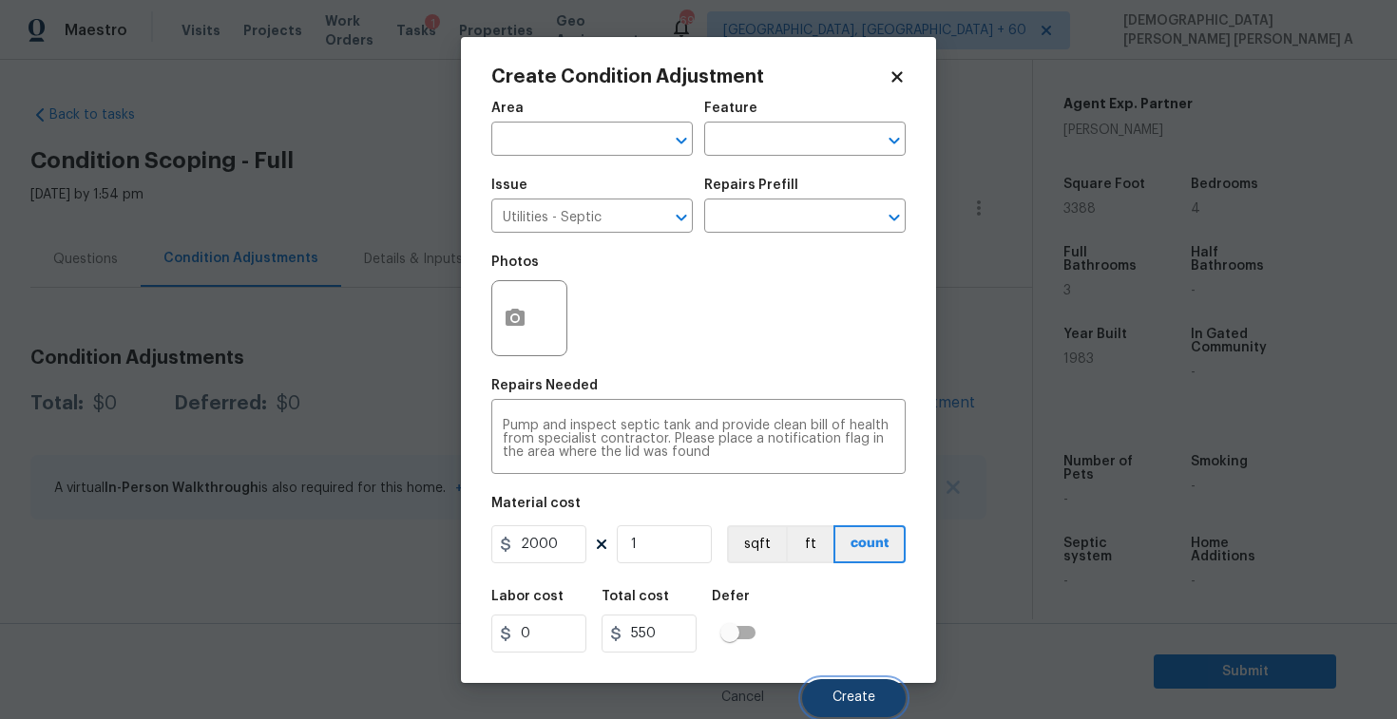
type input "2000"
click at [848, 690] on button "Create" at bounding box center [854, 698] width 104 height 38
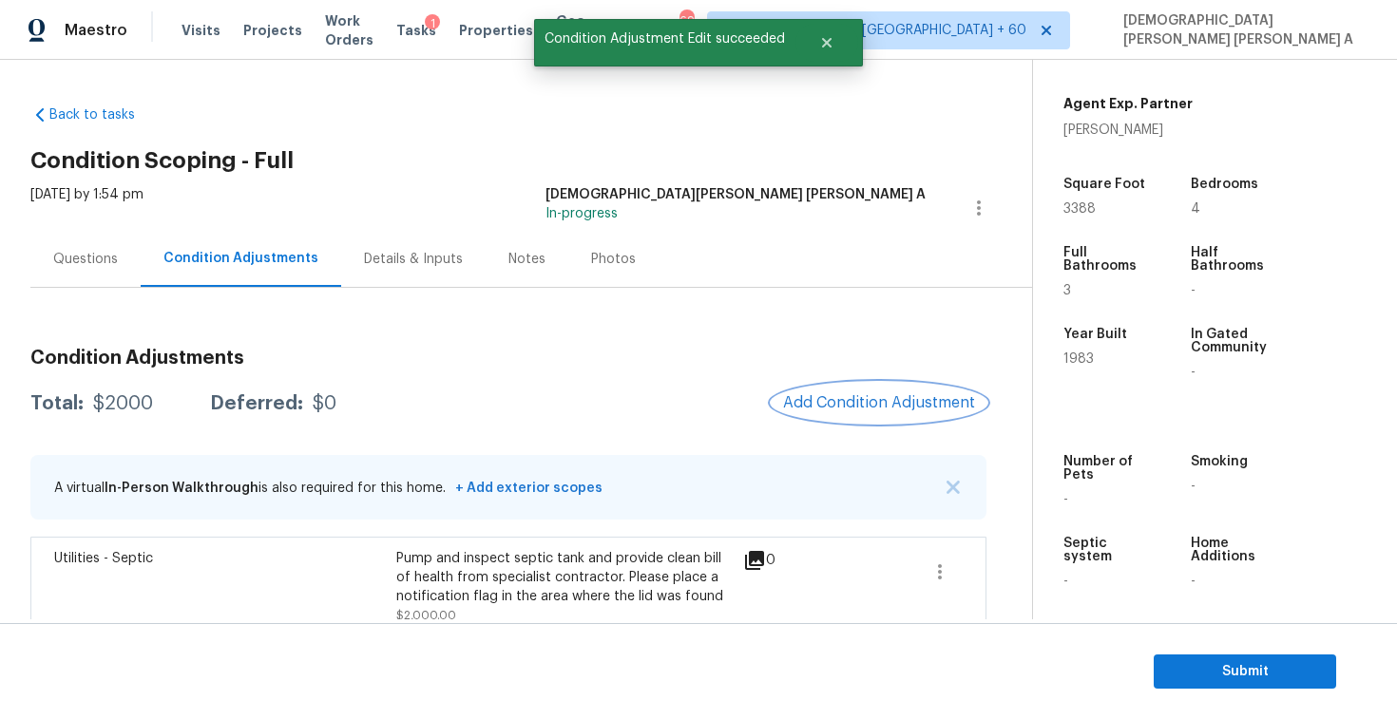
click at [854, 411] on span "Add Condition Adjustment" at bounding box center [879, 402] width 192 height 17
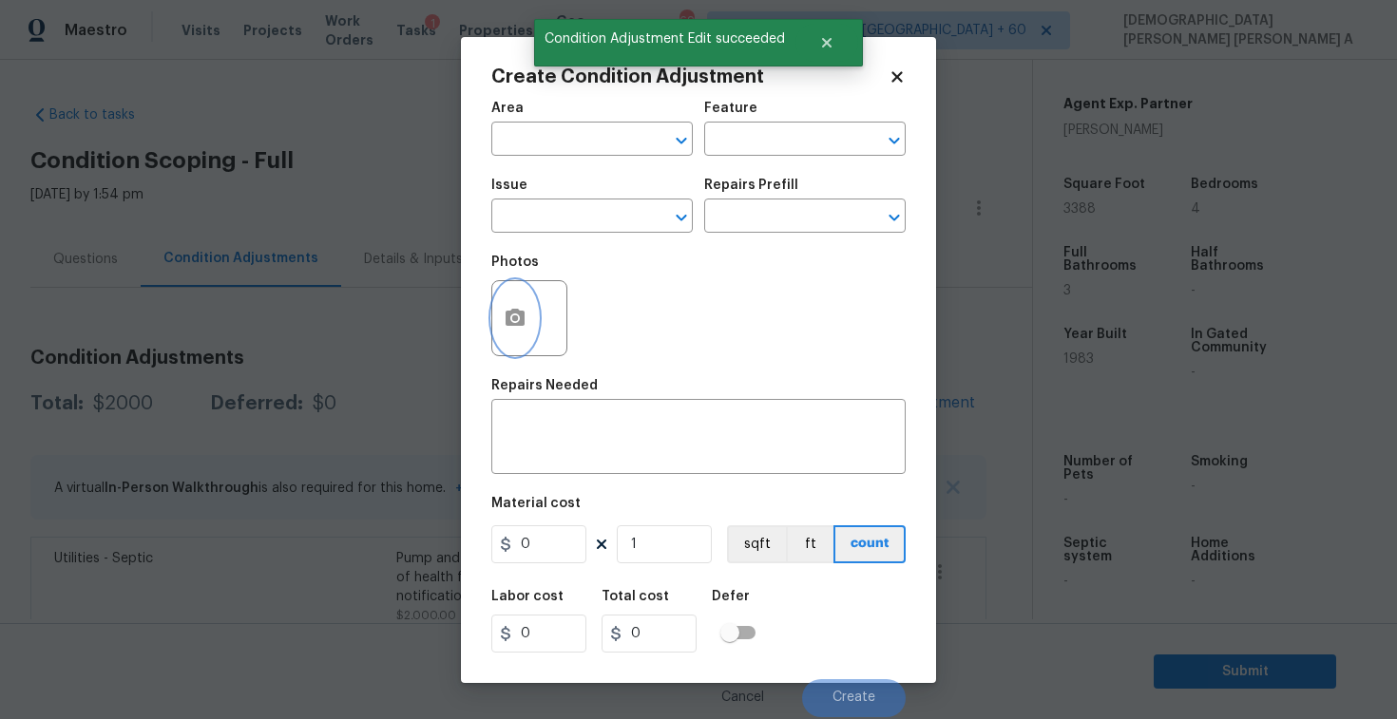
click at [503, 304] on button "button" at bounding box center [515, 318] width 46 height 74
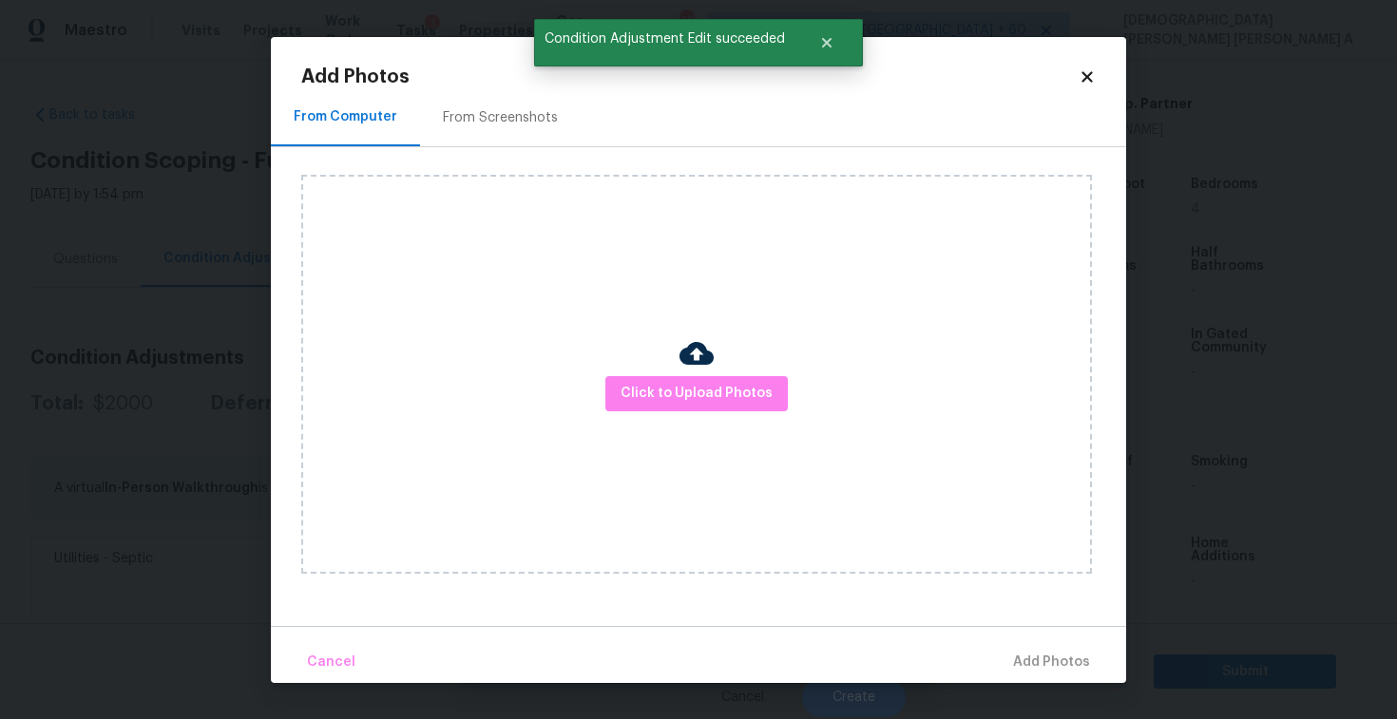
click at [520, 90] on div "From Screenshots" at bounding box center [500, 118] width 161 height 56
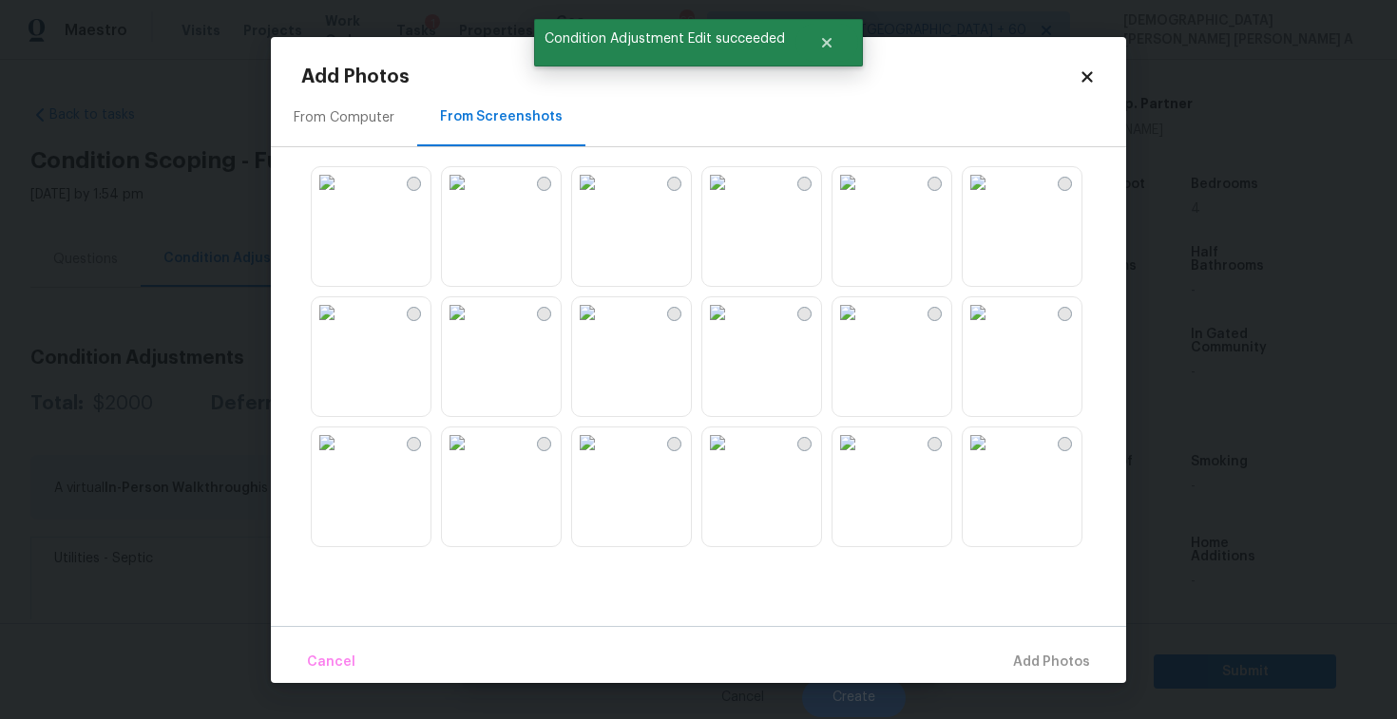
click at [342, 198] on img at bounding box center [327, 182] width 30 height 30
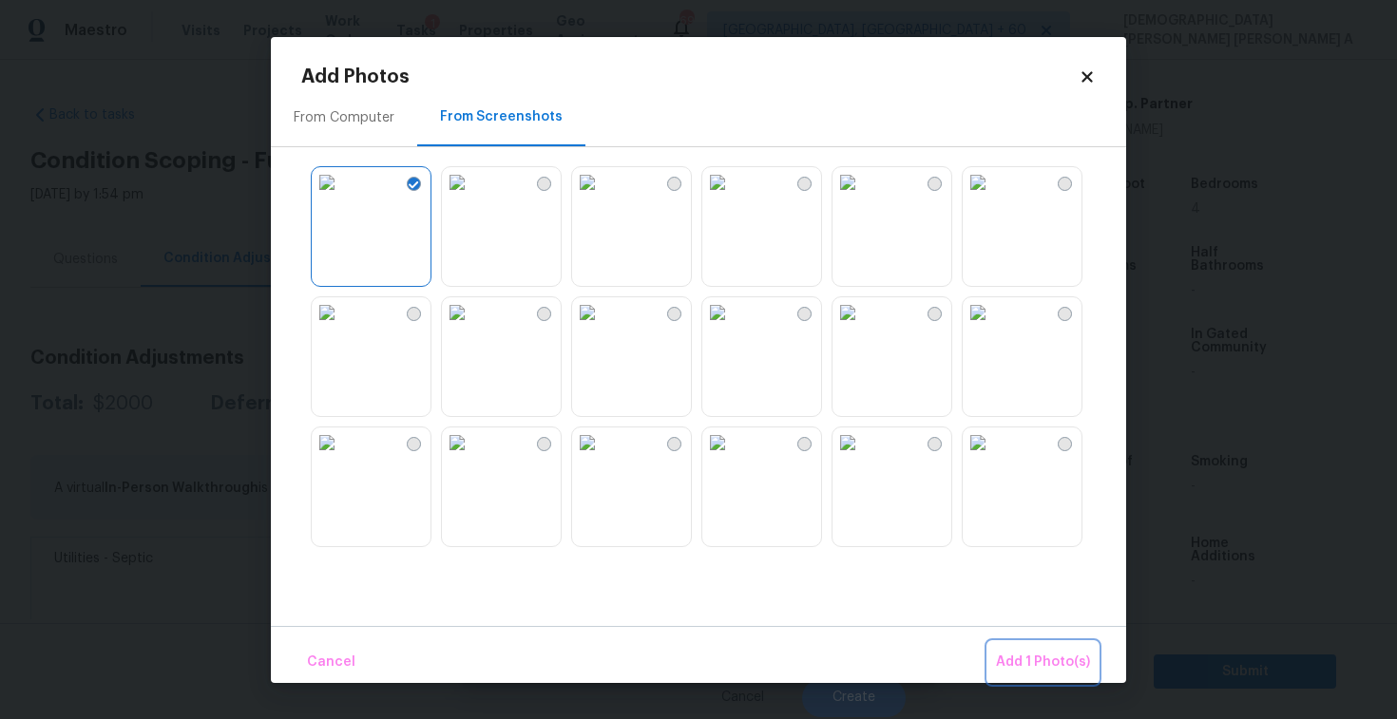
click at [1081, 675] on button "Add 1 Photo(s)" at bounding box center [1042, 662] width 109 height 41
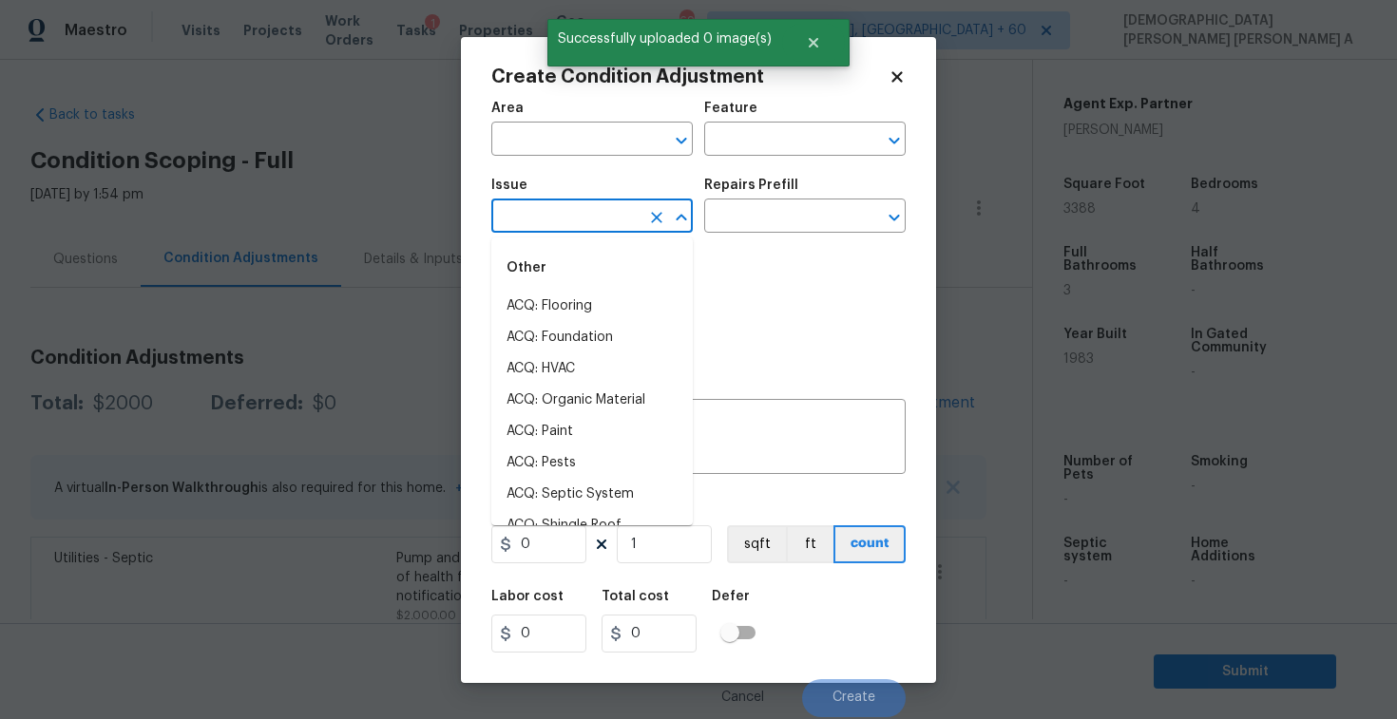
click at [624, 219] on input "text" at bounding box center [565, 217] width 148 height 29
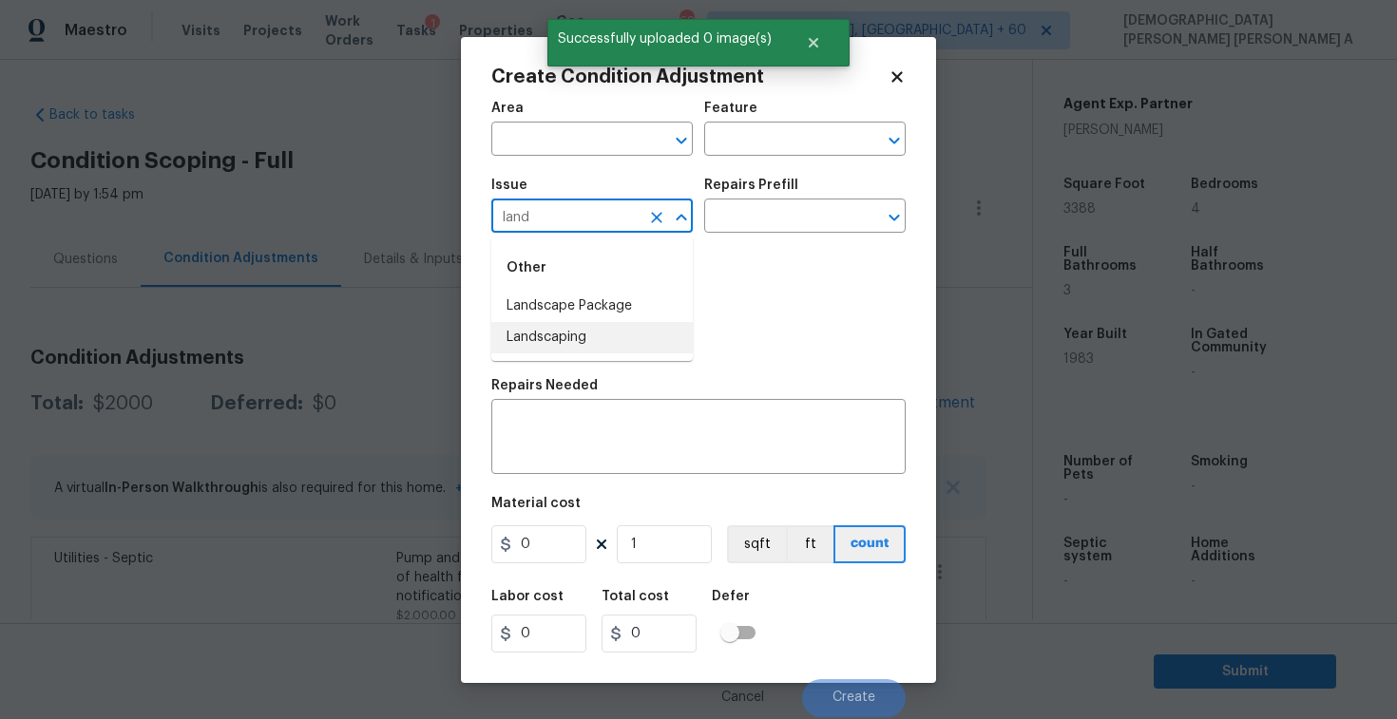
click at [627, 324] on li "Landscaping" at bounding box center [591, 337] width 201 height 31
type input "Landscaping"
click at [662, 217] on icon "Clear" at bounding box center [656, 217] width 19 height 19
click at [629, 293] on li "Landscape Package" at bounding box center [591, 306] width 201 height 31
type input "Landscape Package"
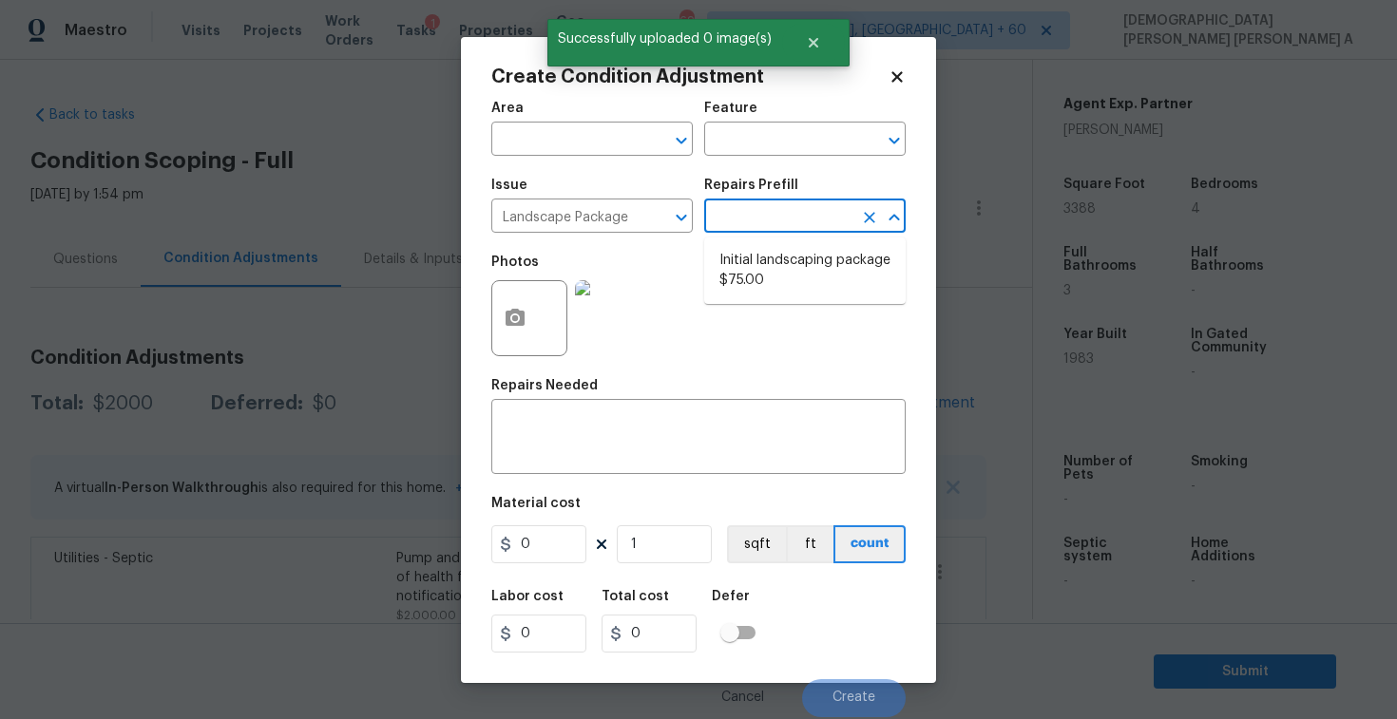
click at [816, 219] on input "text" at bounding box center [778, 217] width 148 height 29
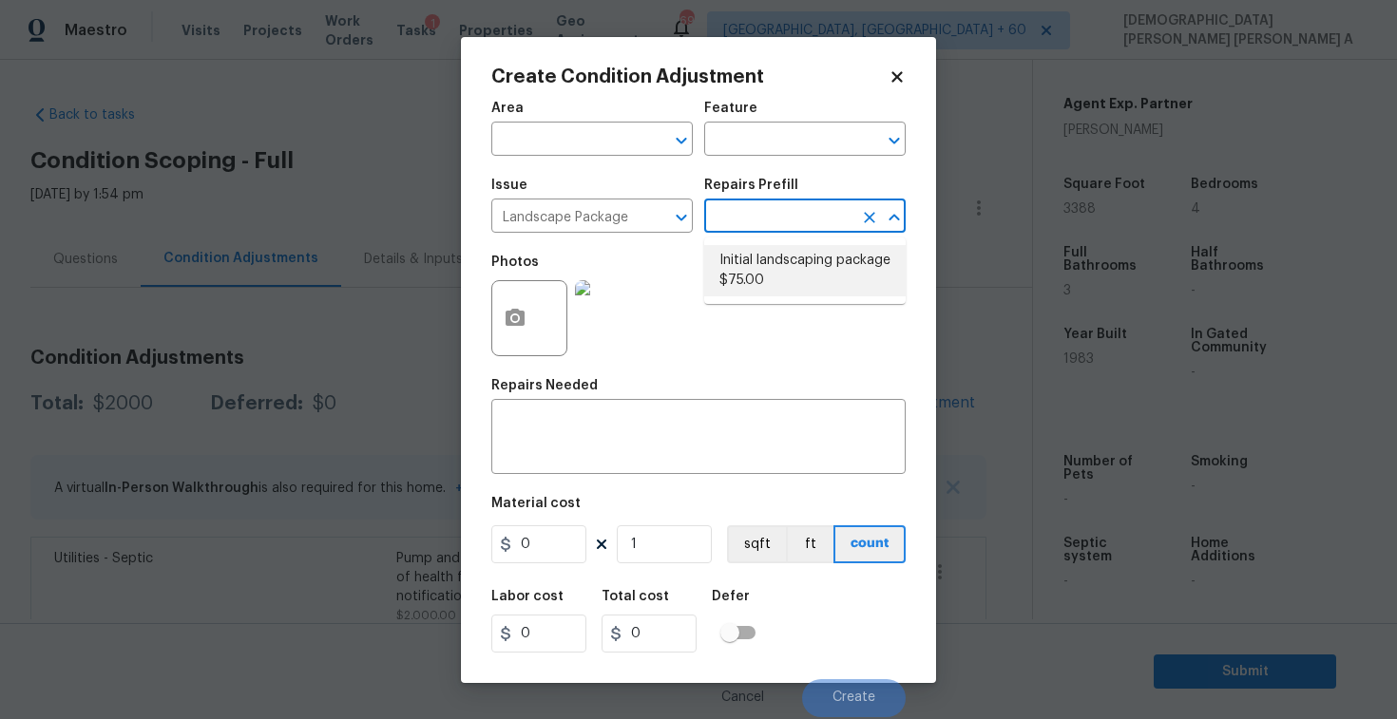
click at [765, 277] on li "Initial landscaping package $75.00" at bounding box center [804, 270] width 201 height 51
type input "Home Readiness Packages"
type textarea "Mowing of grass up to 6" in height. Mow, edge along driveways & sidewalks, trim…"
type input "75"
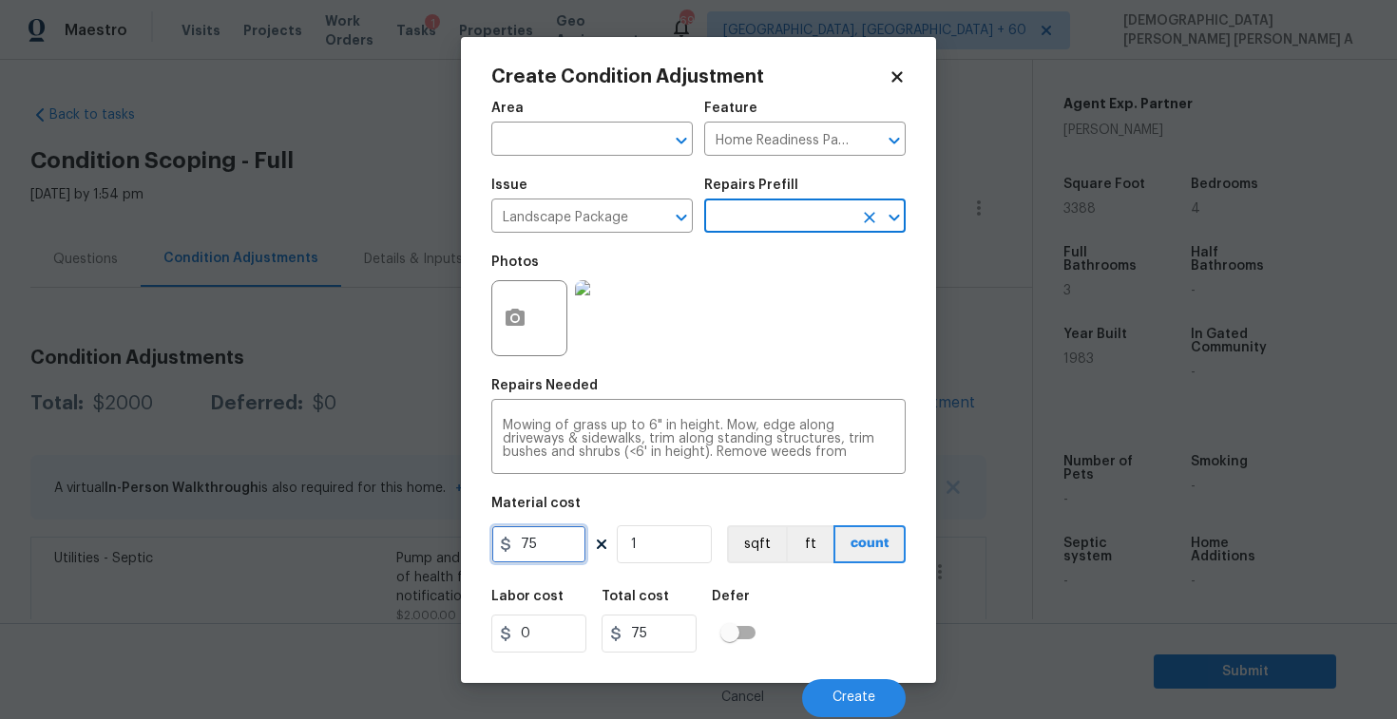
click at [565, 545] on input "75" at bounding box center [538, 545] width 95 height 38
type input "2000"
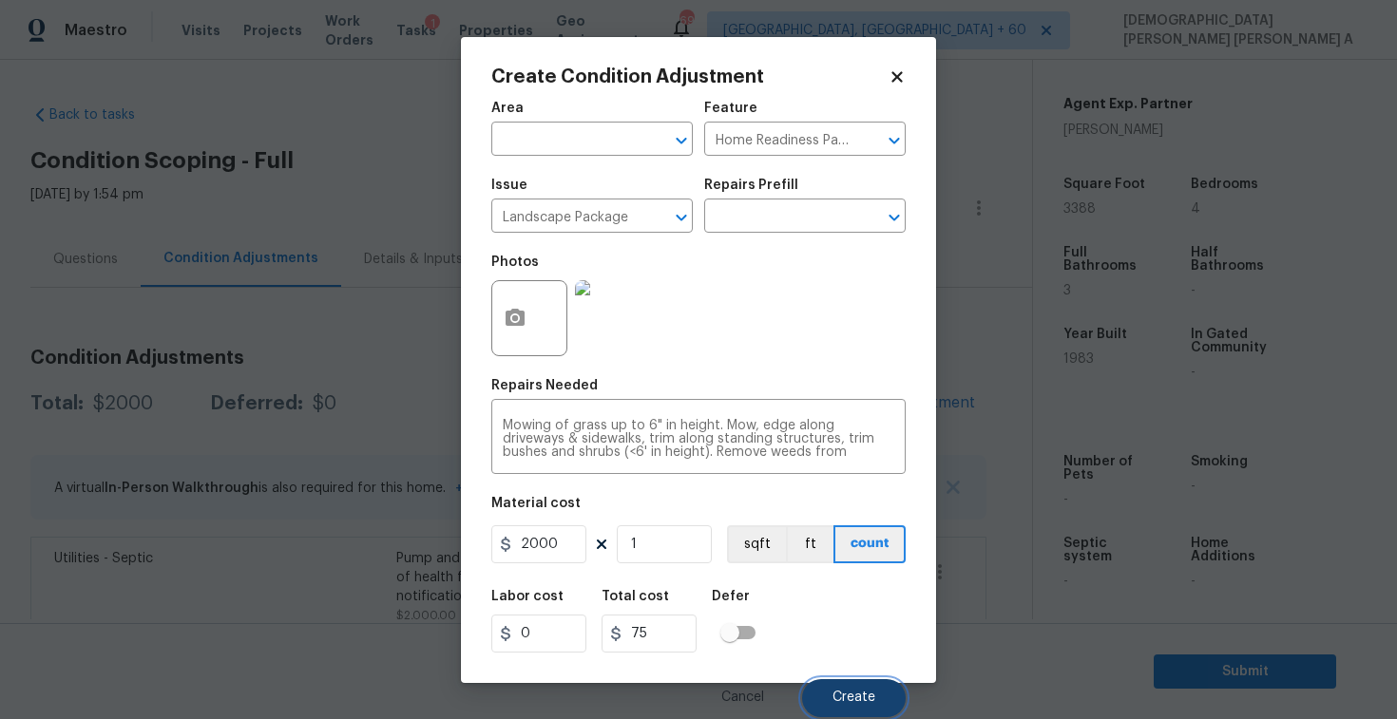
type input "2000"
click at [845, 694] on span "Create" at bounding box center [853, 698] width 43 height 14
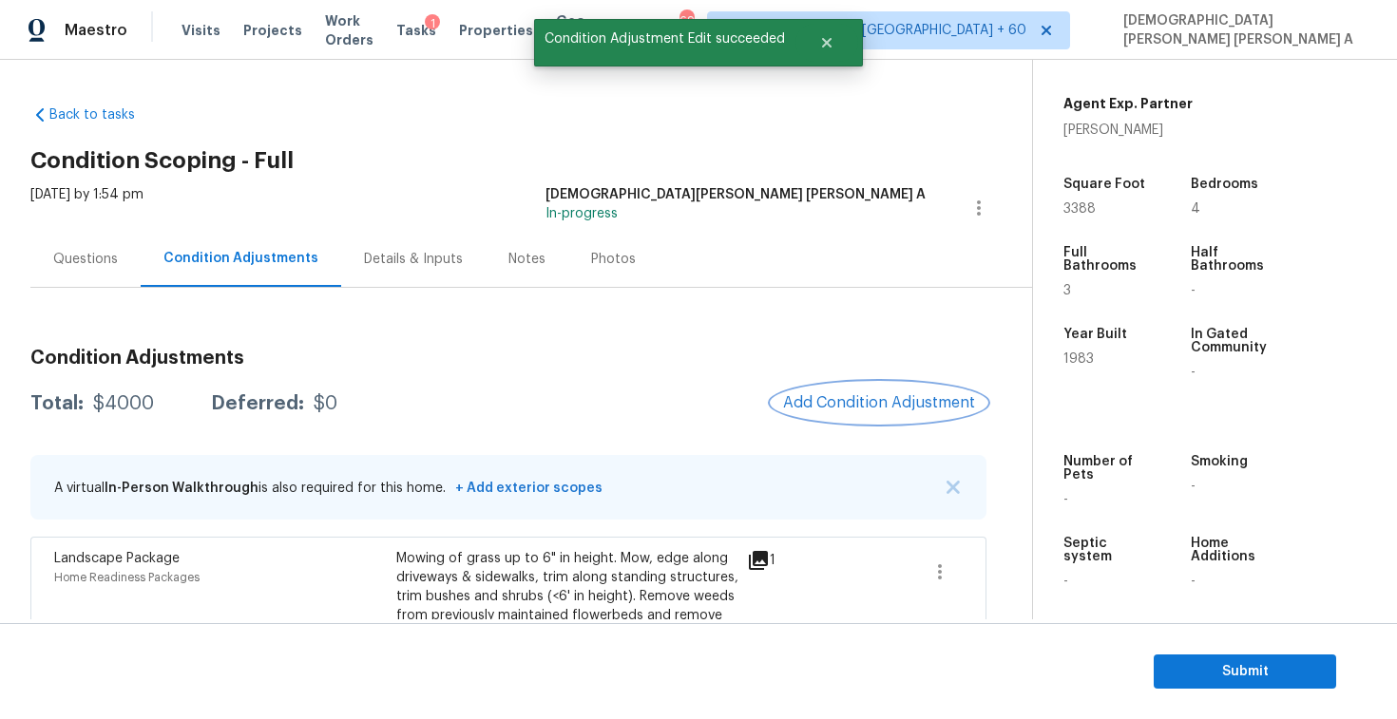
click at [868, 415] on button "Add Condition Adjustment" at bounding box center [879, 403] width 215 height 40
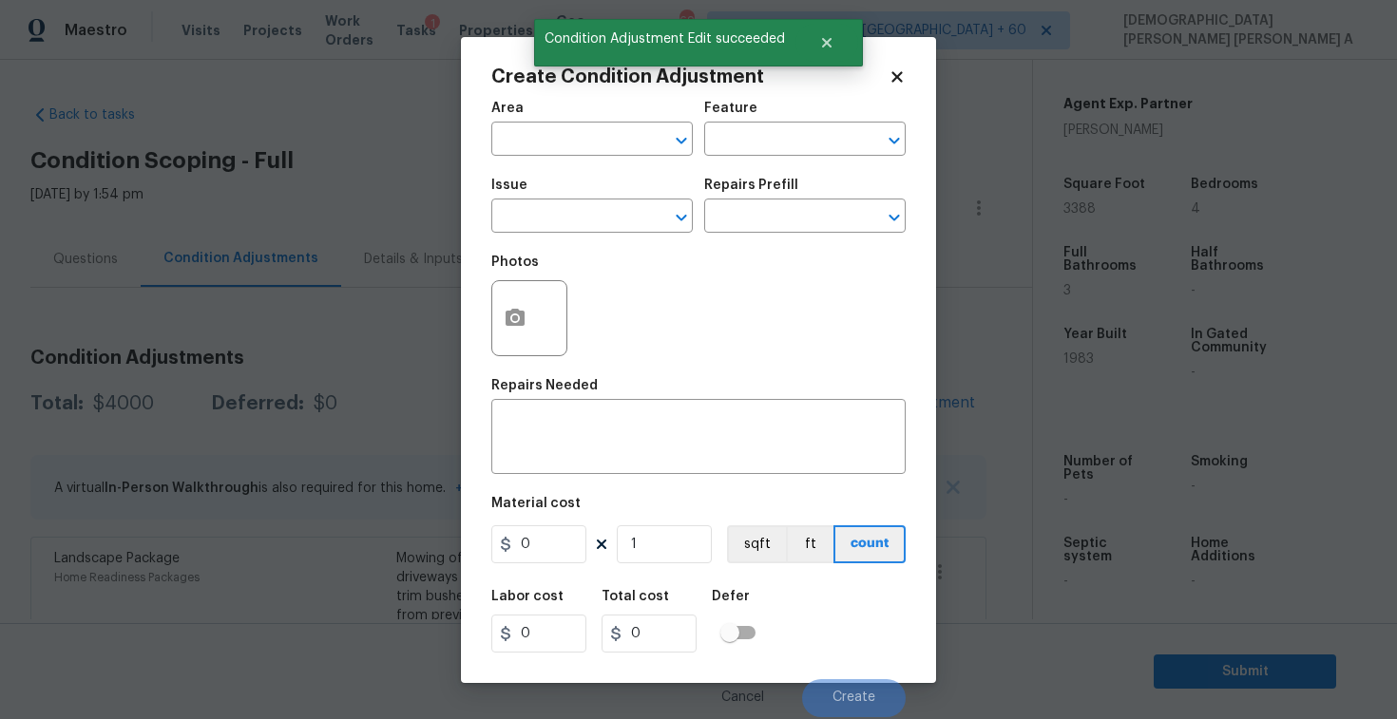
click at [538, 201] on div "Issue" at bounding box center [591, 191] width 201 height 25
click at [538, 218] on input "text" at bounding box center [565, 217] width 148 height 29
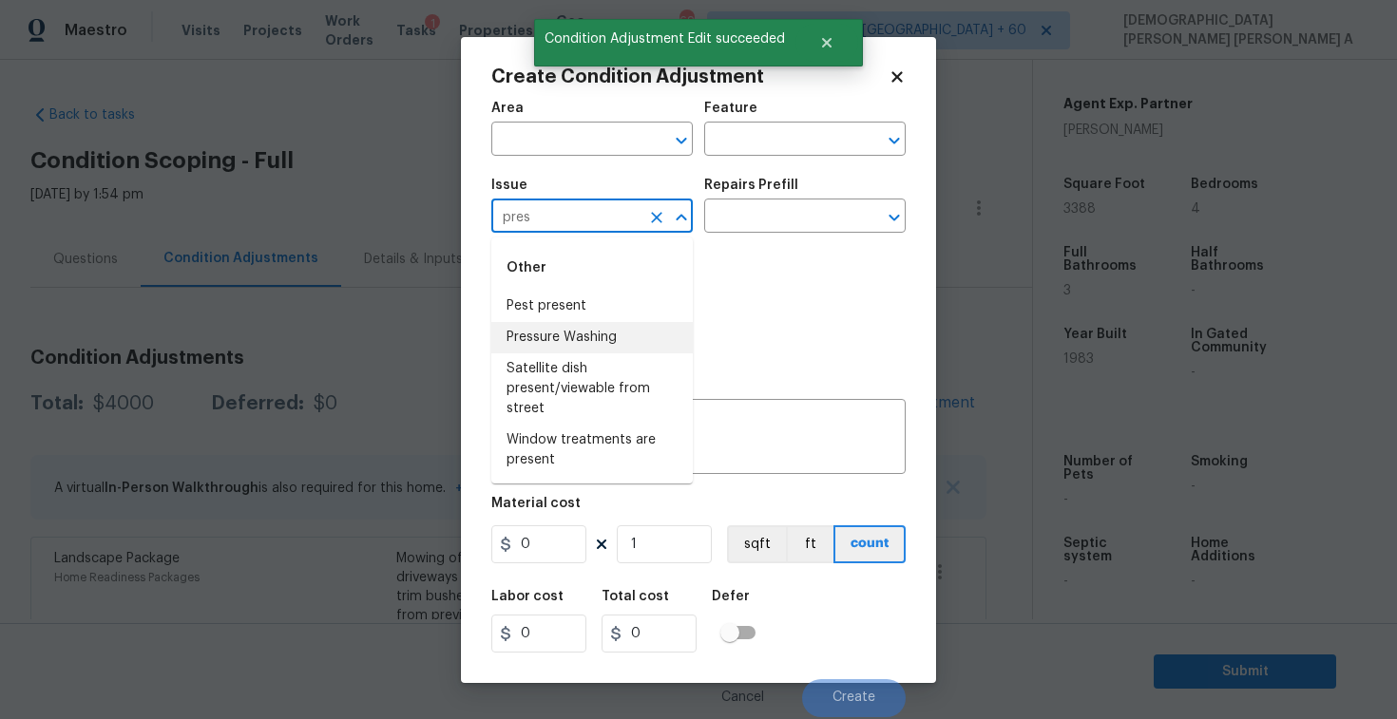
click at [586, 348] on li "Pressure Washing" at bounding box center [591, 337] width 201 height 31
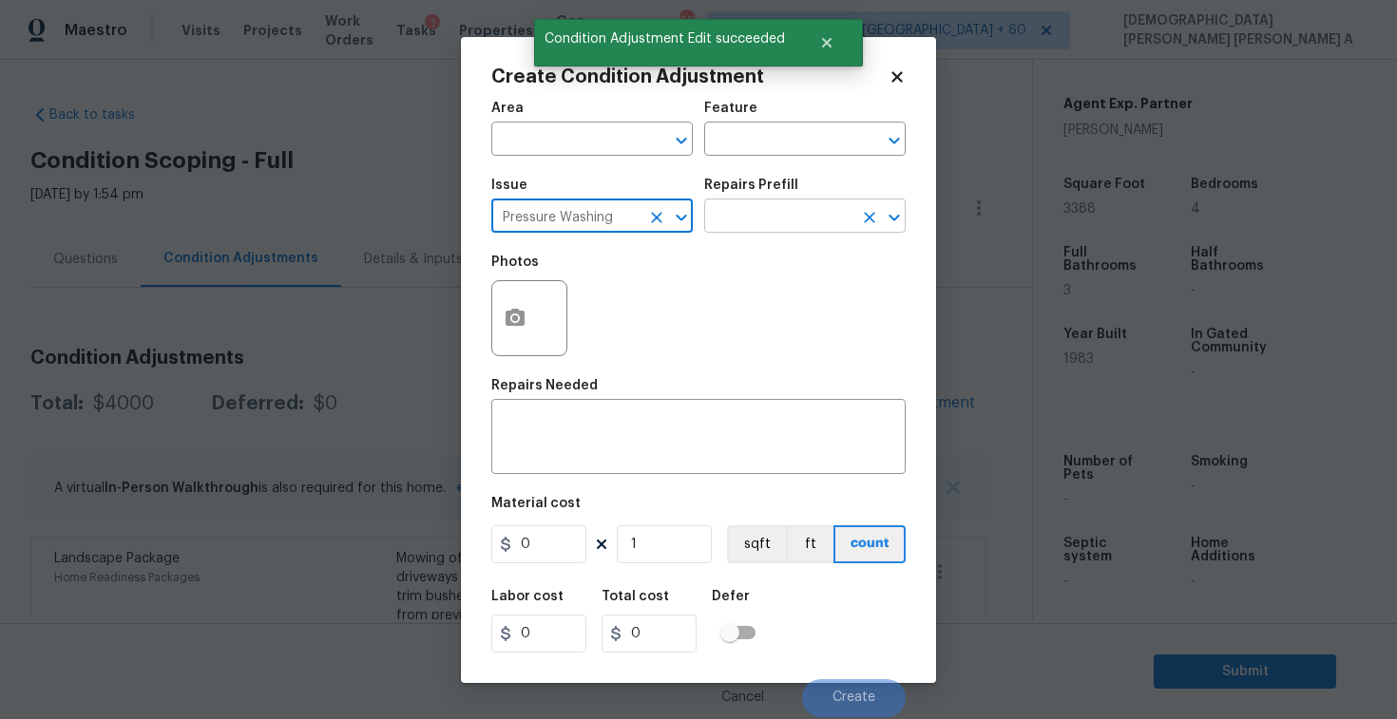
type input "Pressure Washing"
click at [785, 220] on input "text" at bounding box center [778, 217] width 148 height 29
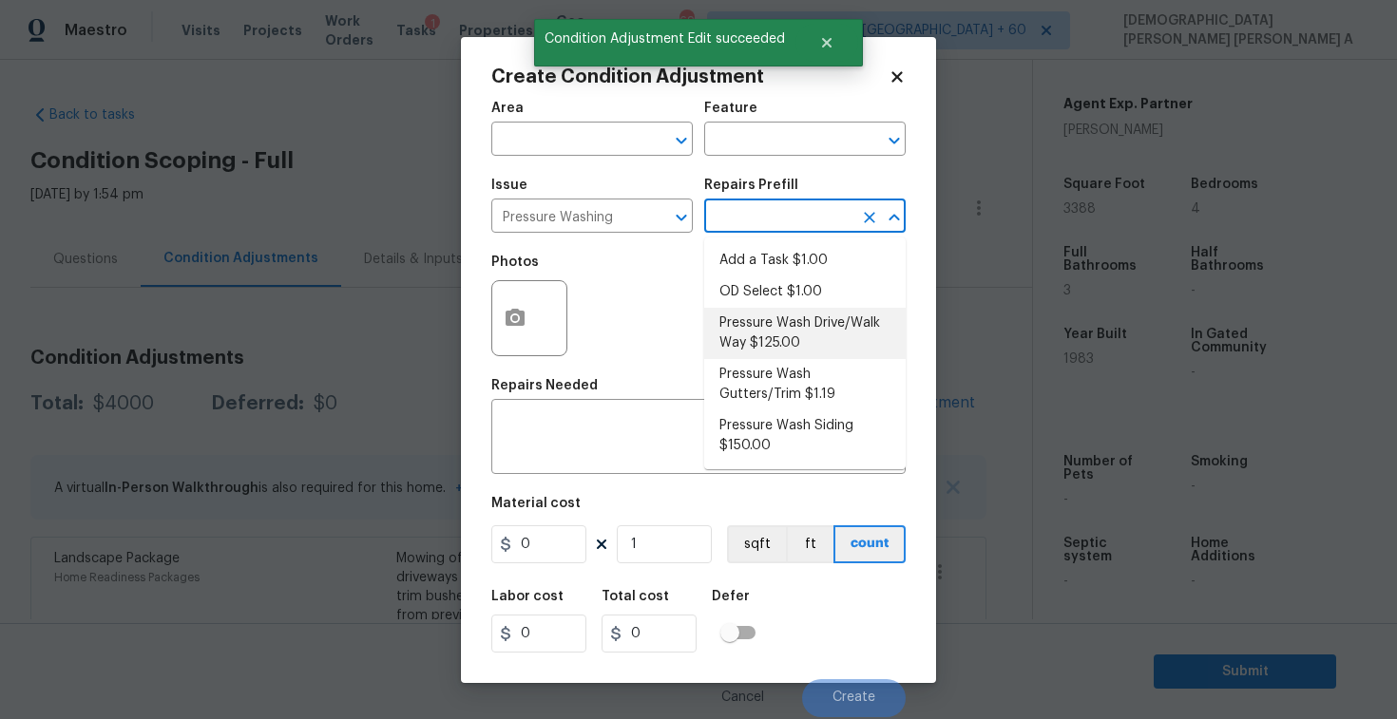
click at [775, 320] on li "Pressure Wash Drive/Walk Way $125.00" at bounding box center [804, 333] width 201 height 51
type input "Siding"
type textarea "Pressure wash the driveways/walkways as directed by the PM. Ensure that all deb…"
type input "125"
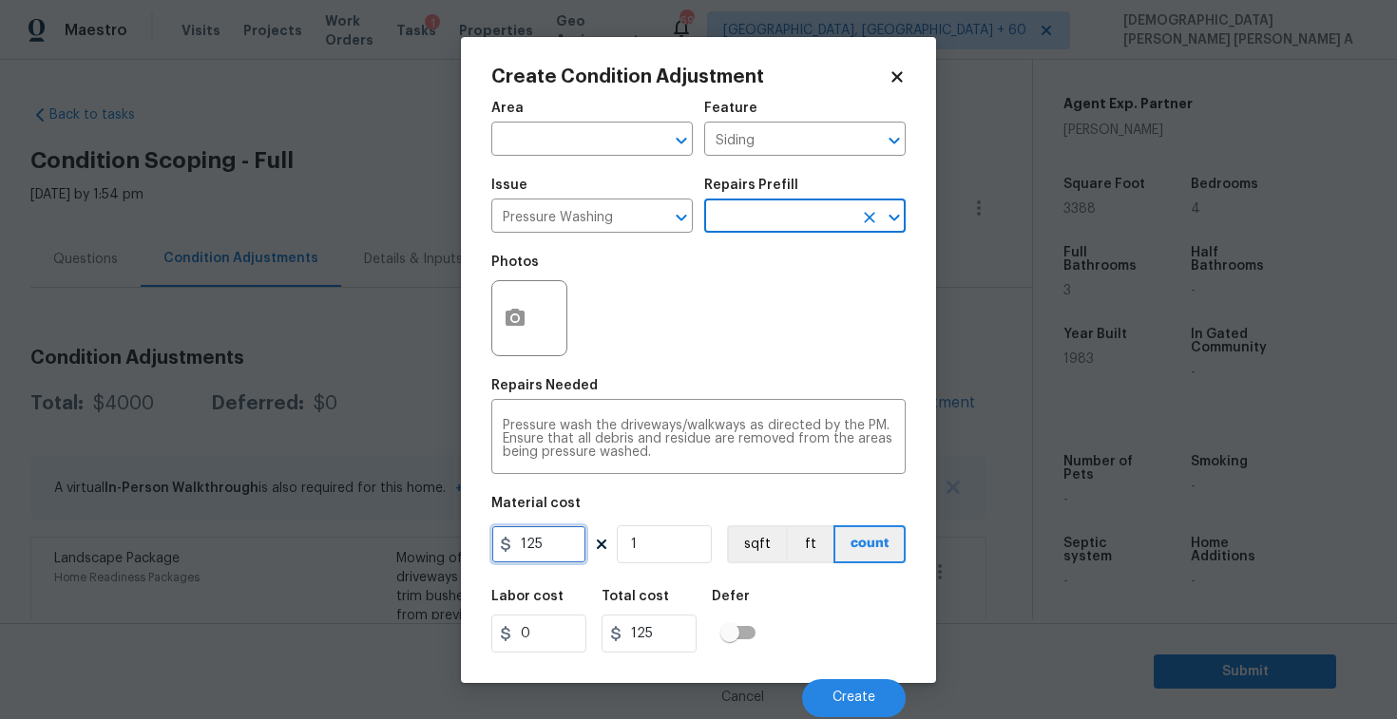
click at [554, 558] on input "125" at bounding box center [538, 545] width 95 height 38
type input "200"
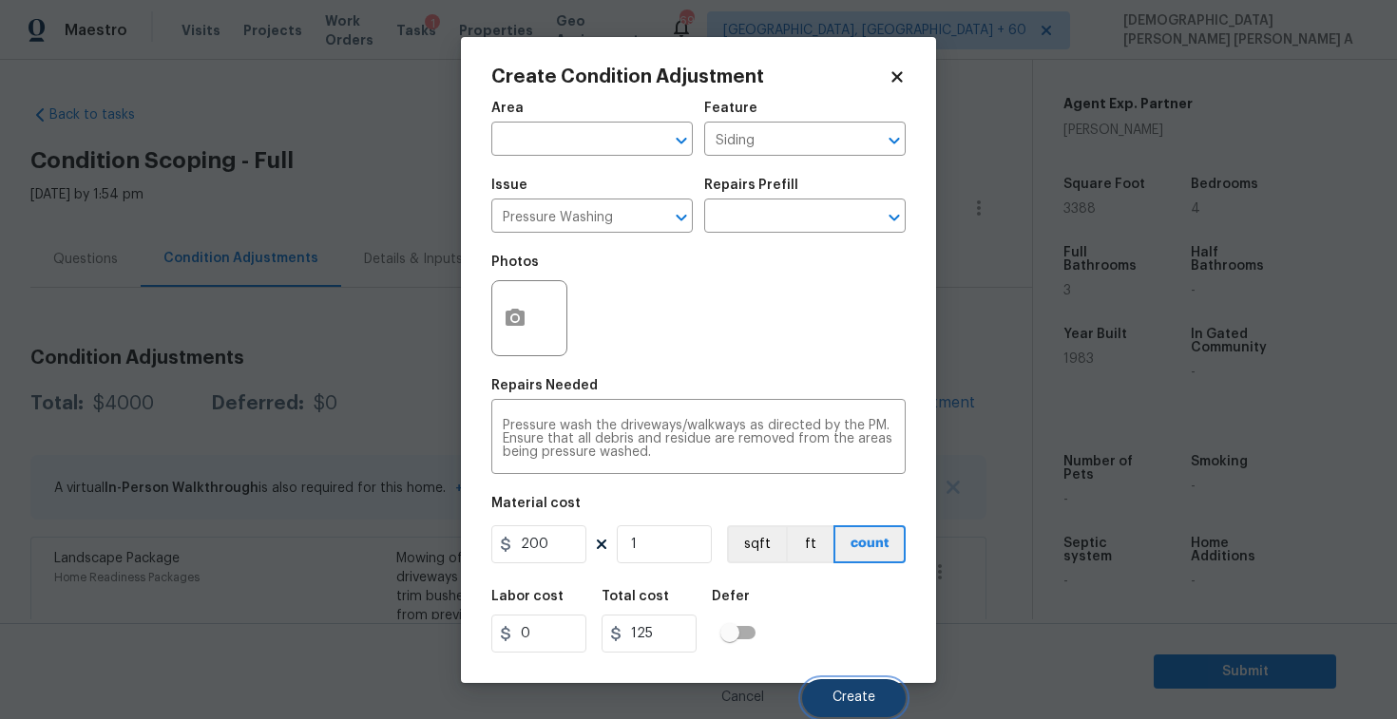
type input "200"
click at [870, 698] on span "Create" at bounding box center [853, 698] width 43 height 14
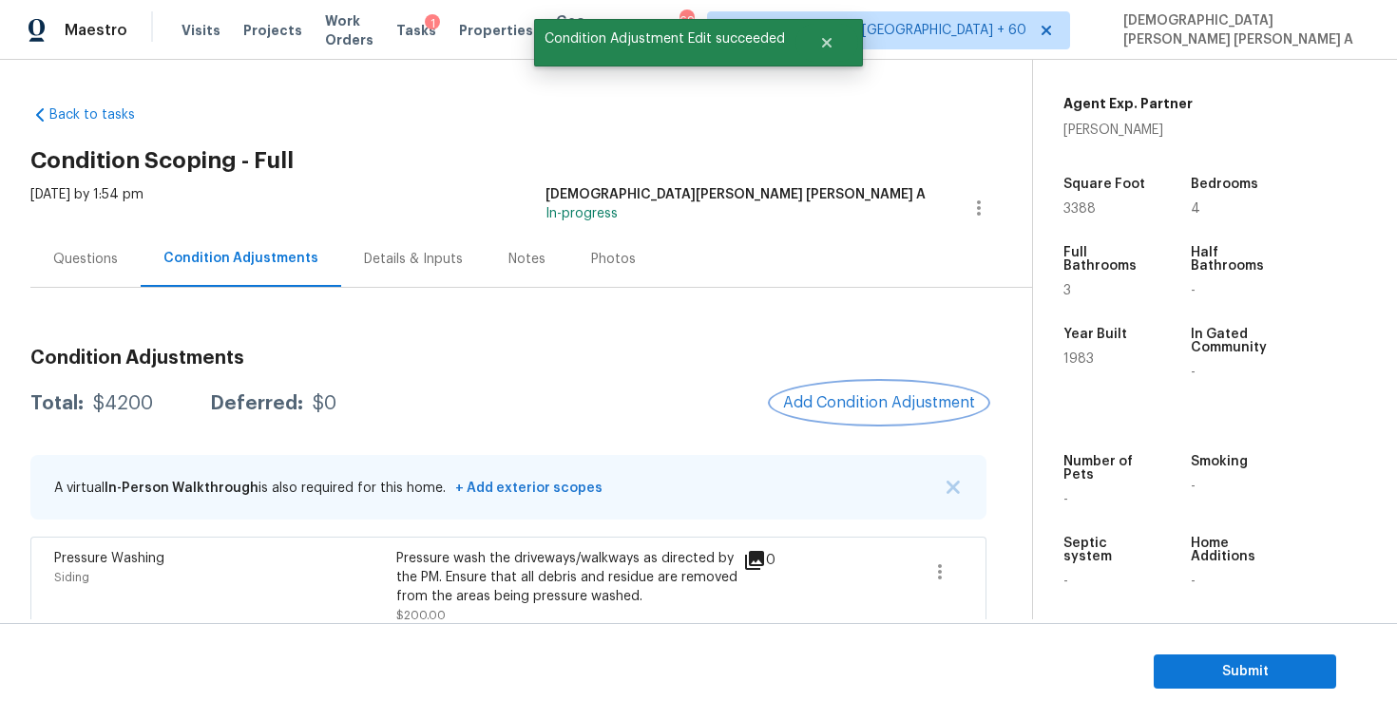
scroll to position [154, 0]
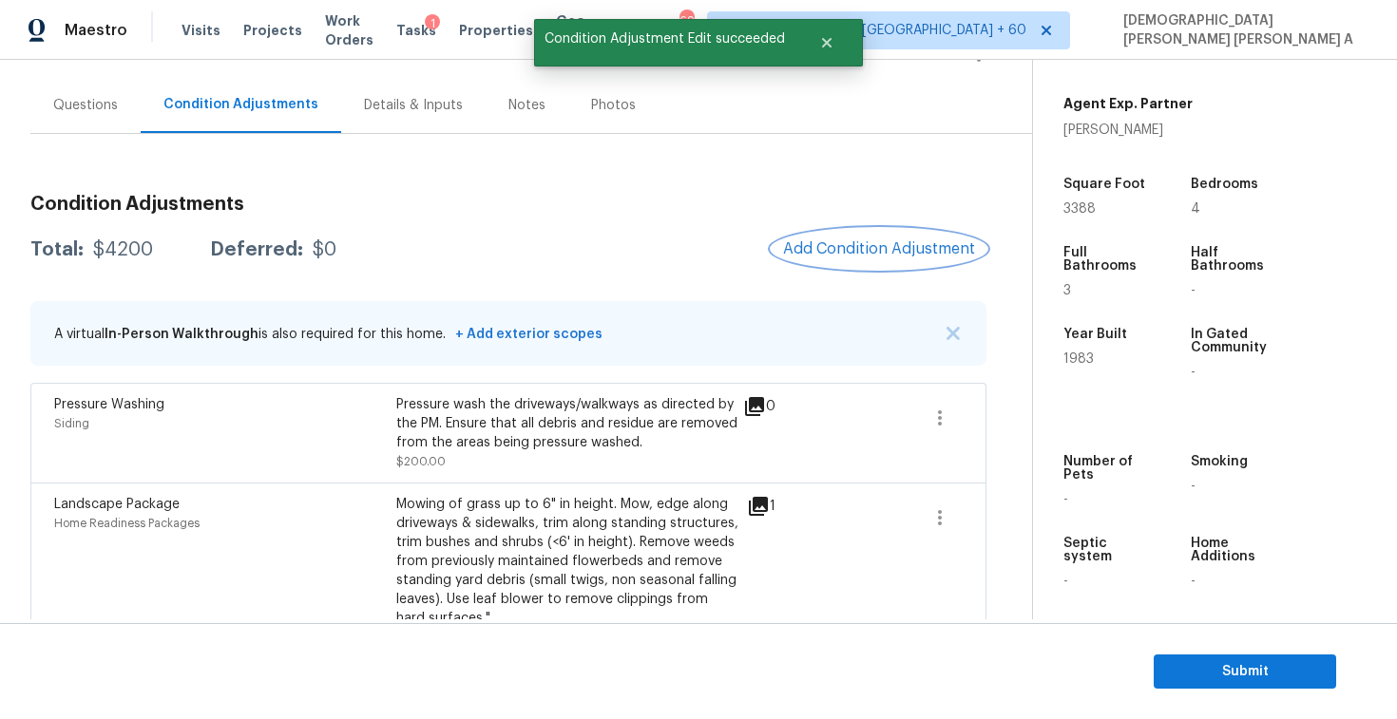
click at [856, 241] on span "Add Condition Adjustment" at bounding box center [879, 248] width 192 height 17
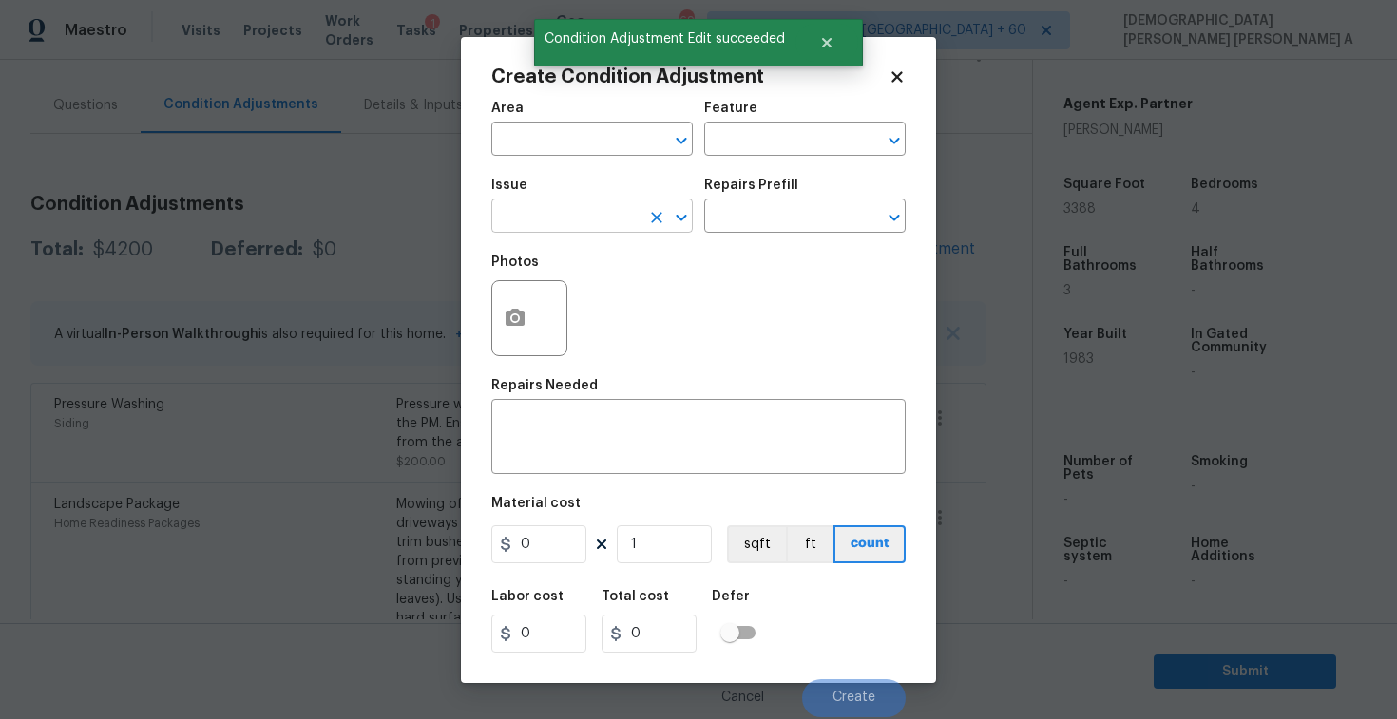
click at [618, 225] on input "text" at bounding box center [565, 217] width 148 height 29
click at [589, 307] on li "Debris/garbage on site" at bounding box center [591, 306] width 201 height 31
type input "Debris/garbage on site"
click at [806, 202] on div "Repairs Prefill" at bounding box center [804, 191] width 201 height 25
click at [798, 224] on input "text" at bounding box center [778, 217] width 148 height 29
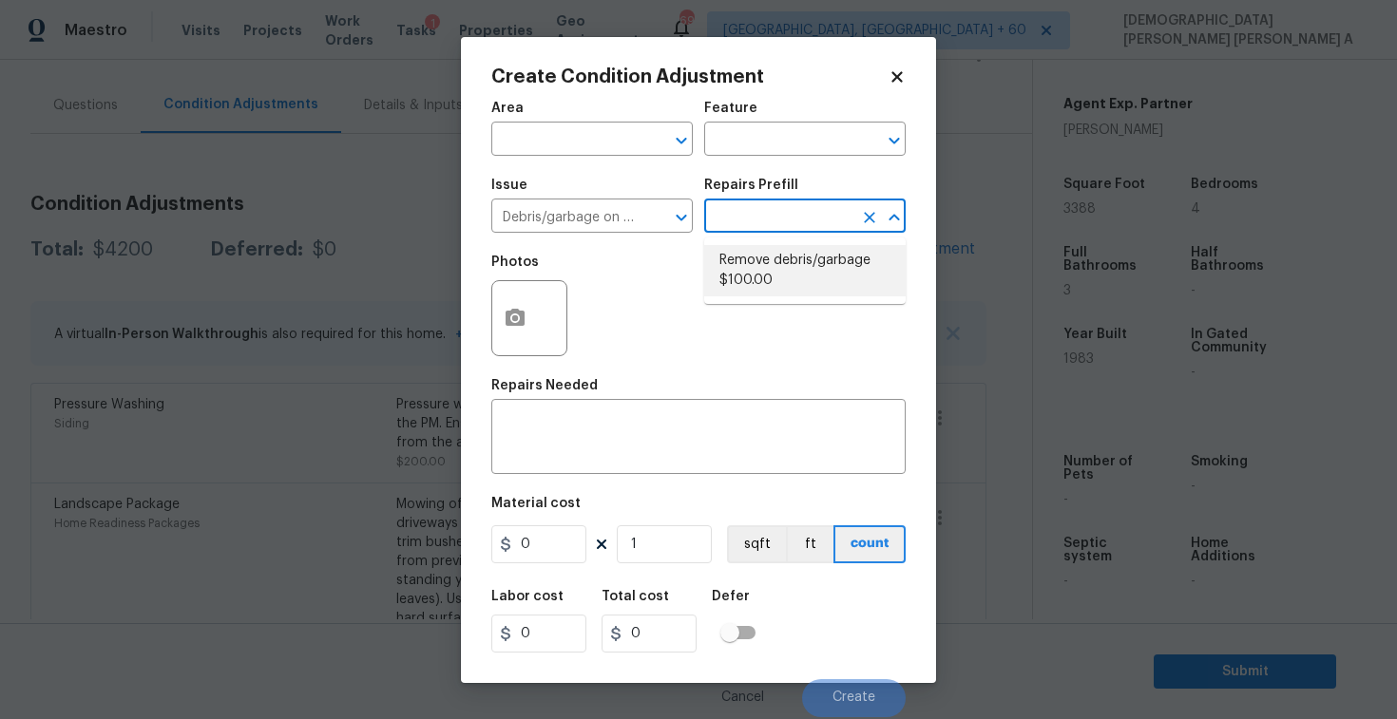
click at [781, 271] on li "Remove debris/garbage $100.00" at bounding box center [804, 270] width 201 height 51
type textarea "Remove, haul off, and properly dispose of any debris left by seller to offsite …"
type input "100"
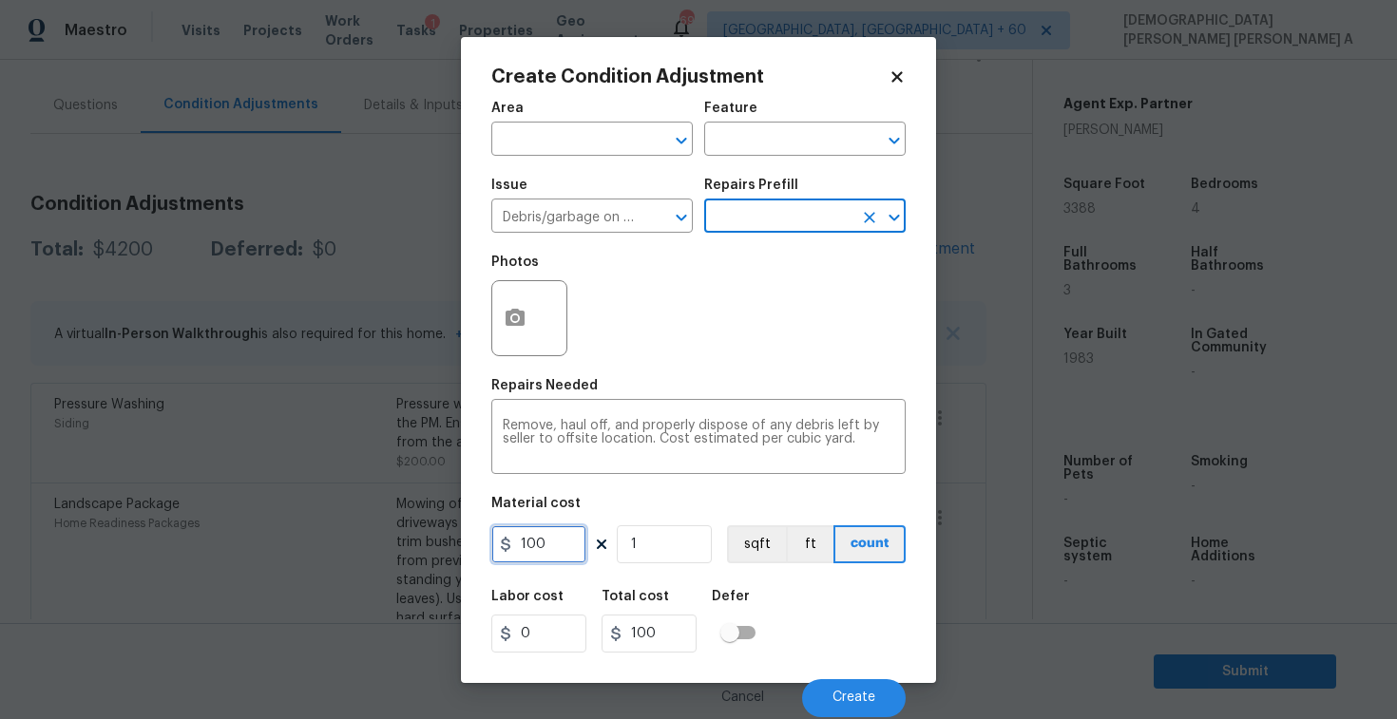
click at [551, 539] on input "100" at bounding box center [538, 545] width 95 height 38
type input "200"
click at [517, 314] on icon "button" at bounding box center [515, 317] width 19 height 17
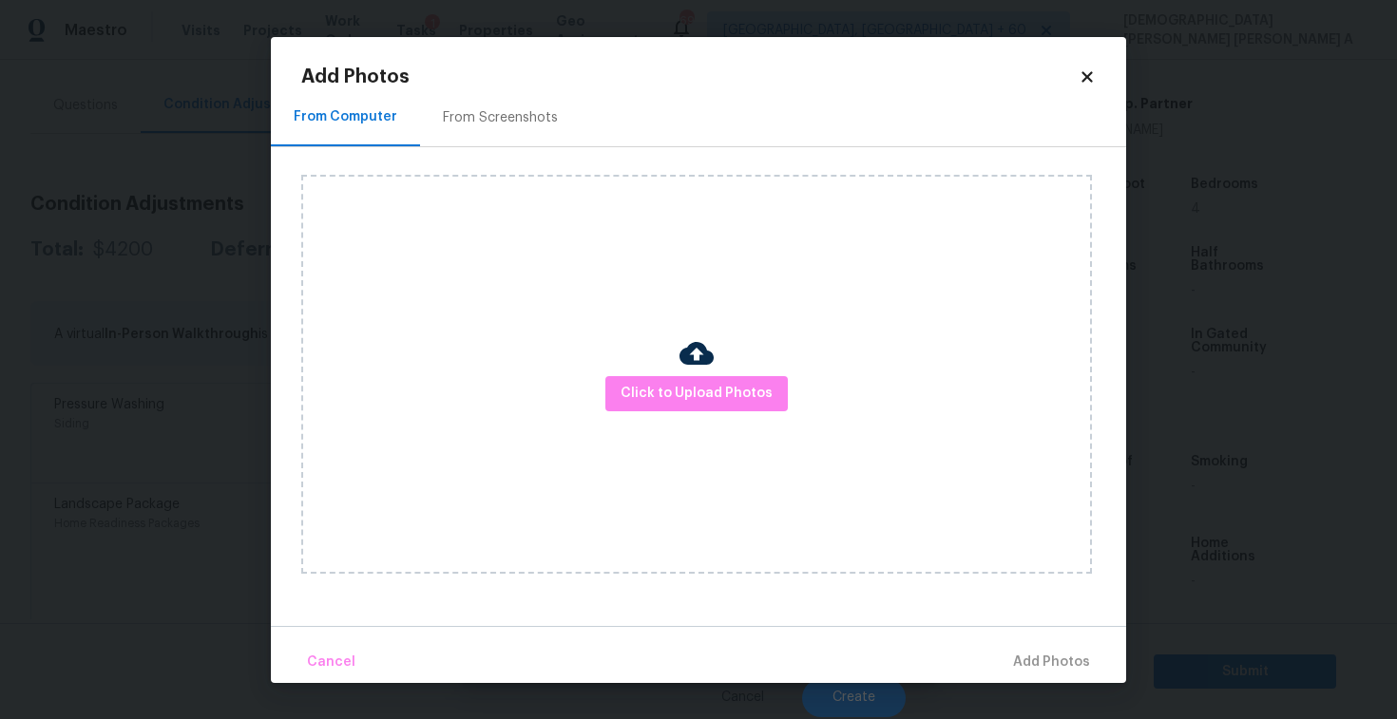
click at [510, 156] on div "Click to Upload Photos" at bounding box center [713, 374] width 825 height 454
click at [492, 96] on div "From Screenshots" at bounding box center [500, 118] width 161 height 56
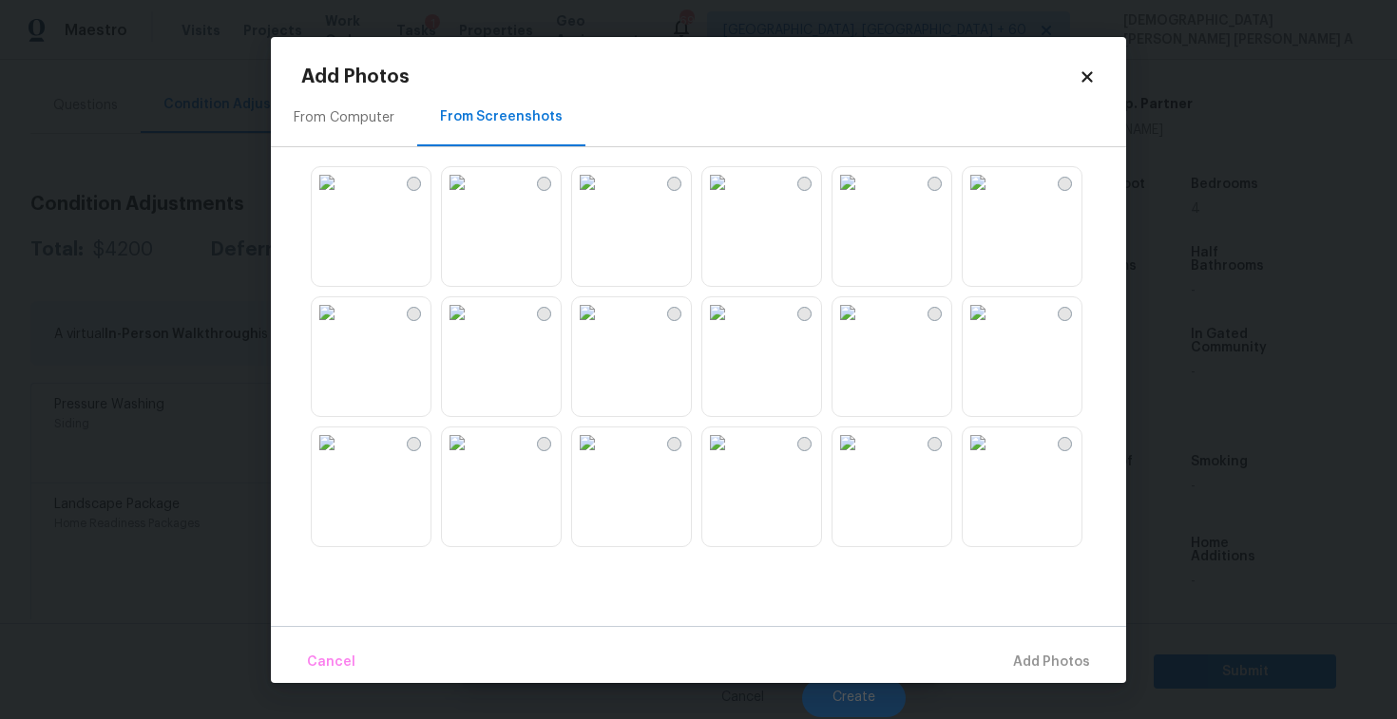
click at [733, 186] on img at bounding box center [717, 182] width 30 height 30
click at [863, 198] on img at bounding box center [847, 182] width 30 height 30
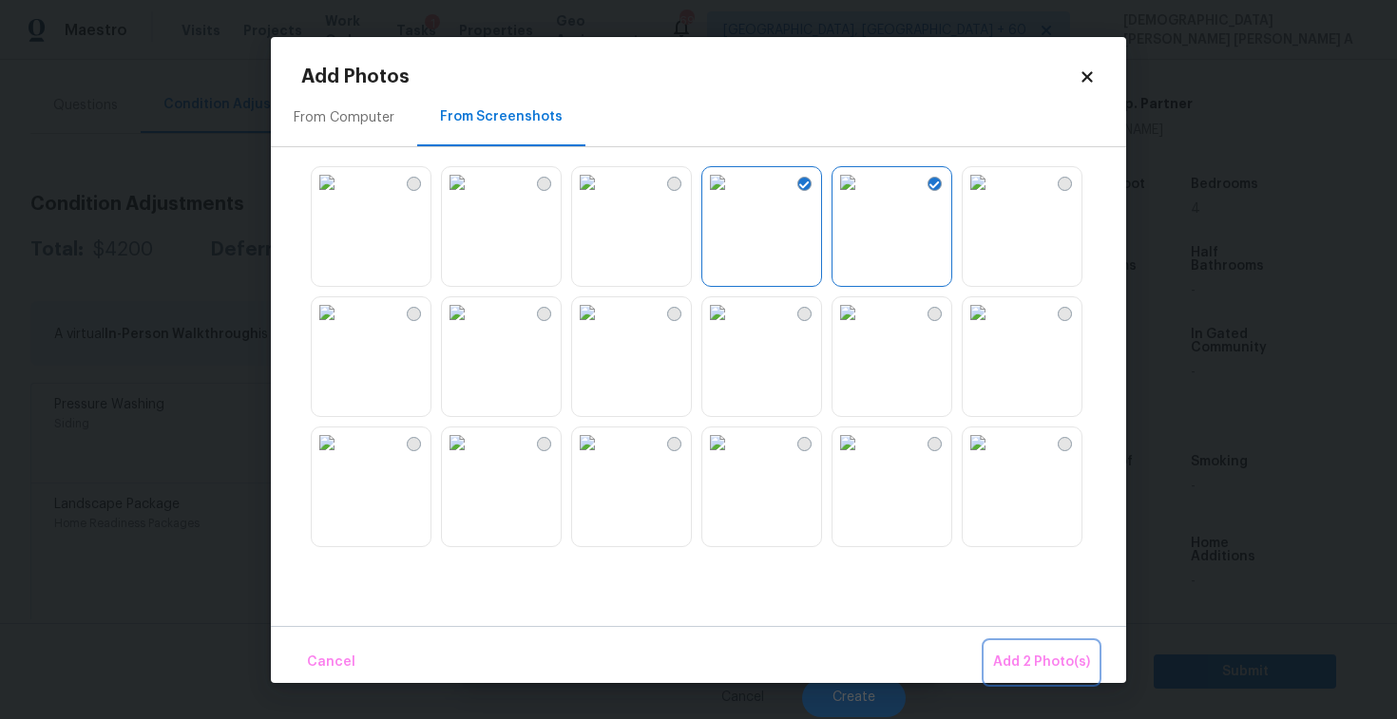
click at [1049, 659] on span "Add 2 Photo(s)" at bounding box center [1041, 663] width 97 height 24
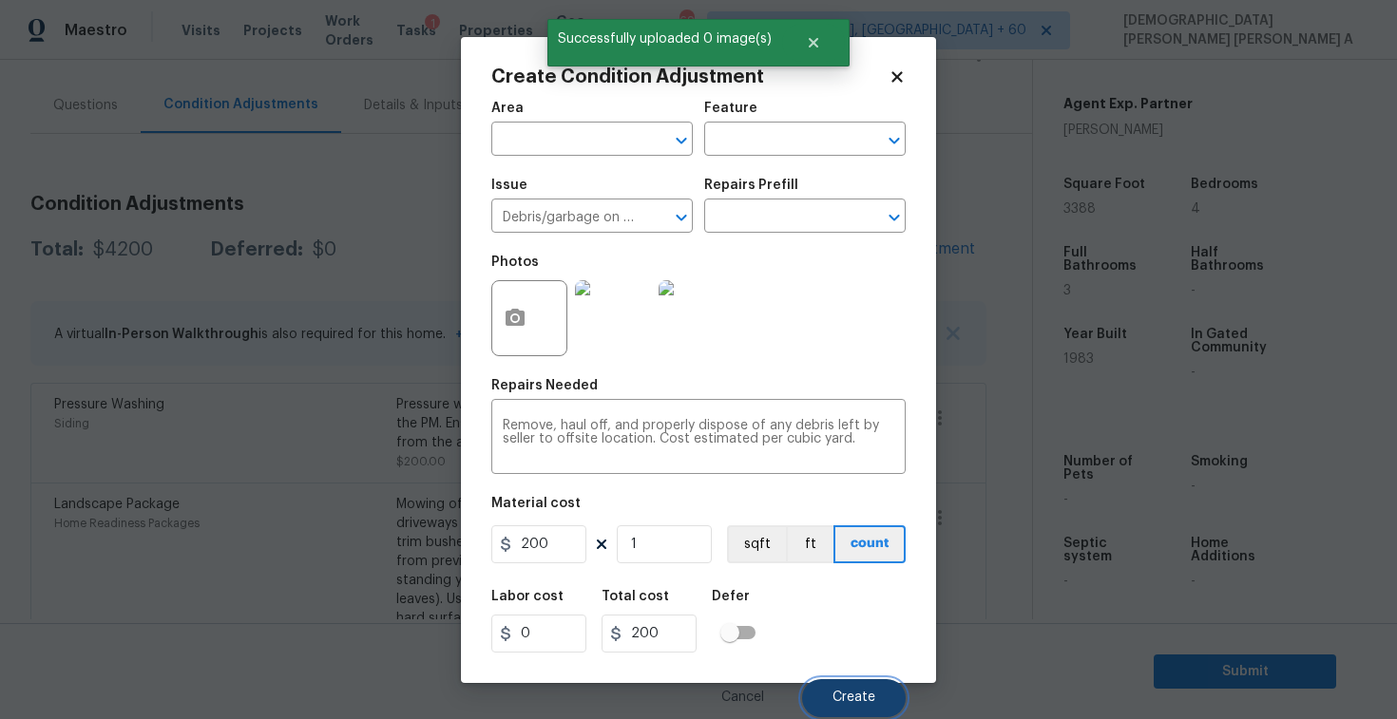
click at [826, 687] on button "Create" at bounding box center [854, 698] width 104 height 38
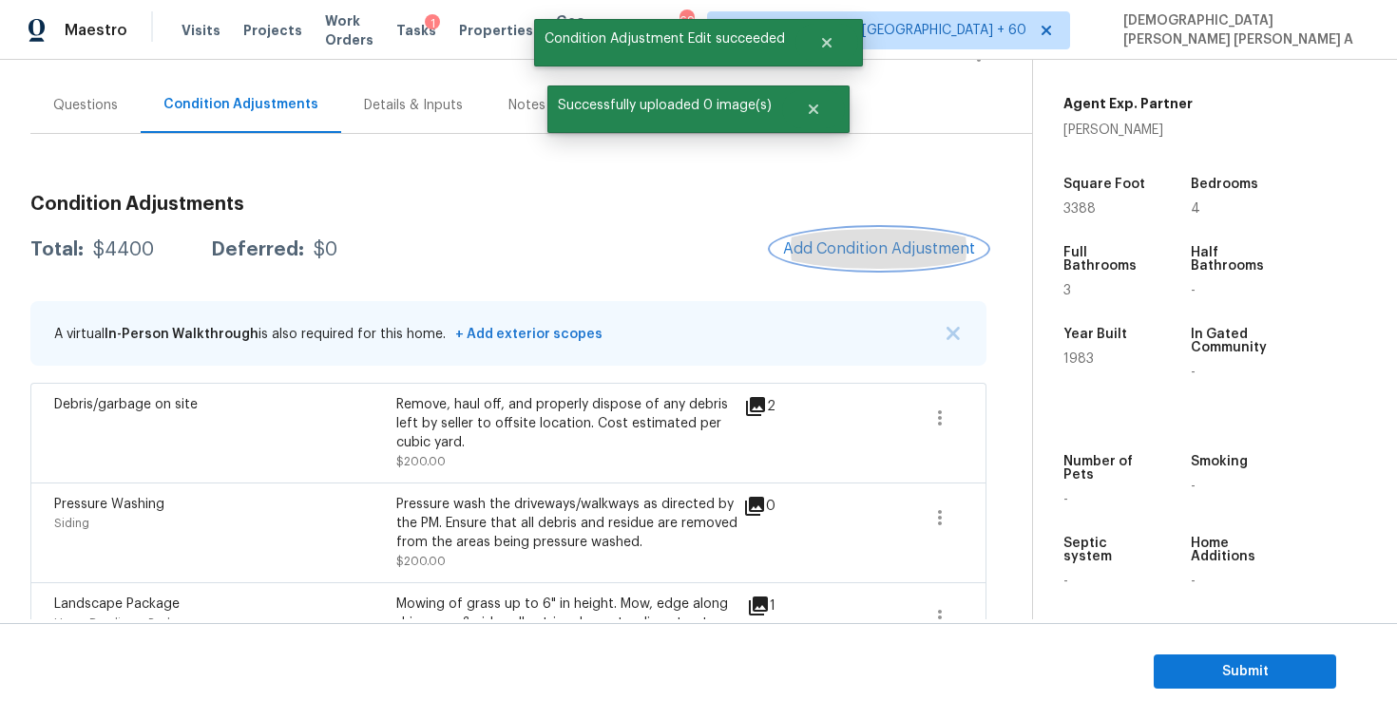
click at [877, 246] on span "Add Condition Adjustment" at bounding box center [879, 248] width 192 height 17
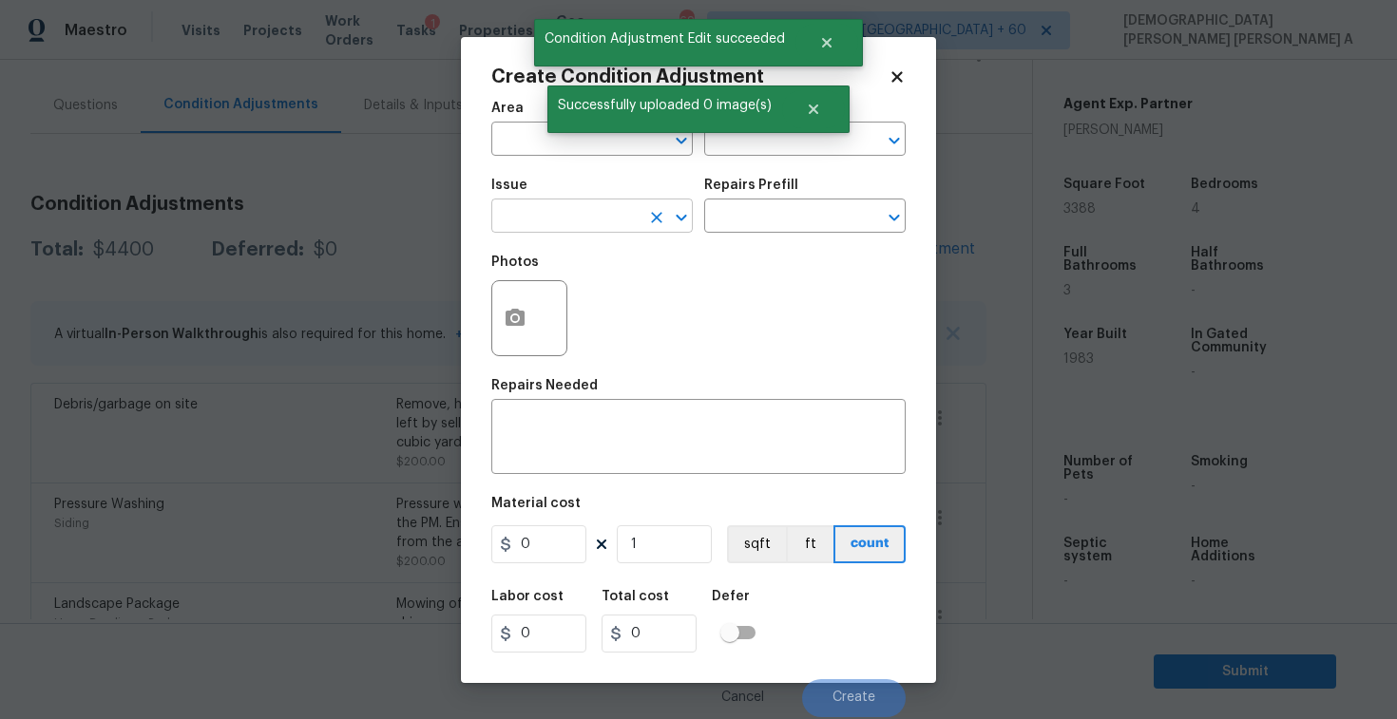
click at [554, 224] on input "text" at bounding box center [565, 217] width 148 height 29
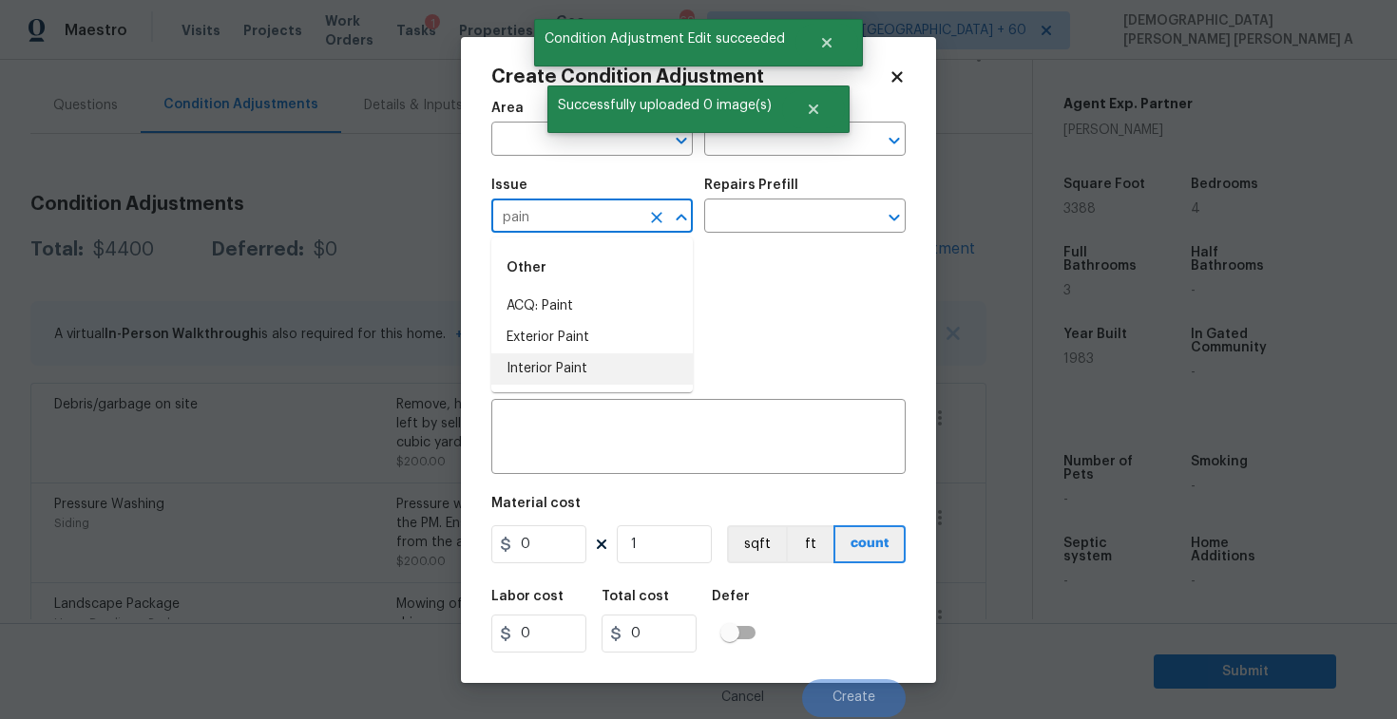
click at [573, 372] on li "Interior Paint" at bounding box center [591, 369] width 201 height 31
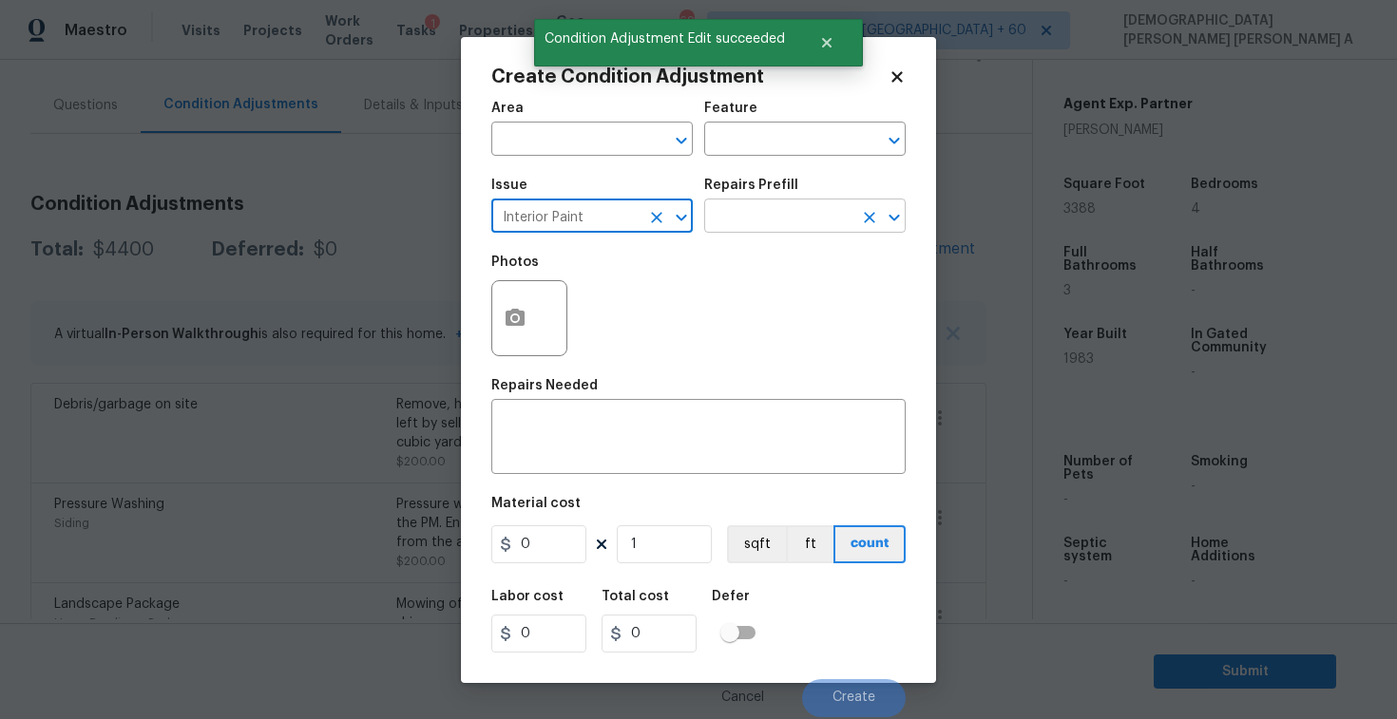
type input "Interior Paint"
click at [804, 215] on input "text" at bounding box center [778, 217] width 148 height 29
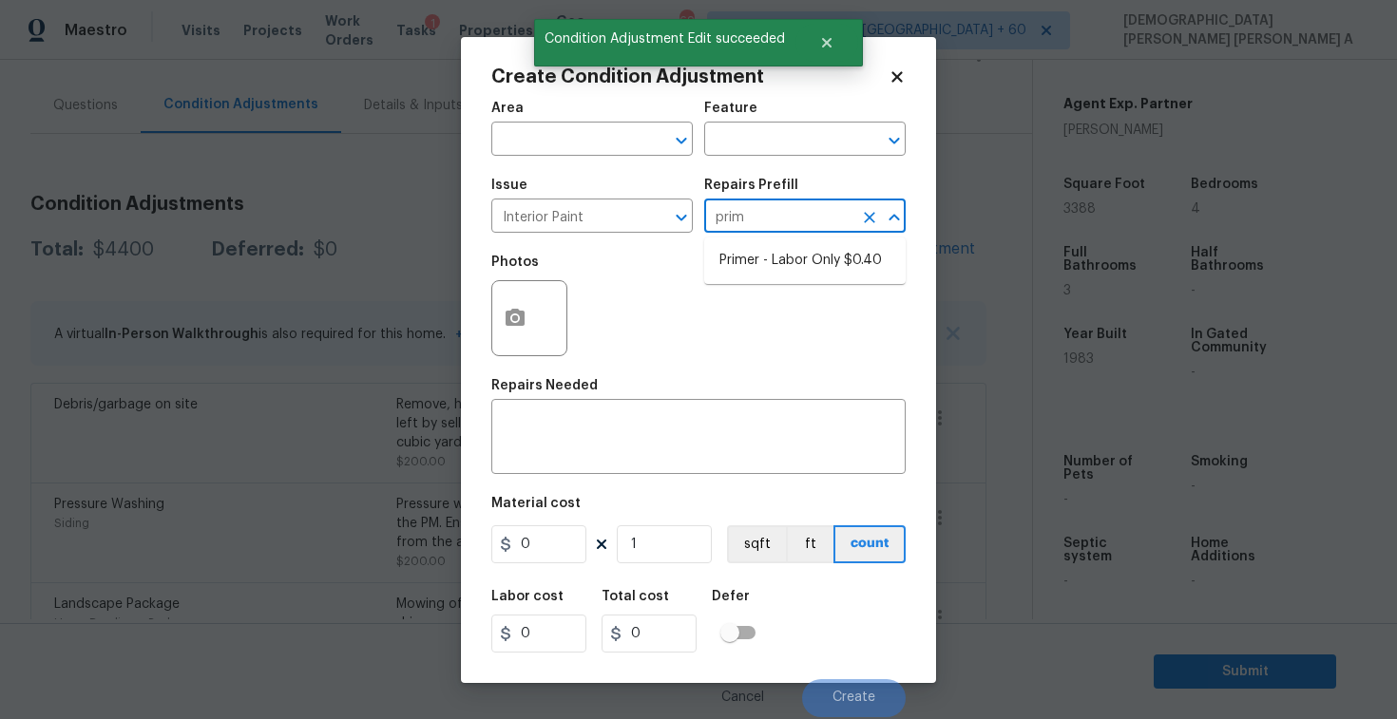
type input "prime"
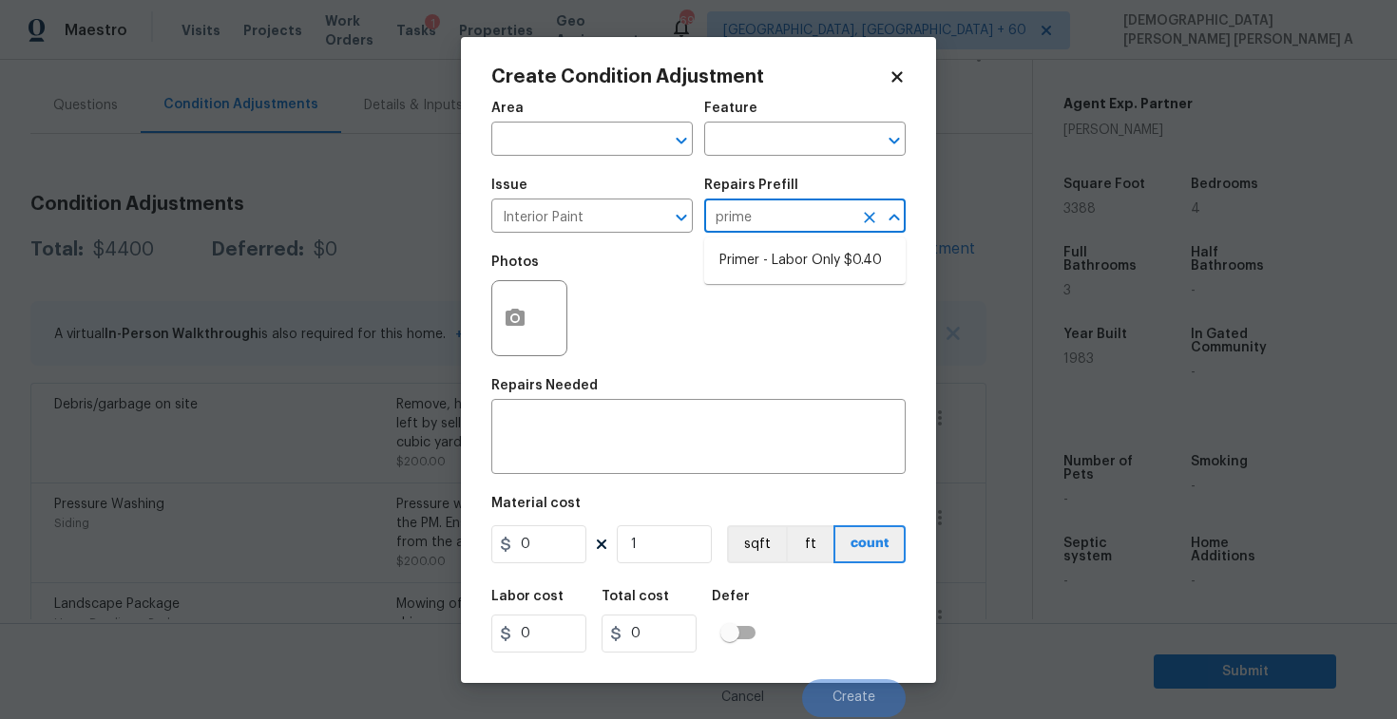
click at [790, 263] on li "Primer - Labor Only $0.40" at bounding box center [804, 260] width 201 height 31
type input "Overall Paint"
type textarea "Interior primer - PRIMER PROVIDED BY OPENDOOR - All nails, screws, drywall anch…"
type input "0.4"
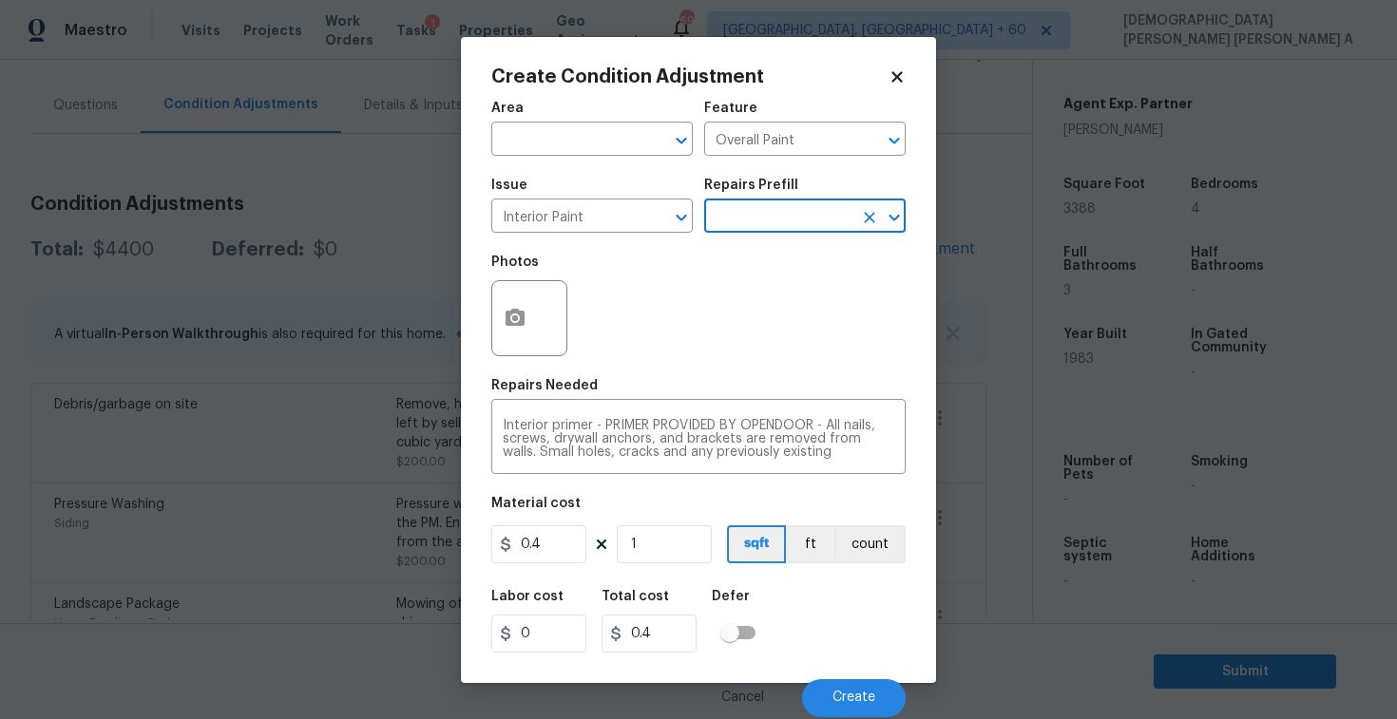
click at [541, 568] on div "Area ​ Feature Overall Paint ​ Issue Interior Paint ​ Repairs Prefill ​ Photos …" at bounding box center [698, 403] width 414 height 627
click at [561, 530] on input "0.4" at bounding box center [538, 545] width 95 height 38
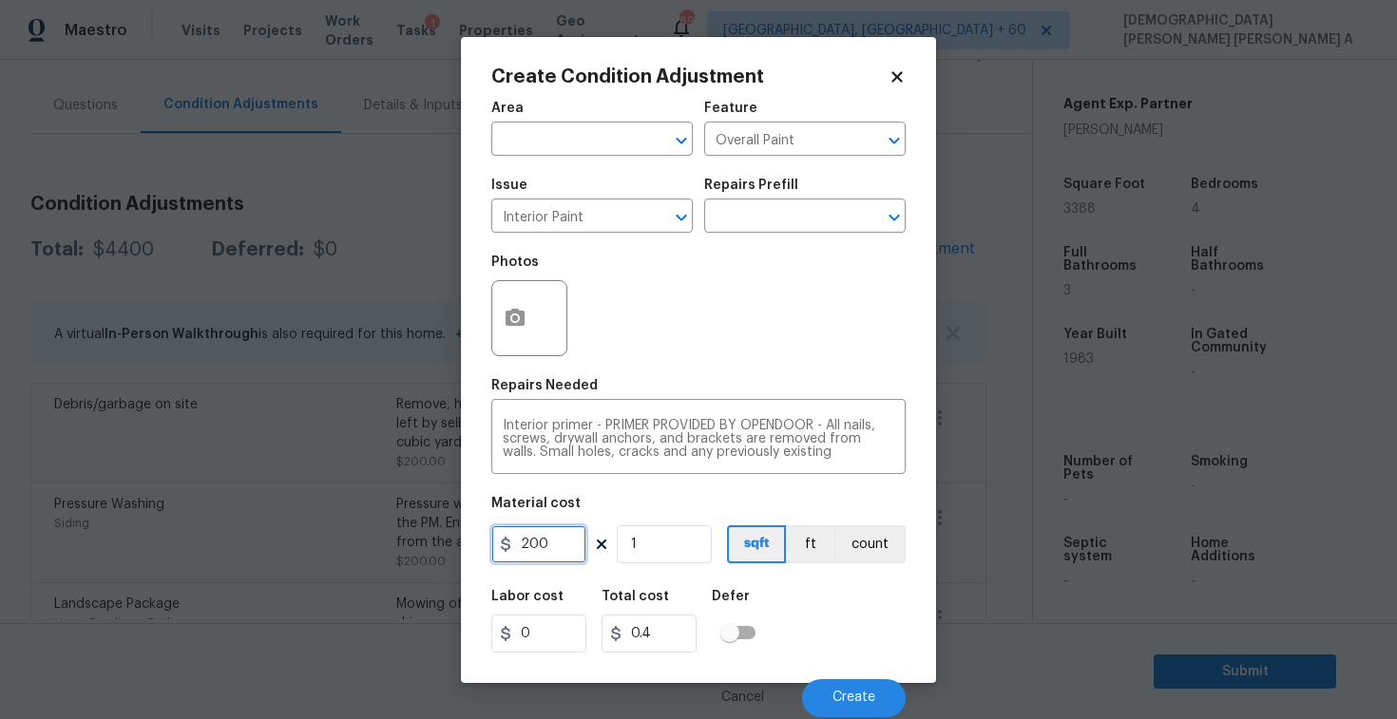
type input "200"
click at [498, 330] on button "button" at bounding box center [515, 318] width 46 height 74
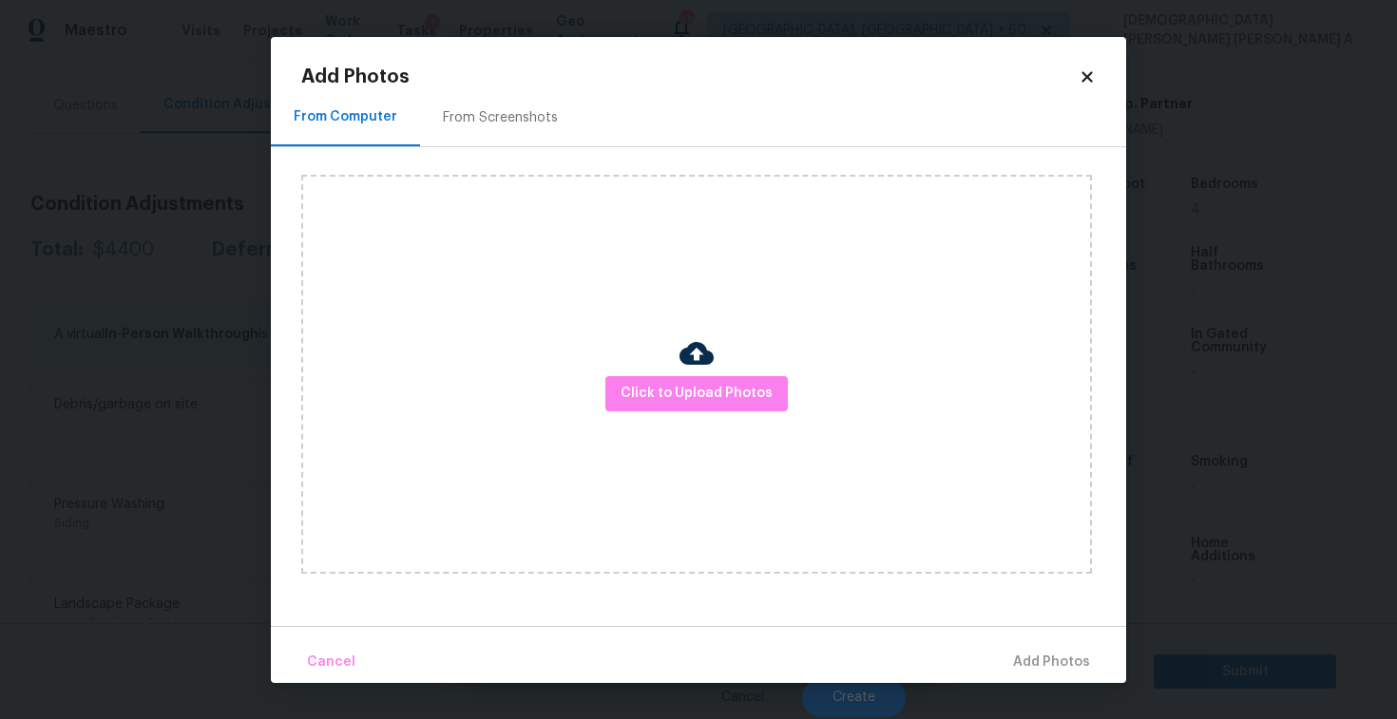
click at [483, 144] on div "From Screenshots" at bounding box center [500, 118] width 161 height 56
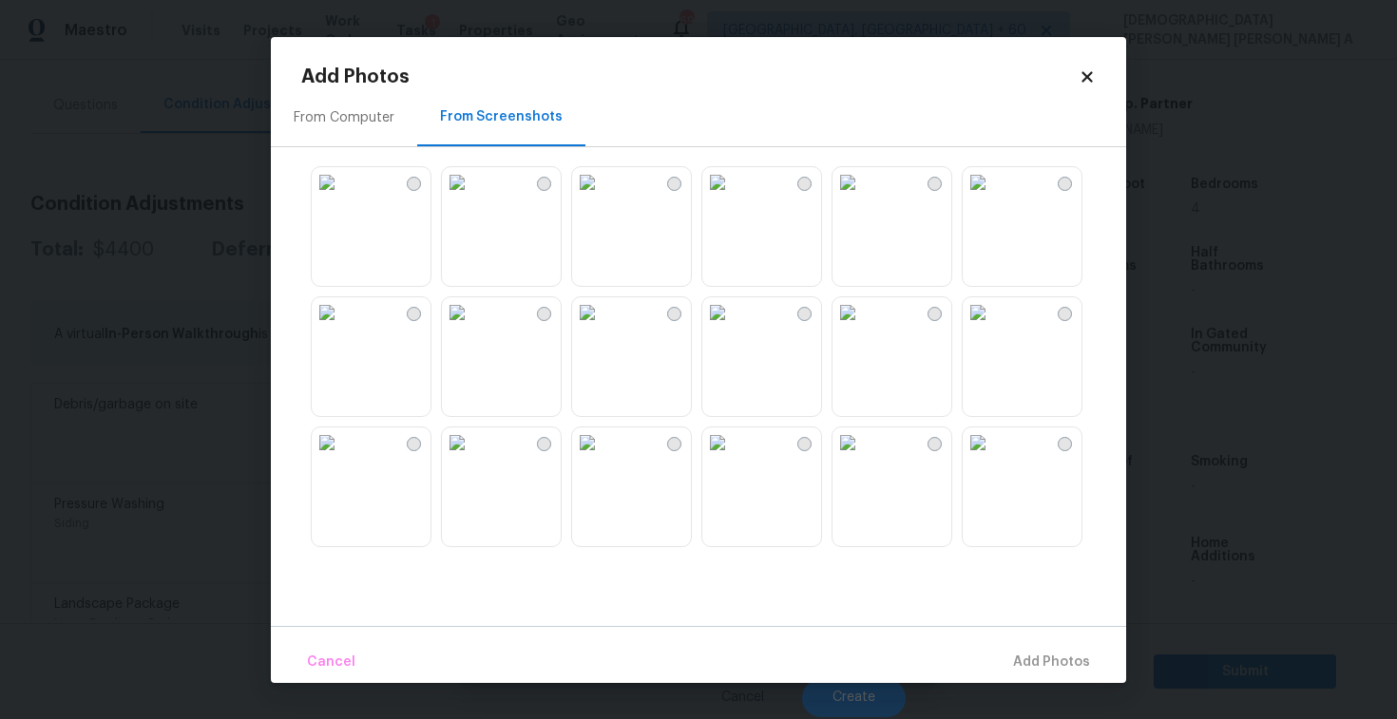
click at [603, 328] on img at bounding box center [587, 312] width 30 height 30
click at [733, 328] on img at bounding box center [717, 312] width 30 height 30
click at [863, 328] on img at bounding box center [847, 312] width 30 height 30
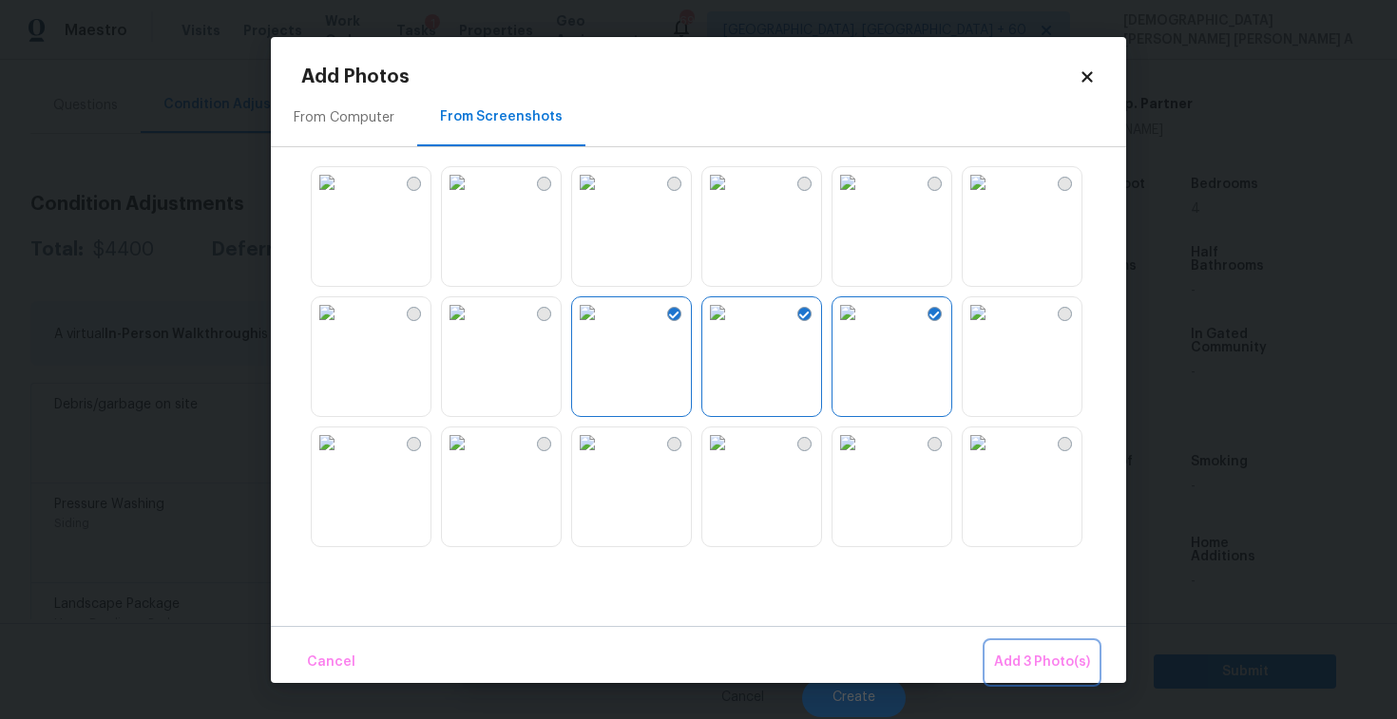
click at [1026, 666] on span "Add 3 Photo(s)" at bounding box center [1042, 663] width 96 height 24
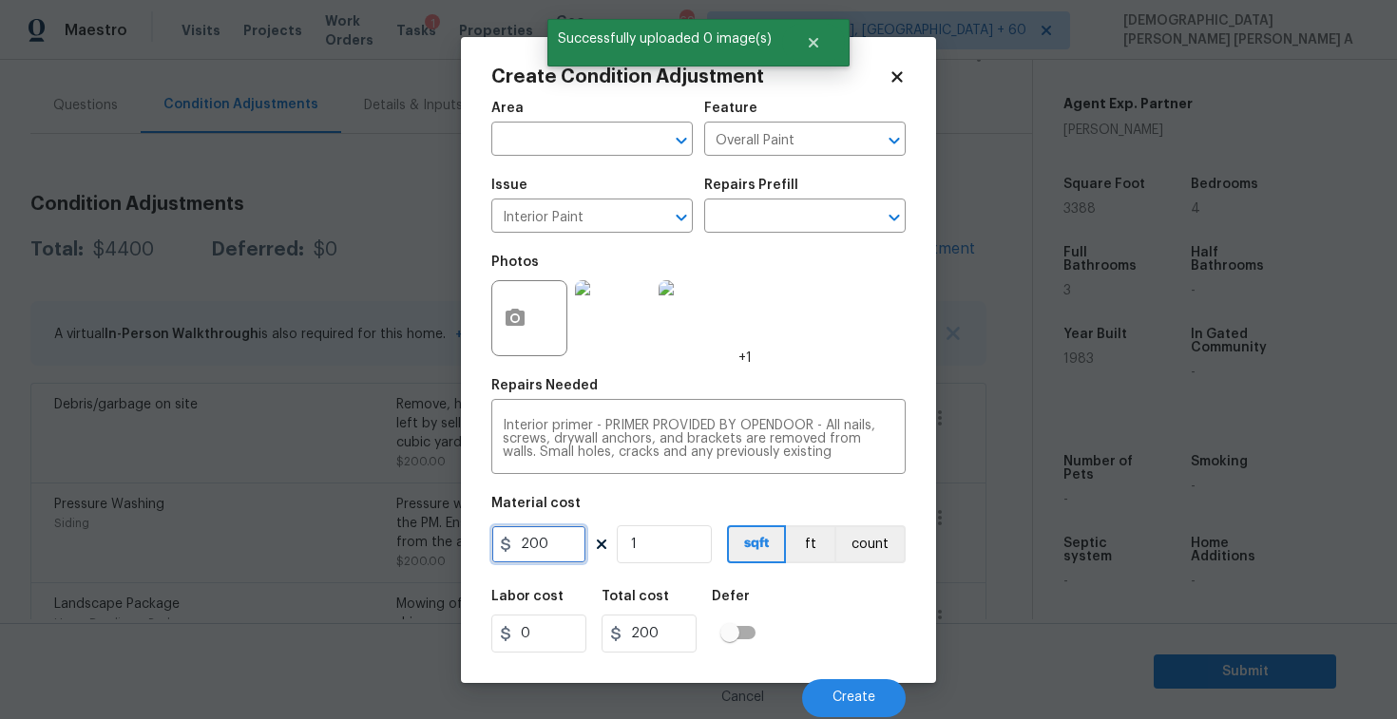
click at [565, 559] on input "200" at bounding box center [538, 545] width 95 height 38
type input "400"
click at [850, 687] on button "Create" at bounding box center [854, 698] width 104 height 38
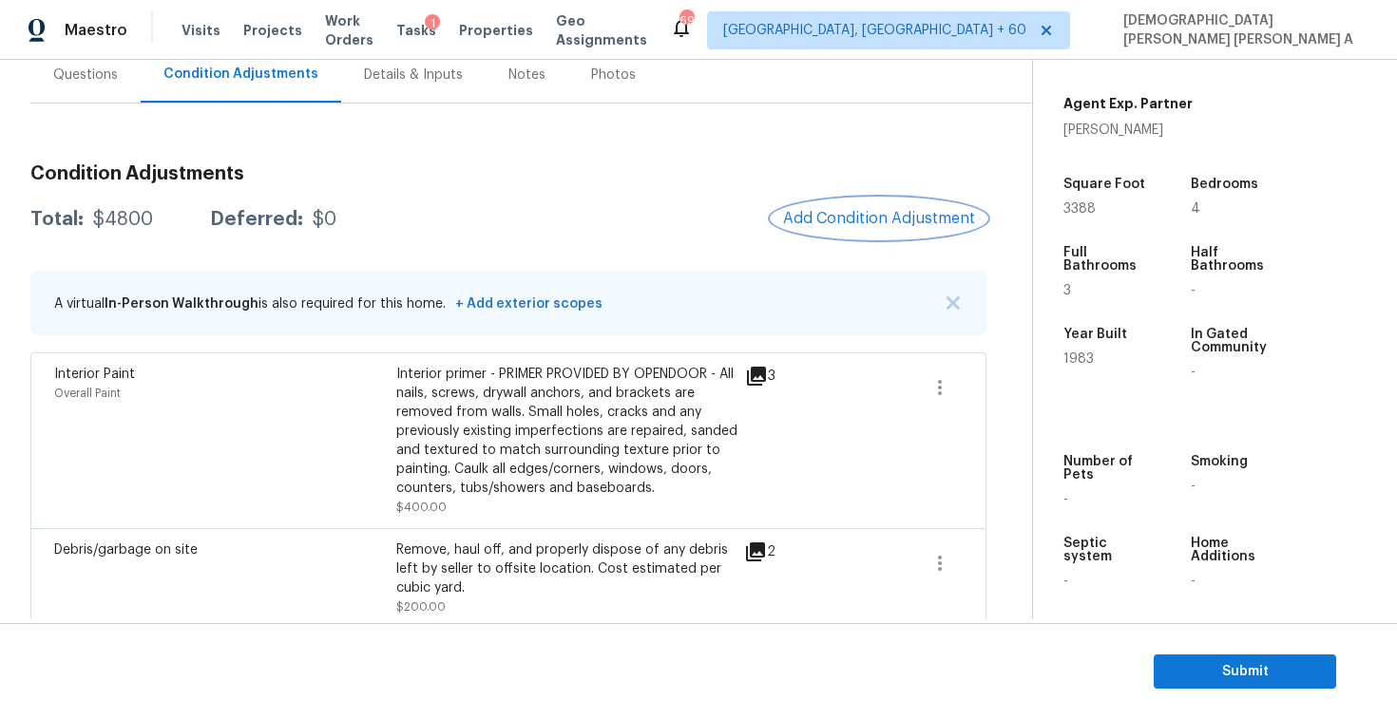
scroll to position [152, 0]
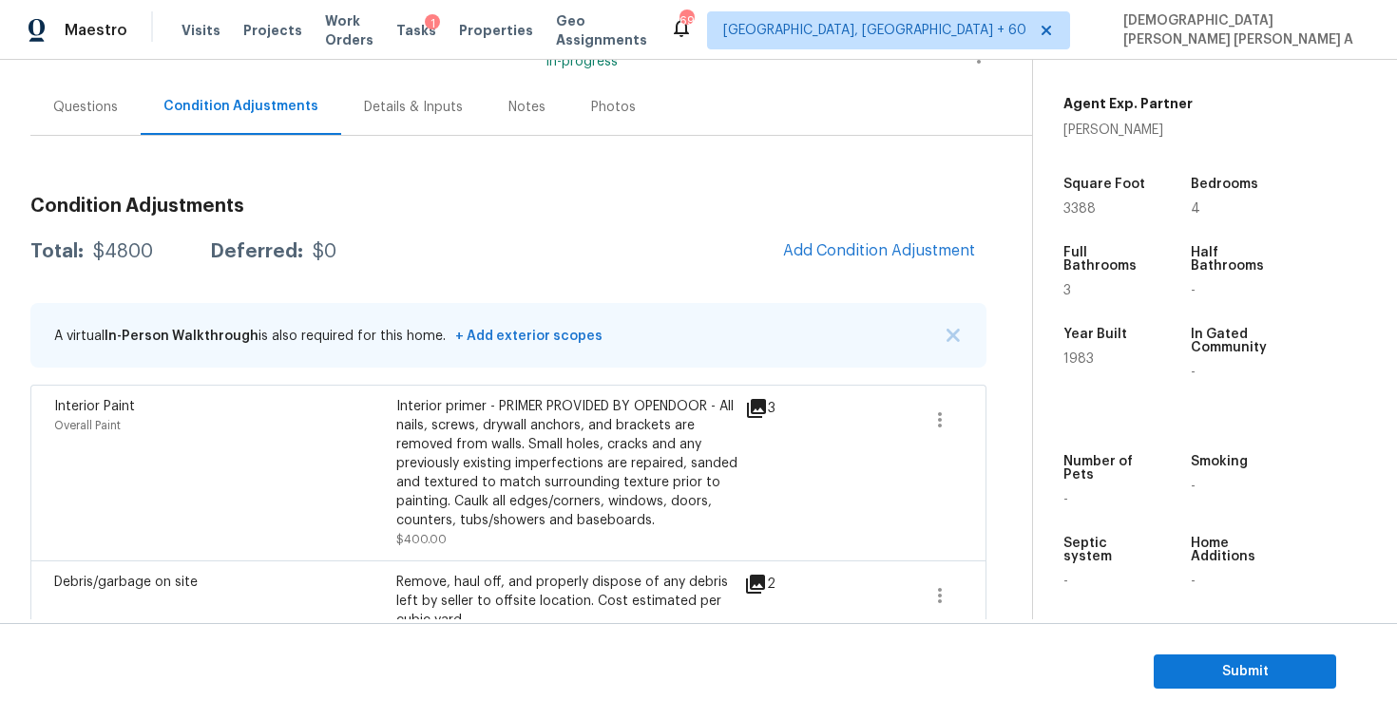
click at [575, 268] on div "Total: $4800 Deferred: $0 Add Condition Adjustment" at bounding box center [508, 252] width 956 height 42
click at [862, 243] on span "Add Condition Adjustment" at bounding box center [879, 250] width 192 height 17
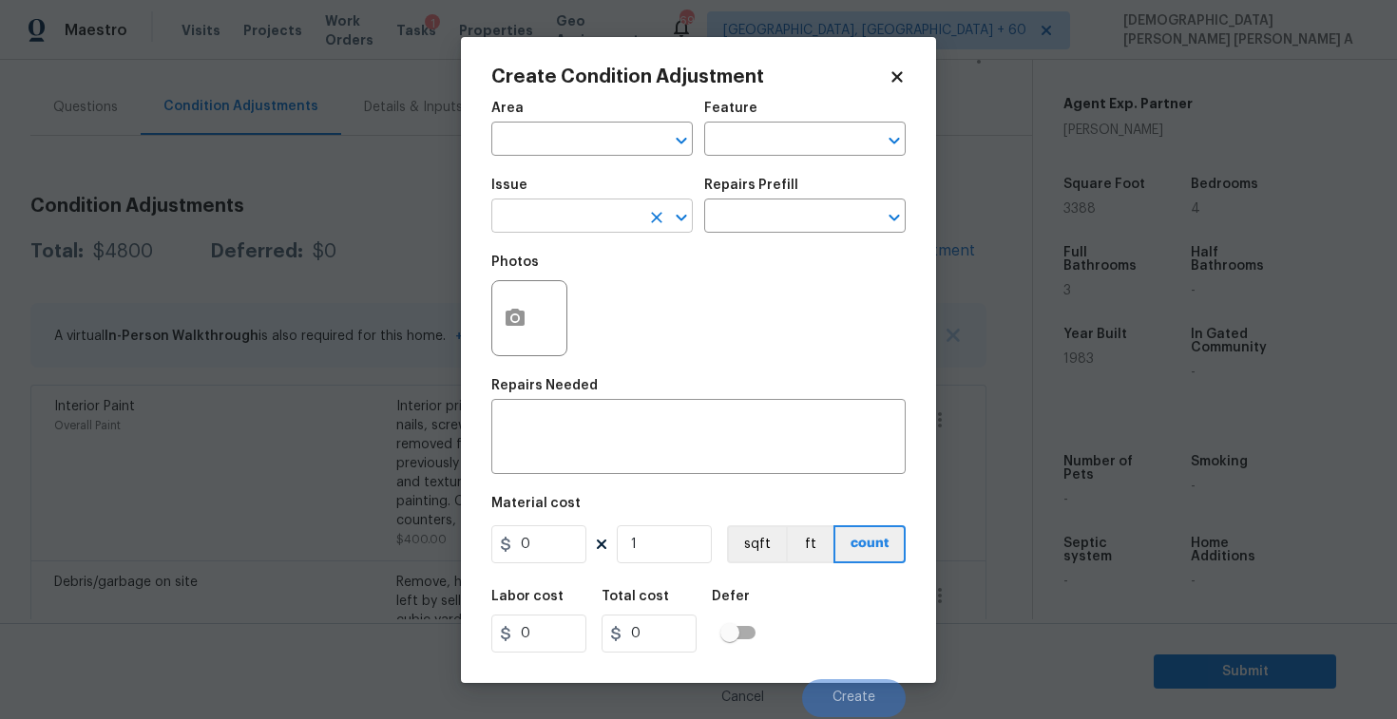
click at [564, 221] on input "text" at bounding box center [565, 217] width 148 height 29
click at [584, 315] on li "Decks and Patios" at bounding box center [591, 306] width 201 height 31
type input "Decks and Patios"
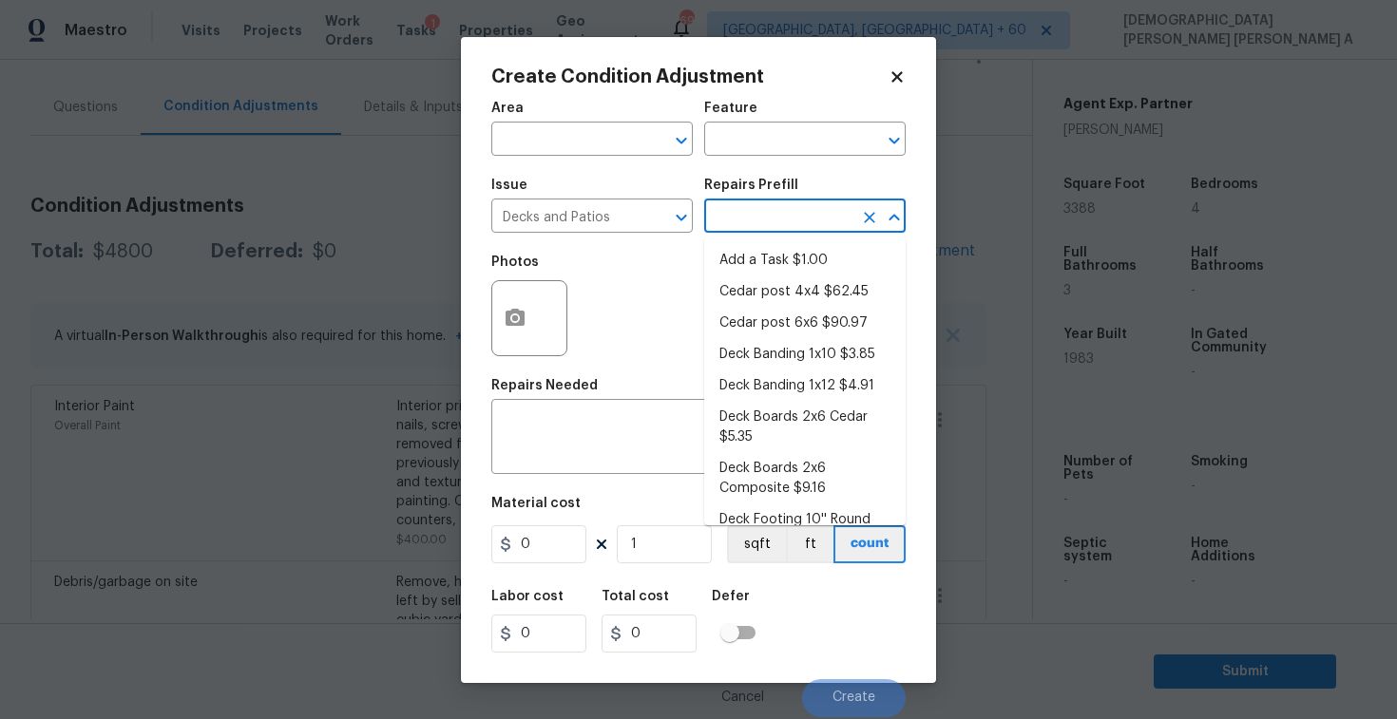
click at [792, 214] on input "text" at bounding box center [778, 217] width 148 height 29
click at [784, 300] on li "Cedar post 4x4 $62.45" at bounding box center [804, 292] width 201 height 31
type input "Deck"
type textarea "Remove the existing 4x4x8 cedar post/footing (if needed) and prep the area for …"
type input "62.45"
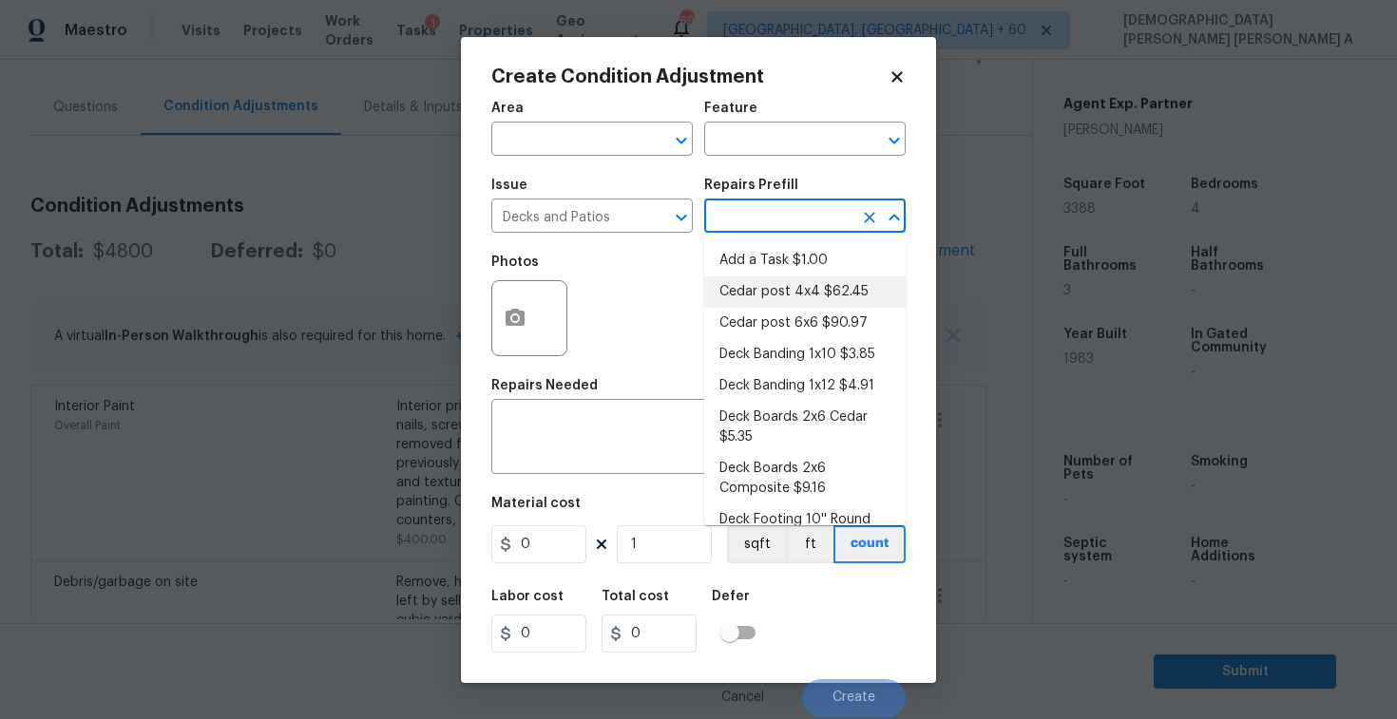
type input "62.45"
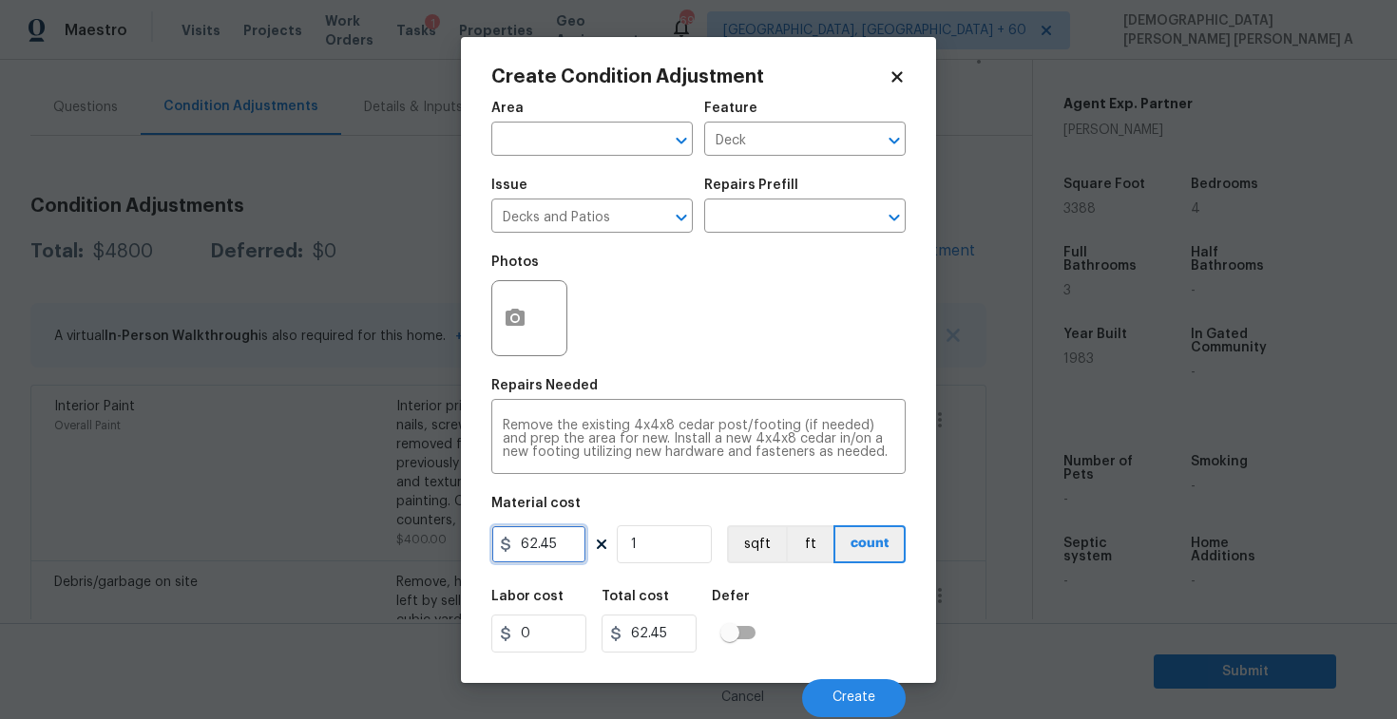
click at [561, 547] on input "62.45" at bounding box center [538, 545] width 95 height 38
click at [518, 333] on button "button" at bounding box center [515, 318] width 46 height 74
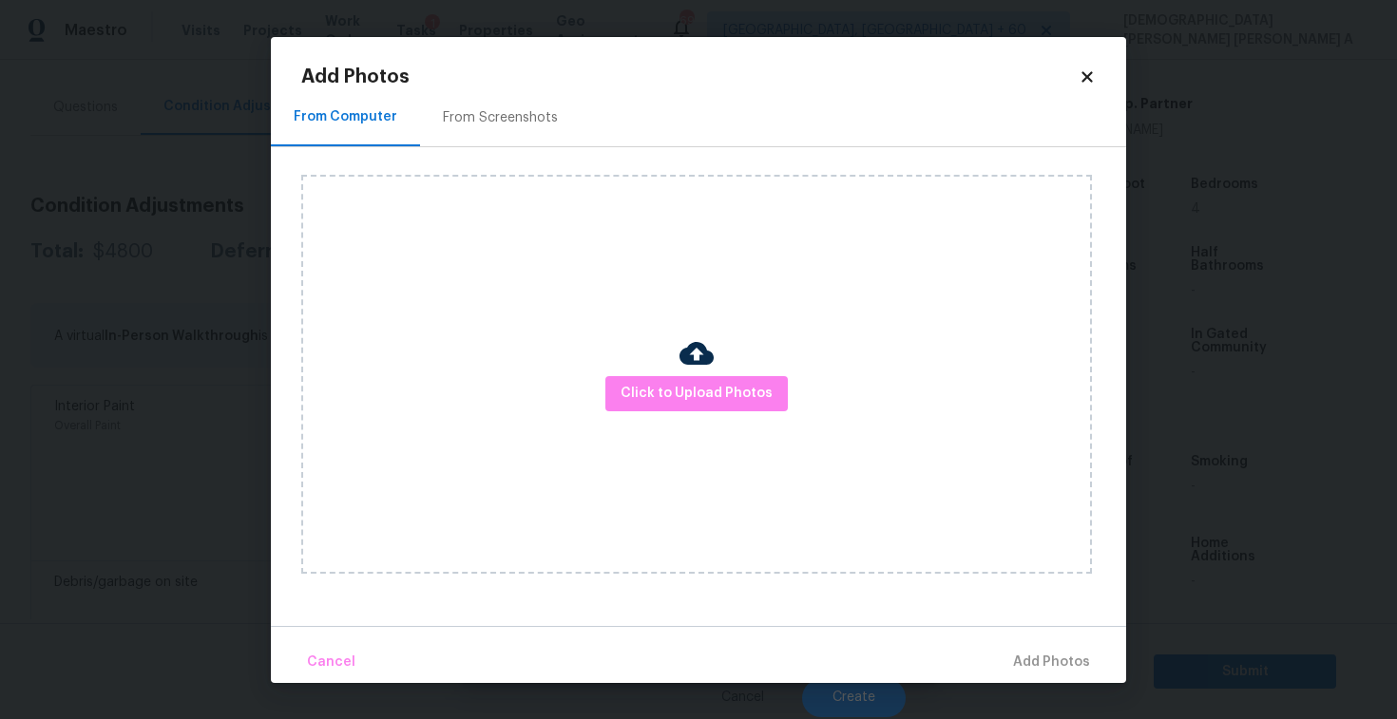
click at [516, 59] on div "Add Photos From Computer From Screenshots Click to Upload Photos Cancel Add Pho…" at bounding box center [698, 360] width 855 height 646
click at [501, 128] on div "From Screenshots" at bounding box center [500, 118] width 161 height 56
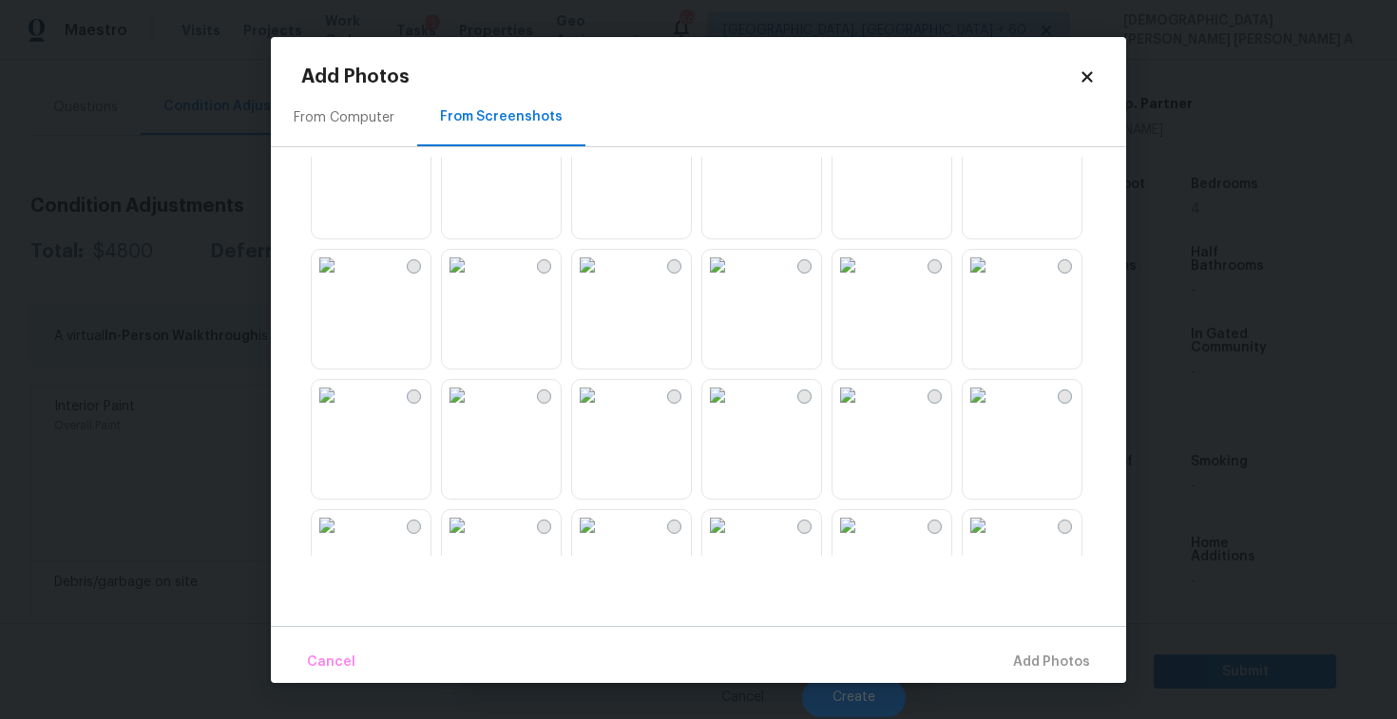
scroll to position [306, 0]
click at [863, 282] on img at bounding box center [847, 267] width 30 height 30
click at [1026, 663] on span "Add 1 Photo(s)" at bounding box center [1043, 663] width 94 height 24
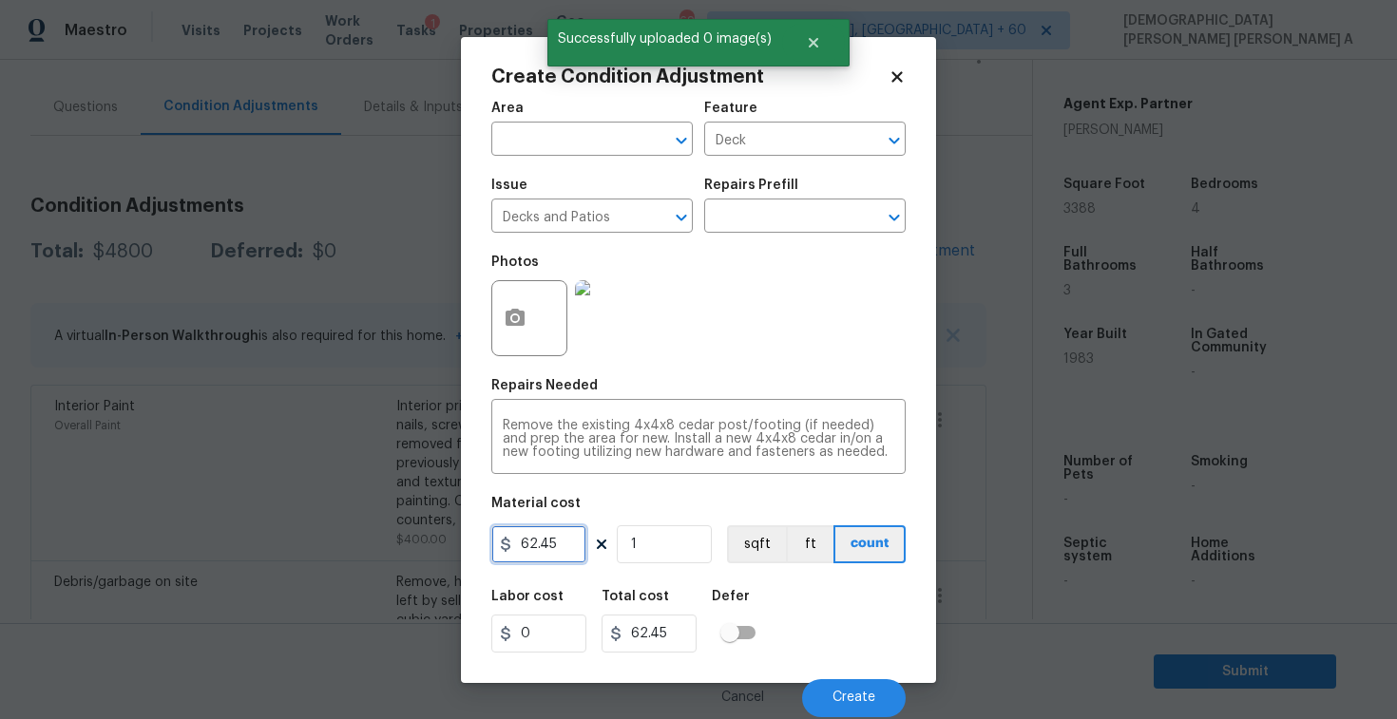
click at [573, 541] on input "62.45" at bounding box center [538, 545] width 95 height 38
type input "1500"
click at [862, 687] on button "Create" at bounding box center [854, 698] width 104 height 38
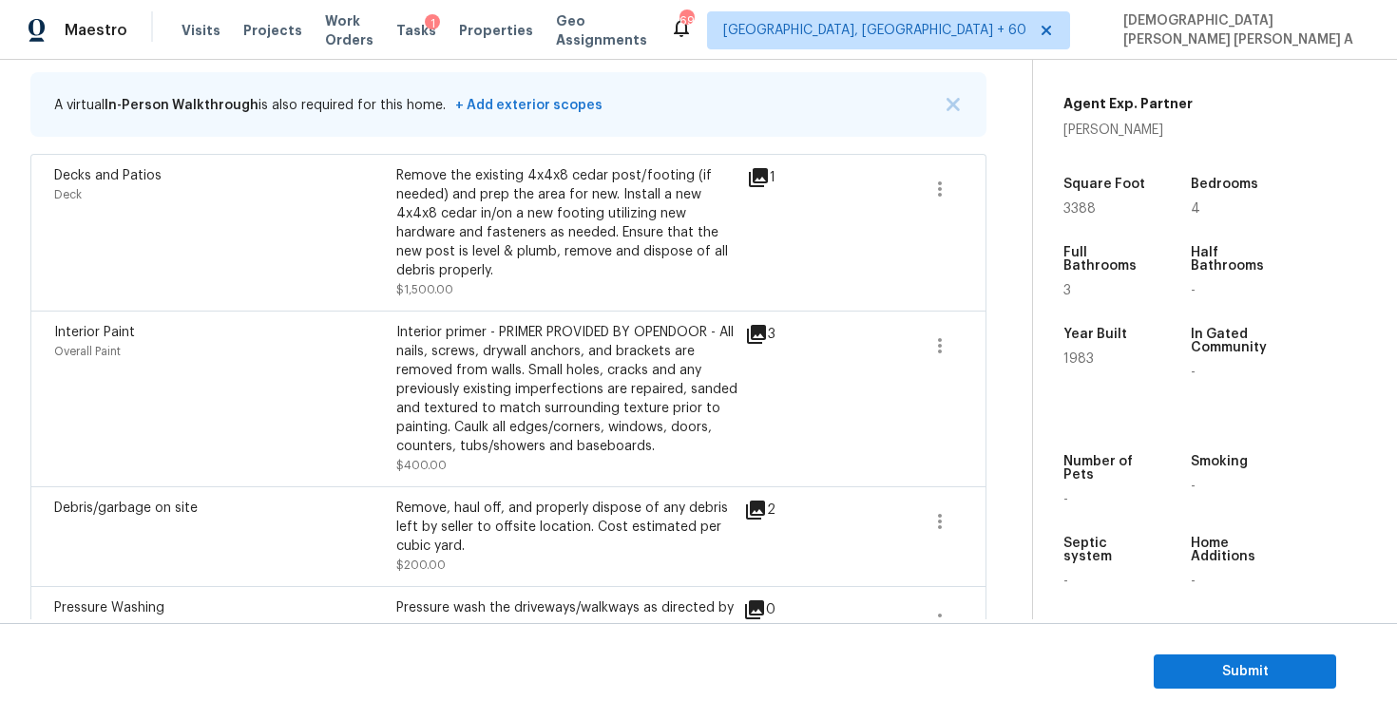
scroll to position [307, 0]
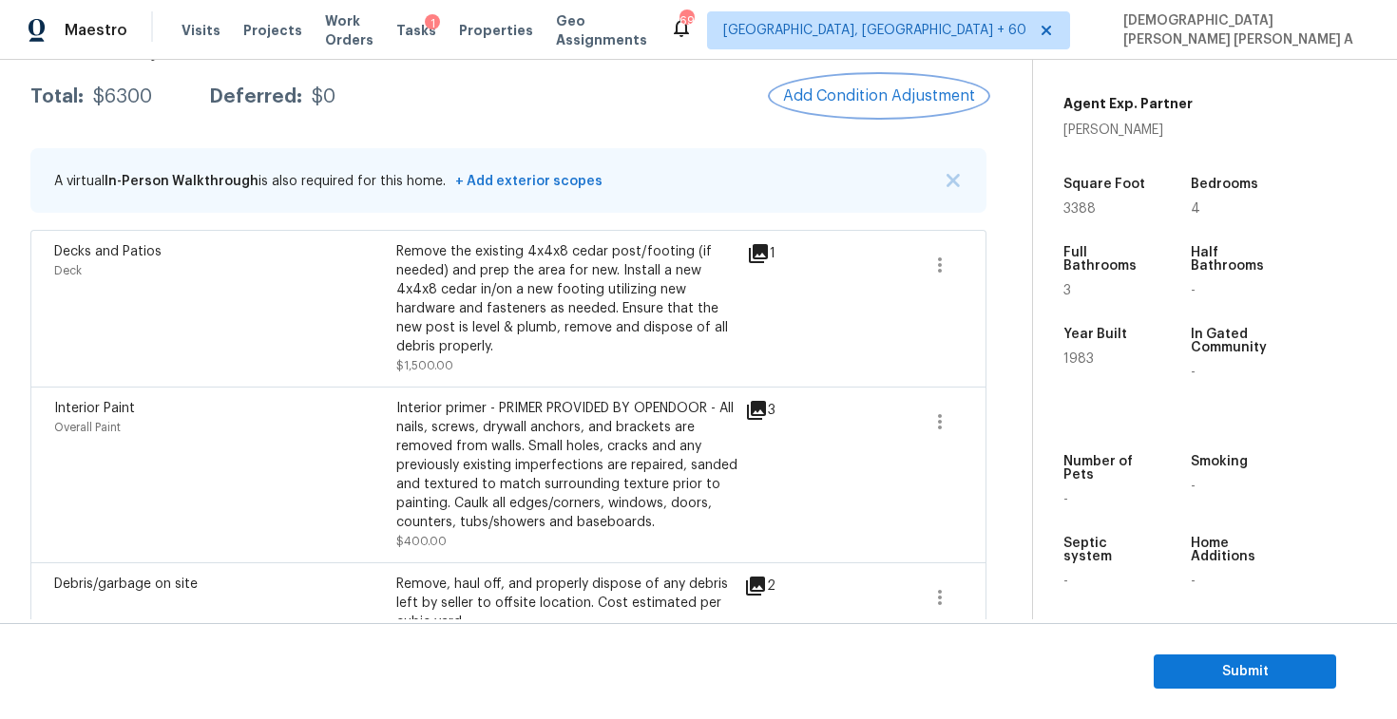
click at [890, 87] on span "Add Condition Adjustment" at bounding box center [879, 95] width 192 height 17
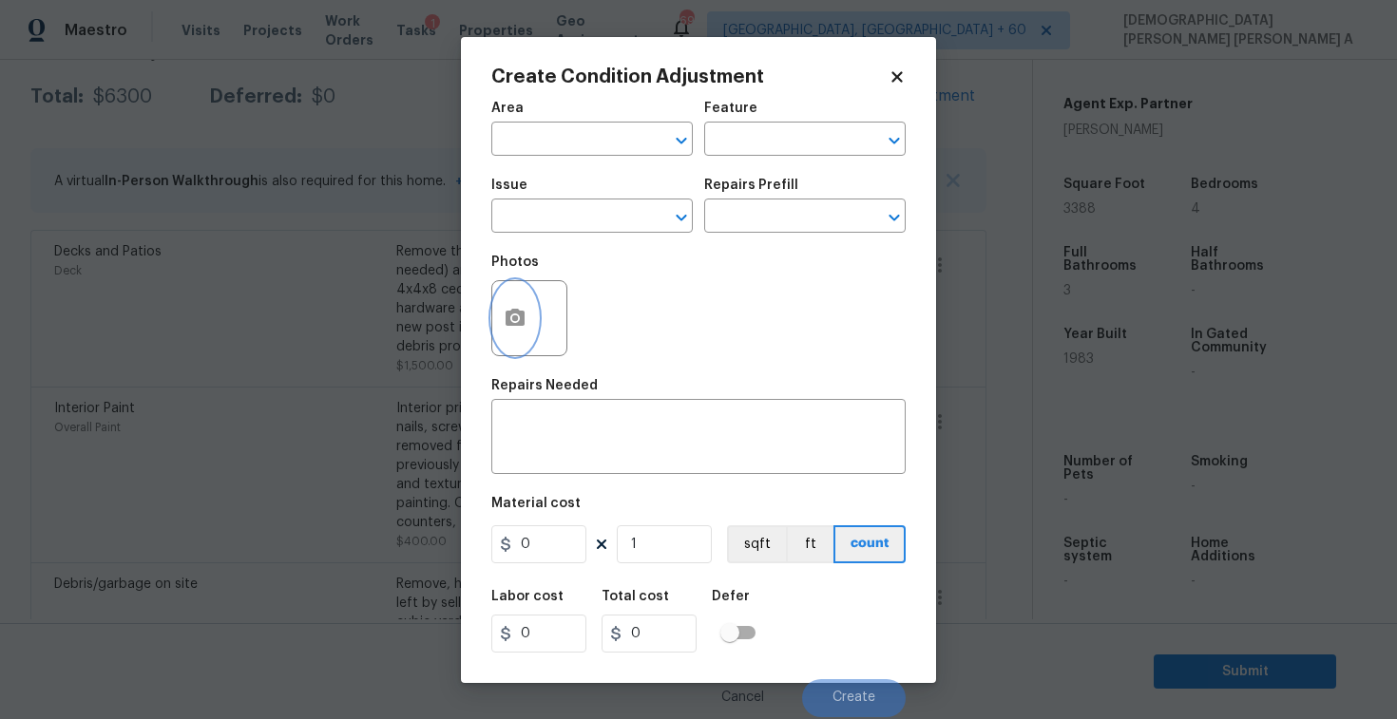
click at [507, 323] on icon "button" at bounding box center [515, 317] width 19 height 17
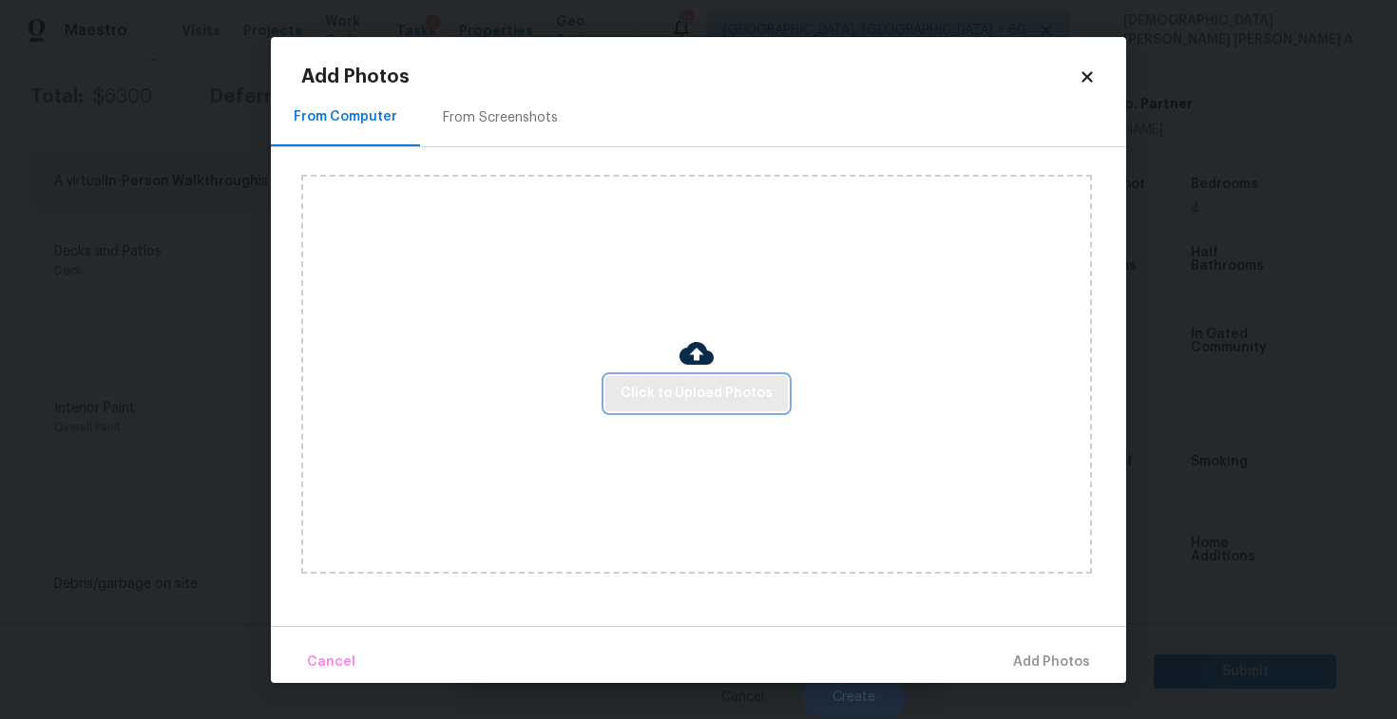
click at [696, 402] on span "Click to Upload Photos" at bounding box center [697, 394] width 152 height 24
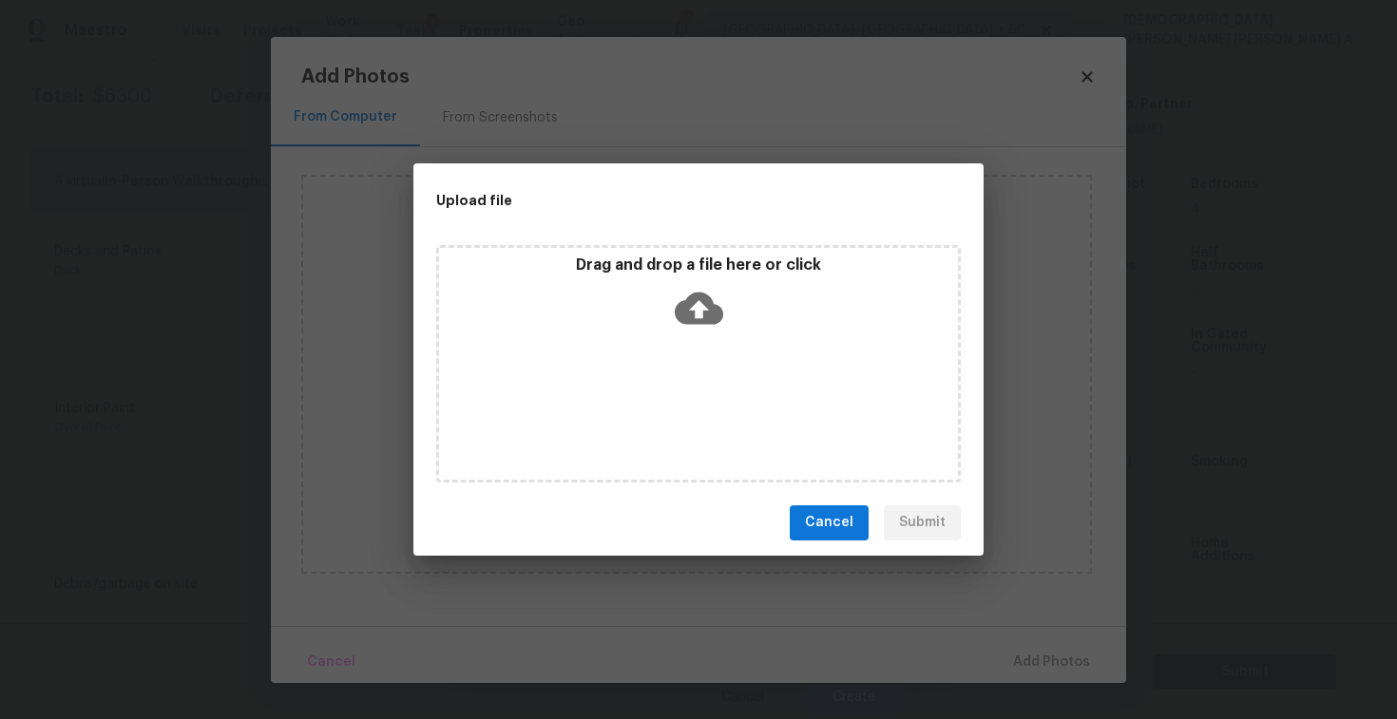
click at [698, 276] on div "Drag and drop a file here or click" at bounding box center [698, 297] width 519 height 82
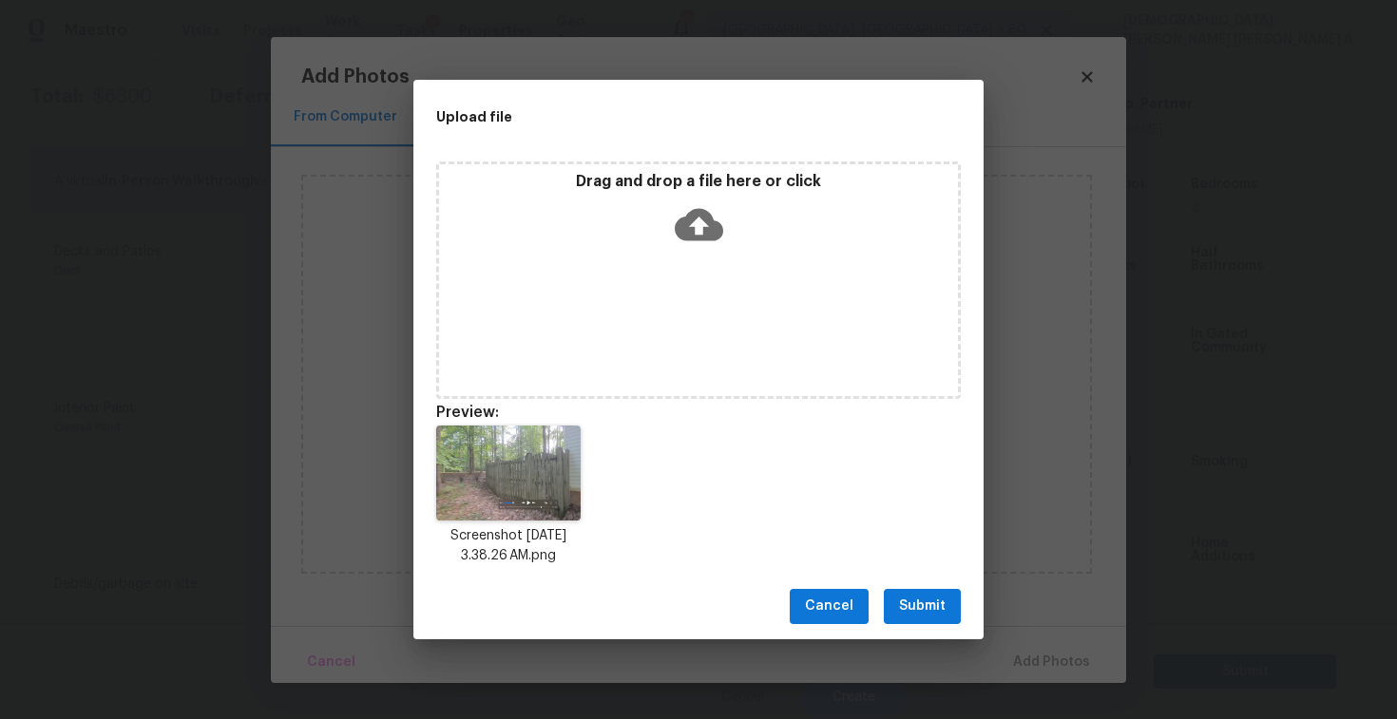
click at [917, 622] on button "Submit" at bounding box center [922, 606] width 77 height 35
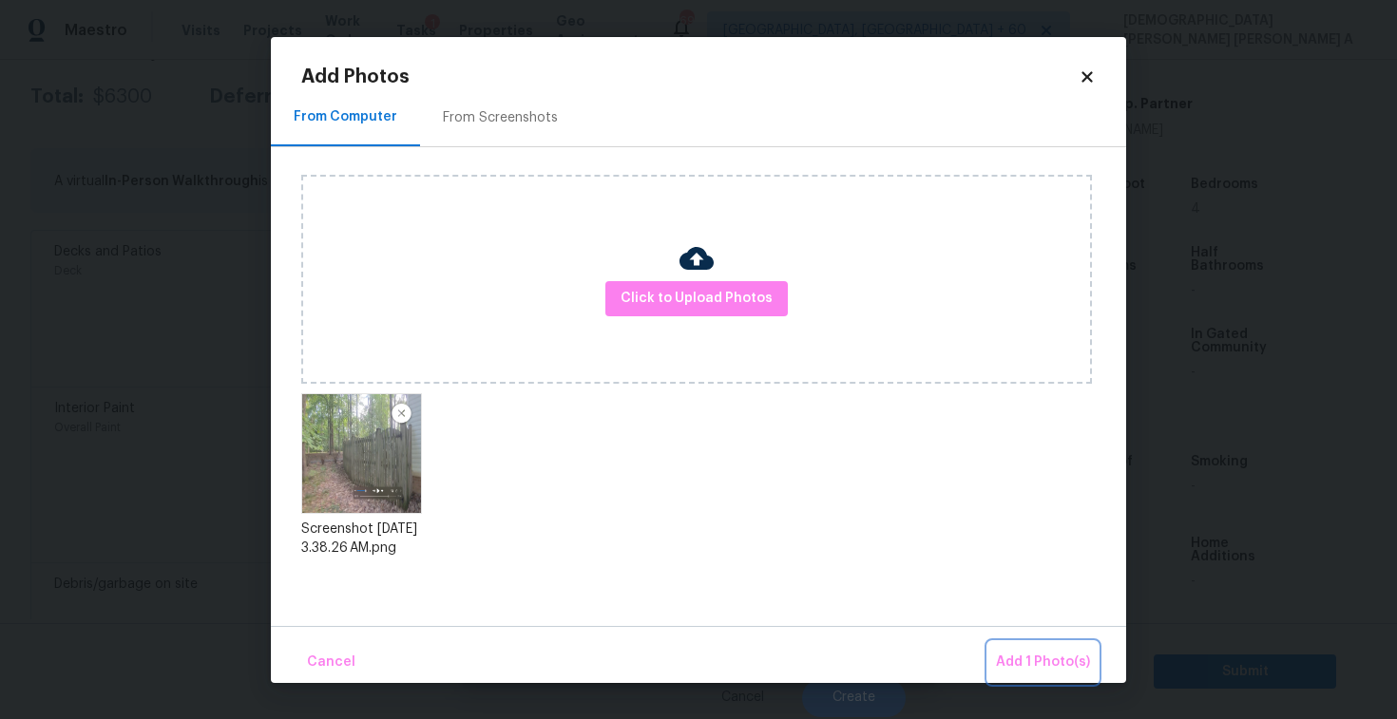
click at [1027, 658] on span "Add 1 Photo(s)" at bounding box center [1043, 663] width 94 height 24
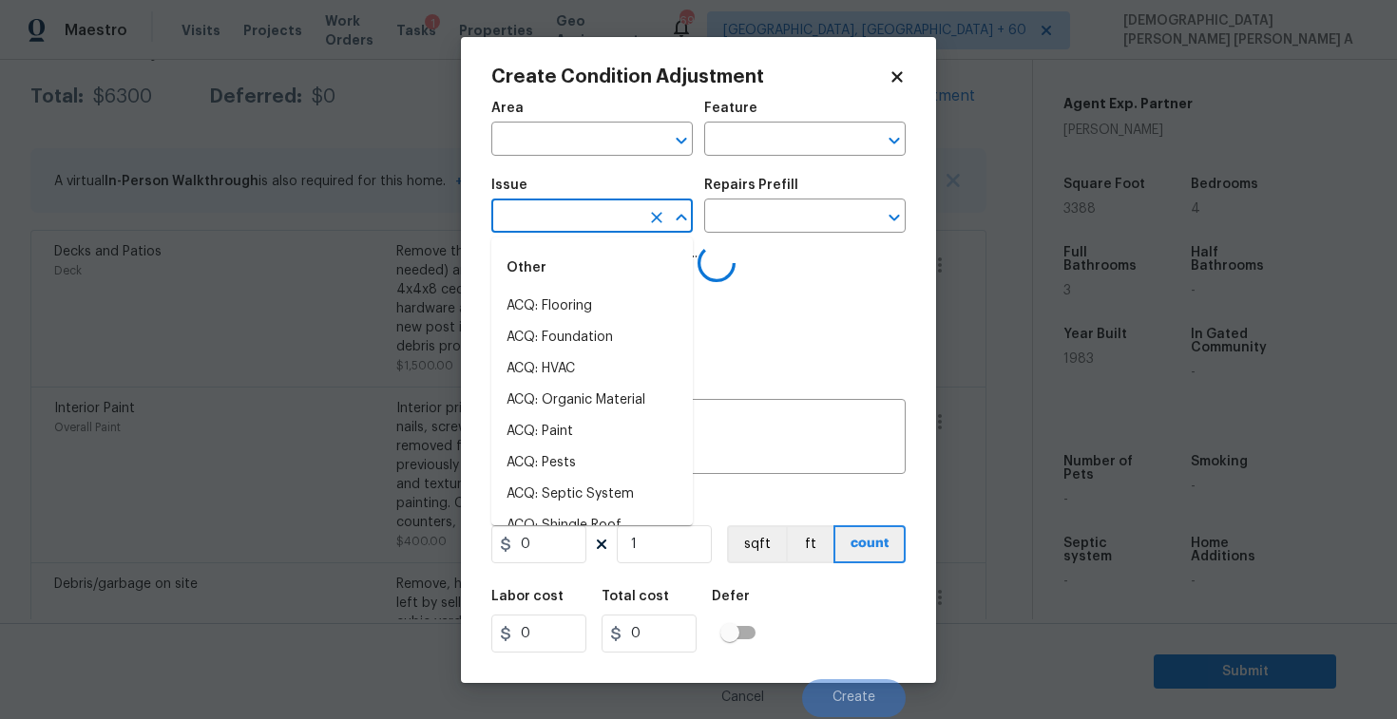
click at [551, 215] on input "text" at bounding box center [565, 217] width 148 height 29
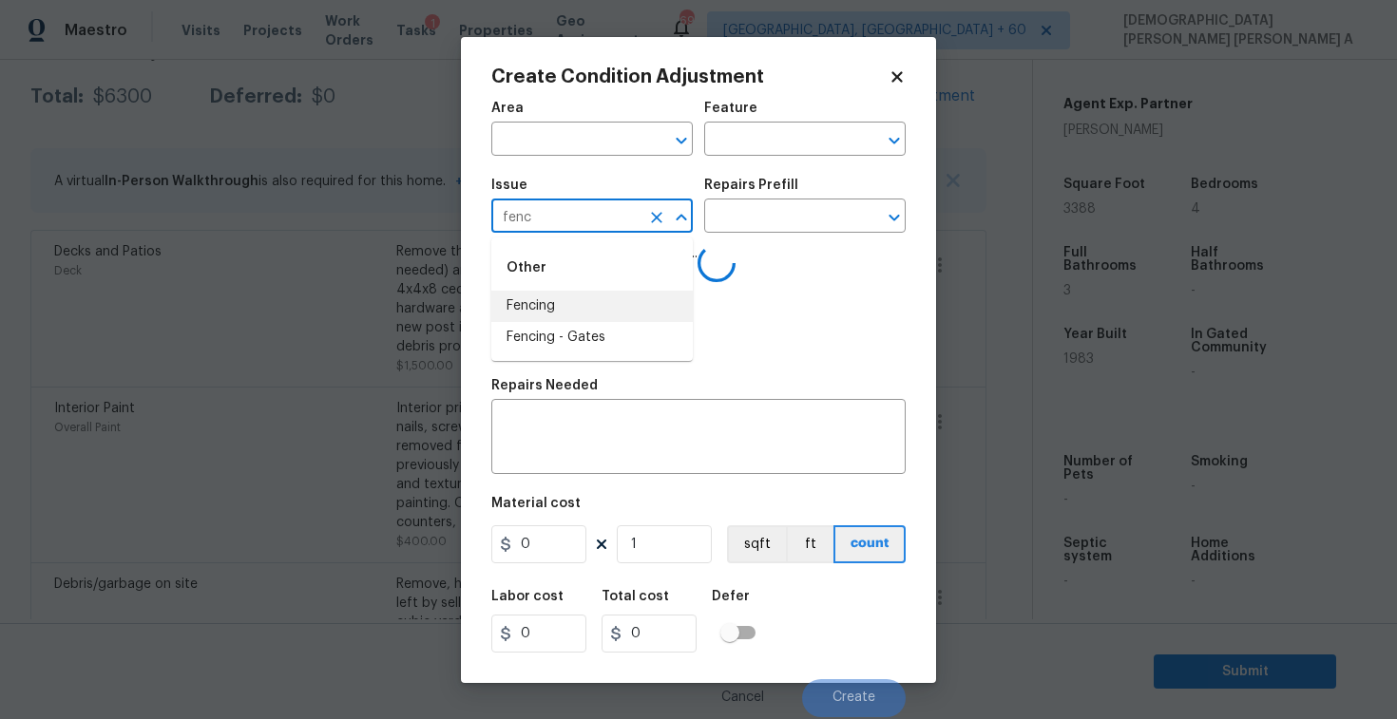
click at [546, 313] on li "Fencing" at bounding box center [591, 306] width 201 height 31
type input "Fencing"
click at [791, 228] on input "text" at bounding box center [778, 217] width 148 height 29
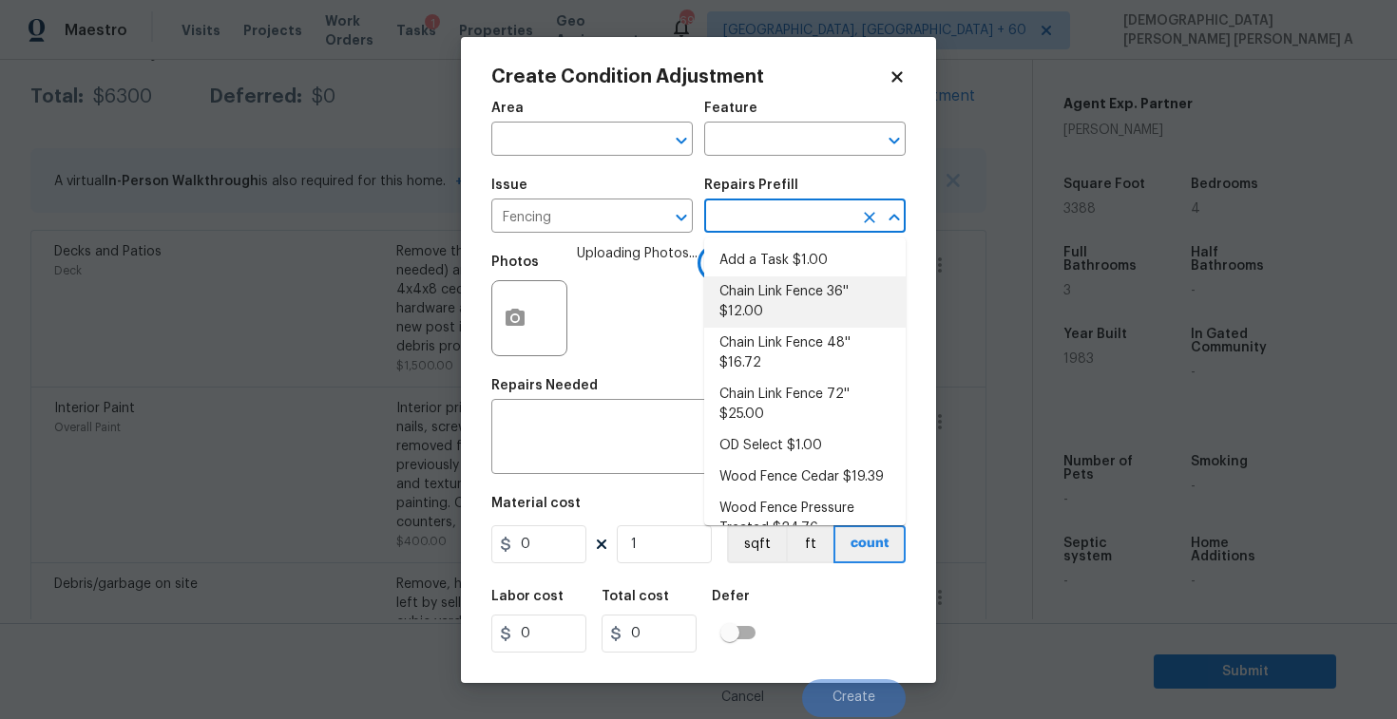
click at [759, 318] on li "Chain Link Fence 36'' $12.00" at bounding box center [804, 302] width 201 height 51
type textarea "Prep the work area and install a new 36'' chain link fence. Ensure that all of …"
type input "12"
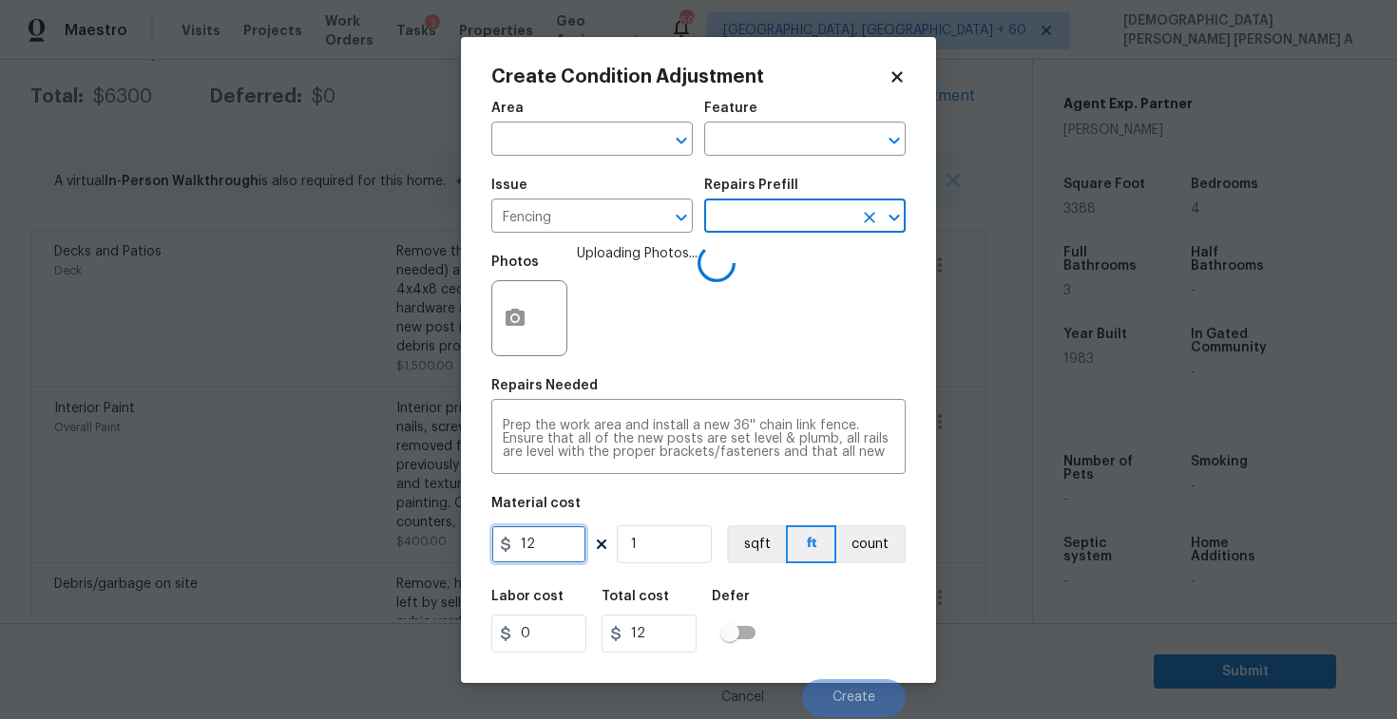
click at [553, 545] on input "12" at bounding box center [538, 545] width 95 height 38
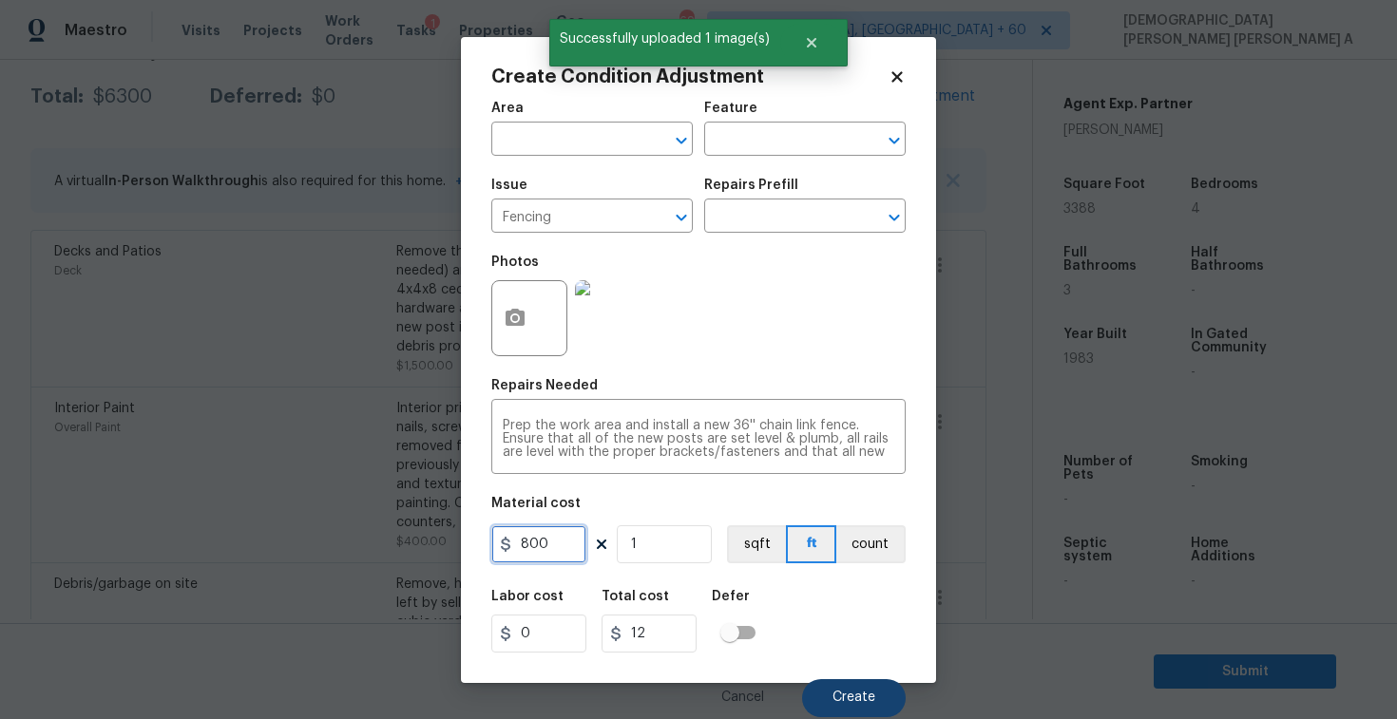
type input "800"
click at [830, 707] on button "Create" at bounding box center [854, 698] width 104 height 38
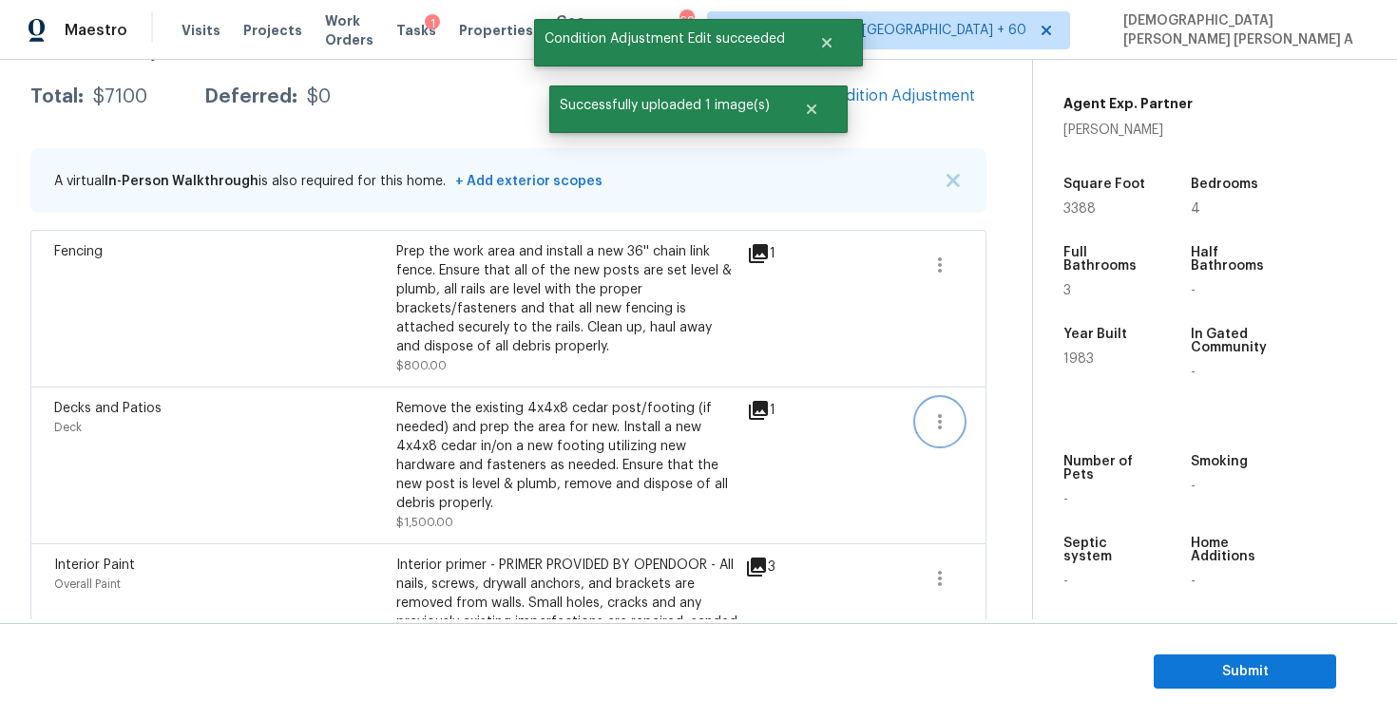
click at [938, 417] on icon "button" at bounding box center [939, 422] width 23 height 23
click at [1011, 418] on div "Edit" at bounding box center [1048, 419] width 148 height 19
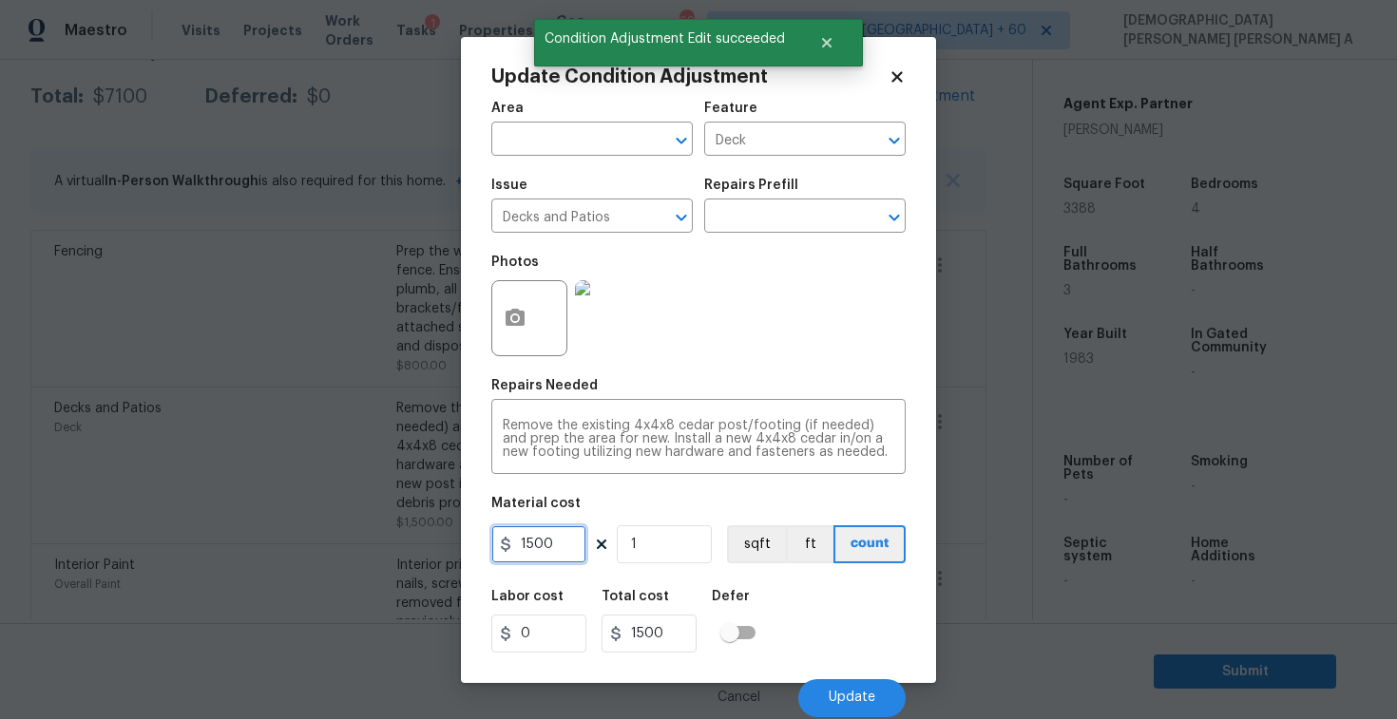
click at [545, 543] on input "1500" at bounding box center [538, 545] width 95 height 38
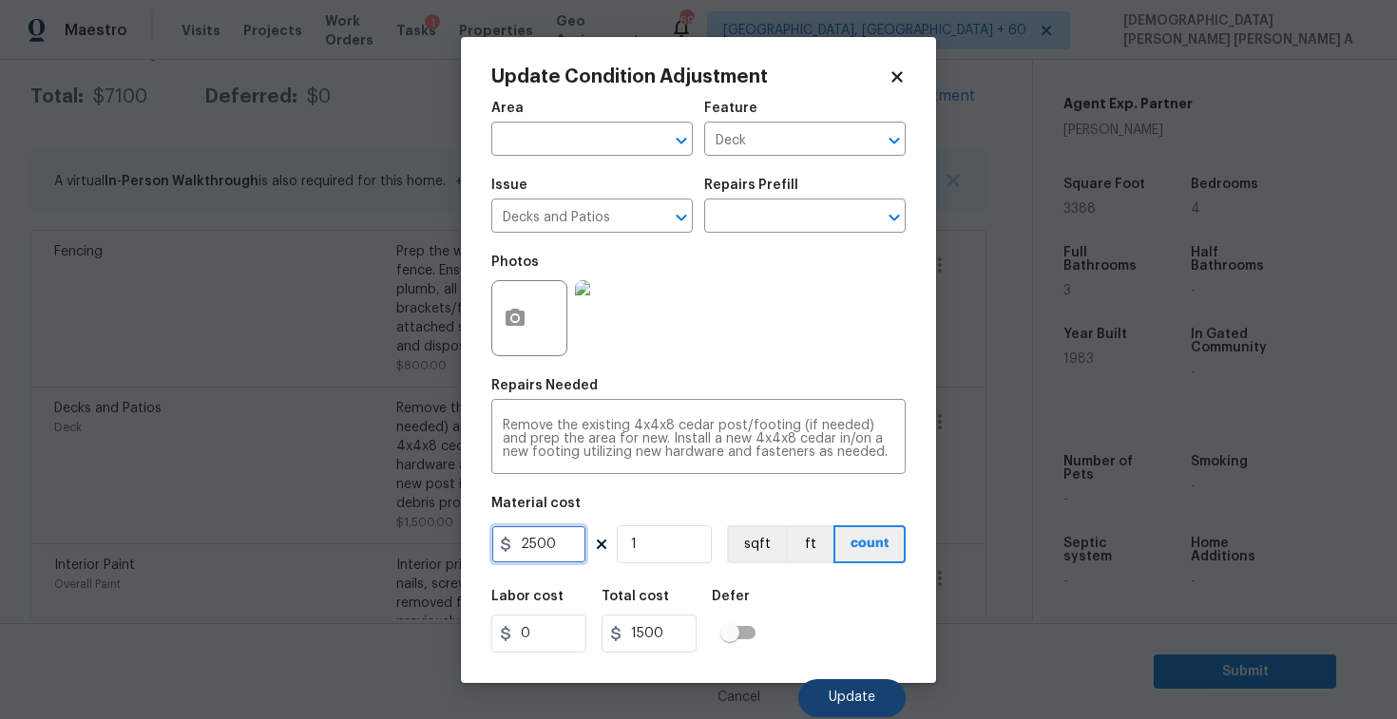
type input "2500"
click at [871, 696] on span "Update" at bounding box center [852, 698] width 47 height 14
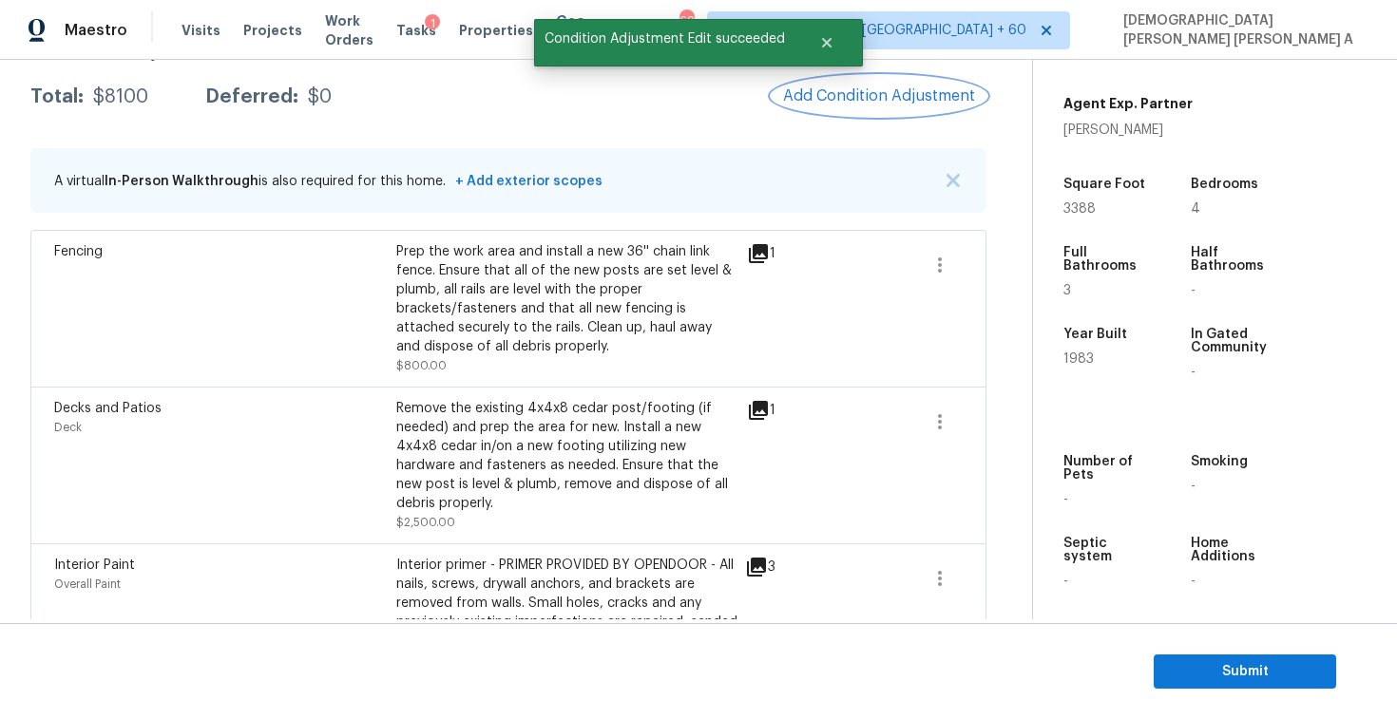
click at [871, 111] on button "Add Condition Adjustment" at bounding box center [879, 96] width 215 height 40
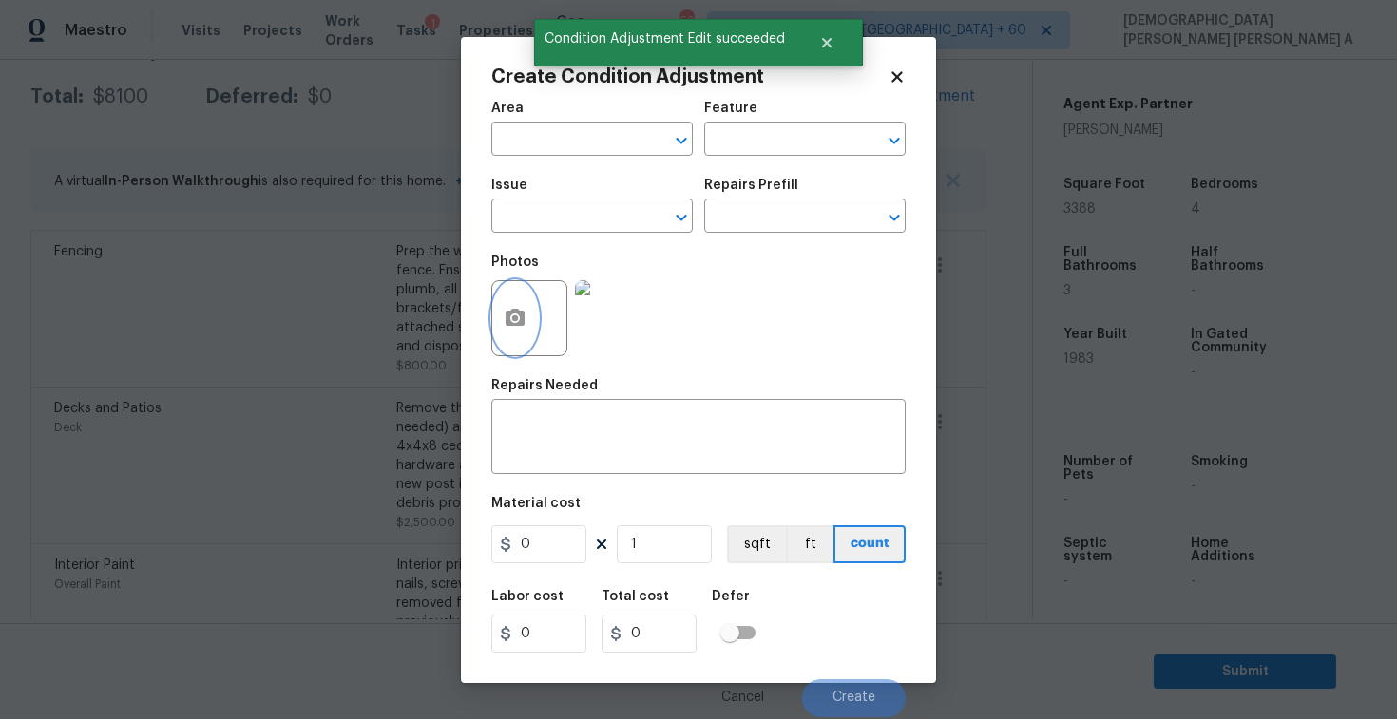
click at [521, 328] on icon "button" at bounding box center [515, 318] width 23 height 23
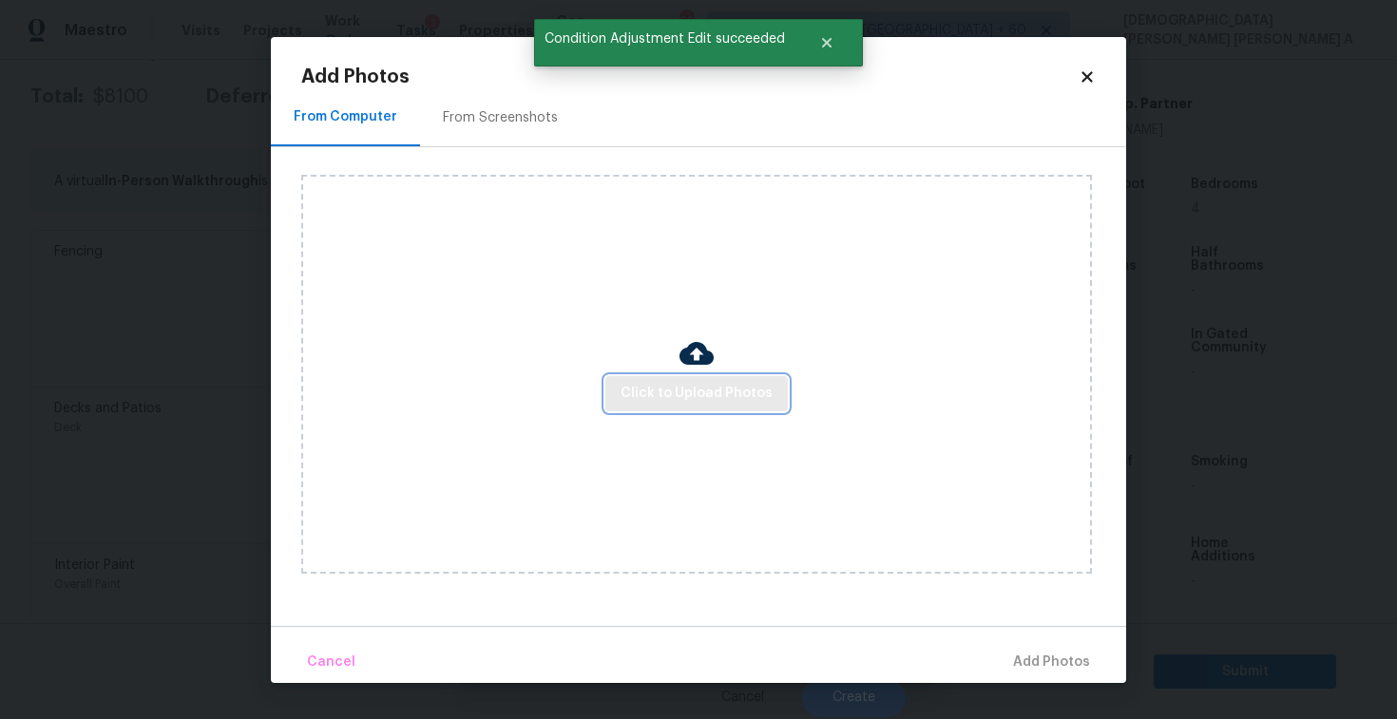
click at [735, 405] on button "Click to Upload Photos" at bounding box center [696, 393] width 182 height 35
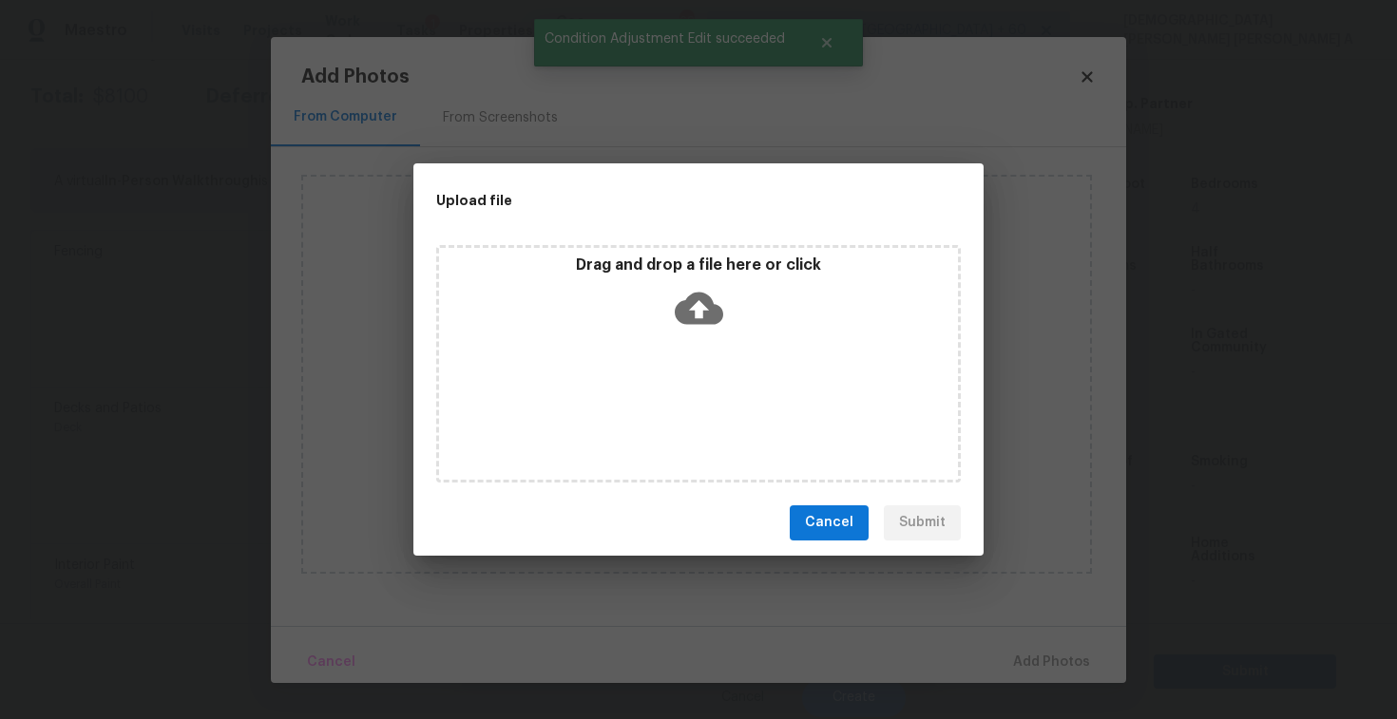
click at [714, 332] on div "Drag and drop a file here or click" at bounding box center [698, 297] width 519 height 82
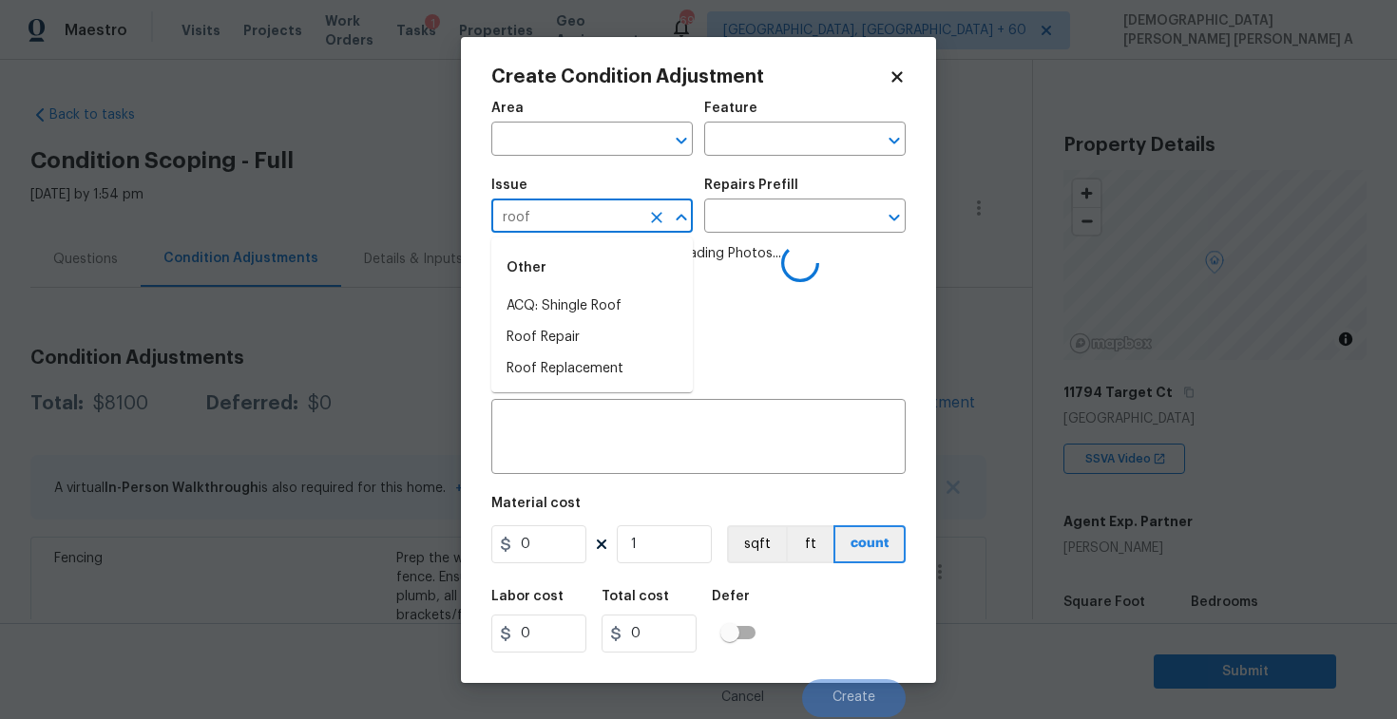
scroll to position [418, 0]
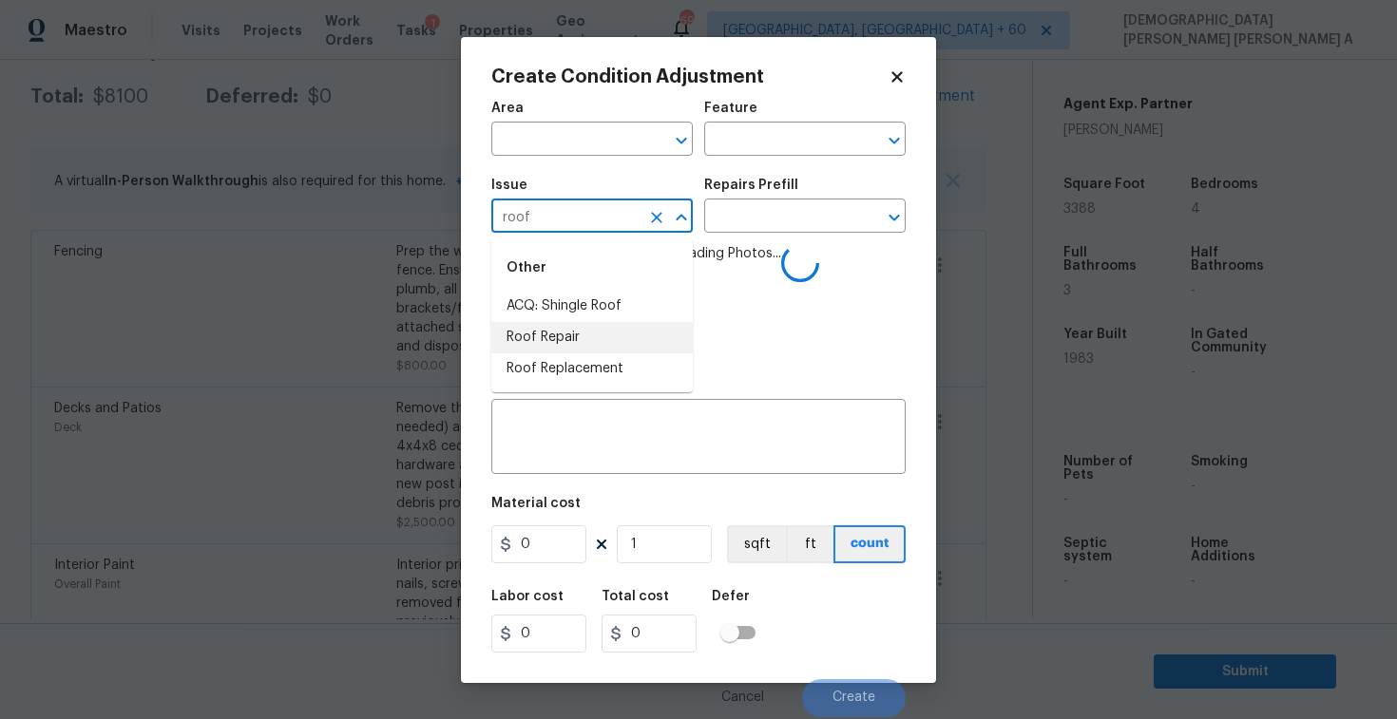
click at [613, 342] on li "Roof Repair" at bounding box center [591, 337] width 201 height 31
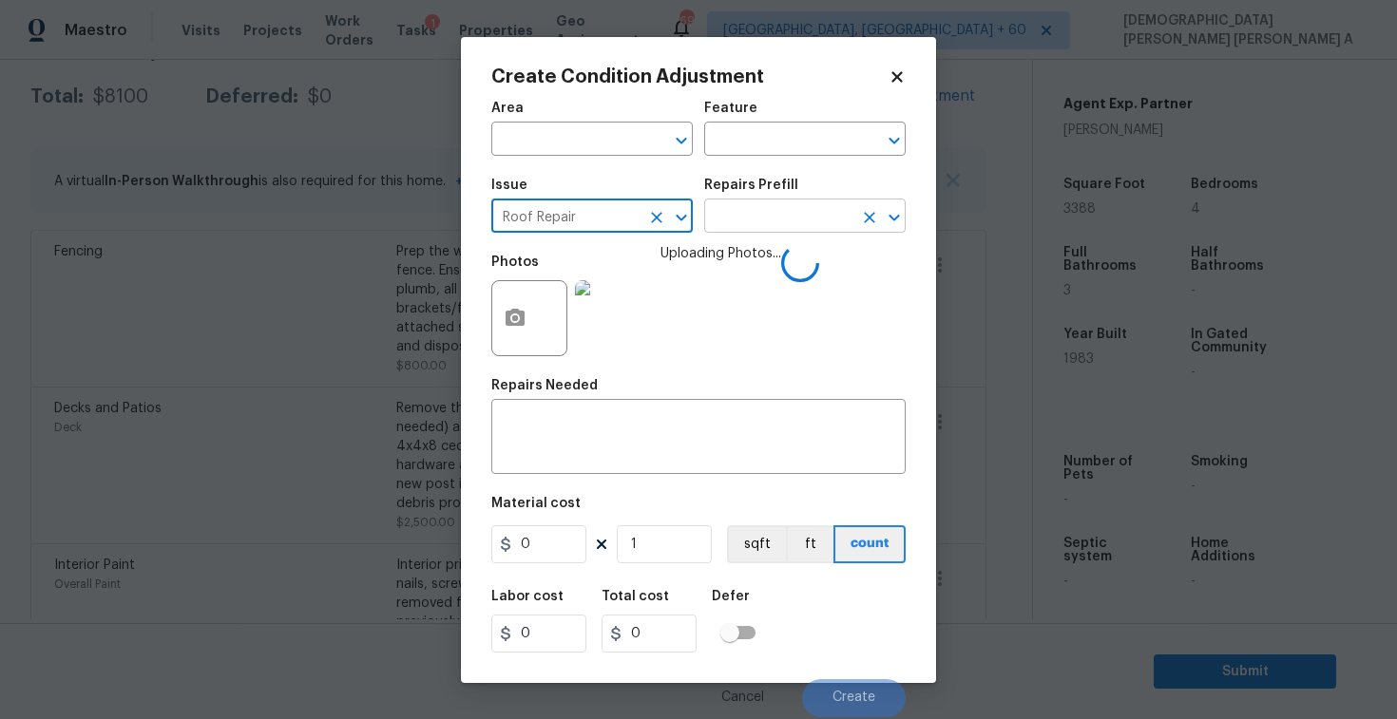
type input "Roof Repair"
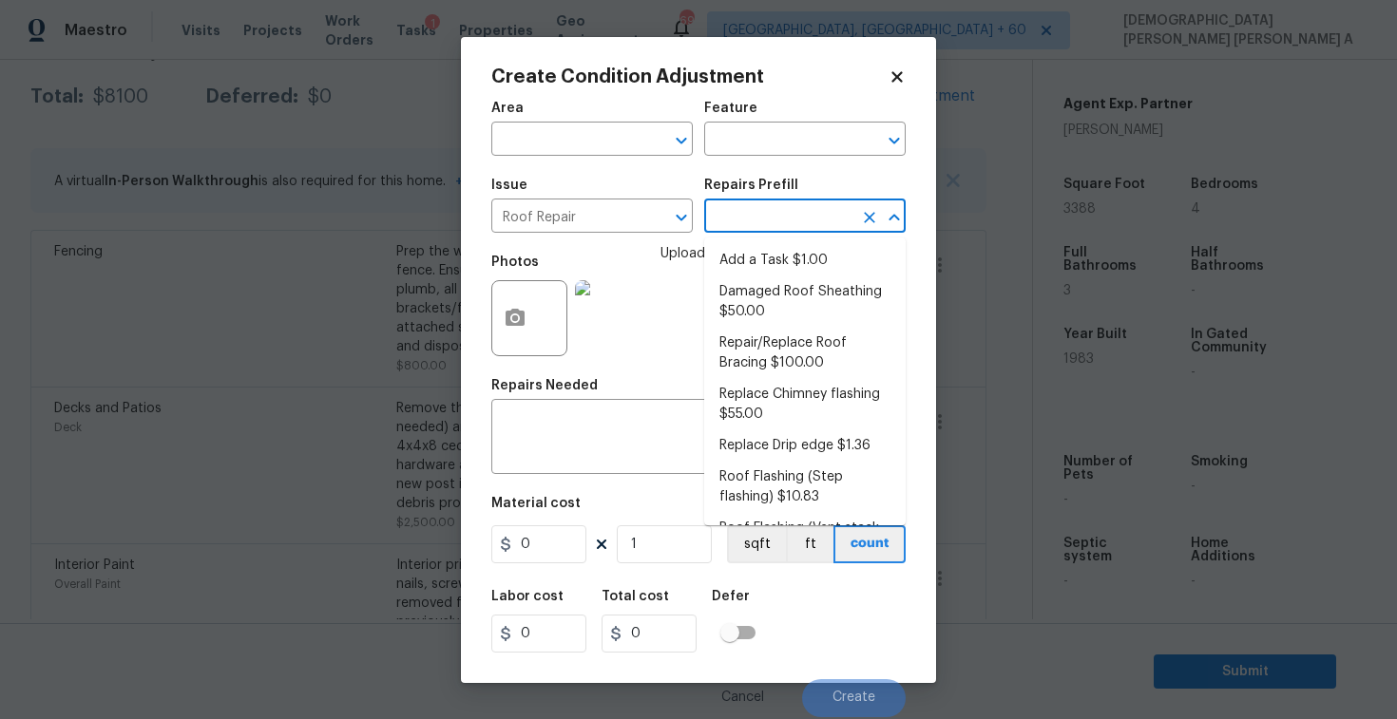
click at [800, 209] on input "text" at bounding box center [778, 217] width 148 height 29
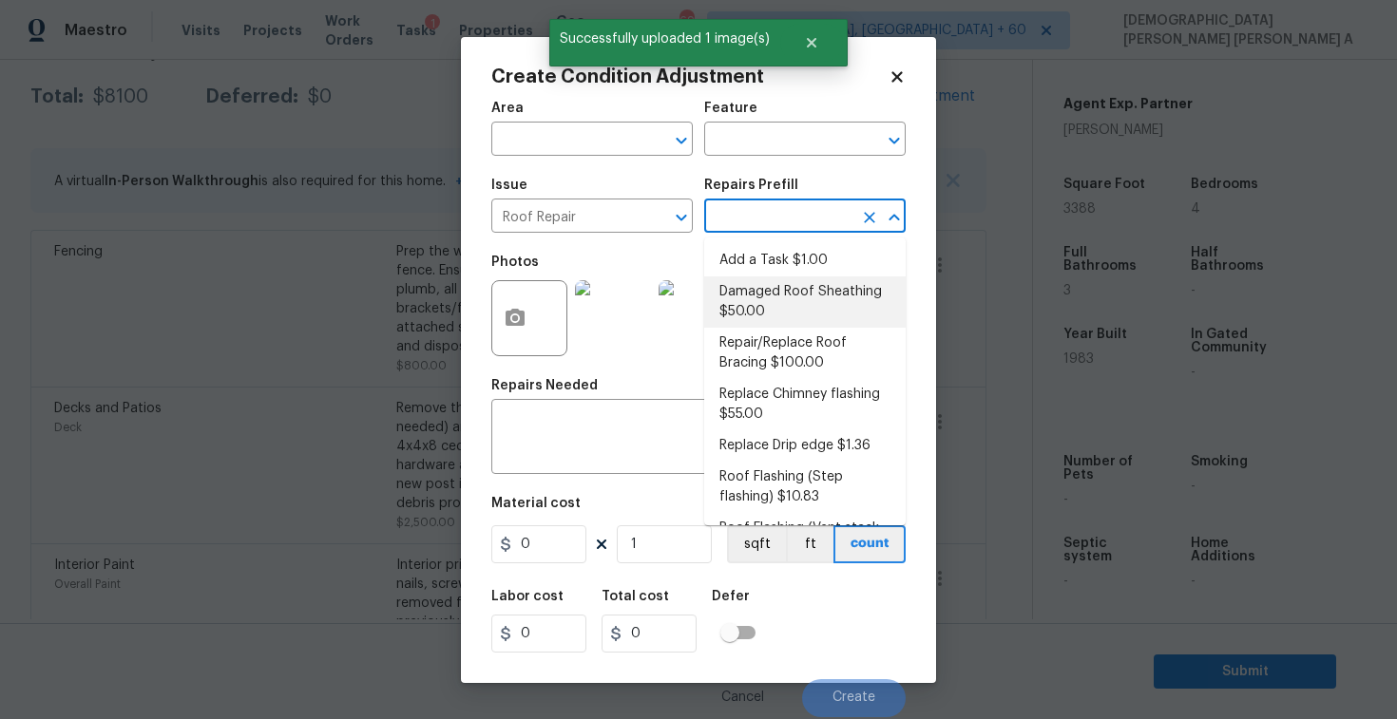
click at [784, 304] on li "Damaged Roof Sheathing $50.00" at bounding box center [804, 302] width 201 height 51
type input "[PERSON_NAME] and Trim"
type input "50"
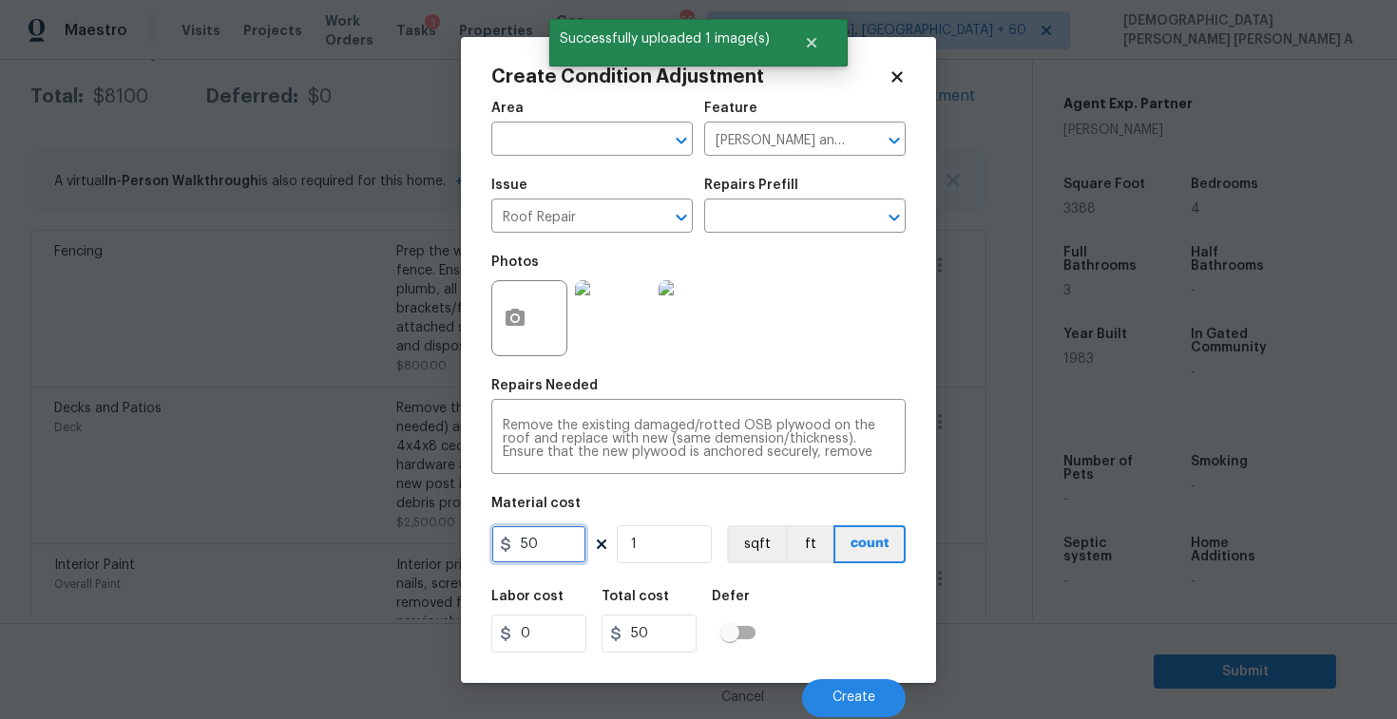
click at [563, 553] on input "50" at bounding box center [538, 545] width 95 height 38
type input "750"
click at [828, 698] on button "Create" at bounding box center [854, 698] width 104 height 38
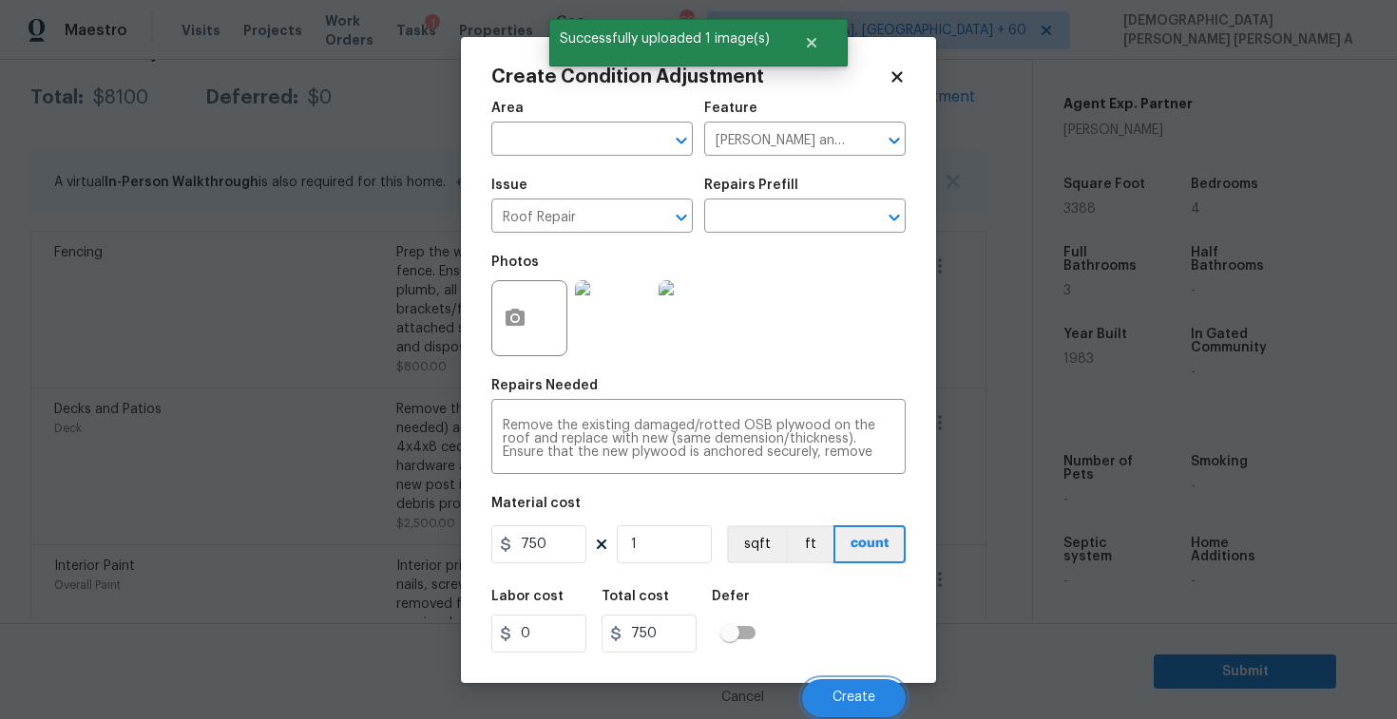
scroll to position [307, 0]
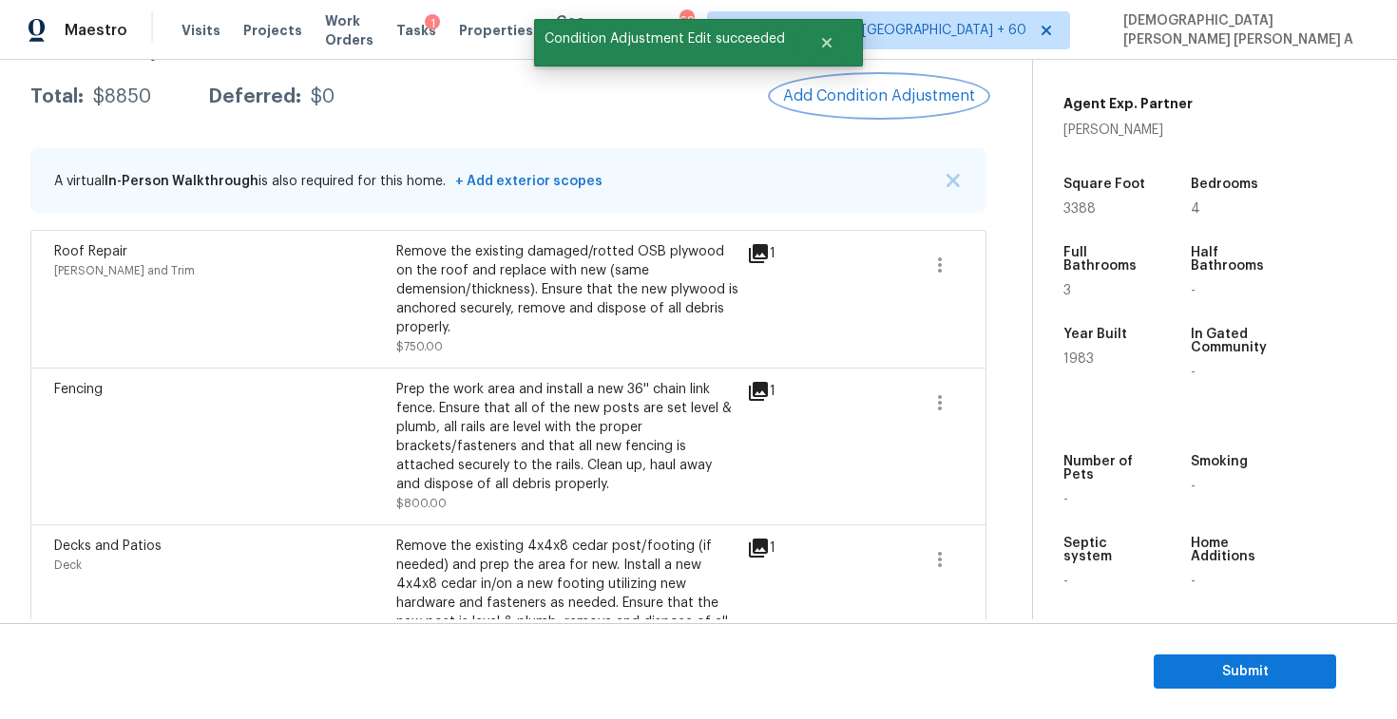
click at [833, 105] on button "Add Condition Adjustment" at bounding box center [879, 96] width 215 height 40
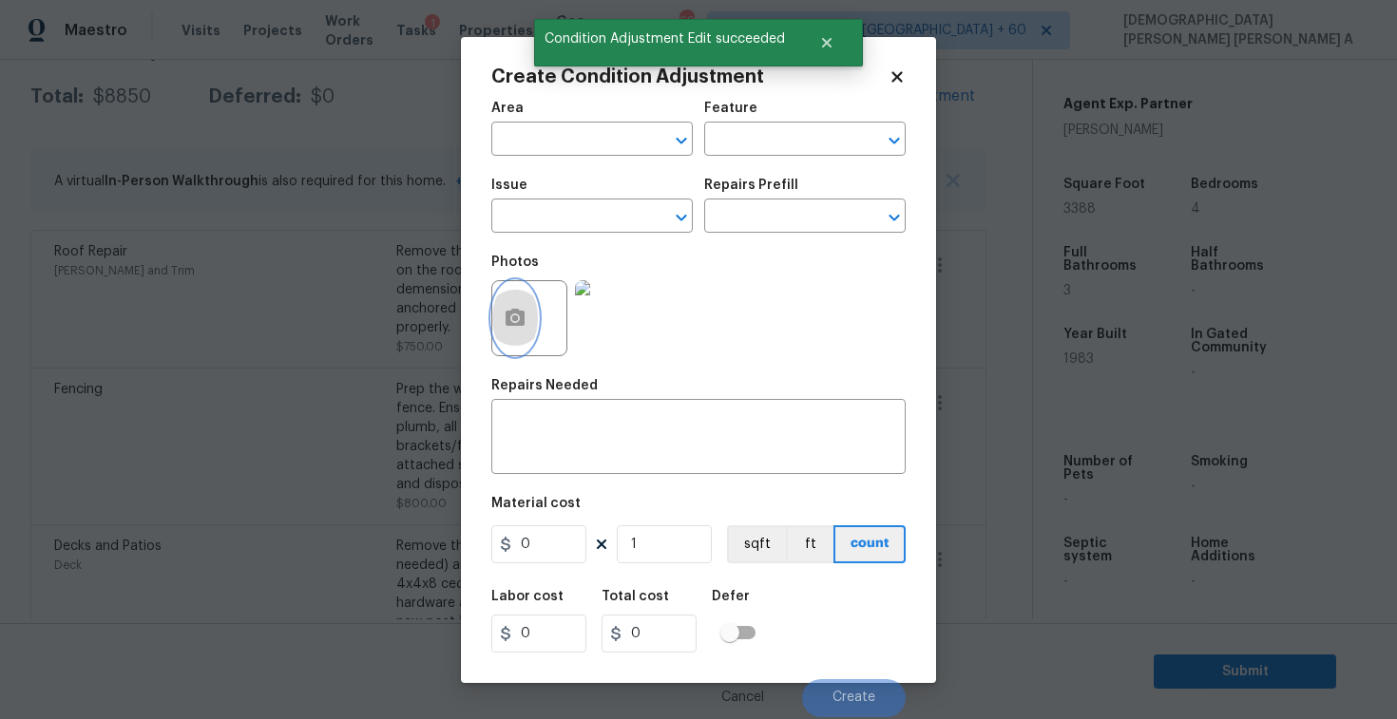
click at [496, 325] on button "button" at bounding box center [515, 318] width 46 height 74
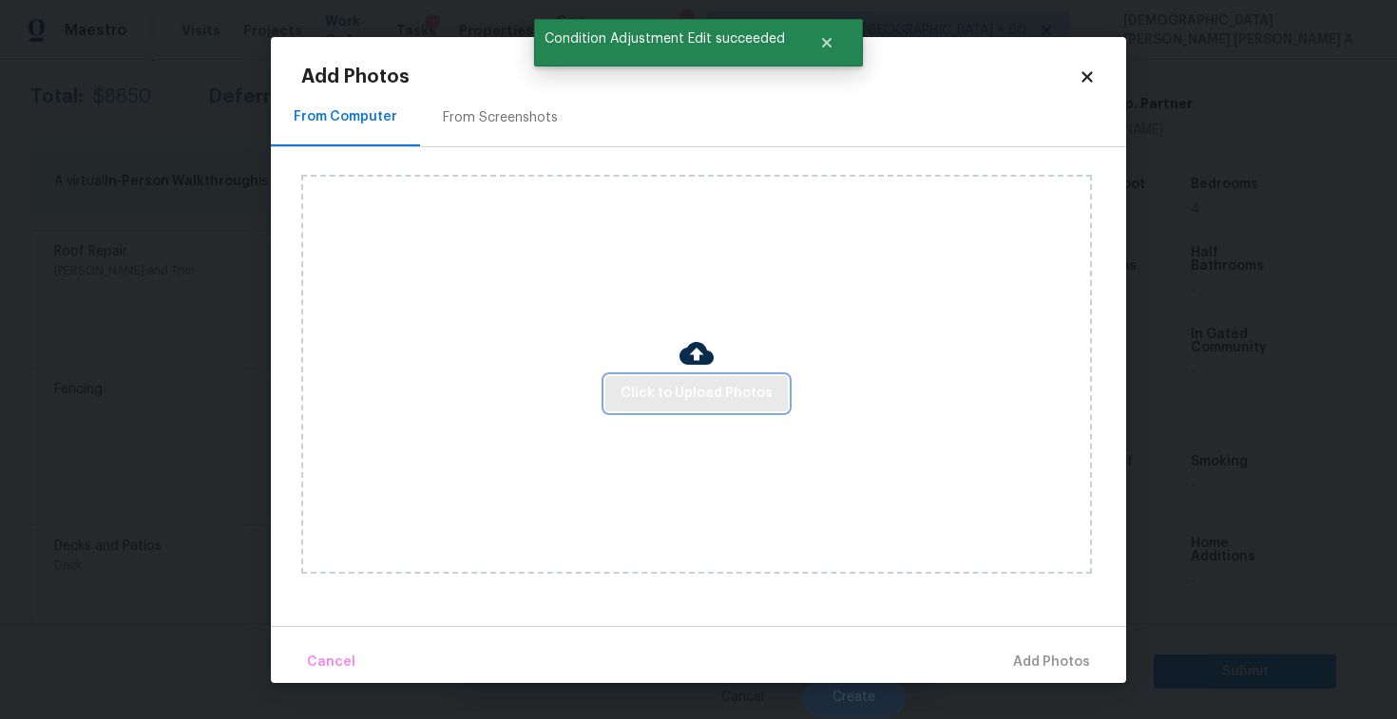
click at [724, 411] on button "Click to Upload Photos" at bounding box center [696, 393] width 182 height 35
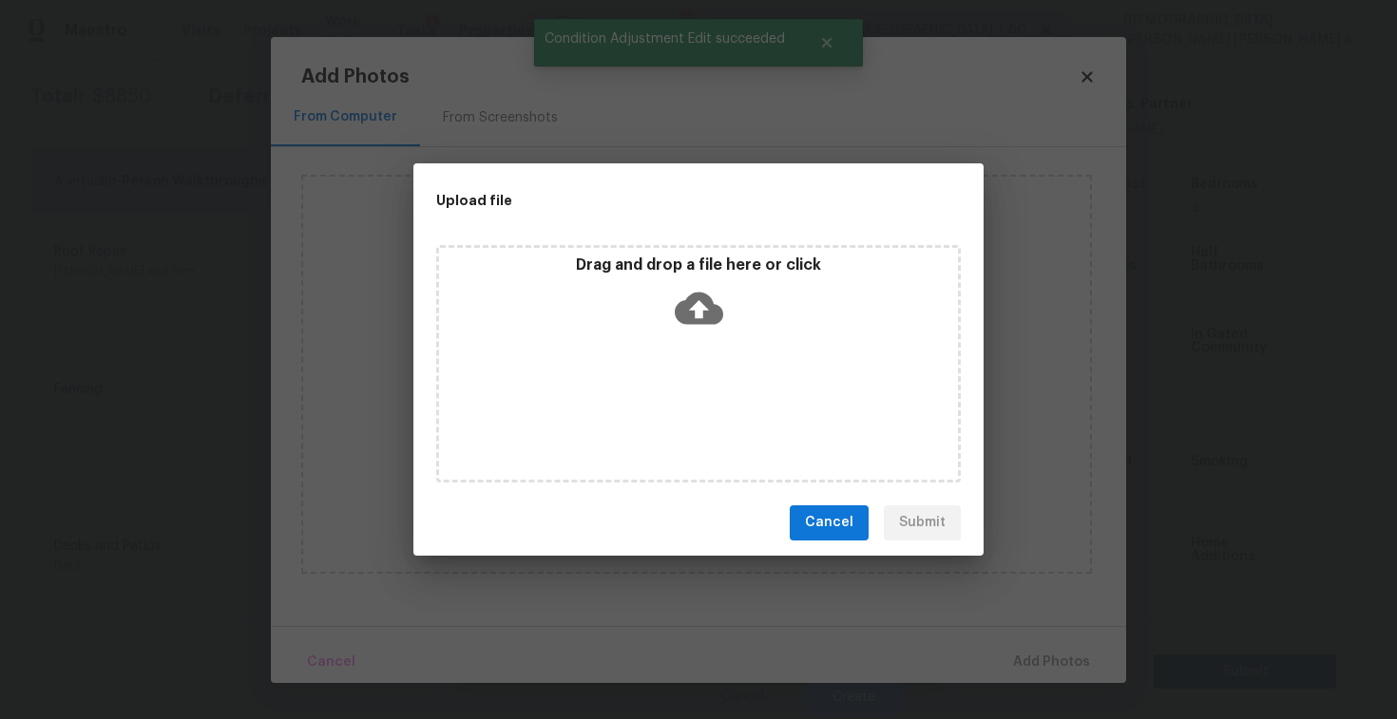
click at [722, 388] on div "Drag and drop a file here or click" at bounding box center [698, 364] width 525 height 238
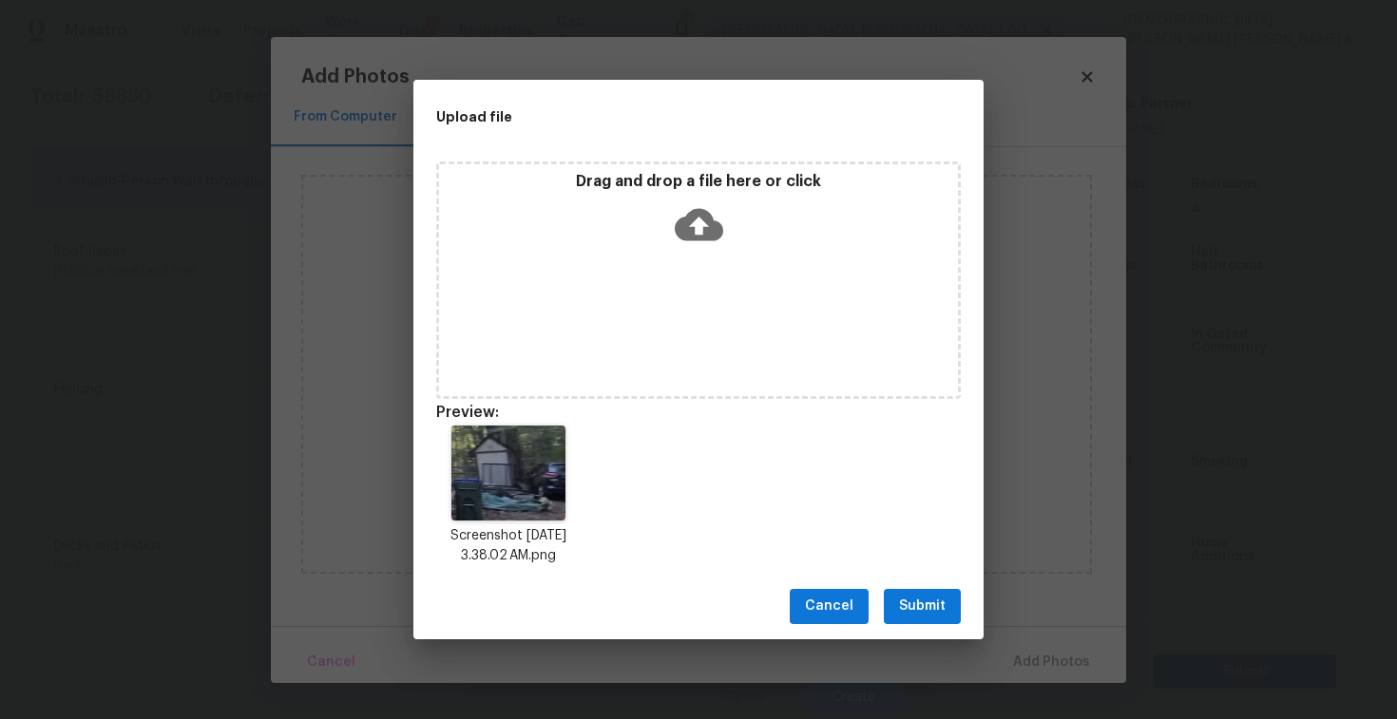
click at [928, 612] on span "Submit" at bounding box center [922, 607] width 47 height 24
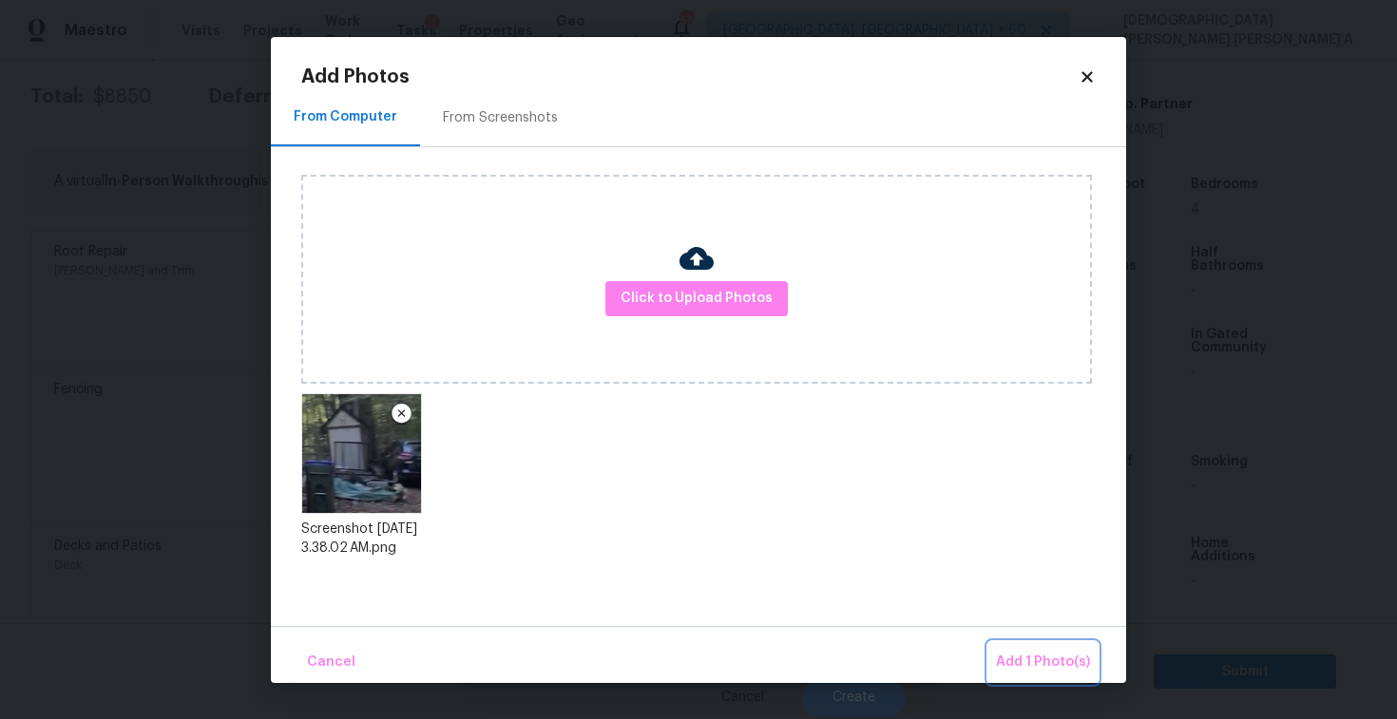
click at [1029, 658] on span "Add 1 Photo(s)" at bounding box center [1043, 663] width 94 height 24
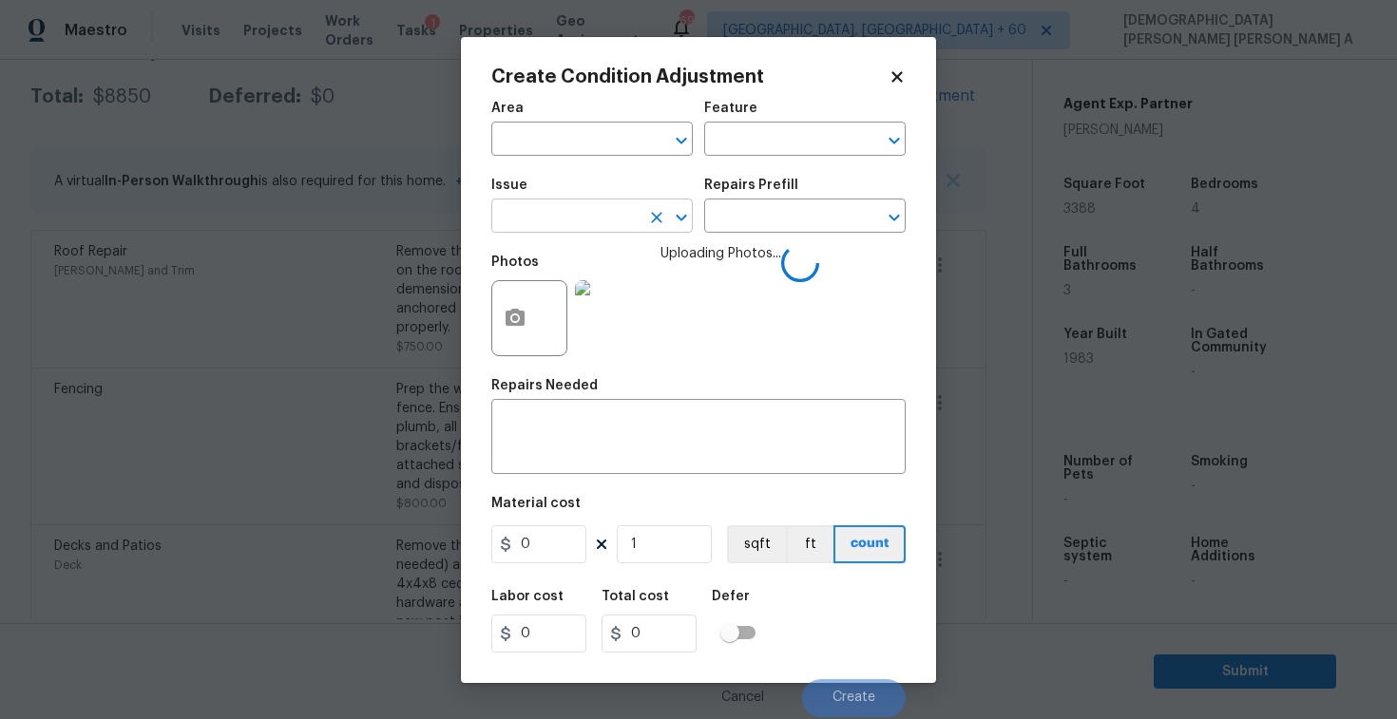
click at [564, 220] on input "text" at bounding box center [565, 217] width 148 height 29
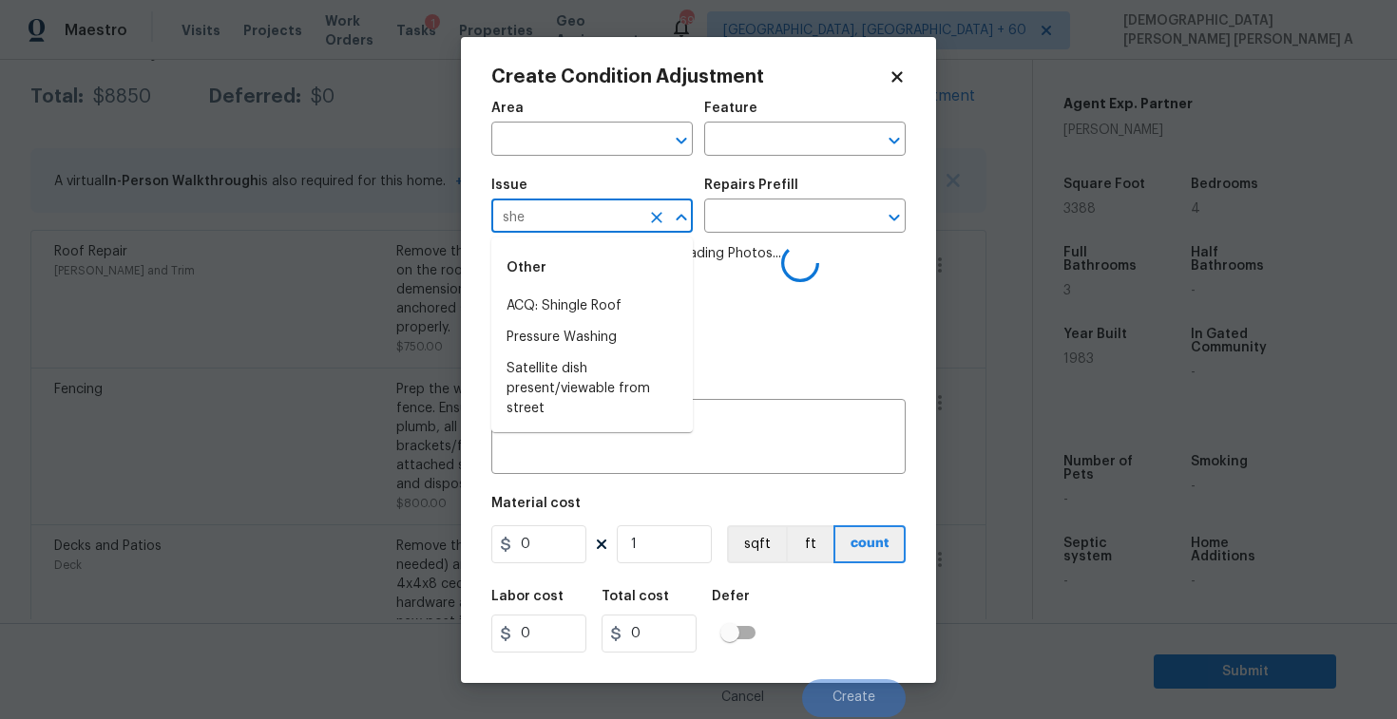
type input "shed"
click at [785, 153] on input "text" at bounding box center [778, 140] width 148 height 29
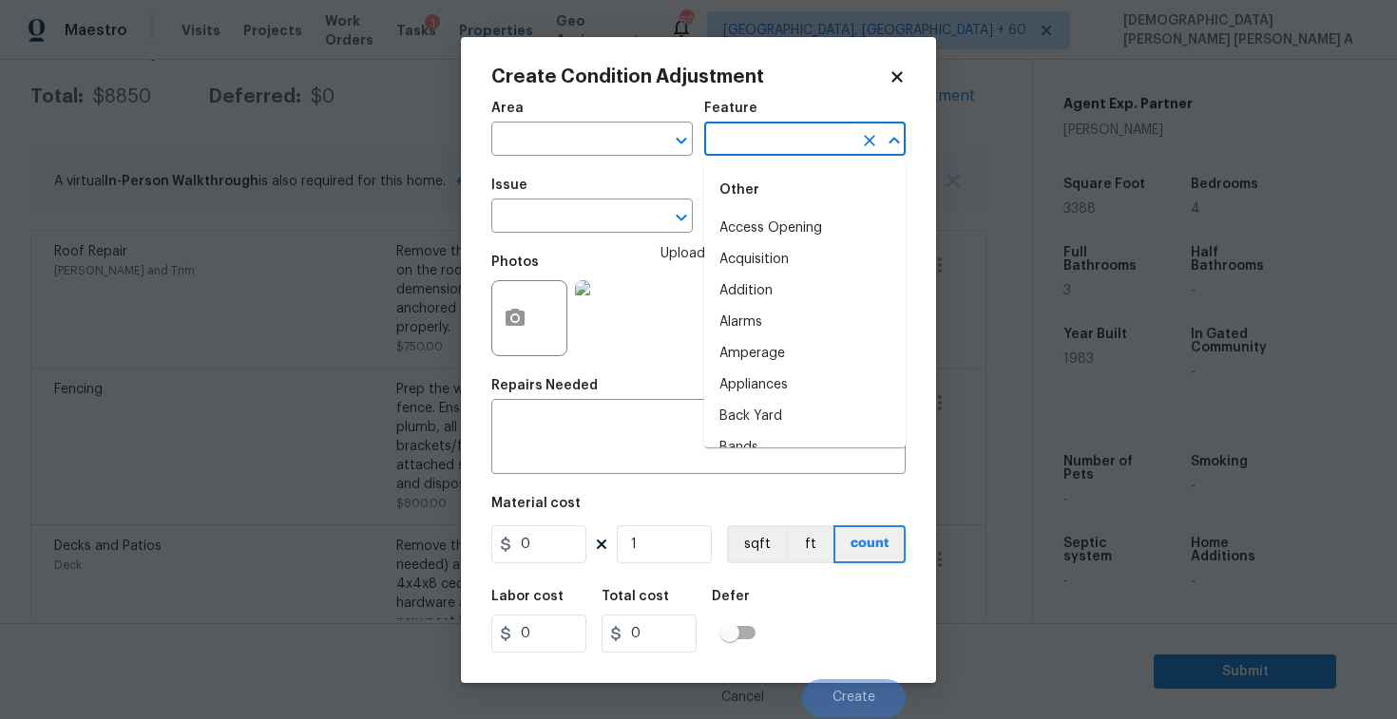
type input "s"
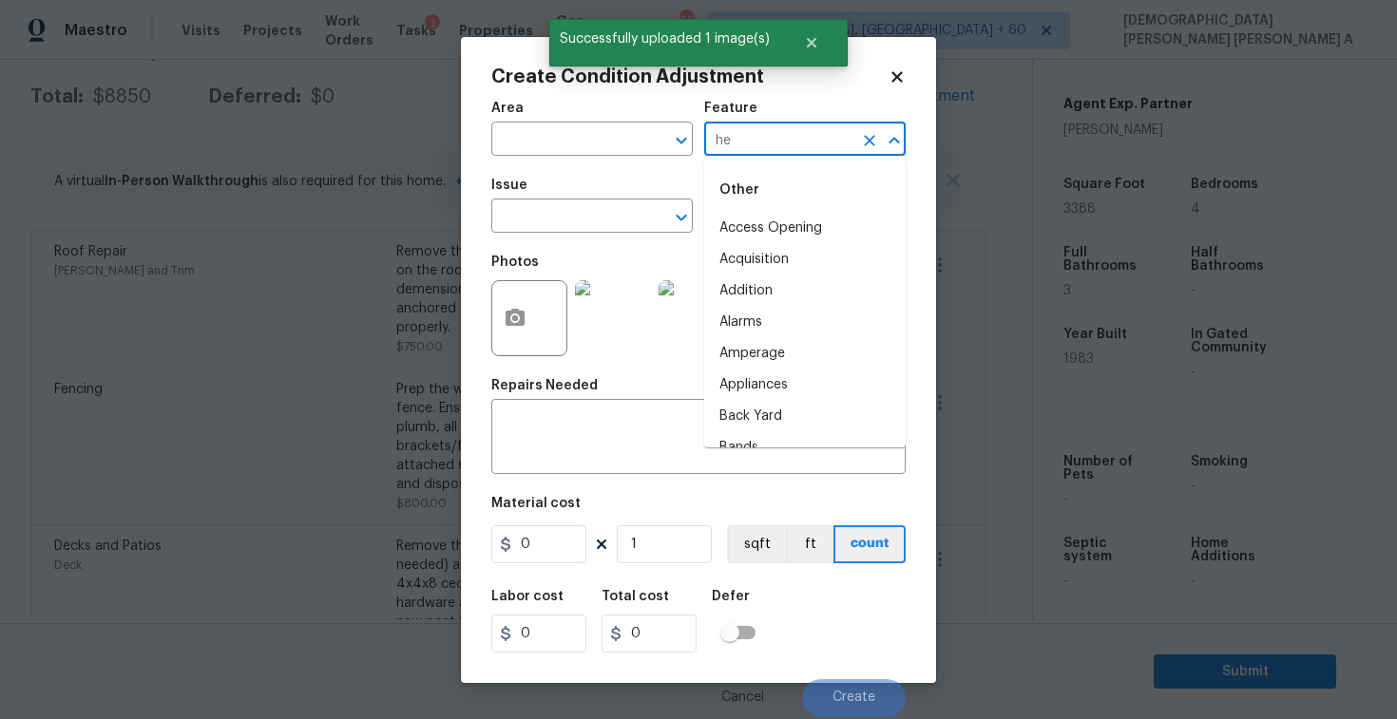
type input "hed"
click at [791, 226] on li "Shed" at bounding box center [804, 228] width 201 height 31
type input "Access Opening"
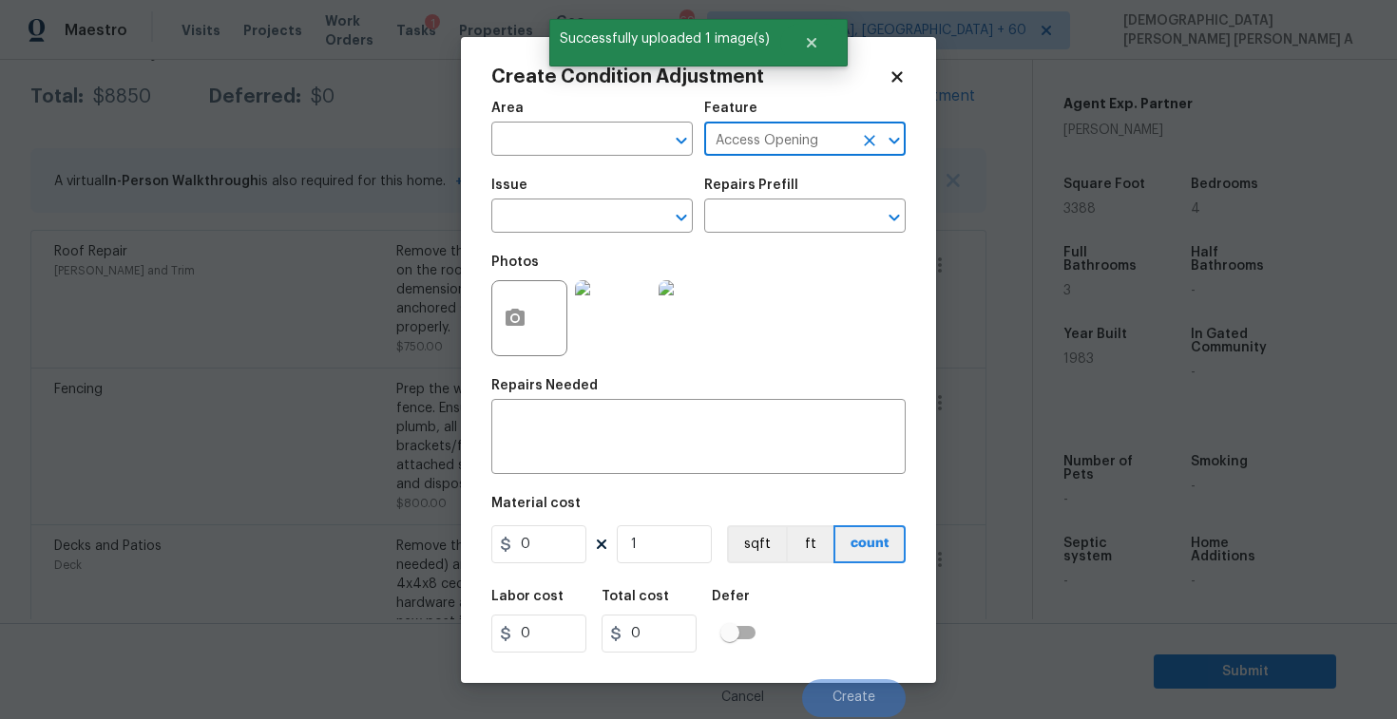
click at [855, 140] on div "Access Opening ​" at bounding box center [804, 140] width 201 height 29
click at [871, 140] on icon "Clear" at bounding box center [869, 140] width 11 height 11
click at [790, 235] on li "Shed" at bounding box center [804, 228] width 201 height 31
type input "Shed"
click at [618, 412] on div "x ​" at bounding box center [698, 439] width 414 height 70
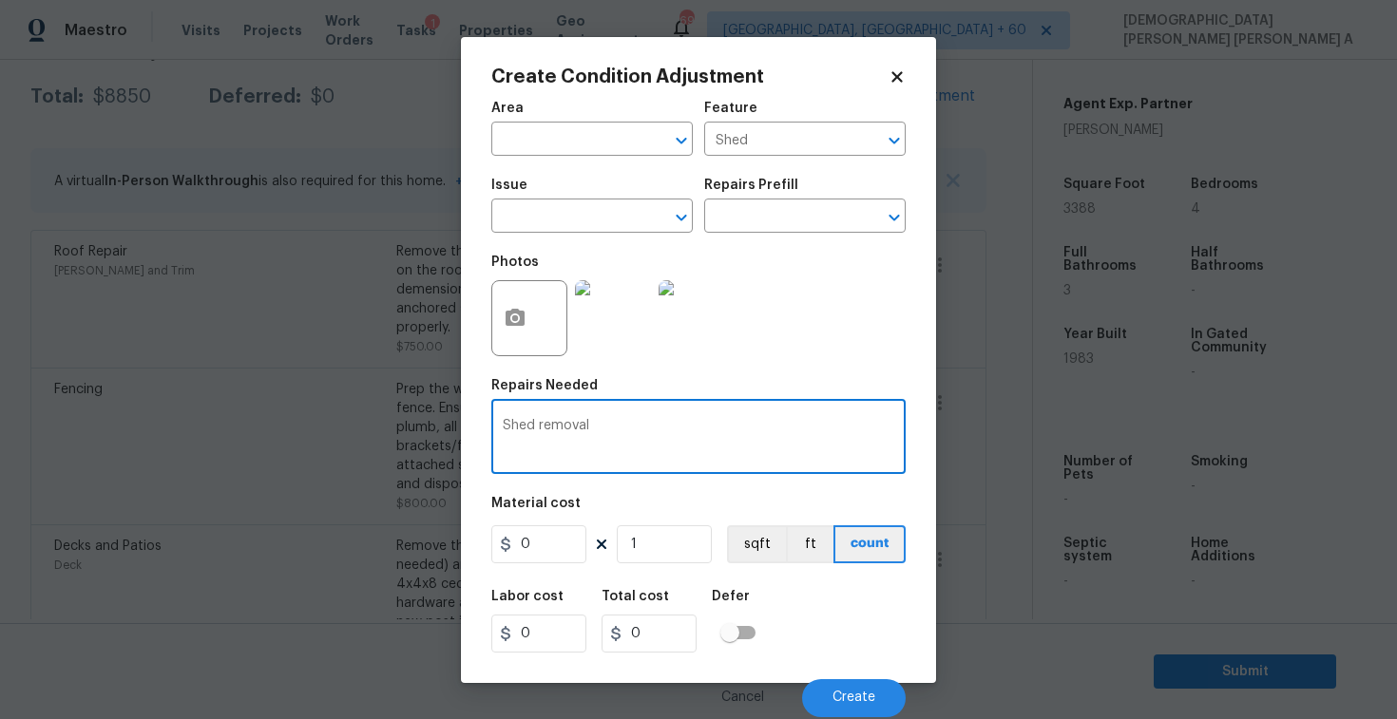
type textarea "Shed removal"
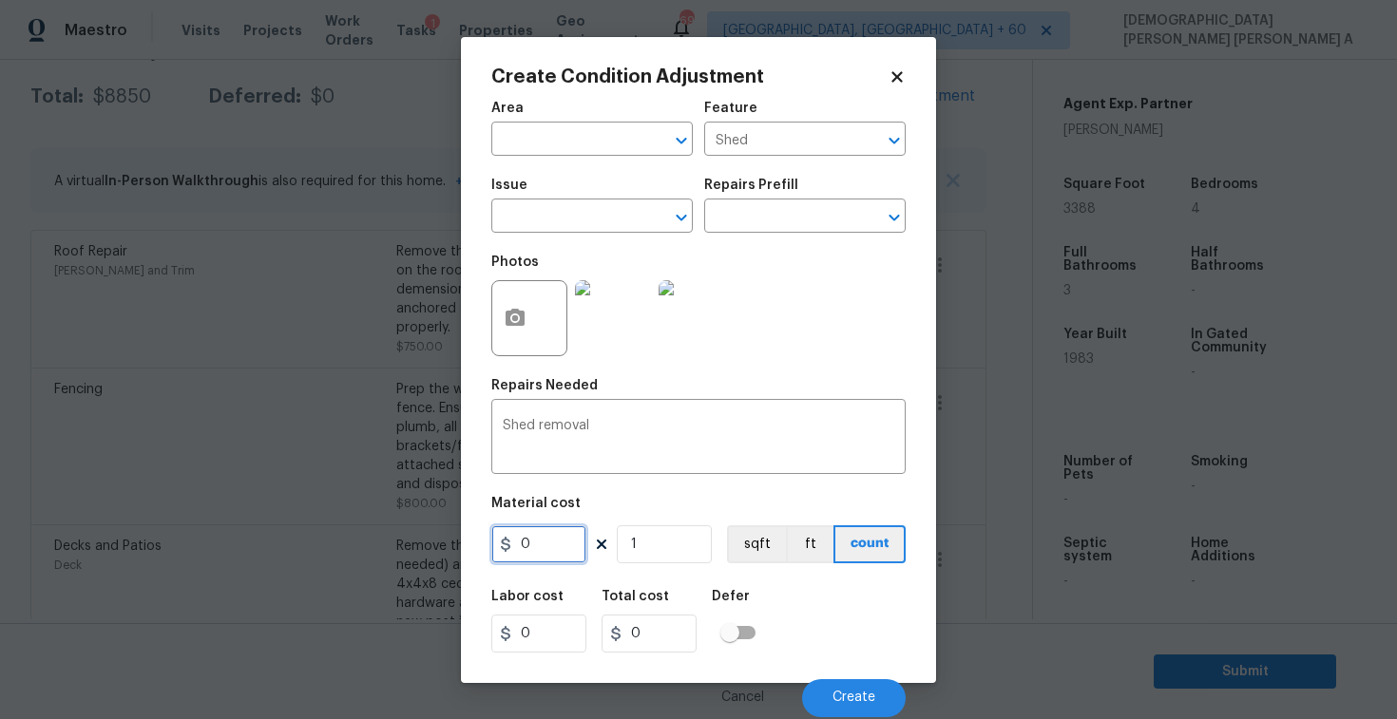
click at [547, 546] on input "0" at bounding box center [538, 545] width 95 height 38
type input "1000"
click at [845, 696] on span "Create" at bounding box center [853, 698] width 43 height 14
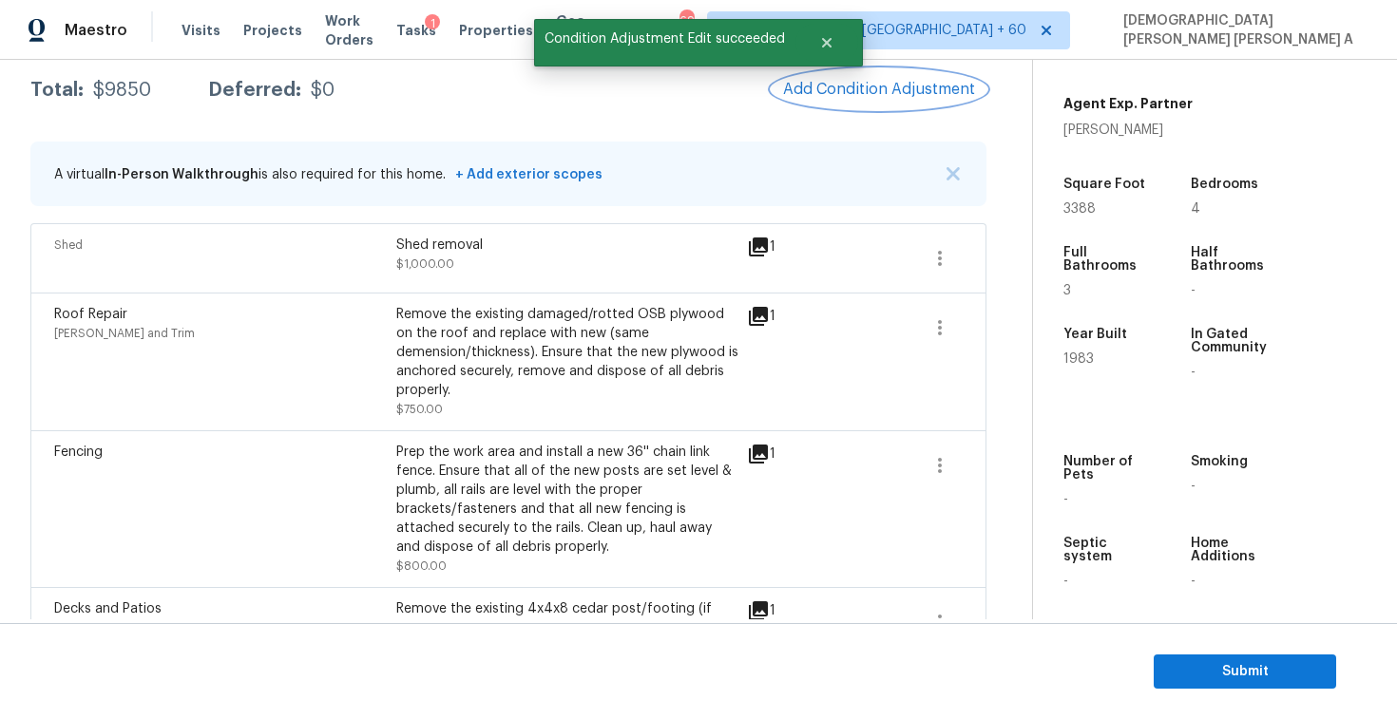
scroll to position [188, 0]
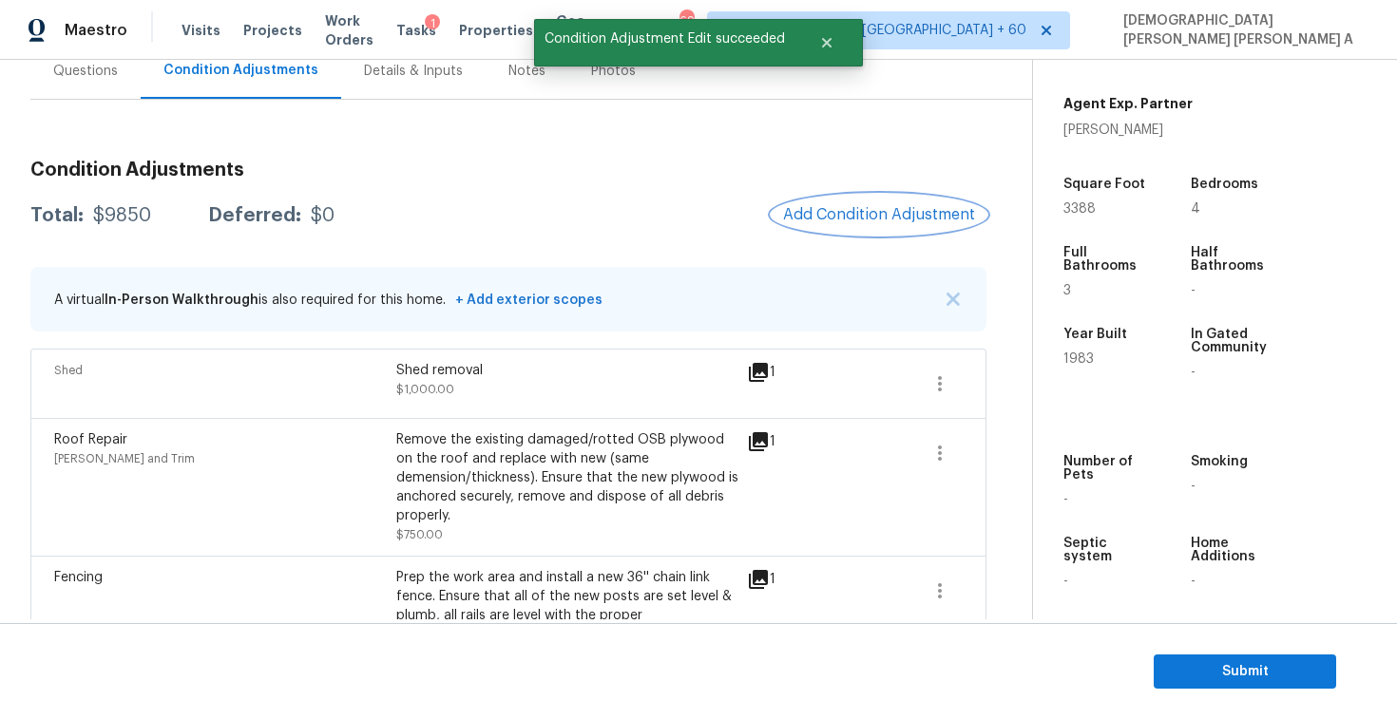
click at [848, 224] on button "Add Condition Adjustment" at bounding box center [879, 215] width 215 height 40
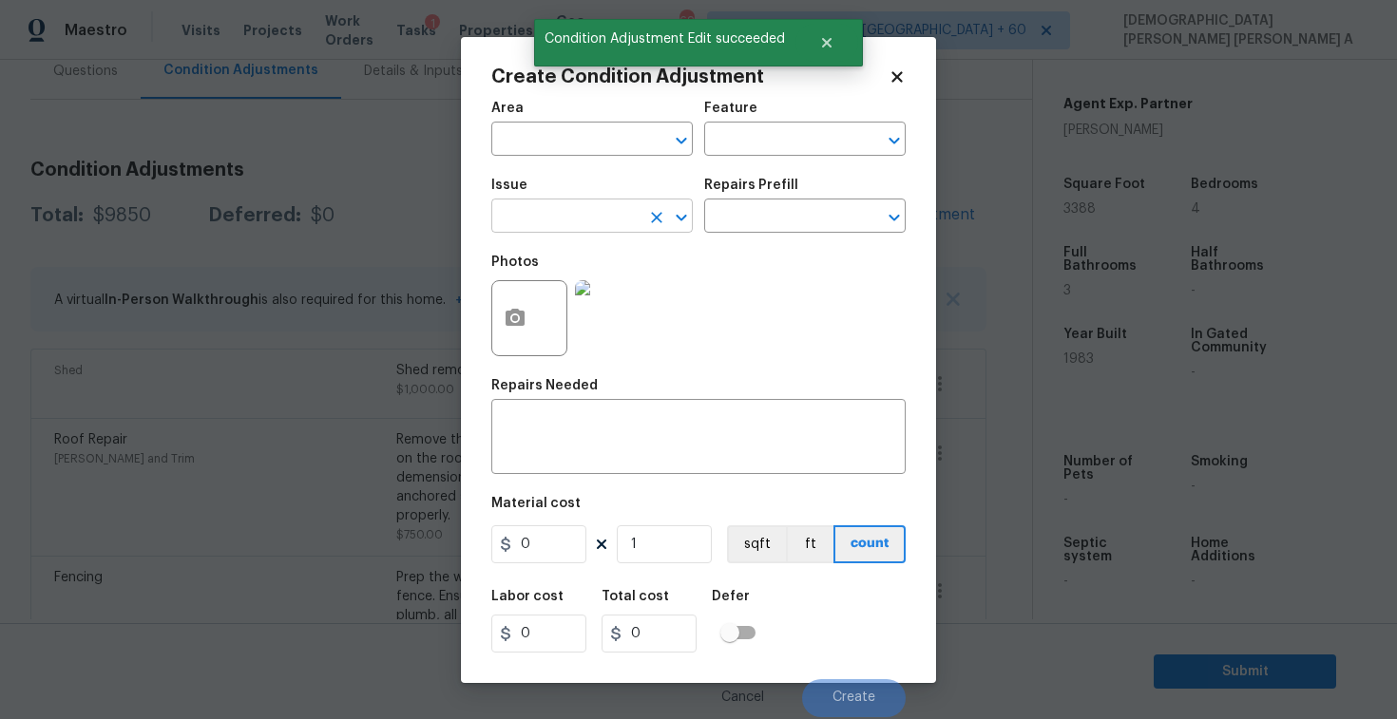
click at [613, 220] on input "text" at bounding box center [565, 217] width 148 height 29
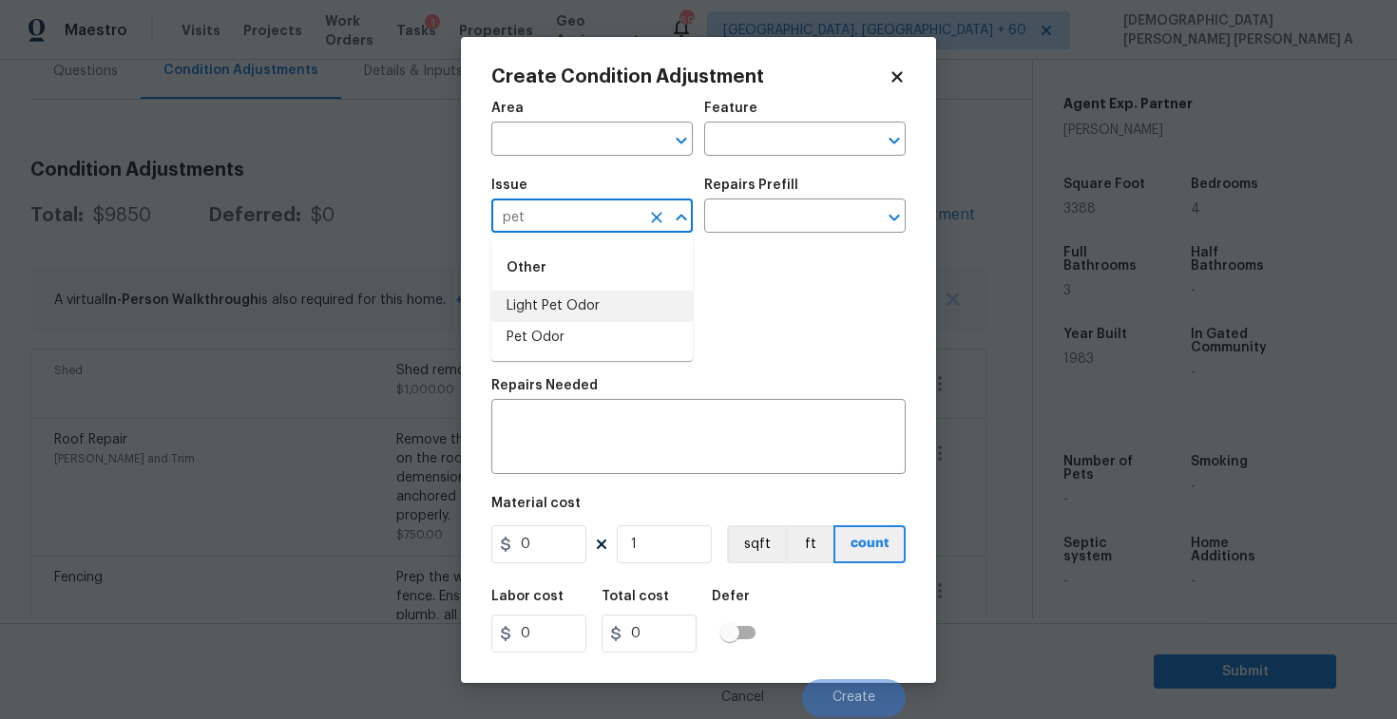
click at [615, 300] on li "Light Pet Odor" at bounding box center [591, 306] width 201 height 31
type input "Light Pet Odor"
click at [774, 231] on input "text" at bounding box center [778, 217] width 148 height 29
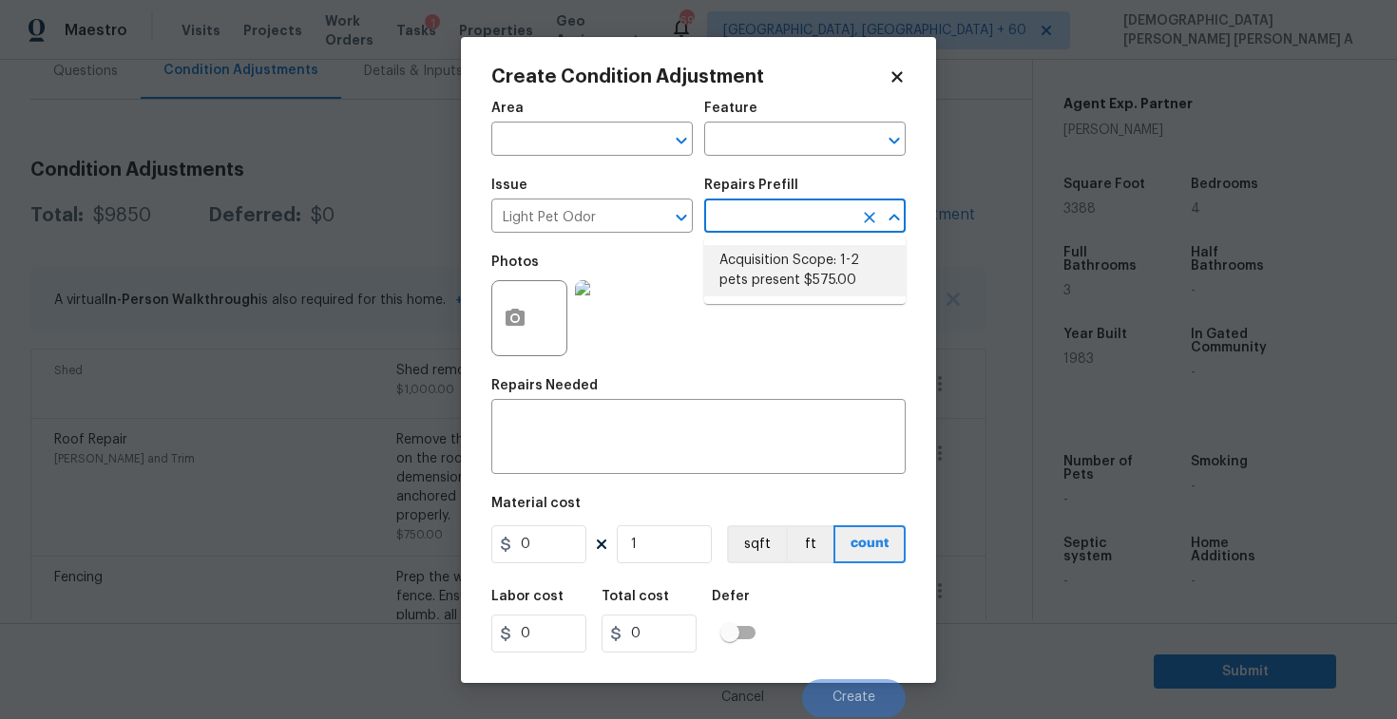
click at [765, 262] on li "Acquisition Scope: 1-2 pets present $575.00" at bounding box center [804, 270] width 201 height 51
type textarea "Acquisition Scope: 1-2 pets present"
type input "575"
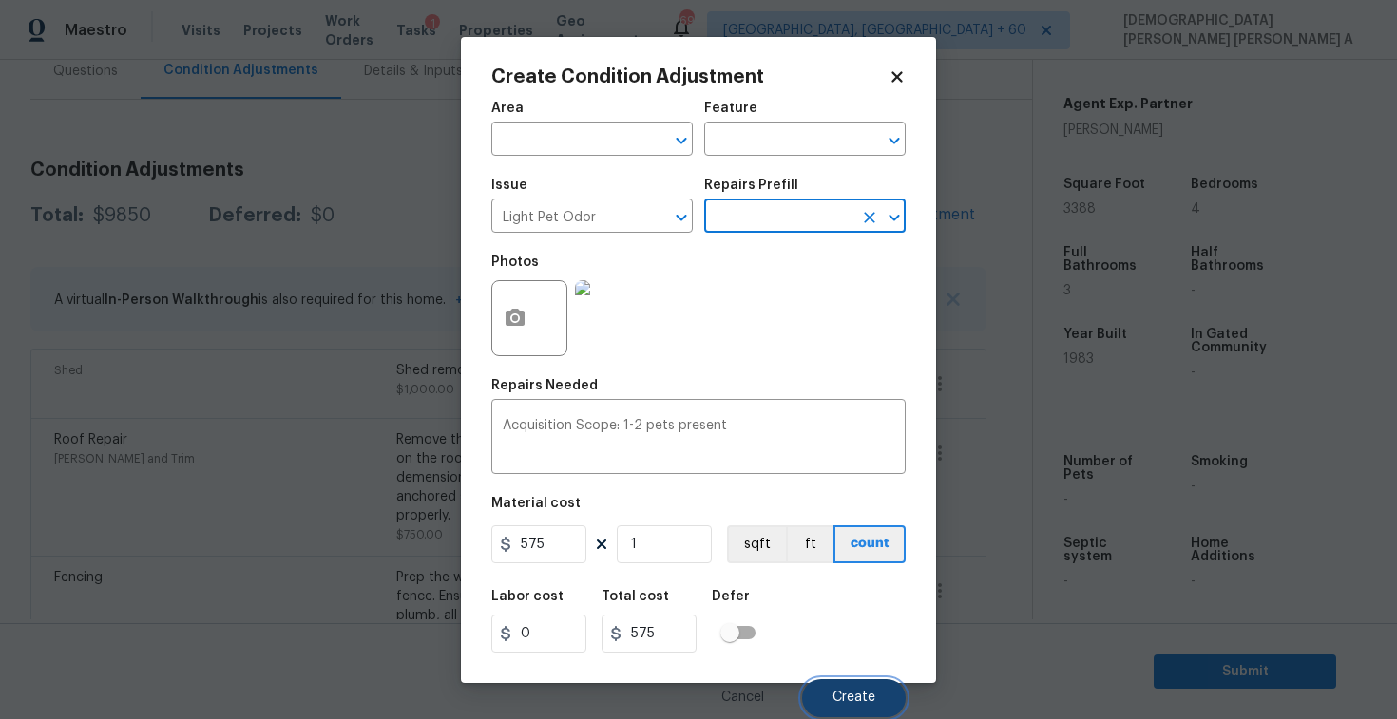
click at [859, 700] on span "Create" at bounding box center [853, 698] width 43 height 14
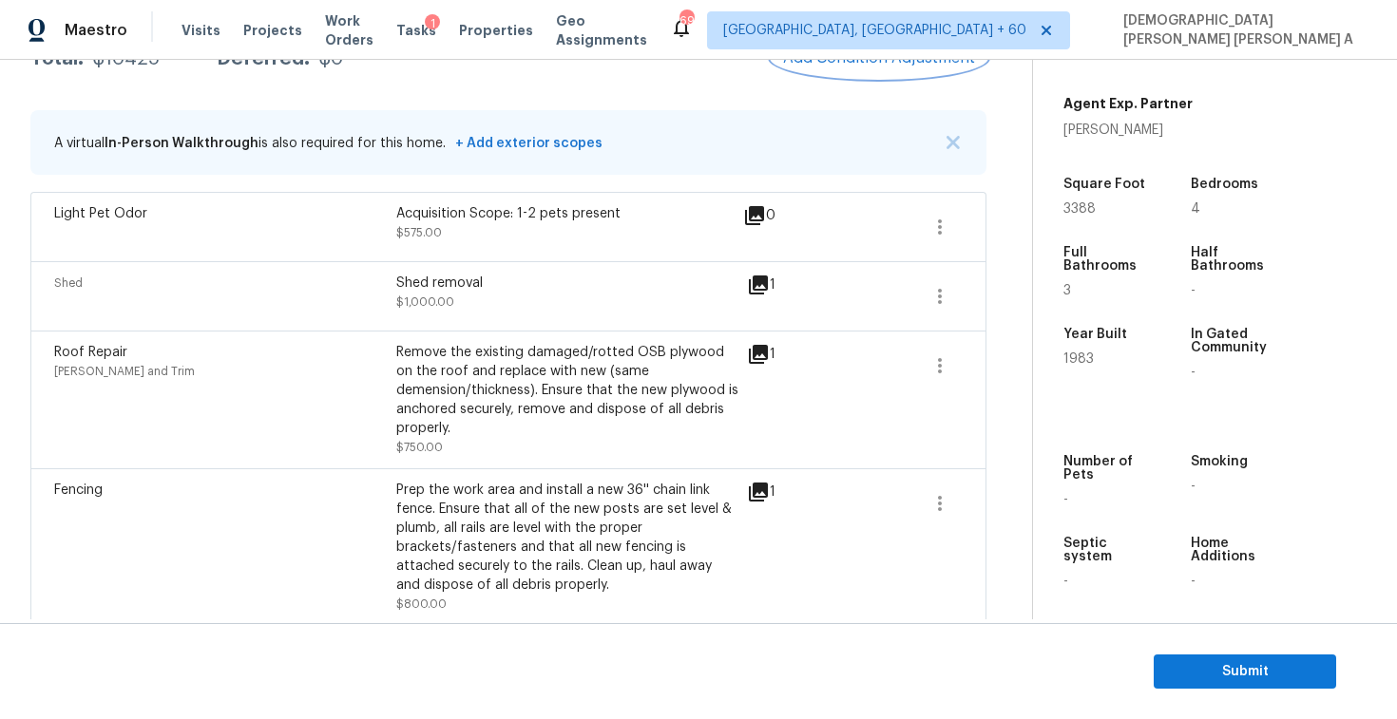
scroll to position [321, 0]
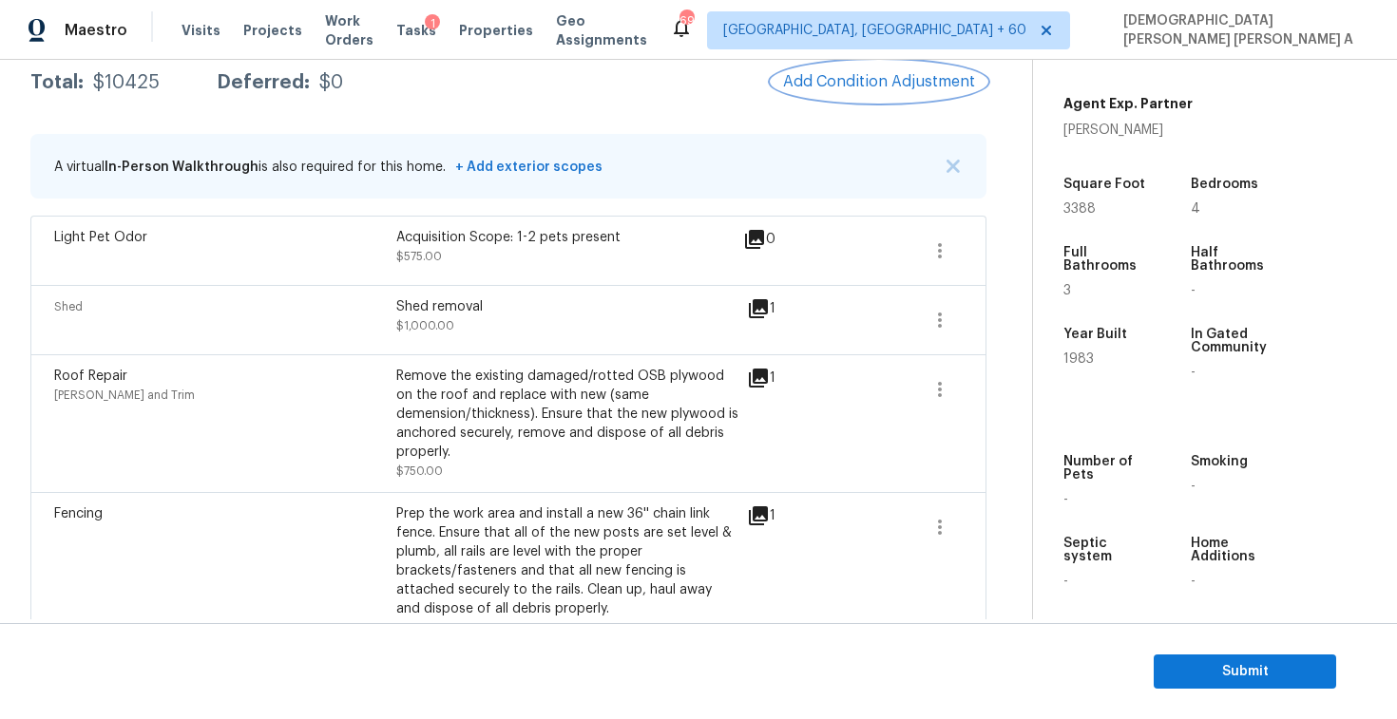
click at [864, 86] on span "Add Condition Adjustment" at bounding box center [879, 81] width 192 height 17
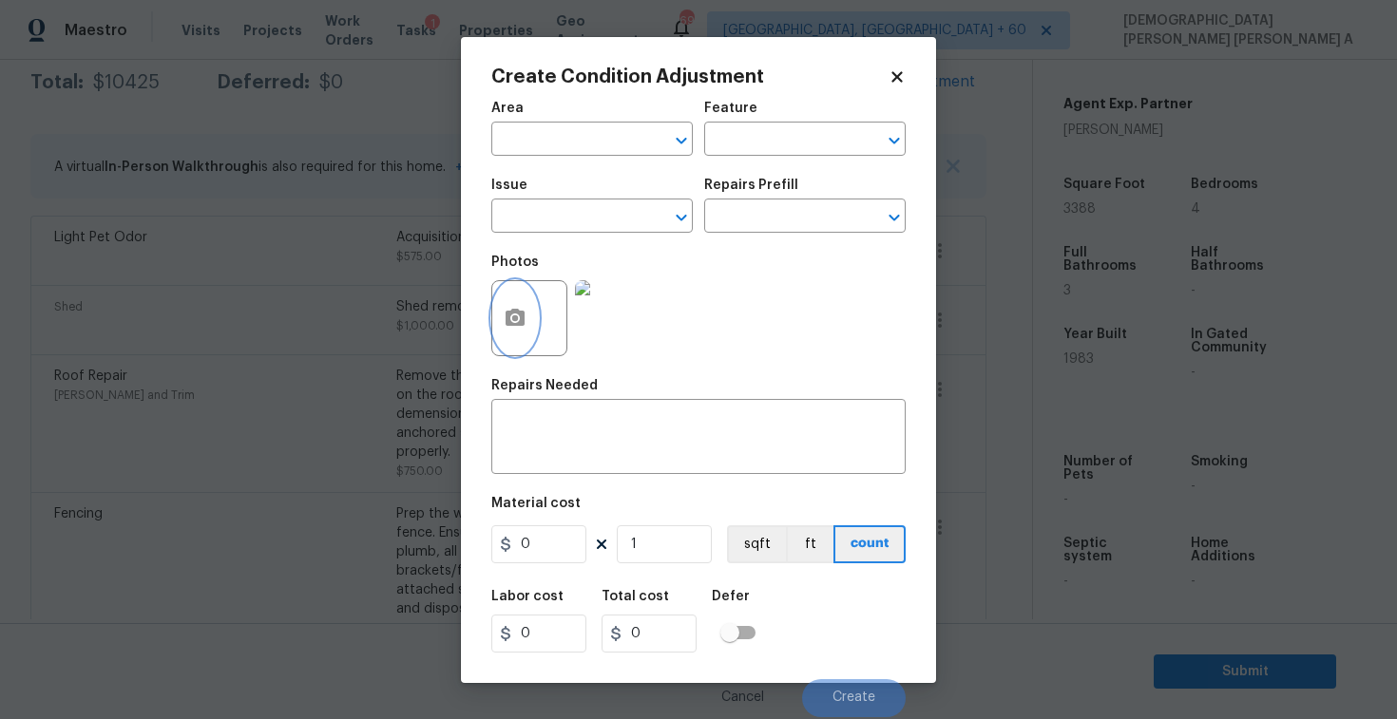
click at [515, 320] on circle "button" at bounding box center [515, 318] width 6 height 6
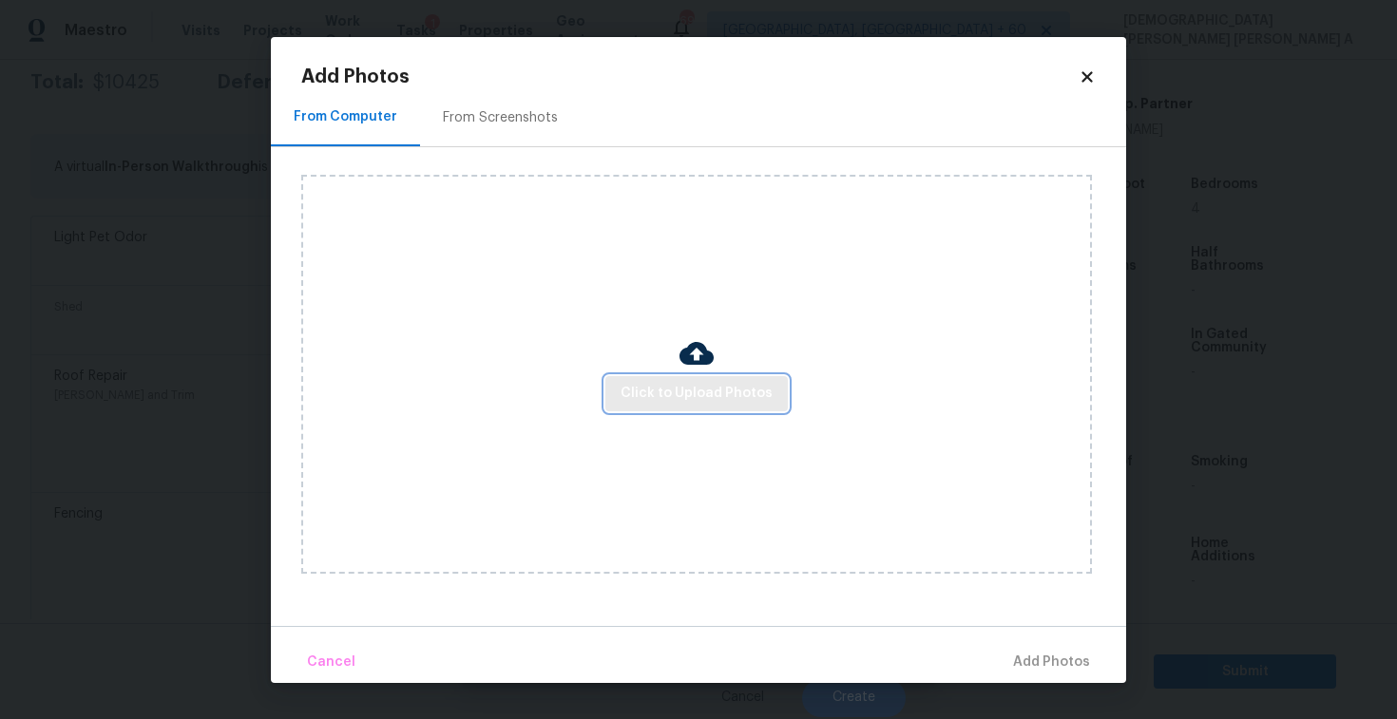
click at [710, 392] on span "Click to Upload Photos" at bounding box center [697, 394] width 152 height 24
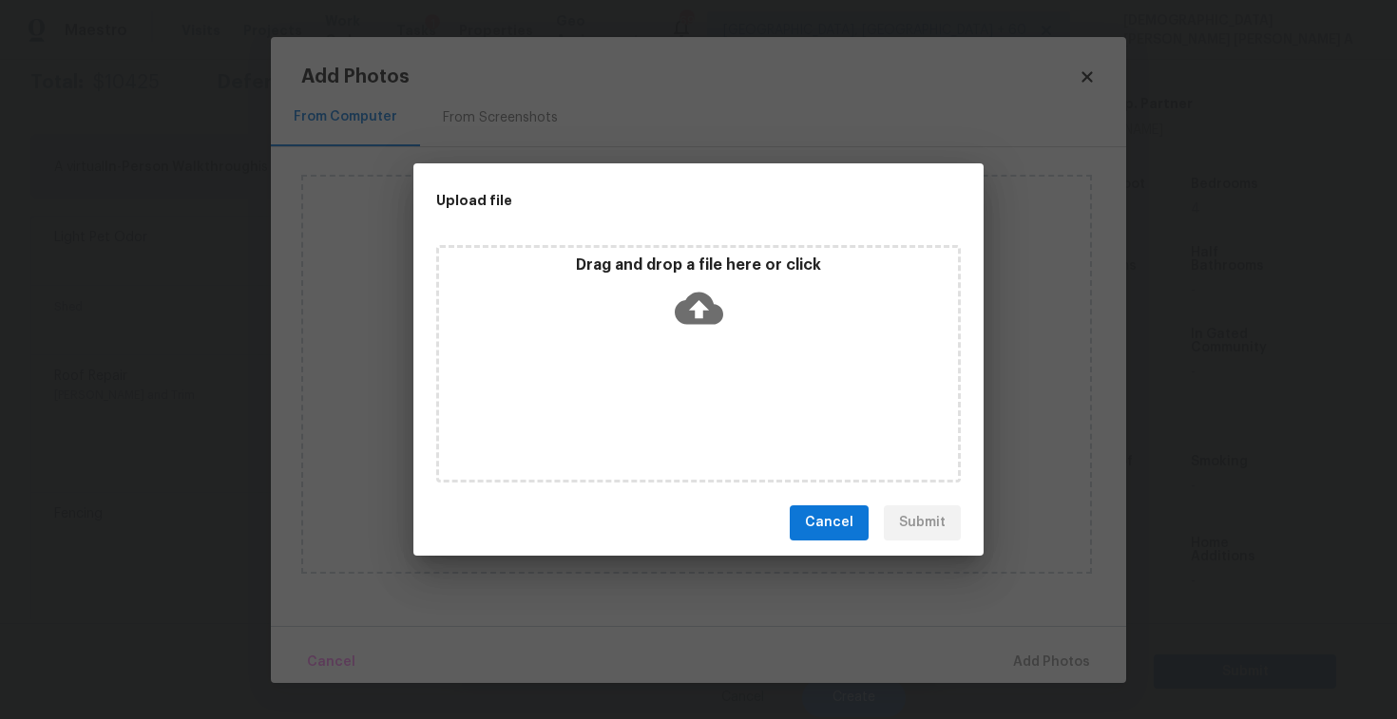
click at [700, 309] on icon at bounding box center [699, 308] width 48 height 48
click at [819, 526] on span "Cancel" at bounding box center [829, 523] width 48 height 24
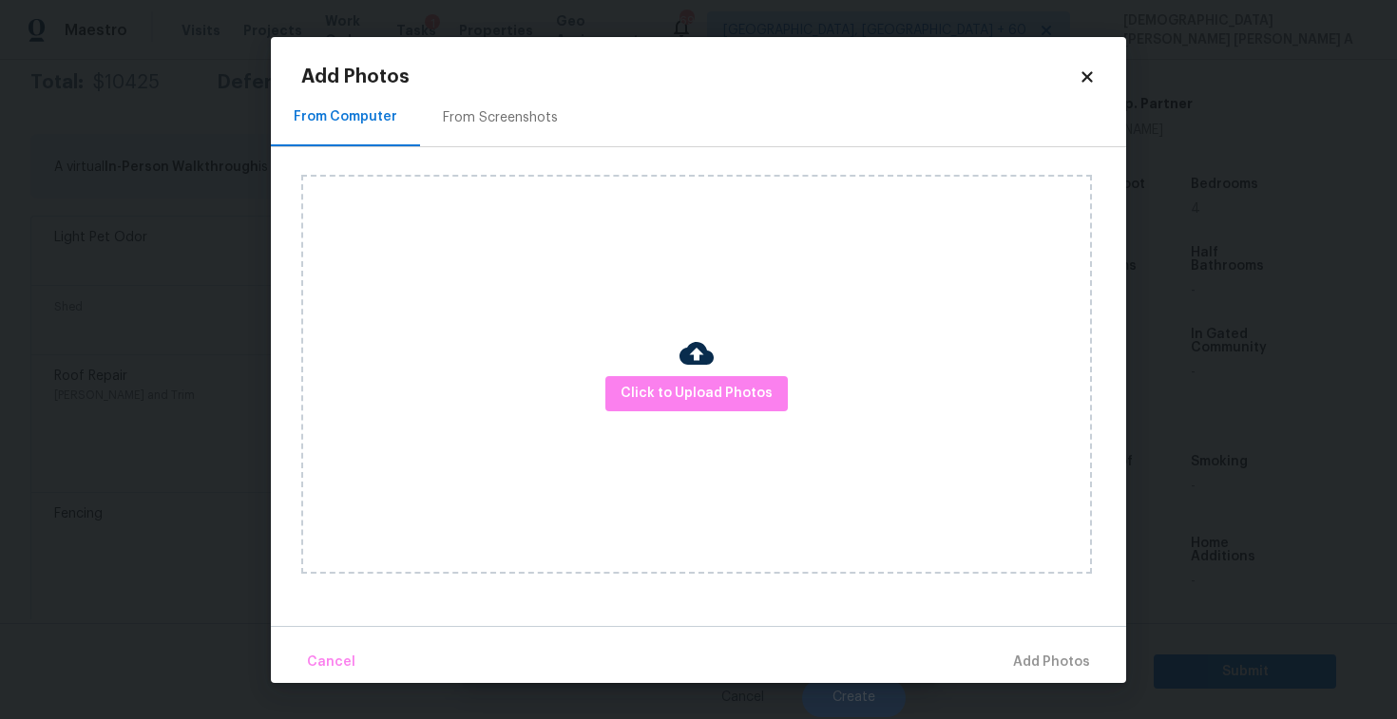
click at [1087, 76] on icon at bounding box center [1086, 76] width 10 height 10
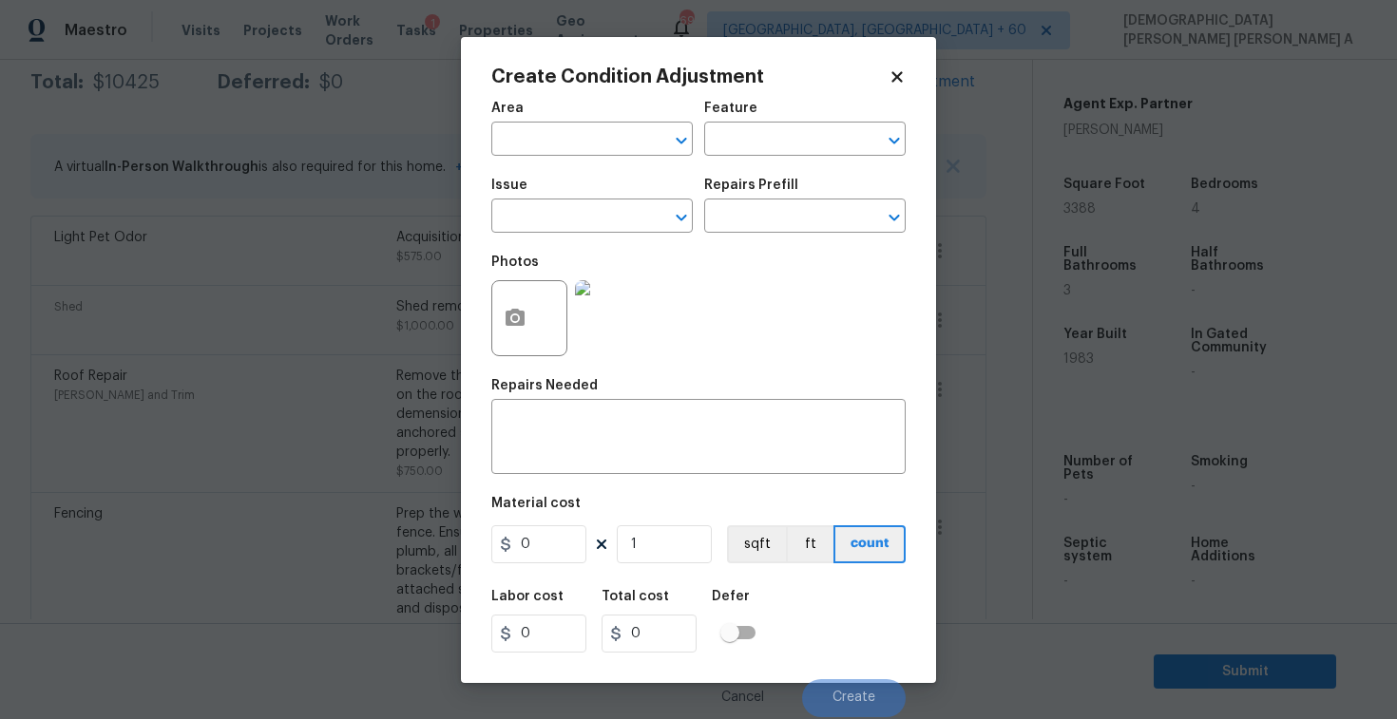
click at [896, 78] on icon at bounding box center [896, 76] width 10 height 10
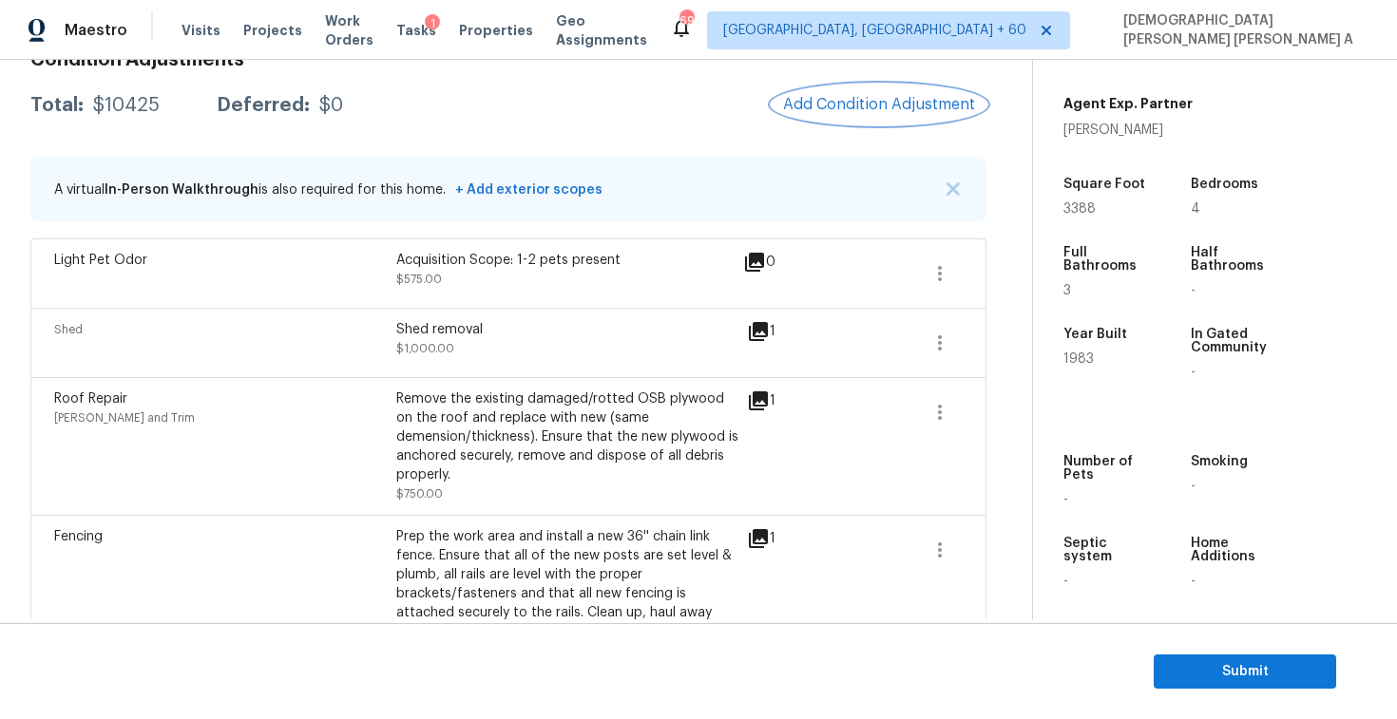
scroll to position [286, 0]
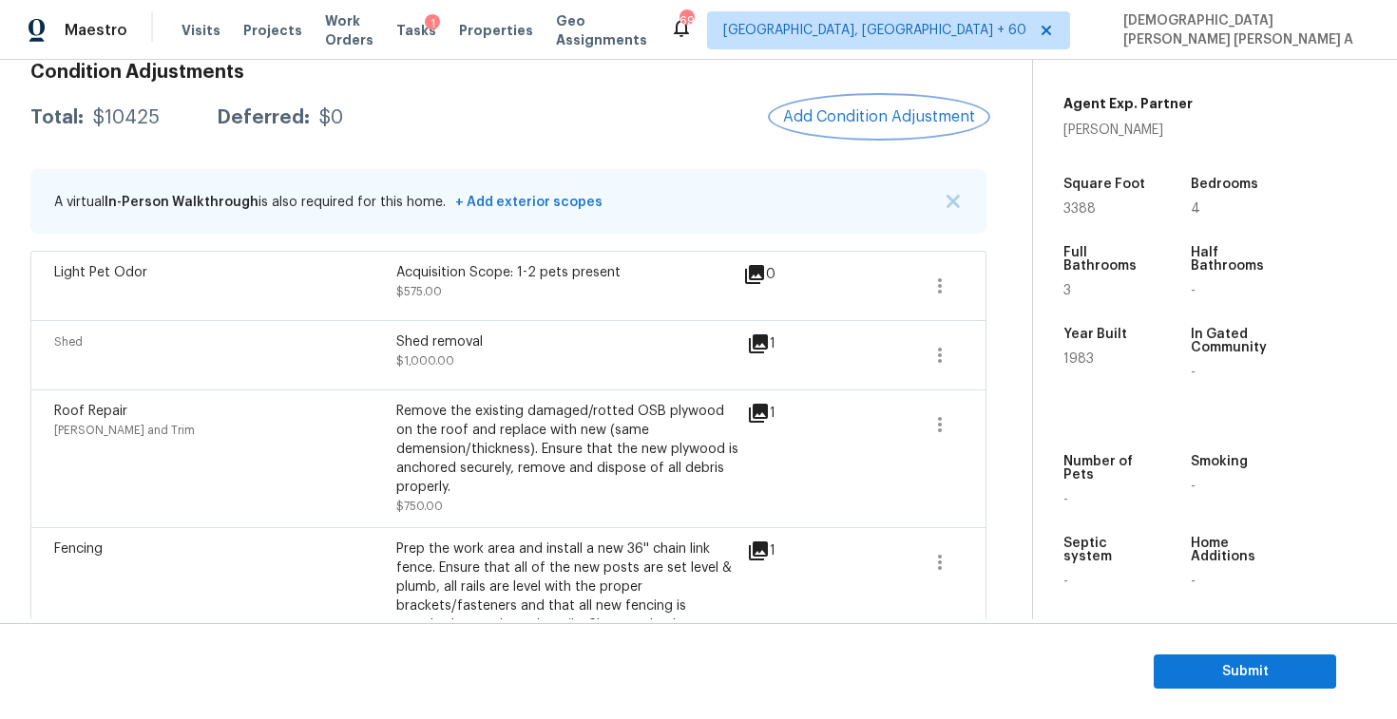
click at [909, 128] on button "Add Condition Adjustment" at bounding box center [879, 117] width 215 height 40
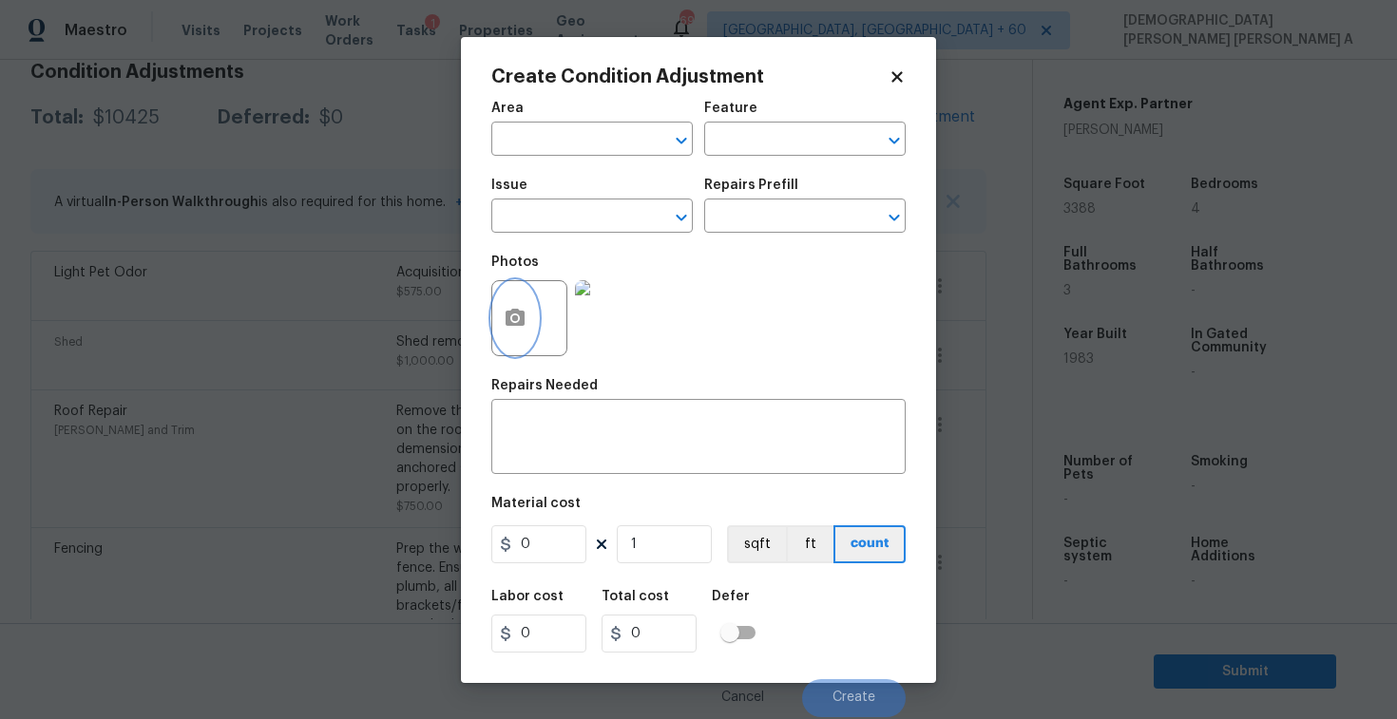
click at [514, 316] on circle "button" at bounding box center [515, 318] width 6 height 6
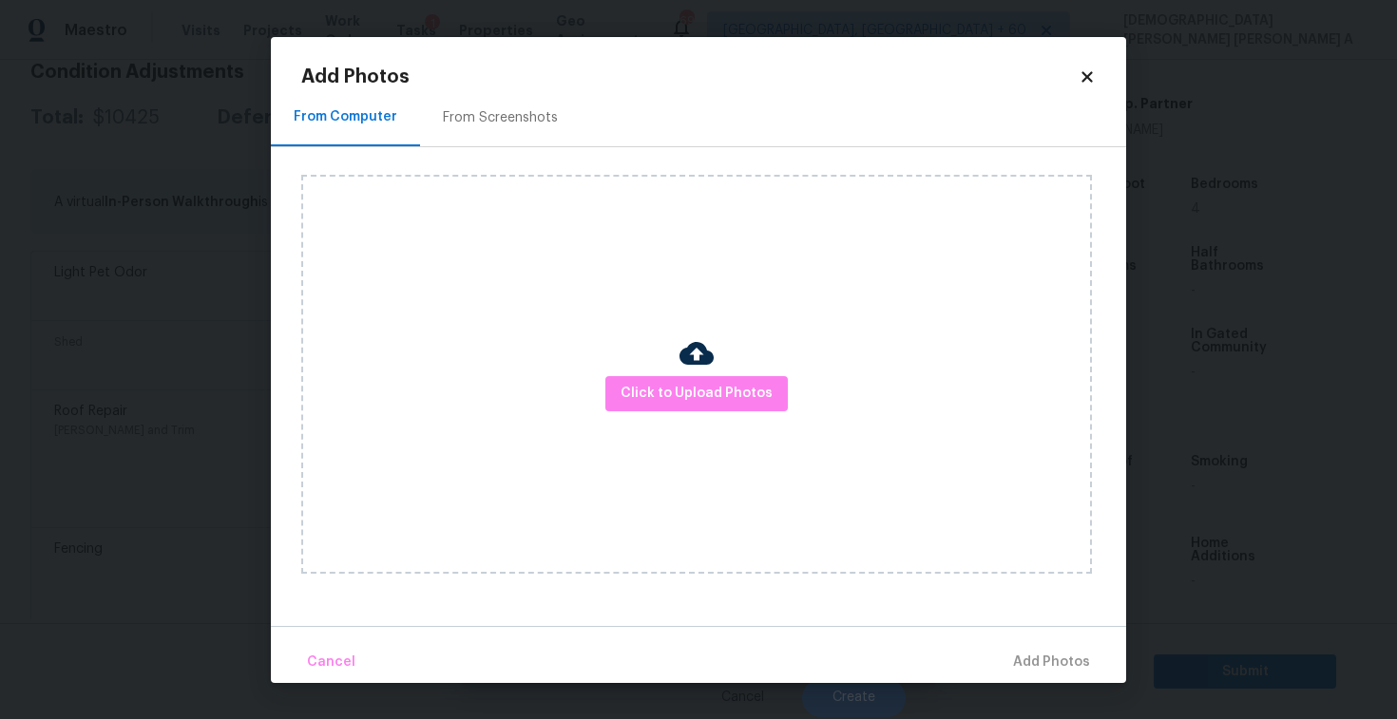
click at [506, 100] on div "From Screenshots" at bounding box center [500, 118] width 161 height 56
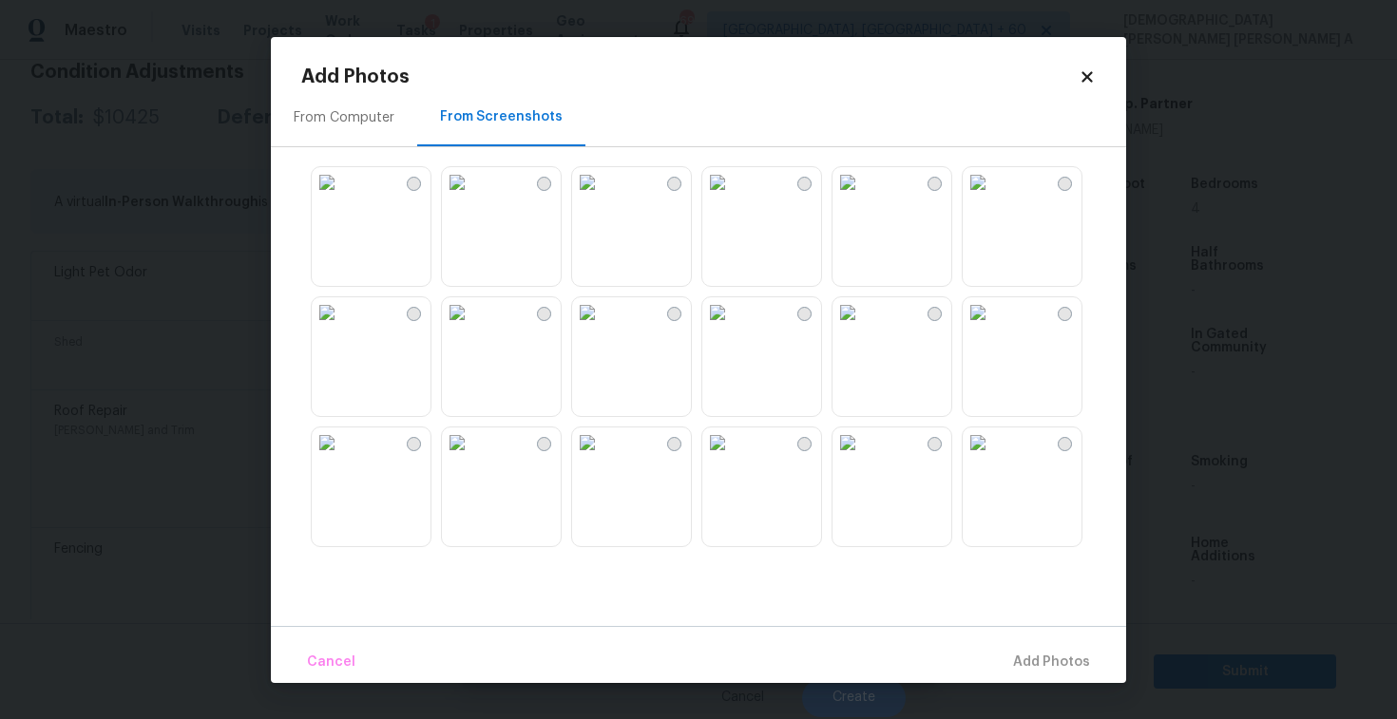
click at [342, 198] on img at bounding box center [327, 182] width 30 height 30
click at [993, 198] on img at bounding box center [978, 182] width 30 height 30
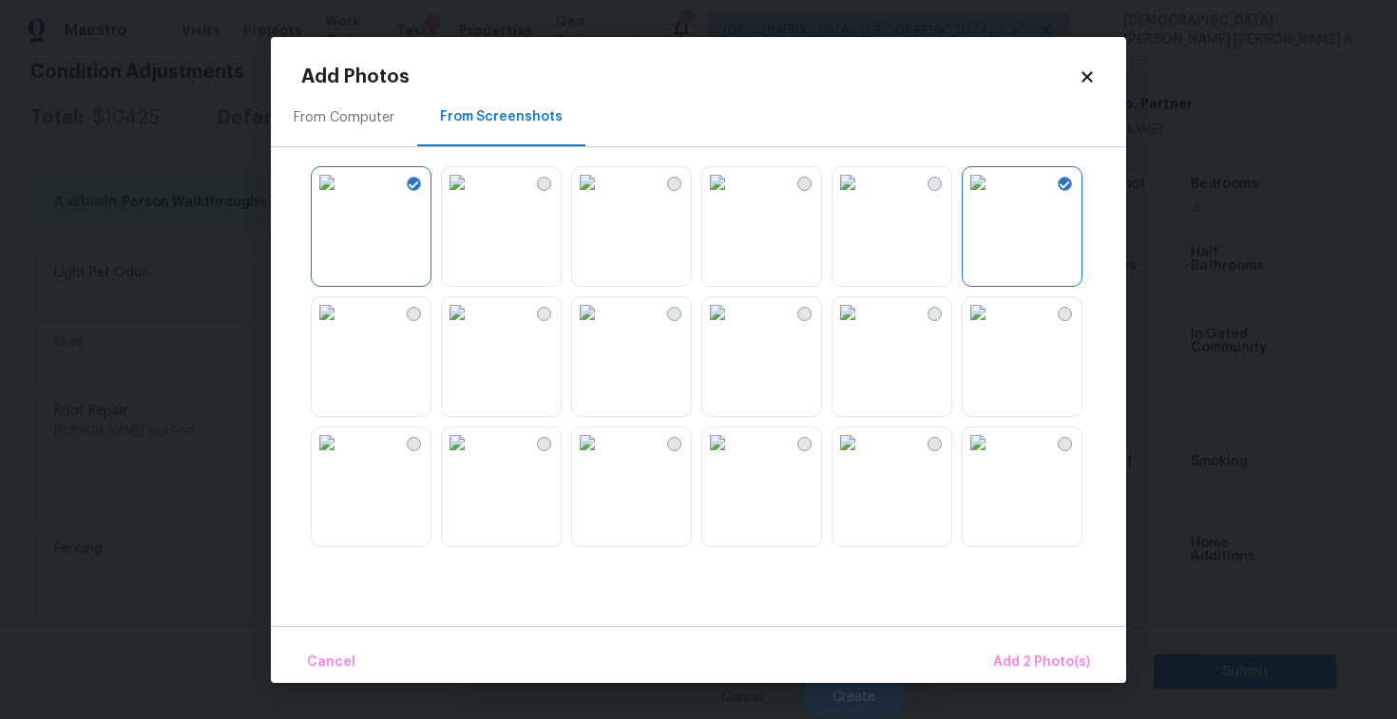
click at [993, 198] on img at bounding box center [978, 182] width 30 height 30
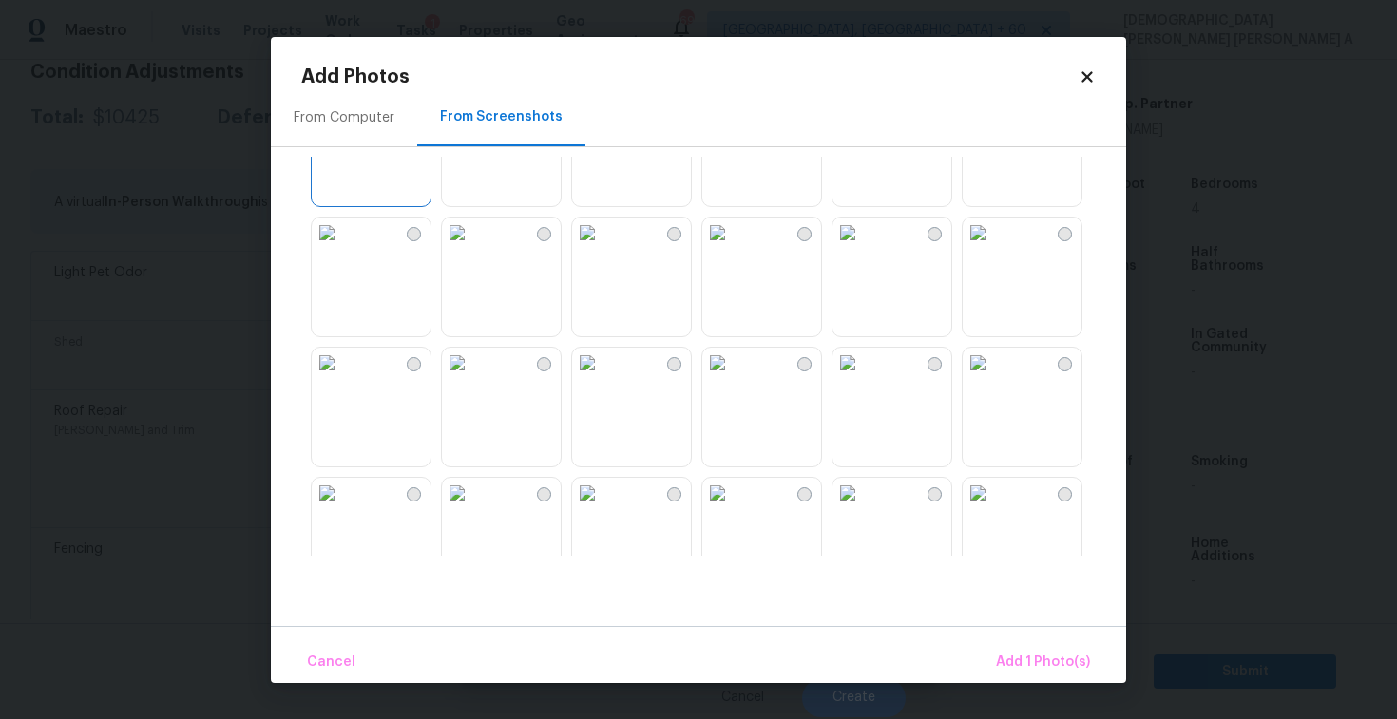
scroll to position [147, 0]
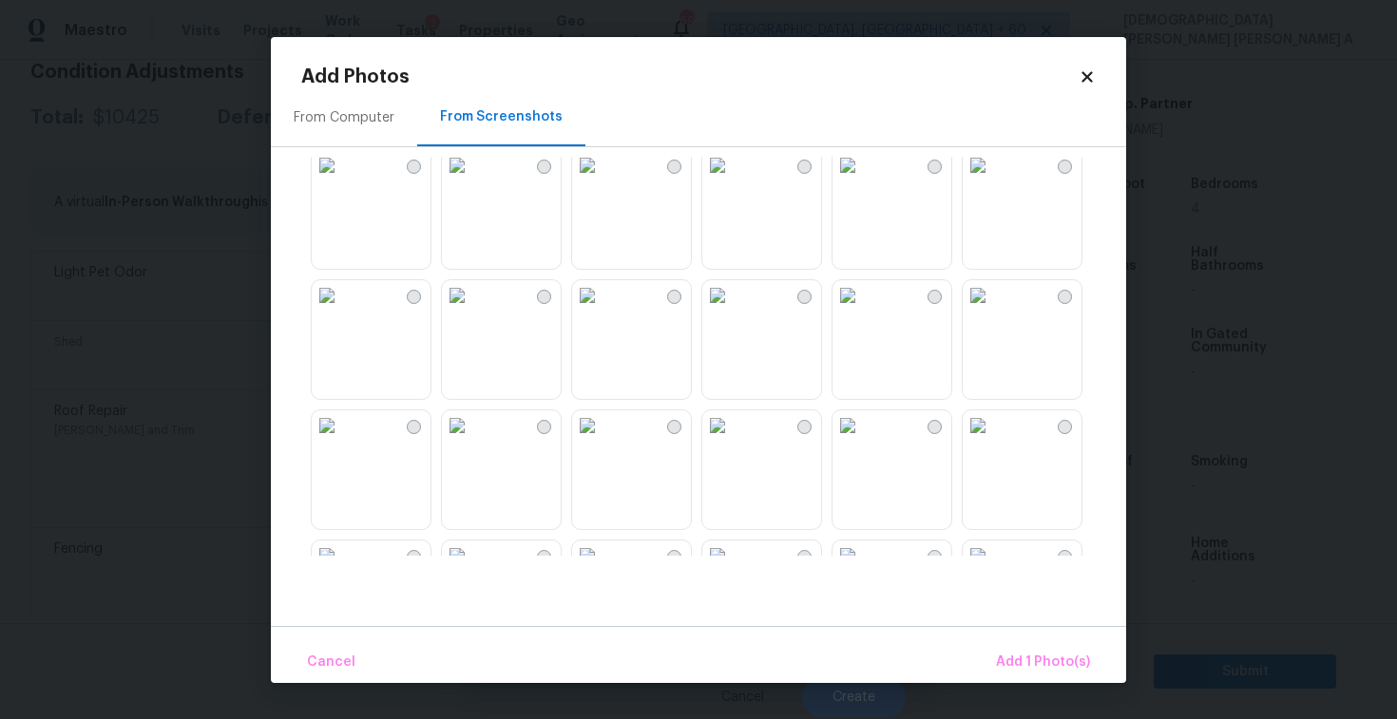
click at [733, 441] on img at bounding box center [717, 426] width 30 height 30
click at [1028, 661] on span "Add 2 Photo(s)" at bounding box center [1041, 663] width 97 height 24
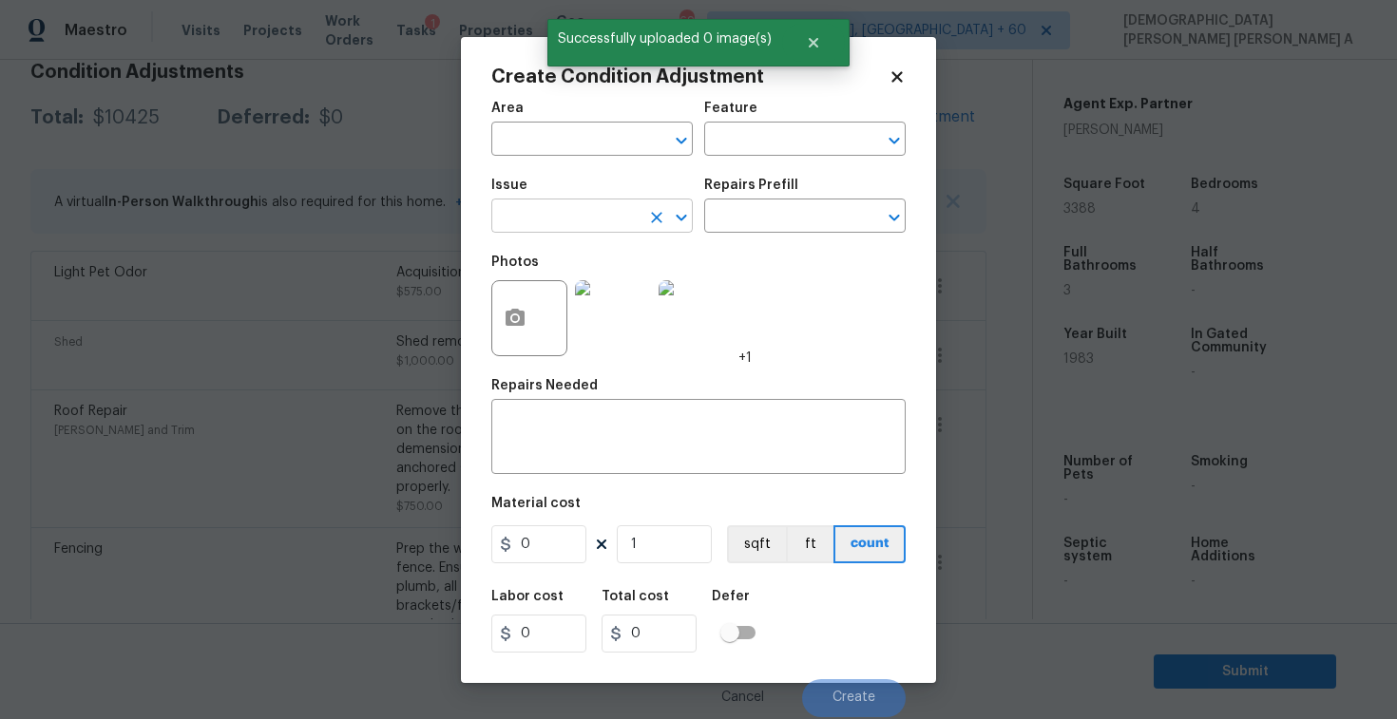
click at [560, 223] on input "text" at bounding box center [565, 217] width 148 height 29
click at [578, 292] on li "Siding" at bounding box center [591, 306] width 201 height 31
type input "Siding"
click at [791, 235] on div "Issue Siding ​ Repairs Prefill ​" at bounding box center [698, 205] width 414 height 77
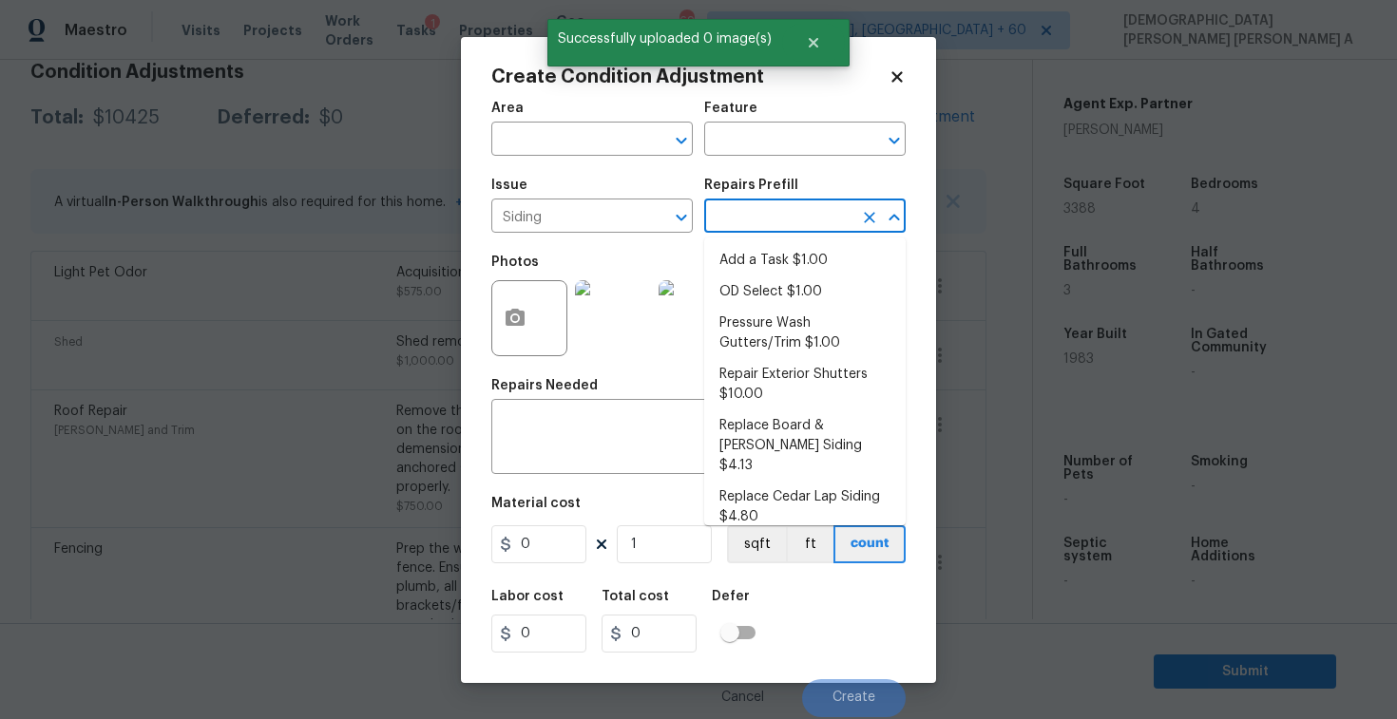
click at [795, 220] on input "text" at bounding box center [778, 217] width 148 height 29
click at [779, 315] on li "Pressure Wash Gutters/Trim $1.00" at bounding box center [804, 333] width 201 height 51
type input "Siding"
type textarea "Protect areas as needed for pressure washing. Pressure wash the gutters and tri…"
type input "1"
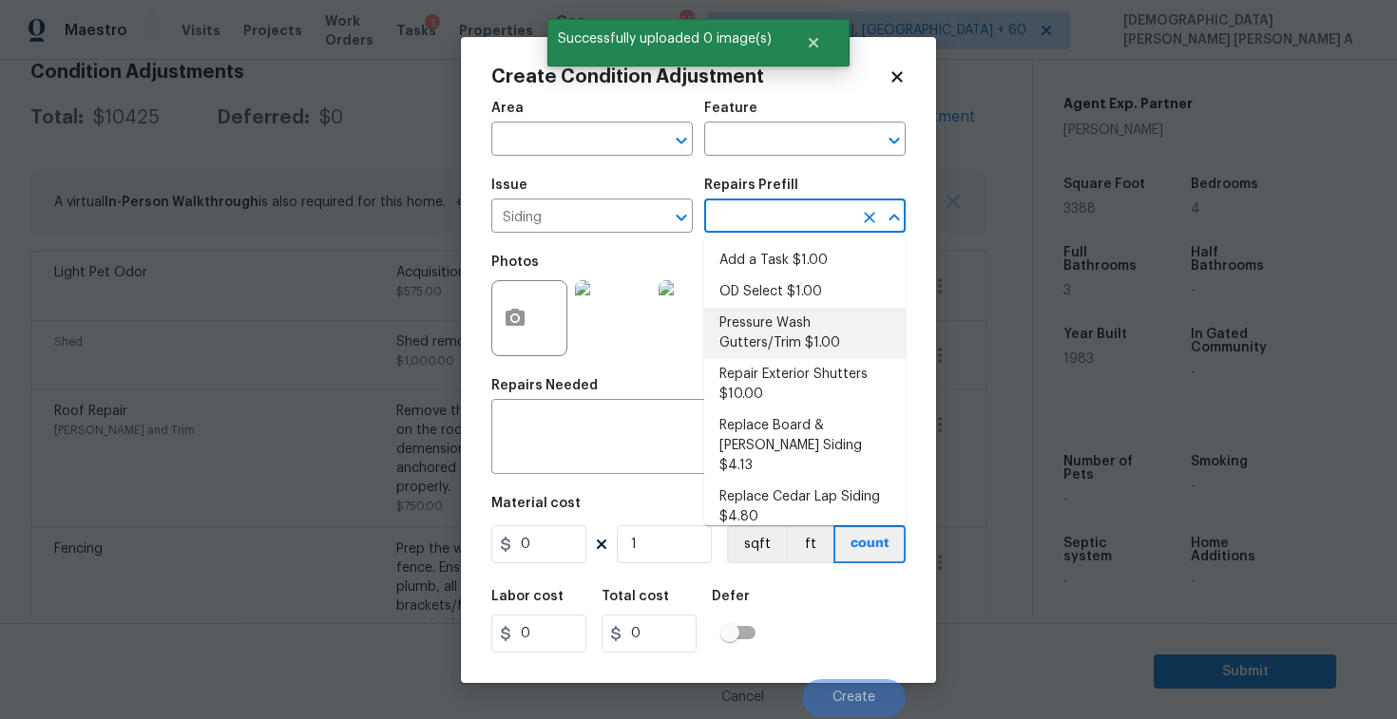
type input "1"
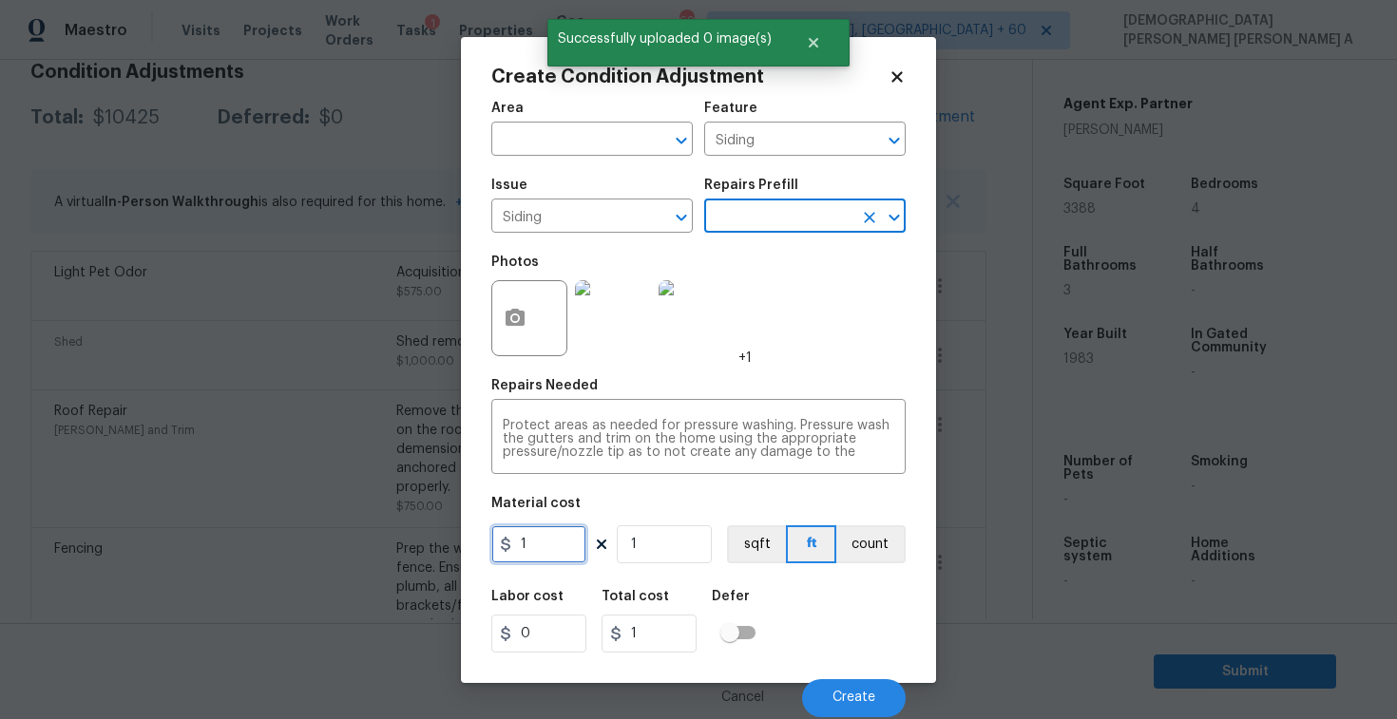
click at [550, 556] on input "1" at bounding box center [538, 545] width 95 height 38
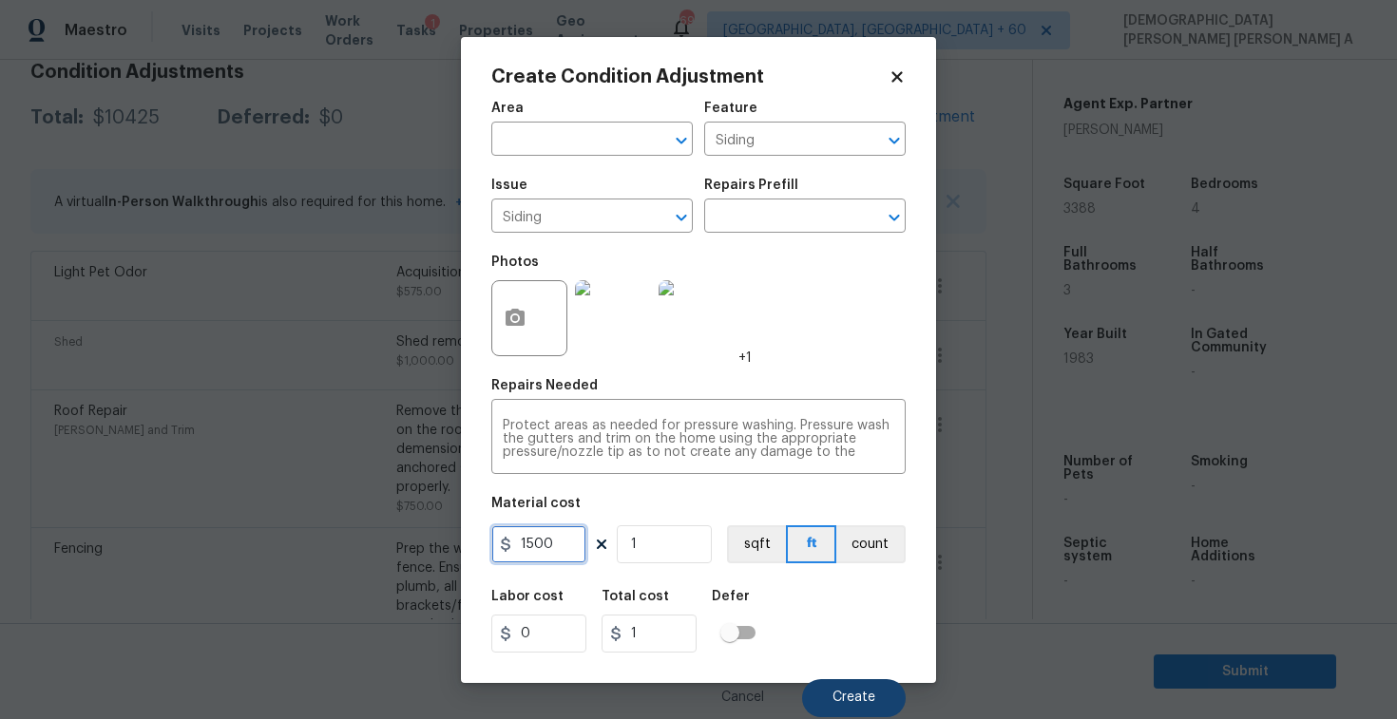
type input "1500"
click at [863, 700] on span "Create" at bounding box center [853, 698] width 43 height 14
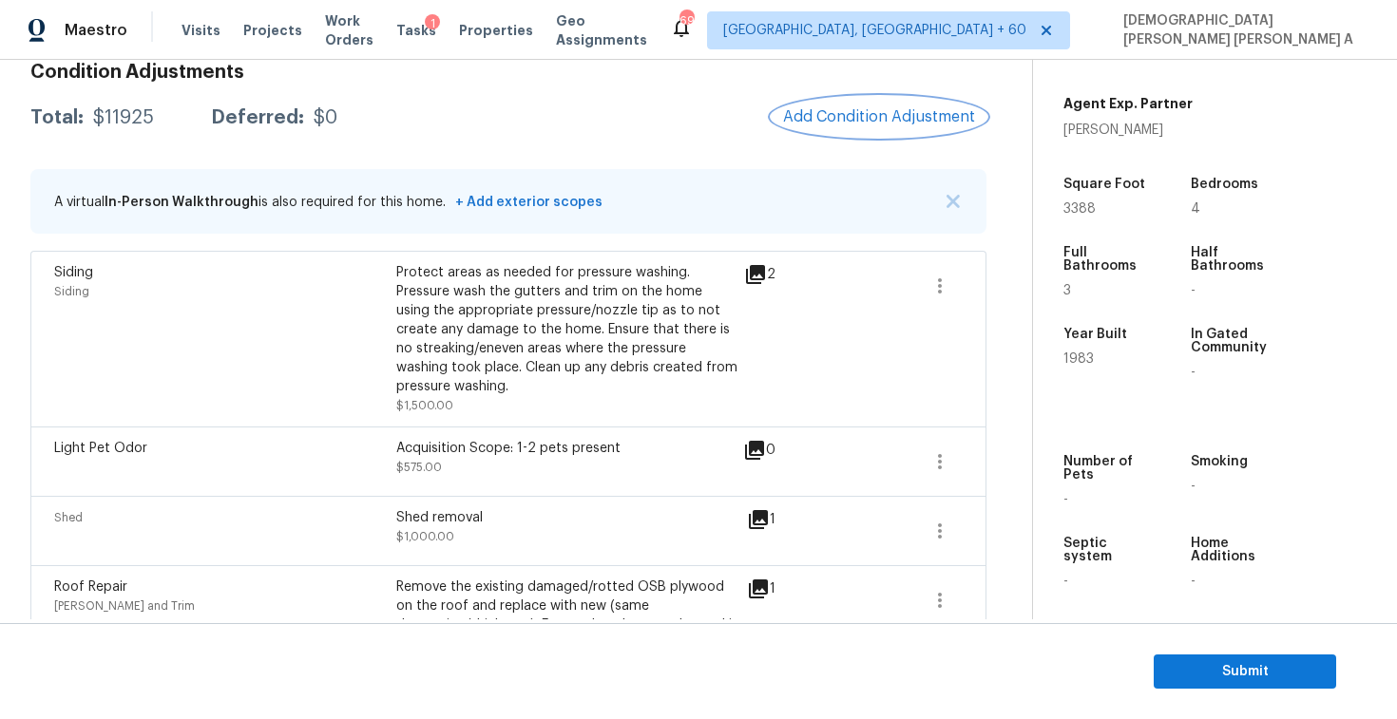
scroll to position [63, 0]
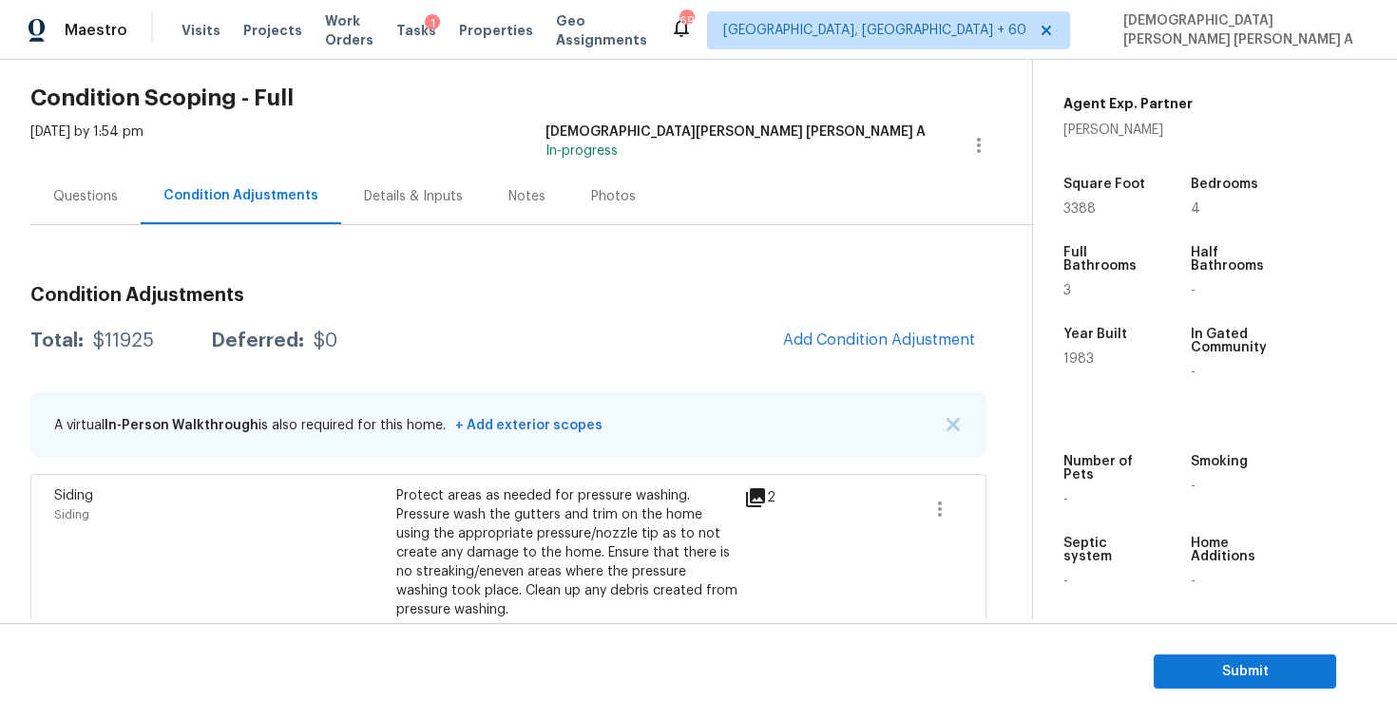
click at [67, 197] on div "Questions" at bounding box center [85, 196] width 65 height 19
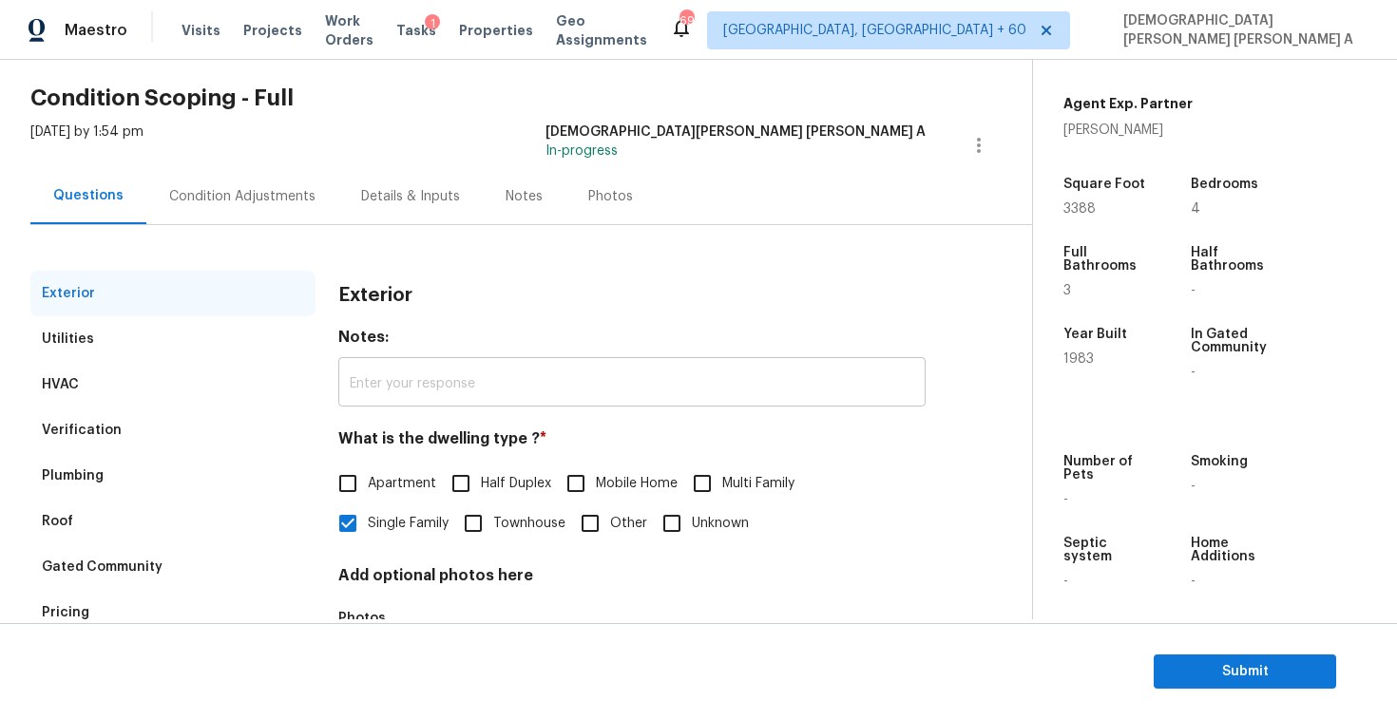
scroll to position [196, 0]
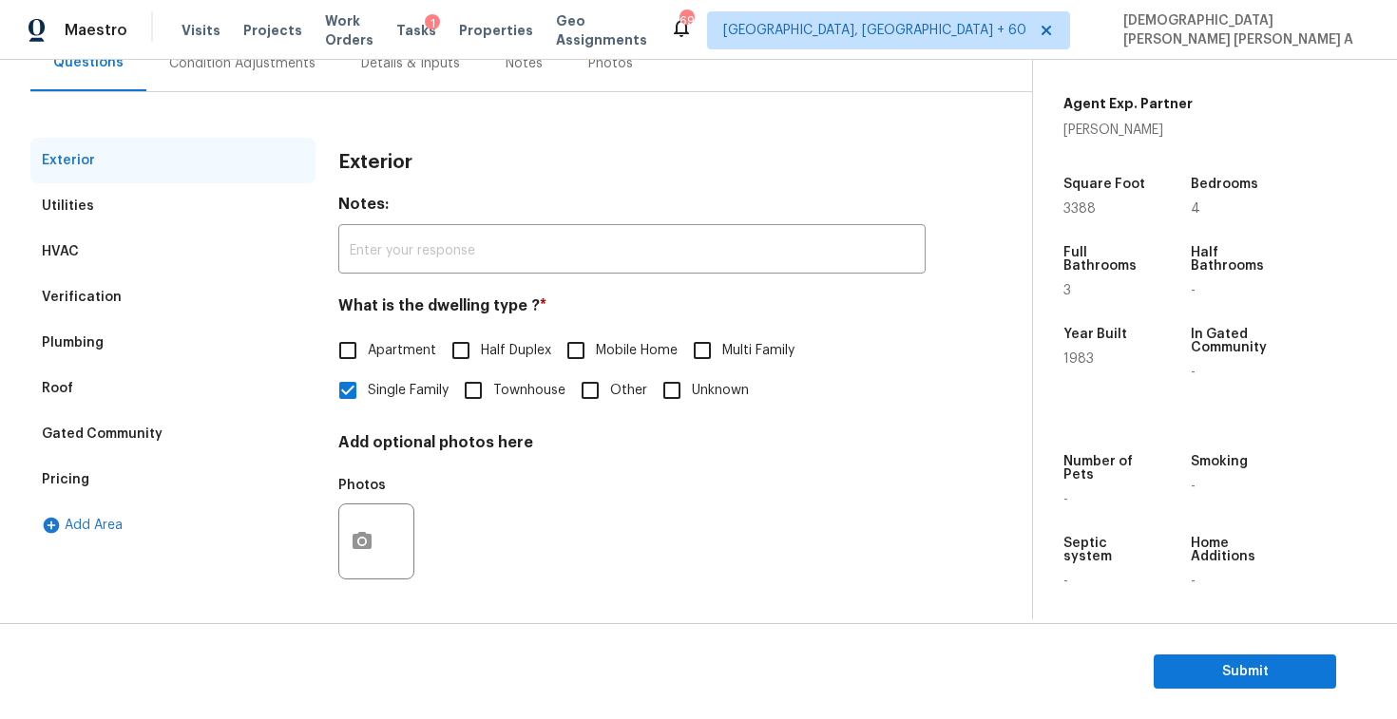
click at [122, 472] on div "Pricing" at bounding box center [172, 480] width 285 height 46
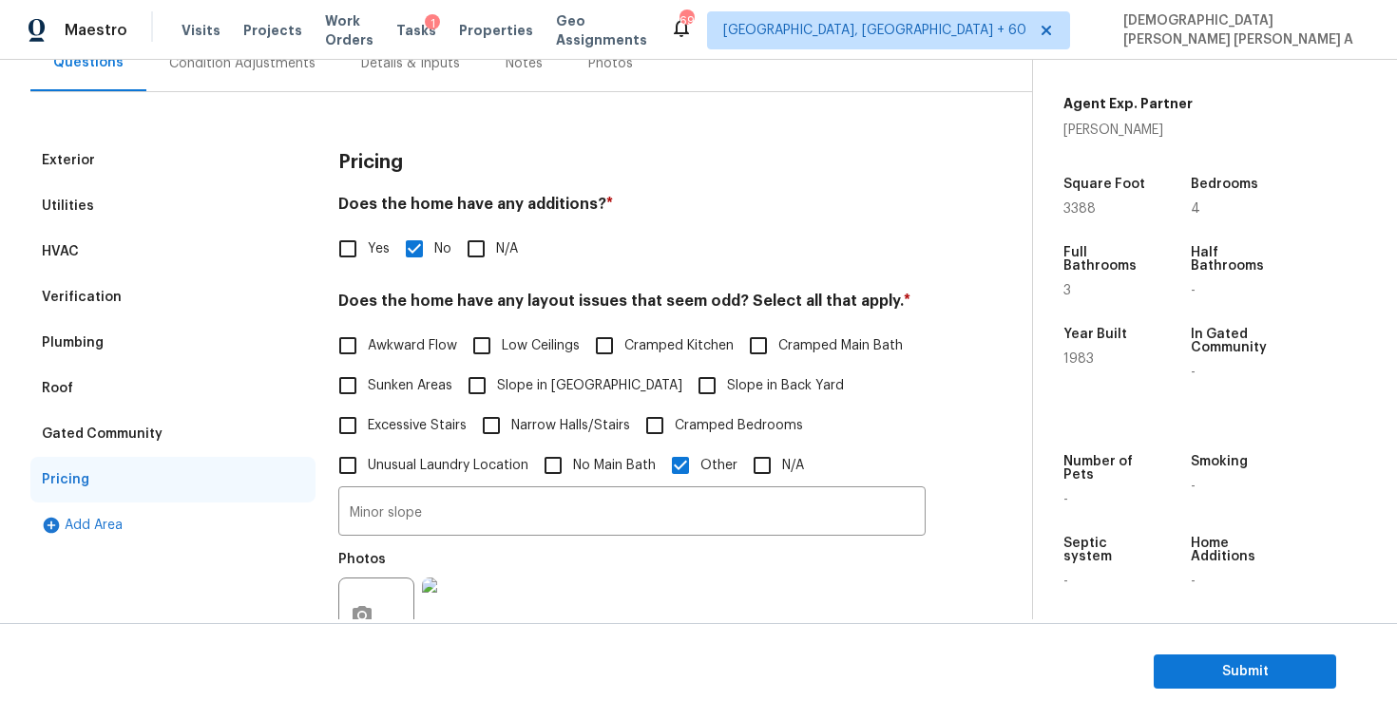
click at [135, 288] on div "Verification" at bounding box center [172, 298] width 285 height 46
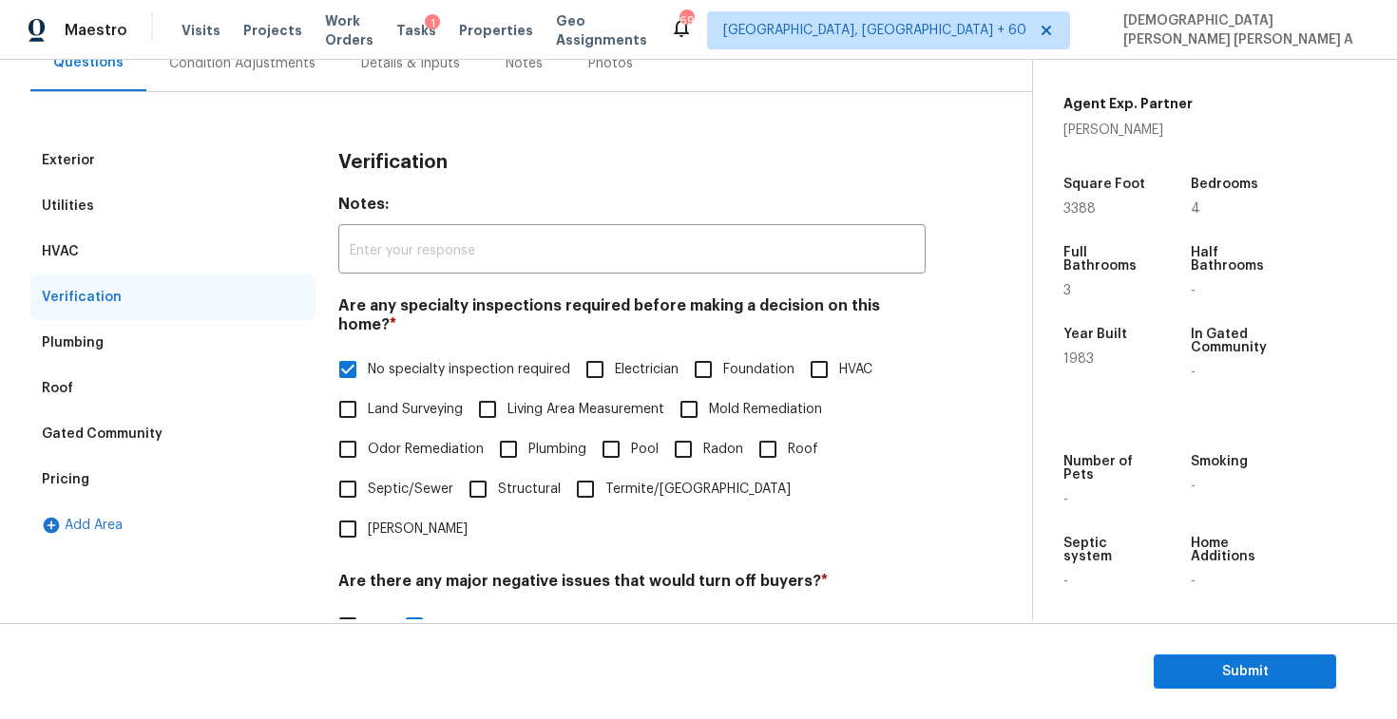
scroll to position [405, 0]
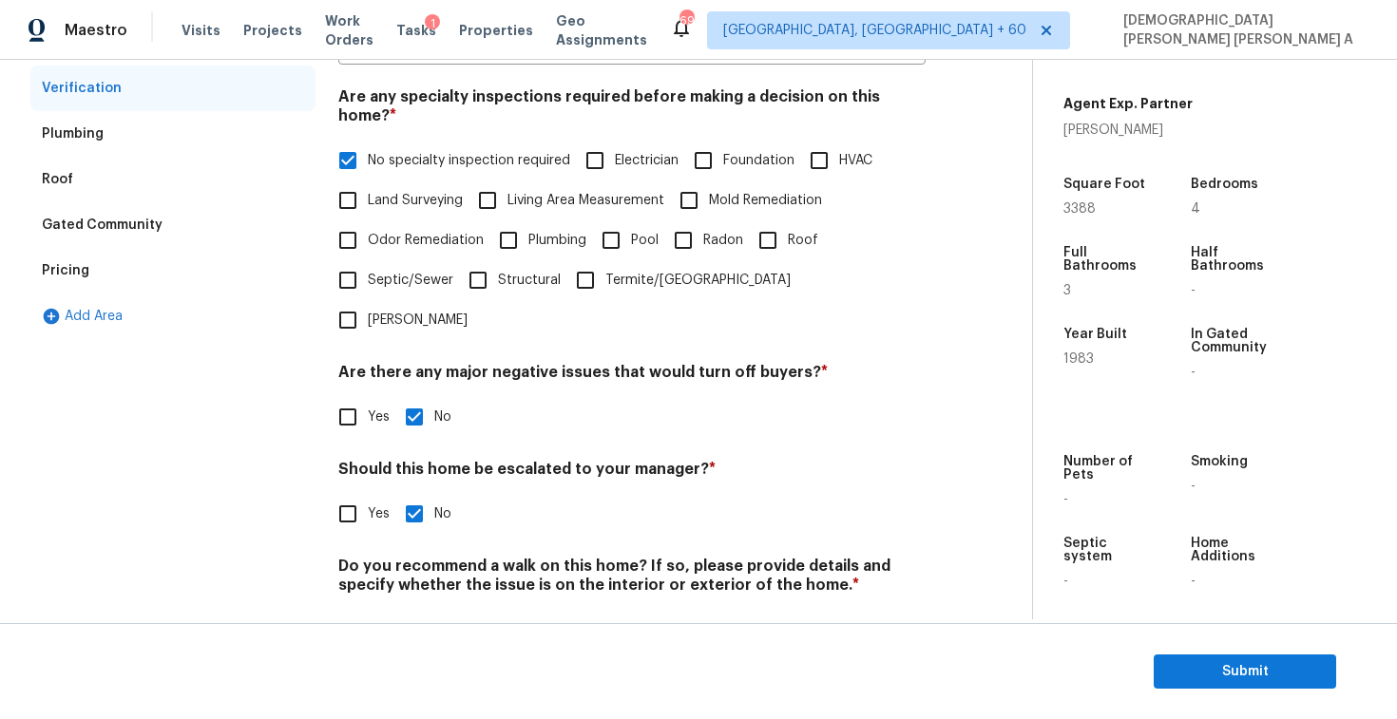
click at [351, 494] on input "Yes" at bounding box center [348, 514] width 40 height 40
checkbox input "true"
checkbox input "false"
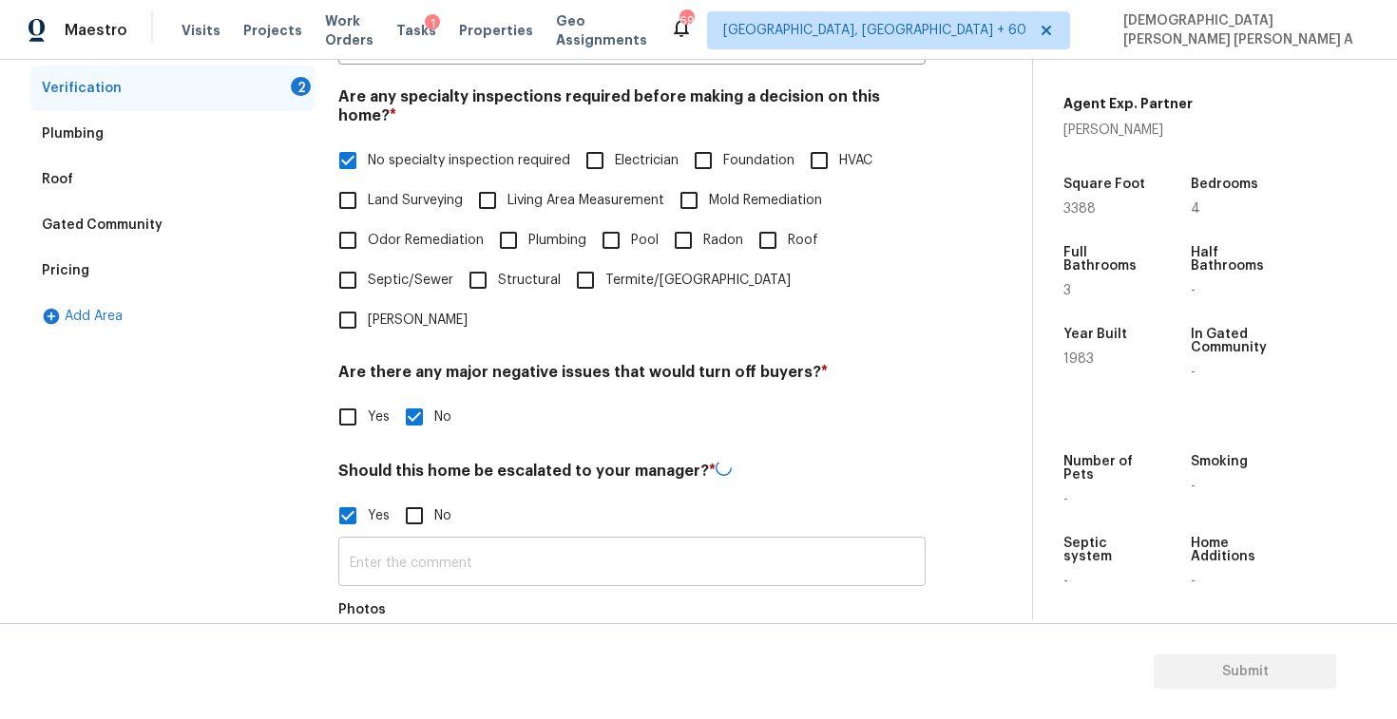
click at [522, 542] on input "text" at bounding box center [631, 564] width 587 height 45
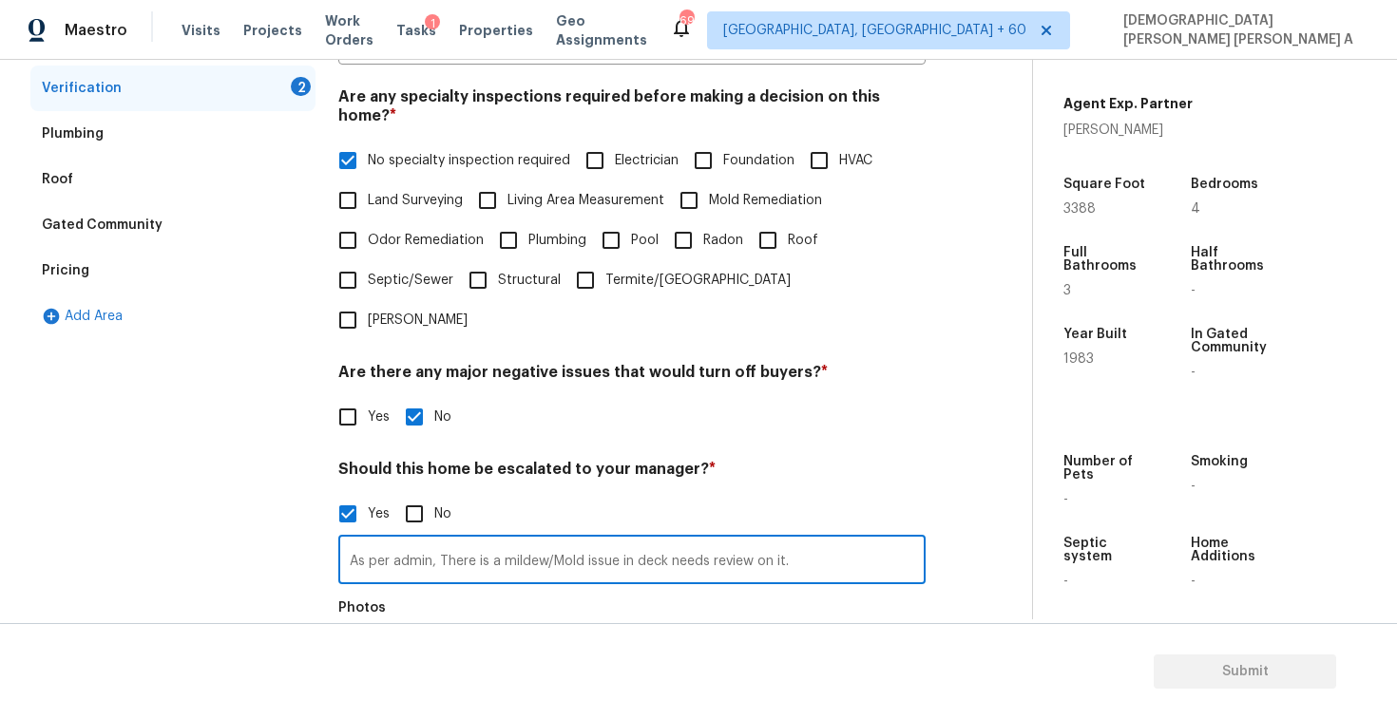
type input "As per admin, There is a mildew/Mold issue in deck needs review on it."
click at [356, 653] on icon "button" at bounding box center [362, 664] width 23 height 23
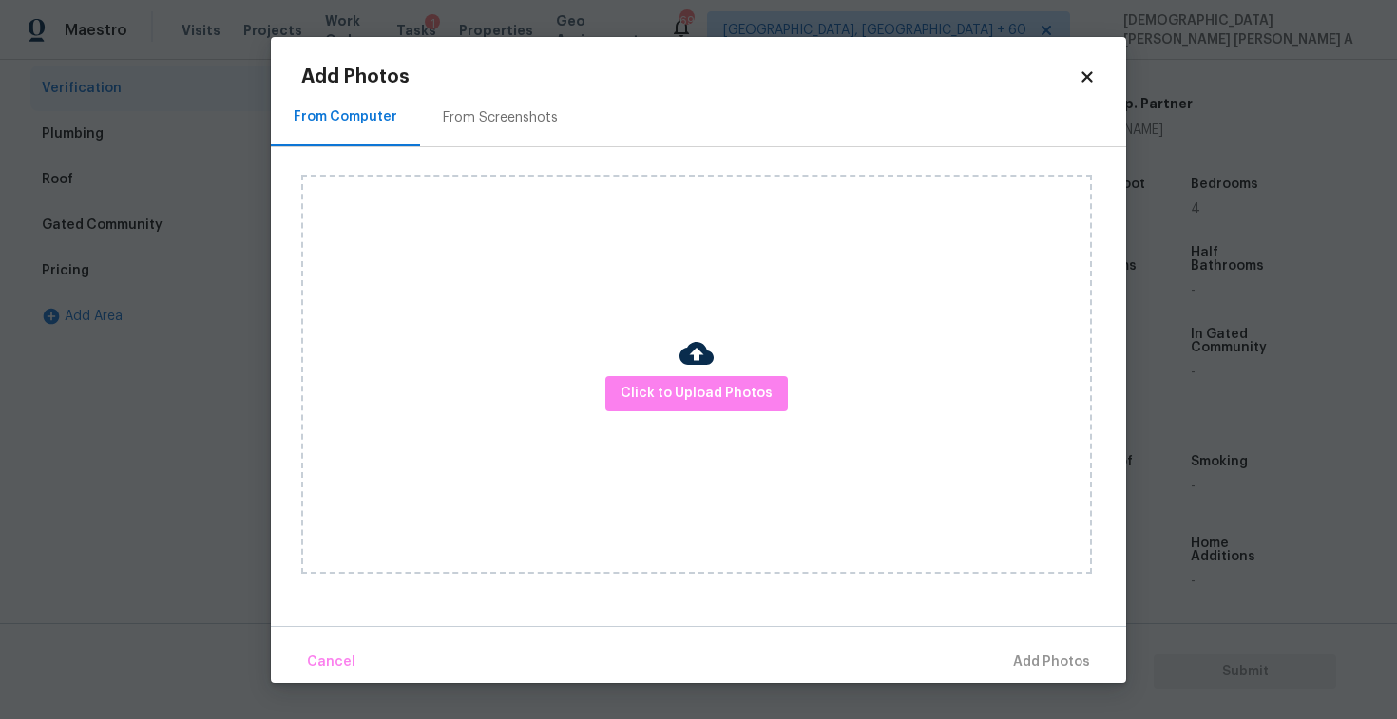
click at [469, 122] on div "From Screenshots" at bounding box center [500, 117] width 115 height 19
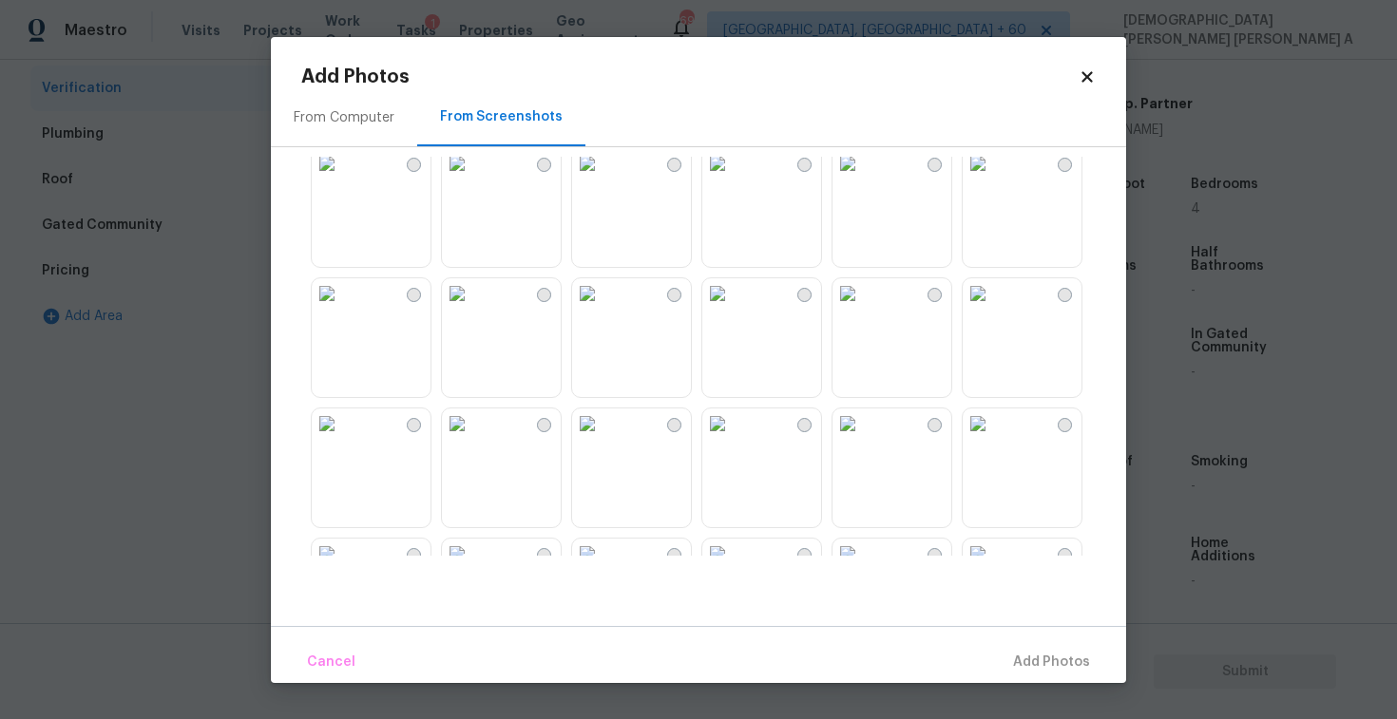
scroll to position [0, 0]
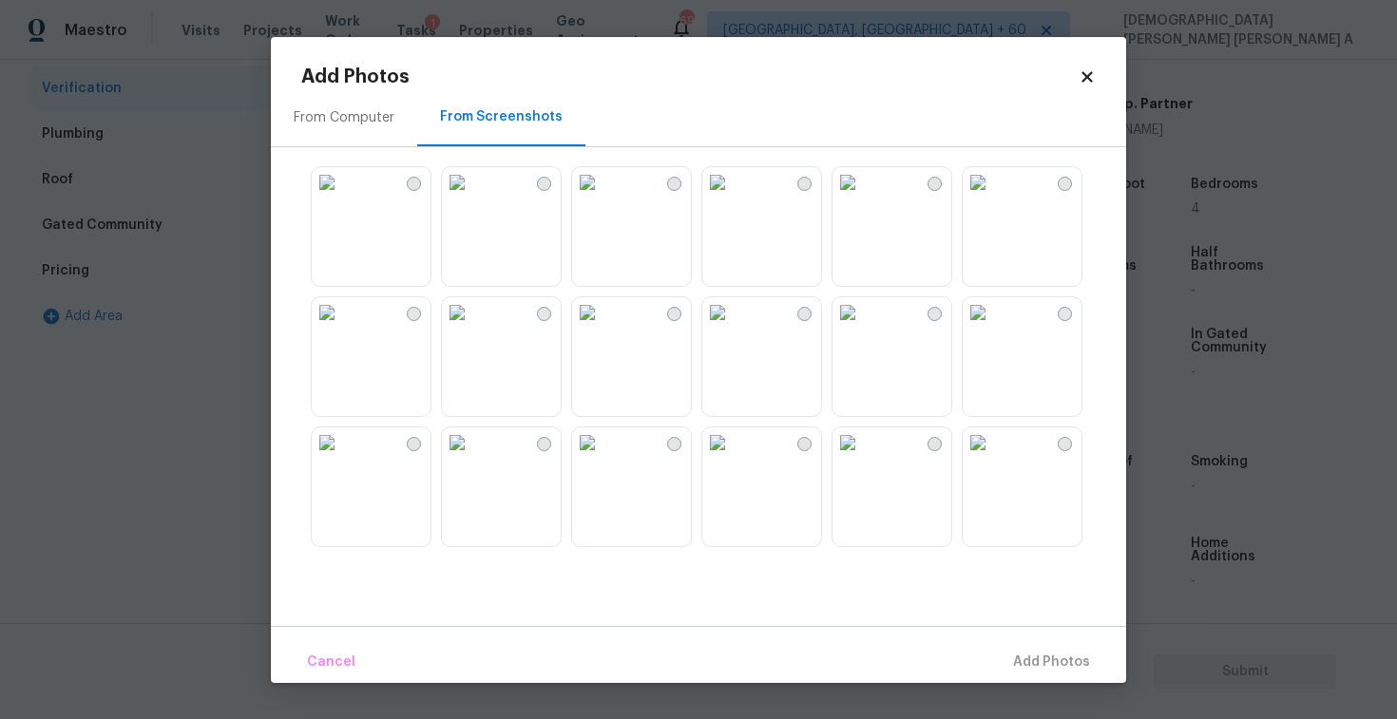
click at [1083, 80] on icon at bounding box center [1086, 76] width 10 height 10
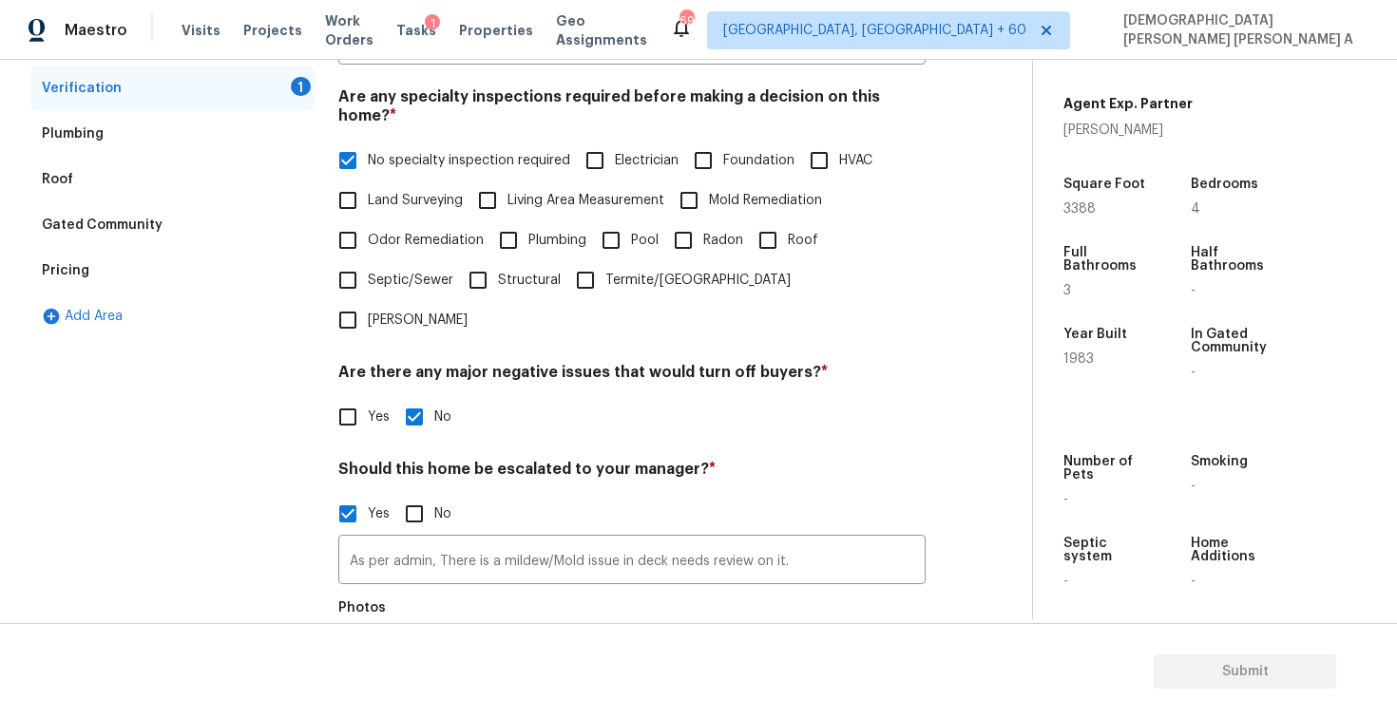
scroll to position [429, 0]
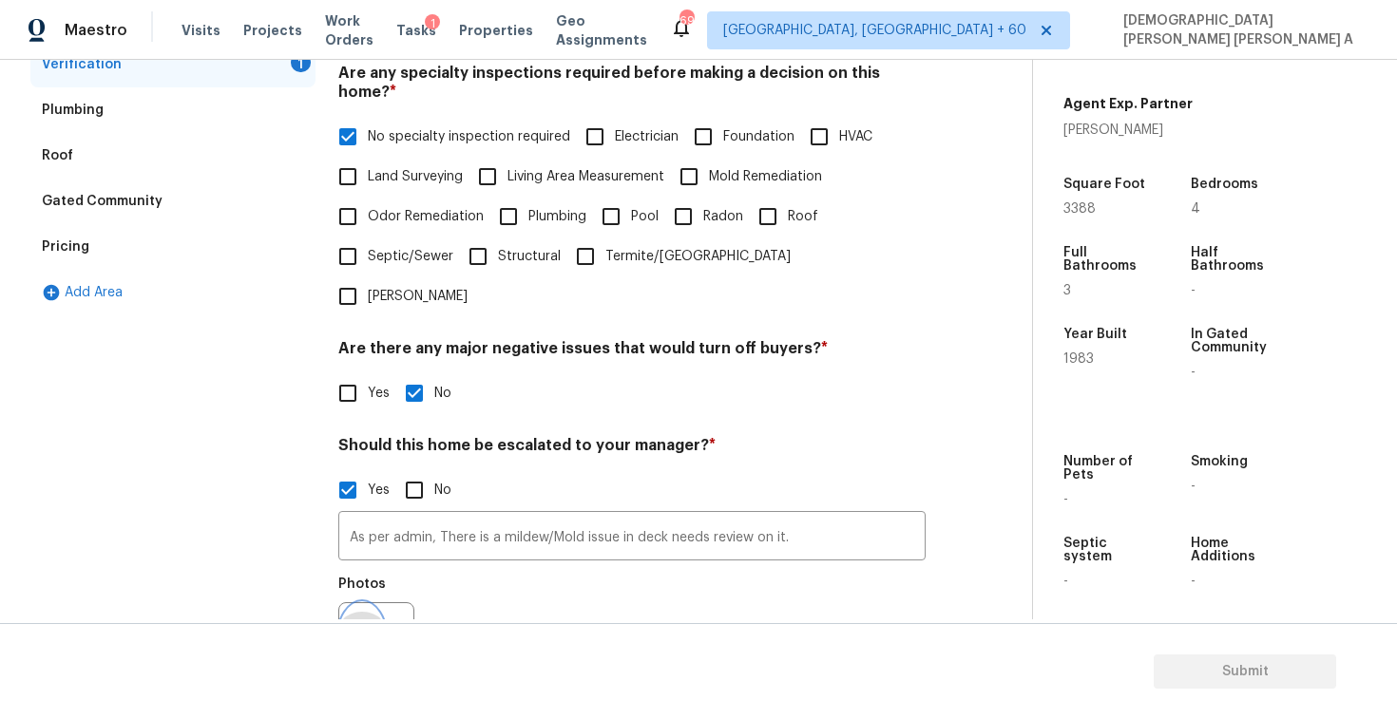
click at [364, 629] on icon "button" at bounding box center [362, 640] width 23 height 23
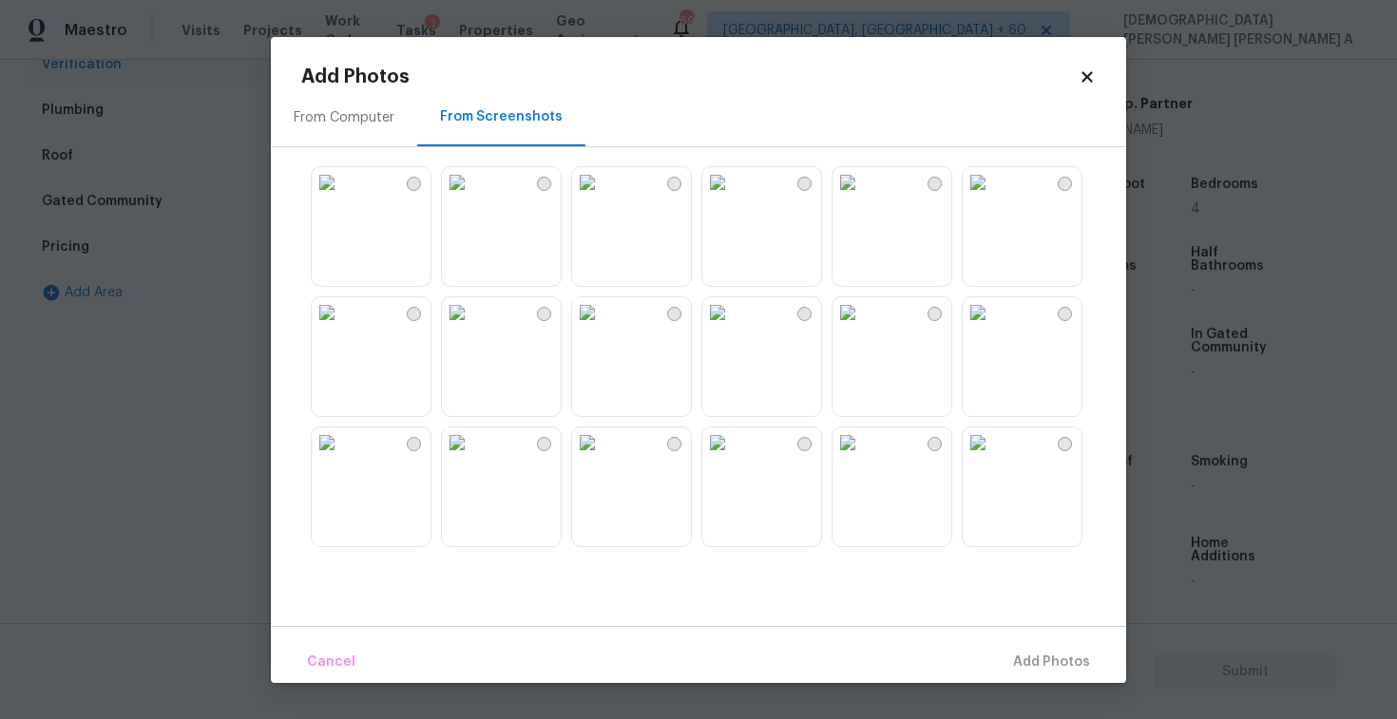
click at [363, 115] on div "From Computer" at bounding box center [344, 117] width 101 height 19
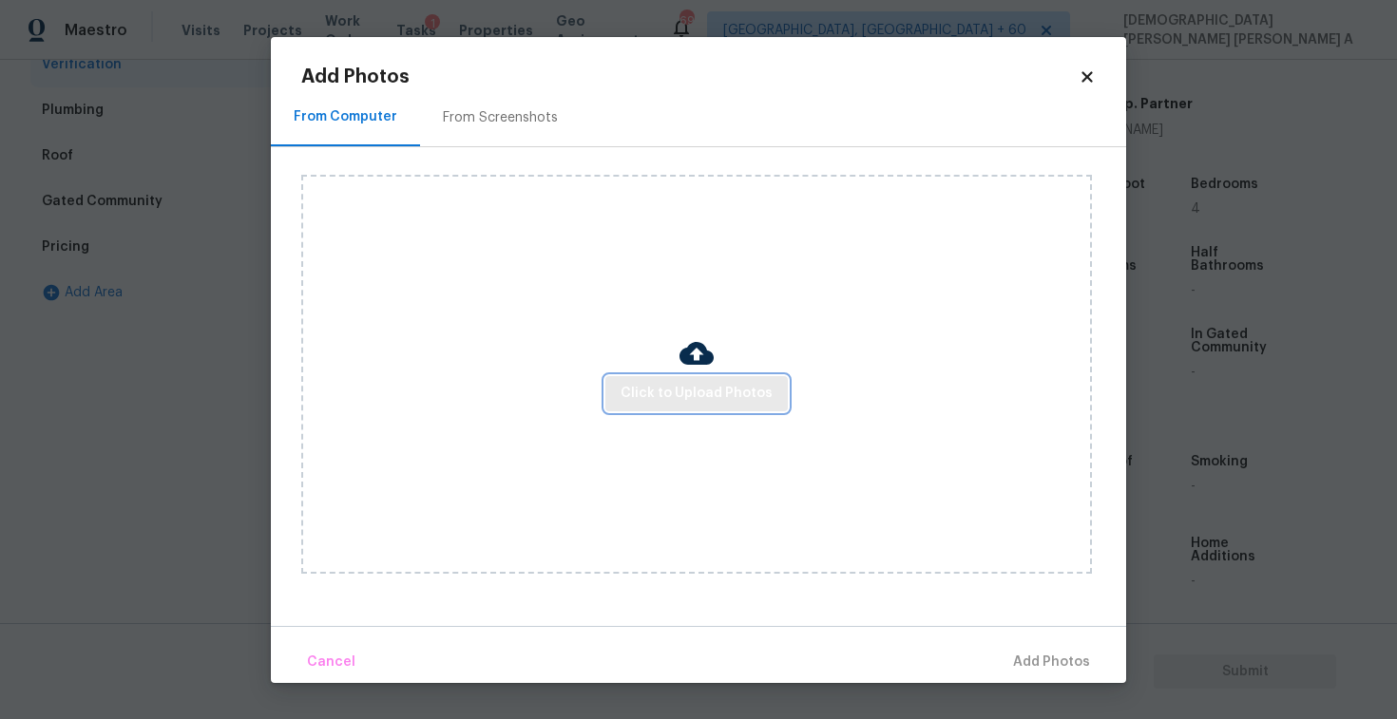
click at [697, 391] on span "Click to Upload Photos" at bounding box center [697, 394] width 152 height 24
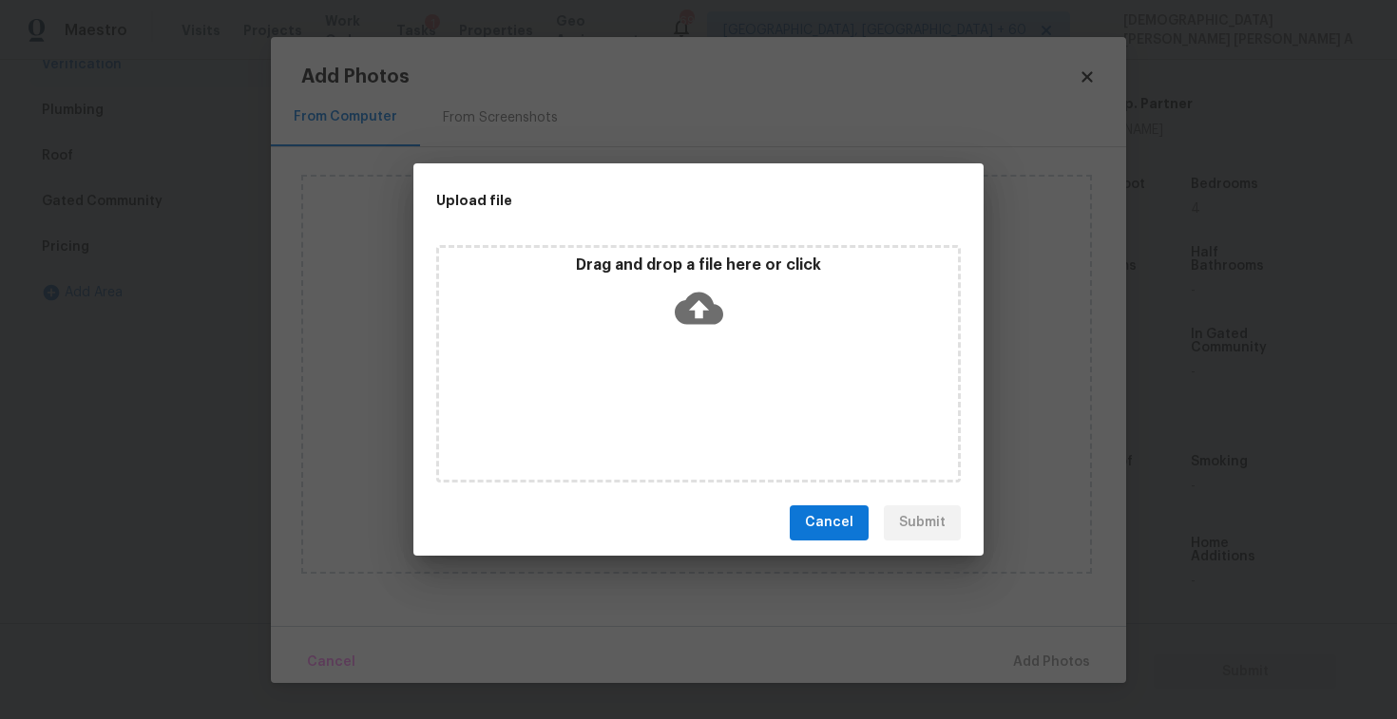
click at [696, 337] on div "Drag and drop a file here or click" at bounding box center [698, 364] width 525 height 238
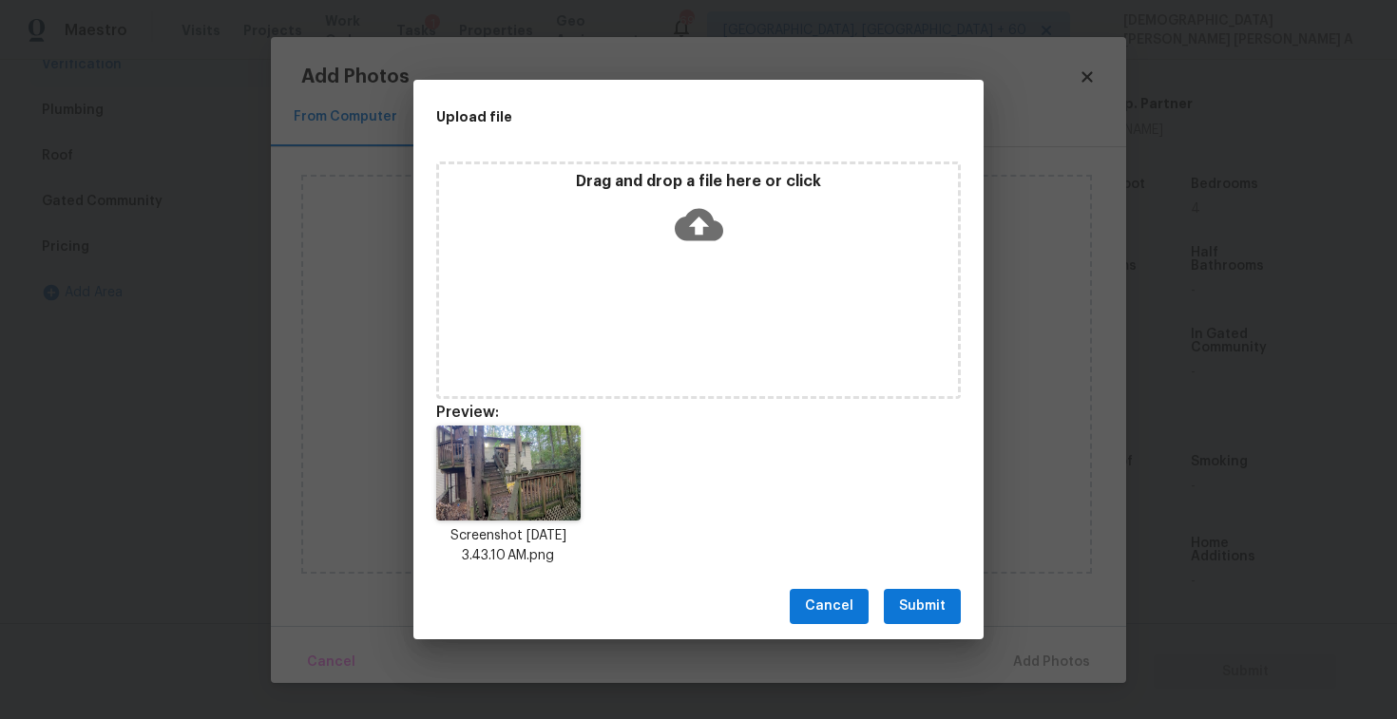
click at [935, 596] on span "Submit" at bounding box center [922, 607] width 47 height 24
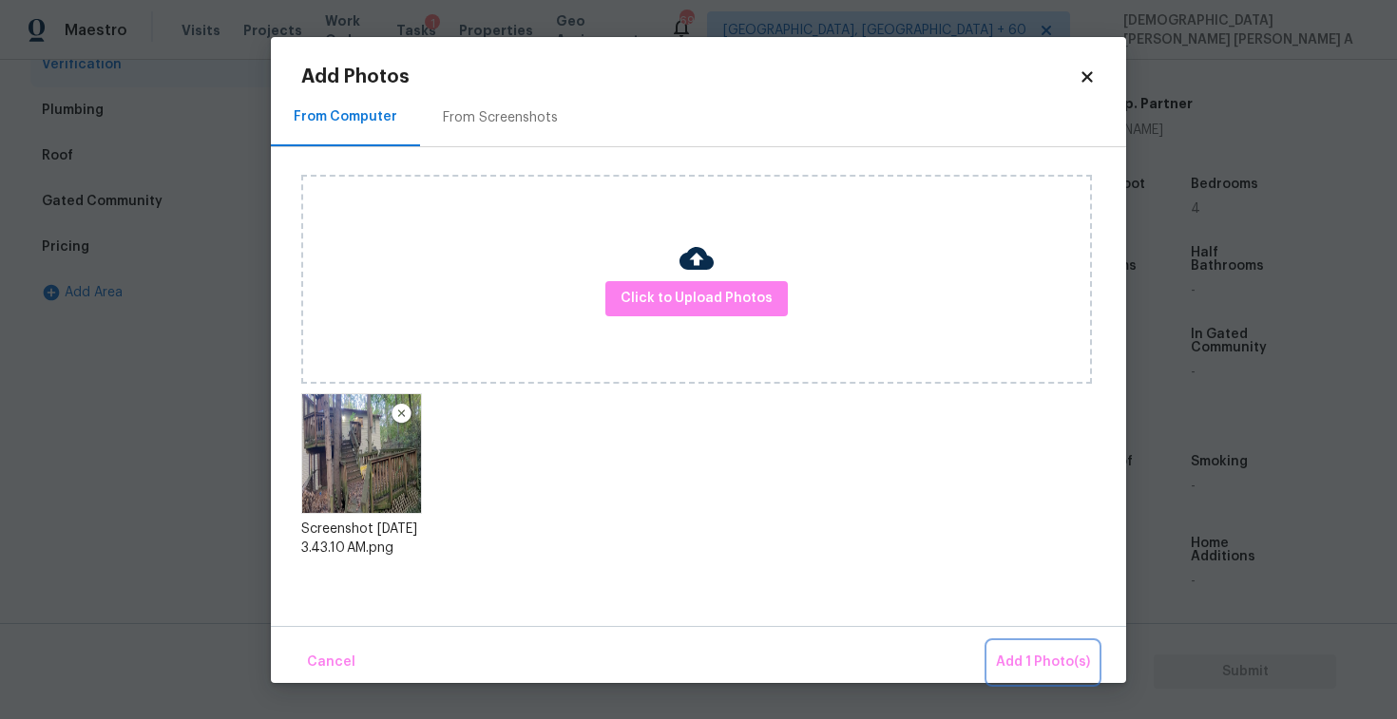
click at [1018, 644] on button "Add 1 Photo(s)" at bounding box center [1042, 662] width 109 height 41
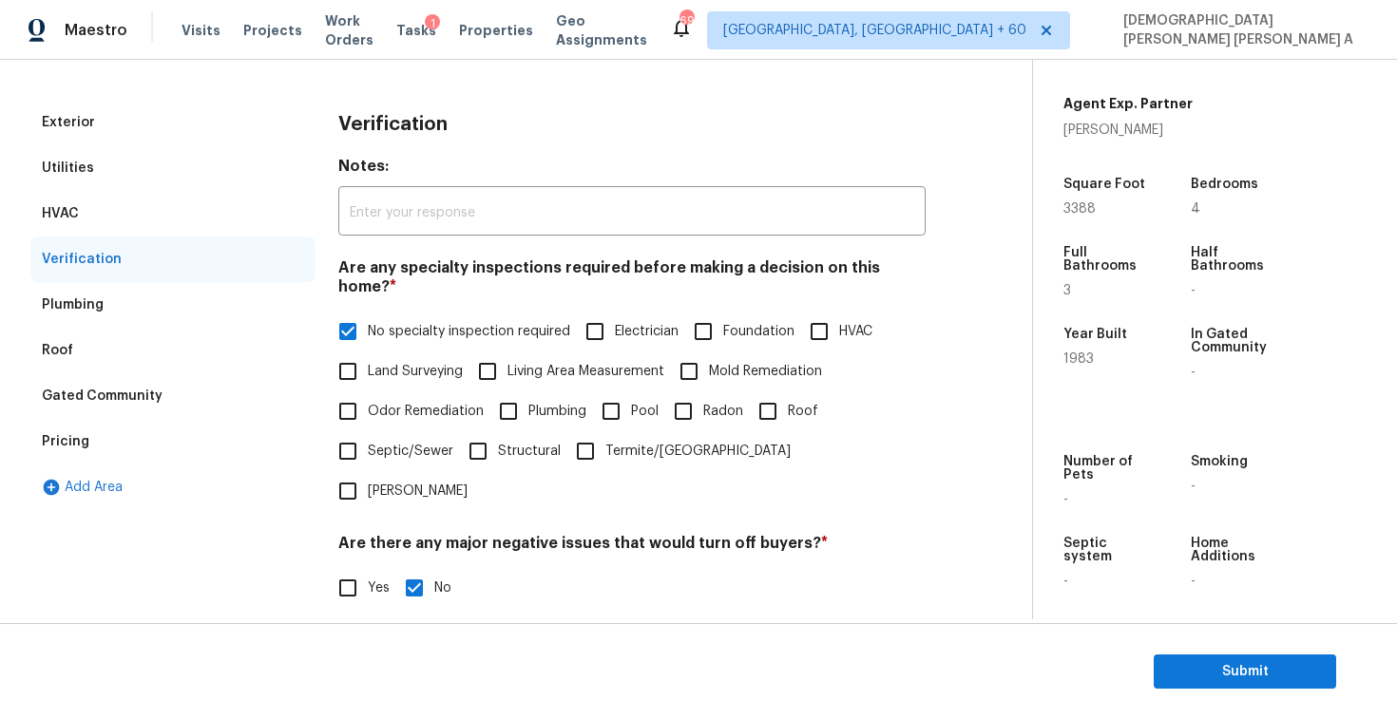
scroll to position [7, 0]
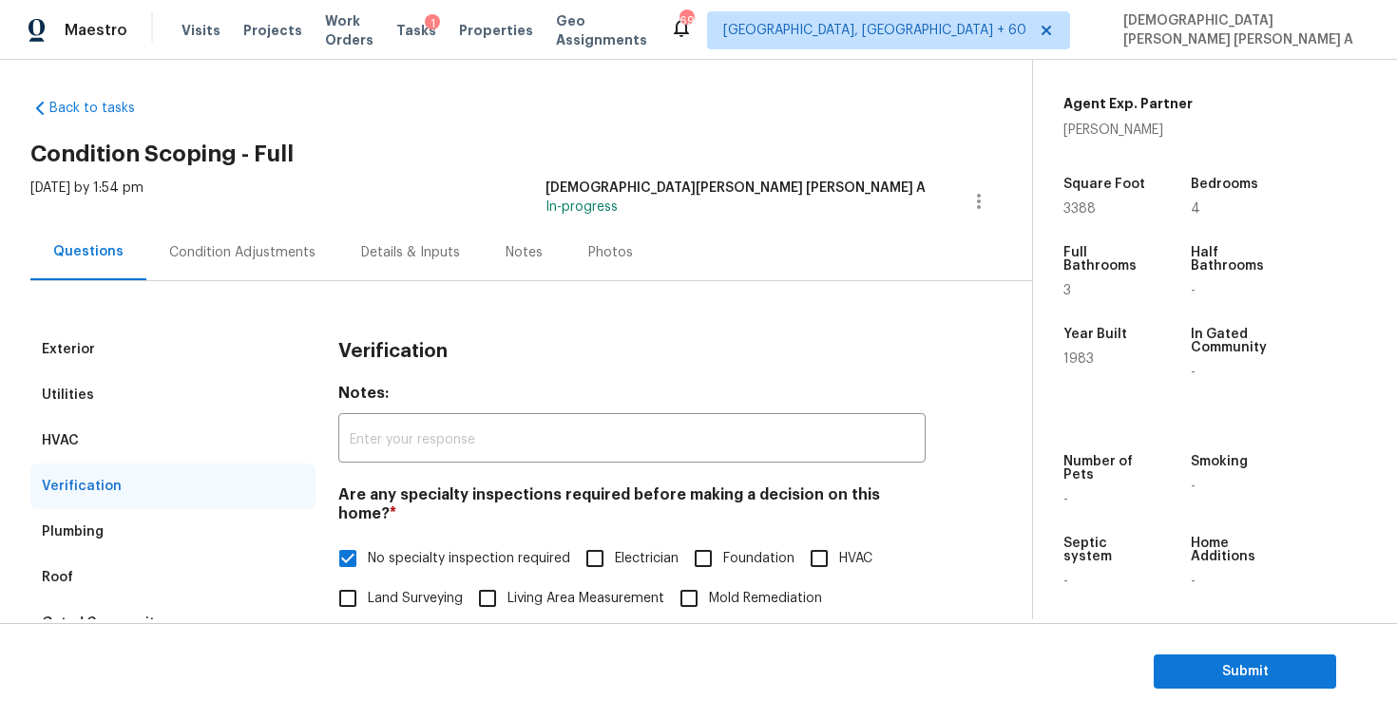
click at [217, 258] on div "Condition Adjustments" at bounding box center [242, 252] width 146 height 19
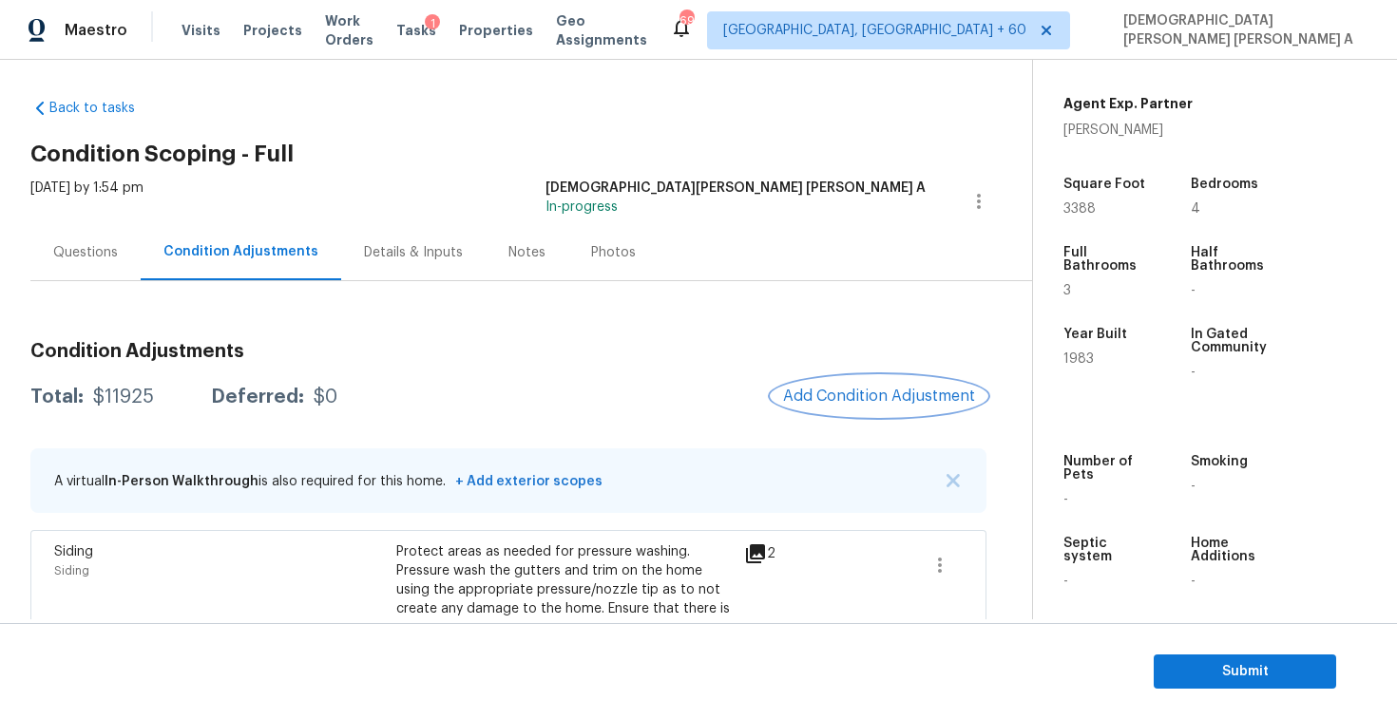
click at [853, 392] on span "Add Condition Adjustment" at bounding box center [879, 396] width 192 height 17
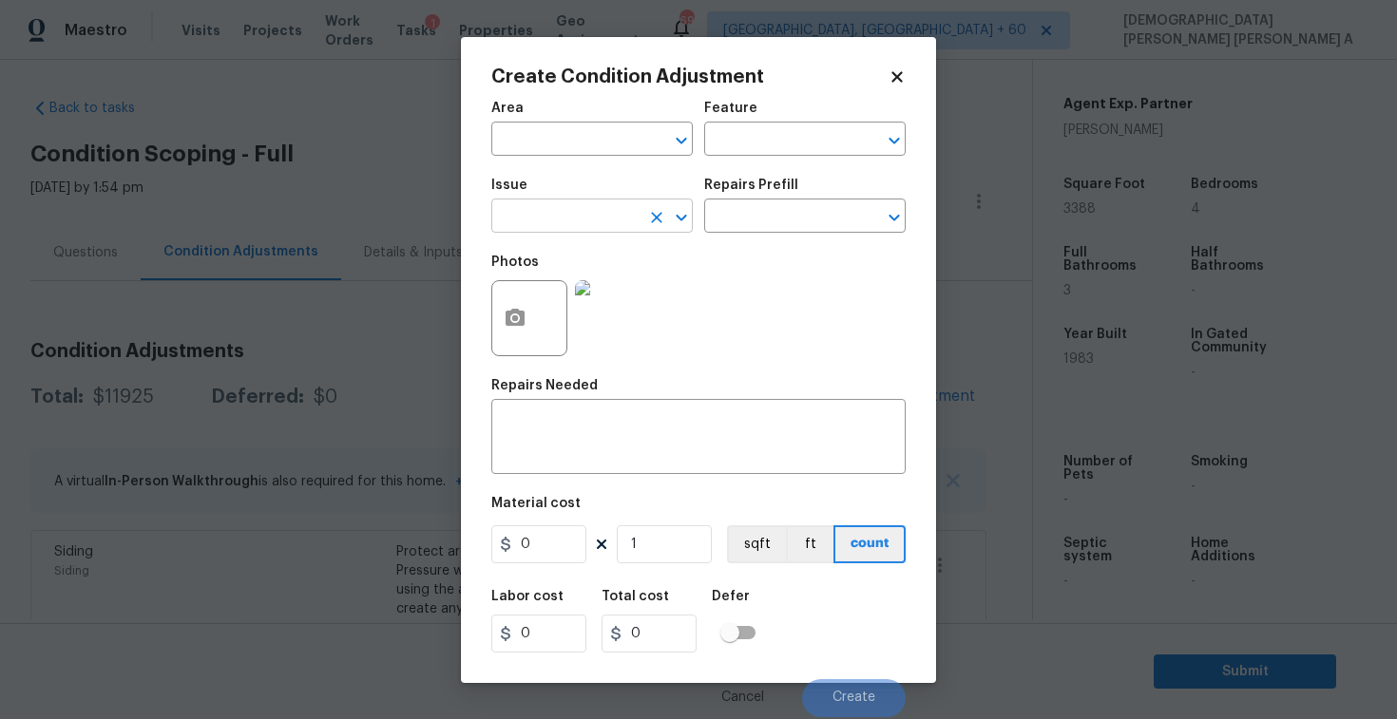
click at [542, 220] on input "text" at bounding box center [565, 217] width 148 height 29
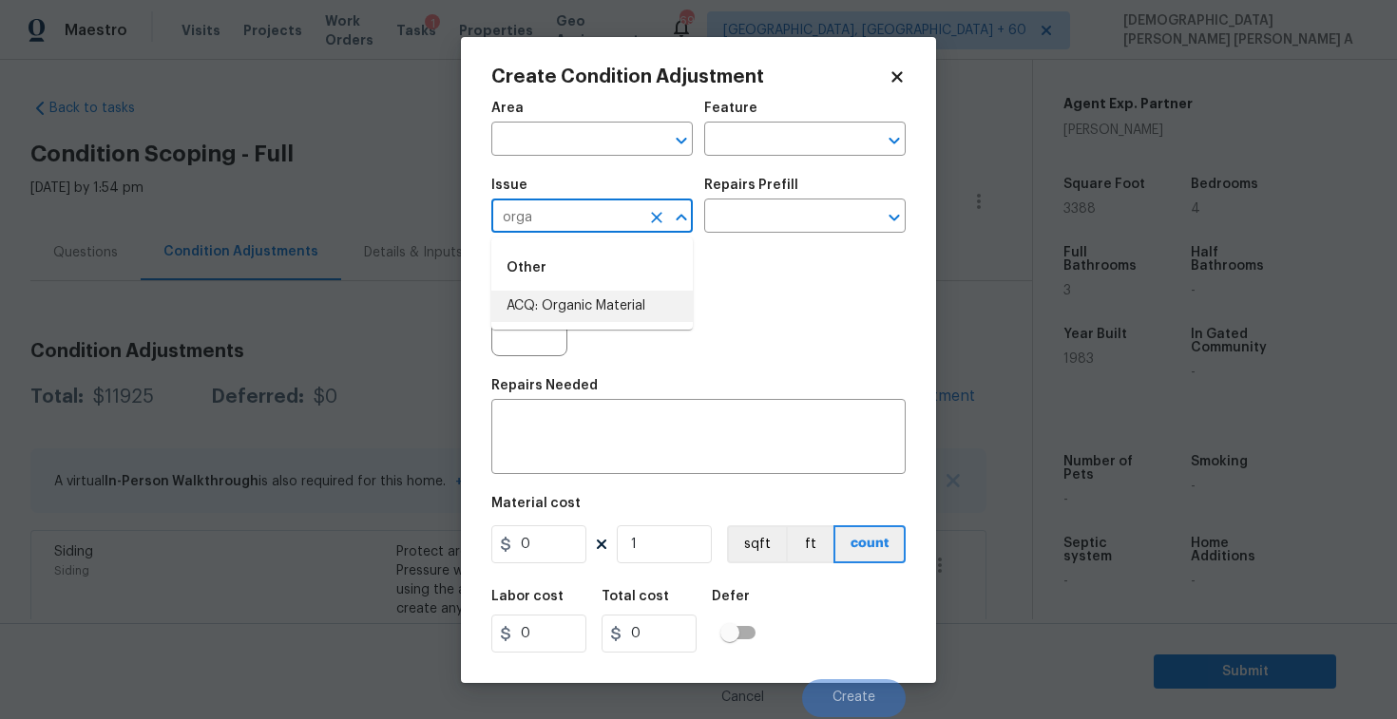
click at [551, 305] on li "ACQ: Organic Material" at bounding box center [591, 306] width 201 height 31
type input "ACQ: Organic Material"
click at [798, 221] on input "text" at bounding box center [778, 217] width 148 height 29
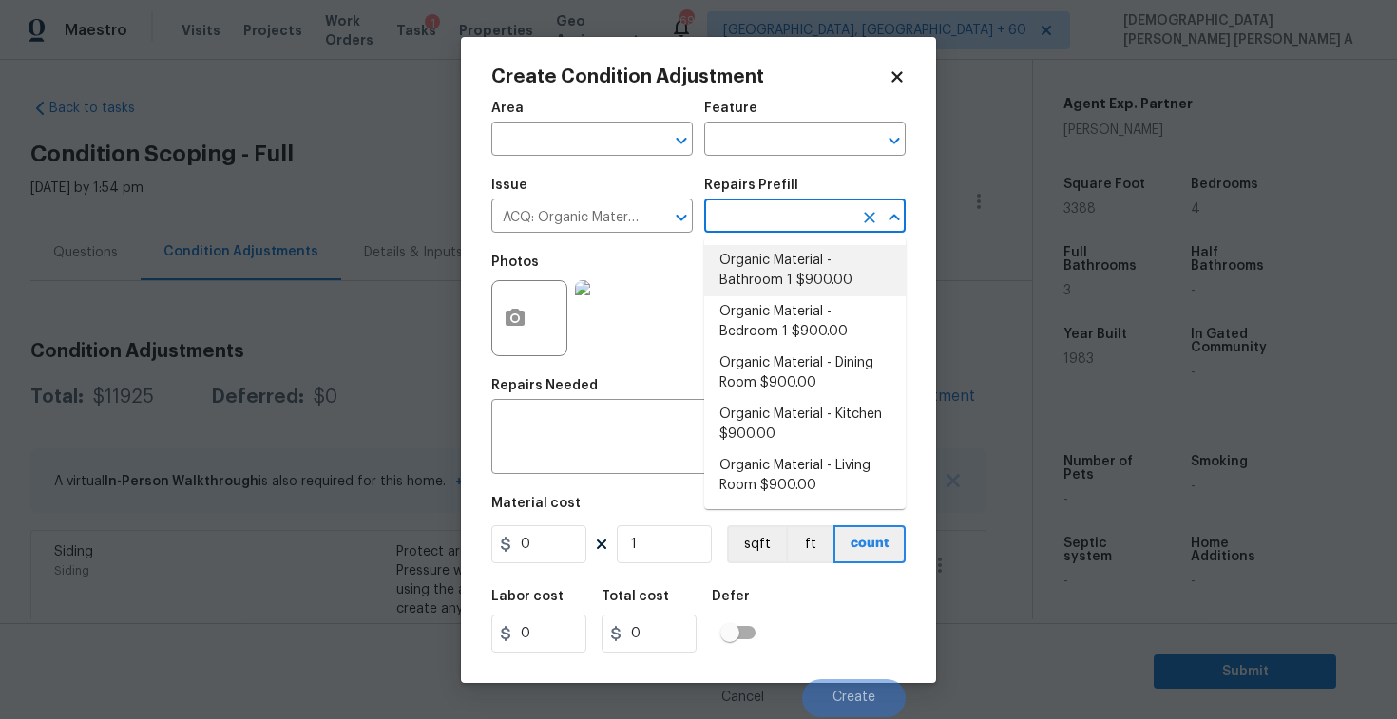
click at [770, 283] on li "Organic Material - Bathroom 1 $900.00" at bounding box center [804, 270] width 201 height 51
type input "Acquisition"
type textarea "Acquisition Scope: Conditions Conducive to Organic Material - Bathroom 1 Discla…"
type input "900"
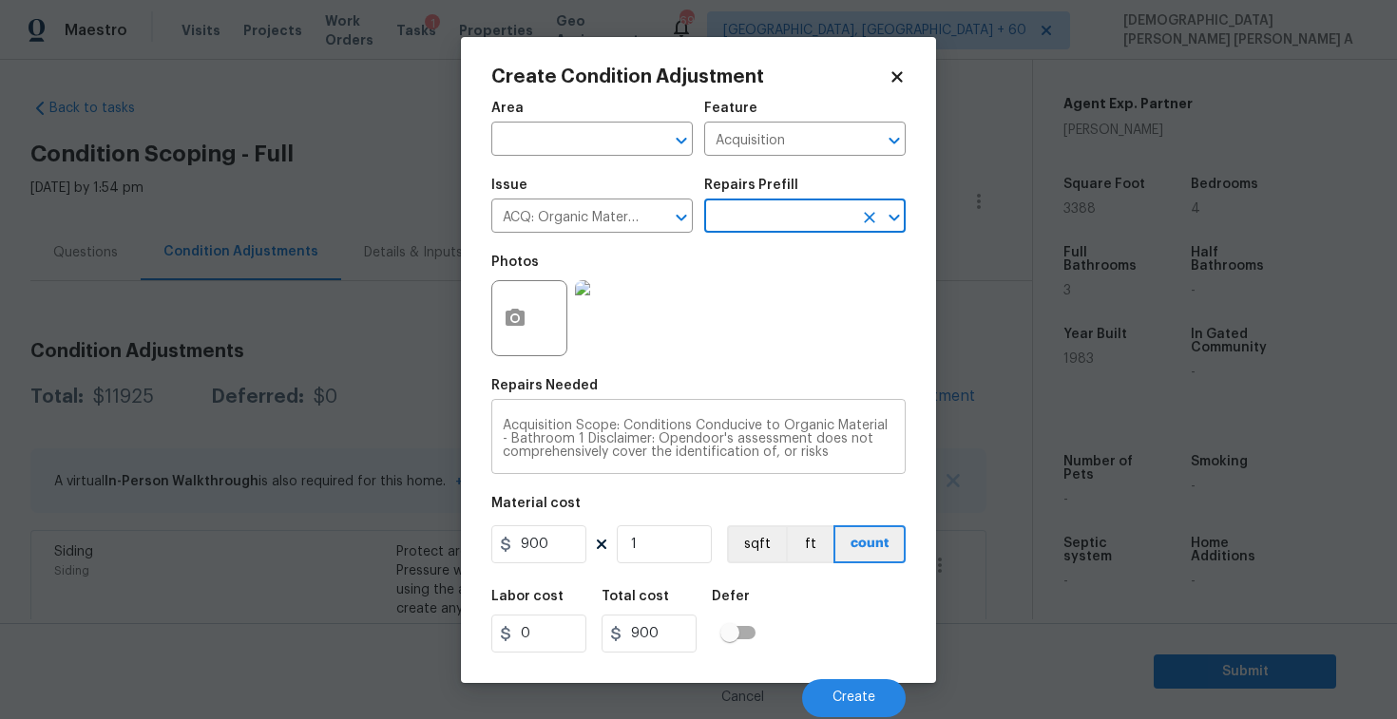
click at [531, 441] on textarea "Acquisition Scope: Conditions Conducive to Organic Material - Bathroom 1 Discla…" at bounding box center [699, 439] width 392 height 40
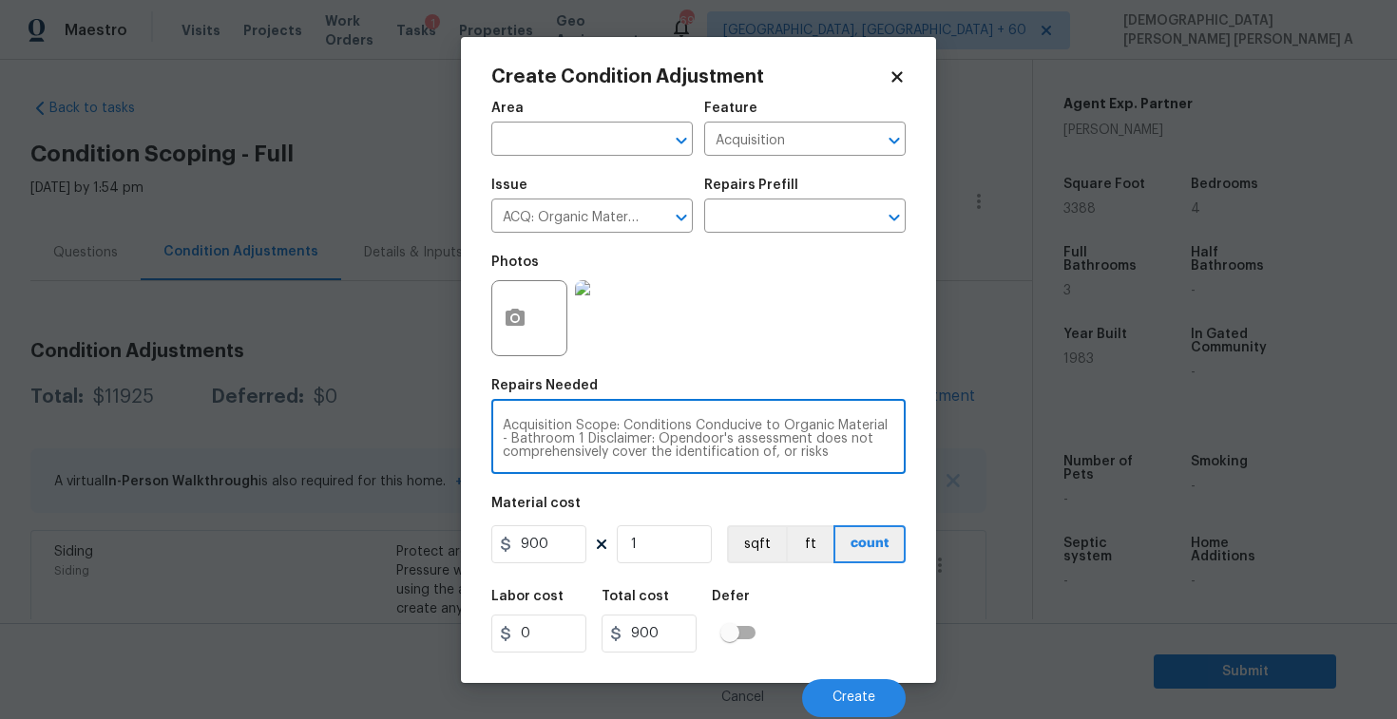
click at [531, 441] on textarea "Acquisition Scope: Conditions Conducive to Organic Material - Bathroom 1 Discla…" at bounding box center [699, 439] width 392 height 40
type textarea "Acquisition Scope: Conditions Conducive to Organic Material - 1 Disclaimer: Ope…"
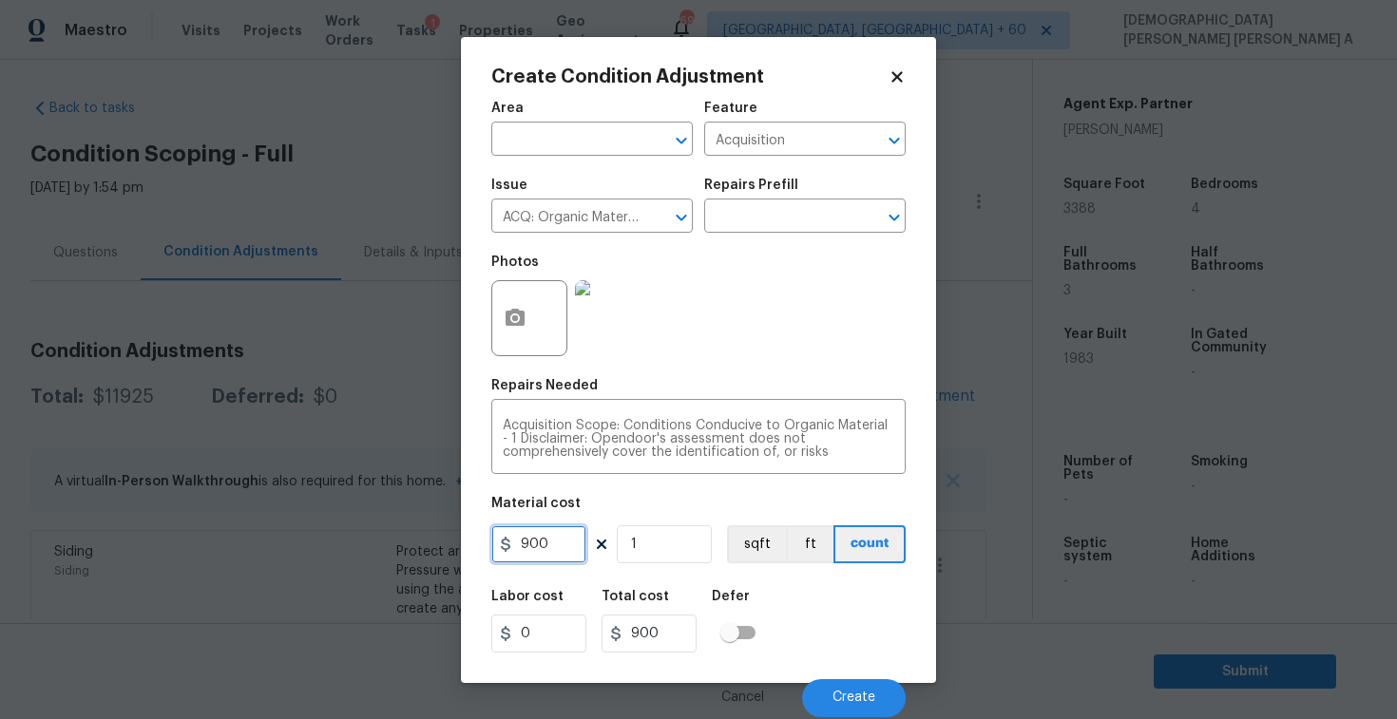
click at [537, 543] on input "900" at bounding box center [538, 545] width 95 height 38
type input "0"
click at [526, 309] on icon "button" at bounding box center [515, 318] width 23 height 23
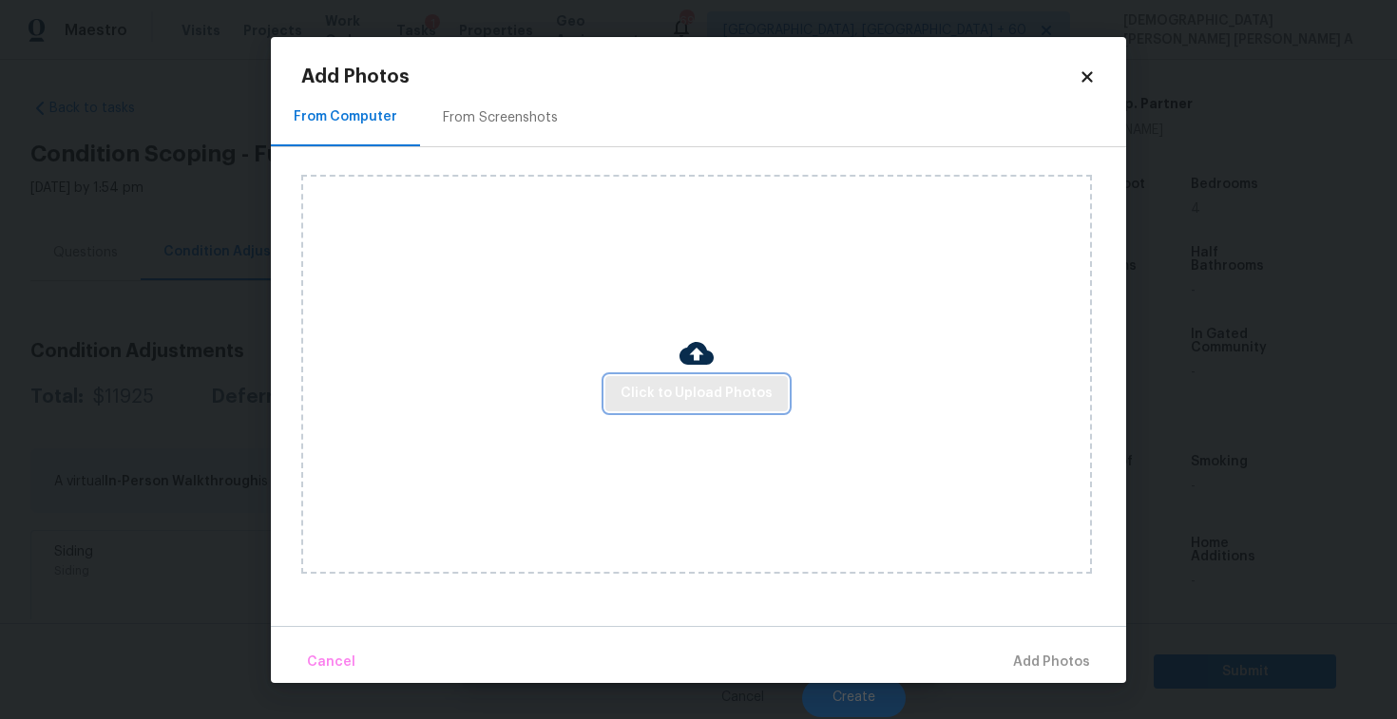
click at [718, 408] on button "Click to Upload Photos" at bounding box center [696, 393] width 182 height 35
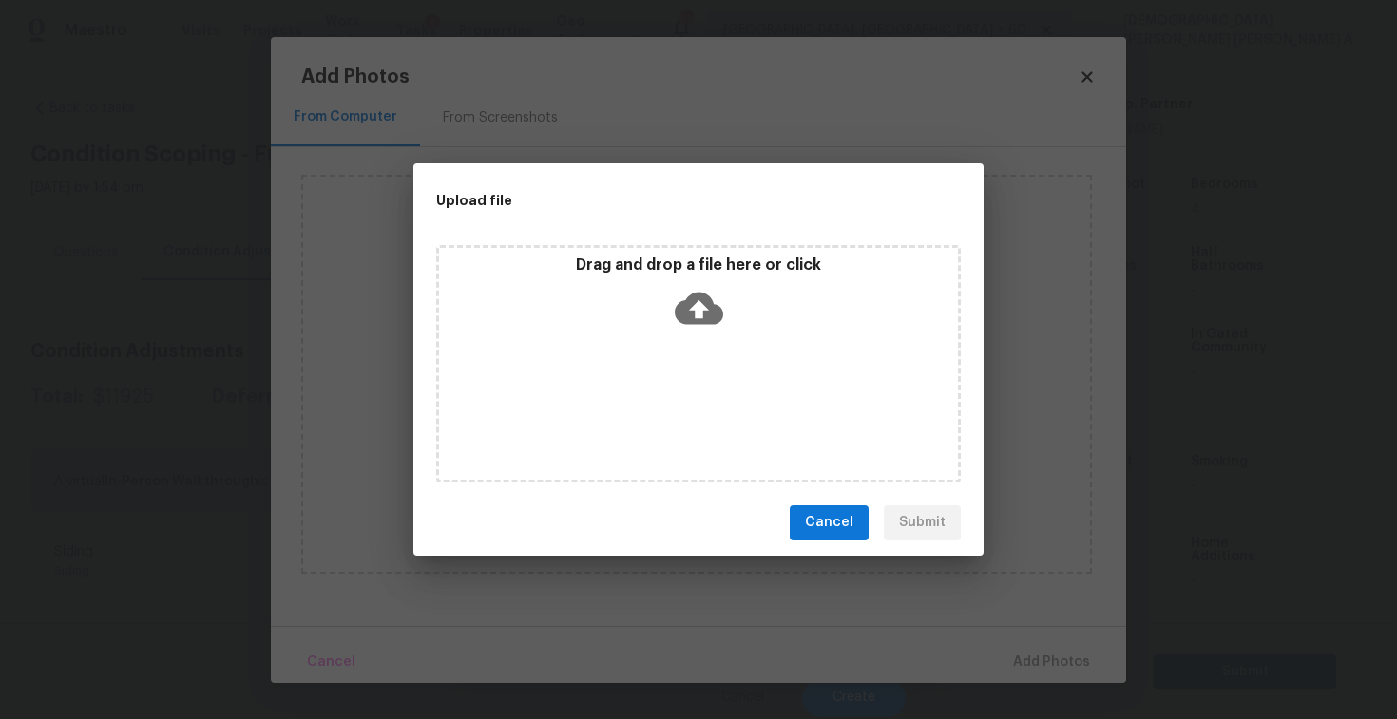
click at [685, 311] on icon at bounding box center [699, 308] width 48 height 32
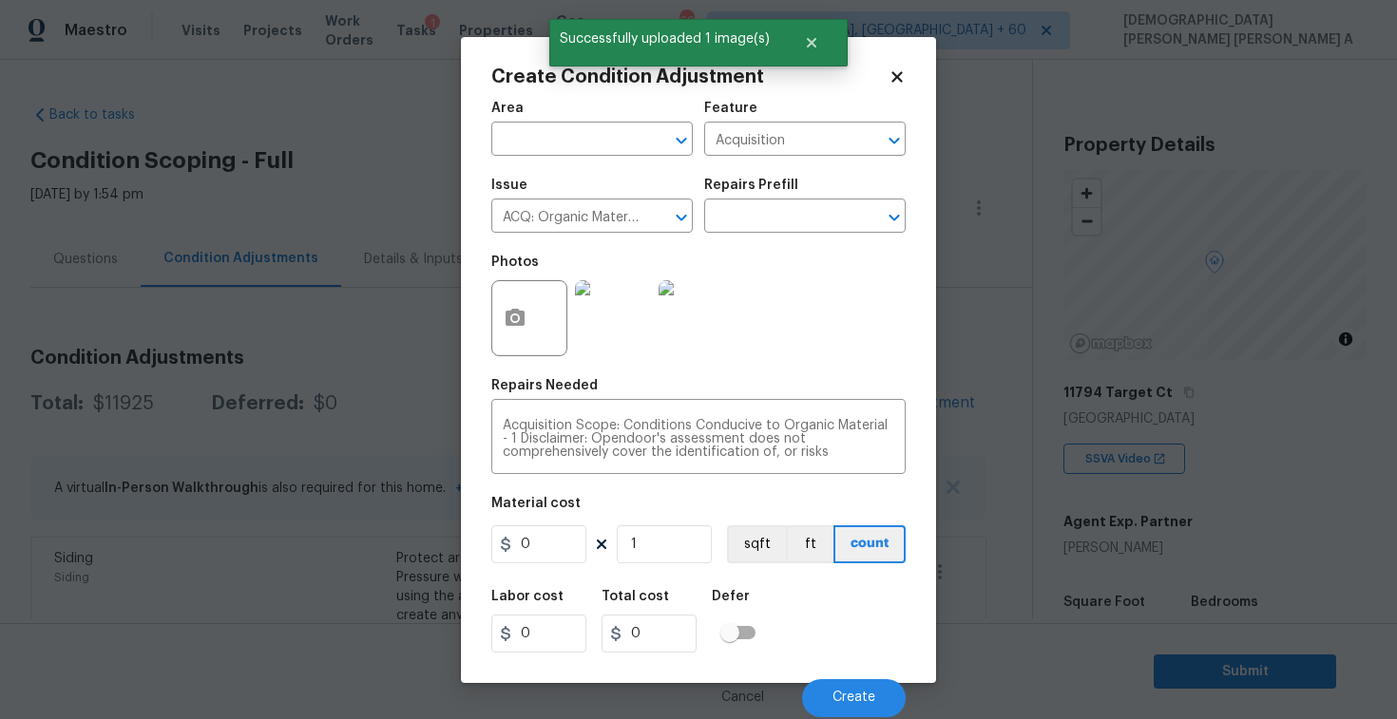
scroll to position [418, 0]
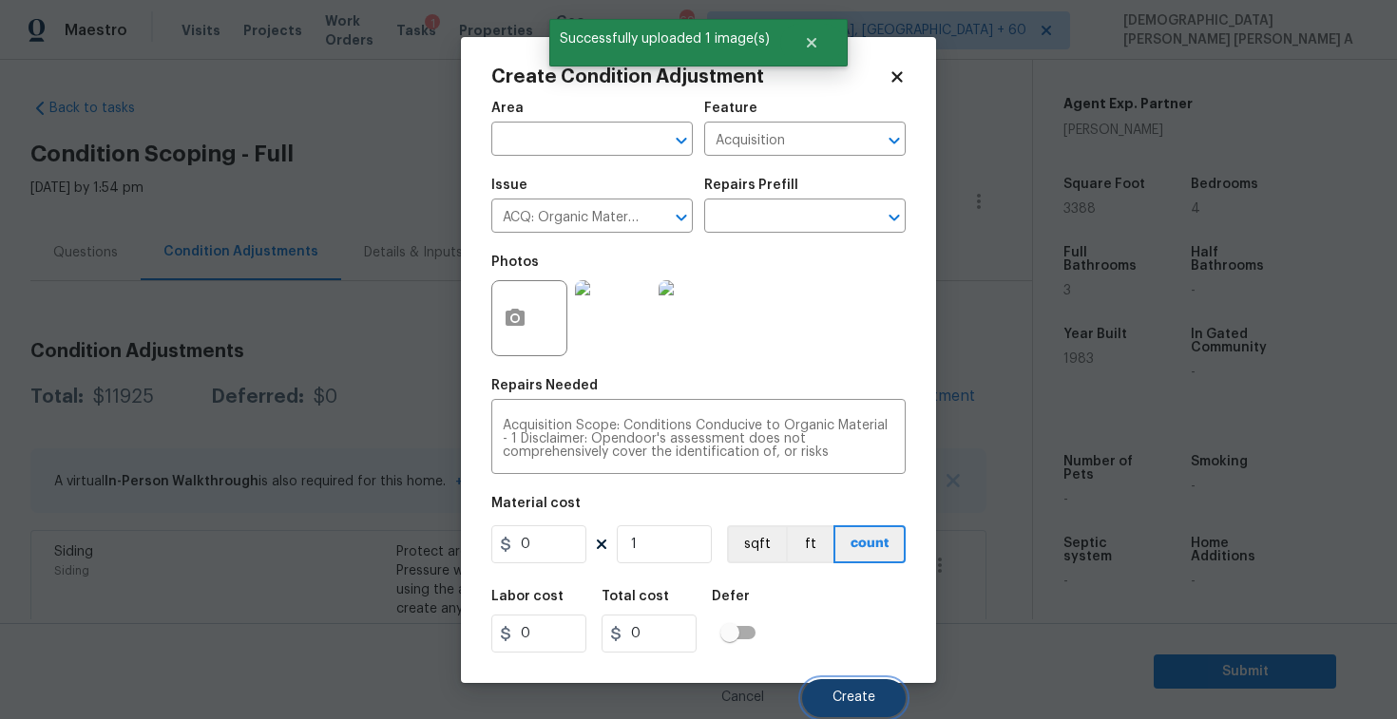
click at [858, 696] on span "Create" at bounding box center [853, 698] width 43 height 14
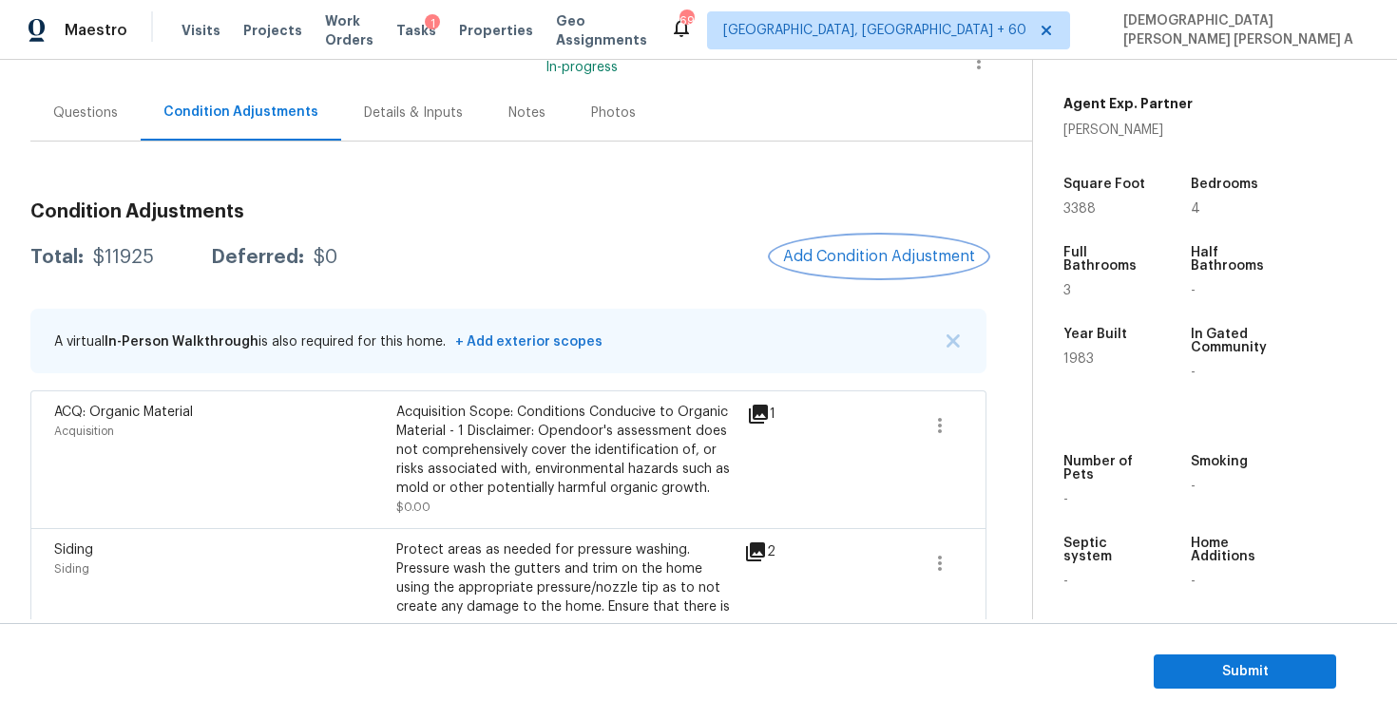
scroll to position [223, 0]
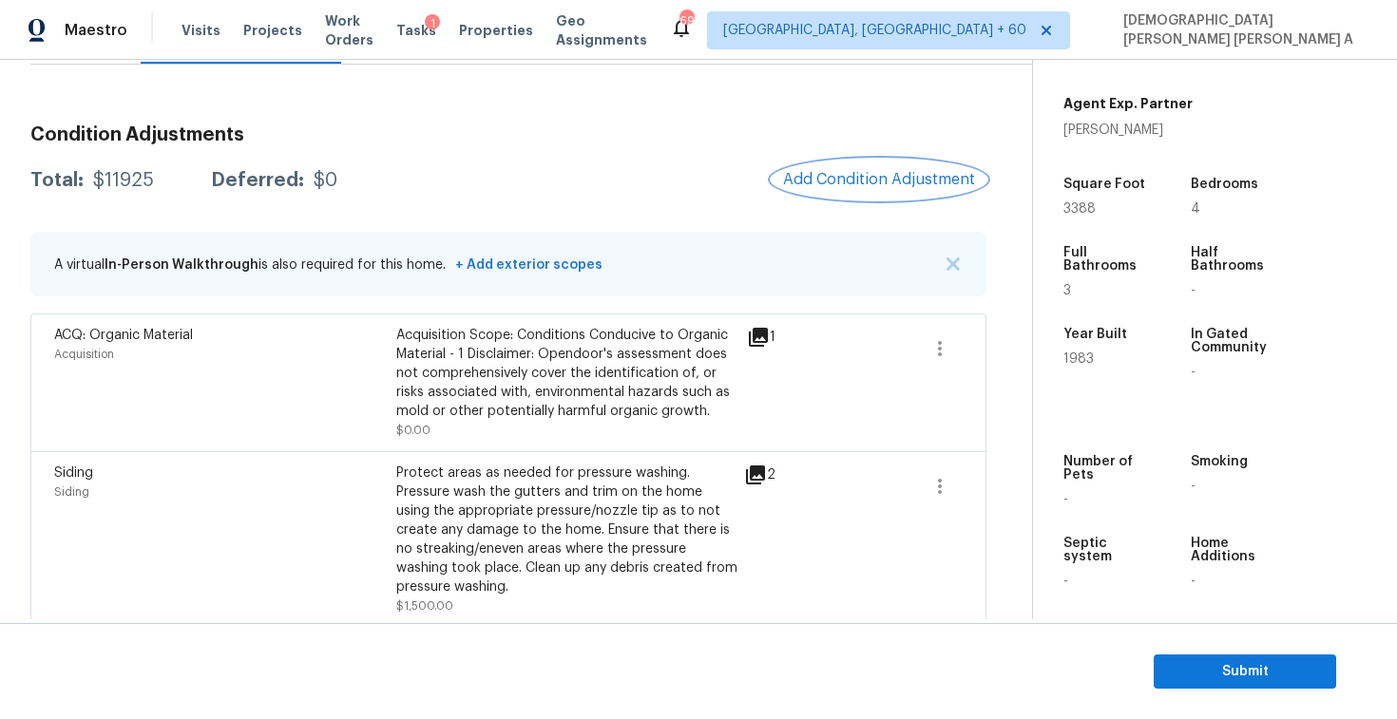
click at [875, 176] on span "Add Condition Adjustment" at bounding box center [879, 179] width 192 height 17
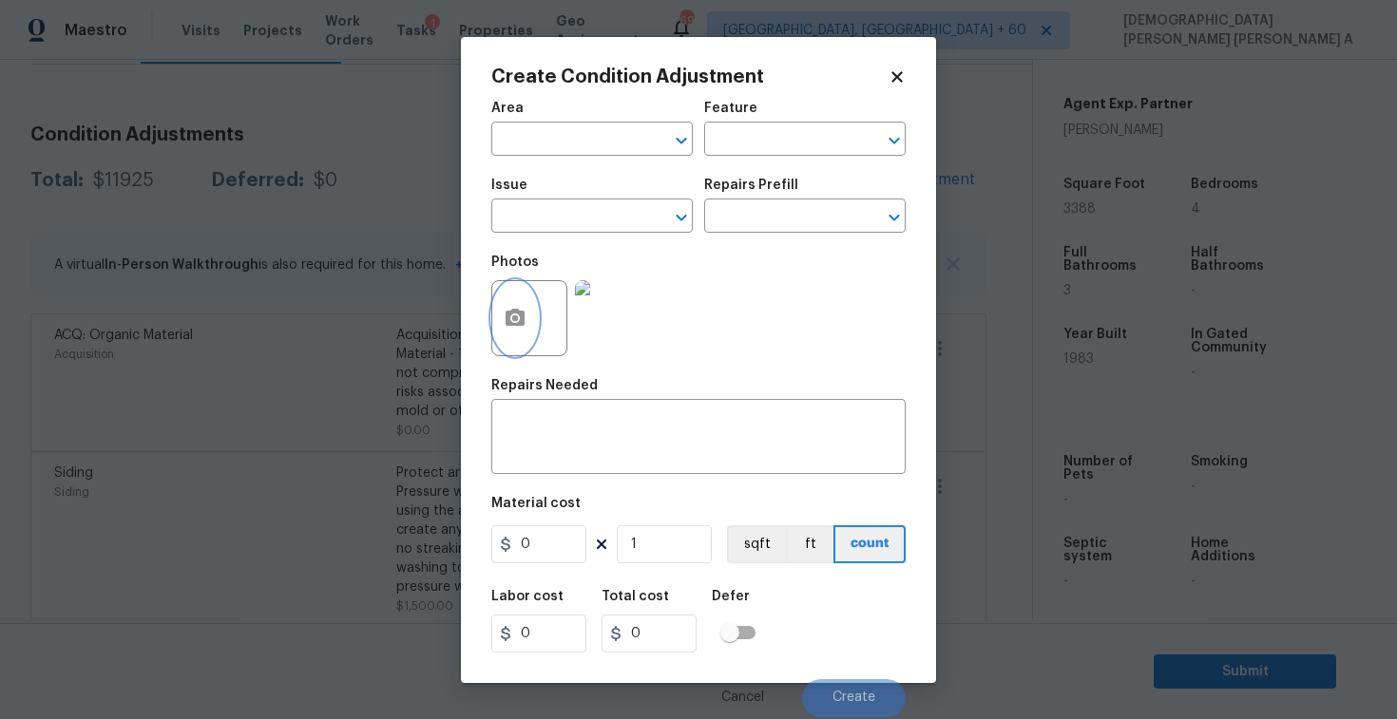
click at [508, 328] on icon "button" at bounding box center [515, 318] width 23 height 23
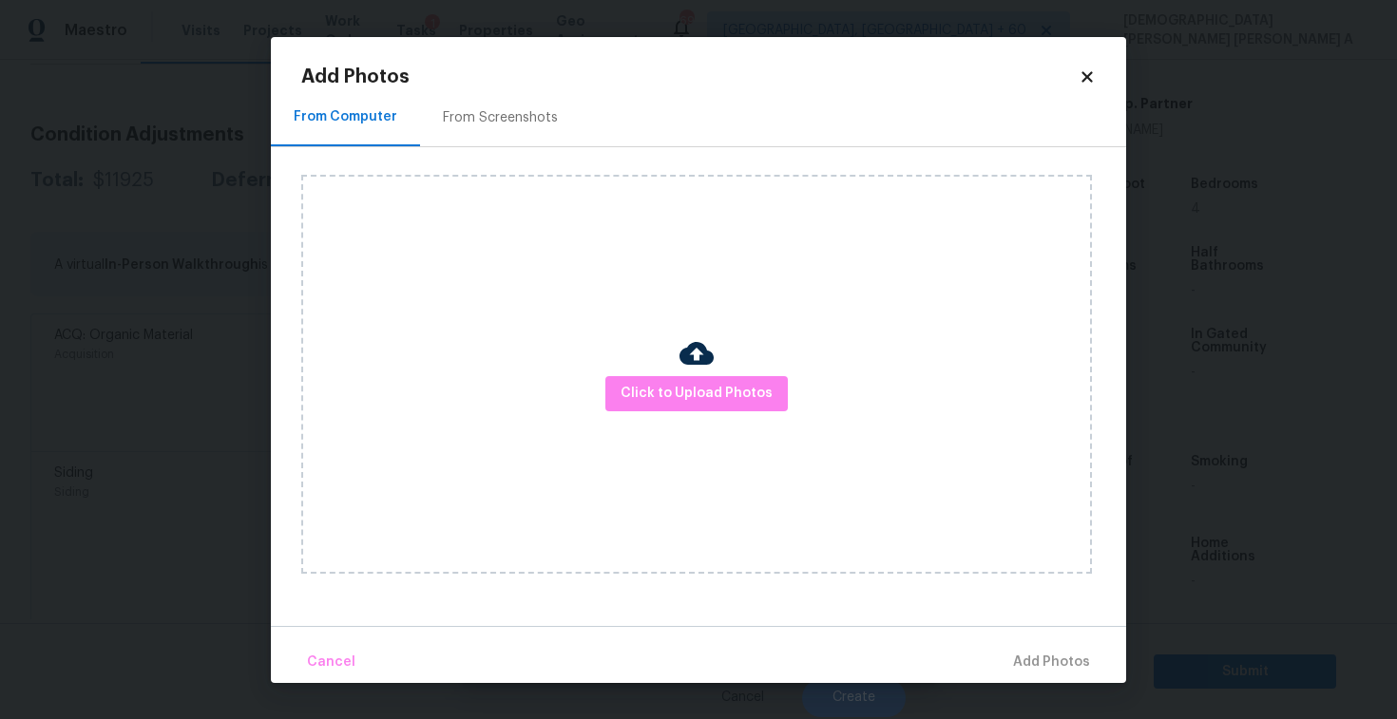
click at [739, 422] on div "Click to Upload Photos" at bounding box center [696, 374] width 791 height 399
click at [727, 401] on span "Click to Upload Photos" at bounding box center [697, 394] width 152 height 24
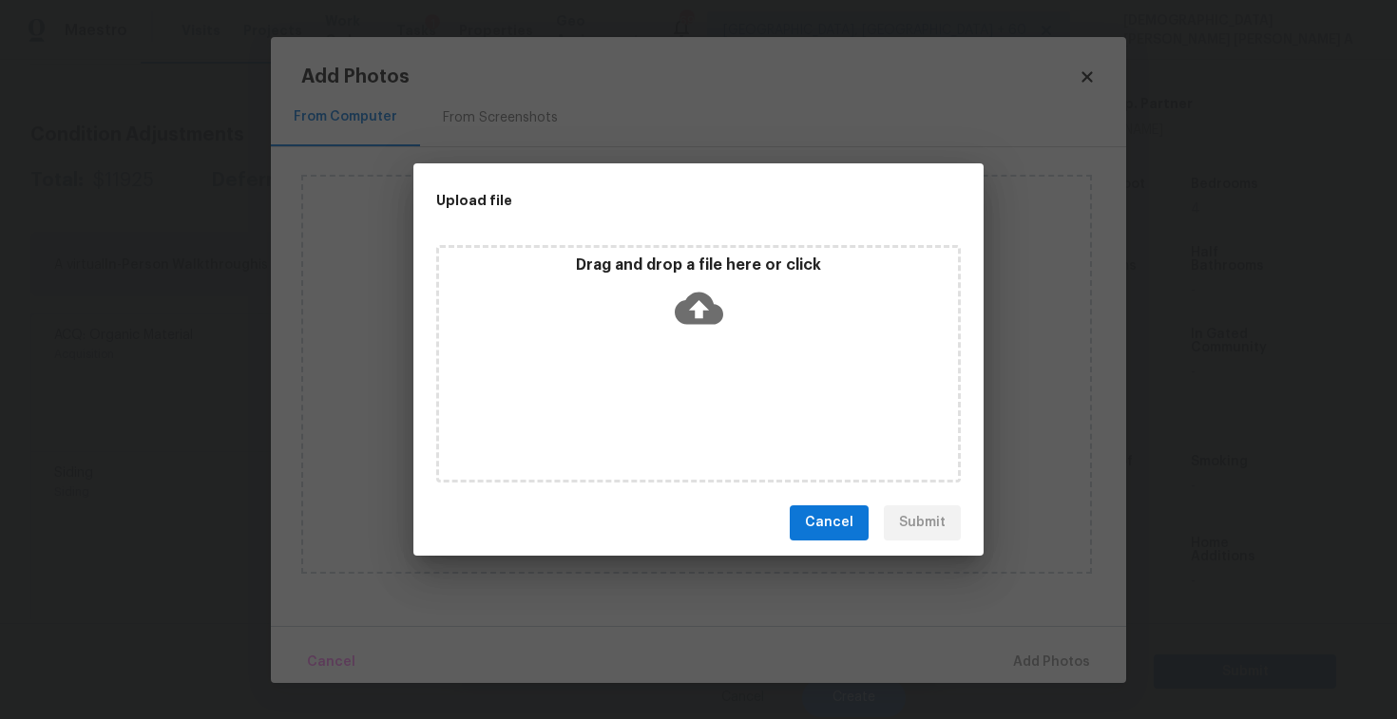
click at [706, 324] on icon at bounding box center [699, 308] width 48 height 48
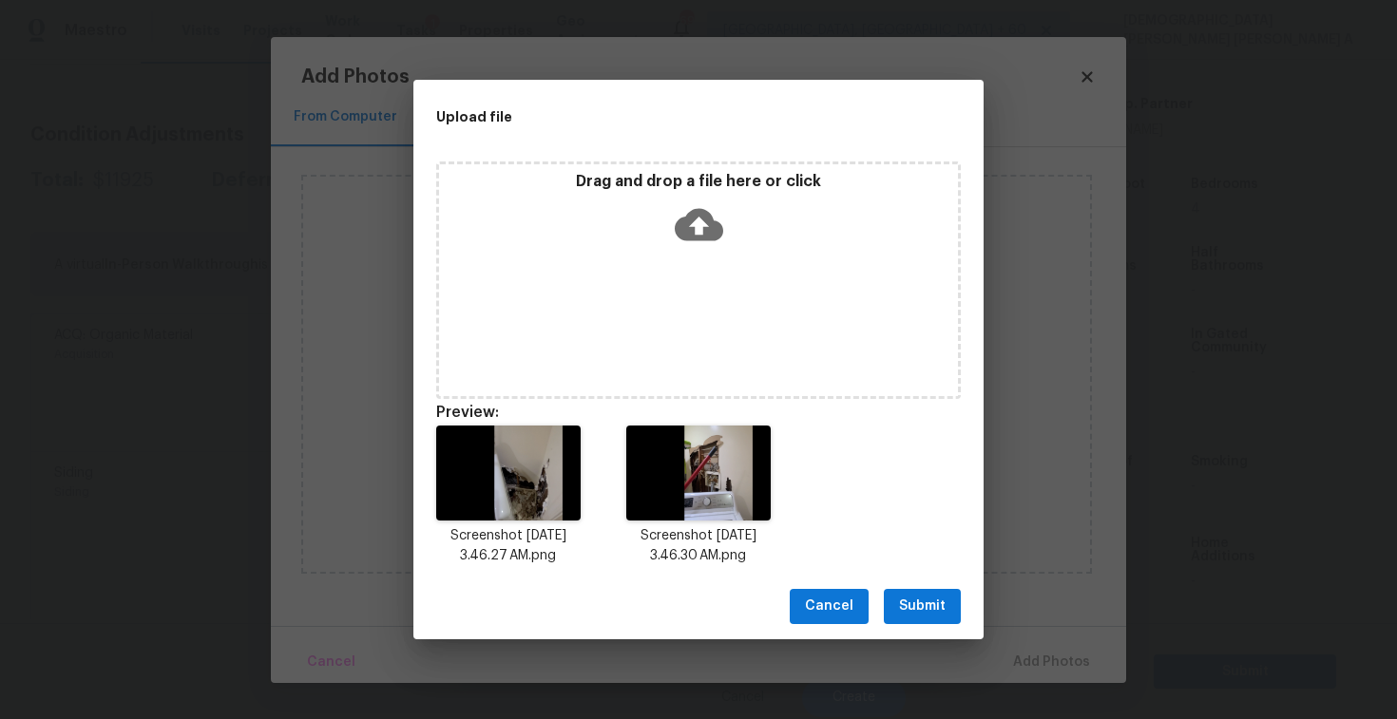
click at [920, 609] on span "Submit" at bounding box center [922, 607] width 47 height 24
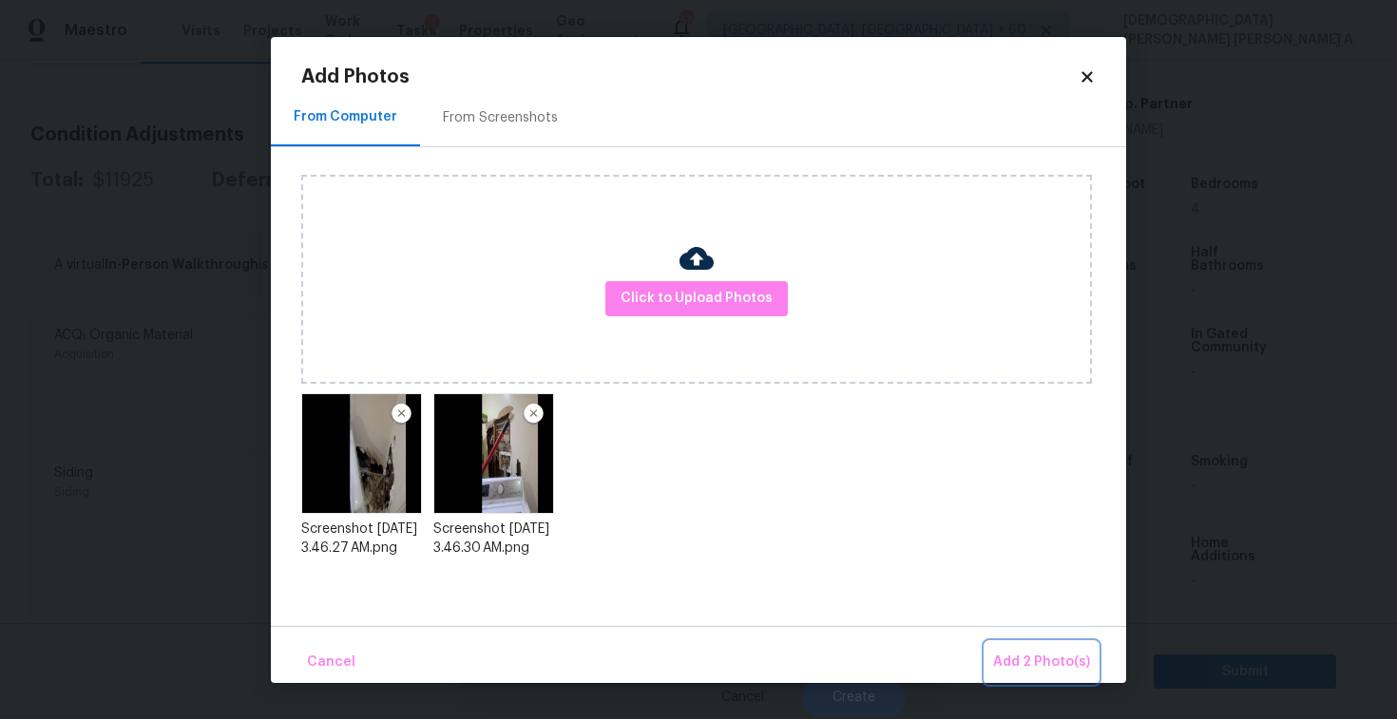
click at [1071, 652] on span "Add 2 Photo(s)" at bounding box center [1041, 663] width 97 height 24
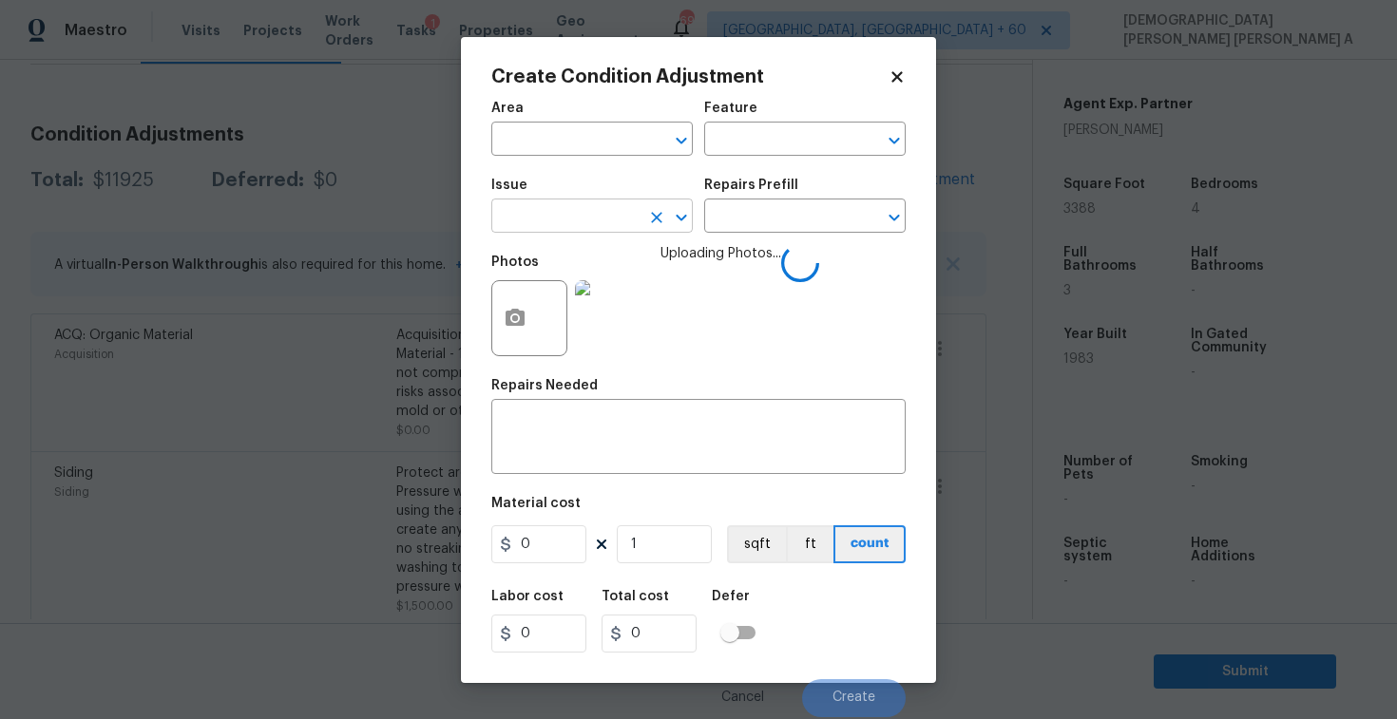
click at [514, 215] on input "text" at bounding box center [565, 217] width 148 height 29
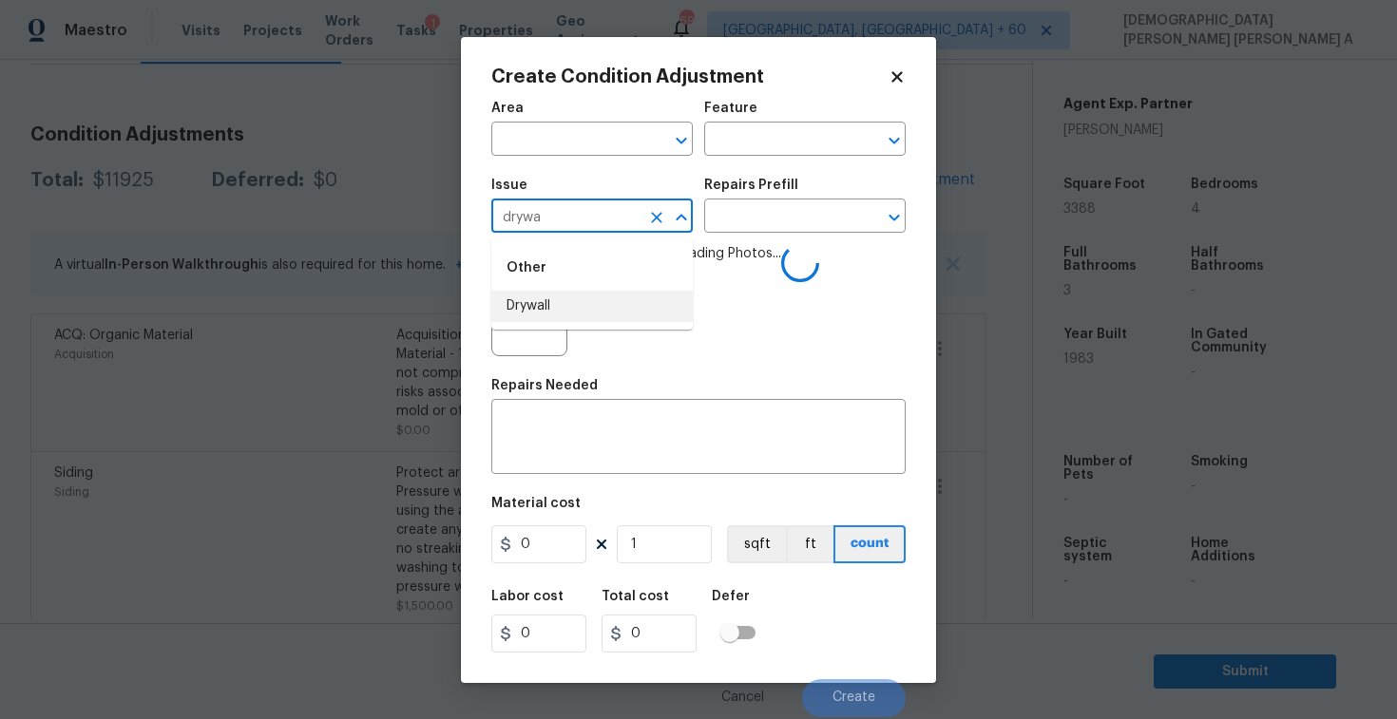
click at [557, 305] on li "Drywall" at bounding box center [591, 306] width 201 height 31
type input "Drywall"
click at [786, 216] on input "text" at bounding box center [778, 217] width 148 height 29
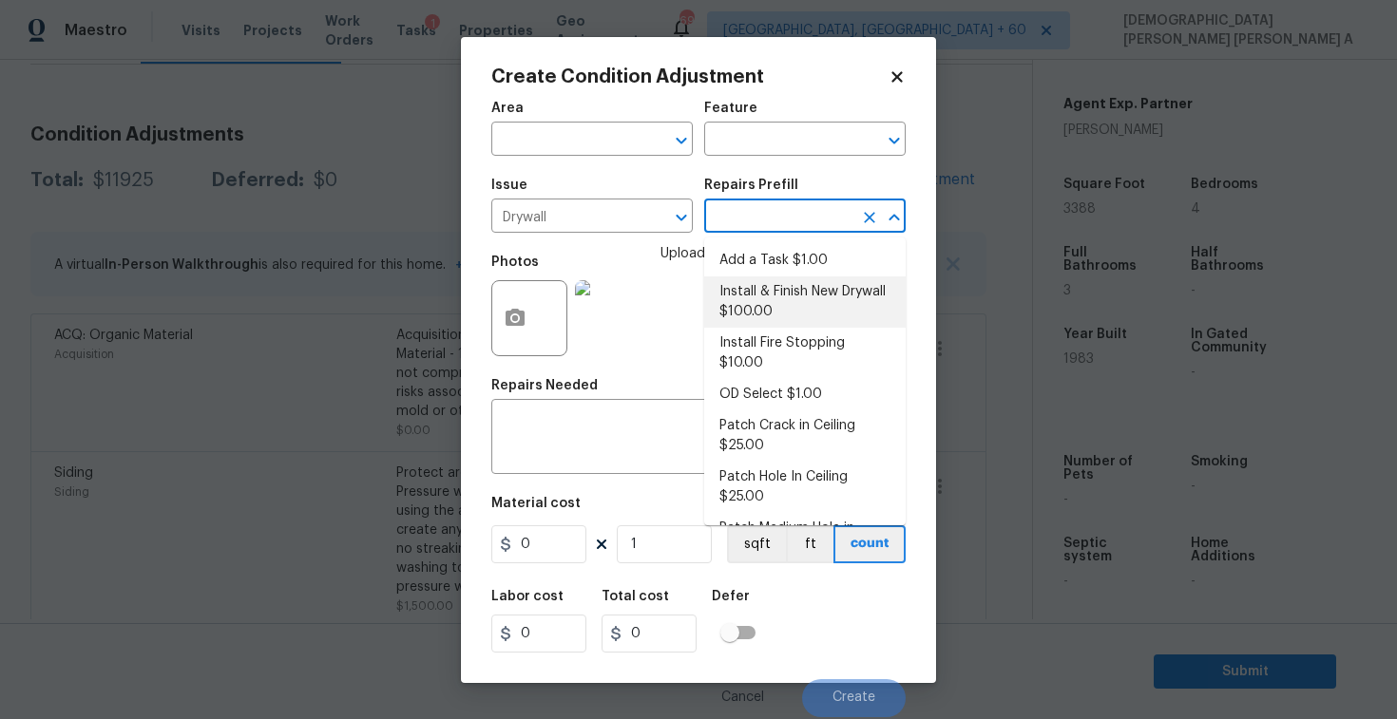
click at [767, 277] on li "Install & Finish New Drywall $100.00" at bounding box center [804, 302] width 201 height 51
type input "Walls and Ceiling"
type textarea "Remove the existing damaged drywall and replace with new. Ensure that the new d…"
type input "100"
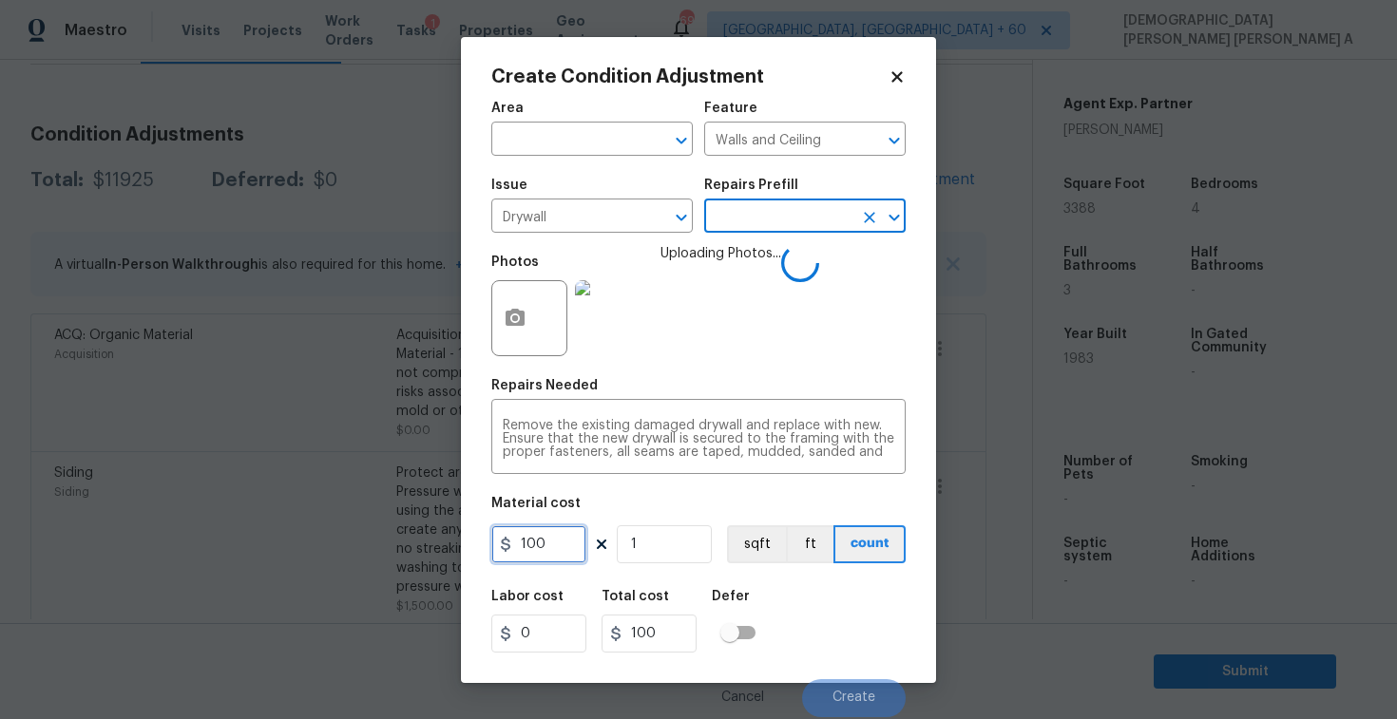
click at [555, 532] on input "100" at bounding box center [538, 545] width 95 height 38
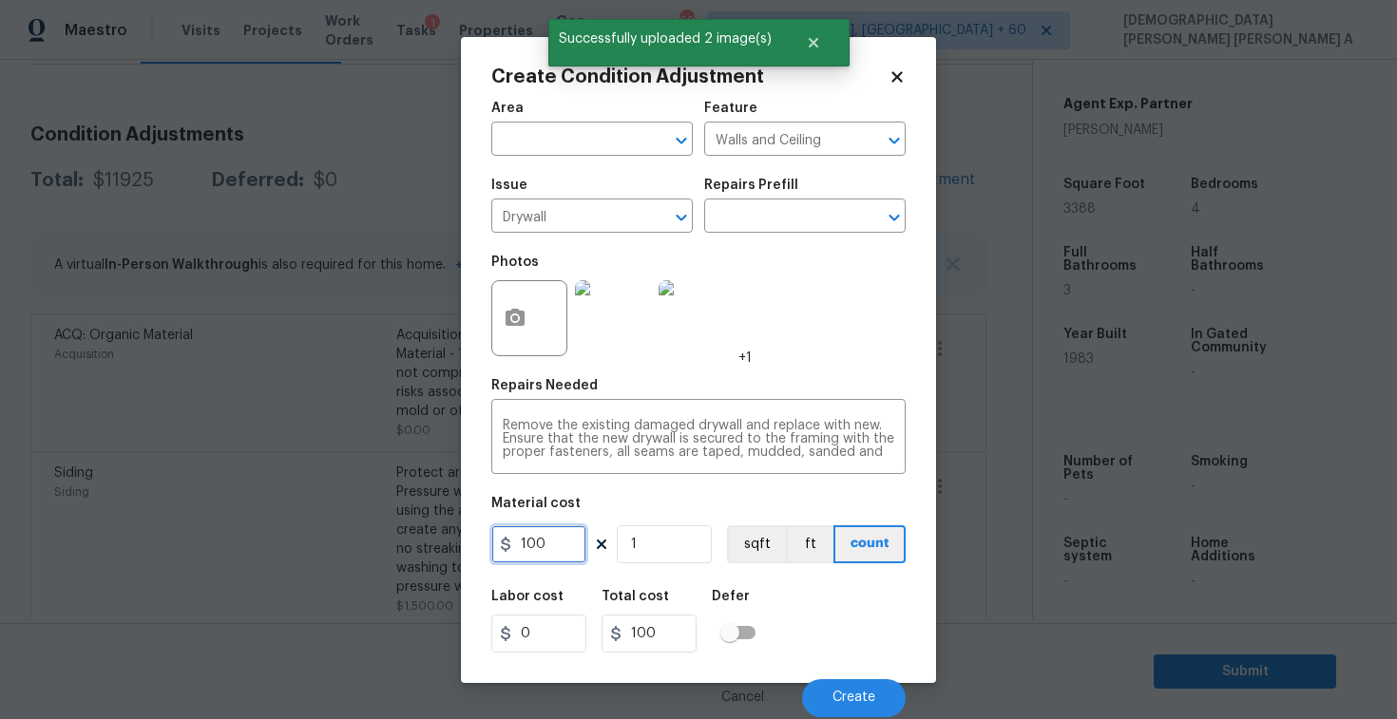
click at [555, 532] on input "100" at bounding box center [538, 545] width 95 height 38
type input "400"
click at [859, 698] on span "Create" at bounding box center [853, 698] width 43 height 14
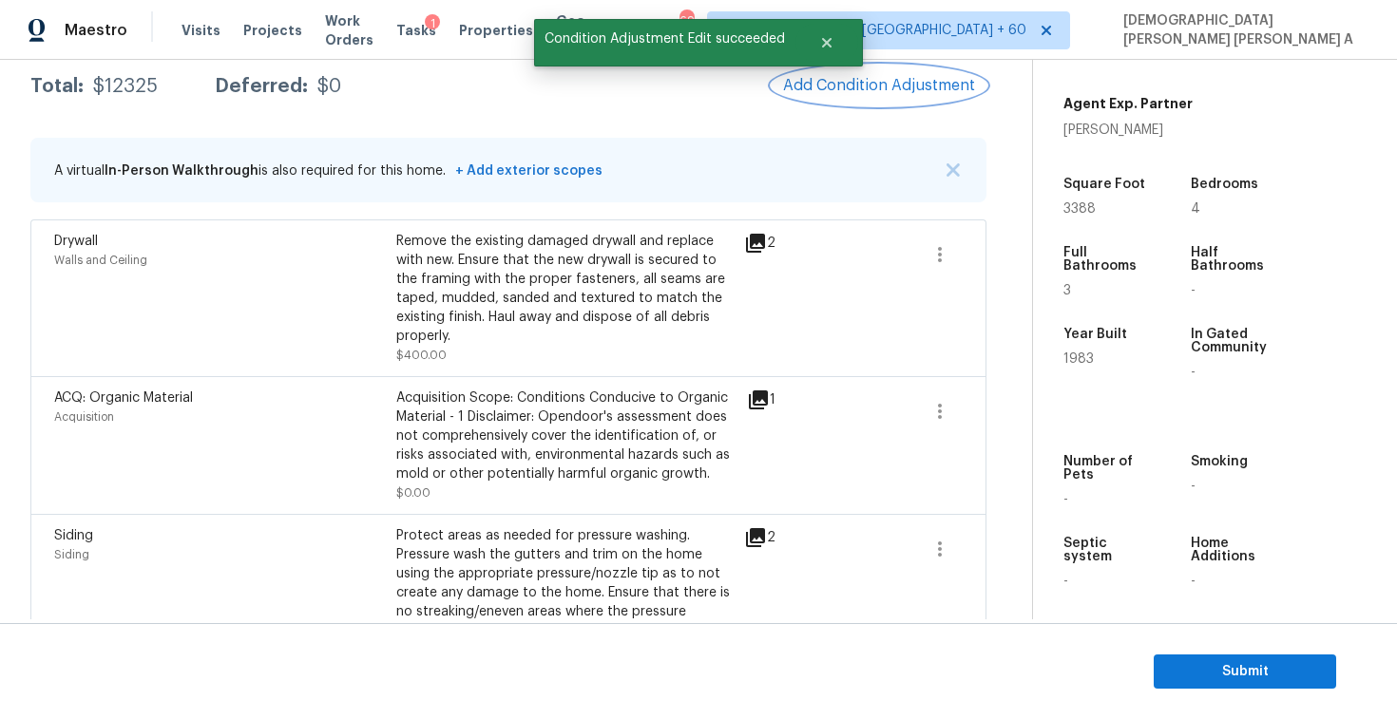
scroll to position [204, 0]
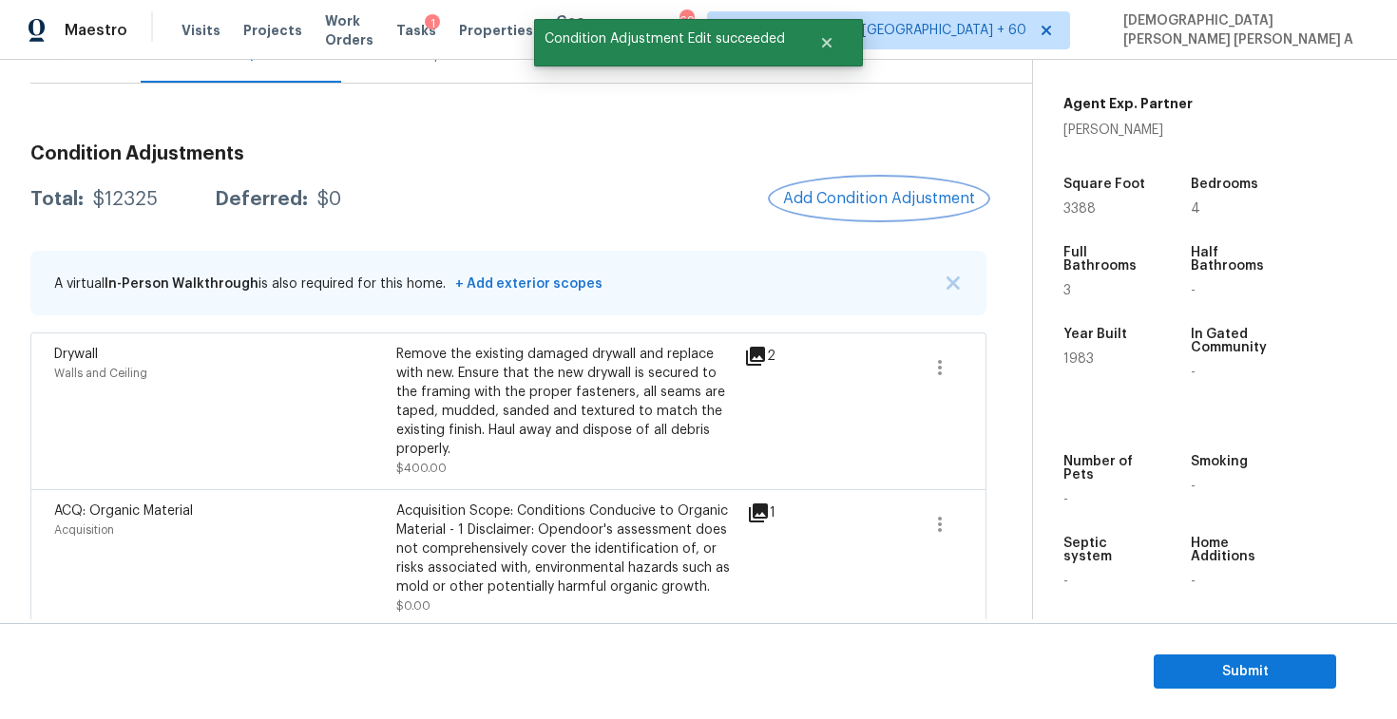
click at [890, 184] on button "Add Condition Adjustment" at bounding box center [879, 199] width 215 height 40
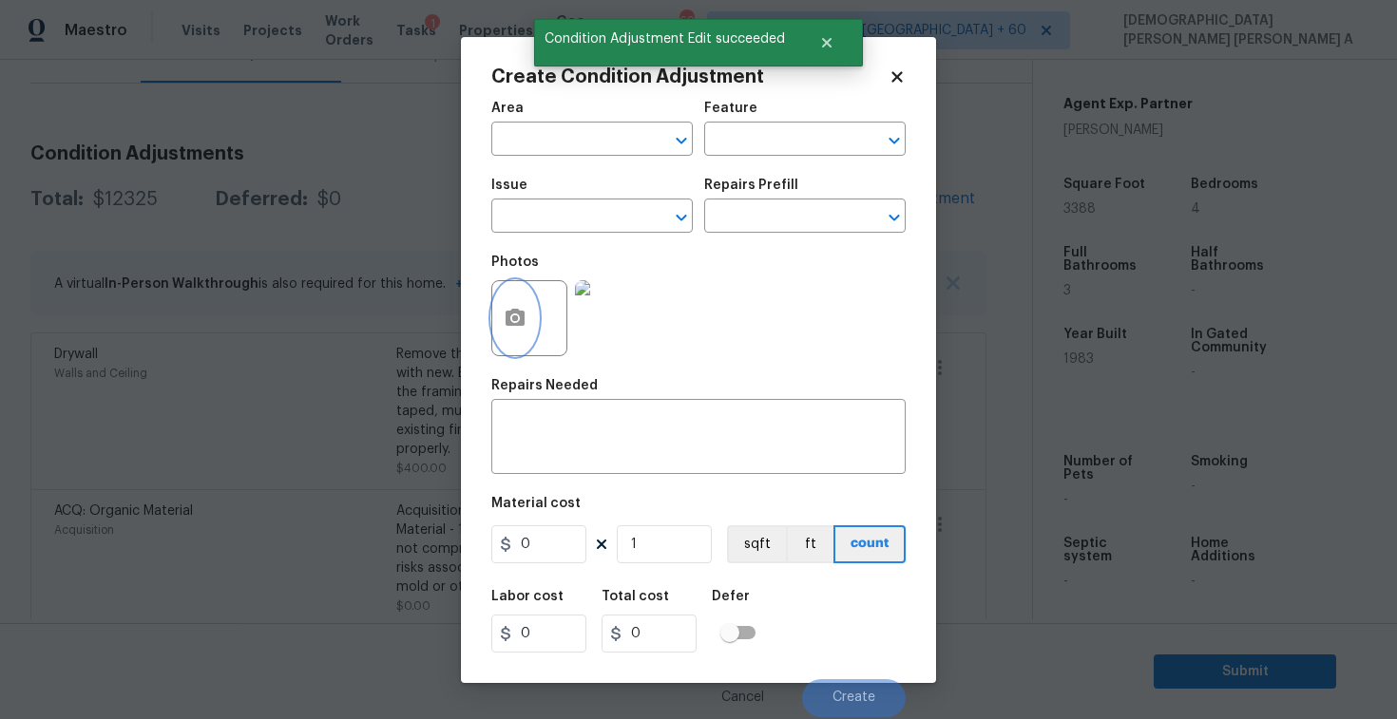
click at [514, 309] on icon "button" at bounding box center [515, 317] width 19 height 17
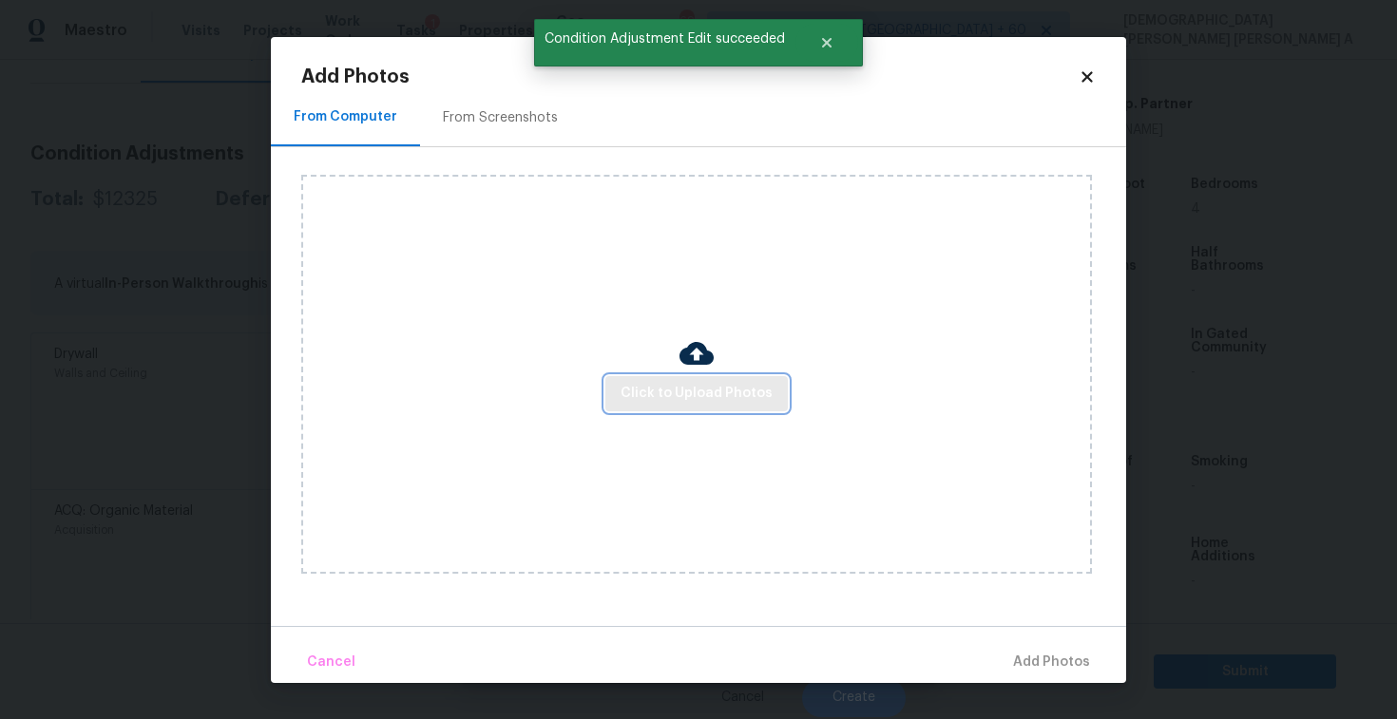
click at [727, 404] on span "Click to Upload Photos" at bounding box center [697, 394] width 152 height 24
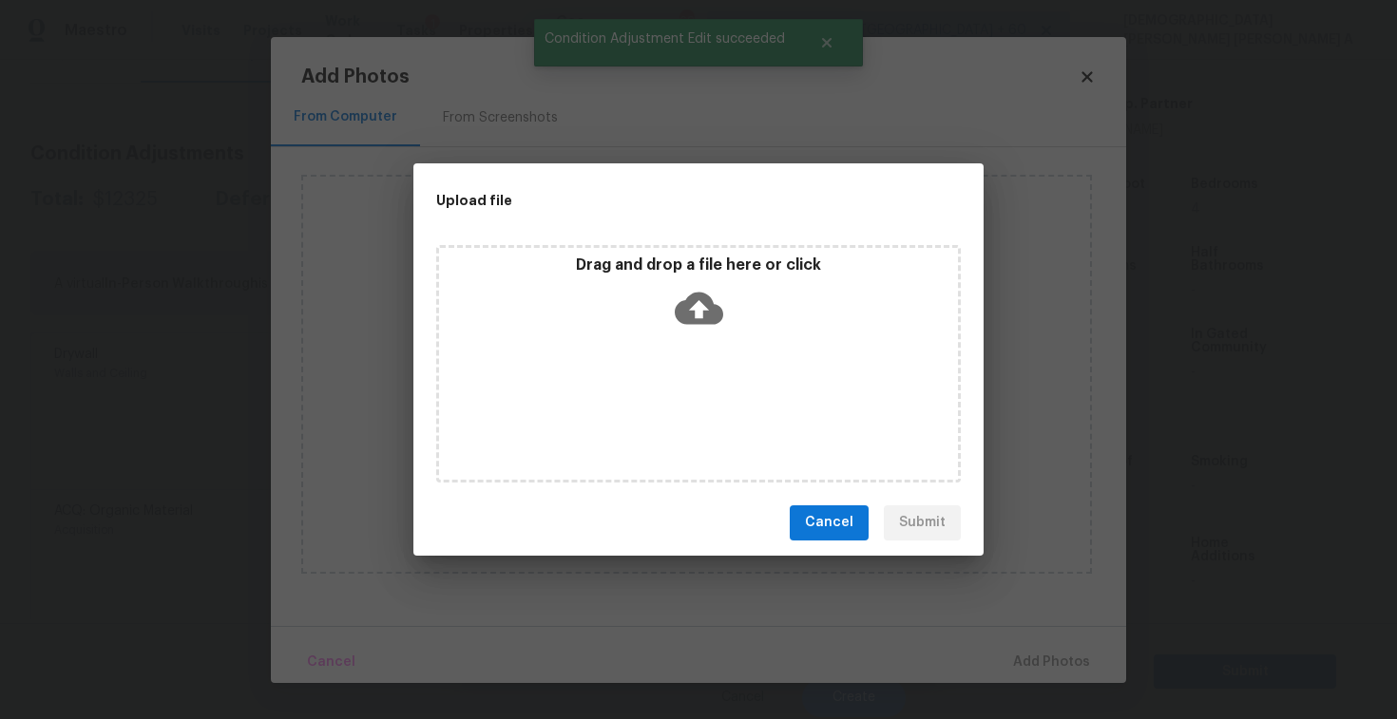
click at [713, 320] on icon at bounding box center [699, 308] width 48 height 32
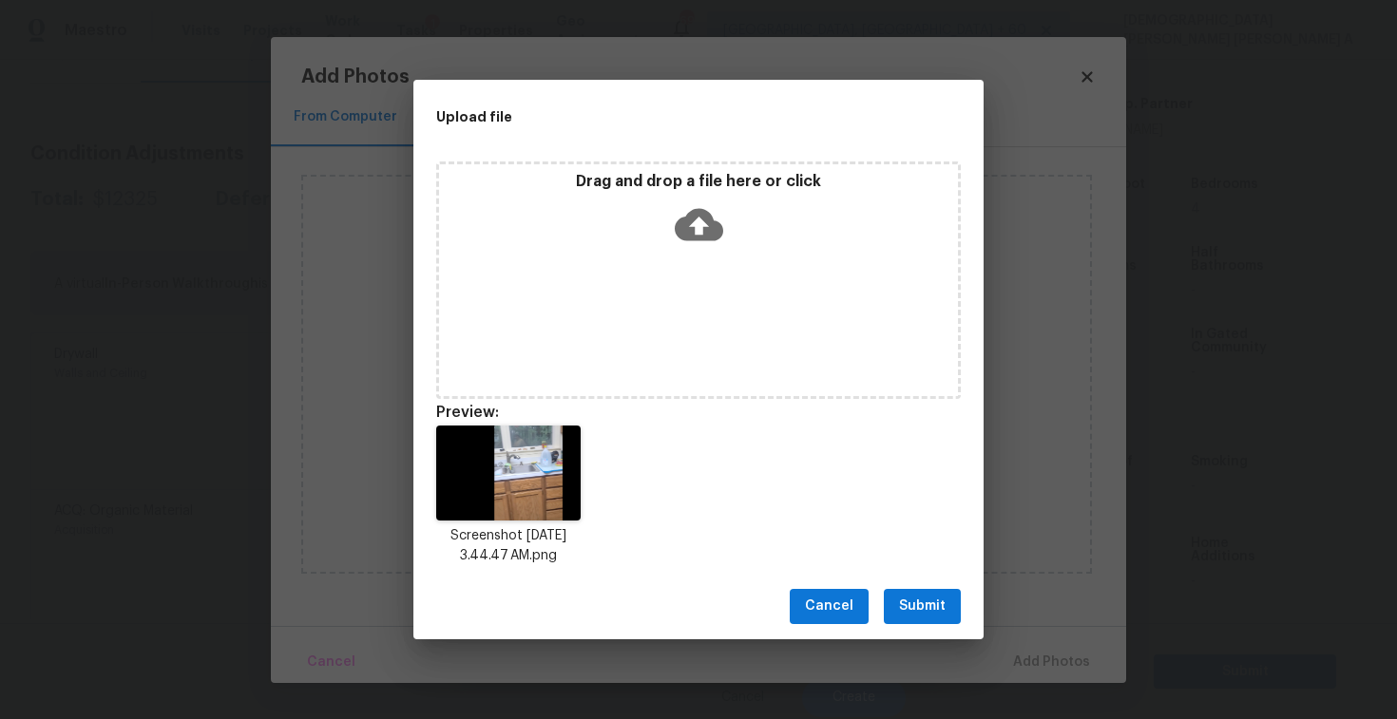
click at [915, 600] on span "Submit" at bounding box center [922, 607] width 47 height 24
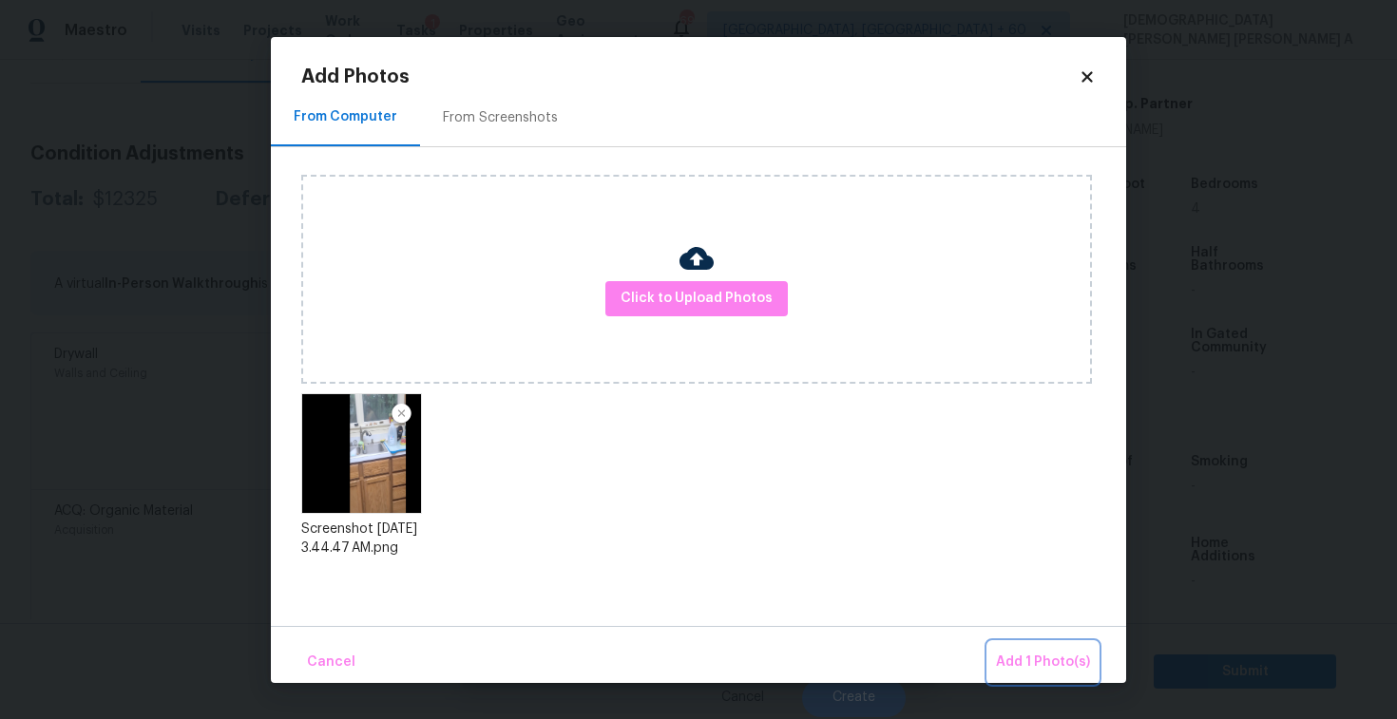
click at [1034, 671] on span "Add 1 Photo(s)" at bounding box center [1043, 663] width 94 height 24
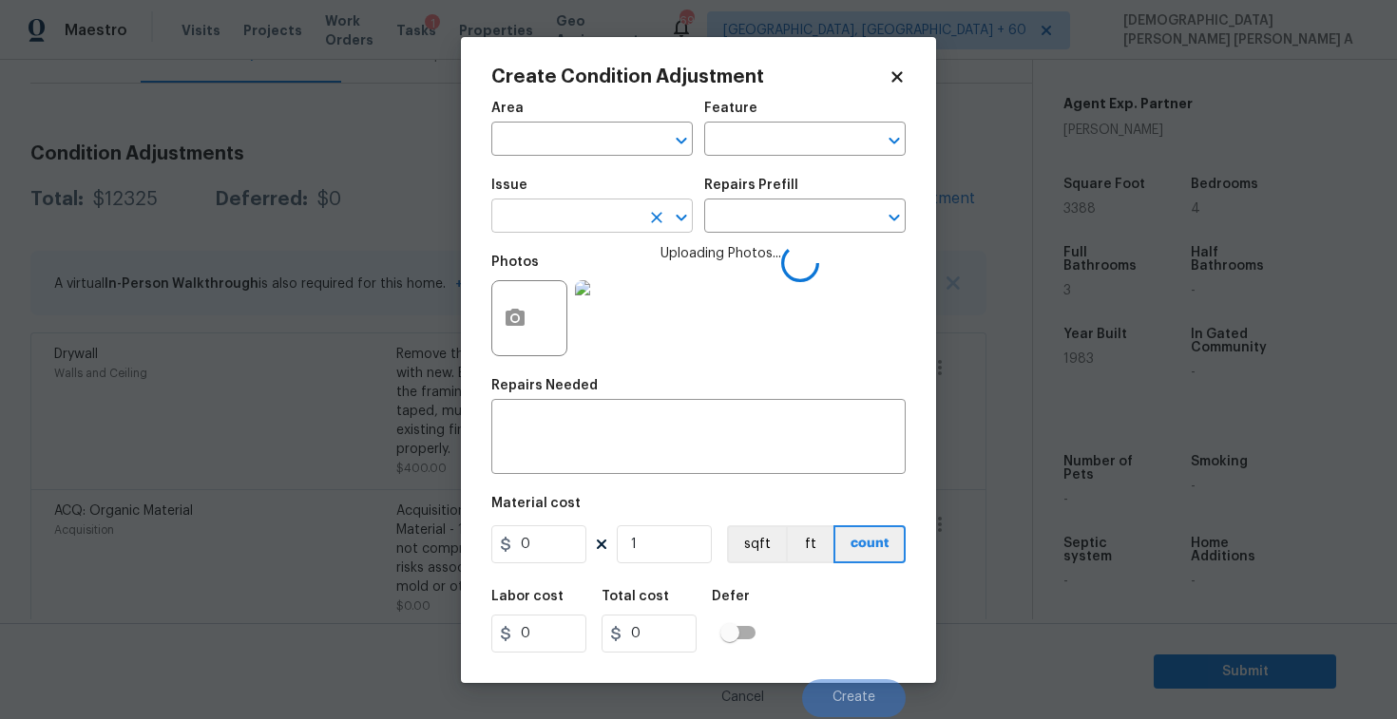
click at [543, 212] on input "text" at bounding box center [565, 217] width 148 height 29
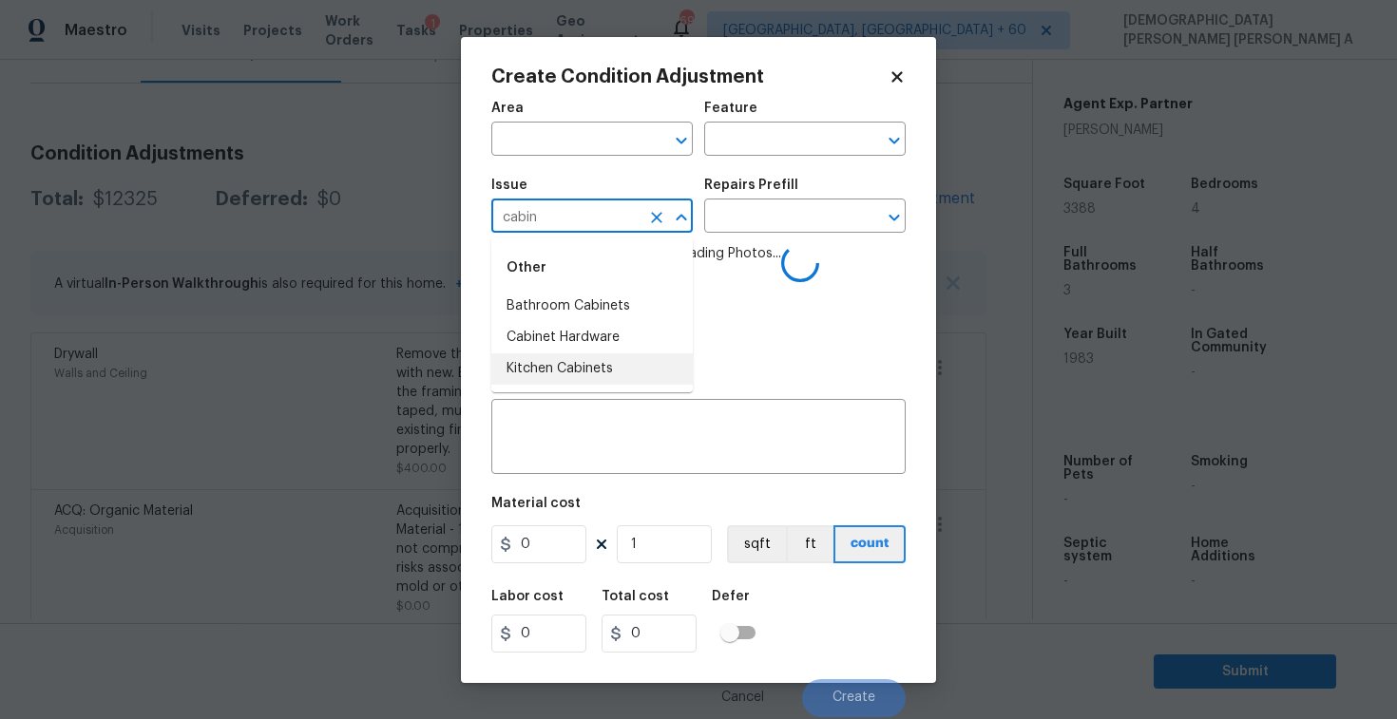
click at [590, 369] on li "Kitchen Cabinets" at bounding box center [591, 369] width 201 height 31
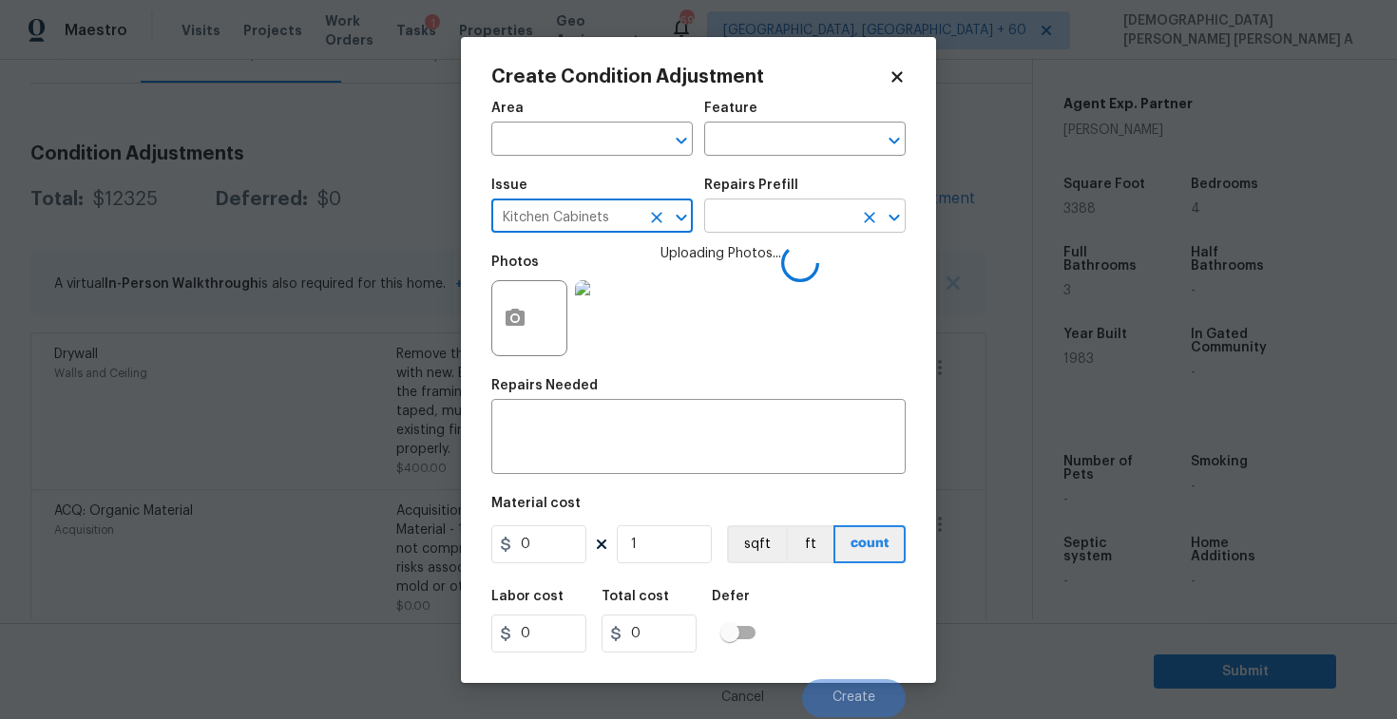
type input "Kitchen Cabinets"
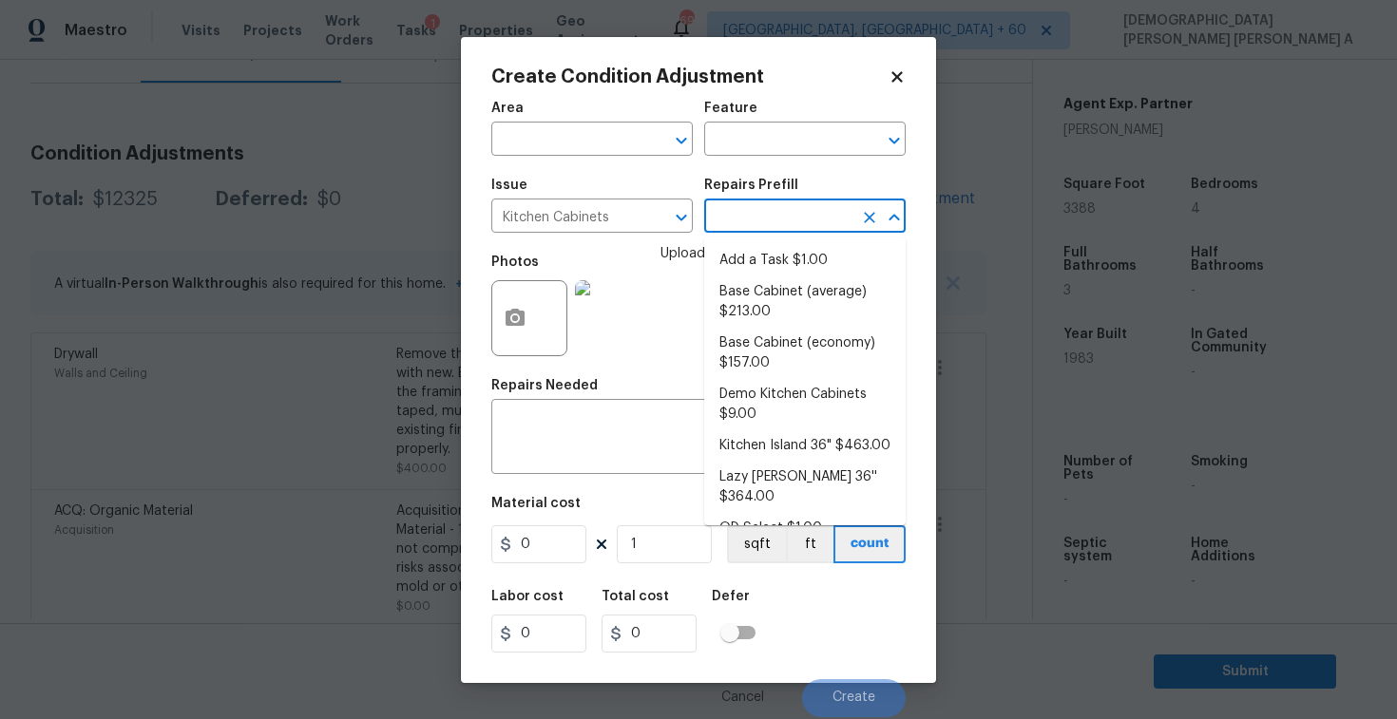
click at [767, 217] on input "text" at bounding box center [778, 217] width 148 height 29
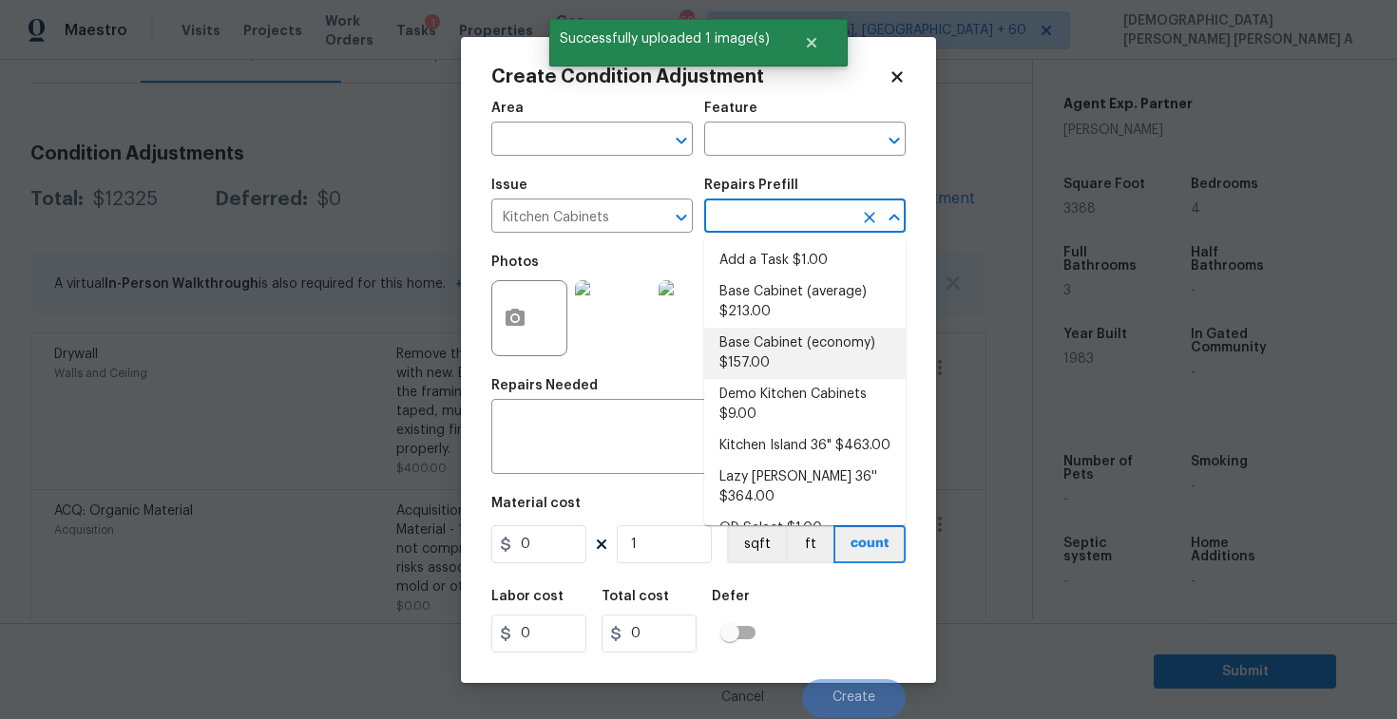
click at [761, 335] on li "Base Cabinet (economy) $157.00" at bounding box center [804, 353] width 201 height 51
type input "Cabinets"
type textarea "Remove the existing kitchen base cabinets (if present) and install a new kitche…"
type input "157"
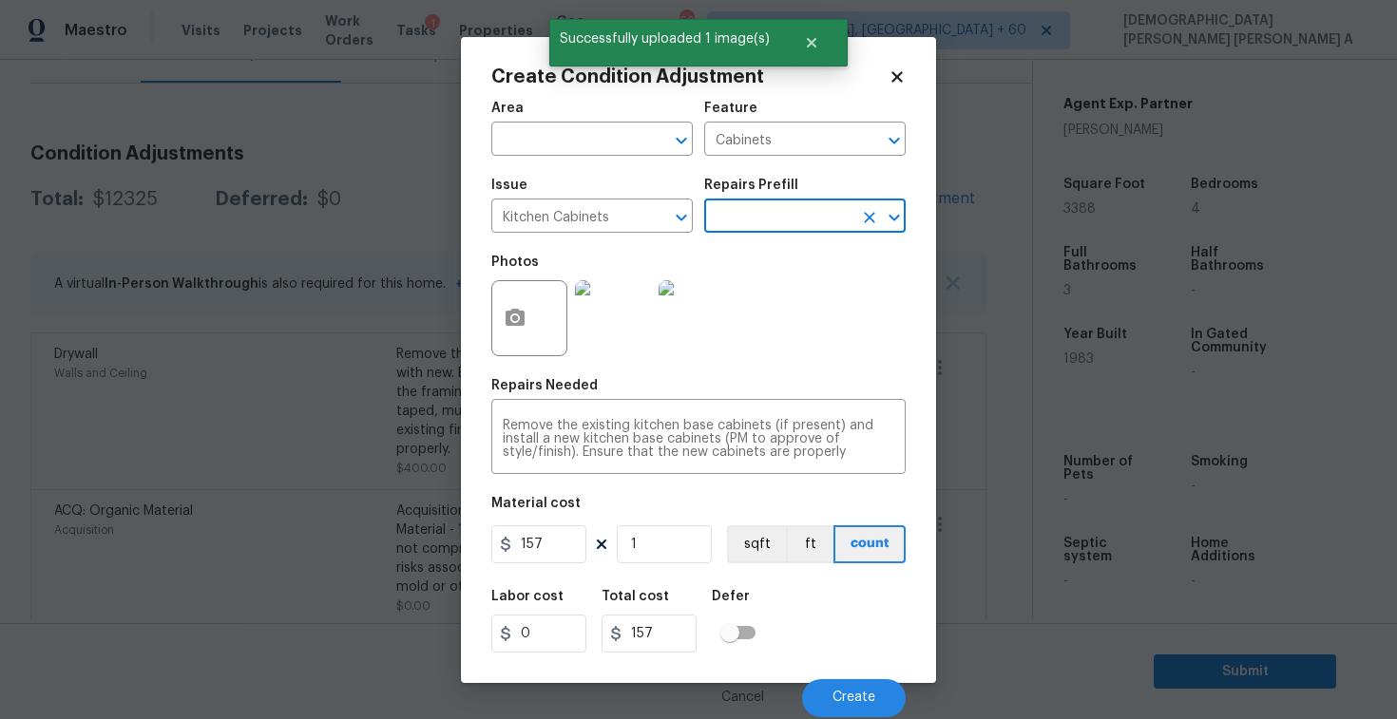
click at [766, 221] on input "text" at bounding box center [778, 217] width 148 height 29
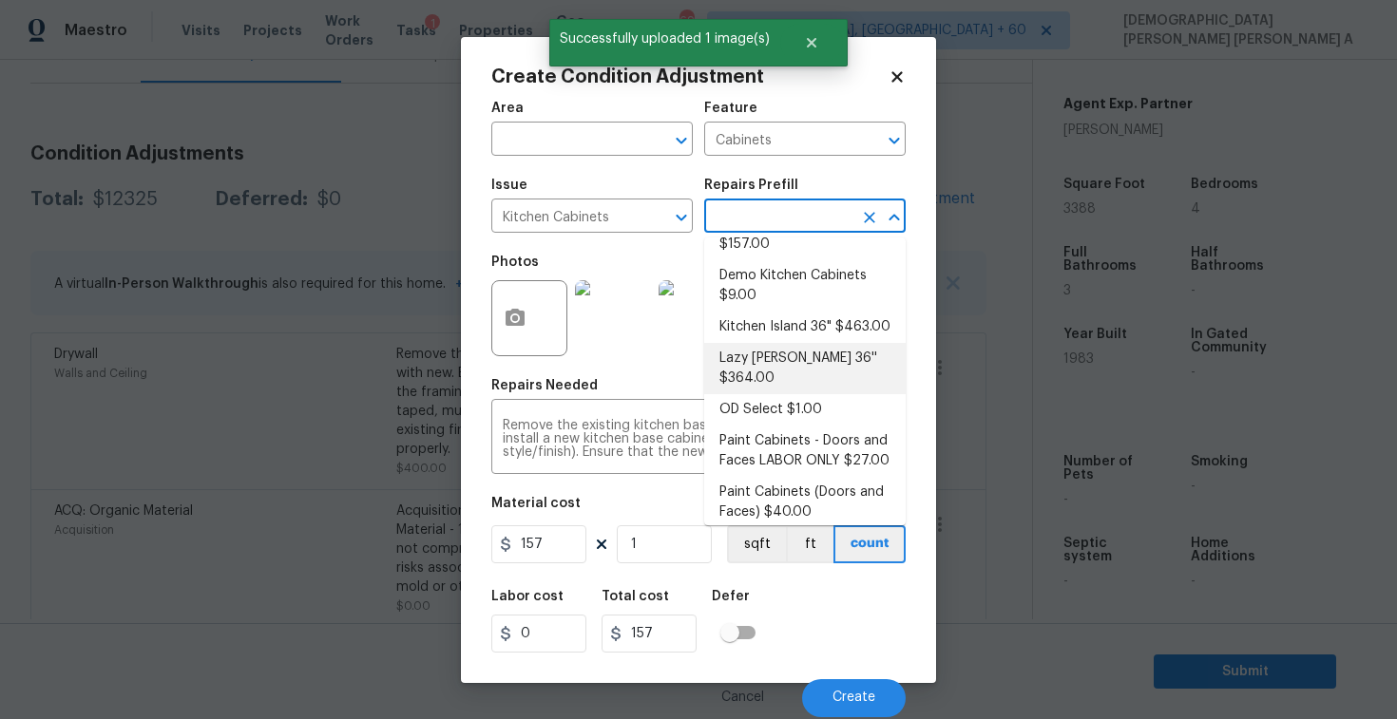
scroll to position [120, 0]
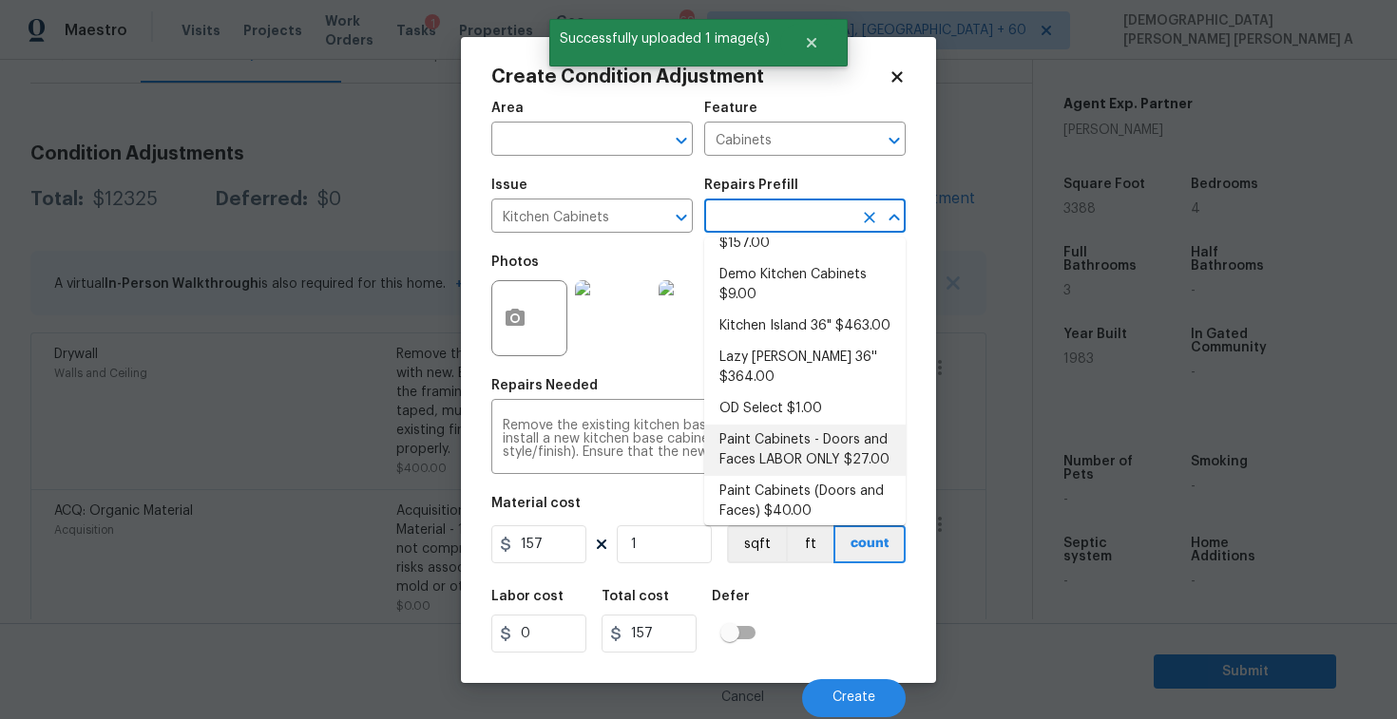
click at [814, 425] on li "Paint Cabinets - Doors and Faces LABOR ONLY $27.00" at bounding box center [804, 450] width 201 height 51
type textarea "Prep, sand, mask and apply 2 coats of paint to the kitchen cabinet doors and bo…"
type input "27"
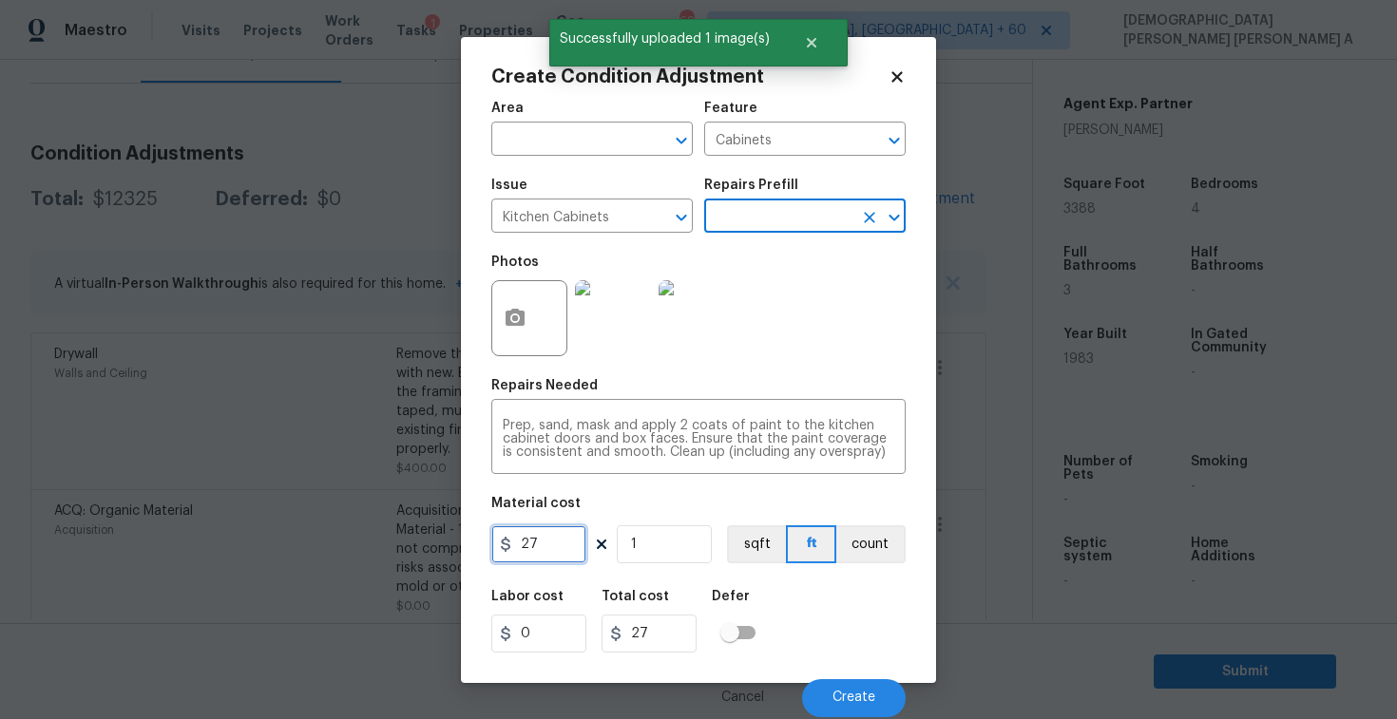
click at [547, 542] on input "27" at bounding box center [538, 545] width 95 height 38
type input "1200"
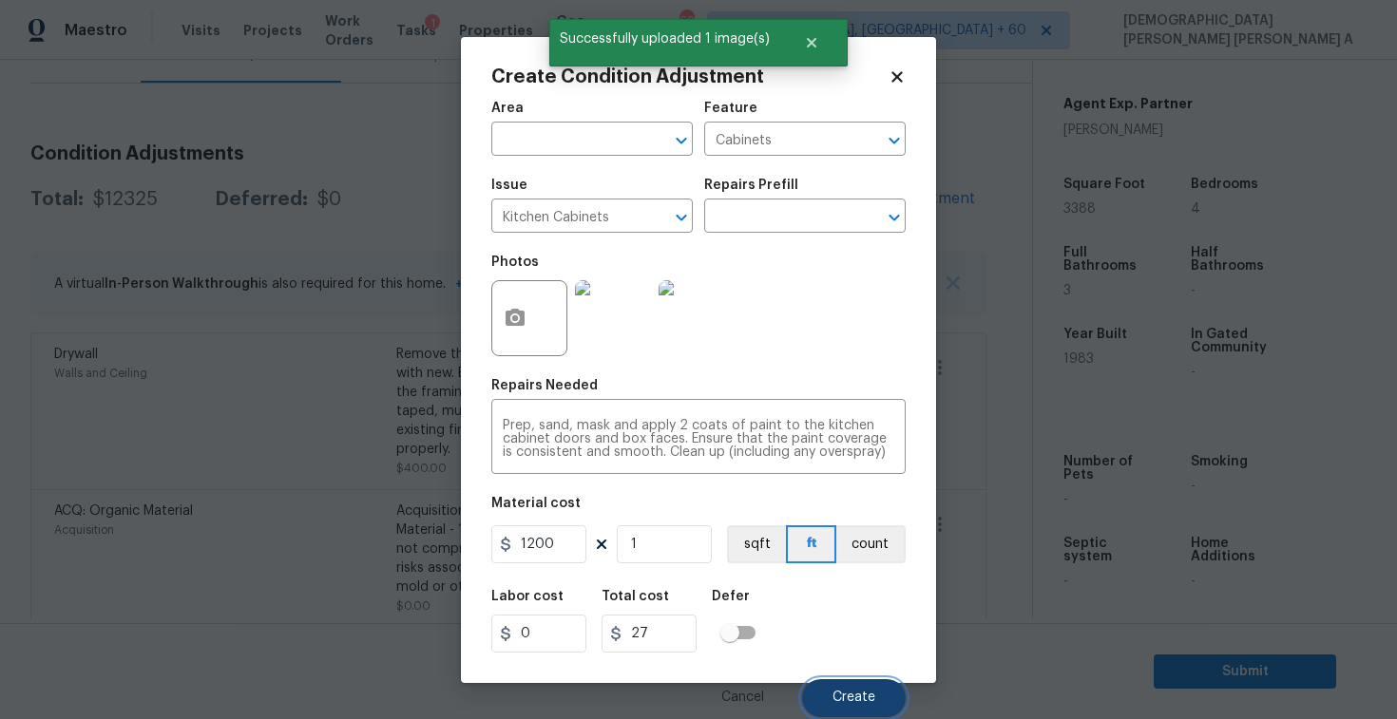
type input "1200"
click at [859, 701] on span "Create" at bounding box center [853, 698] width 43 height 14
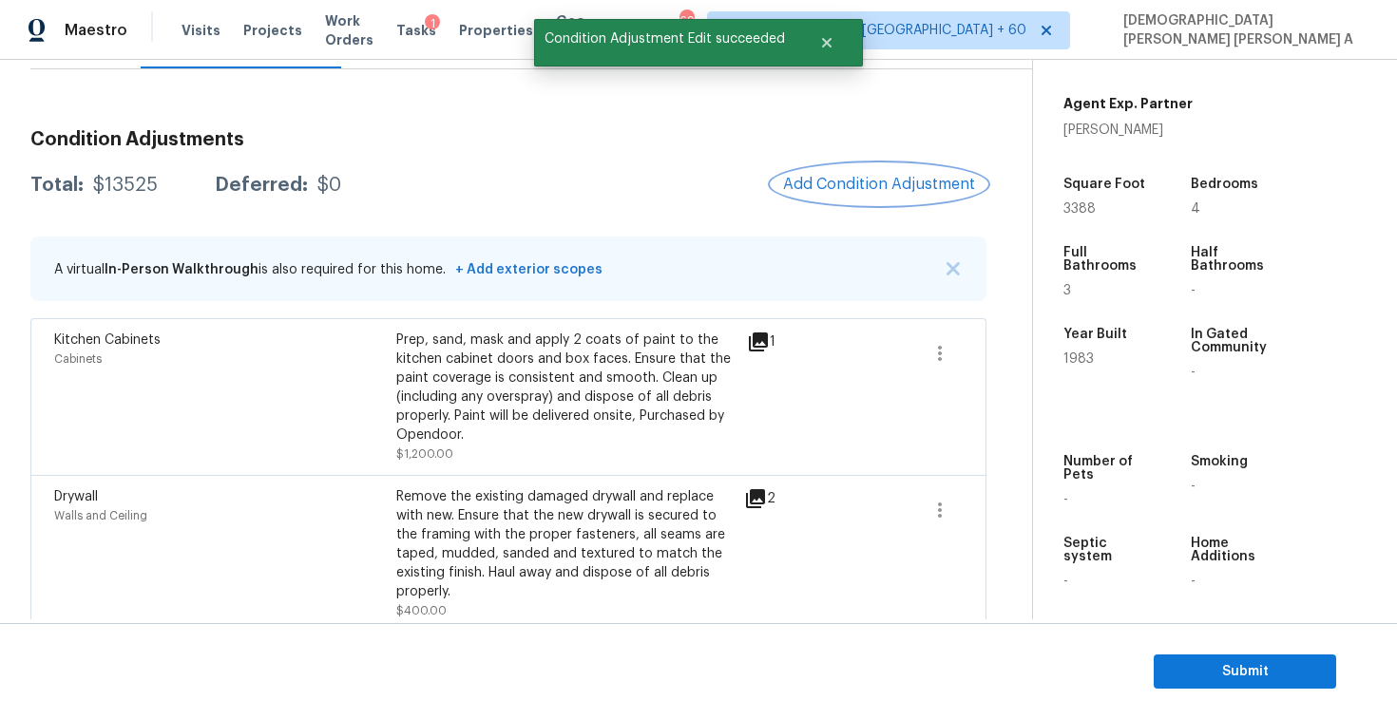
scroll to position [47, 0]
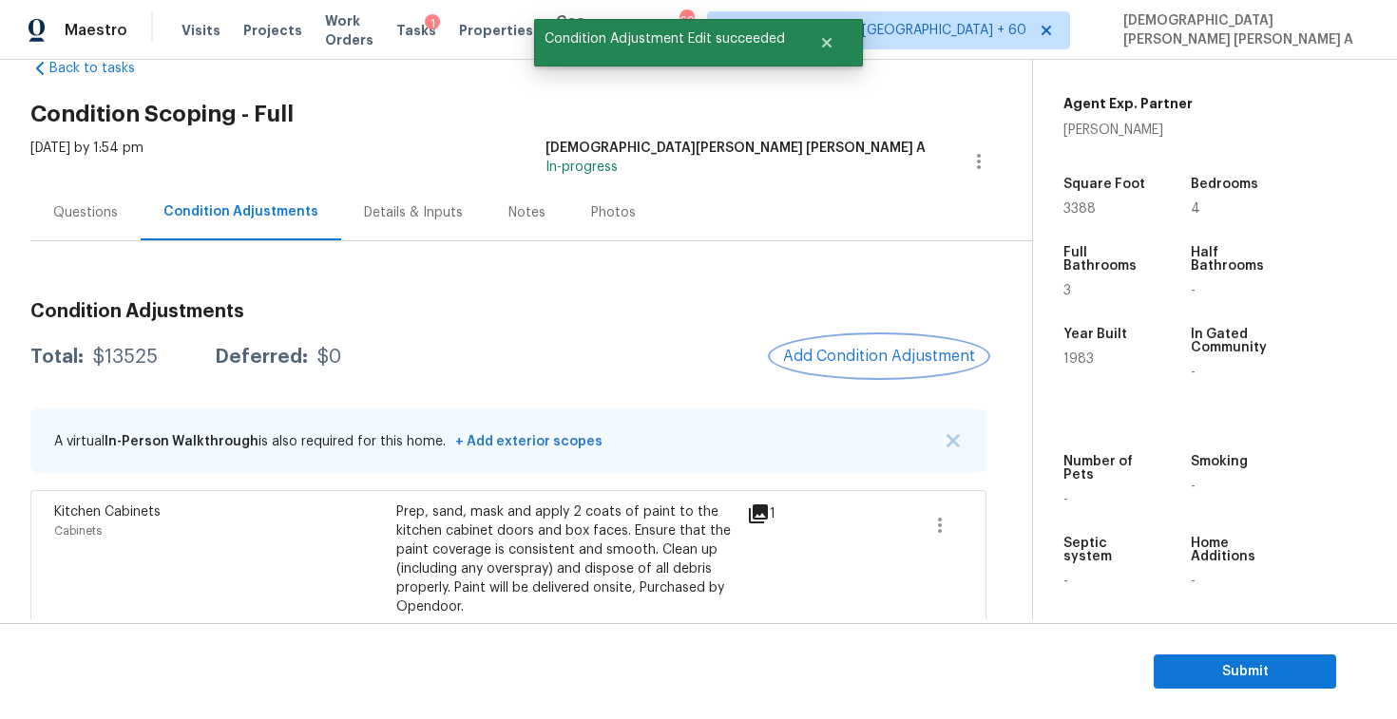
click at [926, 358] on span "Add Condition Adjustment" at bounding box center [879, 356] width 192 height 17
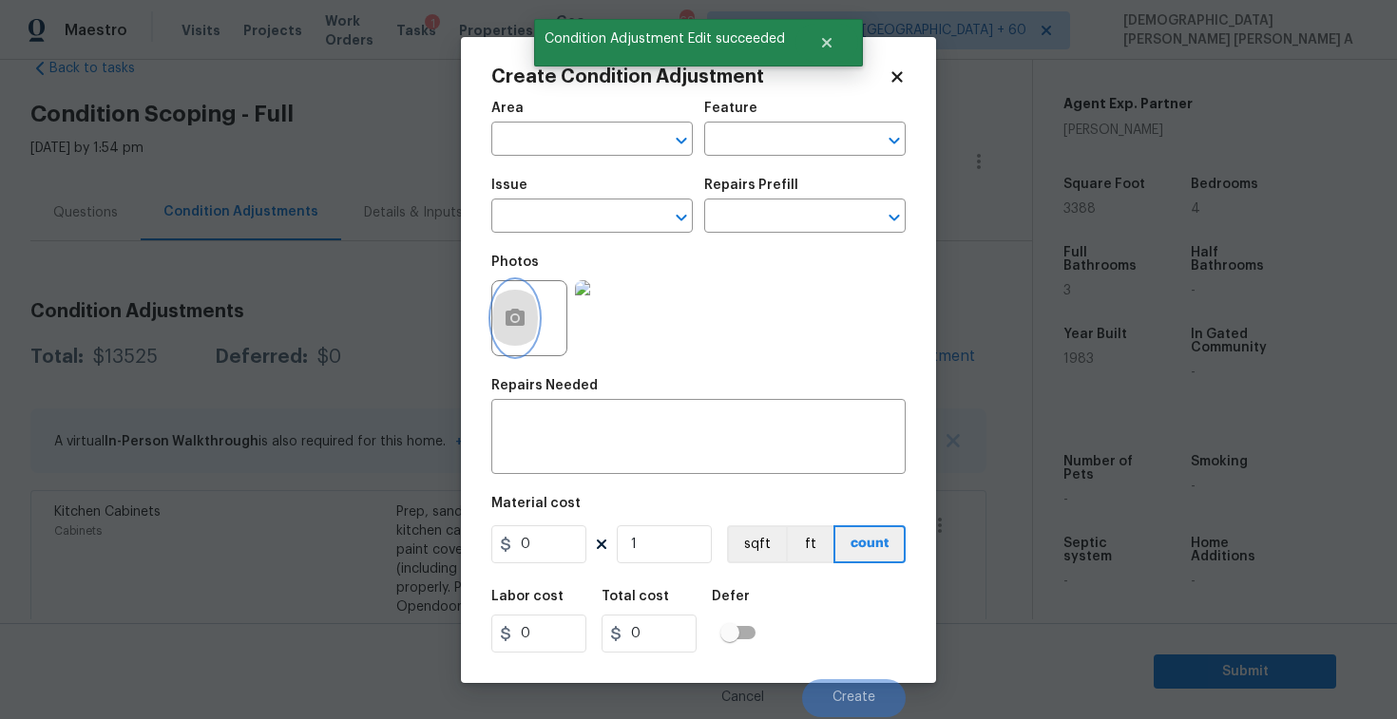
click at [492, 316] on button "button" at bounding box center [515, 318] width 46 height 74
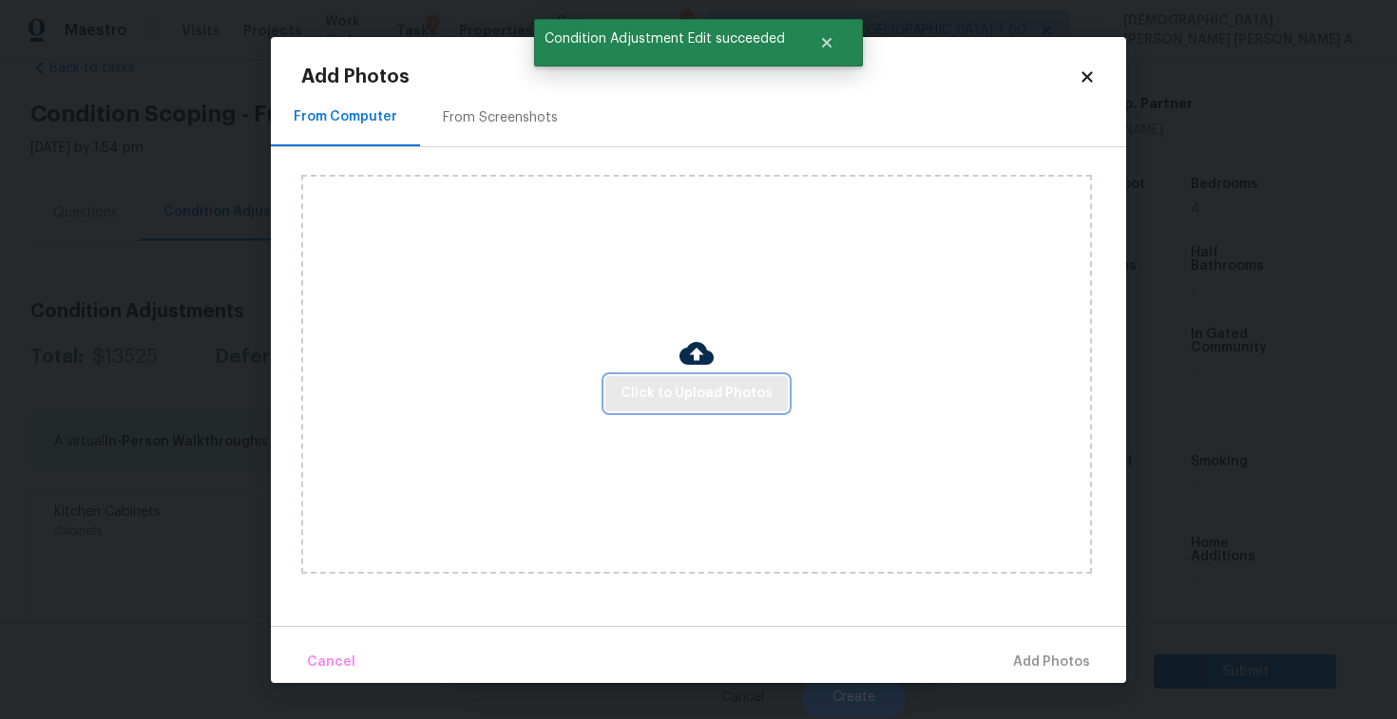
click at [706, 404] on span "Click to Upload Photos" at bounding box center [697, 394] width 152 height 24
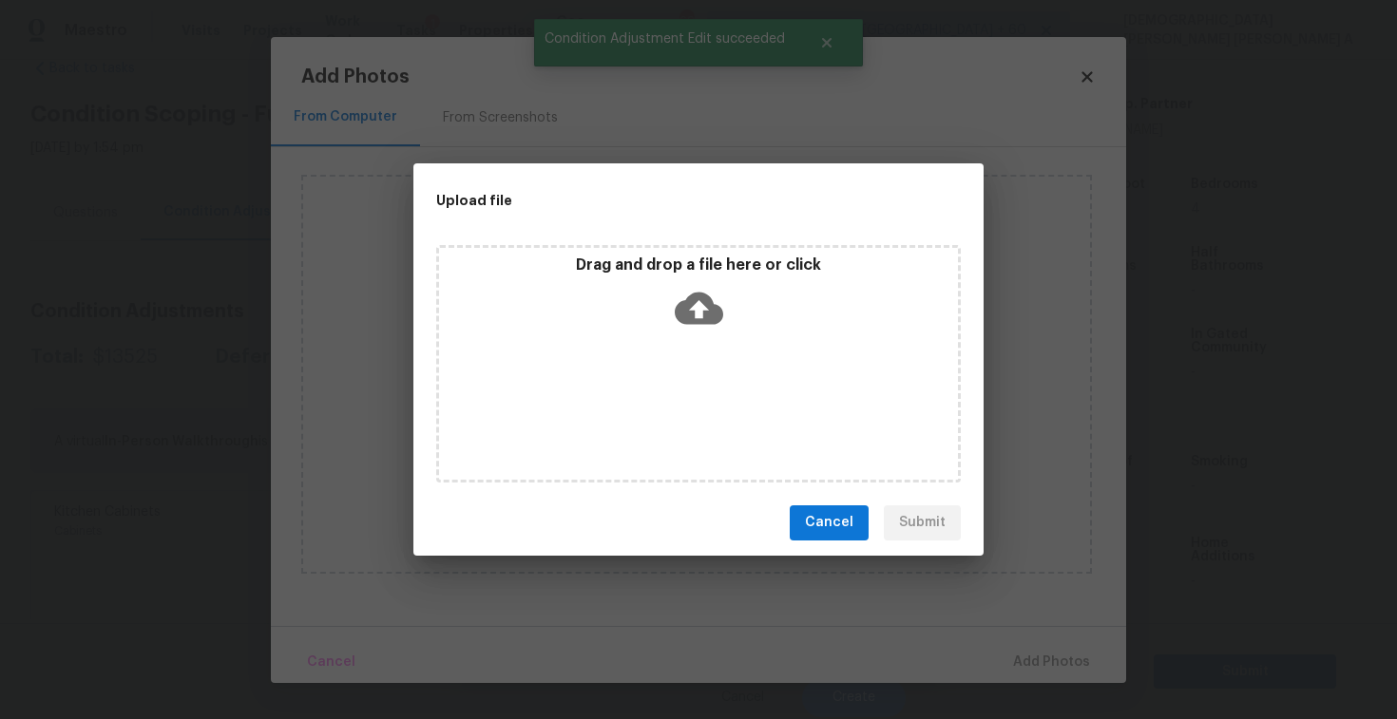
click at [694, 304] on icon at bounding box center [699, 308] width 48 height 48
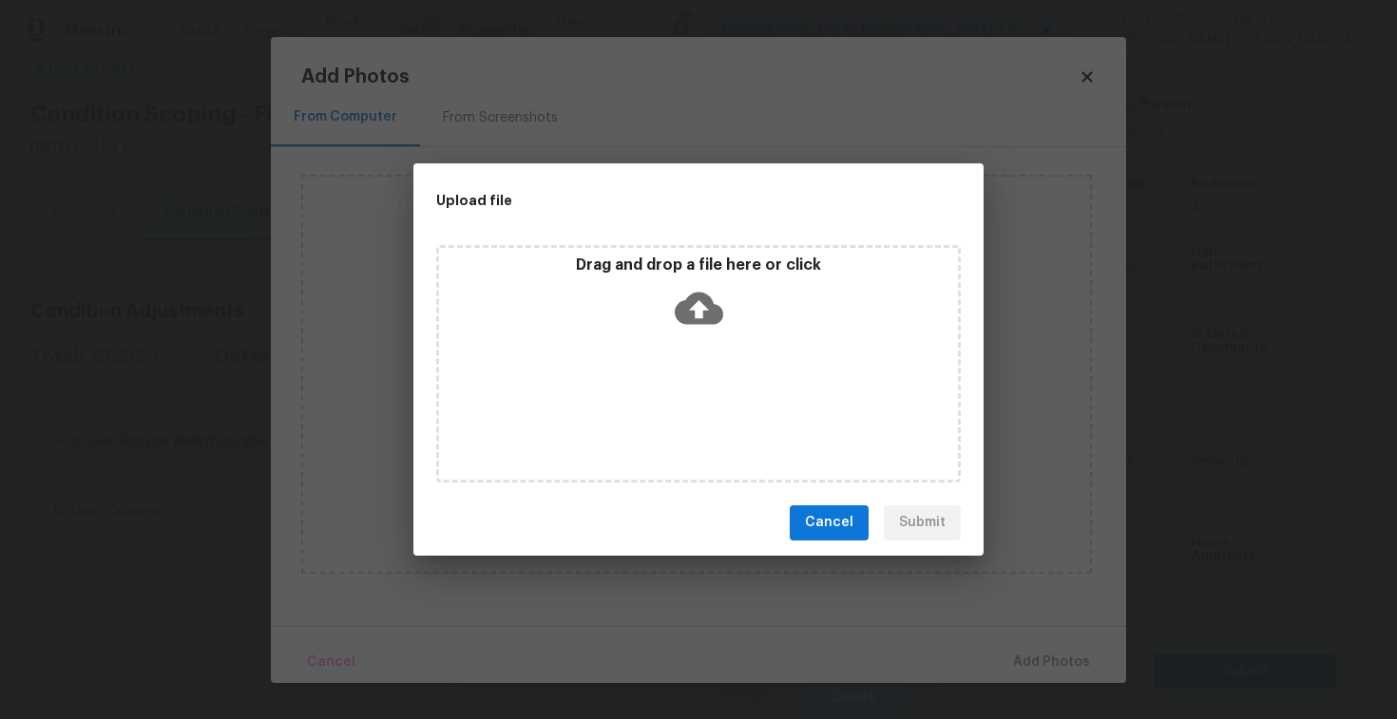
click at [849, 527] on span "Cancel" at bounding box center [829, 523] width 48 height 24
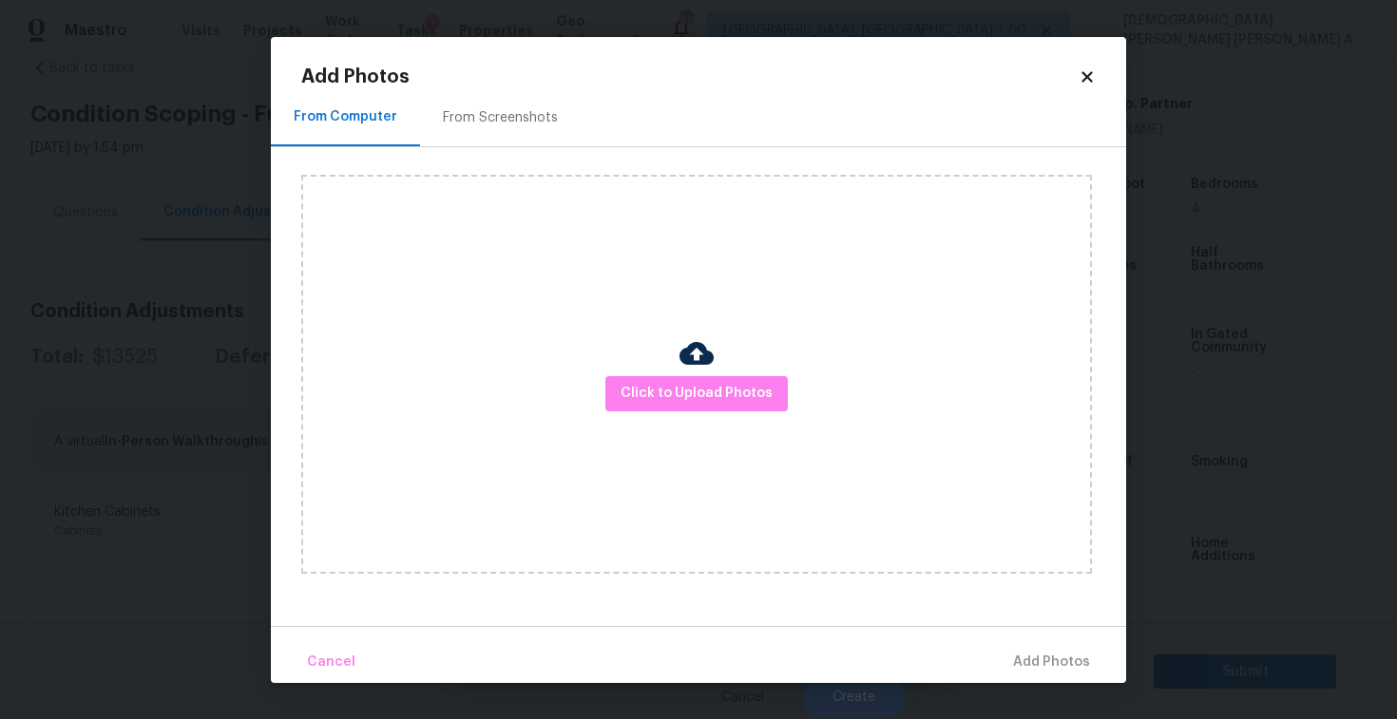
click at [1087, 85] on div "Add Photos" at bounding box center [698, 76] width 794 height 19
click at [1082, 80] on icon at bounding box center [1086, 76] width 10 height 10
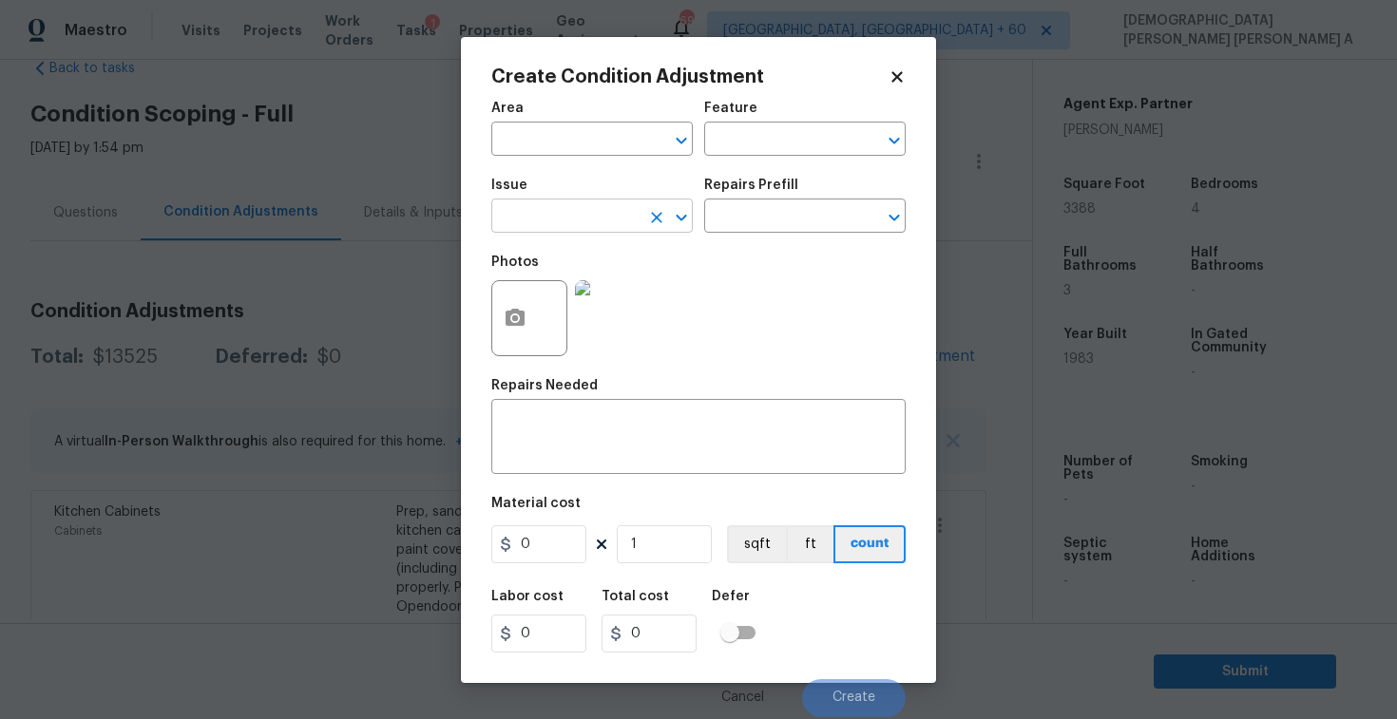
click at [532, 232] on input "text" at bounding box center [565, 217] width 148 height 29
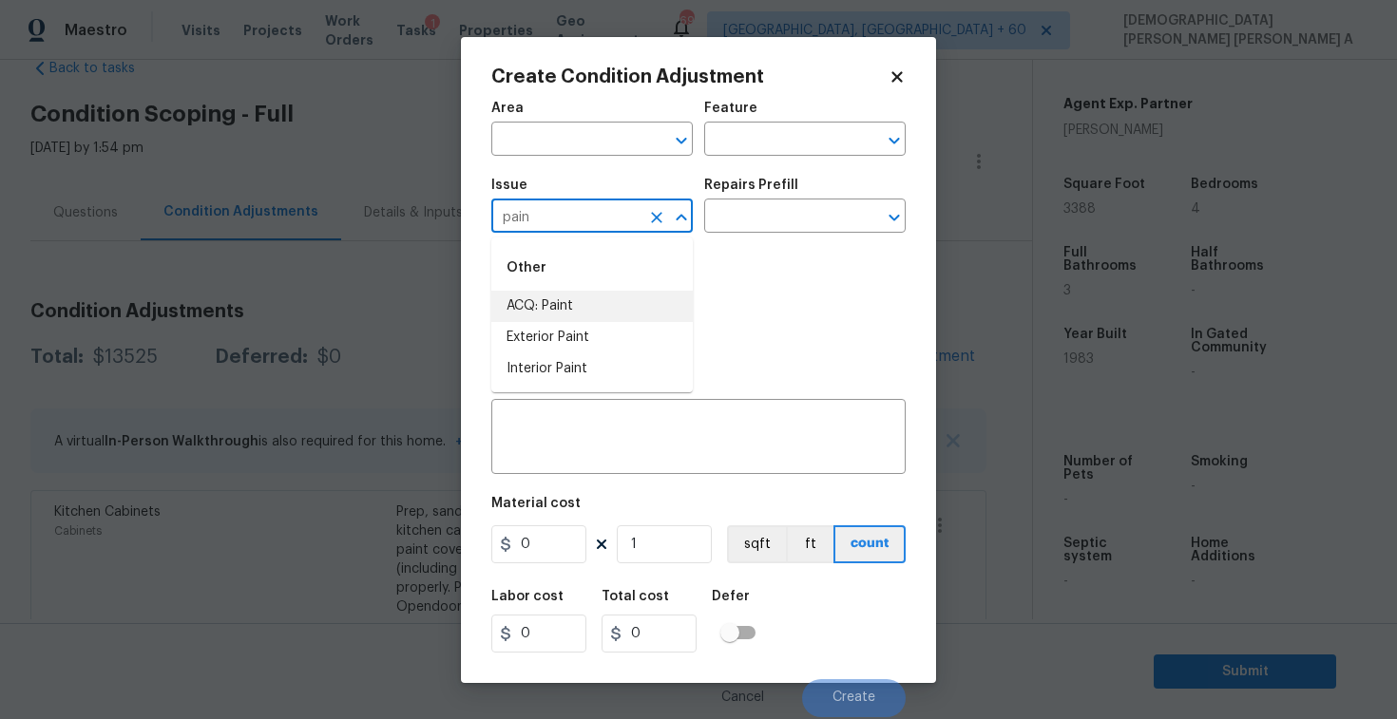
click at [542, 310] on li "ACQ: Paint" at bounding box center [591, 306] width 201 height 31
type input "ACQ: Paint"
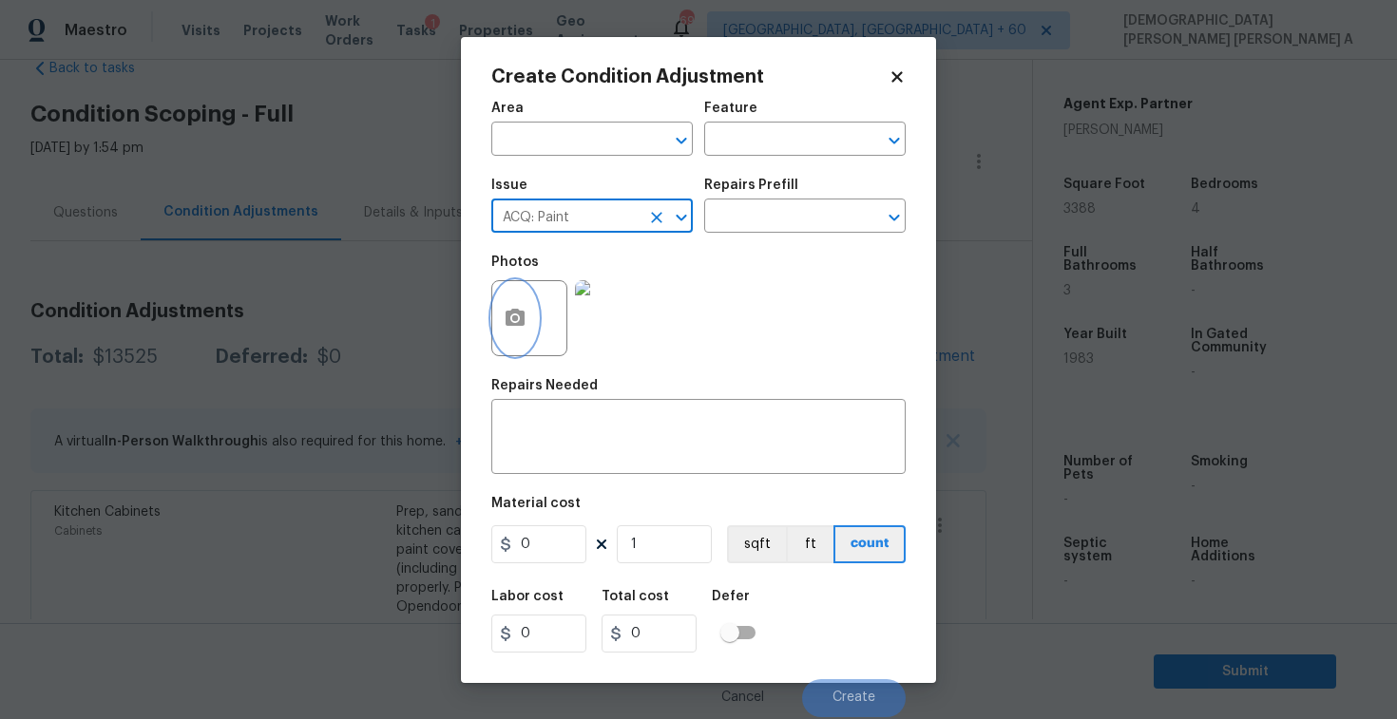
click at [511, 332] on button "button" at bounding box center [515, 318] width 46 height 74
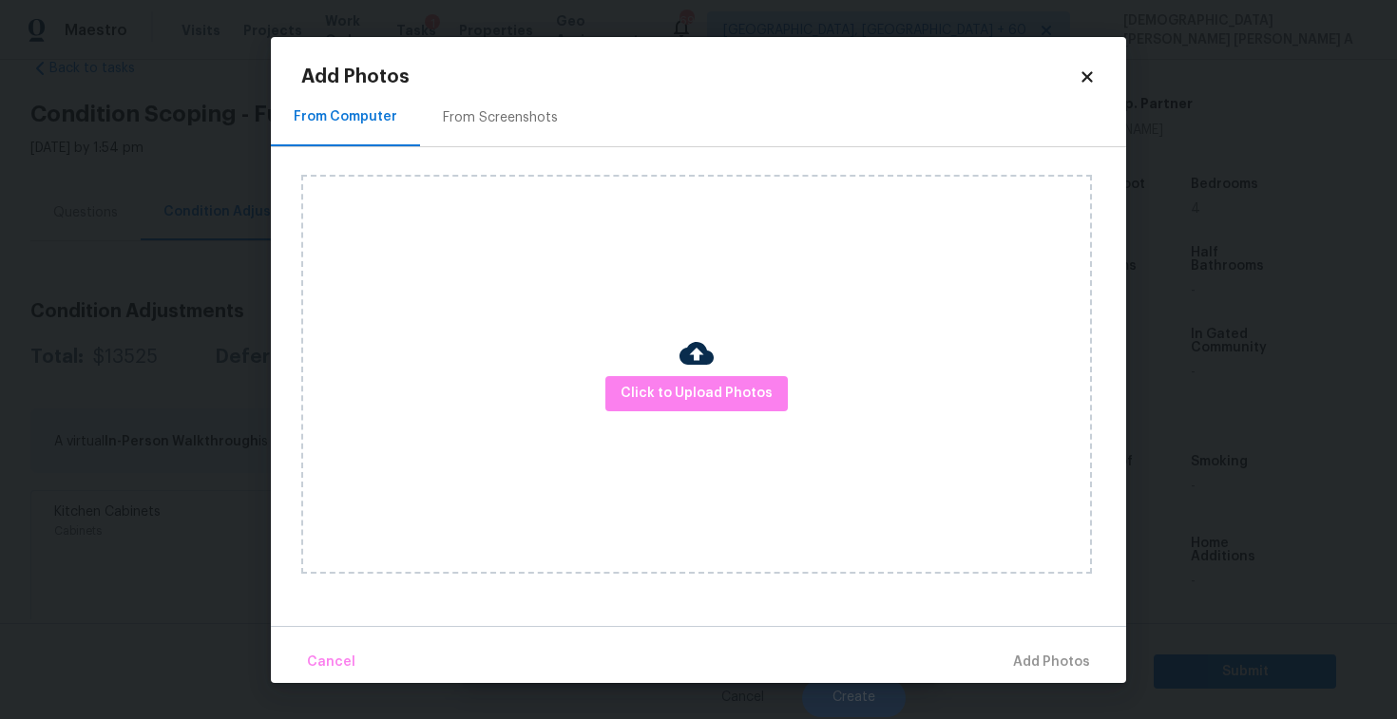
click at [491, 93] on div "From Screenshots" at bounding box center [500, 118] width 161 height 56
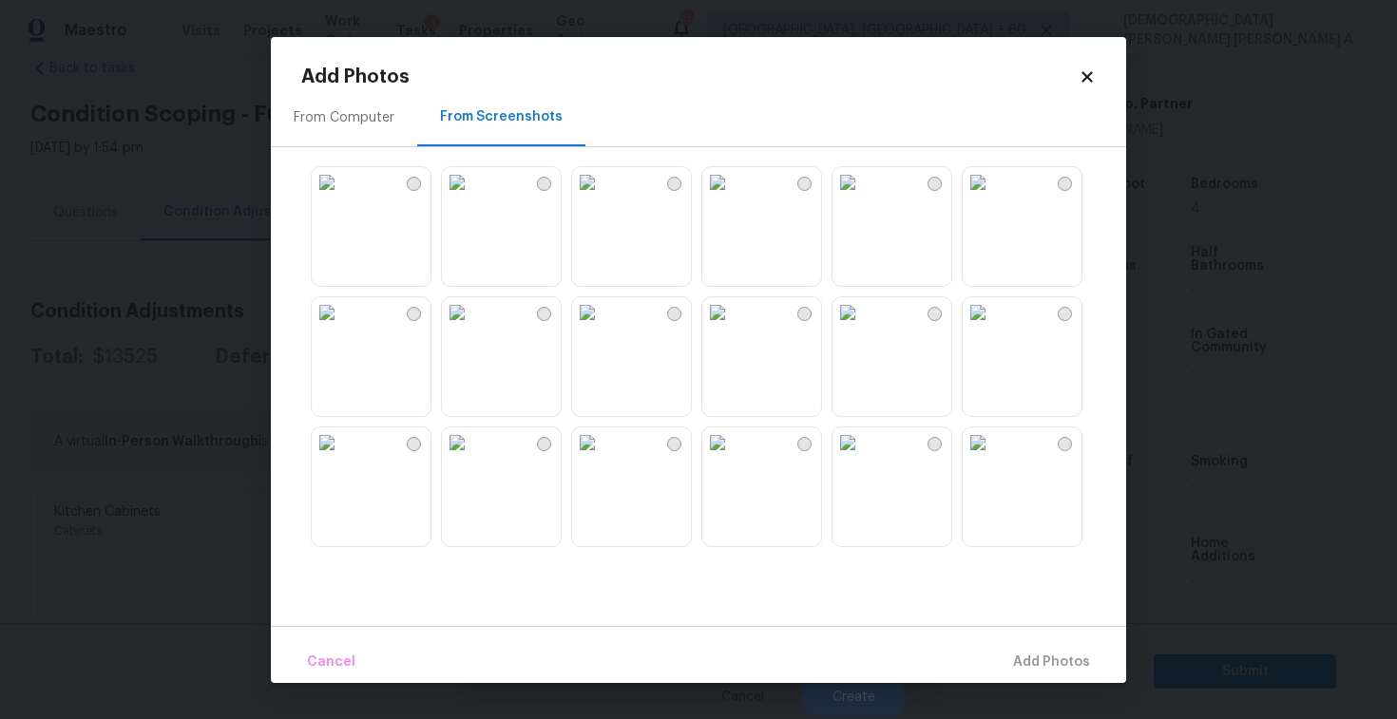
click at [603, 328] on img at bounding box center [587, 312] width 30 height 30
click at [733, 328] on img at bounding box center [717, 312] width 30 height 30
click at [863, 328] on img at bounding box center [847, 312] width 30 height 30
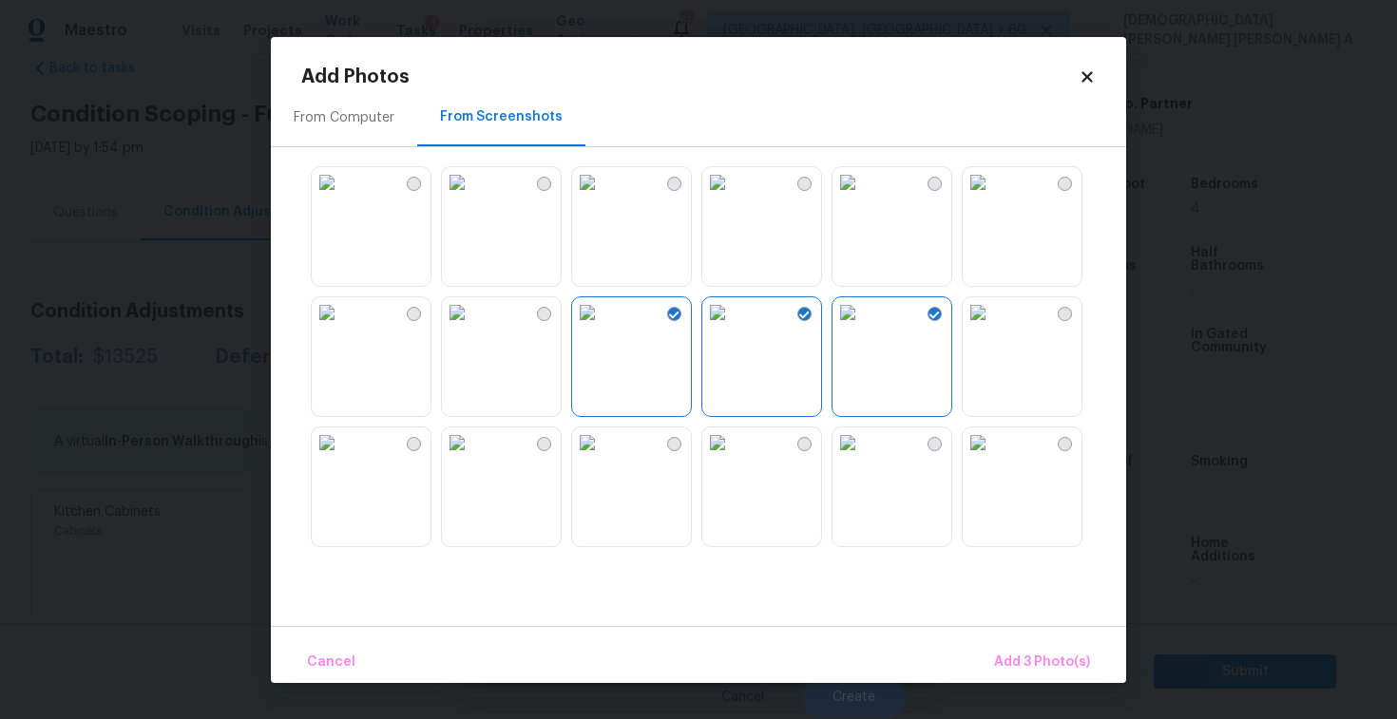
click at [863, 458] on img at bounding box center [847, 443] width 30 height 30
click at [1039, 660] on span "Add 4 Photo(s)" at bounding box center [1041, 663] width 98 height 24
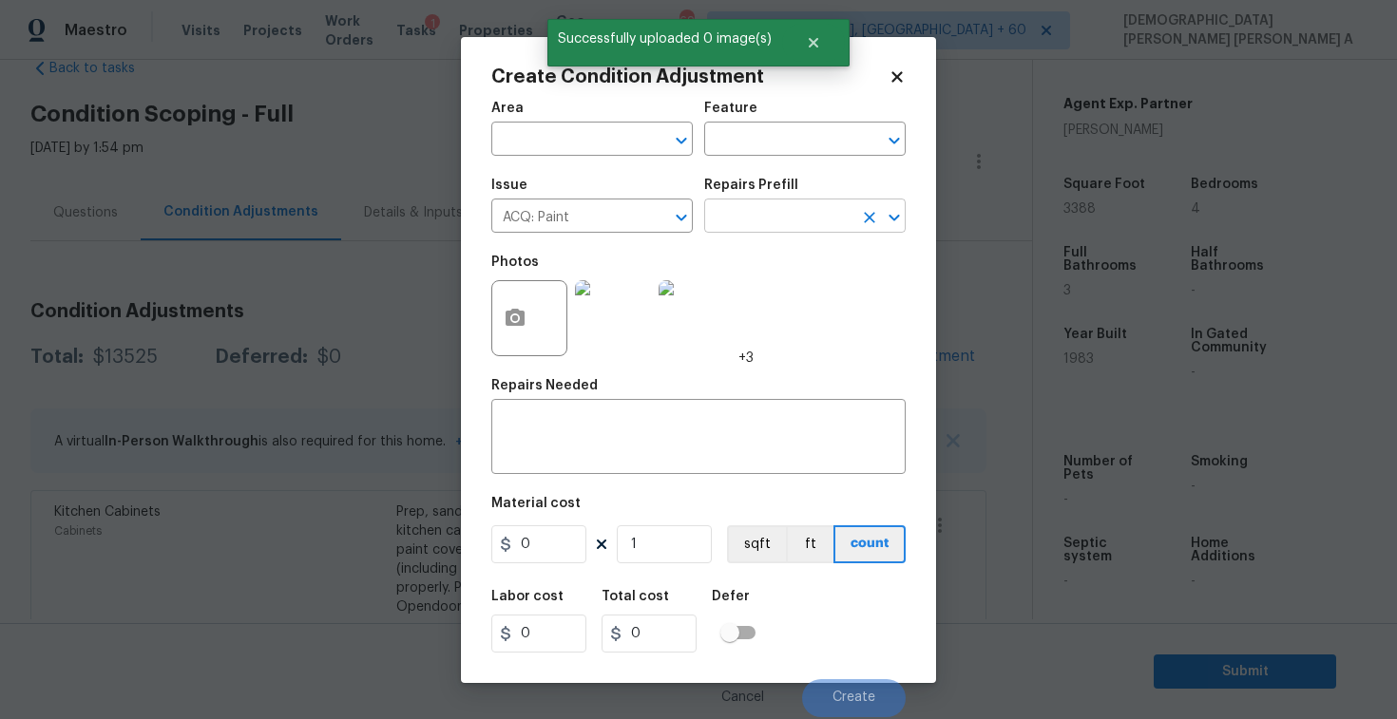
click at [748, 219] on input "text" at bounding box center [778, 217] width 148 height 29
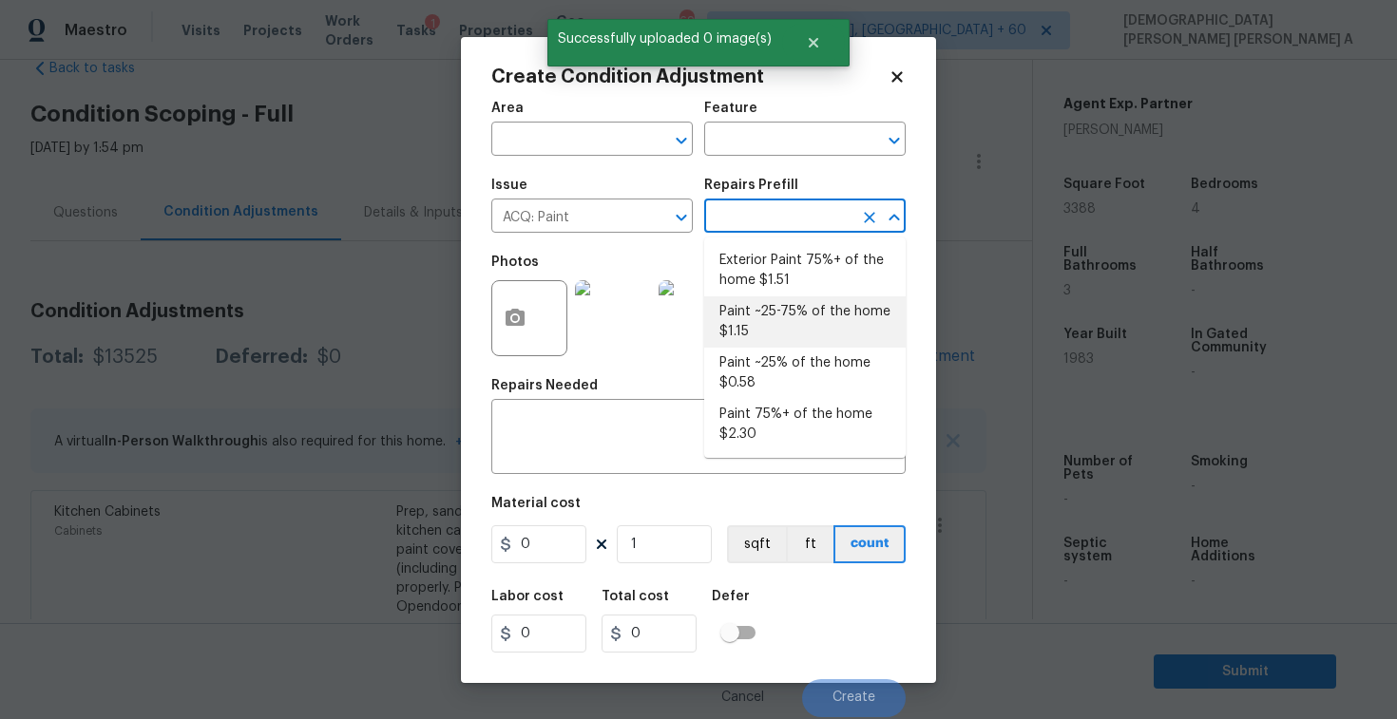
click at [752, 302] on li "Paint ~25-75% of the home $1.15" at bounding box center [804, 322] width 201 height 51
type input "Acquisition"
type textarea "Acquisition Scope: ~25 - 75% of the home needs interior paint"
type input "1.15"
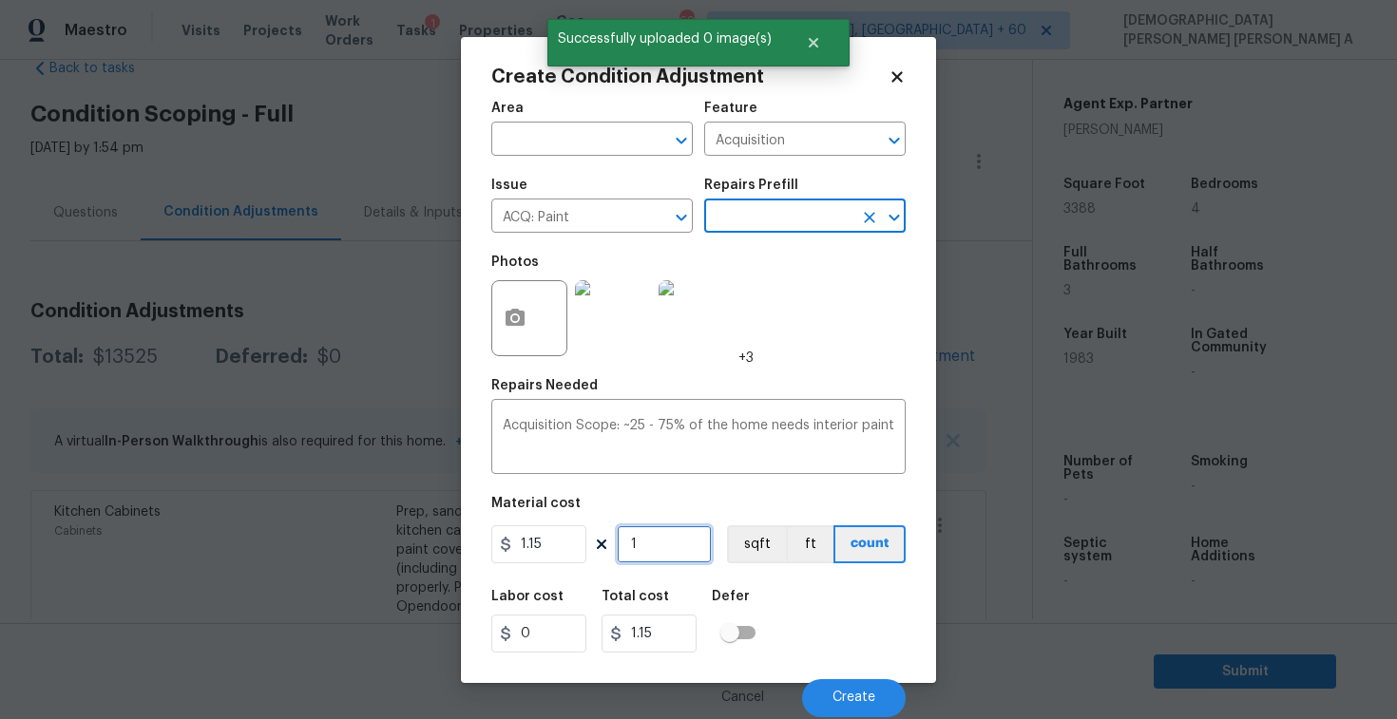
click at [667, 557] on input "1" at bounding box center [664, 545] width 95 height 38
type input "0"
type input "3"
type input "3.45"
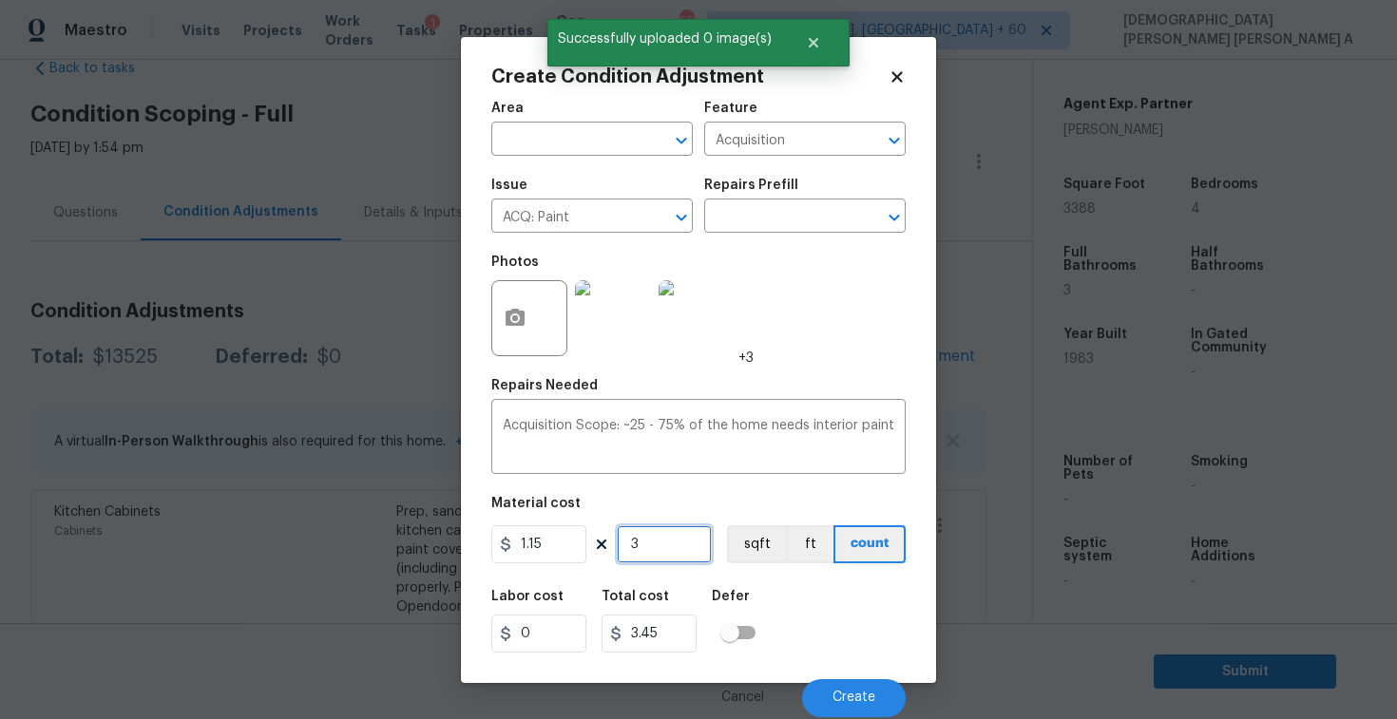
type input "33"
type input "37.95"
type input "338"
type input "388.7"
type input "3388"
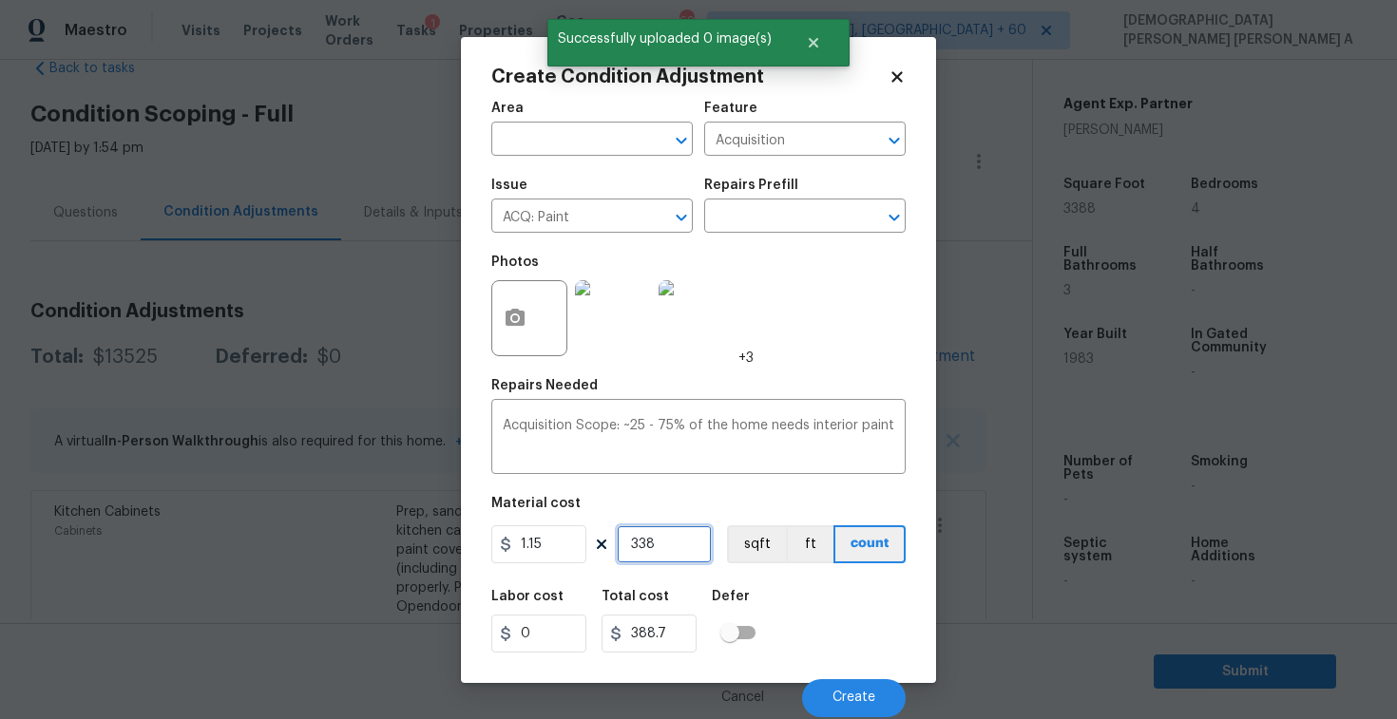
type input "3896.2"
type input "3388"
click at [767, 554] on button "sqft" at bounding box center [756, 545] width 59 height 38
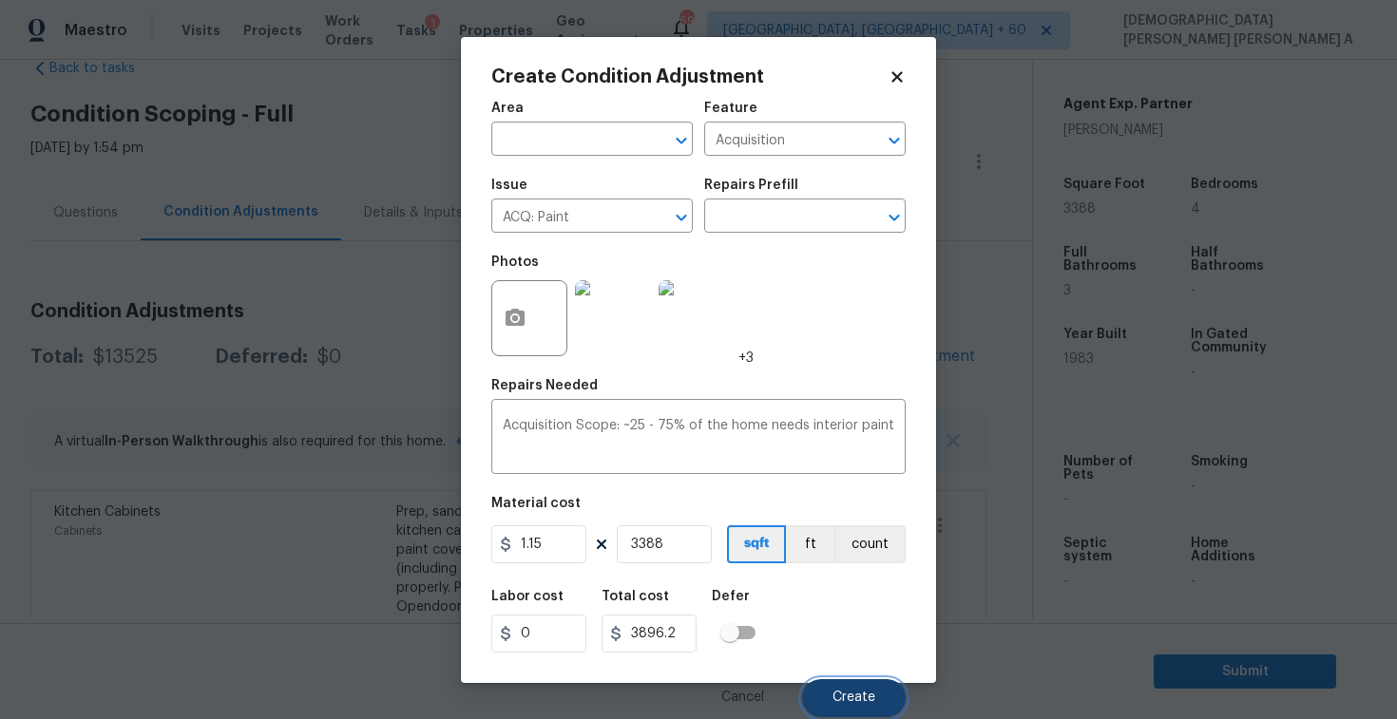
click at [862, 685] on button "Create" at bounding box center [854, 698] width 104 height 38
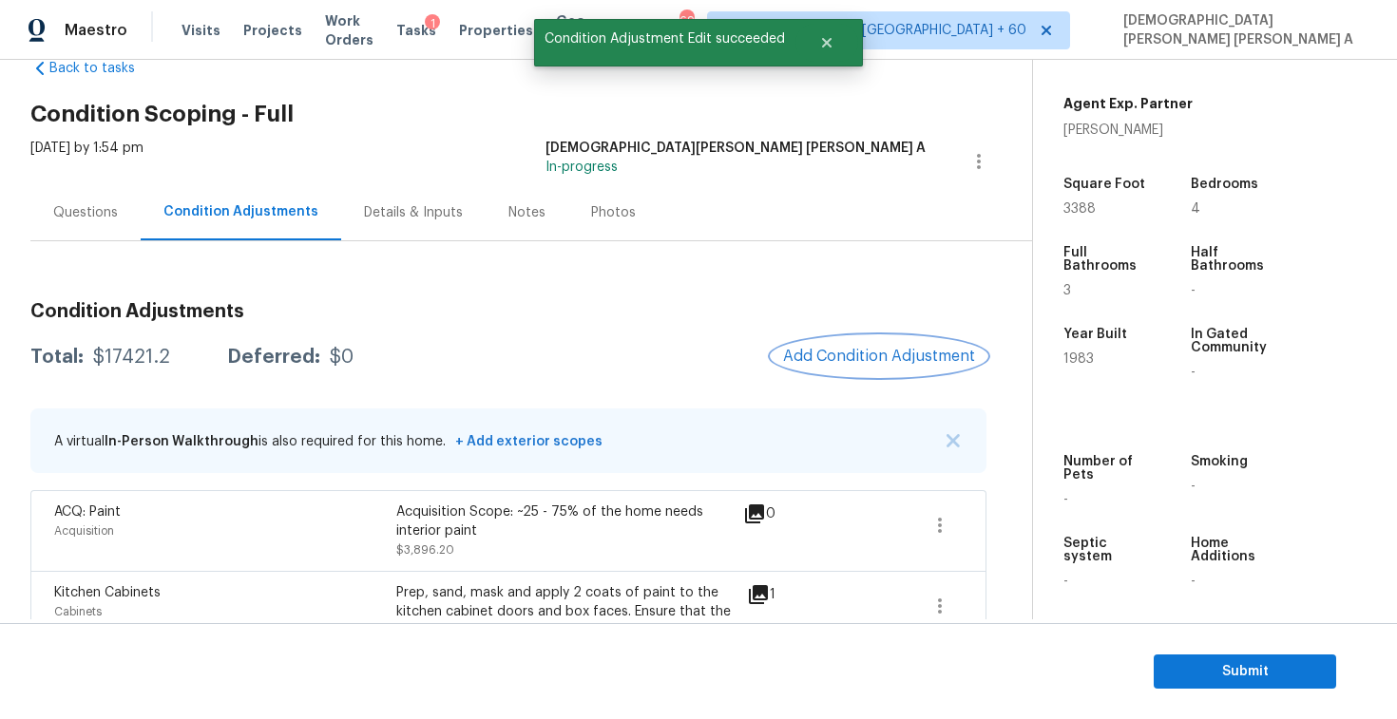
click at [864, 373] on button "Add Condition Adjustment" at bounding box center [879, 356] width 215 height 40
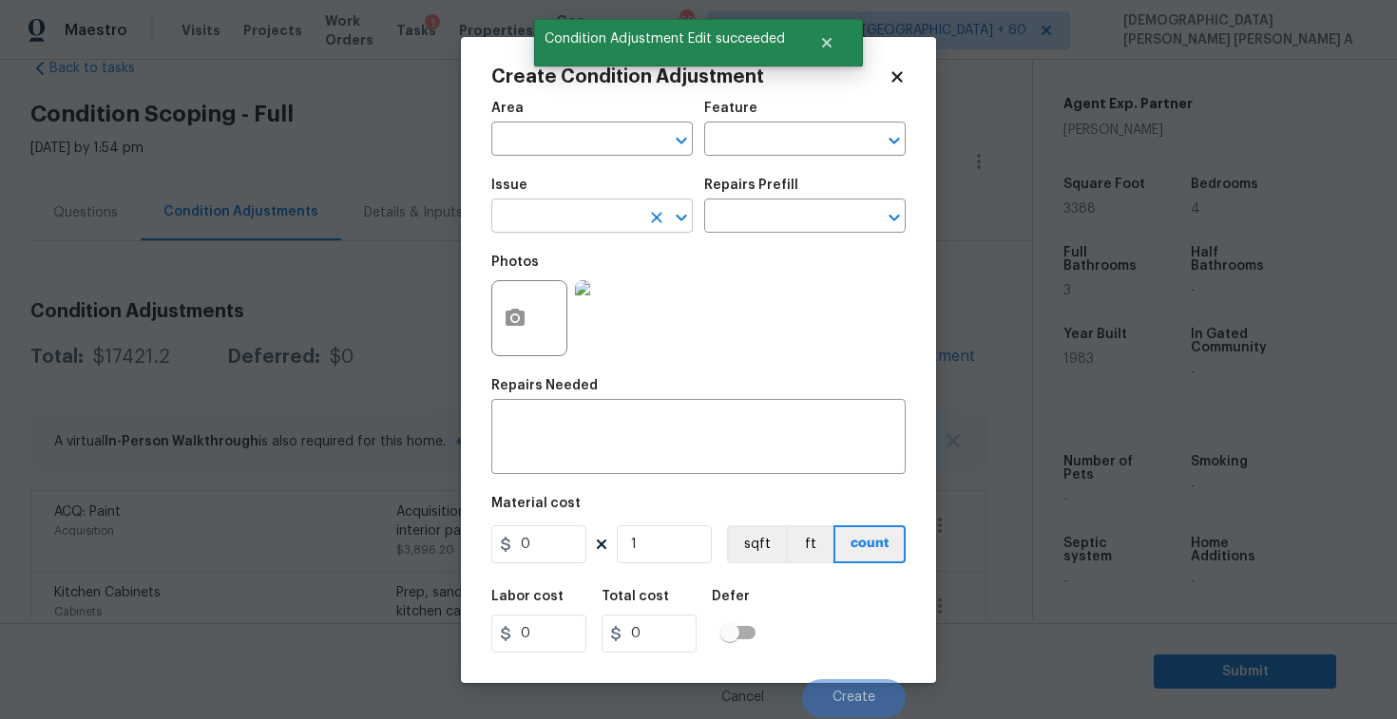
click at [529, 208] on input "text" at bounding box center [565, 217] width 148 height 29
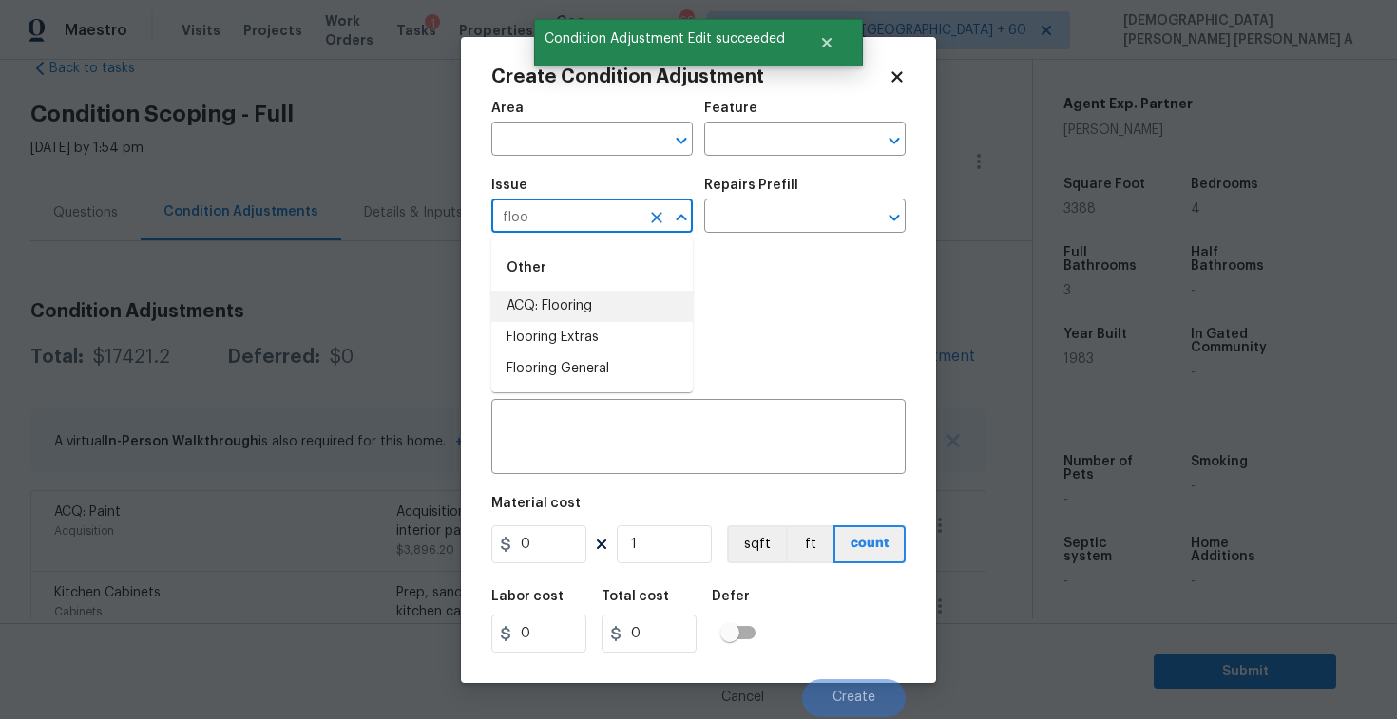
click at [537, 305] on li "ACQ: Flooring" at bounding box center [591, 306] width 201 height 31
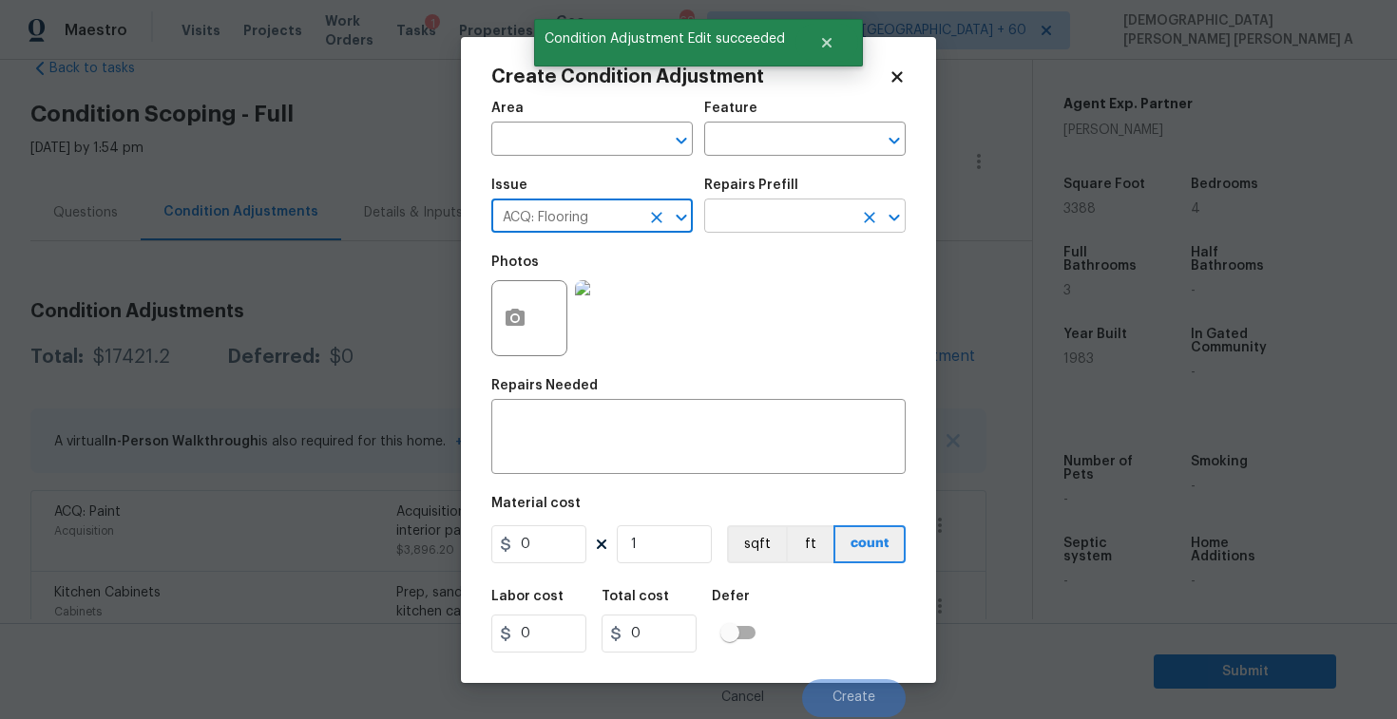
type input "ACQ: Flooring"
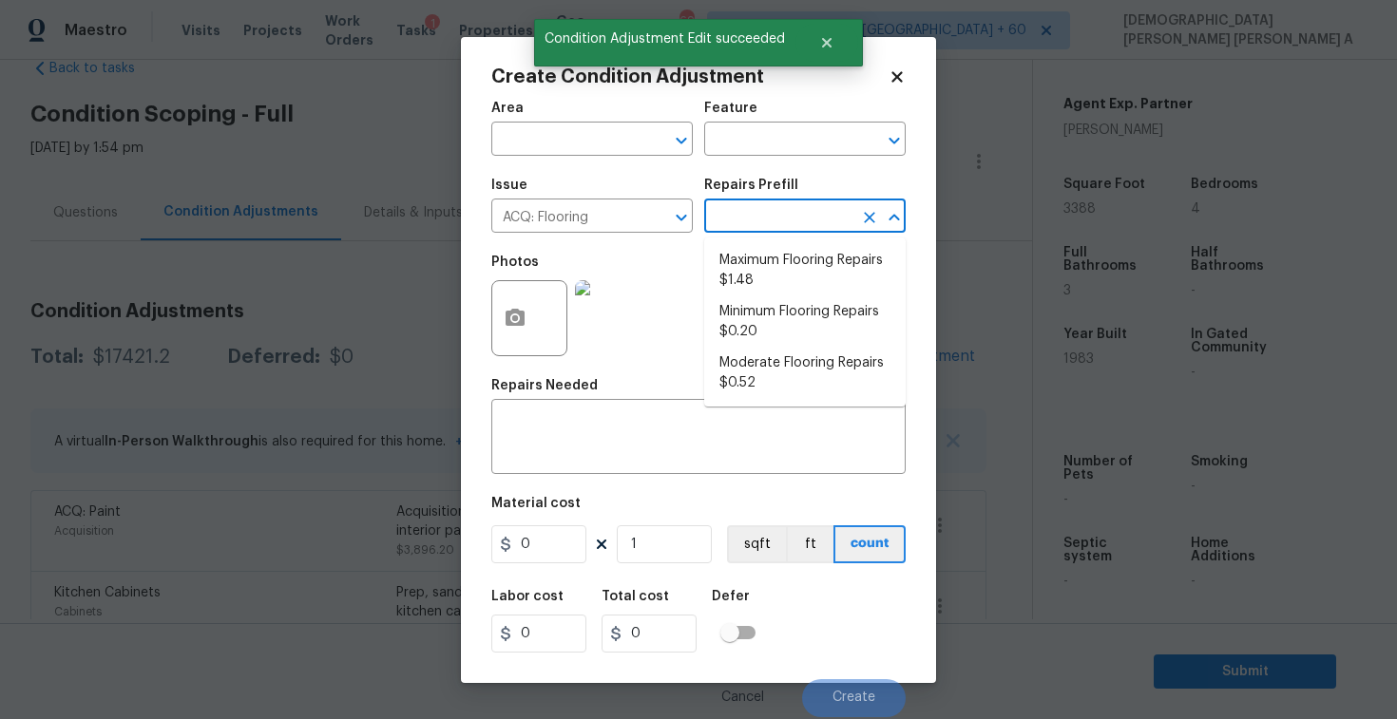
click at [741, 229] on input "text" at bounding box center [778, 217] width 148 height 29
click at [741, 382] on li "Moderate Flooring Repairs $0.52" at bounding box center [804, 373] width 201 height 51
type input "Acquisition"
type textarea "Acquisition Scope: Moderate flooring repairs"
type input "0.52"
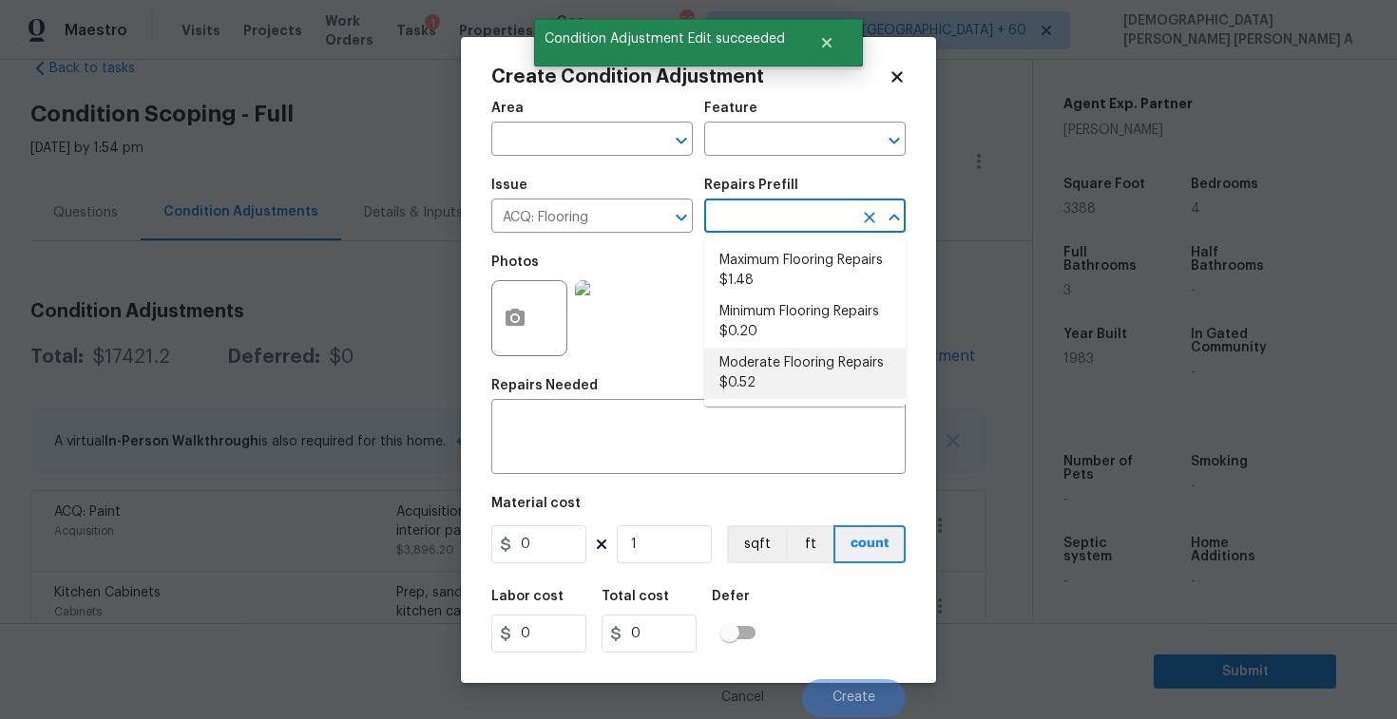
type input "0.52"
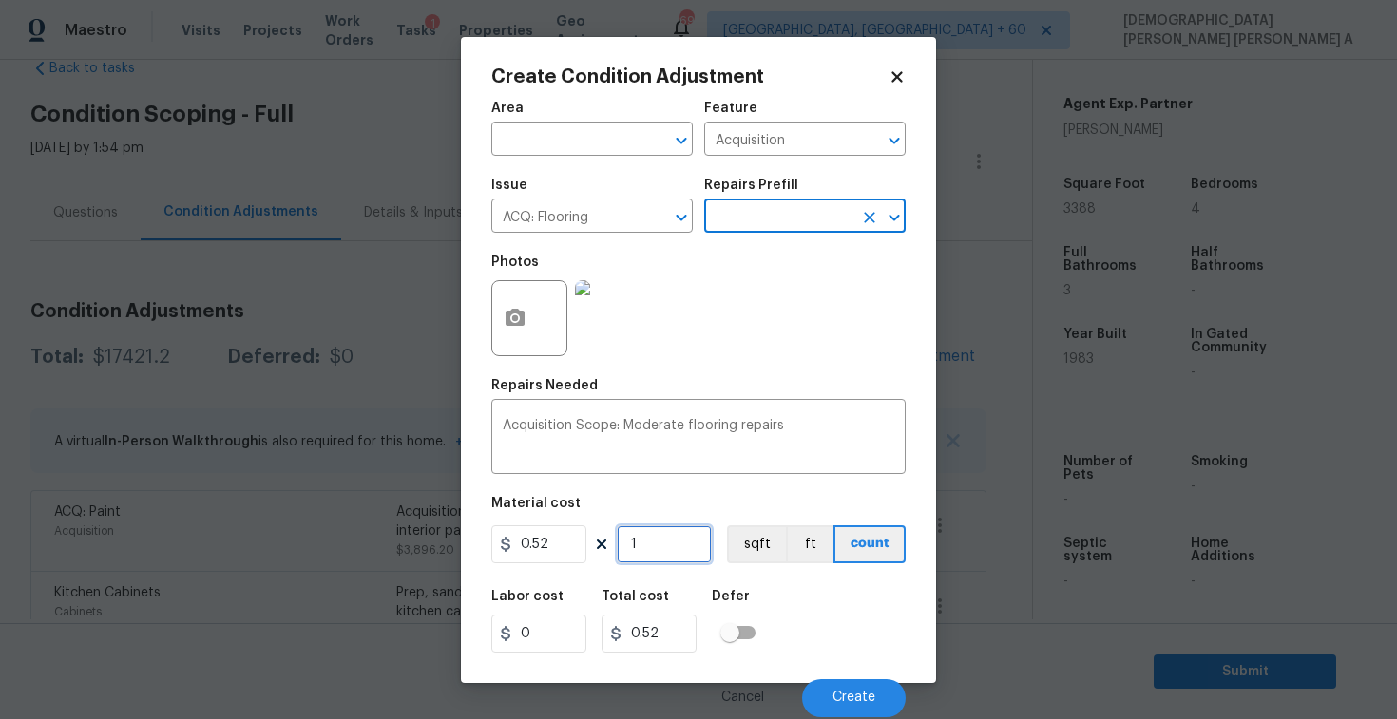
click at [653, 558] on input "1" at bounding box center [664, 545] width 95 height 38
type input "0"
type input "3"
type input "1.56"
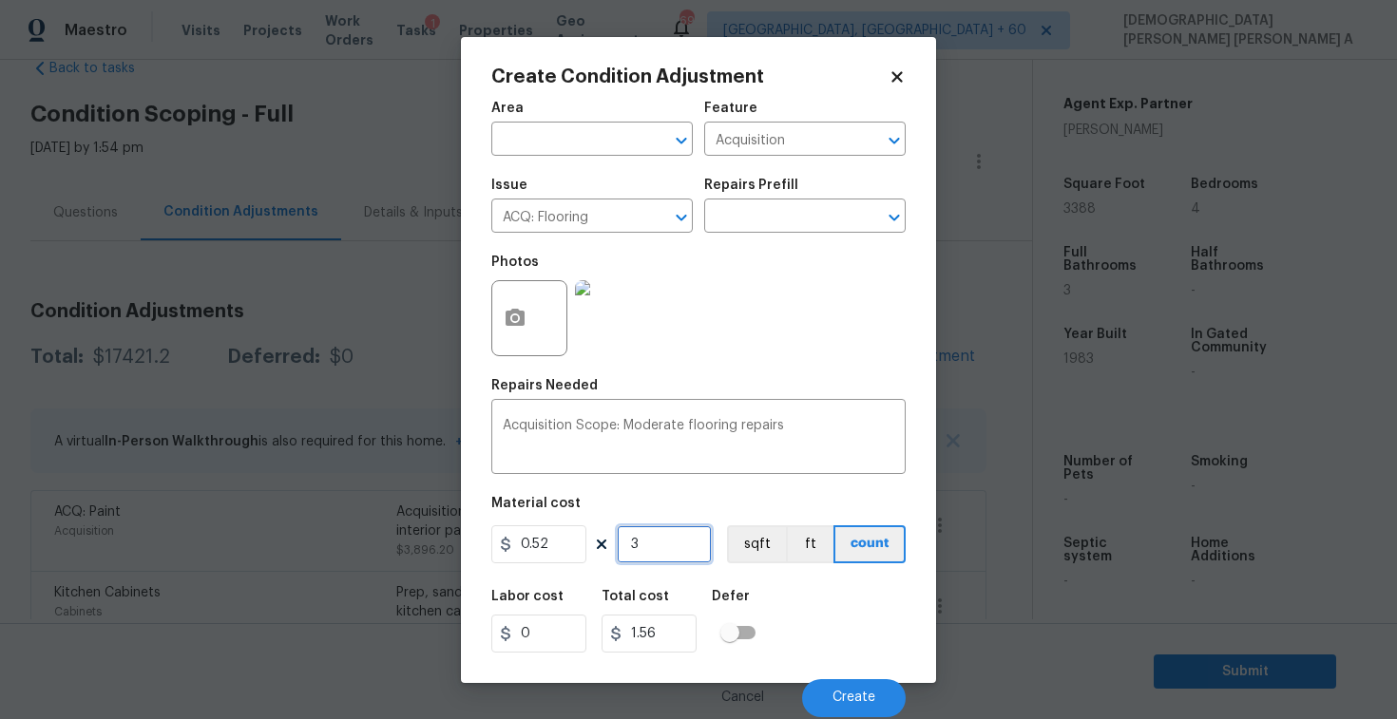
type input "33"
type input "17.16"
type input "339"
type input "176.28"
type input "3398"
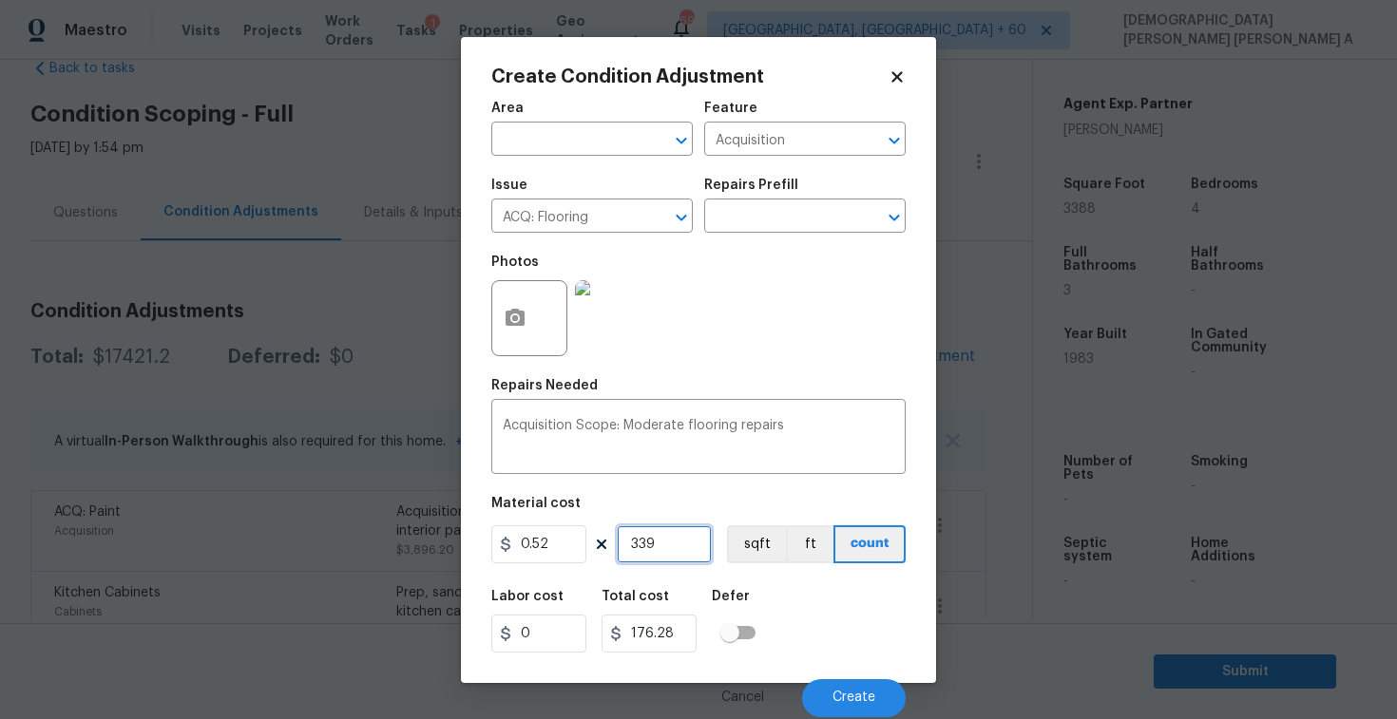
type input "1766.96"
type input "339"
type input "176.28"
type input "33"
type input "17.16"
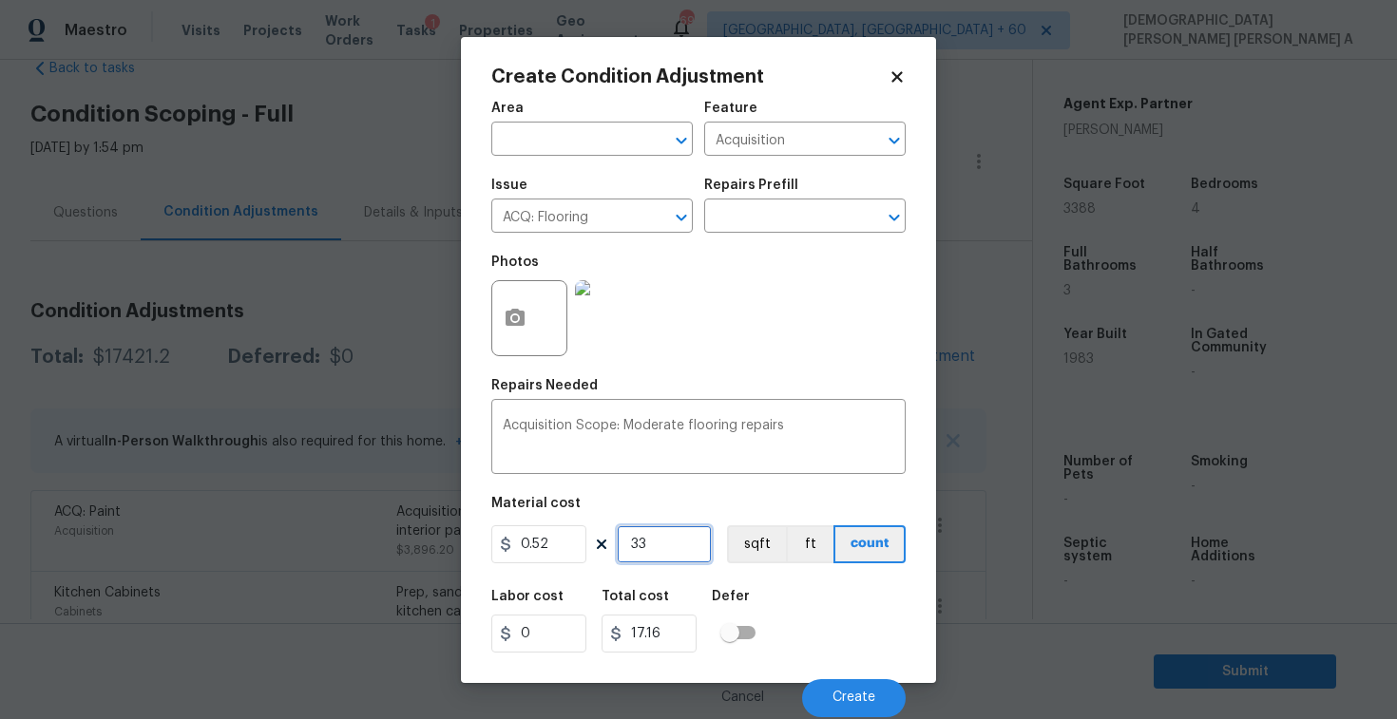
type input "338"
type input "175.76"
type input "3388"
type input "1761.76"
type input "3388"
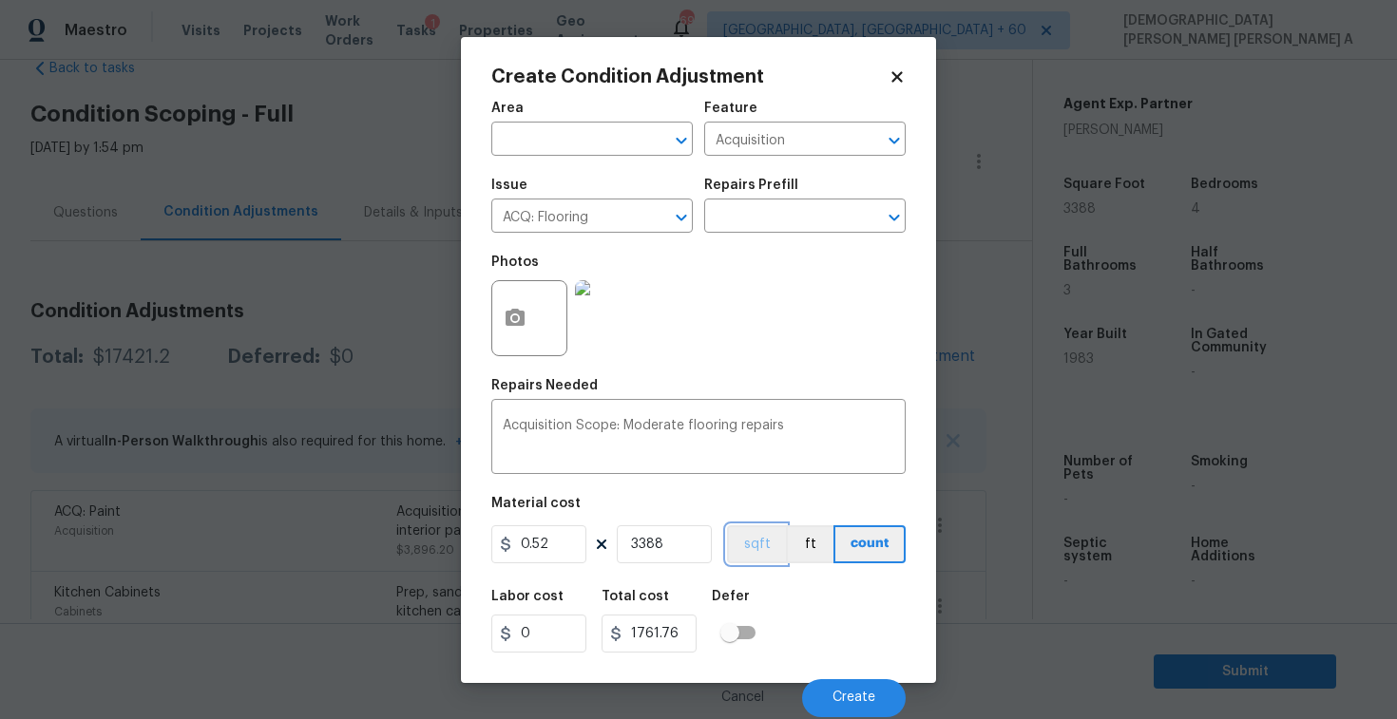
click at [764, 547] on button "sqft" at bounding box center [756, 545] width 59 height 38
click at [504, 319] on icon "button" at bounding box center [515, 318] width 23 height 23
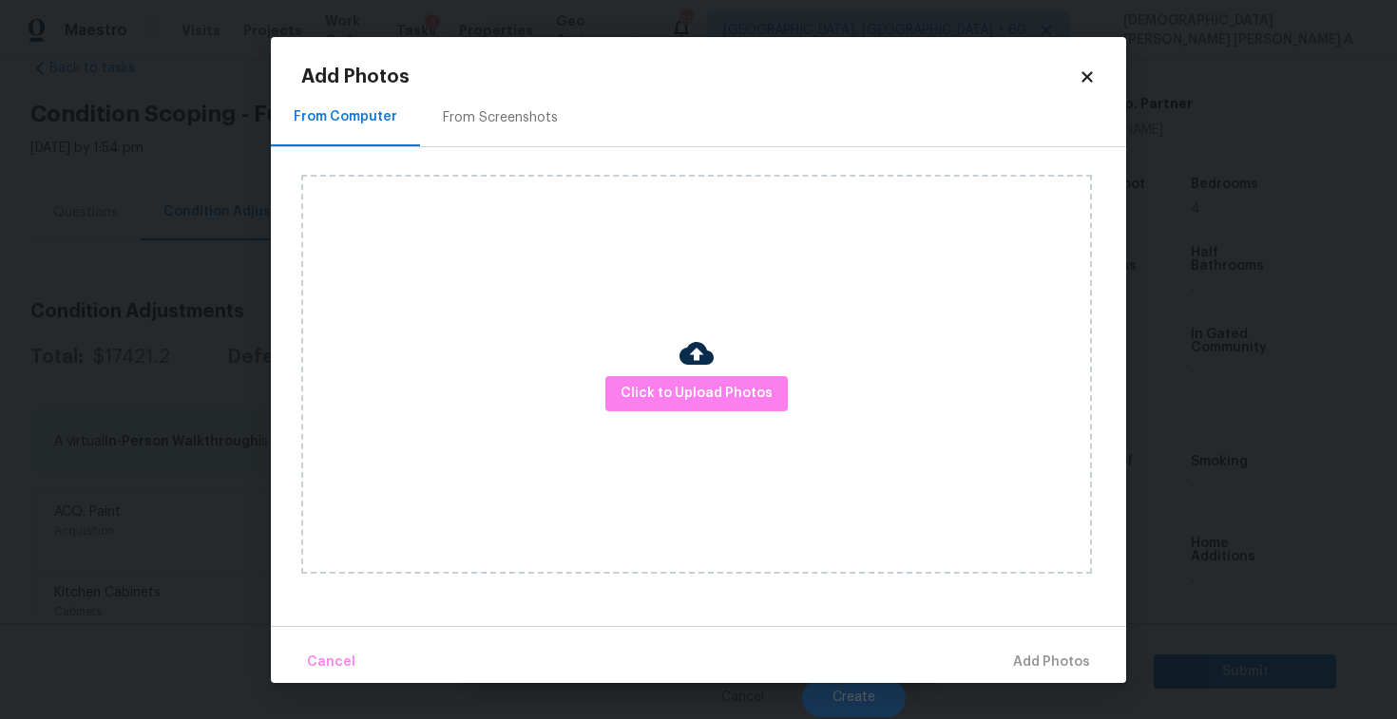
click at [494, 86] on div "Add Photos From Computer From Screenshots Click to Upload Photos Cancel Add Pho…" at bounding box center [698, 375] width 794 height 616
click at [480, 128] on div "From Screenshots" at bounding box center [500, 118] width 161 height 56
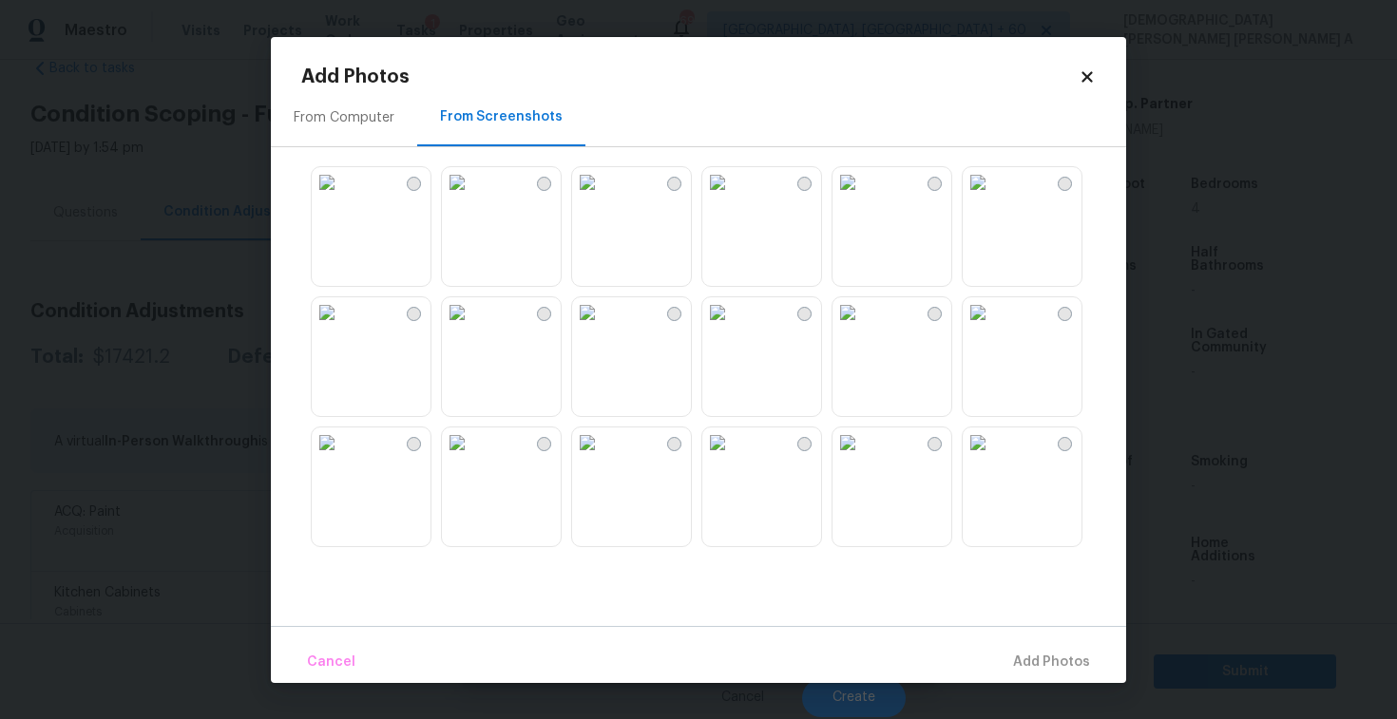
click at [603, 328] on img at bounding box center [587, 312] width 30 height 30
click at [733, 328] on img at bounding box center [717, 312] width 30 height 30
click at [863, 328] on img at bounding box center [847, 312] width 30 height 30
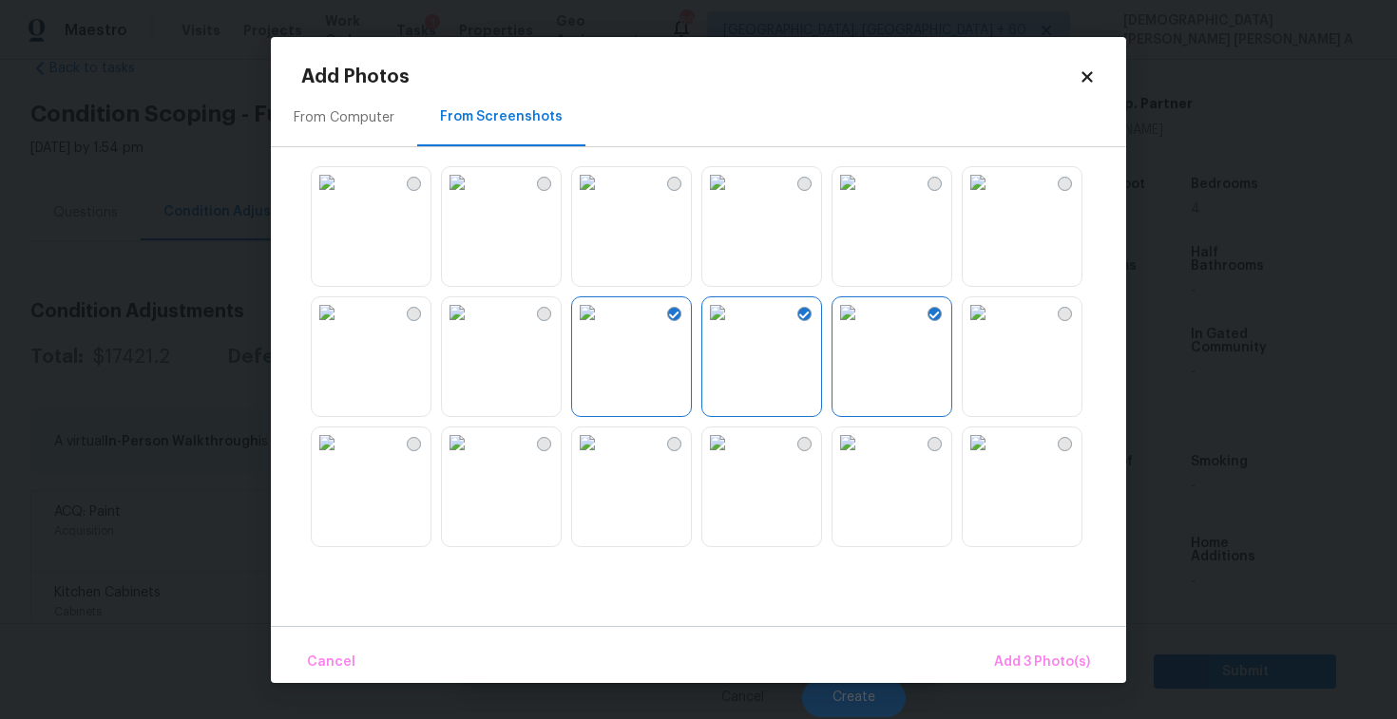
click at [863, 458] on img at bounding box center [847, 443] width 30 height 30
click at [993, 458] on img at bounding box center [978, 443] width 30 height 30
click at [472, 458] on img at bounding box center [457, 443] width 30 height 30
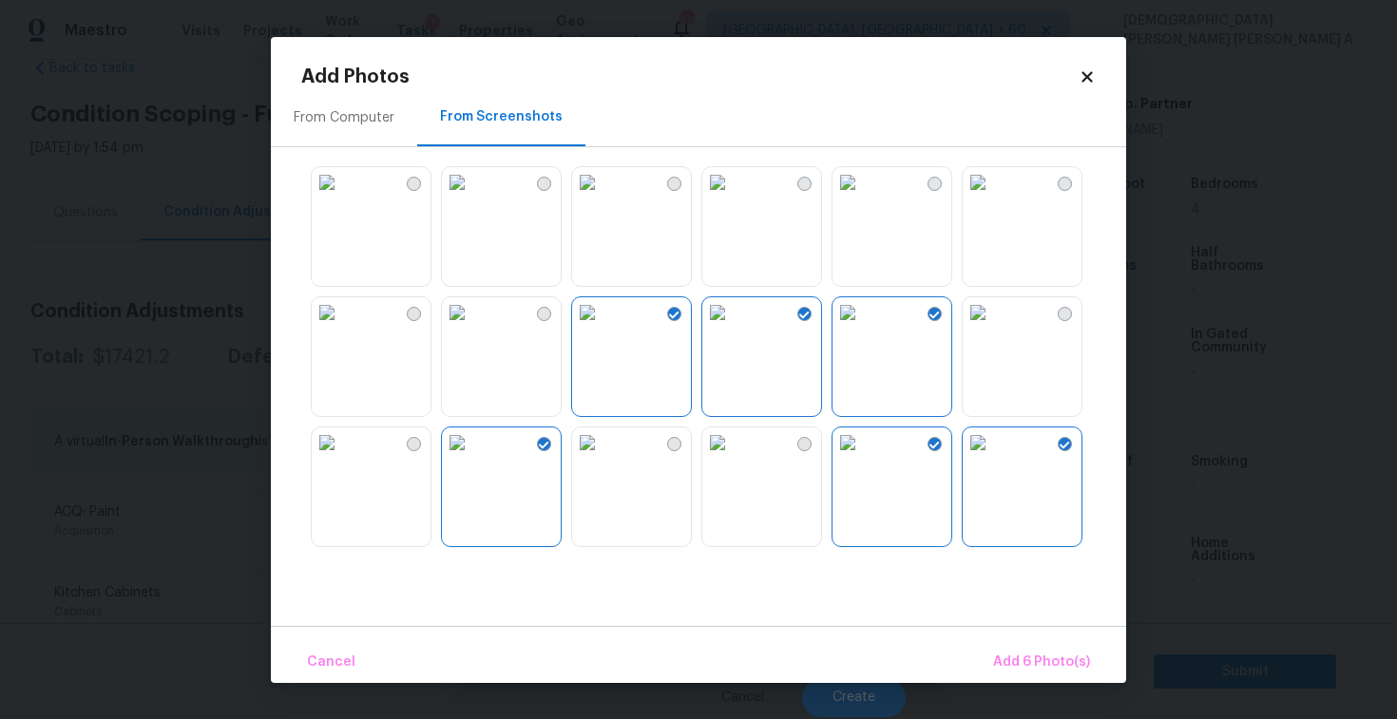
click at [342, 328] on img at bounding box center [327, 312] width 30 height 30
click at [1034, 666] on span "Add 7 Photo(s)" at bounding box center [1041, 663] width 97 height 24
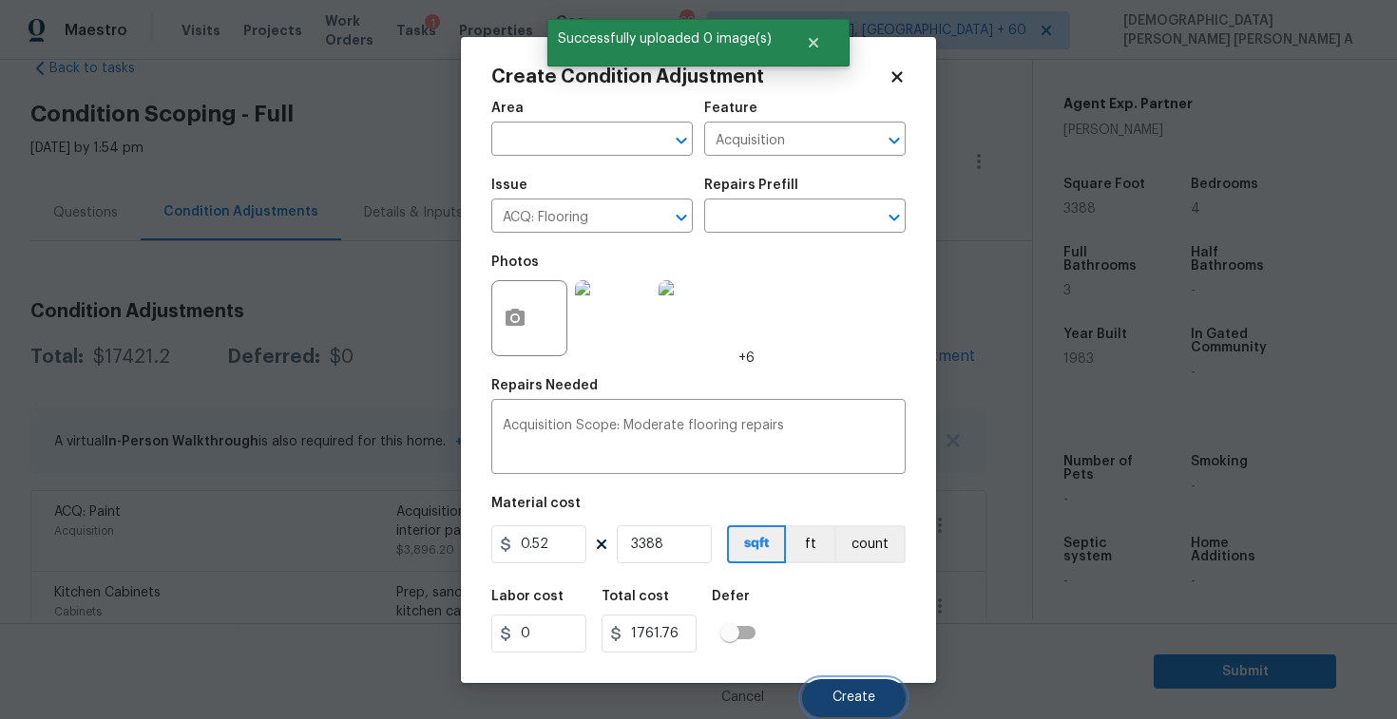
click at [848, 706] on button "Create" at bounding box center [854, 698] width 104 height 38
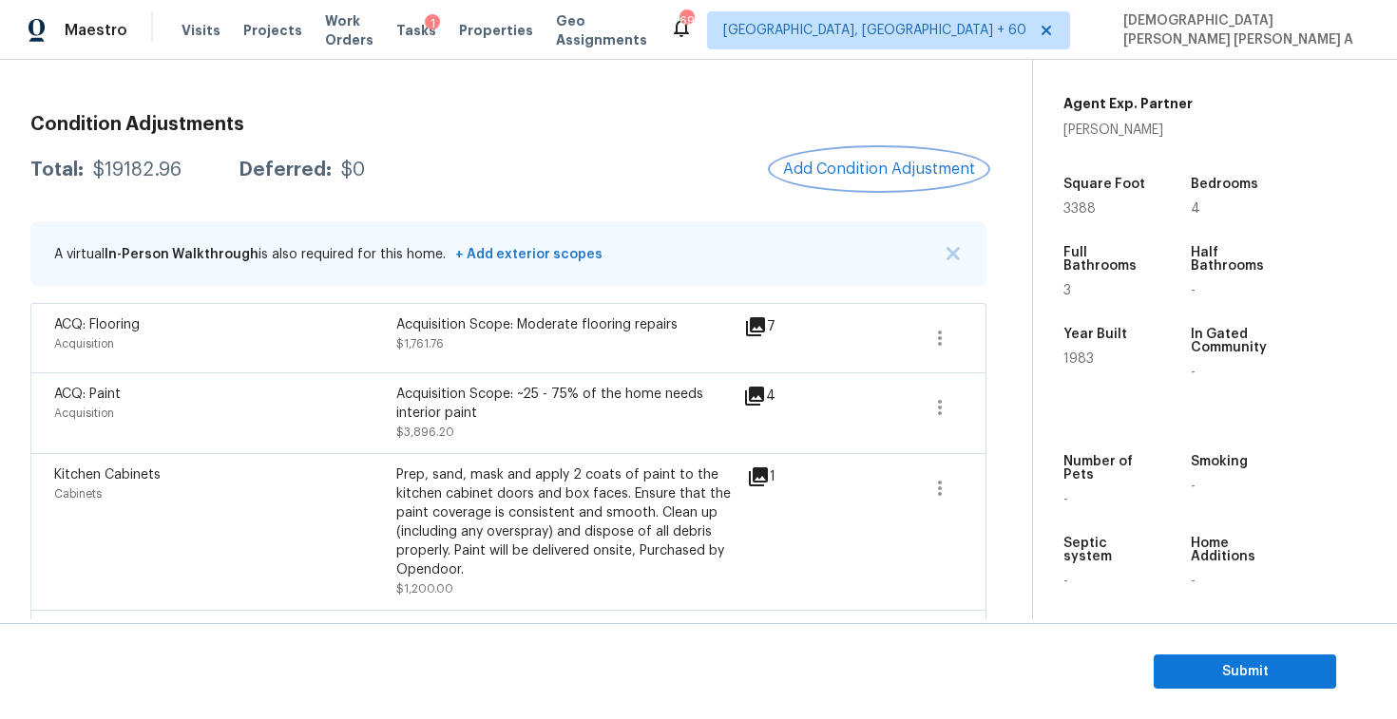
scroll to position [214, 0]
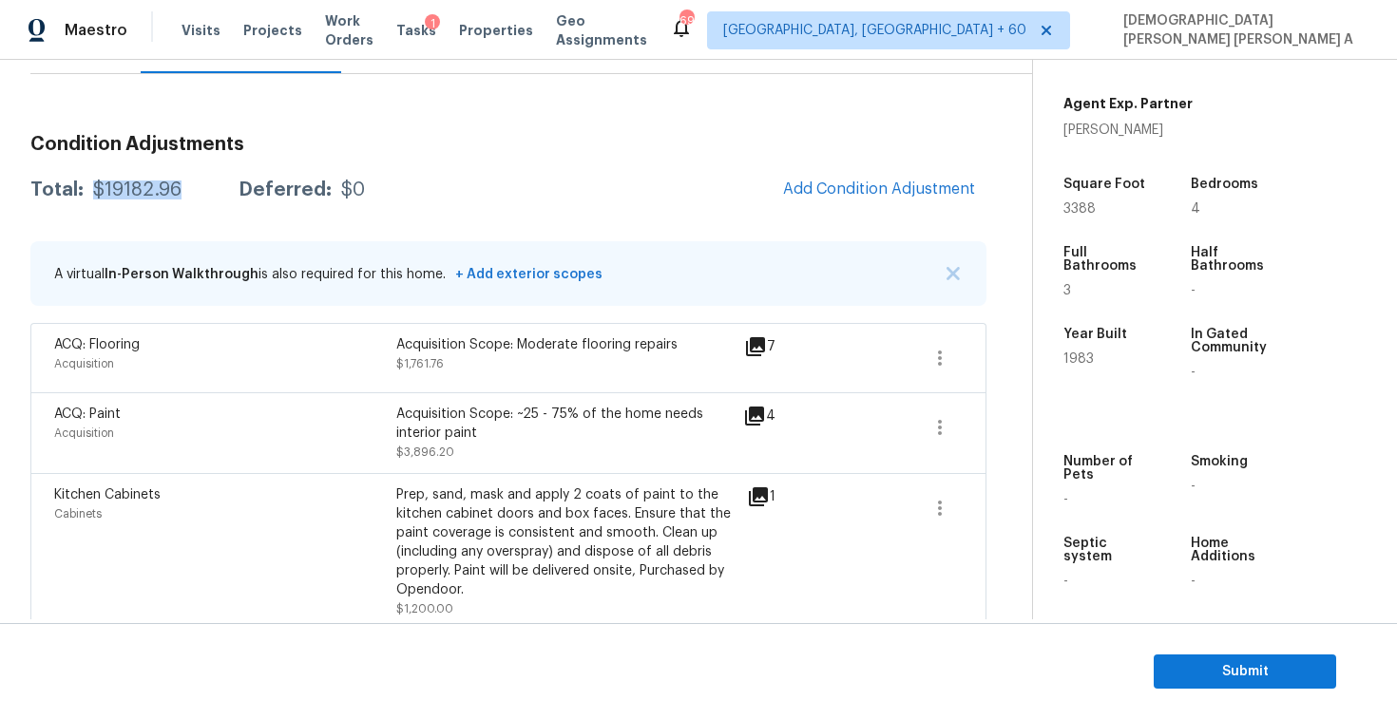
drag, startPoint x: 207, startPoint y: 183, endPoint x: 87, endPoint y: 182, distance: 119.7
click at [87, 182] on div "Total: $19182.96 Deferred: $0" at bounding box center [197, 190] width 335 height 19
copy div "$19182.96"
click at [86, 72] on div "Questions Condition Adjustments Details & Inputs Notes Photos" at bounding box center [531, 45] width 1002 height 57
click at [84, 67] on div "Questions" at bounding box center [85, 45] width 110 height 56
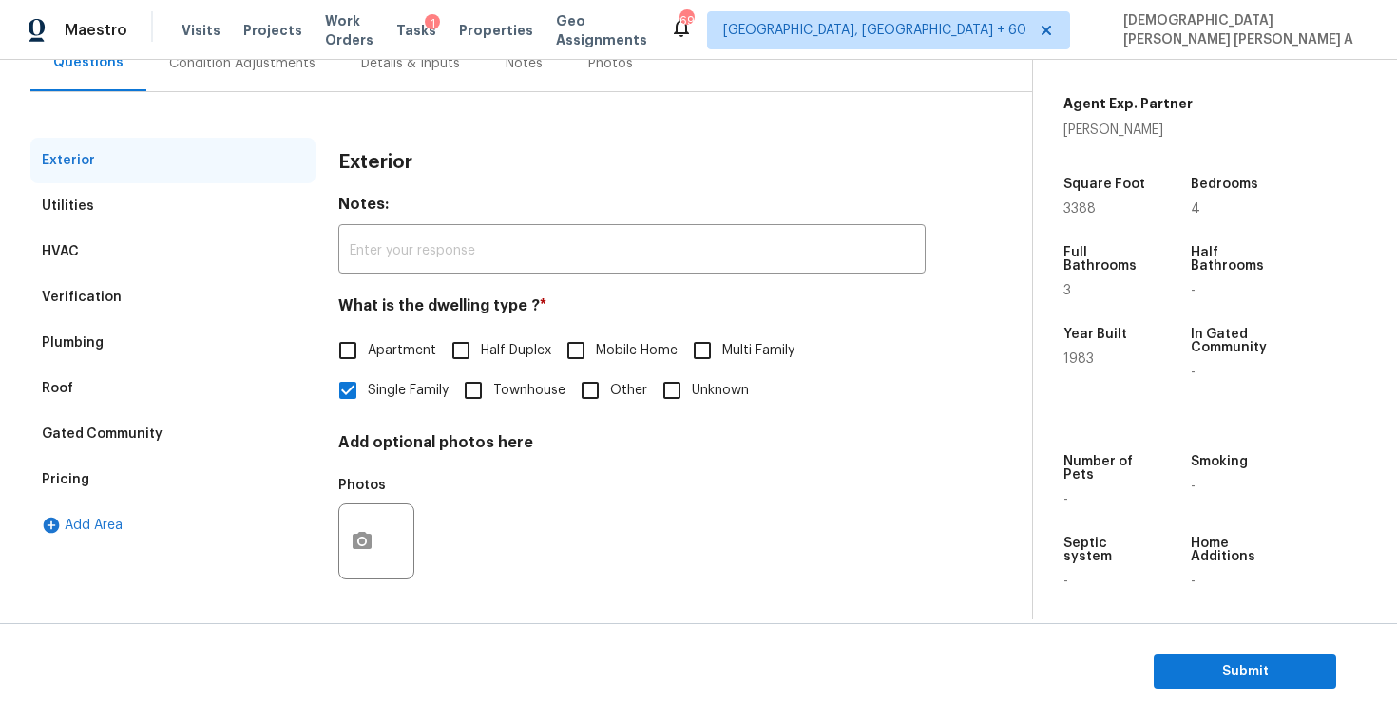
scroll to position [196, 0]
click at [96, 294] on div "Verification" at bounding box center [82, 297] width 80 height 19
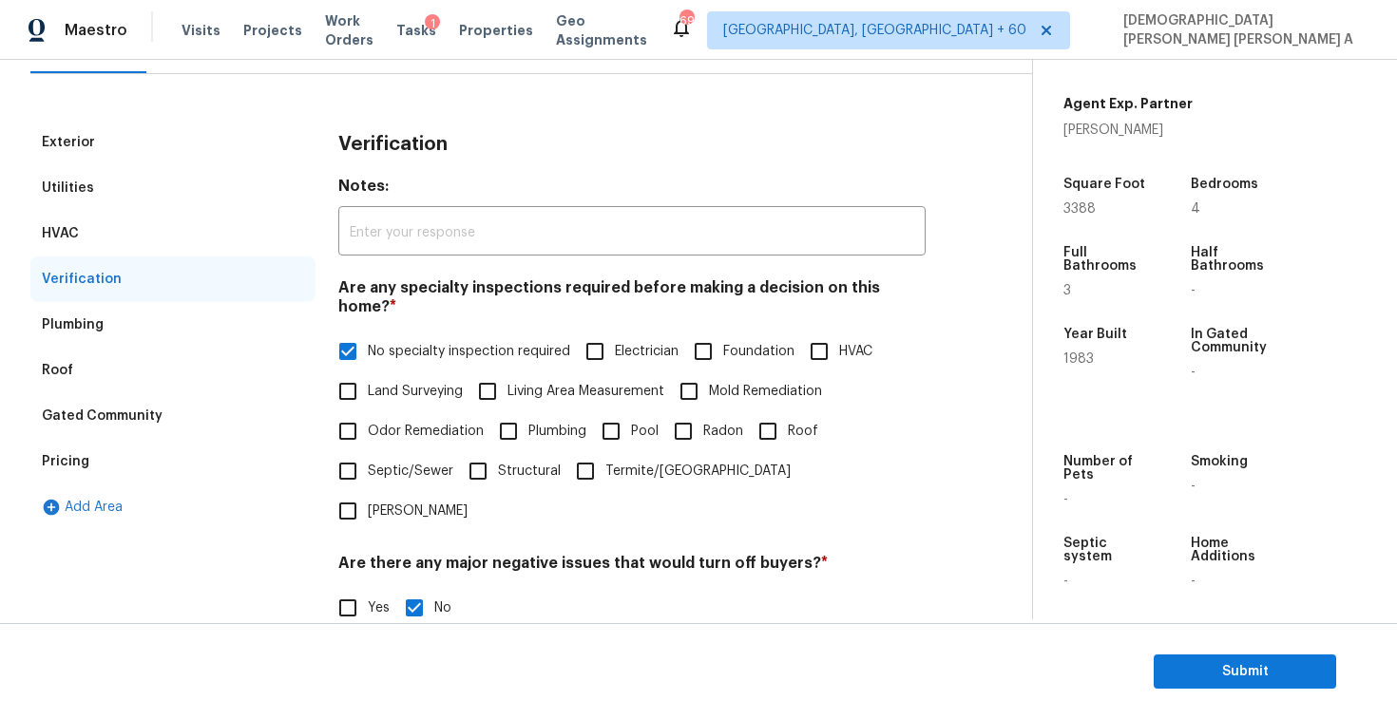
scroll to position [466, 0]
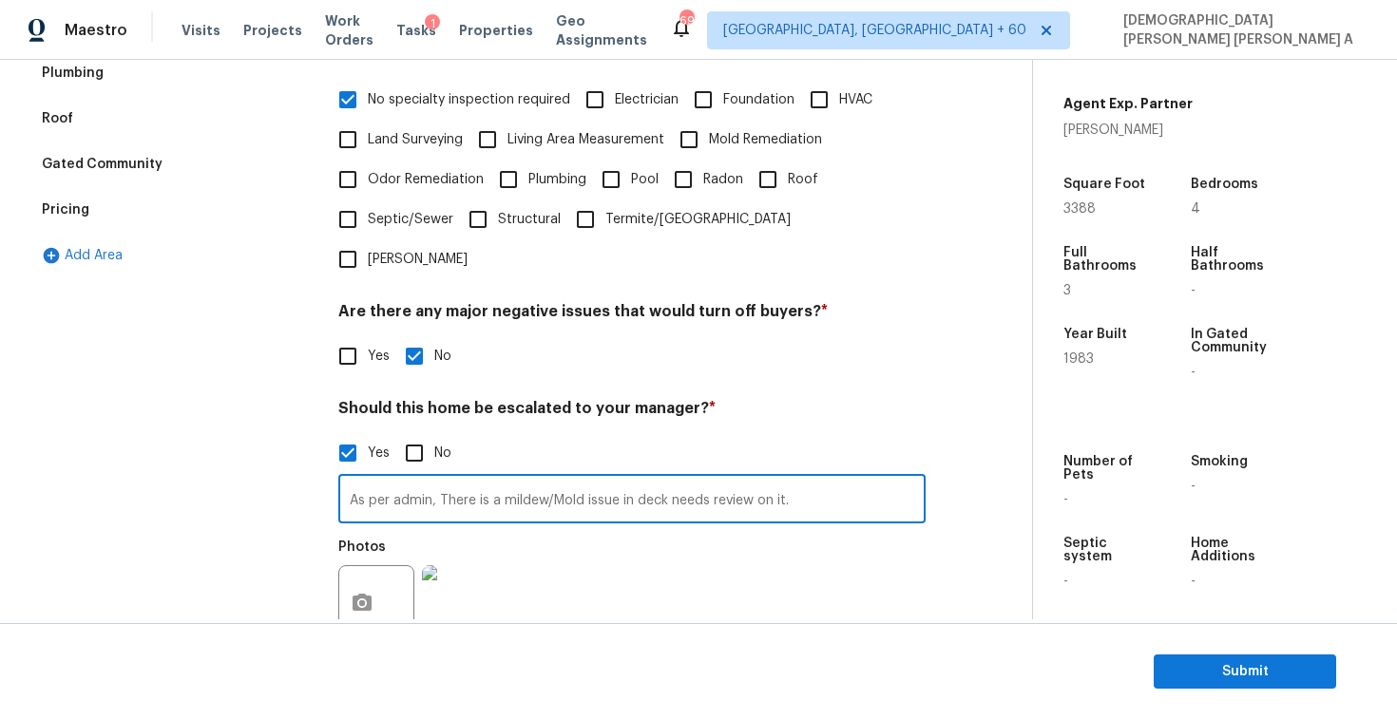
click at [459, 479] on input "As per admin, There is a mildew/Mold issue in deck needs review on it." at bounding box center [631, 501] width 587 height 45
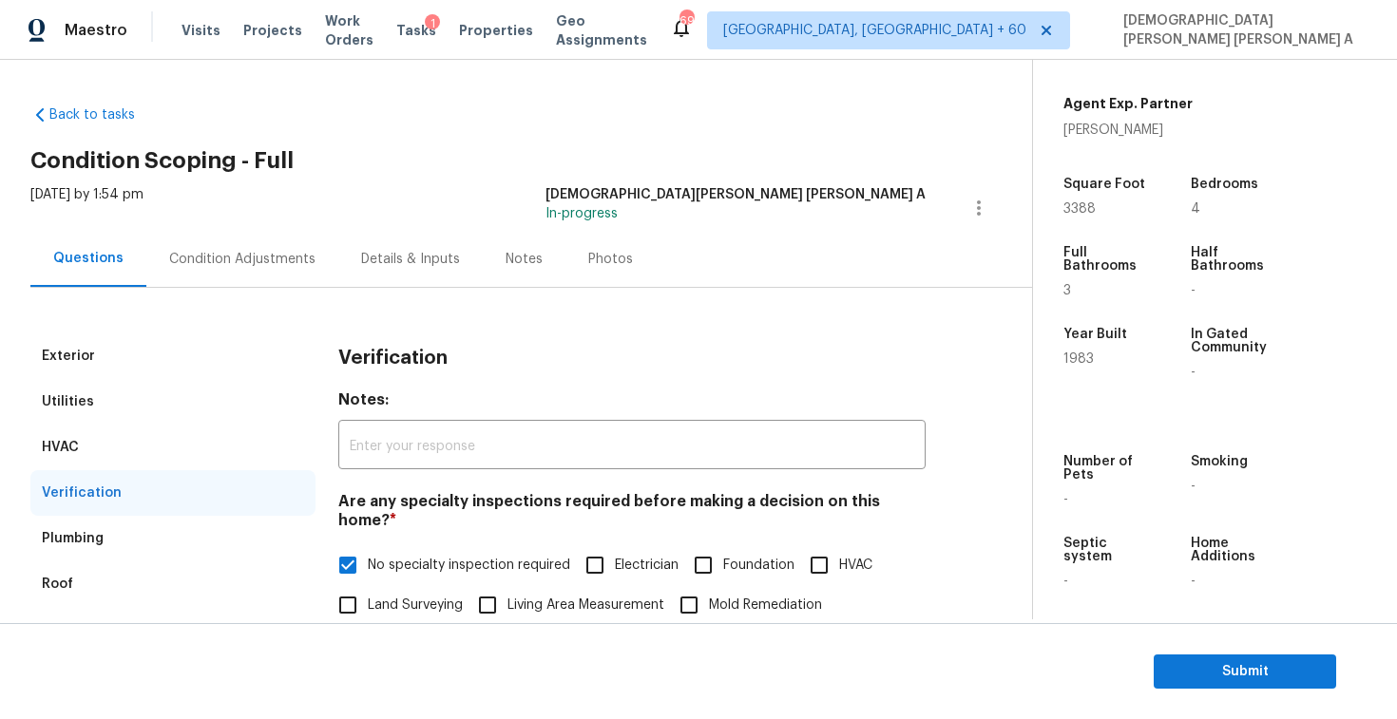
click at [211, 277] on div "Condition Adjustments" at bounding box center [242, 259] width 192 height 56
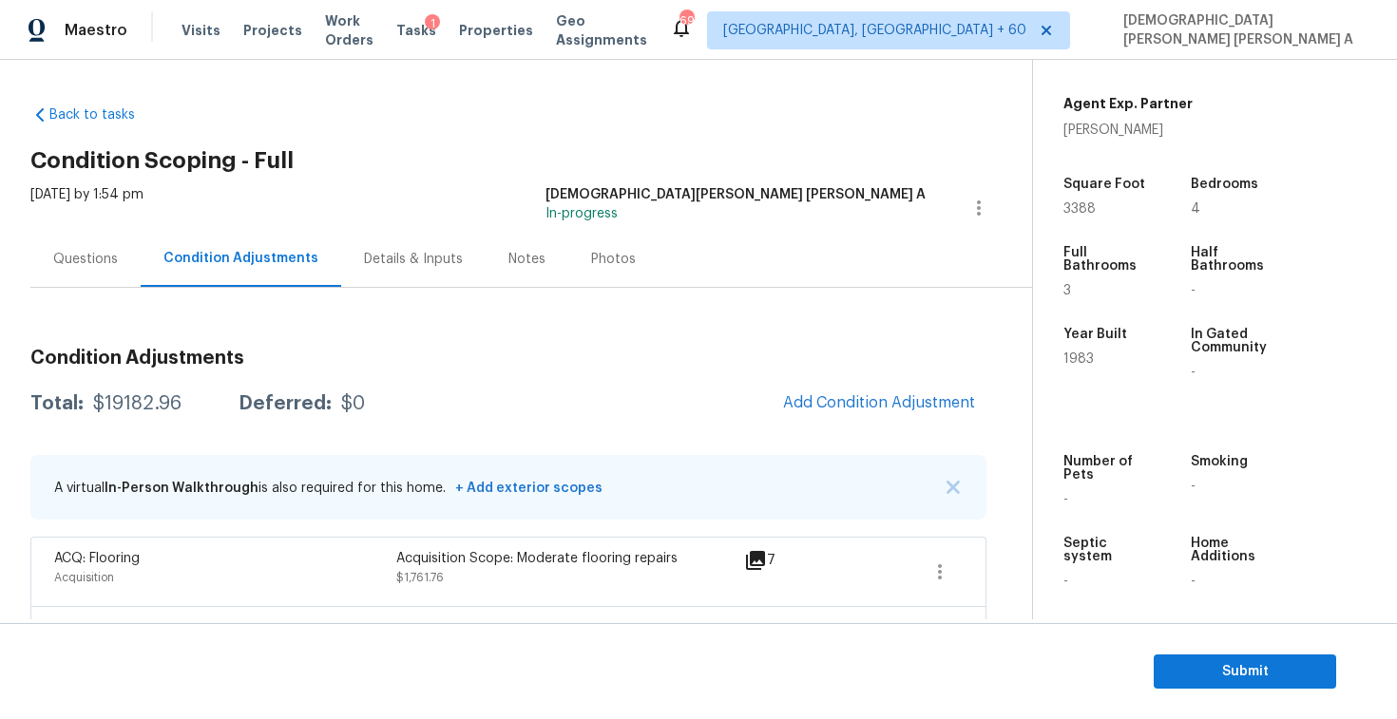
click at [98, 266] on div "Questions" at bounding box center [85, 259] width 65 height 19
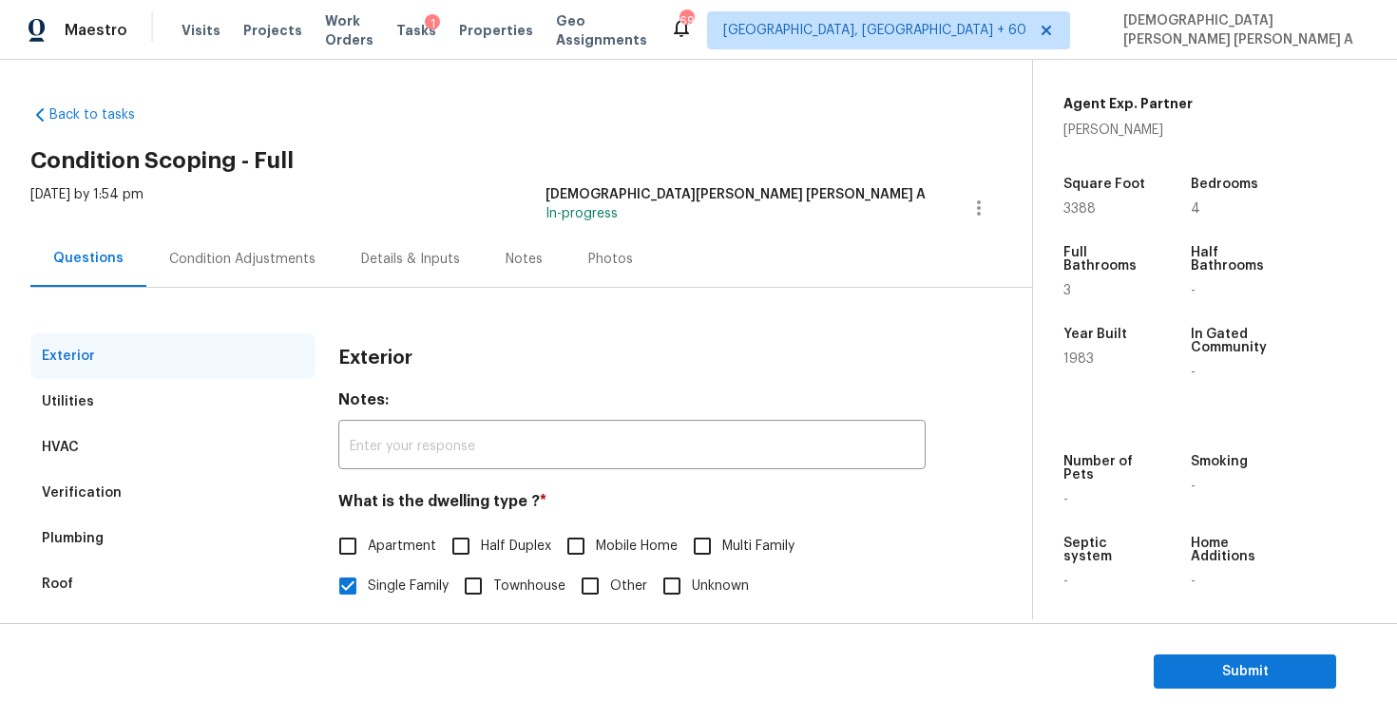
scroll to position [196, 0]
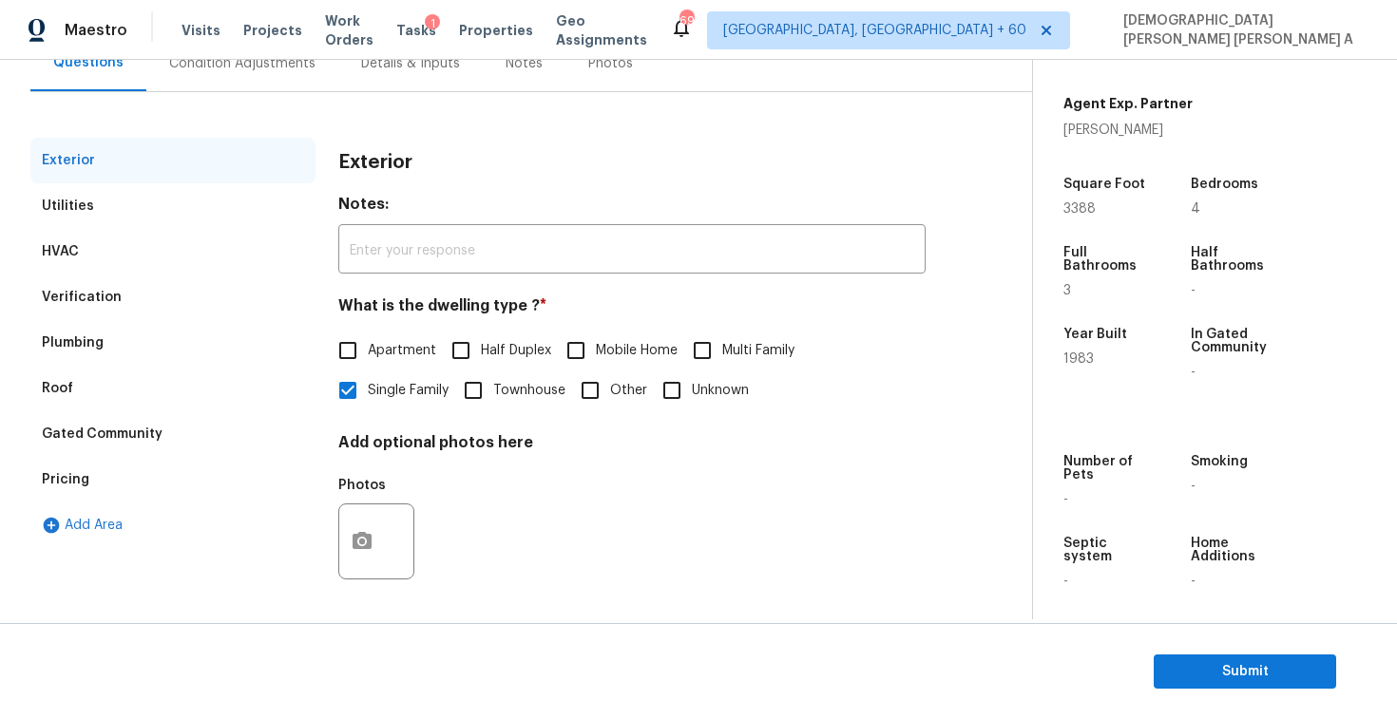
click at [78, 475] on div "Pricing" at bounding box center [66, 479] width 48 height 19
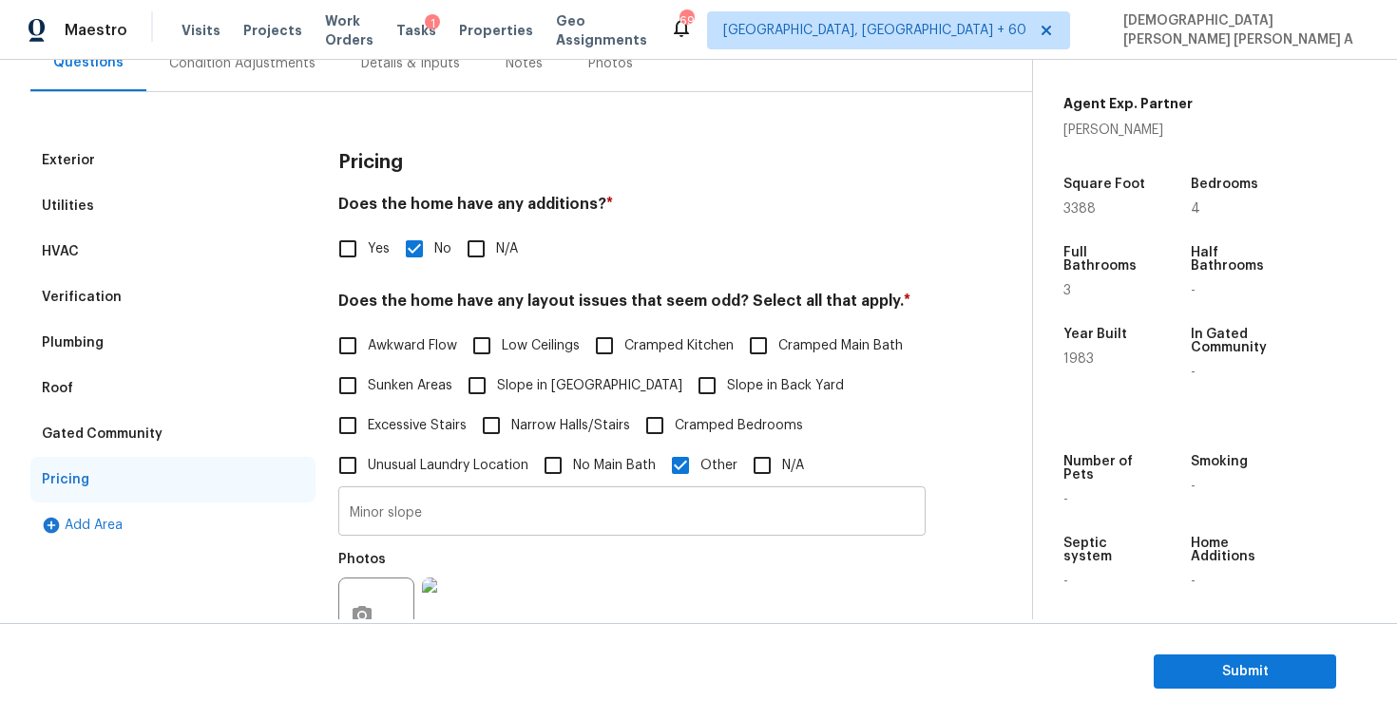
scroll to position [336, 0]
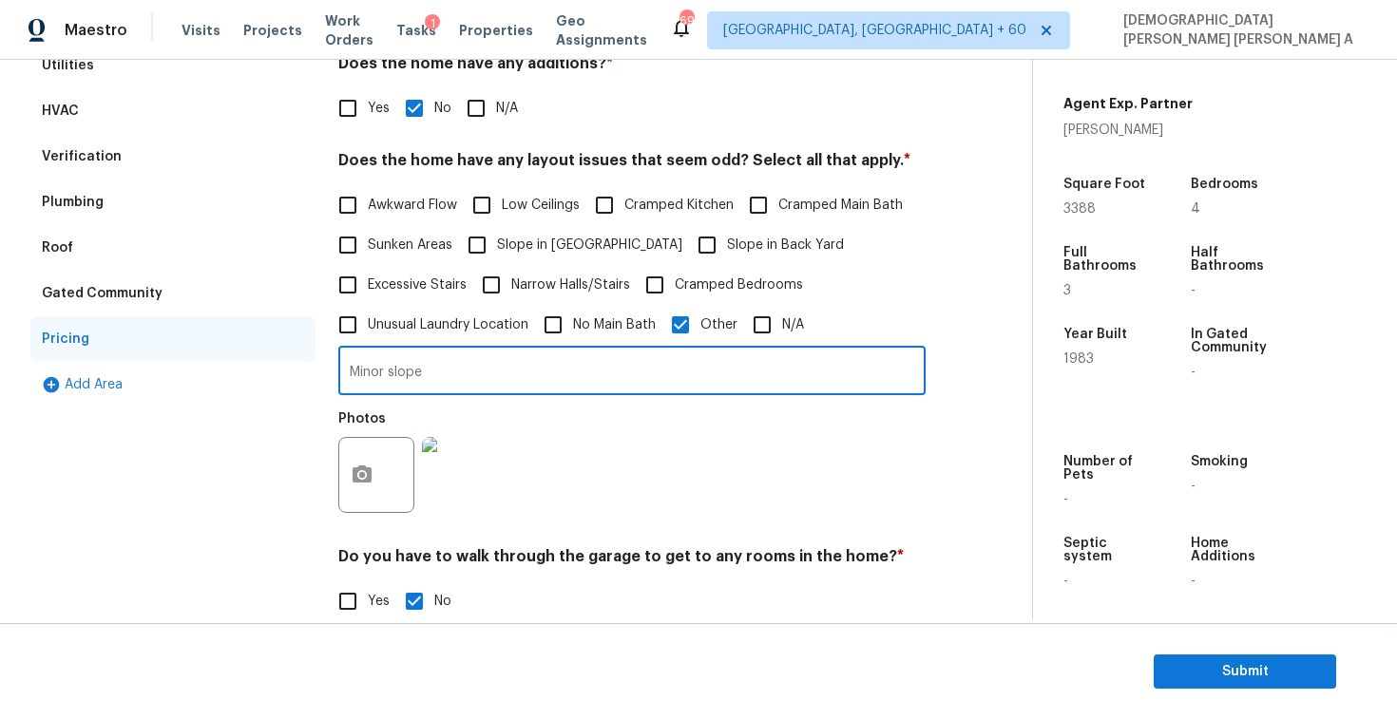
click at [408, 374] on input "Minor slope" at bounding box center [631, 373] width 587 height 45
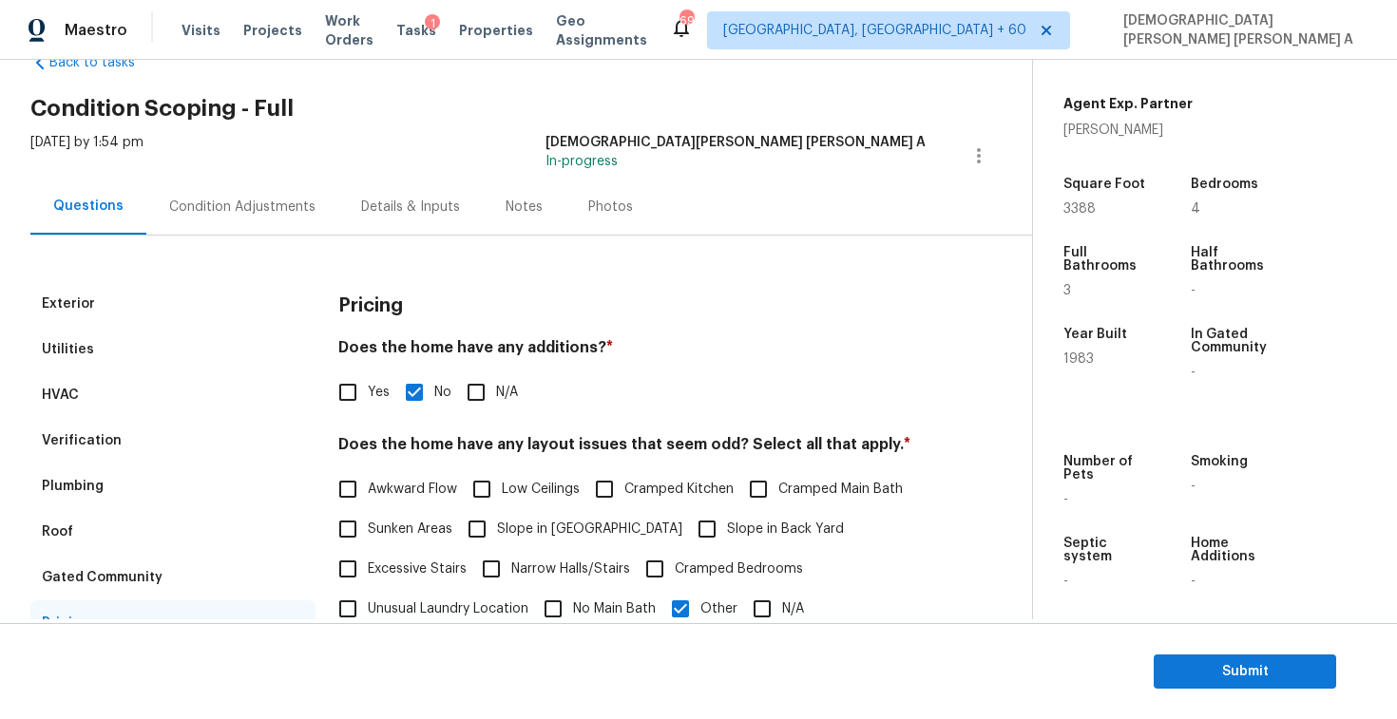
click at [205, 182] on div "Condition Adjustments" at bounding box center [242, 207] width 192 height 56
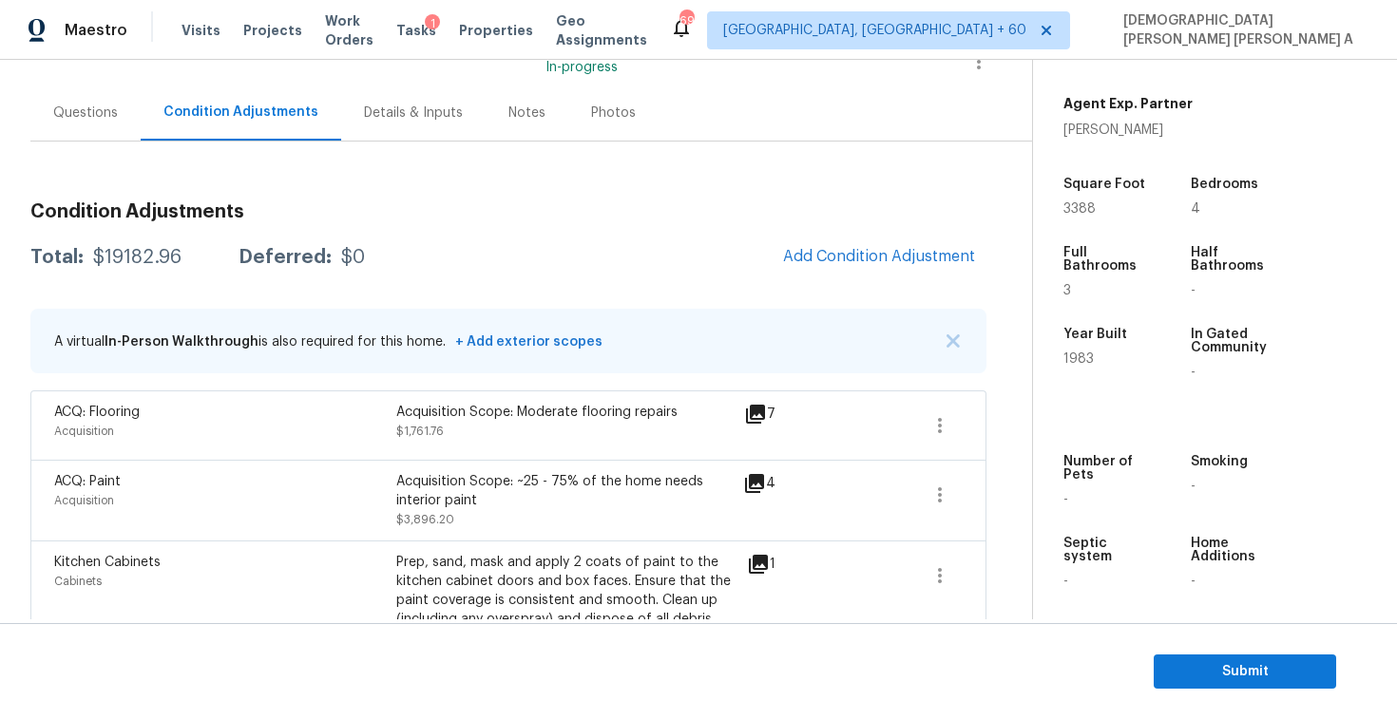
scroll to position [69, 0]
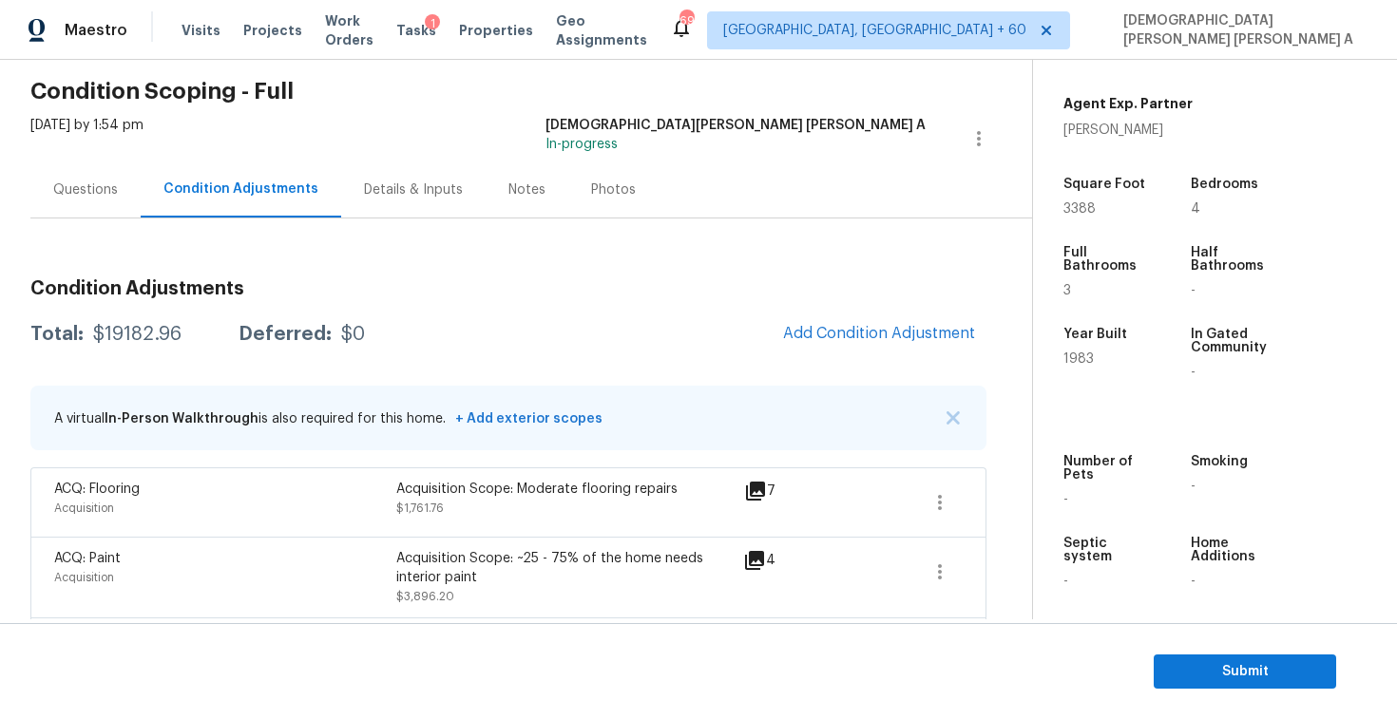
click at [103, 198] on div "Questions" at bounding box center [85, 190] width 65 height 19
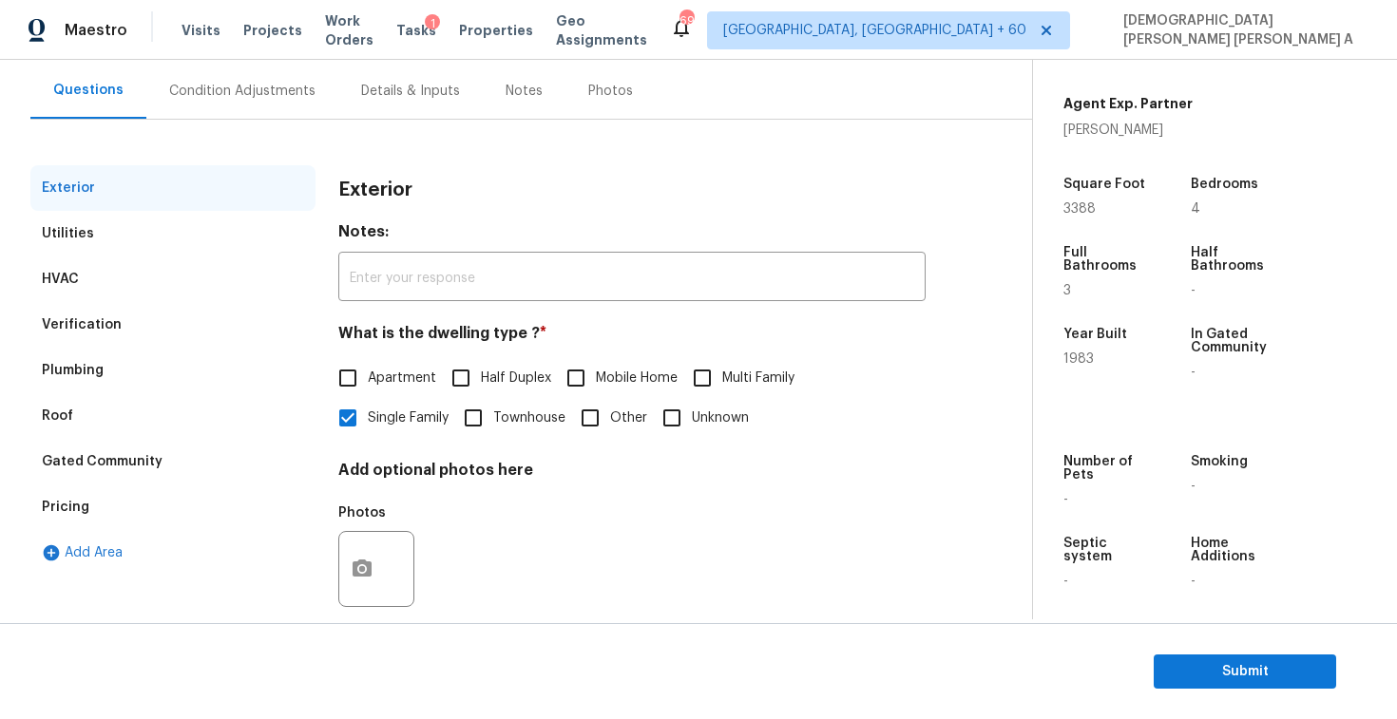
scroll to position [196, 0]
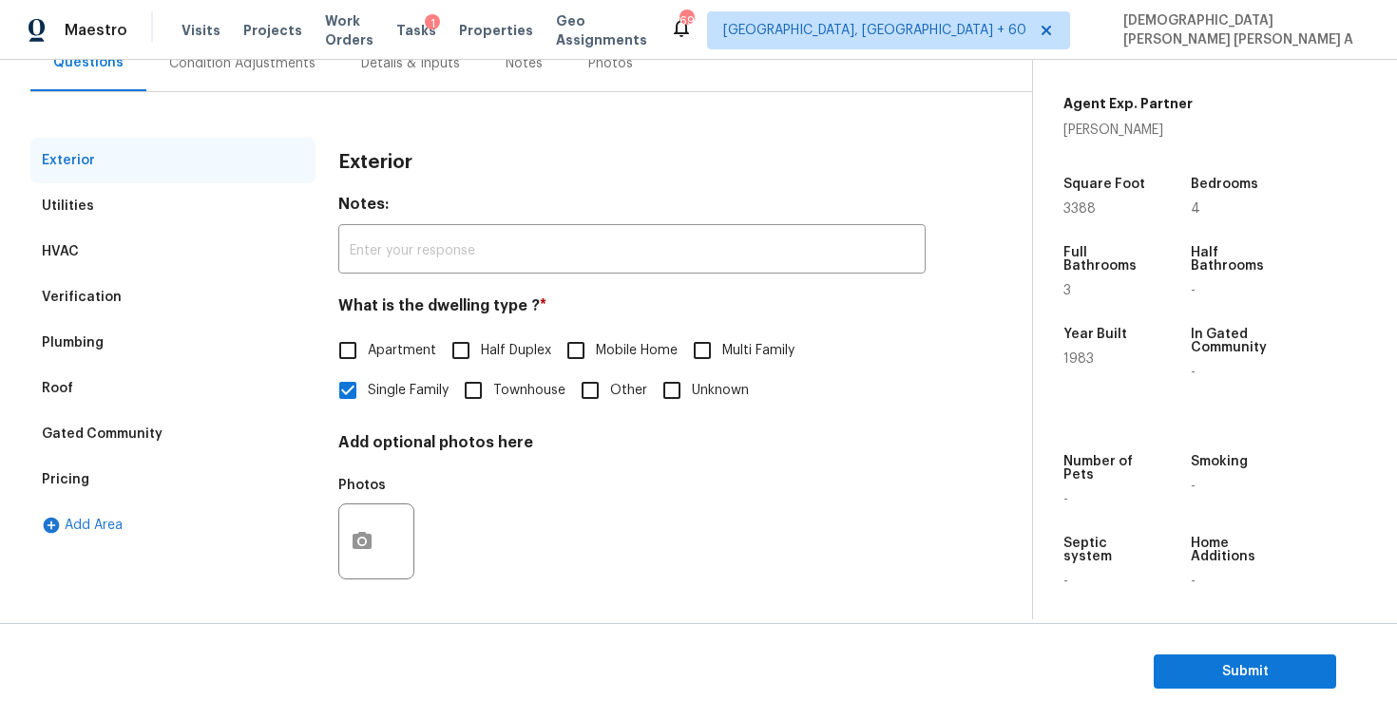
click at [95, 488] on div "Pricing" at bounding box center [172, 480] width 285 height 46
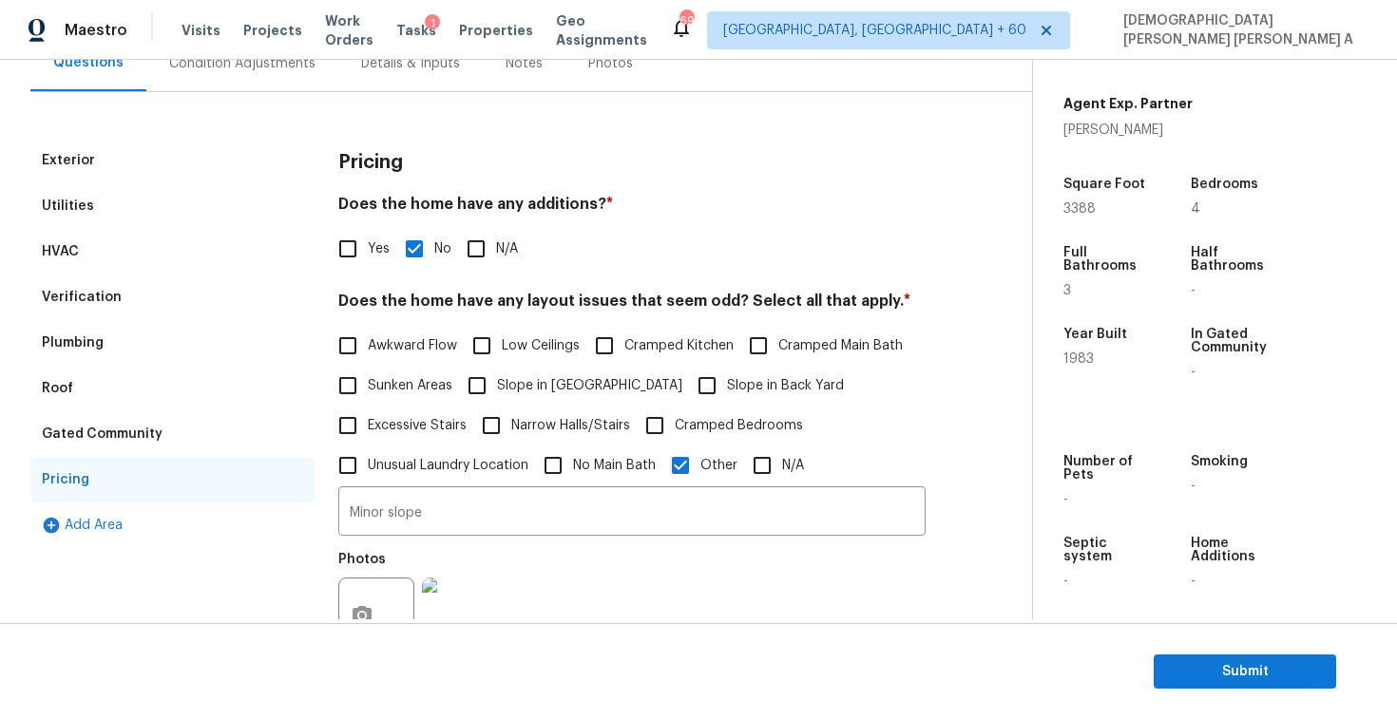
click at [127, 419] on div "Gated Community" at bounding box center [172, 434] width 285 height 46
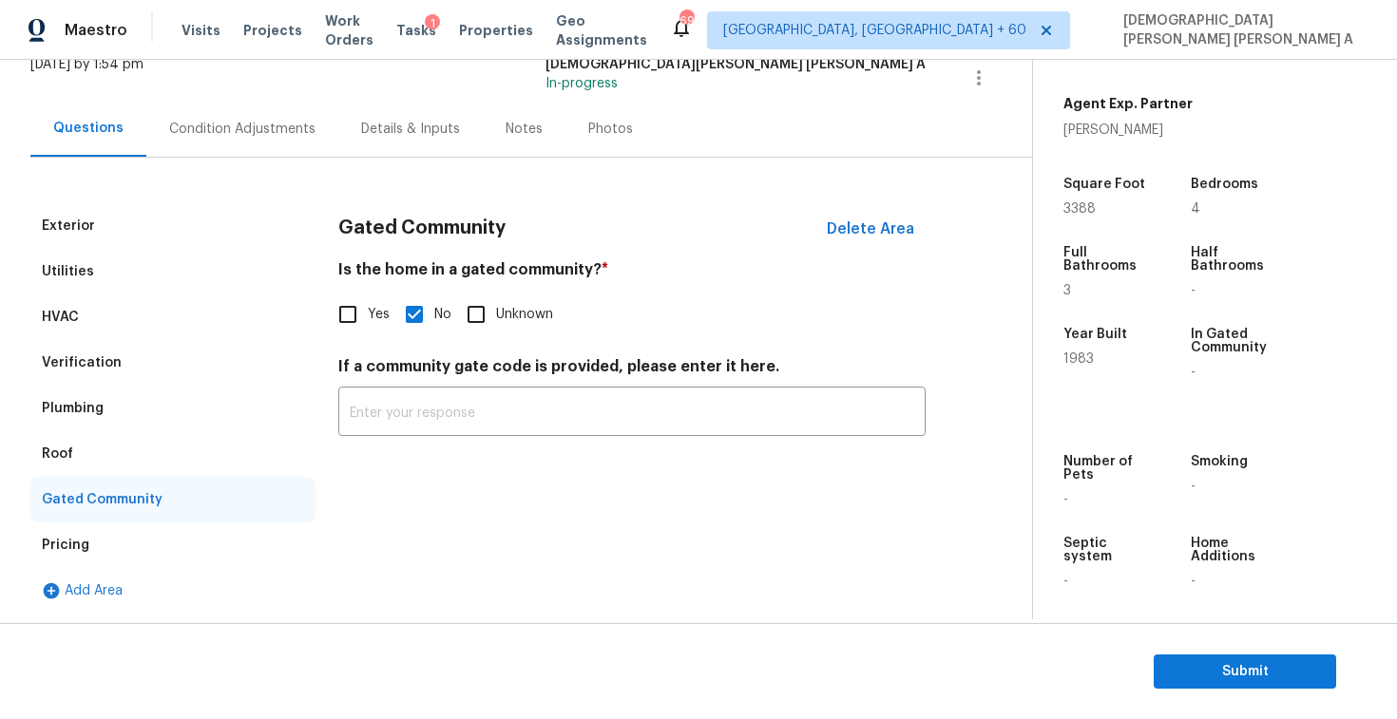
click at [87, 411] on div "Plumbing" at bounding box center [73, 408] width 62 height 19
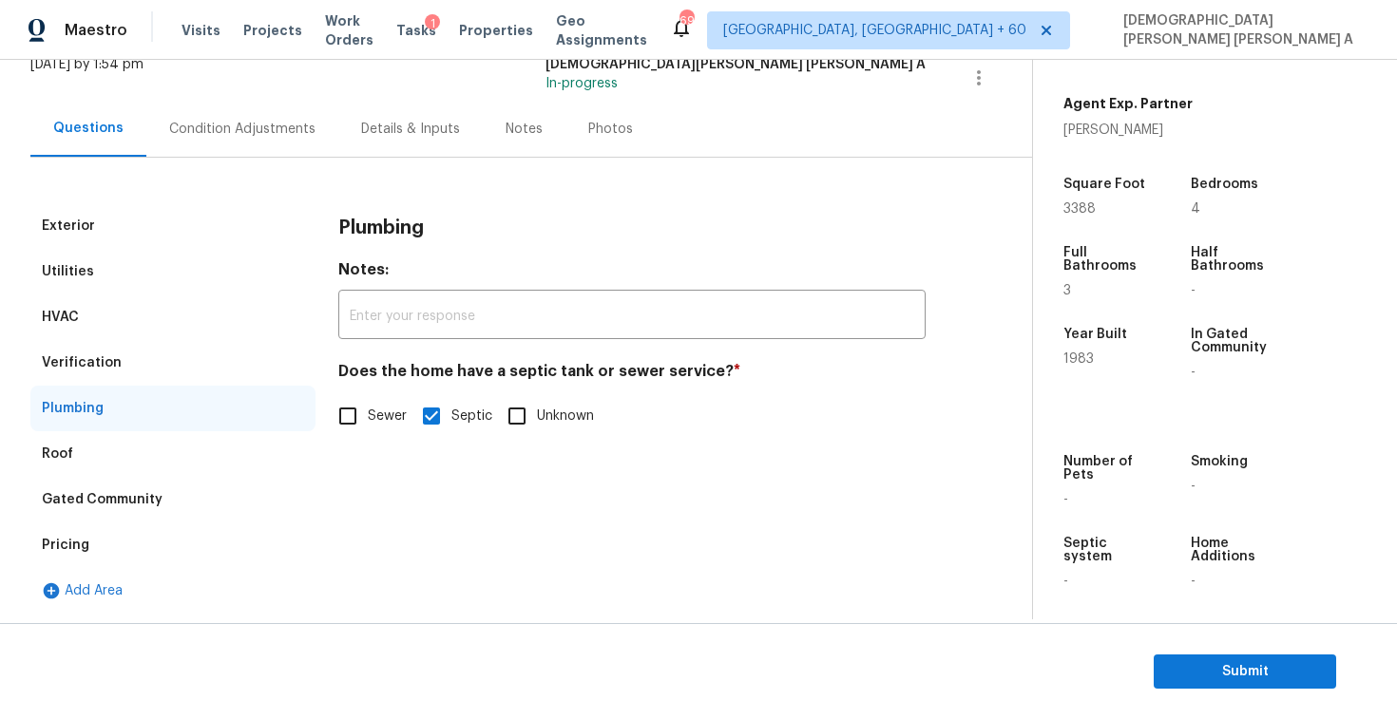
click at [123, 354] on div "Verification" at bounding box center [172, 363] width 285 height 46
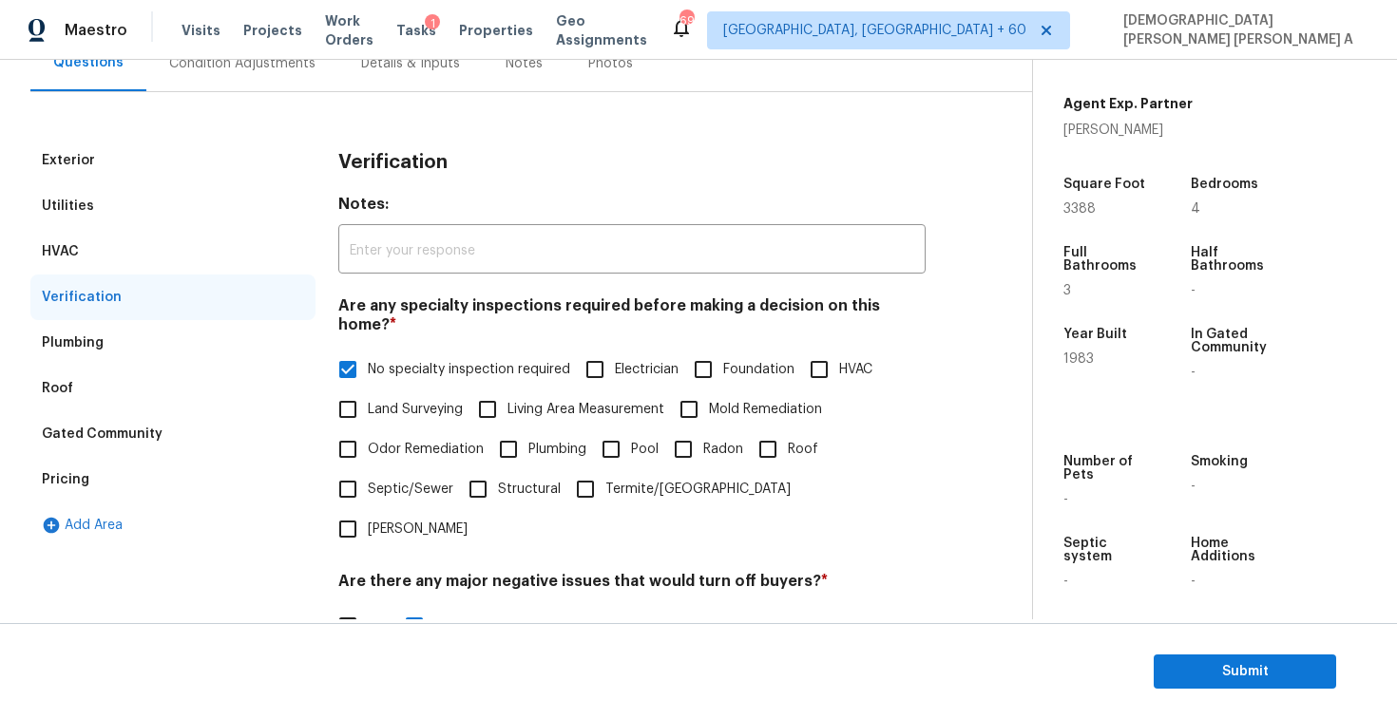
click at [118, 216] on div "Utilities" at bounding box center [172, 206] width 285 height 46
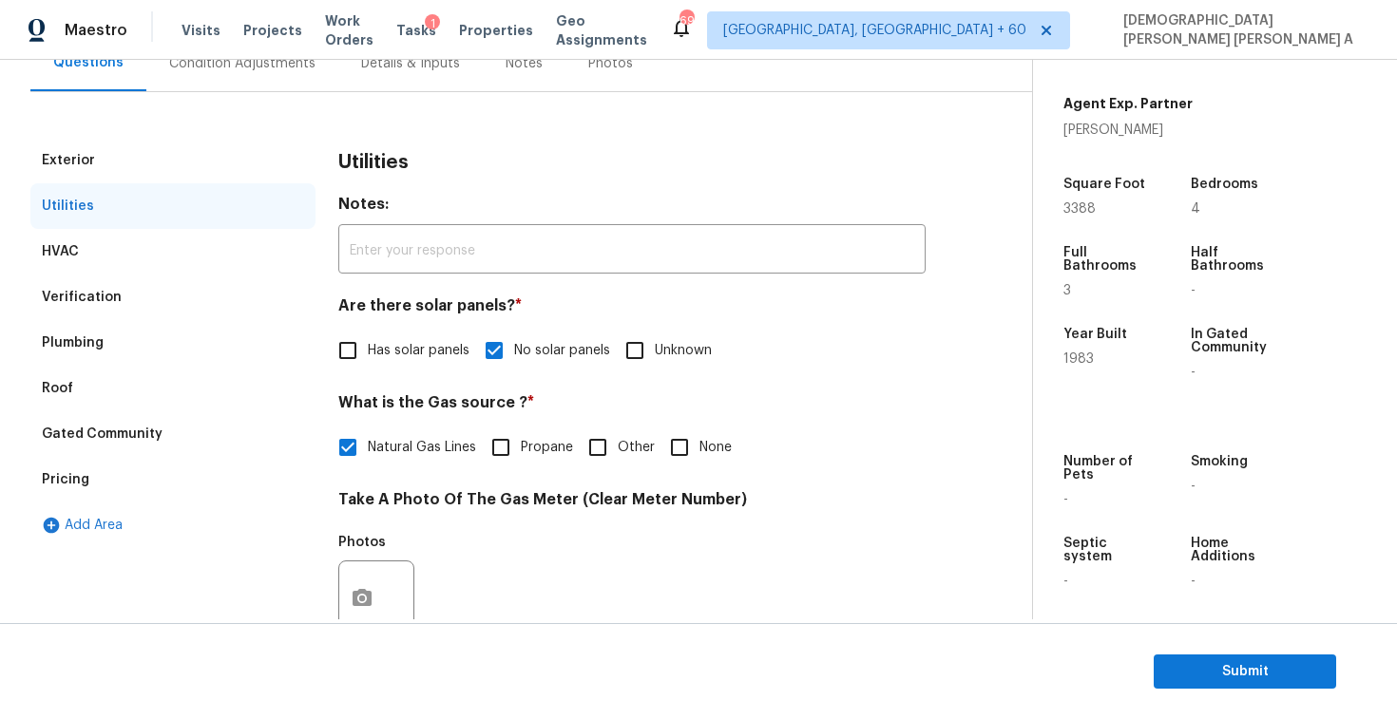
scroll to position [711, 0]
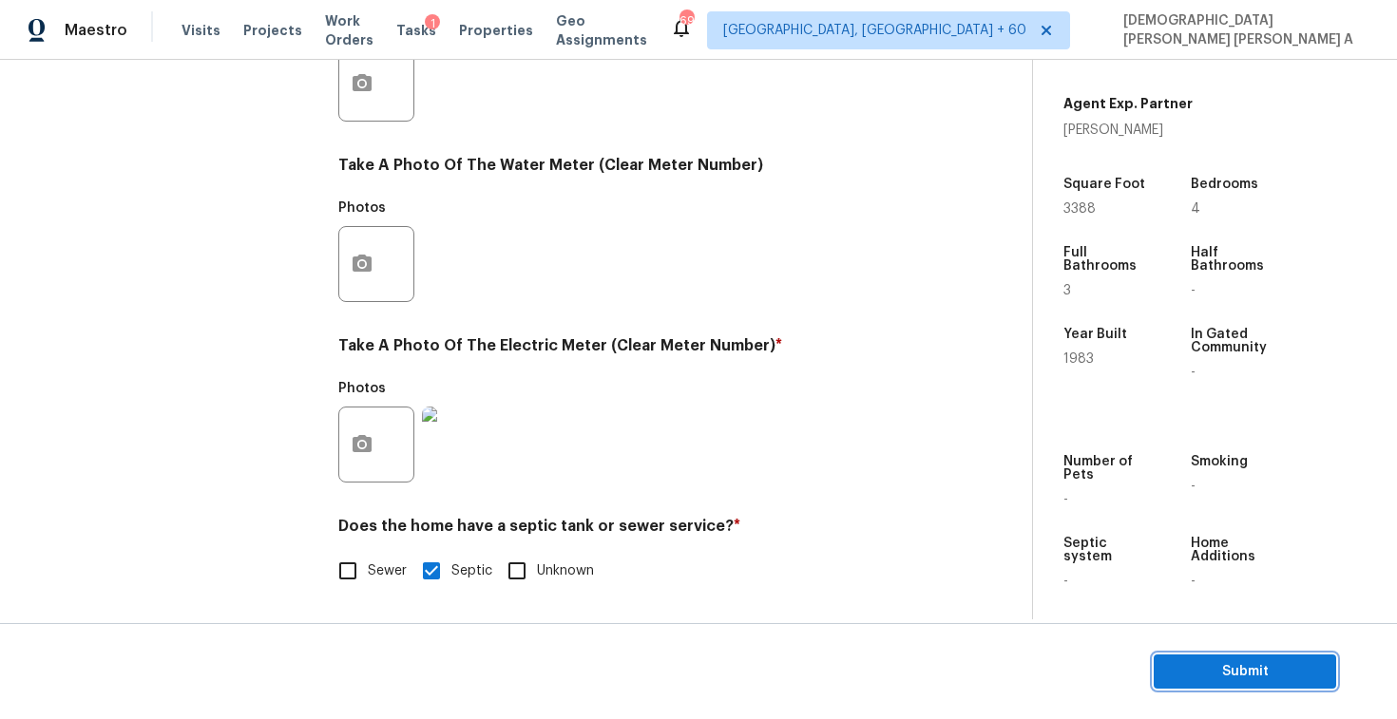
click at [1184, 671] on span "Submit" at bounding box center [1245, 672] width 152 height 24
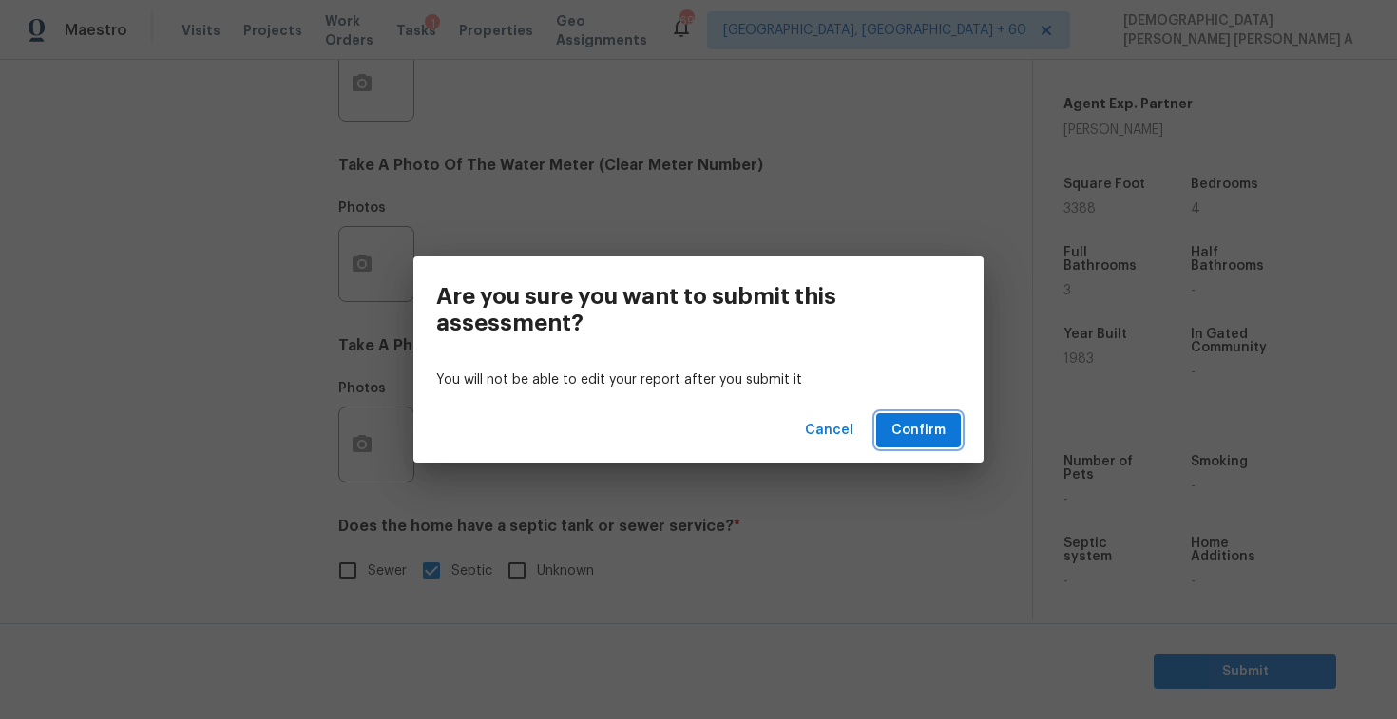
click at [944, 431] on span "Confirm" at bounding box center [918, 431] width 54 height 24
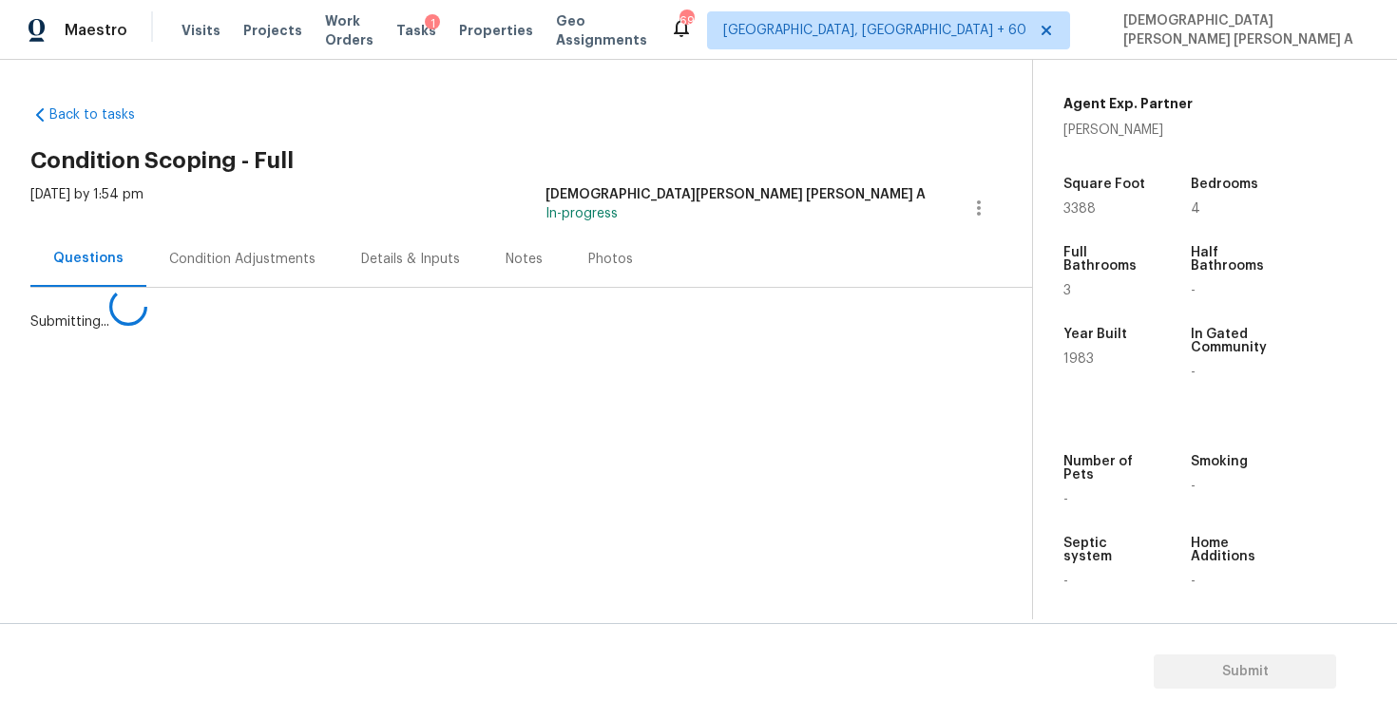
scroll to position [0, 0]
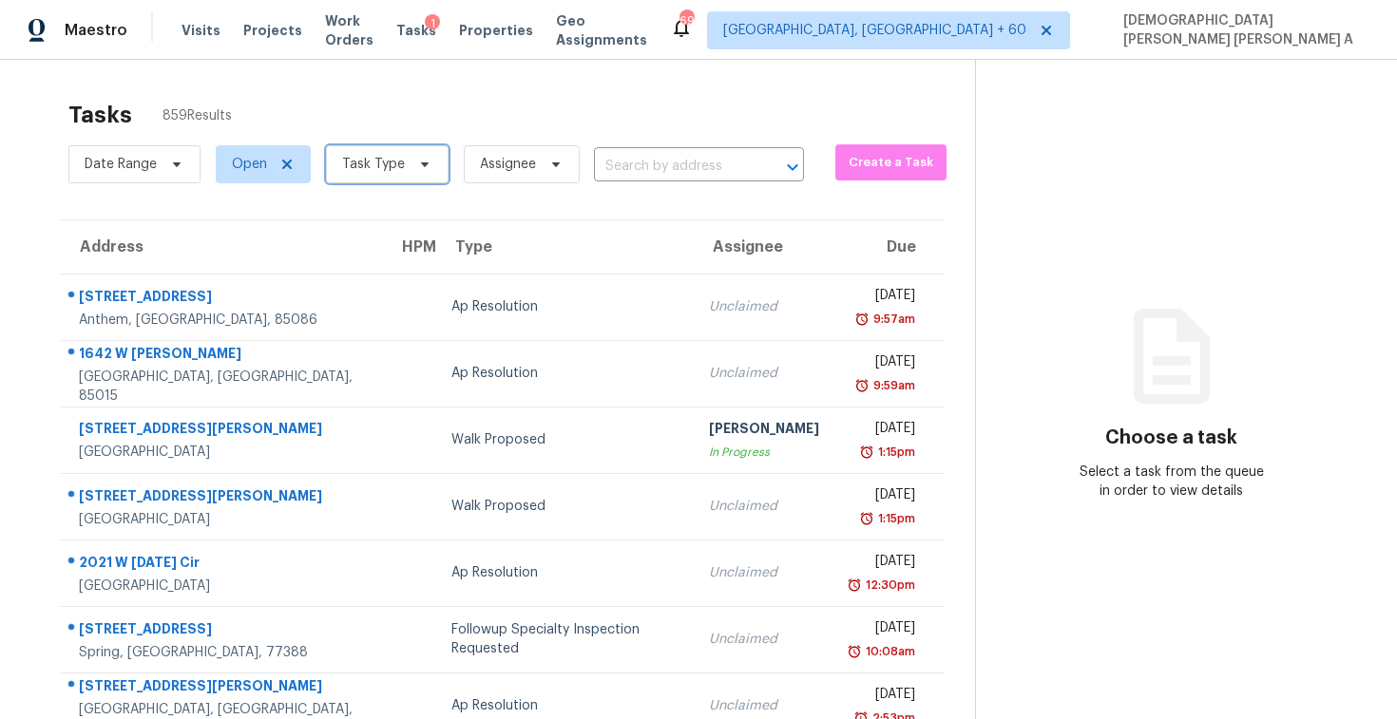
click at [394, 158] on span "Task Type" at bounding box center [373, 164] width 63 height 19
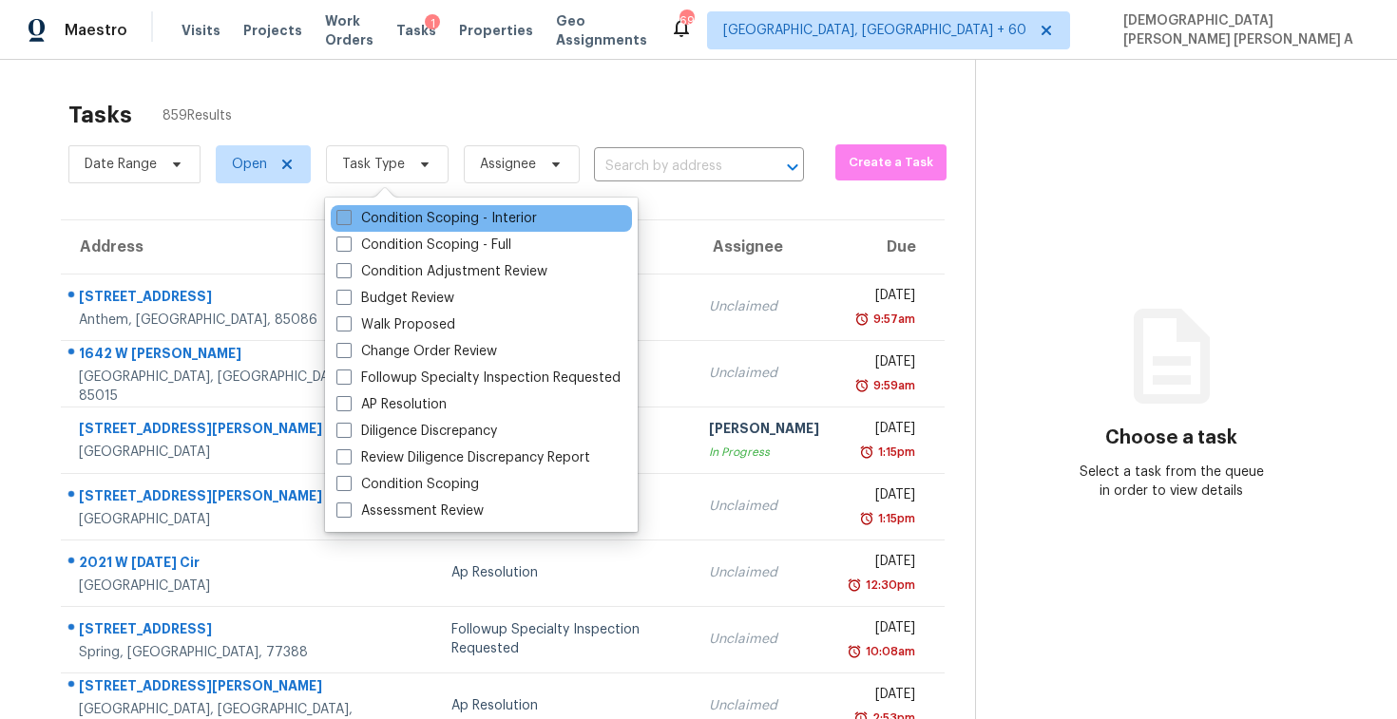
click at [369, 218] on label "Condition Scoping - Interior" at bounding box center [436, 218] width 201 height 19
click at [349, 218] on input "Condition Scoping - Interior" at bounding box center [342, 215] width 12 height 12
checkbox input "true"
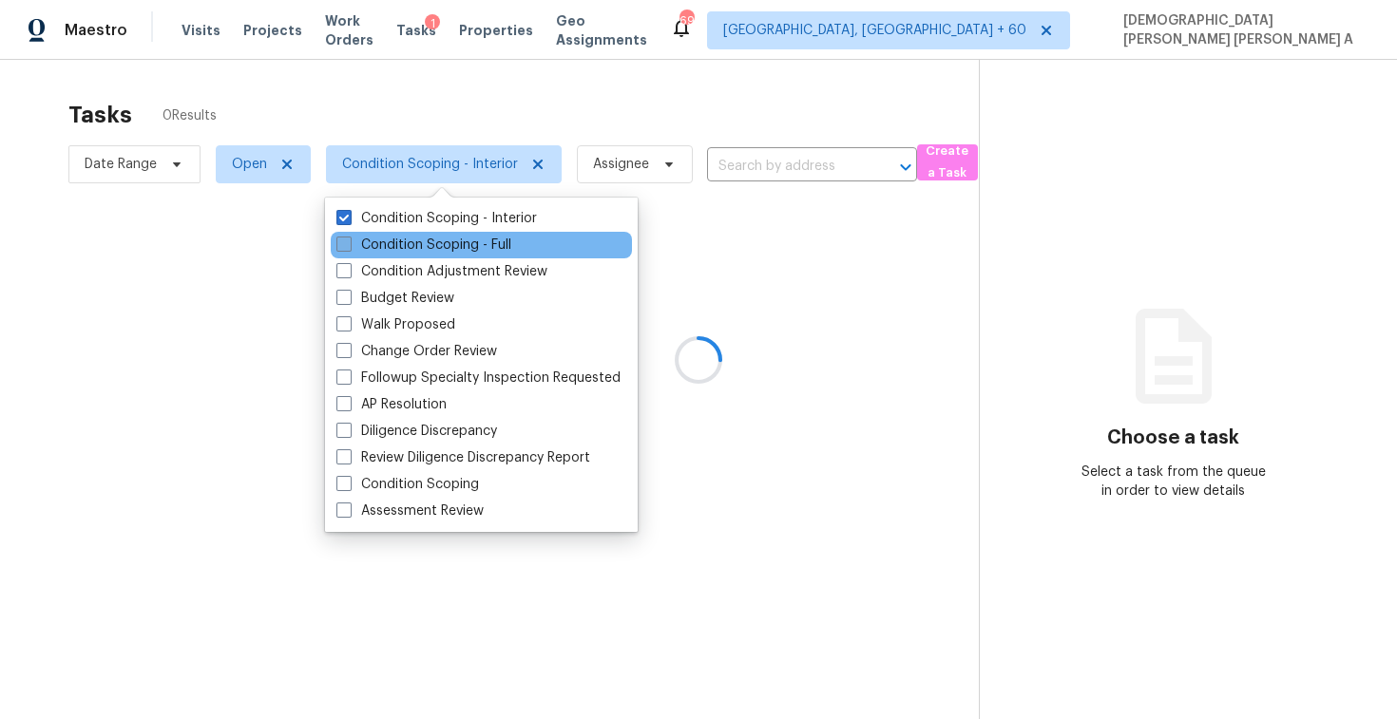
click at [368, 246] on label "Condition Scoping - Full" at bounding box center [423, 245] width 175 height 19
click at [349, 246] on input "Condition Scoping - Full" at bounding box center [342, 242] width 12 height 12
checkbox input "true"
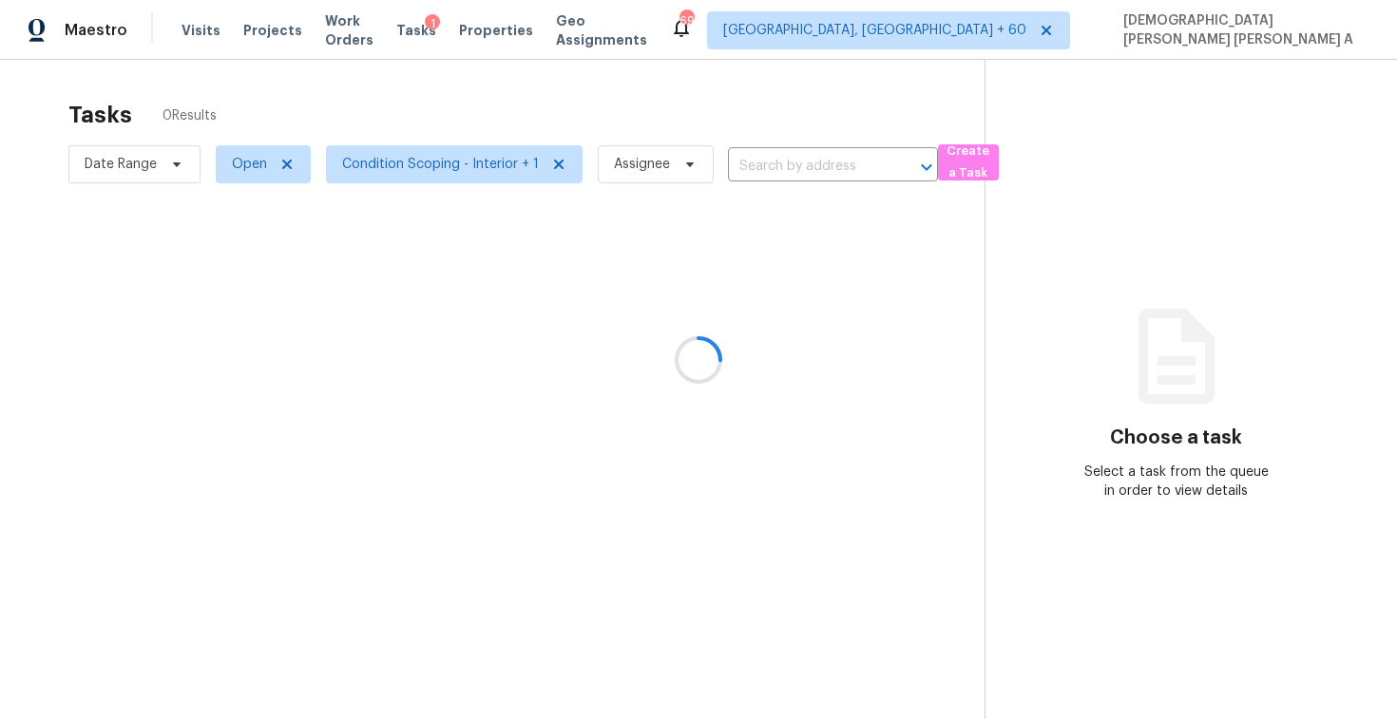
click at [391, 122] on div at bounding box center [698, 359] width 1397 height 719
